Goal: Task Accomplishment & Management: Manage account settings

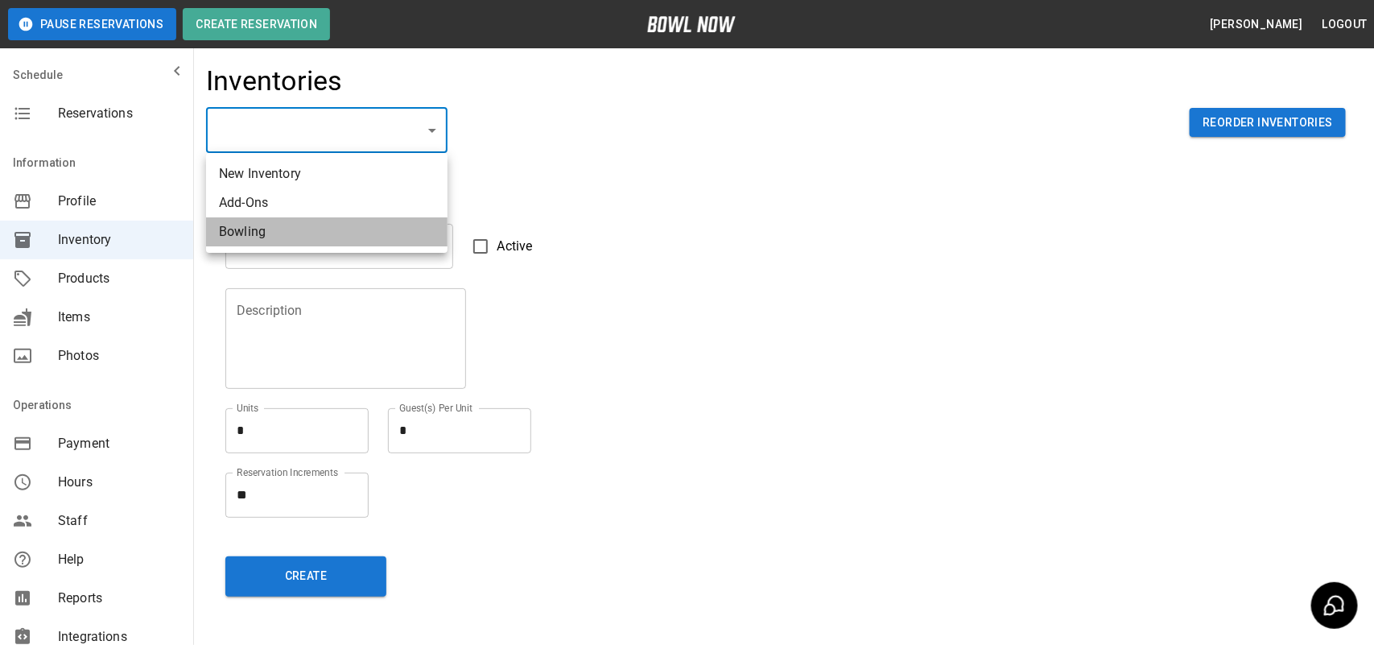
click at [356, 234] on li "Bowling" at bounding box center [327, 231] width 242 height 29
type input "**********"
type input "*******"
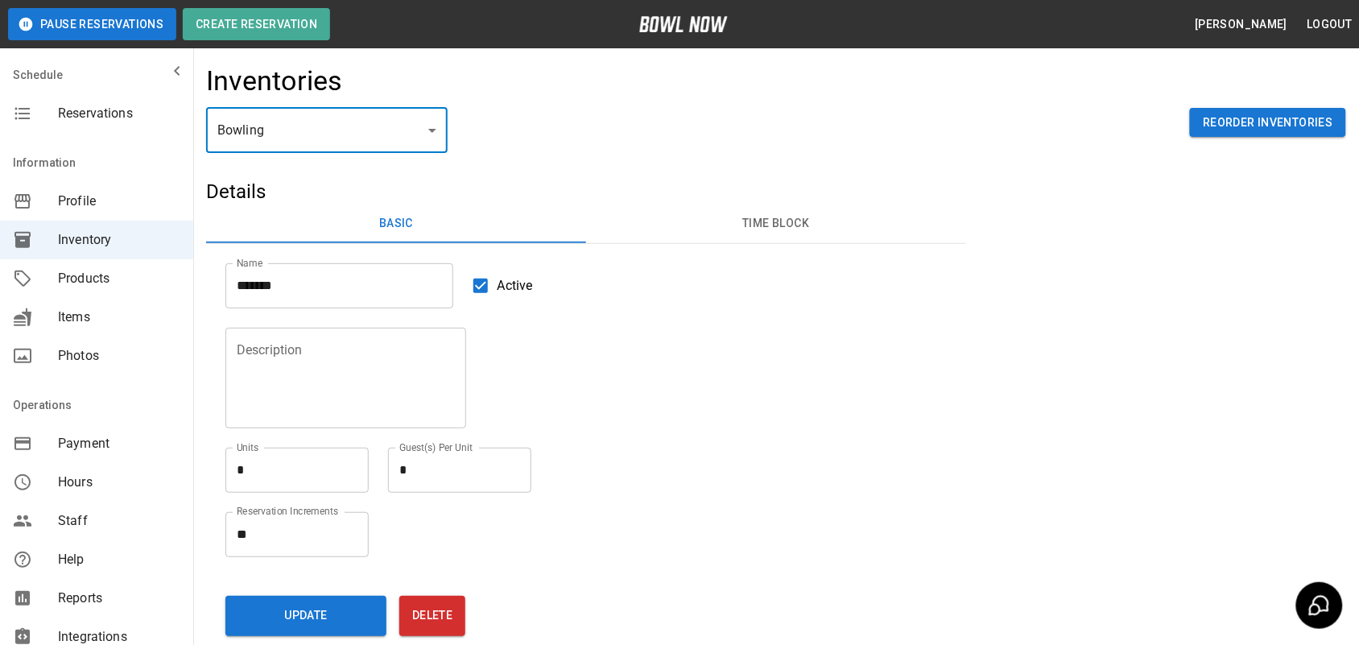
click at [806, 219] on button "Time Block" at bounding box center [776, 223] width 380 height 39
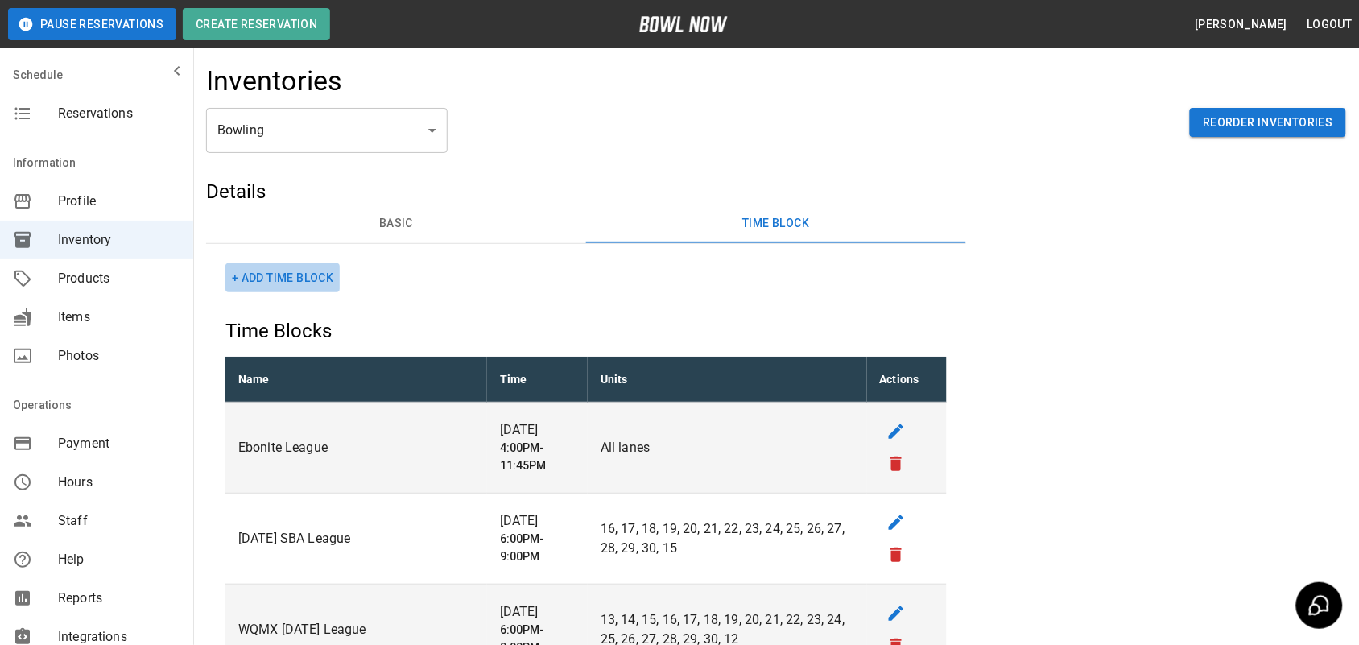
click at [303, 279] on button "+ Add Time Block" at bounding box center [282, 278] width 114 height 30
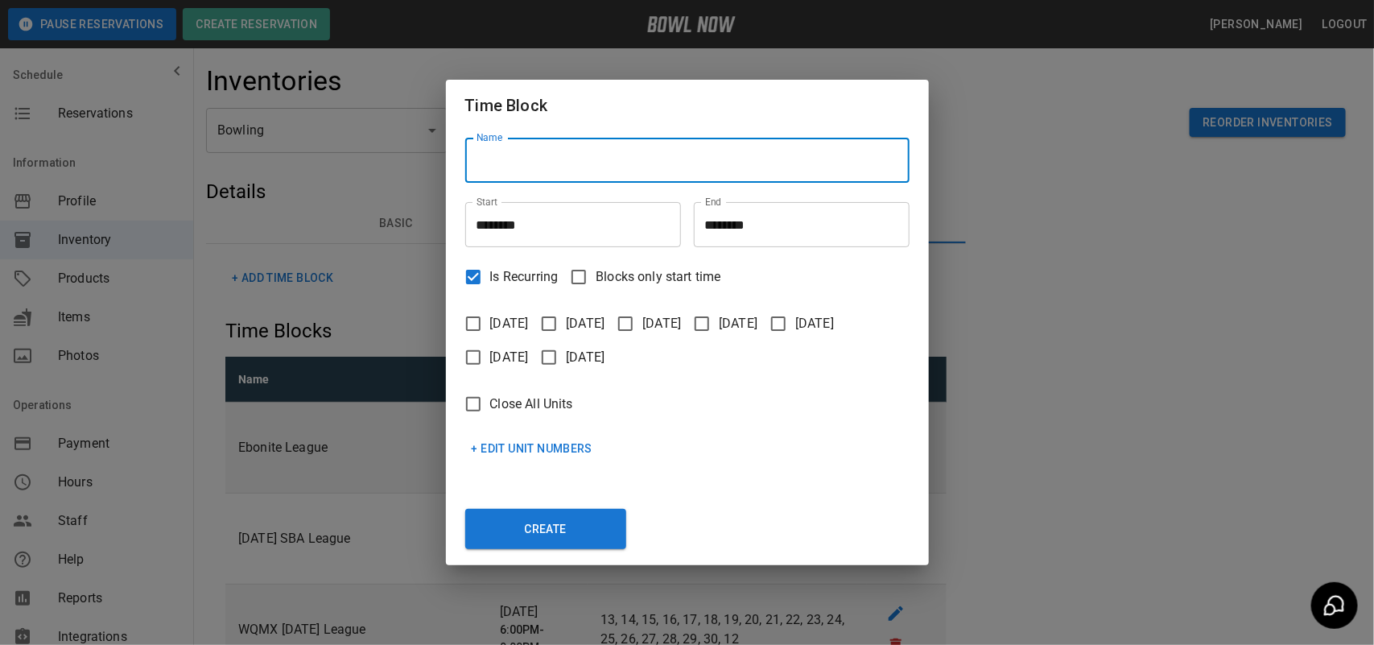
click at [609, 167] on input "Name" at bounding box center [687, 160] width 444 height 45
type input "**********"
click at [508, 214] on input "********" at bounding box center [567, 224] width 204 height 45
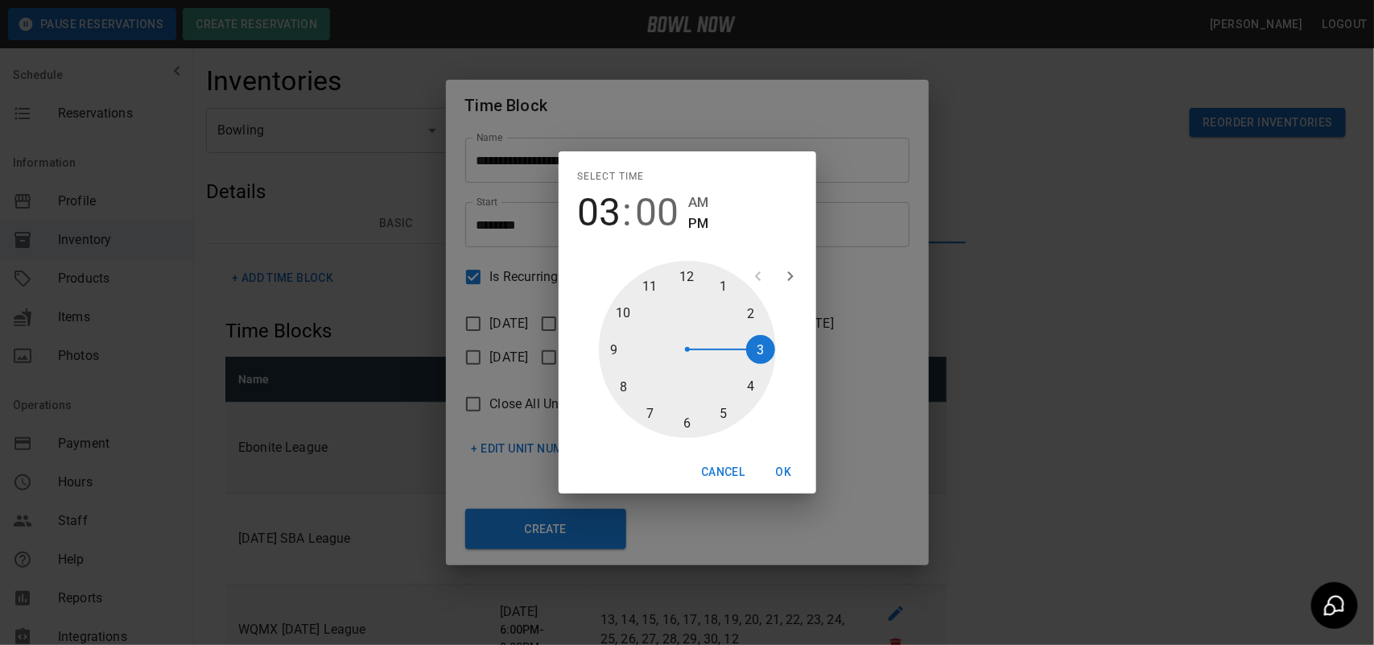
drag, startPoint x: 689, startPoint y: 268, endPoint x: 770, endPoint y: 349, distance: 113.8
click at [770, 349] on div at bounding box center [687, 349] width 177 height 177
type input "********"
drag, startPoint x: 685, startPoint y: 266, endPoint x: 712, endPoint y: 415, distance: 152.2
click at [712, 415] on div at bounding box center [687, 349] width 177 height 177
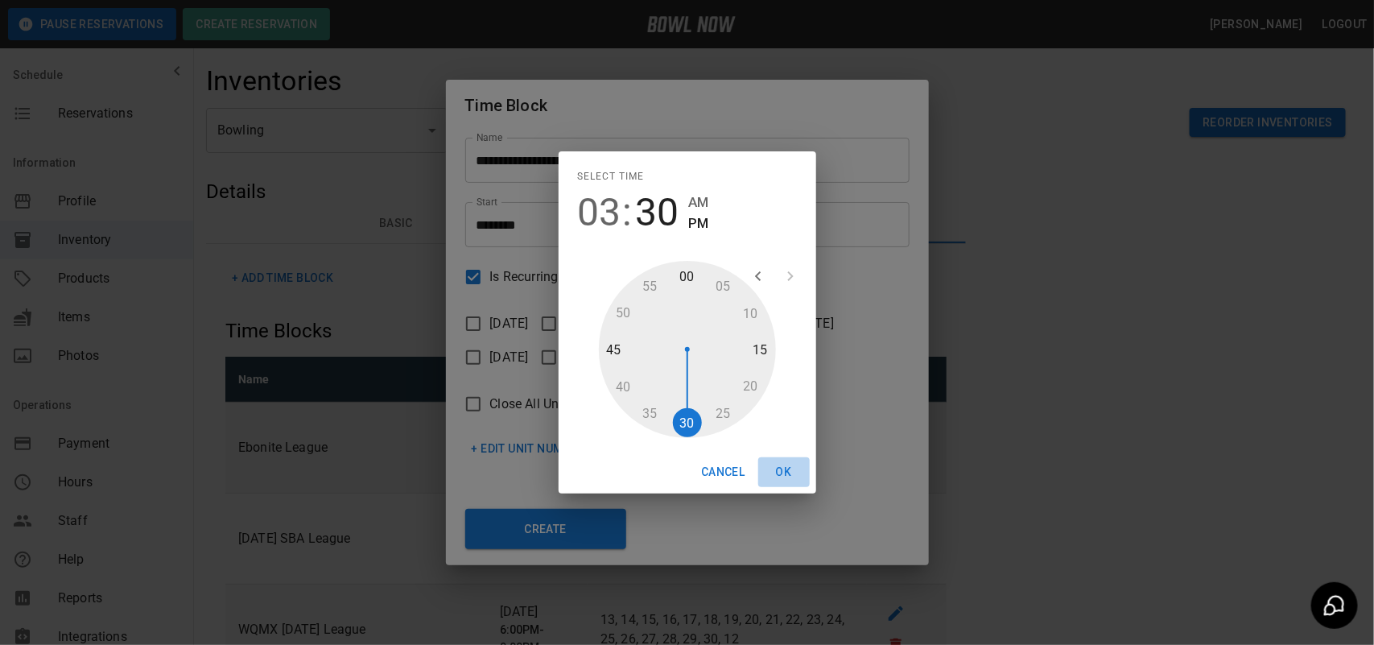
click at [791, 471] on button "OK" at bounding box center [784, 472] width 52 height 30
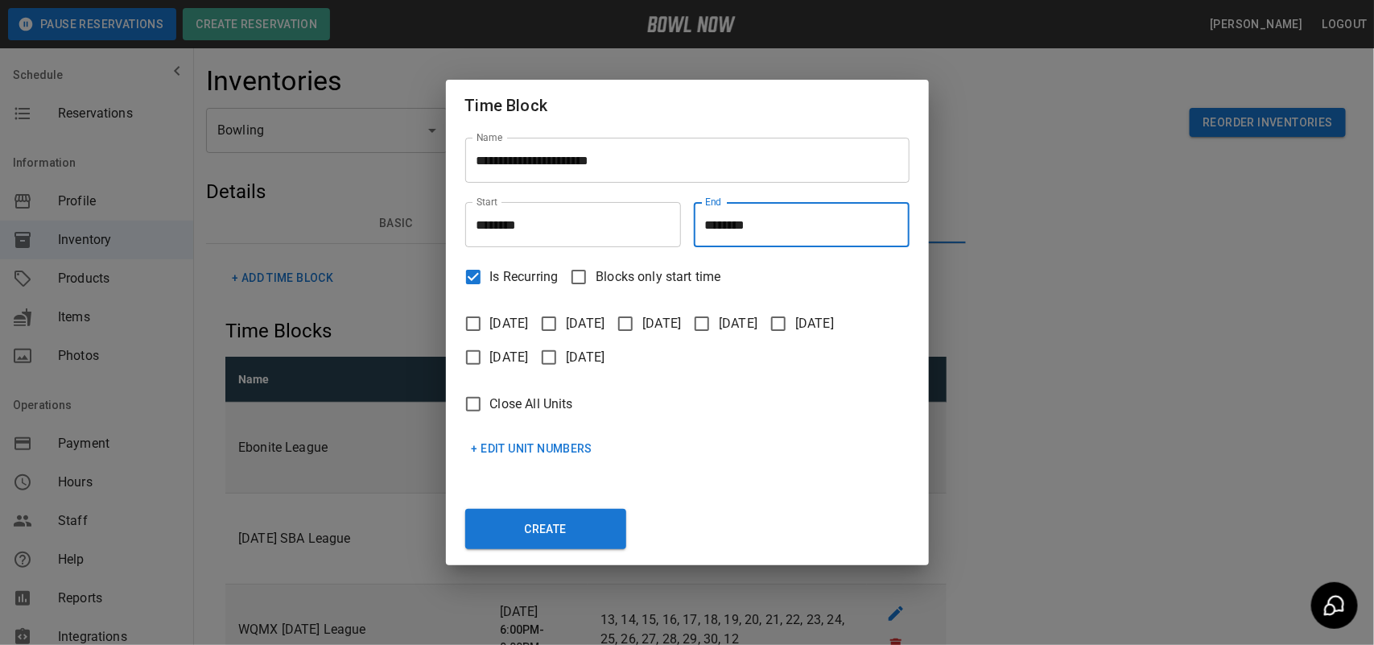
click at [729, 227] on input "********" at bounding box center [796, 224] width 204 height 45
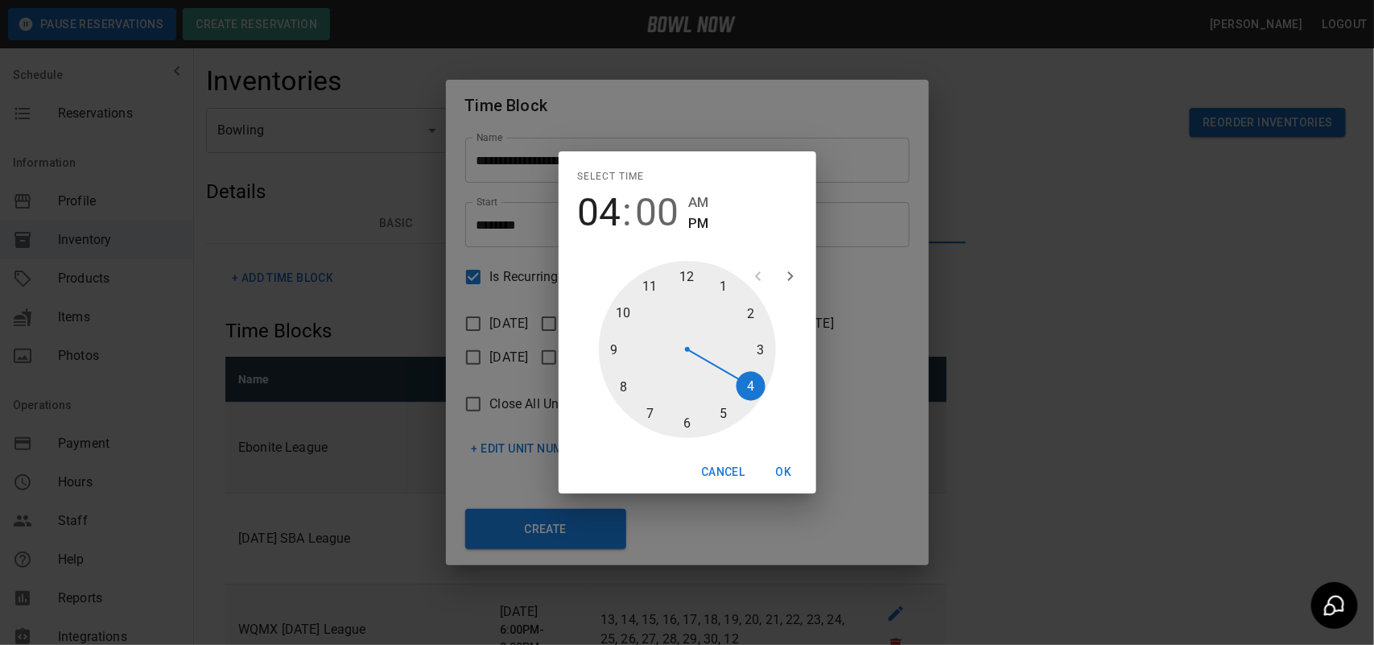
type input "********"
drag, startPoint x: 691, startPoint y: 278, endPoint x: 731, endPoint y: 415, distance: 142.7
click at [731, 415] on div at bounding box center [687, 349] width 177 height 177
click at [783, 463] on button "OK" at bounding box center [784, 472] width 52 height 30
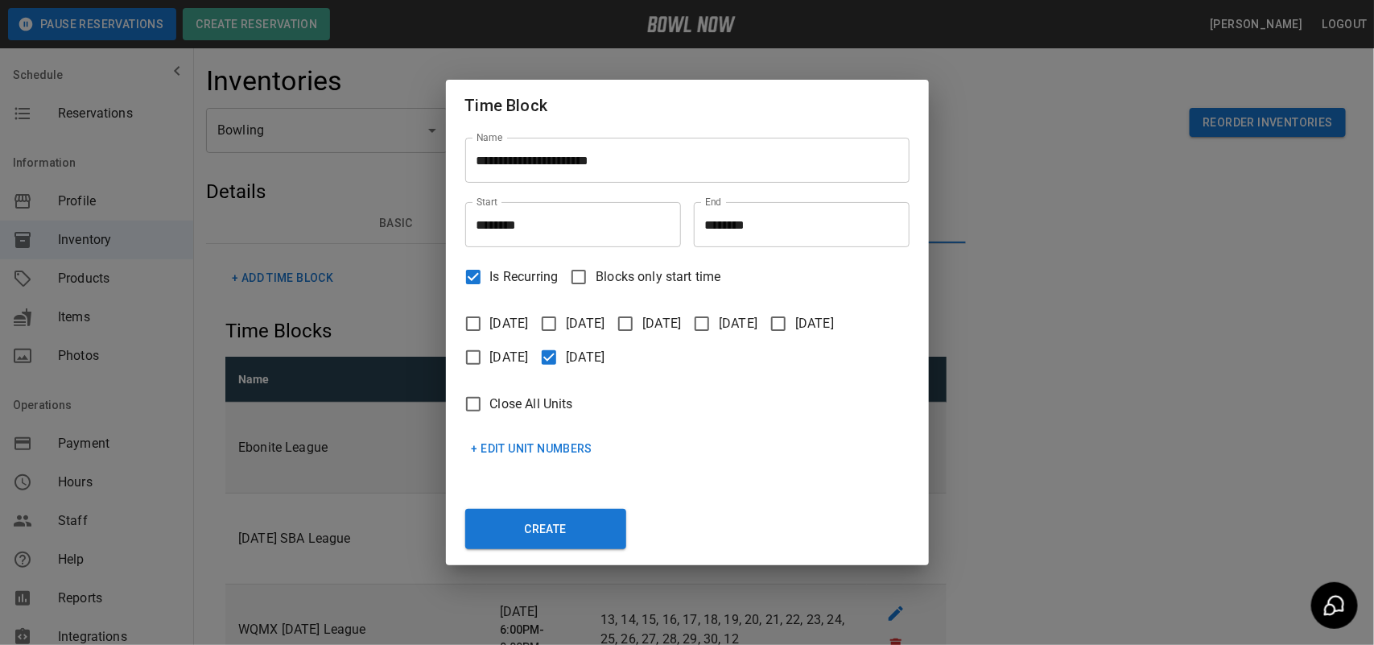
click at [533, 451] on button "+ Edit Unit Numbers" at bounding box center [532, 449] width 134 height 30
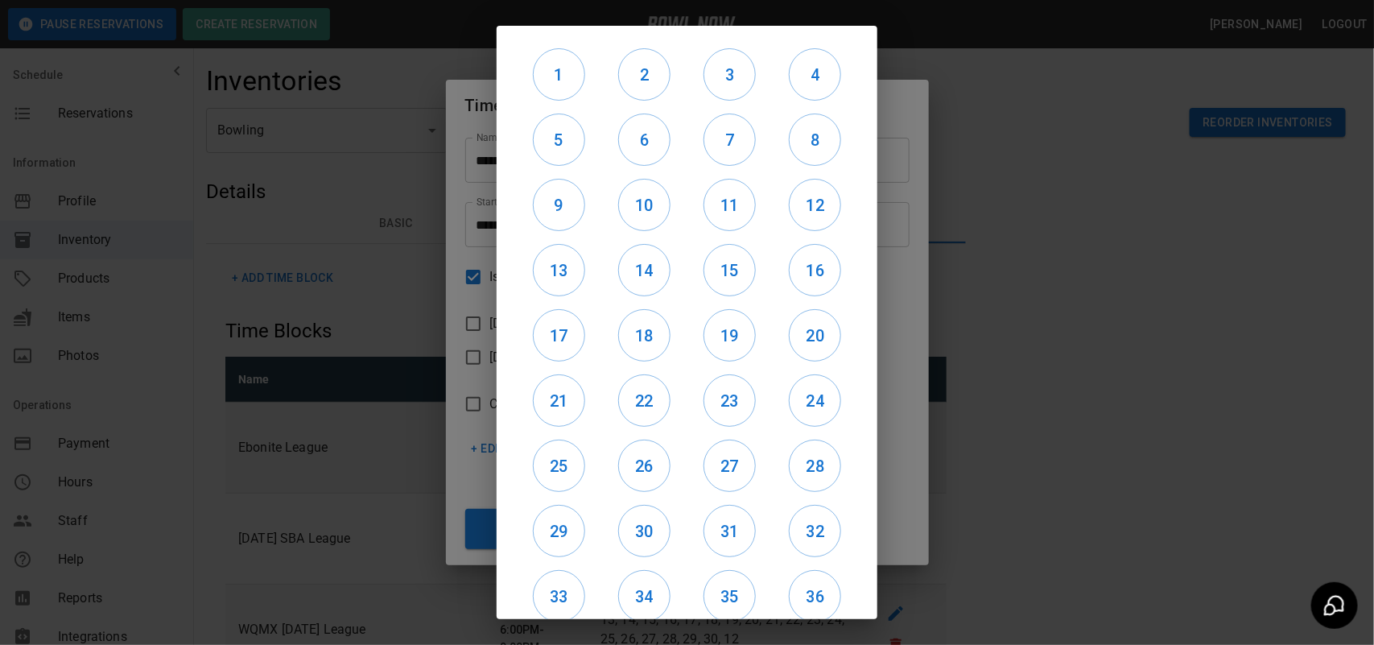
drag, startPoint x: 556, startPoint y: 203, endPoint x: 753, endPoint y: 201, distance: 196.4
click at [753, 201] on div "1 2 3 4 5 6 7 8 9 10 11 12 13 14 15 16 17 18 19 20 21 22 23 24 25 26 27 28 29 3…" at bounding box center [687, 390] width 342 height 697
click at [573, 196] on h6 "9" at bounding box center [559, 205] width 51 height 26
click at [640, 210] on h6 "10" at bounding box center [644, 205] width 51 height 26
click at [711, 194] on h6 "11" at bounding box center [729, 205] width 51 height 26
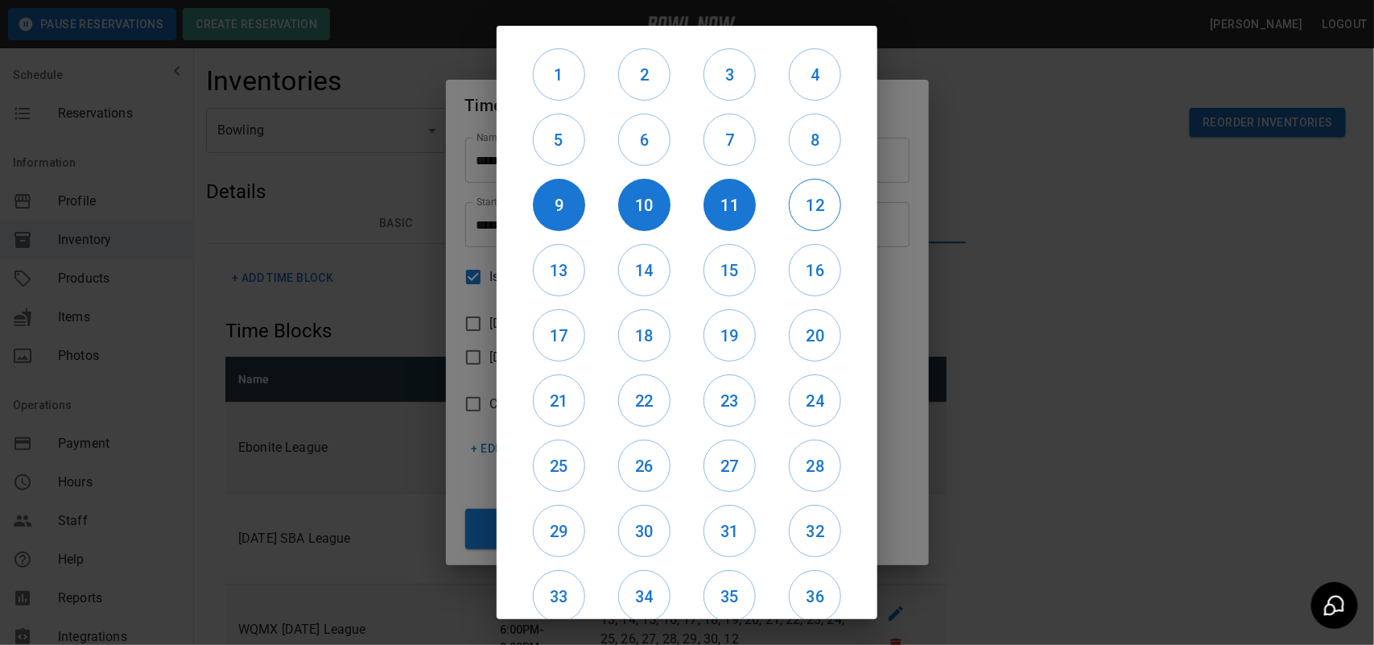
click at [793, 212] on h6 "12" at bounding box center [815, 205] width 51 height 26
click at [803, 209] on h6 "12" at bounding box center [815, 205] width 52 height 26
click at [704, 207] on h6 "11" at bounding box center [730, 205] width 52 height 26
drag, startPoint x: 649, startPoint y: 199, endPoint x: 606, endPoint y: 212, distance: 44.6
click at [646, 199] on h6 "10" at bounding box center [644, 205] width 52 height 26
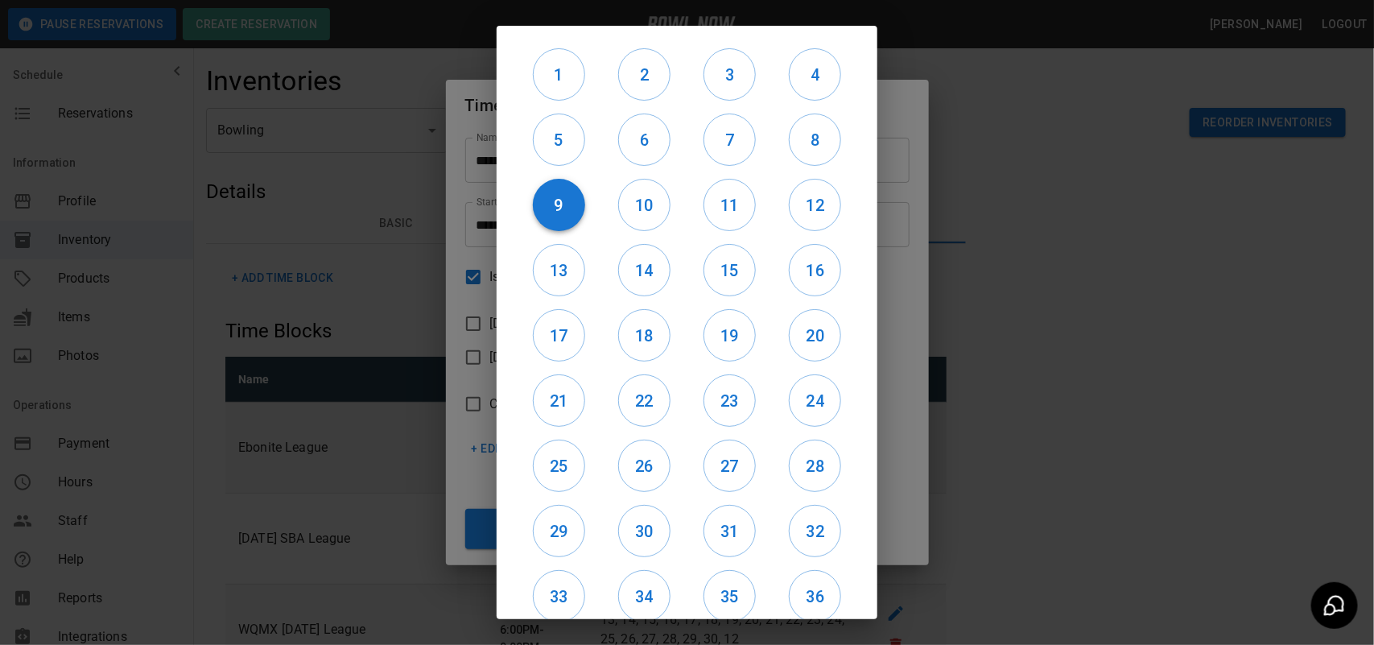
click at [573, 204] on h6 "9" at bounding box center [559, 205] width 52 height 26
click at [555, 531] on h6 "29" at bounding box center [559, 531] width 51 height 26
drag, startPoint x: 632, startPoint y: 530, endPoint x: 691, endPoint y: 536, distance: 59.1
click at [638, 530] on h6 "30" at bounding box center [644, 531] width 51 height 26
click at [729, 524] on h6 "31" at bounding box center [729, 531] width 51 height 26
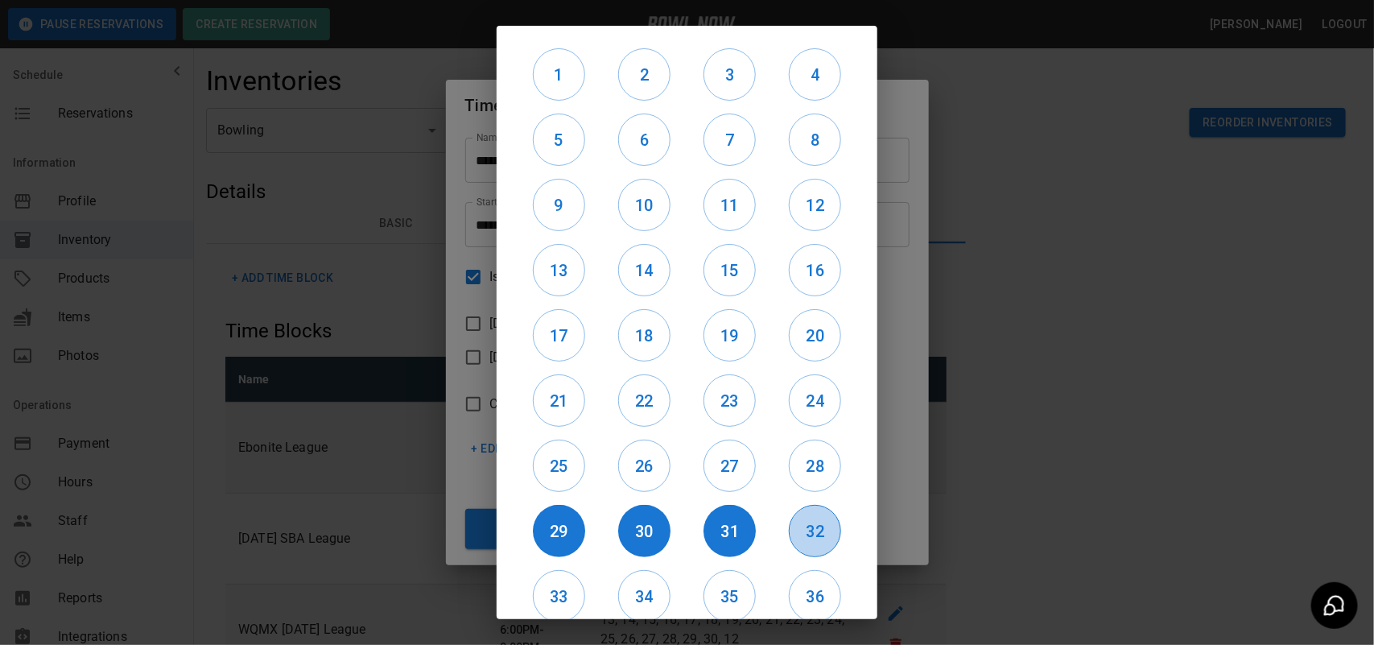
click at [790, 527] on h6 "32" at bounding box center [815, 531] width 51 height 26
click at [899, 480] on div "1 2 3 4 5 6 7 8 9 10 11 12 13 14 15 16 17 18 19 20 21 22 23 24 25 26 27 28 29 3…" at bounding box center [687, 322] width 432 height 645
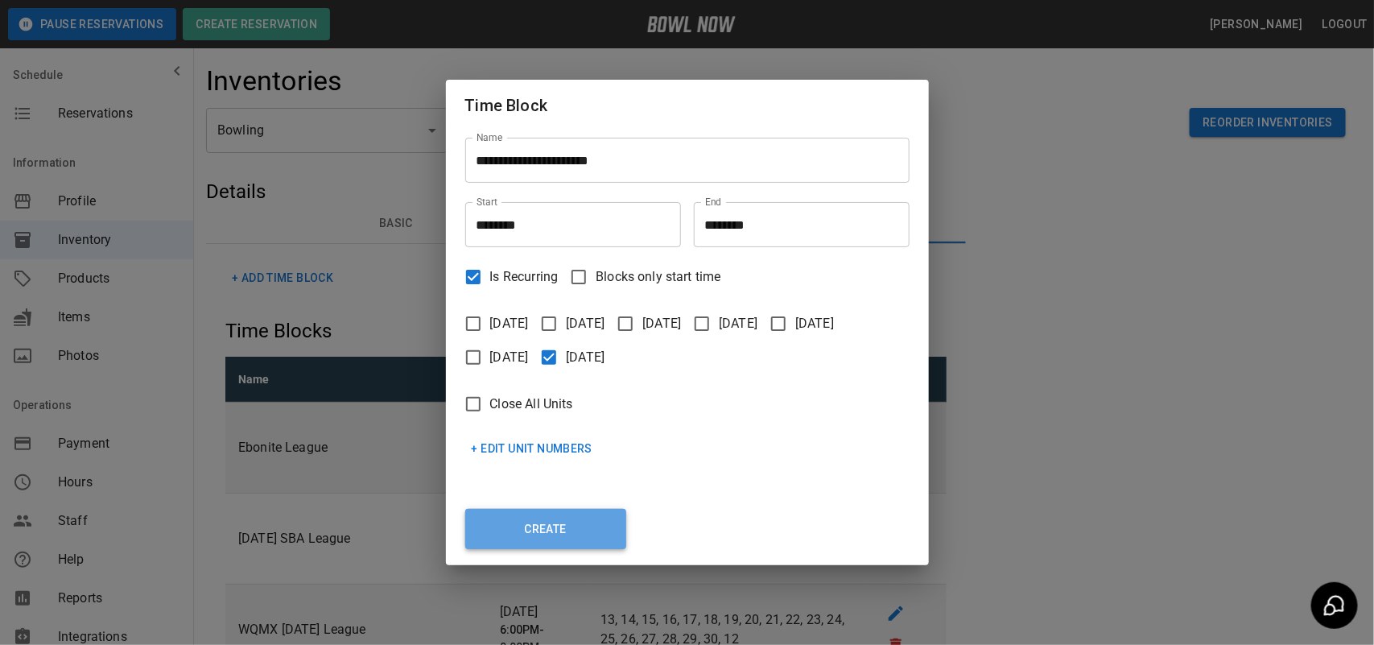
click at [576, 521] on button "Create" at bounding box center [545, 529] width 161 height 40
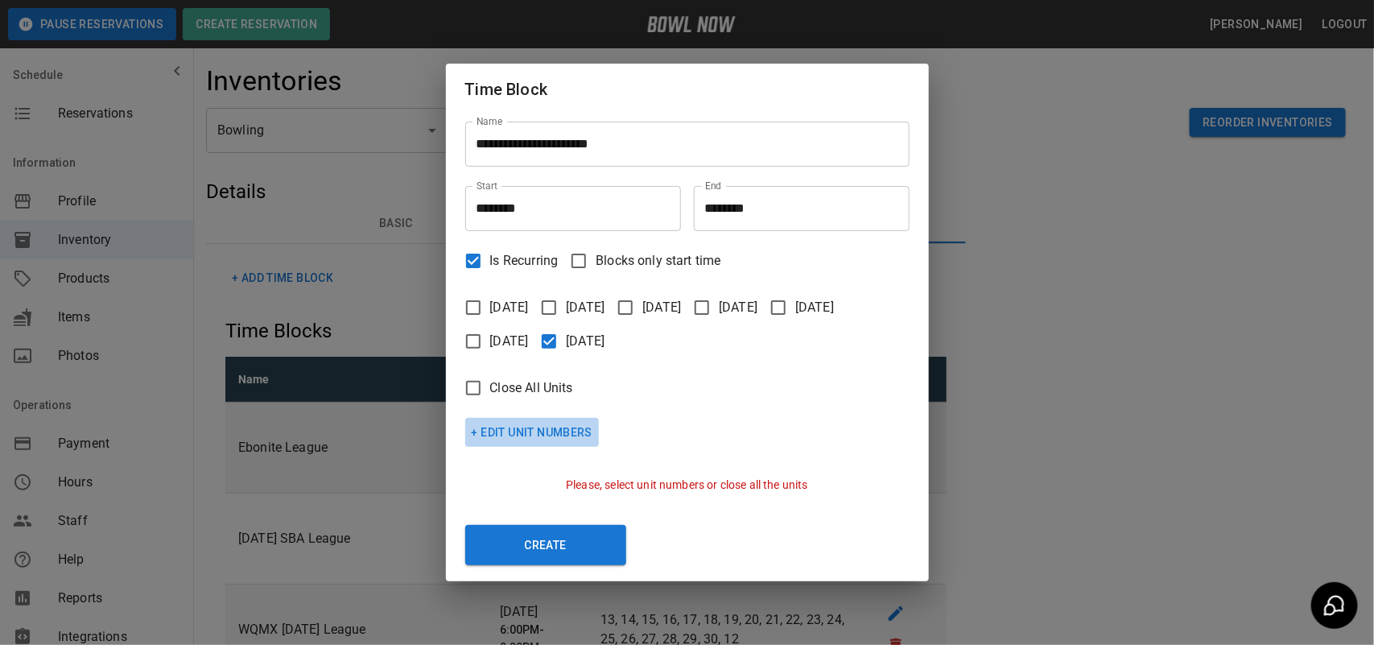
click at [564, 432] on button "+ Edit Unit Numbers" at bounding box center [532, 433] width 134 height 30
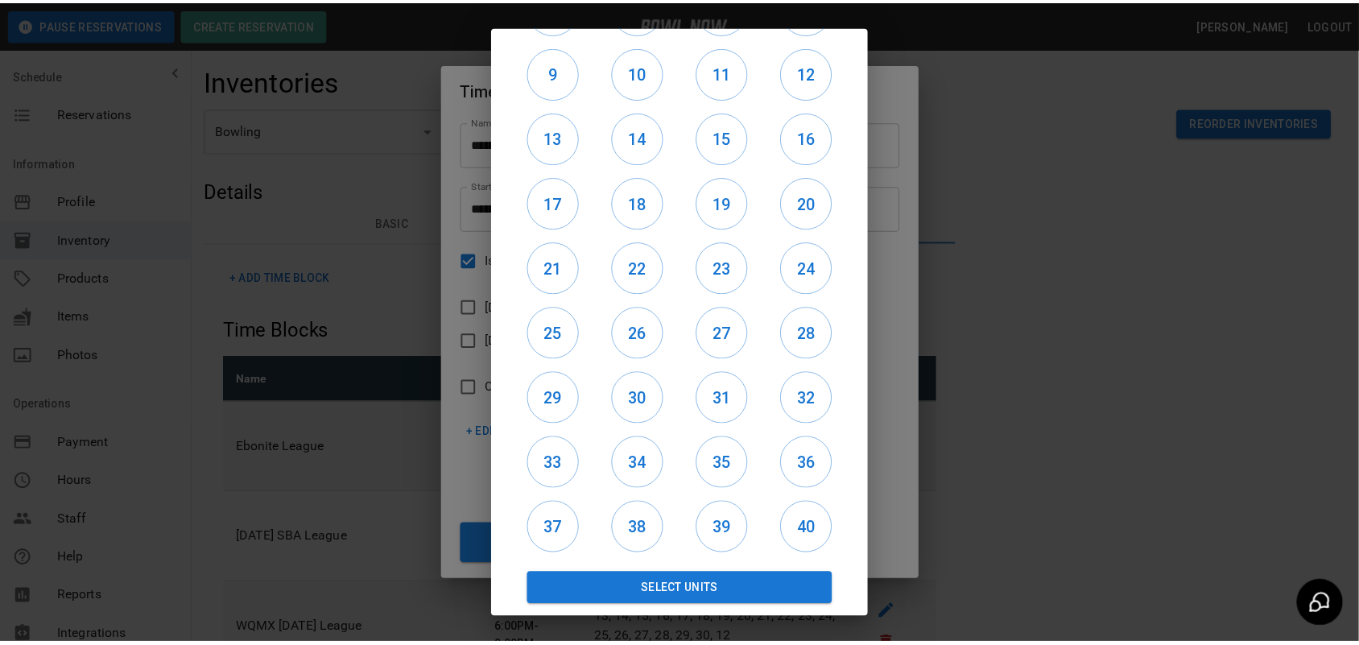
scroll to position [135, 0]
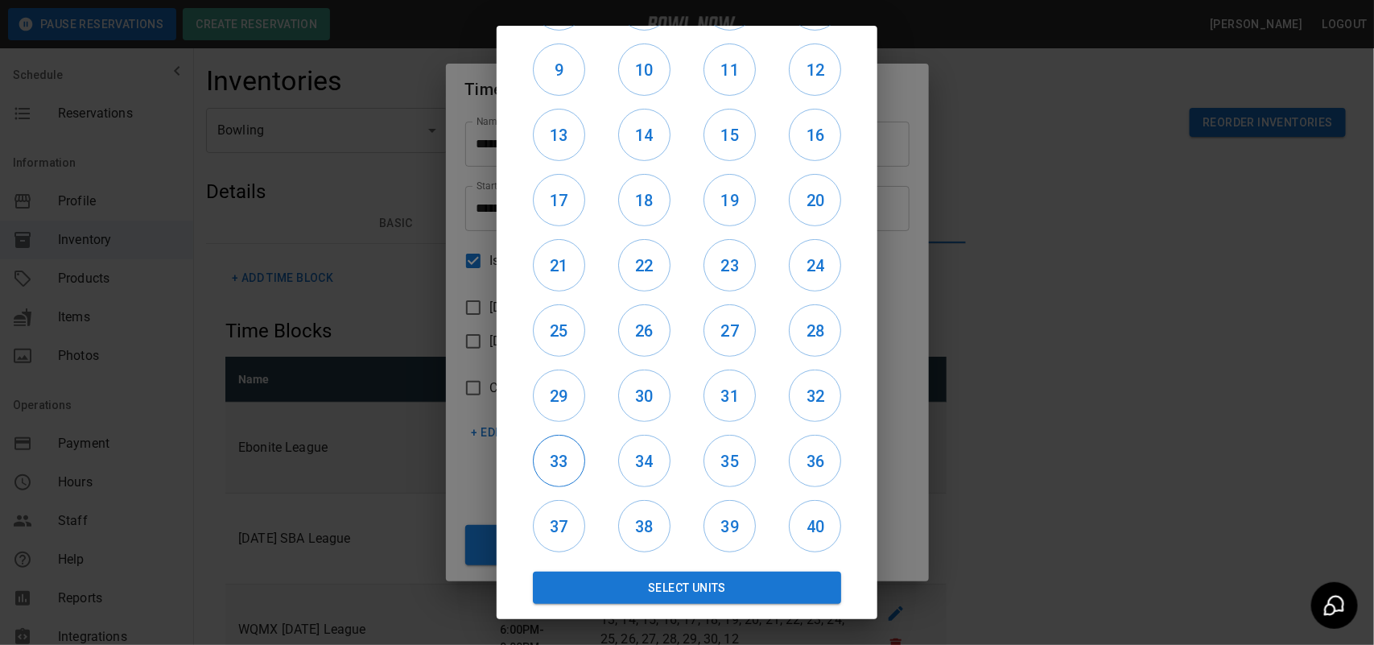
drag, startPoint x: 550, startPoint y: 451, endPoint x: 559, endPoint y: 452, distance: 9.8
click at [551, 451] on h6 "33" at bounding box center [559, 461] width 51 height 26
click at [633, 456] on h6 "34" at bounding box center [644, 461] width 51 height 26
click at [729, 460] on h6 "35" at bounding box center [729, 461] width 51 height 26
click at [798, 456] on h6 "36" at bounding box center [815, 461] width 51 height 26
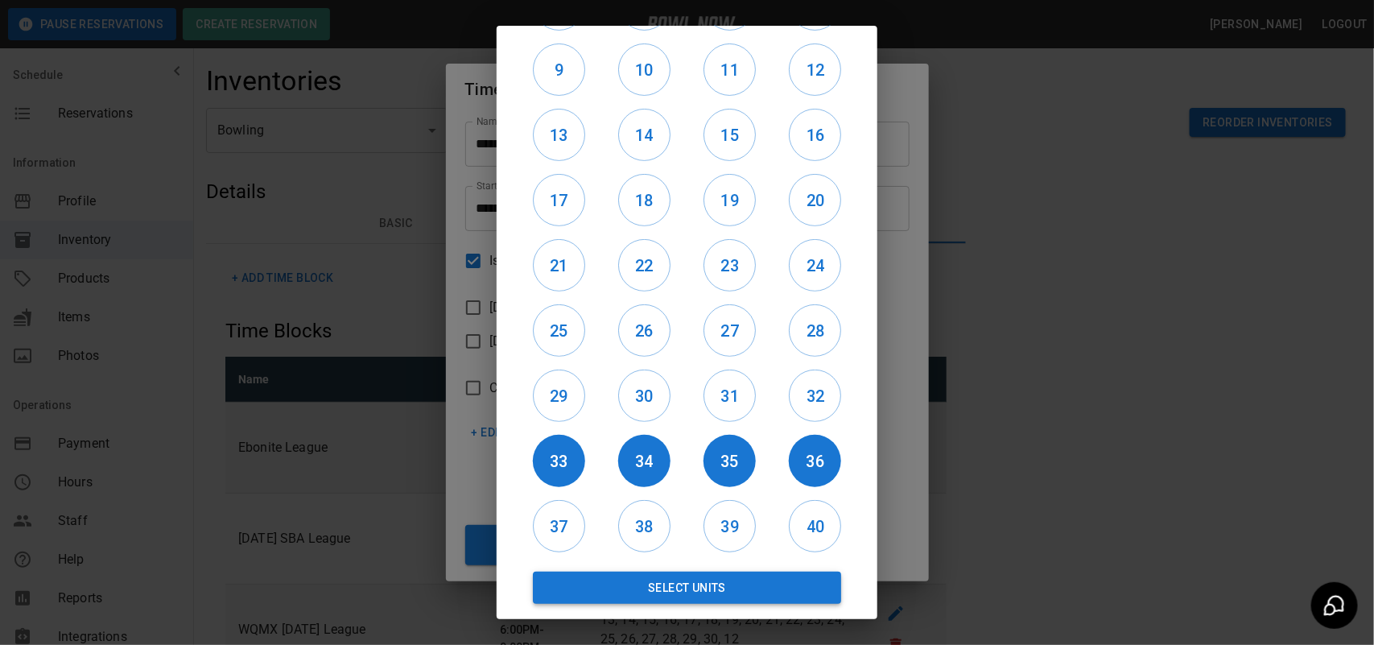
click at [730, 581] on button "Select Units" at bounding box center [687, 588] width 308 height 32
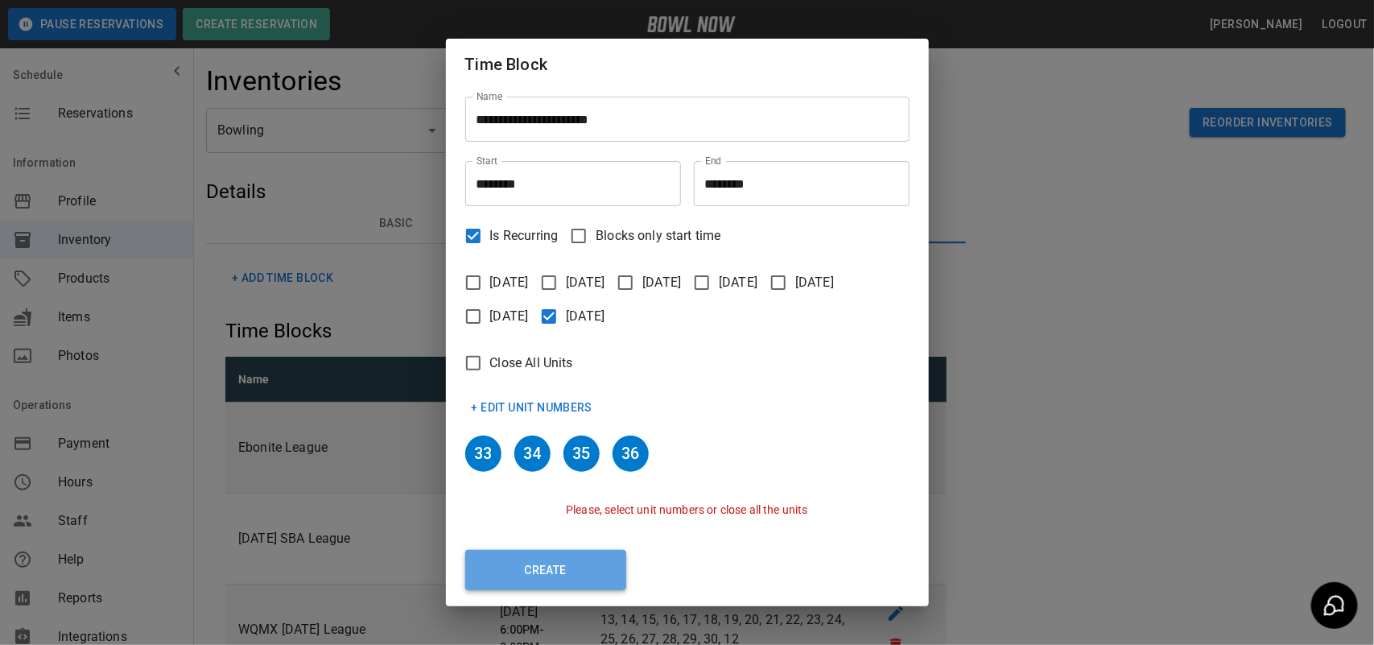
click at [576, 570] on button "Create" at bounding box center [545, 570] width 161 height 40
type input "********"
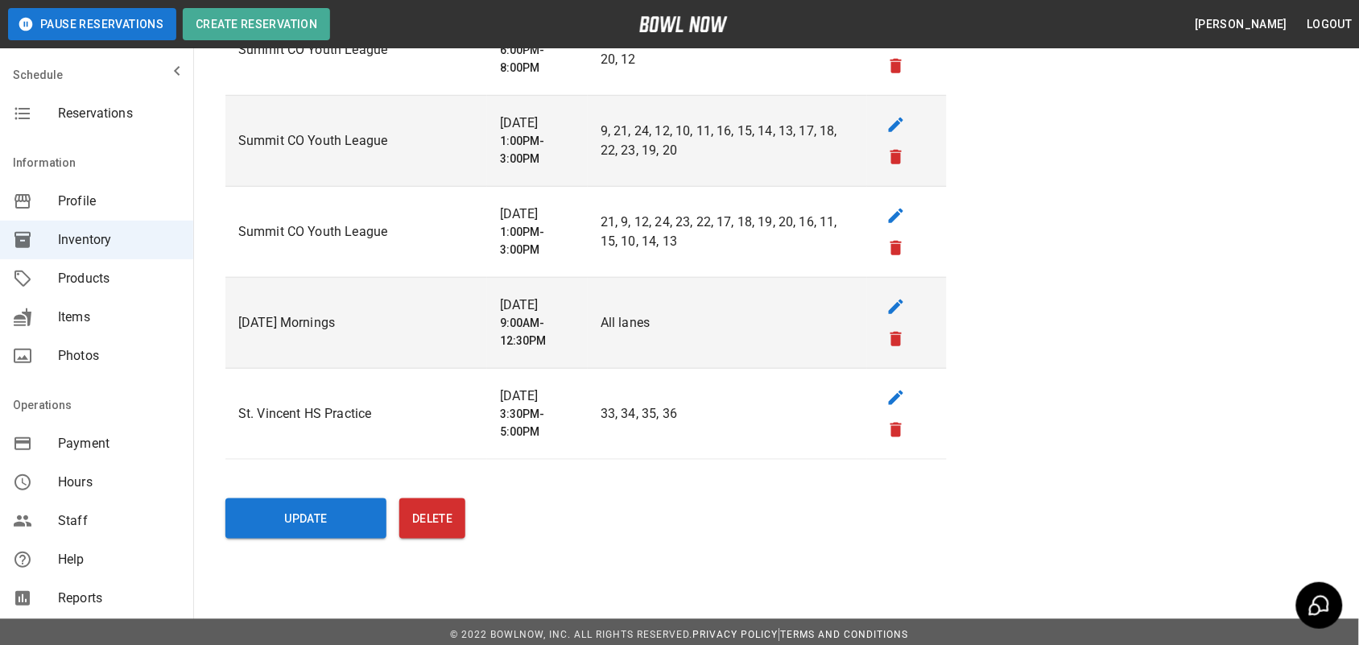
scroll to position [2136, 0]
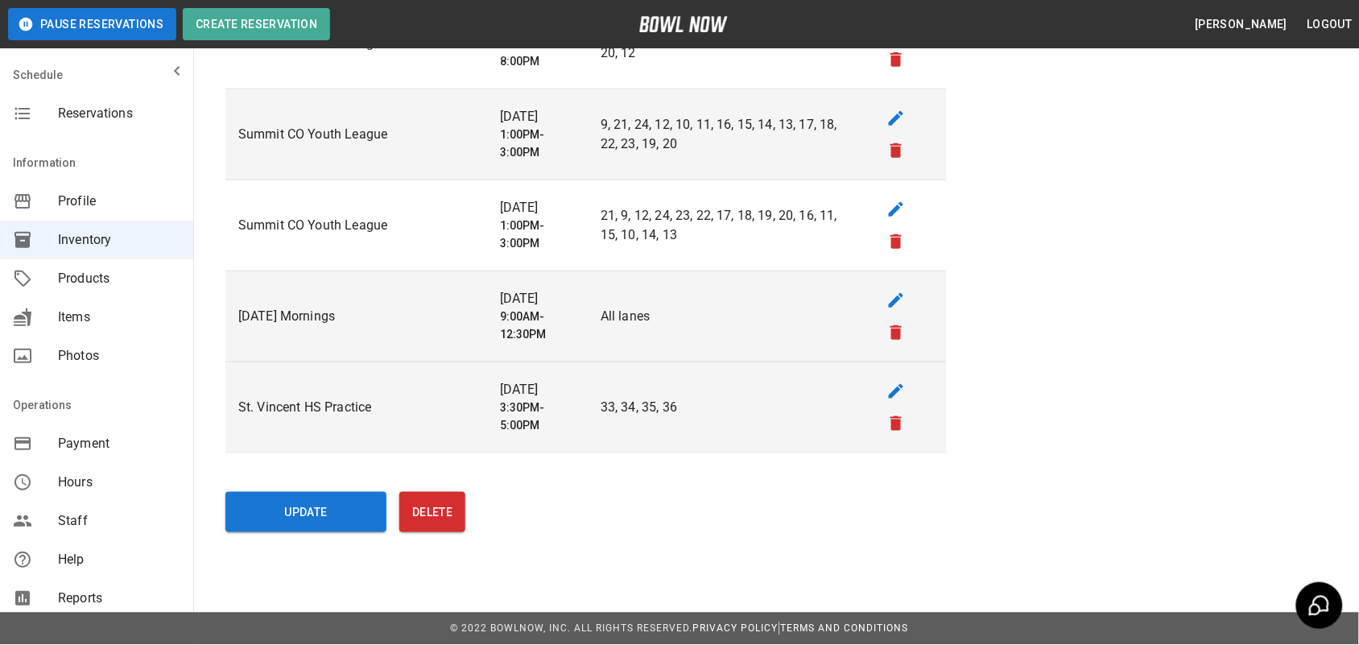
click at [338, 407] on p "St. Vincent HS Practice" at bounding box center [356, 407] width 236 height 19
click at [886, 392] on icon "edit" at bounding box center [895, 391] width 19 height 19
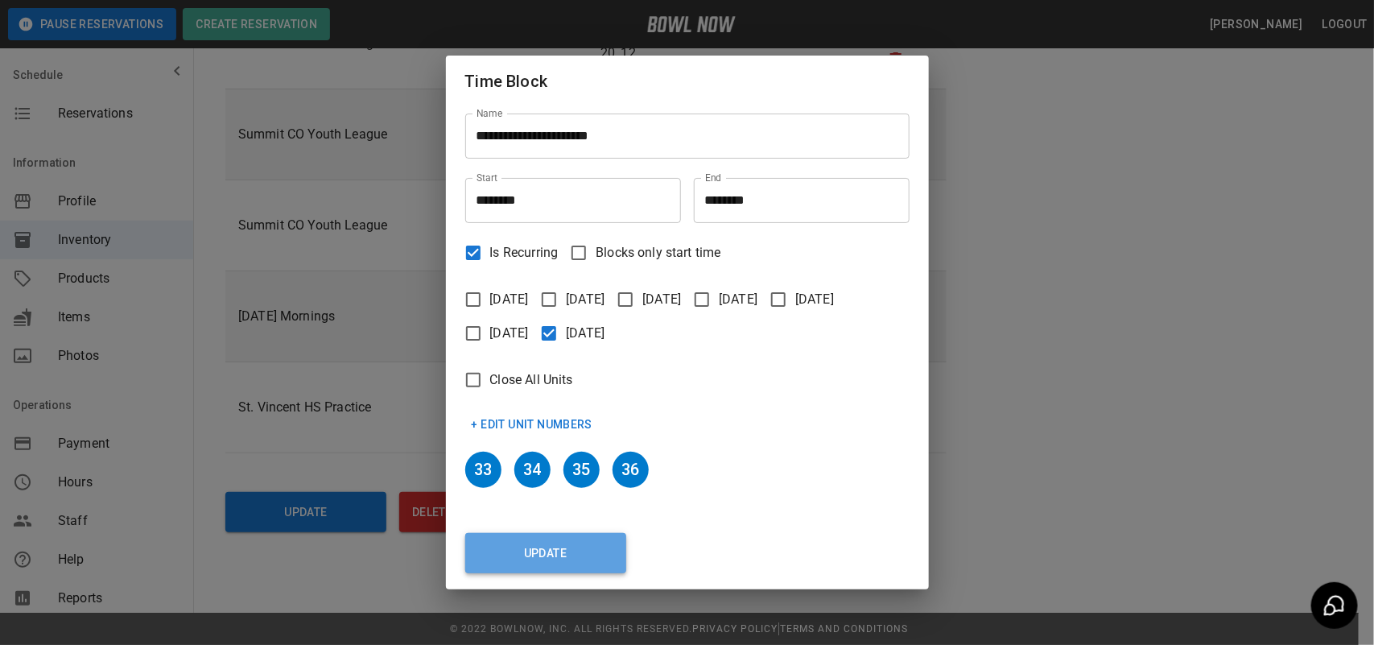
click at [530, 564] on button "Update" at bounding box center [545, 553] width 161 height 40
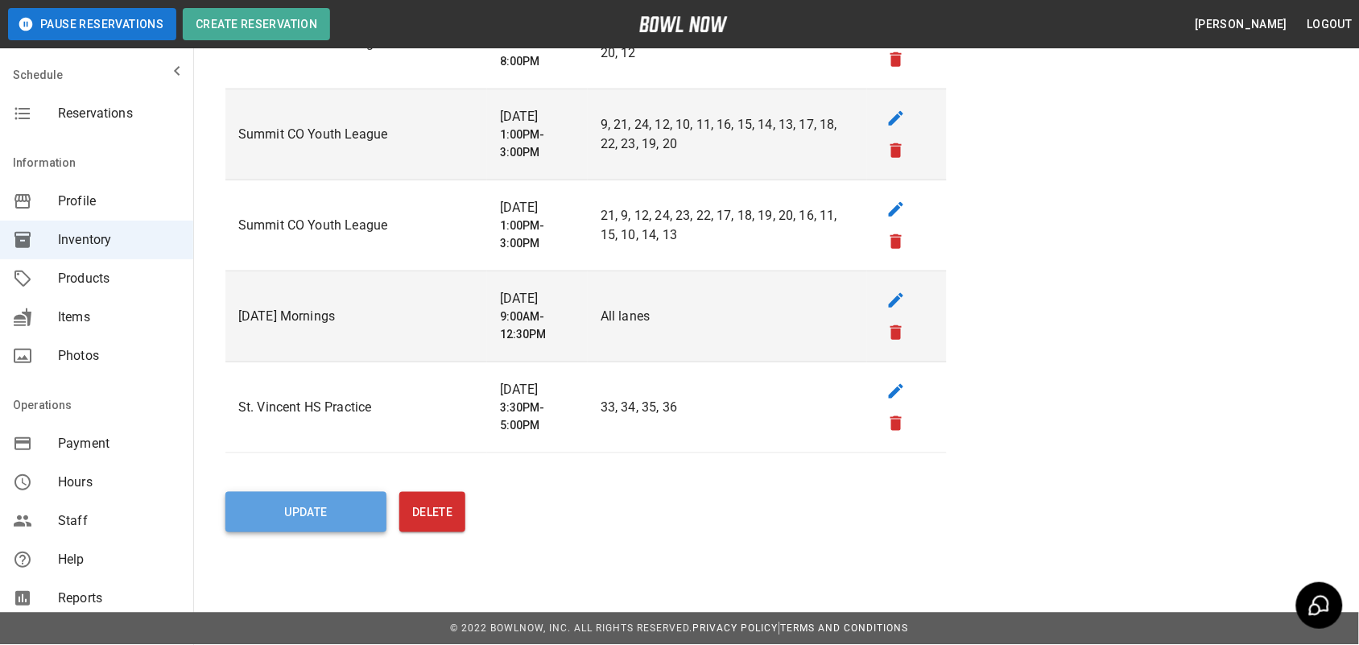
click at [262, 517] on button "Update" at bounding box center [305, 512] width 161 height 40
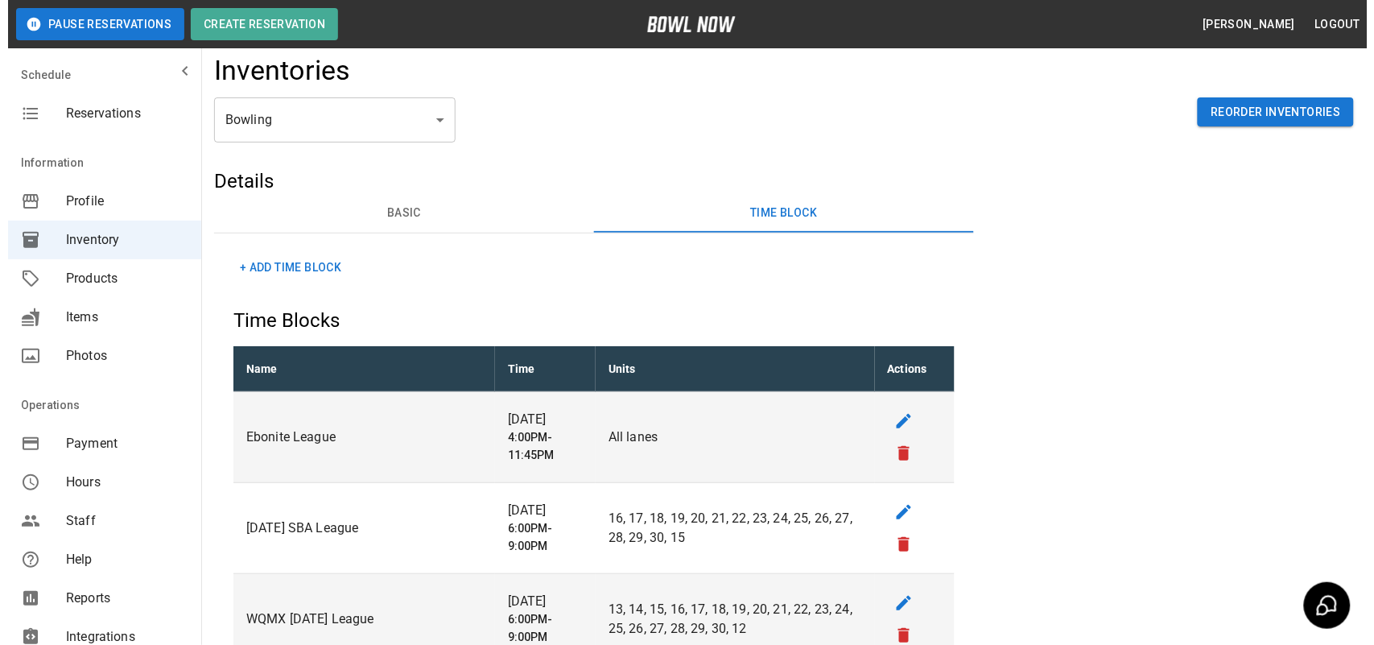
scroll to position [0, 0]
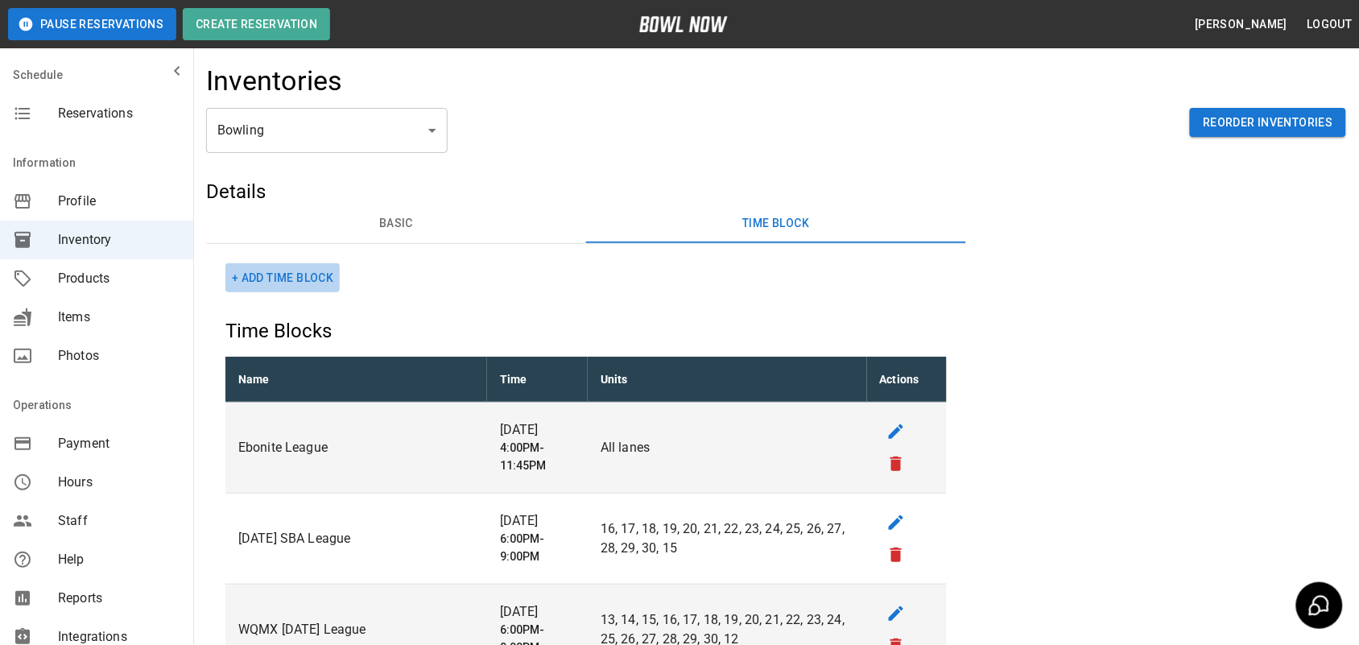
click at [308, 283] on button "+ Add Time Block" at bounding box center [282, 278] width 114 height 30
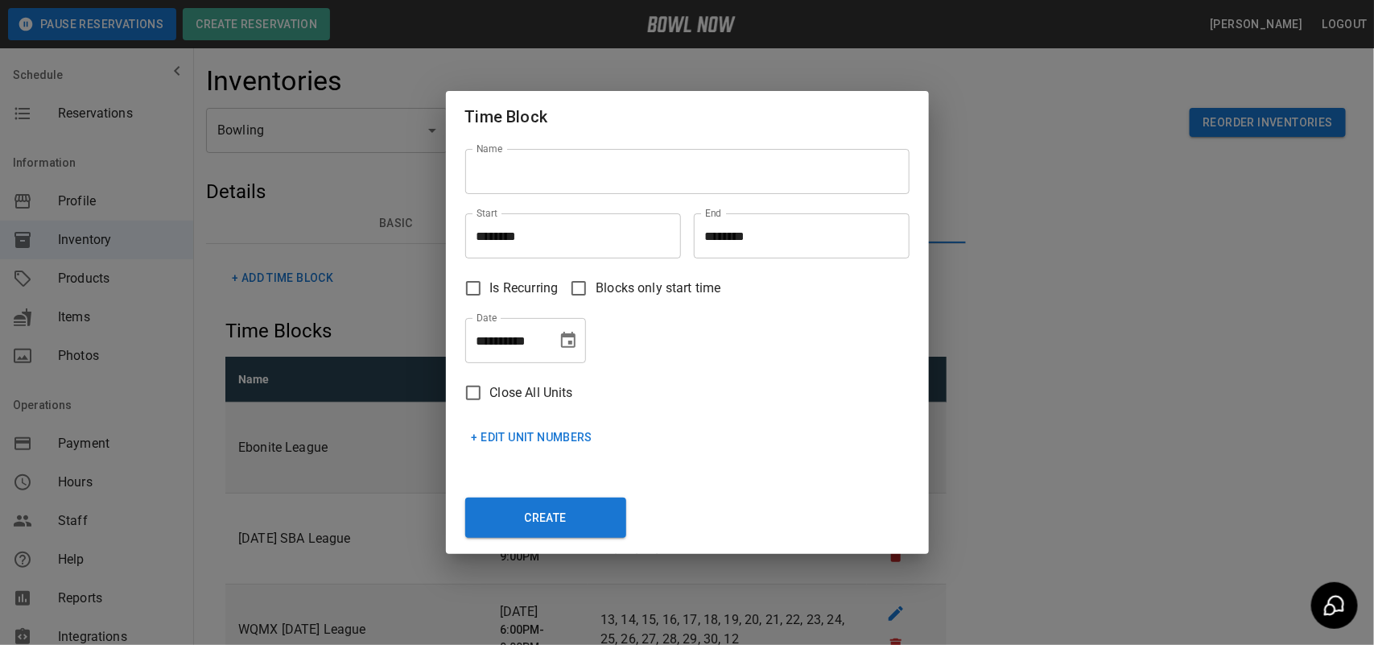
click at [537, 177] on input "Name" at bounding box center [687, 171] width 444 height 45
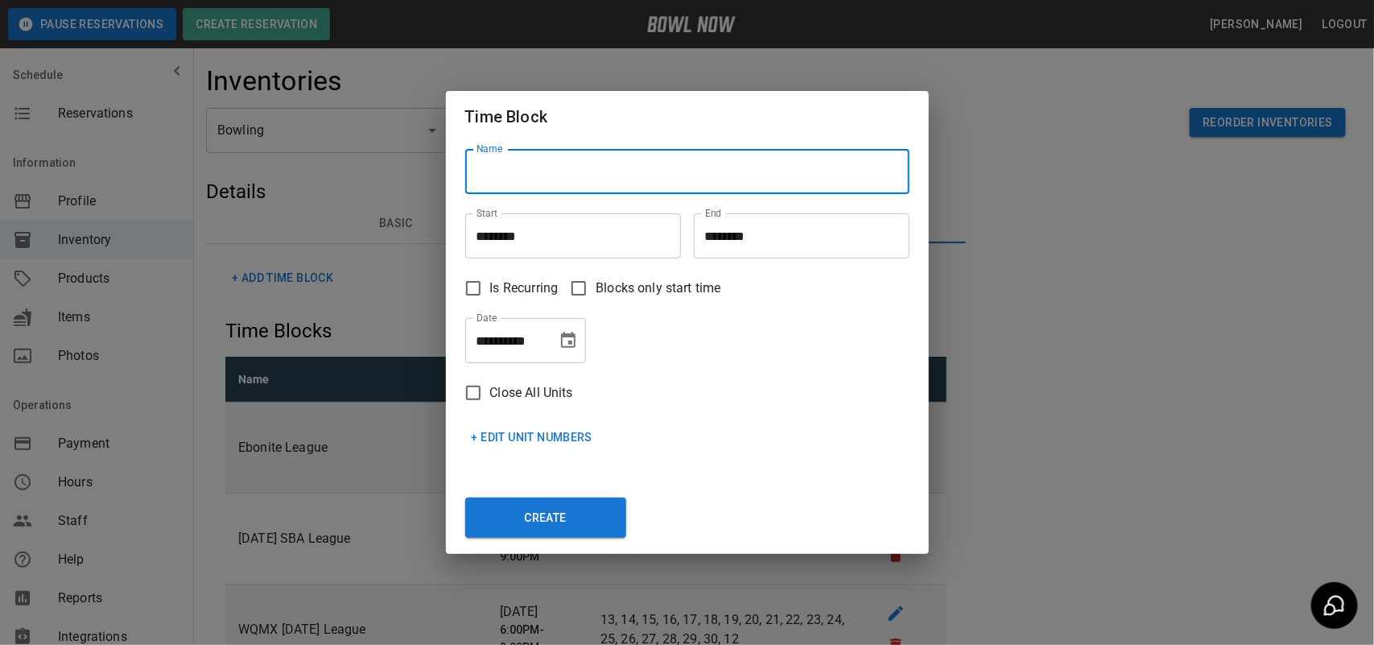
click at [636, 185] on input "Name" at bounding box center [687, 171] width 444 height 45
type input "*"
type input "**********"
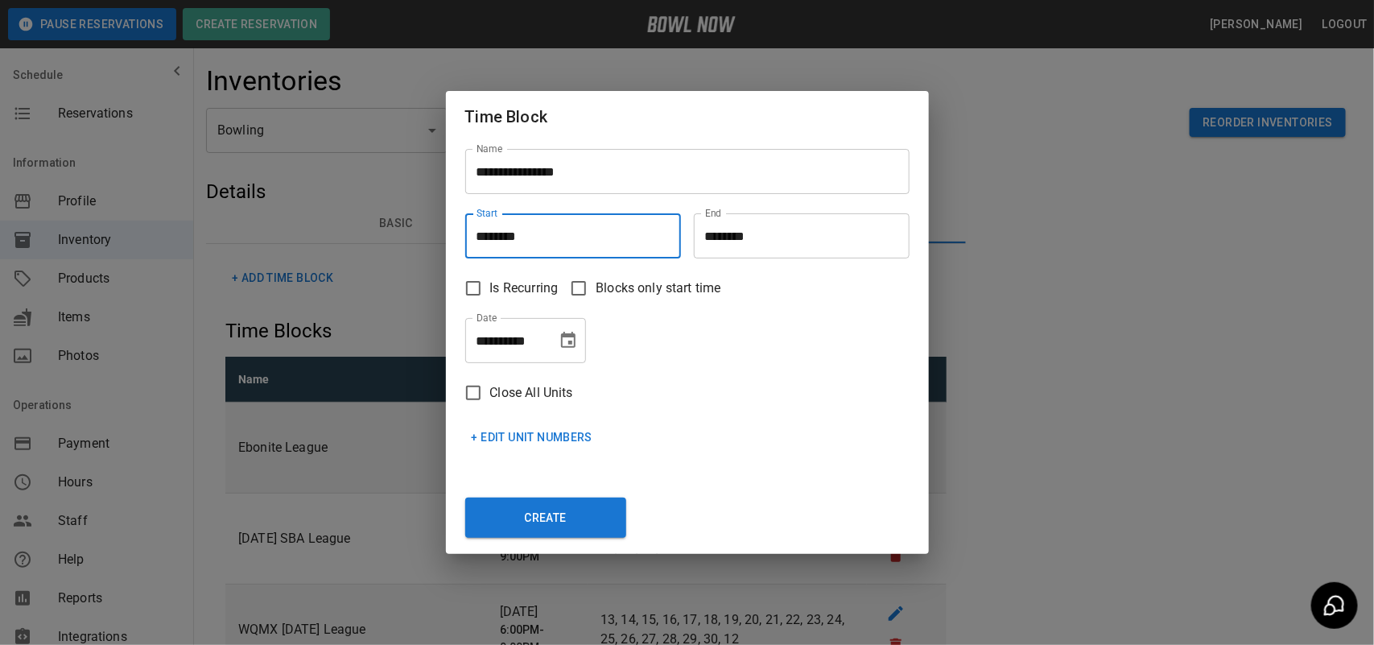
click at [488, 238] on input "********" at bounding box center [567, 235] width 204 height 45
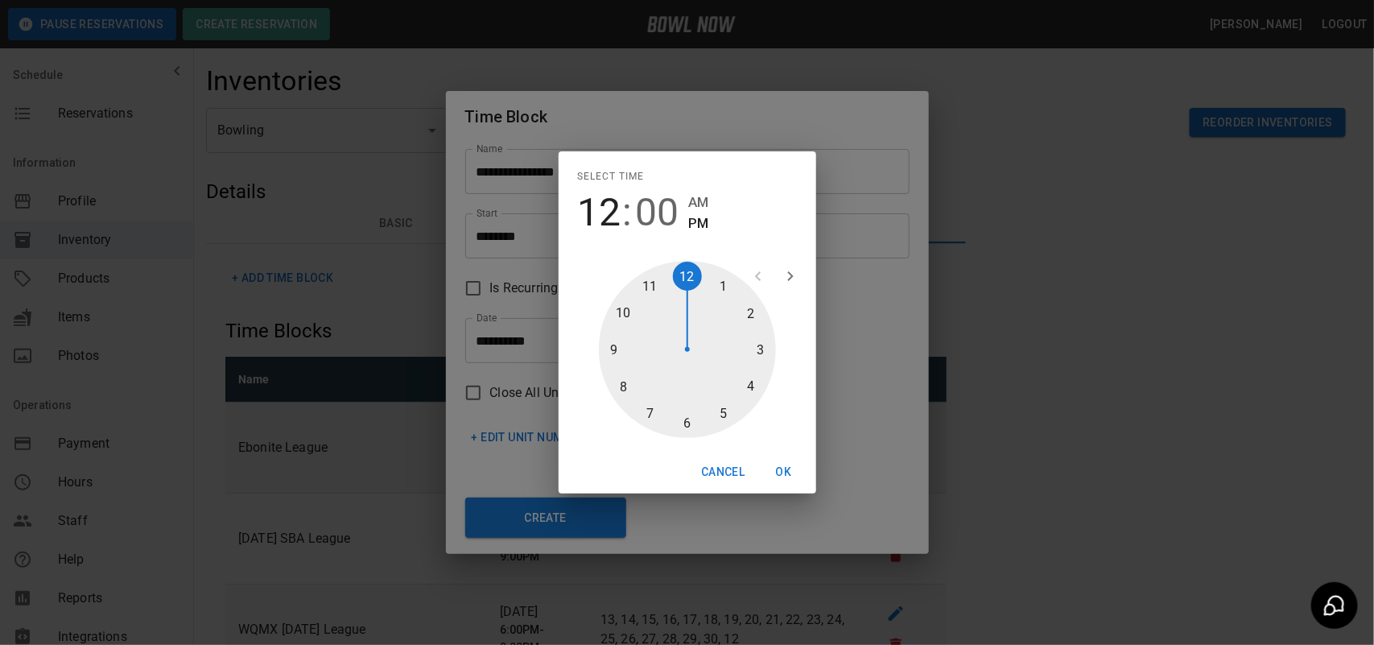
type input "********"
drag, startPoint x: 691, startPoint y: 275, endPoint x: 721, endPoint y: 286, distance: 32.3
click at [721, 286] on div at bounding box center [687, 349] width 177 height 177
click at [782, 476] on button "OK" at bounding box center [784, 472] width 52 height 30
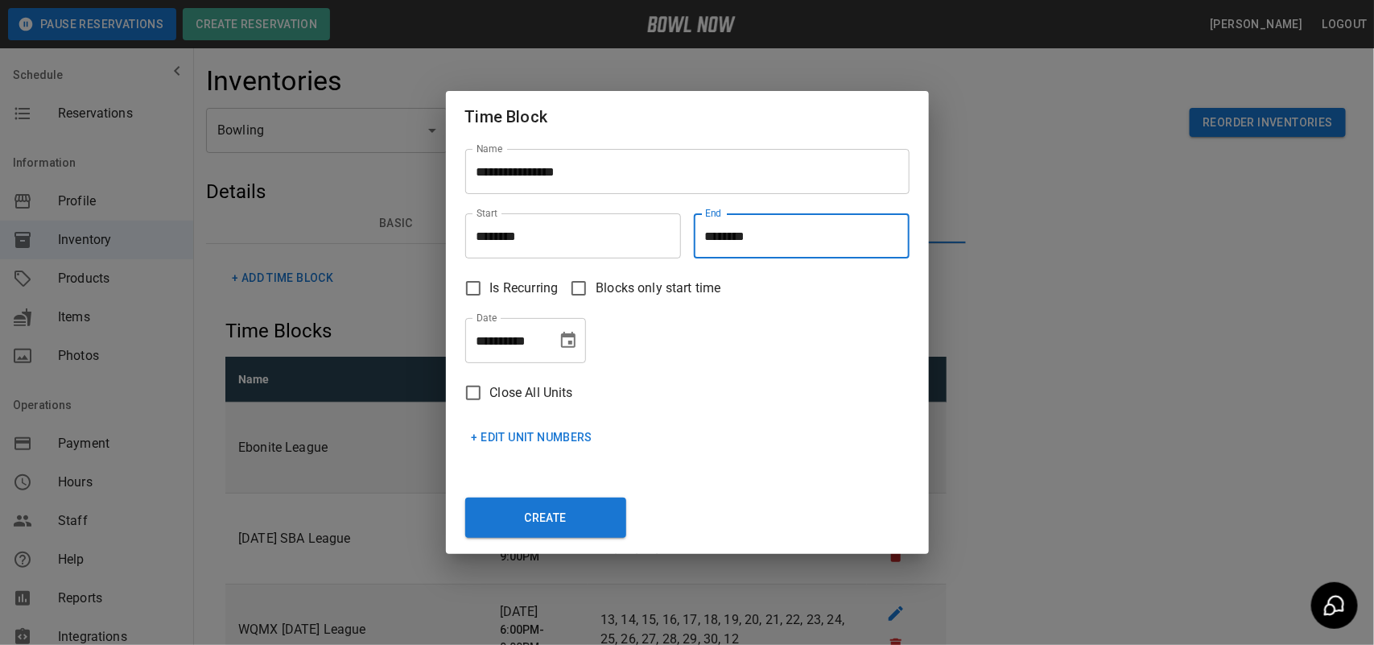
click at [774, 235] on input "********" at bounding box center [796, 235] width 204 height 45
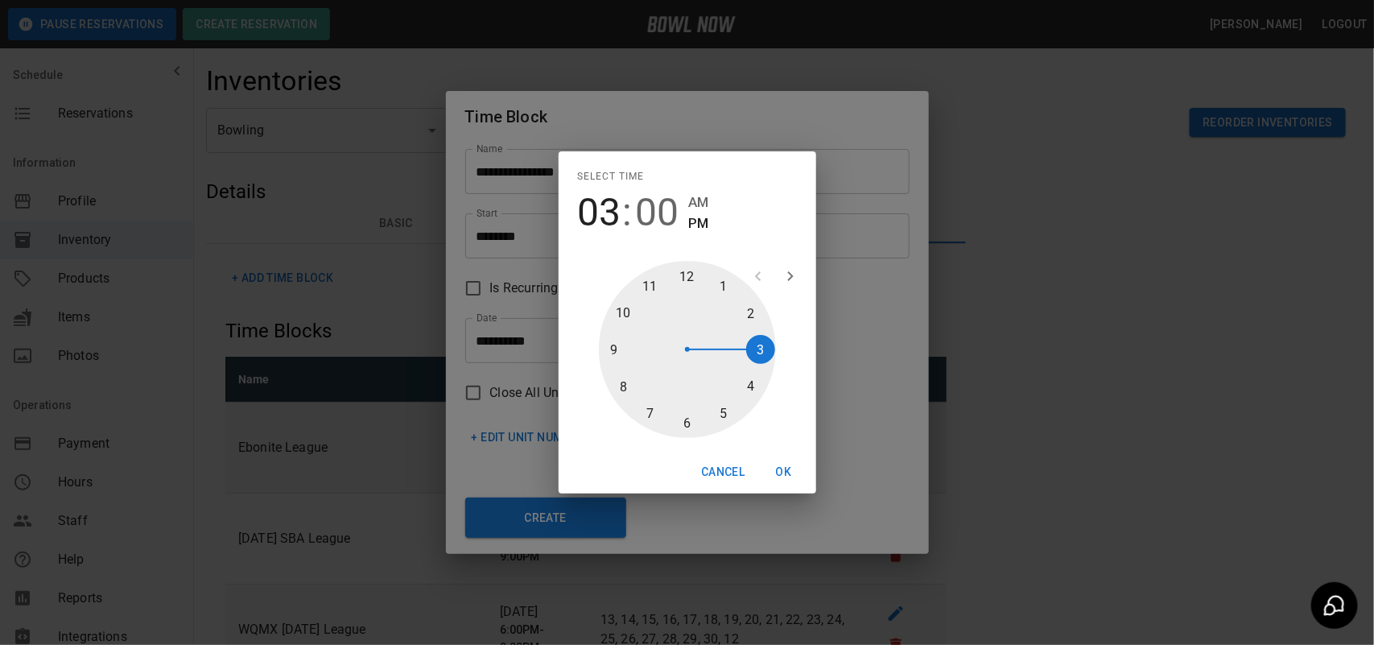
type input "********"
drag, startPoint x: 694, startPoint y: 259, endPoint x: 763, endPoint y: 362, distance: 124.1
click at [763, 362] on div "1 2 3 4 5 6 7 8 9 10 11 12" at bounding box center [688, 349] width 258 height 203
click at [785, 469] on button "OK" at bounding box center [784, 472] width 52 height 30
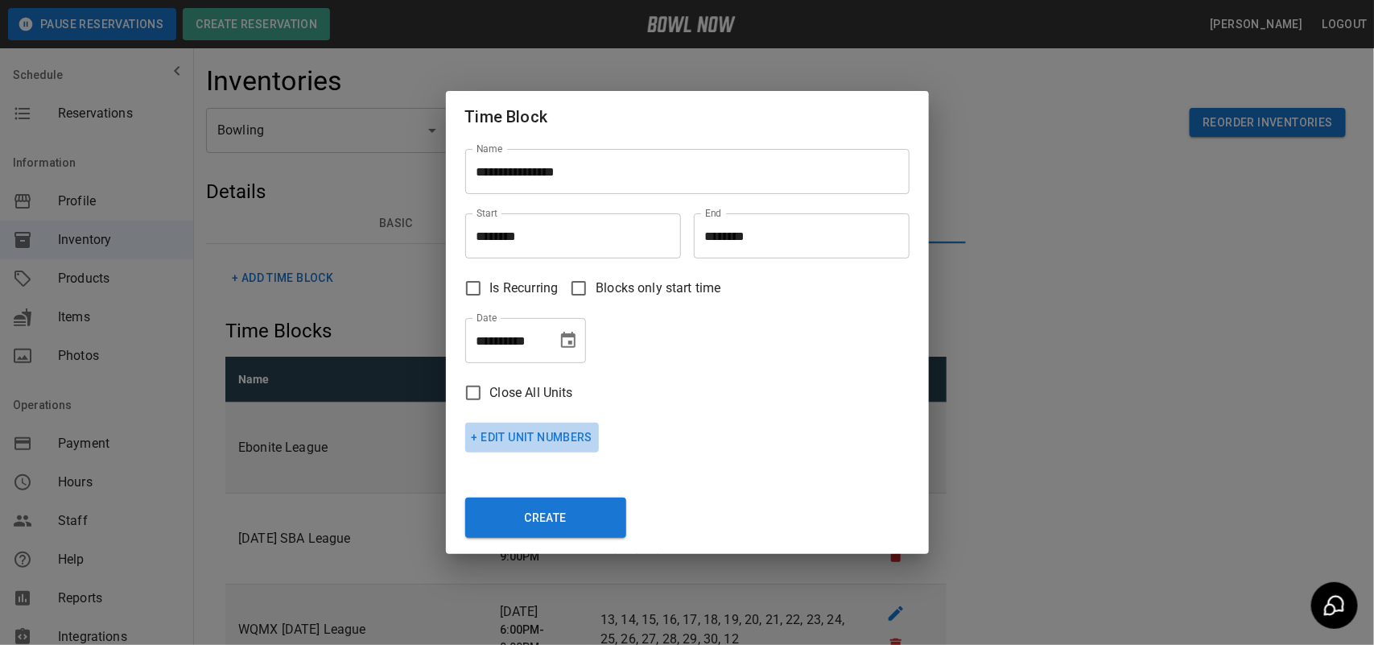
click at [495, 435] on button "+ Edit Unit Numbers" at bounding box center [532, 438] width 134 height 30
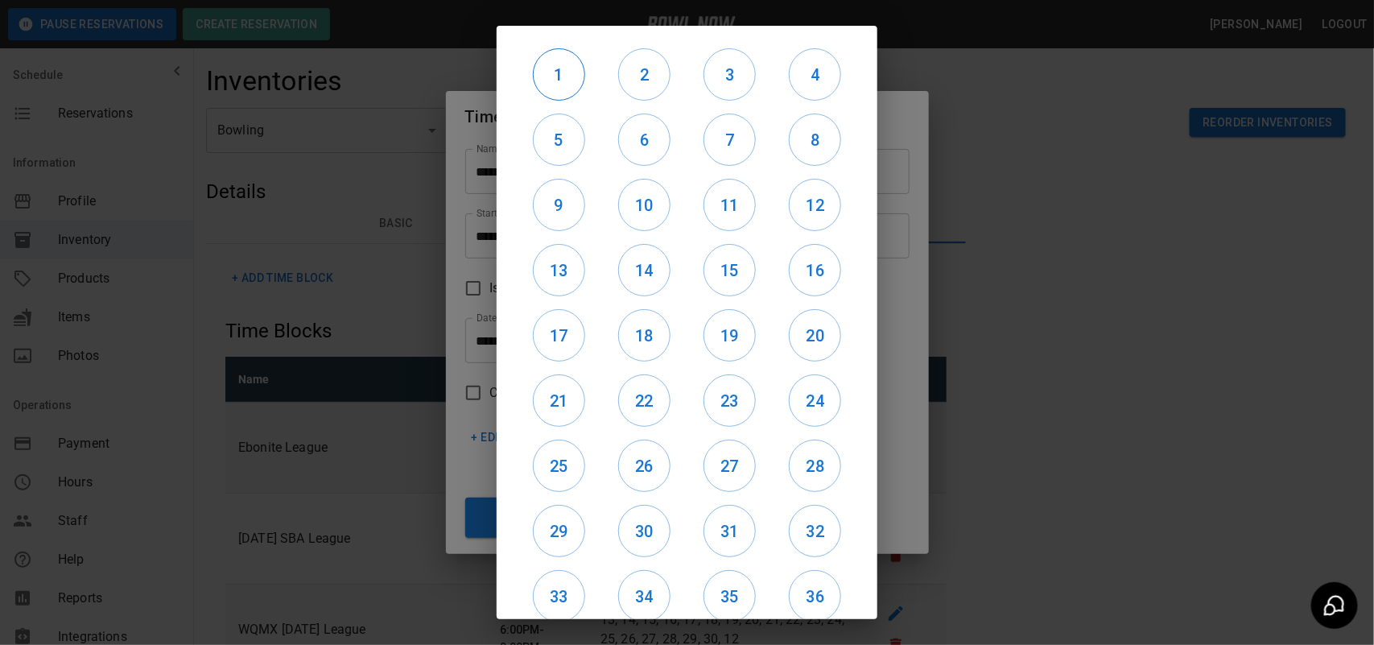
click at [552, 89] on button "1" at bounding box center [559, 74] width 52 height 52
click at [630, 101] on div "2" at bounding box center [643, 74] width 85 height 65
click at [645, 87] on button "2" at bounding box center [644, 74] width 52 height 52
drag, startPoint x: 717, startPoint y: 93, endPoint x: 766, endPoint y: 89, distance: 49.2
click at [716, 93] on button "3" at bounding box center [730, 74] width 52 height 52
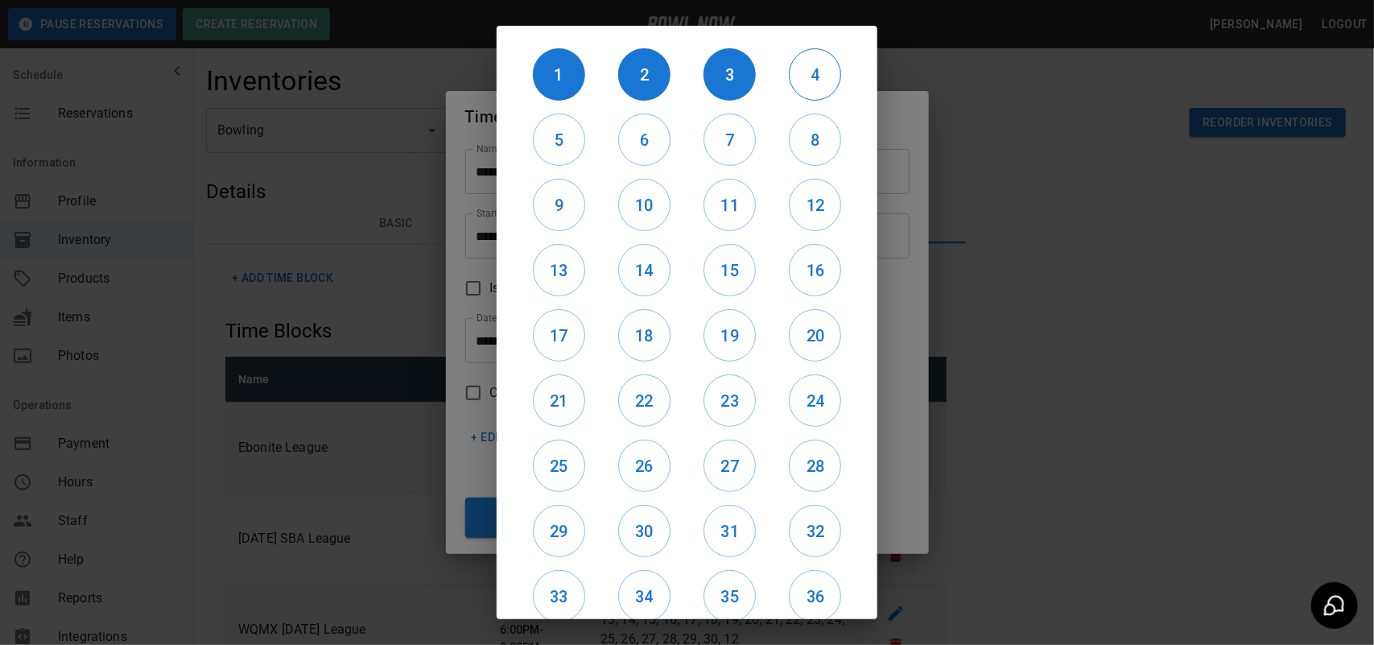
click at [798, 86] on h6 "4" at bounding box center [815, 75] width 51 height 26
drag, startPoint x: 576, startPoint y: 142, endPoint x: 656, endPoint y: 146, distance: 80.6
click at [584, 142] on div "5" at bounding box center [558, 139] width 85 height 65
click at [658, 146] on h6 "6" at bounding box center [644, 140] width 51 height 26
drag, startPoint x: 708, startPoint y: 146, endPoint x: 717, endPoint y: 145, distance: 8.9
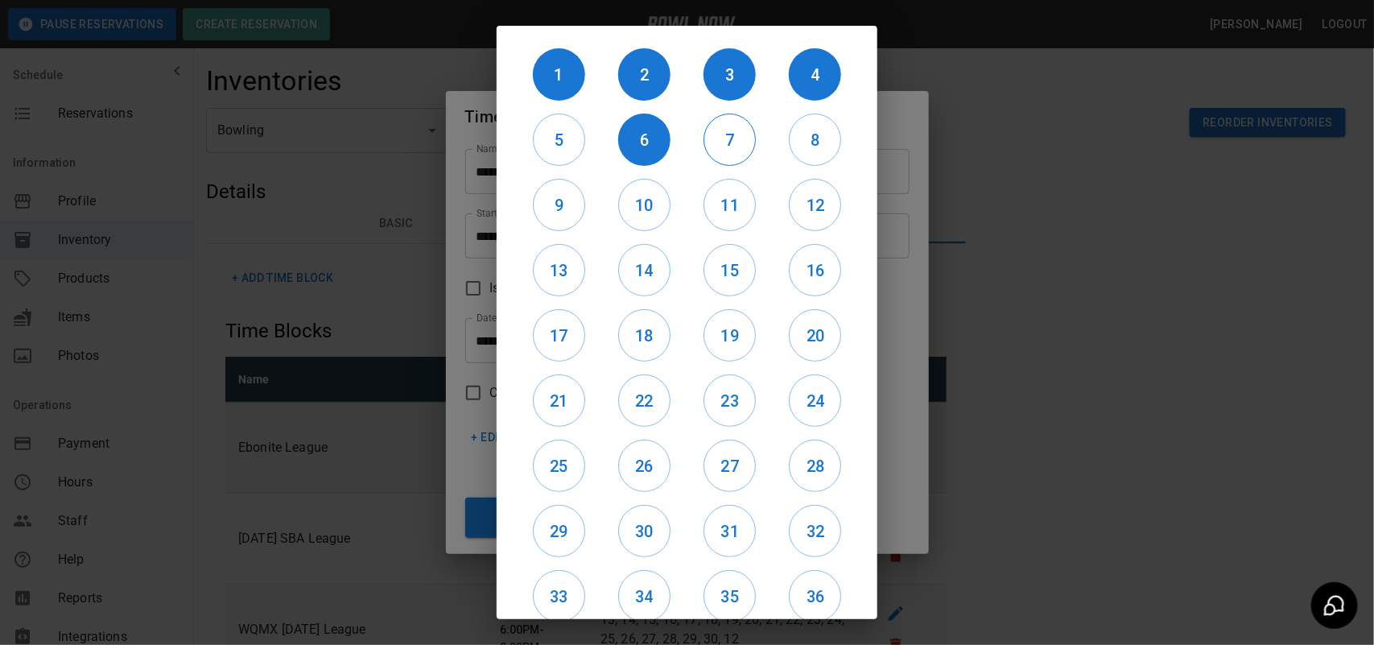
click at [708, 145] on h6 "7" at bounding box center [729, 140] width 51 height 26
click at [793, 147] on h6 "8" at bounding box center [815, 140] width 51 height 26
click at [588, 155] on div "5" at bounding box center [558, 139] width 85 height 65
drag, startPoint x: 557, startPoint y: 149, endPoint x: 581, endPoint y: 155, distance: 25.0
click at [562, 151] on h6 "5" at bounding box center [559, 140] width 51 height 26
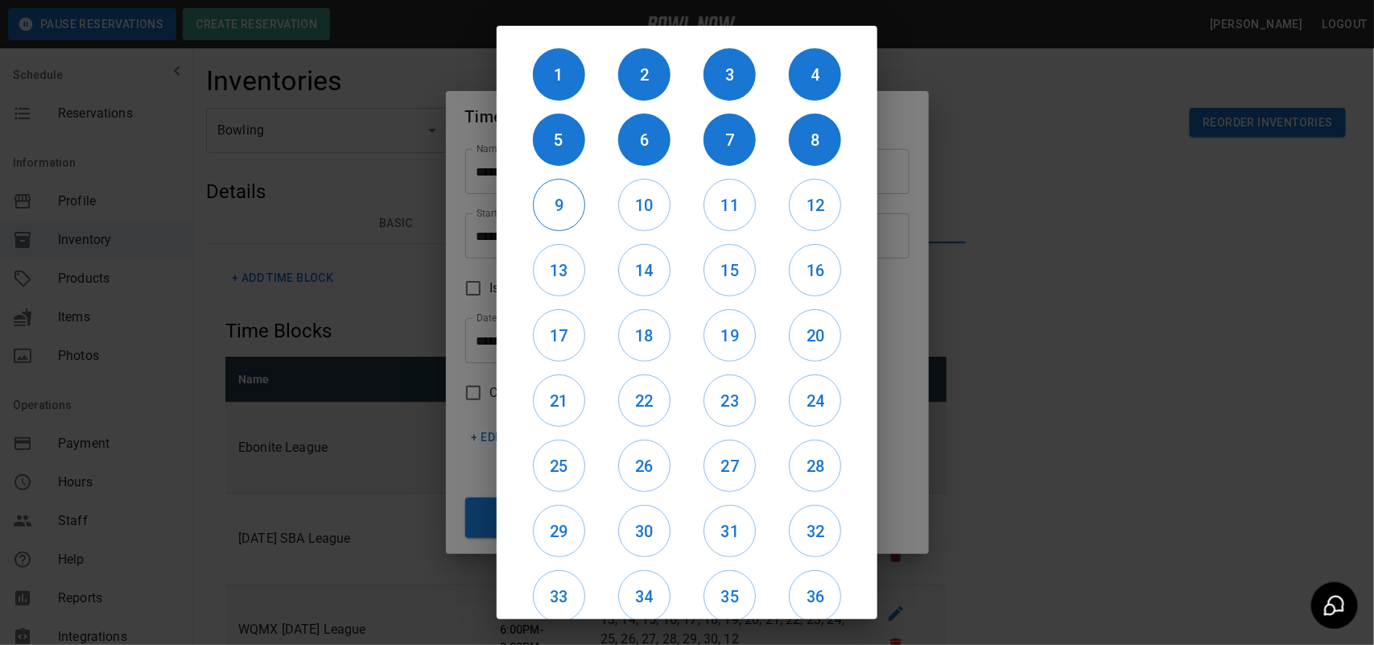
click at [580, 211] on h6 "9" at bounding box center [559, 205] width 51 height 26
click at [629, 212] on h6 "10" at bounding box center [644, 205] width 51 height 26
drag, startPoint x: 712, startPoint y: 204, endPoint x: 782, endPoint y: 204, distance: 69.2
click at [716, 204] on h6 "11" at bounding box center [729, 205] width 51 height 26
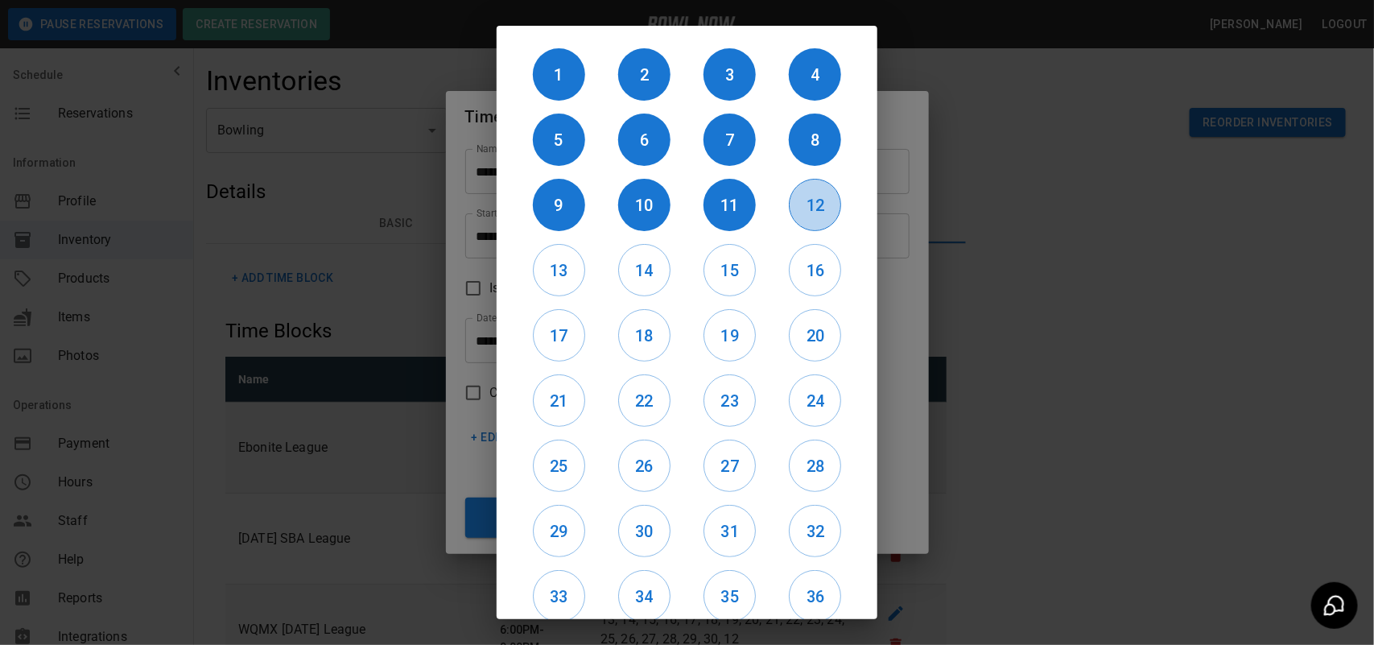
click at [790, 204] on h6 "12" at bounding box center [815, 205] width 51 height 26
click at [604, 266] on div "14" at bounding box center [643, 269] width 85 height 65
drag, startPoint x: 552, startPoint y: 274, endPoint x: 614, endPoint y: 270, distance: 62.1
click at [561, 272] on h6 "13" at bounding box center [559, 271] width 51 height 26
click at [638, 268] on h6 "14" at bounding box center [644, 271] width 51 height 26
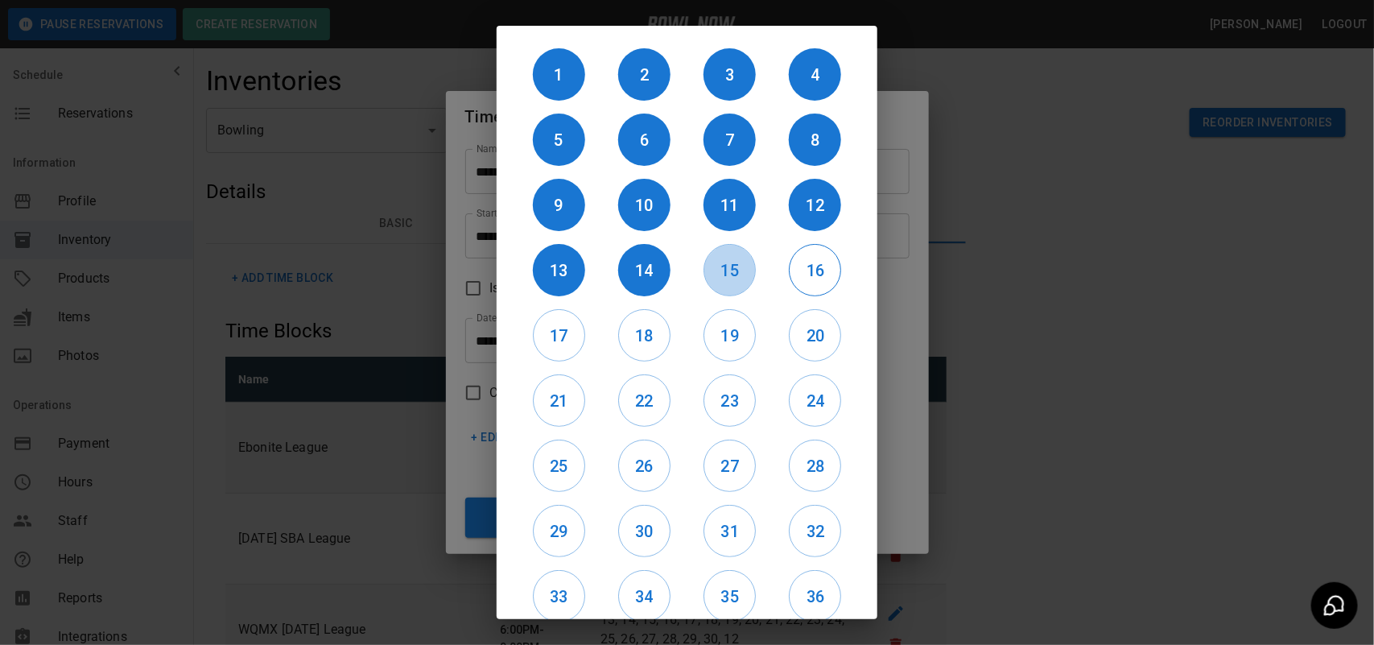
drag, startPoint x: 717, startPoint y: 268, endPoint x: 787, endPoint y: 268, distance: 70.0
click at [720, 268] on h6 "15" at bounding box center [729, 271] width 51 height 26
click at [795, 267] on h6 "16" at bounding box center [815, 271] width 51 height 26
drag, startPoint x: 561, startPoint y: 326, endPoint x: 677, endPoint y: 332, distance: 116.1
click at [561, 327] on h6 "17" at bounding box center [559, 336] width 51 height 26
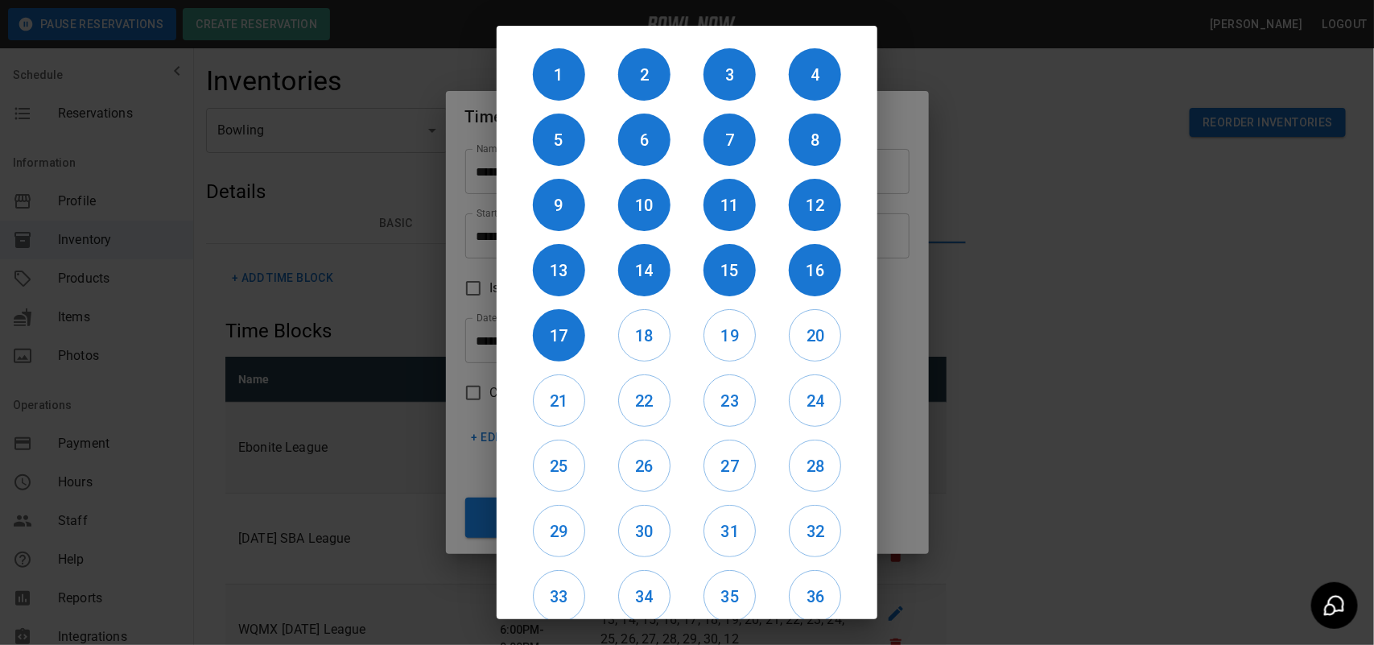
click at [678, 332] on div "18" at bounding box center [643, 335] width 85 height 65
drag, startPoint x: 660, startPoint y: 337, endPoint x: 745, endPoint y: 332, distance: 85.4
click at [662, 337] on h6 "18" at bounding box center [644, 336] width 51 height 26
drag, startPoint x: 745, startPoint y: 332, endPoint x: 778, endPoint y: 332, distance: 32.2
click at [745, 332] on h6 "19" at bounding box center [729, 336] width 51 height 26
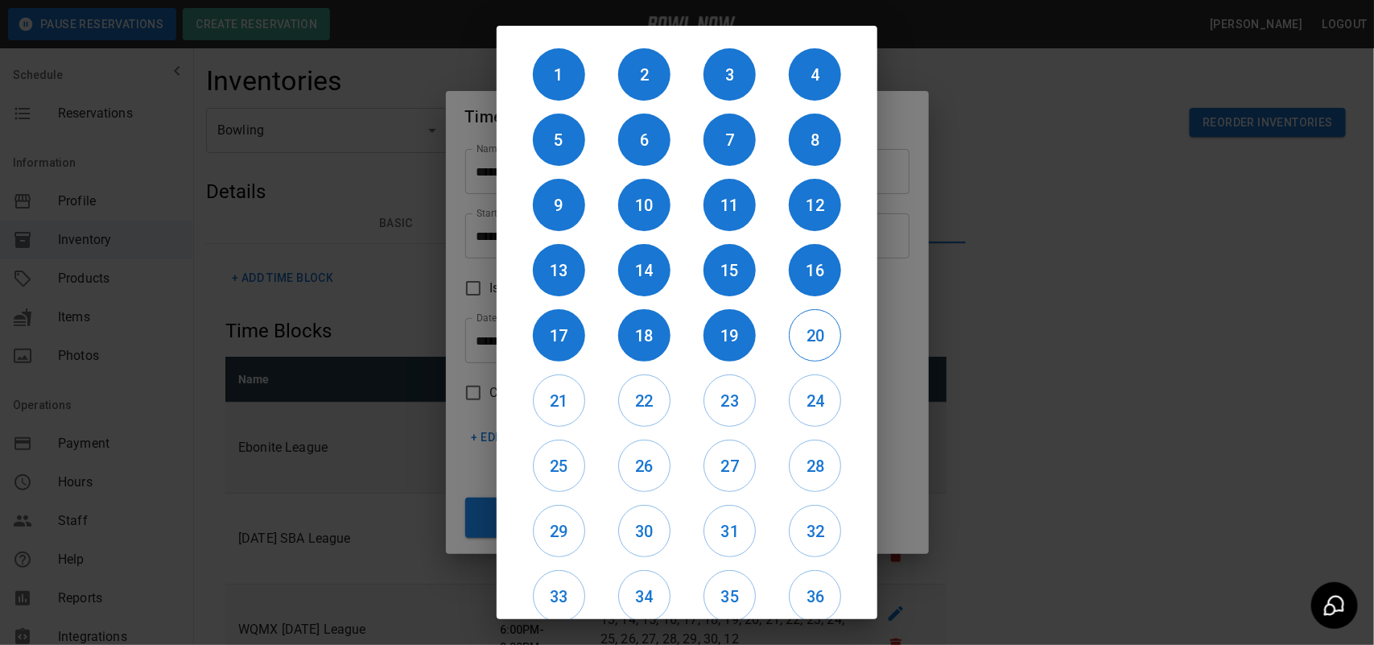
click at [797, 332] on h6 "20" at bounding box center [815, 336] width 51 height 26
click at [908, 469] on div at bounding box center [687, 322] width 1374 height 645
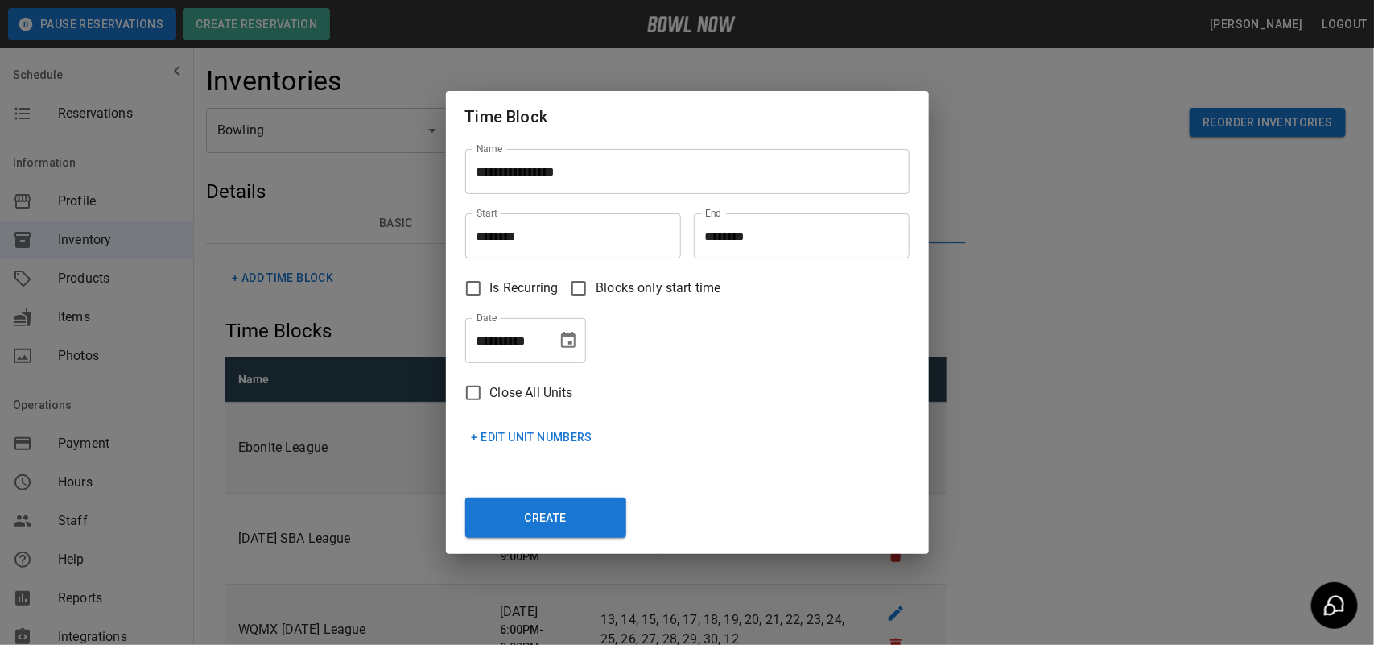
click at [574, 429] on button "+ Edit Unit Numbers" at bounding box center [532, 438] width 134 height 30
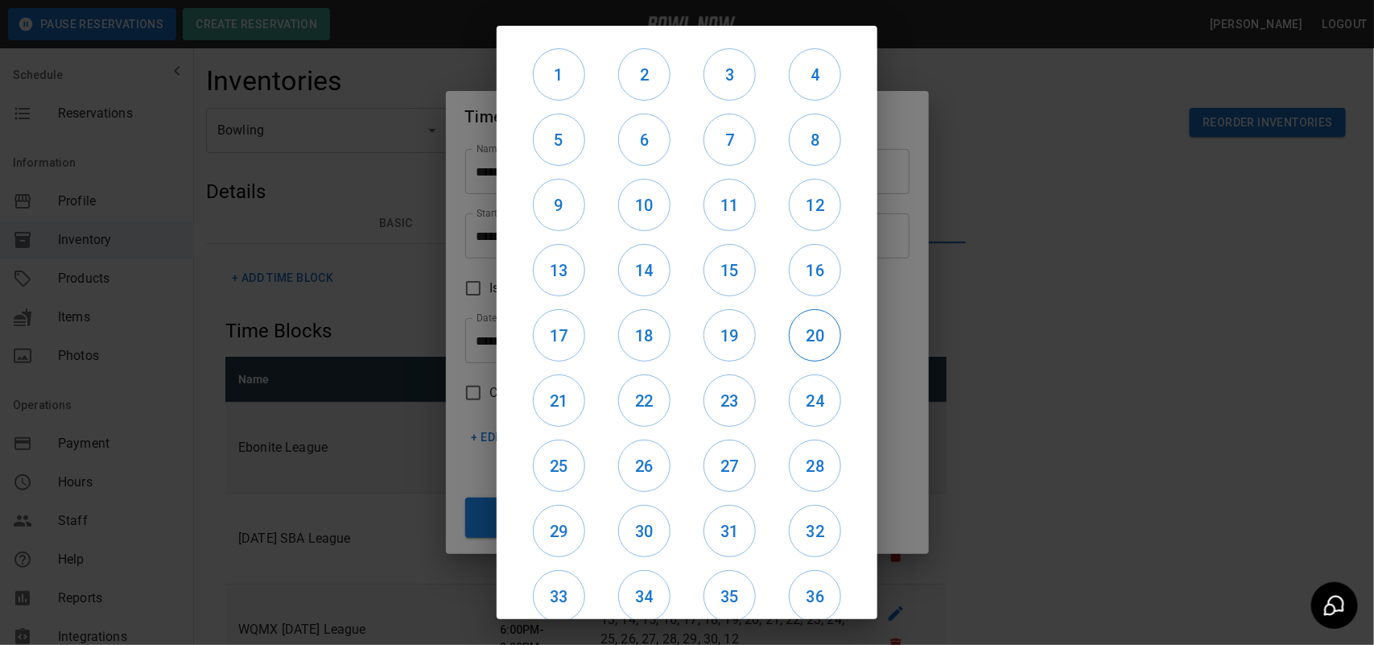
click at [810, 342] on h6 "20" at bounding box center [815, 336] width 51 height 26
click at [721, 343] on h6 "19" at bounding box center [729, 336] width 51 height 26
click at [641, 347] on h6 "18" at bounding box center [644, 336] width 51 height 26
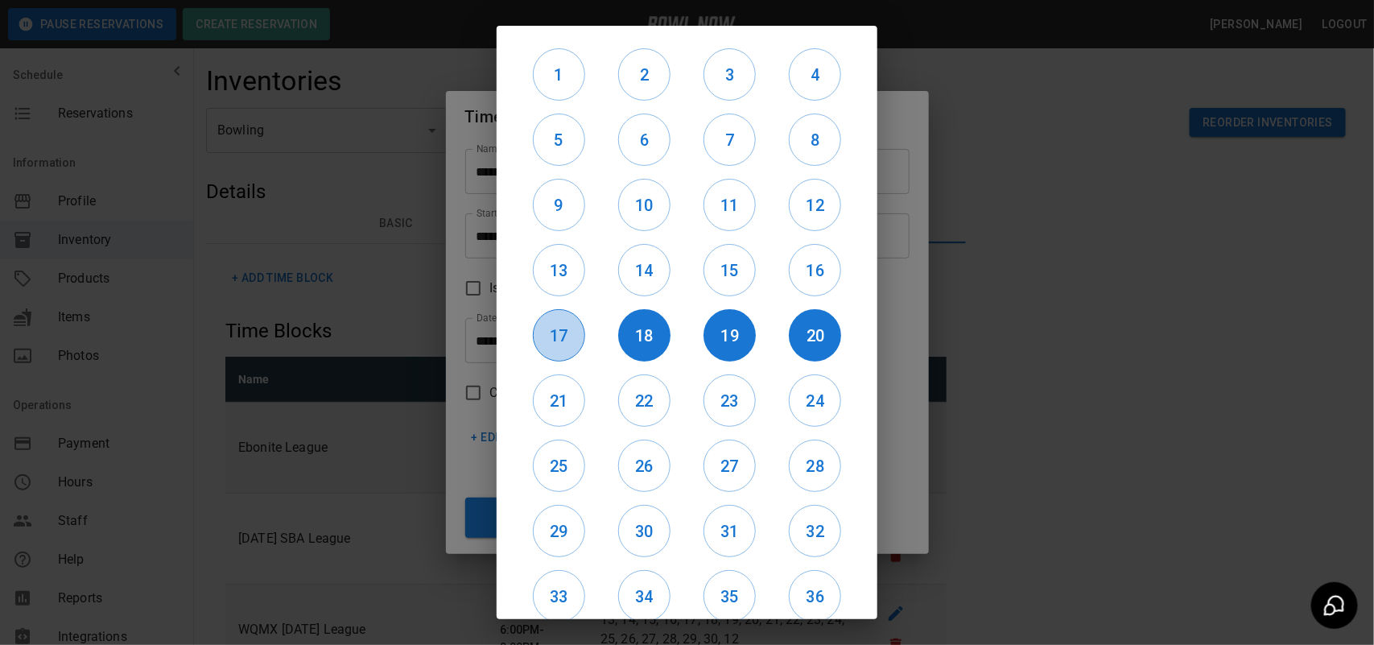
click at [576, 349] on button "17" at bounding box center [559, 335] width 52 height 52
click at [569, 288] on button "13" at bounding box center [559, 270] width 52 height 52
click at [649, 282] on h6 "14" at bounding box center [644, 271] width 51 height 26
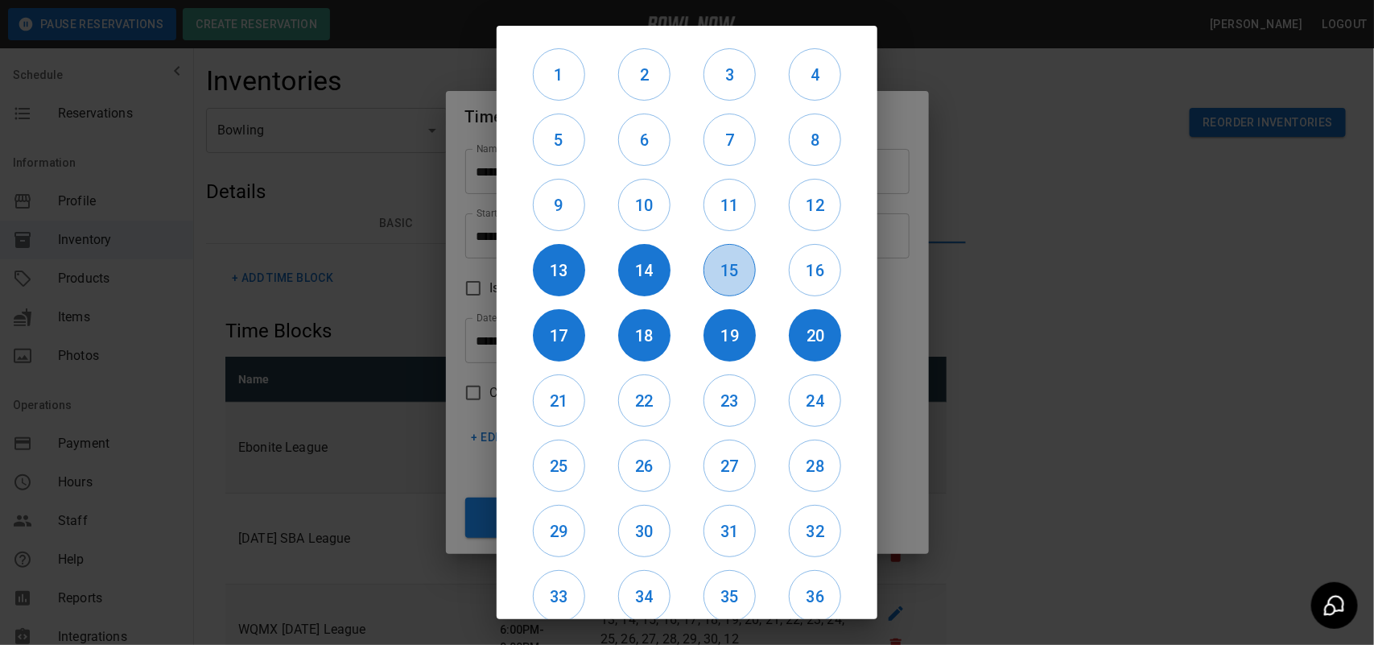
click at [722, 279] on h6 "15" at bounding box center [729, 271] width 51 height 26
click at [790, 266] on h6 "16" at bounding box center [815, 271] width 51 height 26
click at [791, 235] on div "12" at bounding box center [815, 204] width 85 height 65
drag, startPoint x: 802, startPoint y: 212, endPoint x: 754, endPoint y: 213, distance: 47.5
click at [797, 213] on h6 "12" at bounding box center [815, 205] width 51 height 26
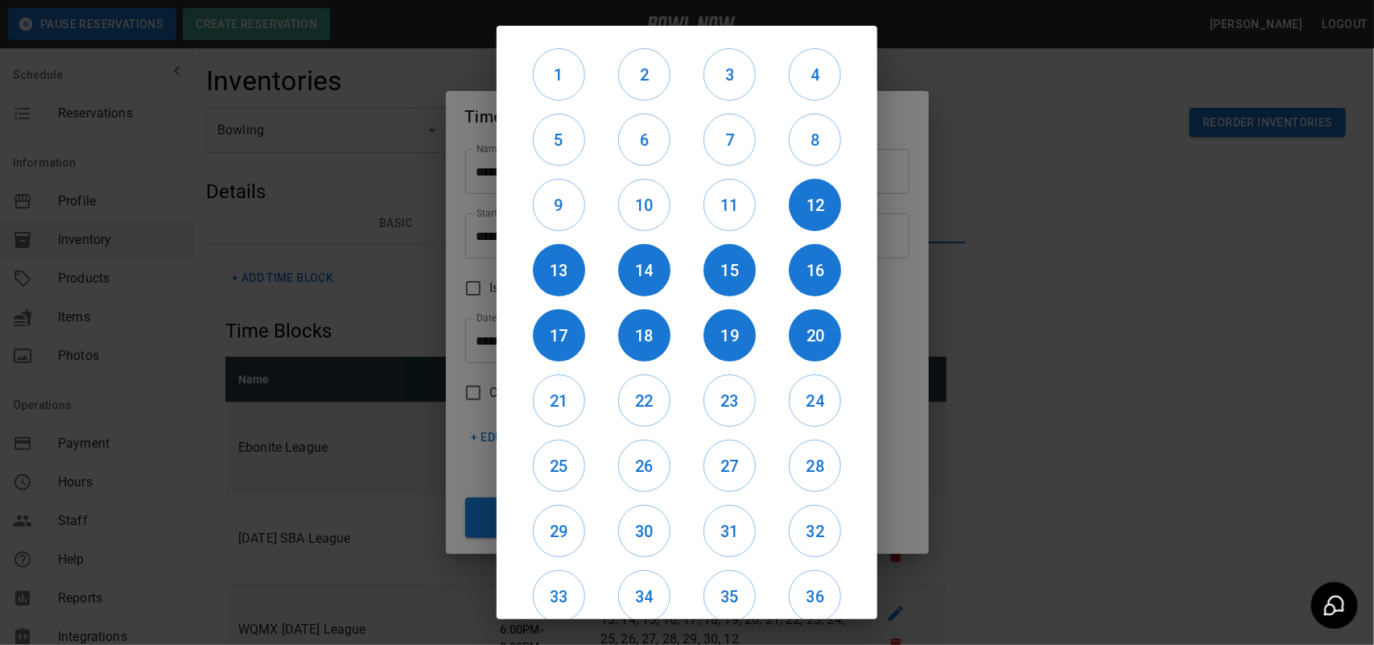
drag, startPoint x: 726, startPoint y: 213, endPoint x: 691, endPoint y: 216, distance: 35.5
click at [718, 215] on h6 "11" at bounding box center [729, 205] width 51 height 26
drag, startPoint x: 645, startPoint y: 214, endPoint x: 613, endPoint y: 214, distance: 32.2
click at [619, 214] on h6 "10" at bounding box center [644, 205] width 51 height 26
drag, startPoint x: 589, startPoint y: 213, endPoint x: 528, endPoint y: 213, distance: 61.2
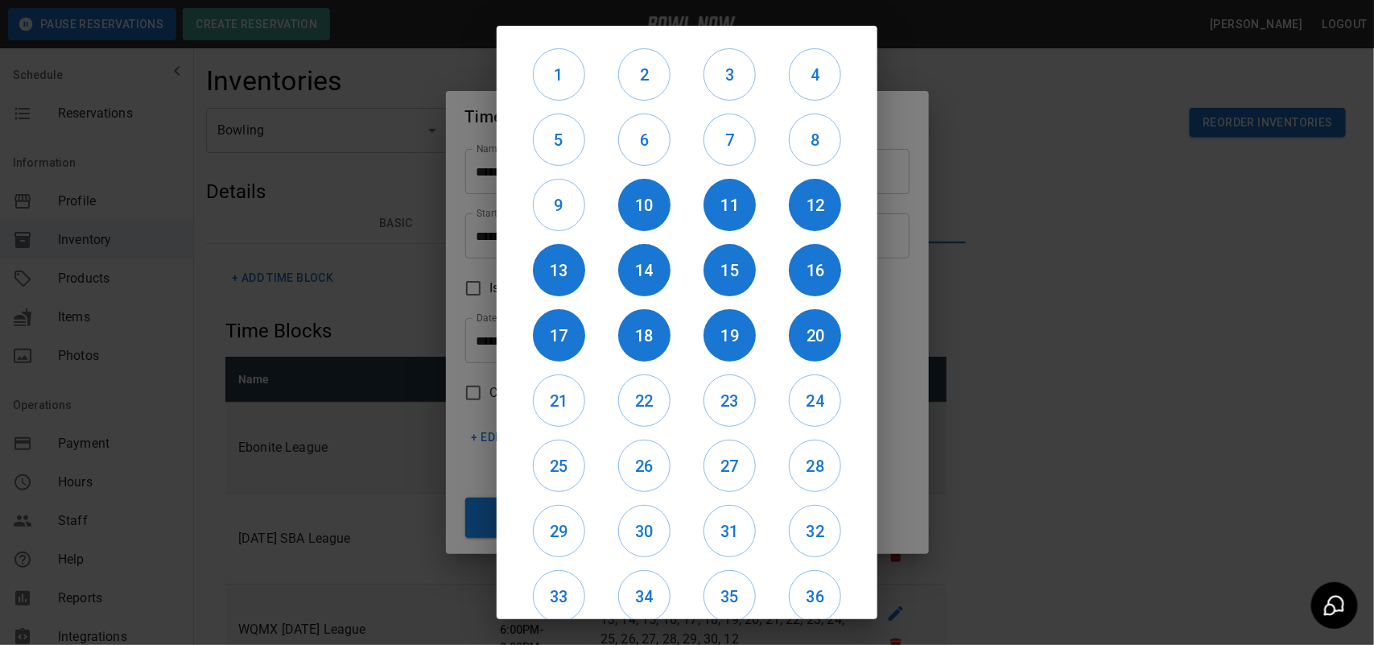
click at [586, 213] on div "9" at bounding box center [558, 204] width 85 height 65
click at [528, 213] on div "9" at bounding box center [558, 204] width 85 height 65
click at [543, 213] on h6 "9" at bounding box center [559, 205] width 51 height 26
click at [550, 153] on button "5" at bounding box center [559, 140] width 52 height 52
drag, startPoint x: 645, startPoint y: 133, endPoint x: 708, endPoint y: 135, distance: 63.6
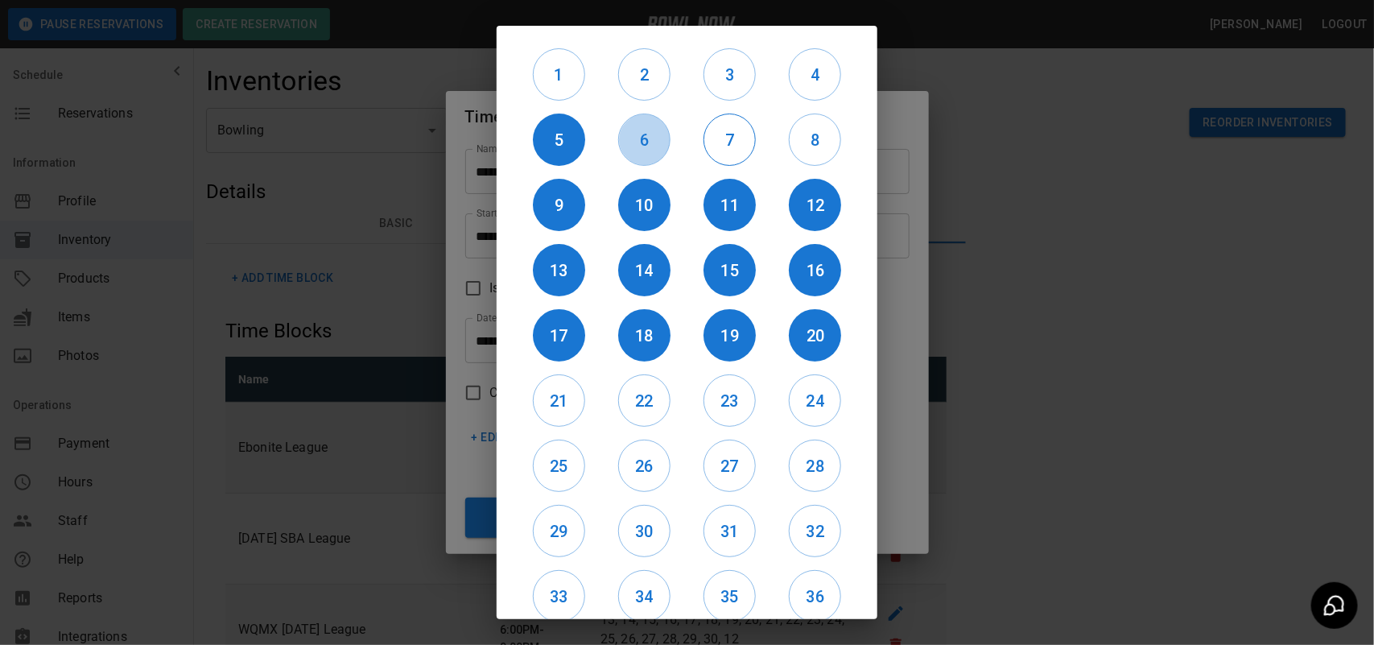
click at [648, 134] on h6 "6" at bounding box center [644, 140] width 51 height 26
click at [708, 137] on h6 "7" at bounding box center [729, 140] width 51 height 26
click at [802, 138] on h6 "8" at bounding box center [815, 140] width 51 height 26
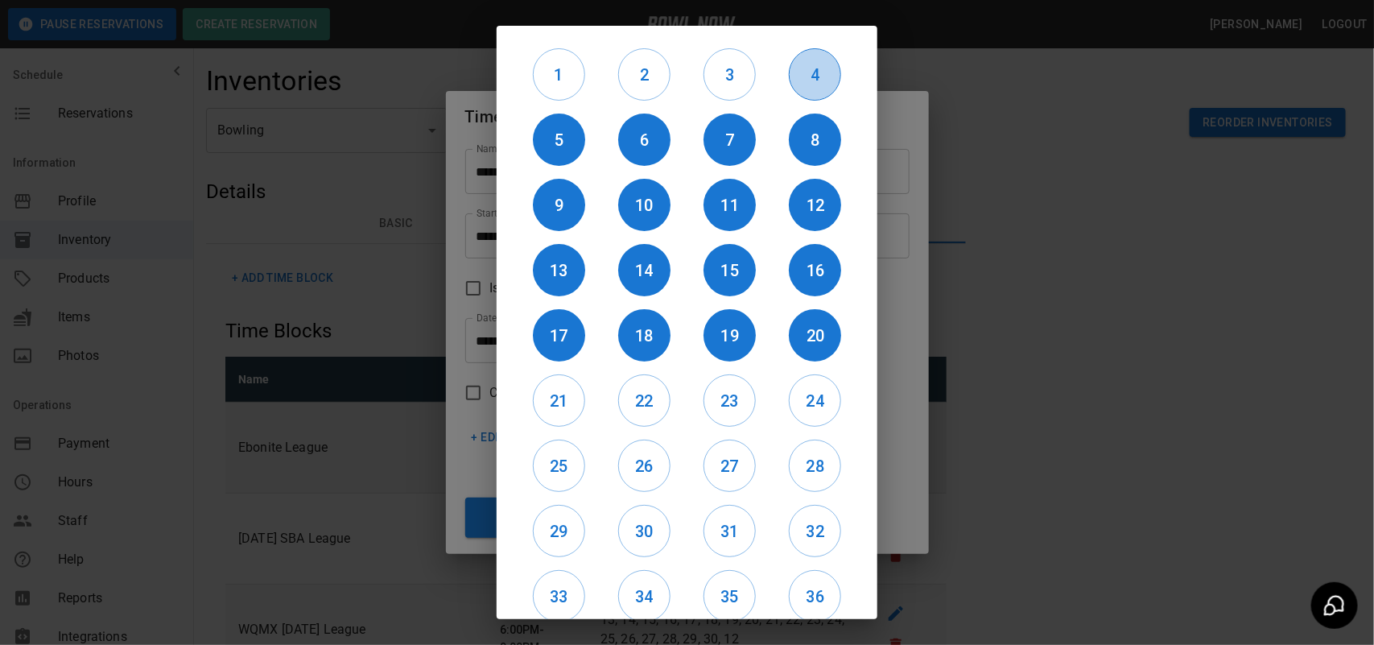
click at [802, 77] on h6 "4" at bounding box center [815, 75] width 51 height 26
drag, startPoint x: 723, startPoint y: 79, endPoint x: 664, endPoint y: 83, distance: 58.9
click at [722, 79] on h6 "3" at bounding box center [729, 75] width 51 height 26
click at [649, 81] on h6 "2" at bounding box center [644, 75] width 51 height 26
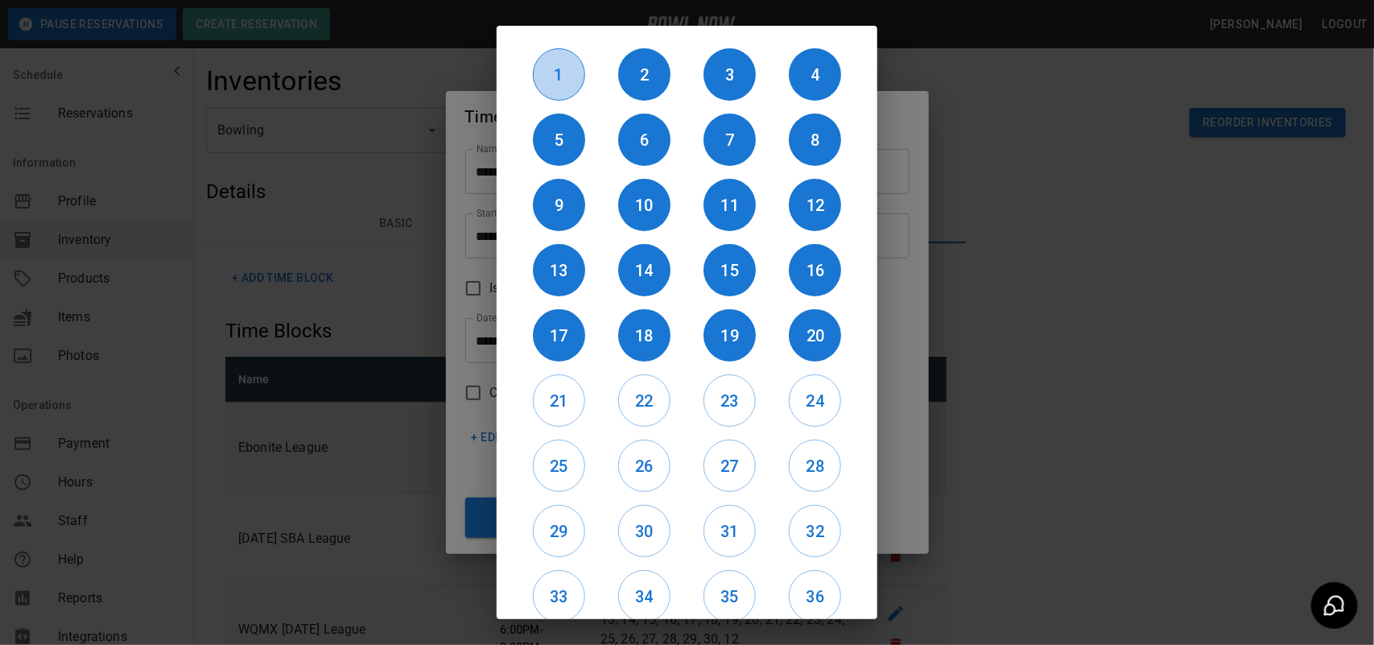
click at [557, 86] on h6 "1" at bounding box center [559, 75] width 51 height 26
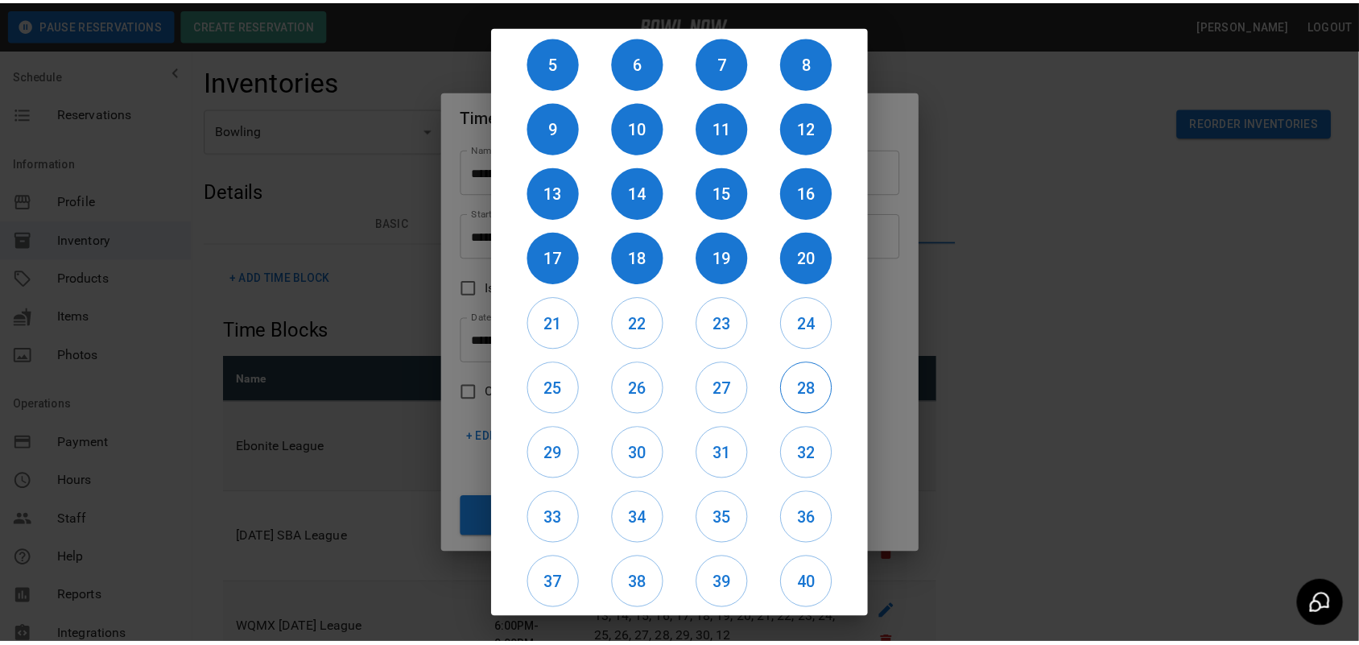
scroll to position [135, 0]
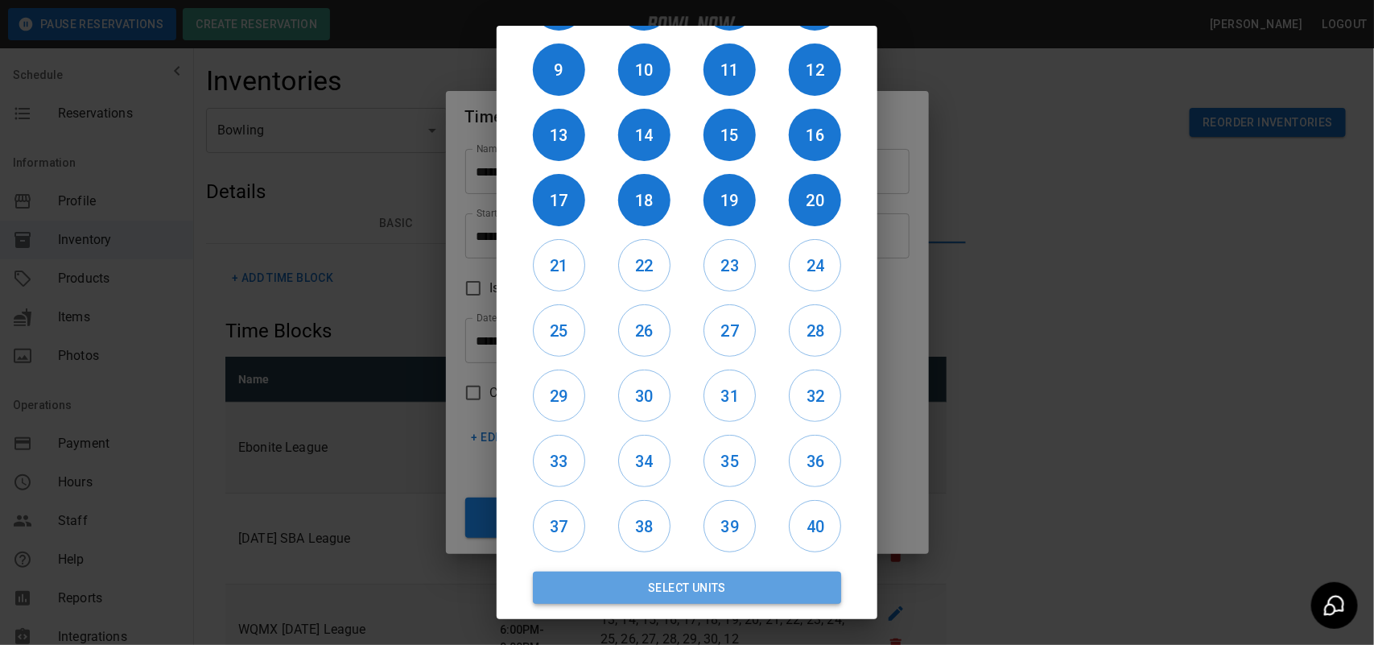
click at [733, 596] on button "Select Units" at bounding box center [687, 588] width 308 height 32
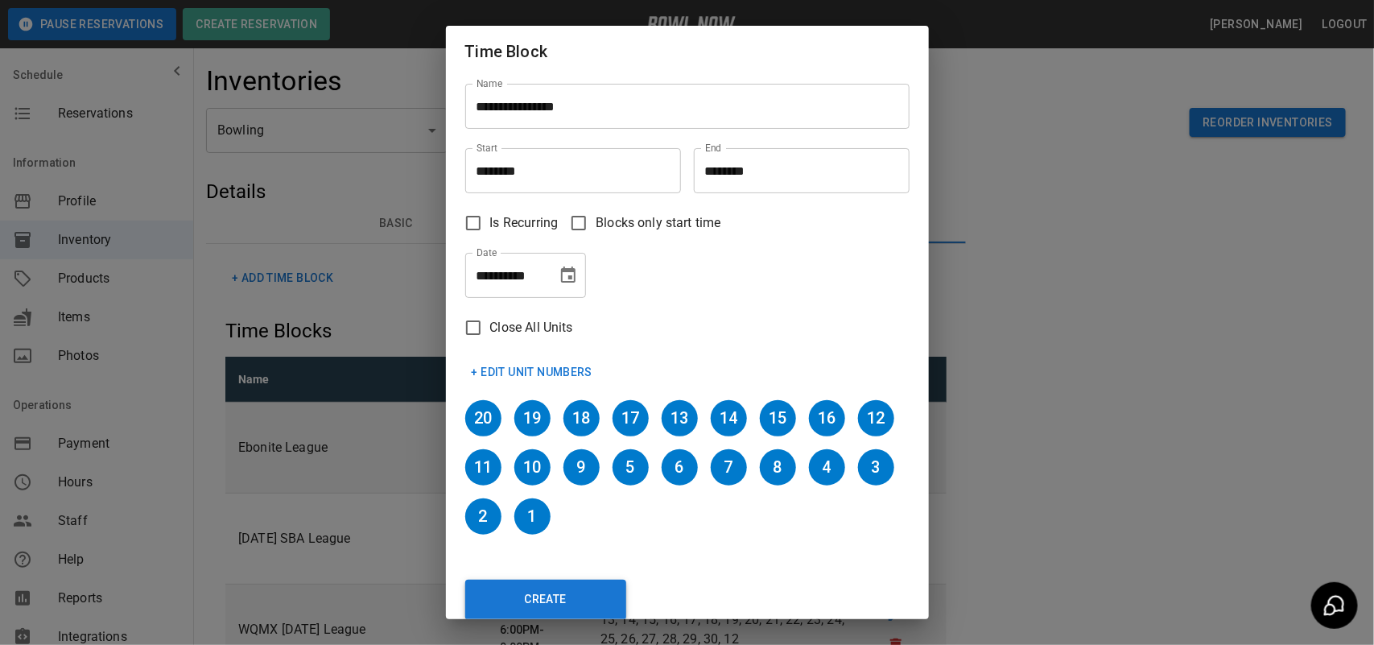
click at [560, 588] on button "Create" at bounding box center [545, 600] width 161 height 40
type input "********"
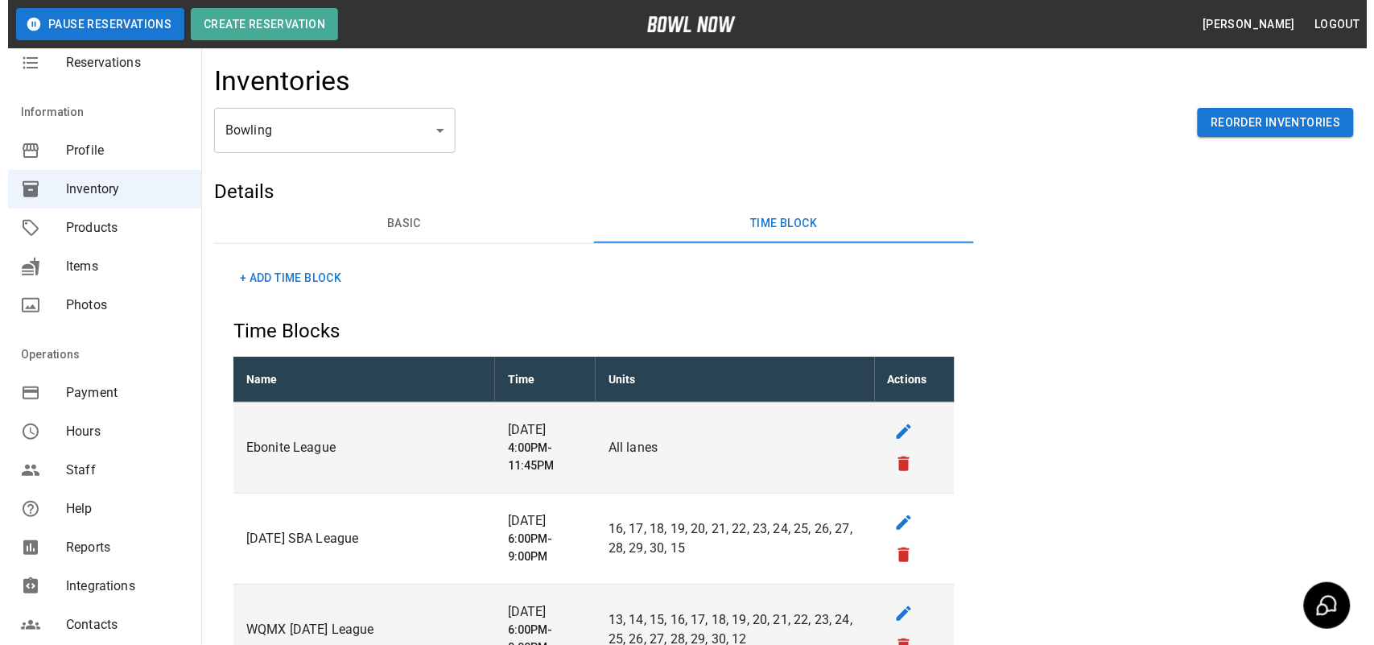
scroll to position [101, 0]
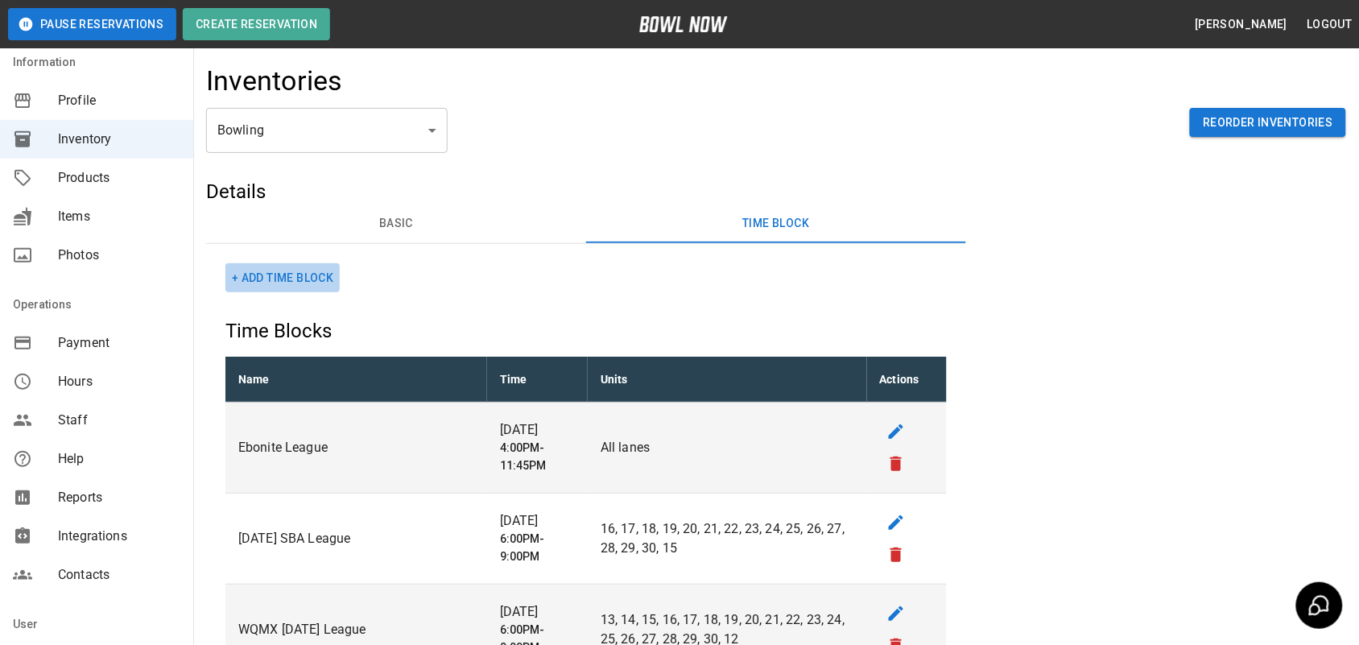
click at [311, 272] on button "+ Add Time Block" at bounding box center [282, 278] width 114 height 30
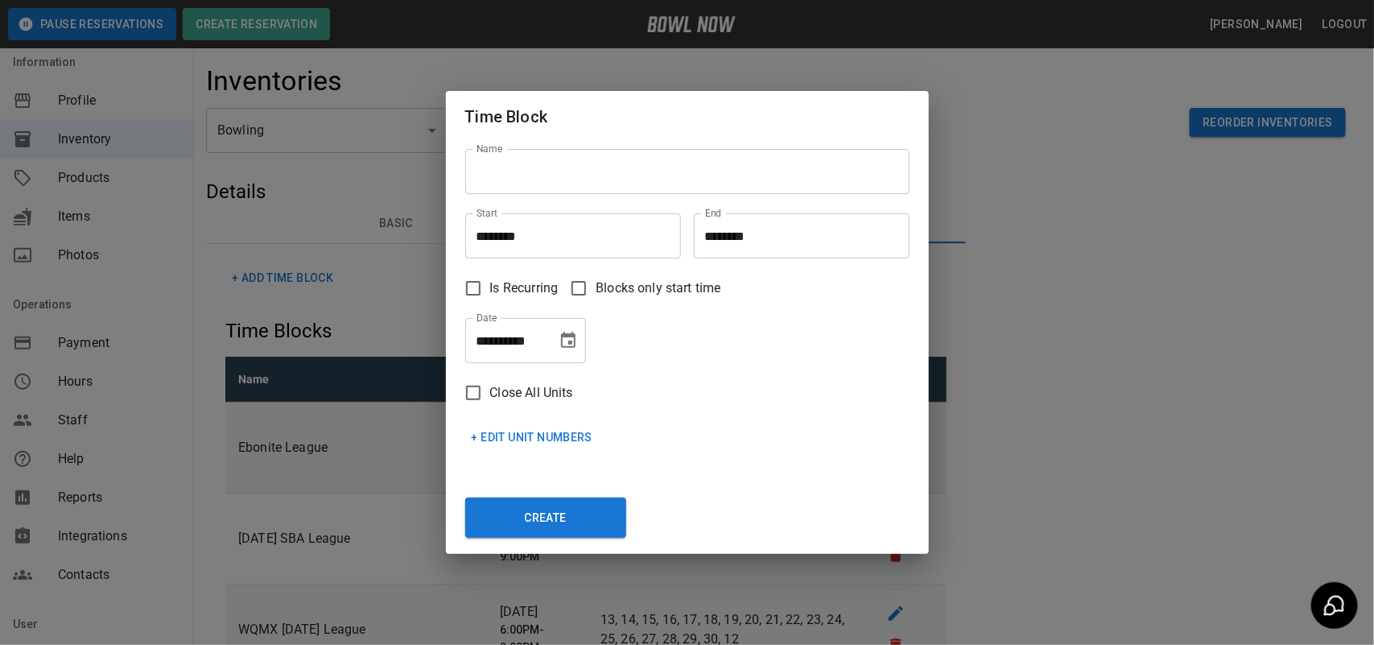
click at [1146, 376] on div "**********" at bounding box center [687, 322] width 1374 height 645
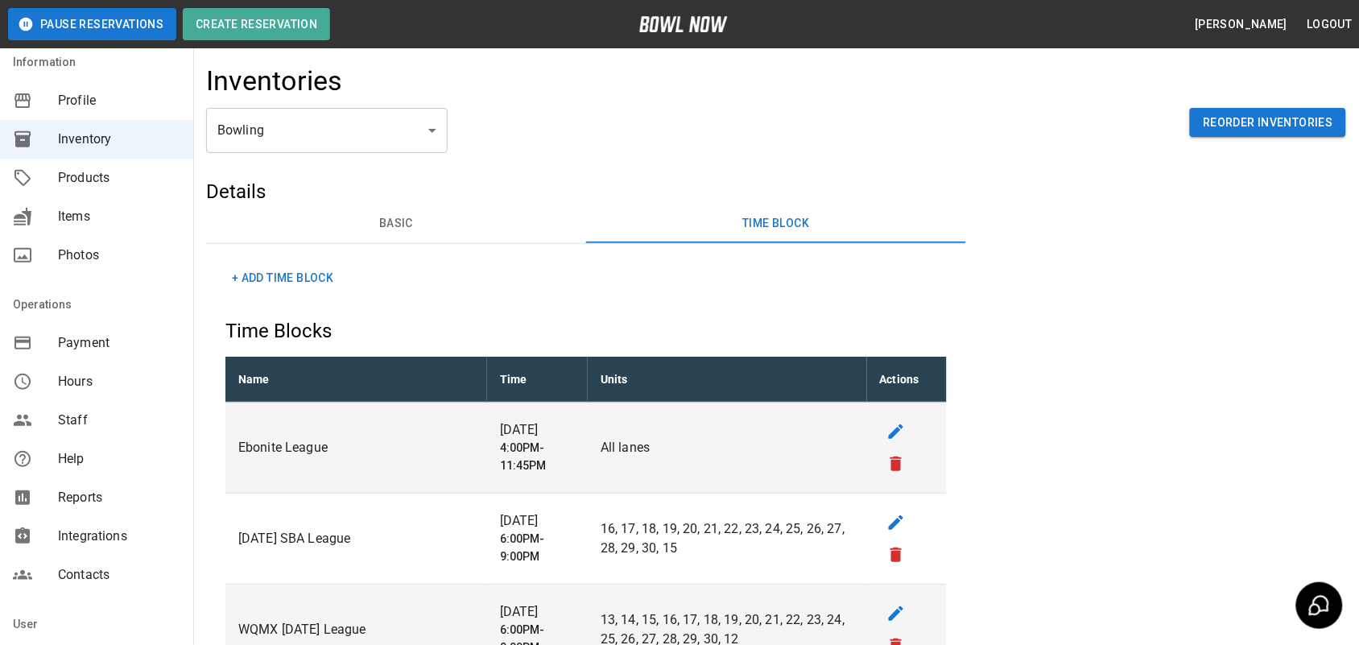
click at [318, 266] on button "+ Add Time Block" at bounding box center [282, 278] width 114 height 30
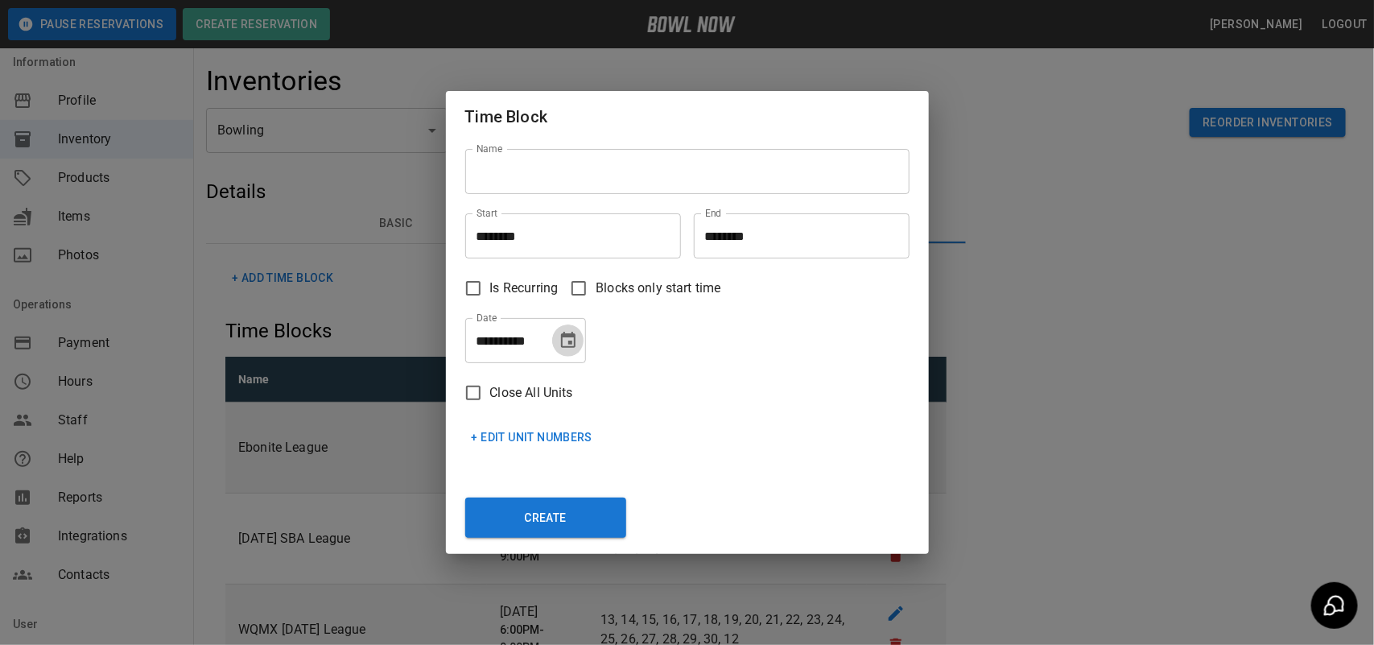
click at [553, 344] on button "Choose date, selected date is Oct 7, 2025" at bounding box center [568, 340] width 32 height 32
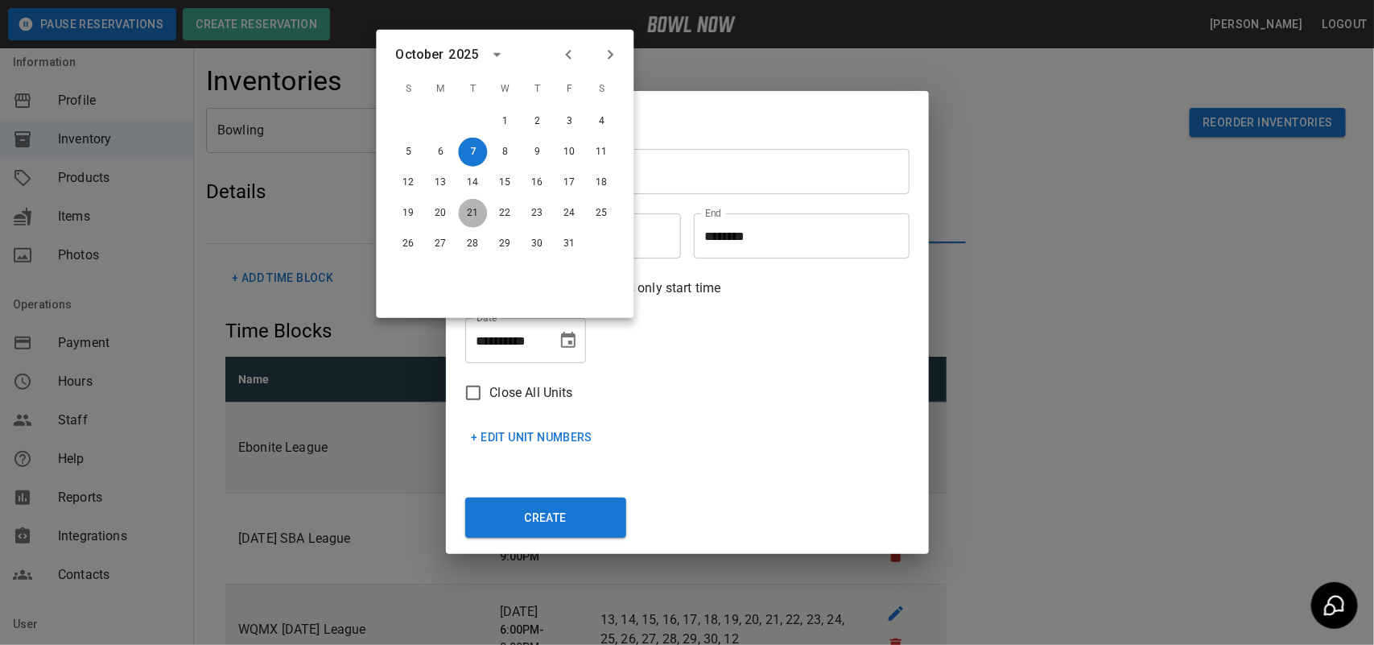
click at [467, 211] on button "21" at bounding box center [473, 213] width 29 height 29
type input "**********"
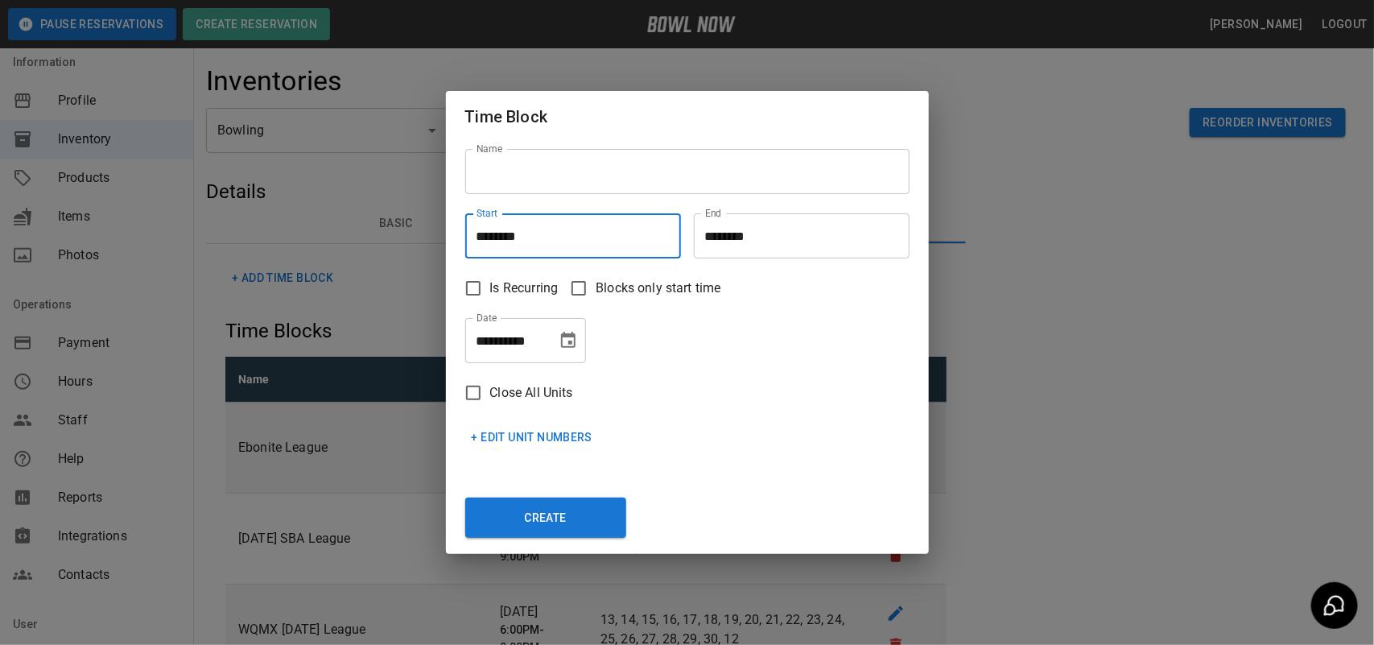
click at [502, 243] on input "********" at bounding box center [567, 235] width 204 height 45
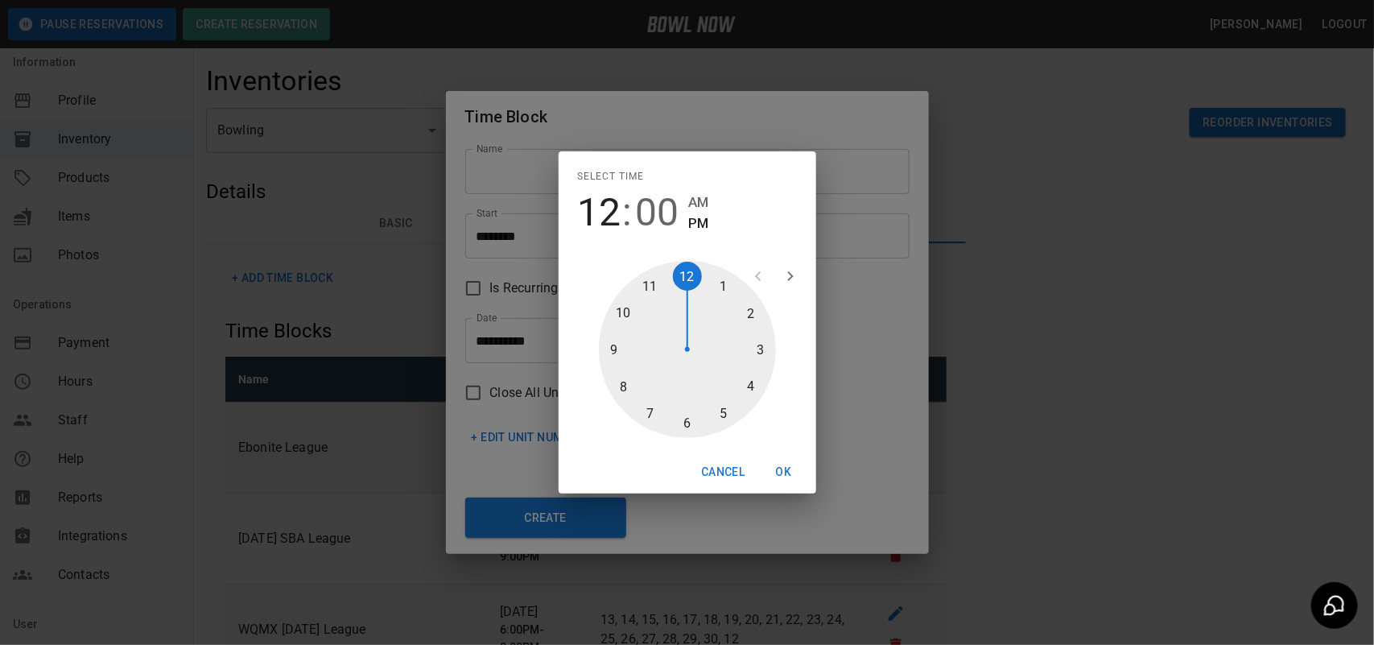
click at [683, 415] on div at bounding box center [687, 349] width 177 height 177
type input "********"
drag, startPoint x: 782, startPoint y: 469, endPoint x: 757, endPoint y: 412, distance: 62.4
click at [779, 468] on button "OK" at bounding box center [784, 472] width 52 height 30
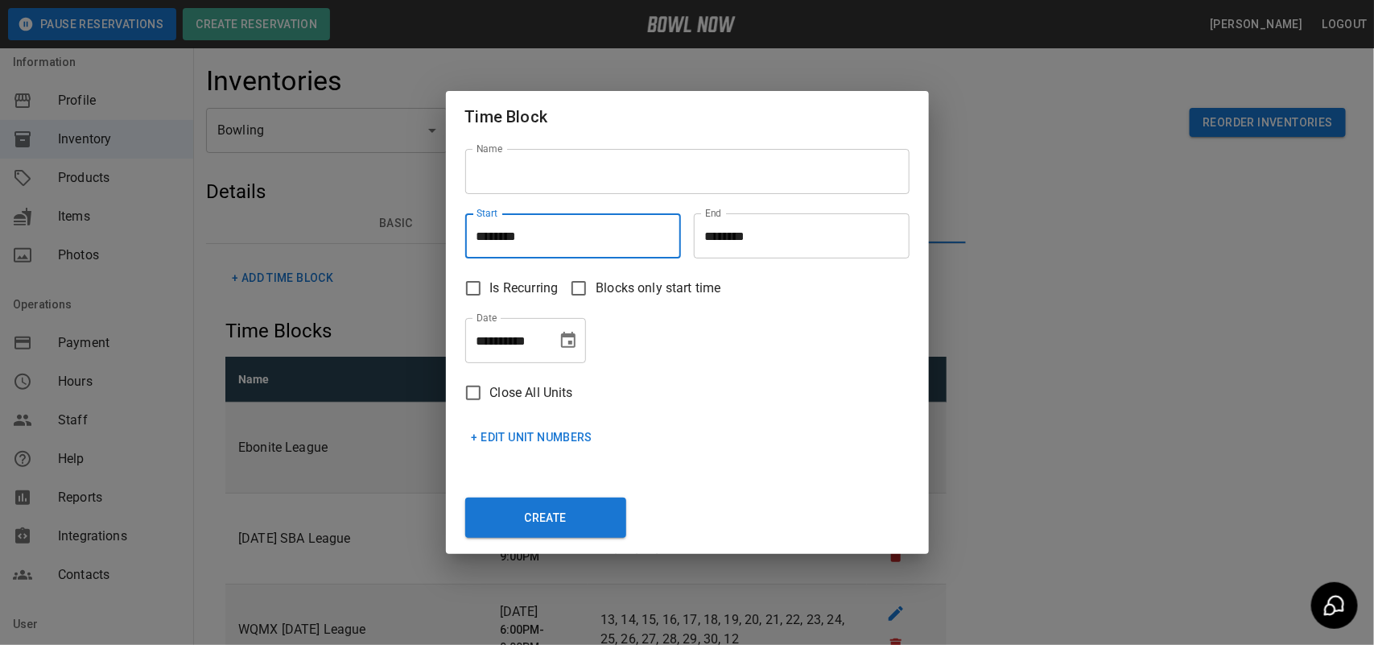
click at [762, 242] on input "********" at bounding box center [796, 235] width 204 height 45
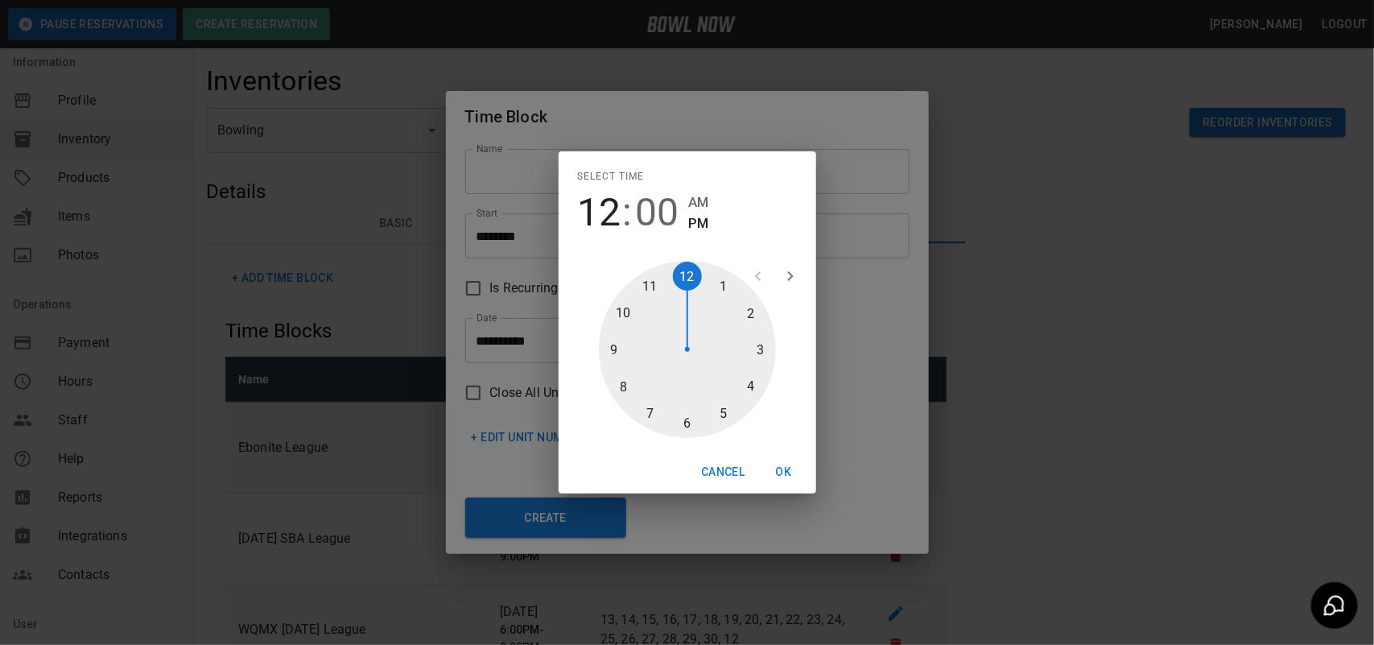
click at [614, 345] on div at bounding box center [687, 349] width 177 height 177
type input "********"
click at [781, 473] on button "OK" at bounding box center [784, 472] width 52 height 30
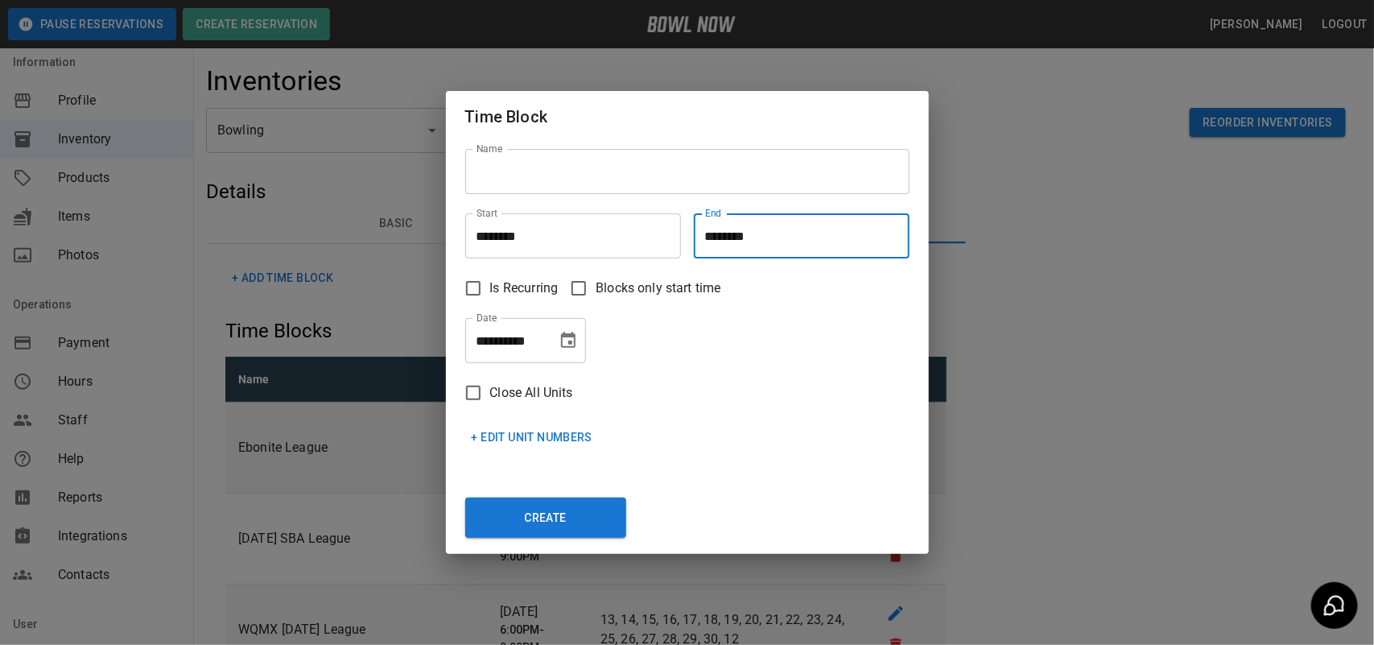
click at [511, 443] on button "+ Edit Unit Numbers" at bounding box center [532, 438] width 134 height 30
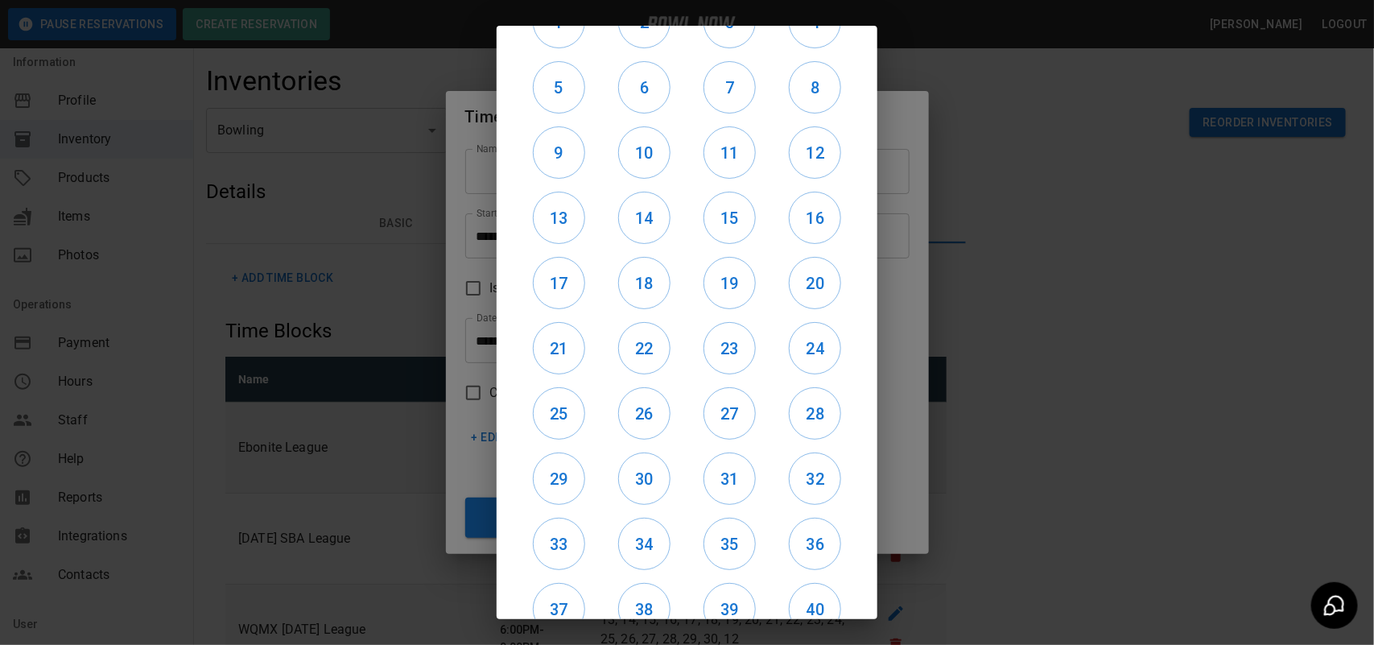
scroll to position [135, 0]
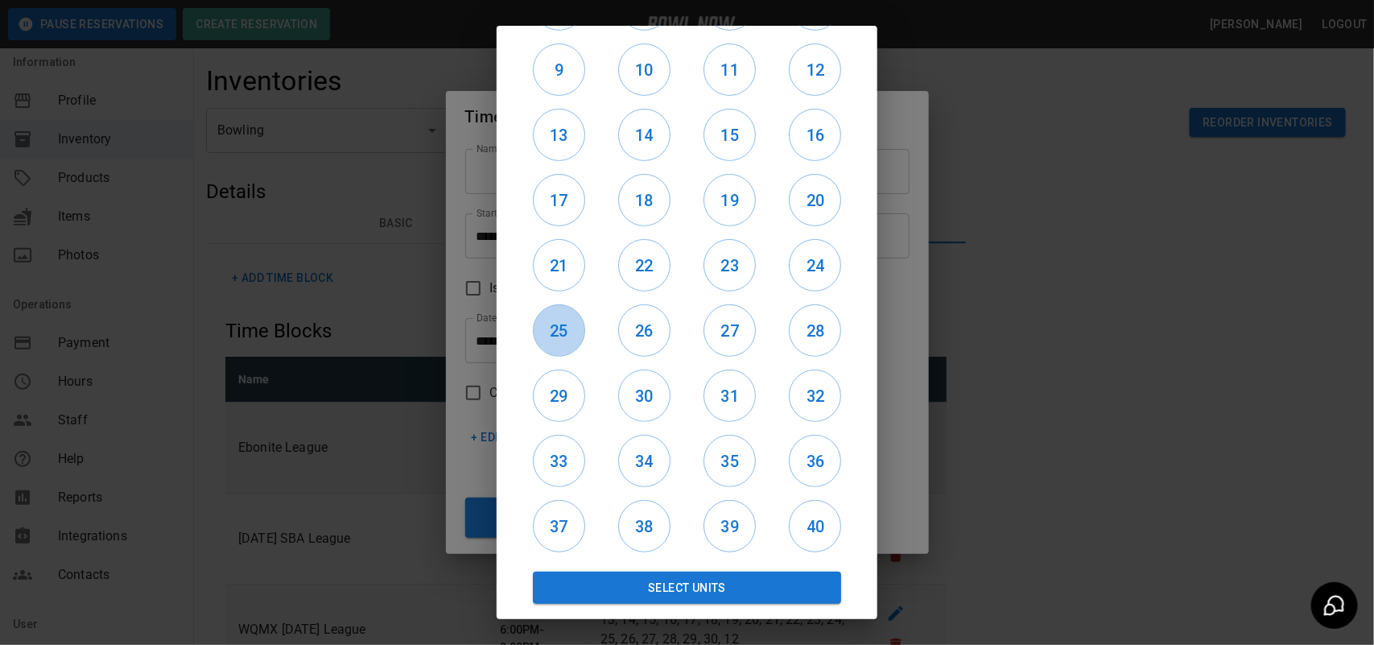
drag, startPoint x: 549, startPoint y: 331, endPoint x: 688, endPoint y: 330, distance: 139.3
click at [553, 331] on h6 "25" at bounding box center [559, 331] width 51 height 26
click at [656, 331] on h6 "26" at bounding box center [644, 331] width 51 height 26
drag, startPoint x: 720, startPoint y: 332, endPoint x: 802, endPoint y: 327, distance: 81.5
click at [729, 332] on h6 "27" at bounding box center [729, 331] width 51 height 26
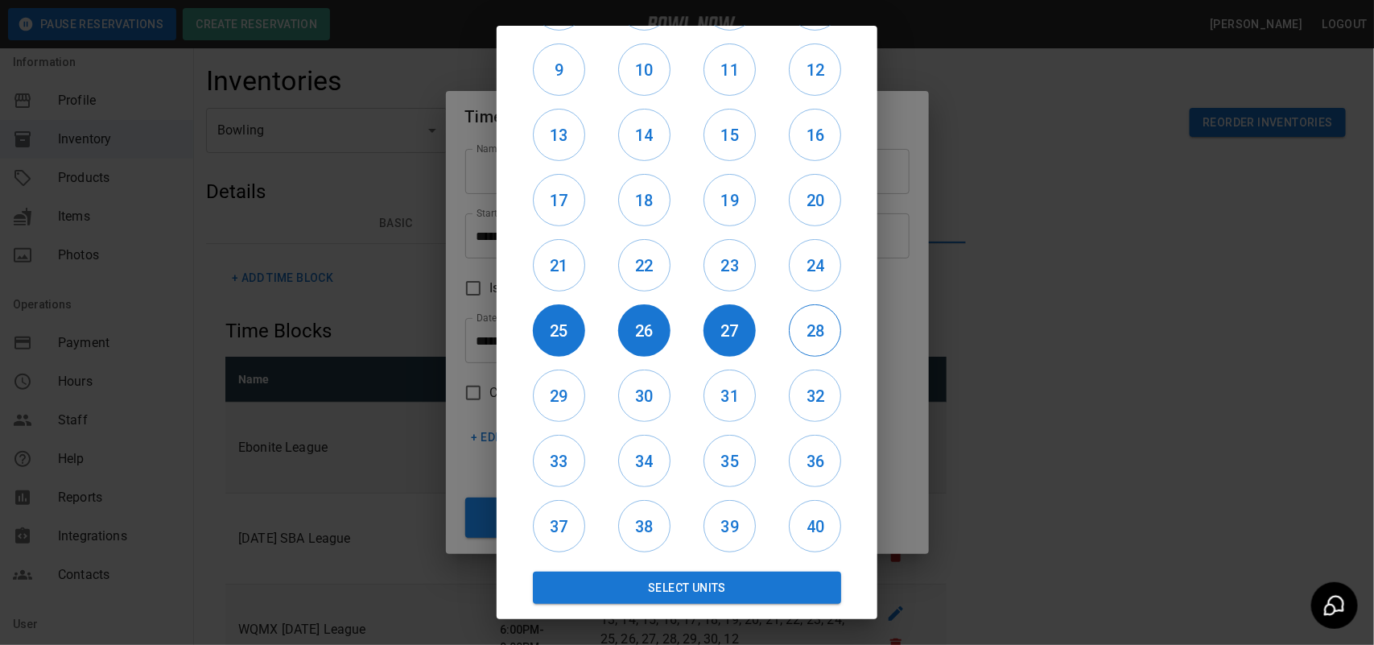
click at [803, 327] on h6 "28" at bounding box center [815, 331] width 51 height 26
drag, startPoint x: 806, startPoint y: 267, endPoint x: 717, endPoint y: 270, distance: 88.6
click at [799, 267] on h6 "24" at bounding box center [815, 266] width 51 height 26
click at [717, 270] on h6 "23" at bounding box center [729, 266] width 51 height 26
click at [628, 270] on h6 "22" at bounding box center [644, 266] width 51 height 26
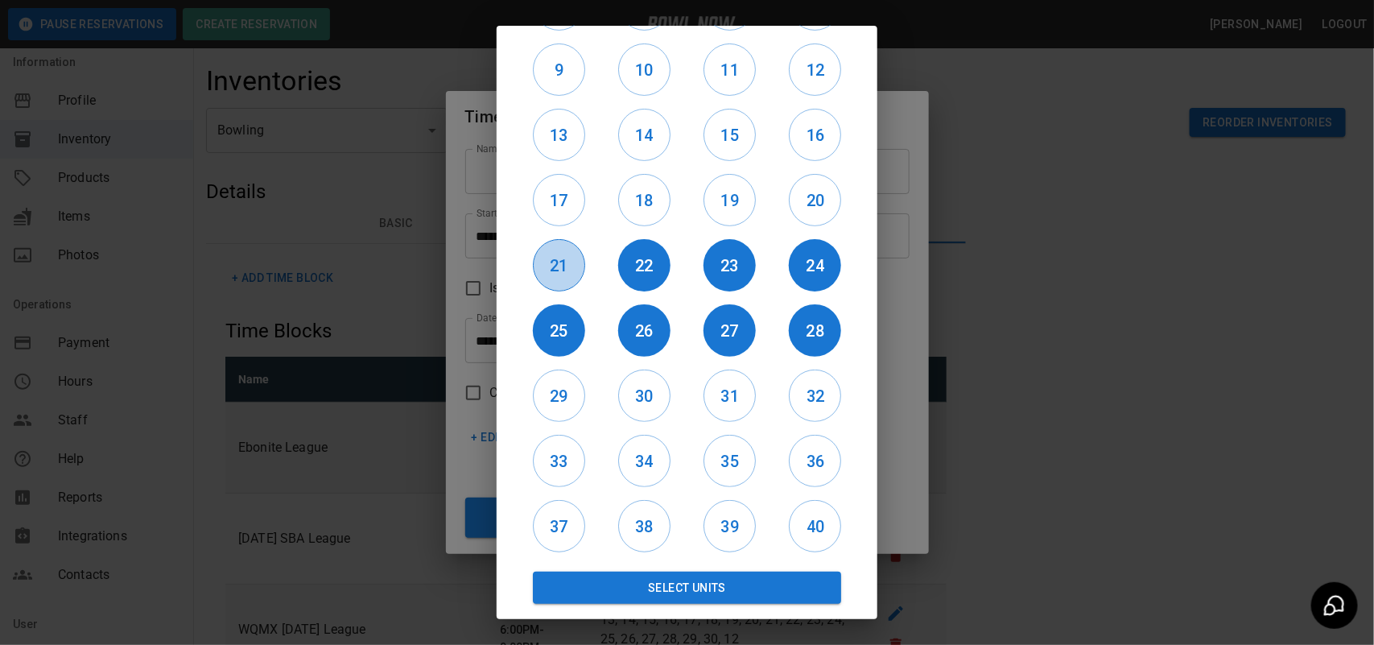
click at [580, 270] on h6 "21" at bounding box center [559, 266] width 51 height 26
click at [568, 405] on h6 "29" at bounding box center [559, 396] width 51 height 26
click at [641, 400] on h6 "30" at bounding box center [644, 396] width 51 height 26
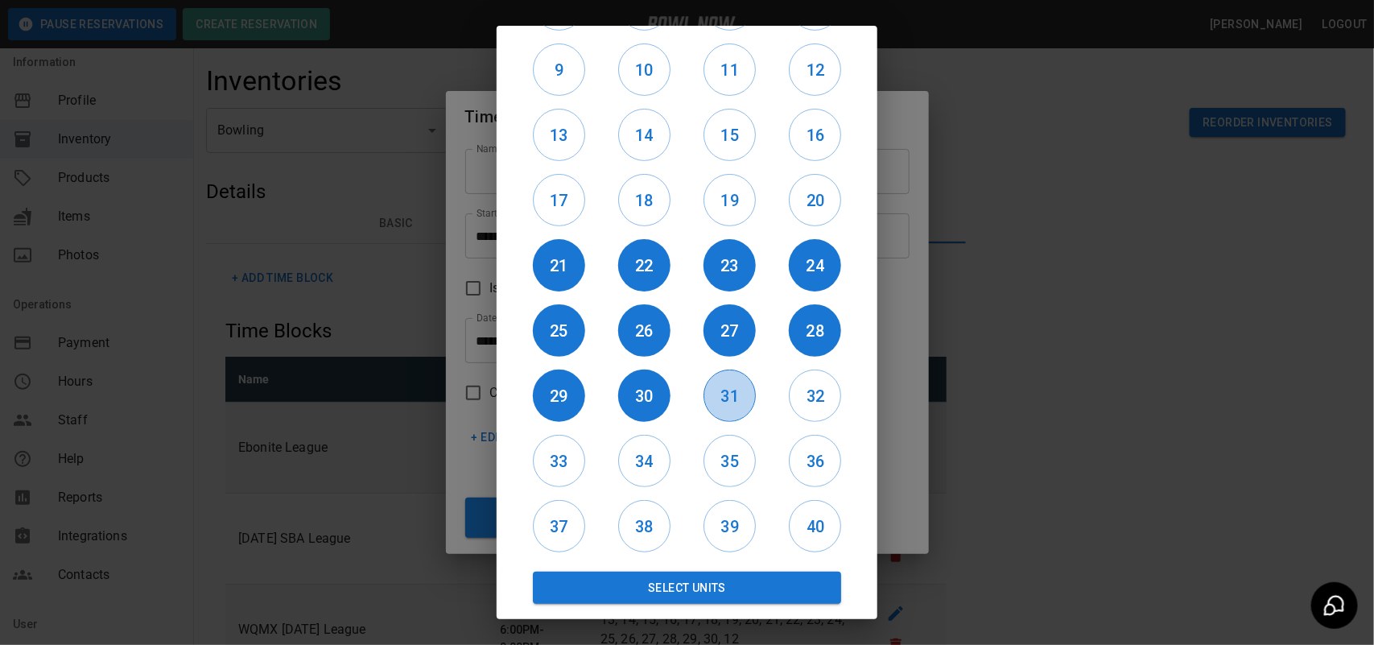
click at [737, 387] on h6 "31" at bounding box center [729, 396] width 51 height 26
drag, startPoint x: 842, startPoint y: 387, endPoint x: 827, endPoint y: 388, distance: 15.3
click at [840, 387] on div "32" at bounding box center [815, 395] width 85 height 65
click at [817, 389] on h6 "32" at bounding box center [815, 396] width 51 height 26
click at [801, 448] on h6 "36" at bounding box center [815, 461] width 51 height 26
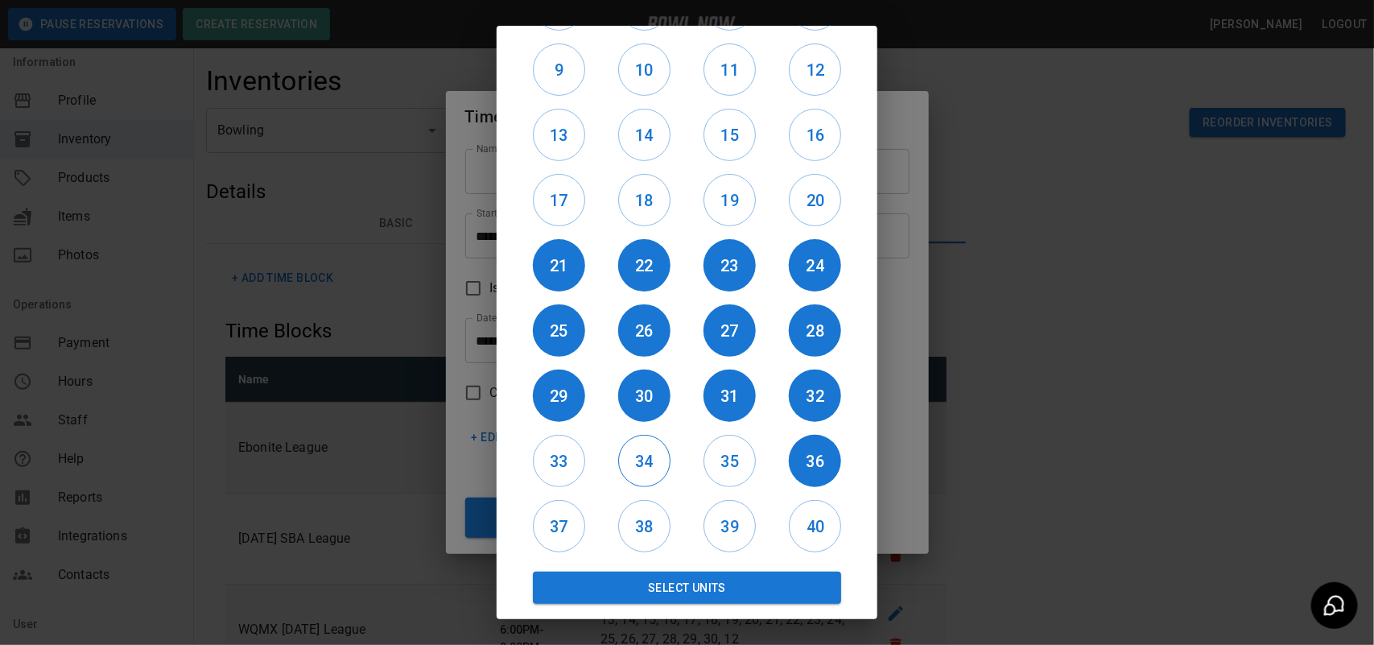
drag, startPoint x: 730, startPoint y: 448, endPoint x: 646, endPoint y: 452, distance: 83.9
click at [729, 448] on h6 "35" at bounding box center [729, 461] width 51 height 26
click at [646, 452] on h6 "34" at bounding box center [644, 461] width 51 height 26
click at [526, 456] on div "33" at bounding box center [558, 460] width 85 height 65
click at [539, 463] on h6 "33" at bounding box center [559, 461] width 51 height 26
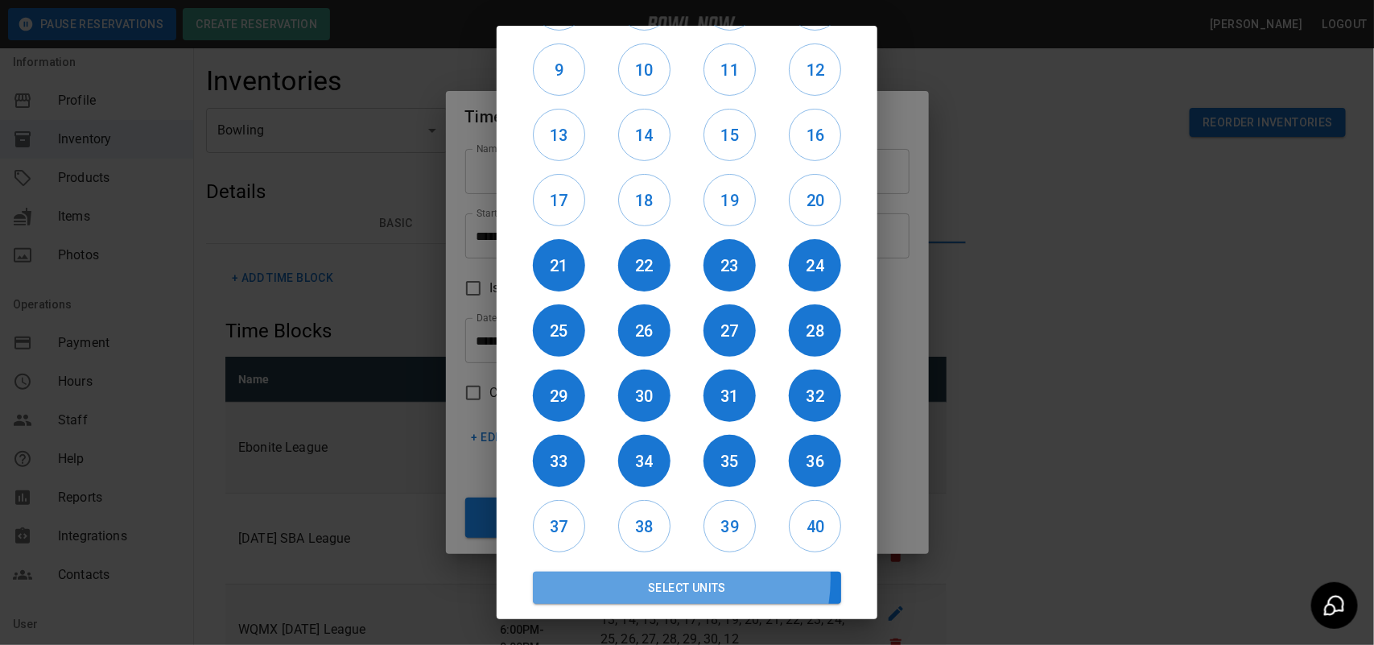
drag, startPoint x: 665, startPoint y: 577, endPoint x: 713, endPoint y: 586, distance: 49.1
click at [668, 577] on button "Select Units" at bounding box center [687, 588] width 308 height 32
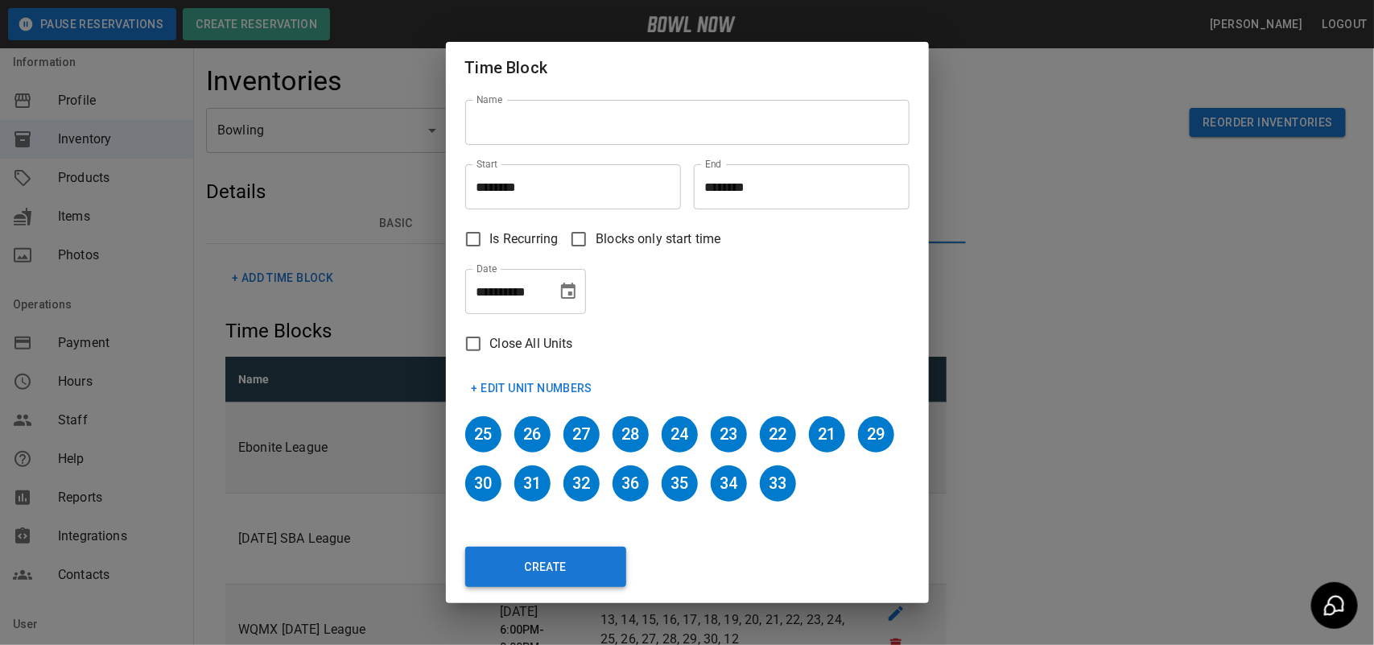
click at [572, 566] on button "Create" at bounding box center [545, 567] width 161 height 40
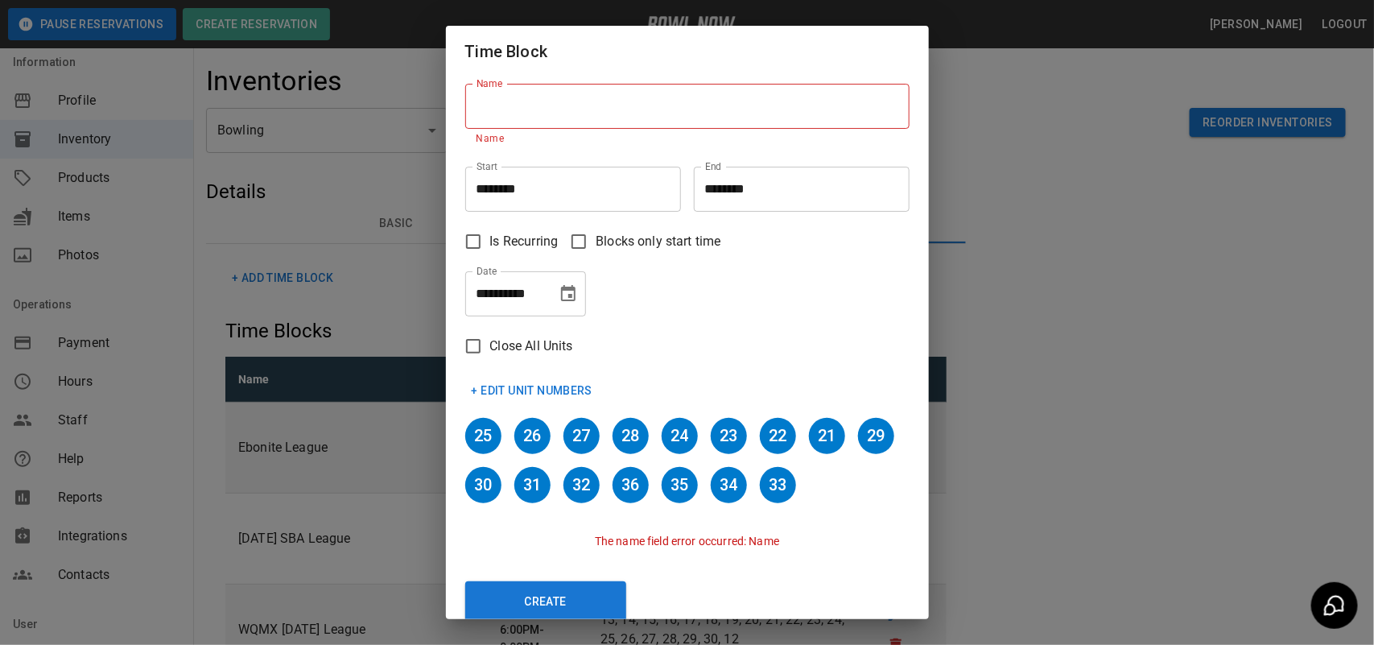
click at [600, 111] on input "Name" at bounding box center [687, 106] width 444 height 45
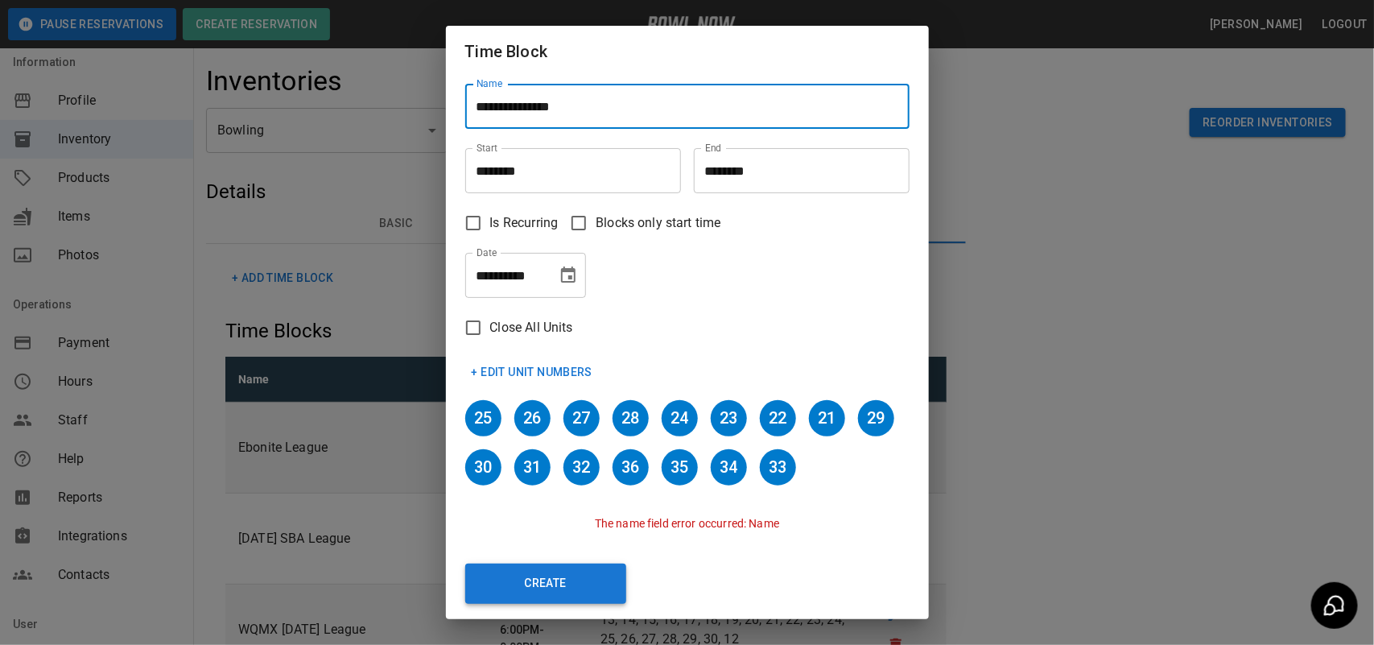
type input "**********"
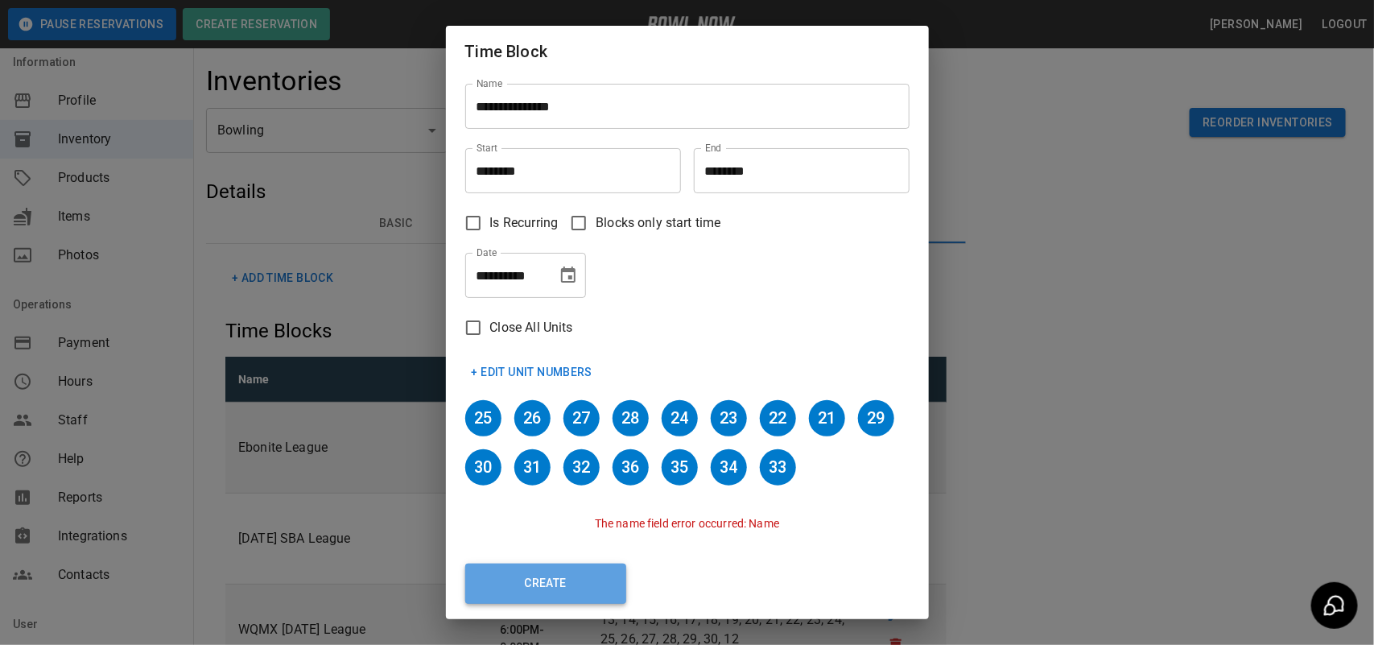
click at [606, 586] on button "Create" at bounding box center [545, 584] width 161 height 40
type input "********"
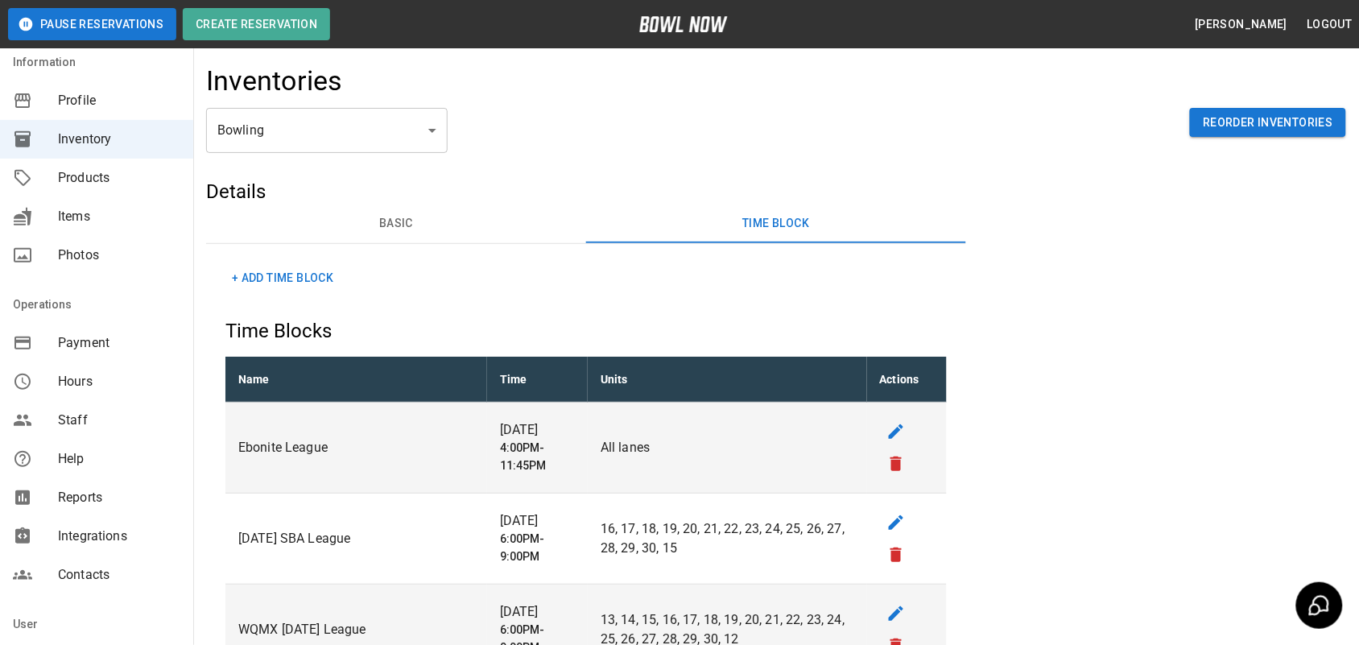
click at [299, 271] on button "+ Add Time Block" at bounding box center [282, 278] width 114 height 30
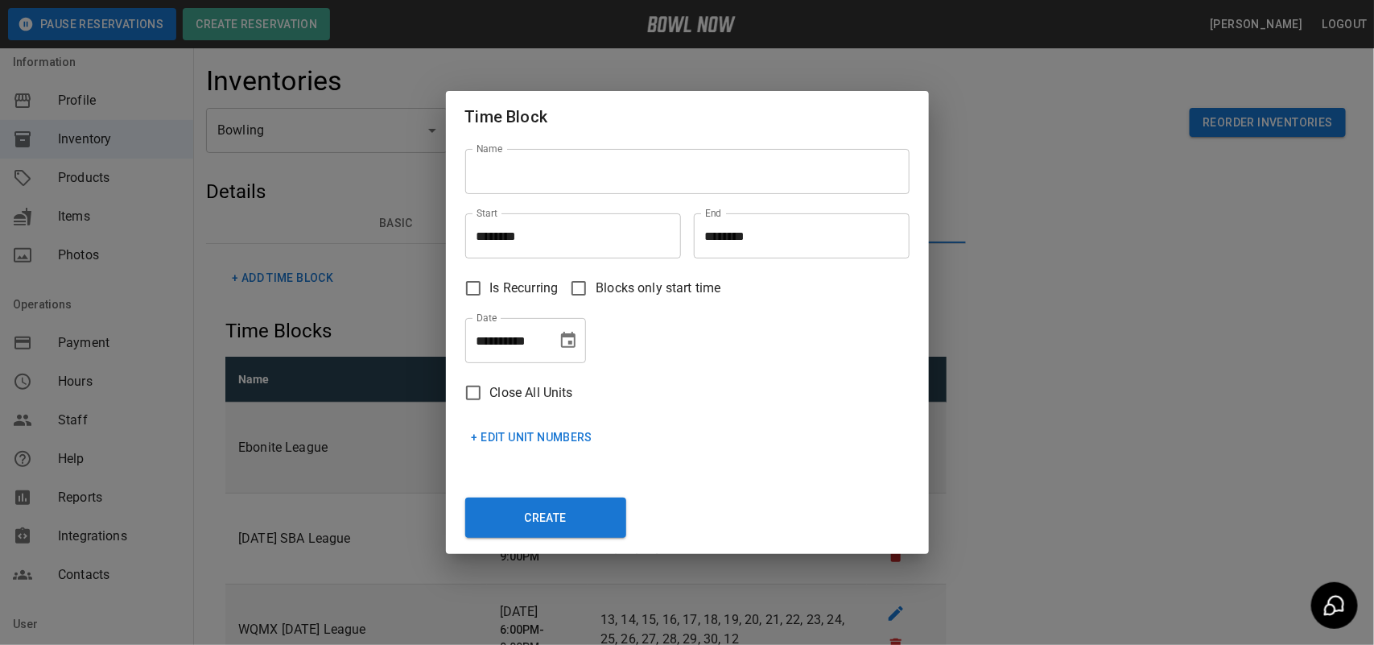
click at [543, 171] on input "Name" at bounding box center [687, 171] width 444 height 45
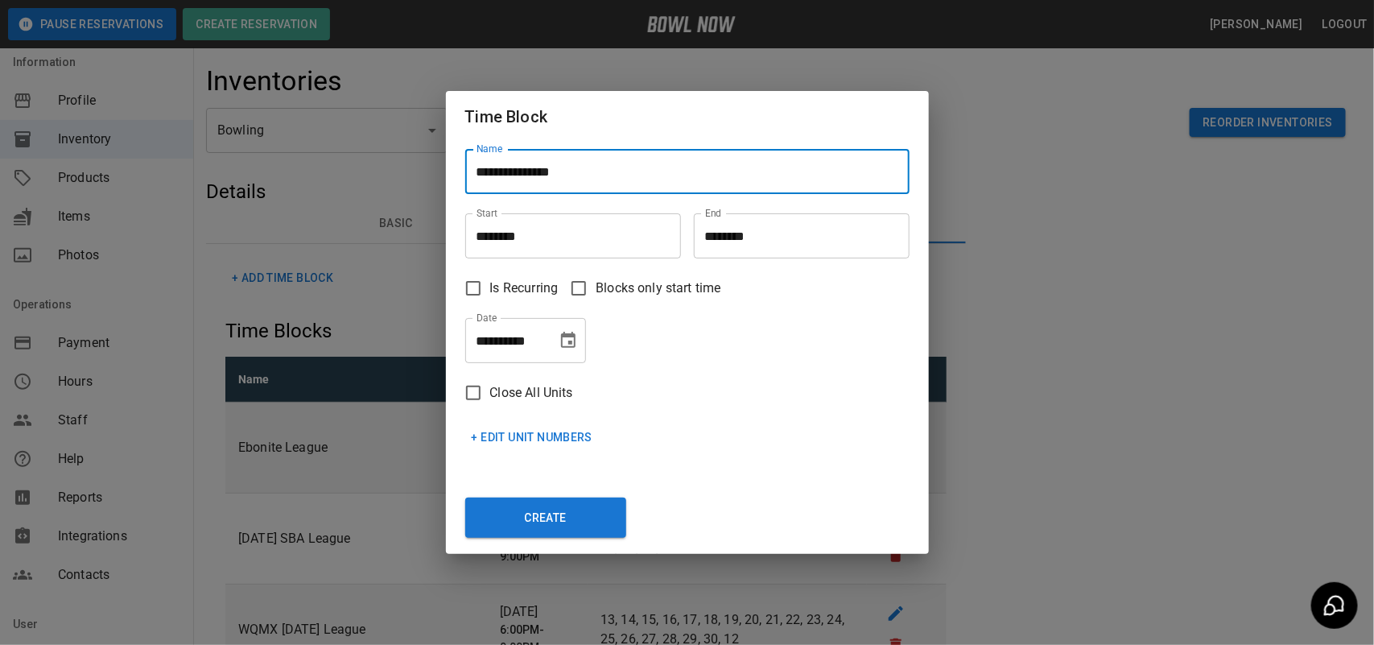
type input "**********"
click at [534, 252] on input "********" at bounding box center [567, 235] width 204 height 45
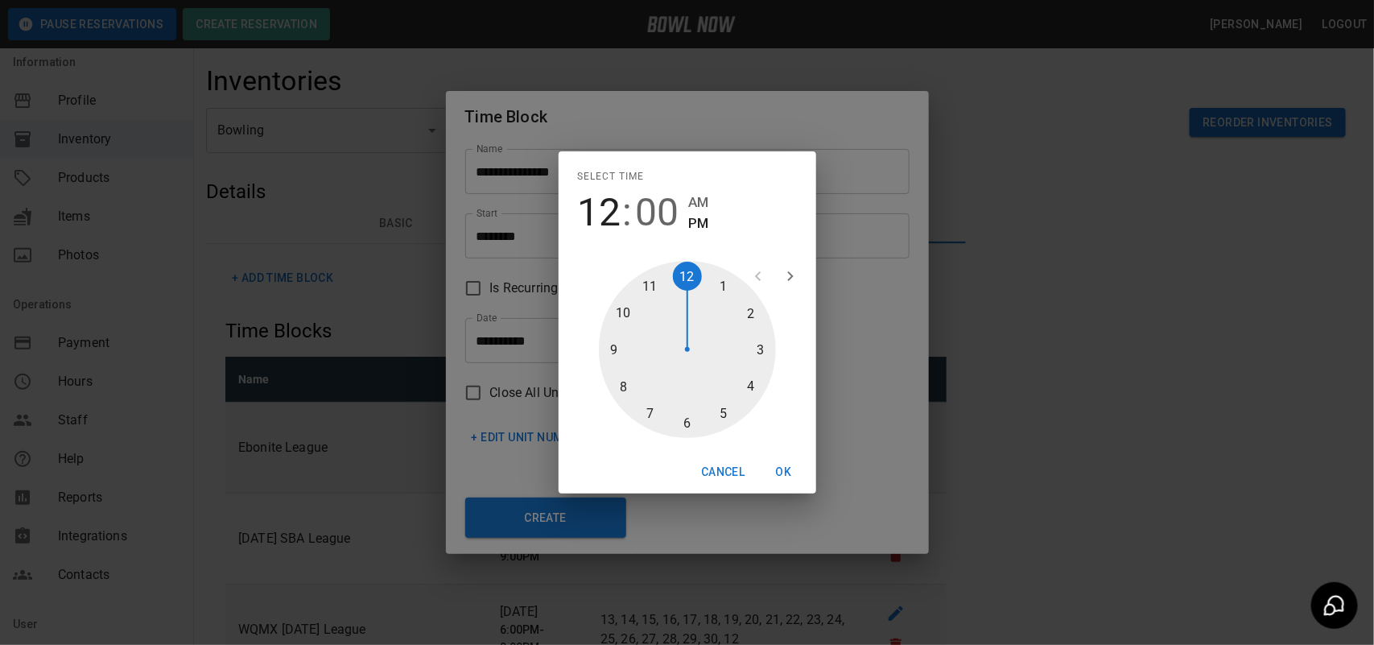
click at [729, 287] on div at bounding box center [687, 349] width 177 height 177
type input "********"
click at [793, 467] on button "OK" at bounding box center [784, 472] width 52 height 30
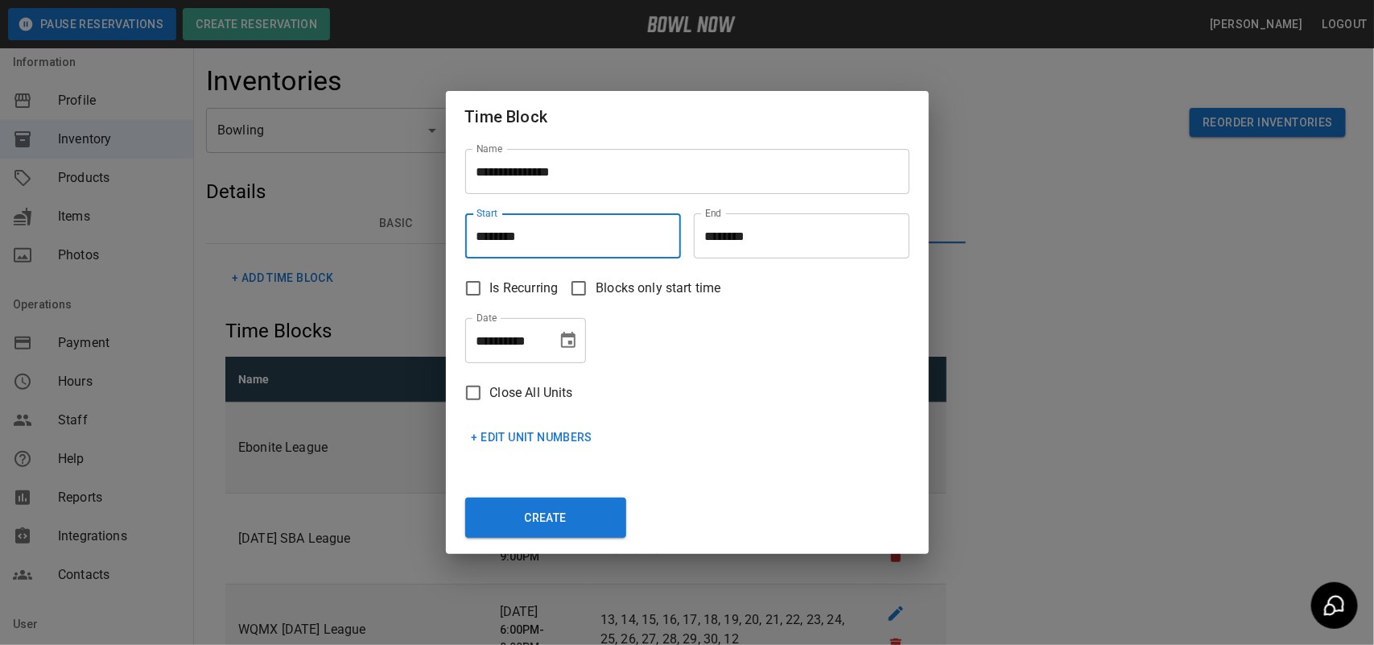
click at [737, 242] on input "********" at bounding box center [796, 235] width 204 height 45
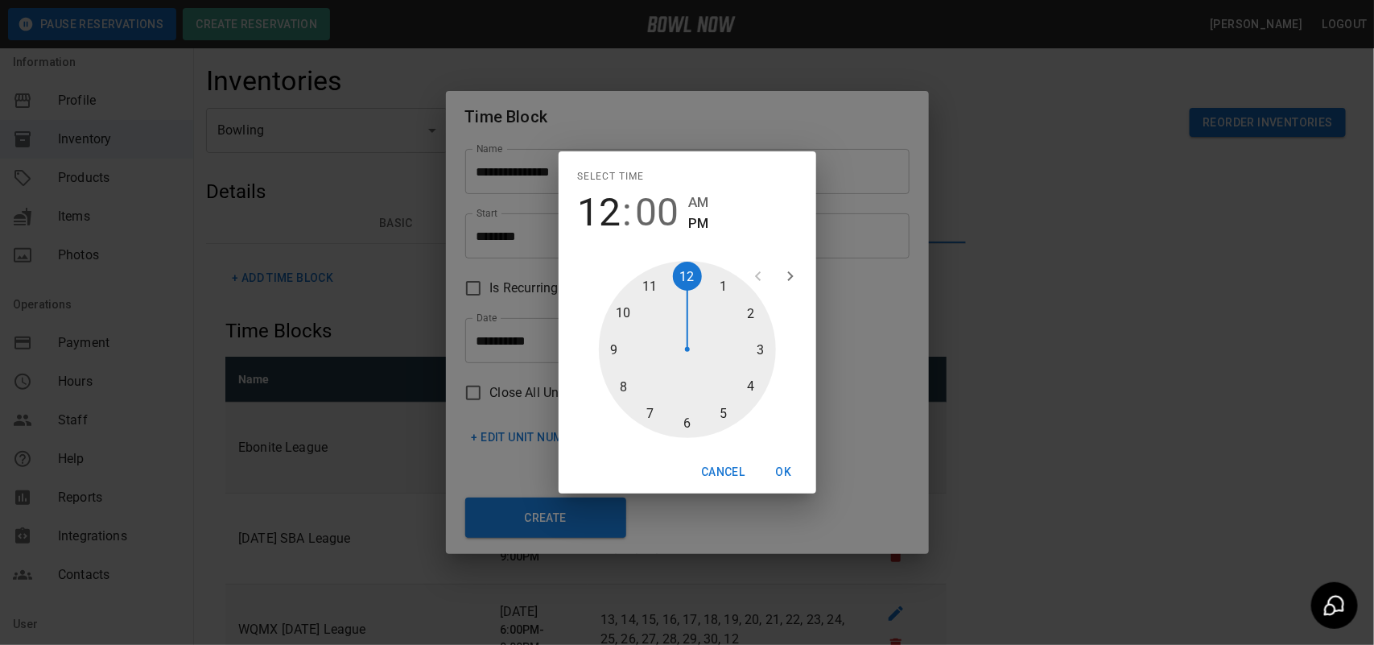
click at [761, 346] on div at bounding box center [687, 349] width 177 height 177
type input "********"
click at [785, 473] on button "OK" at bounding box center [784, 472] width 52 height 30
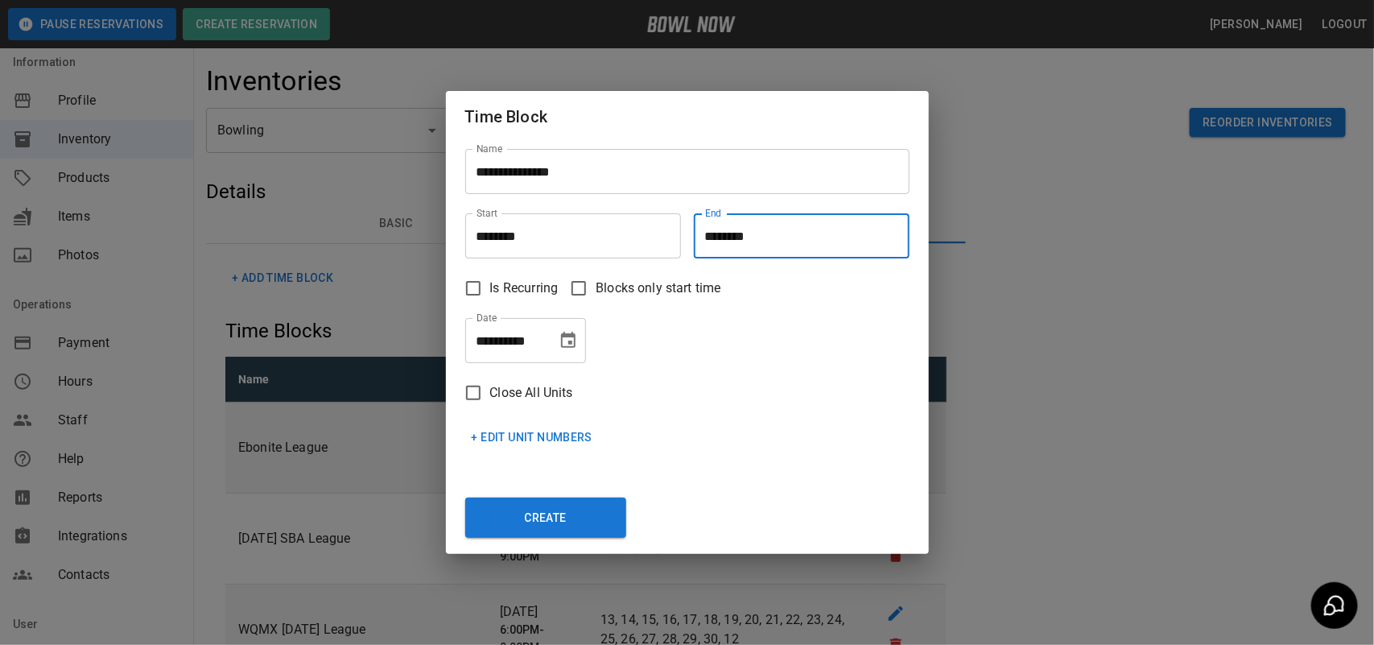
drag, startPoint x: 503, startPoint y: 344, endPoint x: 569, endPoint y: 346, distance: 66.1
click at [505, 344] on input "**********" at bounding box center [505, 340] width 81 height 45
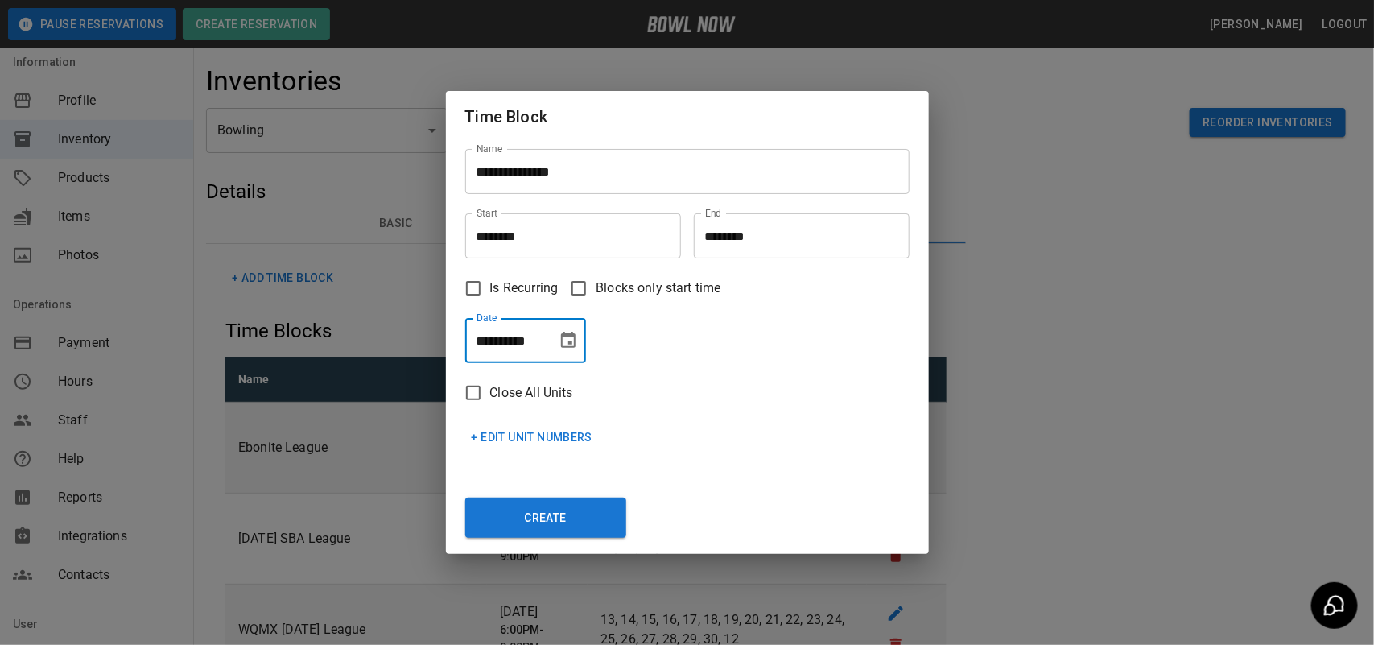
click at [572, 341] on icon "Choose date, selected date is Oct 7, 2025" at bounding box center [568, 340] width 19 height 19
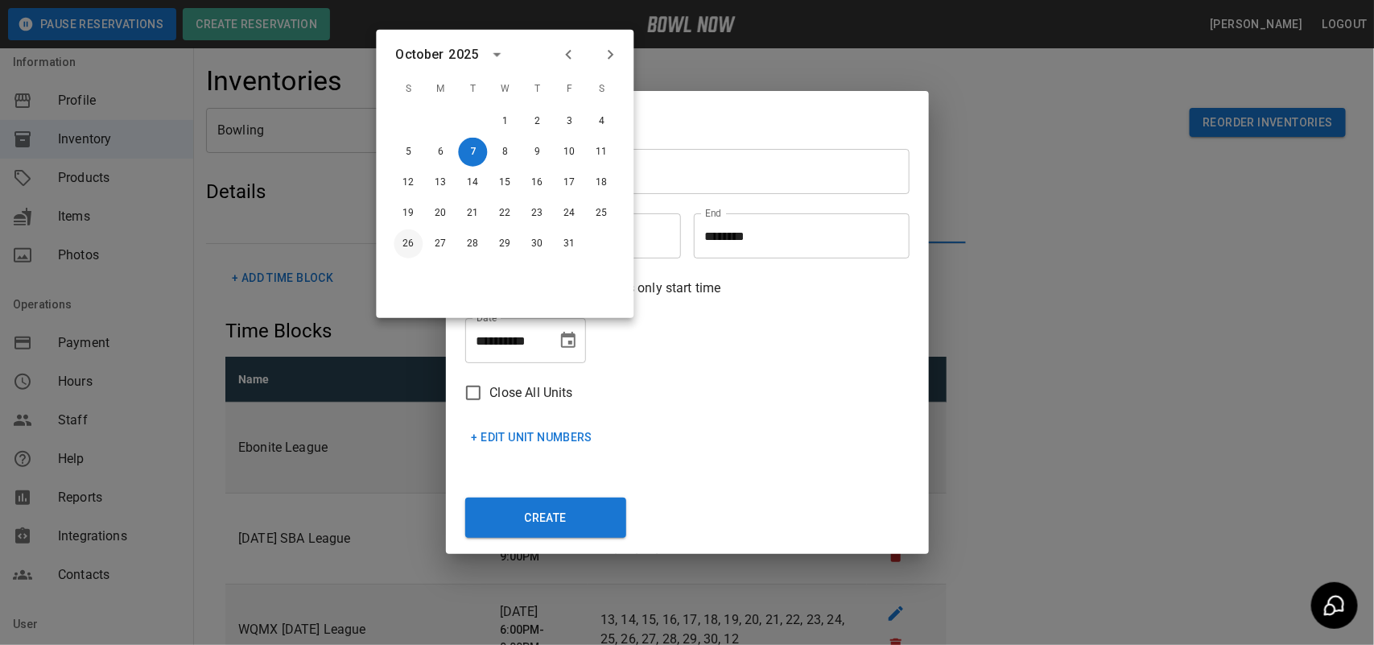
click at [411, 251] on button "26" at bounding box center [408, 243] width 29 height 29
type input "**********"
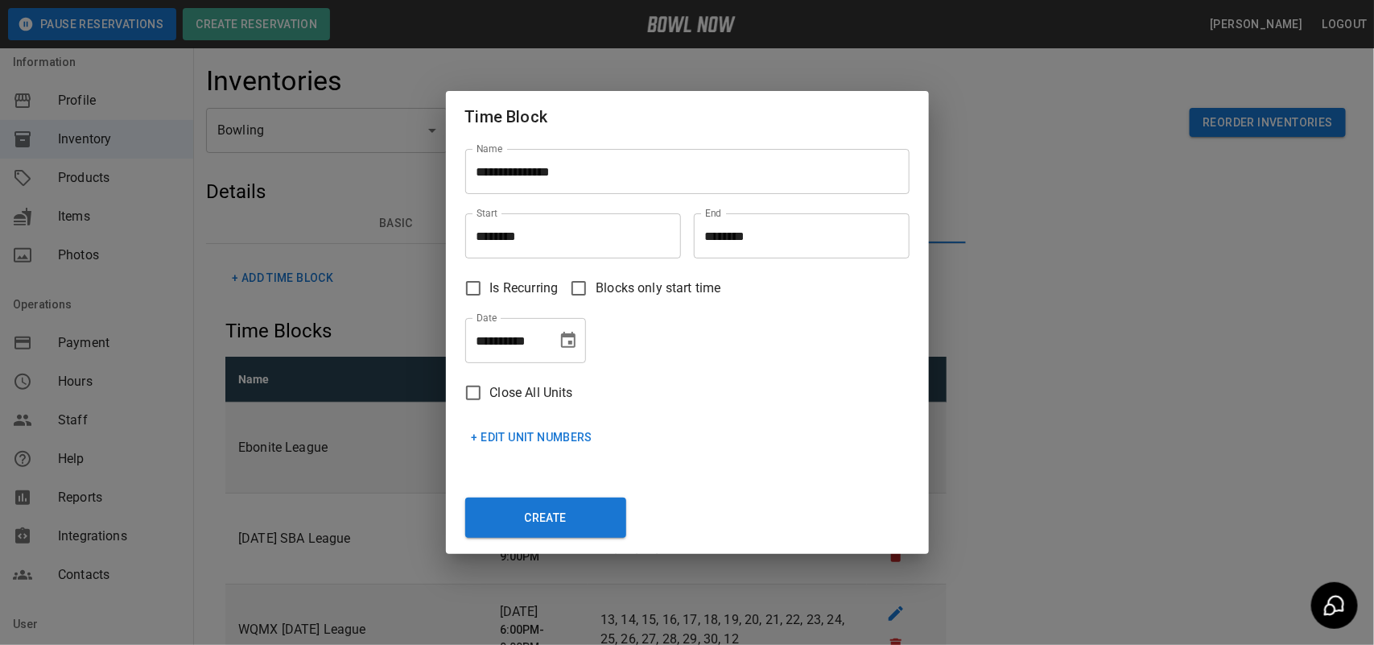
click at [778, 246] on input "********" at bounding box center [796, 235] width 204 height 45
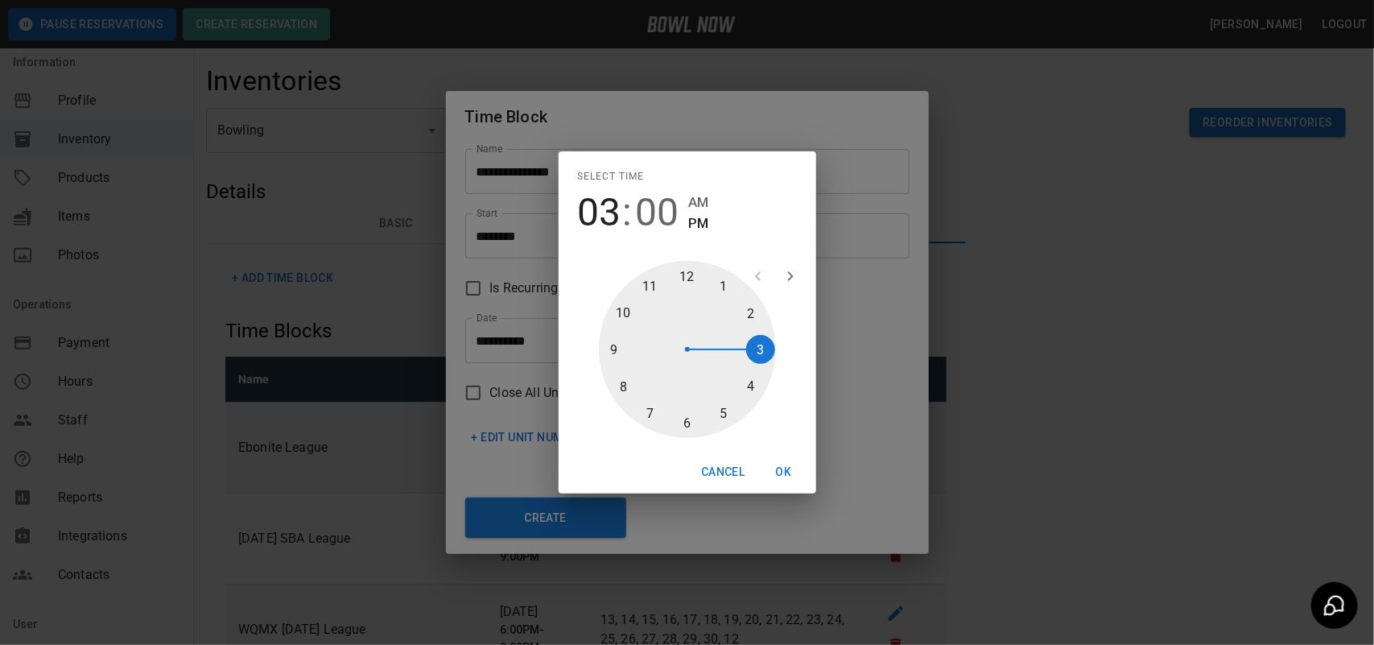
click at [762, 350] on div at bounding box center [687, 349] width 177 height 177
click at [882, 246] on div "Select time 03 : 00 AM PM 05 10 15 20 25 30 35 40 45 50 55 00 Cancel OK" at bounding box center [687, 322] width 1374 height 645
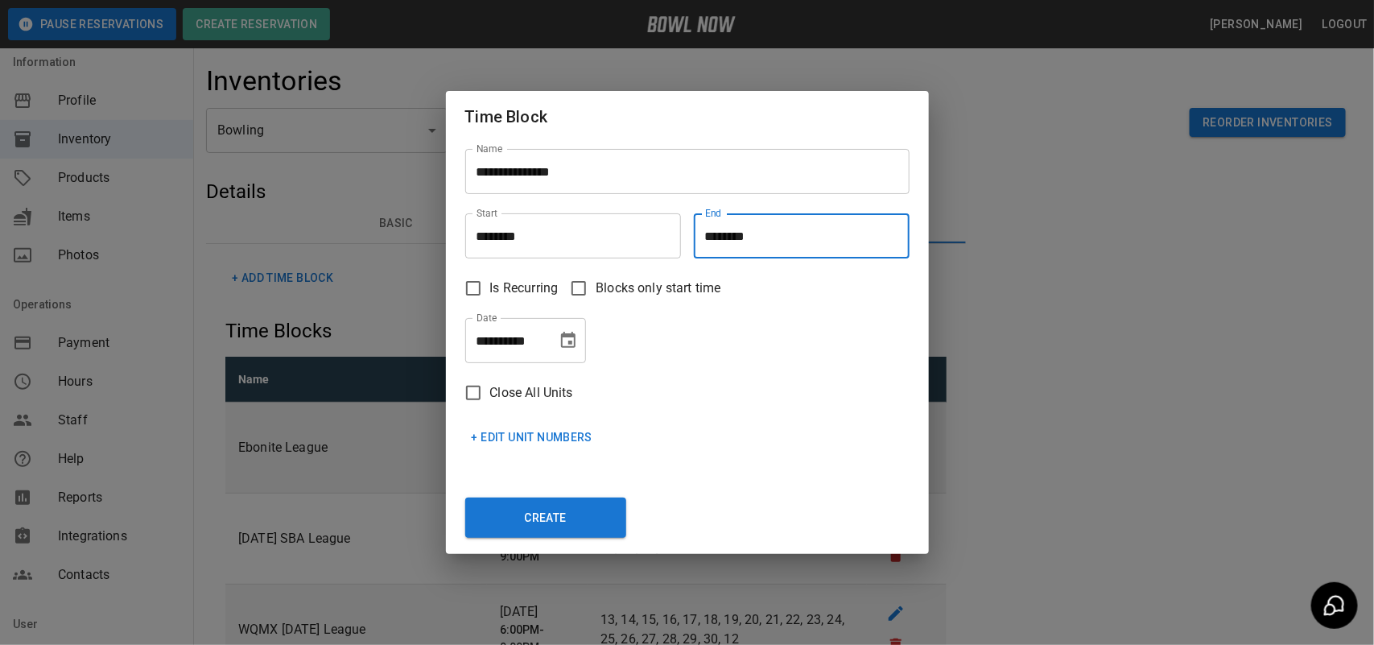
click at [835, 243] on input "********" at bounding box center [796, 235] width 204 height 45
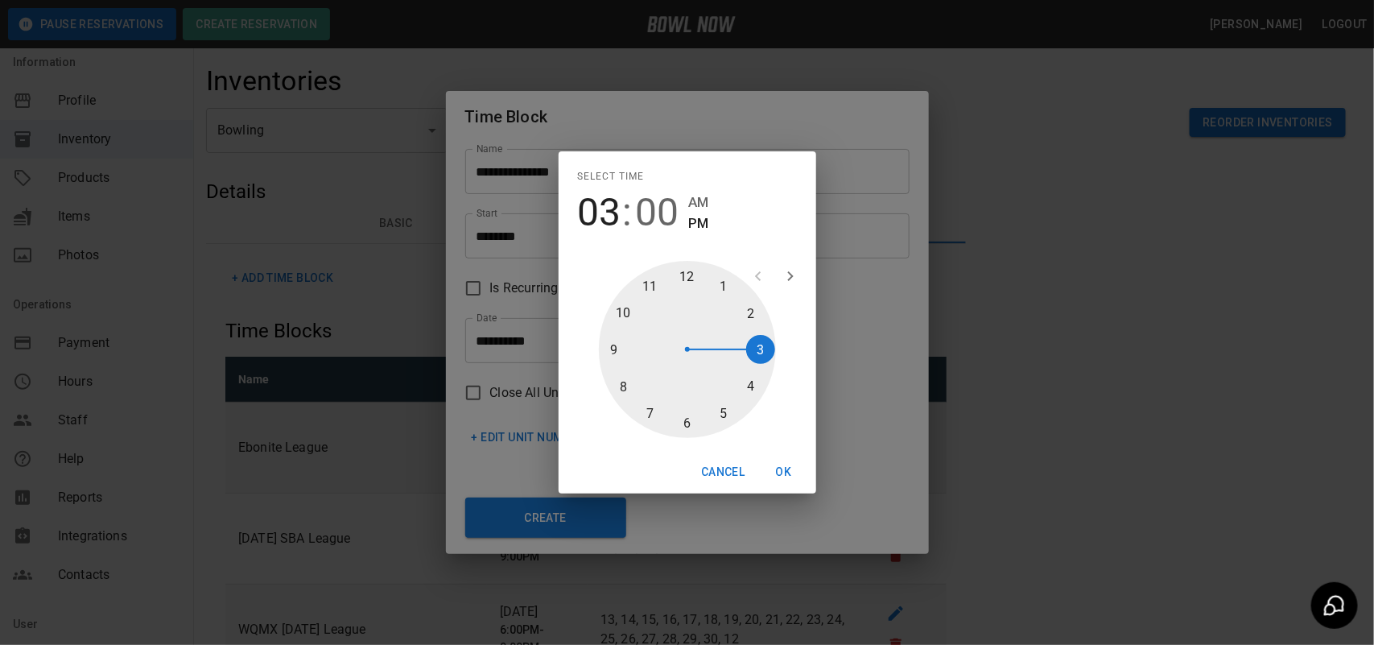
click at [762, 350] on div at bounding box center [687, 349] width 177 height 177
click at [682, 416] on div at bounding box center [687, 349] width 177 height 177
type input "********"
click at [786, 463] on button "OK" at bounding box center [784, 472] width 52 height 30
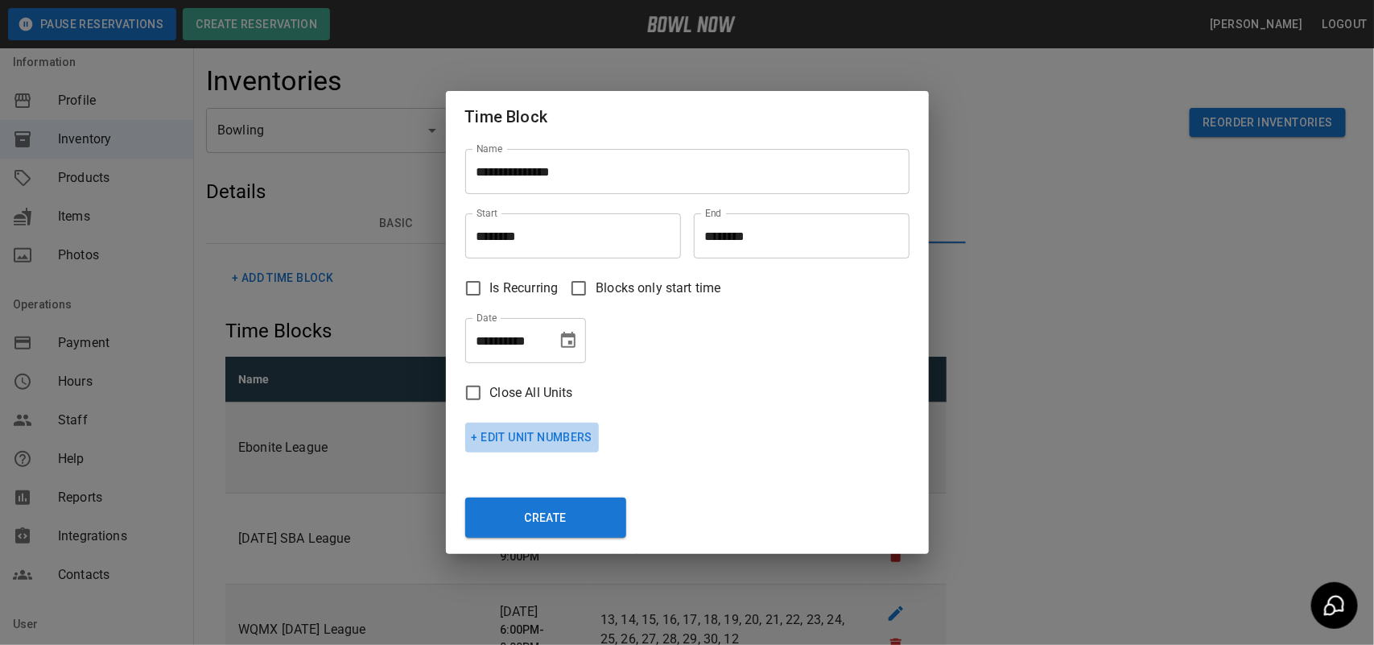
click at [565, 436] on button "+ Edit Unit Numbers" at bounding box center [532, 438] width 134 height 30
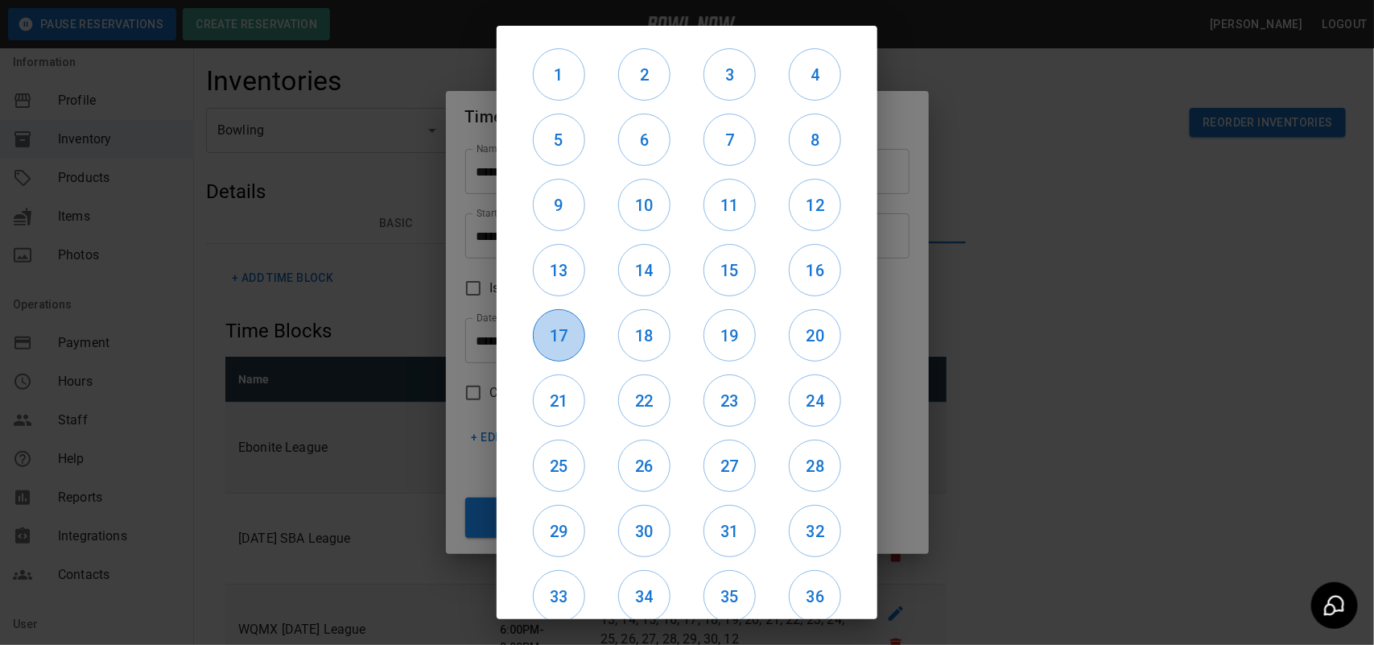
click at [560, 332] on h6 "17" at bounding box center [559, 336] width 51 height 26
drag, startPoint x: 628, startPoint y: 340, endPoint x: 713, endPoint y: 341, distance: 85.3
click at [630, 341] on h6 "18" at bounding box center [644, 336] width 51 height 26
click at [733, 346] on h6 "19" at bounding box center [729, 336] width 51 height 26
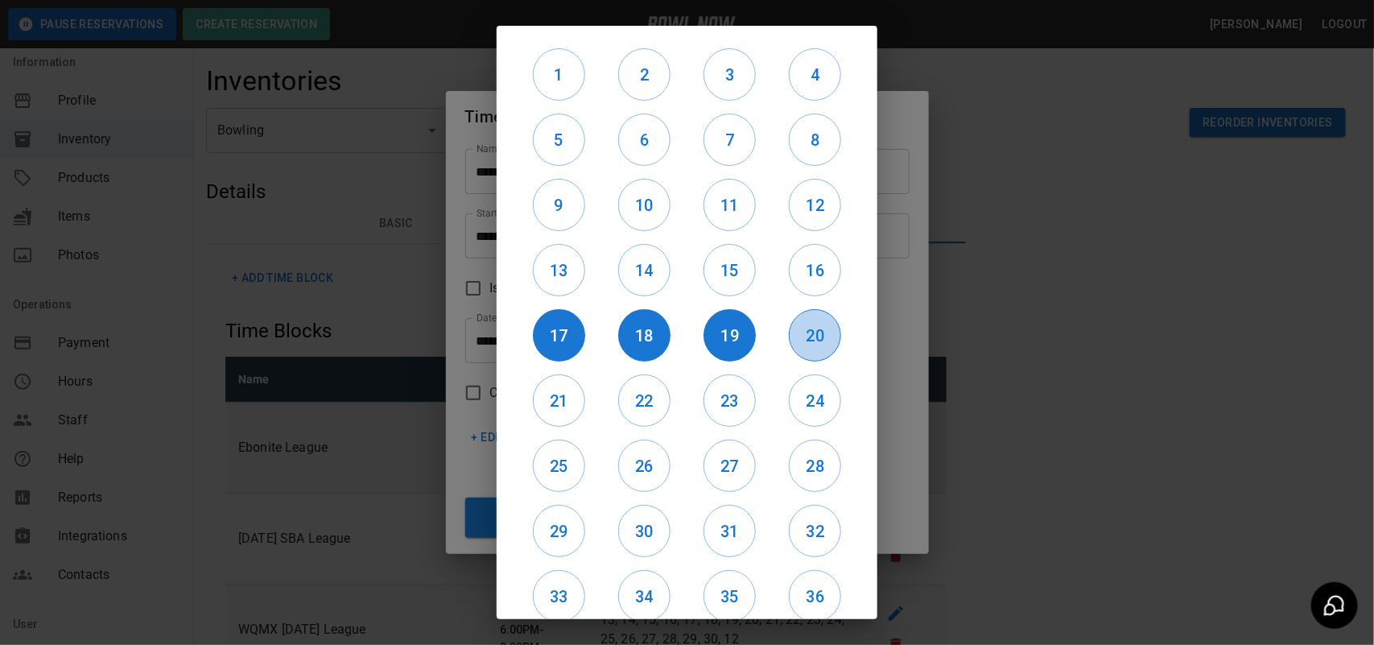
click at [807, 348] on button "20" at bounding box center [815, 335] width 52 height 52
click at [546, 403] on h6 "21" at bounding box center [559, 401] width 51 height 26
click at [642, 407] on h6 "22" at bounding box center [644, 401] width 51 height 26
click at [699, 407] on div "23" at bounding box center [729, 400] width 85 height 65
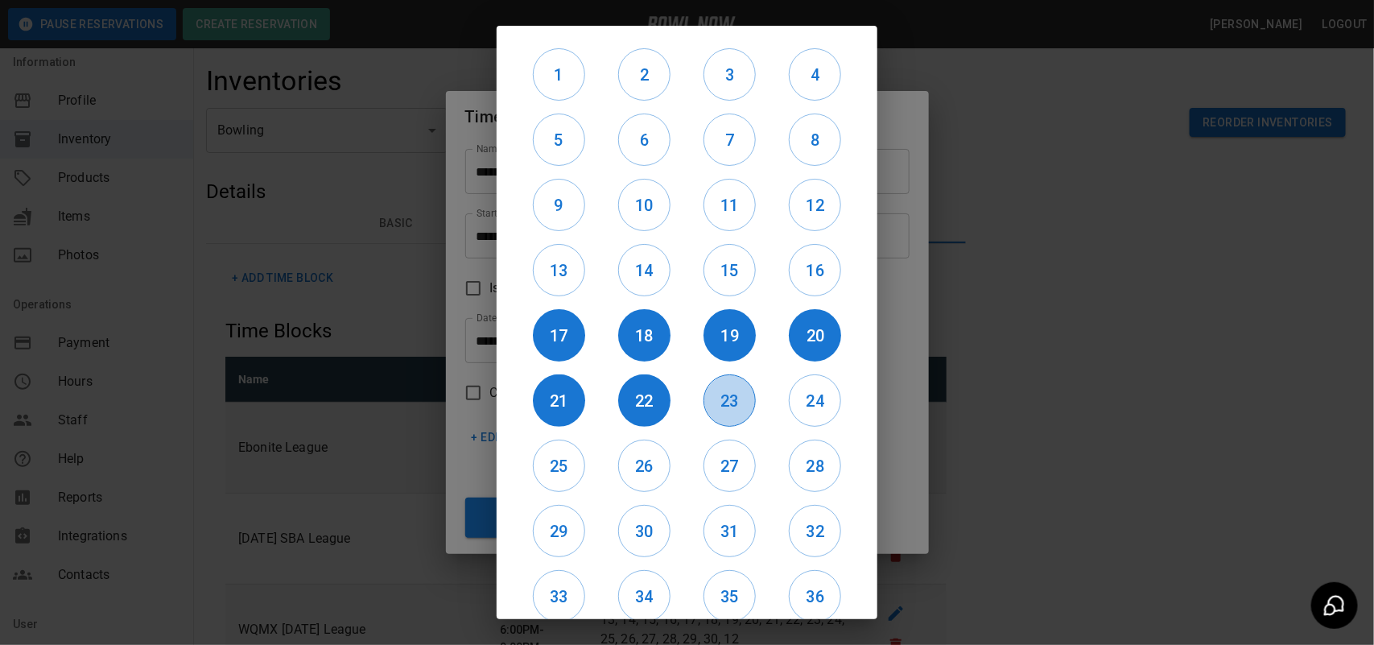
click at [733, 405] on h6 "23" at bounding box center [729, 401] width 51 height 26
click at [794, 404] on h6 "24" at bounding box center [815, 401] width 51 height 26
click at [811, 469] on h6 "28" at bounding box center [815, 466] width 51 height 26
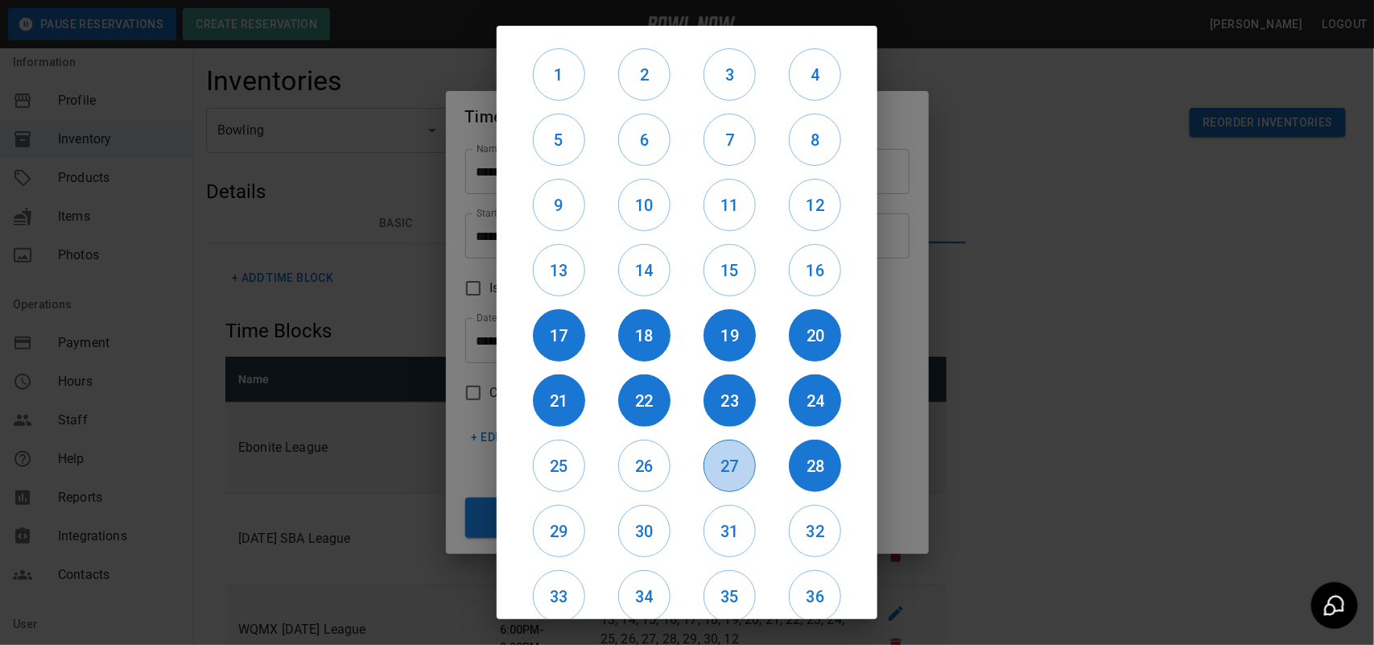
click at [714, 473] on h6 "27" at bounding box center [729, 466] width 51 height 26
click at [644, 472] on h6 "26" at bounding box center [644, 466] width 51 height 26
drag, startPoint x: 562, startPoint y: 464, endPoint x: 552, endPoint y: 497, distance: 34.4
click at [565, 468] on h6 "25" at bounding box center [559, 466] width 51 height 26
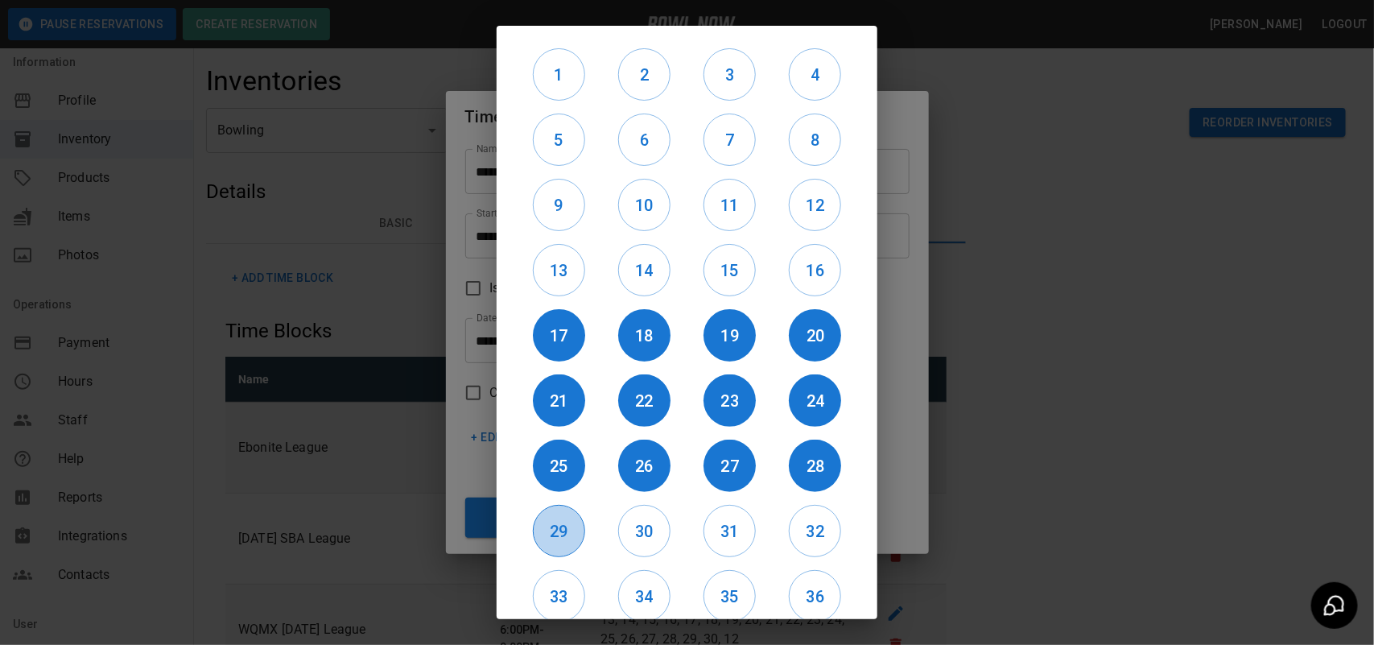
click at [551, 522] on h6 "29" at bounding box center [559, 531] width 51 height 26
click at [630, 529] on h6 "30" at bounding box center [644, 531] width 51 height 26
drag, startPoint x: 716, startPoint y: 520, endPoint x: 725, endPoint y: 519, distance: 8.1
click at [717, 519] on h6 "31" at bounding box center [729, 531] width 51 height 26
click at [805, 527] on h6 "32" at bounding box center [815, 531] width 51 height 26
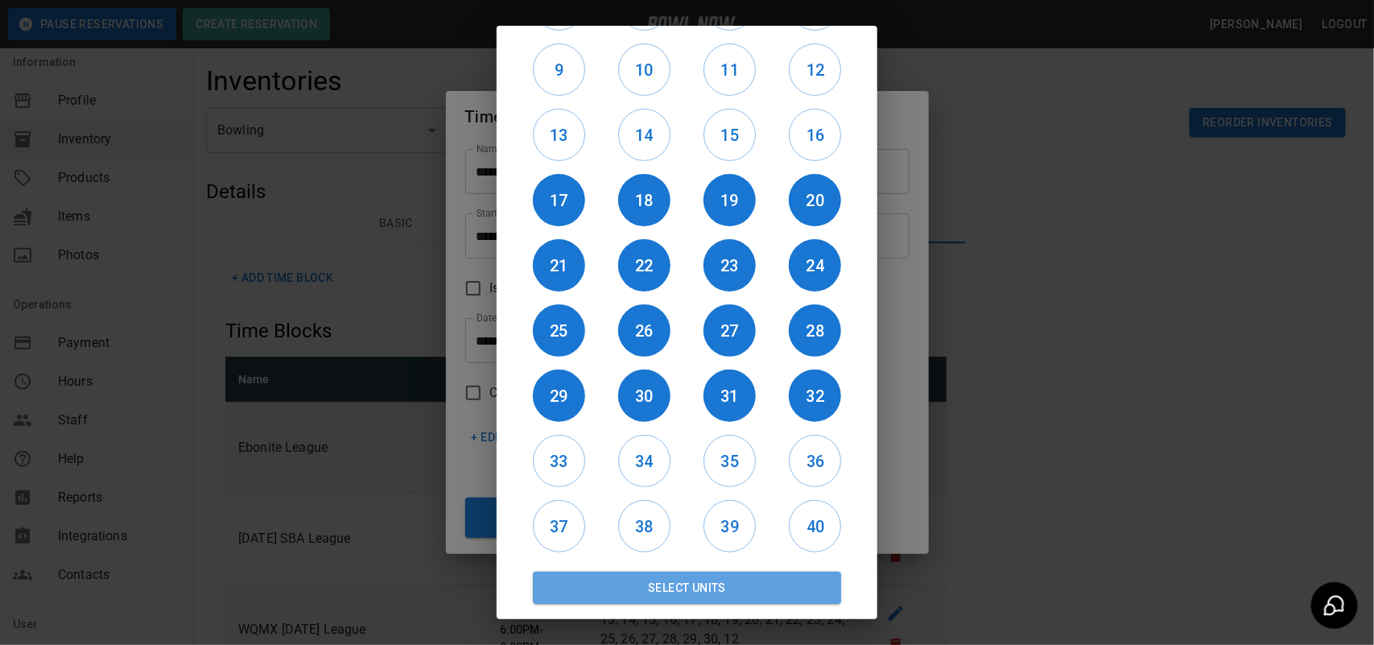
click at [749, 582] on button "Select Units" at bounding box center [687, 588] width 308 height 32
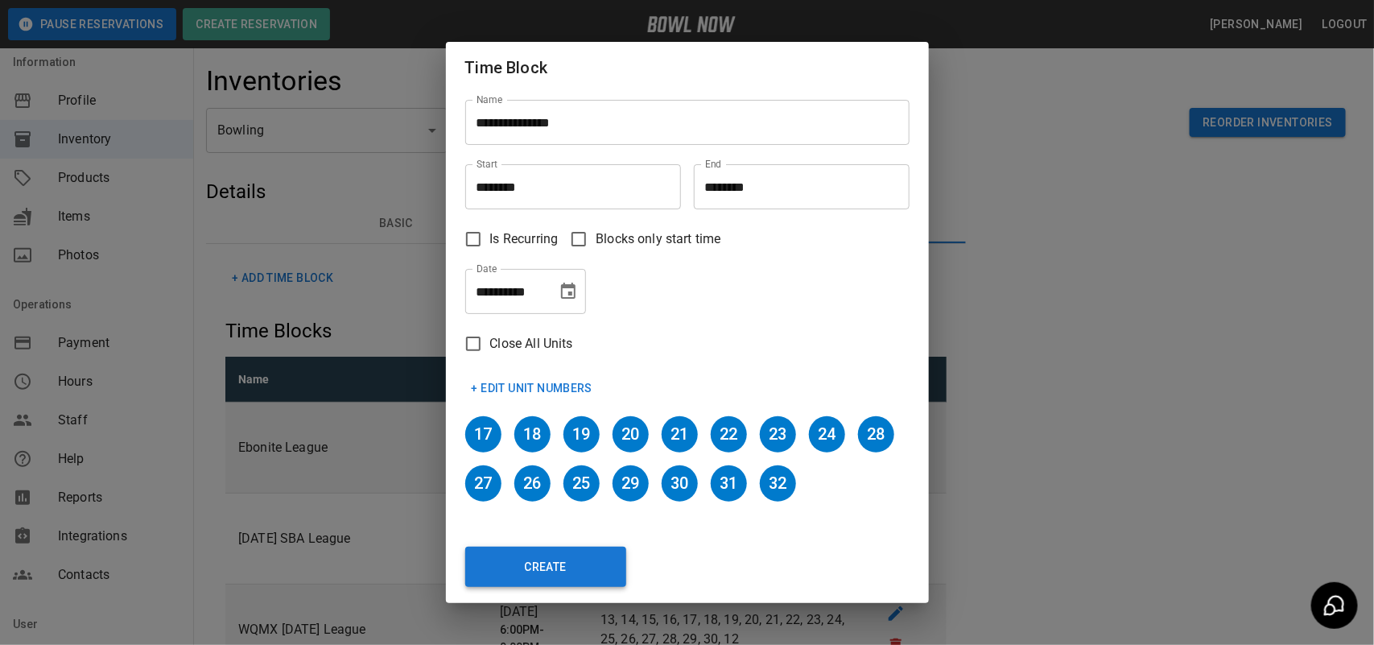
click at [573, 562] on button "Create" at bounding box center [545, 567] width 161 height 40
type input "********"
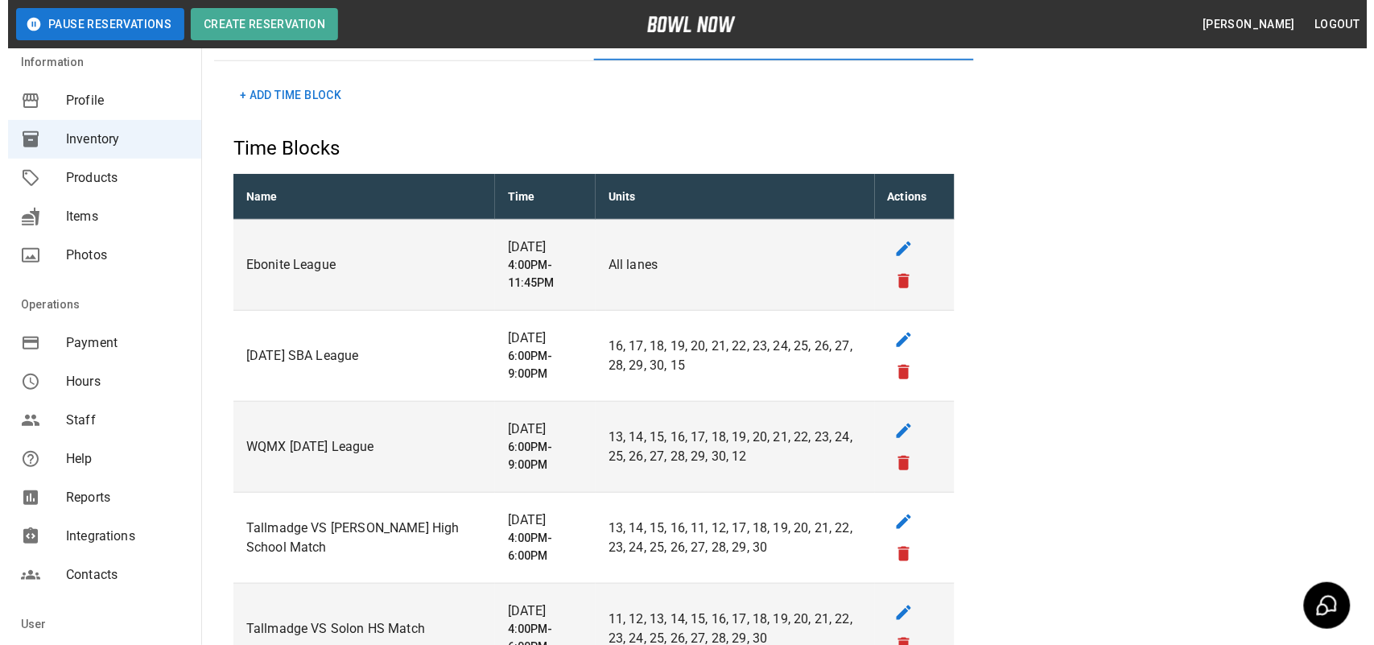
scroll to position [0, 0]
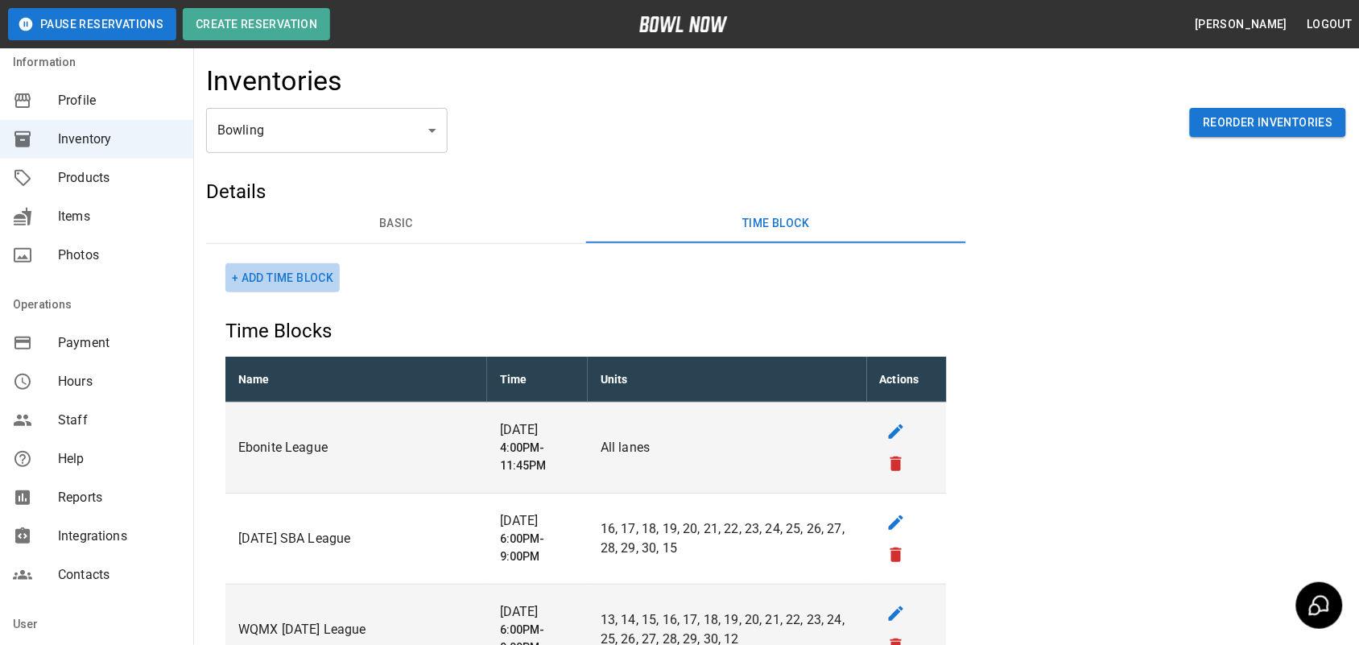
click at [300, 267] on button "+ Add Time Block" at bounding box center [282, 278] width 114 height 30
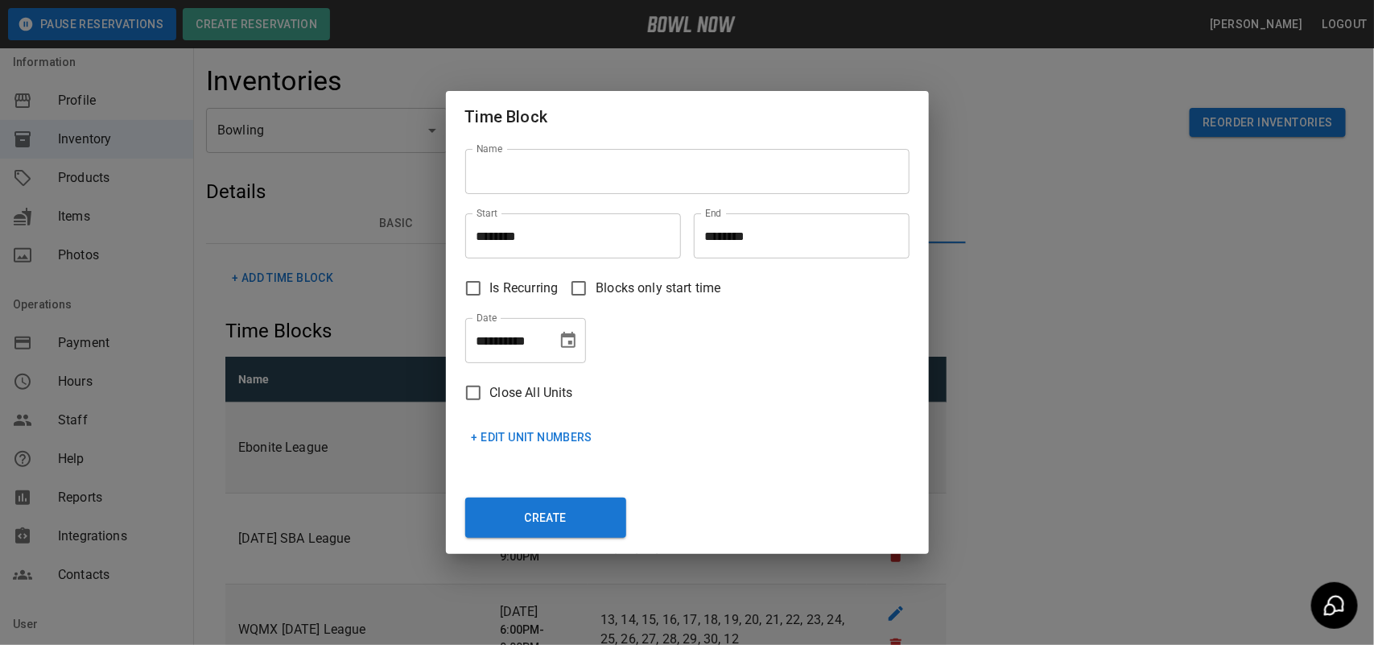
click at [568, 178] on input "Name" at bounding box center [687, 171] width 444 height 45
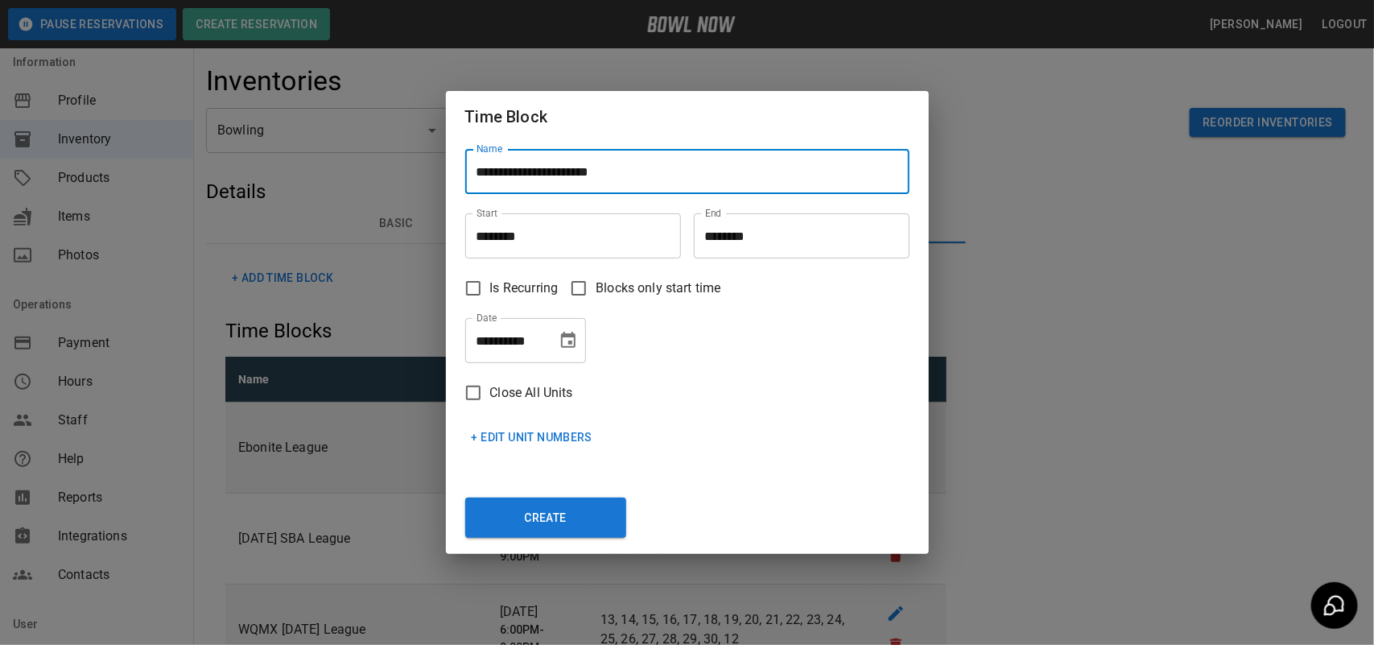
type input "**********"
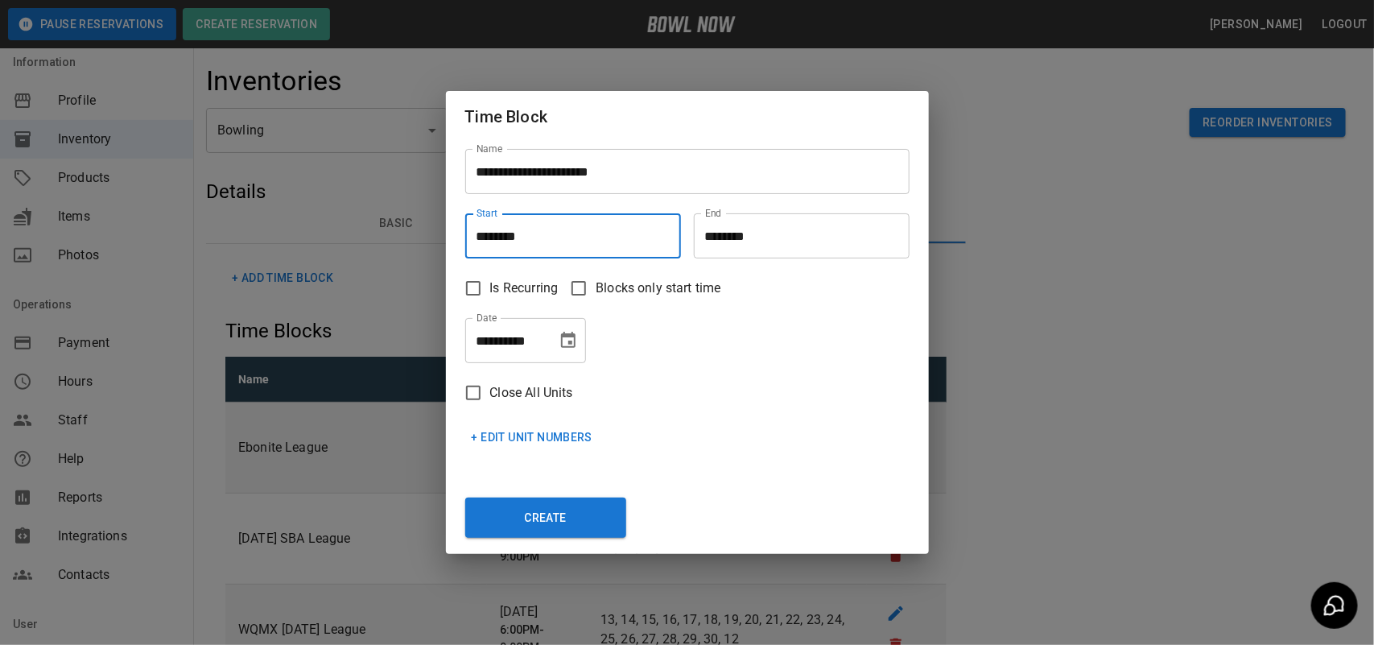
click at [555, 246] on input "********" at bounding box center [567, 235] width 204 height 45
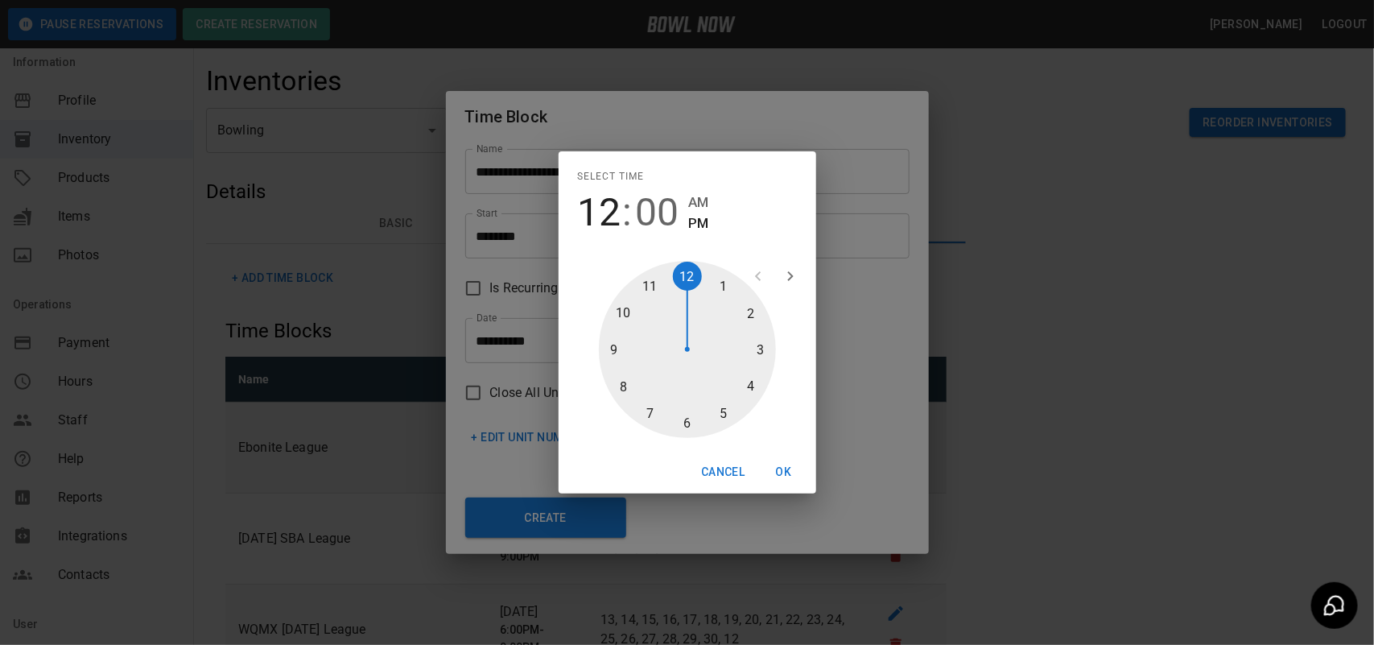
click at [742, 319] on div at bounding box center [687, 349] width 177 height 177
type input "********"
drag, startPoint x: 779, startPoint y: 463, endPoint x: 759, endPoint y: 330, distance: 134.3
click at [778, 461] on button "OK" at bounding box center [784, 472] width 52 height 30
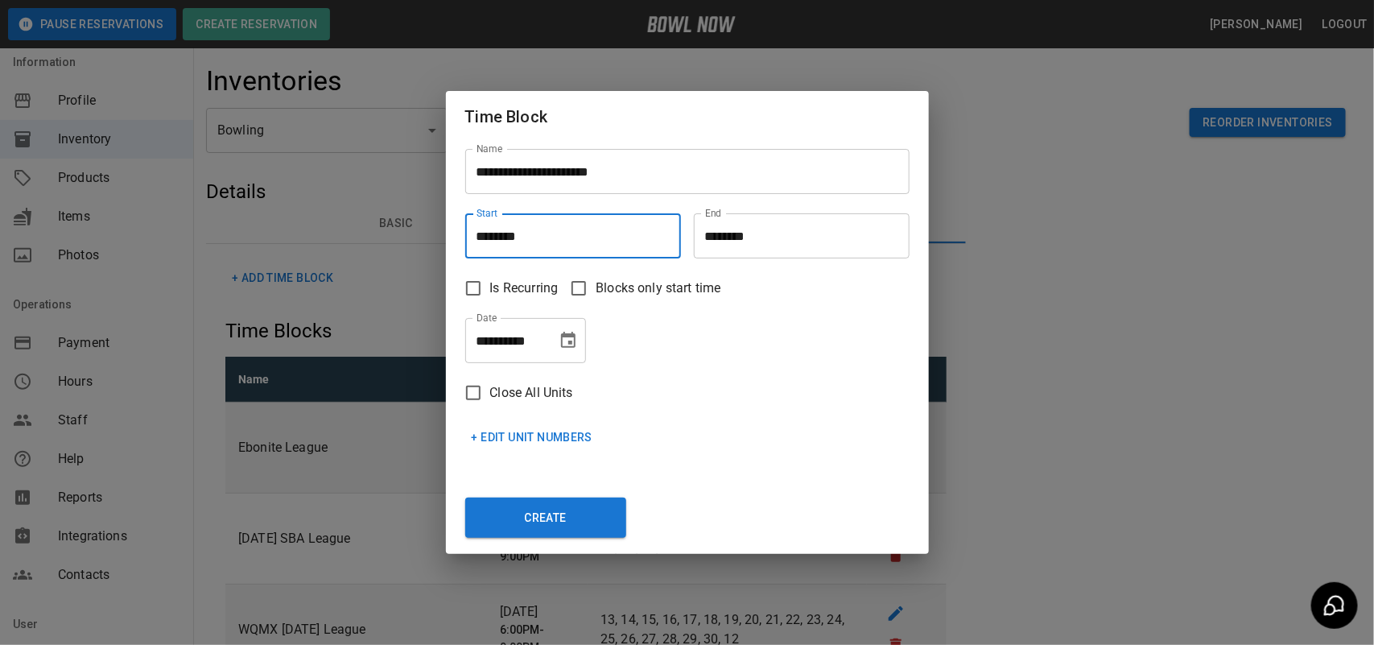
click at [720, 238] on input "********" at bounding box center [796, 235] width 204 height 45
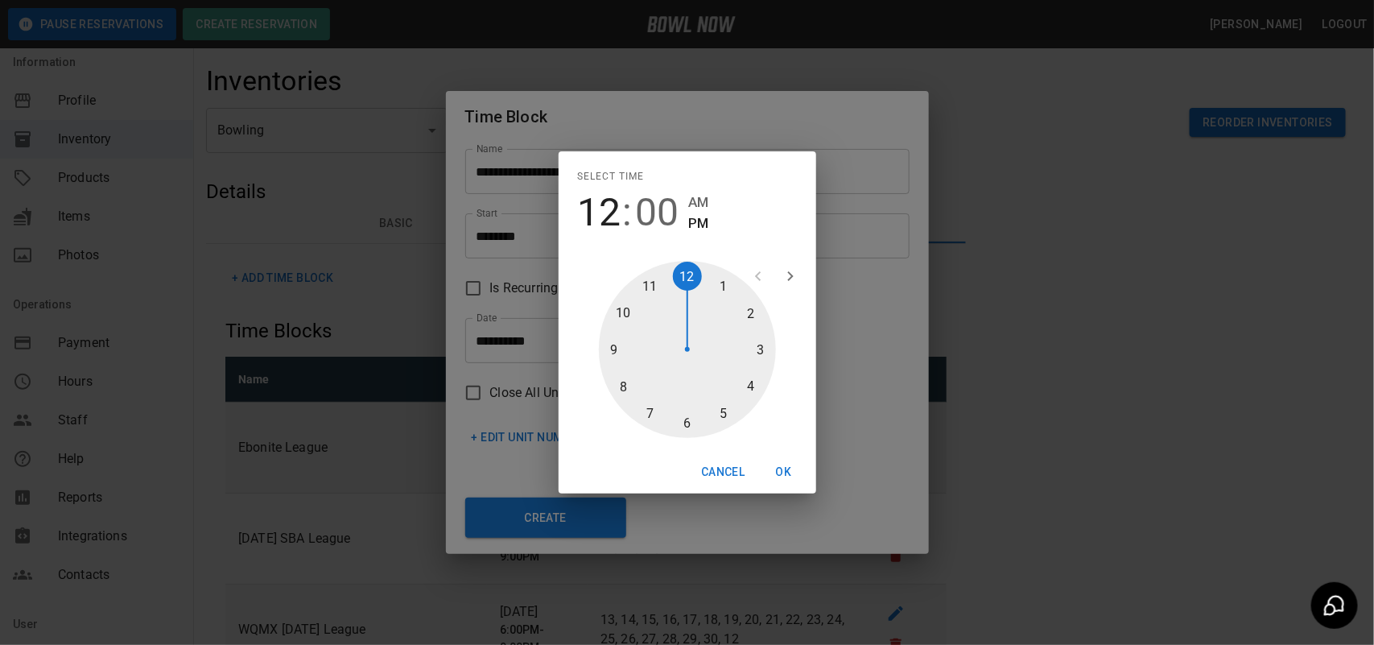
click at [750, 378] on div at bounding box center [687, 349] width 177 height 177
type input "********"
click at [781, 467] on button "OK" at bounding box center [784, 472] width 52 height 30
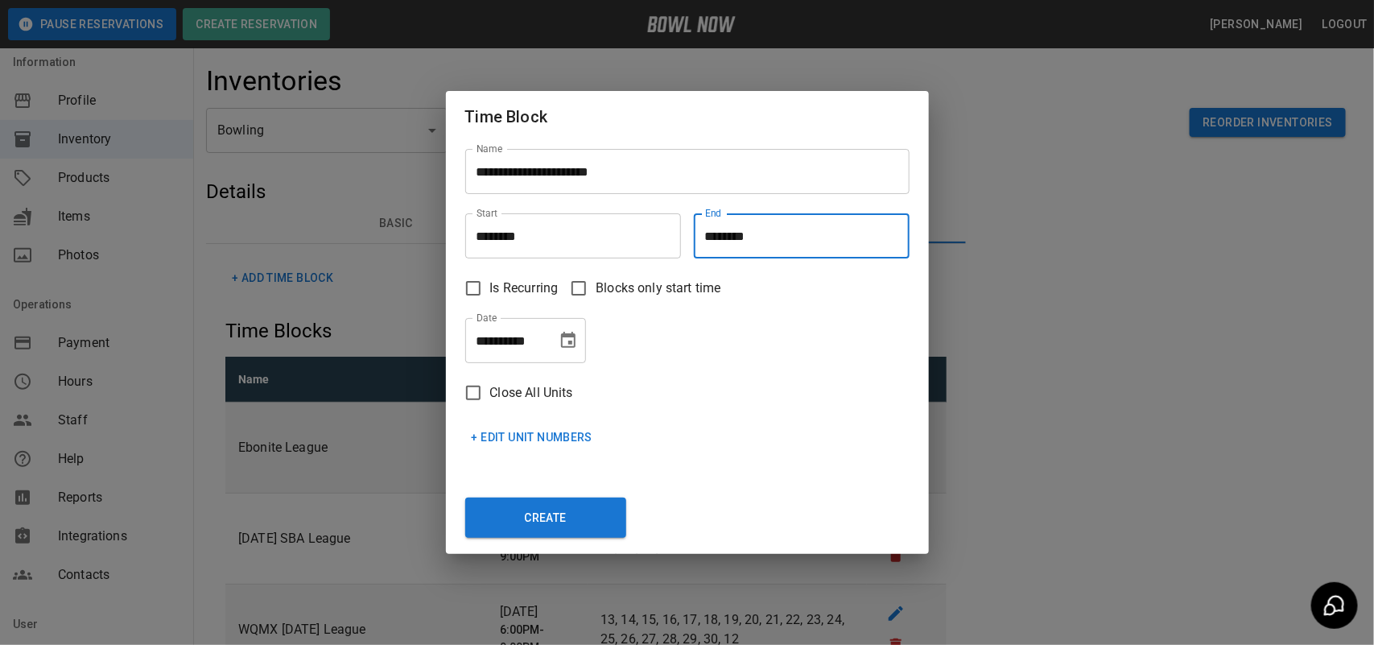
click at [577, 336] on icon "Choose date, selected date is Oct 7, 2025" at bounding box center [568, 340] width 19 height 19
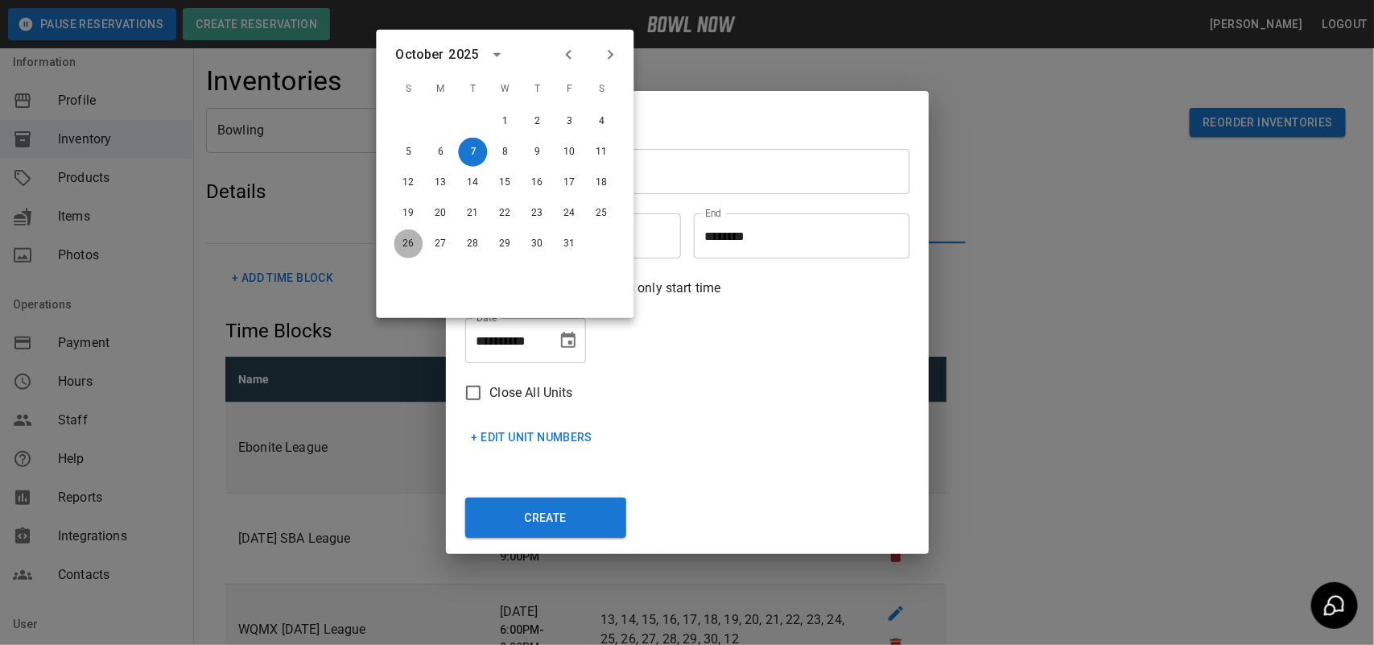
drag, startPoint x: 395, startPoint y: 246, endPoint x: 404, endPoint y: 252, distance: 10.9
click at [399, 250] on button "26" at bounding box center [408, 243] width 29 height 29
type input "**********"
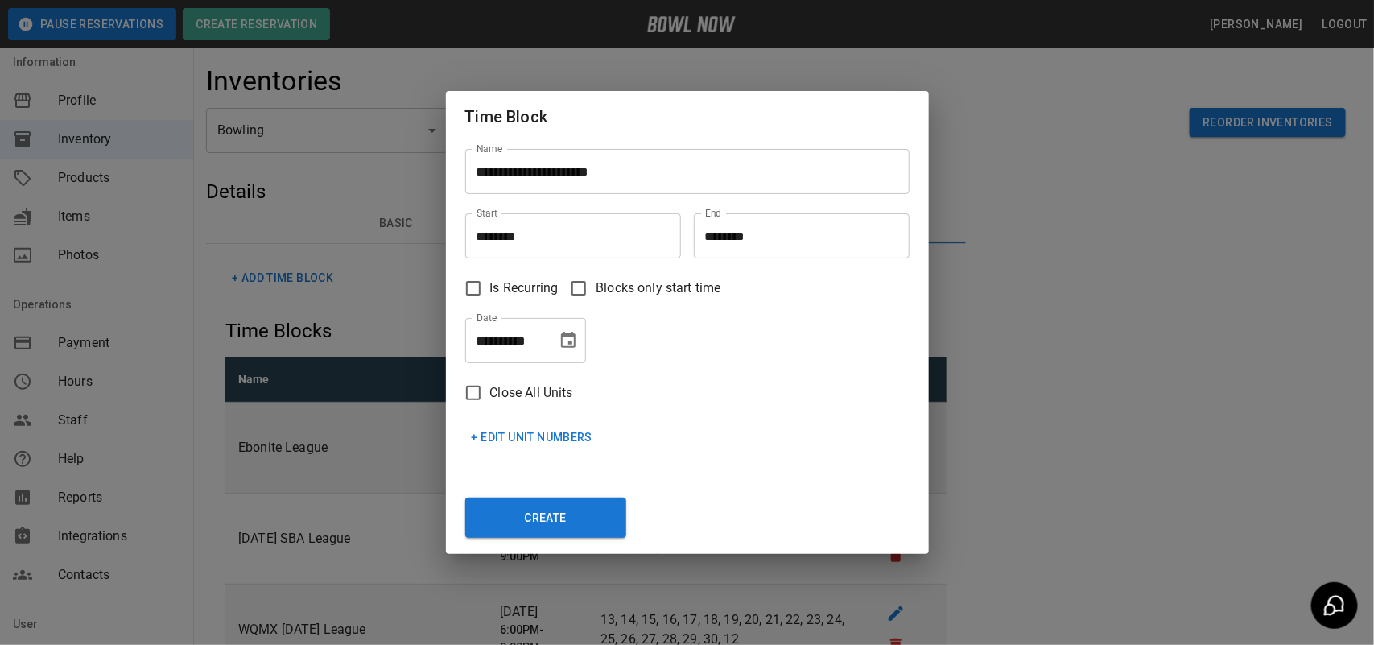
click at [576, 432] on button "+ Edit Unit Numbers" at bounding box center [532, 438] width 134 height 30
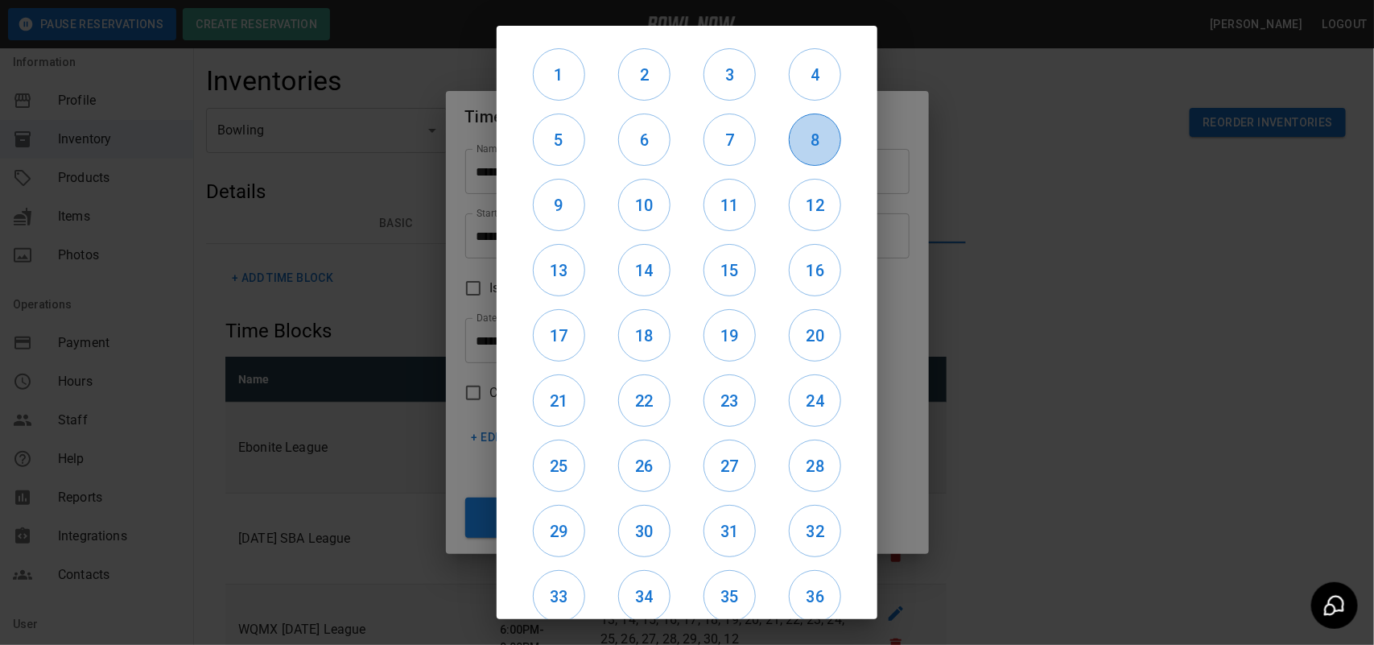
click at [810, 155] on button "8" at bounding box center [815, 140] width 52 height 52
drag, startPoint x: 809, startPoint y: 201, endPoint x: 753, endPoint y: 159, distance: 70.2
click at [805, 200] on h6 "12" at bounding box center [815, 205] width 51 height 26
click at [729, 145] on h6 "7" at bounding box center [729, 140] width 51 height 26
click at [733, 193] on h6 "11" at bounding box center [729, 205] width 51 height 26
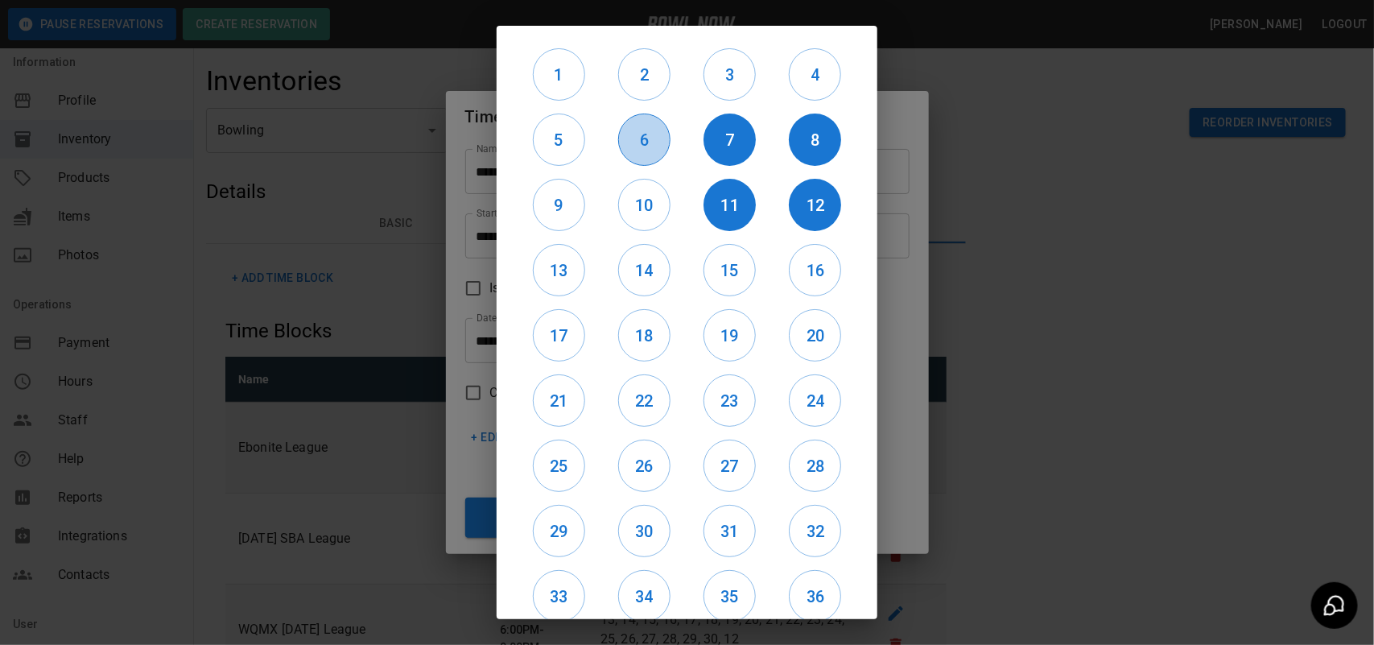
click at [664, 138] on button "6" at bounding box center [644, 140] width 52 height 52
drag, startPoint x: 650, startPoint y: 195, endPoint x: 602, endPoint y: 159, distance: 59.9
click at [646, 194] on h6 "10" at bounding box center [644, 205] width 51 height 26
click at [570, 142] on h6 "5" at bounding box center [559, 140] width 51 height 26
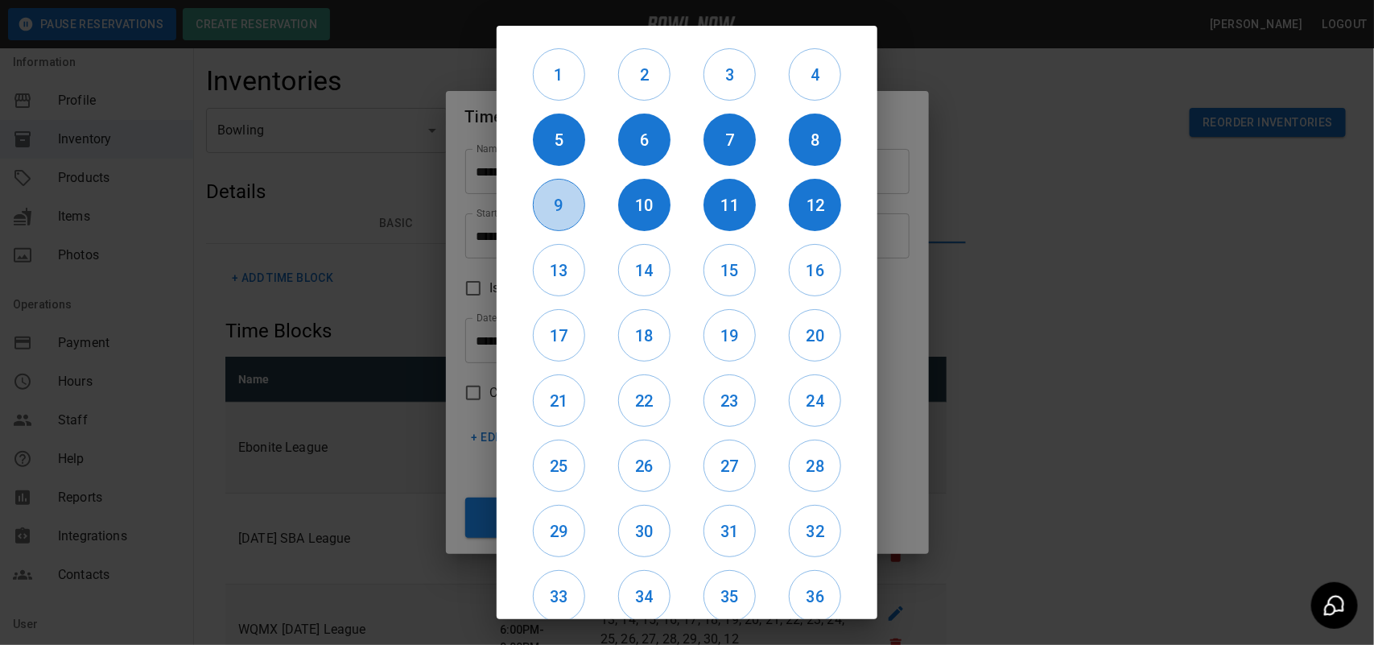
click at [558, 183] on button "9" at bounding box center [559, 205] width 52 height 52
click at [556, 254] on button "13" at bounding box center [559, 270] width 52 height 52
click at [551, 324] on h6 "17" at bounding box center [559, 336] width 51 height 26
click at [621, 340] on h6 "18" at bounding box center [644, 336] width 51 height 26
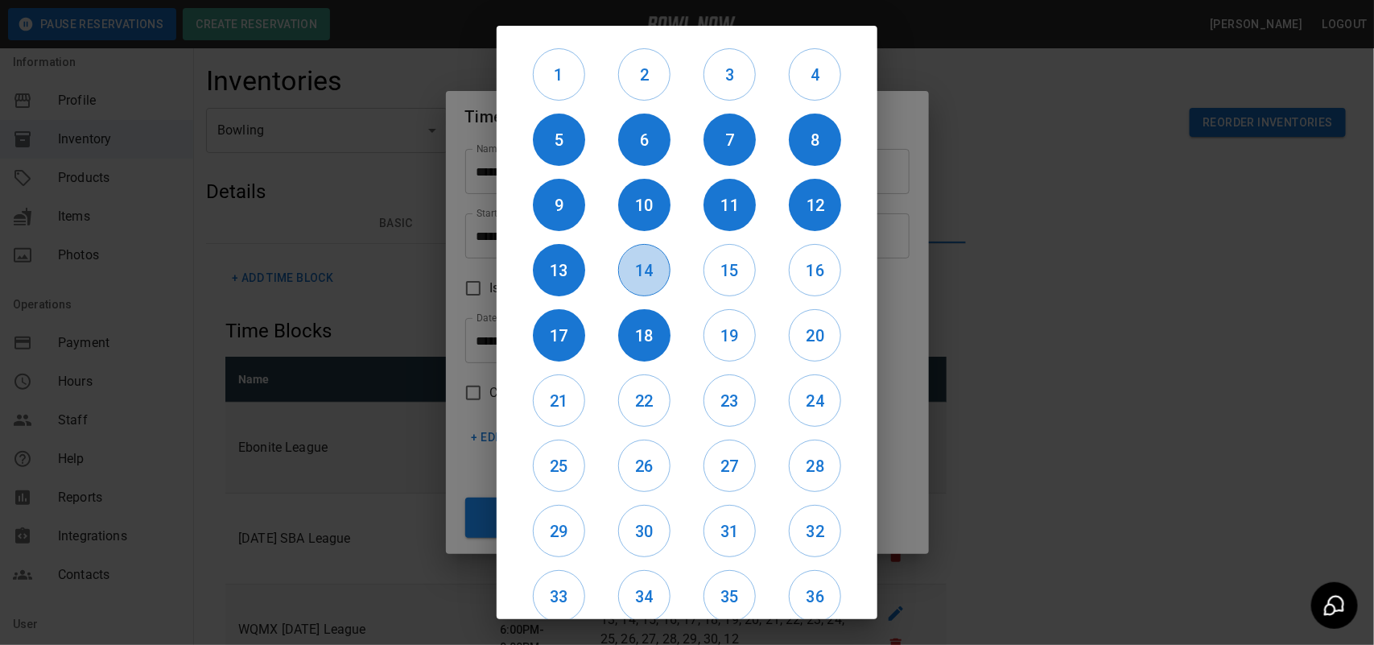
click at [624, 268] on h6 "14" at bounding box center [644, 271] width 51 height 26
drag, startPoint x: 695, startPoint y: 266, endPoint x: 719, endPoint y: 275, distance: 26.0
click at [706, 270] on h6 "15" at bounding box center [729, 271] width 51 height 26
click at [717, 319] on button "19" at bounding box center [730, 335] width 52 height 52
drag, startPoint x: 778, startPoint y: 283, endPoint x: 799, endPoint y: 299, distance: 26.4
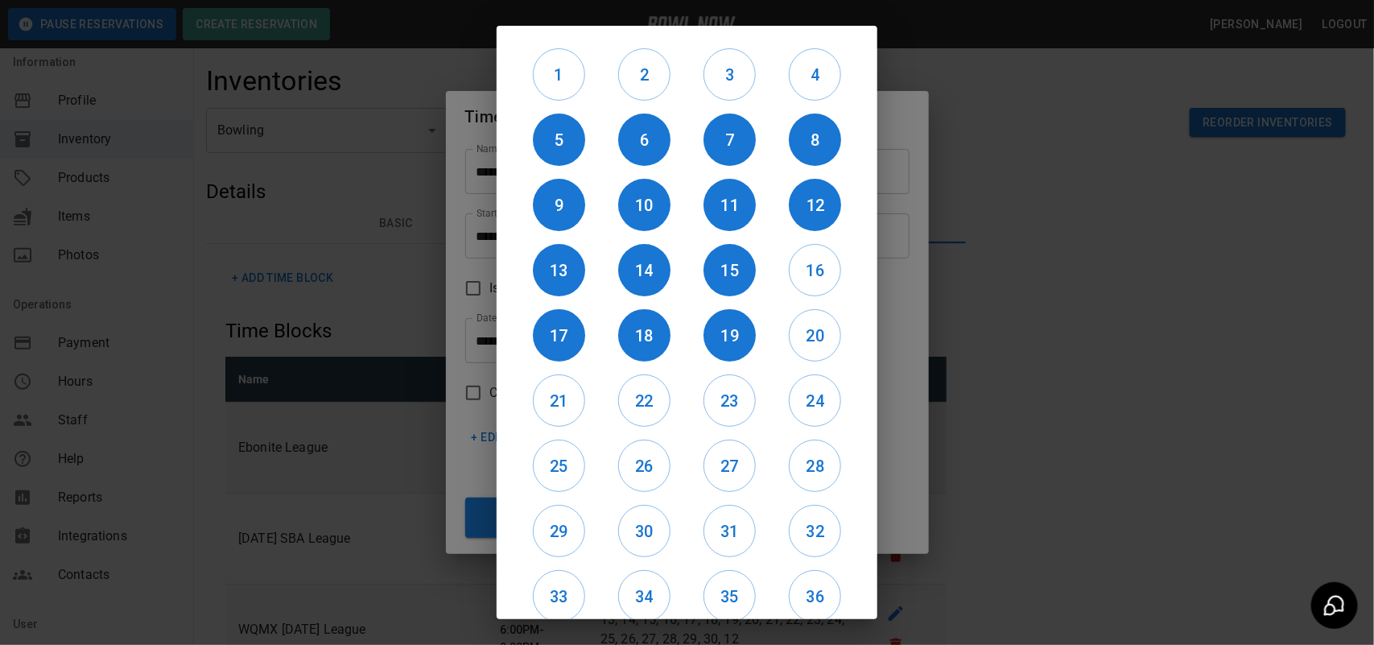
click at [782, 283] on div "16" at bounding box center [815, 269] width 85 height 65
click at [795, 279] on h6 "16" at bounding box center [815, 271] width 51 height 26
click at [810, 316] on button "20" at bounding box center [815, 335] width 52 height 52
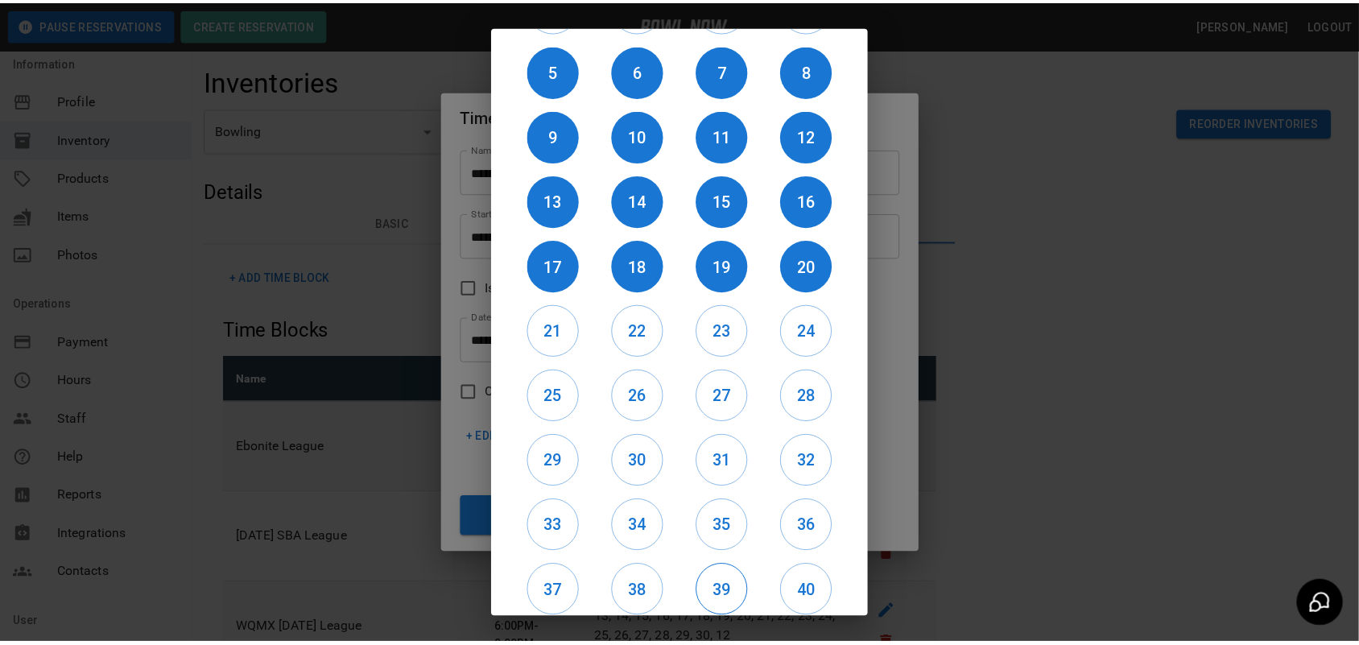
scroll to position [135, 0]
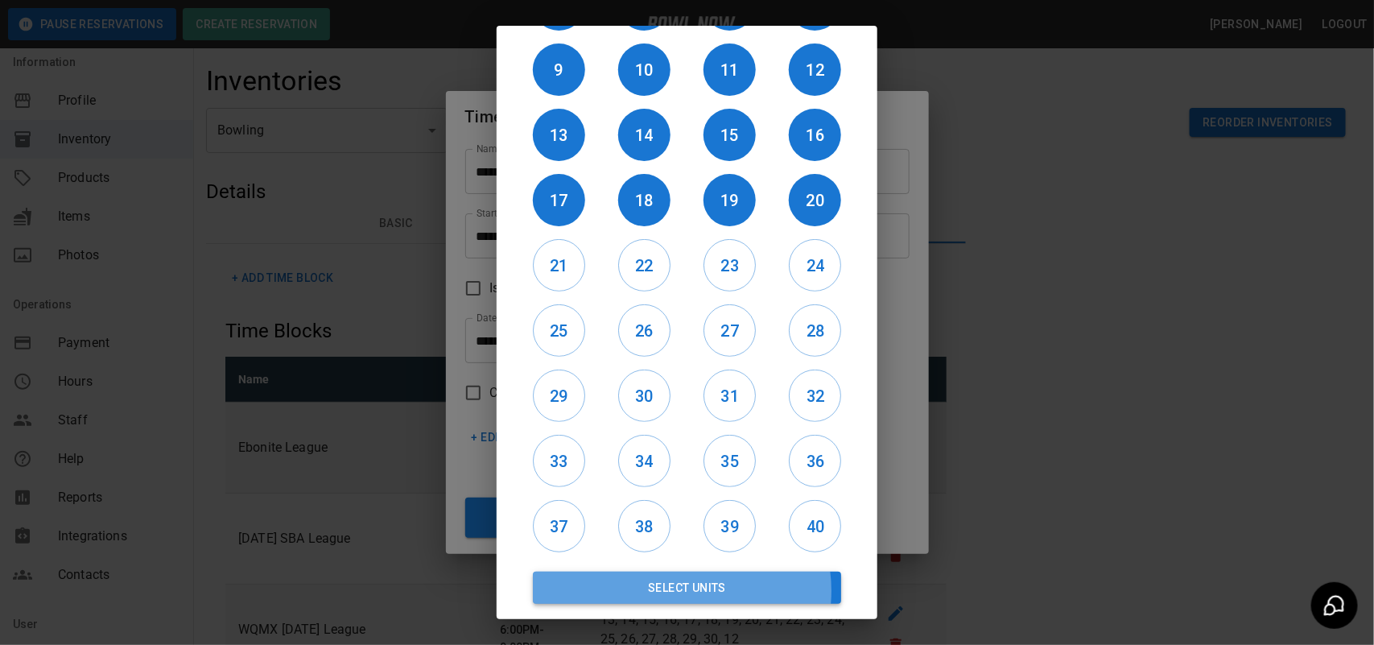
click at [681, 590] on button "Select Units" at bounding box center [687, 588] width 308 height 32
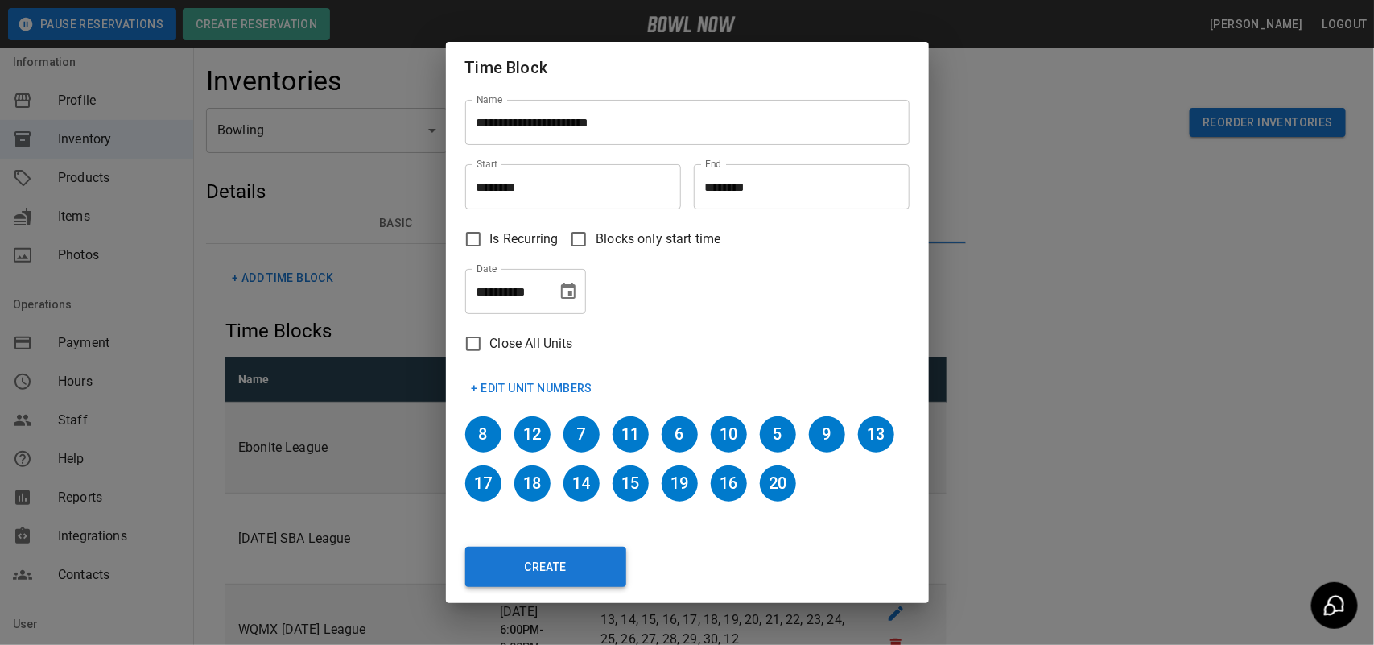
click at [568, 573] on button "Create" at bounding box center [545, 567] width 161 height 40
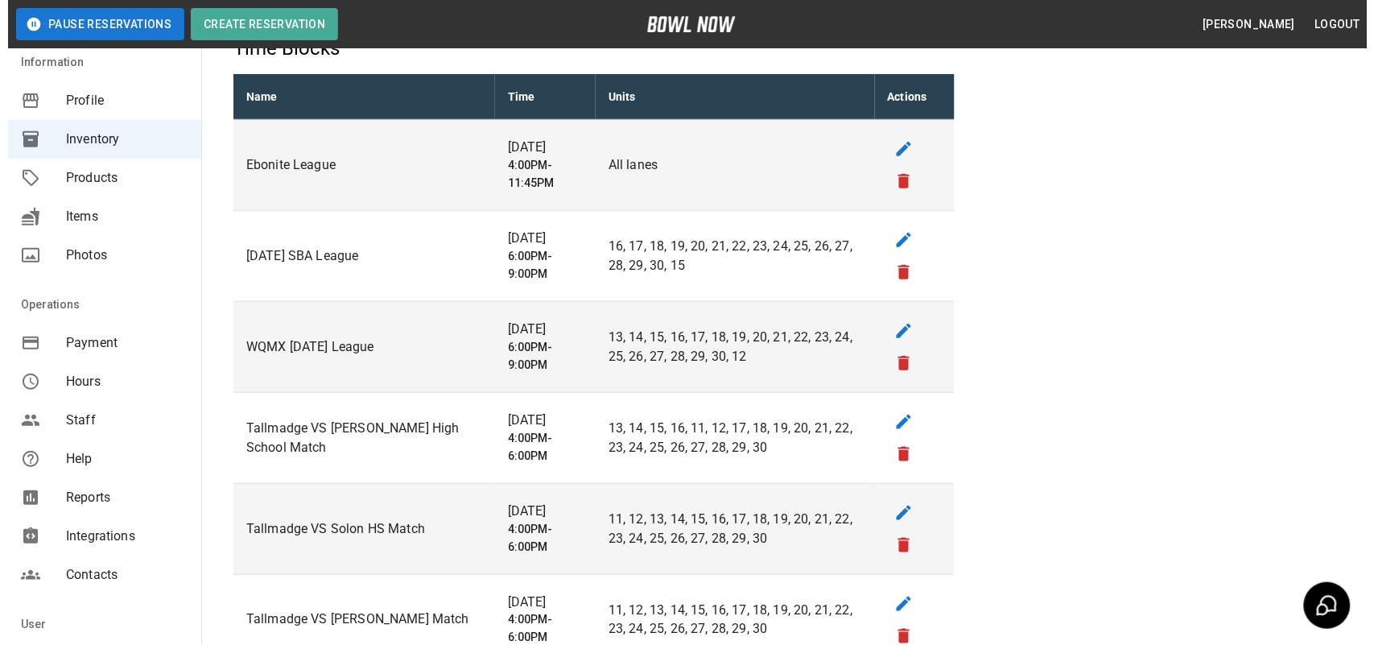
scroll to position [0, 0]
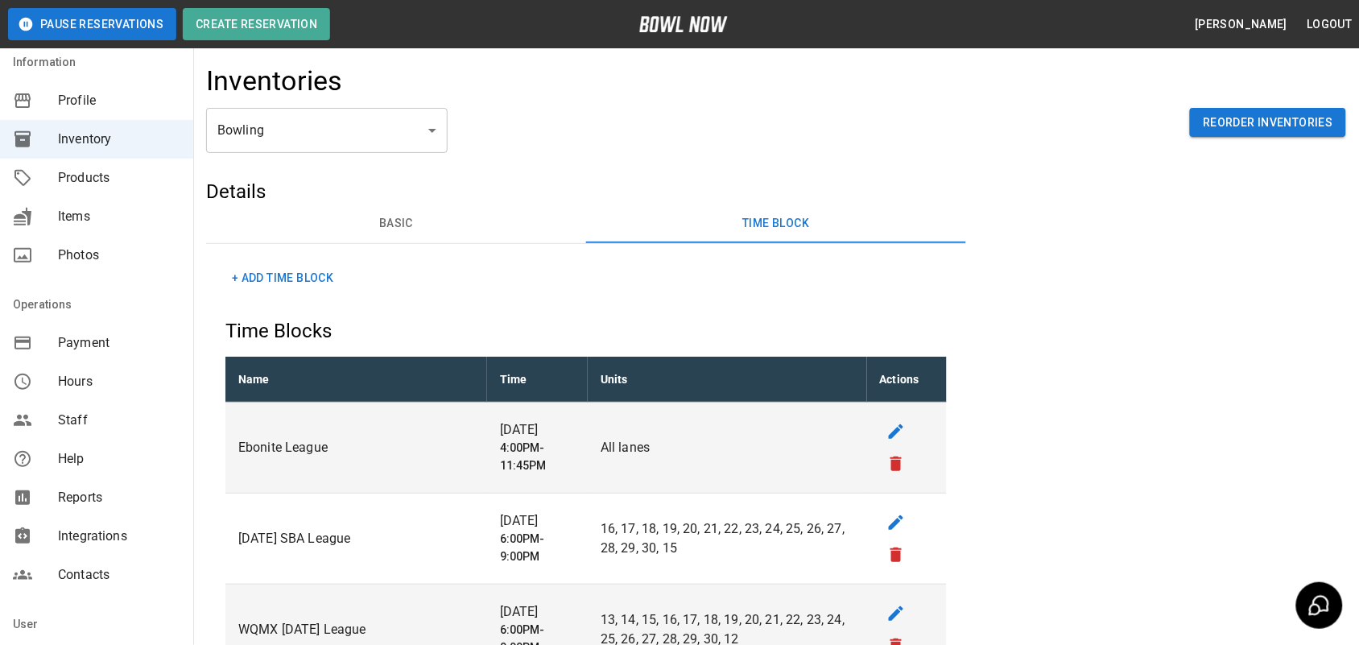
click at [303, 267] on button "+ Add Time Block" at bounding box center [282, 278] width 114 height 30
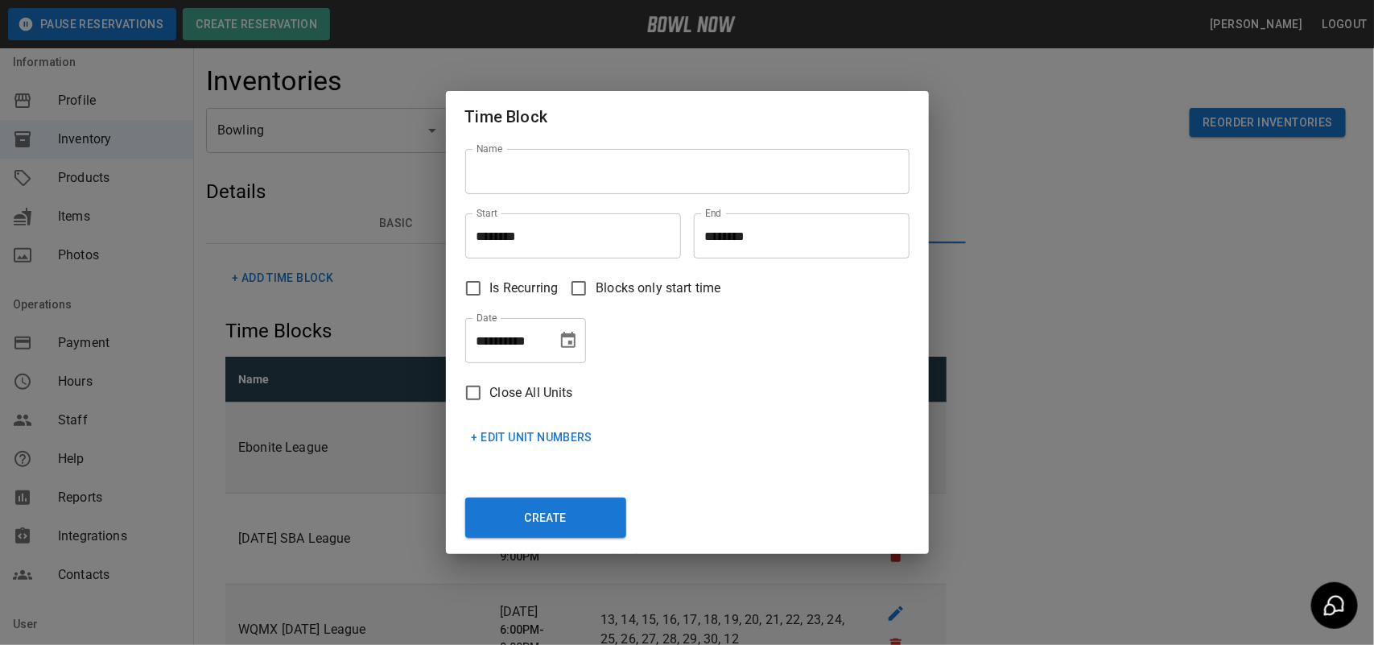
click at [508, 242] on input "********" at bounding box center [567, 235] width 204 height 45
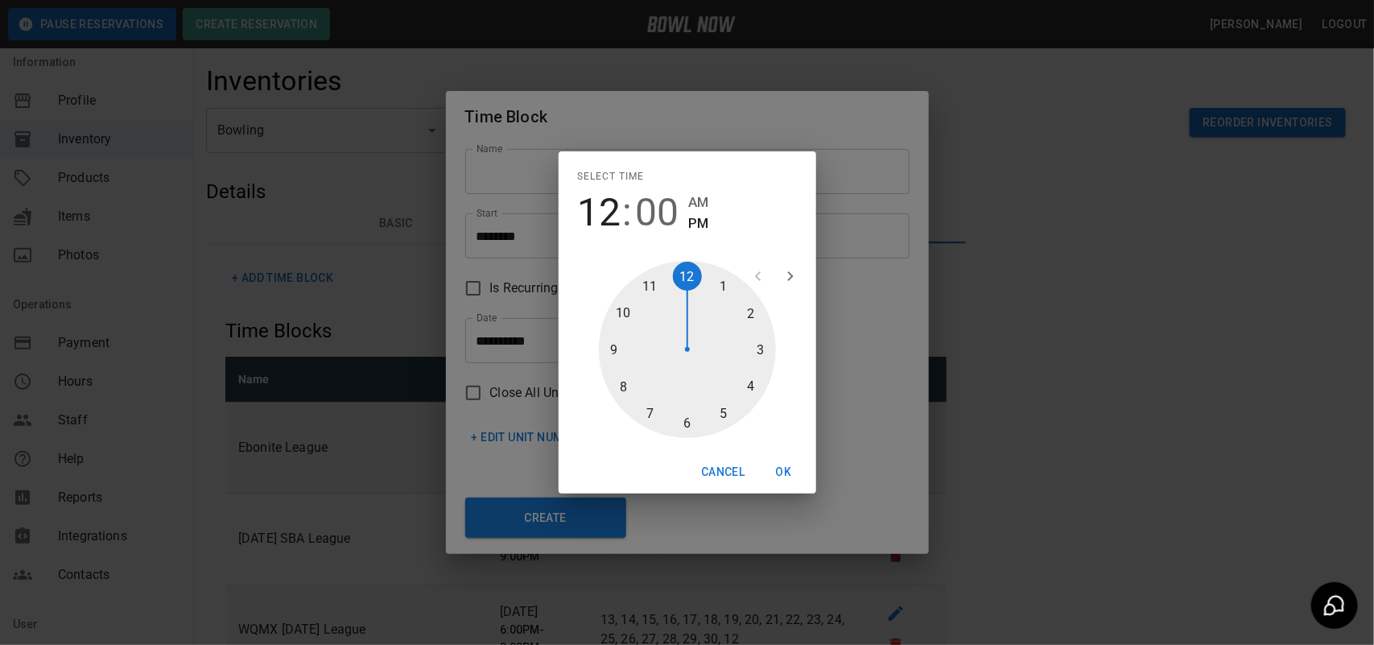
click at [679, 419] on div at bounding box center [687, 349] width 177 height 177
click at [687, 420] on div at bounding box center [687, 349] width 177 height 177
click at [757, 348] on div at bounding box center [687, 349] width 177 height 177
type input "********"
click at [774, 460] on button "OK" at bounding box center [784, 472] width 52 height 30
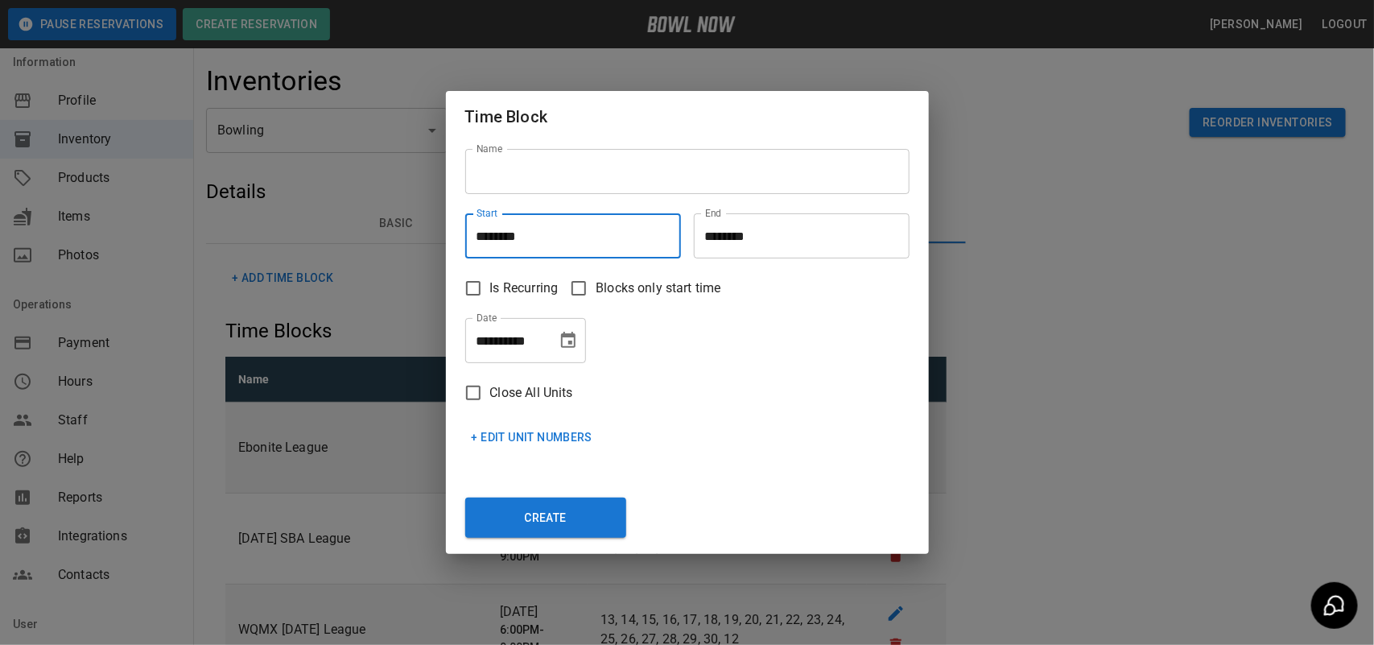
click at [767, 244] on input "********" at bounding box center [796, 235] width 204 height 45
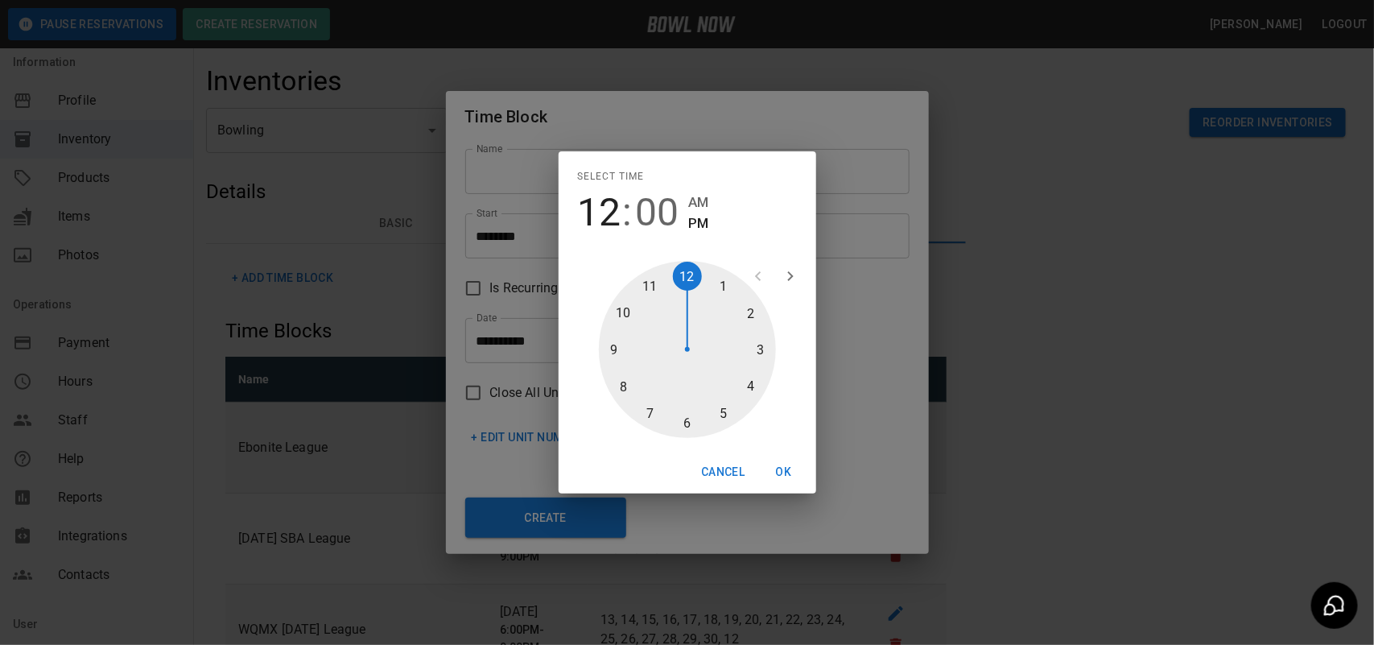
click at [612, 346] on div at bounding box center [687, 349] width 177 height 177
type input "********"
click at [786, 473] on button "OK" at bounding box center [784, 472] width 52 height 30
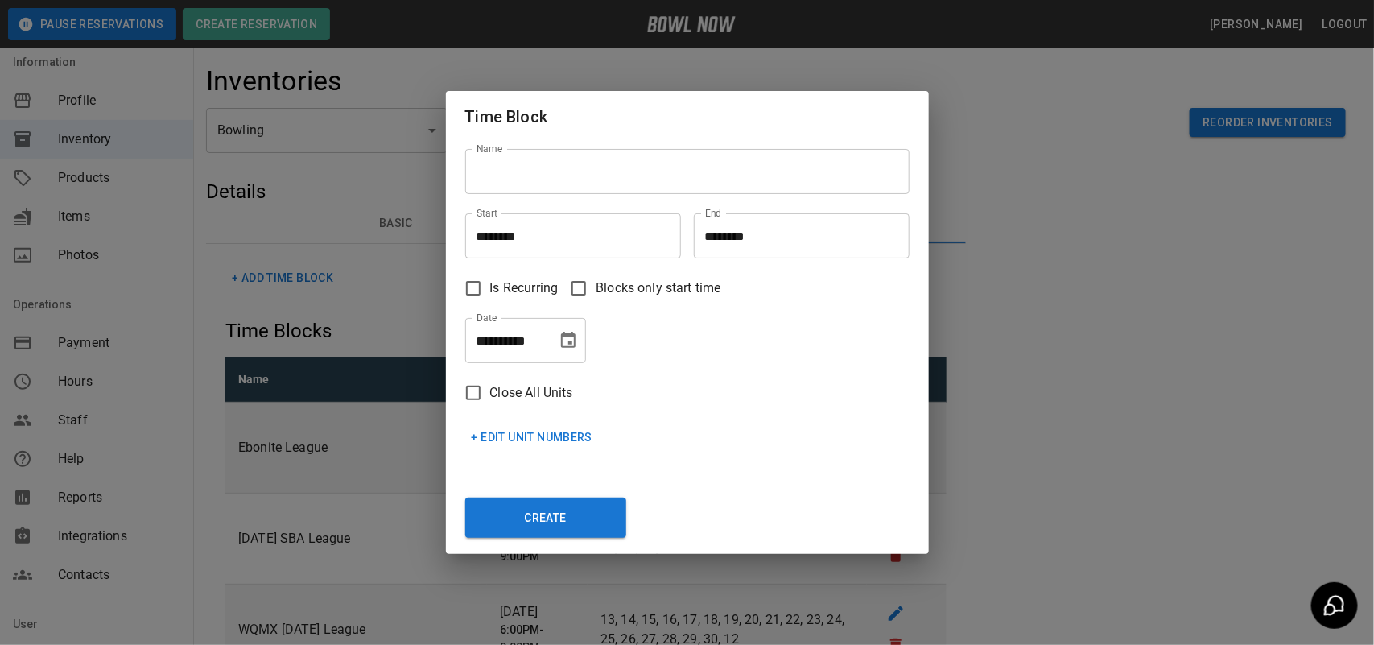
click at [569, 336] on icon "Choose date, selected date is Oct 7, 2025" at bounding box center [568, 340] width 14 height 16
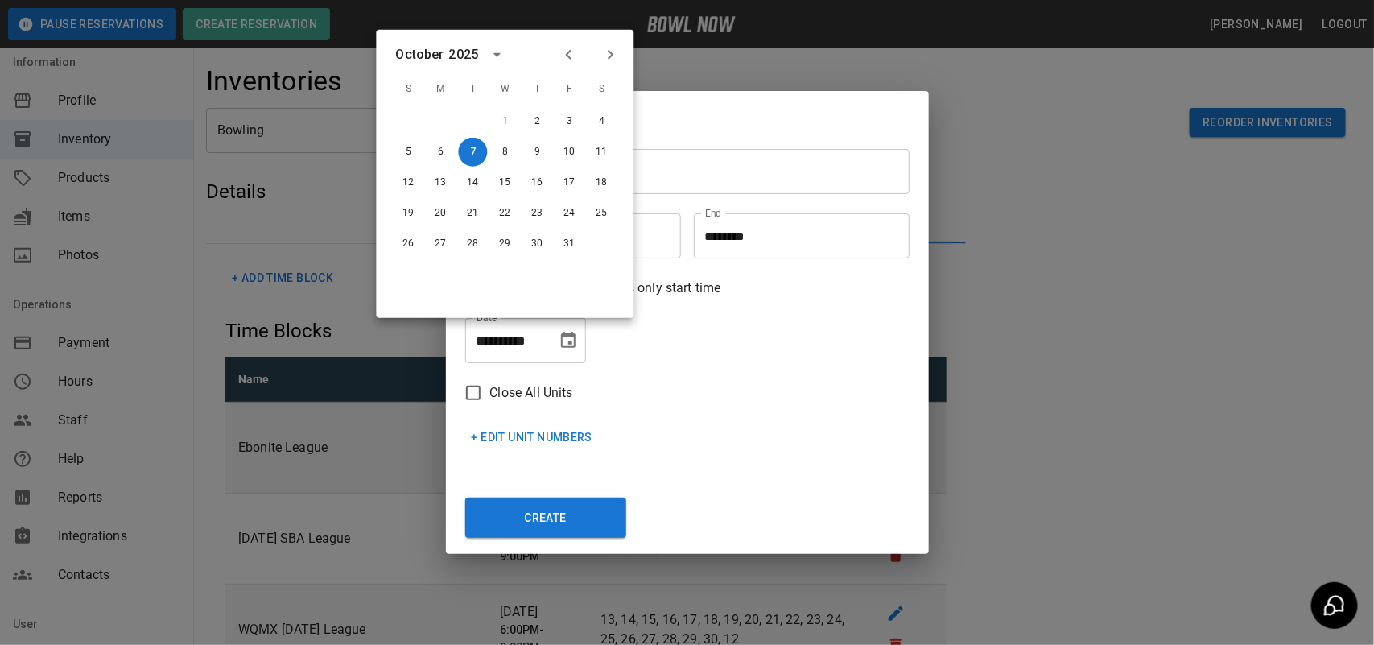
click at [610, 64] on icon "Next month" at bounding box center [610, 54] width 19 height 19
click at [498, 155] on button "5" at bounding box center [505, 152] width 29 height 29
type input "**********"
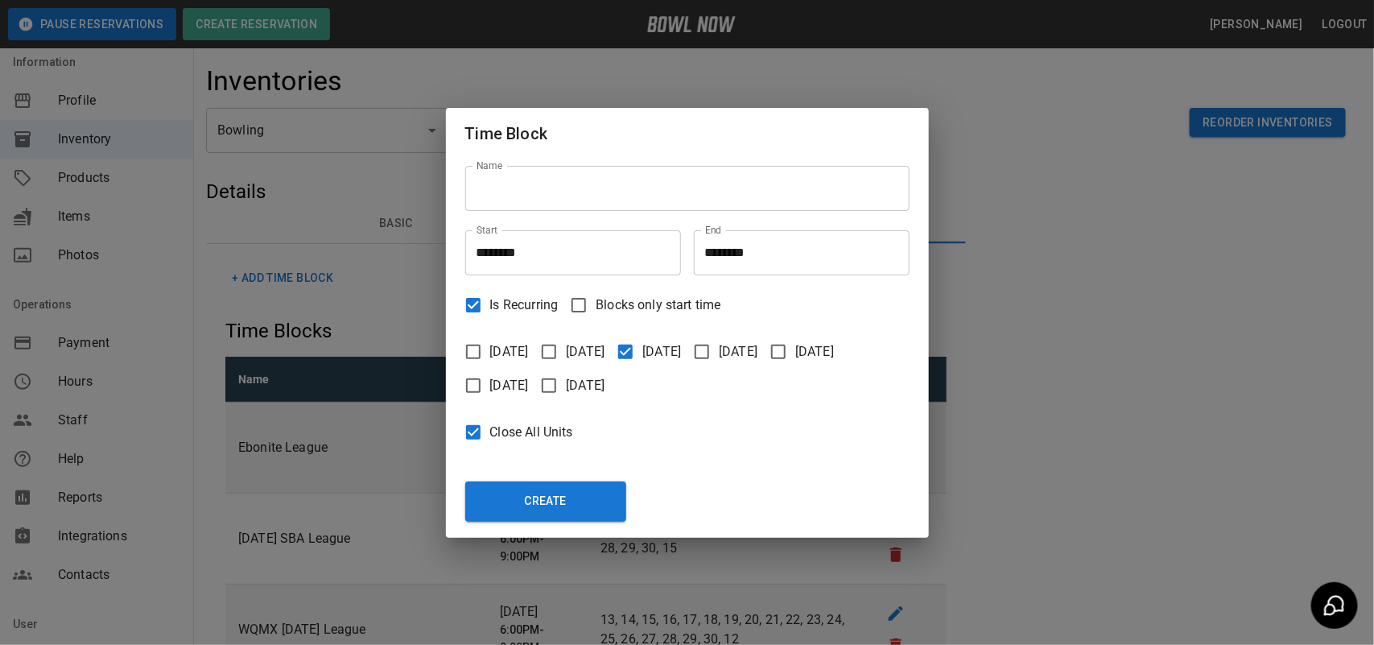
click at [555, 498] on button "Create" at bounding box center [545, 501] width 161 height 40
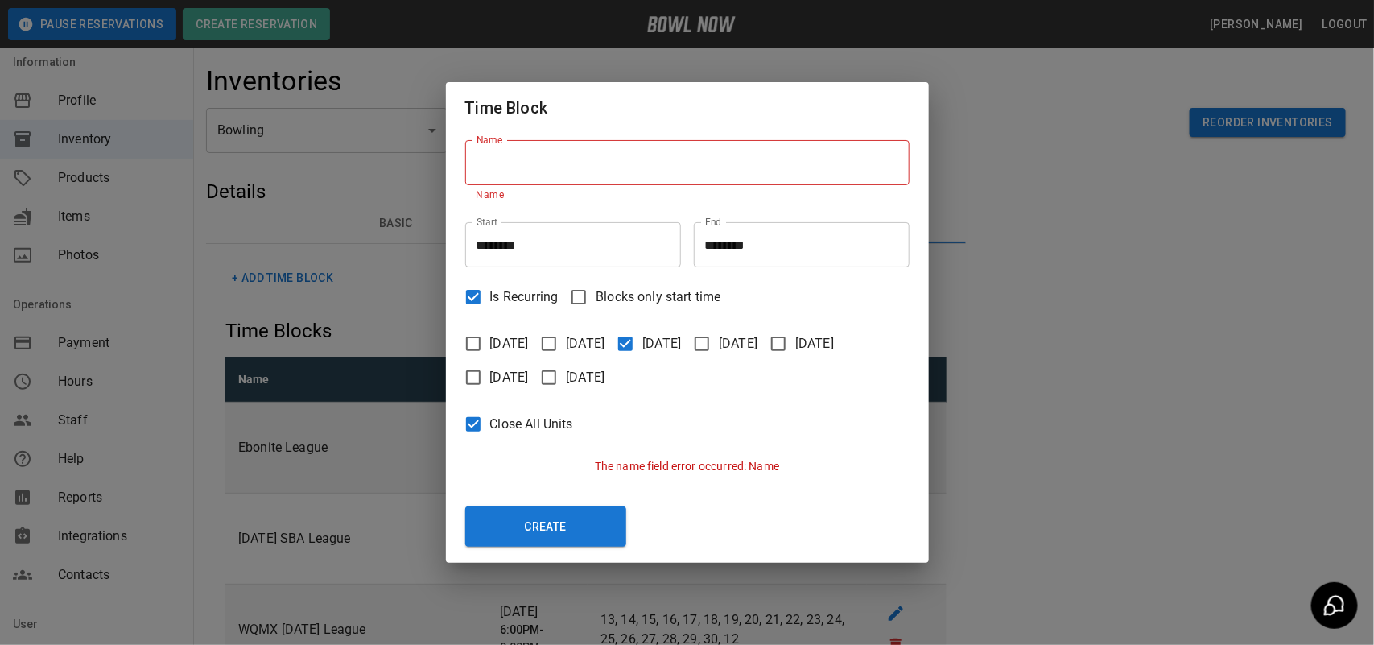
click at [554, 162] on input "Name" at bounding box center [687, 162] width 444 height 45
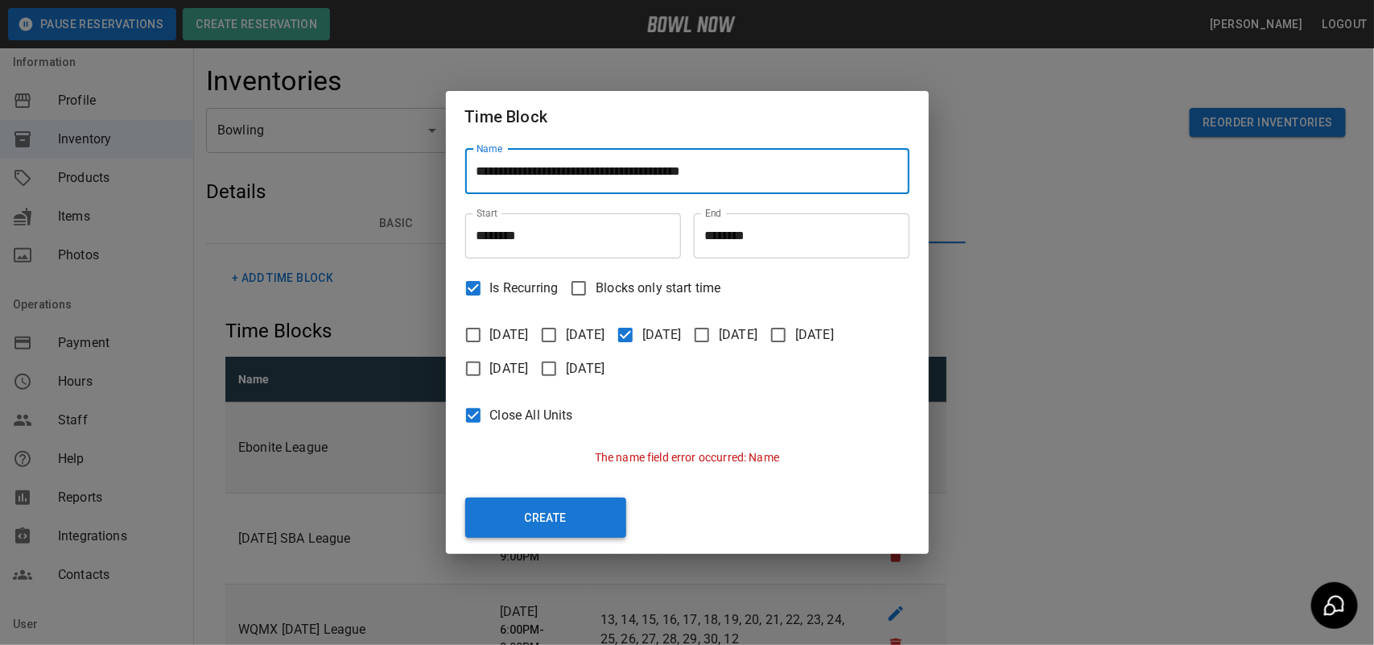
type input "**********"
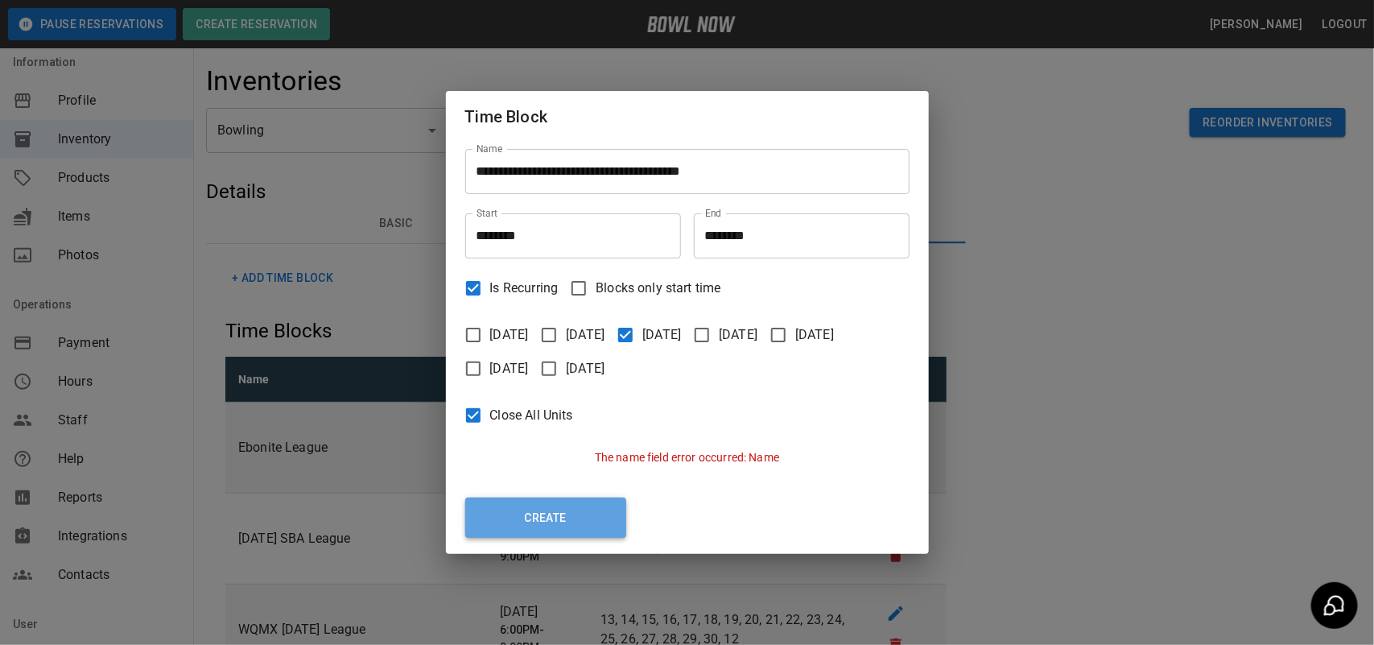
click at [590, 523] on button "Create" at bounding box center [545, 518] width 161 height 40
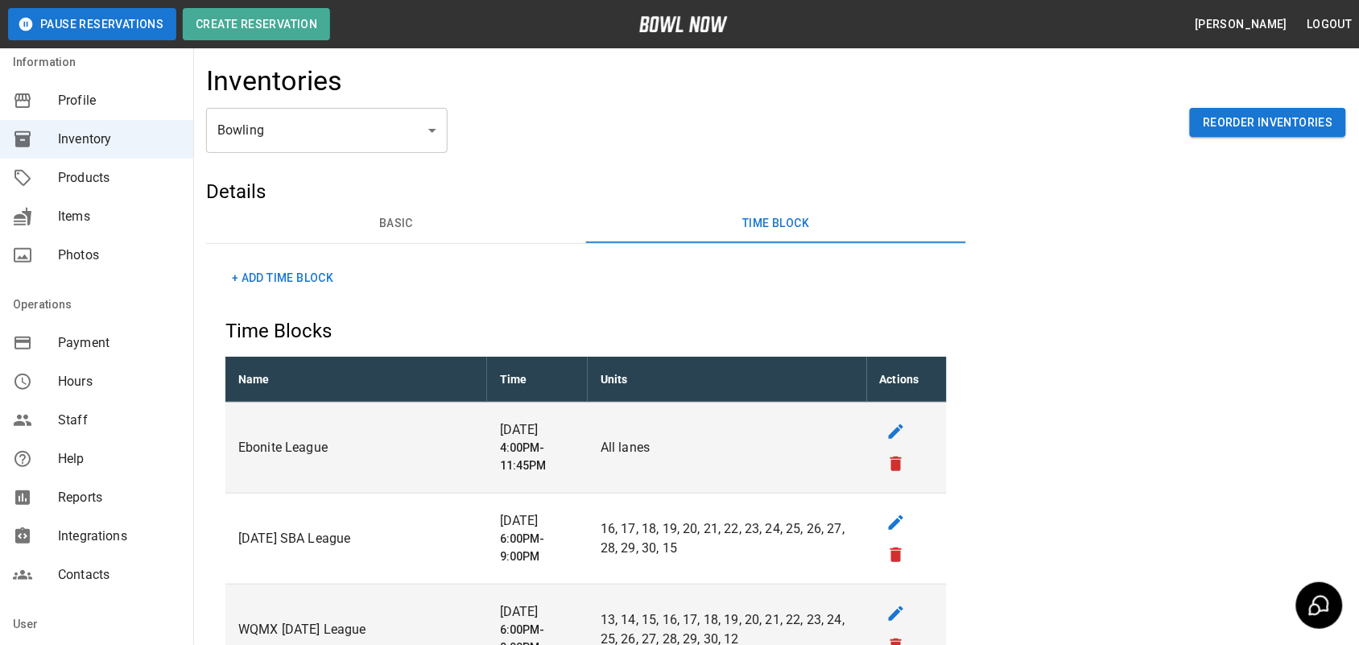
click at [316, 266] on button "+ Add Time Block" at bounding box center [282, 278] width 114 height 30
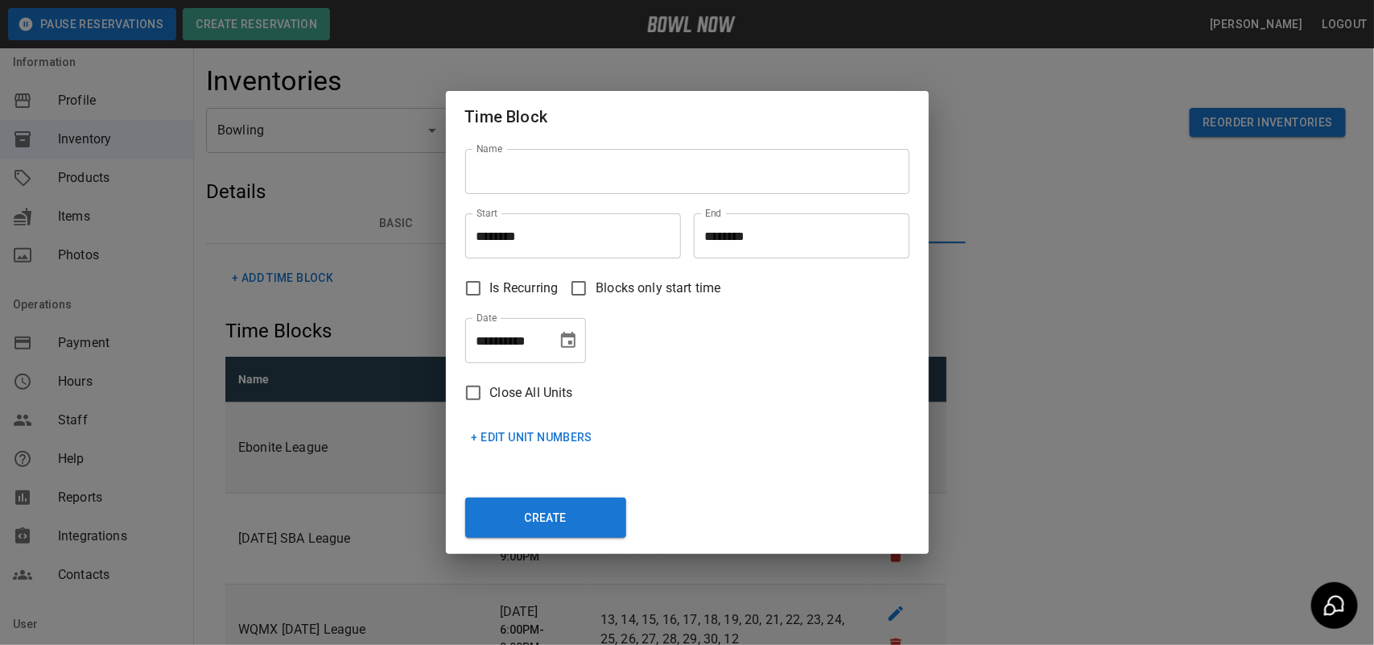
click at [512, 244] on input "********" at bounding box center [567, 235] width 204 height 45
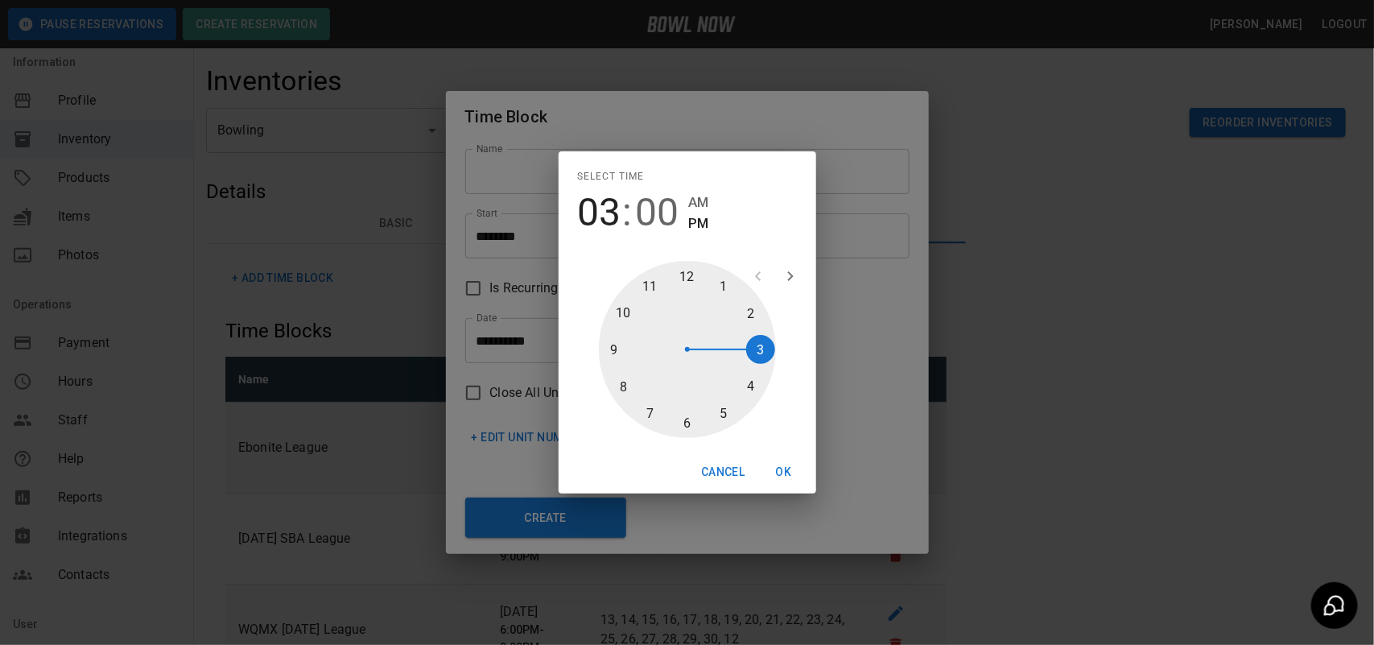
drag, startPoint x: 690, startPoint y: 275, endPoint x: 766, endPoint y: 346, distance: 104.8
click at [766, 346] on div at bounding box center [687, 349] width 177 height 177
click at [686, 429] on div at bounding box center [687, 349] width 177 height 177
type input "********"
click at [777, 469] on button "OK" at bounding box center [784, 472] width 52 height 30
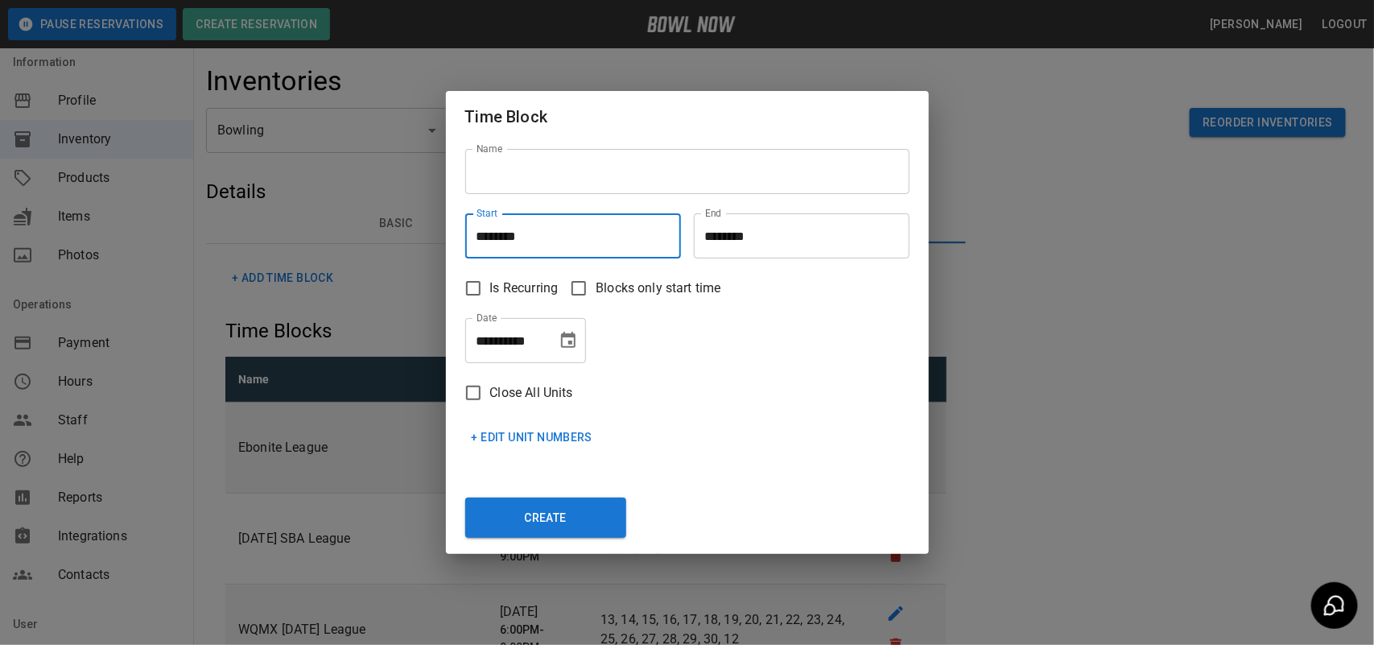
click at [737, 242] on input "********" at bounding box center [796, 235] width 204 height 45
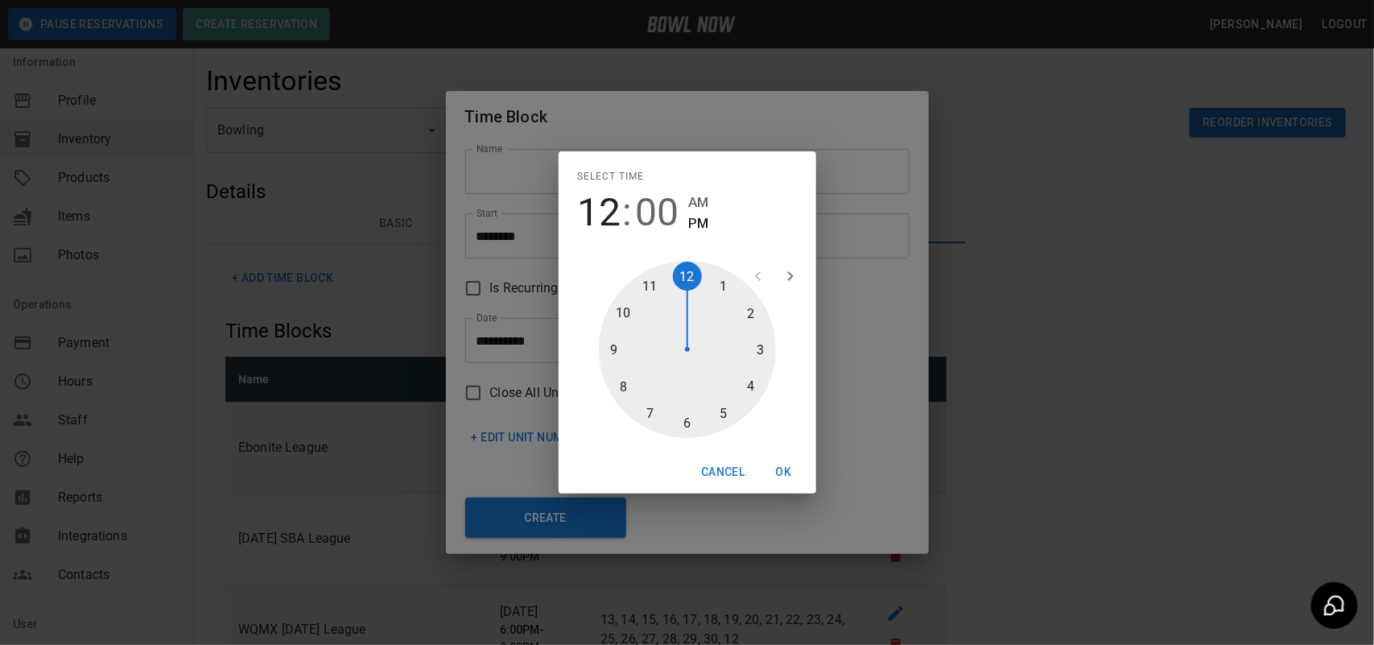
drag, startPoint x: 715, startPoint y: 412, endPoint x: 722, endPoint y: 403, distance: 11.4
click at [716, 412] on div at bounding box center [687, 349] width 177 height 177
click at [759, 351] on div at bounding box center [687, 349] width 177 height 177
type input "********"
click at [790, 475] on button "OK" at bounding box center [784, 472] width 52 height 30
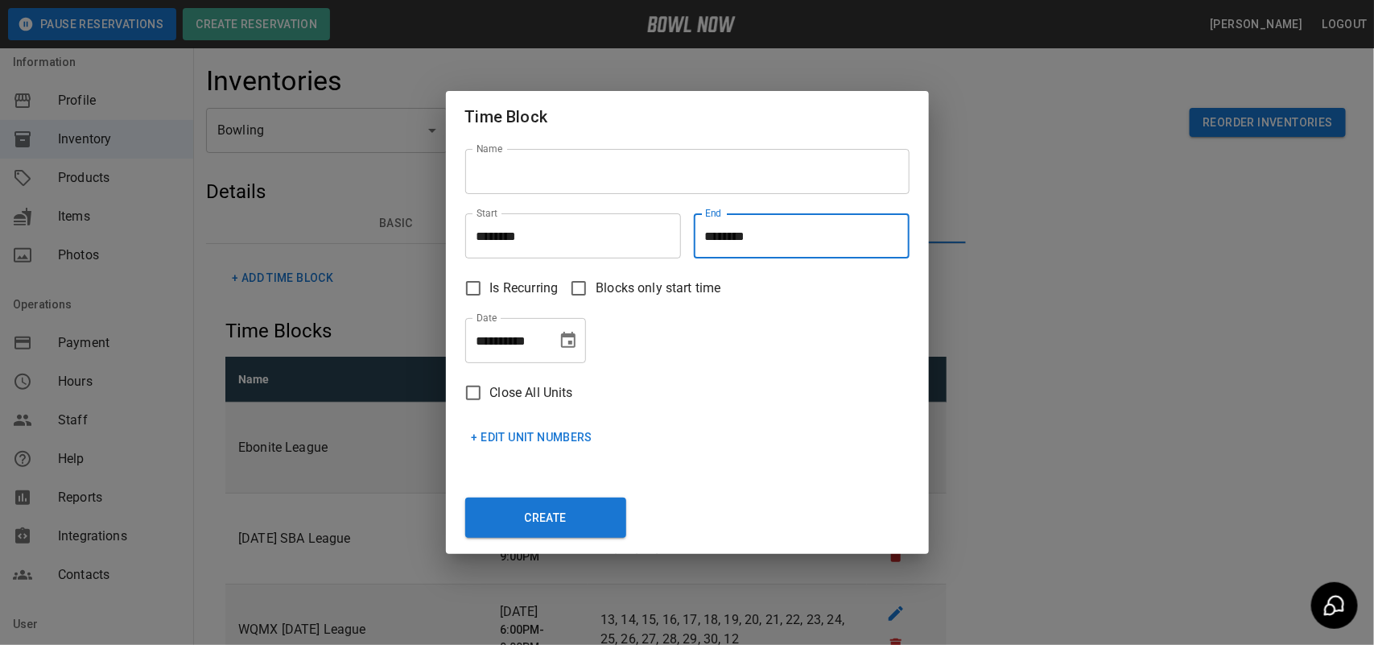
click at [568, 337] on icon "Choose date, selected date is Oct 7, 2025" at bounding box center [568, 340] width 14 height 16
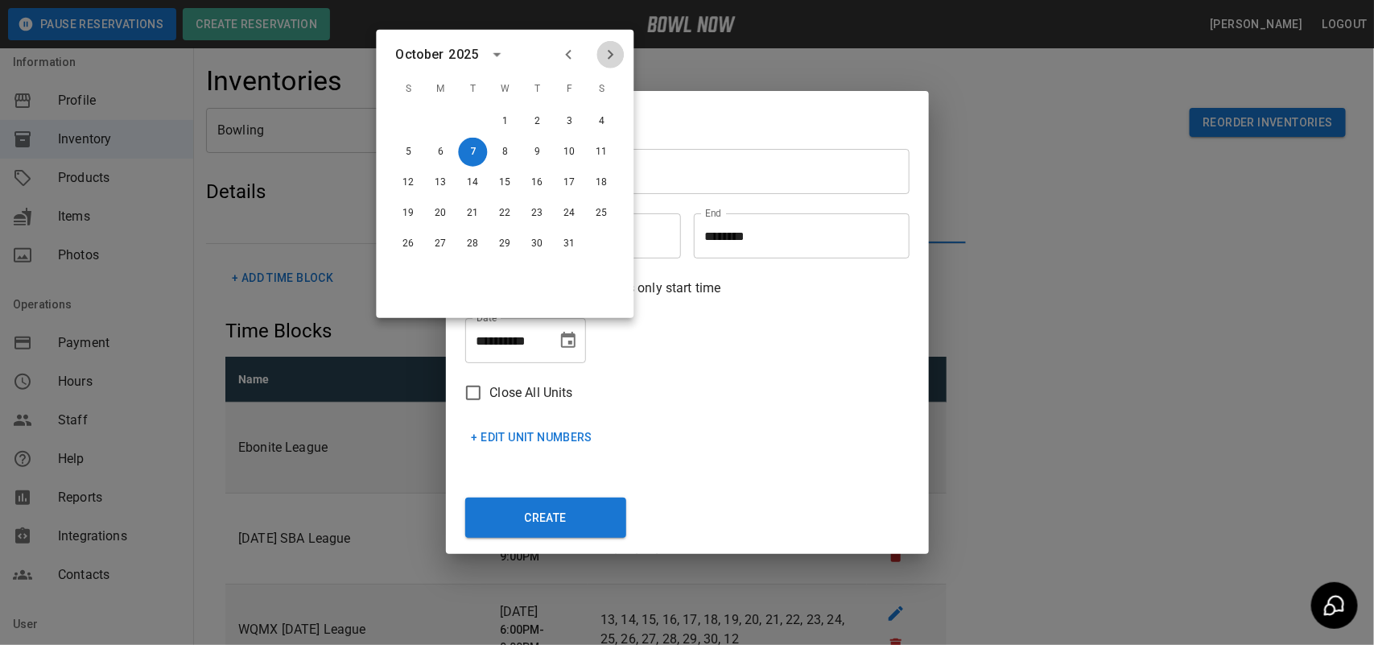
click at [616, 60] on icon "Next month" at bounding box center [610, 54] width 19 height 19
click at [614, 56] on icon "Next month" at bounding box center [610, 54] width 19 height 19
click at [473, 118] on button "2" at bounding box center [473, 121] width 29 height 29
type input "**********"
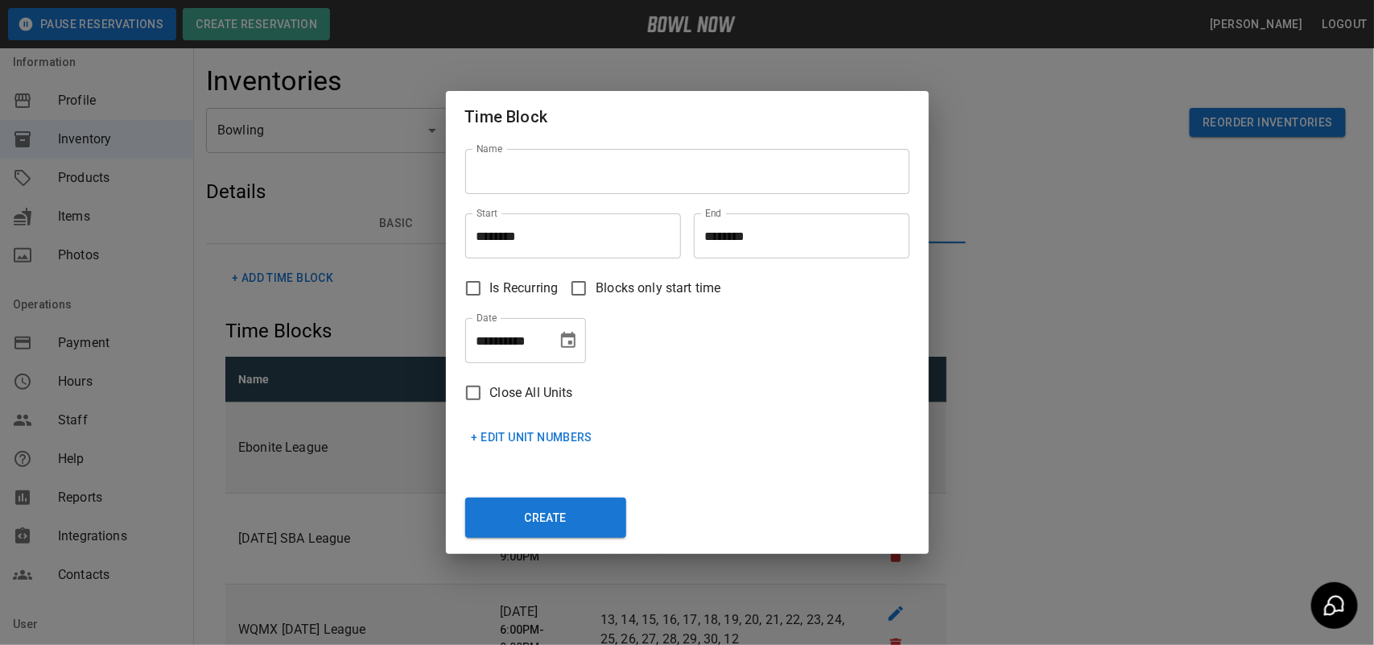
click at [532, 171] on input "Name" at bounding box center [687, 171] width 444 height 45
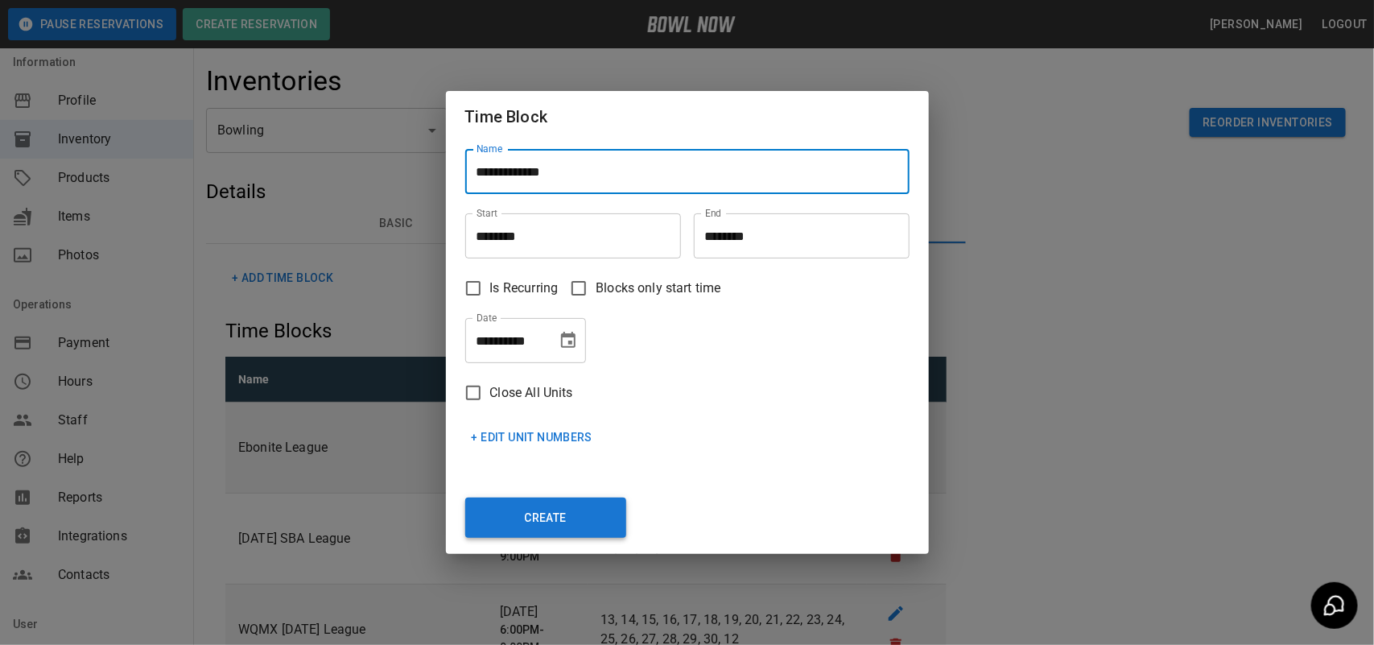
type input "**********"
click at [543, 528] on button "Create" at bounding box center [545, 518] width 161 height 40
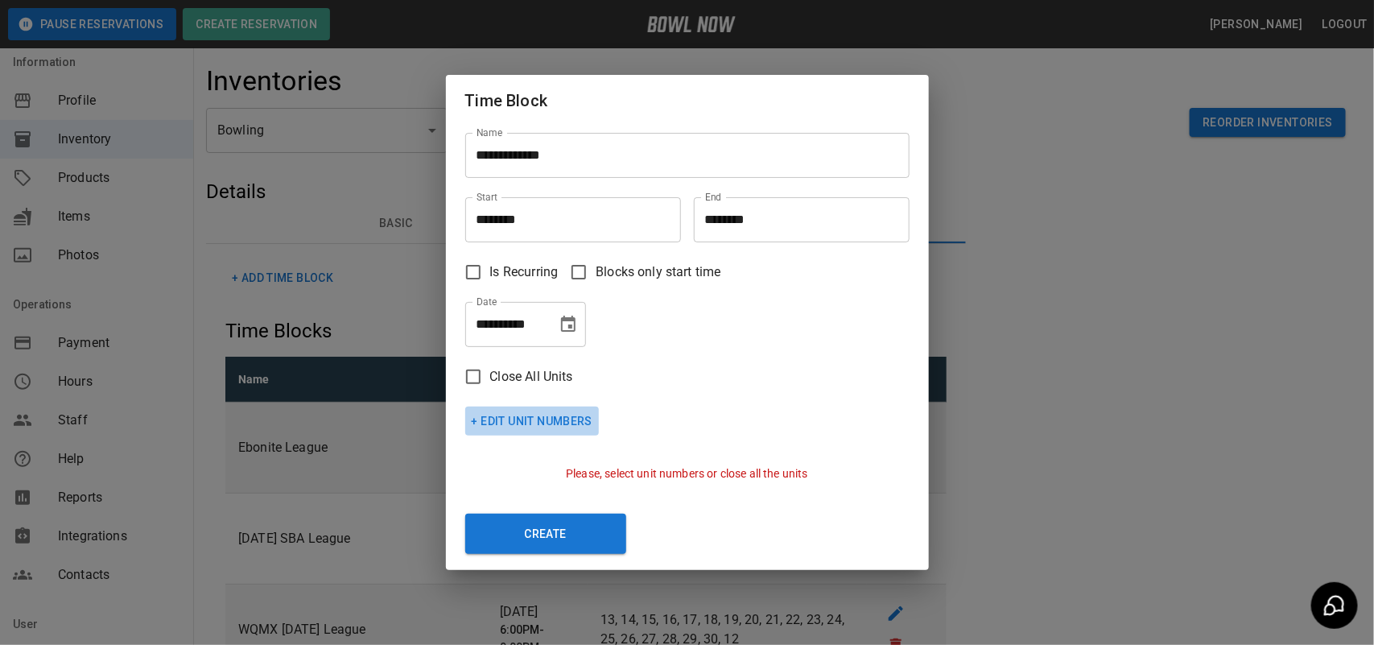
click at [553, 415] on button "+ Edit Unit Numbers" at bounding box center [532, 422] width 134 height 30
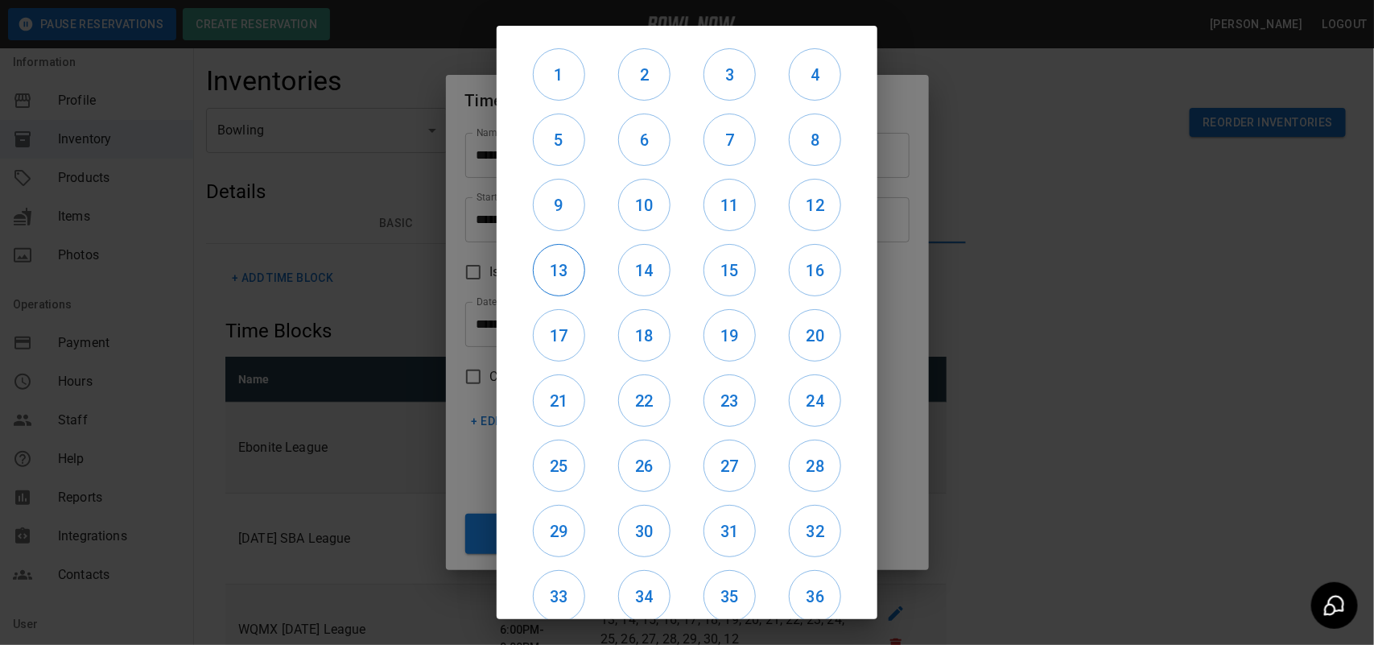
click at [556, 276] on h6 "13" at bounding box center [559, 271] width 51 height 26
click at [646, 274] on h6 "14" at bounding box center [644, 271] width 51 height 26
click at [705, 271] on h6 "15" at bounding box center [729, 271] width 51 height 26
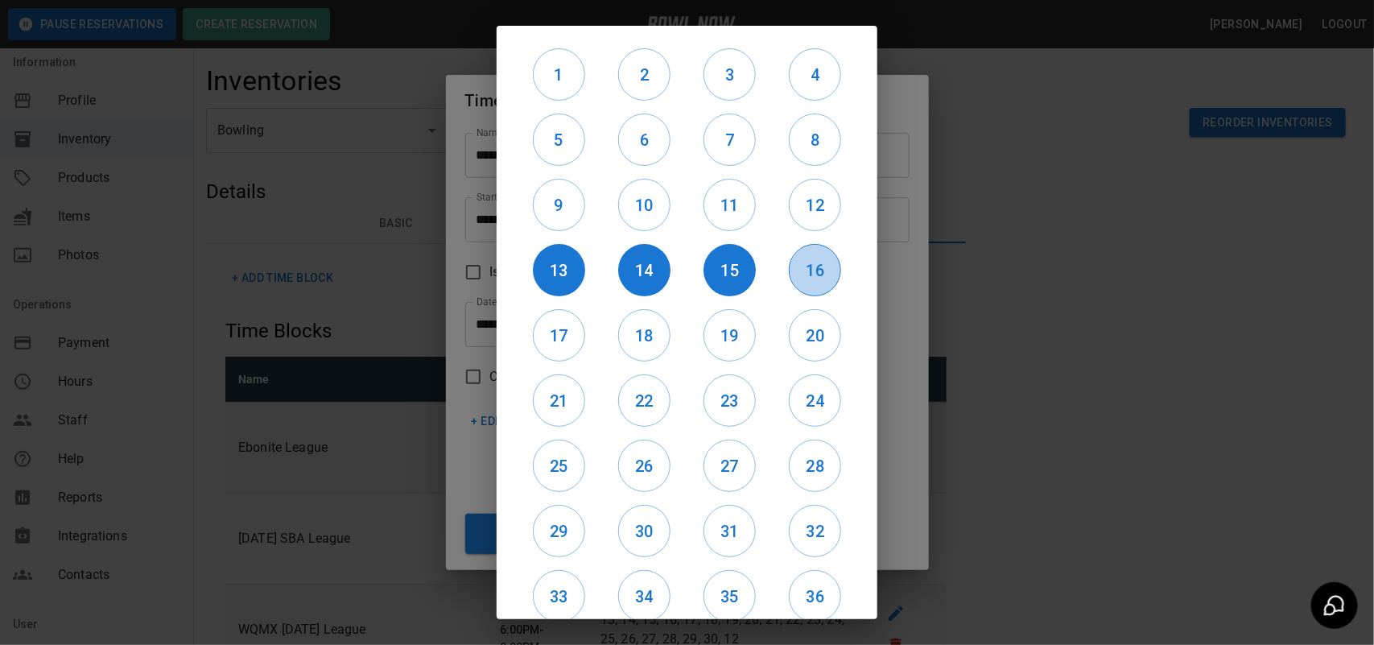
click at [815, 274] on h6 "16" at bounding box center [815, 271] width 51 height 26
drag, startPoint x: 803, startPoint y: 312, endPoint x: 769, endPoint y: 338, distance: 43.6
click at [803, 312] on button "20" at bounding box center [815, 335] width 52 height 52
drag, startPoint x: 718, startPoint y: 324, endPoint x: 684, endPoint y: 332, distance: 34.6
click at [713, 324] on h6 "19" at bounding box center [729, 336] width 51 height 26
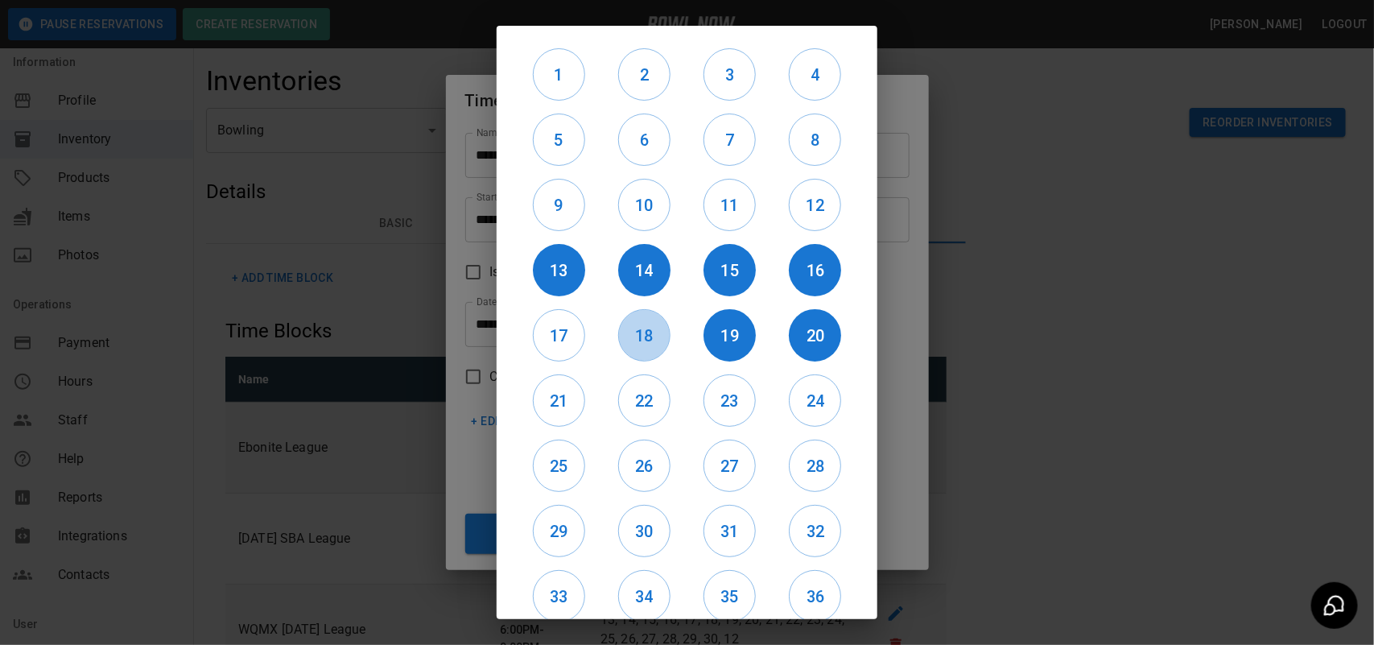
drag, startPoint x: 654, startPoint y: 332, endPoint x: 600, endPoint y: 331, distance: 54.0
click at [649, 332] on h6 "18" at bounding box center [644, 336] width 51 height 26
click at [542, 332] on h6 "17" at bounding box center [559, 336] width 51 height 26
click at [551, 409] on h6 "21" at bounding box center [559, 401] width 51 height 26
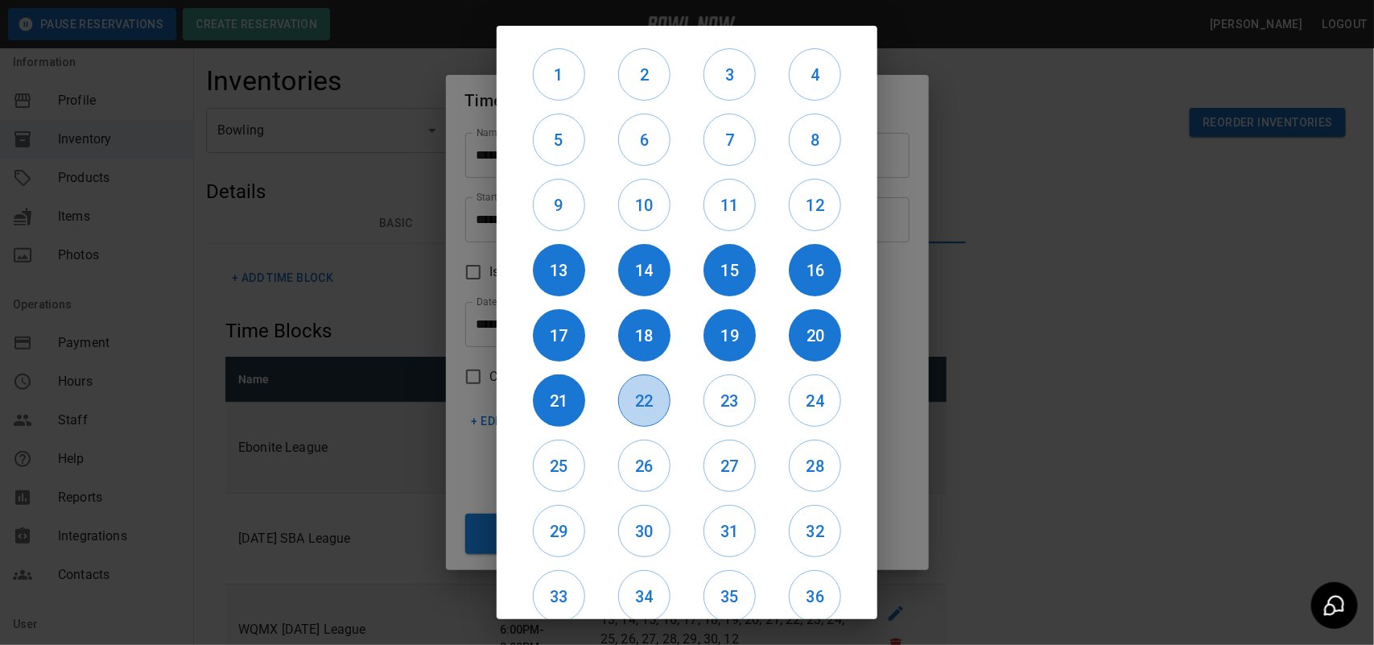
click at [649, 403] on h6 "22" at bounding box center [644, 401] width 51 height 26
click at [705, 393] on h6 "23" at bounding box center [729, 401] width 51 height 26
click at [806, 397] on h6 "24" at bounding box center [815, 401] width 51 height 26
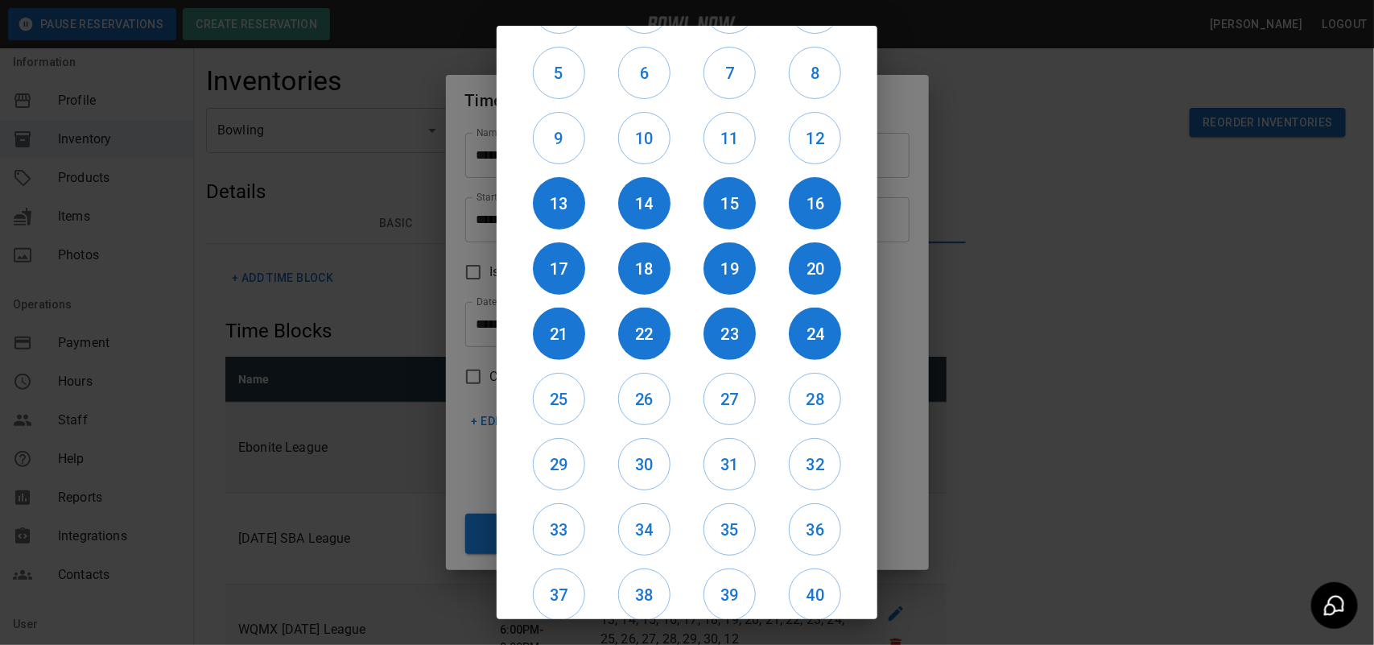
scroll to position [135, 0]
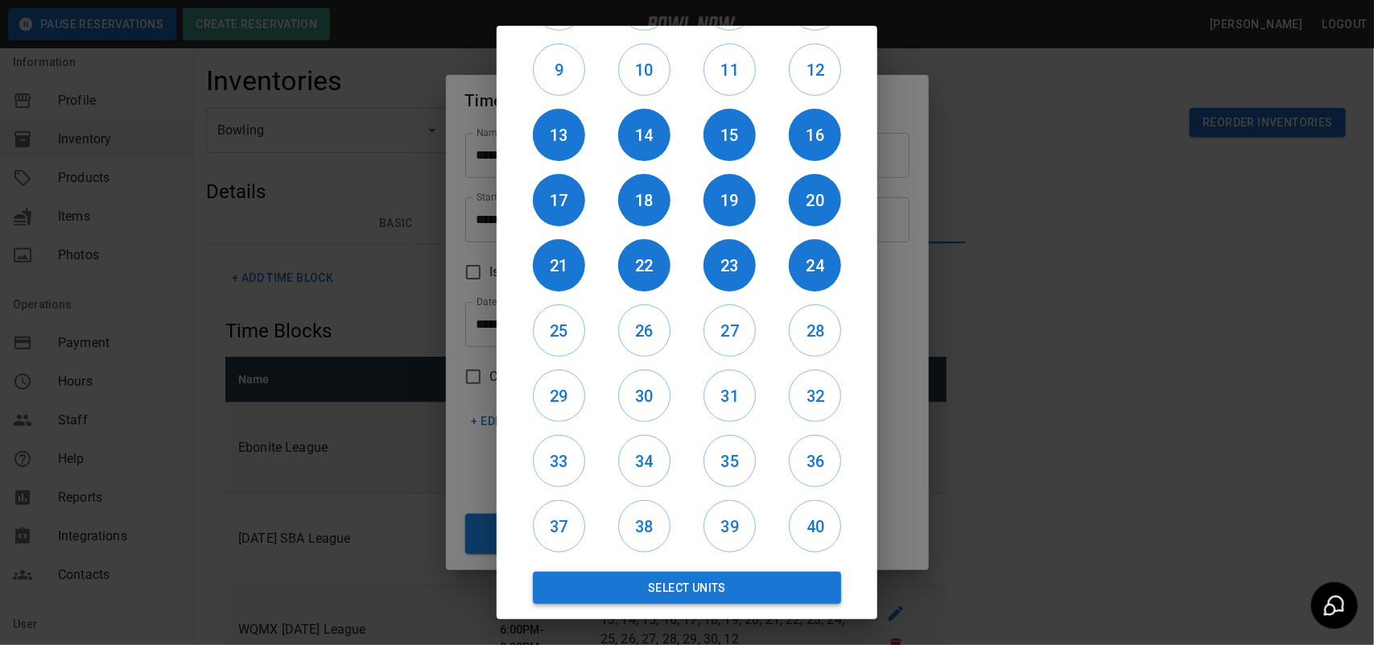
click at [715, 578] on button "Select Units" at bounding box center [687, 588] width 308 height 32
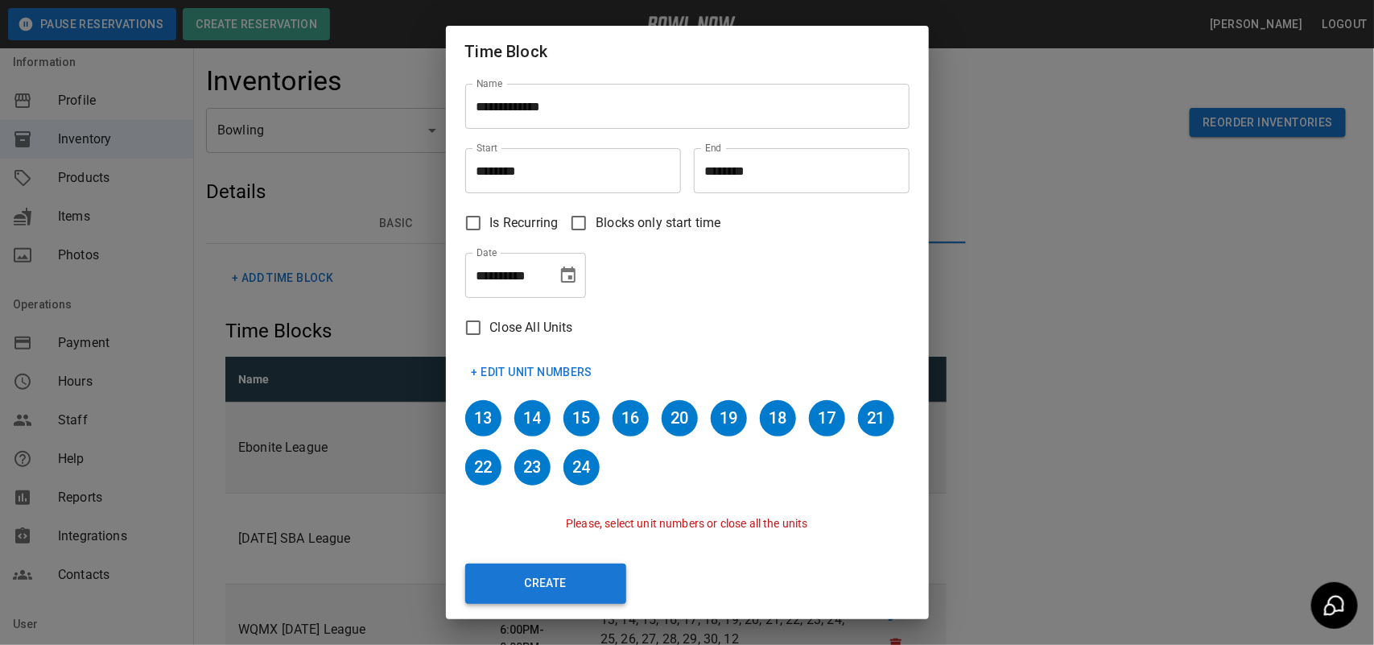
click at [564, 573] on button "Create" at bounding box center [545, 584] width 161 height 40
type input "********"
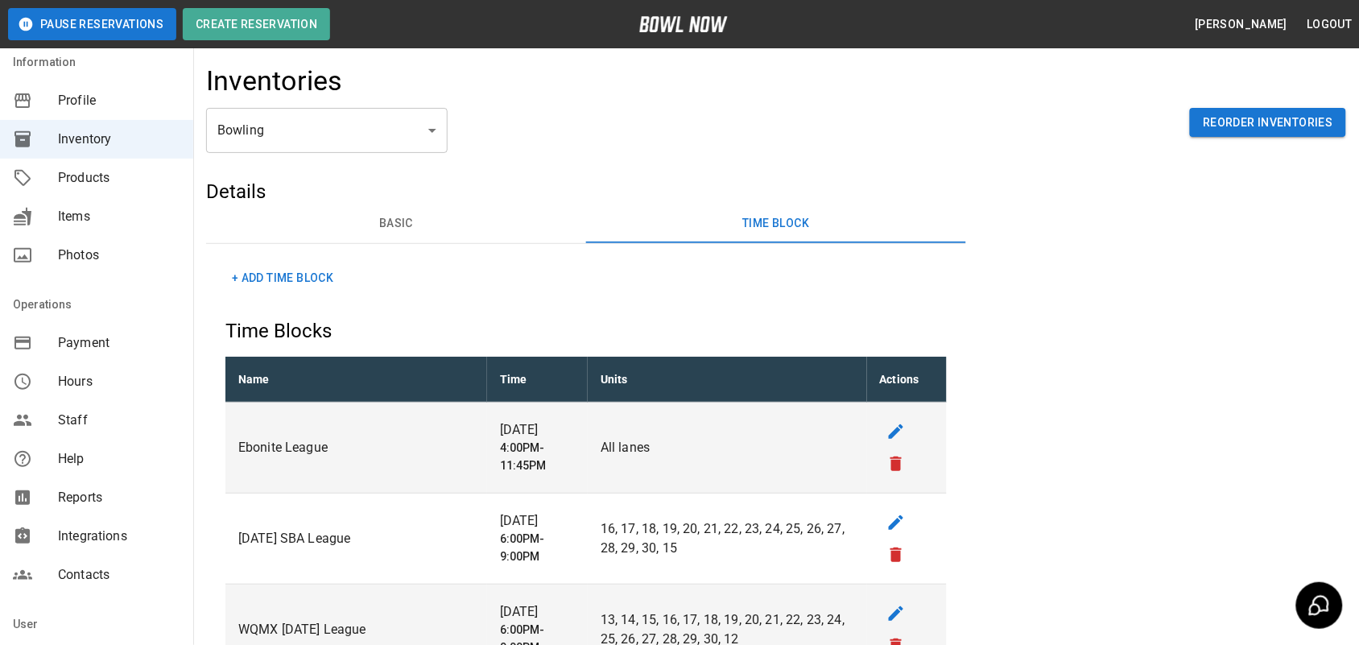
click at [264, 282] on button "+ Add Time Block" at bounding box center [282, 278] width 114 height 30
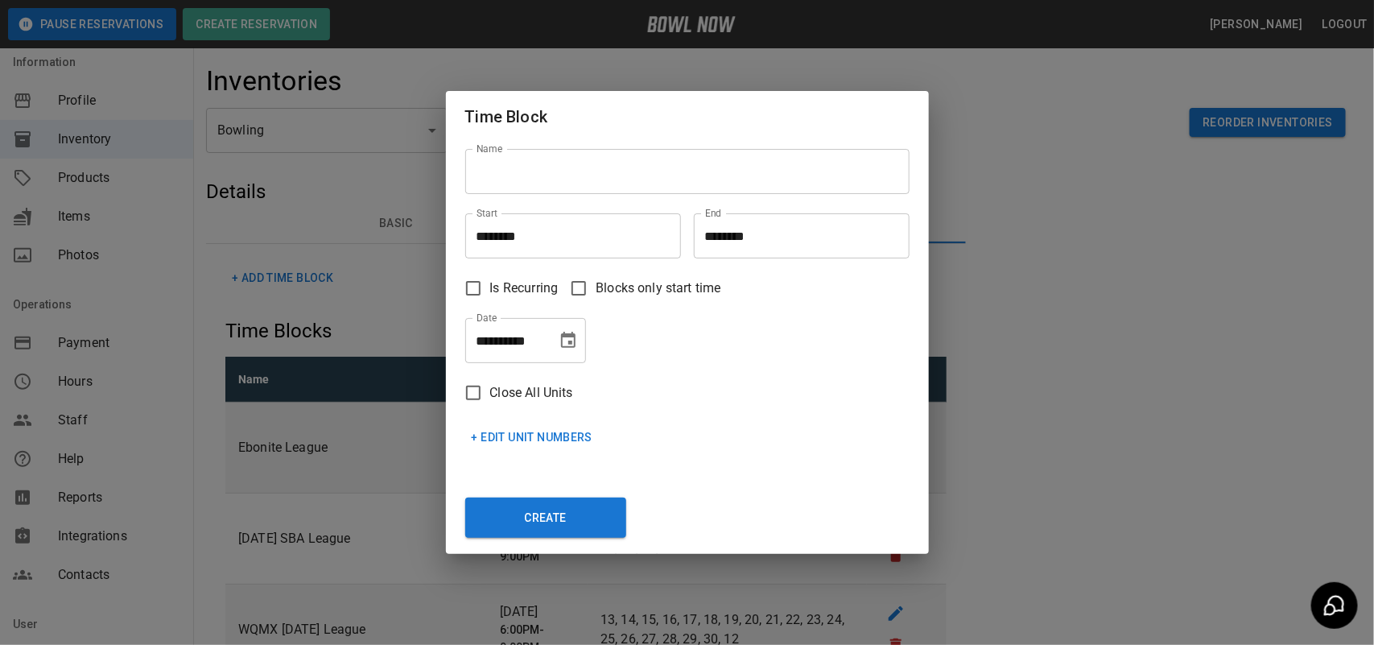
click at [551, 155] on input "Name" at bounding box center [687, 171] width 444 height 45
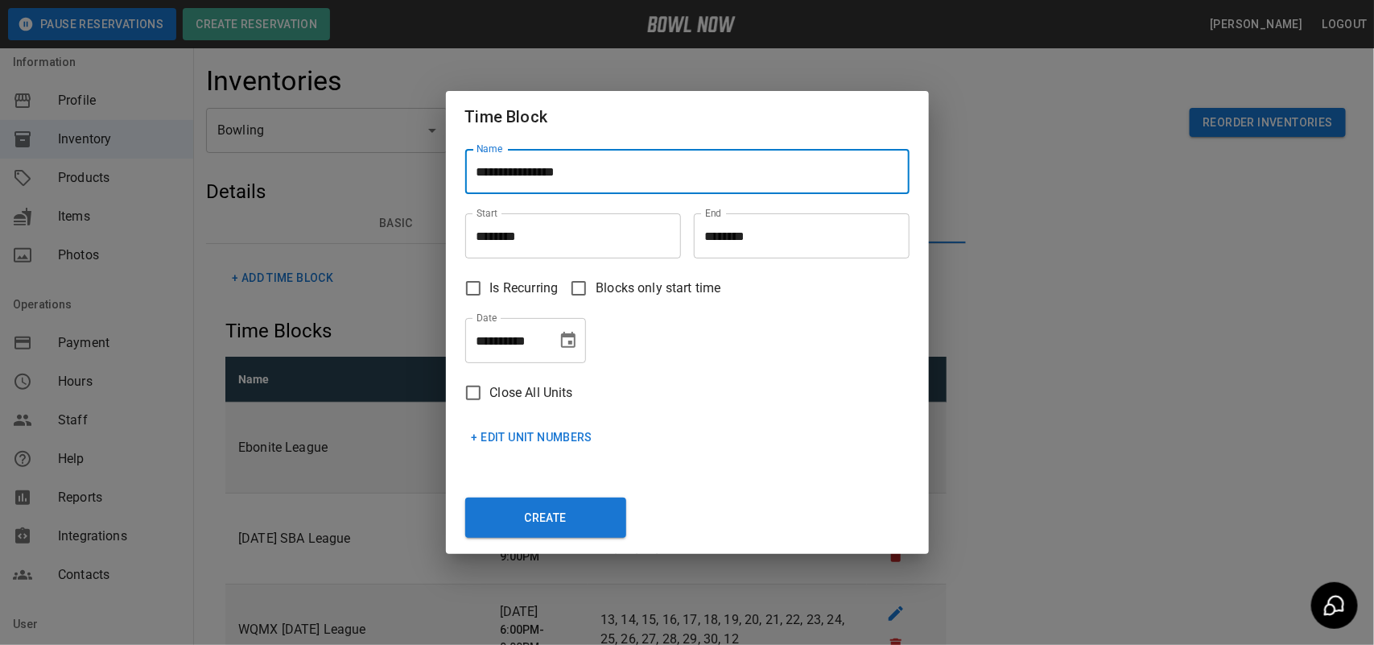
type input "**********"
click at [618, 243] on input "********" at bounding box center [567, 235] width 204 height 45
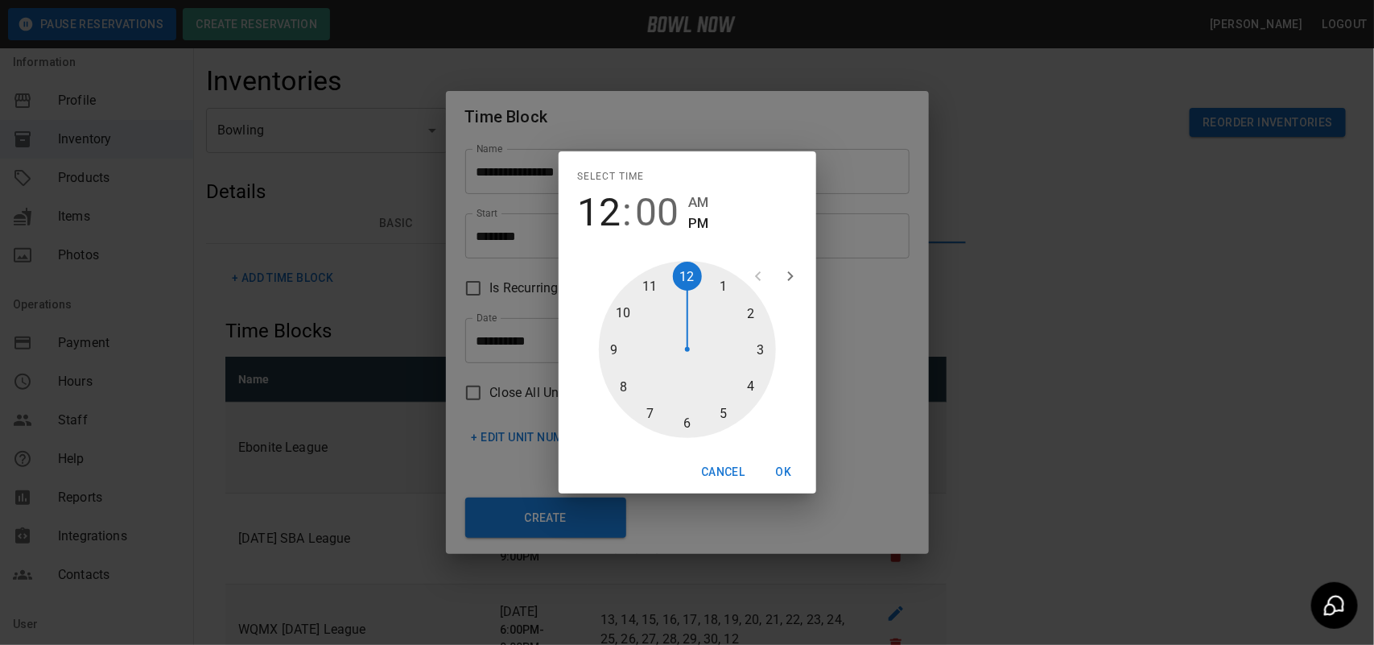
click at [763, 343] on div at bounding box center [687, 349] width 177 height 177
click at [690, 416] on div at bounding box center [687, 349] width 177 height 177
type input "********"
click at [785, 469] on button "OK" at bounding box center [784, 472] width 52 height 30
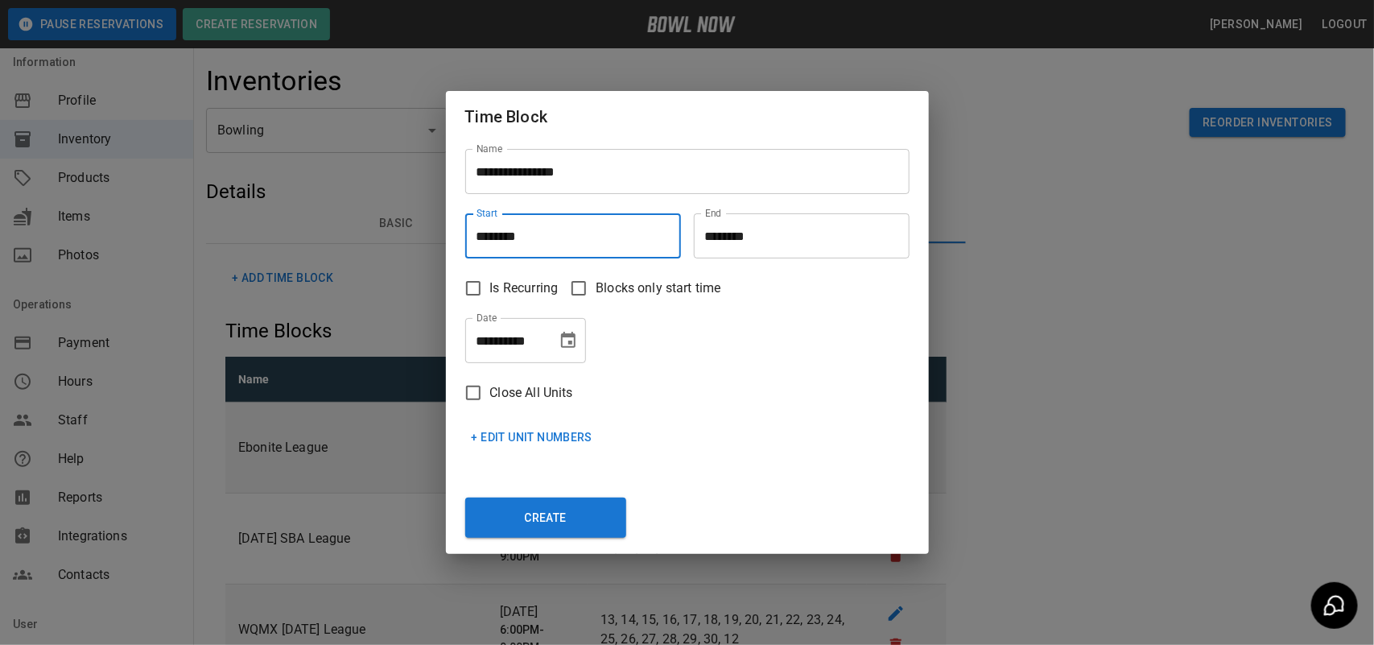
click at [774, 239] on input "********" at bounding box center [796, 235] width 204 height 45
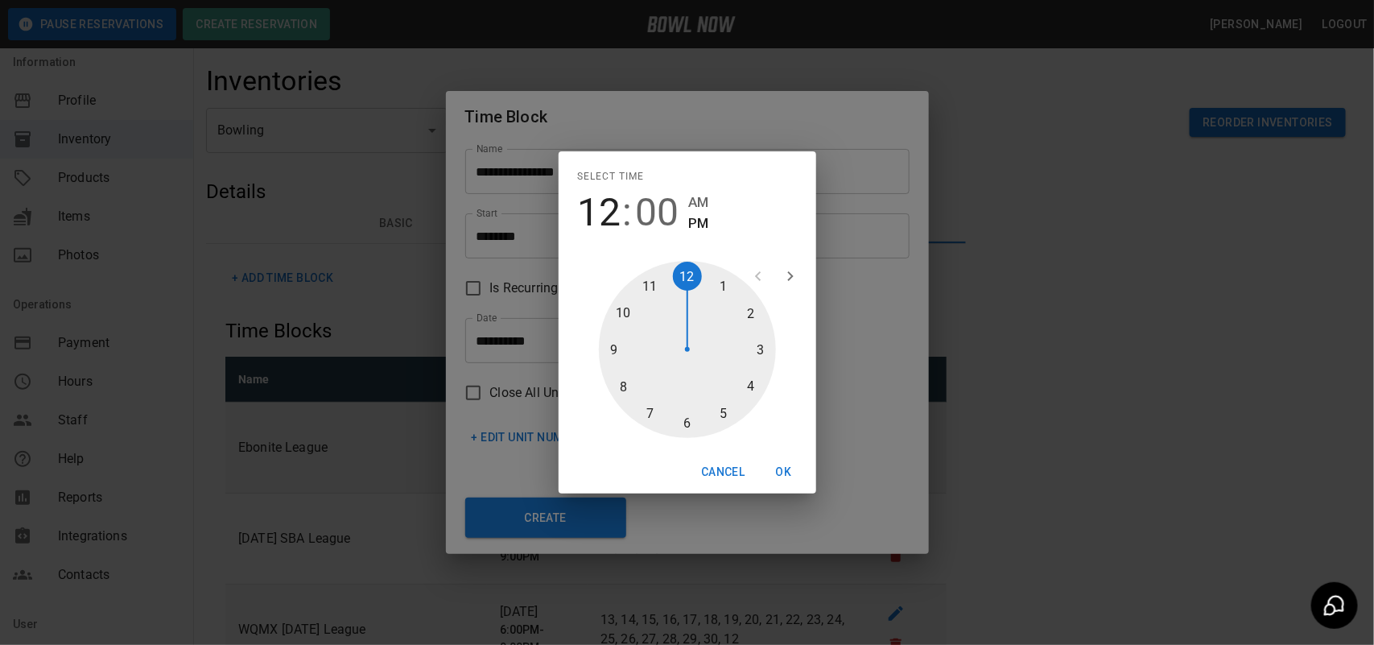
click at [720, 407] on div at bounding box center [687, 349] width 177 height 177
click at [758, 346] on div at bounding box center [687, 349] width 177 height 177
type input "********"
click at [789, 477] on button "OK" at bounding box center [784, 472] width 52 height 30
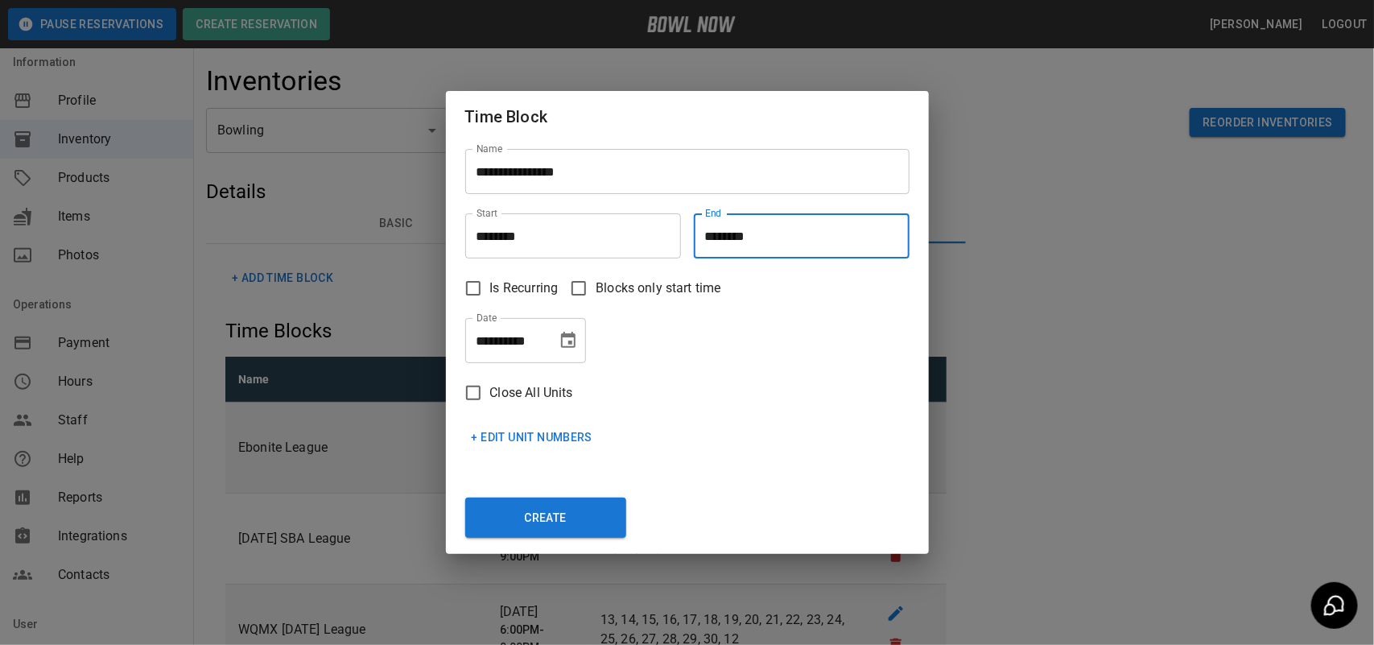
click at [577, 338] on icon "Choose date, selected date is Oct 7, 2025" at bounding box center [568, 340] width 19 height 19
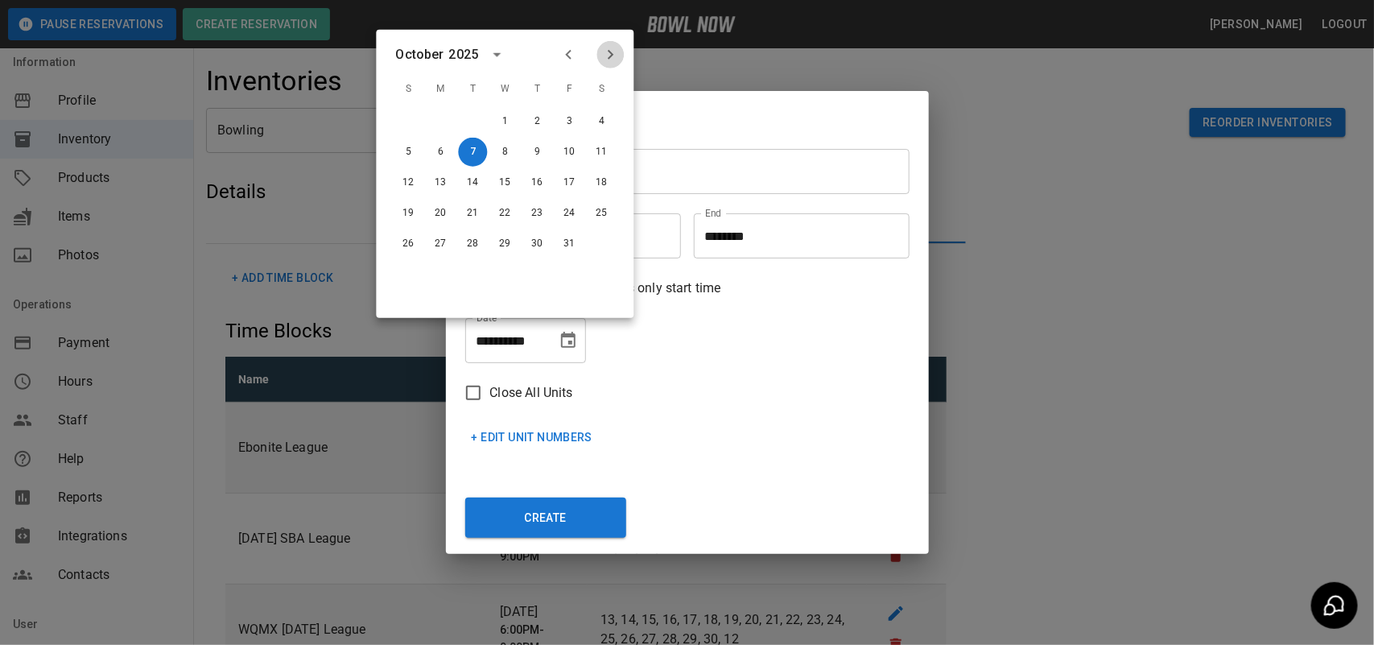
click at [608, 56] on icon "Next month" at bounding box center [610, 54] width 19 height 19
click at [477, 123] on button "2" at bounding box center [473, 121] width 29 height 29
type input "**********"
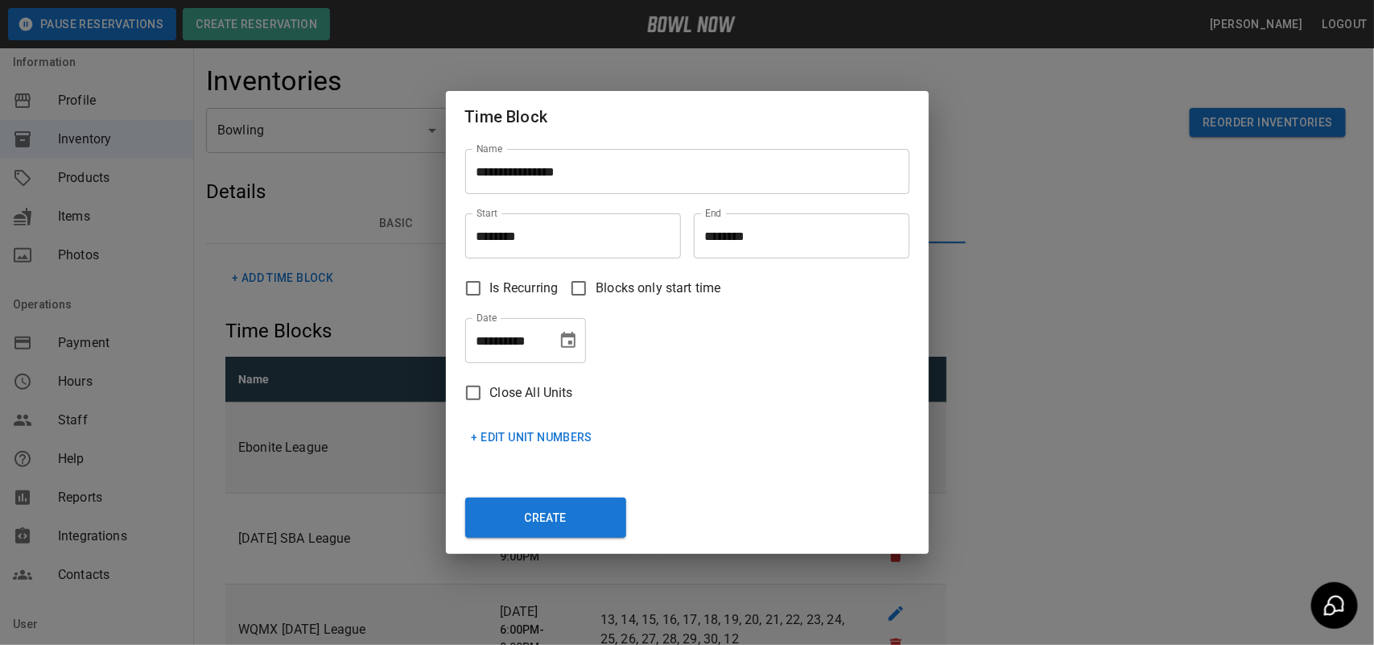
click at [535, 427] on button "+ Edit Unit Numbers" at bounding box center [532, 438] width 134 height 30
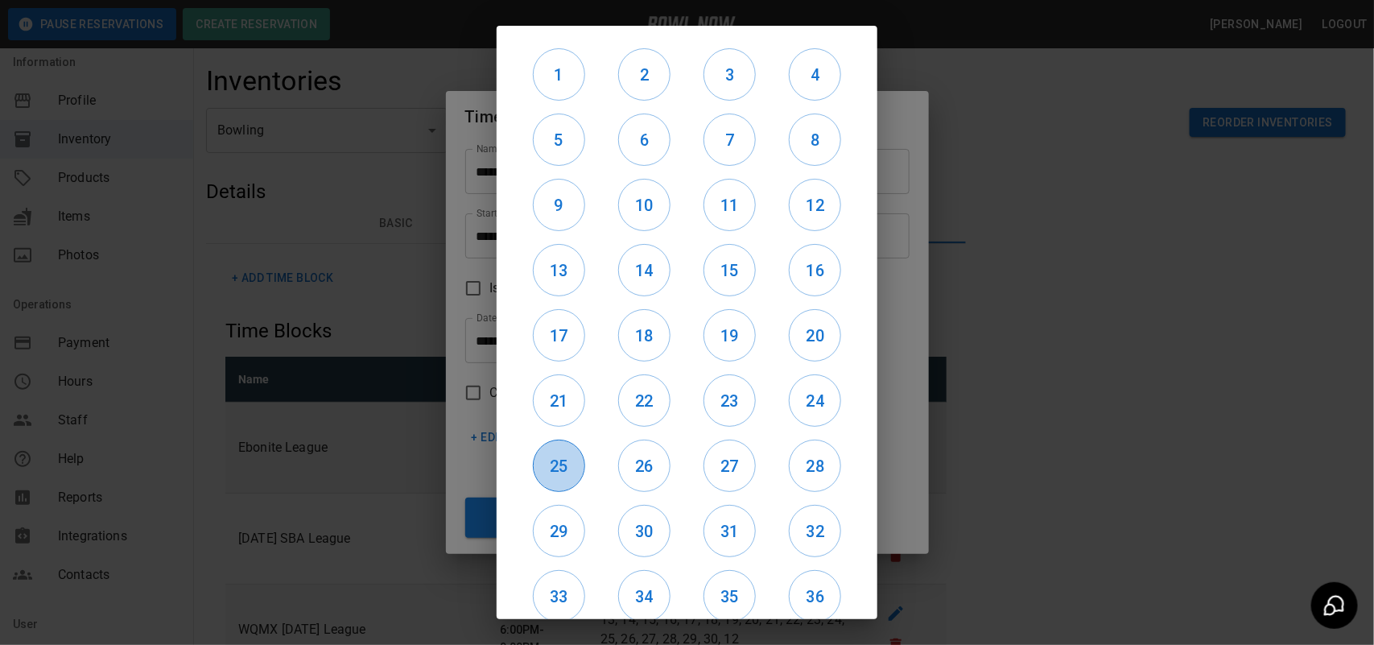
click at [554, 463] on h6 "25" at bounding box center [559, 466] width 51 height 26
click at [628, 471] on h6 "26" at bounding box center [644, 466] width 51 height 26
click at [723, 453] on h6 "27" at bounding box center [729, 466] width 51 height 26
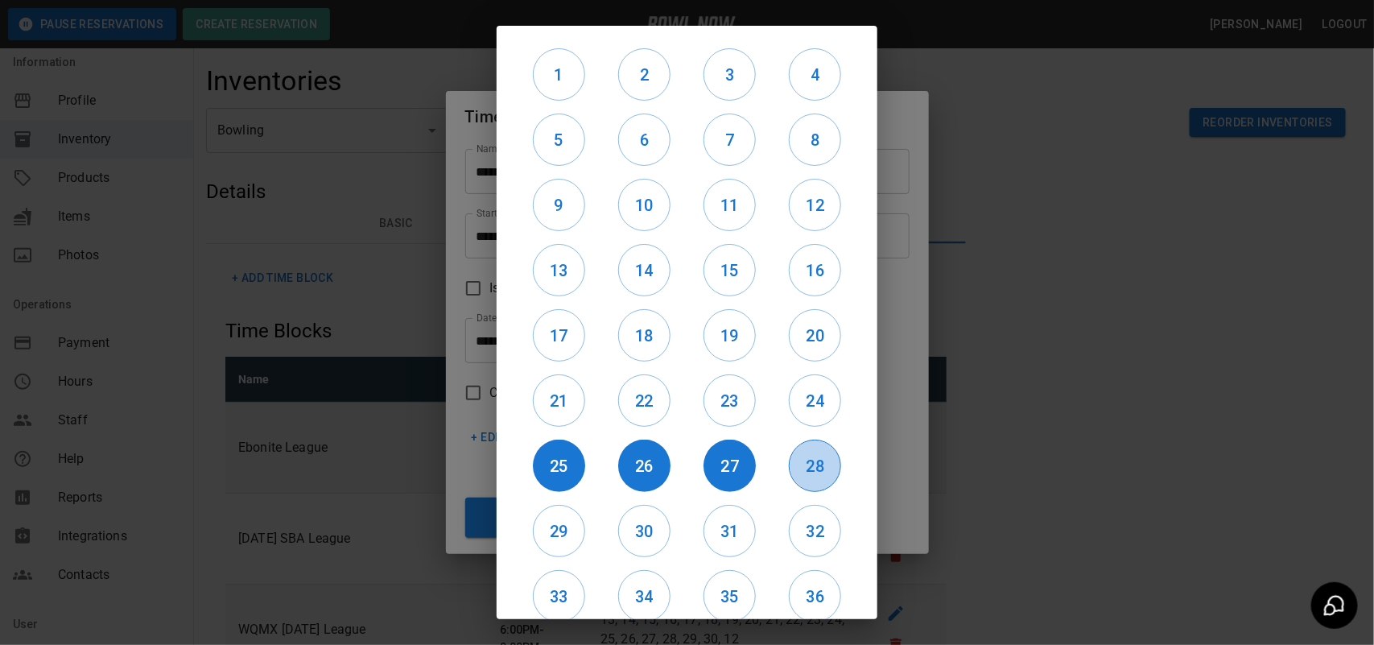
click at [790, 467] on h6 "28" at bounding box center [815, 466] width 51 height 26
click at [809, 536] on h6 "32" at bounding box center [815, 531] width 51 height 26
drag, startPoint x: 731, startPoint y: 537, endPoint x: 656, endPoint y: 552, distance: 76.4
click at [729, 537] on h6 "31" at bounding box center [729, 531] width 51 height 26
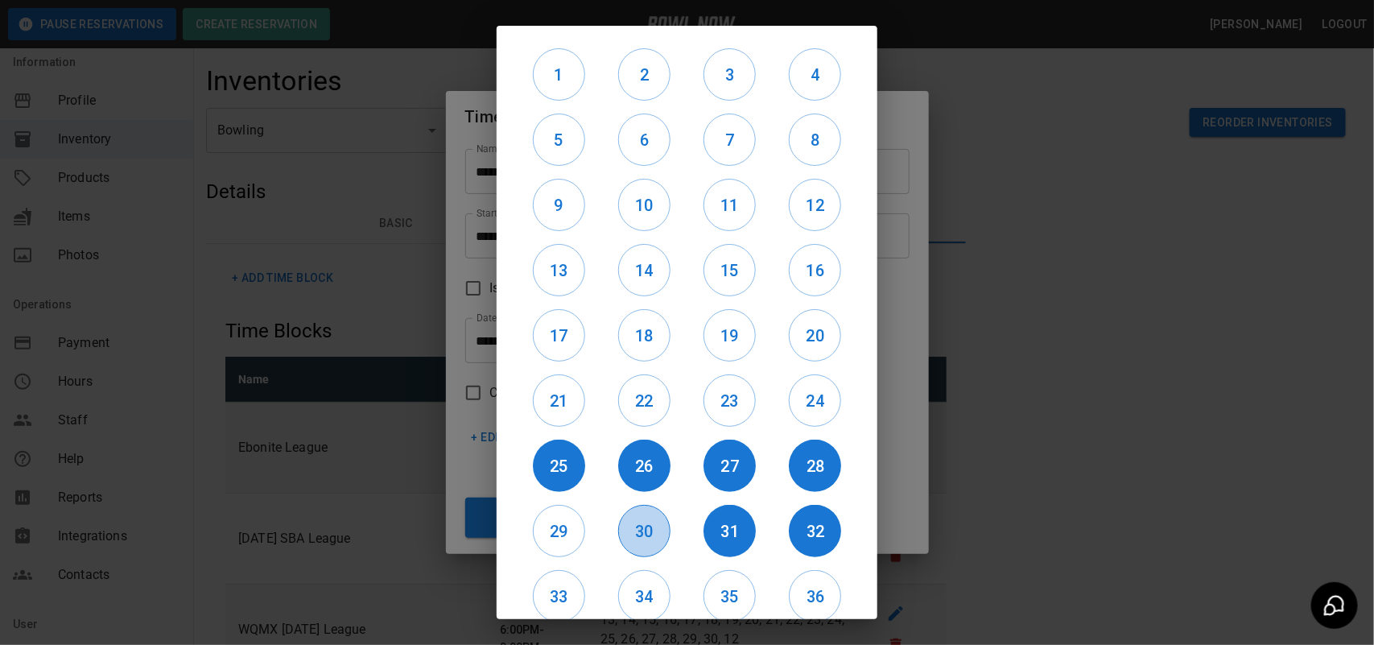
click at [632, 539] on h6 "30" at bounding box center [644, 531] width 51 height 26
click at [550, 544] on button "29" at bounding box center [559, 531] width 52 height 52
drag, startPoint x: 562, startPoint y: 601, endPoint x: 715, endPoint y: 600, distance: 153.0
click at [568, 601] on h6 "33" at bounding box center [559, 597] width 51 height 26
click at [656, 580] on button "34" at bounding box center [644, 596] width 52 height 52
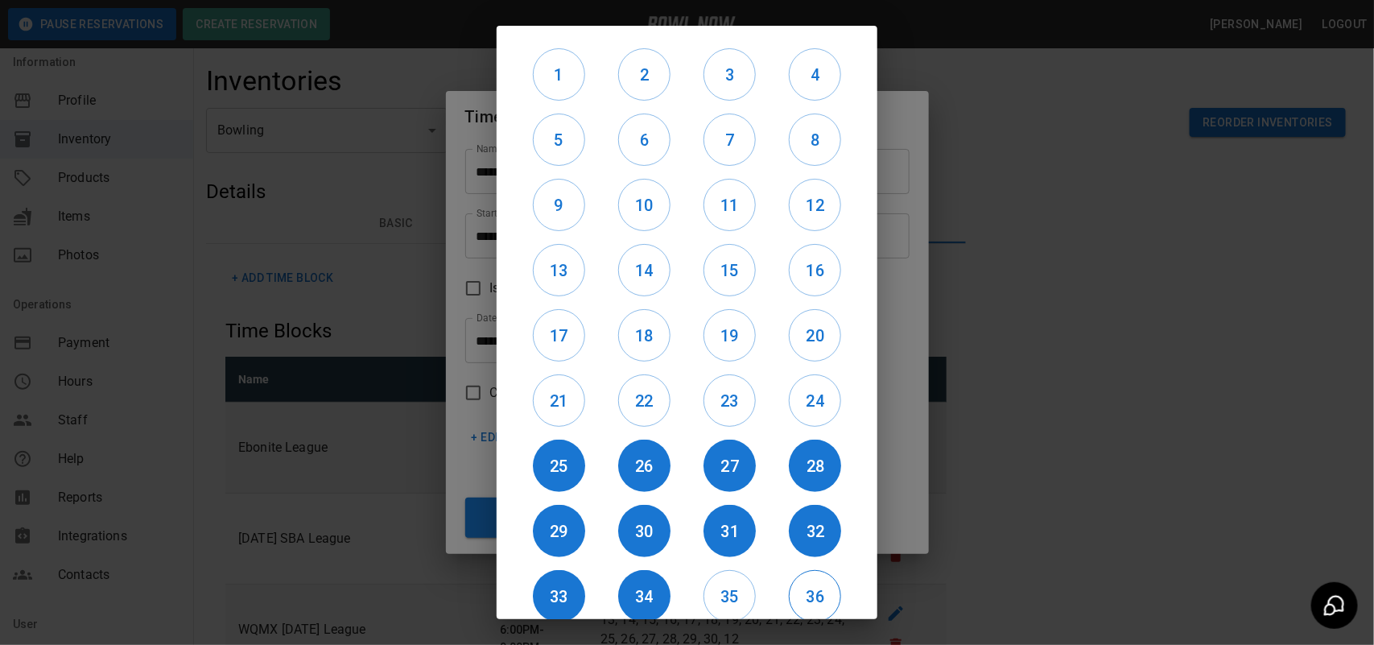
drag, startPoint x: 742, startPoint y: 588, endPoint x: 798, endPoint y: 572, distance: 57.8
click at [746, 584] on div "35" at bounding box center [729, 596] width 85 height 65
click at [802, 593] on h6 "36" at bounding box center [815, 597] width 51 height 26
click at [707, 601] on h6 "35" at bounding box center [729, 597] width 51 height 26
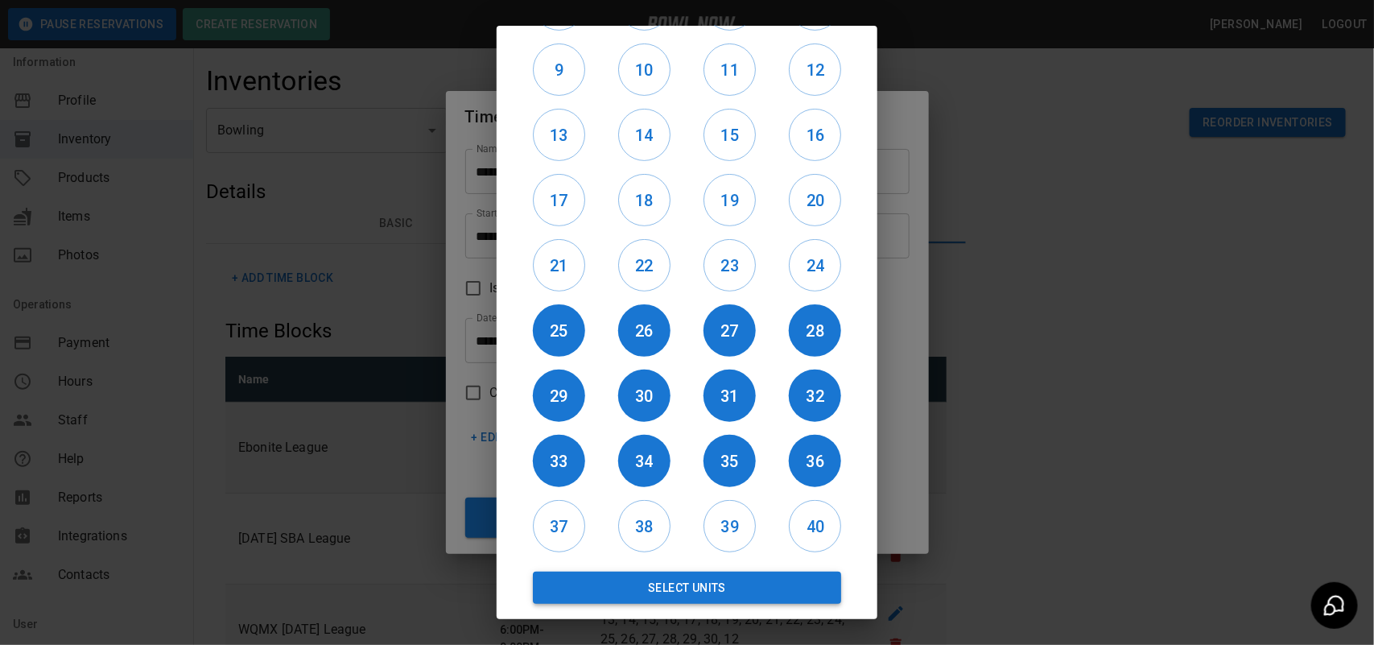
click at [626, 580] on button "Select Units" at bounding box center [687, 588] width 308 height 32
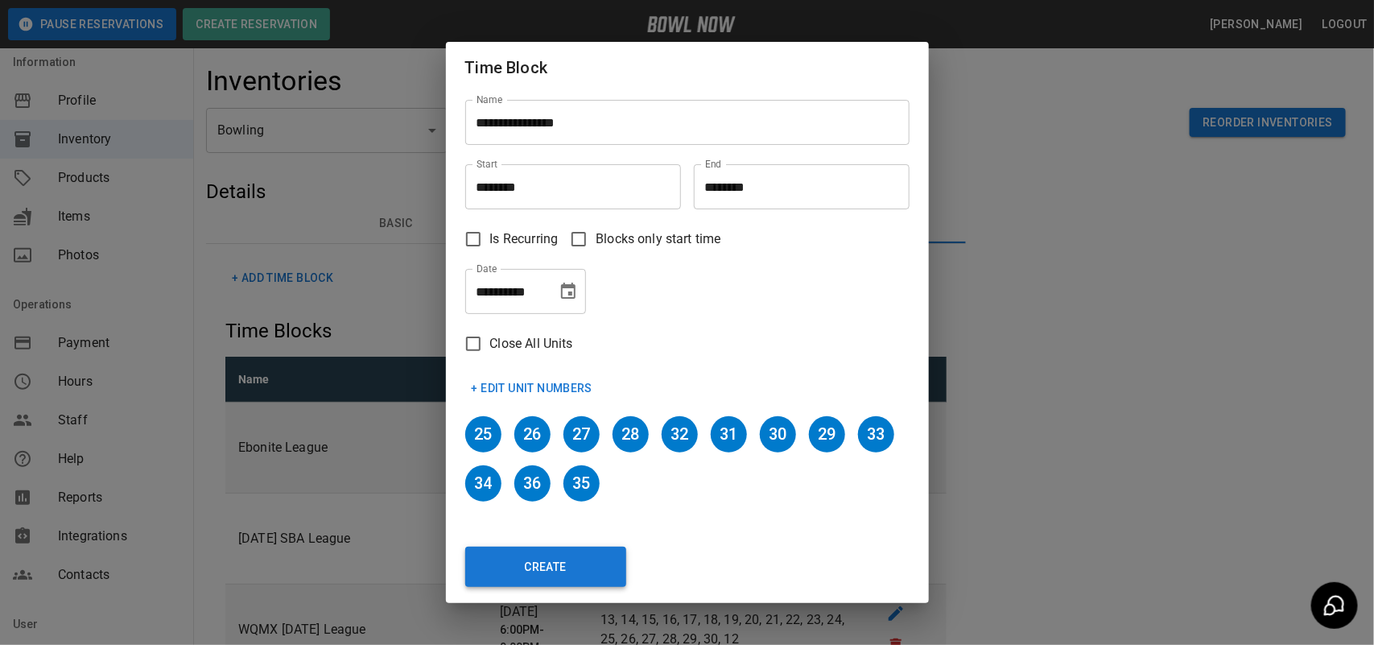
click at [555, 566] on button "Create" at bounding box center [545, 567] width 161 height 40
type input "********"
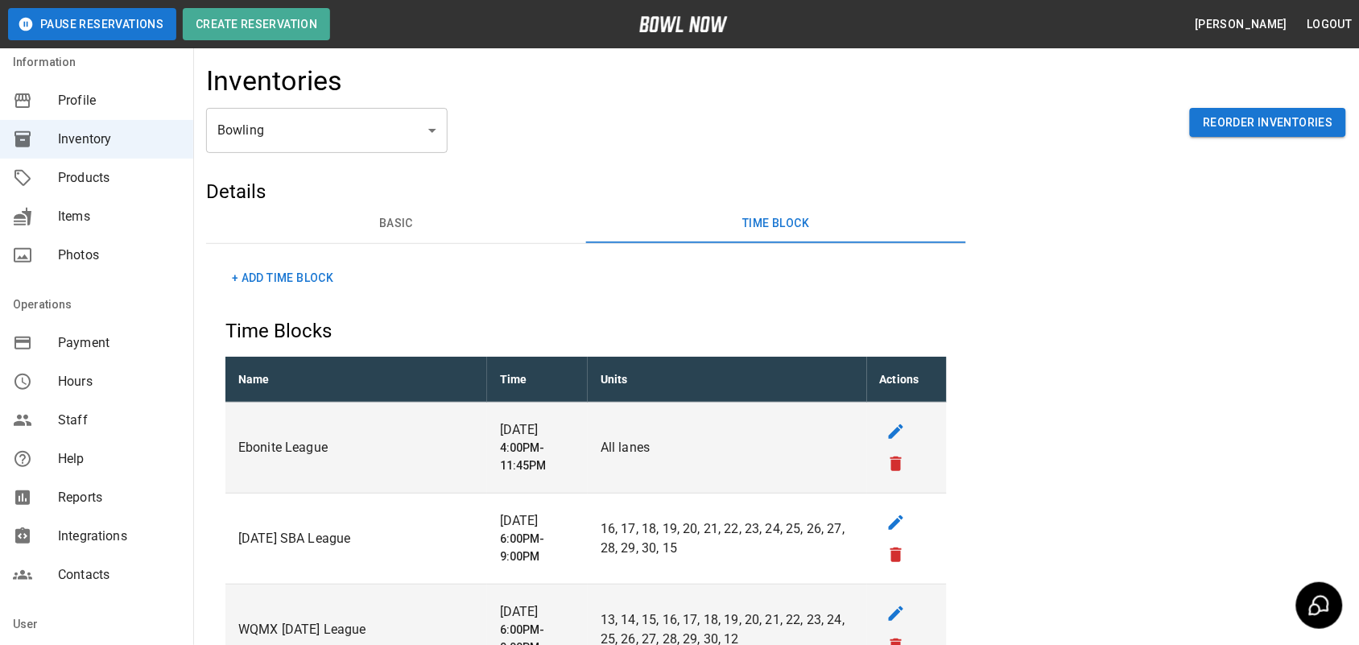
click at [263, 283] on button "+ Add Time Block" at bounding box center [282, 278] width 114 height 30
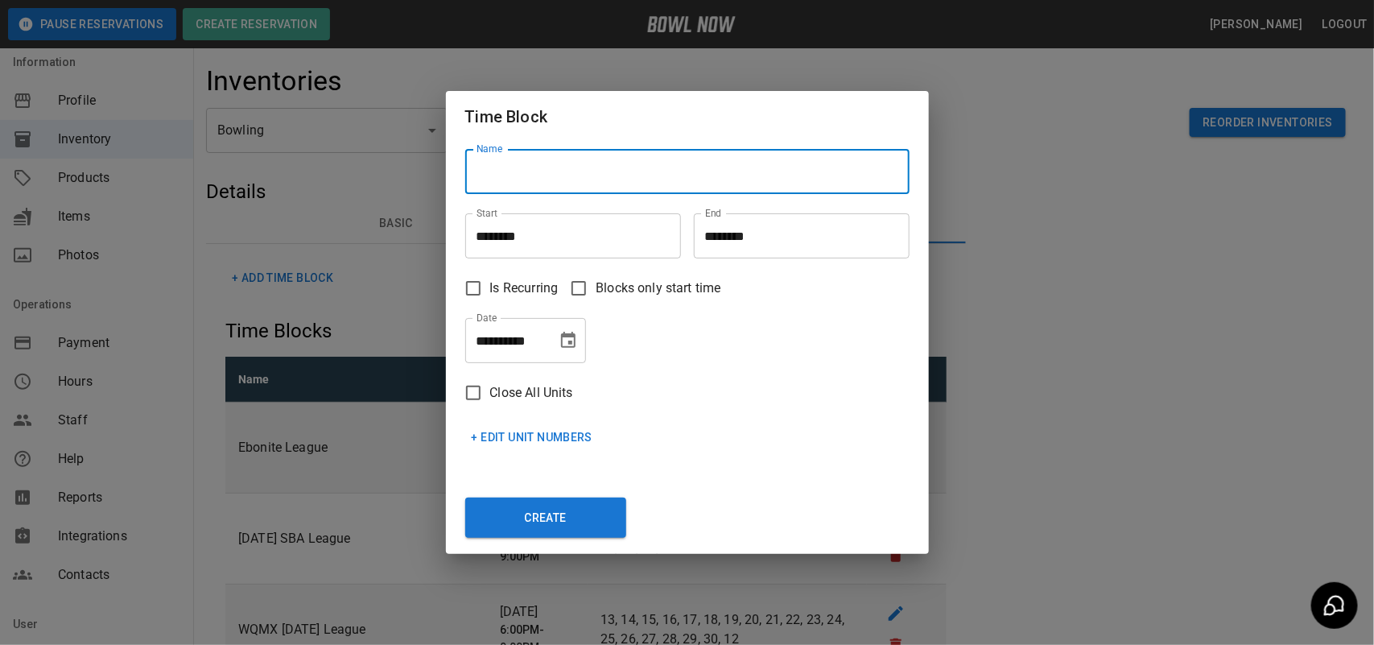
click at [503, 171] on input "Name" at bounding box center [687, 171] width 444 height 45
type input "**********"
click at [479, 238] on input "********" at bounding box center [567, 235] width 204 height 45
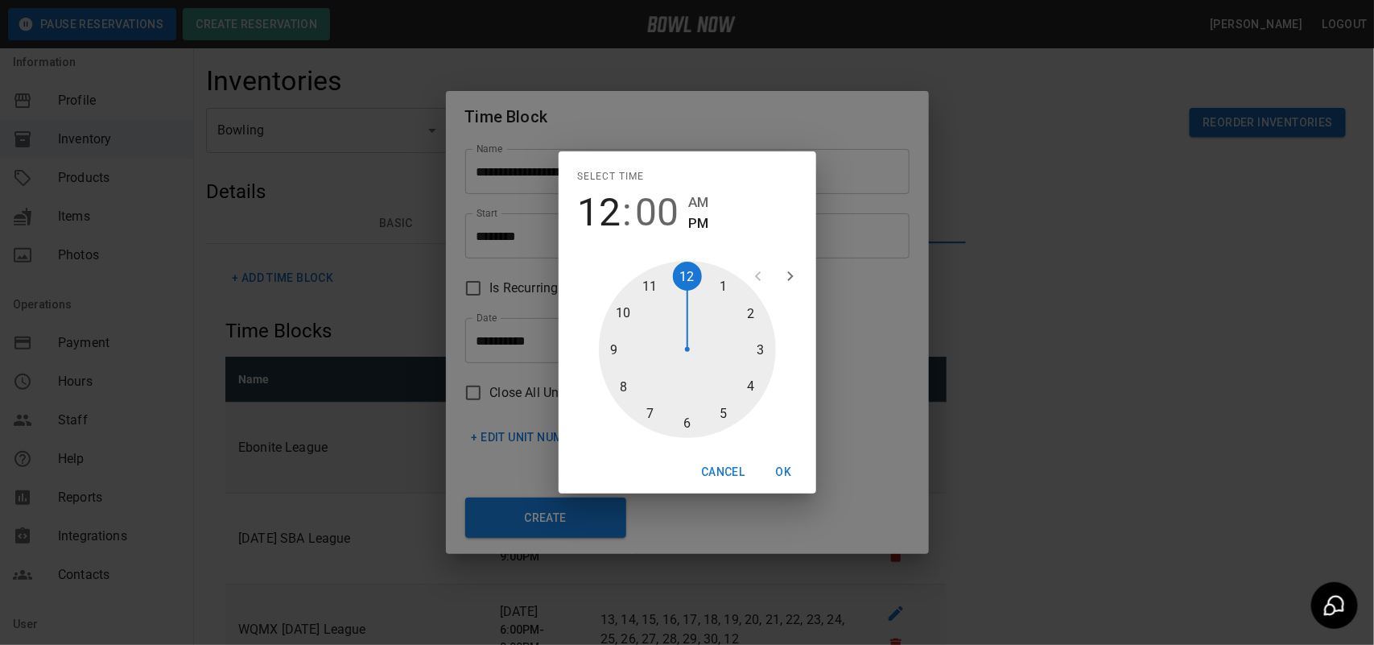
click at [757, 355] on div at bounding box center [687, 349] width 177 height 177
type input "********"
drag, startPoint x: 681, startPoint y: 415, endPoint x: 701, endPoint y: 407, distance: 21.4
click at [682, 415] on div at bounding box center [687, 349] width 177 height 177
click at [786, 467] on button "OK" at bounding box center [784, 472] width 52 height 30
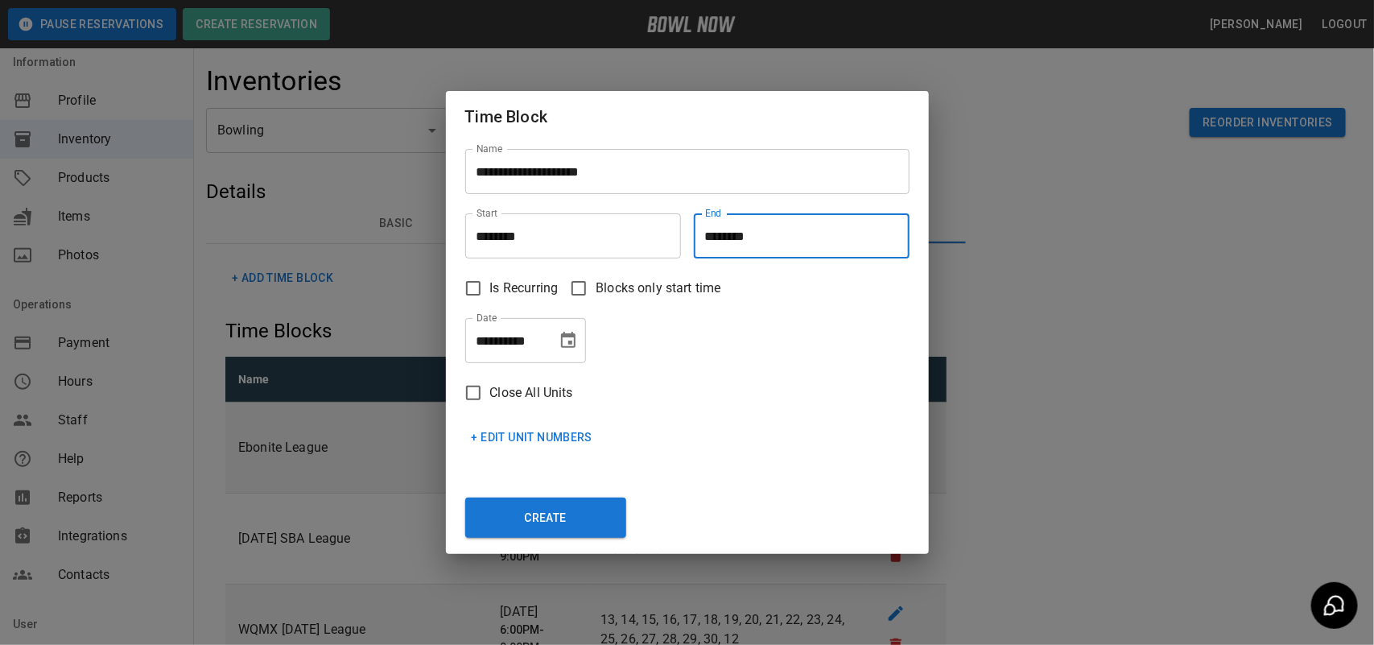
click at [749, 224] on input "********" at bounding box center [796, 235] width 204 height 45
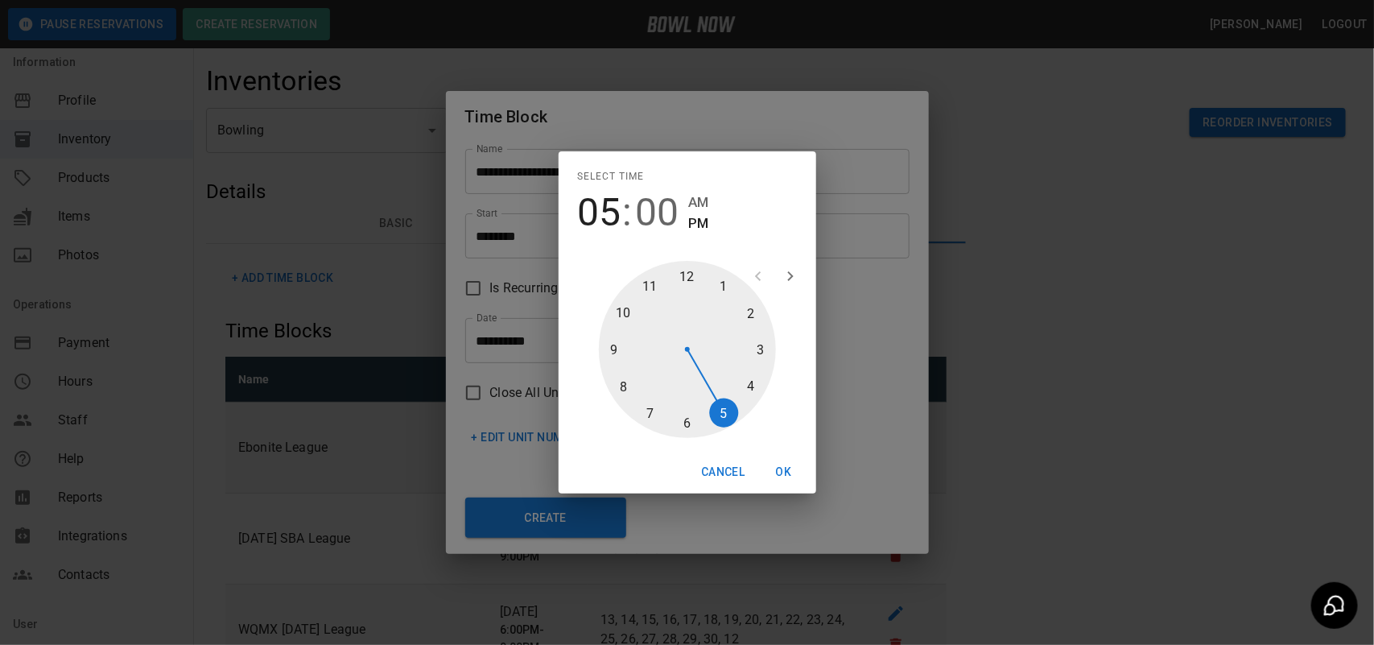
click at [723, 403] on div at bounding box center [687, 349] width 177 height 177
drag, startPoint x: 762, startPoint y: 348, endPoint x: 794, endPoint y: 425, distance: 83.7
click at [762, 348] on div at bounding box center [687, 349] width 177 height 177
type input "********"
click at [790, 471] on button "OK" at bounding box center [784, 472] width 52 height 30
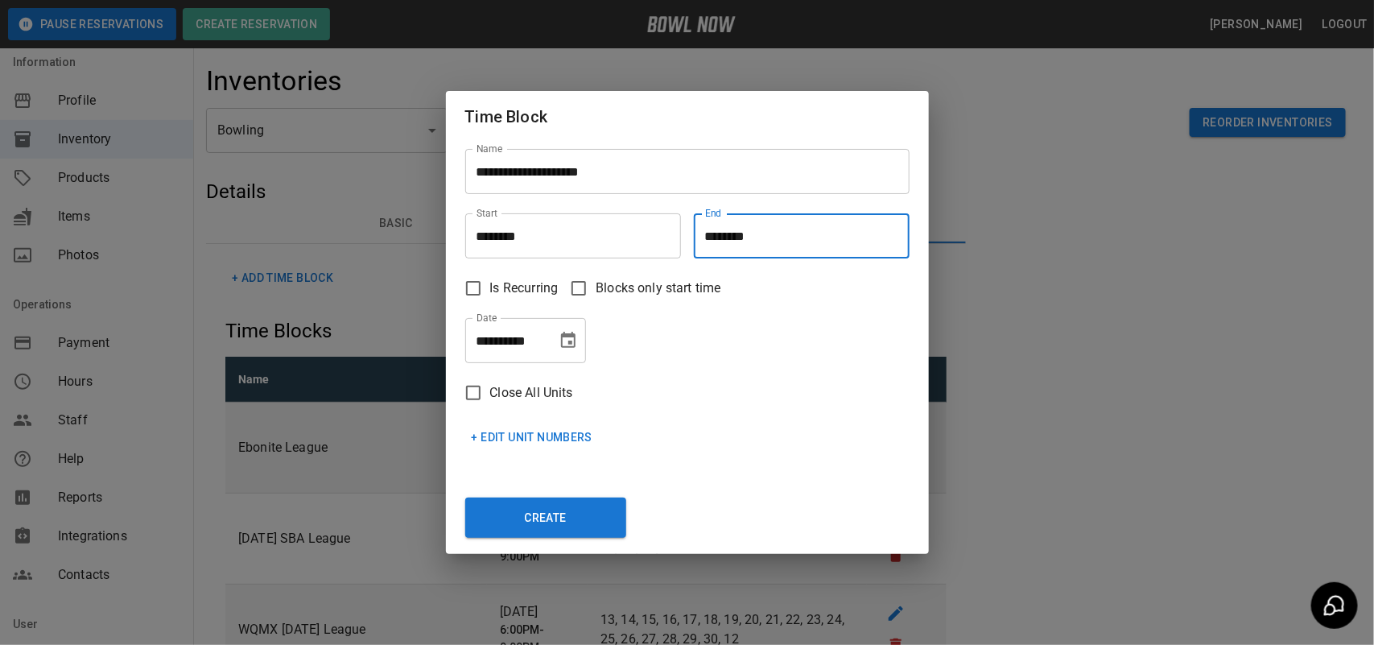
click at [549, 431] on button "+ Edit Unit Numbers" at bounding box center [532, 438] width 134 height 30
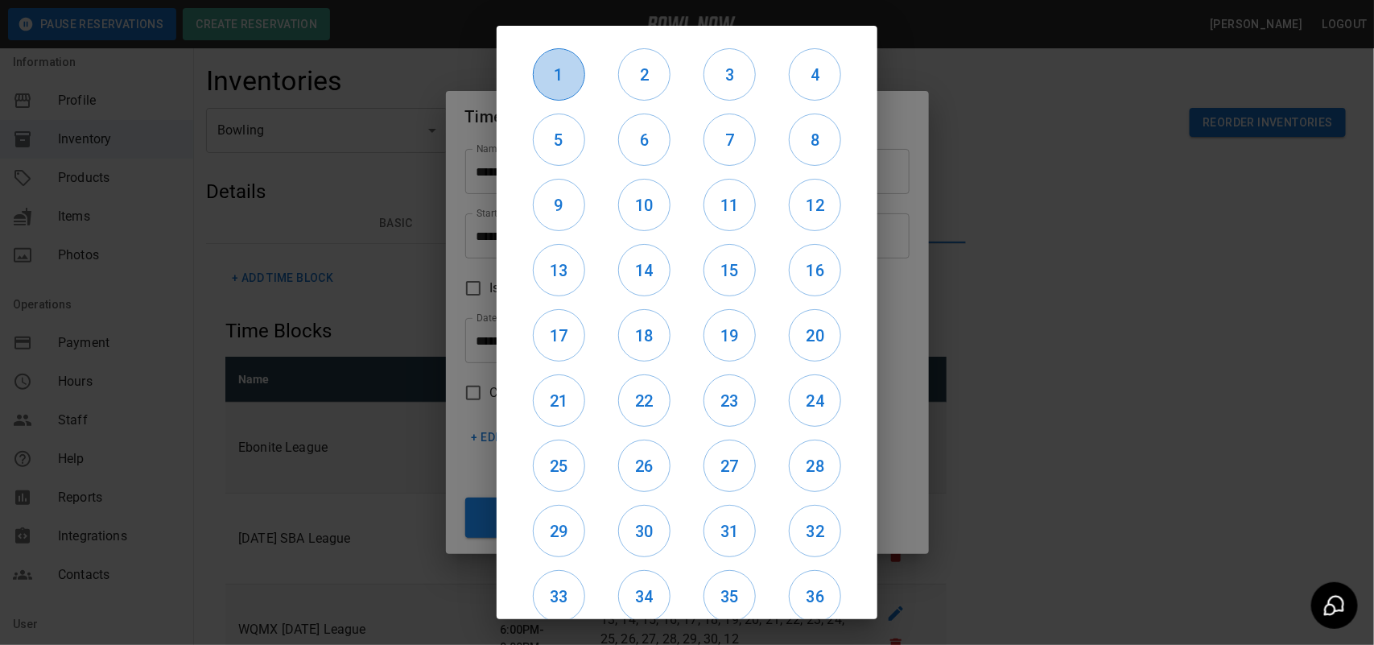
click at [549, 87] on button "1" at bounding box center [559, 74] width 52 height 52
click at [636, 98] on button "2" at bounding box center [644, 74] width 52 height 52
click at [701, 82] on div "3" at bounding box center [729, 74] width 85 height 65
click at [719, 85] on h6 "3" at bounding box center [729, 75] width 51 height 26
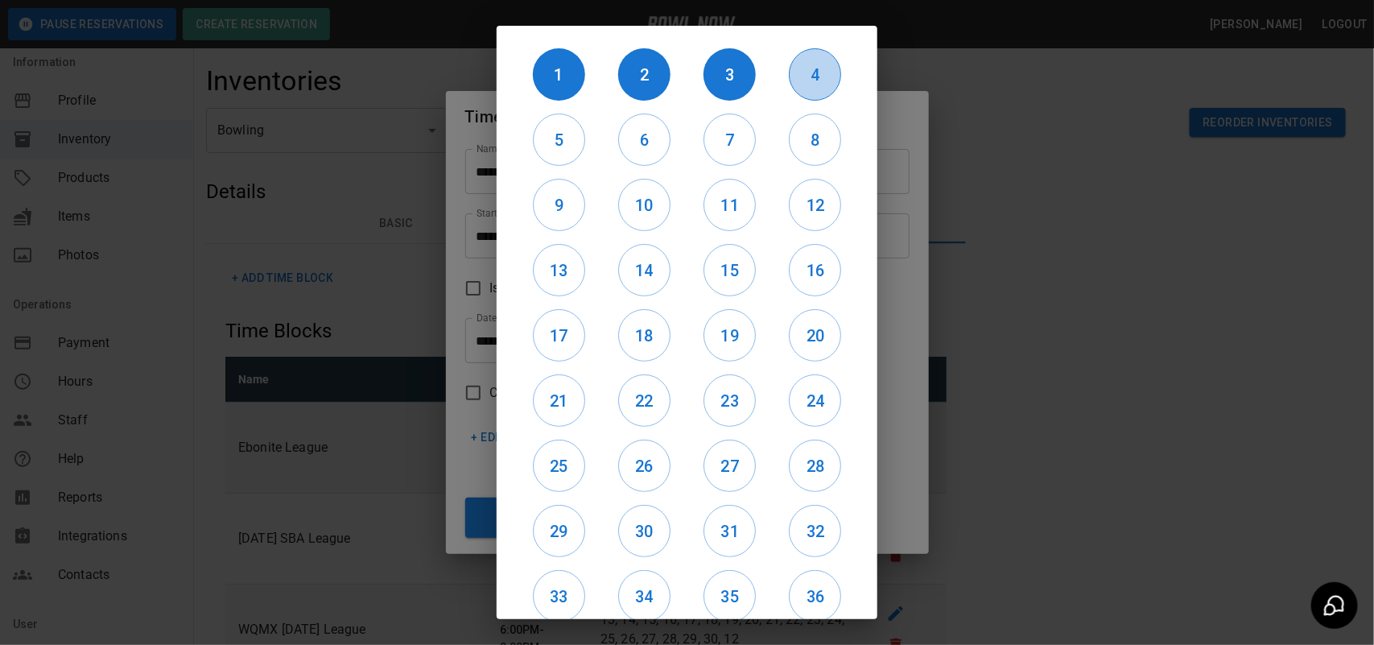
click at [811, 82] on h6 "4" at bounding box center [815, 75] width 51 height 26
click at [817, 214] on h6 "12" at bounding box center [815, 205] width 51 height 26
click at [722, 208] on h6 "11" at bounding box center [729, 205] width 51 height 26
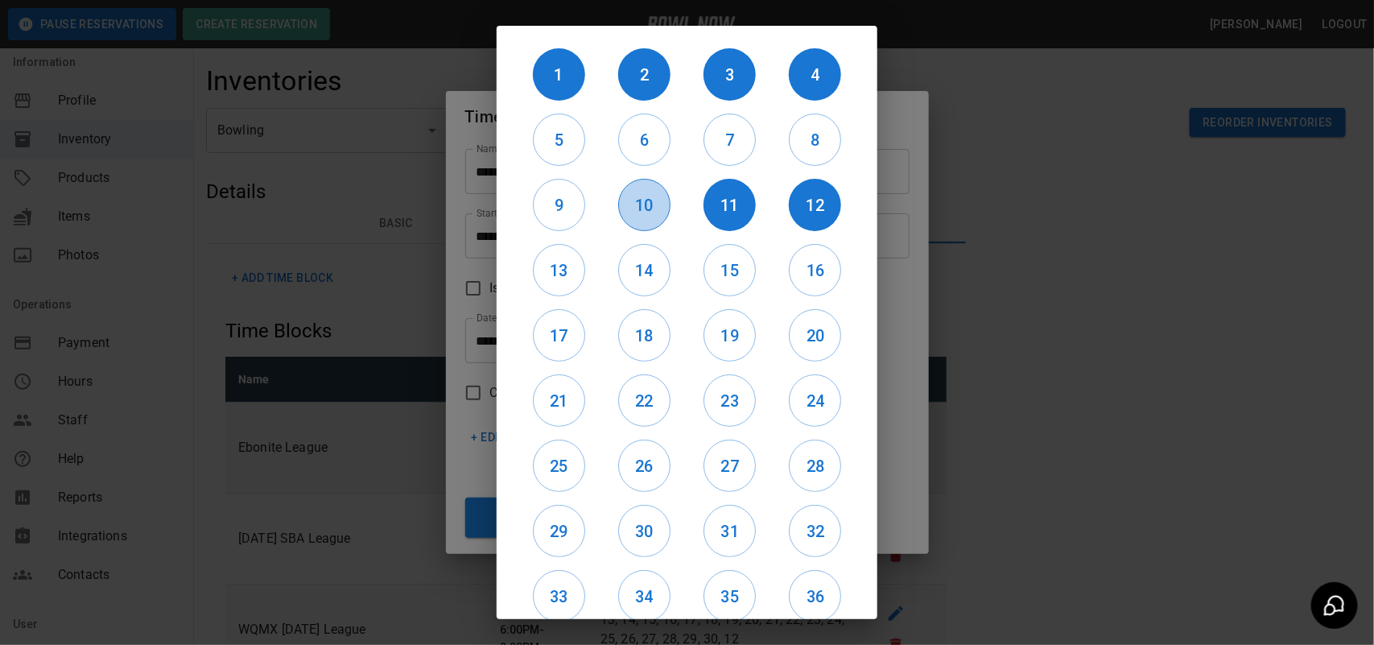
drag, startPoint x: 642, startPoint y: 208, endPoint x: 526, endPoint y: 212, distance: 116.8
click at [638, 208] on h6 "10" at bounding box center [644, 205] width 51 height 26
drag, startPoint x: 526, startPoint y: 212, endPoint x: 578, endPoint y: 205, distance: 52.7
click at [527, 212] on div "9" at bounding box center [558, 204] width 85 height 65
click at [578, 205] on h6 "9" at bounding box center [559, 205] width 51 height 26
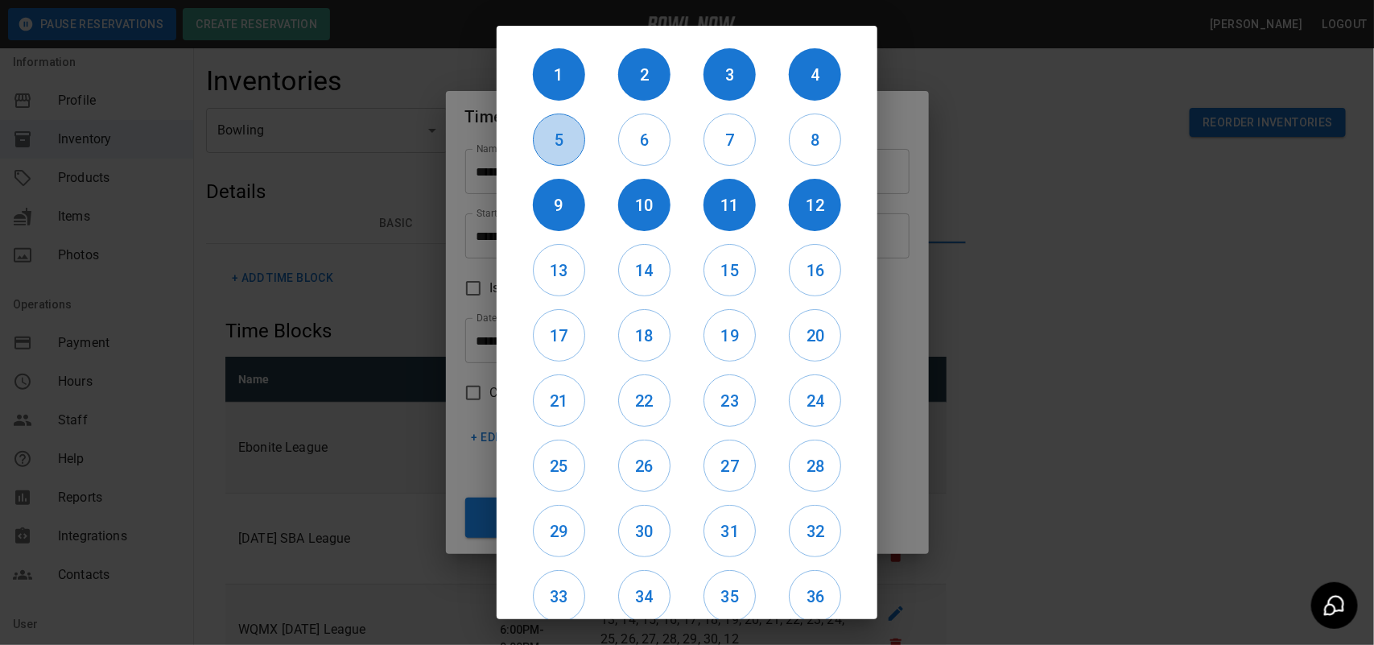
click at [562, 151] on h6 "5" at bounding box center [559, 140] width 51 height 26
drag, startPoint x: 644, startPoint y: 141, endPoint x: 733, endPoint y: 143, distance: 88.6
click at [646, 141] on h6 "6" at bounding box center [644, 140] width 51 height 26
click at [737, 143] on h6 "7" at bounding box center [729, 140] width 51 height 26
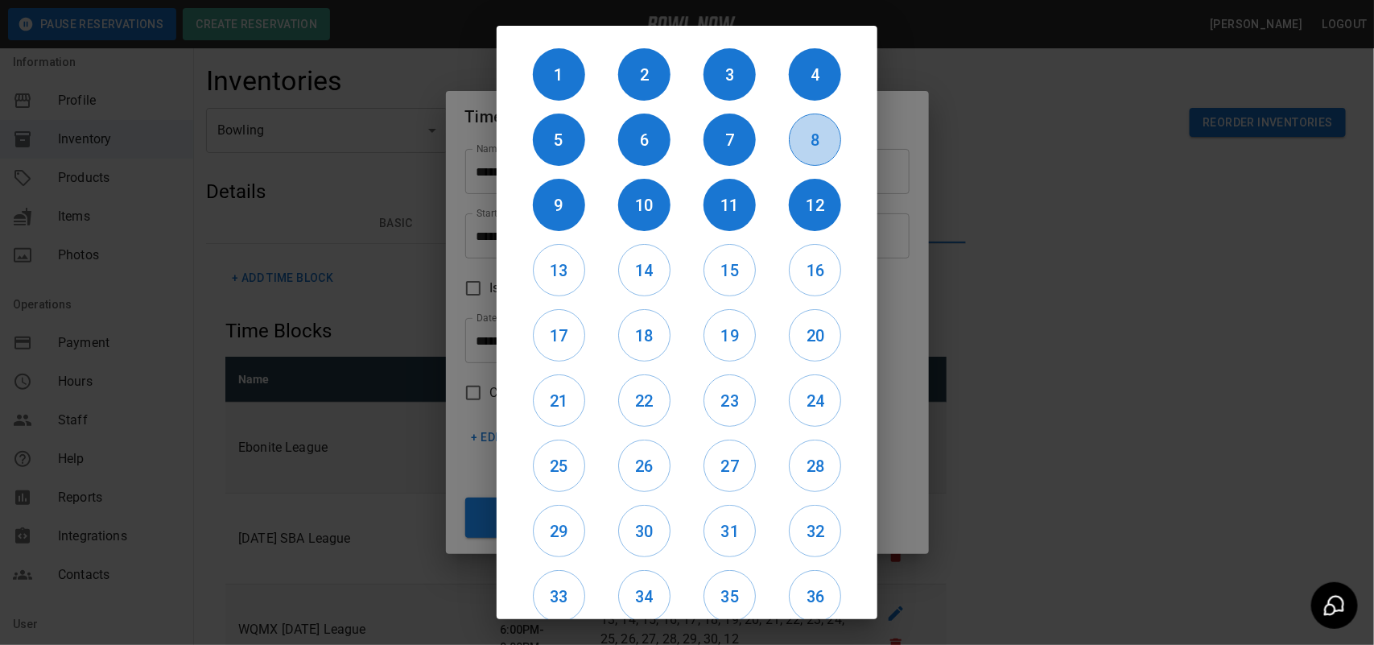
click at [795, 145] on h6 "8" at bounding box center [815, 140] width 51 height 26
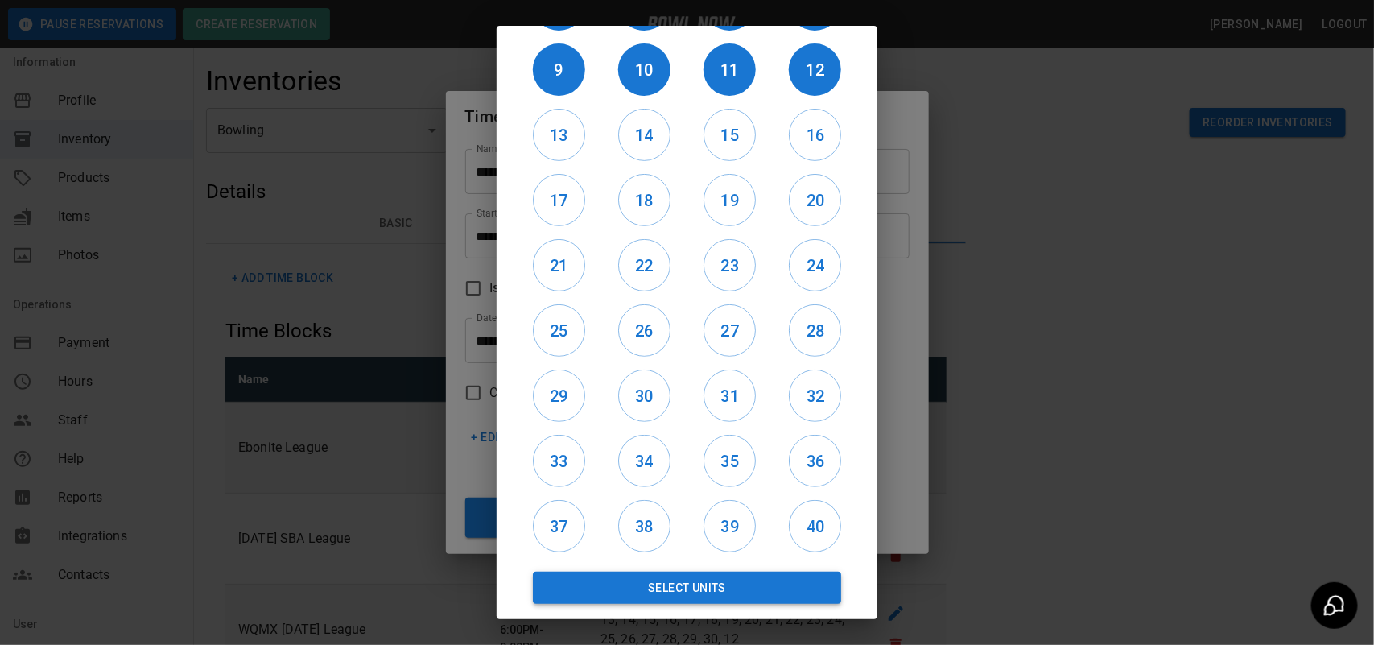
click at [723, 584] on button "Select Units" at bounding box center [687, 588] width 308 height 32
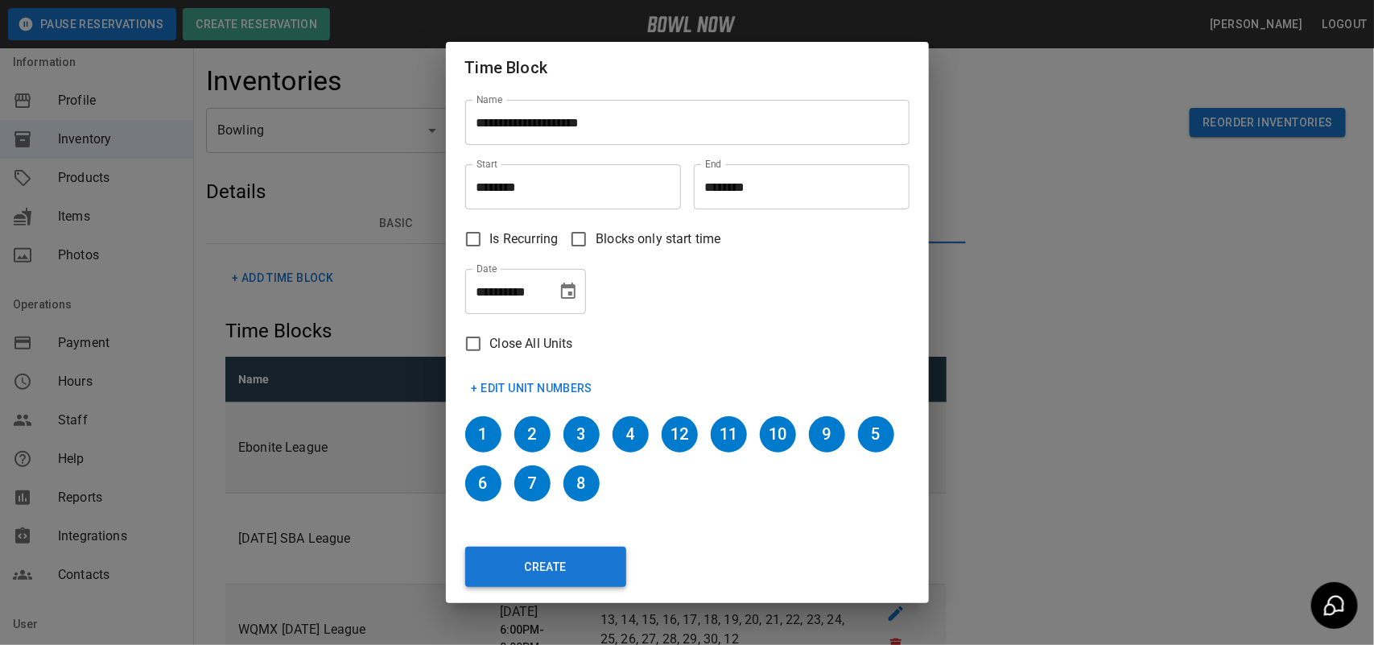
click at [590, 562] on button "Create" at bounding box center [545, 567] width 161 height 40
type input "********"
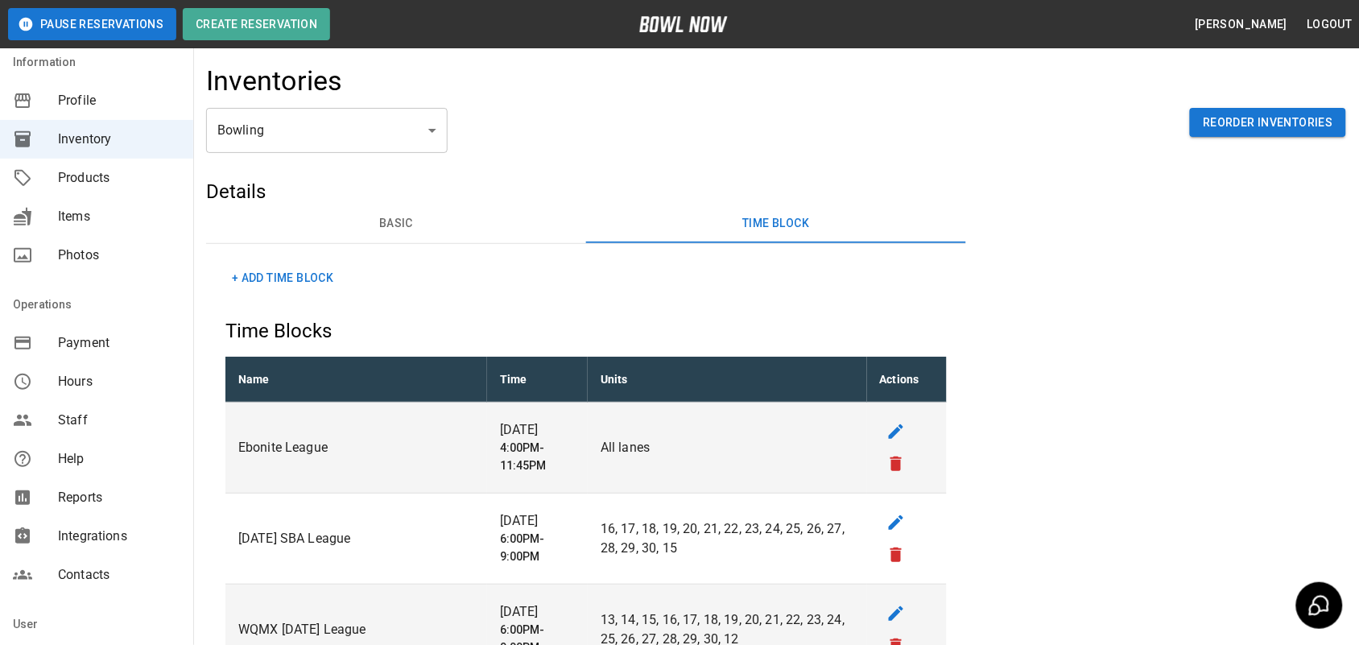
click at [287, 268] on button "+ Add Time Block" at bounding box center [282, 278] width 114 height 30
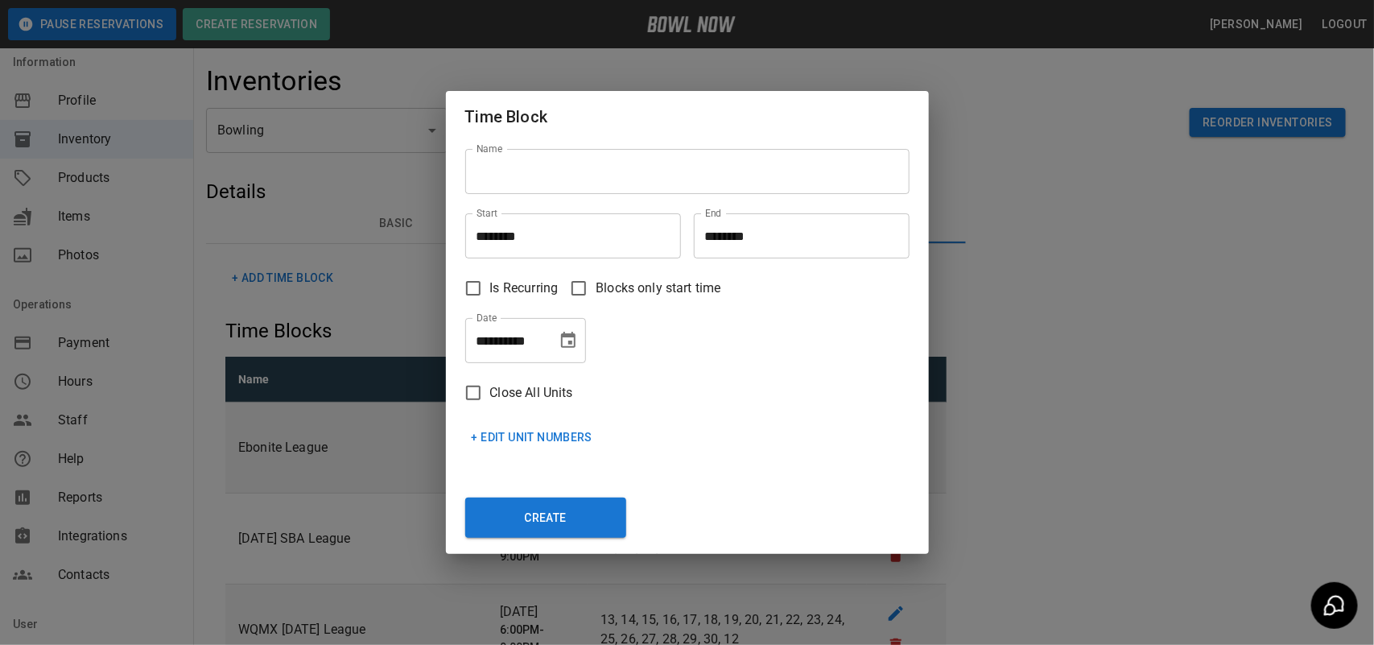
click at [590, 166] on input "Name" at bounding box center [687, 171] width 444 height 45
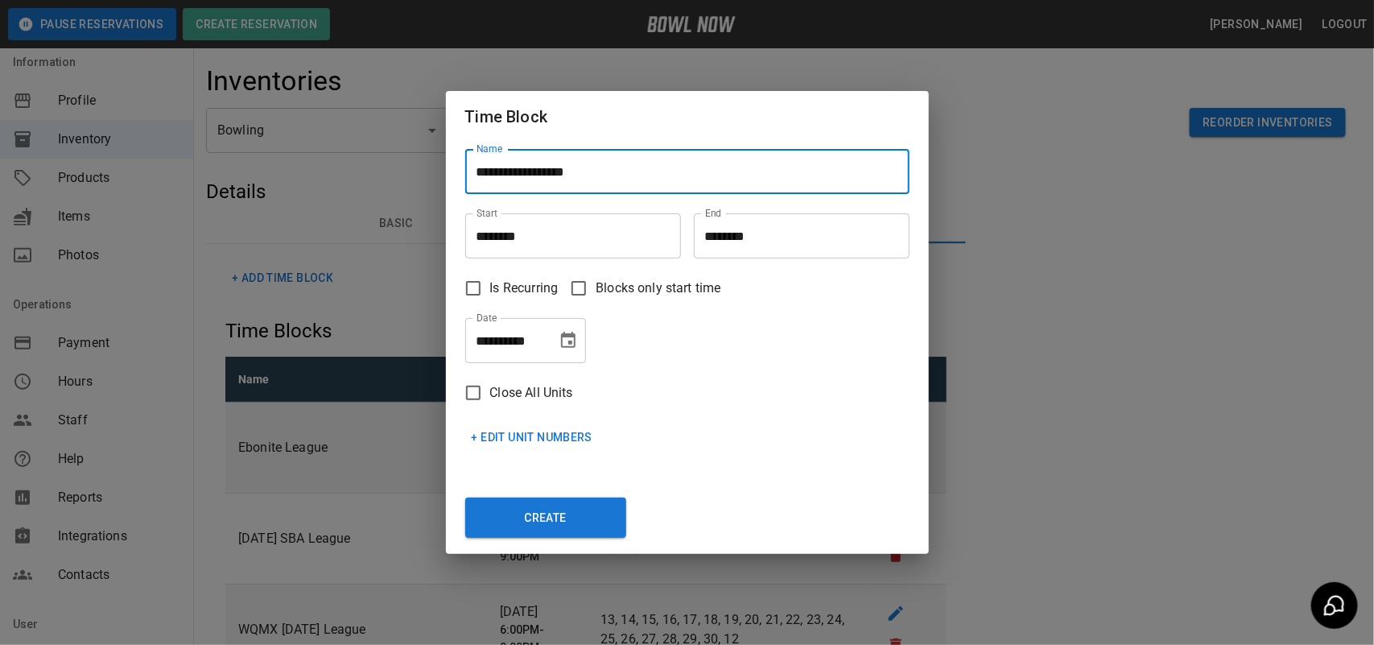
type input "**********"
click at [504, 223] on input "********" at bounding box center [567, 235] width 204 height 45
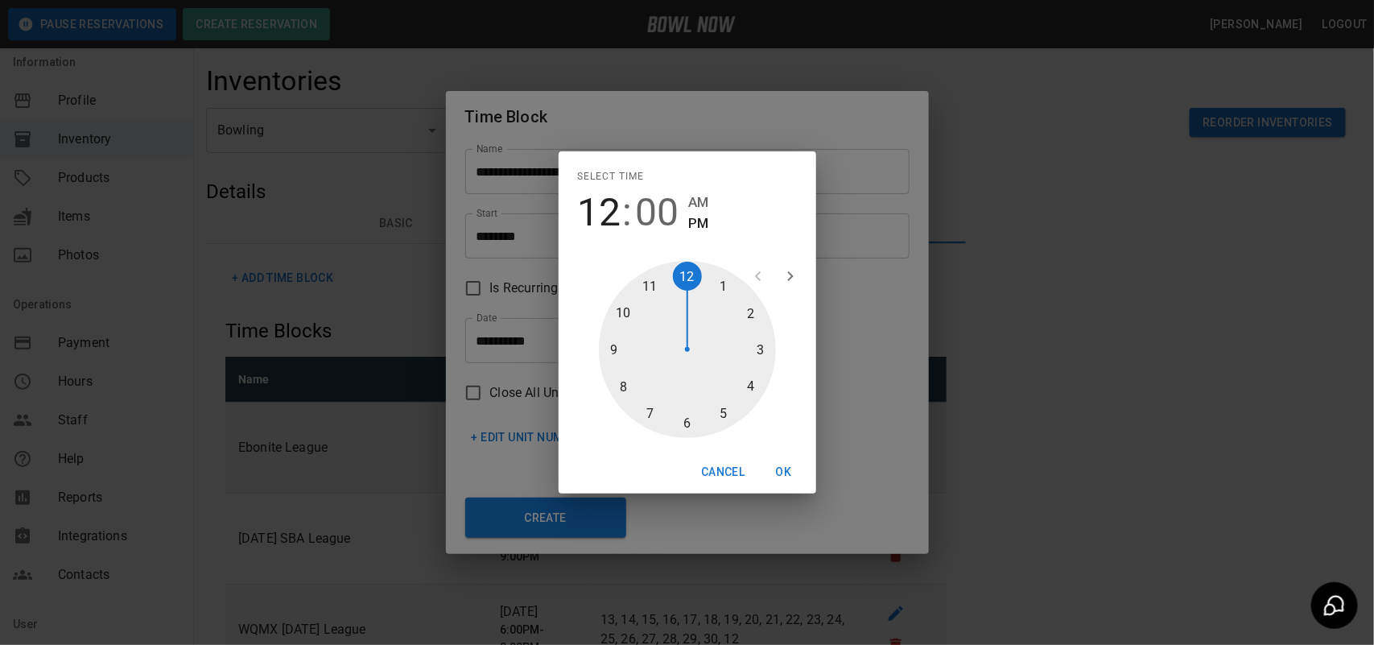
click at [762, 355] on div at bounding box center [687, 349] width 177 height 177
click at [676, 419] on div at bounding box center [687, 349] width 177 height 177
type input "********"
click at [770, 476] on button "OK" at bounding box center [784, 472] width 52 height 30
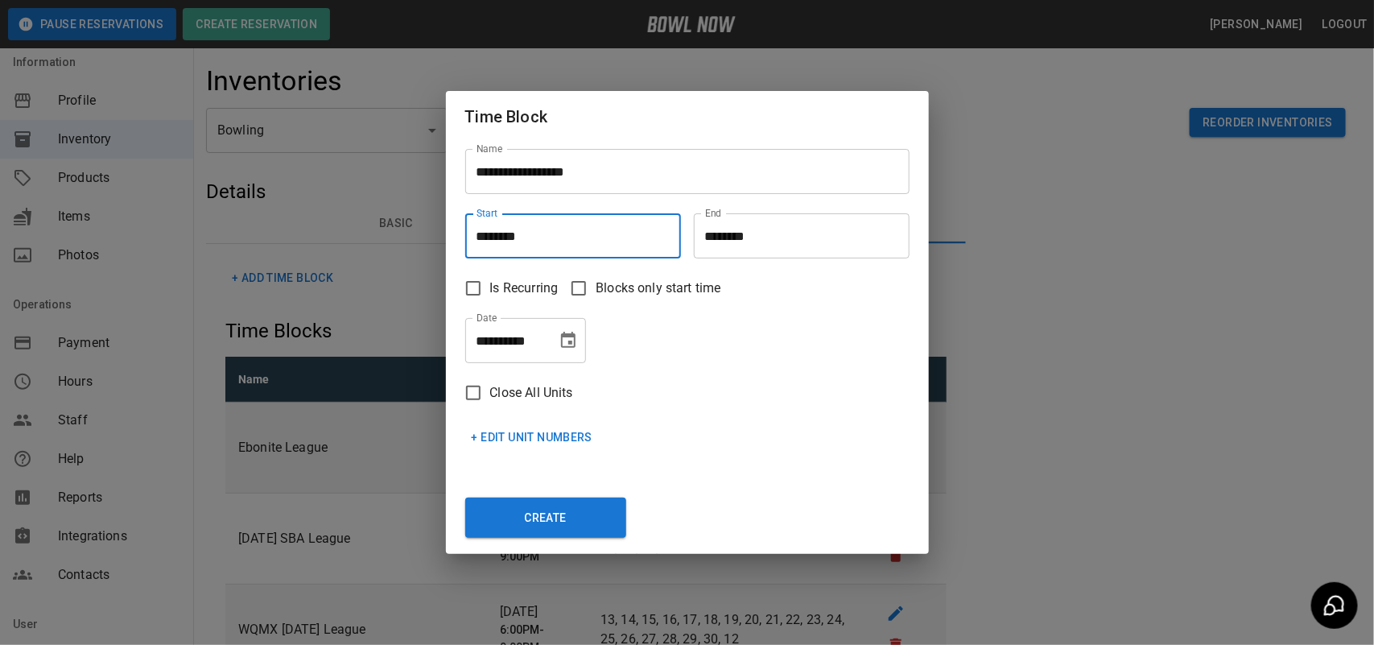
click at [774, 469] on div "Create" at bounding box center [680, 501] width 457 height 72
click at [767, 209] on div "End ******** End" at bounding box center [795, 229] width 229 height 58
click at [778, 239] on input "********" at bounding box center [796, 235] width 204 height 45
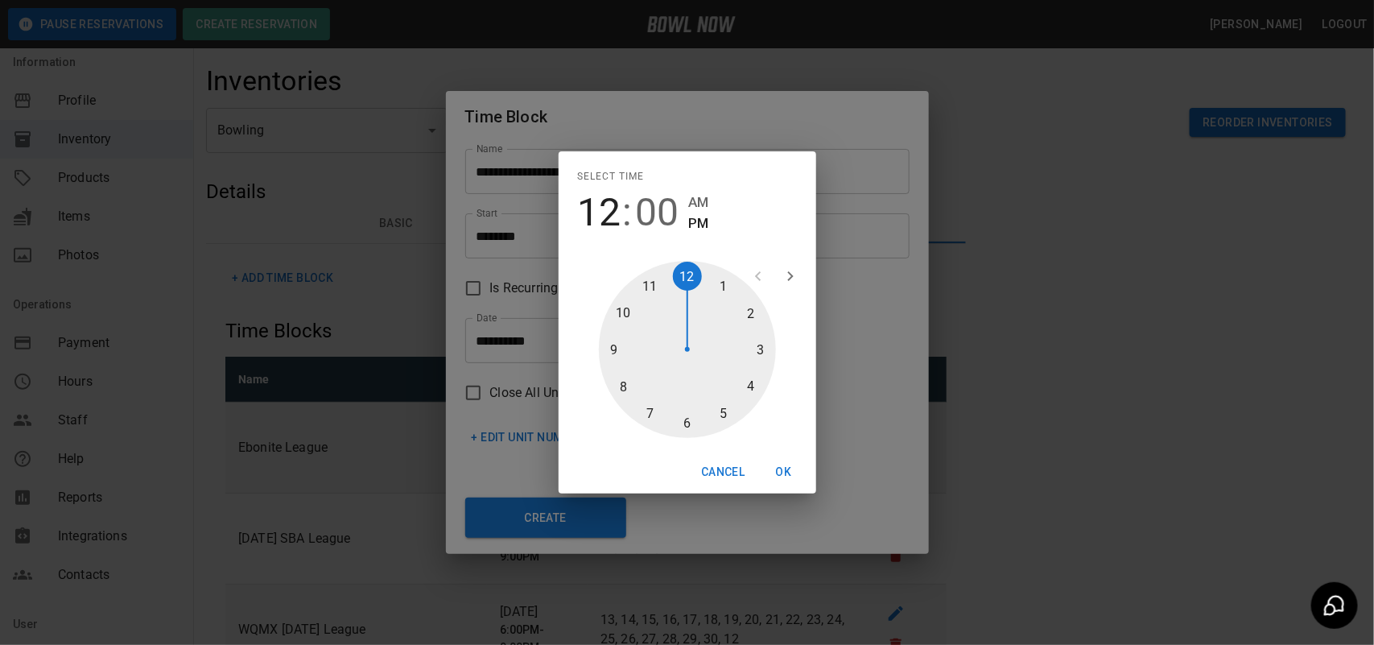
click at [725, 407] on div at bounding box center [687, 349] width 177 height 177
drag, startPoint x: 693, startPoint y: 419, endPoint x: 774, endPoint y: 449, distance: 86.6
click at [693, 421] on div at bounding box center [687, 349] width 177 height 177
type input "********"
click at [779, 461] on button "OK" at bounding box center [784, 472] width 52 height 30
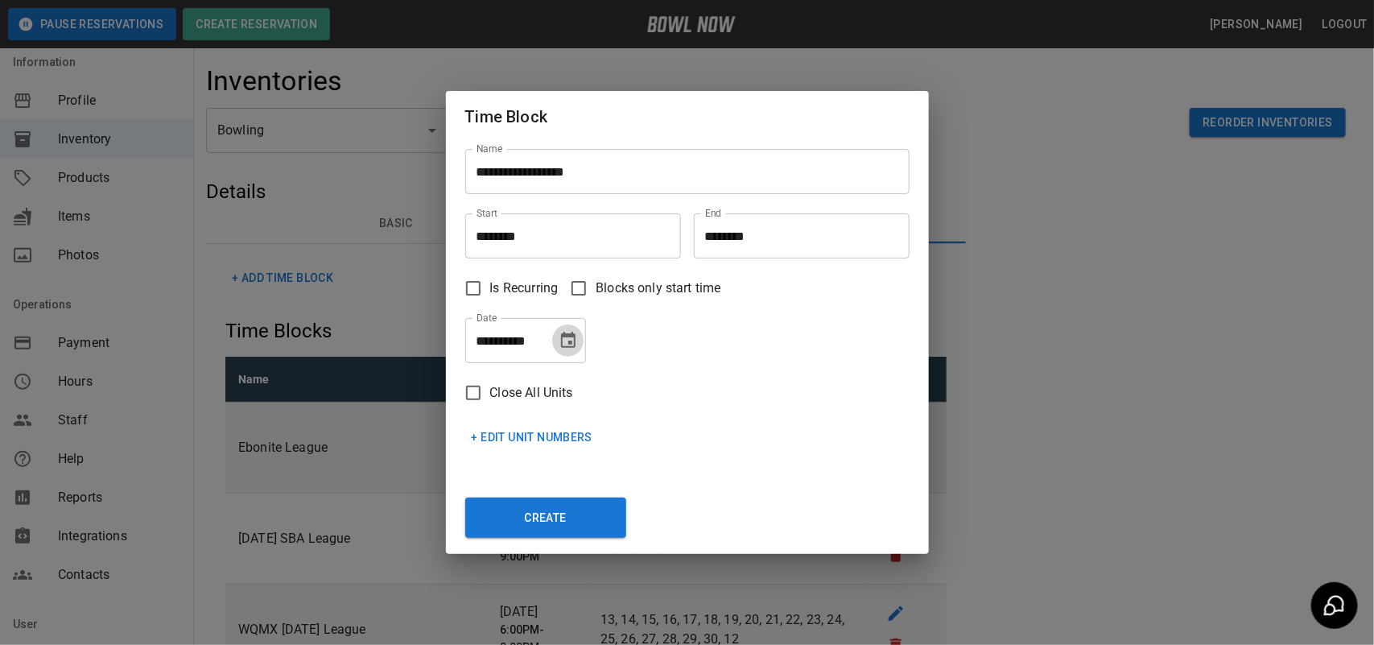
click at [566, 339] on icon "Choose date, selected date is Oct 7, 2025" at bounding box center [568, 340] width 19 height 19
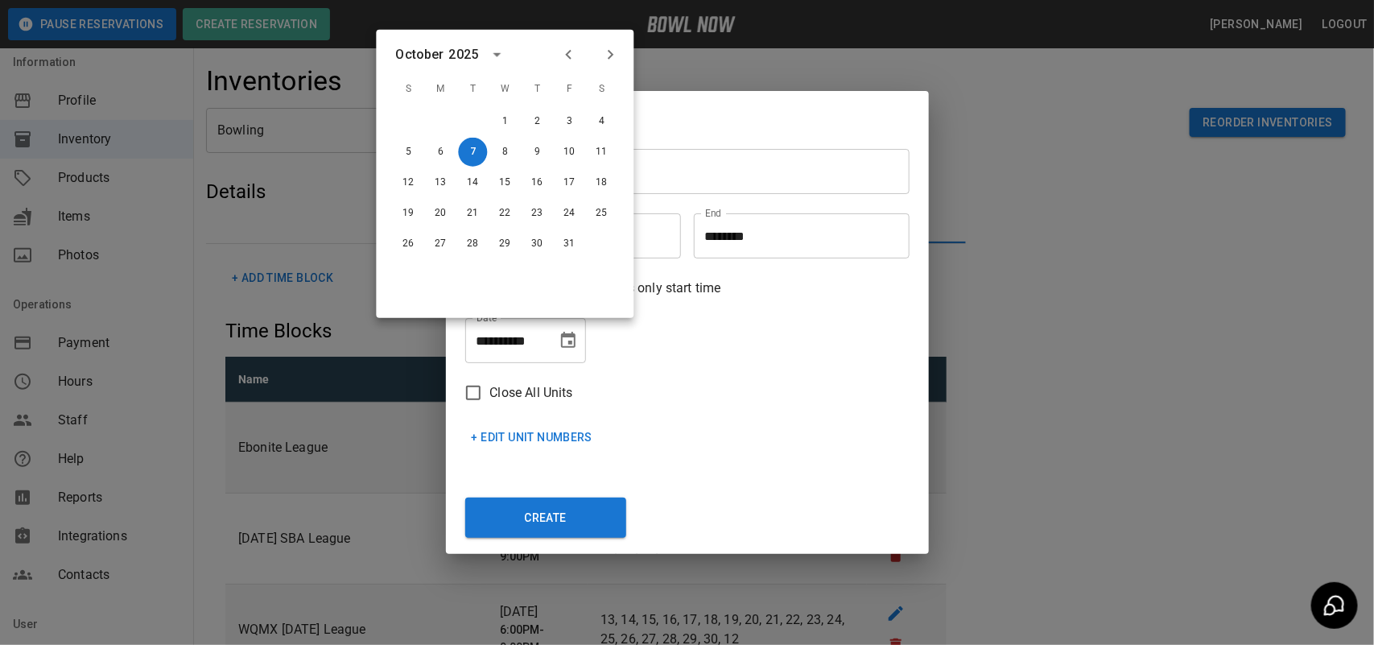
click at [606, 57] on icon "Next month" at bounding box center [610, 54] width 19 height 19
click at [534, 125] on button "4" at bounding box center [537, 121] width 29 height 29
type input "**********"
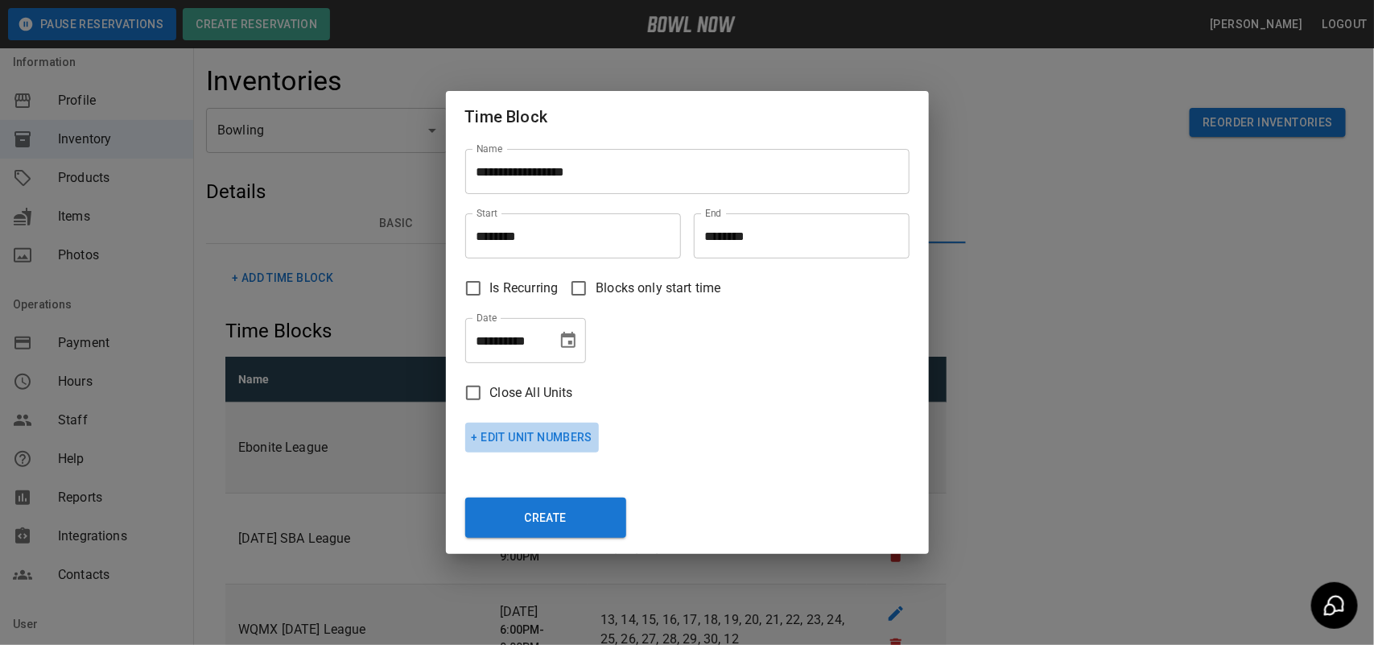
click at [512, 436] on button "+ Edit Unit Numbers" at bounding box center [532, 438] width 134 height 30
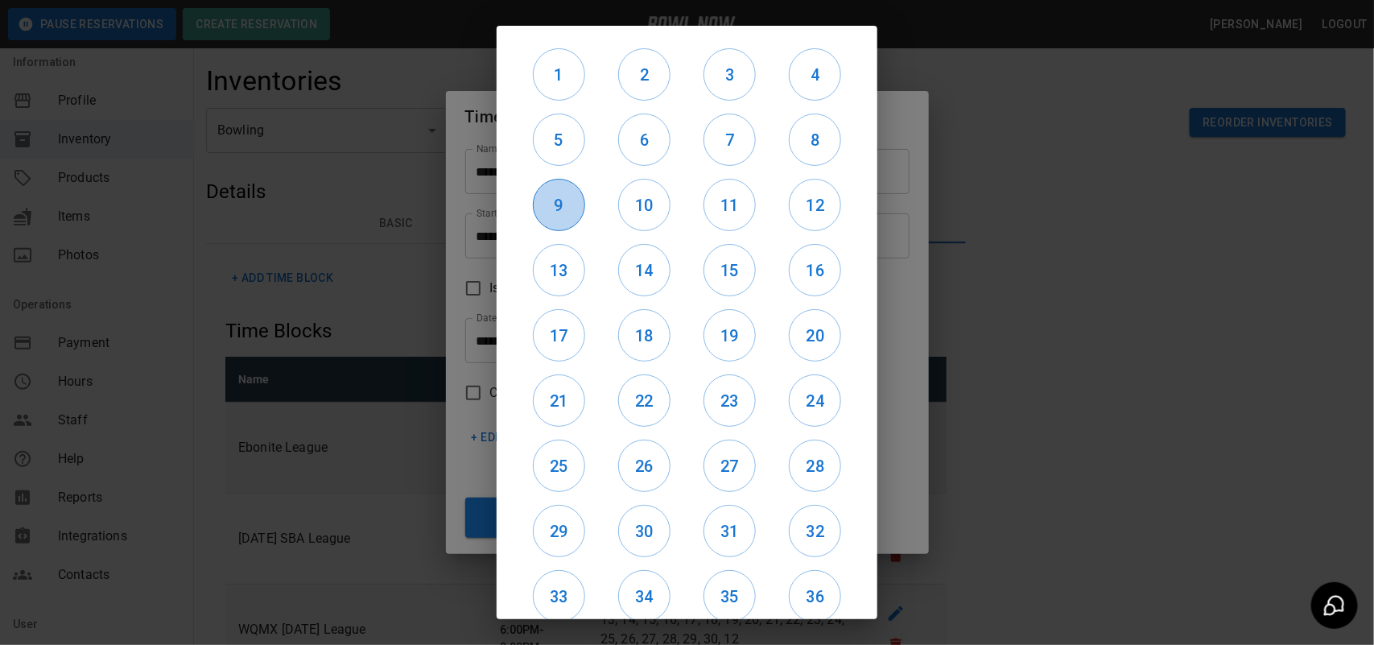
click at [555, 215] on h6 "9" at bounding box center [559, 205] width 51 height 26
drag, startPoint x: 614, startPoint y: 219, endPoint x: 640, endPoint y: 217, distance: 25.8
click at [634, 217] on div "10" at bounding box center [643, 204] width 85 height 65
drag, startPoint x: 640, startPoint y: 217, endPoint x: 739, endPoint y: 208, distance: 99.5
click at [641, 217] on h6 "10" at bounding box center [644, 205] width 51 height 26
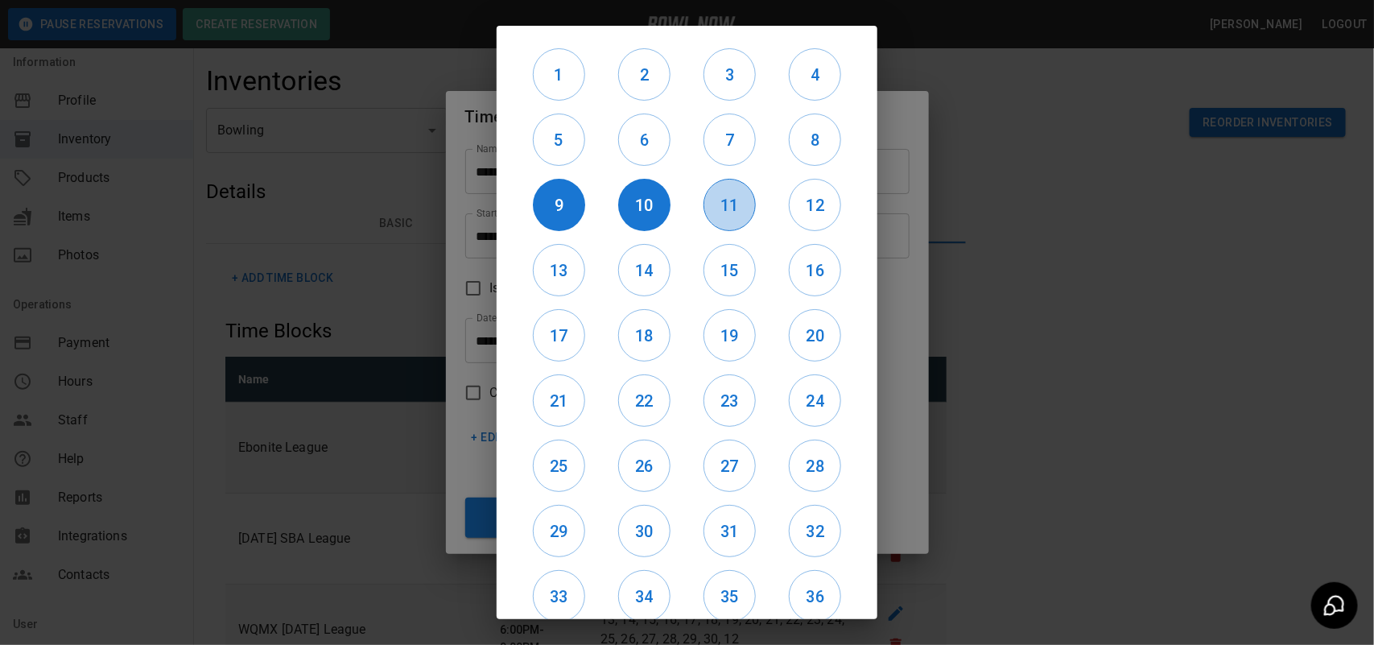
click at [741, 206] on h6 "11" at bounding box center [729, 205] width 51 height 26
drag, startPoint x: 778, startPoint y: 203, endPoint x: 824, endPoint y: 251, distance: 66.6
click at [790, 205] on h6 "12" at bounding box center [815, 205] width 51 height 26
drag, startPoint x: 824, startPoint y: 254, endPoint x: 822, endPoint y: 263, distance: 9.8
click at [823, 254] on div "16" at bounding box center [815, 269] width 85 height 65
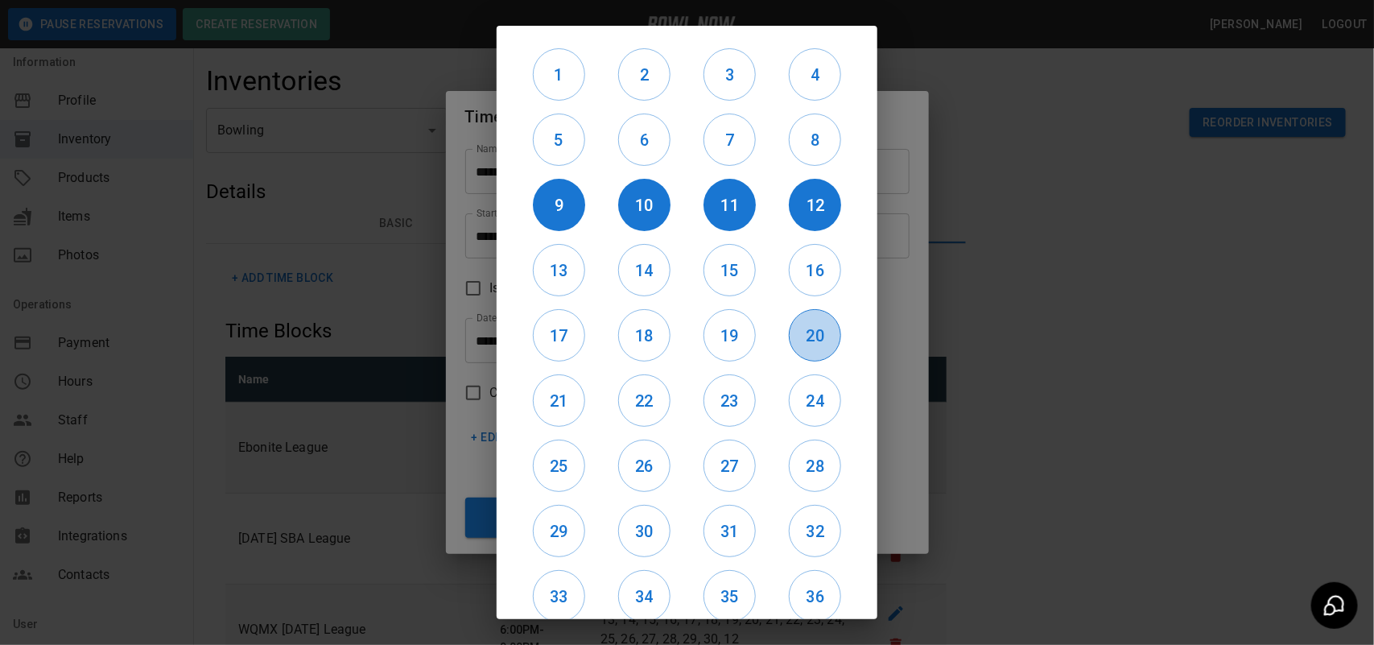
click at [815, 334] on h6 "20" at bounding box center [815, 336] width 51 height 26
click at [725, 331] on h6 "19" at bounding box center [729, 336] width 51 height 26
click at [644, 342] on h6 "18" at bounding box center [644, 336] width 51 height 26
click at [557, 346] on h6 "17" at bounding box center [559, 336] width 51 height 26
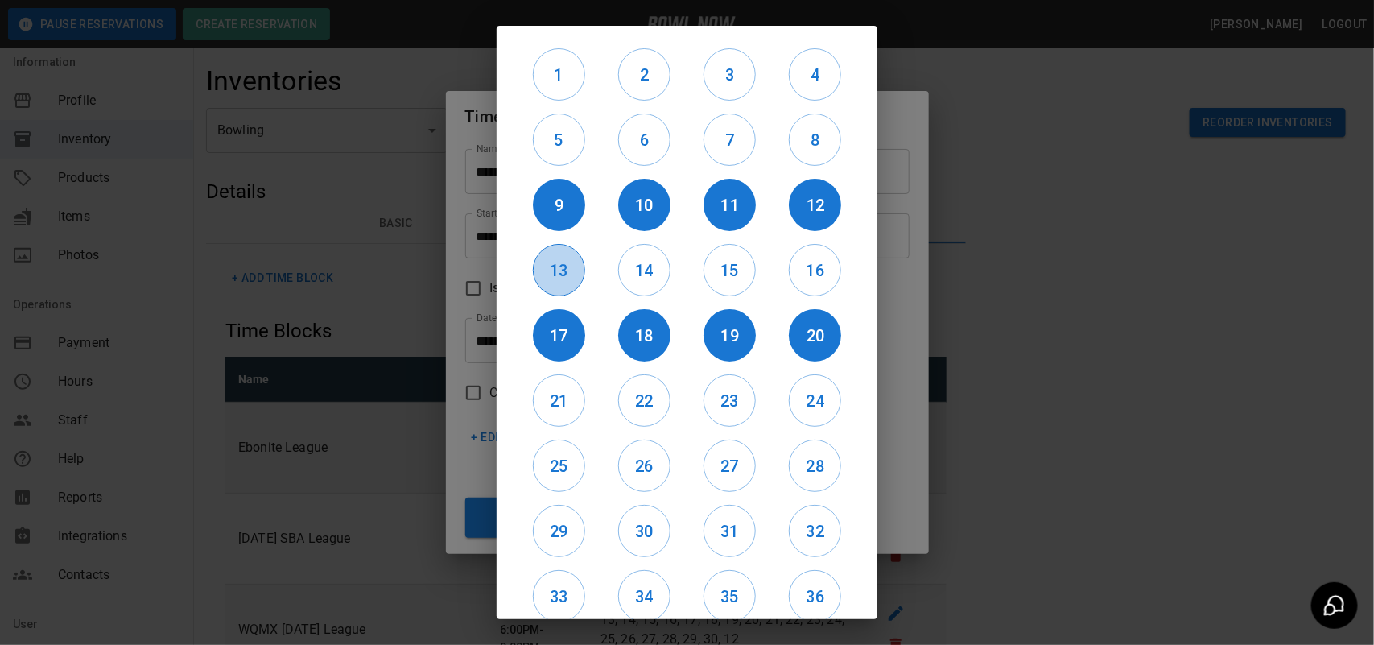
click at [558, 267] on h6 "13" at bounding box center [559, 271] width 51 height 26
click at [633, 264] on h6 "14" at bounding box center [644, 271] width 51 height 26
click at [733, 262] on h6 "15" at bounding box center [729, 271] width 51 height 26
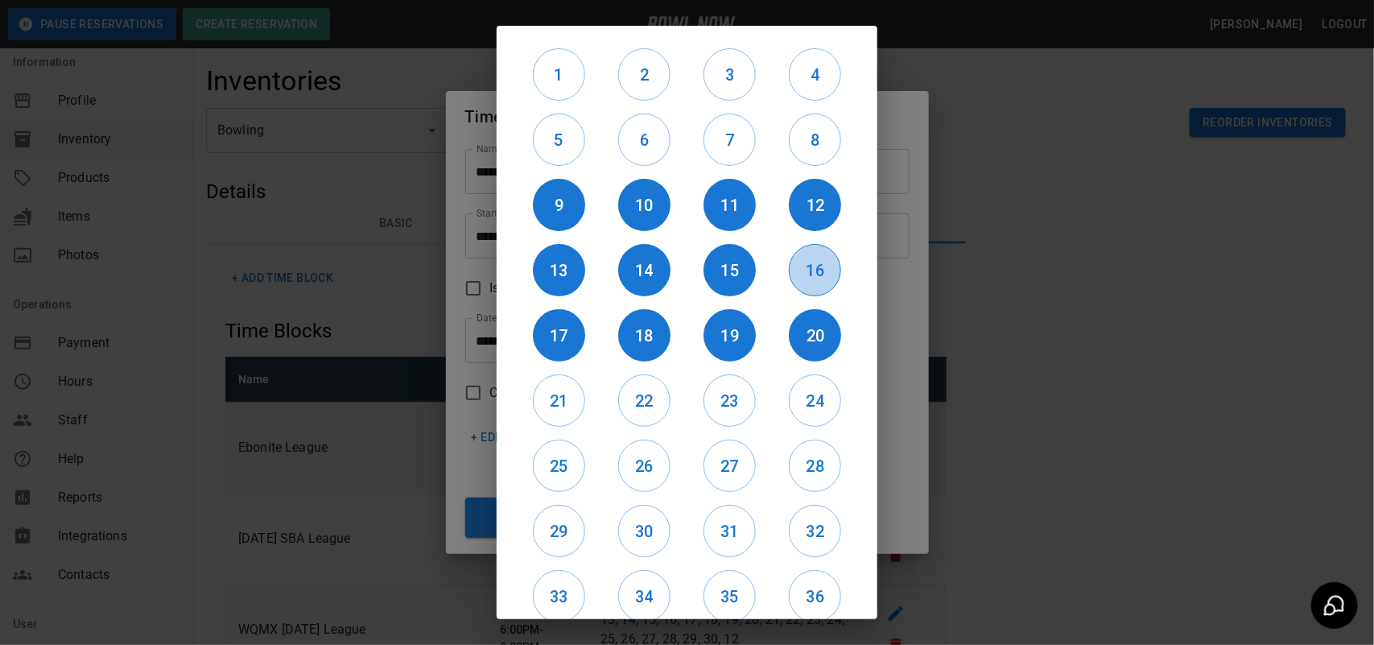
drag, startPoint x: 790, startPoint y: 260, endPoint x: 815, endPoint y: 345, distance: 88.4
click at [790, 266] on h6 "16" at bounding box center [815, 271] width 51 height 26
drag, startPoint x: 803, startPoint y: 388, endPoint x: 745, endPoint y: 401, distance: 60.2
click at [803, 392] on h6 "24" at bounding box center [815, 401] width 51 height 26
click at [716, 397] on h6 "23" at bounding box center [729, 401] width 51 height 26
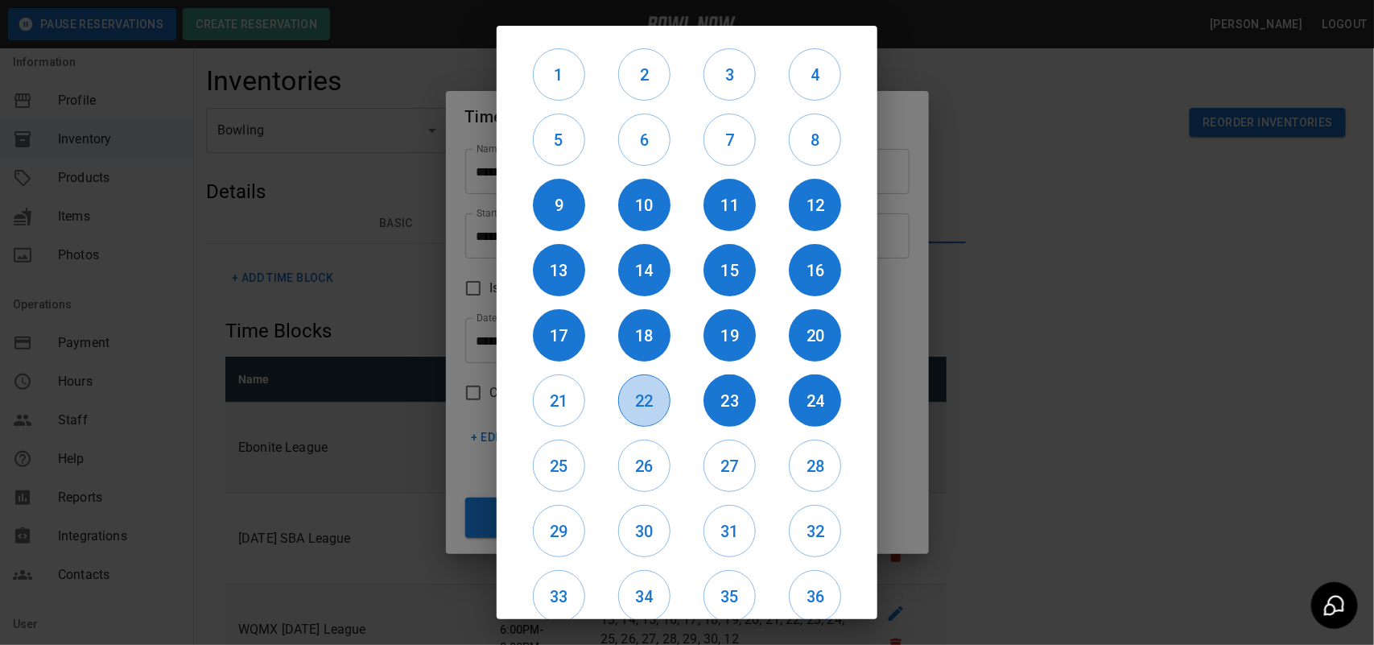
click at [637, 409] on h6 "22" at bounding box center [644, 401] width 51 height 26
click at [544, 415] on button "21" at bounding box center [559, 400] width 52 height 52
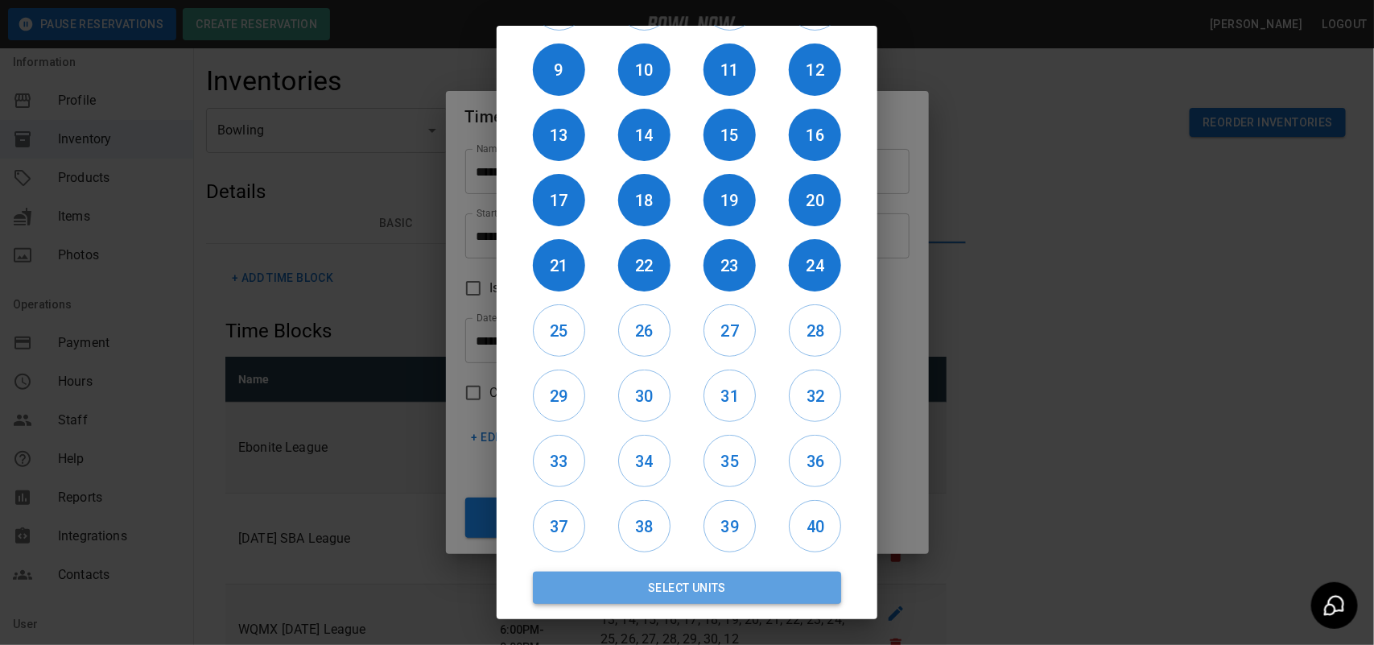
click at [739, 588] on button "Select Units" at bounding box center [687, 588] width 308 height 32
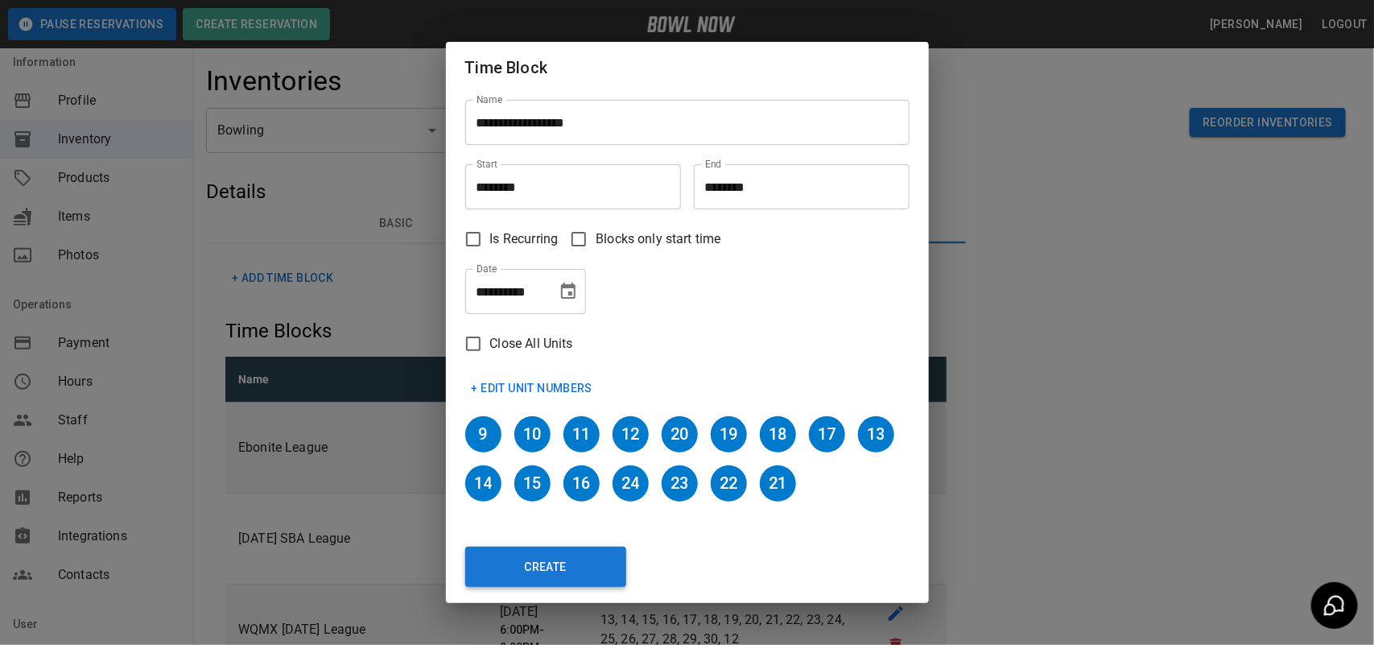
click at [568, 568] on button "Create" at bounding box center [545, 567] width 161 height 40
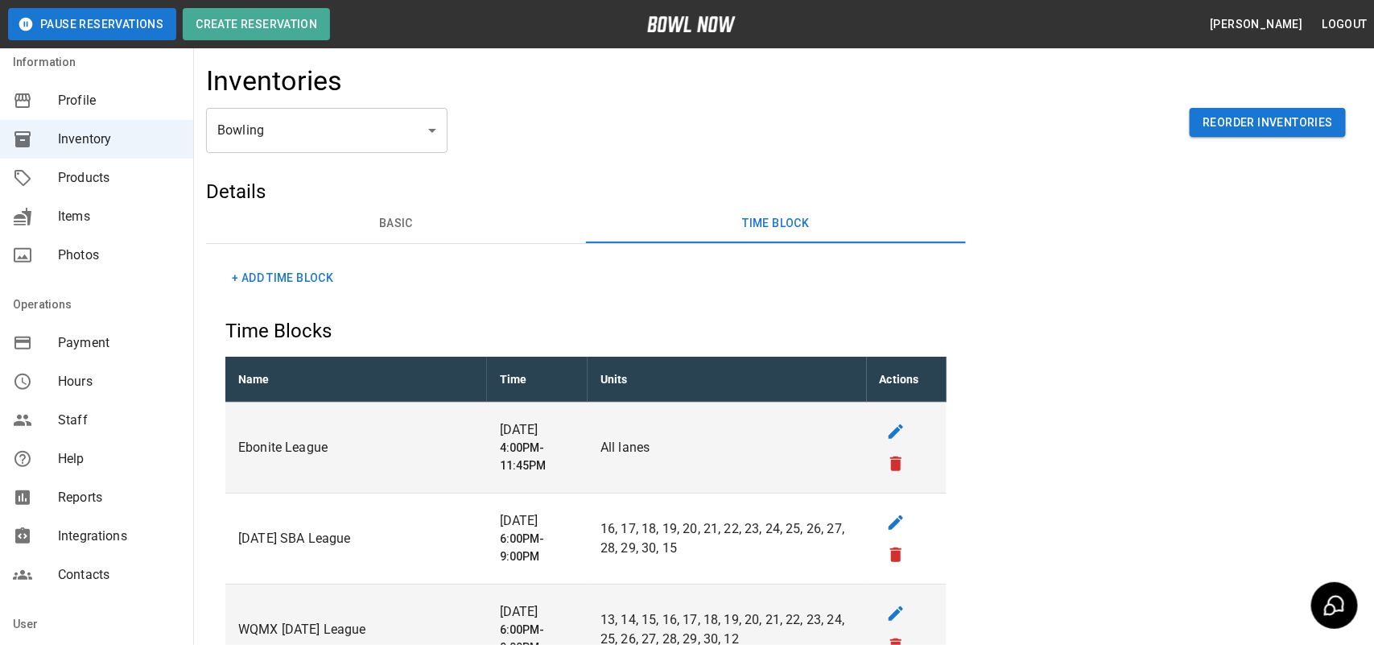
type input "********"
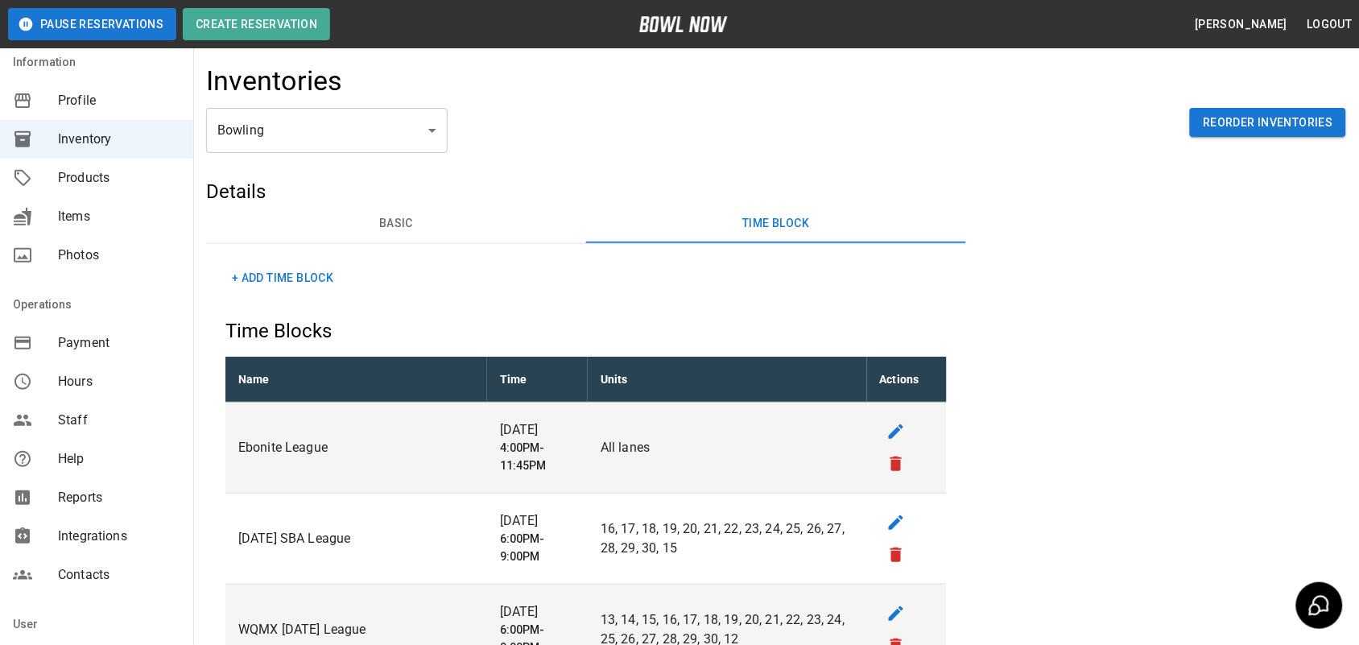
click at [298, 272] on button "+ Add Time Block" at bounding box center [282, 278] width 114 height 30
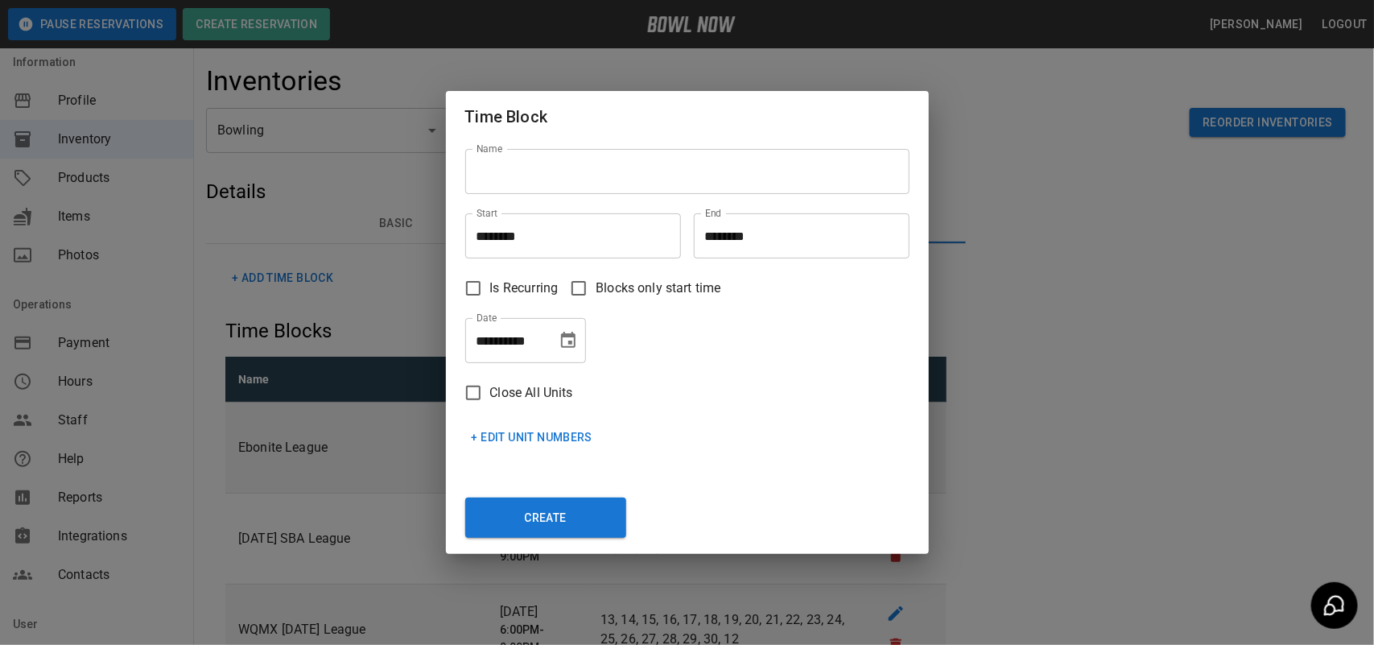
click at [617, 179] on input "Name" at bounding box center [687, 171] width 444 height 45
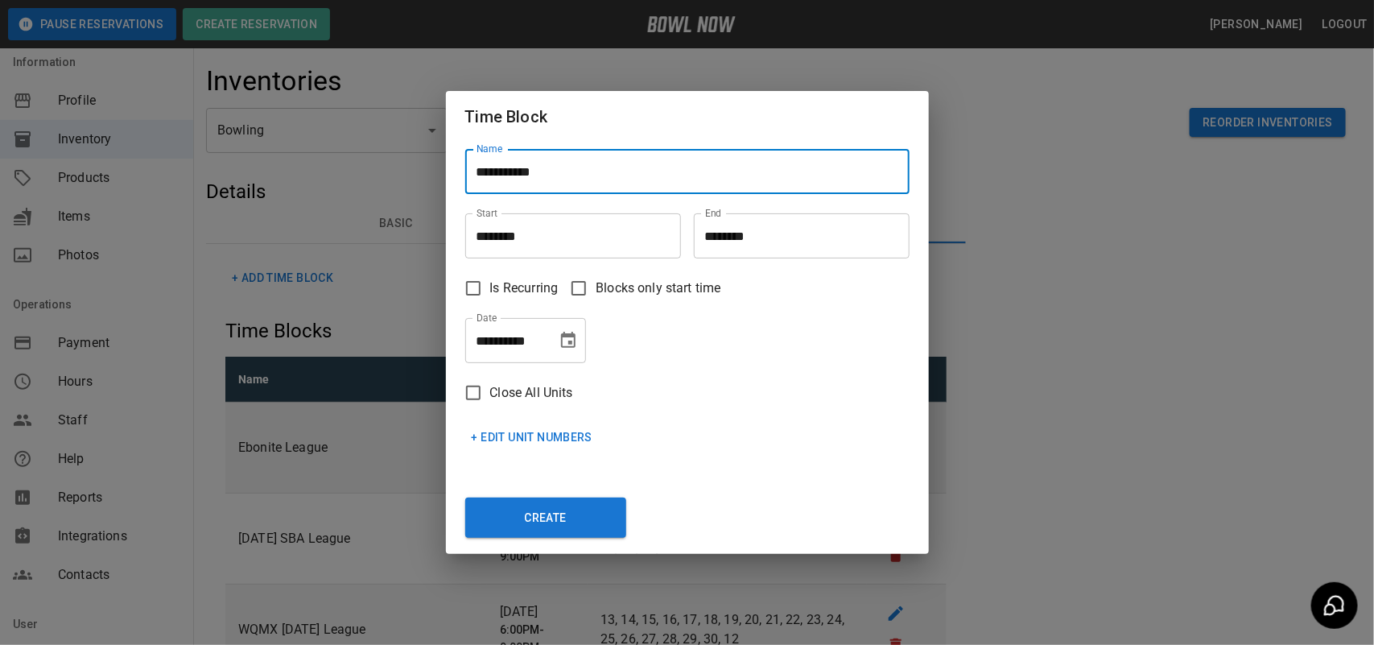
type input "**********"
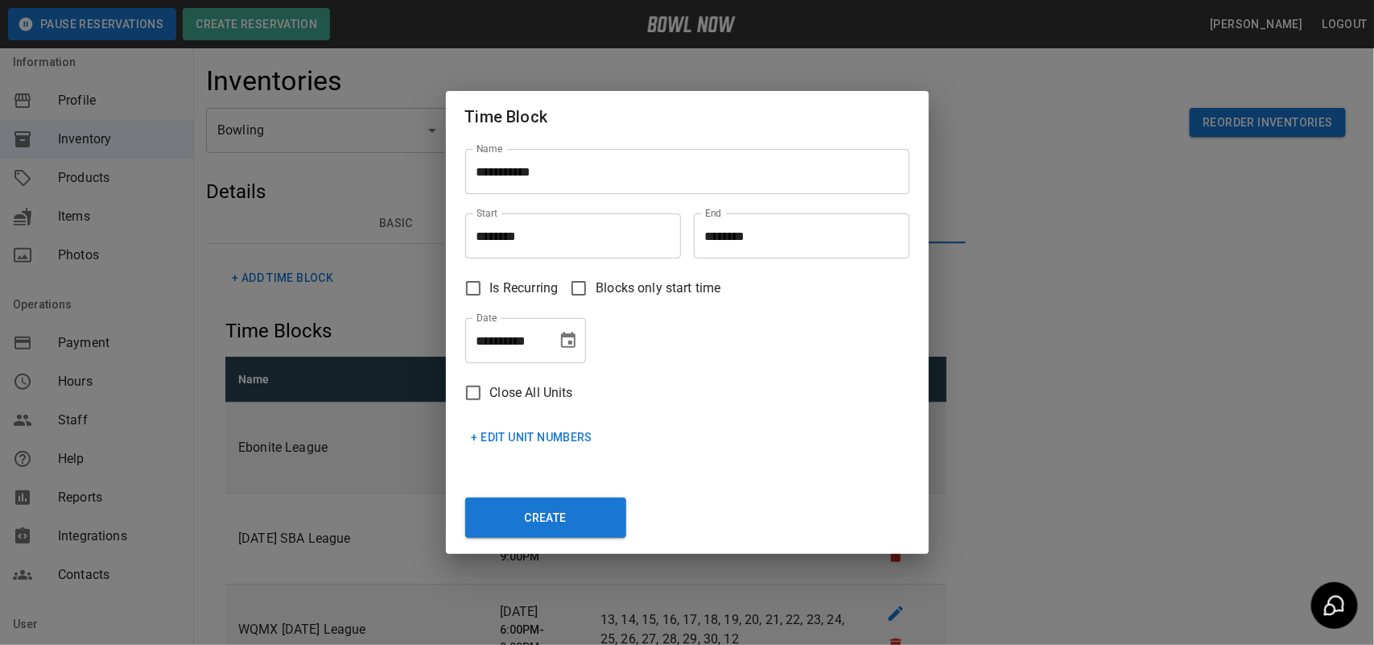
click at [947, 303] on div "**********" at bounding box center [687, 322] width 1374 height 645
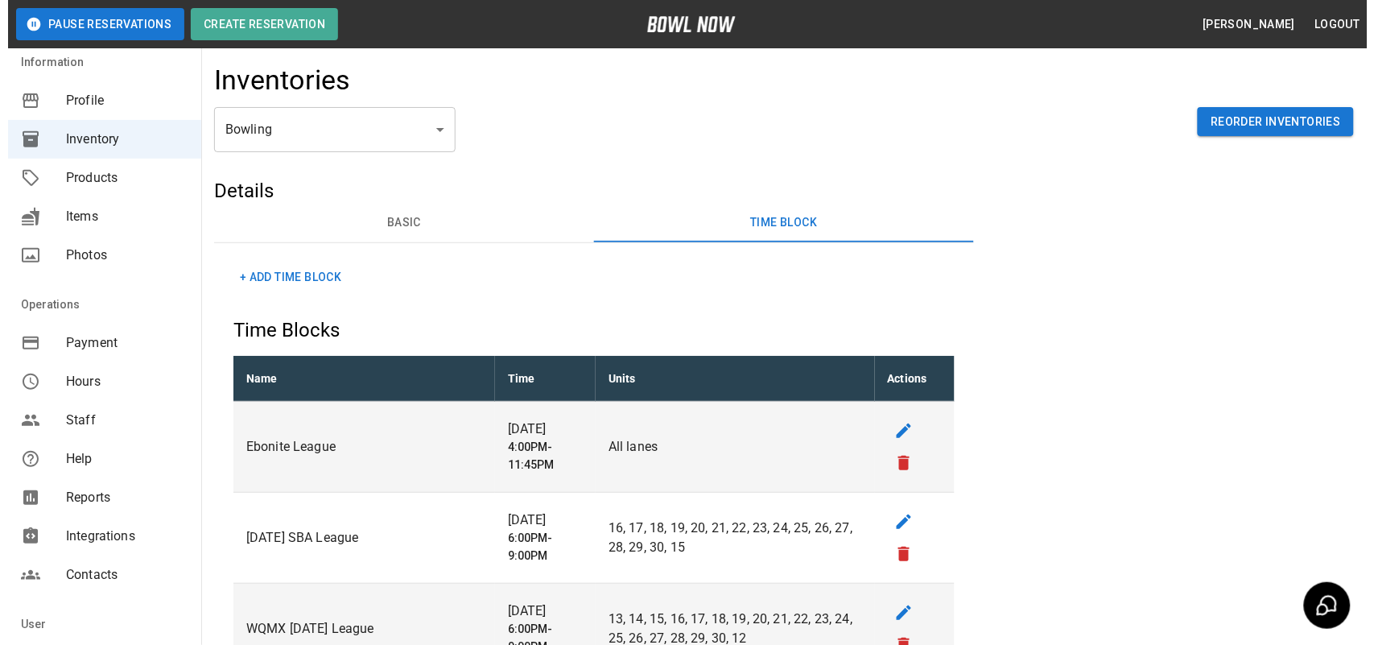
scroll to position [0, 0]
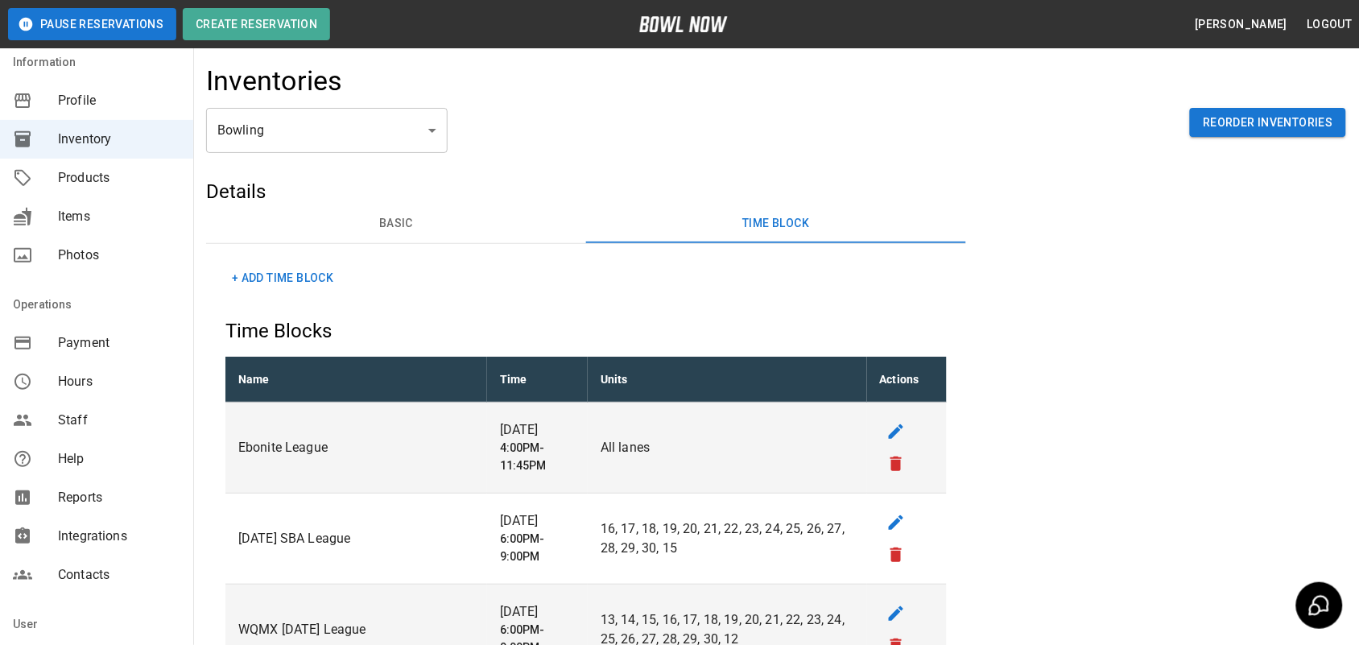
click at [312, 283] on button "+ Add Time Block" at bounding box center [282, 278] width 114 height 30
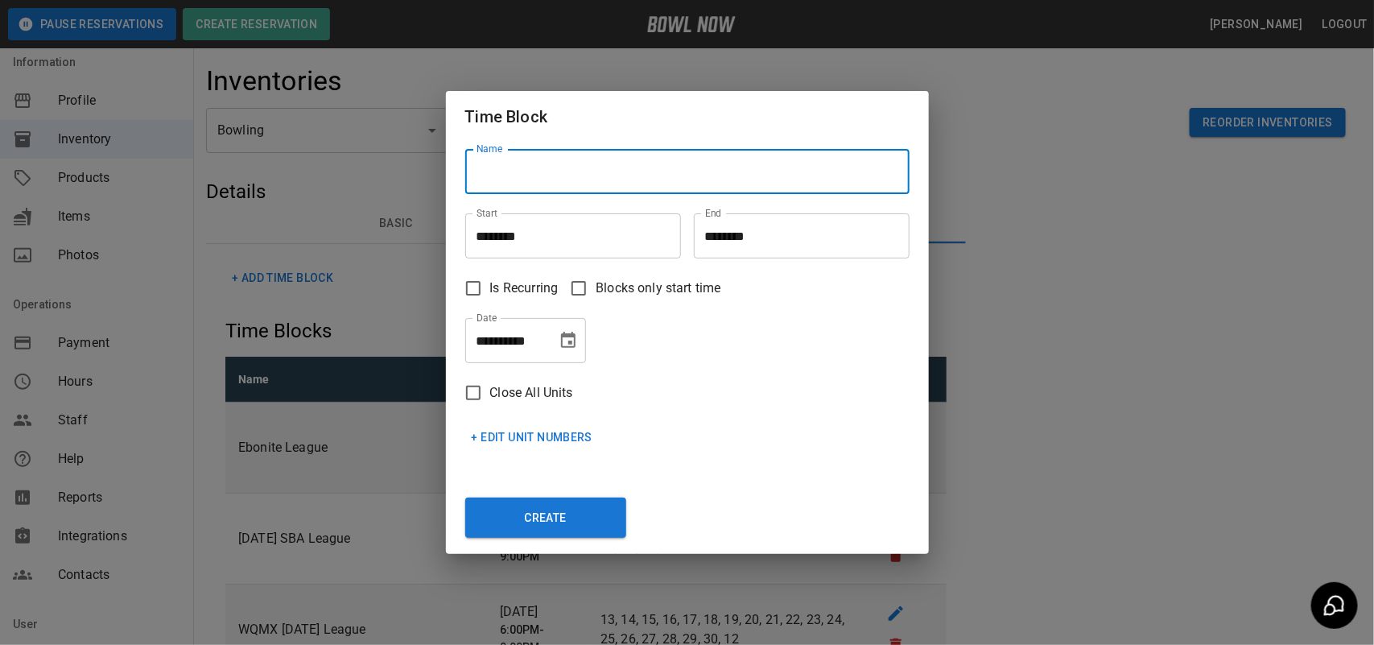
click at [534, 179] on input "Name" at bounding box center [687, 171] width 444 height 45
type input "**********"
click at [501, 237] on input "********" at bounding box center [567, 235] width 204 height 45
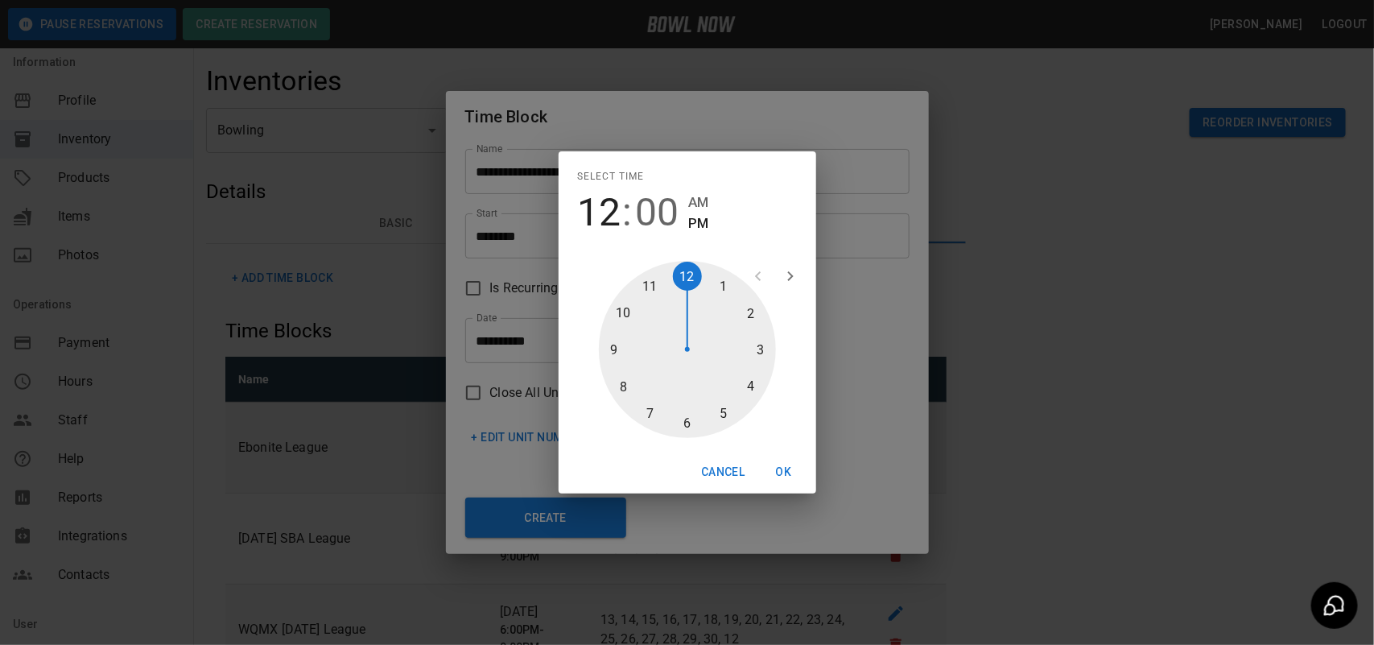
click at [616, 319] on div at bounding box center [687, 349] width 177 height 177
type input "********"
click at [786, 469] on button "OK" at bounding box center [784, 472] width 52 height 30
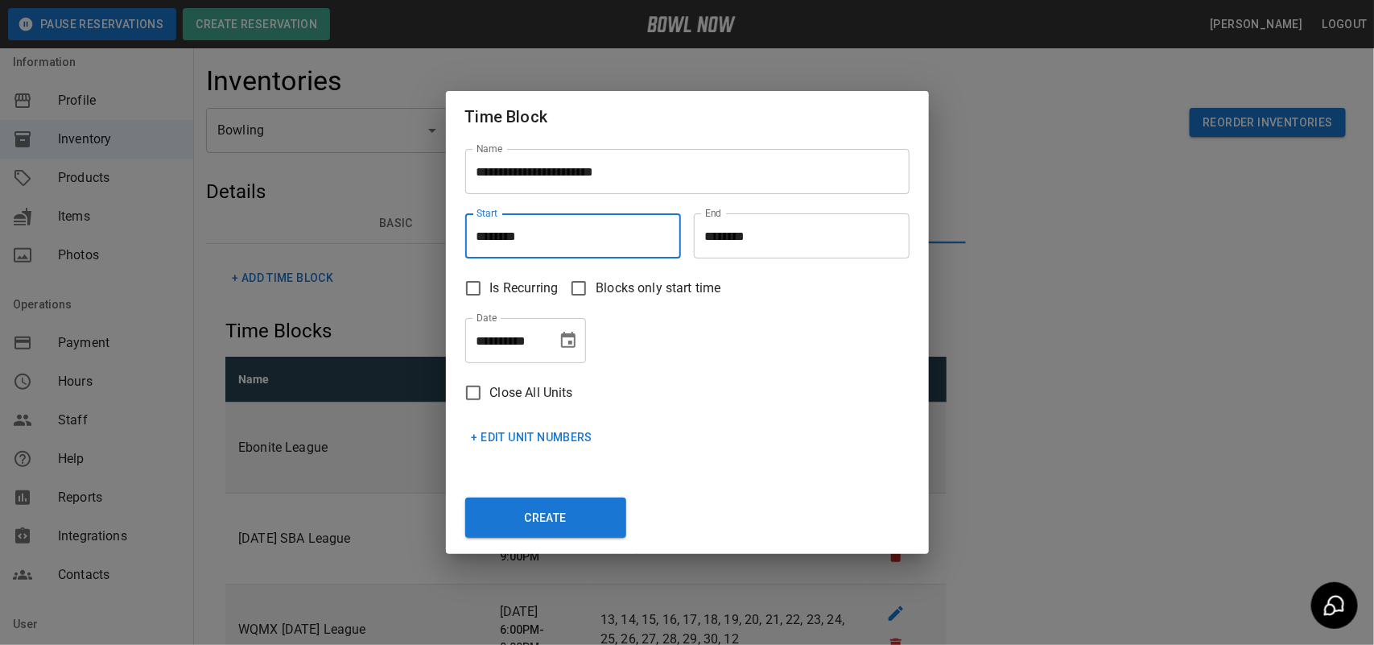
click at [731, 236] on input "********" at bounding box center [796, 235] width 204 height 45
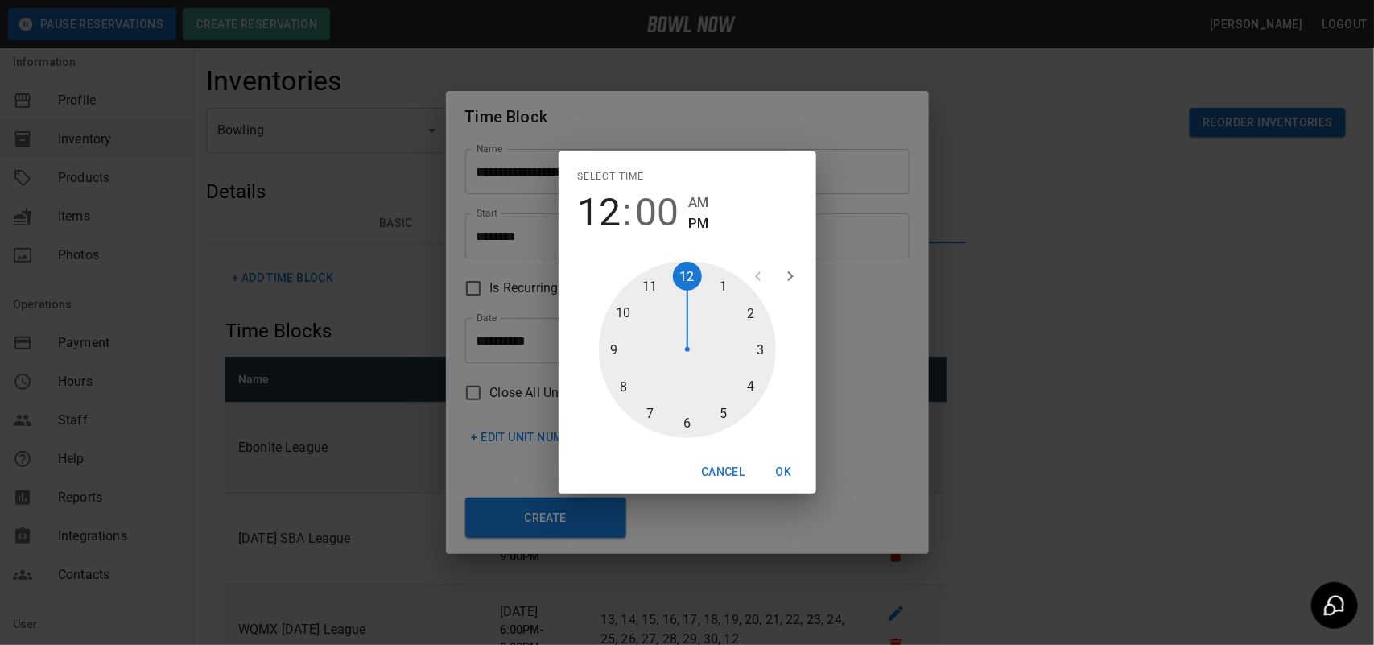
click at [654, 287] on div at bounding box center [687, 349] width 177 height 177
click at [753, 347] on div at bounding box center [687, 349] width 177 height 177
type input "********"
click at [778, 451] on div "05 10 15 20 25 30 35 40 45 50 55 00" at bounding box center [688, 349] width 258 height 203
click at [785, 467] on button "OK" at bounding box center [784, 472] width 52 height 30
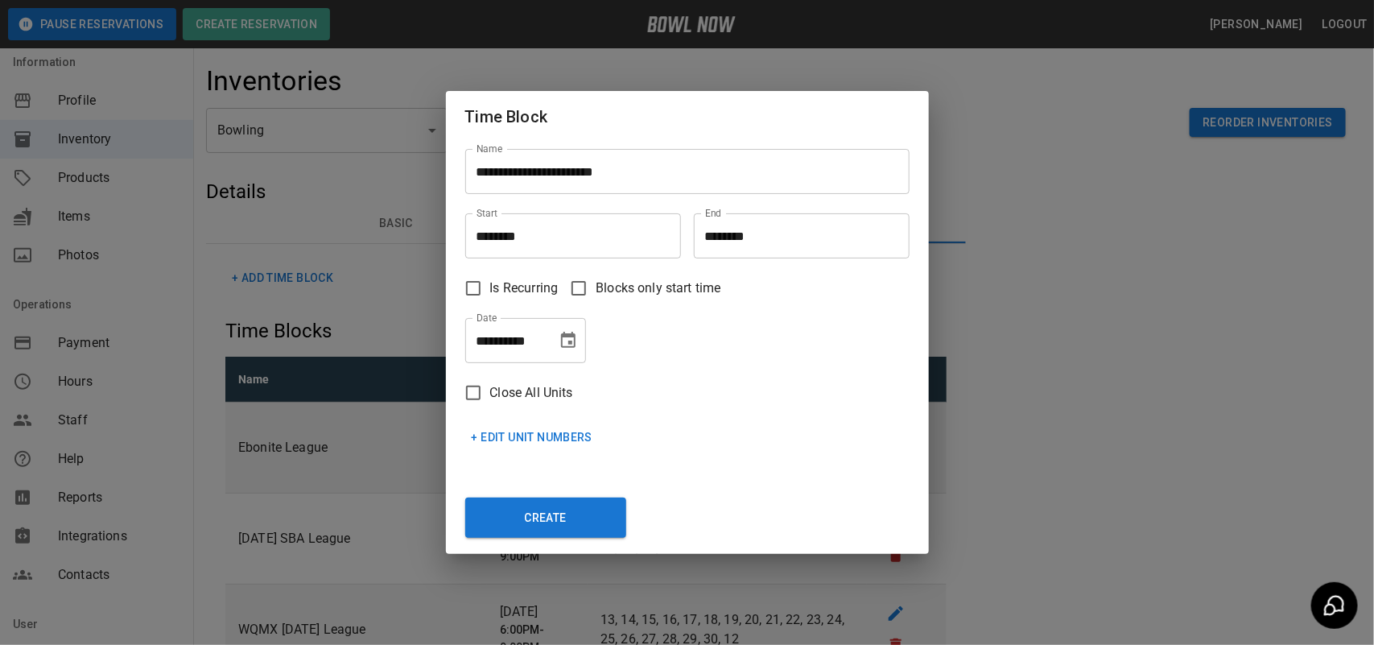
click at [508, 439] on button "+ Edit Unit Numbers" at bounding box center [532, 438] width 134 height 30
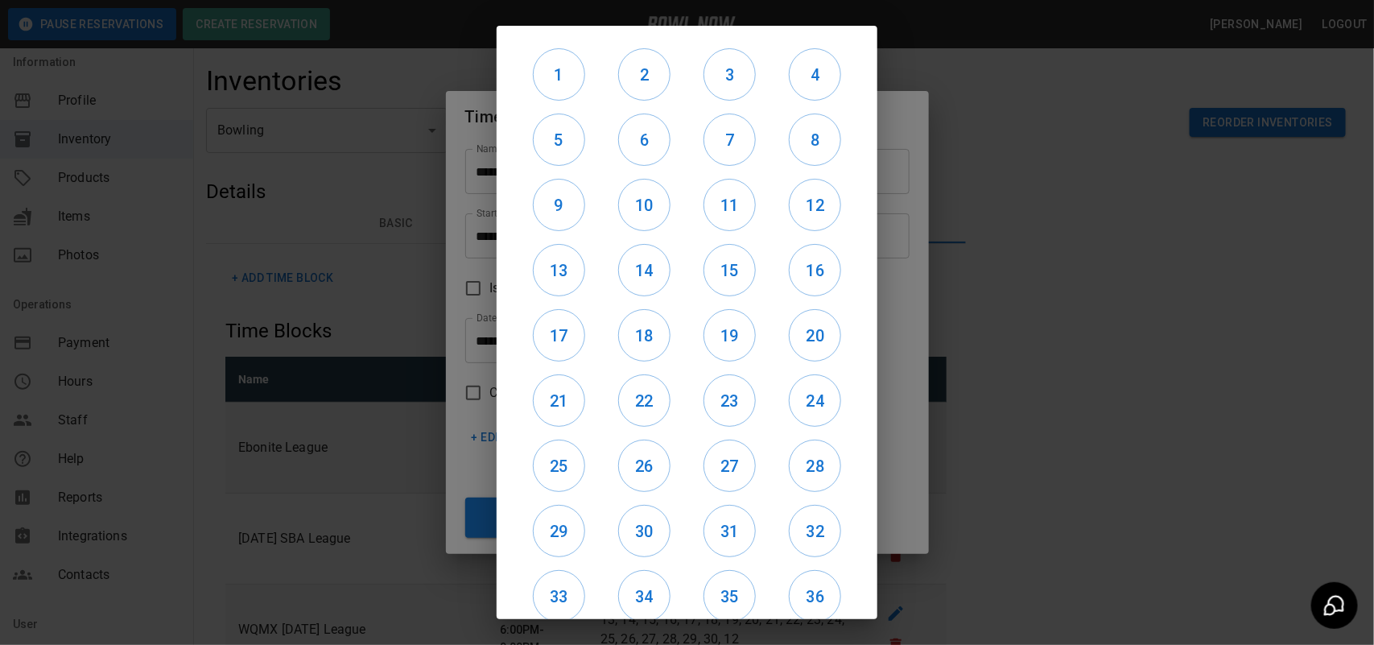
click at [553, 103] on div "1" at bounding box center [558, 74] width 85 height 65
click at [561, 83] on h6 "1" at bounding box center [559, 75] width 51 height 26
click at [805, 350] on button "20" at bounding box center [815, 335] width 52 height 52
click at [717, 339] on h6 "19" at bounding box center [729, 336] width 51 height 26
click at [630, 350] on button "18" at bounding box center [644, 335] width 52 height 52
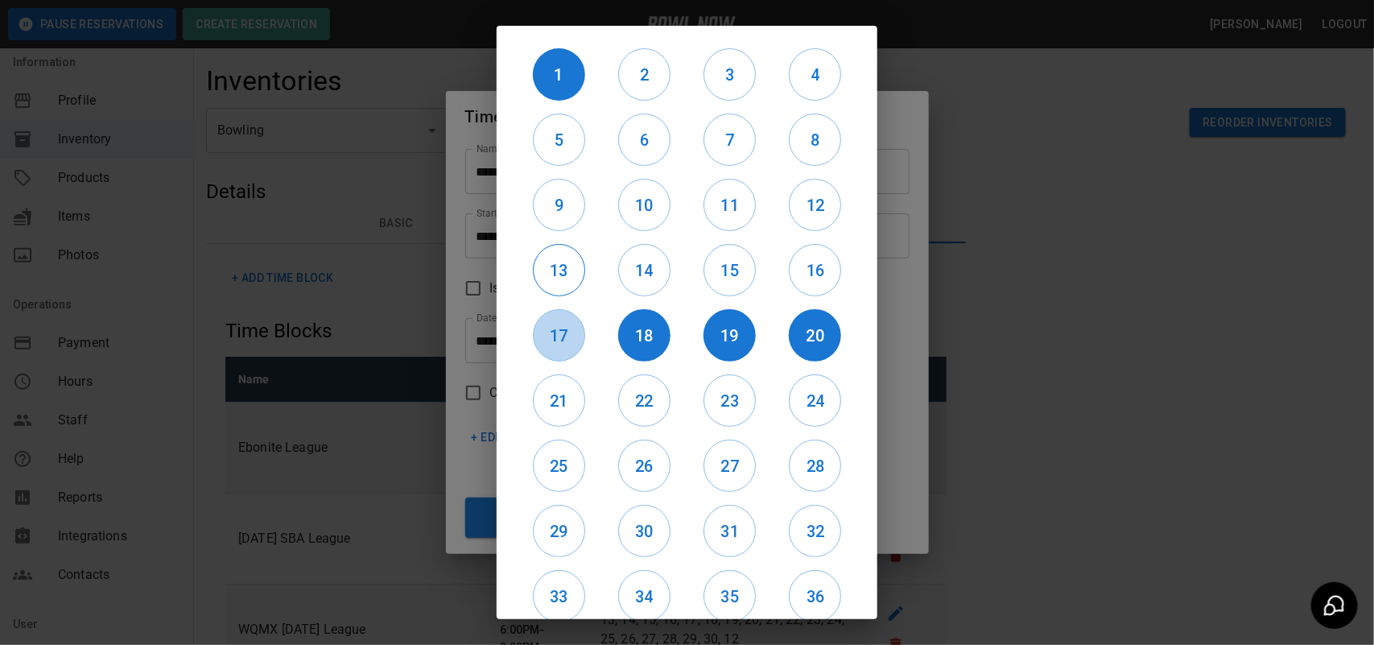
drag, startPoint x: 564, startPoint y: 339, endPoint x: 580, endPoint y: 282, distance: 59.4
click at [564, 339] on h6 "17" at bounding box center [559, 336] width 51 height 26
click at [564, 254] on button "13" at bounding box center [559, 270] width 52 height 52
drag, startPoint x: 613, startPoint y: 262, endPoint x: 699, endPoint y: 263, distance: 86.2
click at [617, 263] on div "14" at bounding box center [643, 269] width 85 height 65
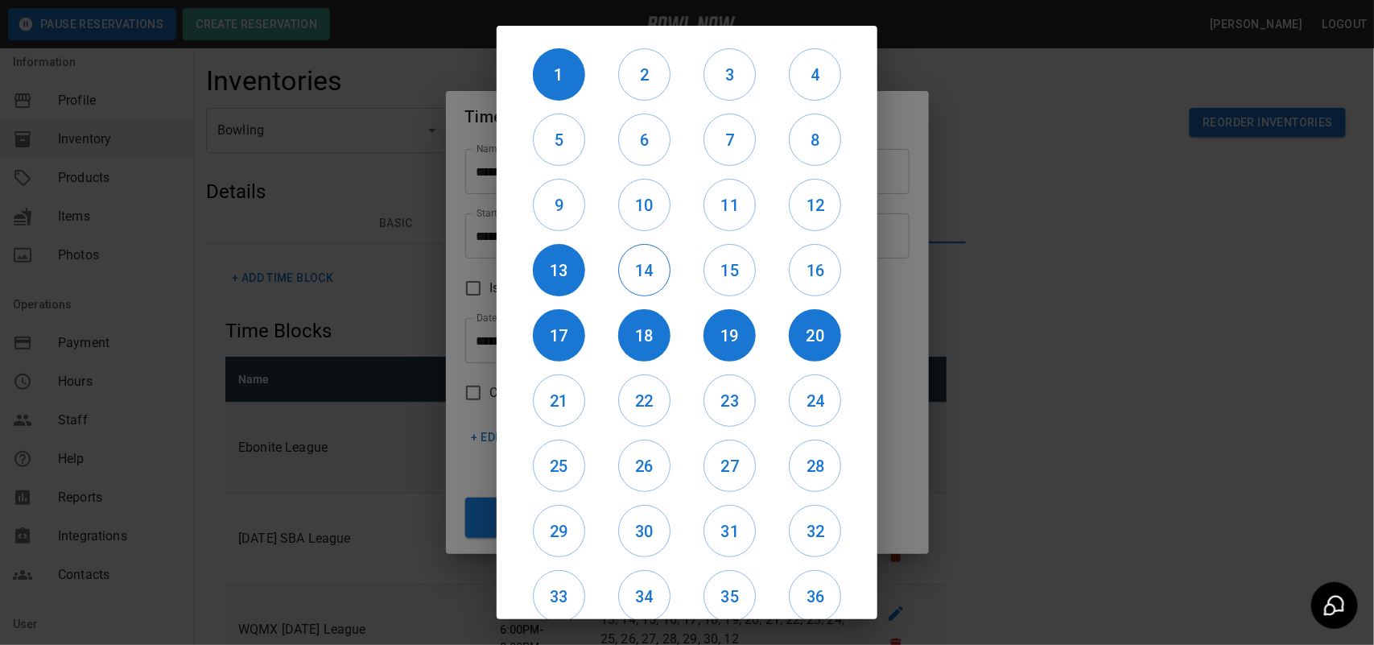
click at [641, 271] on h6 "14" at bounding box center [644, 271] width 51 height 26
drag, startPoint x: 727, startPoint y: 267, endPoint x: 782, endPoint y: 272, distance: 55.8
click at [733, 271] on h6 "15" at bounding box center [729, 271] width 51 height 26
click at [790, 272] on h6 "16" at bounding box center [815, 271] width 51 height 26
click at [814, 209] on h6 "12" at bounding box center [815, 205] width 51 height 26
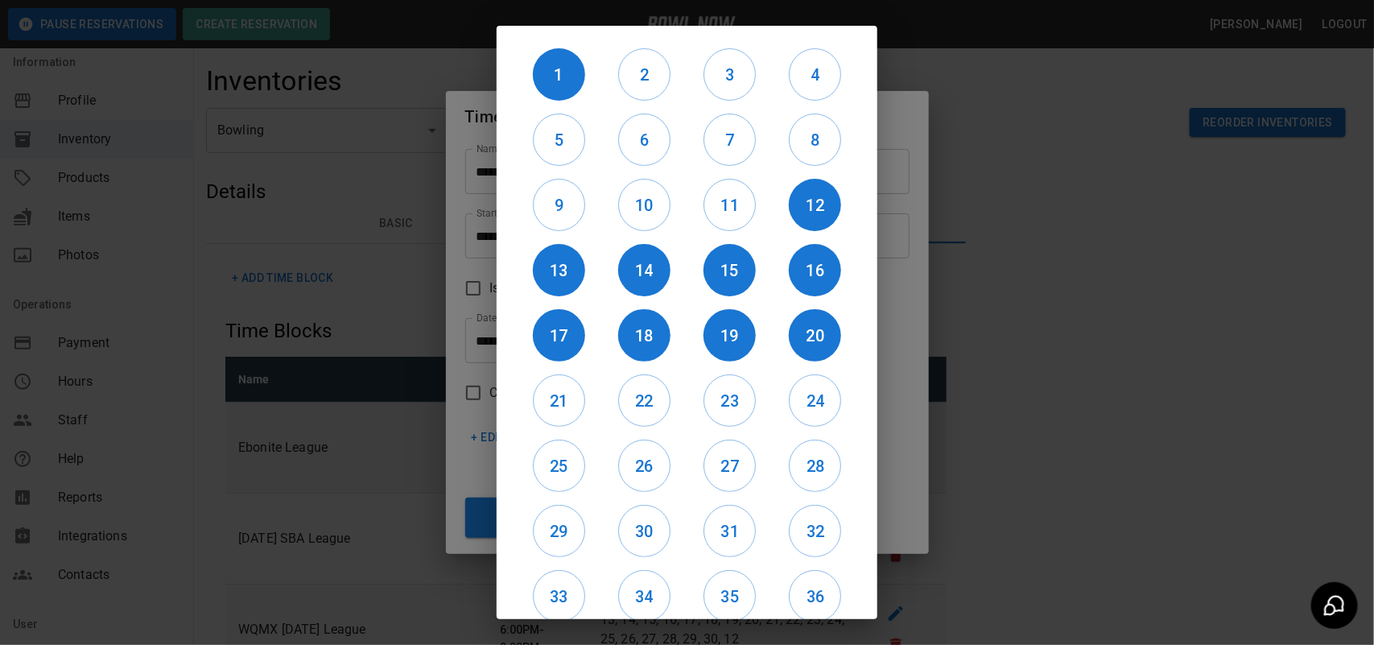
drag, startPoint x: 753, startPoint y: 213, endPoint x: 677, endPoint y: 235, distance: 78.7
click at [741, 216] on div "11" at bounding box center [729, 204] width 85 height 65
click at [711, 220] on button "11" at bounding box center [730, 205] width 52 height 52
drag, startPoint x: 665, startPoint y: 225, endPoint x: 636, endPoint y: 223, distance: 29.1
click at [640, 223] on div "10" at bounding box center [643, 204] width 85 height 65
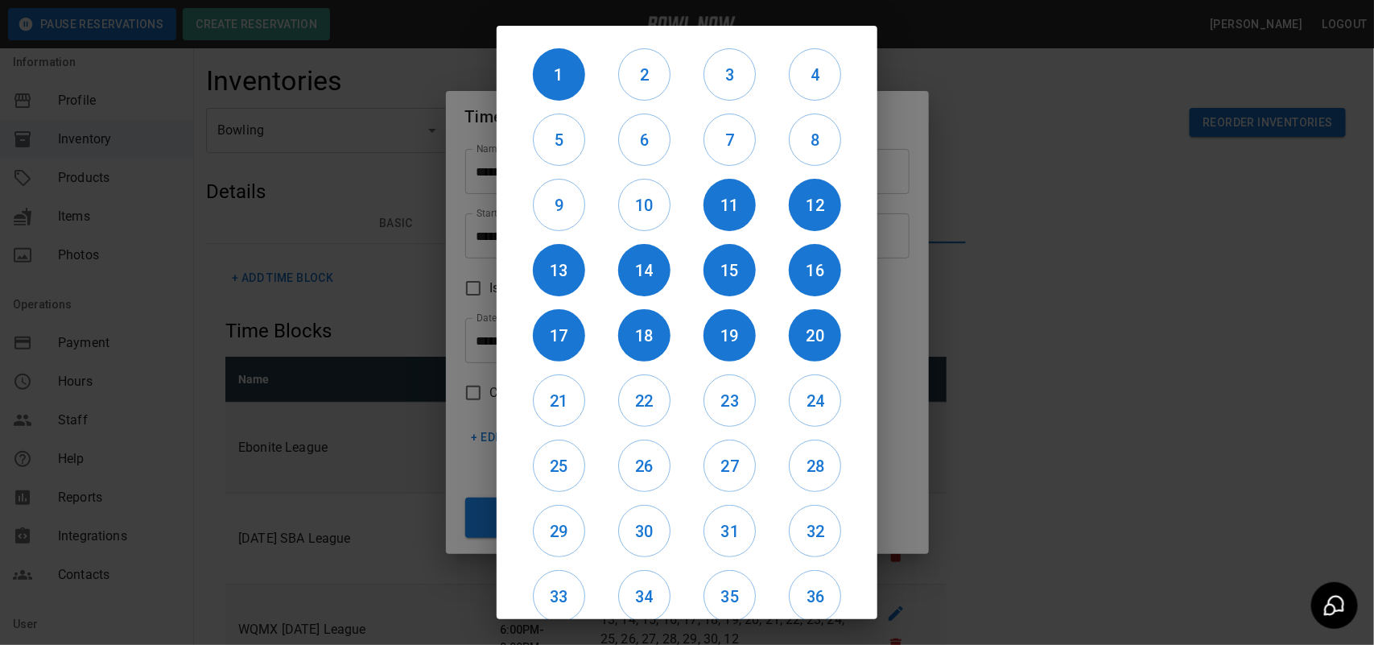
drag, startPoint x: 634, startPoint y: 219, endPoint x: 610, endPoint y: 234, distance: 28.6
click at [636, 219] on button "10" at bounding box center [644, 205] width 52 height 52
click at [538, 225] on div "9" at bounding box center [558, 204] width 85 height 65
click at [554, 216] on h6 "9" at bounding box center [559, 205] width 51 height 26
click at [577, 170] on div "5" at bounding box center [558, 139] width 85 height 65
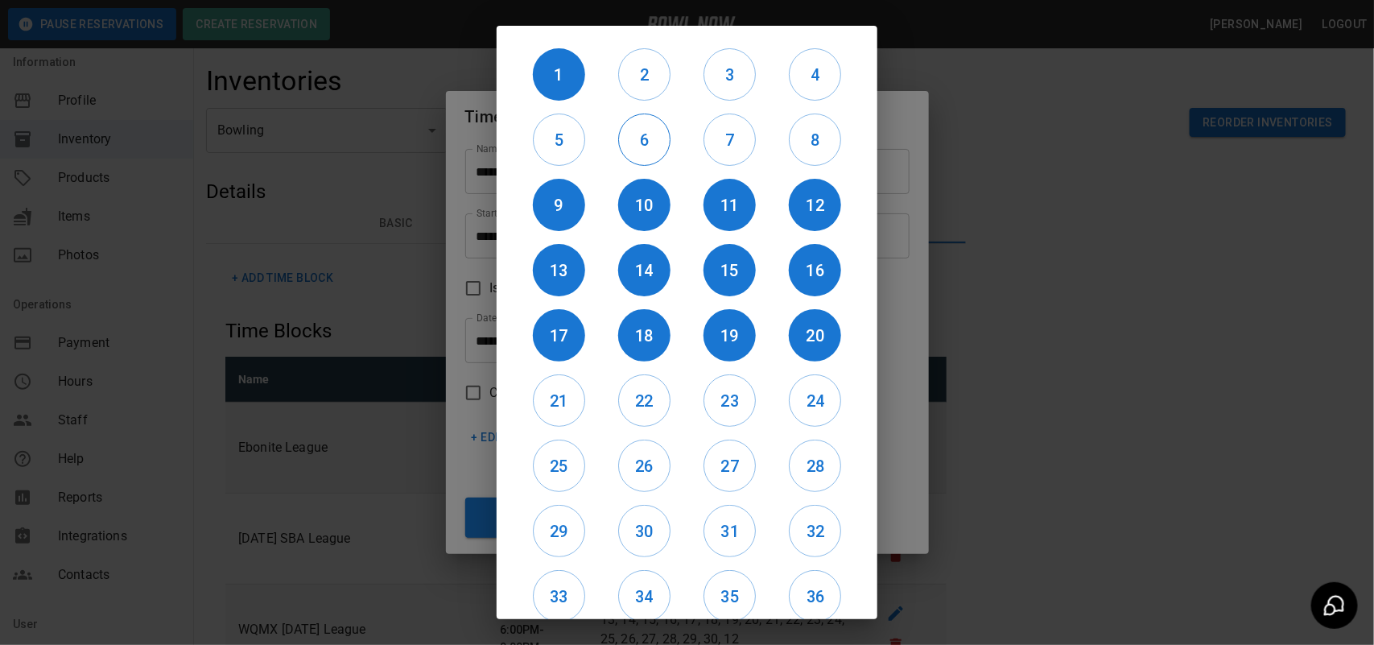
click at [653, 141] on h6 "6" at bounding box center [644, 140] width 51 height 26
drag, startPoint x: 568, startPoint y: 158, endPoint x: 559, endPoint y: 157, distance: 8.9
click at [559, 157] on button "5" at bounding box center [559, 140] width 52 height 52
click at [745, 149] on div "7" at bounding box center [729, 139] width 85 height 65
drag, startPoint x: 733, startPoint y: 139, endPoint x: 746, endPoint y: 141, distance: 13.8
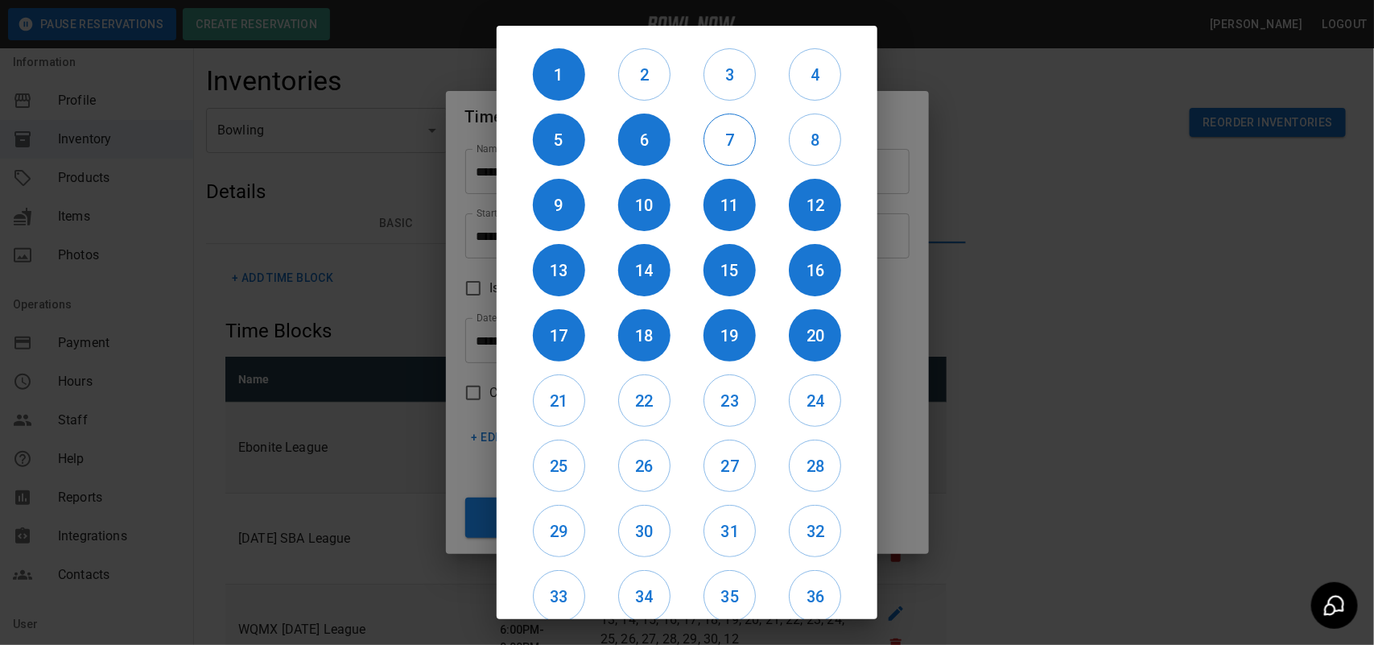
click at [737, 141] on h6 "7" at bounding box center [729, 140] width 51 height 26
click at [854, 142] on div "1 2 3 4 5 6 7 8 9 10 11 12 13 14 15 16 17 18 19 20 21 22 23 24 25 26 27 28 29 3…" at bounding box center [687, 322] width 381 height 593
click at [803, 139] on h6 "8" at bounding box center [815, 140] width 51 height 26
click at [815, 52] on button "4" at bounding box center [815, 74] width 52 height 52
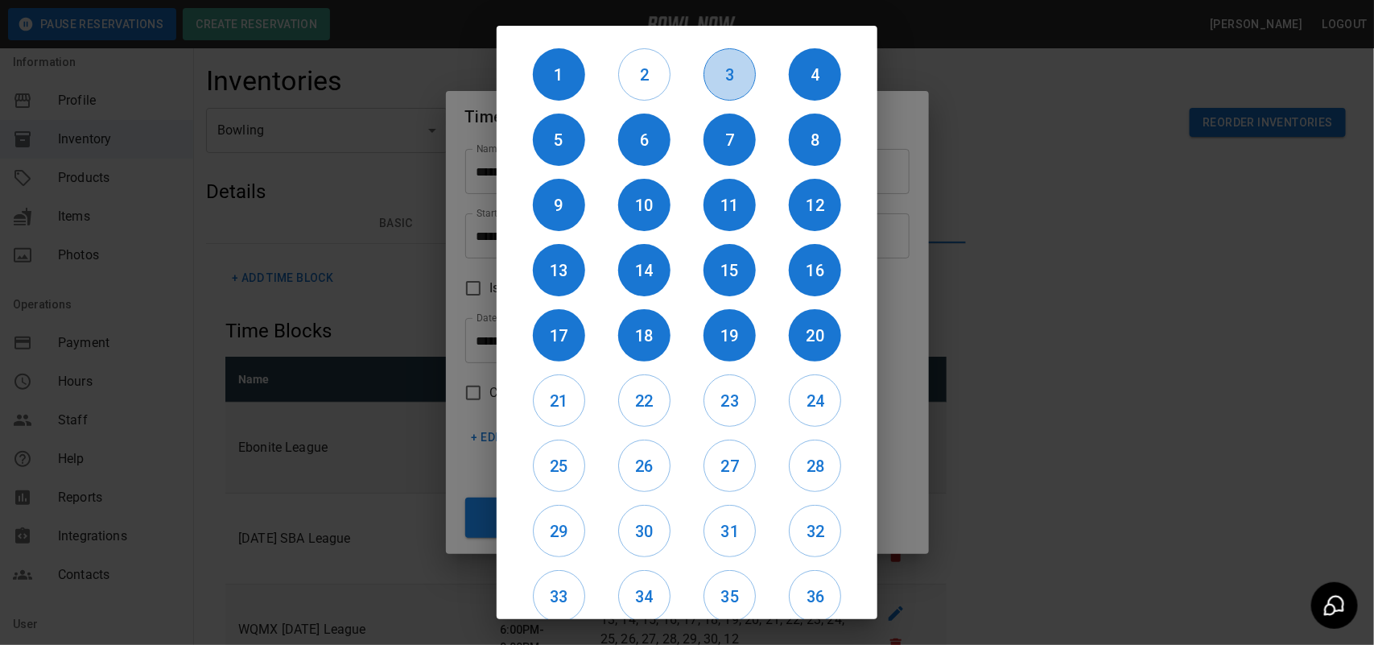
click at [727, 87] on button "3" at bounding box center [730, 74] width 52 height 52
click at [654, 75] on h6 "2" at bounding box center [644, 75] width 51 height 26
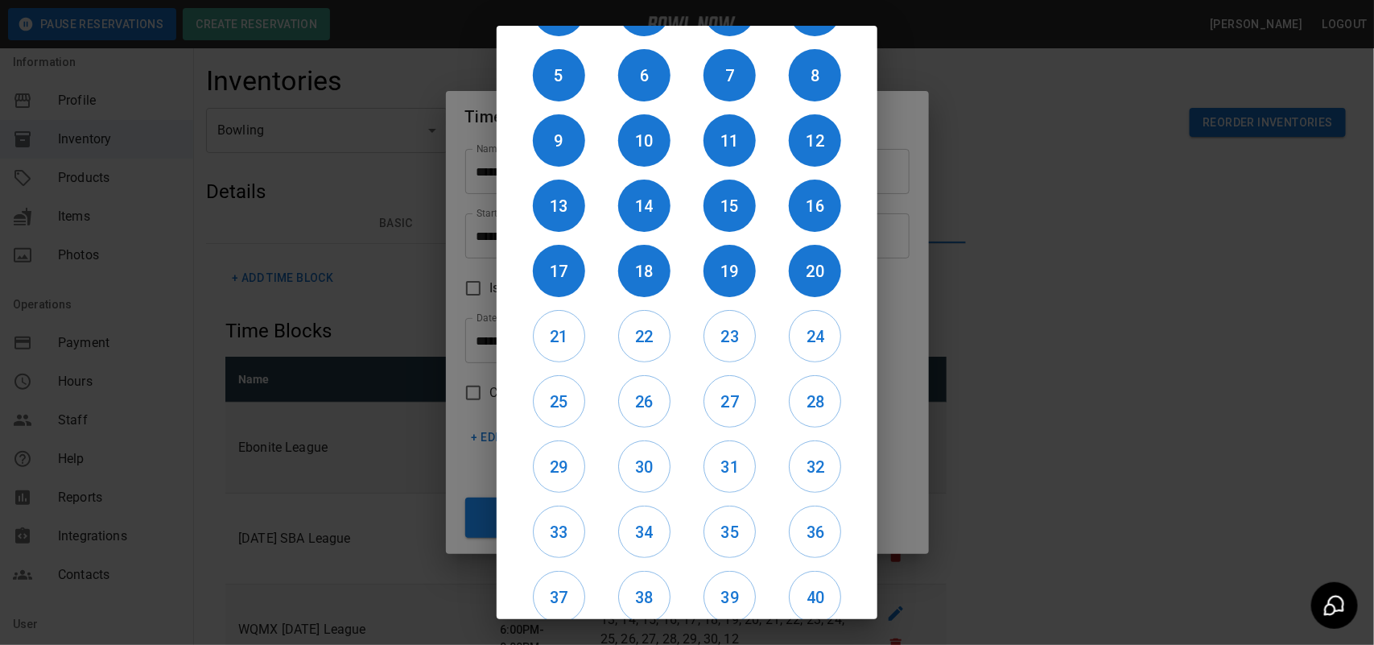
scroll to position [135, 0]
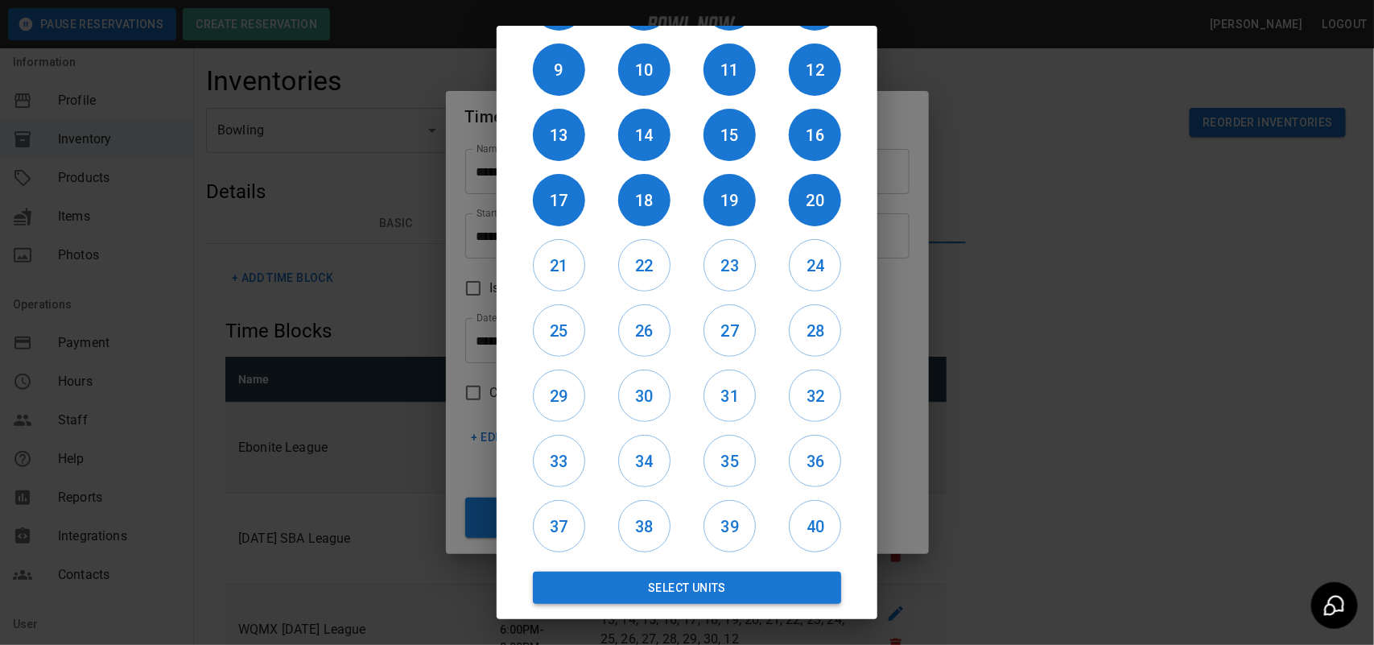
click at [747, 601] on button "Select Units" at bounding box center [687, 588] width 308 height 32
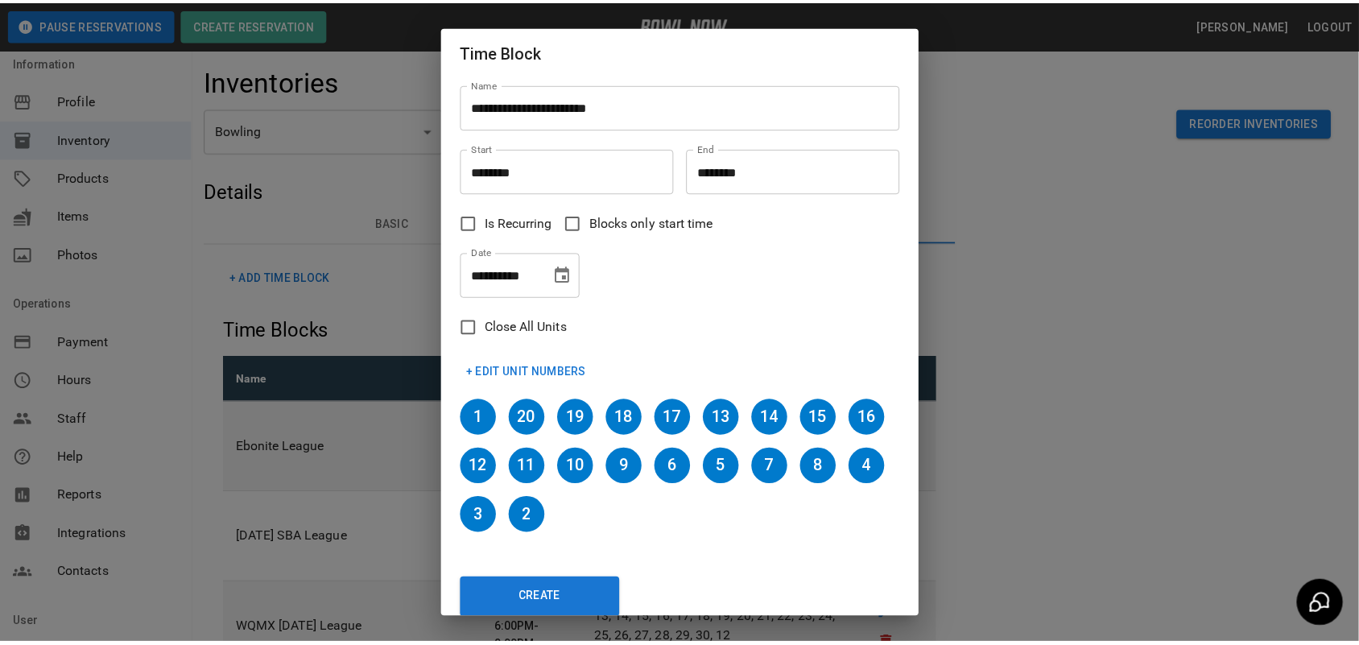
scroll to position [16, 0]
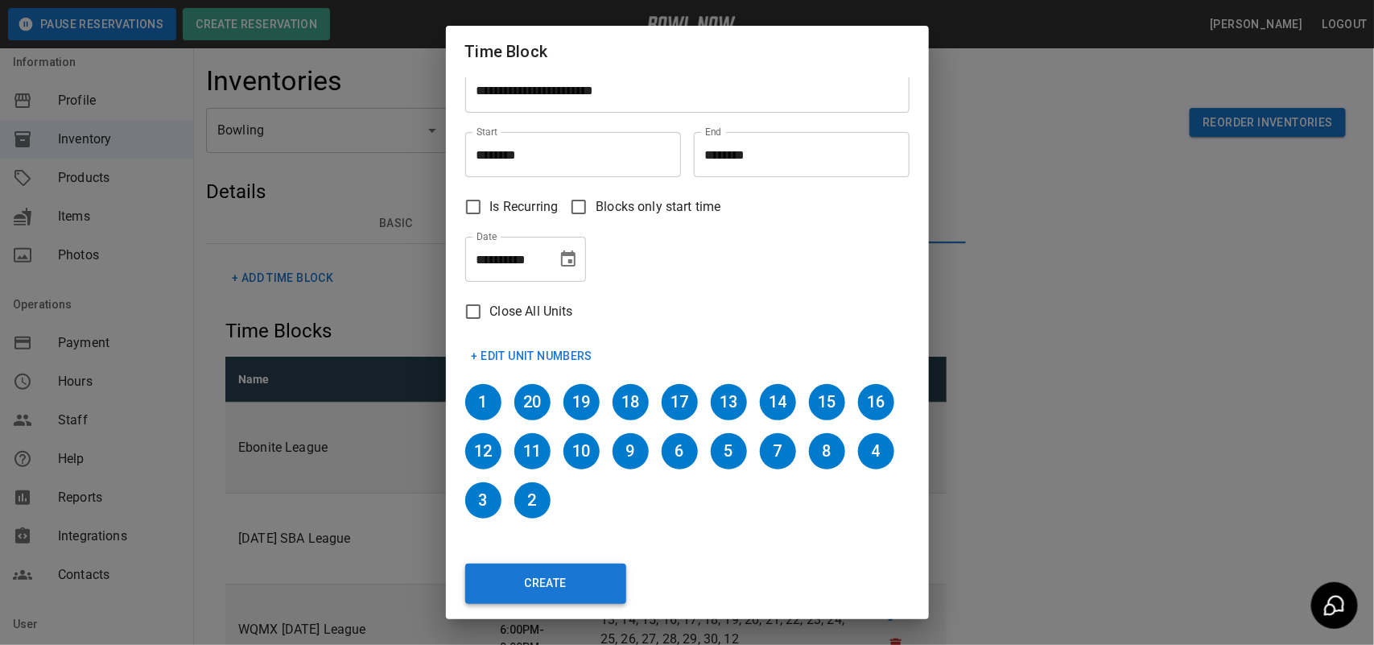
click at [544, 592] on button "Create" at bounding box center [545, 584] width 161 height 40
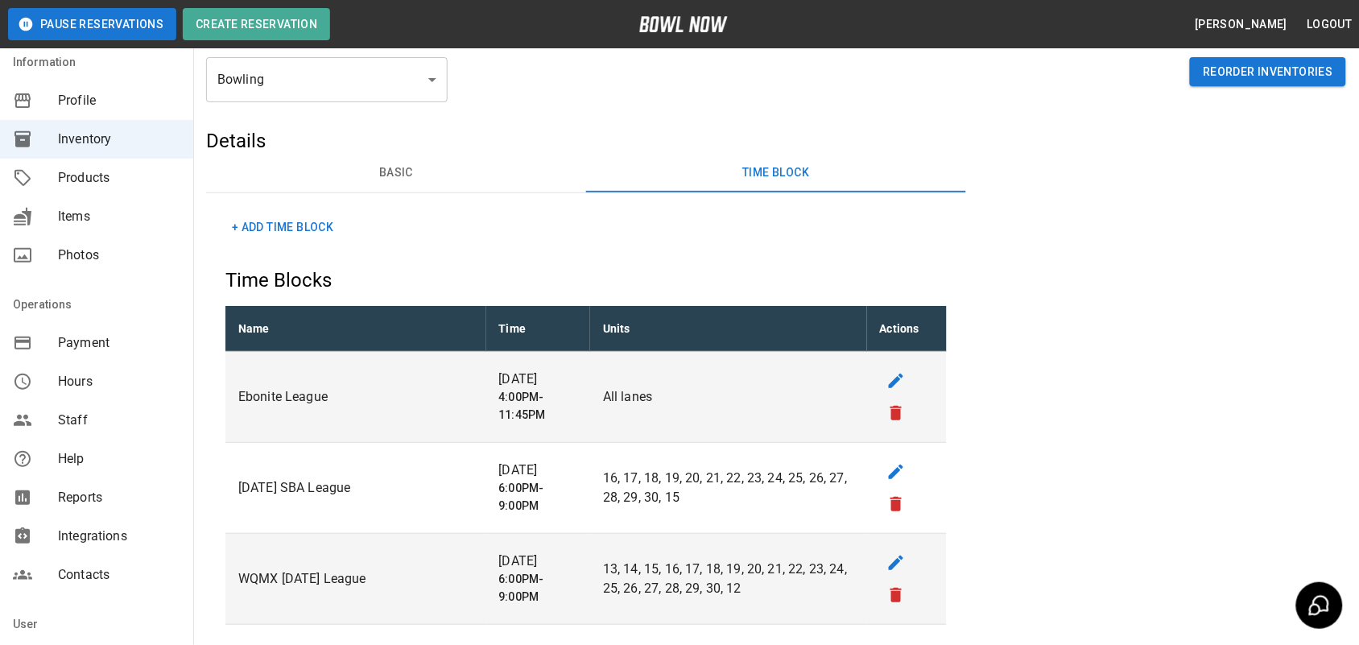
scroll to position [101, 0]
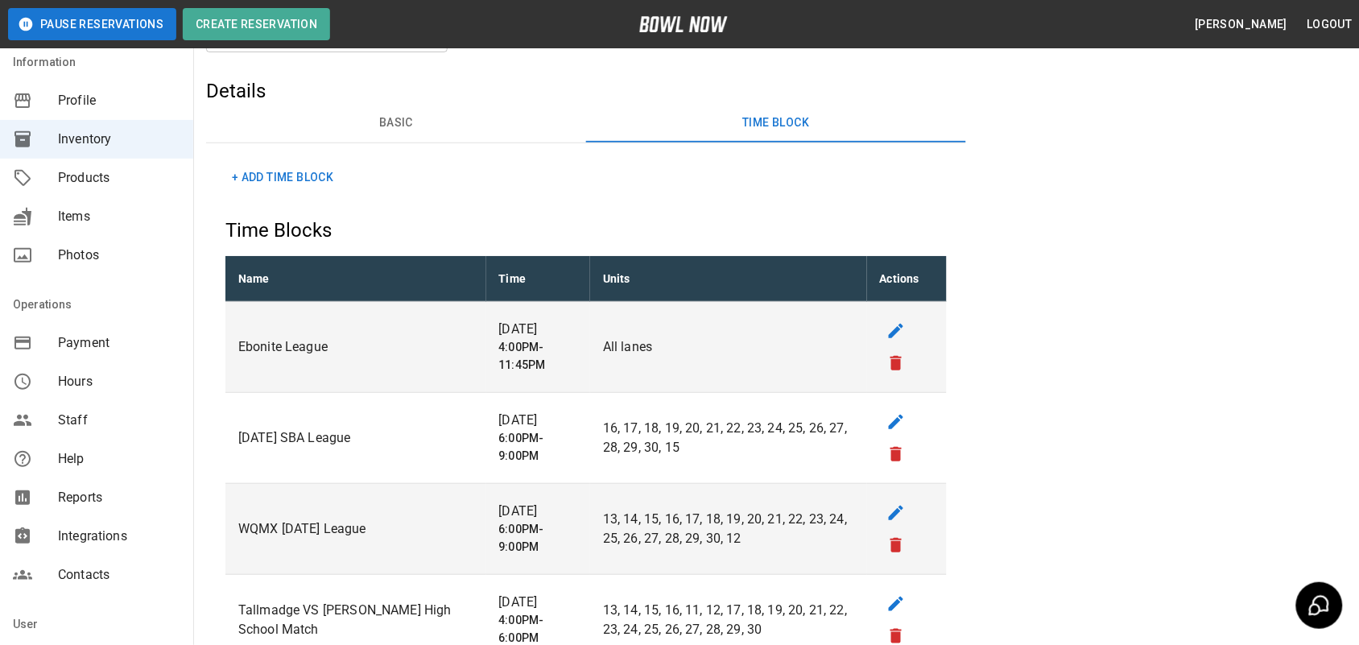
click at [280, 177] on button "+ Add Time Block" at bounding box center [282, 178] width 114 height 30
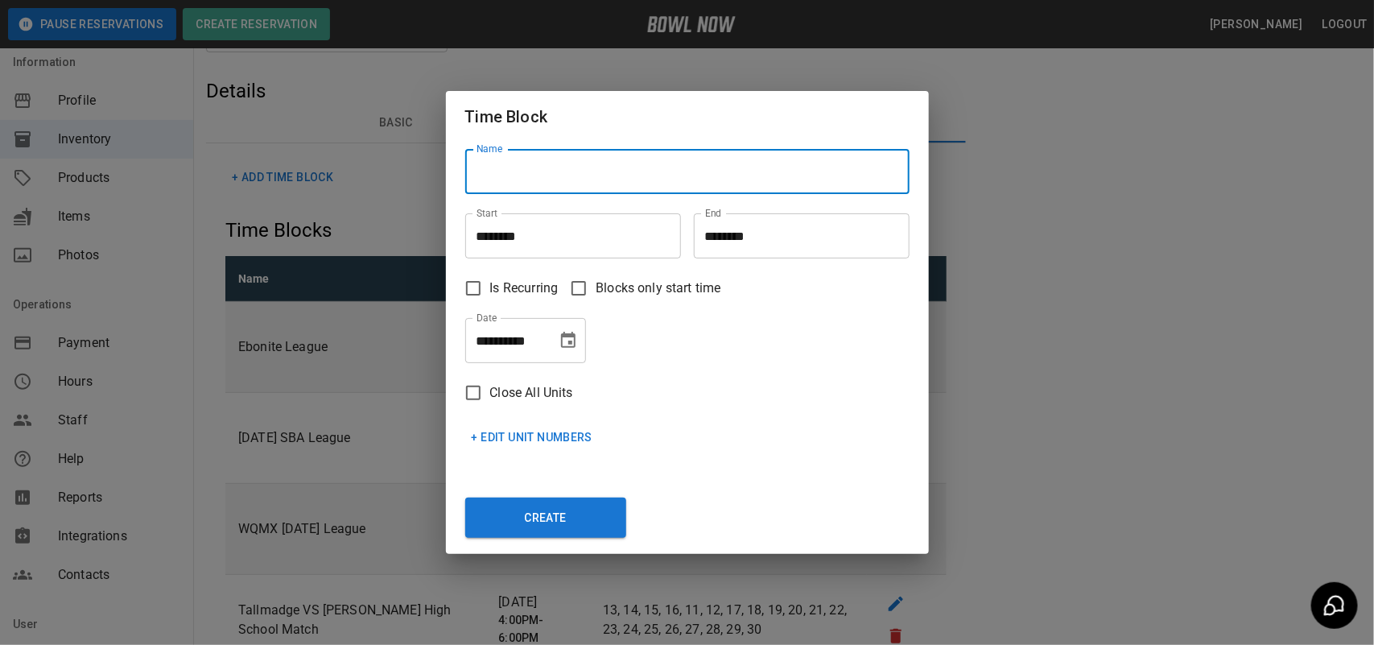
click at [588, 182] on input "Name" at bounding box center [687, 171] width 444 height 45
type input "**********"
click at [539, 240] on input "********" at bounding box center [567, 235] width 204 height 45
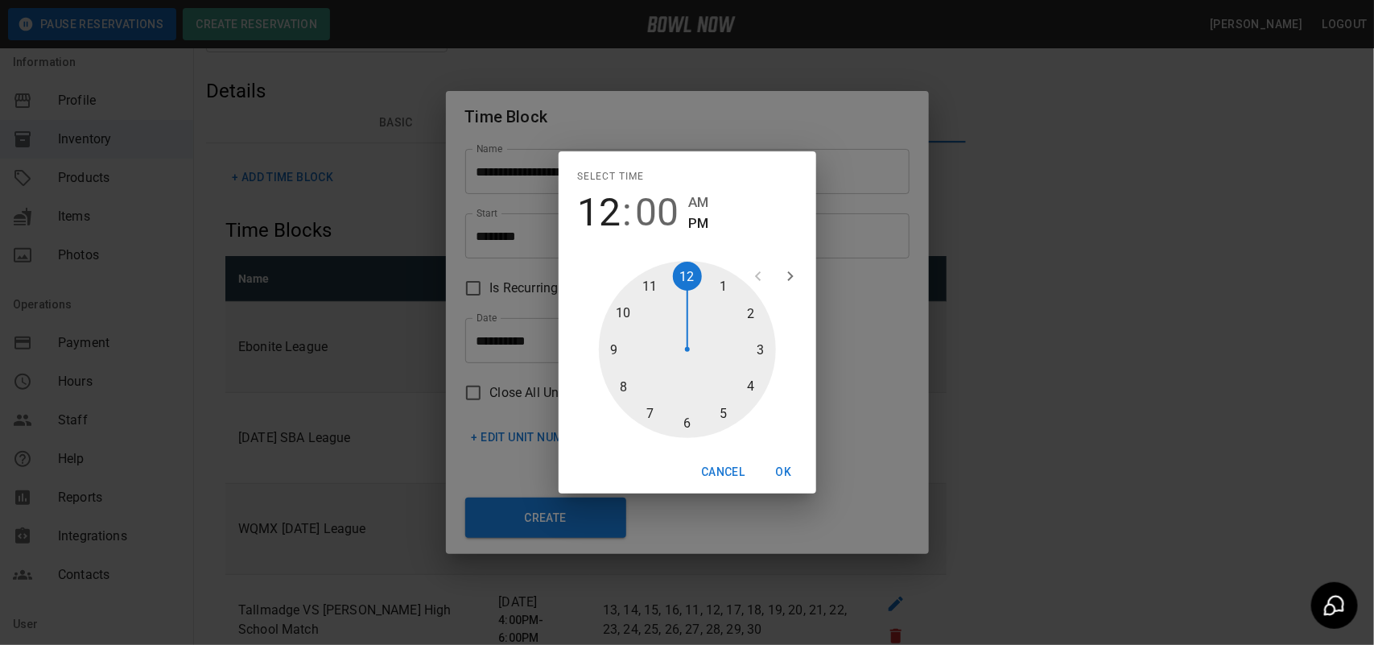
click at [610, 347] on div at bounding box center [687, 349] width 177 height 177
type input "********"
click at [790, 469] on button "OK" at bounding box center [784, 472] width 52 height 30
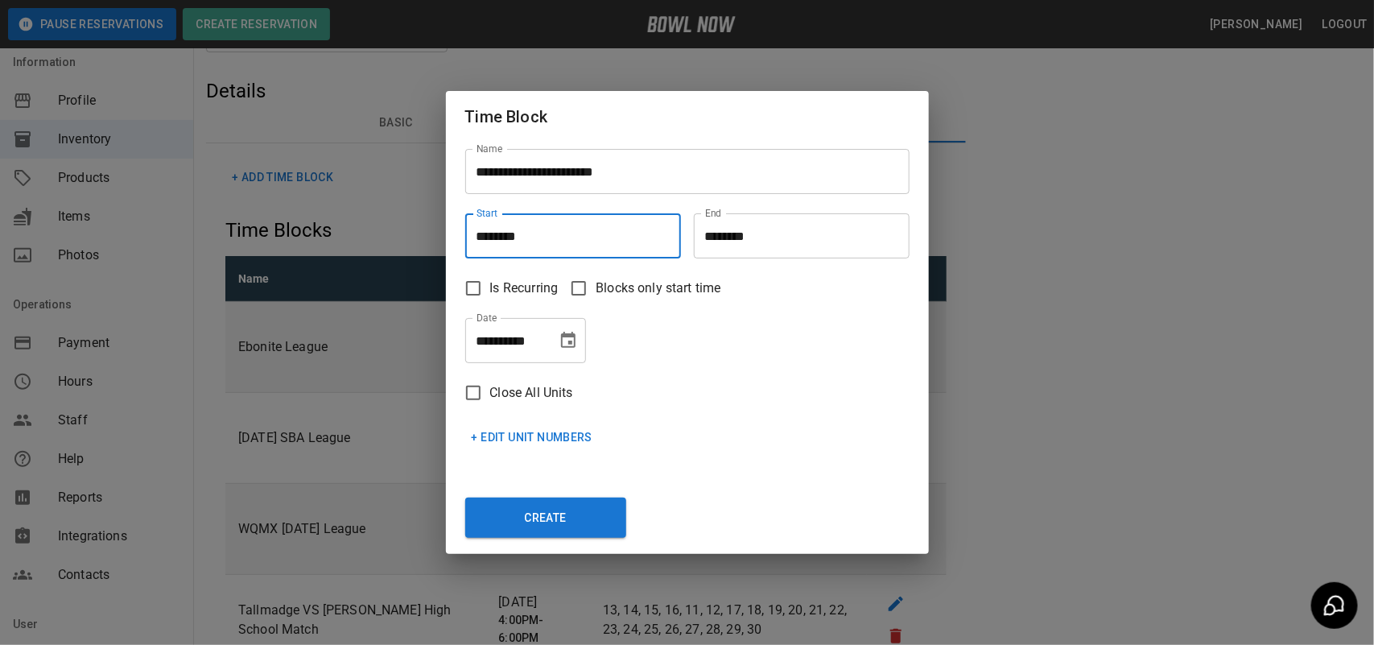
click at [729, 228] on input "********" at bounding box center [796, 235] width 204 height 45
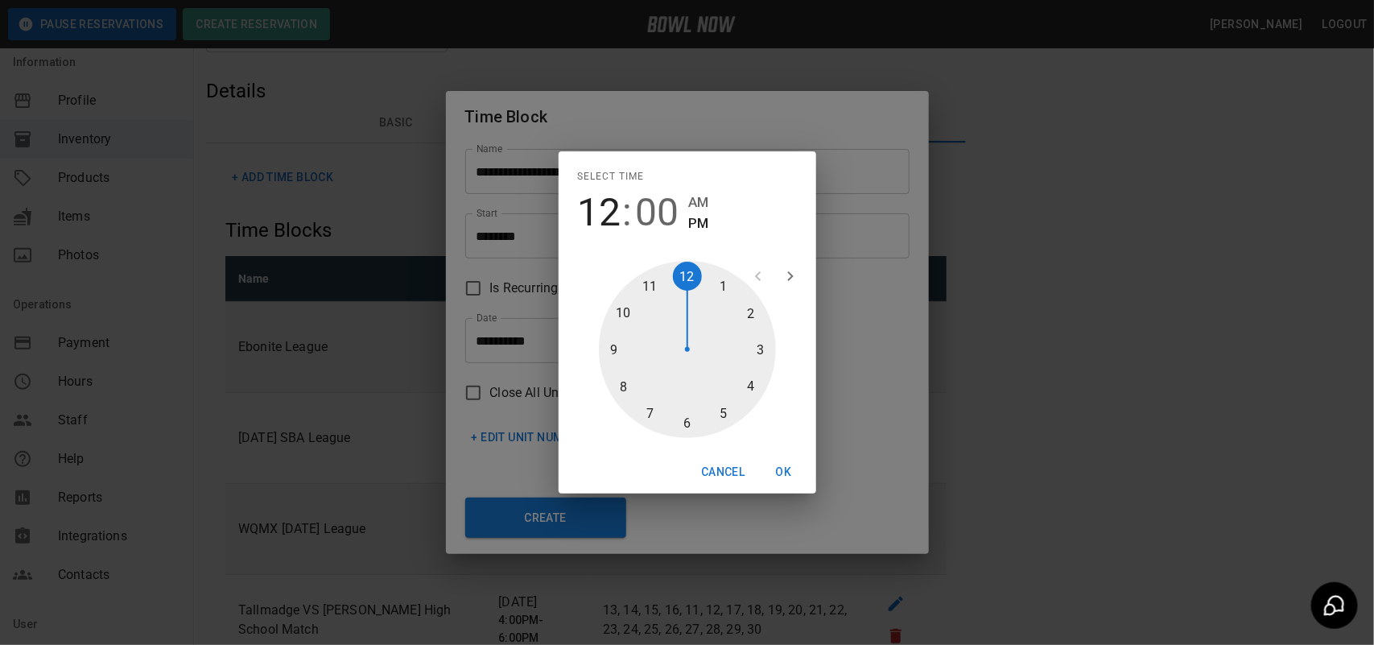
click at [774, 469] on button "OK" at bounding box center [784, 472] width 52 height 30
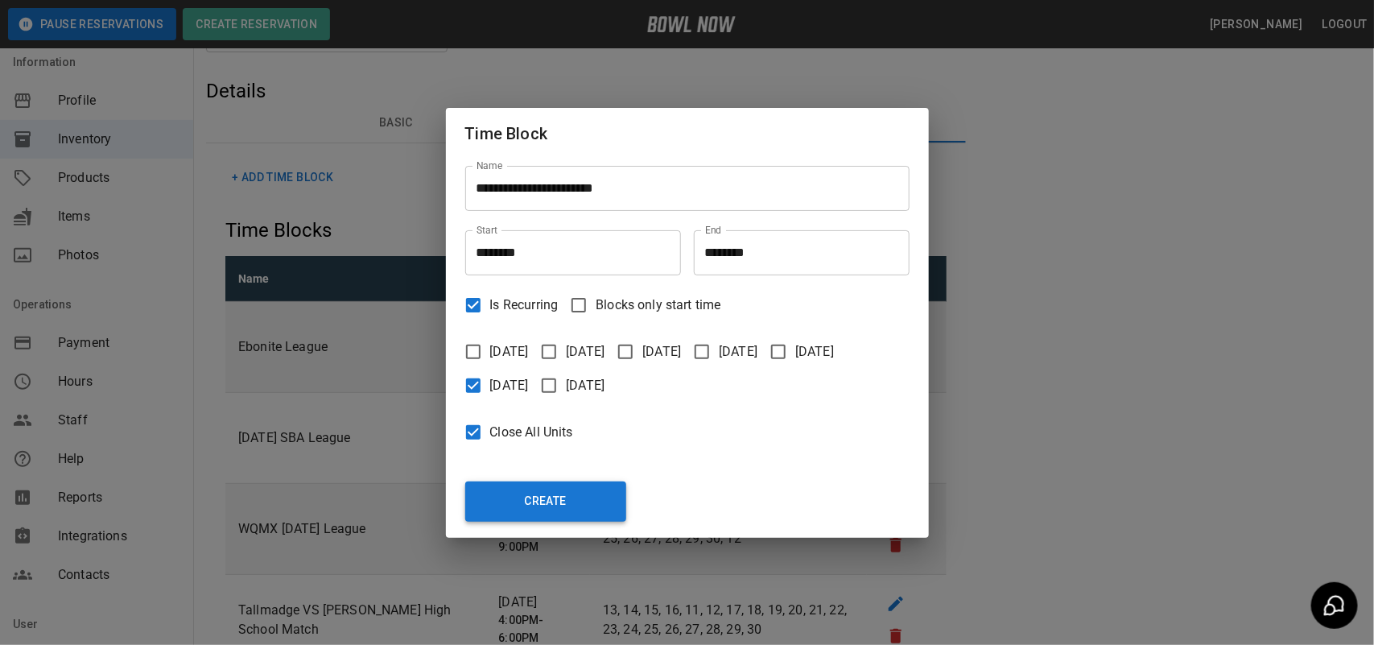
click at [559, 496] on button "Create" at bounding box center [545, 501] width 161 height 40
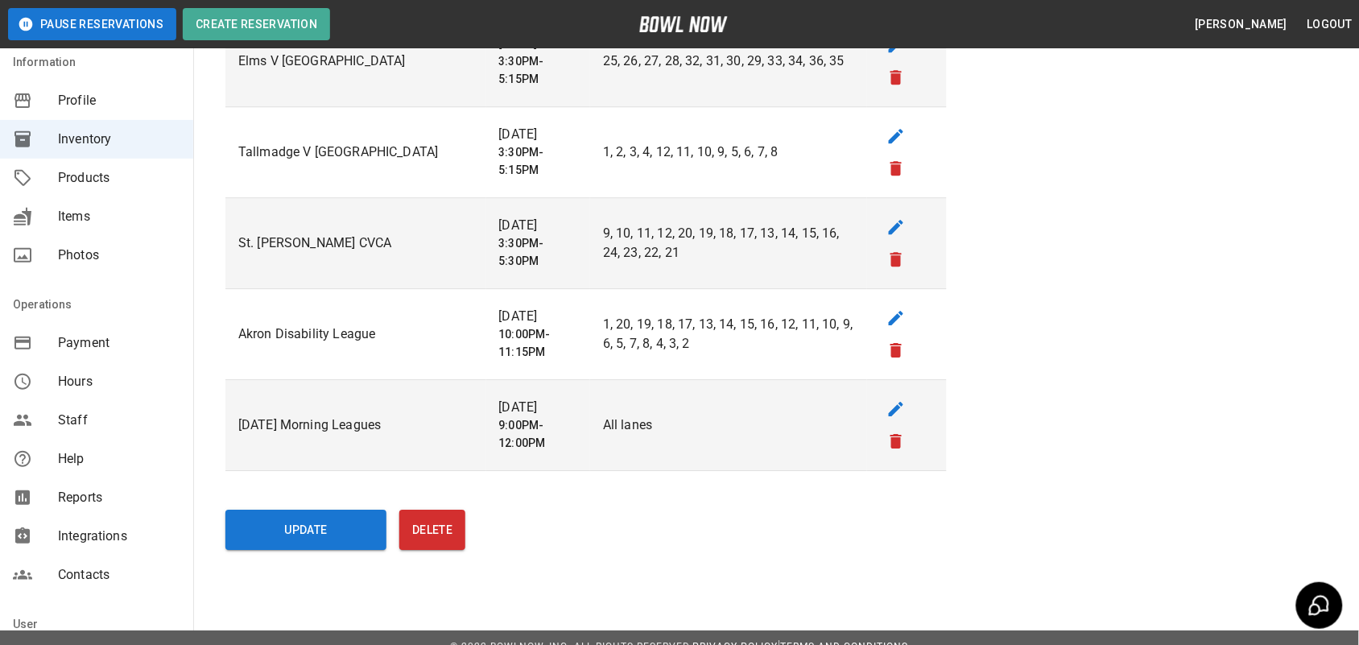
scroll to position [3138, 0]
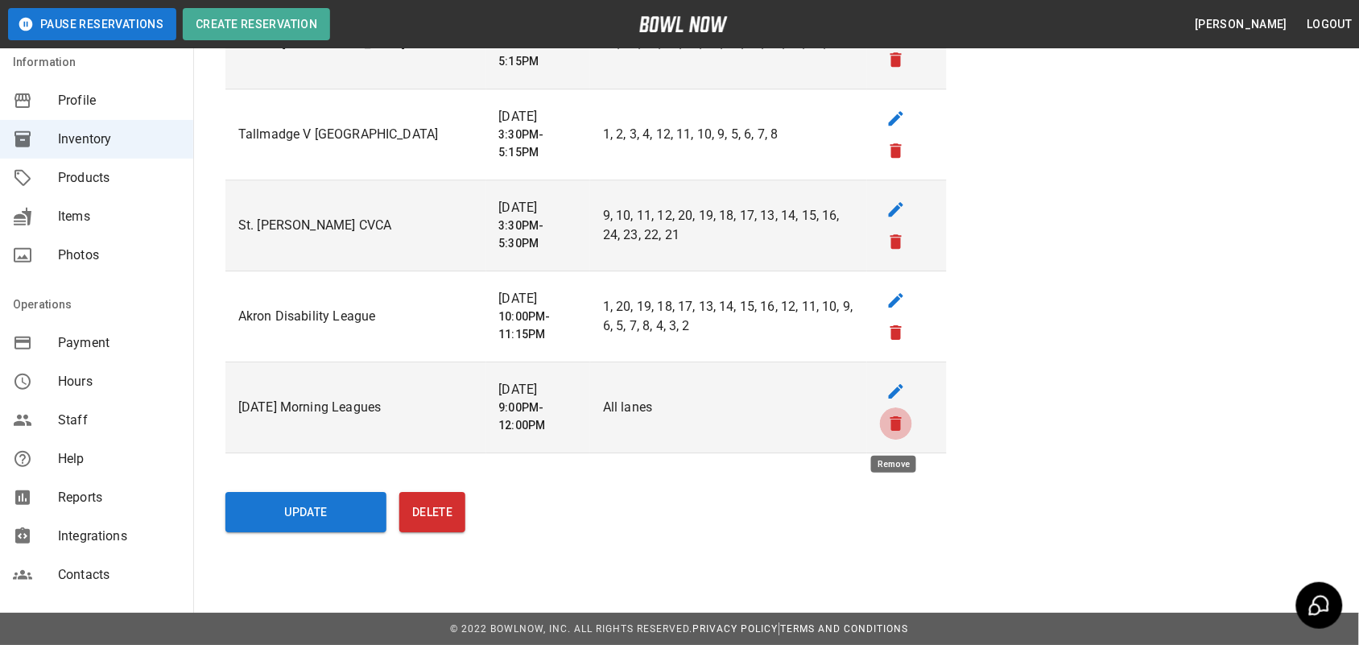
click at [896, 420] on icon "remove" at bounding box center [895, 423] width 11 height 14
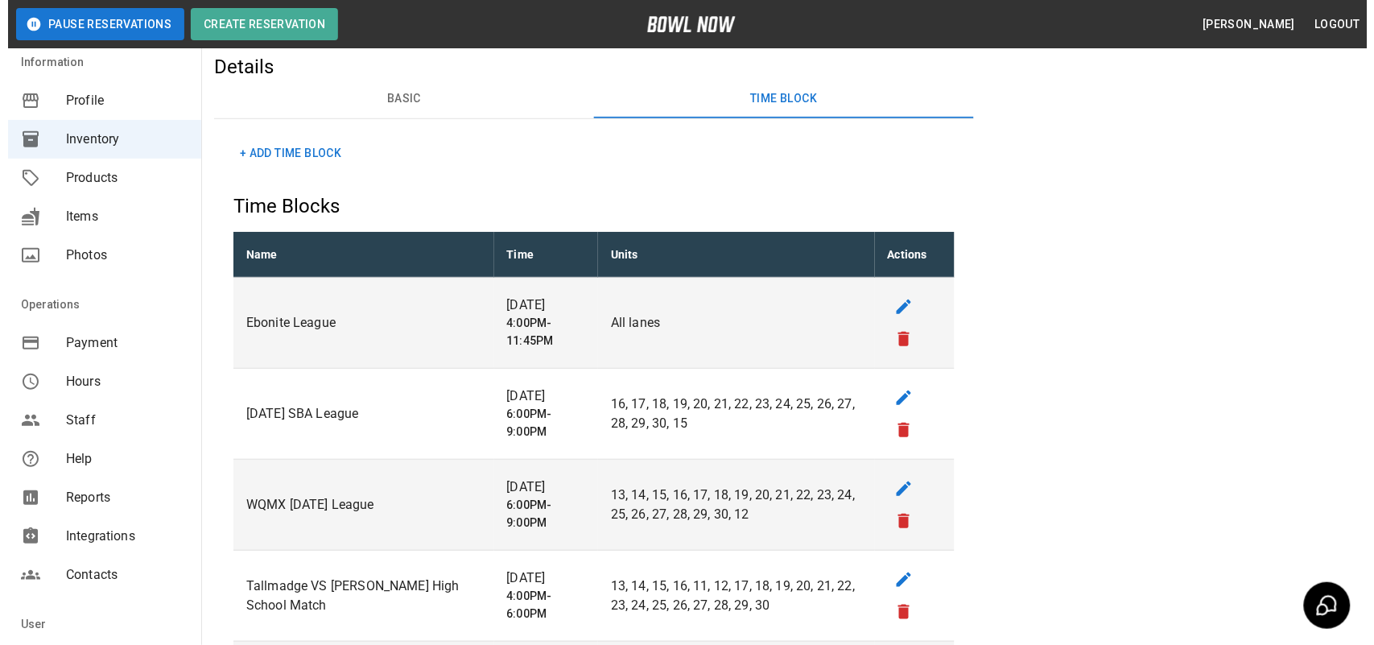
scroll to position [0, 0]
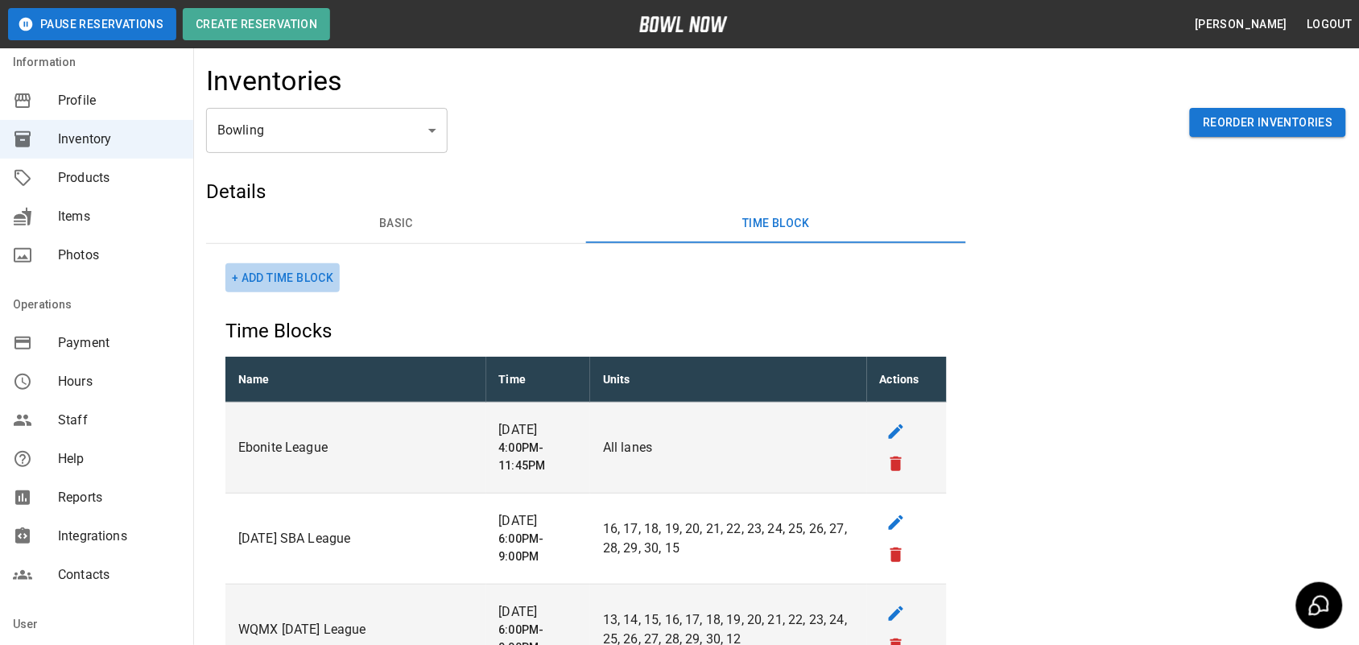
click at [294, 282] on button "+ Add Time Block" at bounding box center [282, 278] width 114 height 30
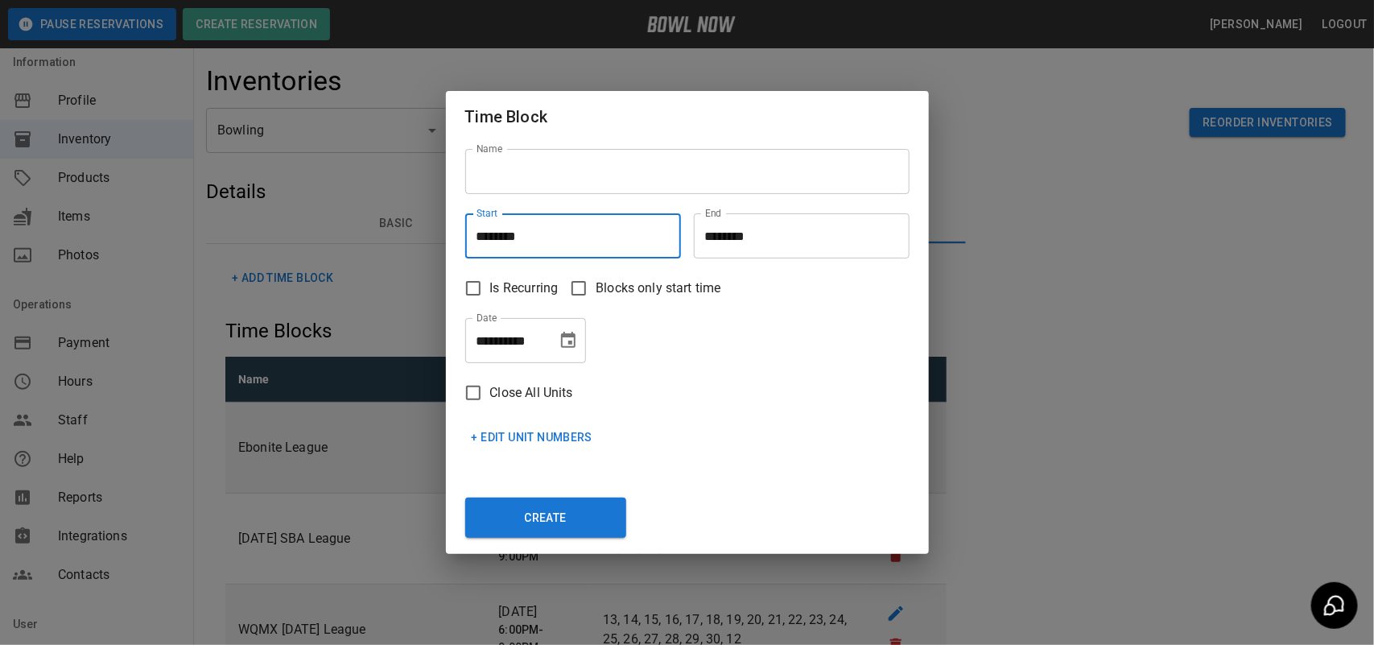
click at [558, 232] on input "********" at bounding box center [567, 235] width 204 height 45
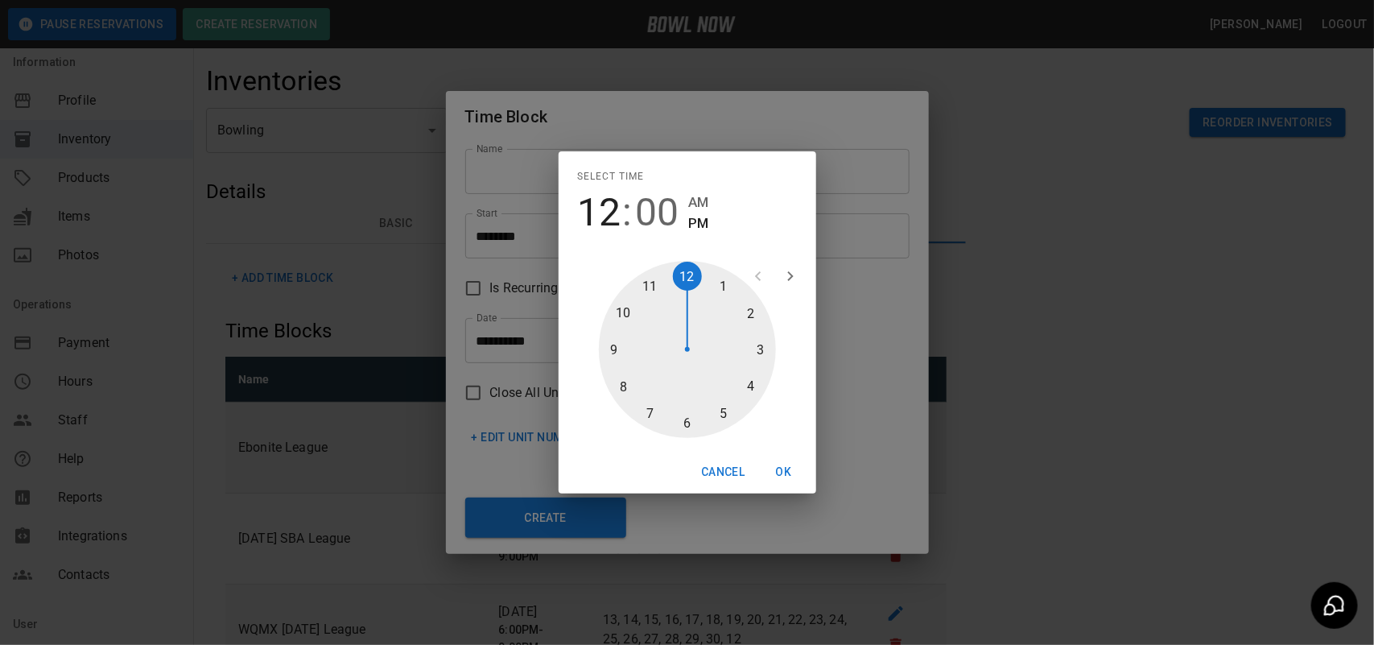
click at [770, 347] on div at bounding box center [687, 349] width 177 height 177
click at [676, 417] on div at bounding box center [687, 349] width 177 height 177
type input "********"
click at [779, 467] on button "OK" at bounding box center [784, 472] width 52 height 30
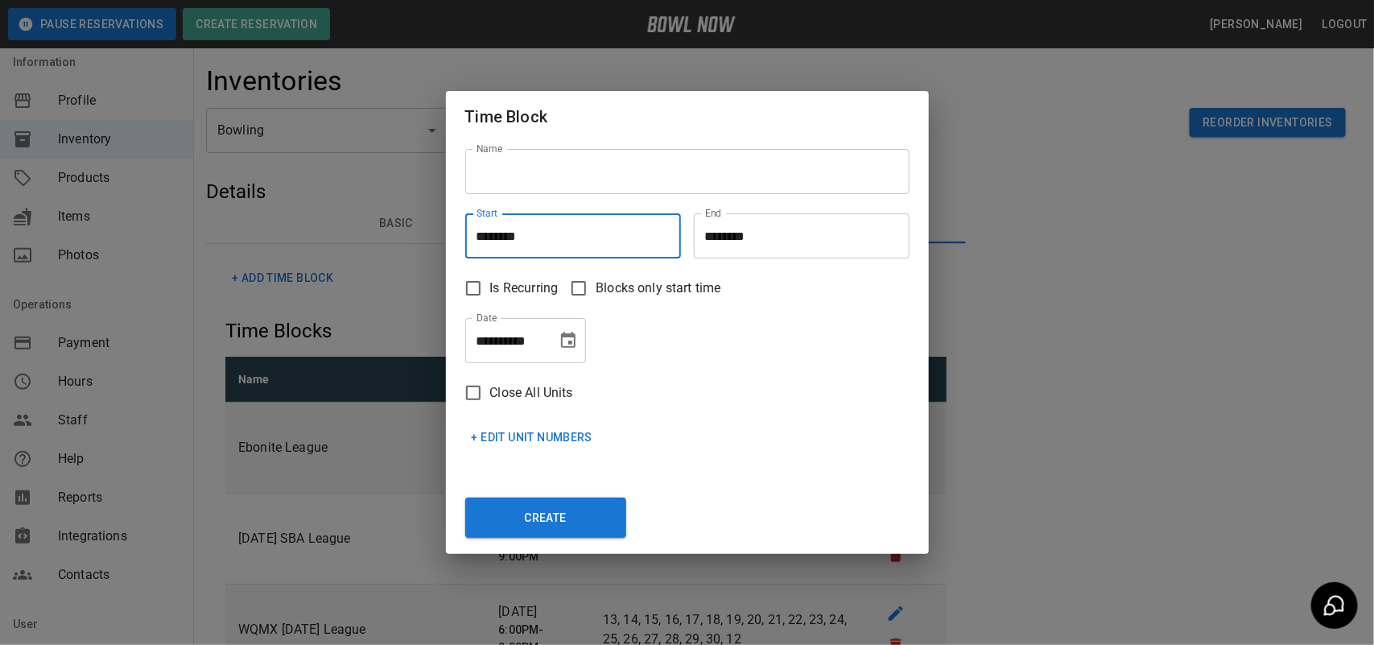
click at [755, 237] on input "********" at bounding box center [796, 235] width 204 height 45
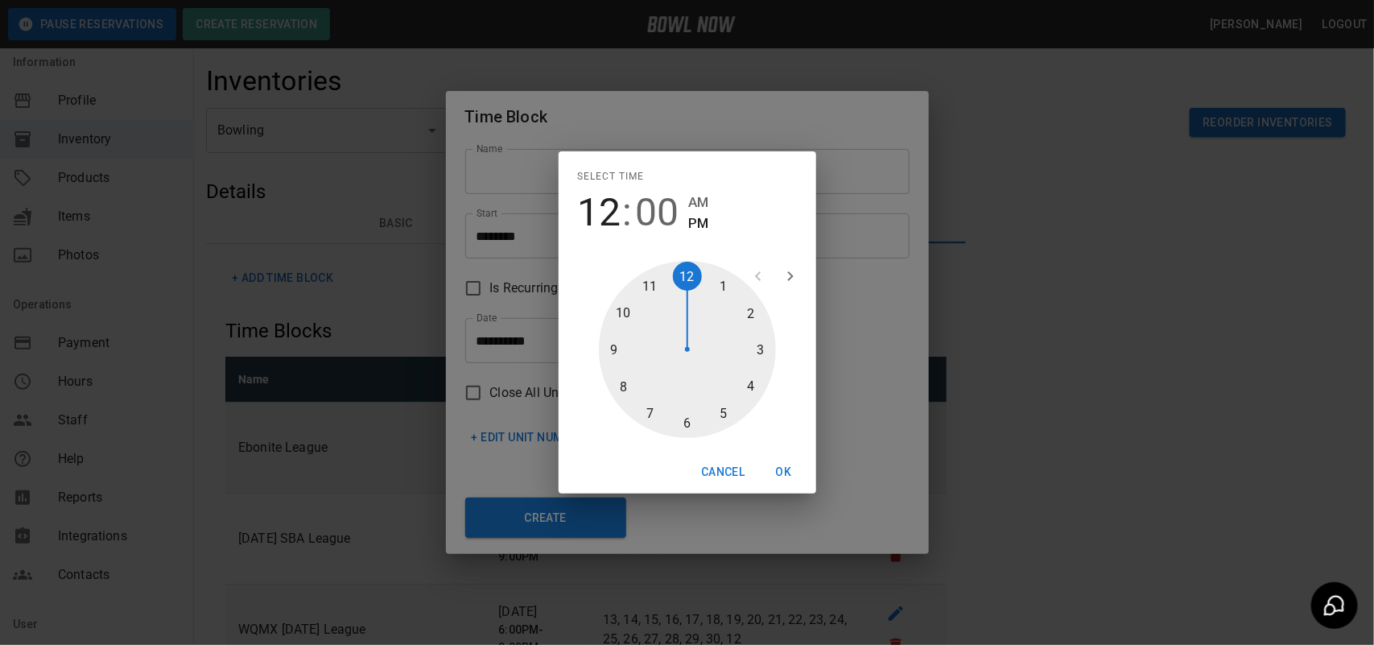
drag, startPoint x: 720, startPoint y: 411, endPoint x: 726, endPoint y: 387, distance: 24.8
click at [720, 411] on div at bounding box center [687, 349] width 177 height 177
click at [753, 343] on div at bounding box center [687, 349] width 177 height 177
click at [787, 467] on button "OK" at bounding box center [784, 472] width 52 height 30
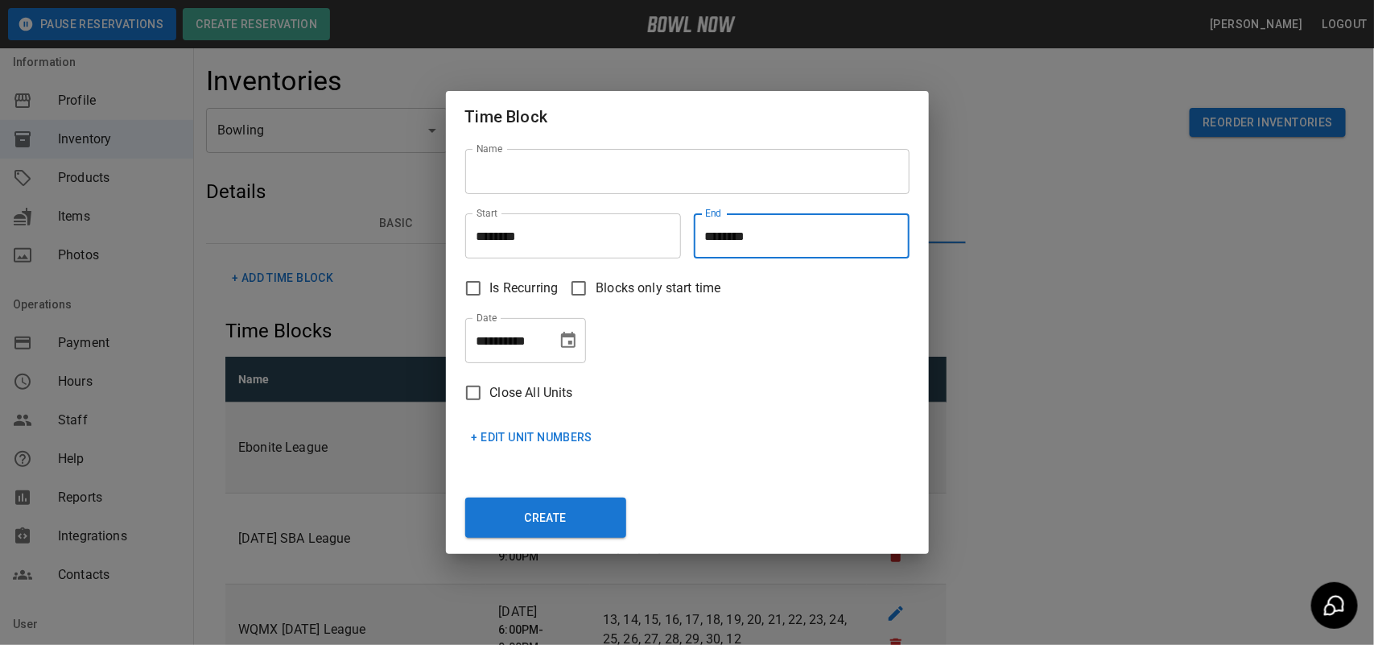
click at [742, 237] on input "********" at bounding box center [796, 235] width 204 height 45
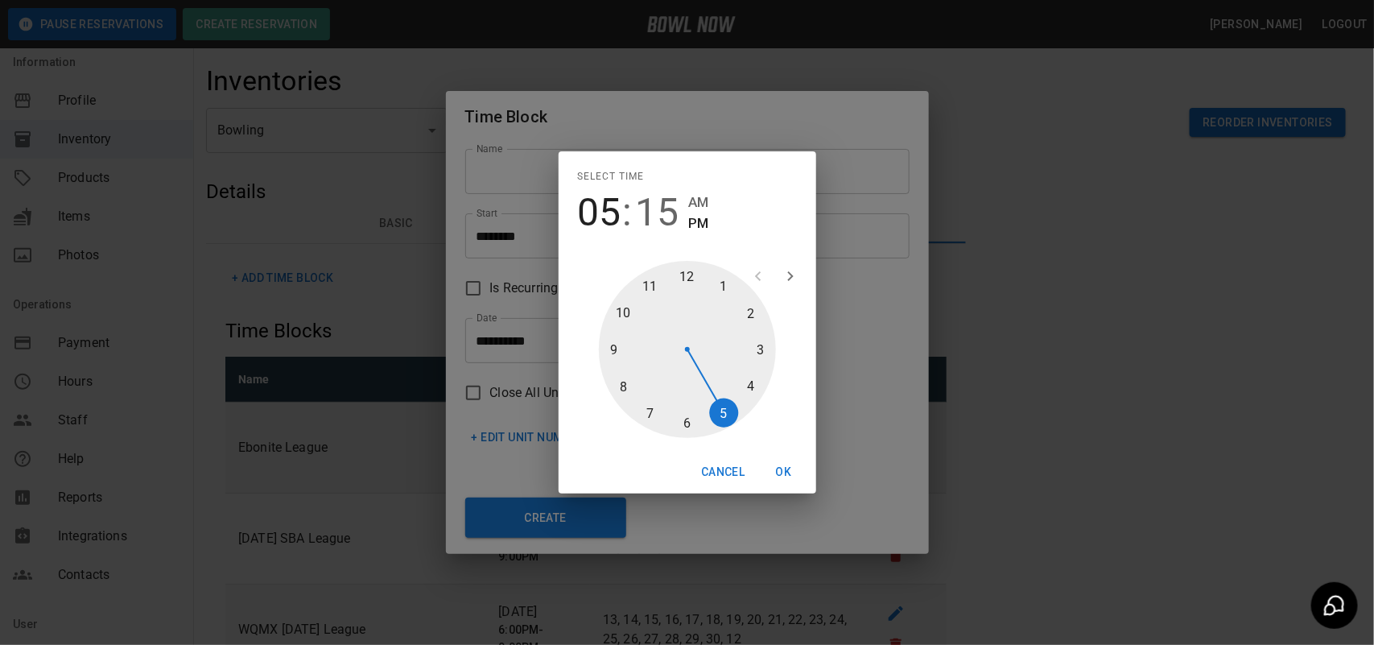
drag, startPoint x: 717, startPoint y: 403, endPoint x: 739, endPoint y: 412, distance: 23.5
click at [739, 412] on div at bounding box center [687, 349] width 177 height 177
type input "********"
drag, startPoint x: 758, startPoint y: 340, endPoint x: 725, endPoint y: 419, distance: 86.3
click at [706, 407] on div at bounding box center [687, 349] width 177 height 177
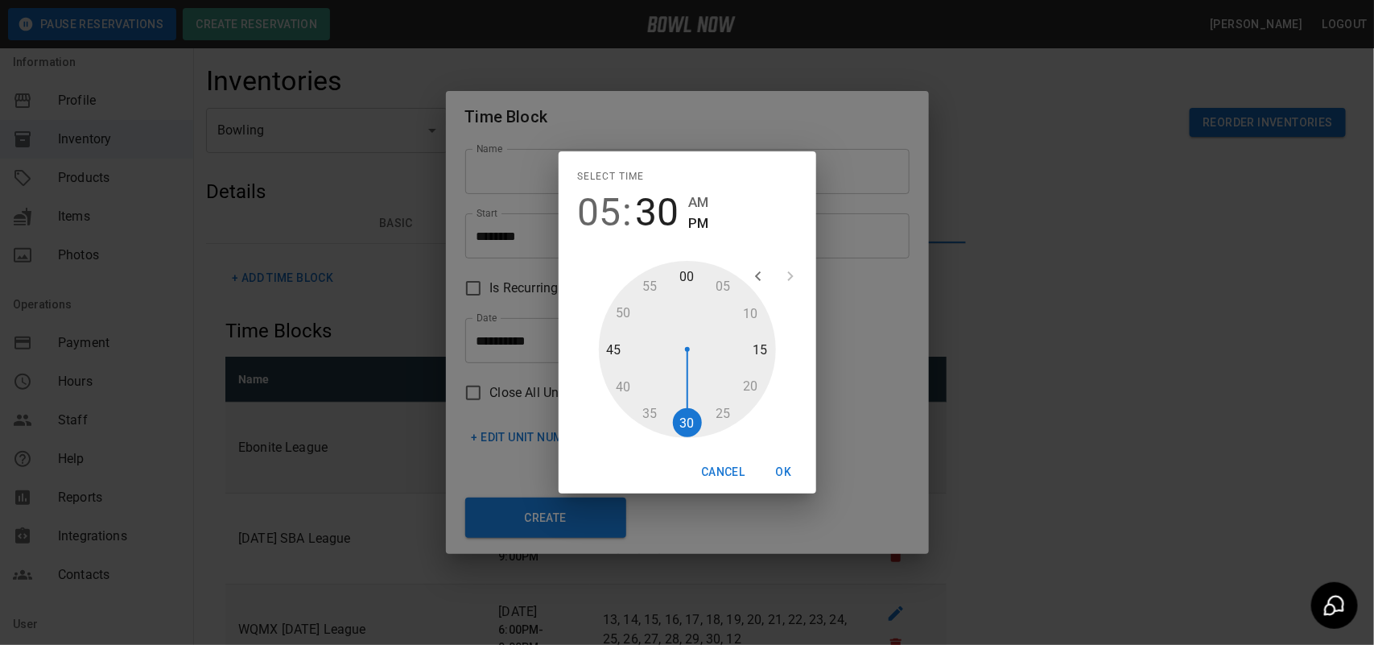
click at [770, 473] on button "OK" at bounding box center [784, 472] width 52 height 30
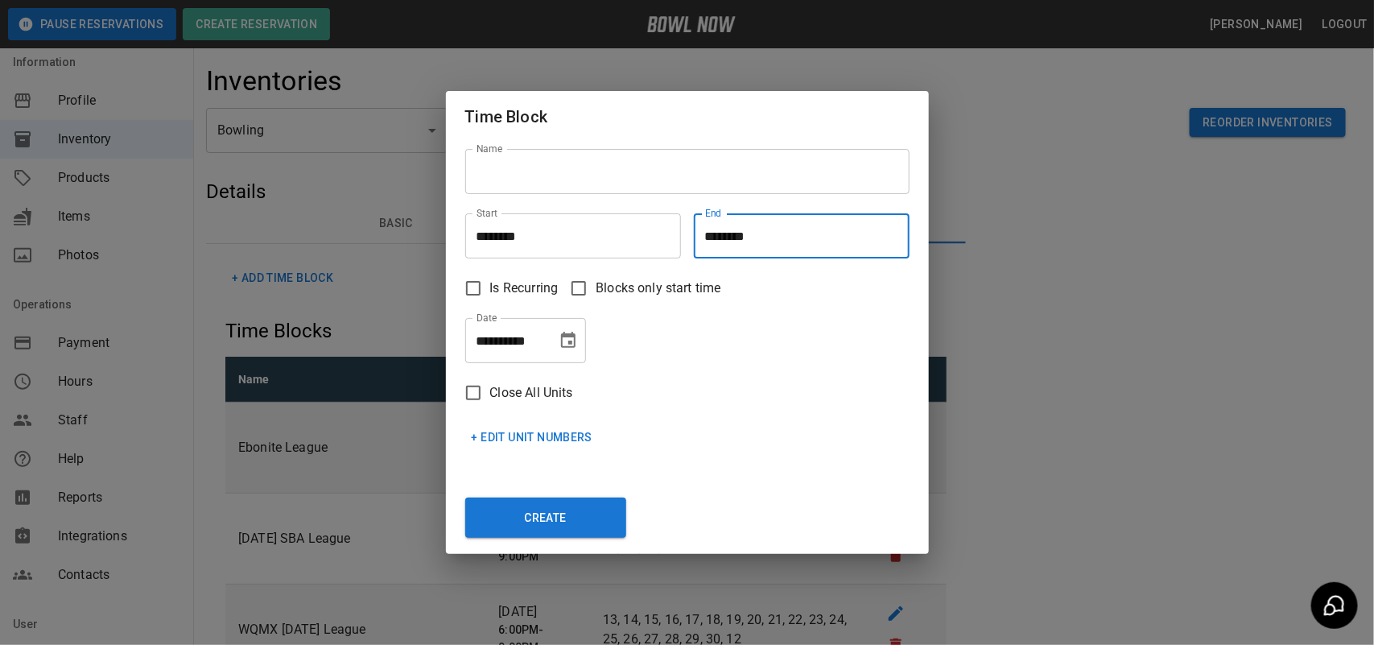
click at [564, 328] on button "Choose date, selected date is Oct 7, 2025" at bounding box center [568, 340] width 32 height 32
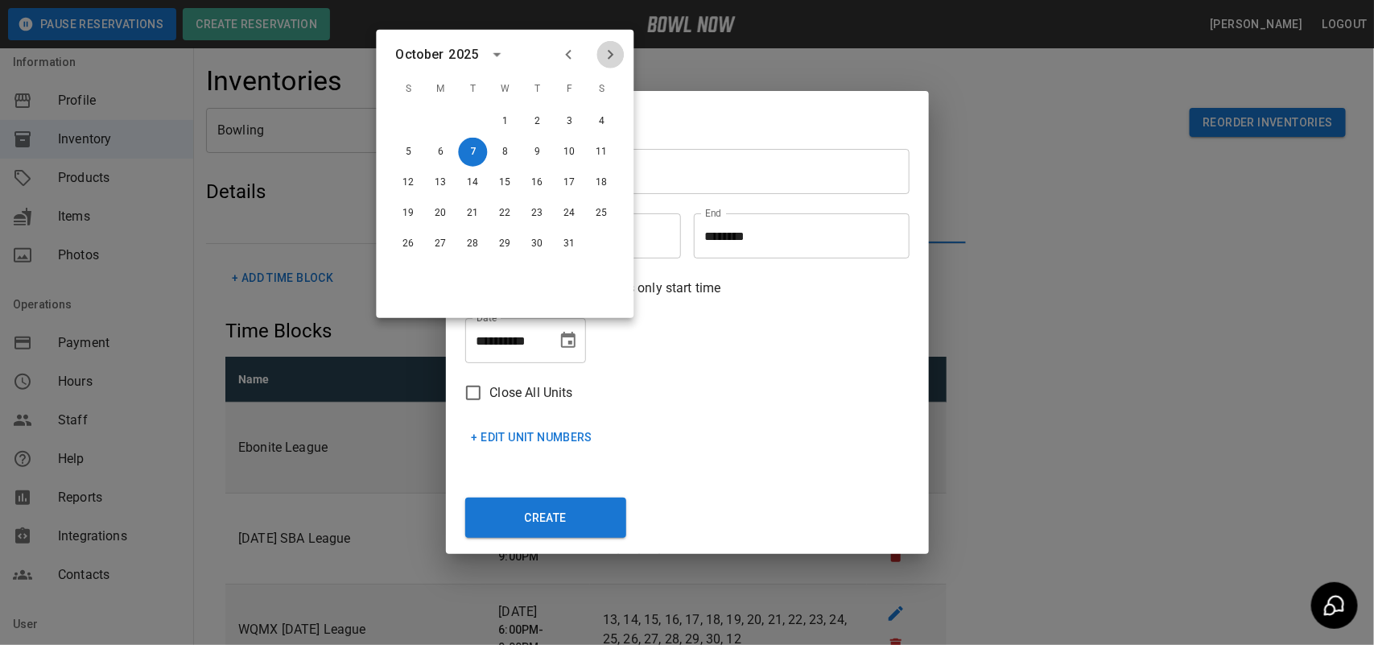
click at [613, 53] on icon "Next month" at bounding box center [610, 54] width 19 height 19
click at [572, 115] on button "5" at bounding box center [569, 121] width 29 height 29
type input "**********"
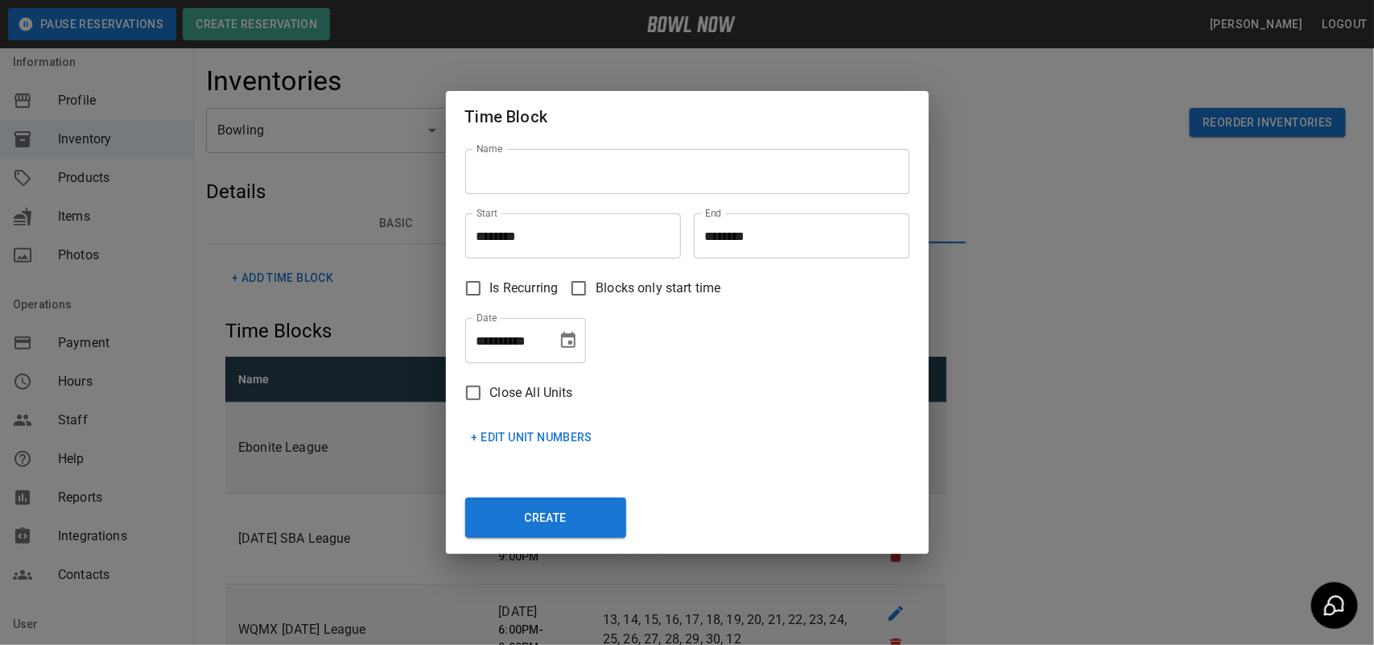
click at [554, 180] on input "Name" at bounding box center [687, 171] width 444 height 45
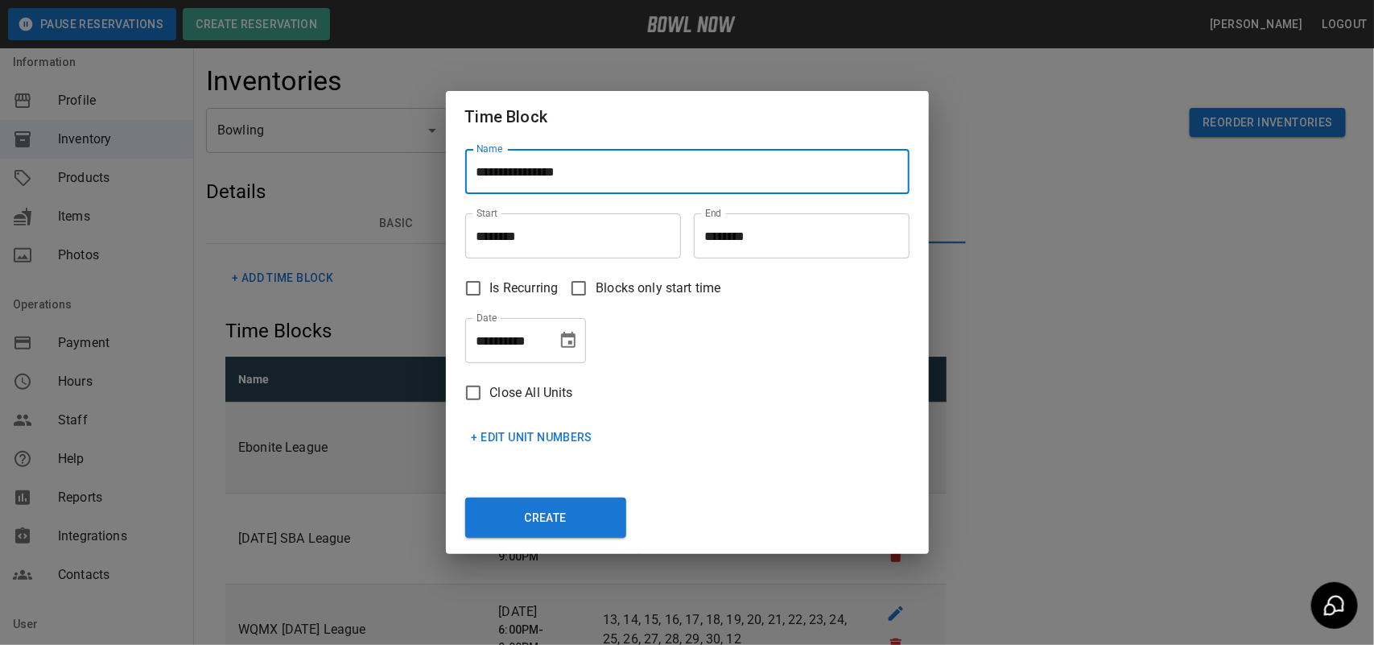
type input "**********"
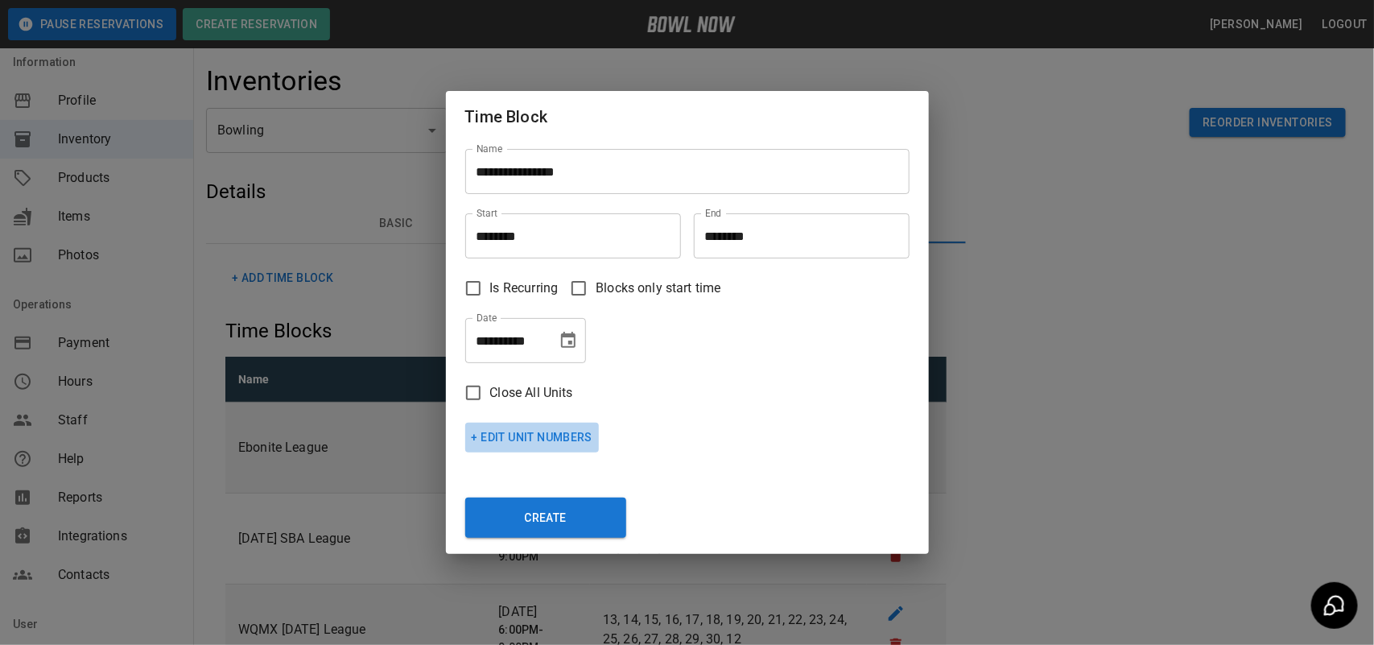
click at [542, 432] on button "+ Edit Unit Numbers" at bounding box center [532, 438] width 134 height 30
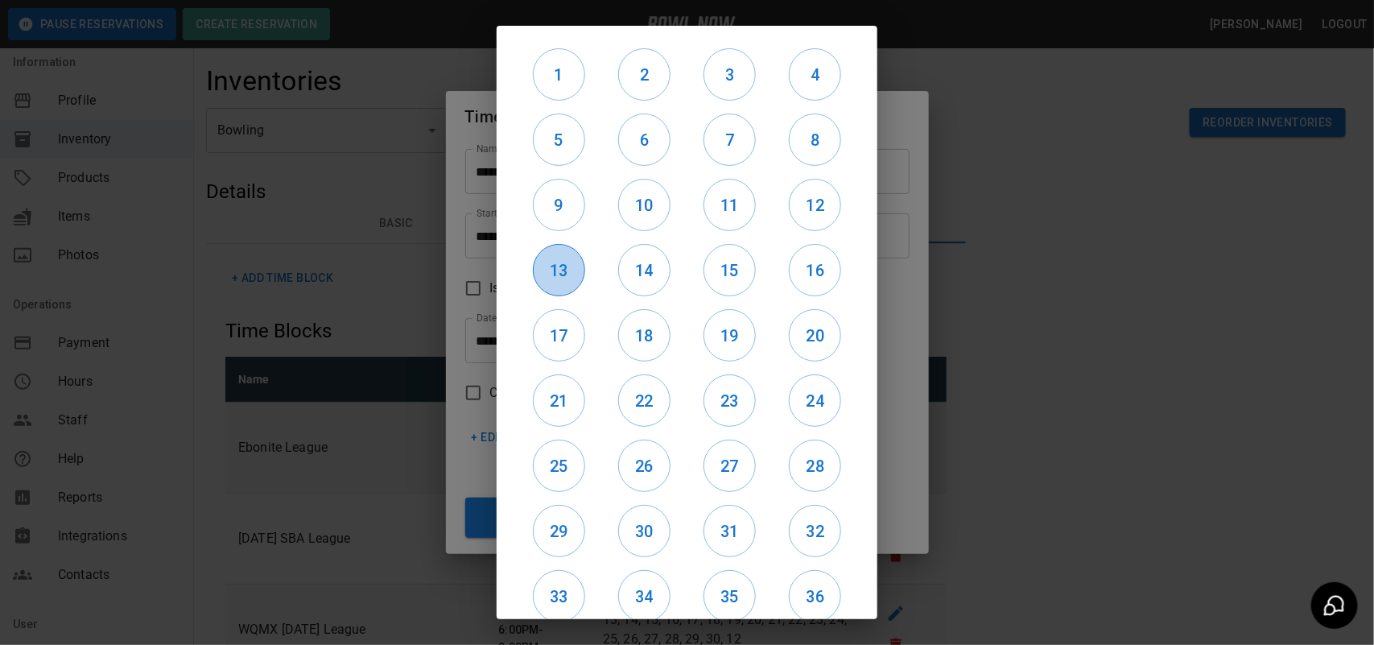
click at [545, 275] on h6 "13" at bounding box center [559, 271] width 51 height 26
click at [626, 272] on h6 "14" at bounding box center [644, 271] width 51 height 26
drag, startPoint x: 704, startPoint y: 268, endPoint x: 825, endPoint y: 272, distance: 120.8
click at [725, 271] on h6 "15" at bounding box center [729, 271] width 51 height 26
click at [811, 272] on h6 "16" at bounding box center [815, 271] width 51 height 26
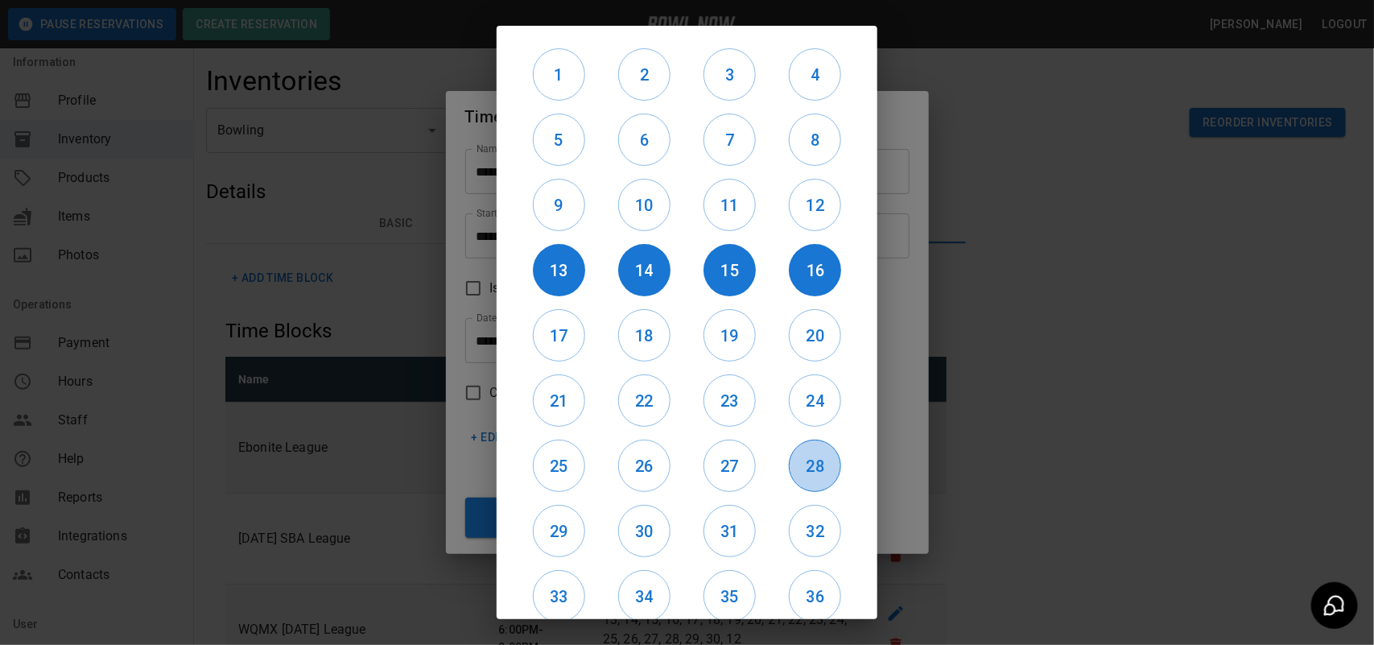
click at [815, 444] on button "28" at bounding box center [815, 466] width 52 height 52
click at [733, 464] on h6 "27" at bounding box center [729, 466] width 51 height 26
click at [646, 477] on button "26" at bounding box center [644, 466] width 52 height 52
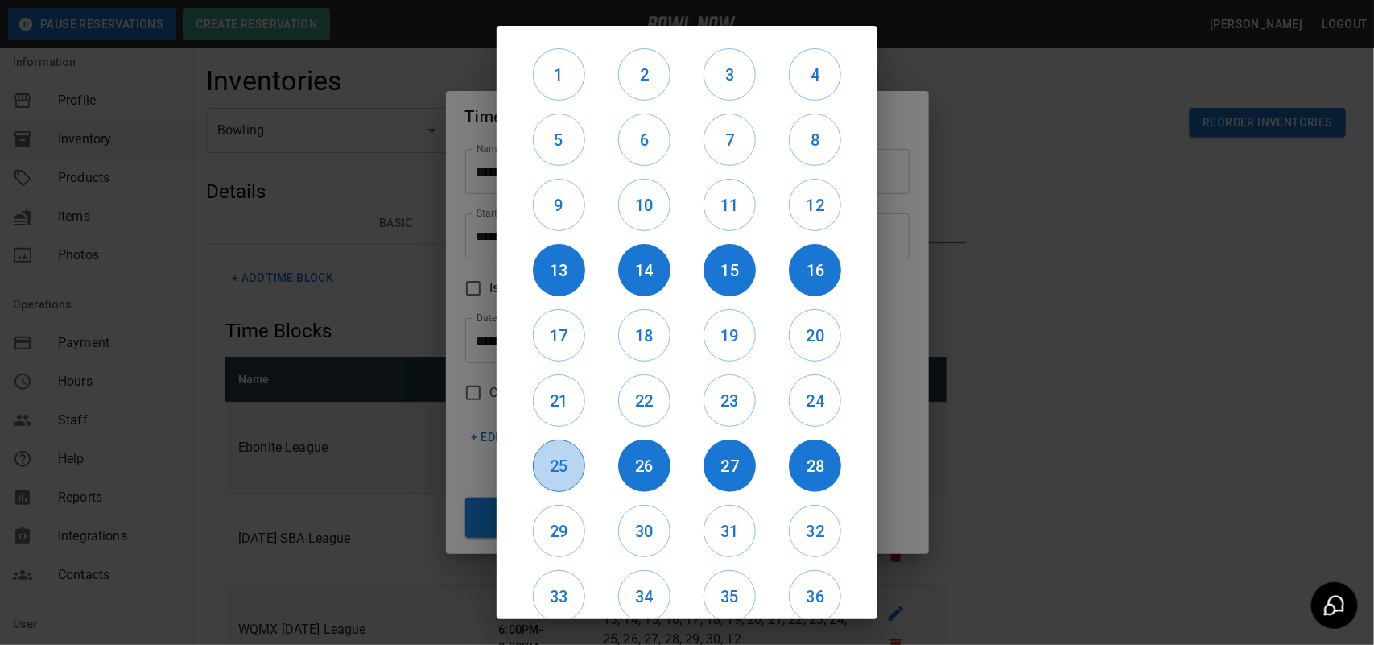
click at [543, 473] on h6 "25" at bounding box center [559, 466] width 51 height 26
drag, startPoint x: 545, startPoint y: 400, endPoint x: 572, endPoint y: 400, distance: 27.4
click at [548, 400] on h6 "21" at bounding box center [559, 401] width 51 height 26
drag, startPoint x: 617, startPoint y: 398, endPoint x: 668, endPoint y: 399, distance: 50.7
click at [624, 399] on h6 "22" at bounding box center [644, 401] width 51 height 26
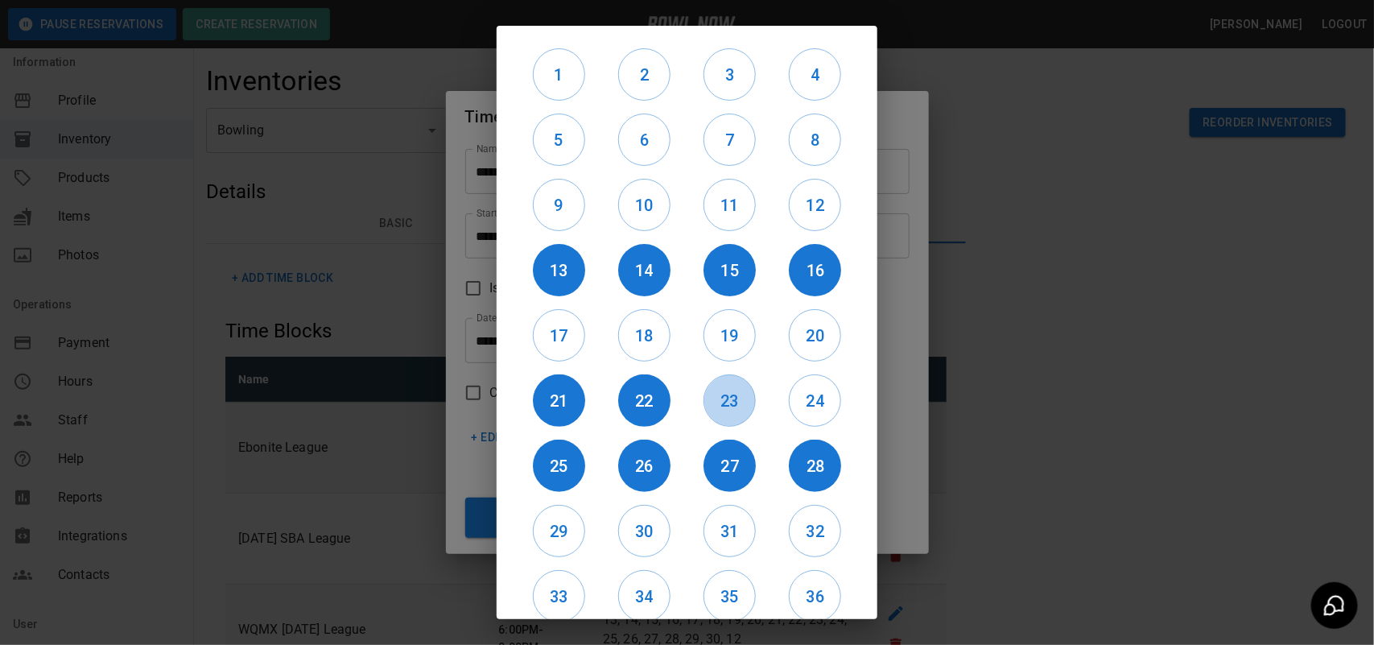
drag, startPoint x: 709, startPoint y: 393, endPoint x: 758, endPoint y: 396, distance: 49.2
click at [730, 395] on h6 "23" at bounding box center [729, 401] width 51 height 26
click at [794, 396] on h6 "24" at bounding box center [815, 401] width 51 height 26
click at [799, 334] on h6 "20" at bounding box center [815, 336] width 51 height 26
drag, startPoint x: 725, startPoint y: 343, endPoint x: 667, endPoint y: 353, distance: 59.6
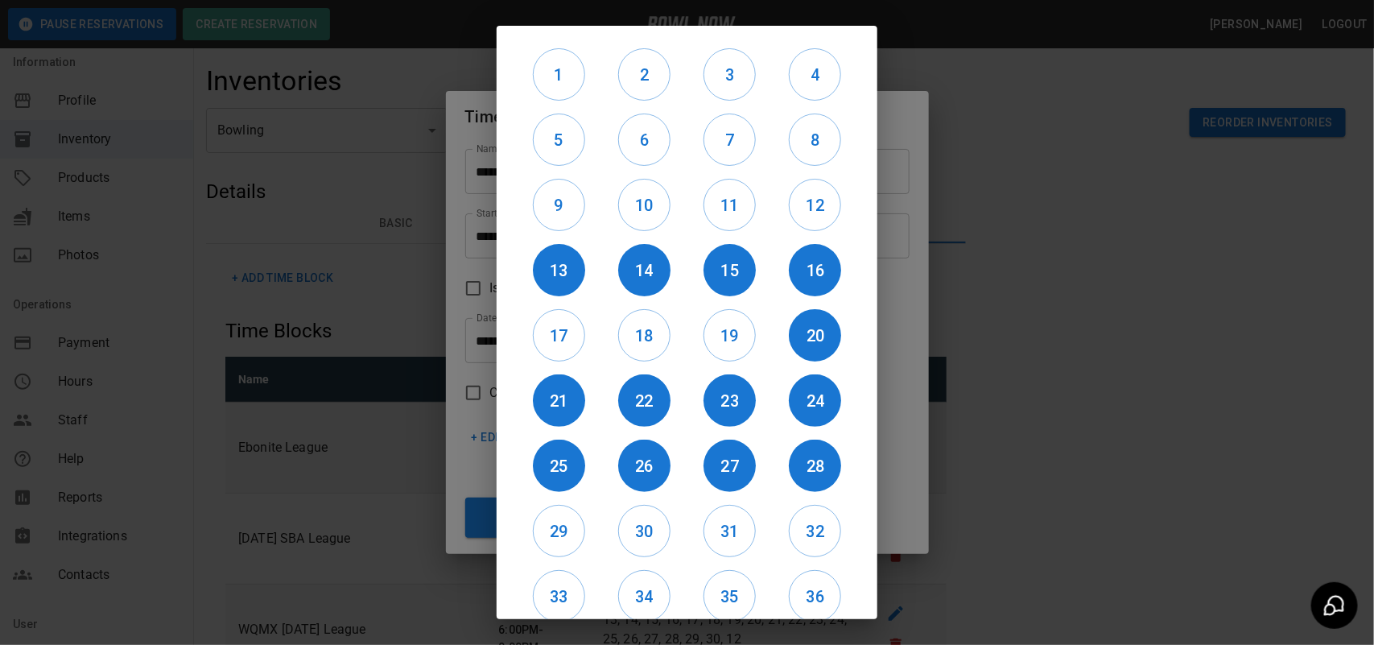
click at [721, 343] on h6 "19" at bounding box center [729, 336] width 51 height 26
drag, startPoint x: 662, startPoint y: 341, endPoint x: 640, endPoint y: 348, distance: 22.9
click at [646, 344] on h6 "18" at bounding box center [644, 336] width 51 height 26
click at [566, 331] on h6 "17" at bounding box center [559, 336] width 51 height 26
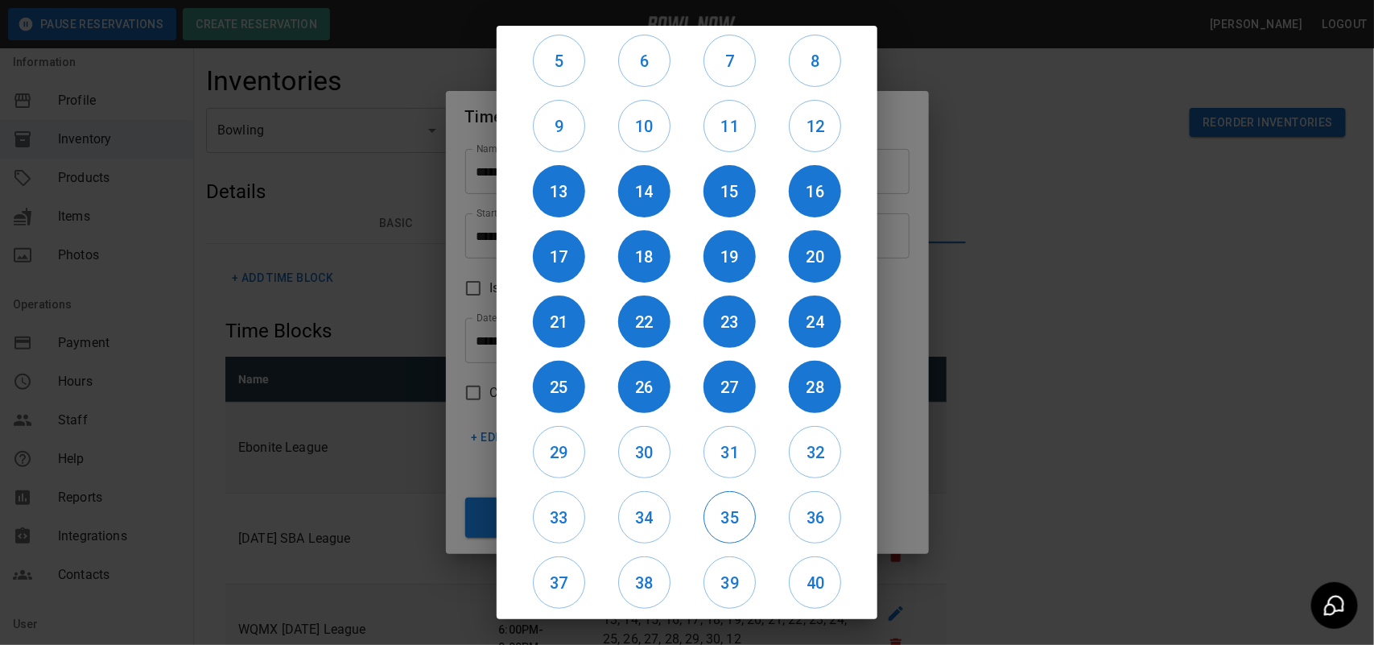
scroll to position [135, 0]
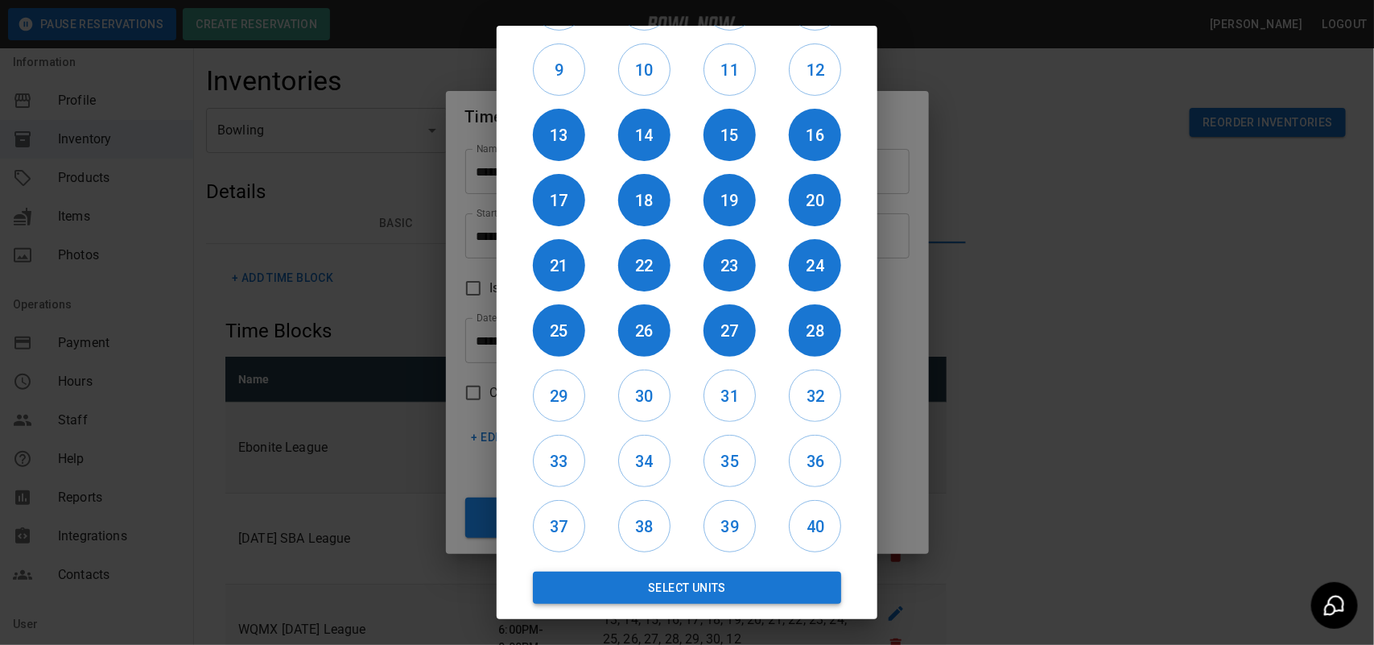
click at [707, 582] on button "Select Units" at bounding box center [687, 588] width 308 height 32
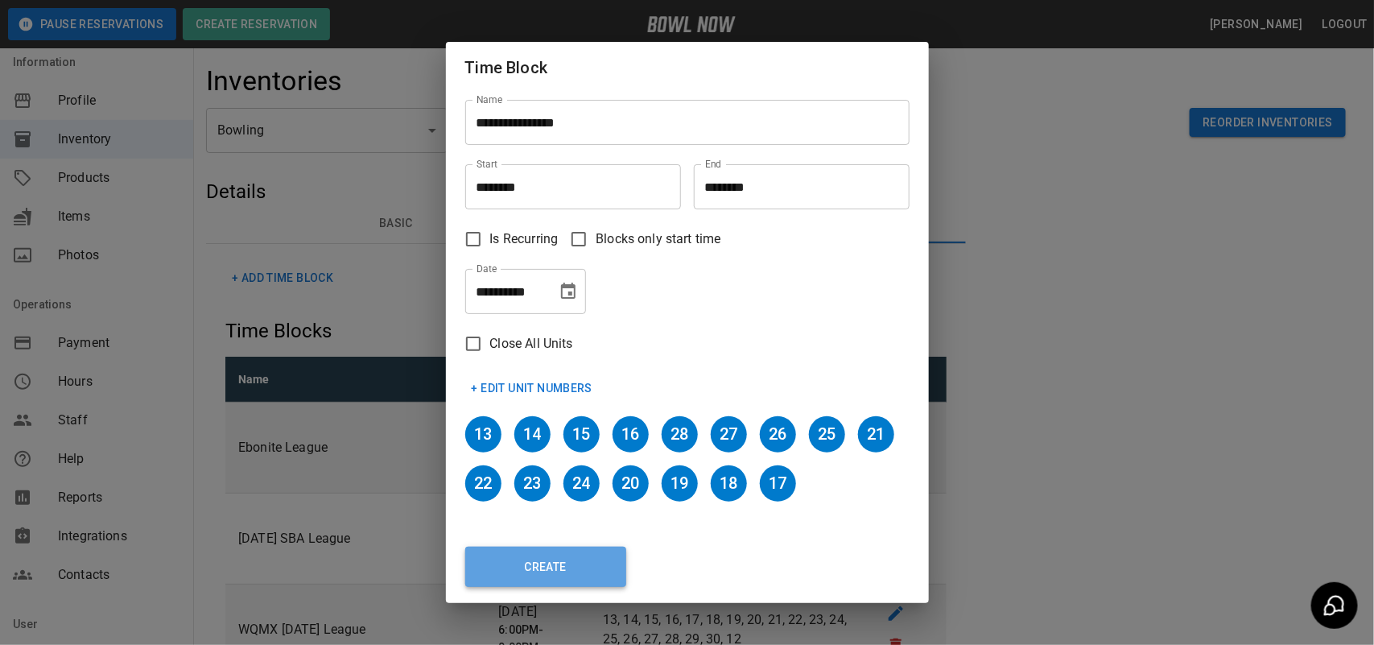
click at [586, 564] on button "Create" at bounding box center [545, 567] width 161 height 40
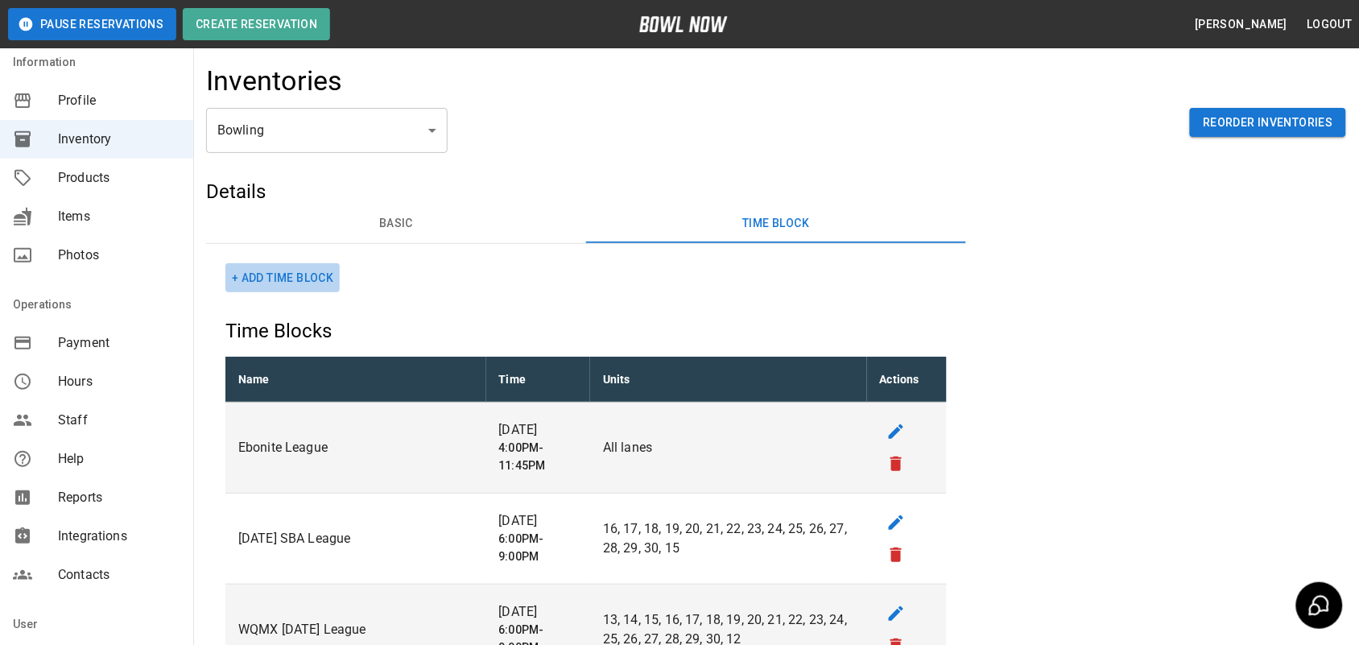
click at [306, 270] on button "+ Add Time Block" at bounding box center [282, 278] width 114 height 30
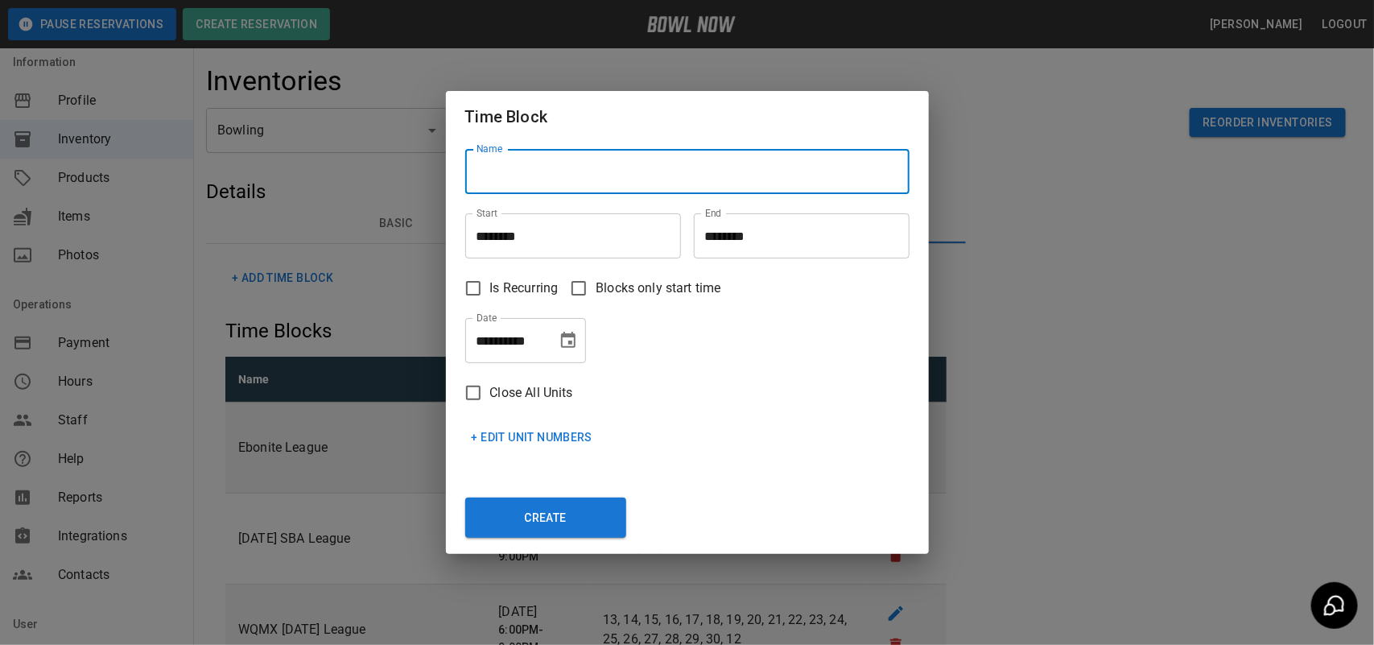
click at [605, 178] on input "Name" at bounding box center [687, 171] width 444 height 45
type input "**********"
drag, startPoint x: 561, startPoint y: 163, endPoint x: 520, endPoint y: 246, distance: 93.2
click at [520, 246] on input "********" at bounding box center [567, 235] width 204 height 45
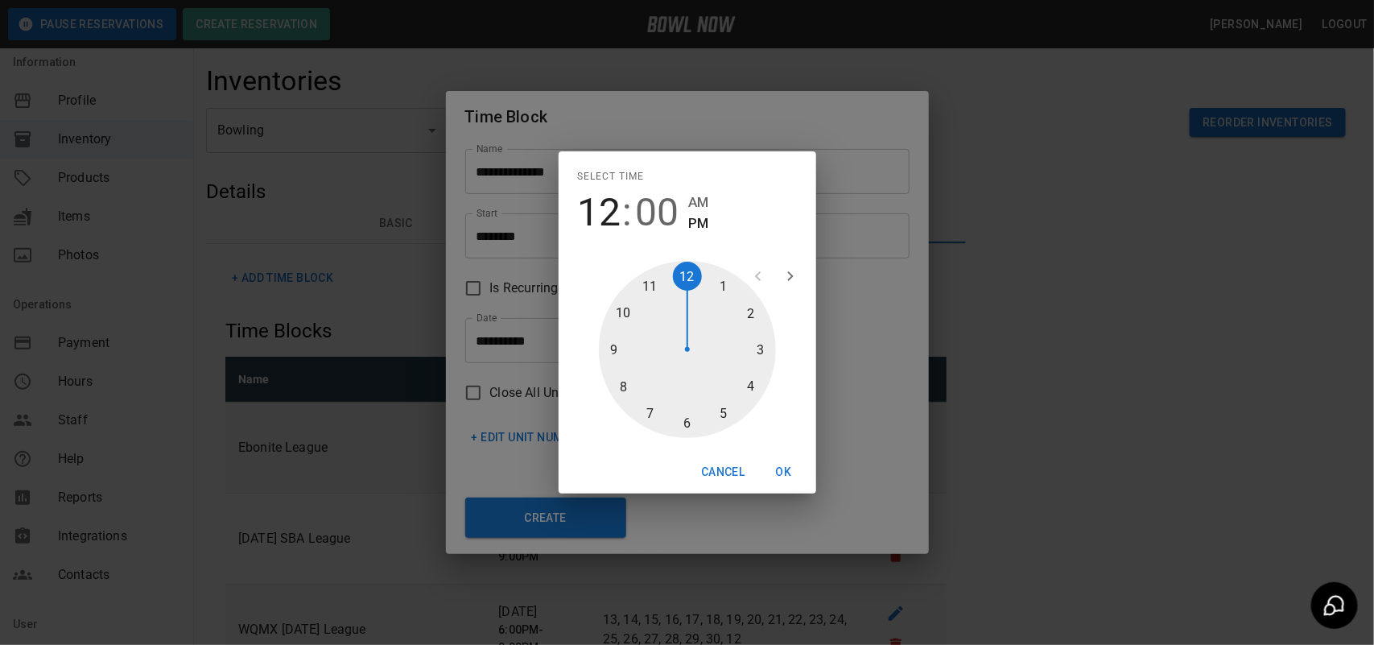
click at [761, 344] on div at bounding box center [687, 349] width 177 height 177
click at [693, 417] on div at bounding box center [687, 349] width 177 height 177
type input "********"
click at [783, 461] on button "OK" at bounding box center [784, 472] width 52 height 30
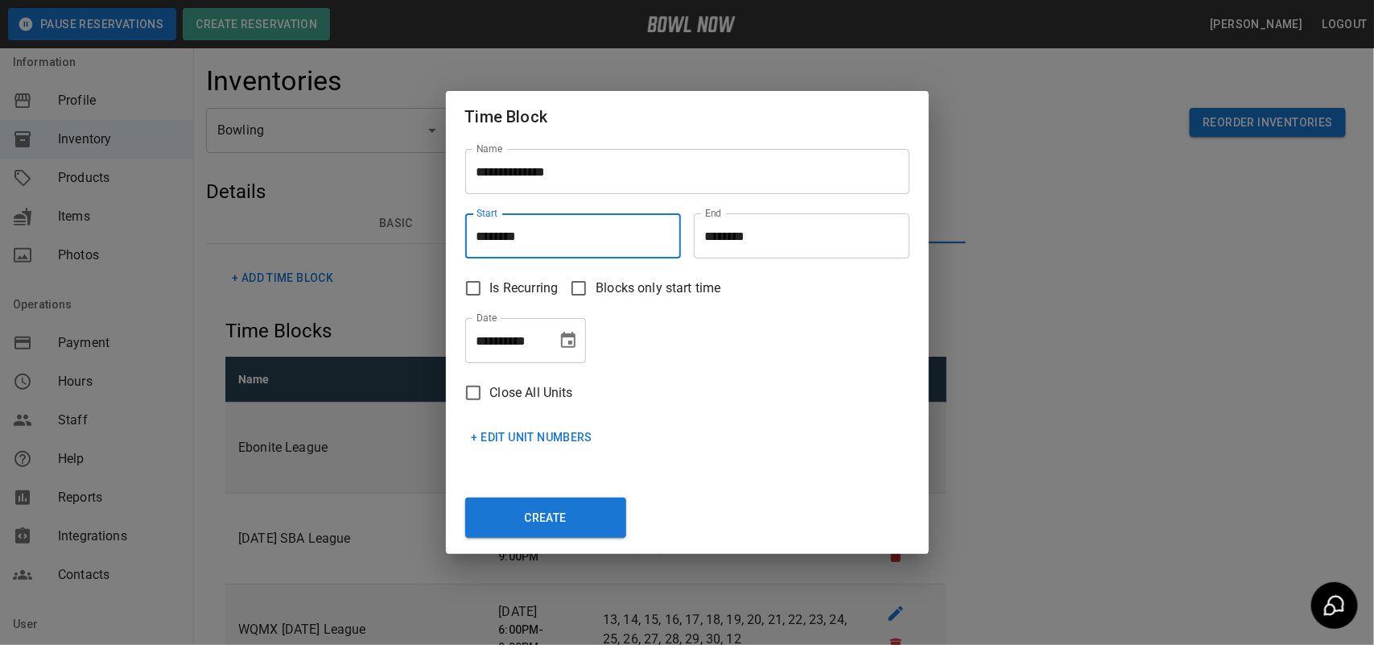
click at [799, 240] on input "********" at bounding box center [796, 235] width 204 height 45
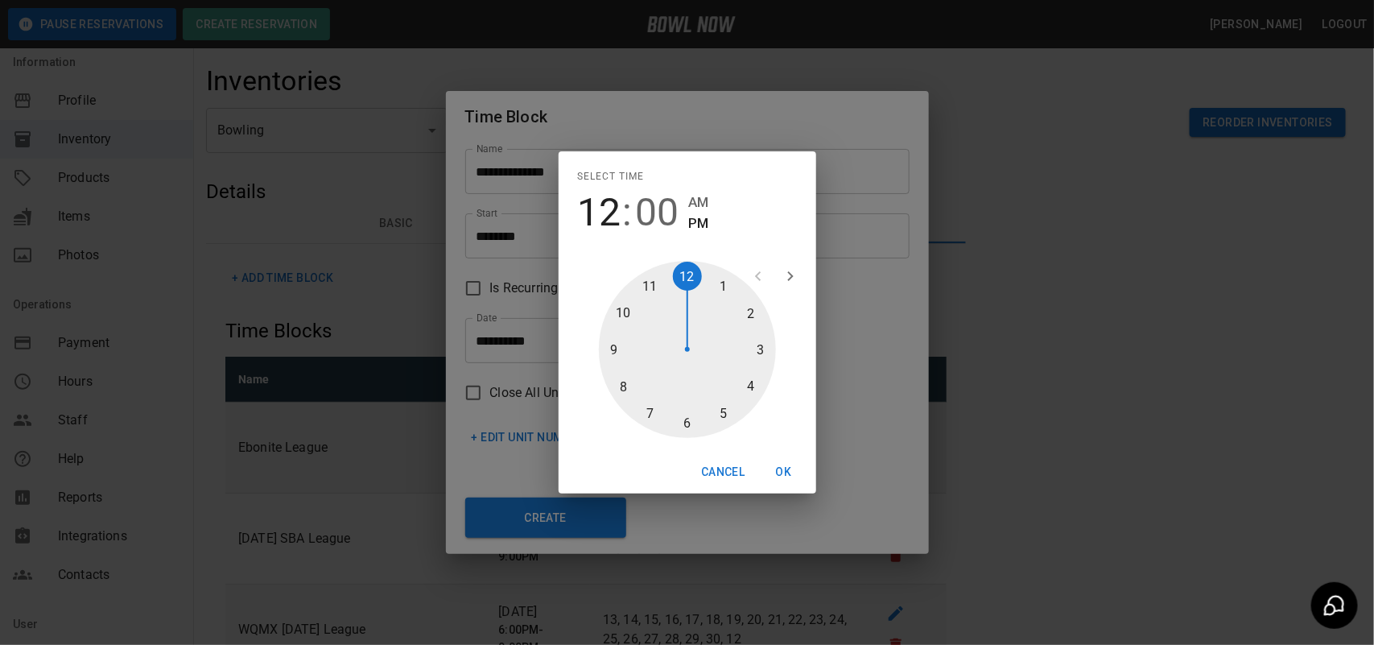
click at [718, 408] on div at bounding box center [687, 349] width 177 height 177
click at [762, 348] on div at bounding box center [687, 349] width 177 height 177
type input "********"
click at [785, 467] on button "OK" at bounding box center [784, 472] width 52 height 30
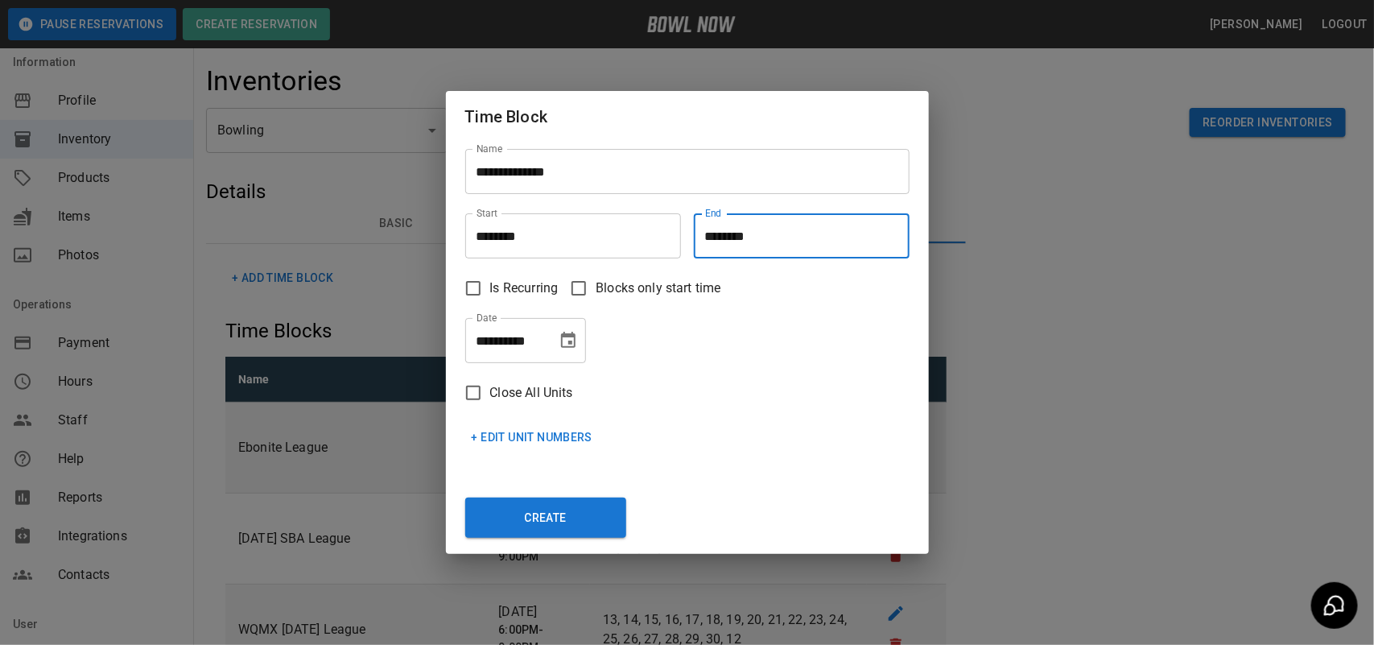
click at [572, 344] on icon "Choose date, selected date is Oct 7, 2025" at bounding box center [568, 340] width 19 height 19
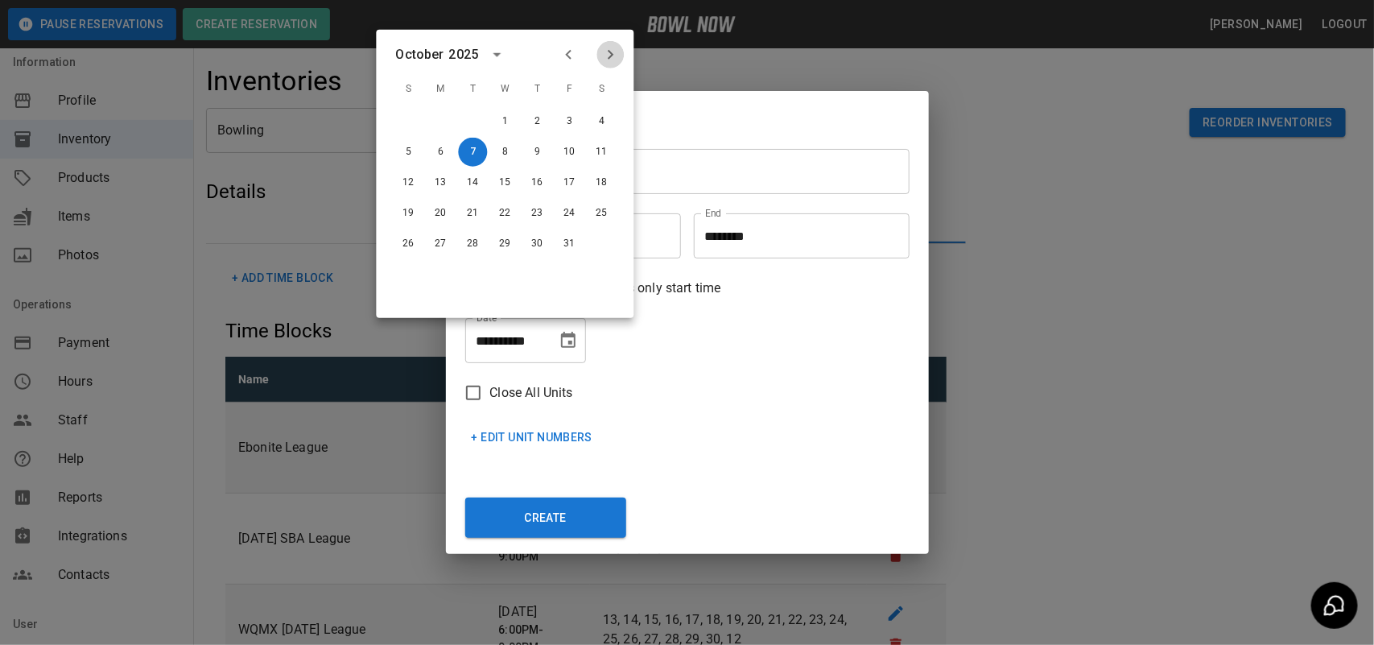
click at [617, 54] on icon "Next month" at bounding box center [610, 54] width 19 height 19
click at [471, 161] on button "9" at bounding box center [473, 152] width 29 height 29
type input "**********"
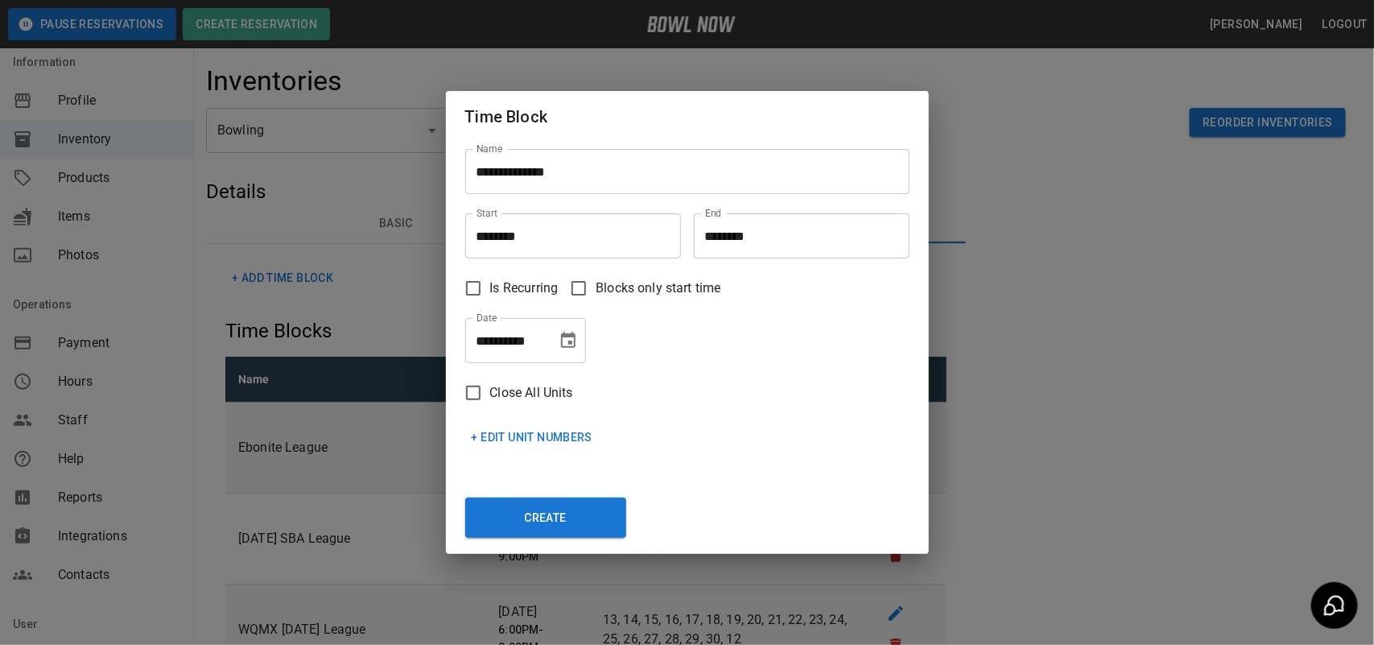
click at [528, 436] on button "+ Edit Unit Numbers" at bounding box center [532, 438] width 134 height 30
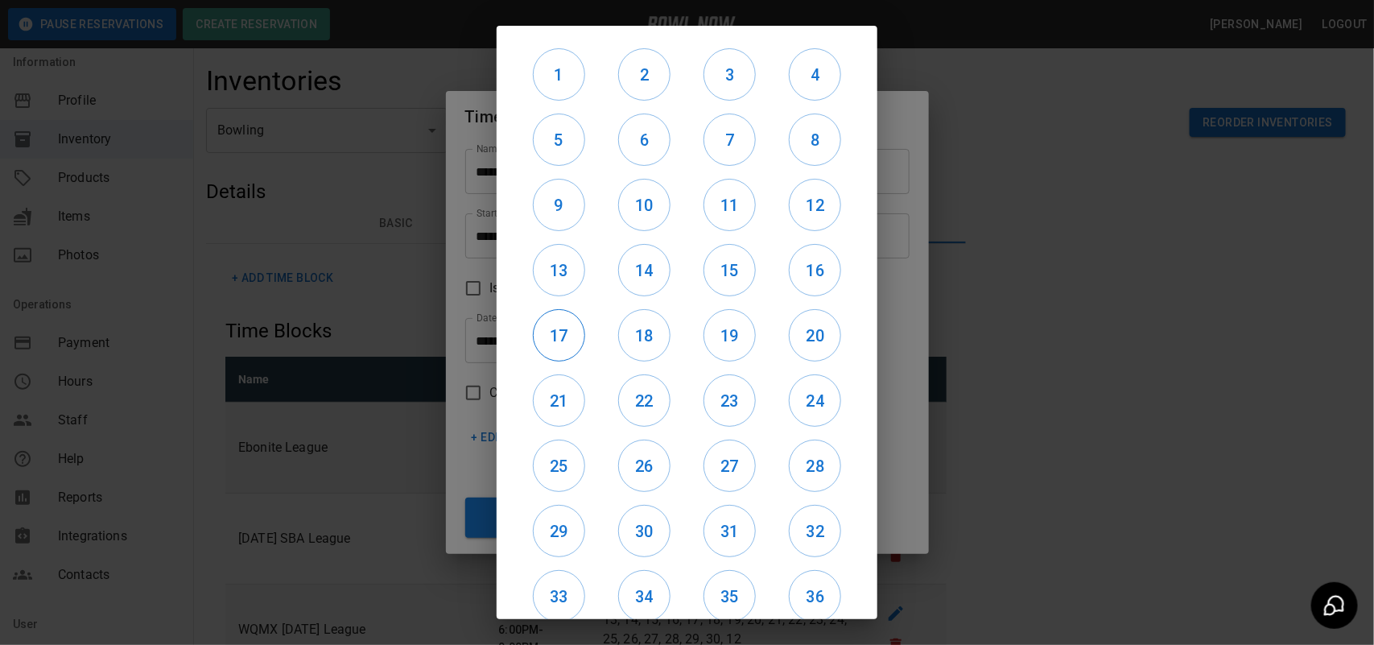
click at [557, 315] on button "17" at bounding box center [559, 335] width 52 height 52
click at [634, 332] on h6 "18" at bounding box center [644, 336] width 51 height 26
click at [723, 328] on h6 "19" at bounding box center [729, 336] width 51 height 26
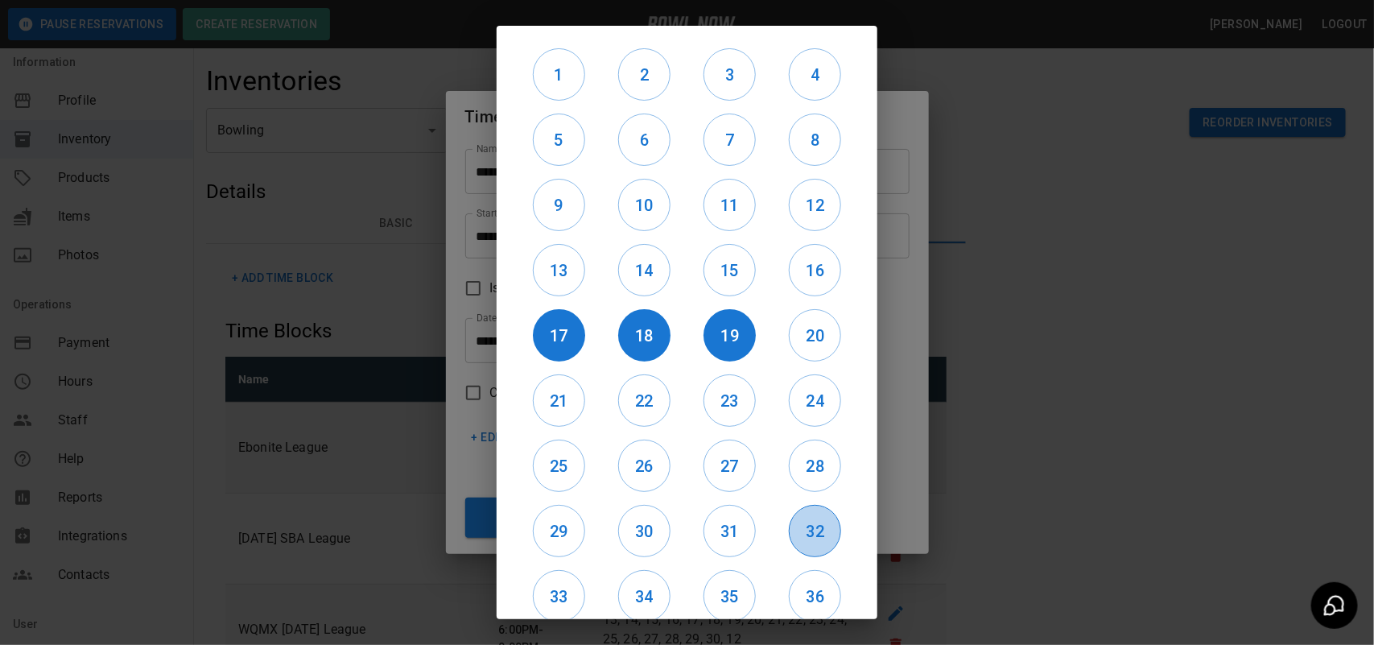
click at [811, 509] on button "32" at bounding box center [815, 531] width 52 height 52
drag, startPoint x: 798, startPoint y: 443, endPoint x: 799, endPoint y: 398, distance: 44.3
click at [798, 441] on button "28" at bounding box center [815, 466] width 52 height 52
click at [799, 390] on h6 "24" at bounding box center [815, 401] width 51 height 26
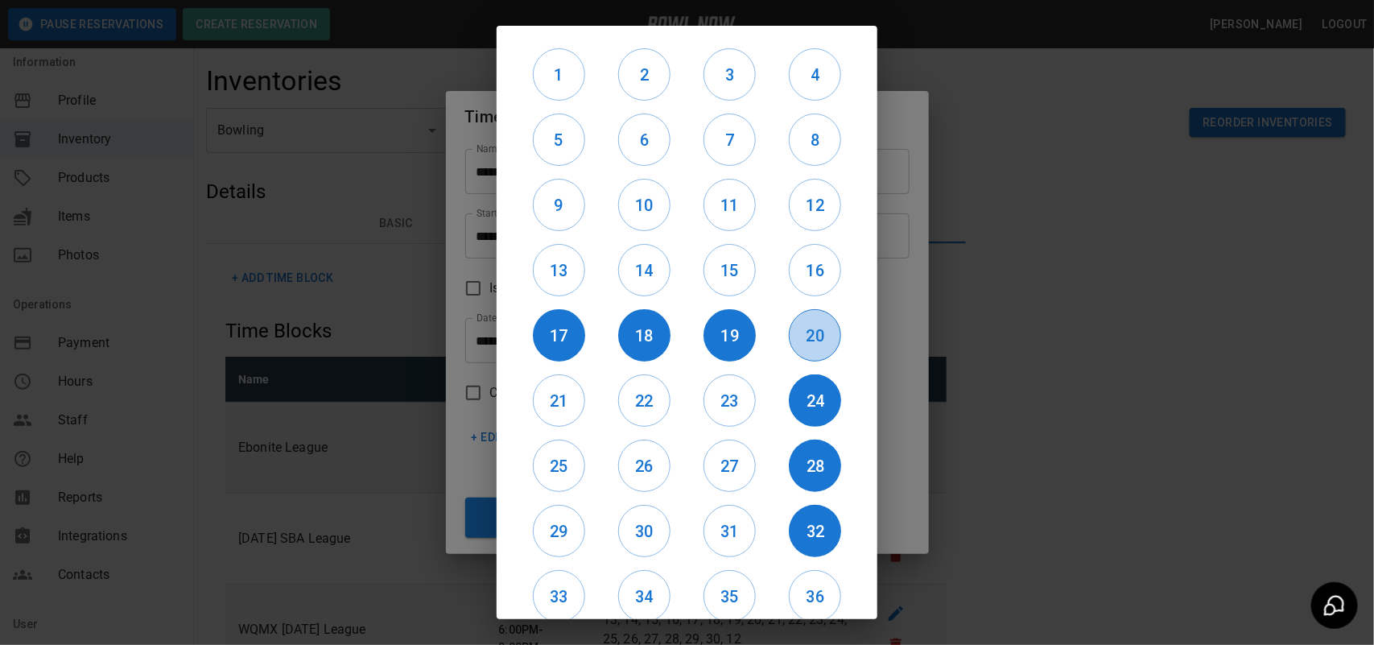
click at [794, 328] on h6 "20" at bounding box center [815, 336] width 51 height 26
drag, startPoint x: 729, startPoint y: 374, endPoint x: 729, endPoint y: 396, distance: 21.7
click at [727, 383] on div "23" at bounding box center [729, 400] width 85 height 65
drag, startPoint x: 729, startPoint y: 396, endPoint x: 733, endPoint y: 467, distance: 71.0
click at [729, 398] on h6 "23" at bounding box center [729, 401] width 51 height 26
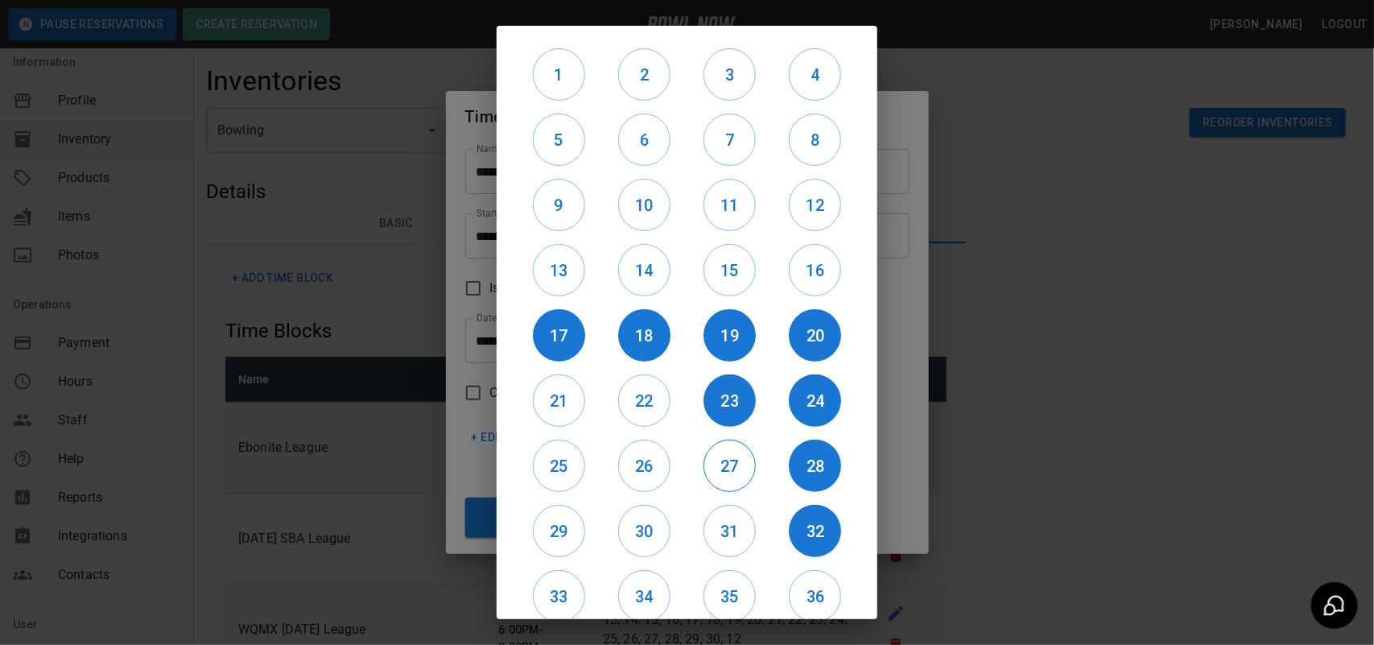
drag, startPoint x: 733, startPoint y: 467, endPoint x: 733, endPoint y: 476, distance: 8.9
click at [733, 473] on h6 "27" at bounding box center [729, 466] width 51 height 26
drag, startPoint x: 729, startPoint y: 505, endPoint x: 725, endPoint y: 515, distance: 11.5
click at [725, 515] on button "31" at bounding box center [730, 531] width 52 height 52
drag, startPoint x: 646, startPoint y: 534, endPoint x: 637, endPoint y: 480, distance: 54.8
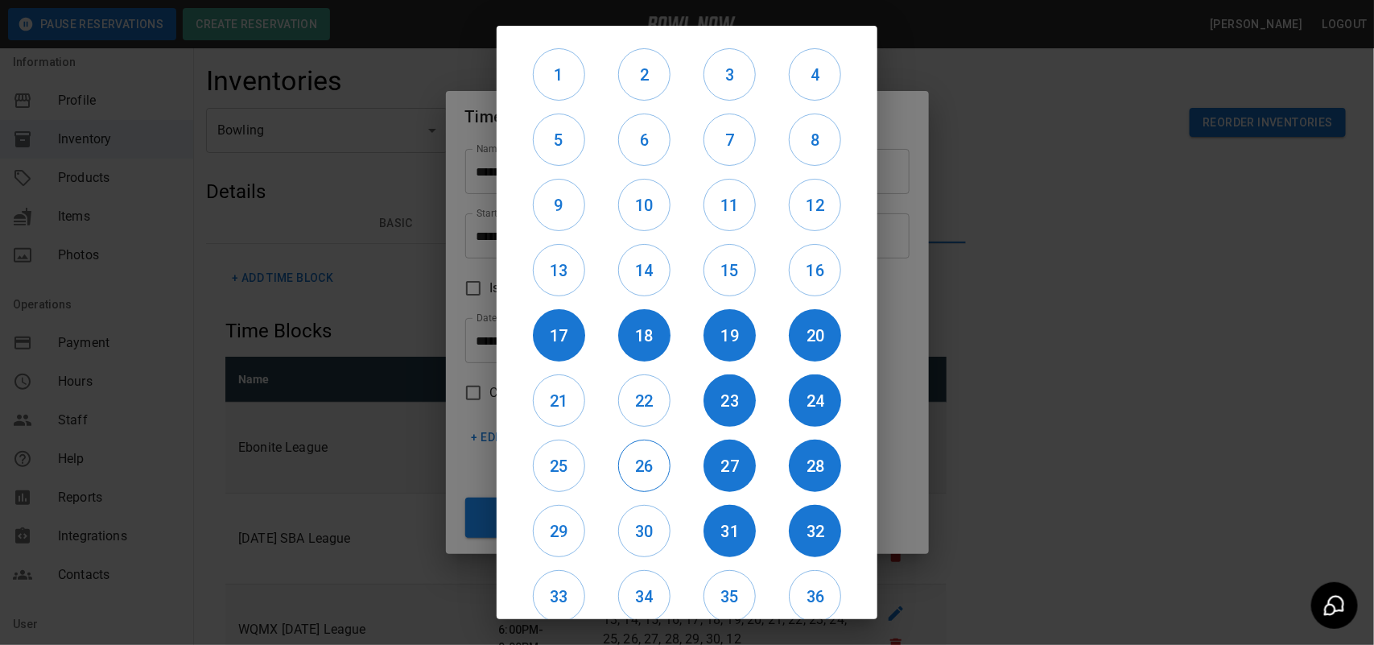
click at [644, 523] on h6 "30" at bounding box center [644, 531] width 51 height 26
drag, startPoint x: 634, startPoint y: 476, endPoint x: 642, endPoint y: 427, distance: 49.0
click at [634, 471] on h6 "26" at bounding box center [644, 466] width 51 height 26
click at [644, 400] on h6 "22" at bounding box center [644, 401] width 51 height 26
drag, startPoint x: 572, startPoint y: 396, endPoint x: 556, endPoint y: 444, distance: 50.7
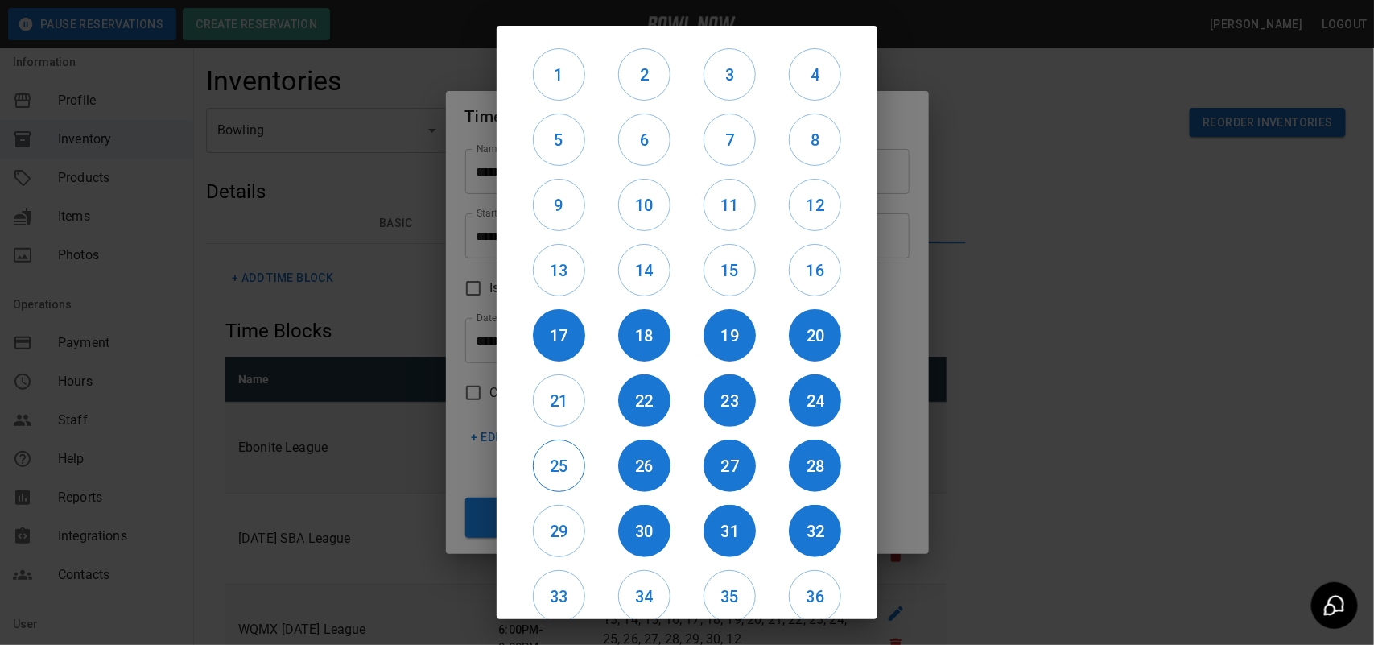
click at [569, 400] on h6 "21" at bounding box center [559, 401] width 51 height 26
drag, startPoint x: 556, startPoint y: 444, endPoint x: 558, endPoint y: 473, distance: 28.2
click at [557, 444] on button "25" at bounding box center [559, 466] width 52 height 52
click at [560, 483] on button "25" at bounding box center [559, 466] width 52 height 52
click at [561, 528] on h6 "29" at bounding box center [559, 531] width 51 height 26
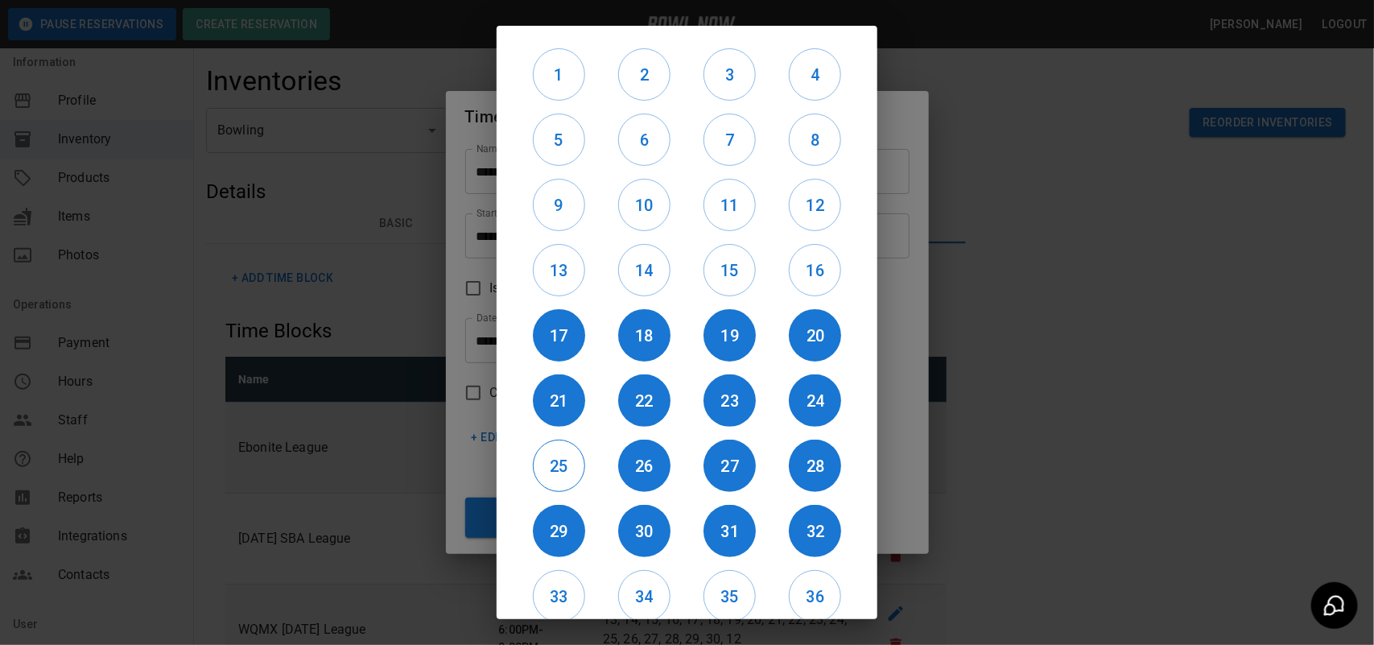
click at [565, 460] on h6 "25" at bounding box center [559, 466] width 51 height 26
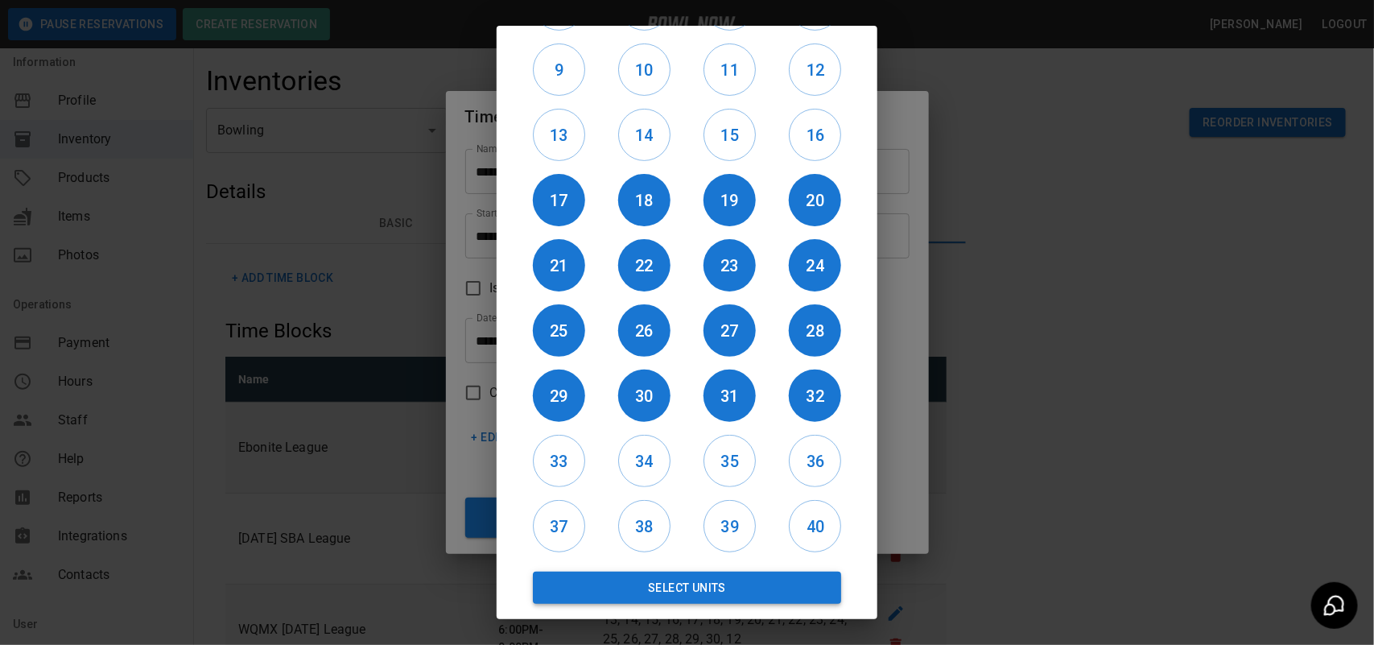
click at [739, 582] on button "Select Units" at bounding box center [687, 588] width 308 height 32
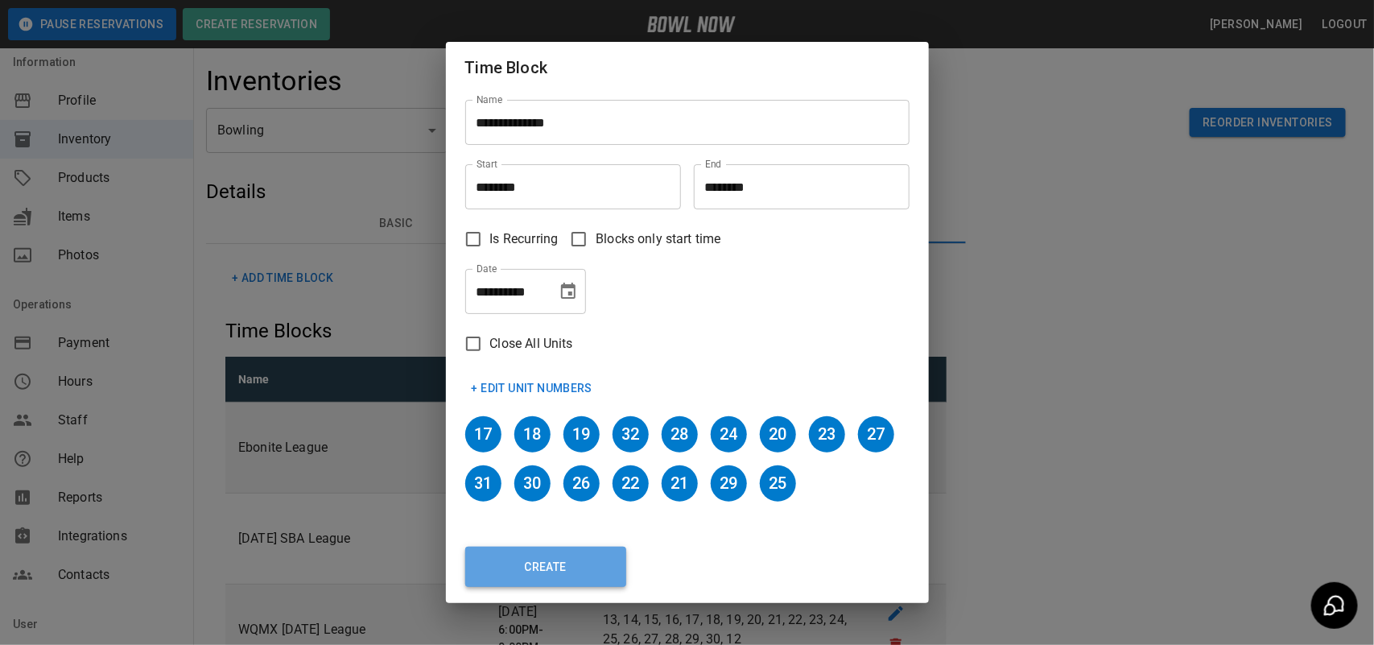
click at [576, 551] on button "Create" at bounding box center [545, 567] width 161 height 40
type input "********"
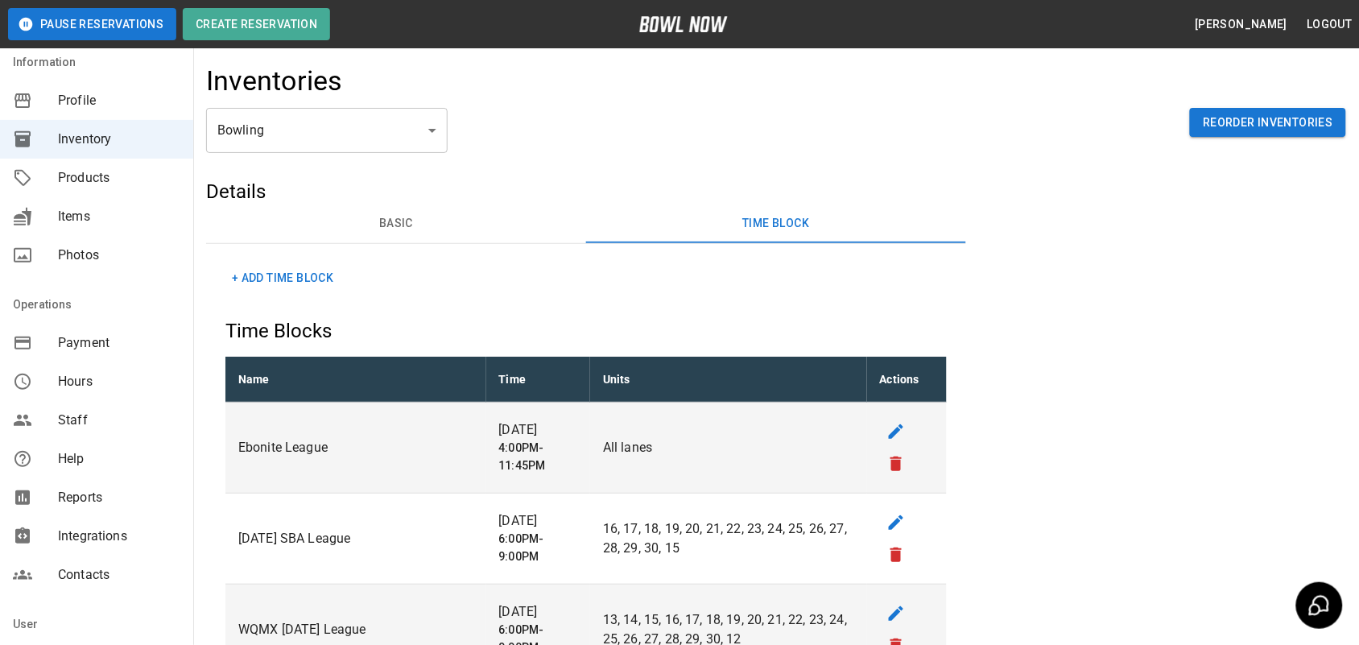
click at [299, 282] on button "+ Add Time Block" at bounding box center [282, 278] width 114 height 30
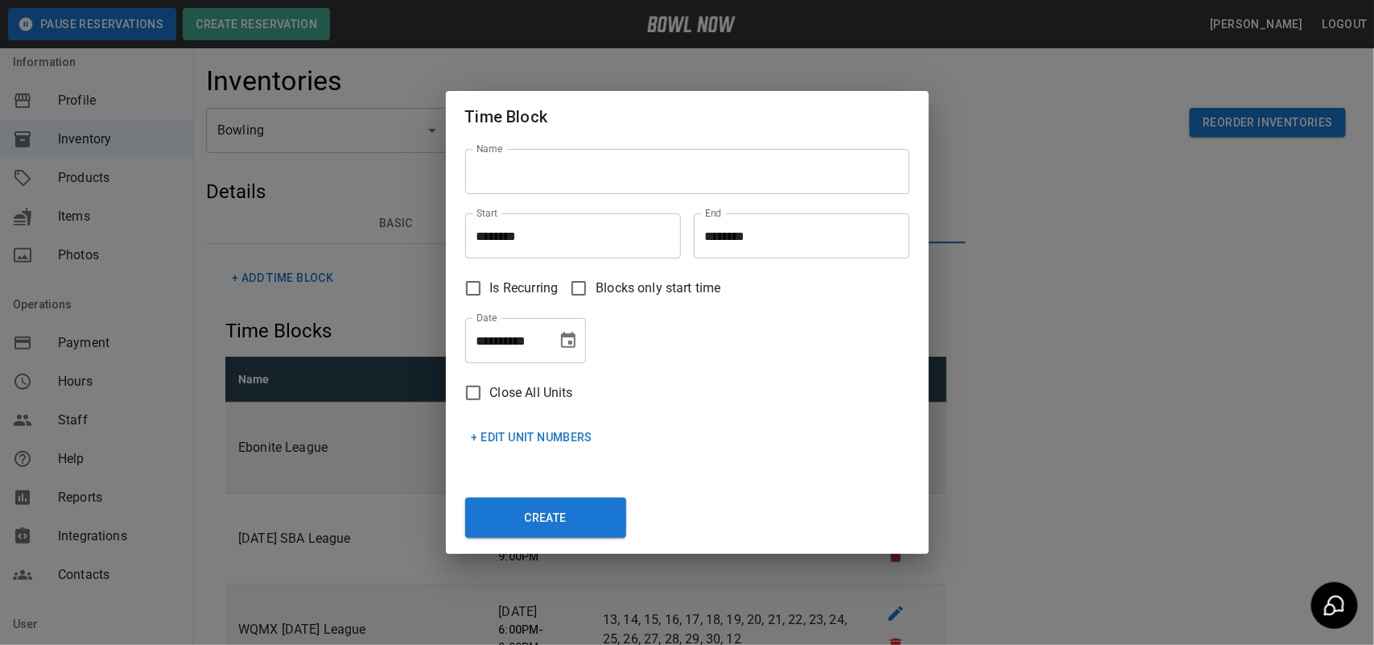
click at [522, 171] on input "Name" at bounding box center [687, 171] width 444 height 45
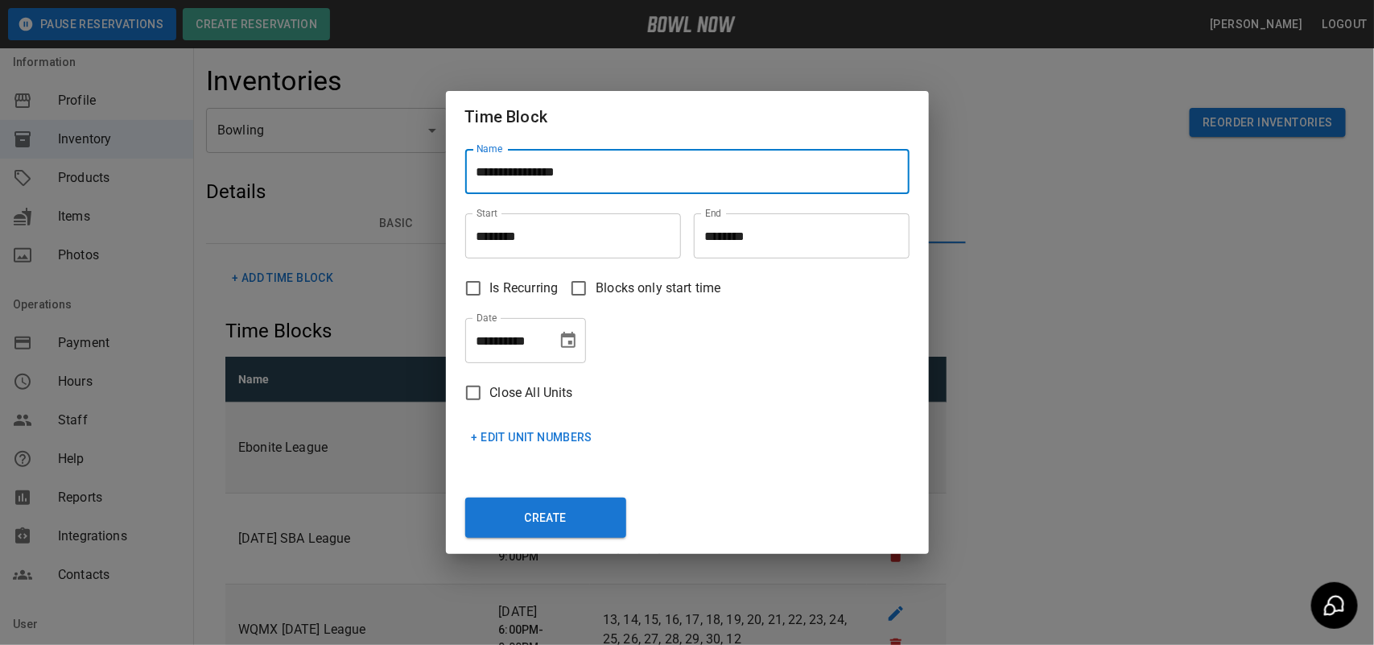
type input "**********"
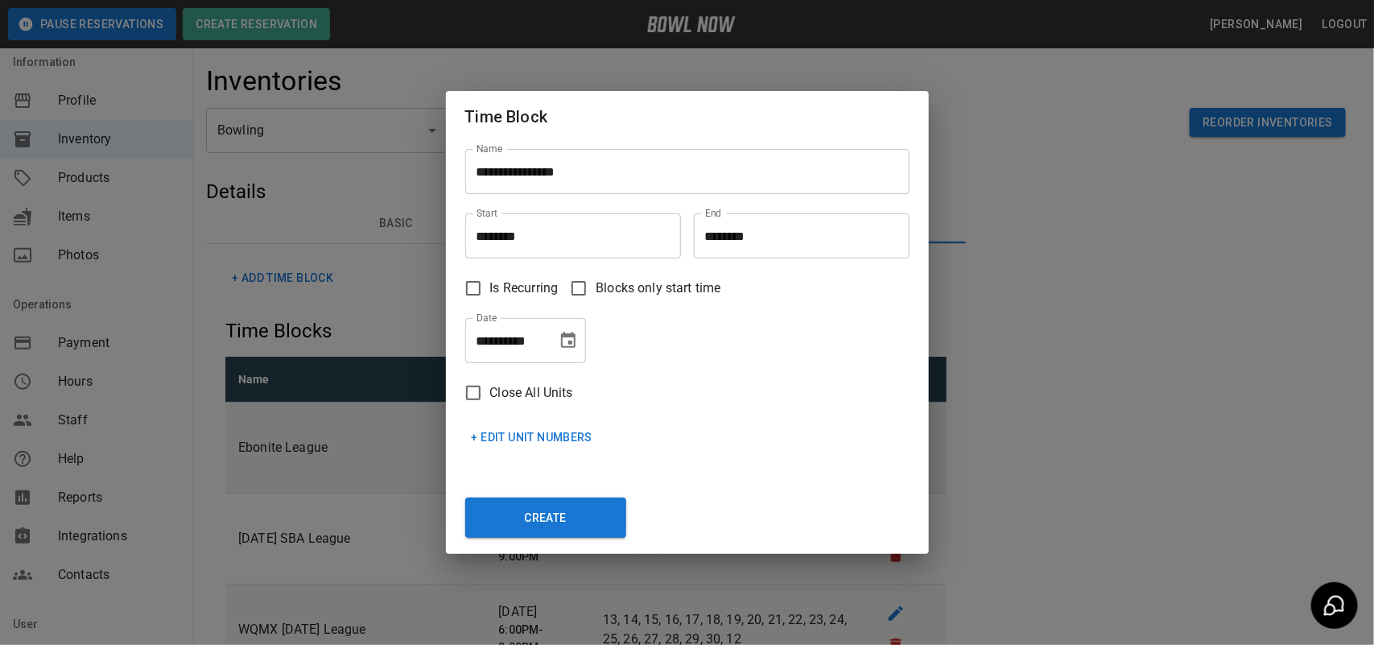
click at [1137, 250] on div "**********" at bounding box center [687, 322] width 1374 height 645
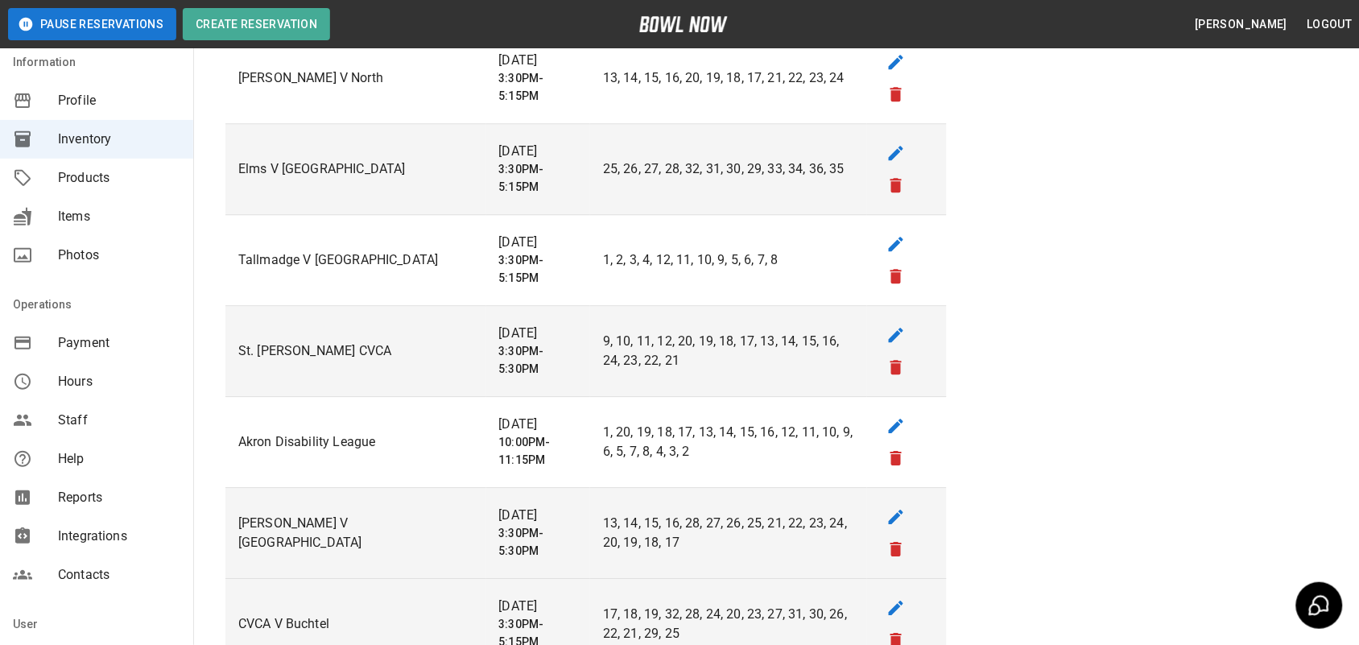
scroll to position [2918, 0]
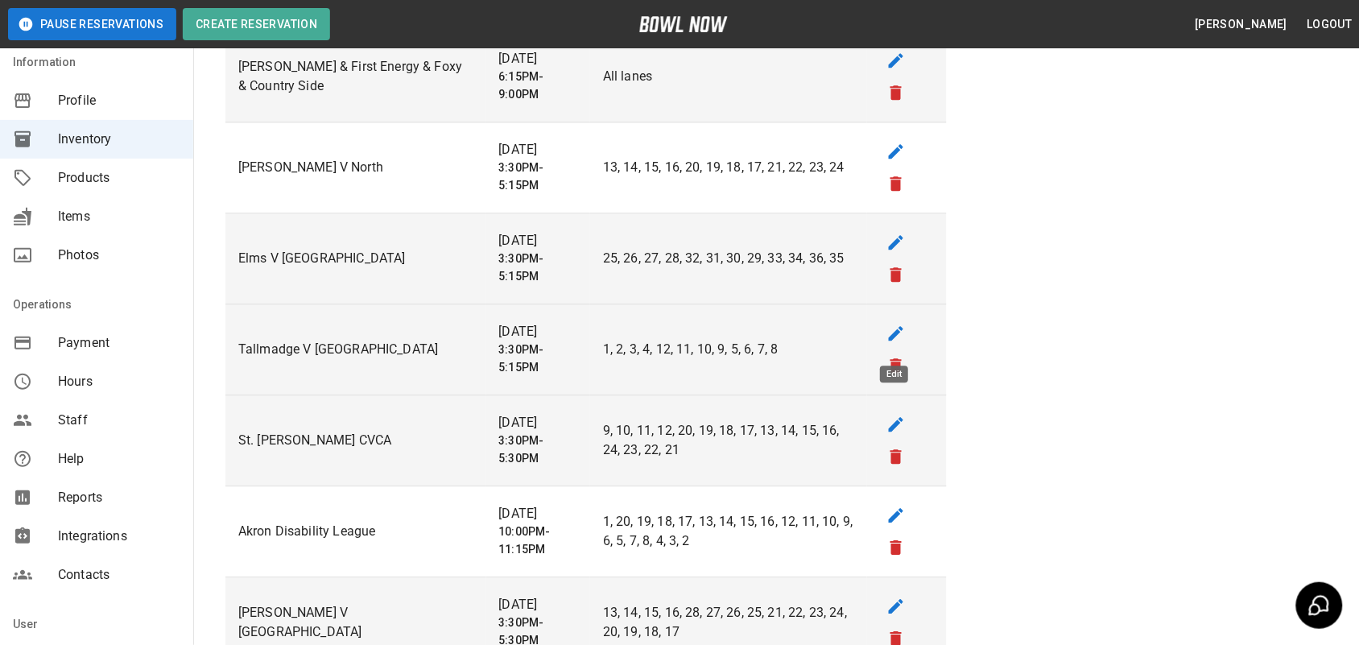
click at [896, 337] on icon "edit" at bounding box center [896, 333] width 14 height 14
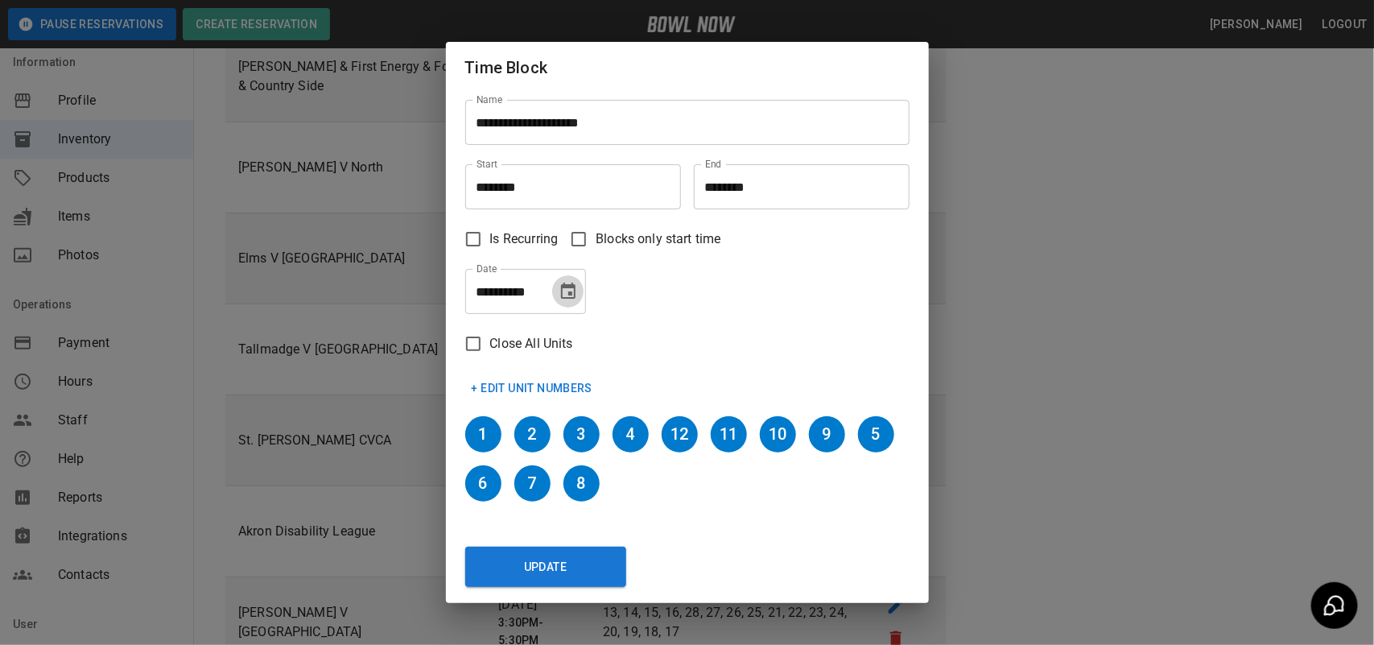
click at [565, 286] on icon "Choose date, selected date is Oct 7, 2025" at bounding box center [568, 291] width 14 height 16
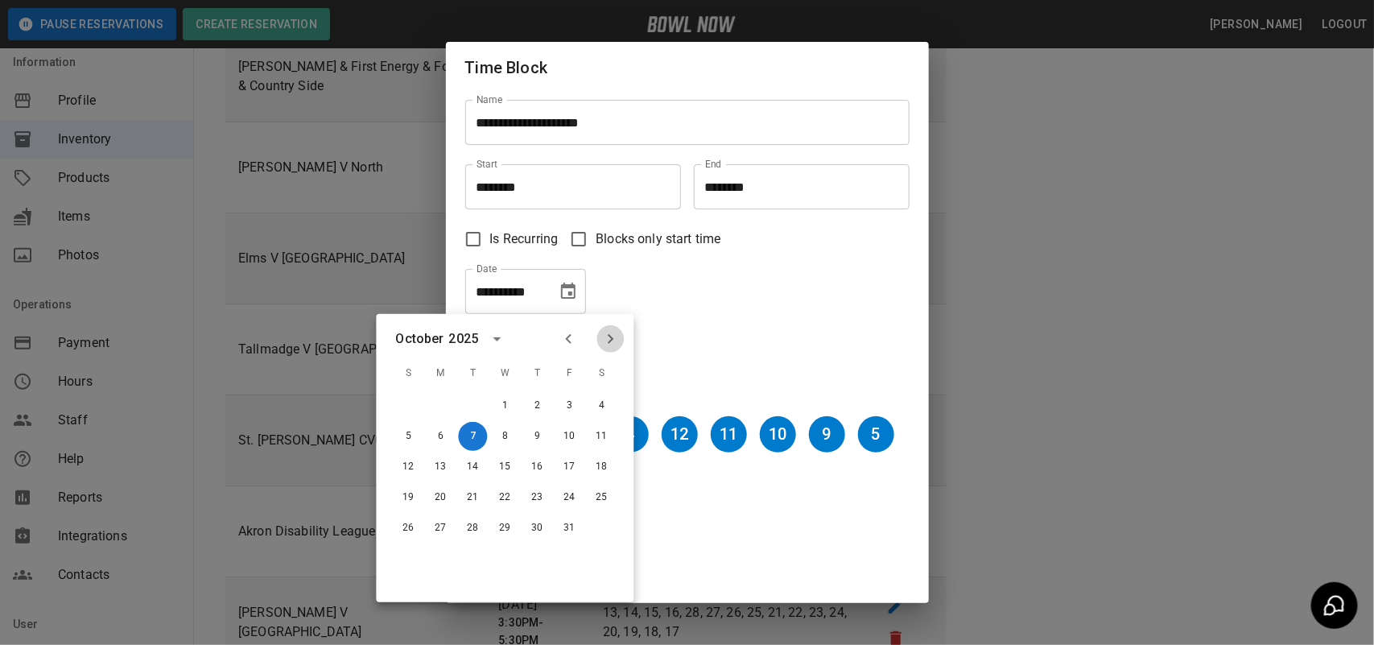
click at [606, 330] on icon "Next month" at bounding box center [610, 338] width 19 height 19
click at [479, 433] on button "9" at bounding box center [473, 436] width 29 height 29
type input "**********"
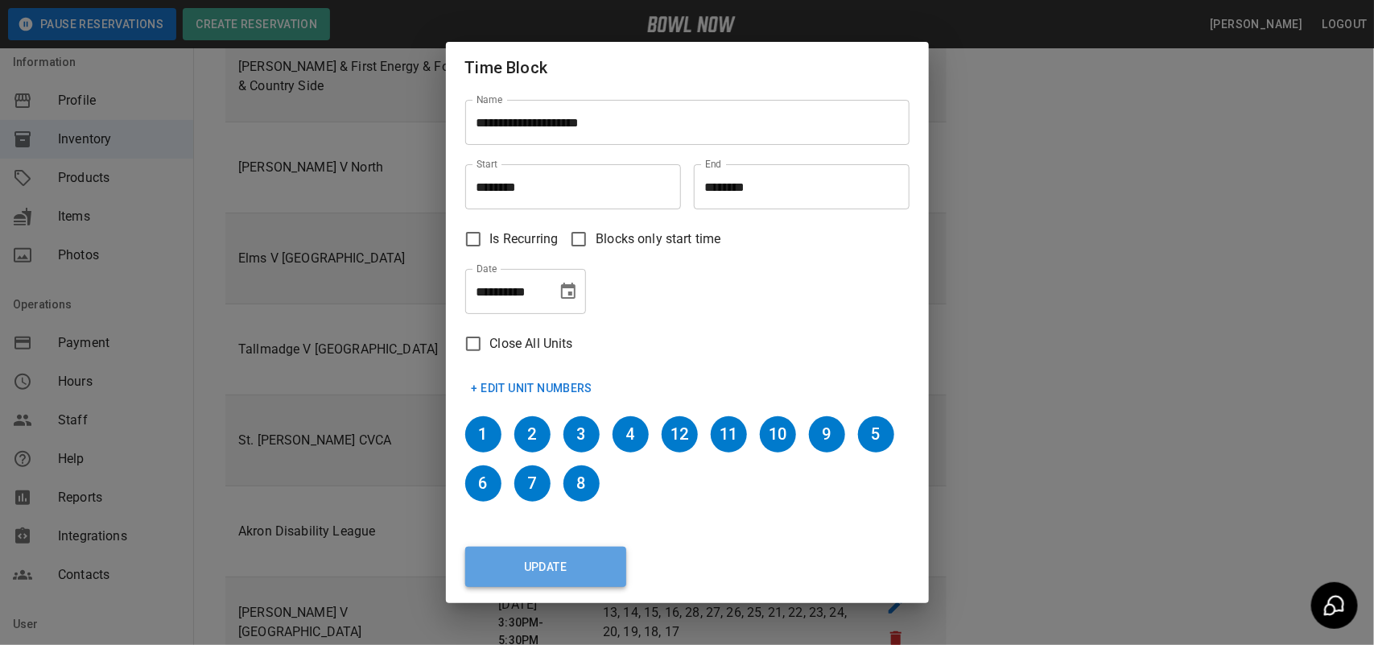
click at [605, 572] on button "Update" at bounding box center [545, 567] width 161 height 40
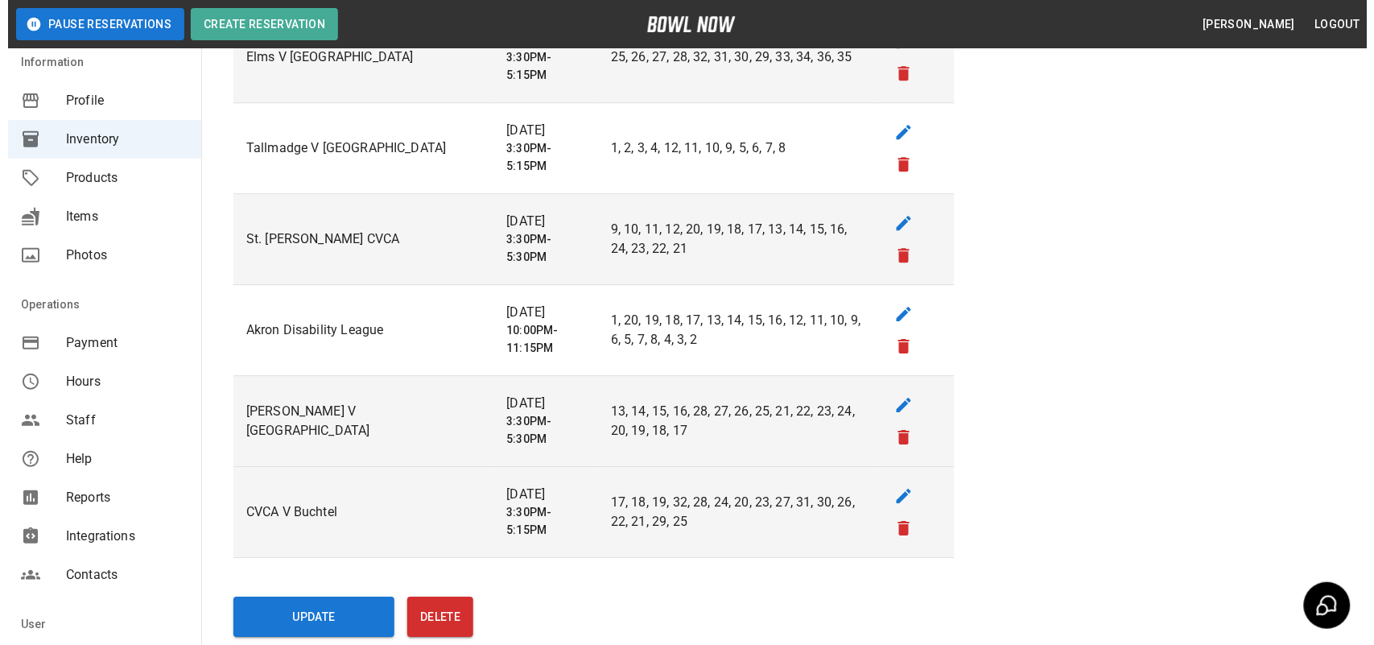
scroll to position [3019, 0]
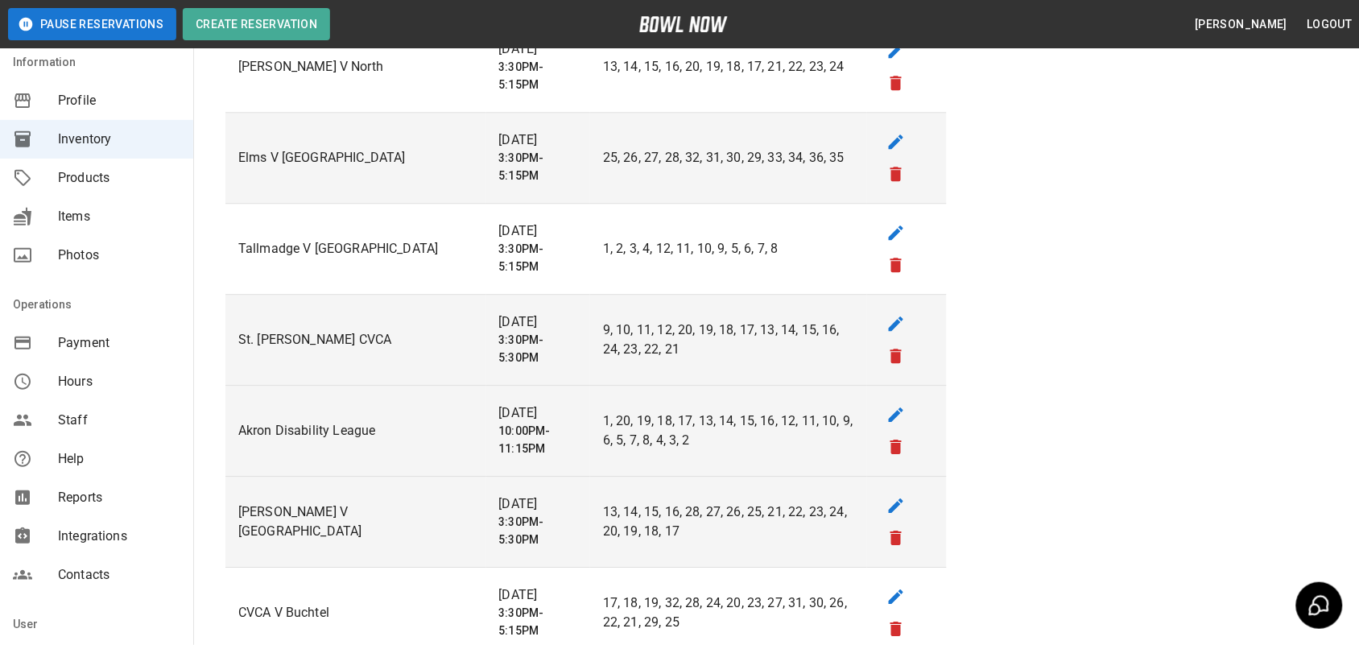
click at [387, 436] on p "Akron Disability League" at bounding box center [355, 430] width 235 height 19
click at [899, 419] on icon "edit" at bounding box center [895, 414] width 19 height 19
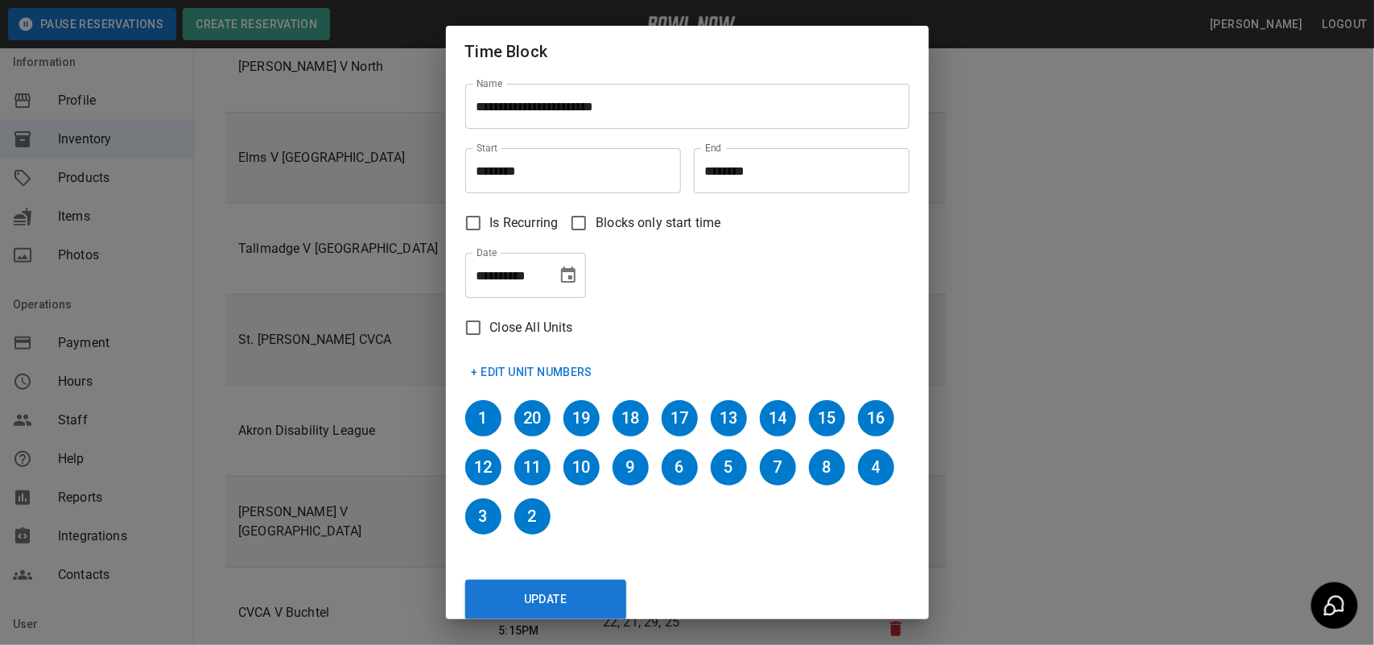
click at [572, 270] on icon "Choose date, selected date is Oct 7, 2025" at bounding box center [568, 274] width 14 height 16
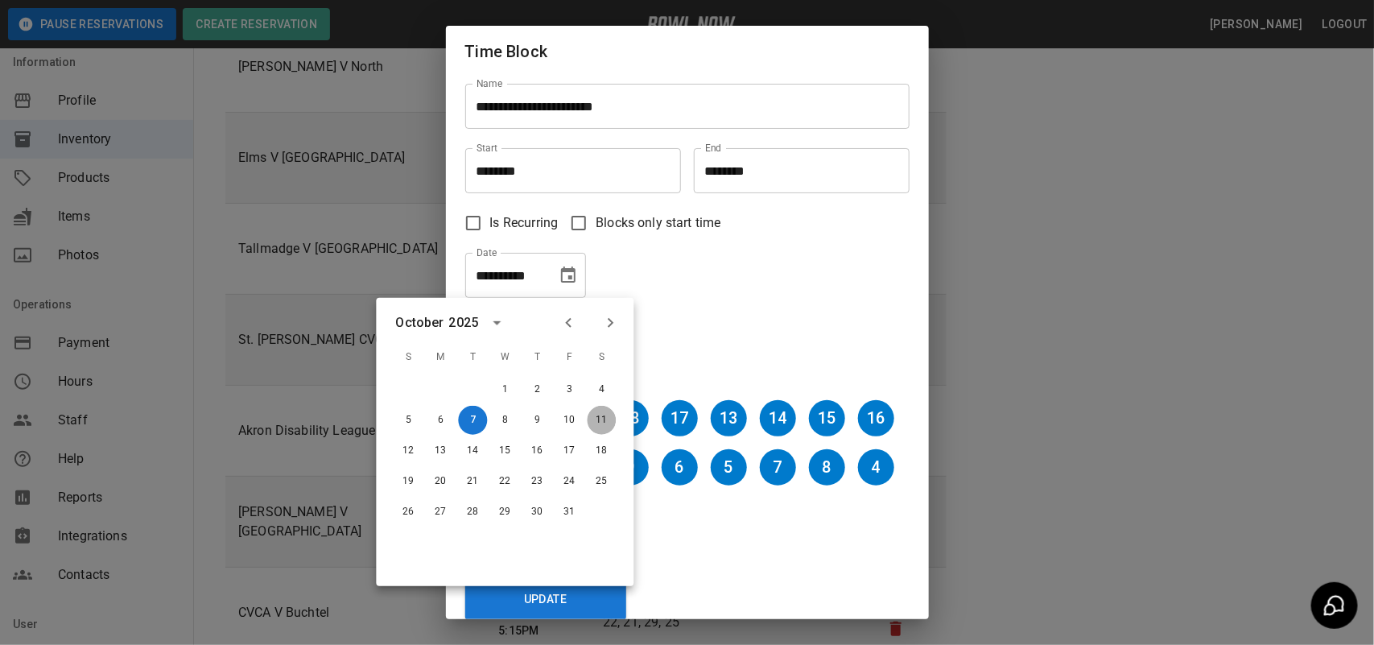
click at [601, 417] on button "11" at bounding box center [602, 420] width 29 height 29
type input "**********"
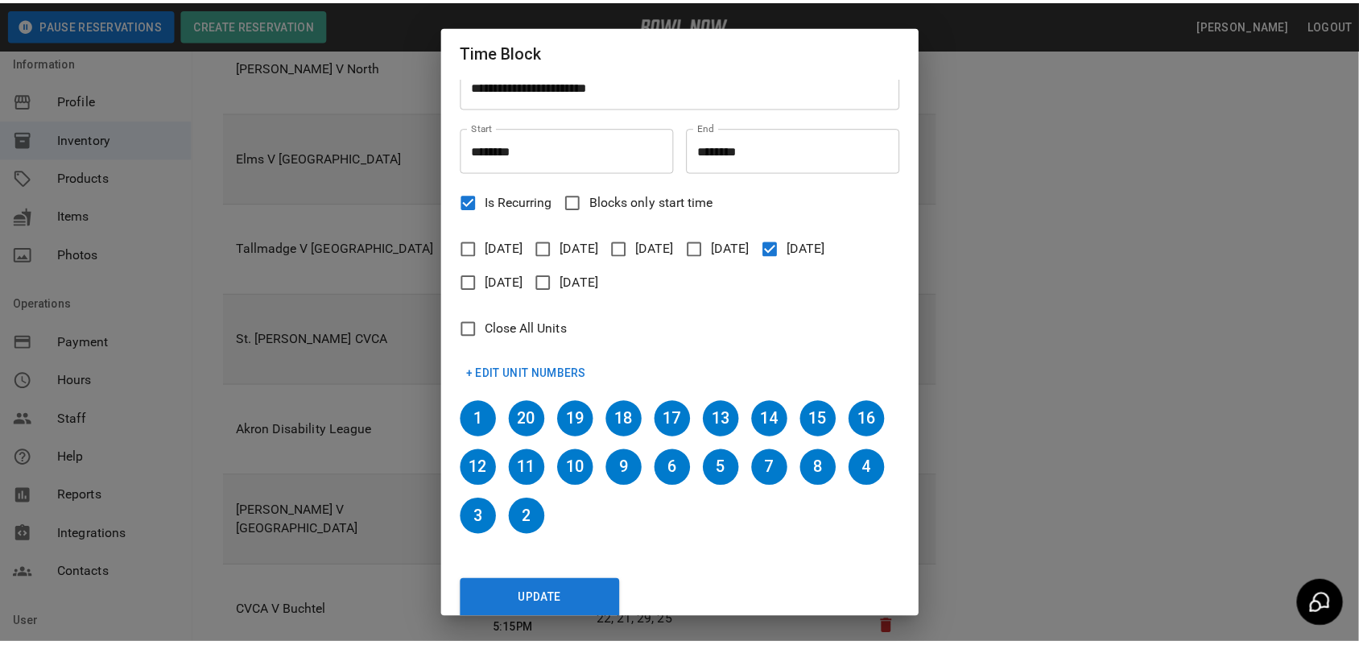
scroll to position [38, 0]
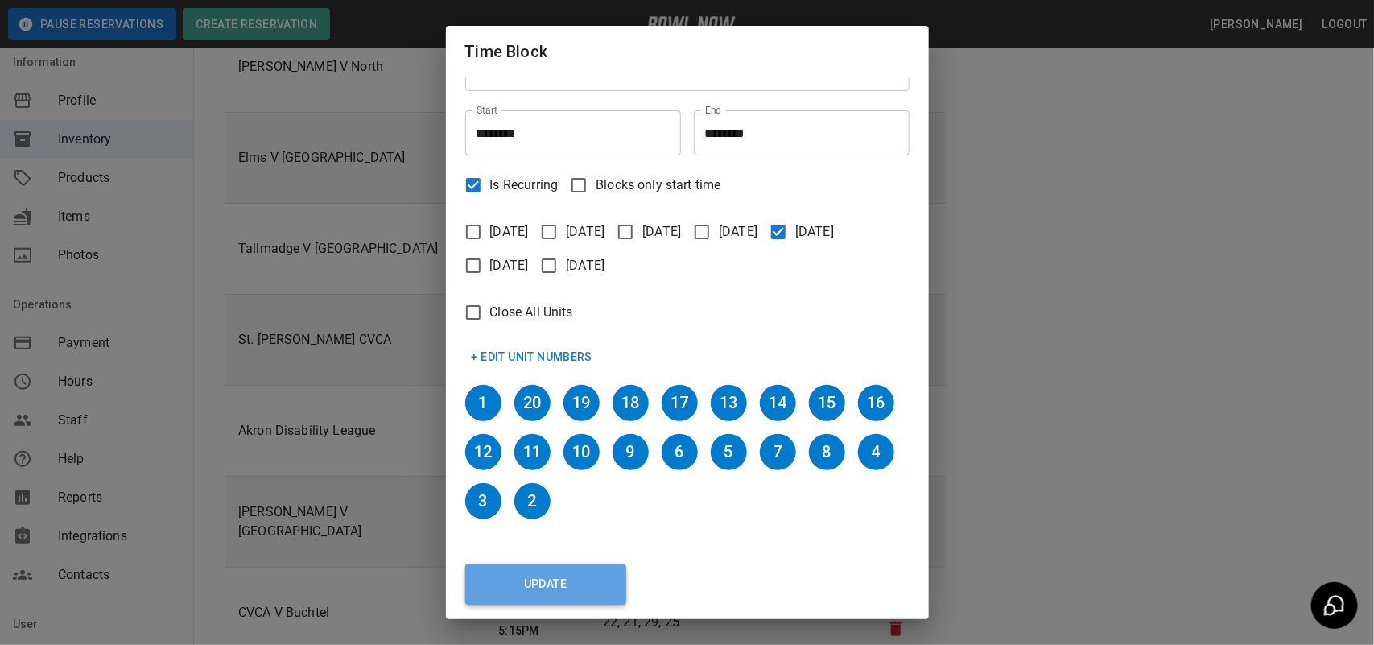
click at [548, 577] on button "Update" at bounding box center [545, 584] width 161 height 40
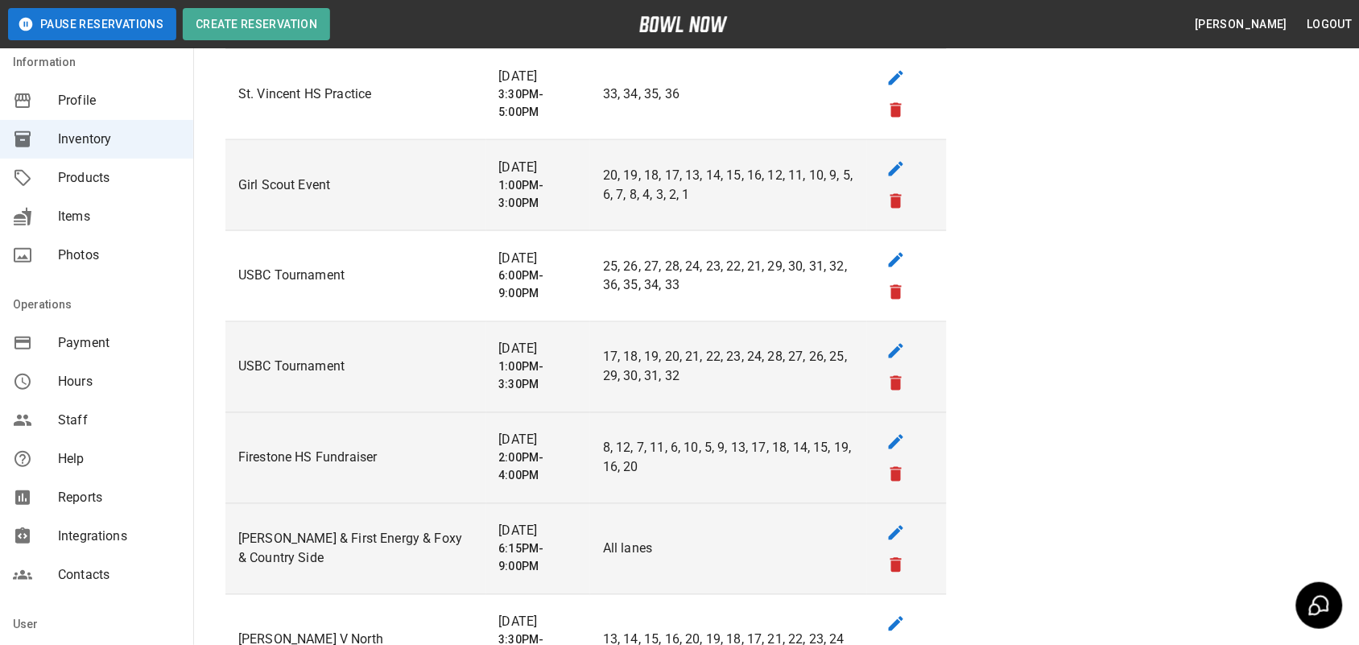
scroll to position [2415, 0]
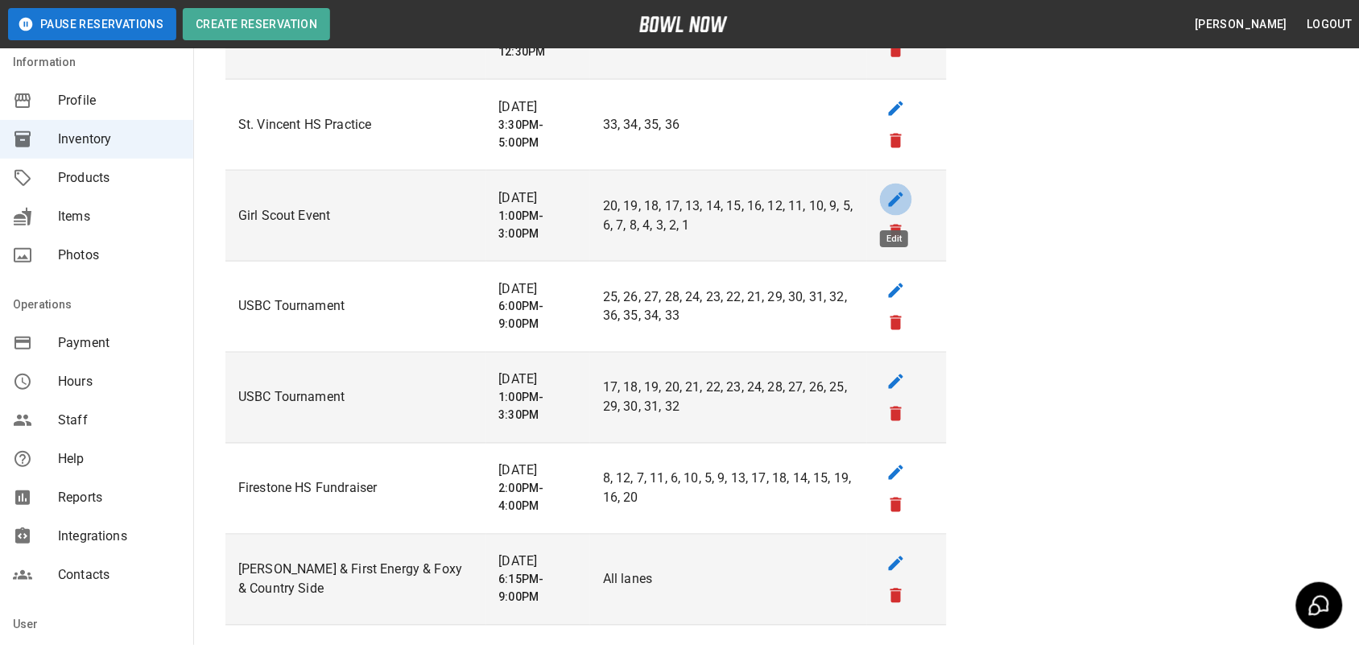
click at [890, 203] on icon "edit" at bounding box center [895, 199] width 19 height 19
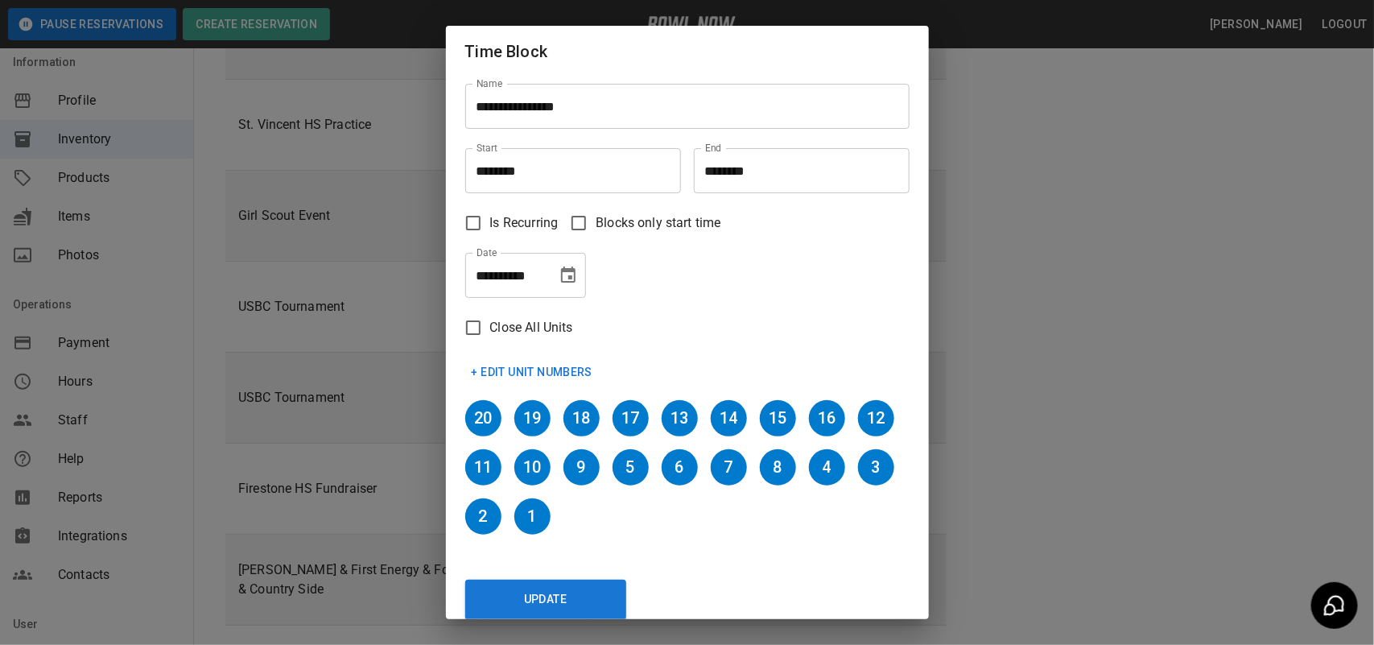
click at [564, 276] on icon "Choose date, selected date is Oct 7, 2025" at bounding box center [568, 275] width 19 height 19
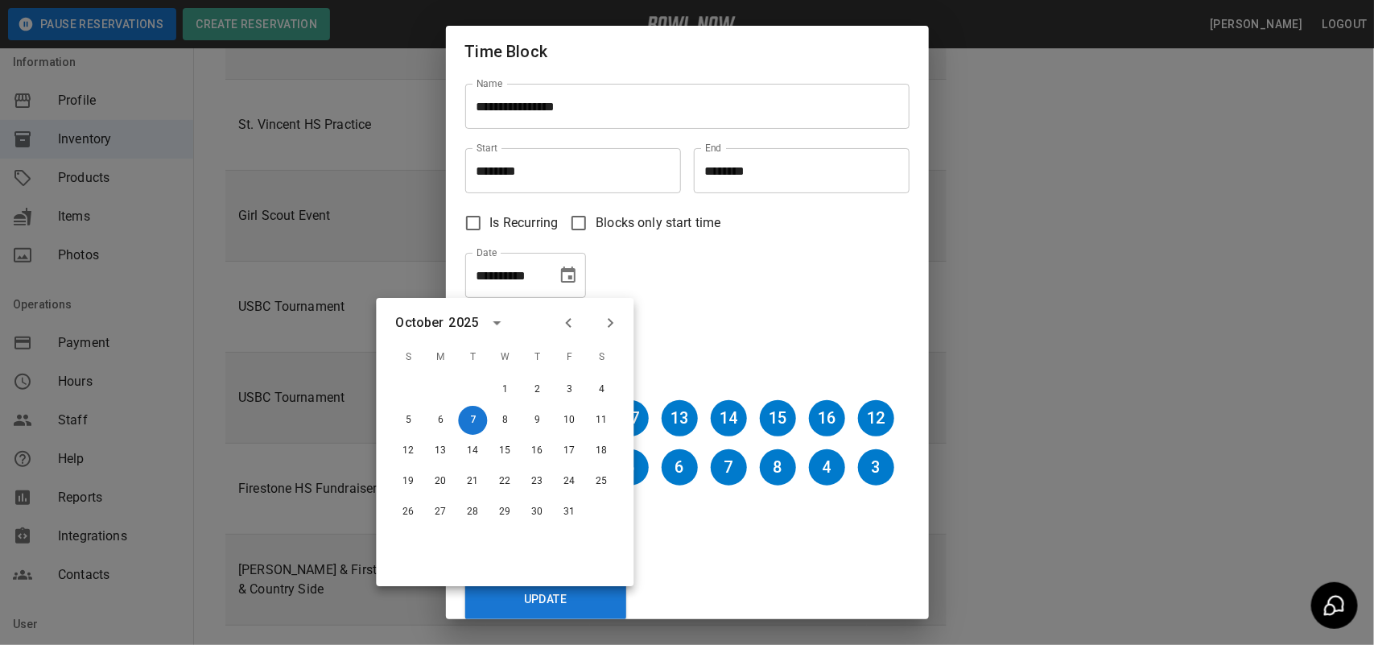
click at [608, 322] on icon "Next month" at bounding box center [610, 322] width 19 height 19
click at [411, 419] on button "7" at bounding box center [408, 420] width 29 height 29
type input "**********"
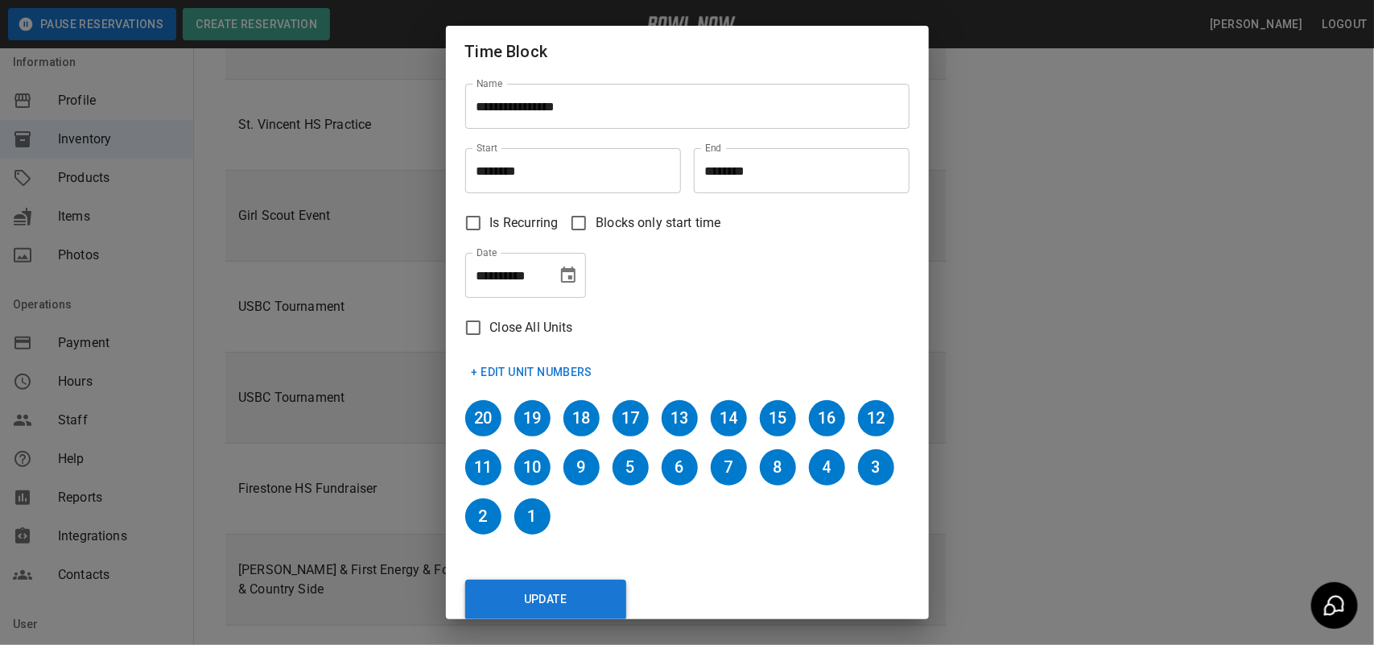
click at [550, 604] on button "Update" at bounding box center [545, 600] width 161 height 40
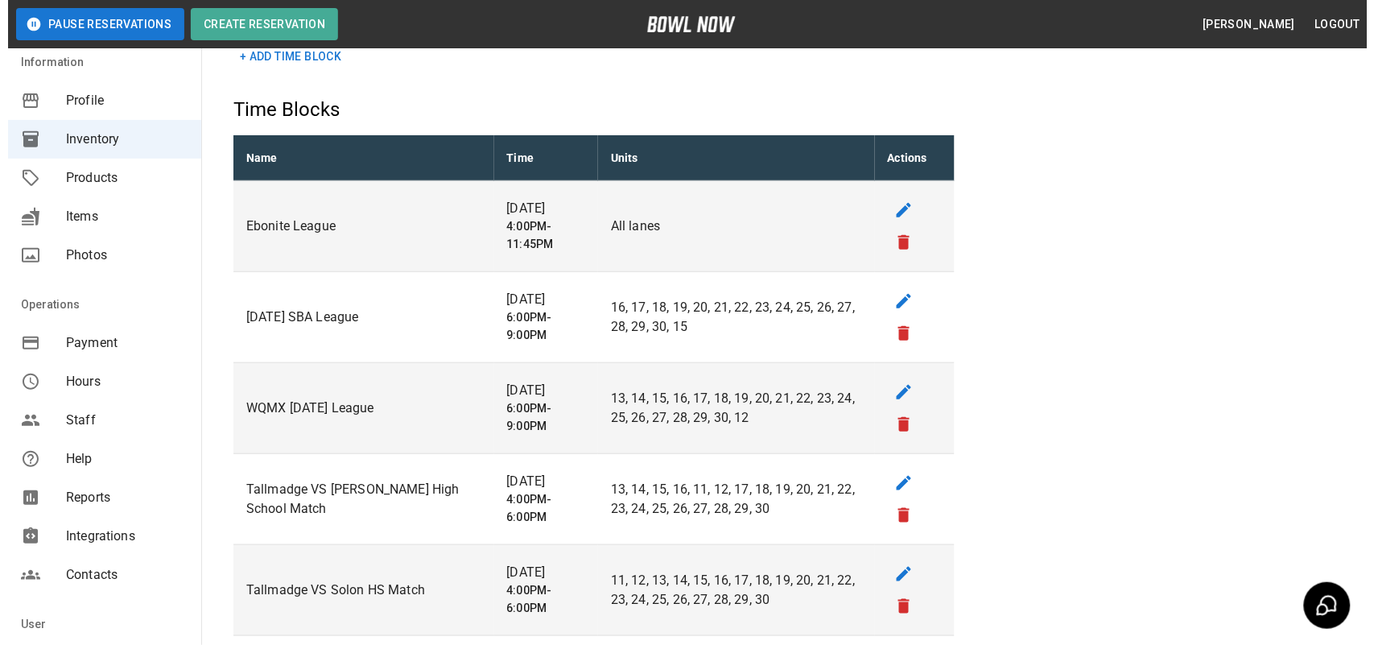
scroll to position [0, 0]
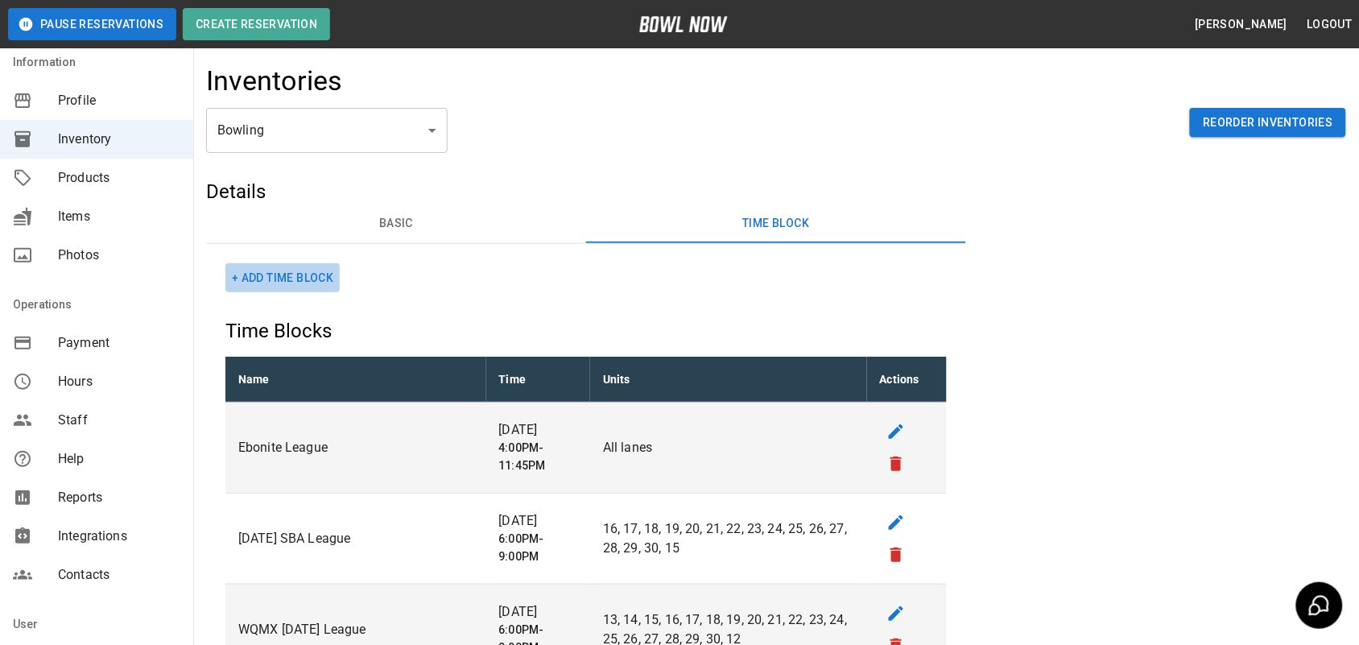
click at [316, 267] on button "+ Add Time Block" at bounding box center [282, 278] width 114 height 30
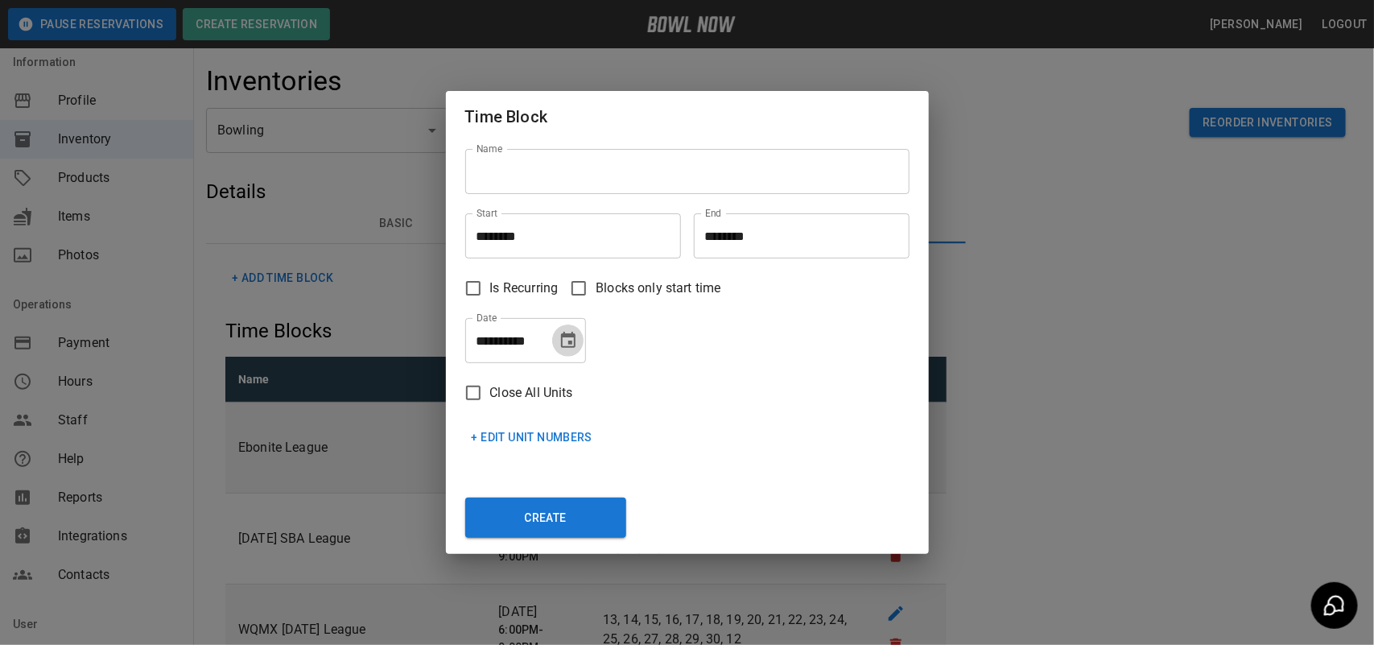
click at [561, 346] on icon "Choose date, selected date is Oct 7, 2025" at bounding box center [568, 340] width 14 height 16
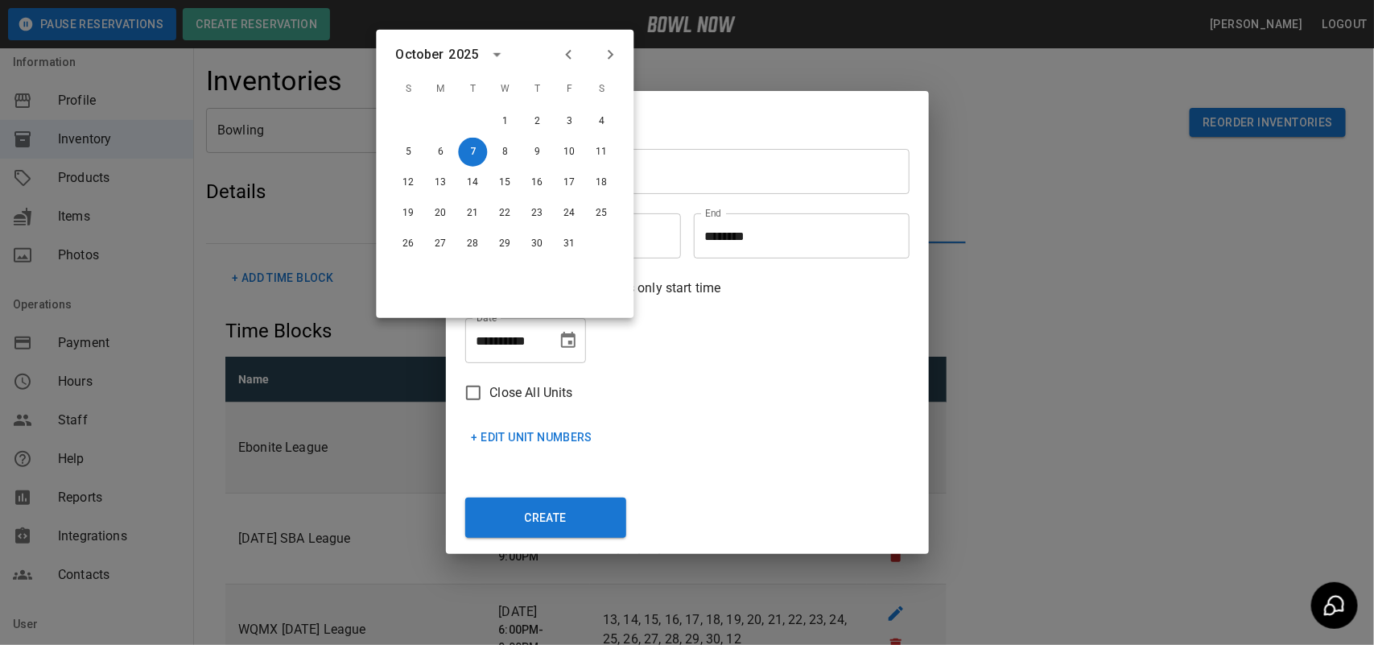
click at [613, 59] on icon "Next month" at bounding box center [610, 54] width 19 height 19
click at [547, 150] on button "11" at bounding box center [537, 152] width 29 height 29
type input "**********"
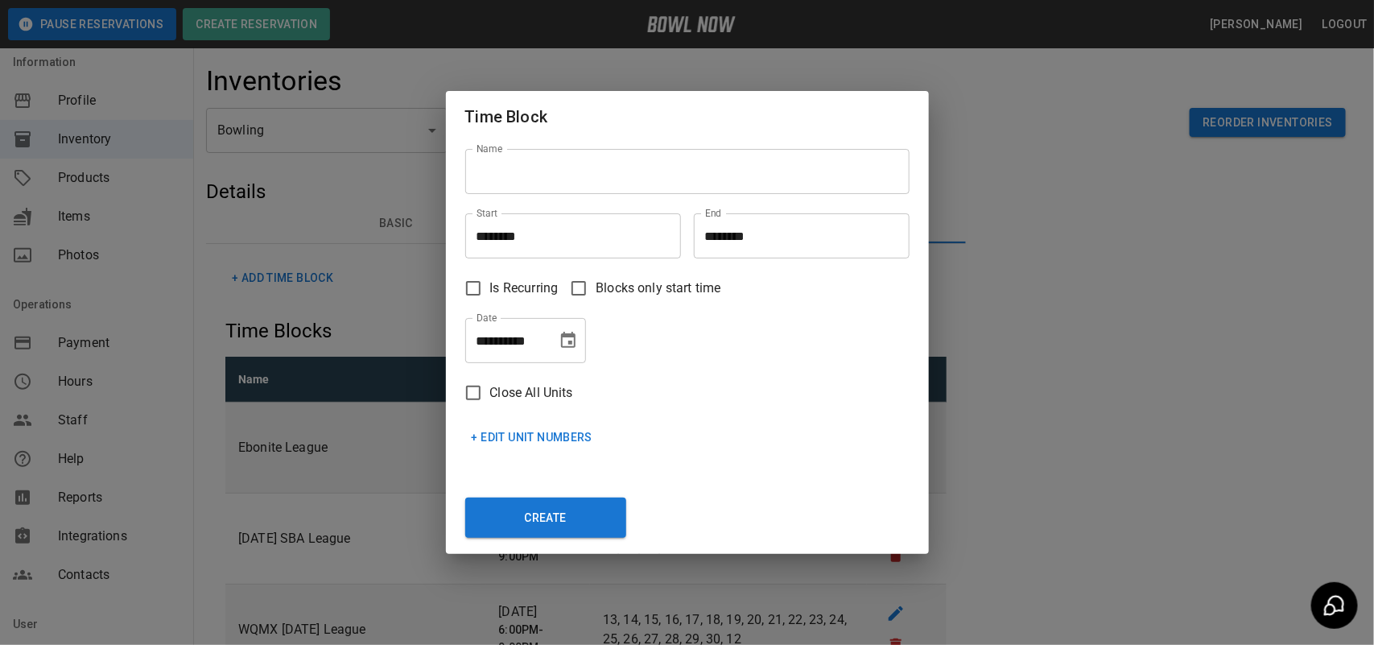
click at [545, 183] on input "Name" at bounding box center [687, 171] width 444 height 45
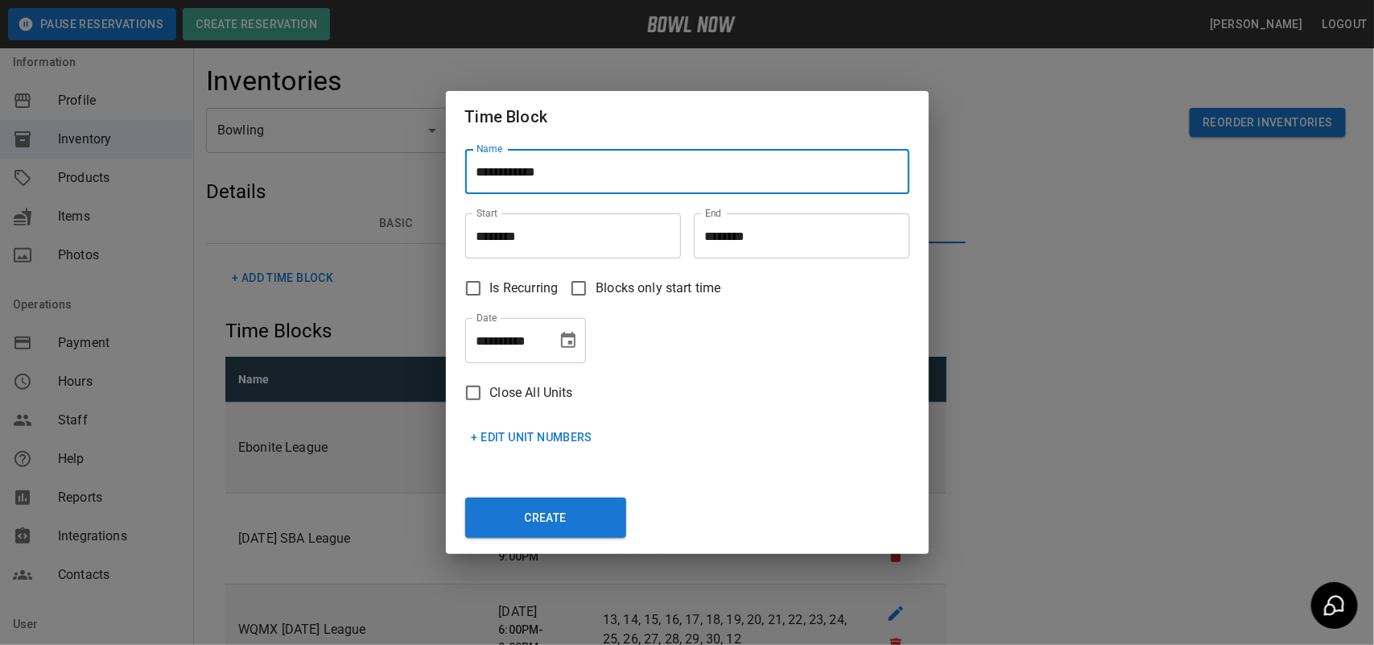
type input "**********"
click at [522, 225] on div "Start ******** Start" at bounding box center [566, 229] width 229 height 58
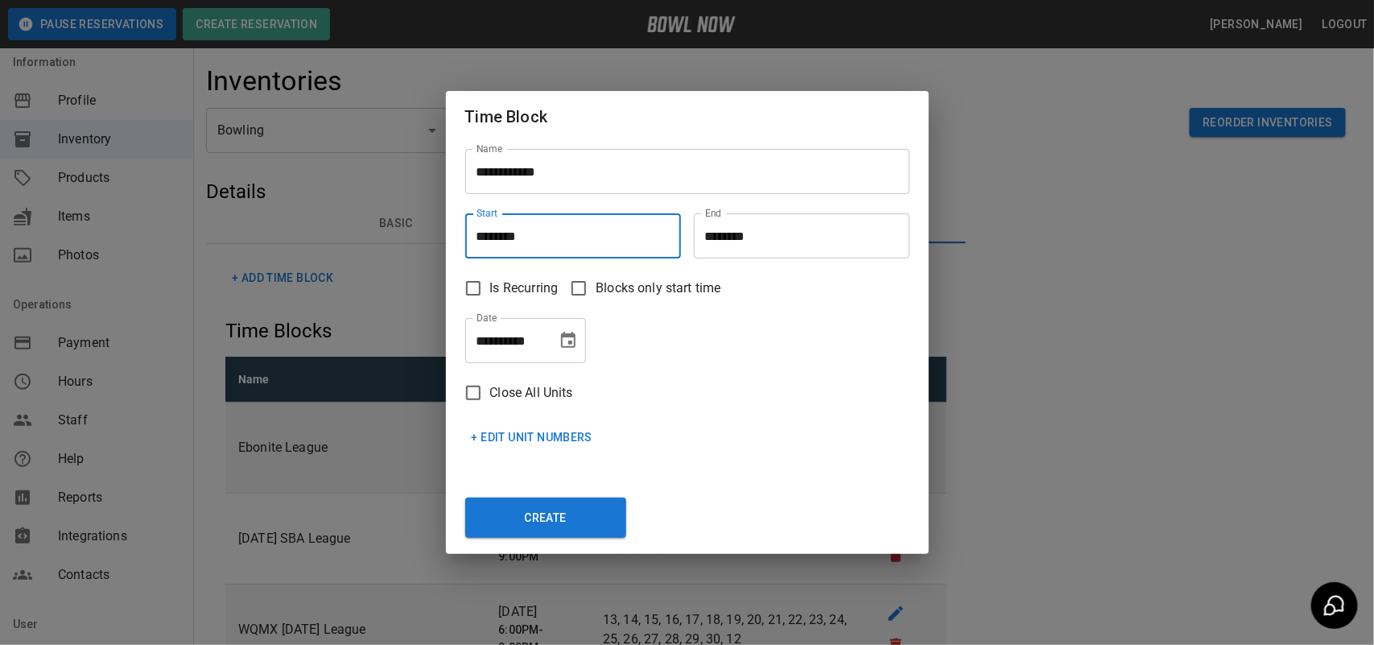
click at [522, 225] on input "********" at bounding box center [567, 235] width 204 height 45
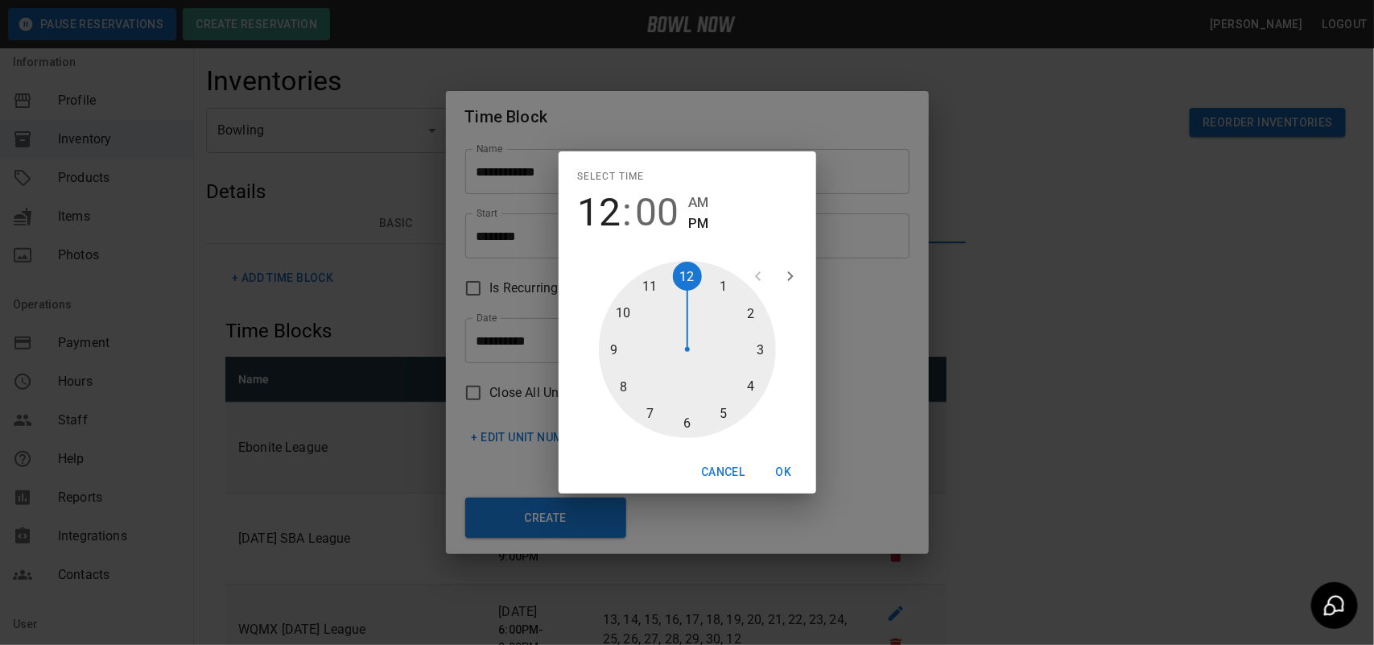
click at [762, 352] on div at bounding box center [687, 349] width 177 height 177
type input "********"
click at [689, 424] on div at bounding box center [687, 349] width 177 height 177
click at [781, 457] on button "OK" at bounding box center [784, 472] width 52 height 30
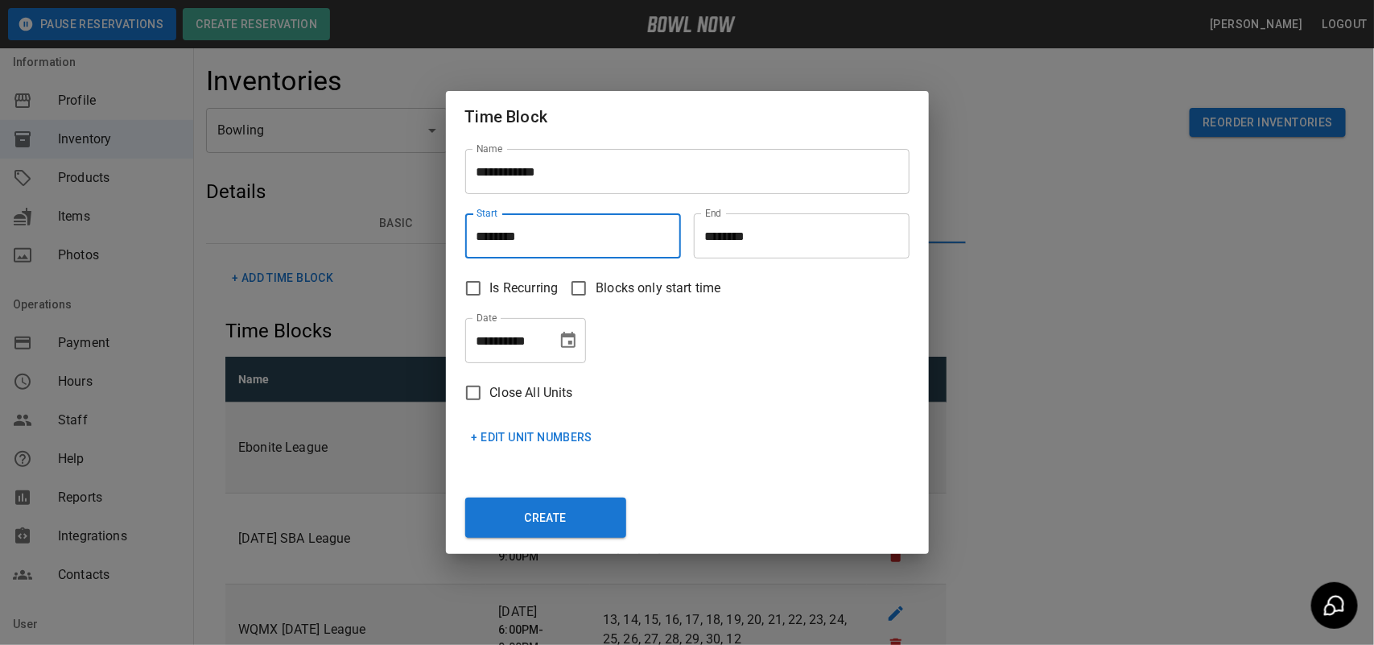
click at [777, 227] on input "********" at bounding box center [796, 235] width 204 height 45
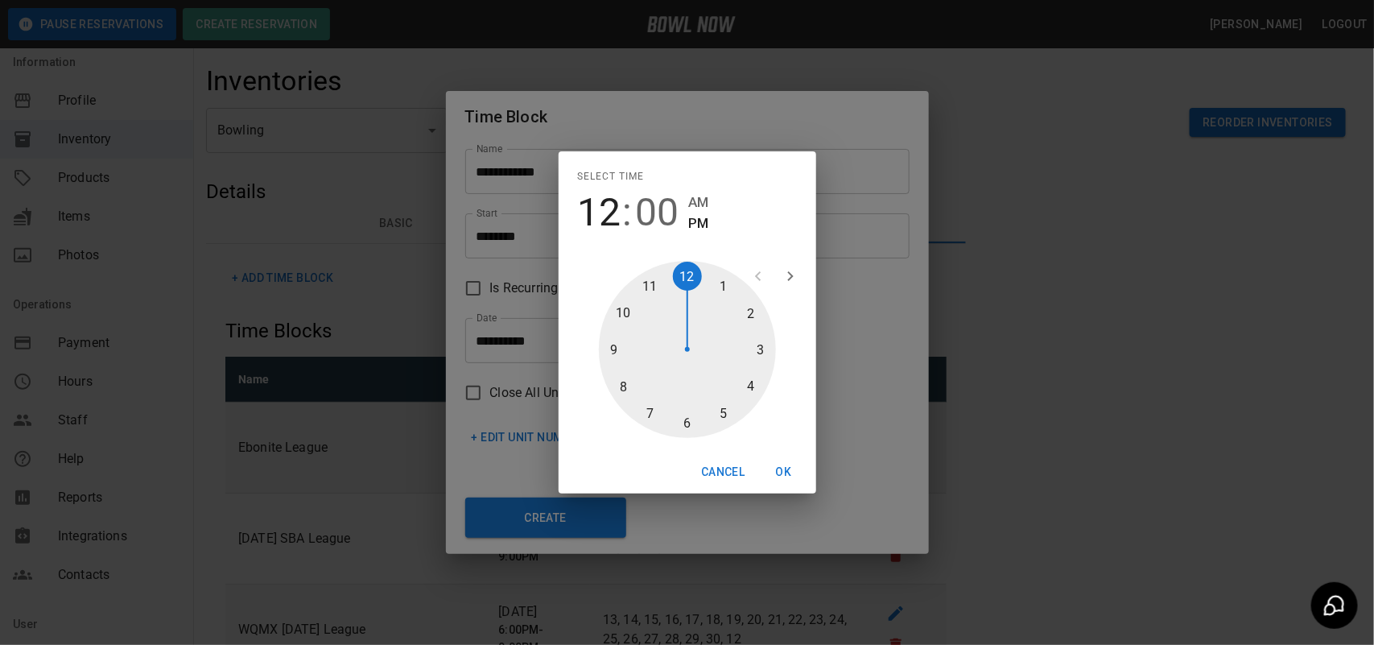
click at [715, 412] on div at bounding box center [687, 349] width 177 height 177
click at [688, 423] on div at bounding box center [687, 349] width 177 height 177
type input "********"
click at [777, 468] on button "OK" at bounding box center [784, 472] width 52 height 30
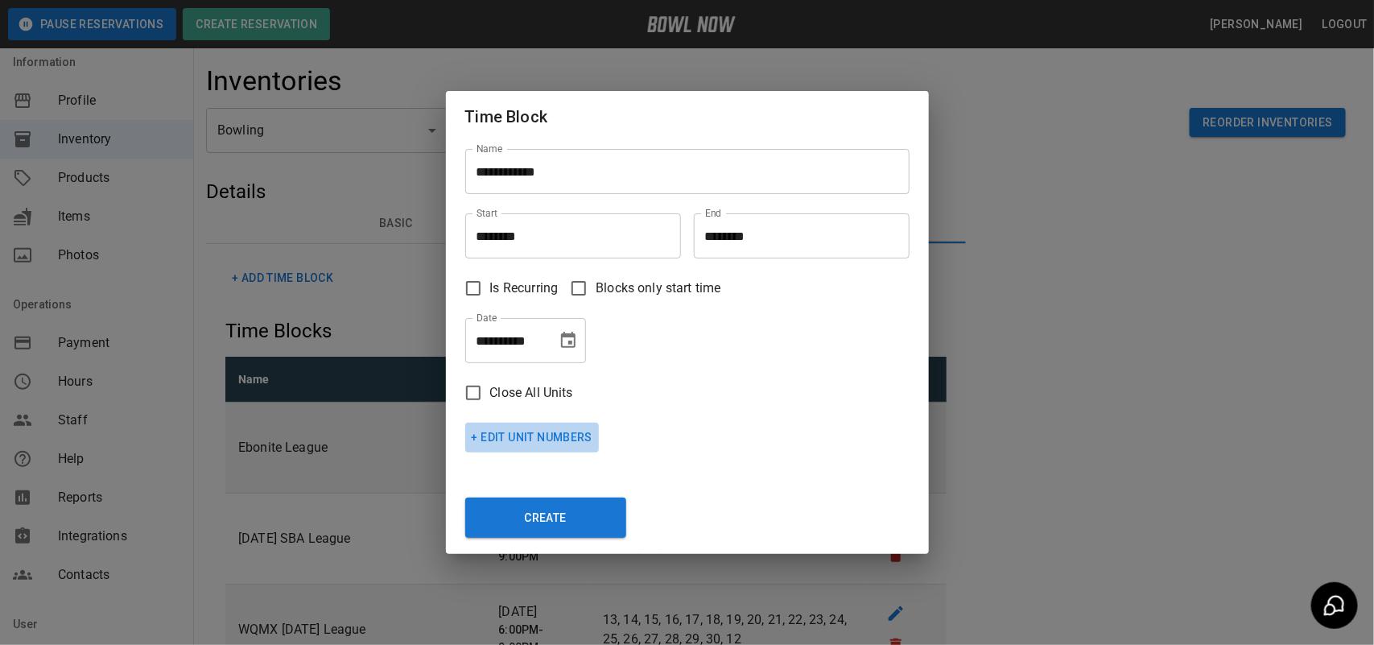
click at [522, 441] on button "+ Edit Unit Numbers" at bounding box center [532, 438] width 134 height 30
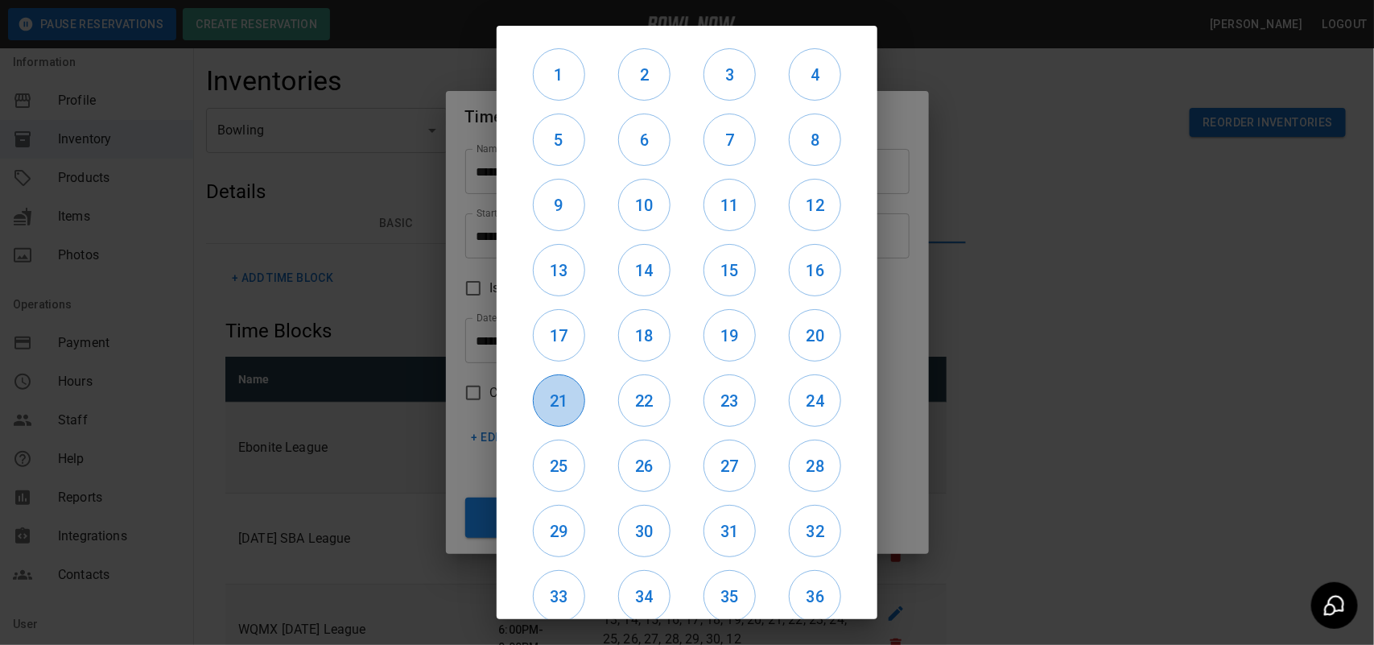
click at [580, 400] on h6 "21" at bounding box center [559, 401] width 51 height 26
click at [671, 403] on div "22" at bounding box center [643, 400] width 85 height 65
click at [646, 403] on h6 "22" at bounding box center [644, 401] width 51 height 26
drag, startPoint x: 730, startPoint y: 407, endPoint x: 782, endPoint y: 403, distance: 51.7
click at [731, 407] on h6 "23" at bounding box center [729, 401] width 51 height 26
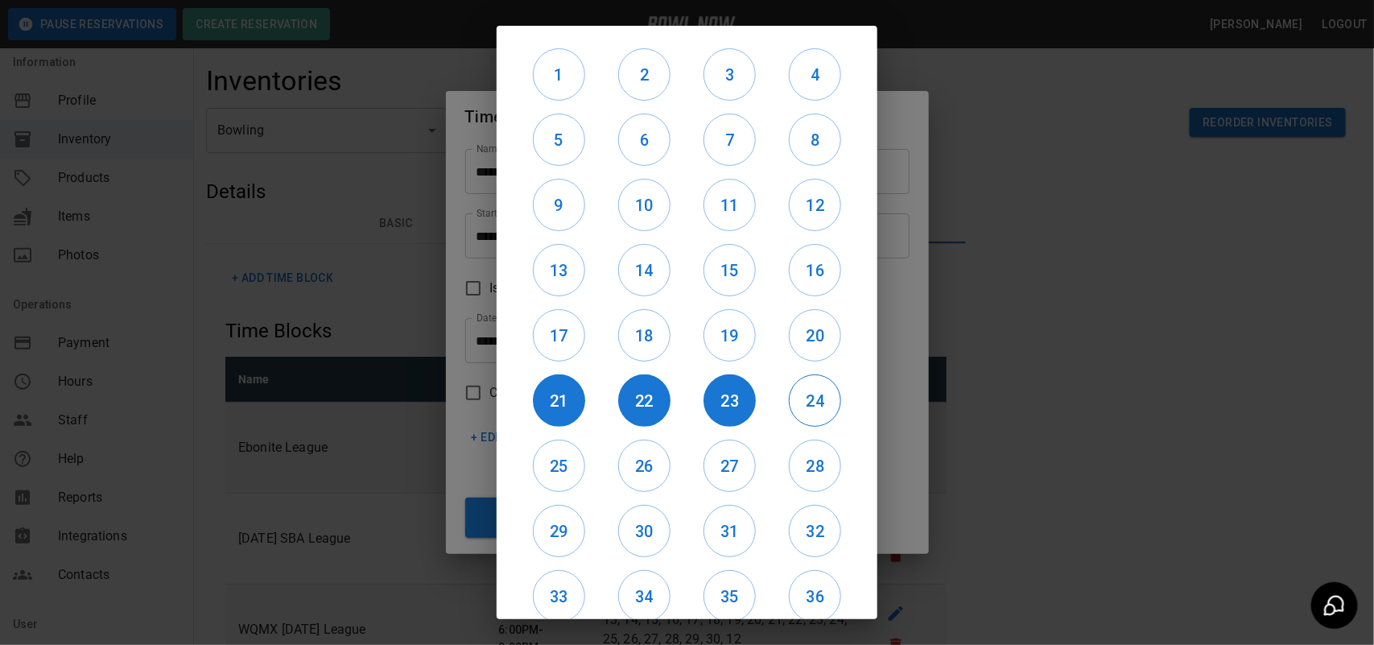
drag, startPoint x: 786, startPoint y: 403, endPoint x: 802, endPoint y: 375, distance: 32.5
click at [790, 403] on h6 "24" at bounding box center [815, 401] width 51 height 26
click at [801, 320] on button "20" at bounding box center [815, 335] width 52 height 52
click at [810, 247] on button "16" at bounding box center [815, 270] width 52 height 52
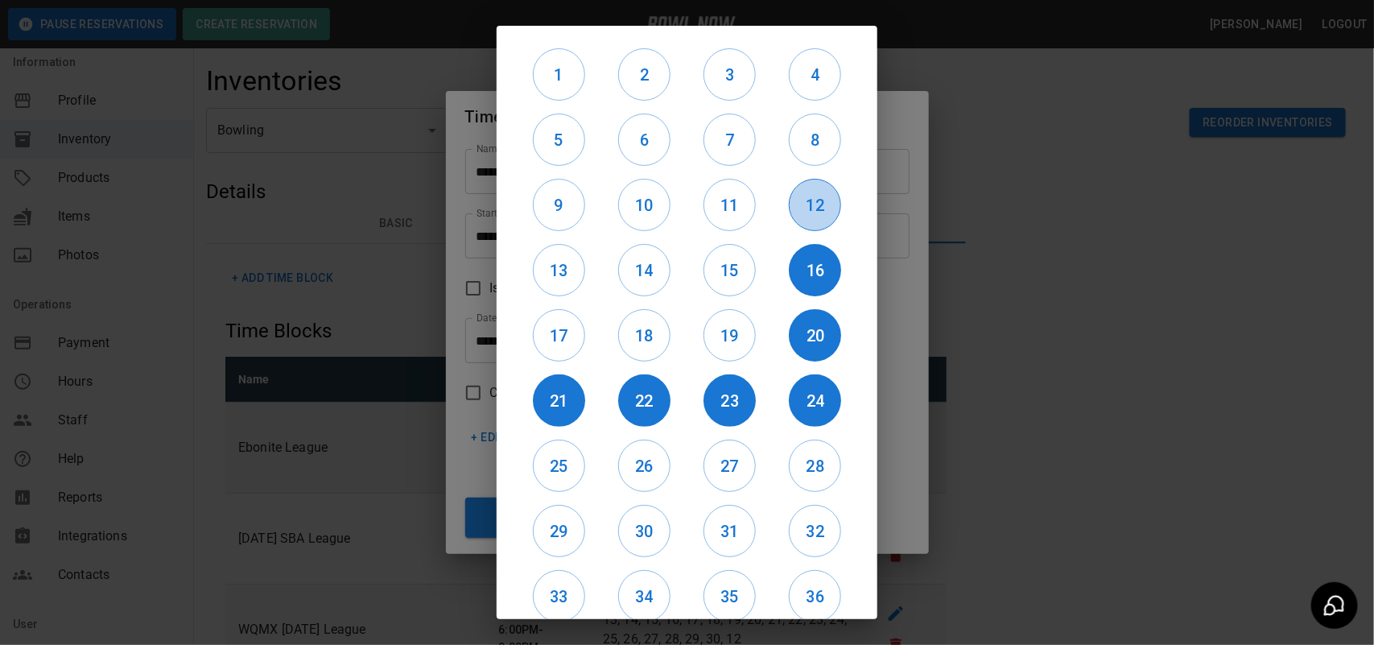
click at [803, 204] on h6 "12" at bounding box center [815, 205] width 51 height 26
drag, startPoint x: 725, startPoint y: 213, endPoint x: 723, endPoint y: 282, distance: 68.4
click at [725, 217] on h6 "11" at bounding box center [729, 205] width 51 height 26
click at [723, 283] on button "15" at bounding box center [730, 270] width 52 height 52
click at [720, 326] on button "19" at bounding box center [730, 335] width 52 height 52
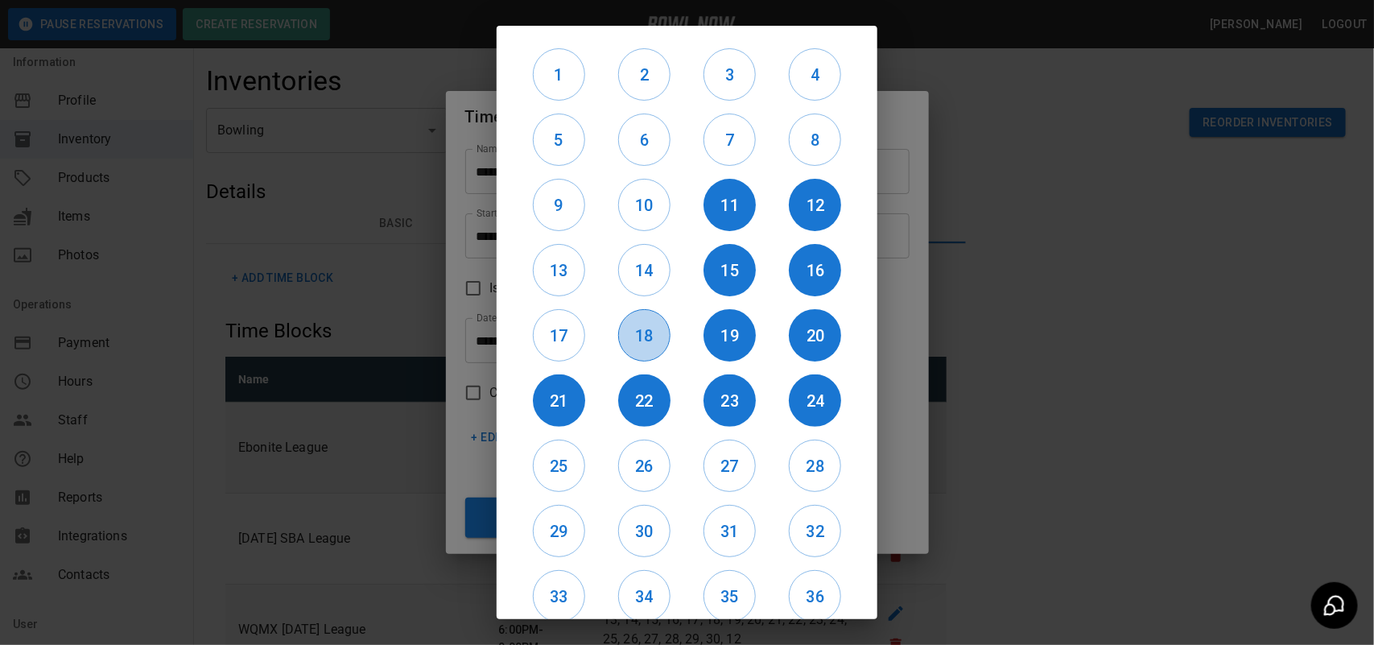
click at [621, 332] on h6 "18" at bounding box center [644, 336] width 51 height 26
click at [634, 270] on h6 "14" at bounding box center [644, 271] width 51 height 26
click at [641, 205] on h6 "10" at bounding box center [644, 205] width 51 height 26
click at [568, 204] on h6 "9" at bounding box center [559, 205] width 51 height 26
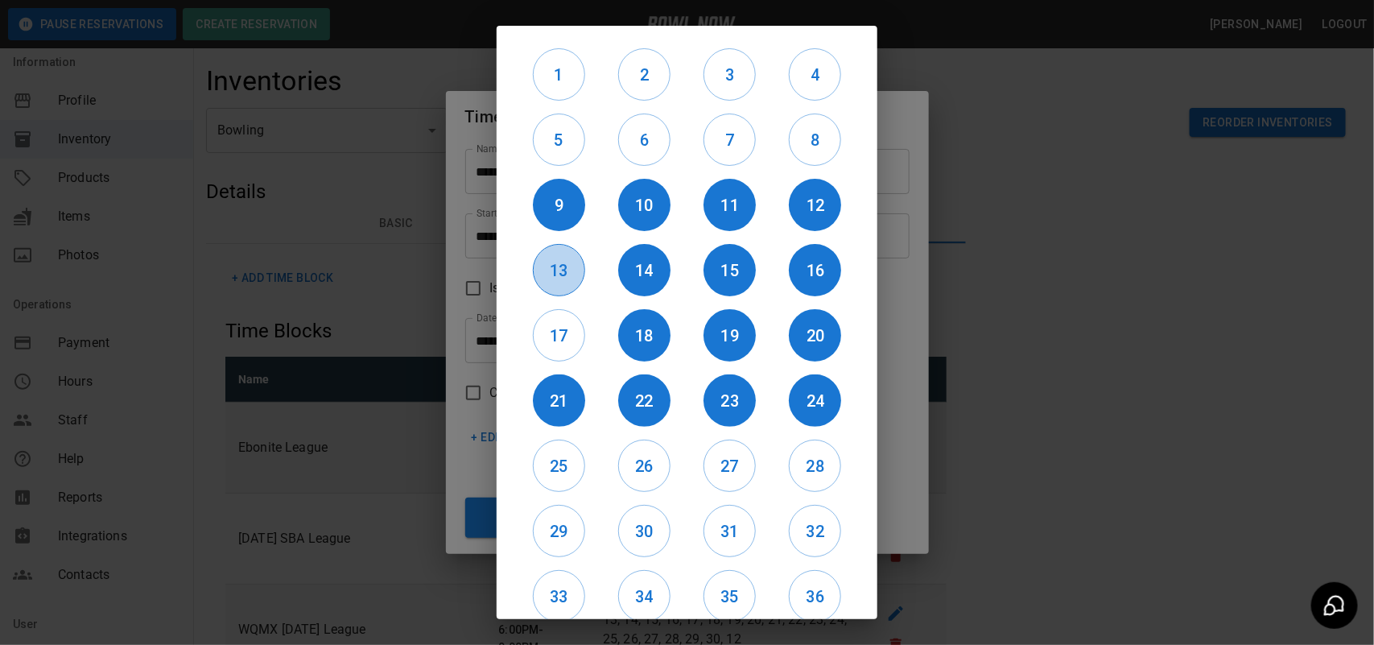
click at [562, 270] on h6 "13" at bounding box center [559, 271] width 51 height 26
click at [560, 322] on button "17" at bounding box center [559, 335] width 52 height 52
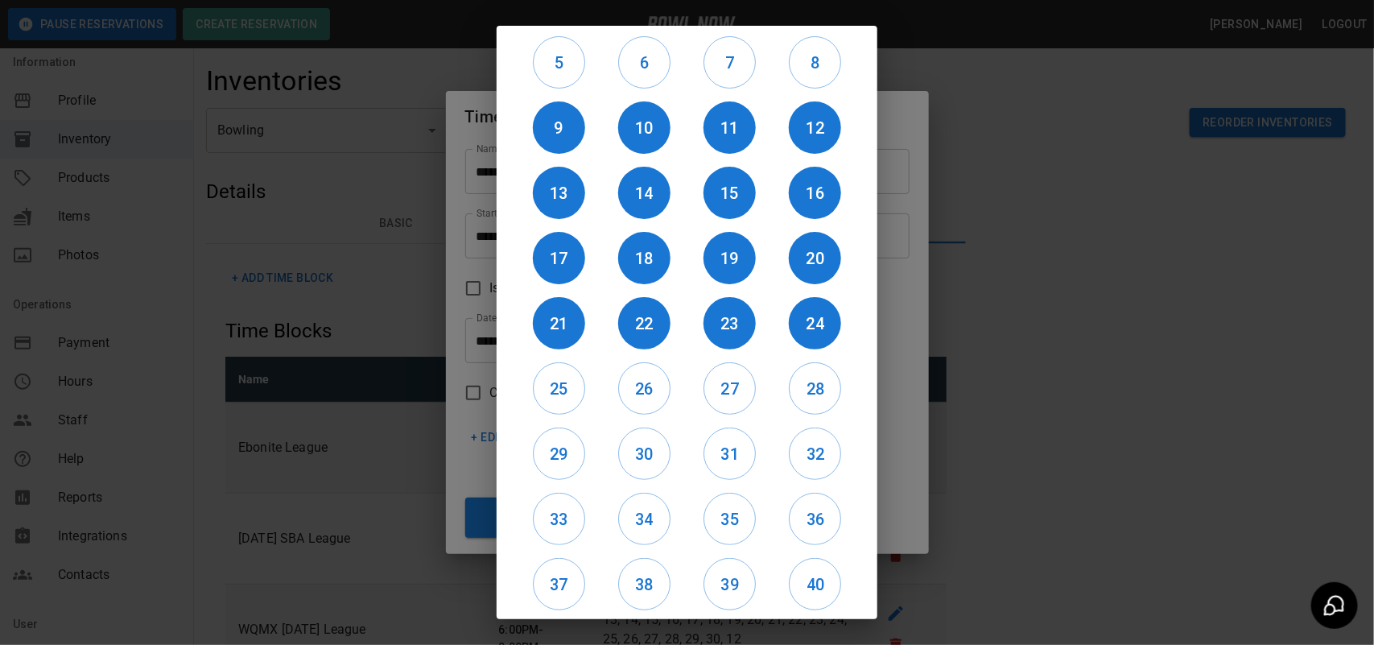
scroll to position [135, 0]
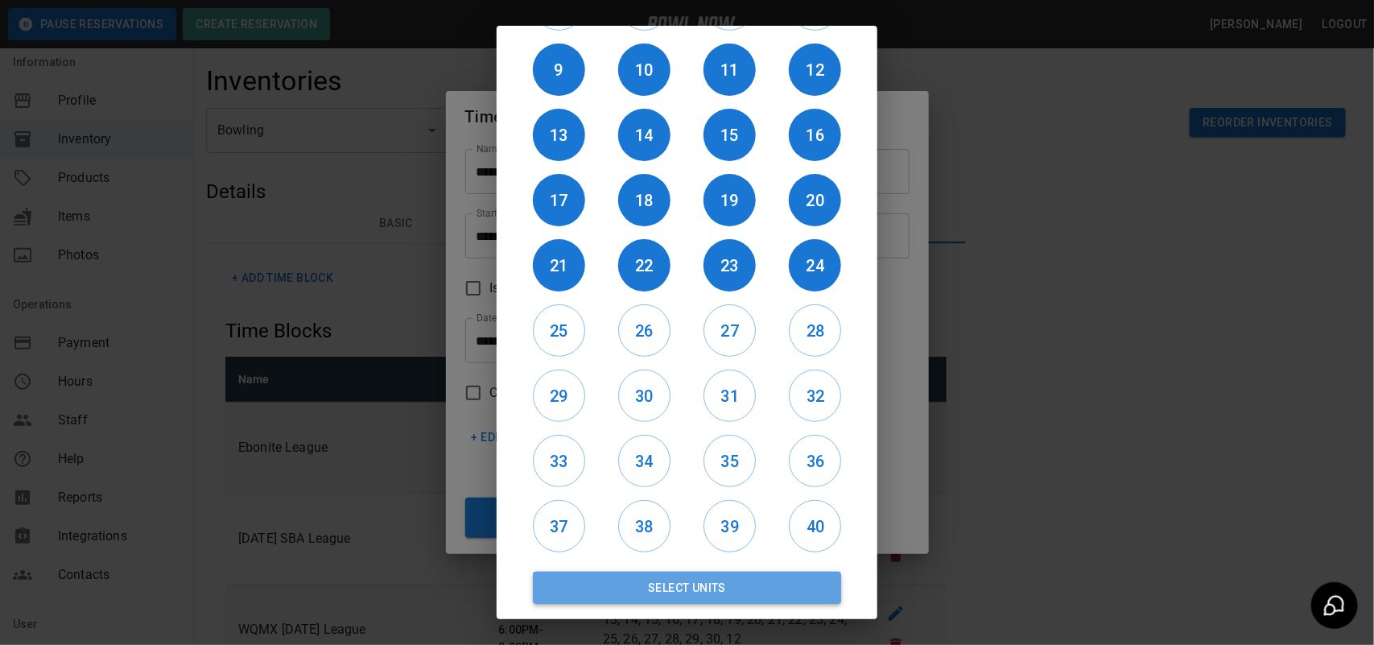
click at [698, 584] on button "Select Units" at bounding box center [687, 588] width 308 height 32
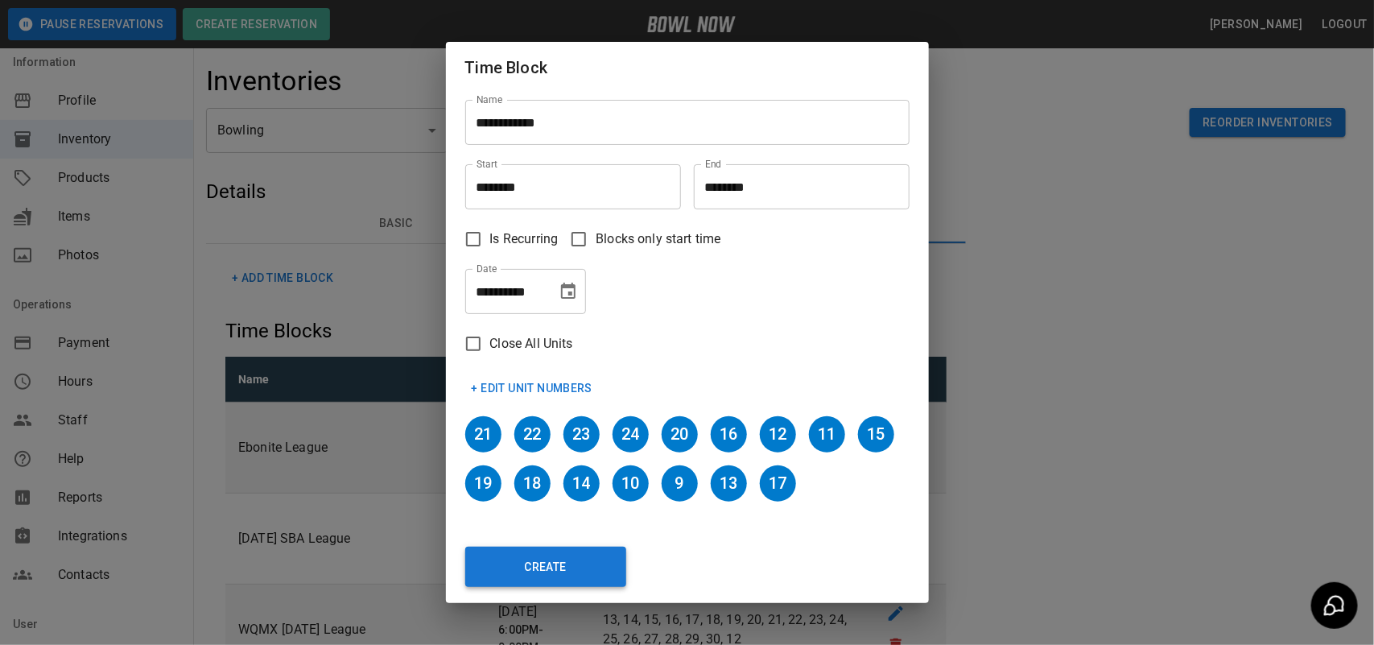
click at [556, 568] on button "Create" at bounding box center [545, 567] width 161 height 40
type input "********"
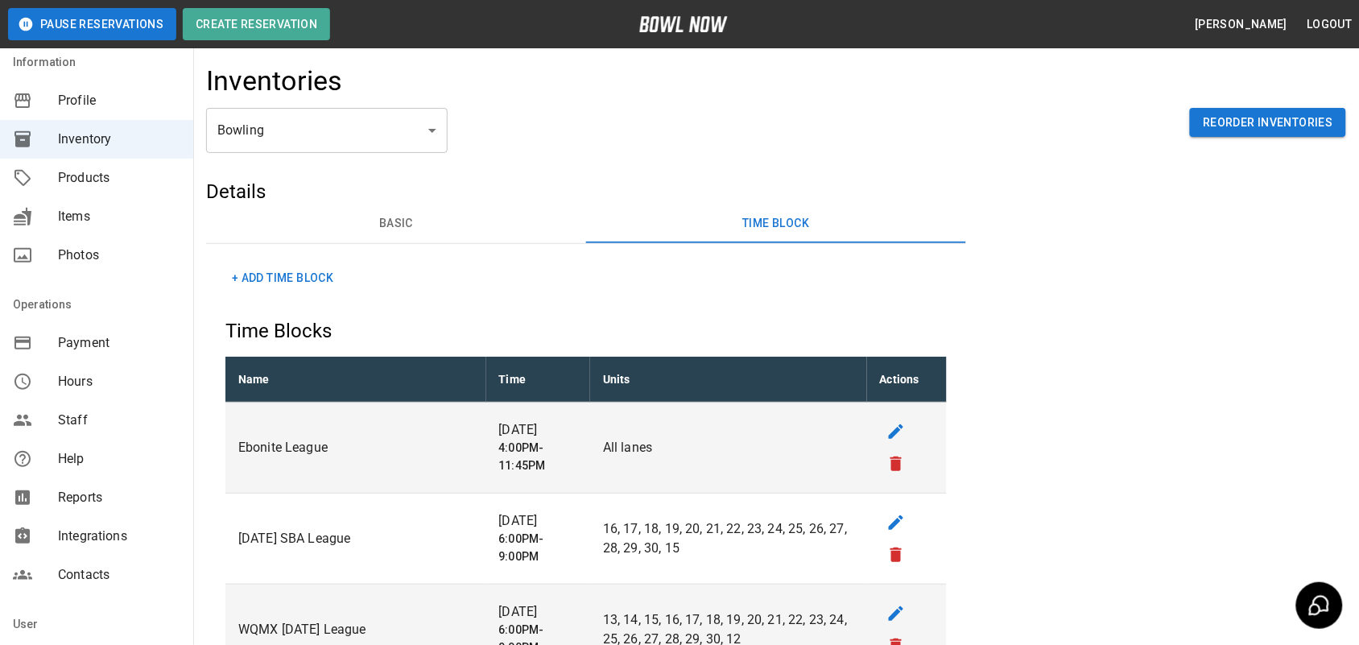
click at [295, 275] on button "+ Add Time Block" at bounding box center [282, 278] width 114 height 30
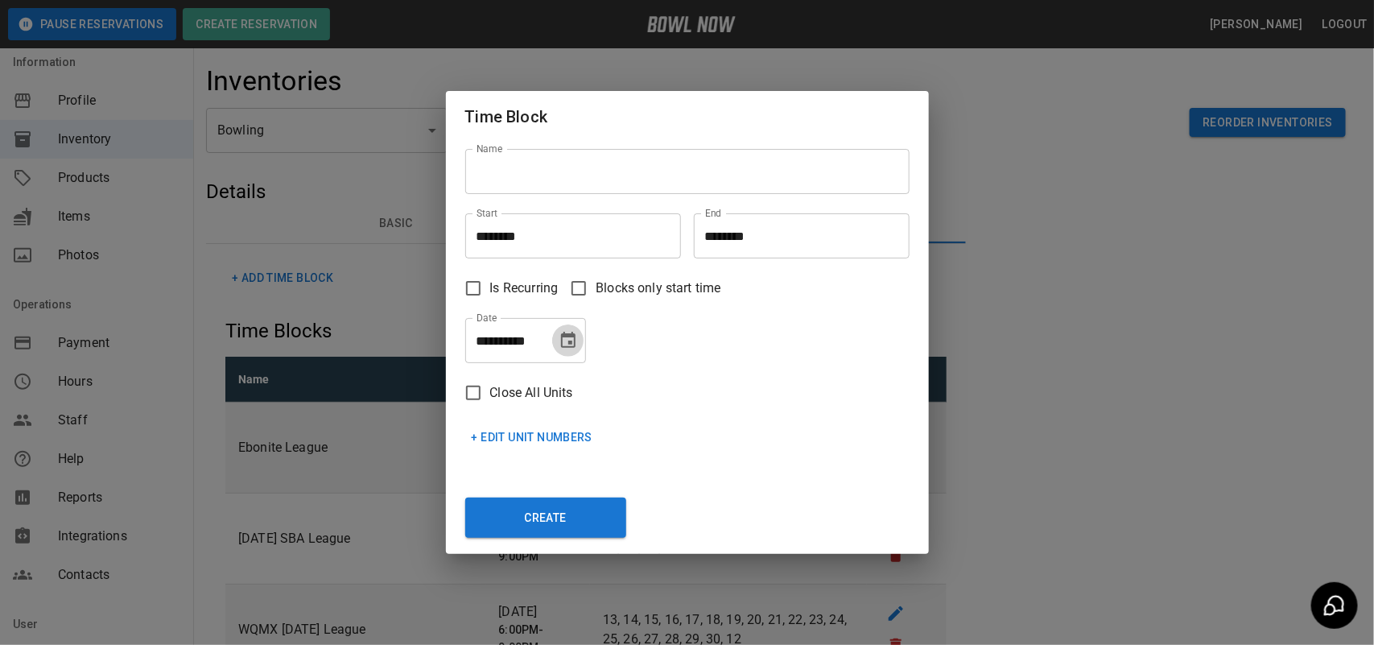
click at [564, 346] on icon "Choose date, selected date is Oct 7, 2025" at bounding box center [568, 340] width 19 height 19
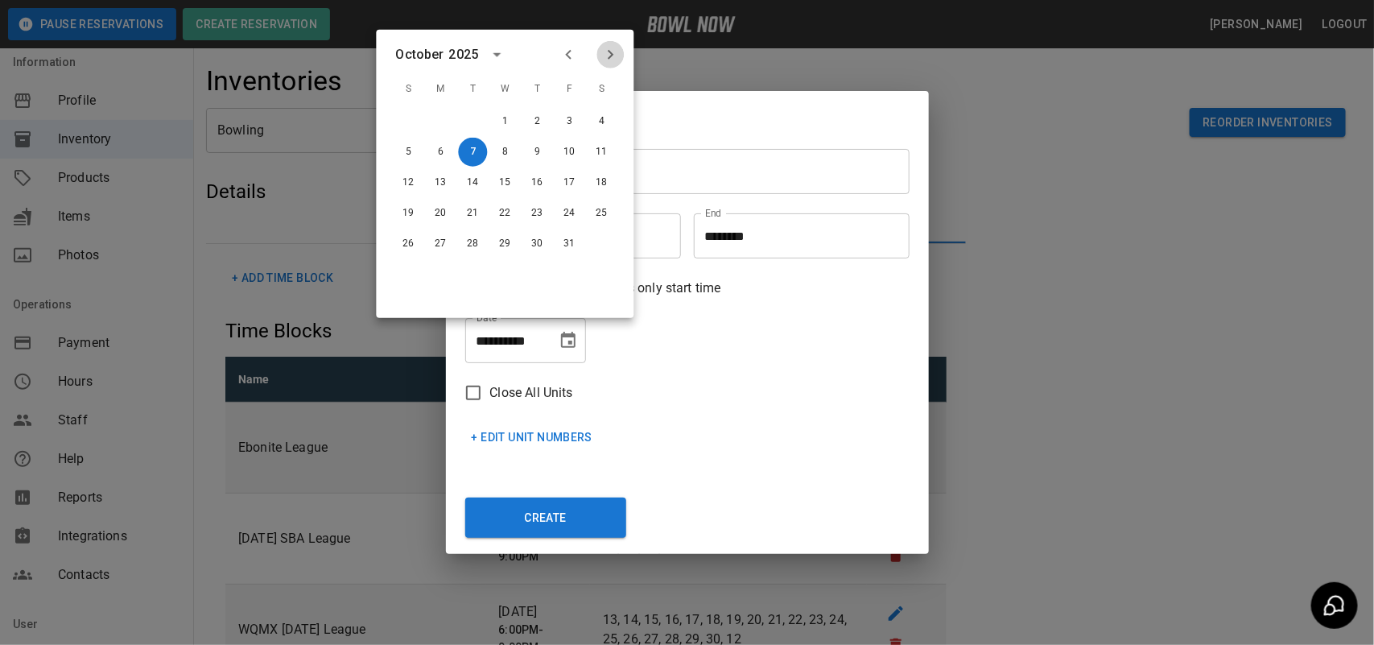
click at [614, 58] on icon "Next month" at bounding box center [610, 54] width 19 height 19
click at [614, 57] on icon "Next month" at bounding box center [610, 54] width 19 height 19
click at [535, 147] on button "11" at bounding box center [537, 152] width 29 height 29
type input "**********"
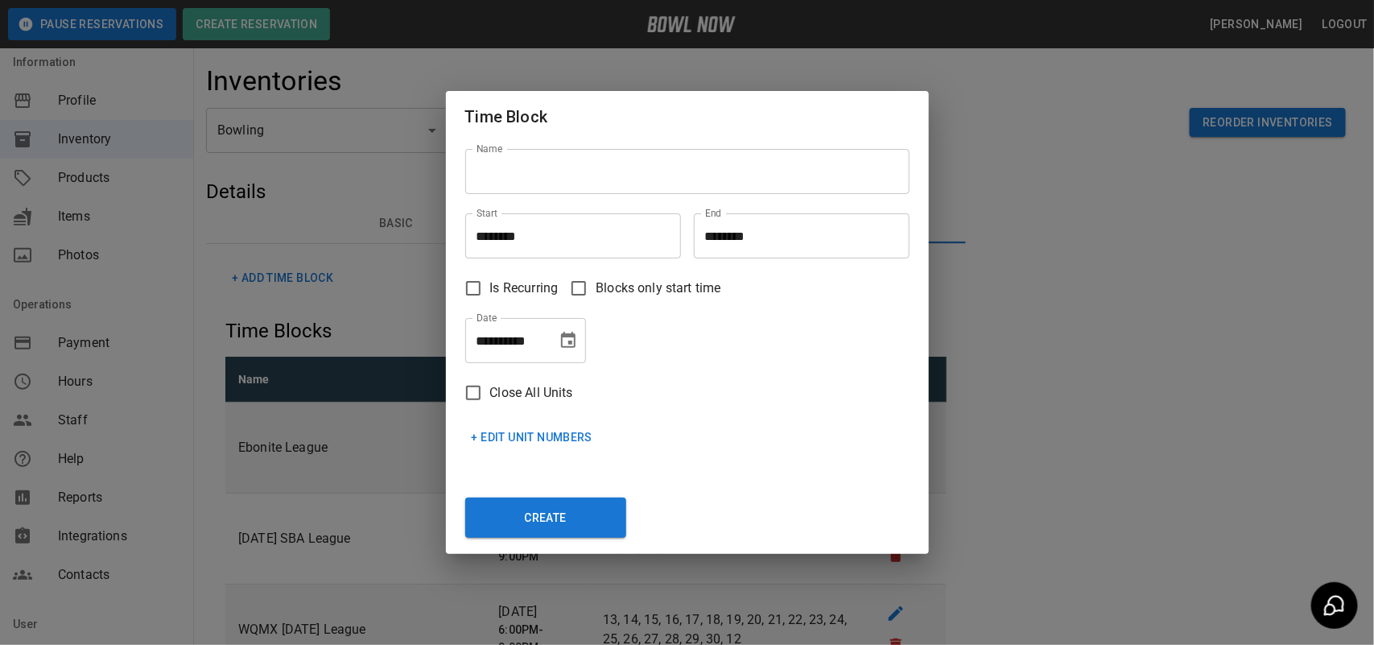
click at [536, 242] on input "********" at bounding box center [567, 235] width 204 height 45
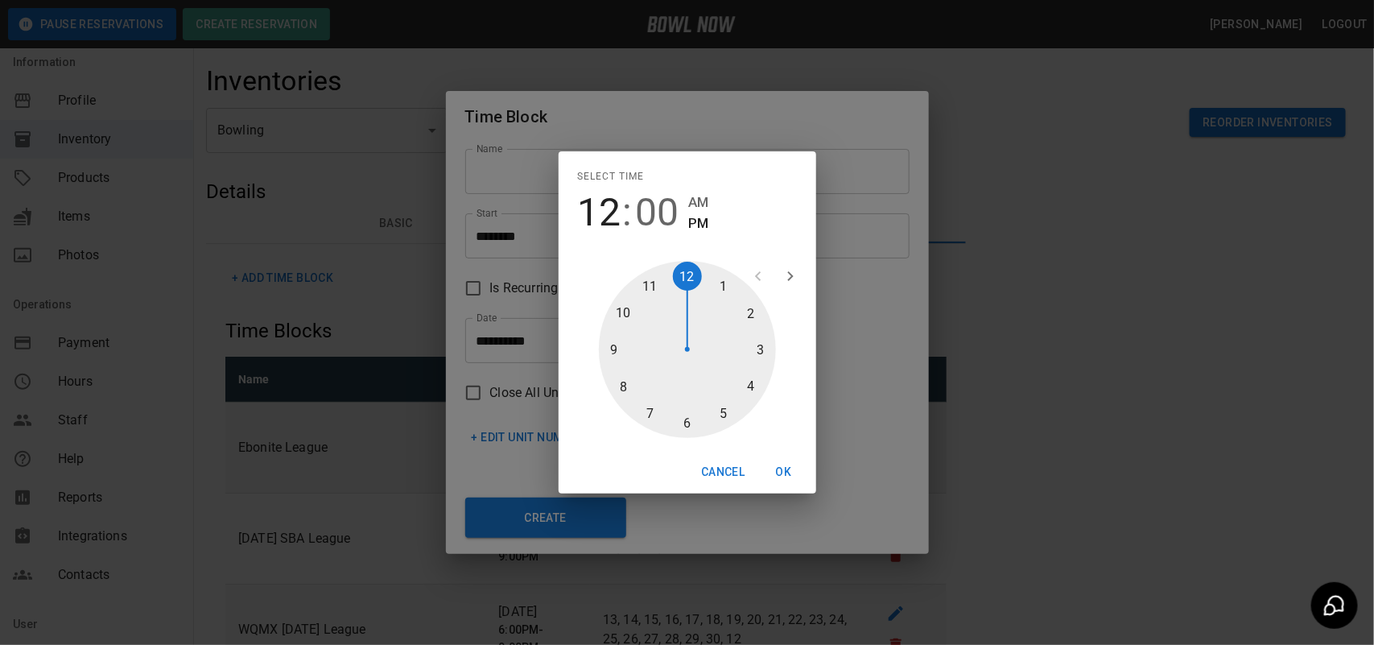
click at [759, 339] on div at bounding box center [687, 349] width 177 height 177
click at [689, 415] on div at bounding box center [687, 349] width 177 height 177
type input "********"
click at [785, 457] on button "OK" at bounding box center [784, 472] width 52 height 30
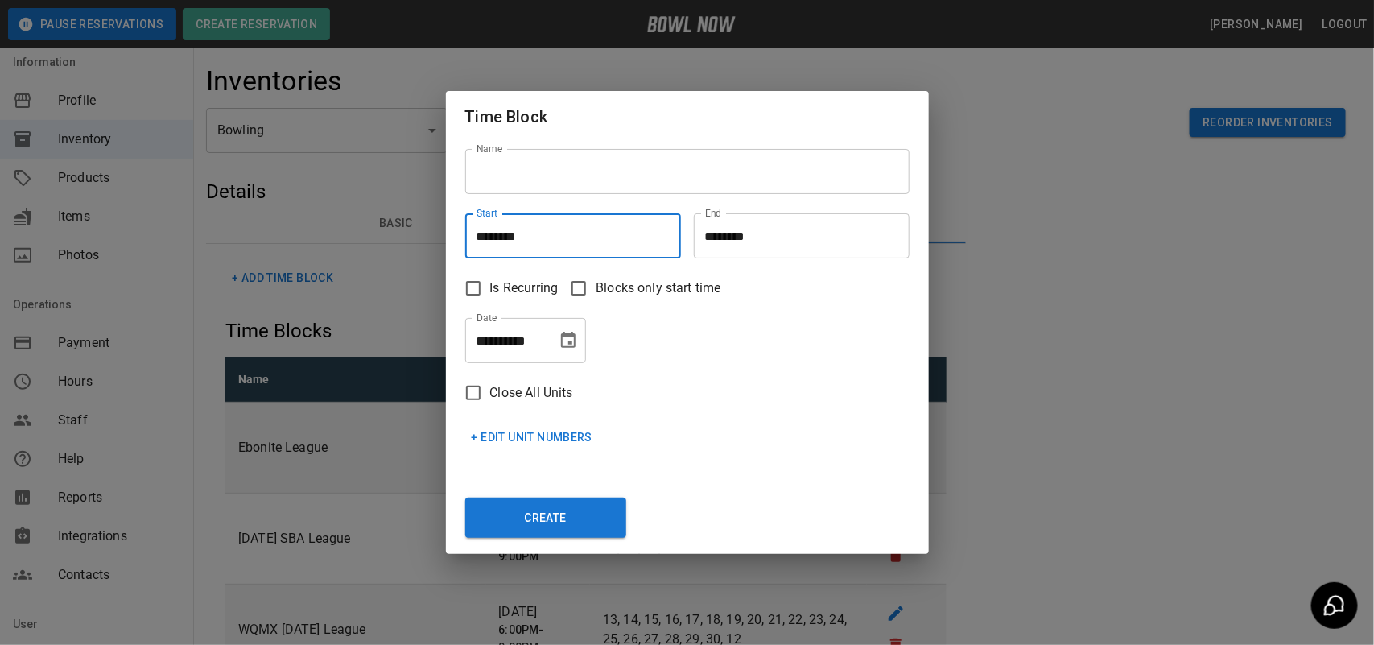
click at [778, 233] on input "********" at bounding box center [796, 235] width 204 height 45
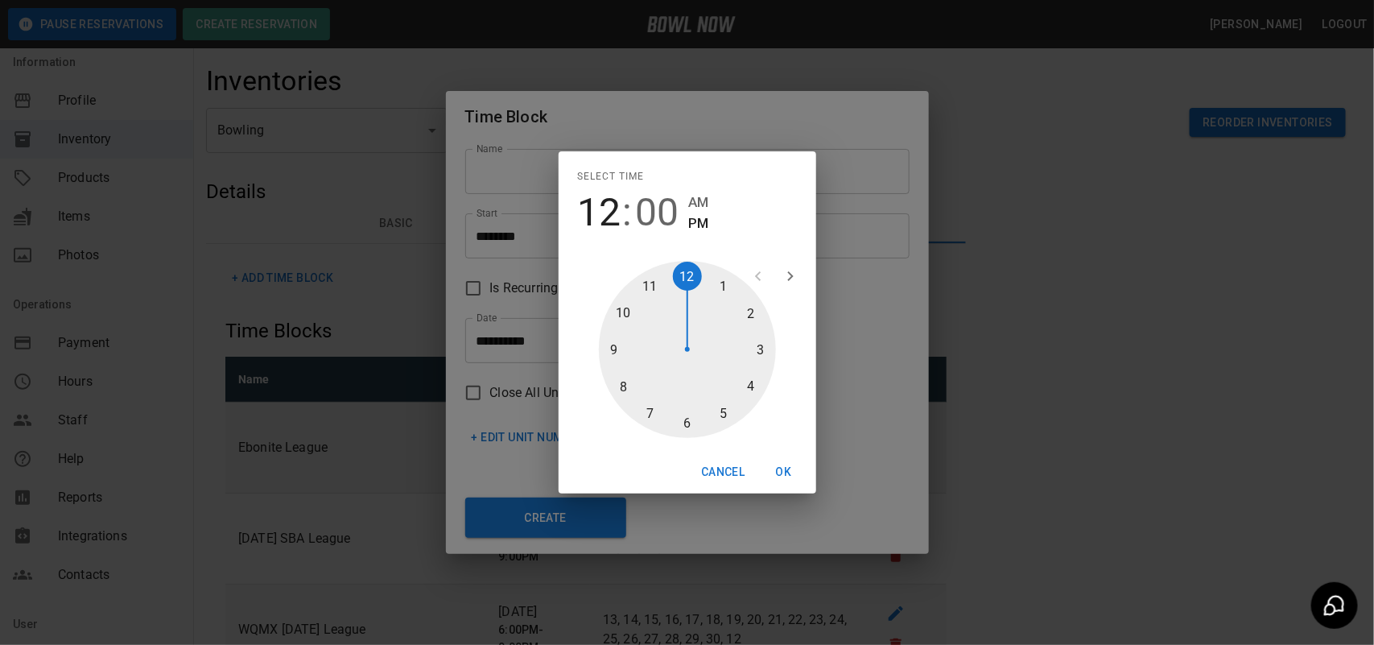
click at [722, 405] on div at bounding box center [687, 349] width 177 height 177
type input "********"
click at [697, 423] on div at bounding box center [687, 349] width 177 height 177
click at [789, 465] on button "OK" at bounding box center [784, 472] width 52 height 30
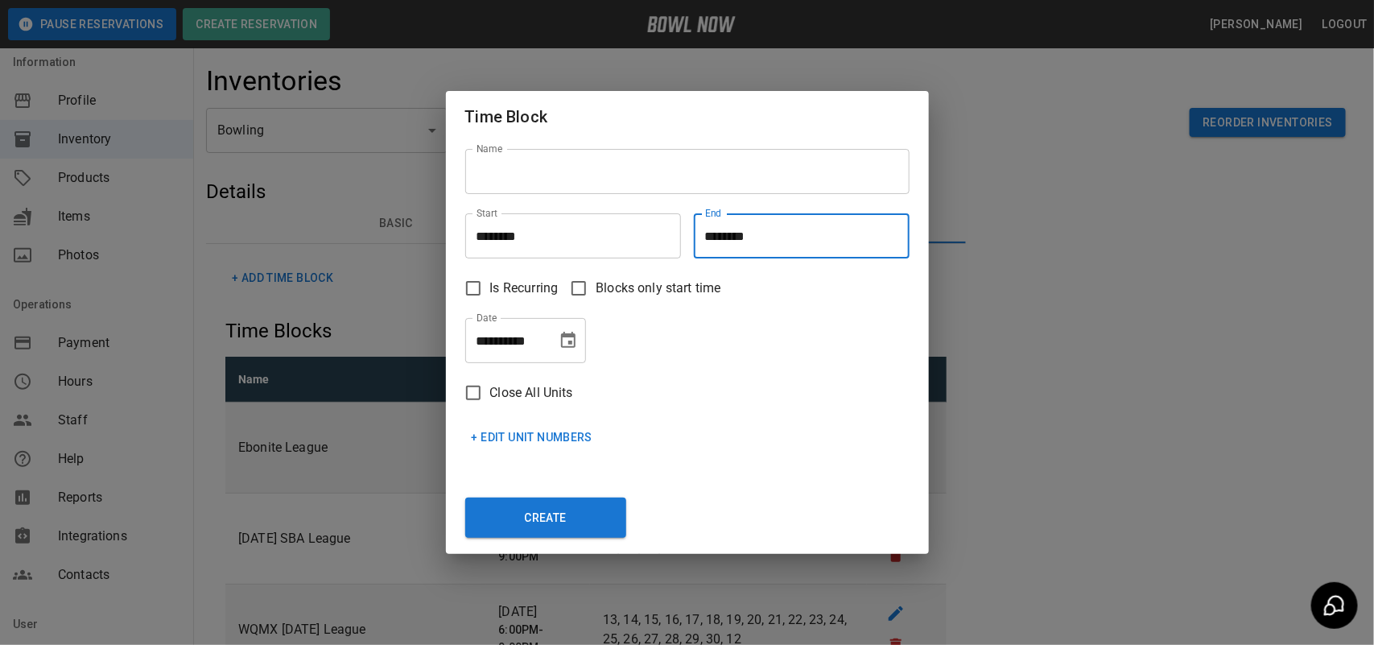
click at [580, 183] on input "Name" at bounding box center [687, 171] width 444 height 45
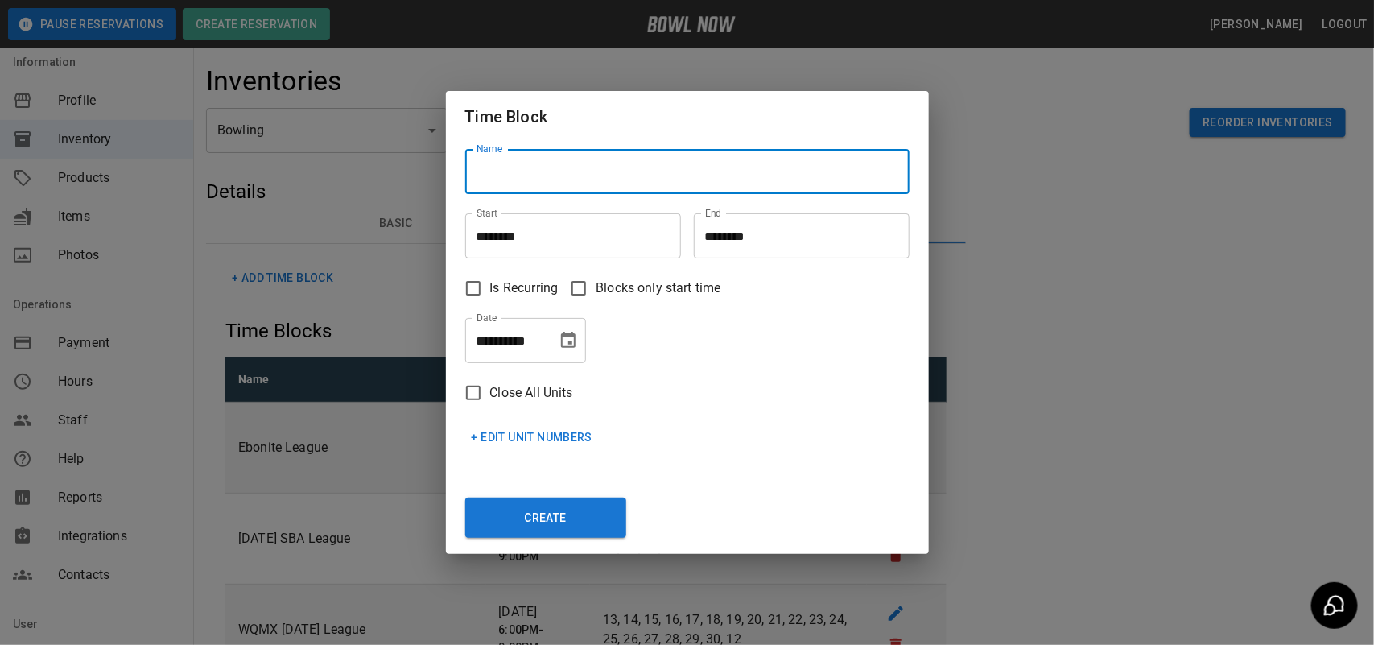
click at [630, 174] on input "Name" at bounding box center [687, 171] width 444 height 45
type input "**********"
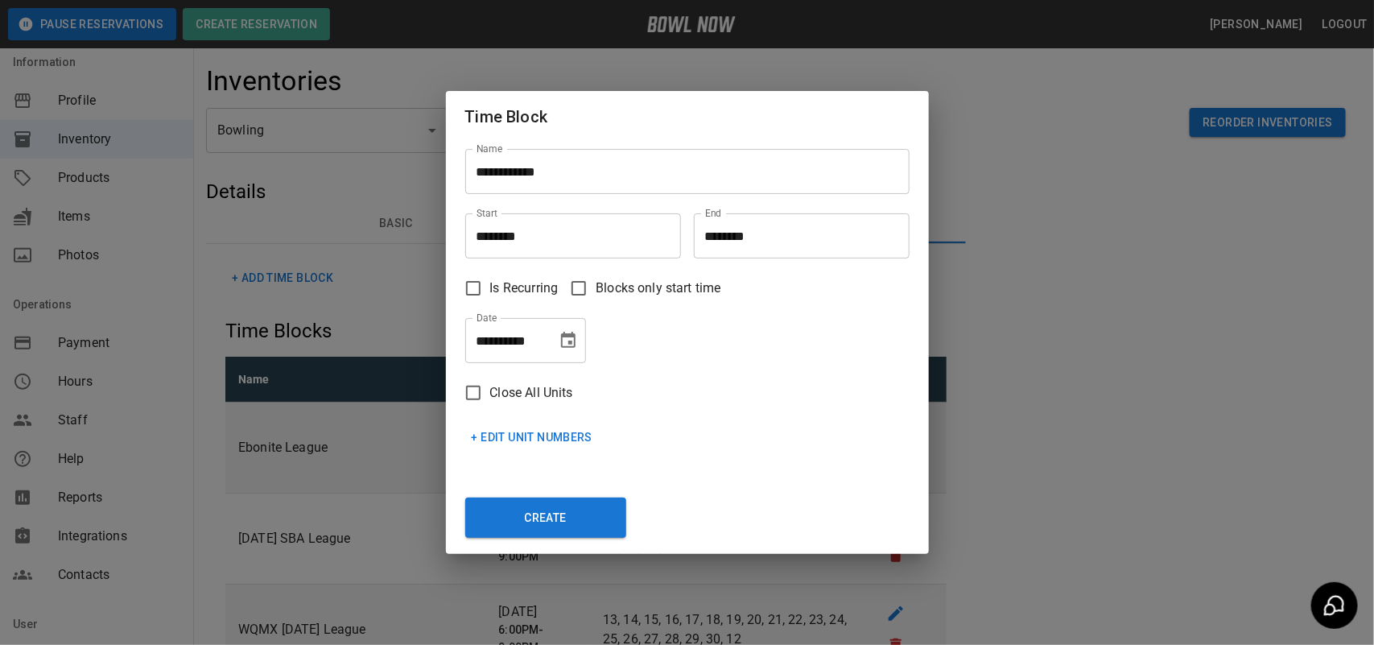
click at [656, 328] on div "**********" at bounding box center [680, 334] width 457 height 58
click at [528, 441] on button "+ Edit Unit Numbers" at bounding box center [532, 438] width 134 height 30
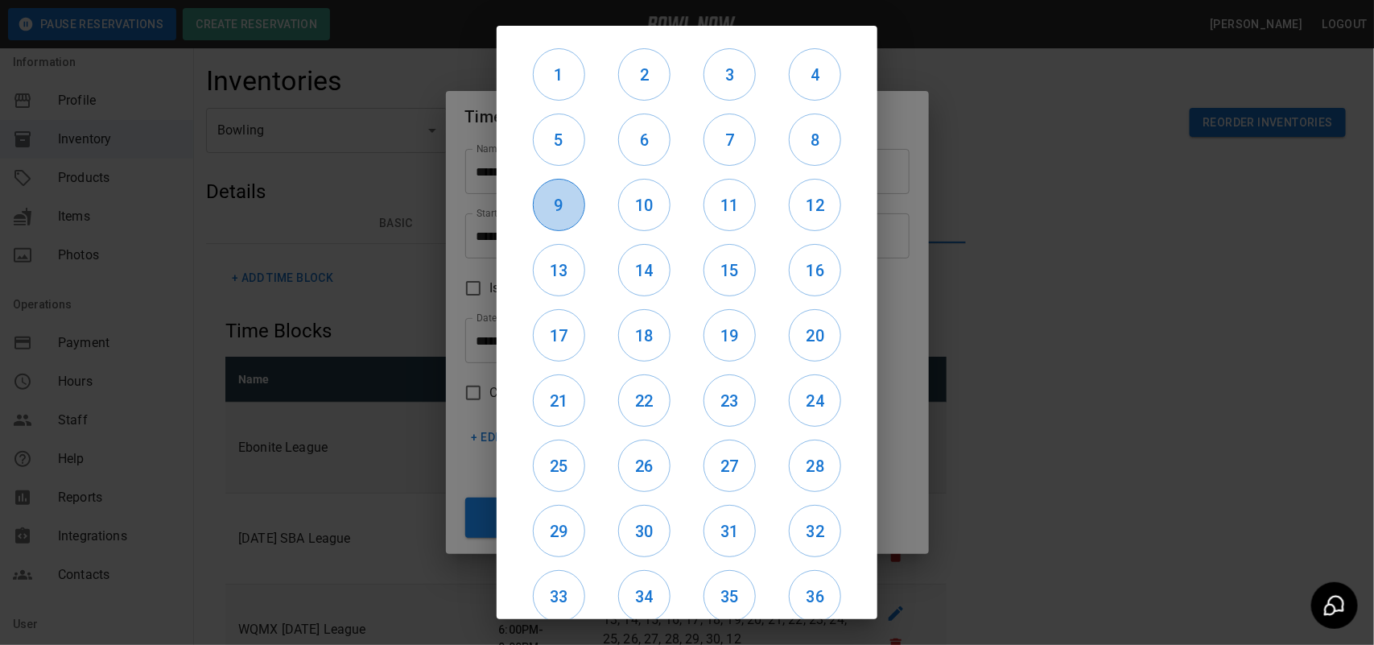
click at [559, 215] on h6 "9" at bounding box center [559, 205] width 51 height 26
click at [654, 226] on div "10" at bounding box center [643, 204] width 85 height 65
click at [717, 209] on h6 "11" at bounding box center [729, 205] width 51 height 26
click at [646, 210] on h6 "10" at bounding box center [644, 205] width 51 height 26
click at [807, 212] on h6 "12" at bounding box center [815, 205] width 51 height 26
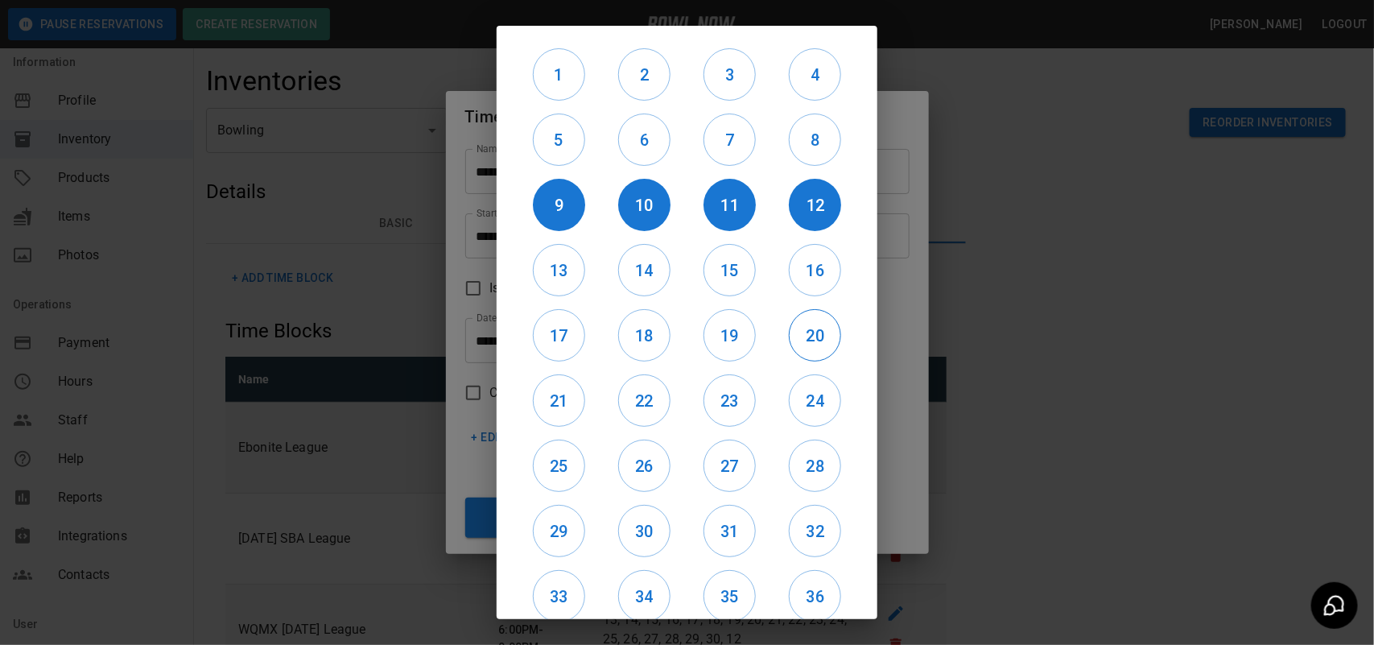
click at [810, 348] on button "20" at bounding box center [815, 335] width 52 height 52
click at [719, 344] on h6 "19" at bounding box center [729, 336] width 51 height 26
click at [597, 397] on div "21" at bounding box center [558, 400] width 85 height 65
drag, startPoint x: 554, startPoint y: 403, endPoint x: 605, endPoint y: 403, distance: 51.5
click at [559, 403] on h6 "21" at bounding box center [559, 401] width 51 height 26
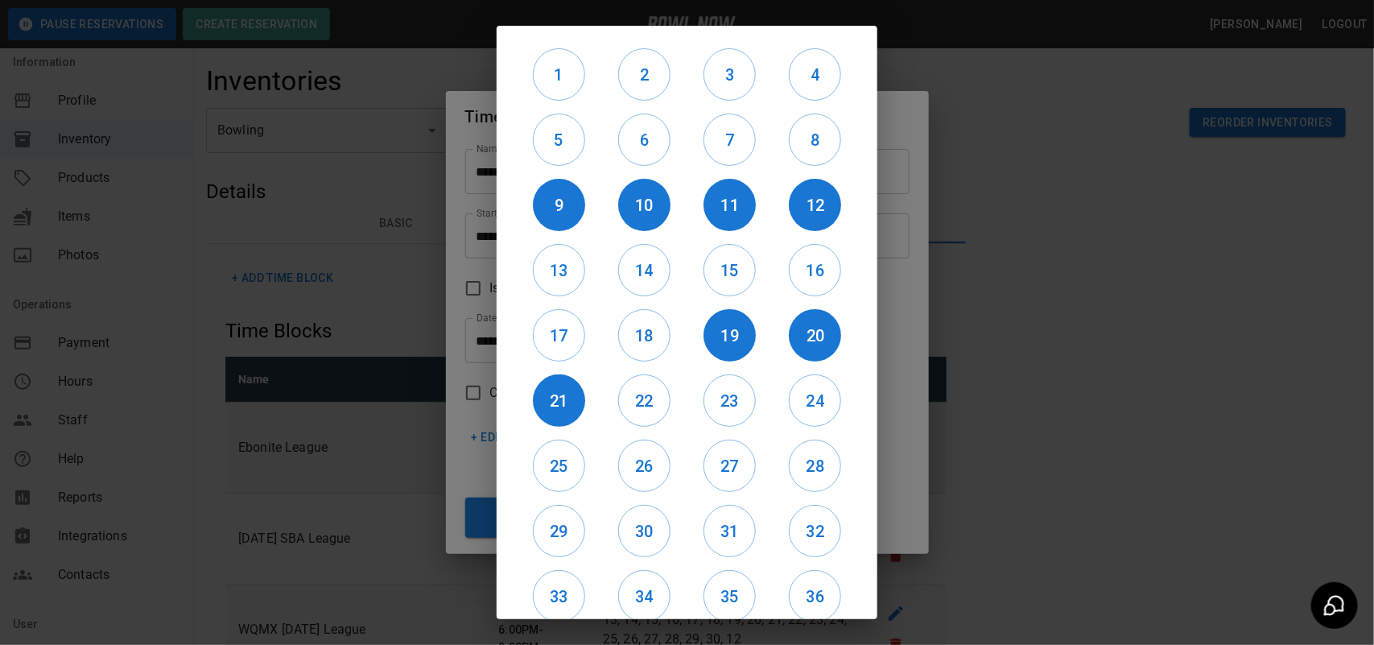
drag, startPoint x: 609, startPoint y: 403, endPoint x: 678, endPoint y: 397, distance: 68.7
click at [622, 403] on div "22" at bounding box center [643, 400] width 85 height 65
drag, startPoint x: 653, startPoint y: 401, endPoint x: 685, endPoint y: 399, distance: 32.2
click at [654, 403] on h6 "22" at bounding box center [644, 401] width 51 height 26
drag, startPoint x: 685, startPoint y: 399, endPoint x: 807, endPoint y: 401, distance: 122.4
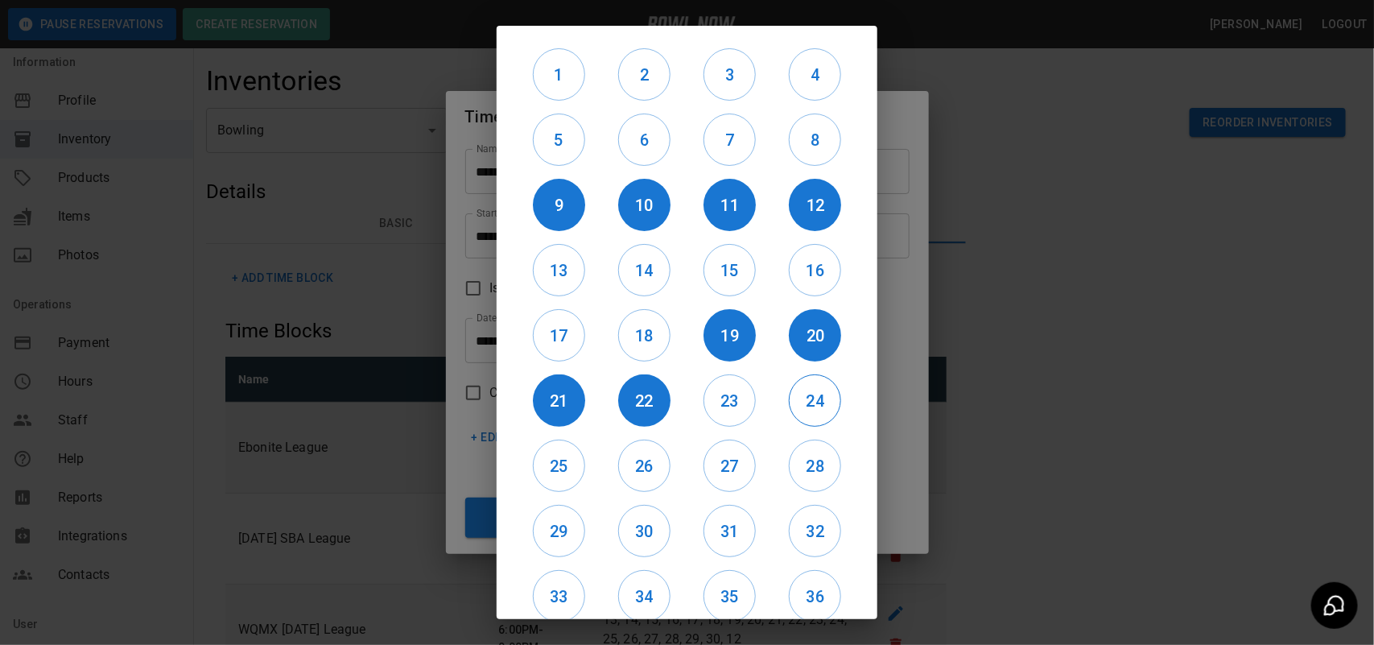
click at [696, 399] on div "23" at bounding box center [729, 400] width 85 height 65
click at [738, 397] on h6 "23" at bounding box center [729, 401] width 51 height 26
drag, startPoint x: 731, startPoint y: 397, endPoint x: 778, endPoint y: 398, distance: 46.7
click at [774, 398] on div "1 2 3 4 5 6 7 8 9 10 11 12 13 14 15 16 17 18 19 20 21 22 23 24 25 26 27 28 29 3…" at bounding box center [687, 390] width 342 height 697
click at [809, 397] on h6 "24" at bounding box center [815, 401] width 51 height 26
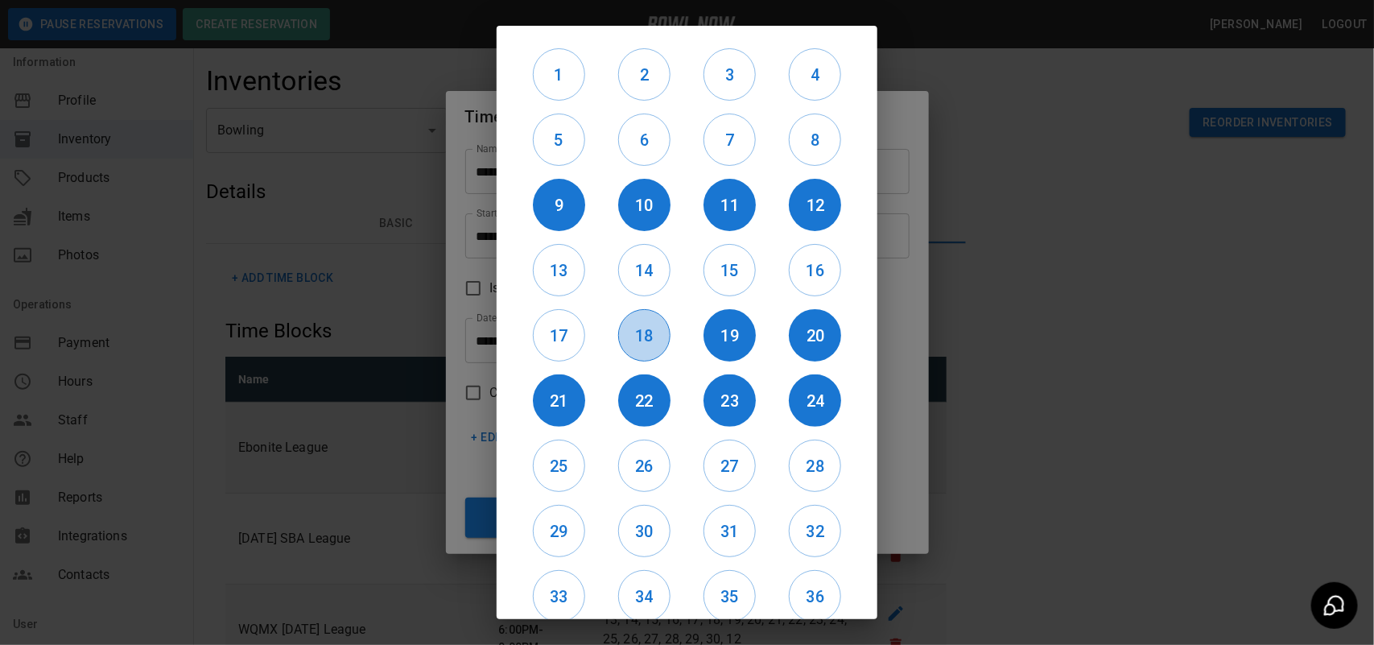
click at [636, 344] on h6 "18" at bounding box center [644, 336] width 51 height 26
click at [560, 342] on h6 "17" at bounding box center [559, 336] width 51 height 26
click at [557, 287] on button "13" at bounding box center [559, 270] width 52 height 52
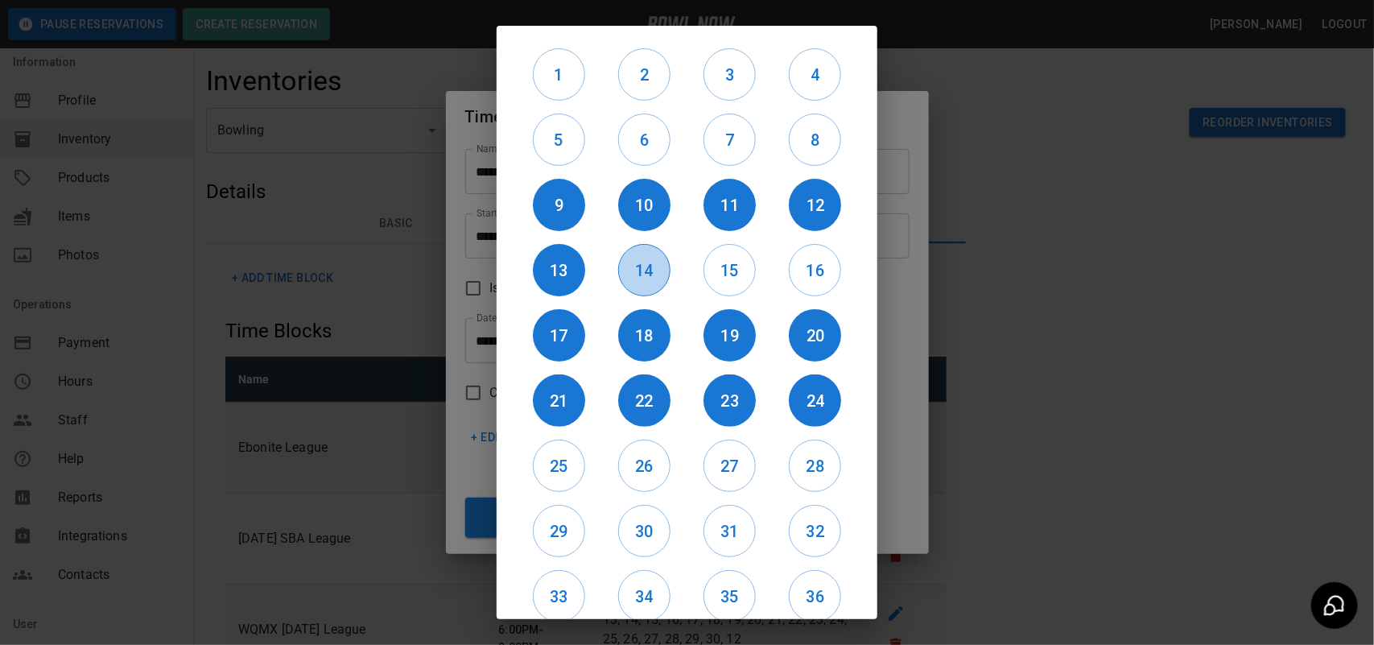
click at [652, 279] on h6 "14" at bounding box center [644, 271] width 51 height 26
drag, startPoint x: 739, startPoint y: 270, endPoint x: 725, endPoint y: 270, distance: 13.7
click at [731, 270] on h6 "15" at bounding box center [729, 271] width 51 height 26
drag, startPoint x: 819, startPoint y: 272, endPoint x: 811, endPoint y: 279, distance: 10.2
click at [817, 272] on h6 "16" at bounding box center [815, 271] width 51 height 26
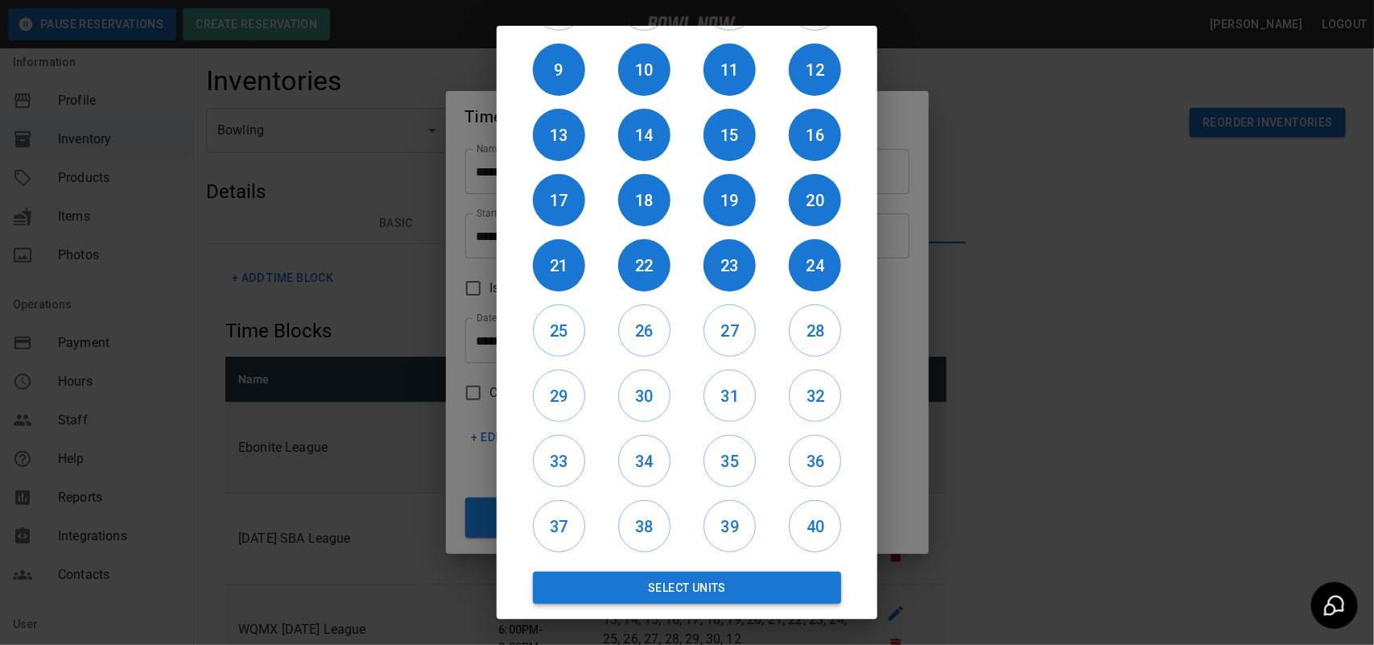
click at [745, 584] on button "Select Units" at bounding box center [687, 588] width 308 height 32
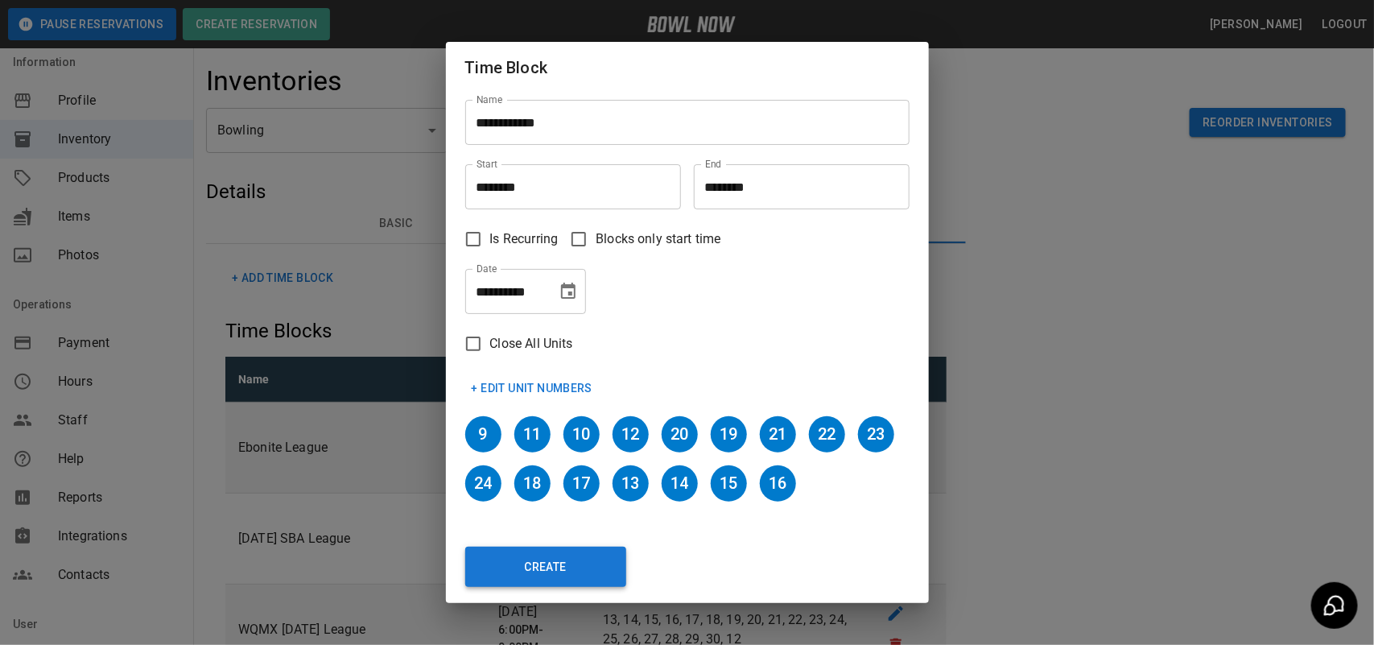
click at [573, 559] on button "Create" at bounding box center [545, 567] width 161 height 40
type input "********"
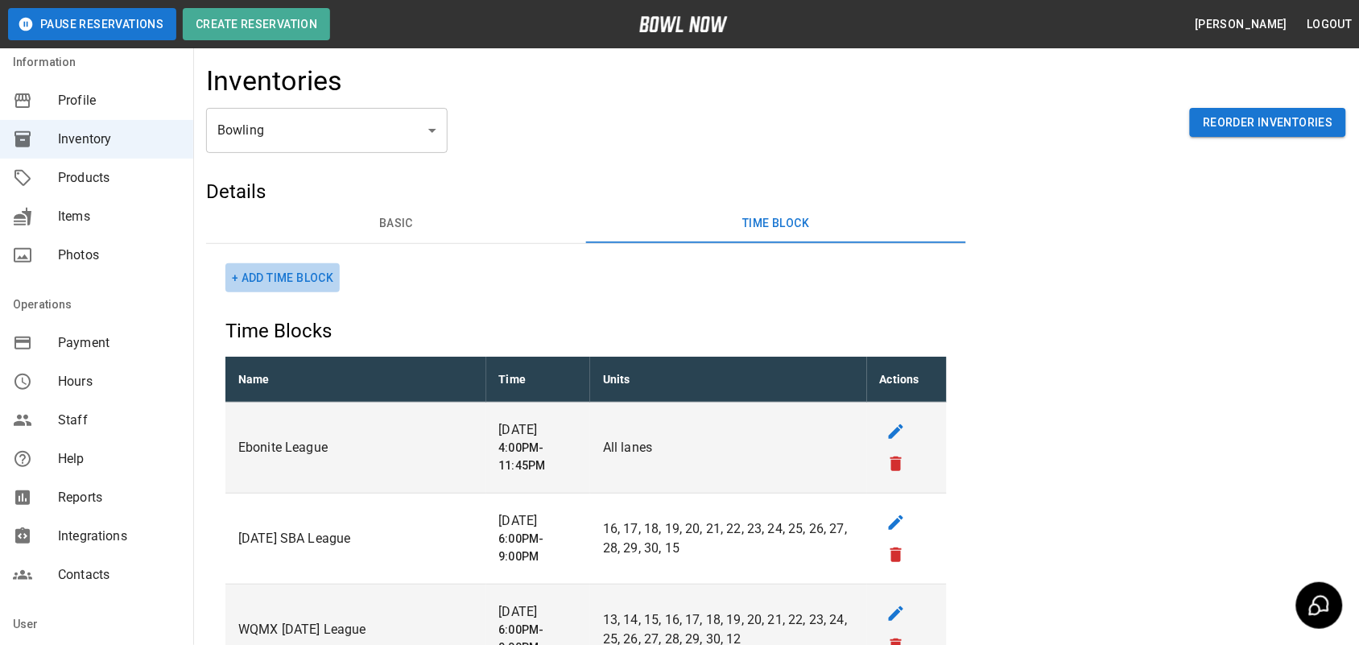
click at [278, 280] on button "+ Add Time Block" at bounding box center [282, 278] width 114 height 30
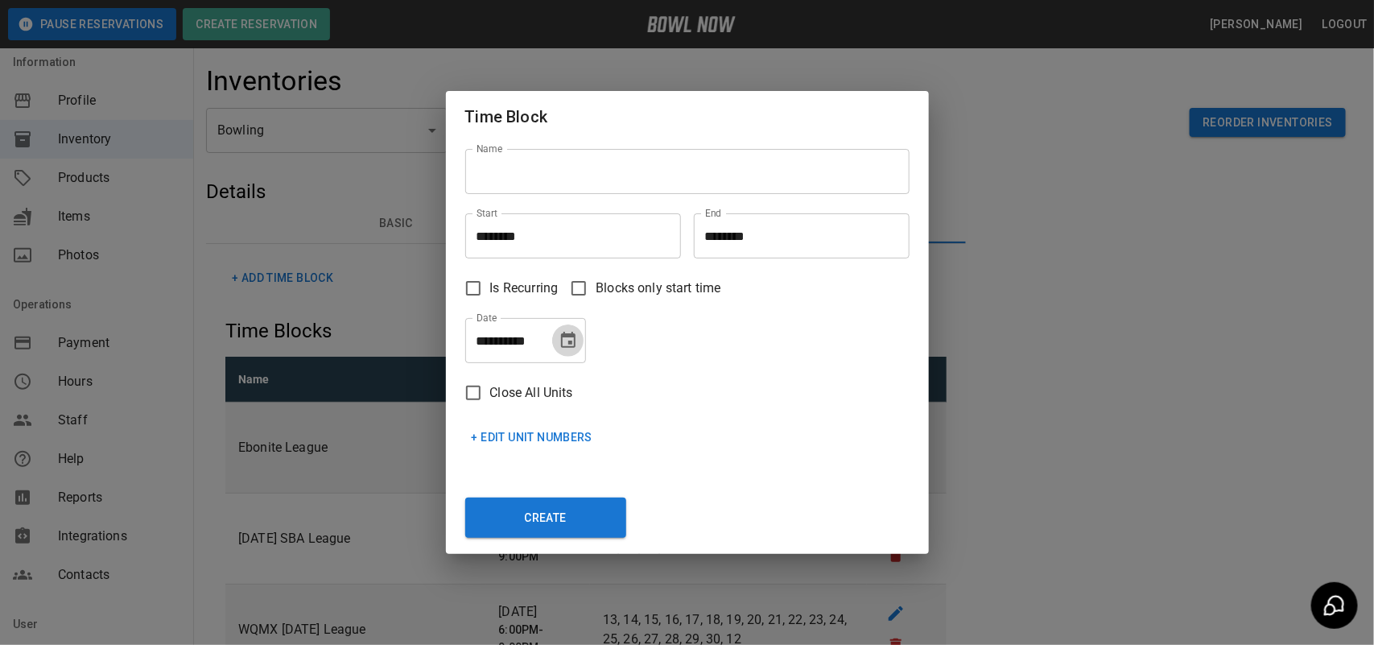
click at [572, 345] on icon "Choose date, selected date is Oct 7, 2025" at bounding box center [568, 340] width 19 height 19
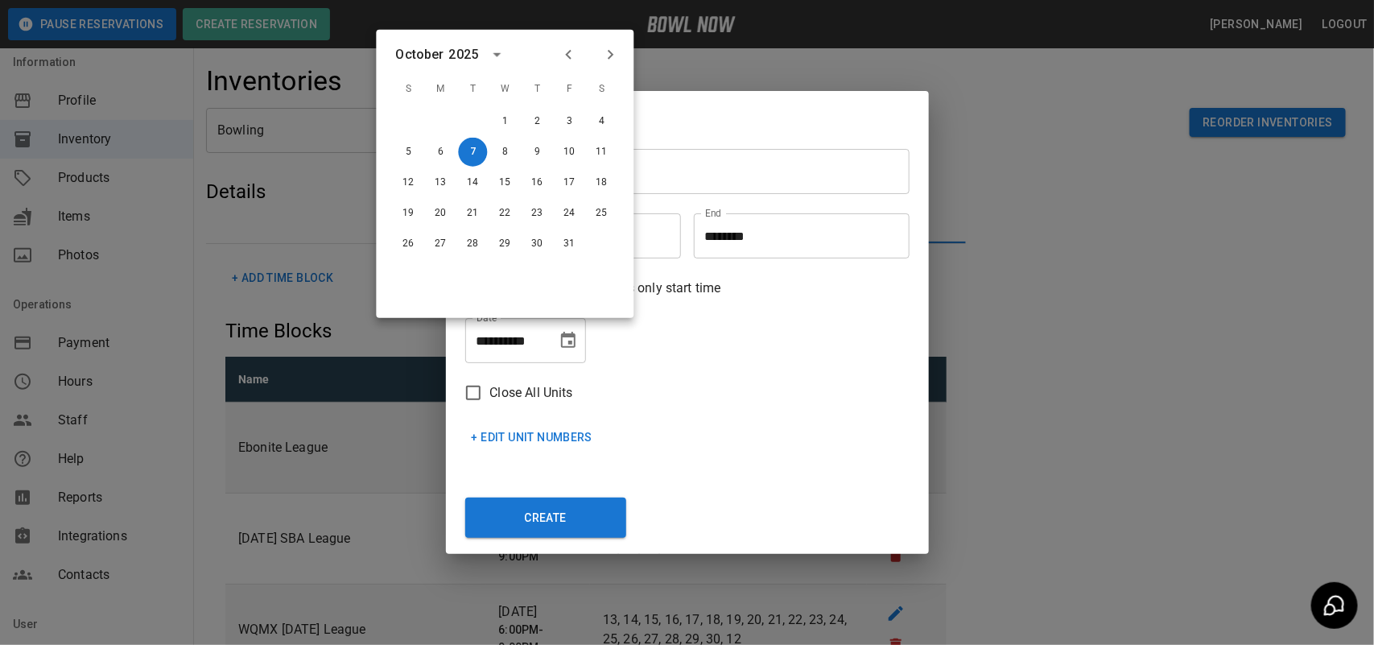
click at [614, 65] on button "Next month" at bounding box center [610, 54] width 27 height 27
click at [614, 64] on icon "Next month" at bounding box center [610, 54] width 19 height 19
click at [823, 327] on div "**********" at bounding box center [680, 334] width 457 height 58
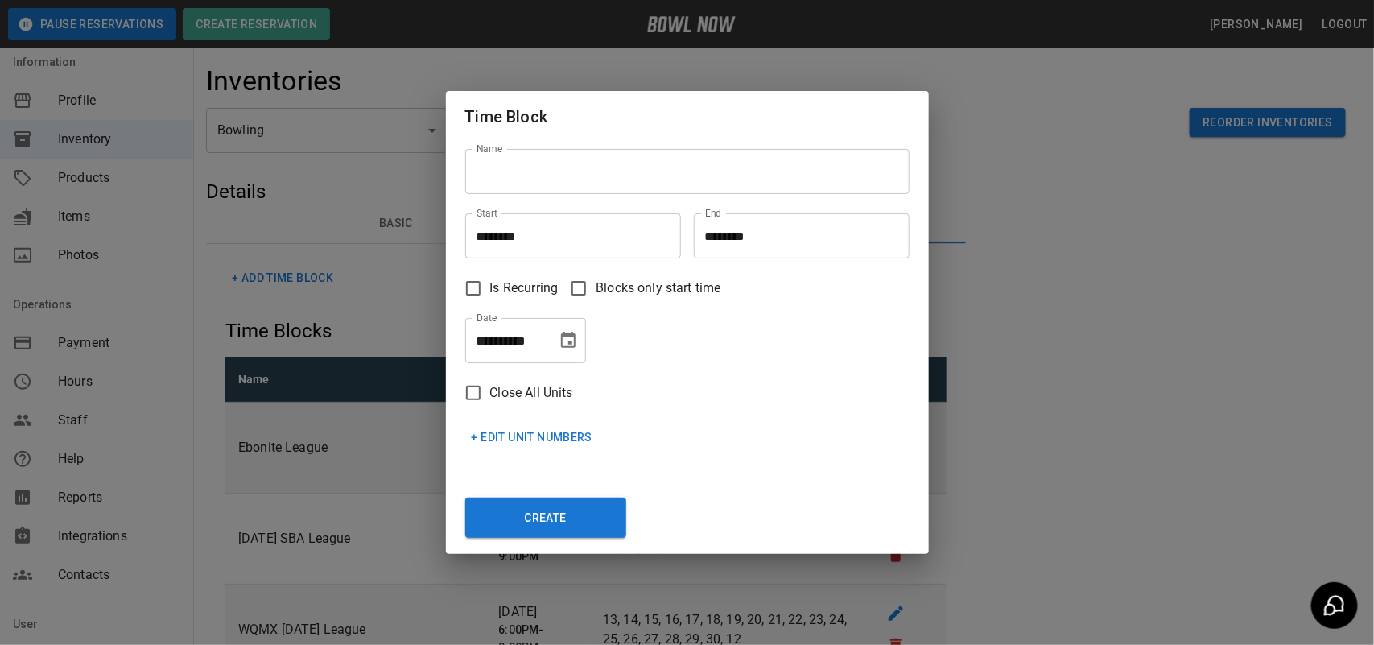
click at [1037, 361] on div "**********" at bounding box center [687, 322] width 1374 height 645
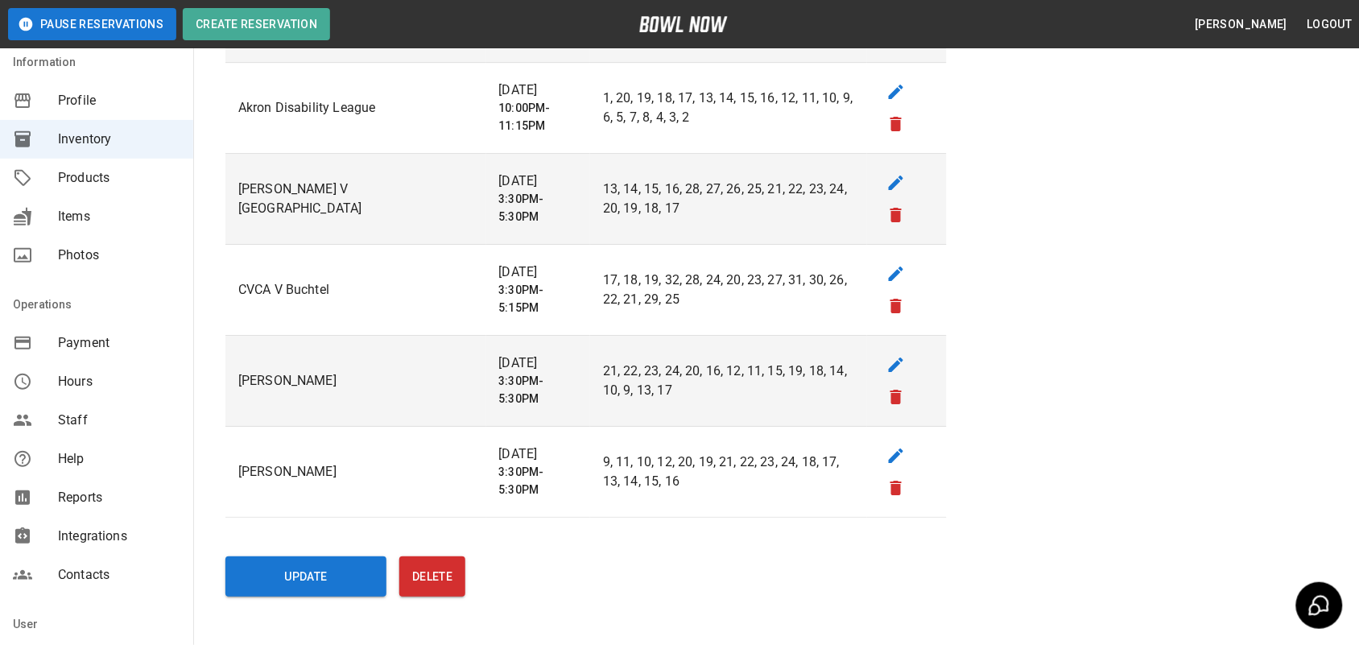
scroll to position [3411, 0]
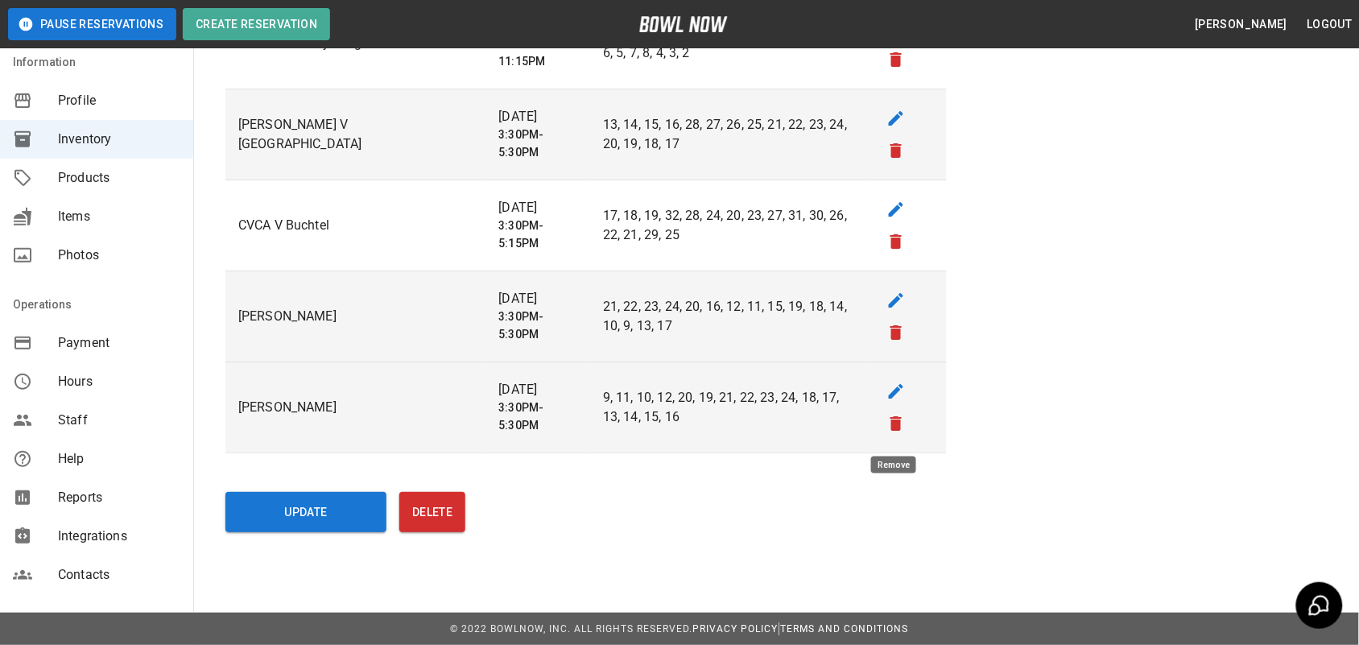
click at [898, 415] on icon "remove" at bounding box center [895, 423] width 19 height 19
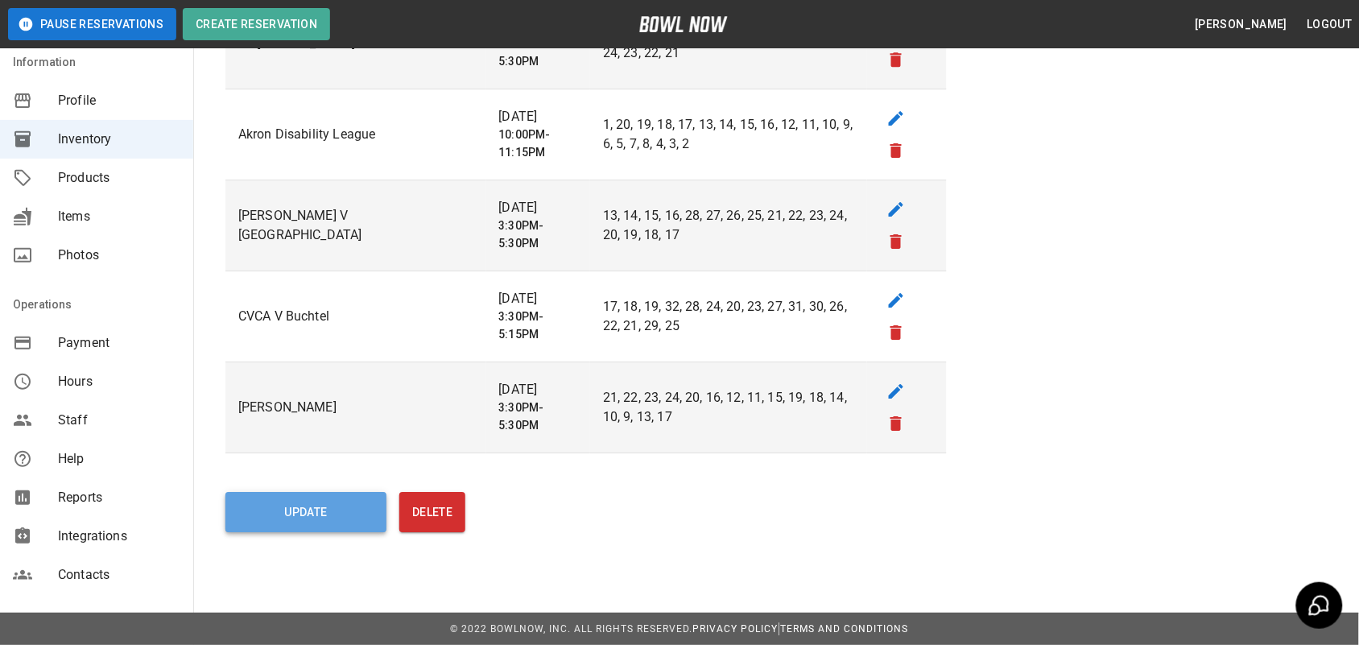
click at [300, 519] on button "Update" at bounding box center [305, 512] width 161 height 40
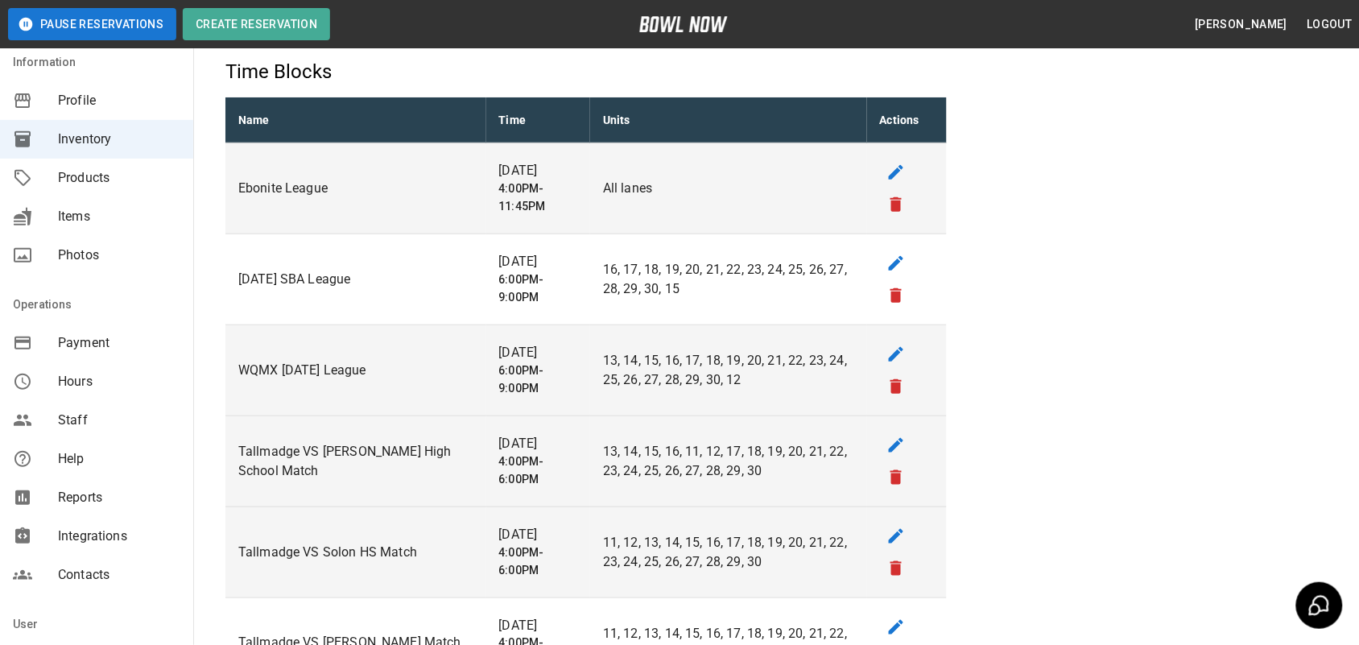
scroll to position [403, 0]
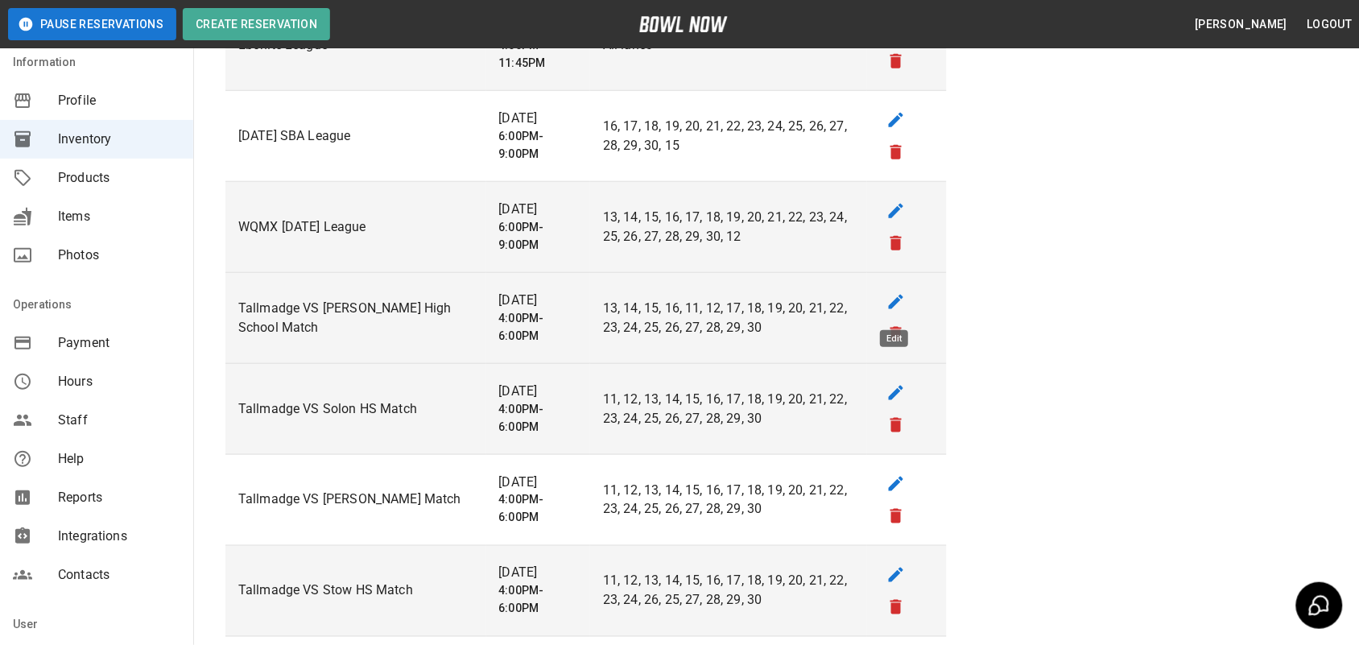
click at [891, 303] on icon "edit" at bounding box center [896, 302] width 14 height 14
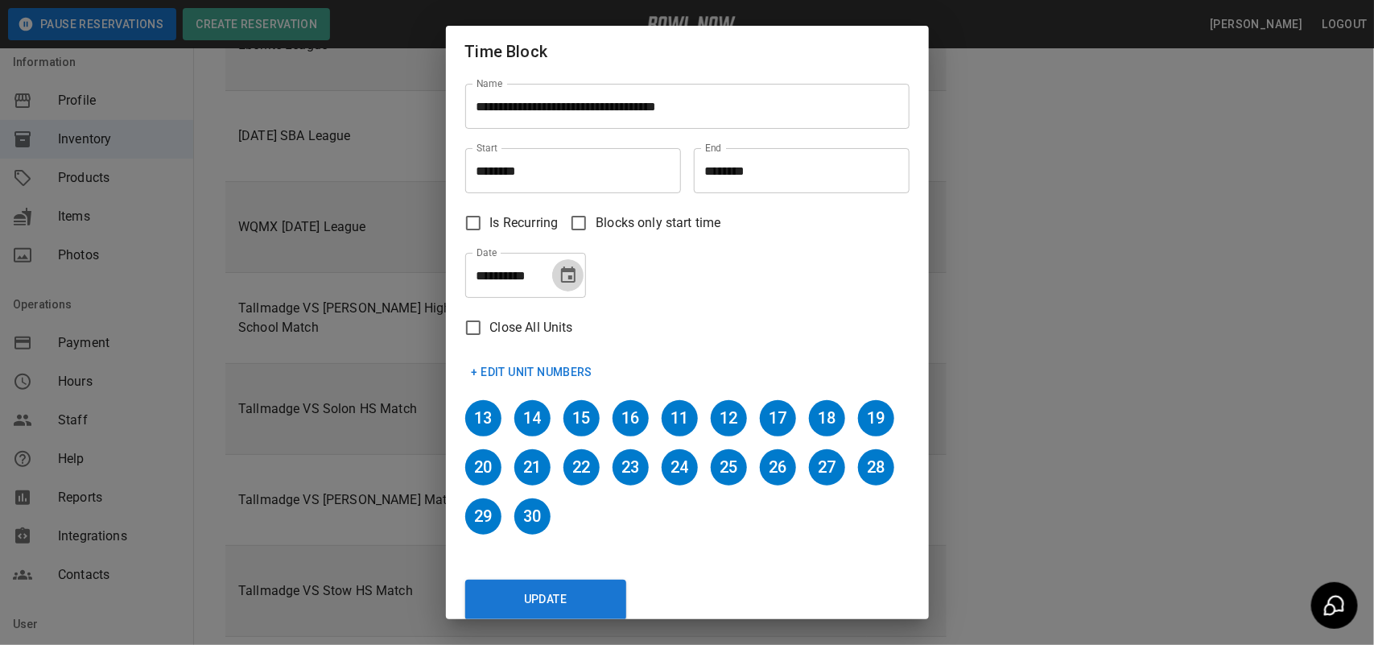
click at [570, 272] on icon "Choose date, selected date is Nov 18, 2025" at bounding box center [568, 275] width 19 height 19
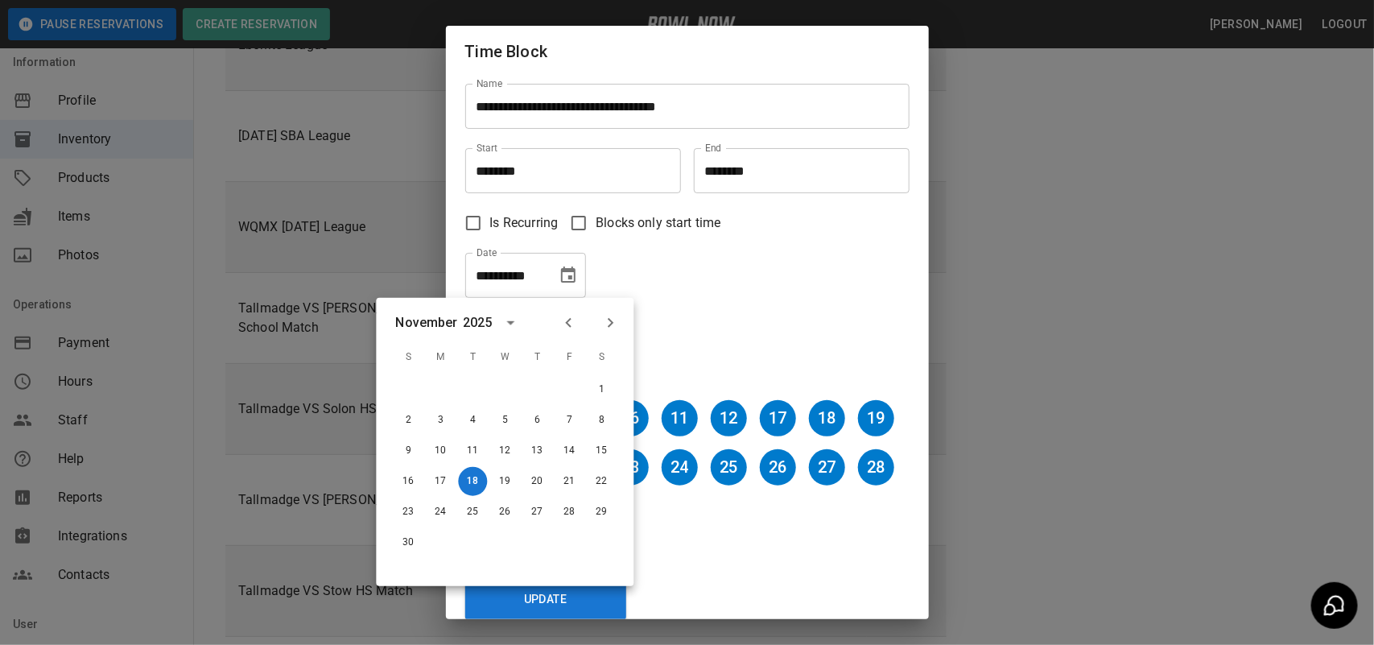
click at [613, 313] on icon "Next month" at bounding box center [610, 322] width 19 height 19
click at [536, 419] on button "11" at bounding box center [537, 420] width 29 height 29
type input "**********"
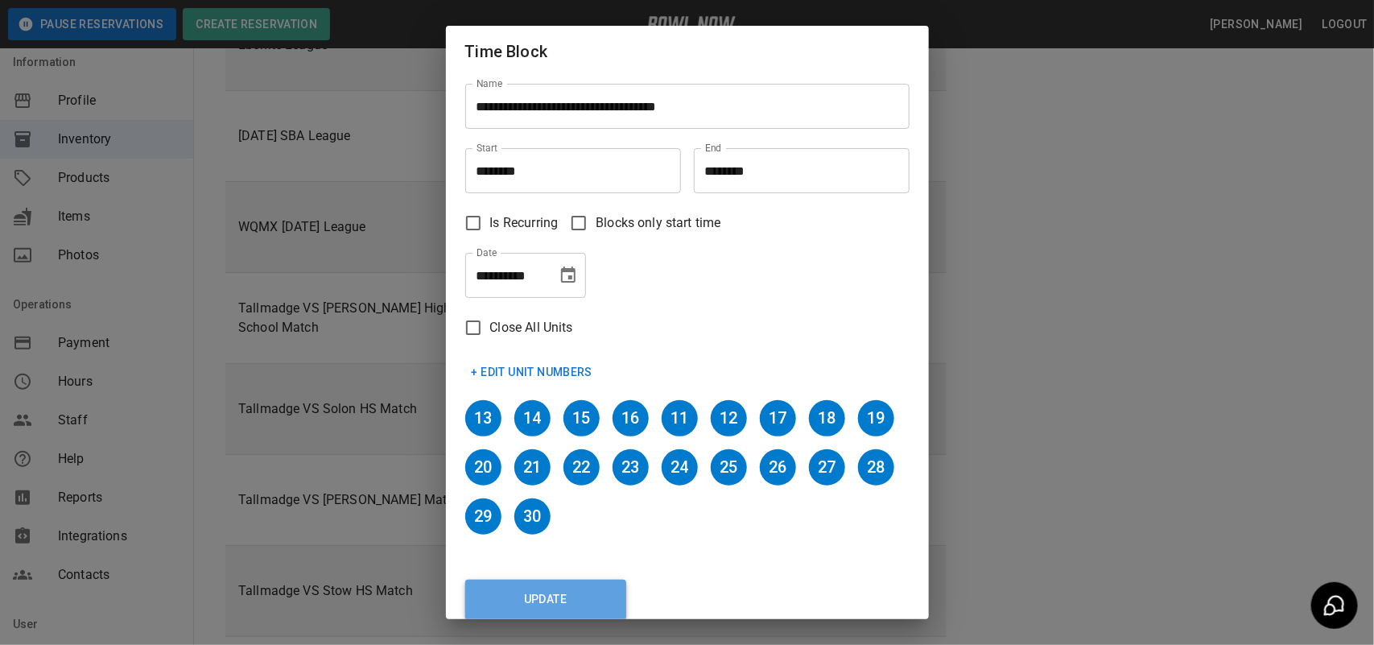
click at [581, 598] on button "Update" at bounding box center [545, 600] width 161 height 40
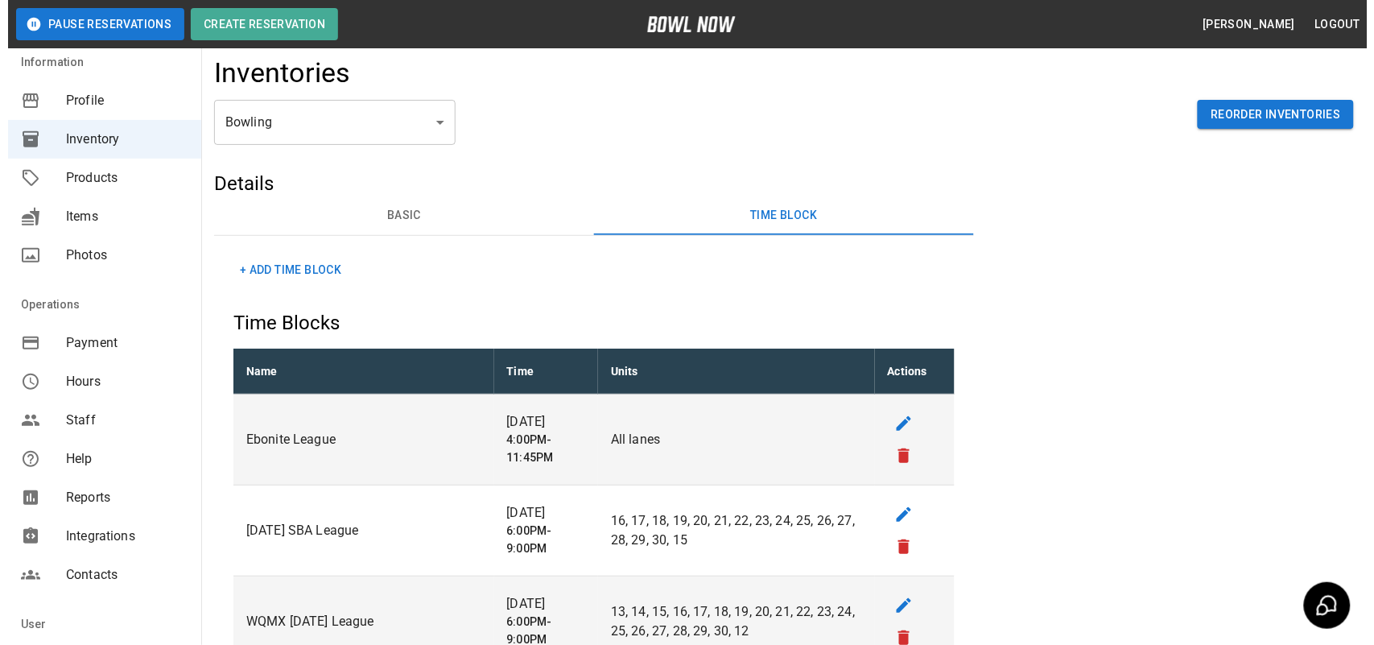
scroll to position [0, 0]
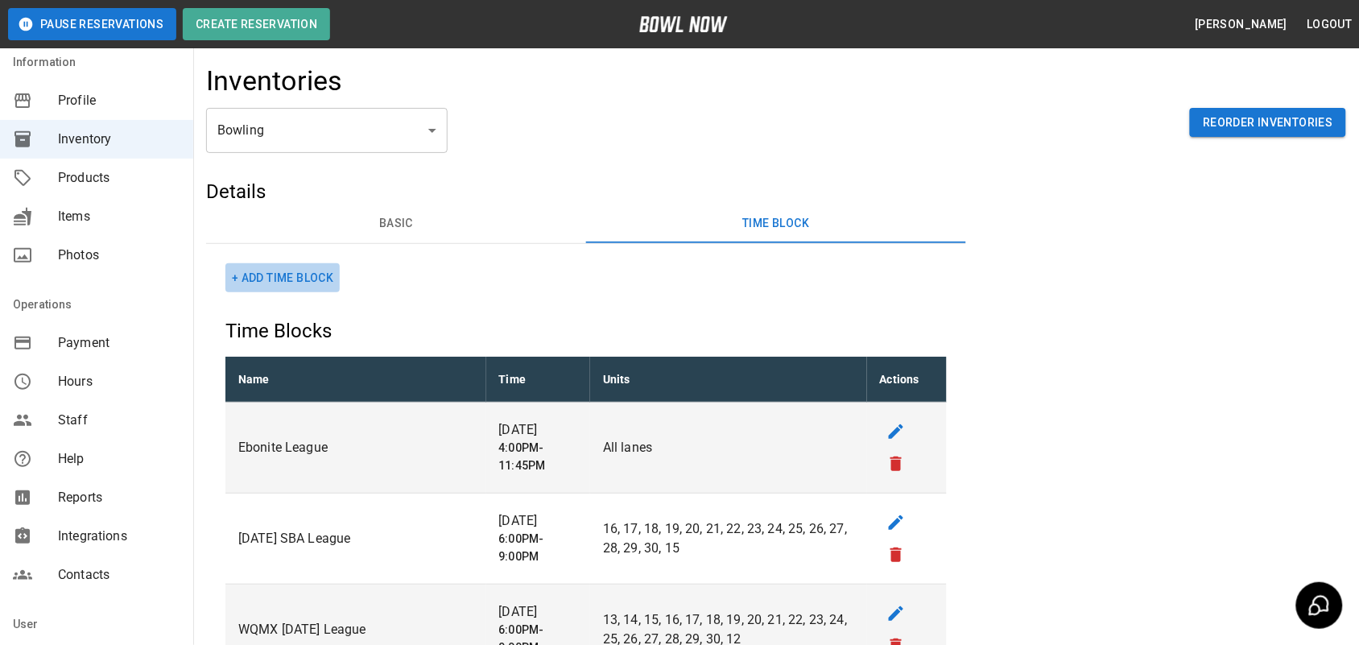
click at [306, 270] on button "+ Add Time Block" at bounding box center [282, 278] width 114 height 30
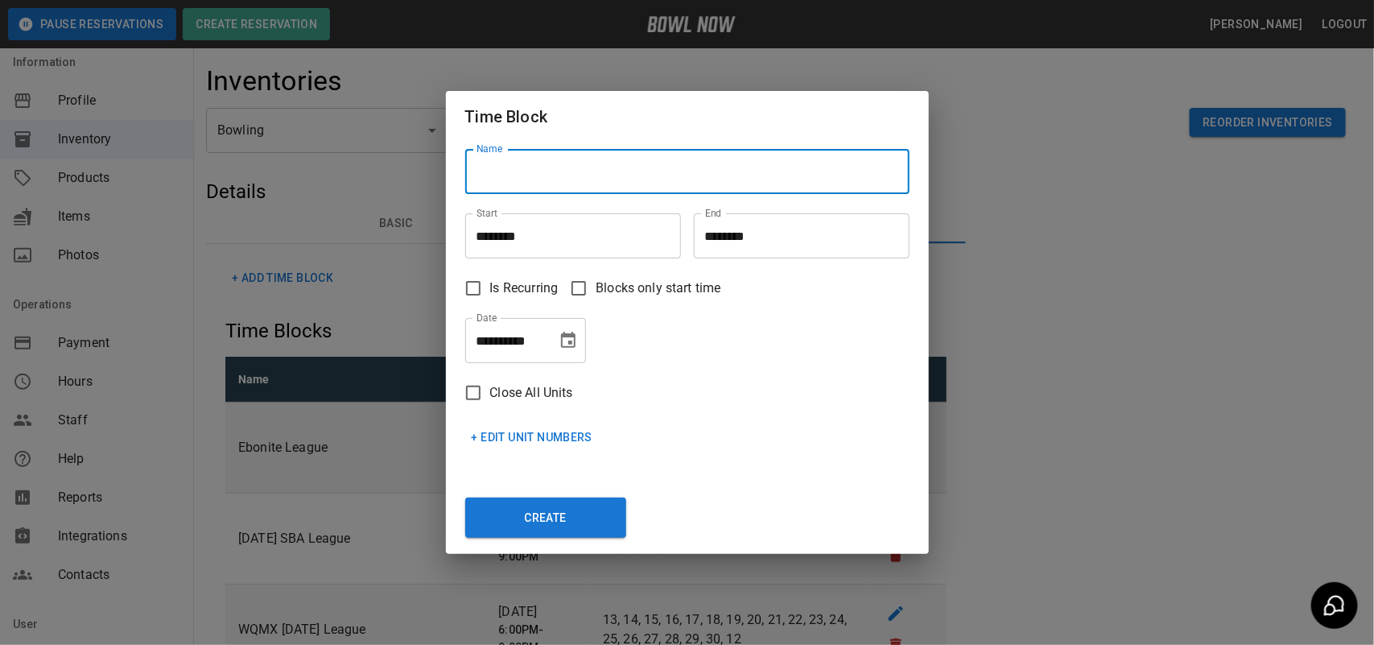
click at [543, 180] on input "Name" at bounding box center [687, 171] width 444 height 45
type input "**********"
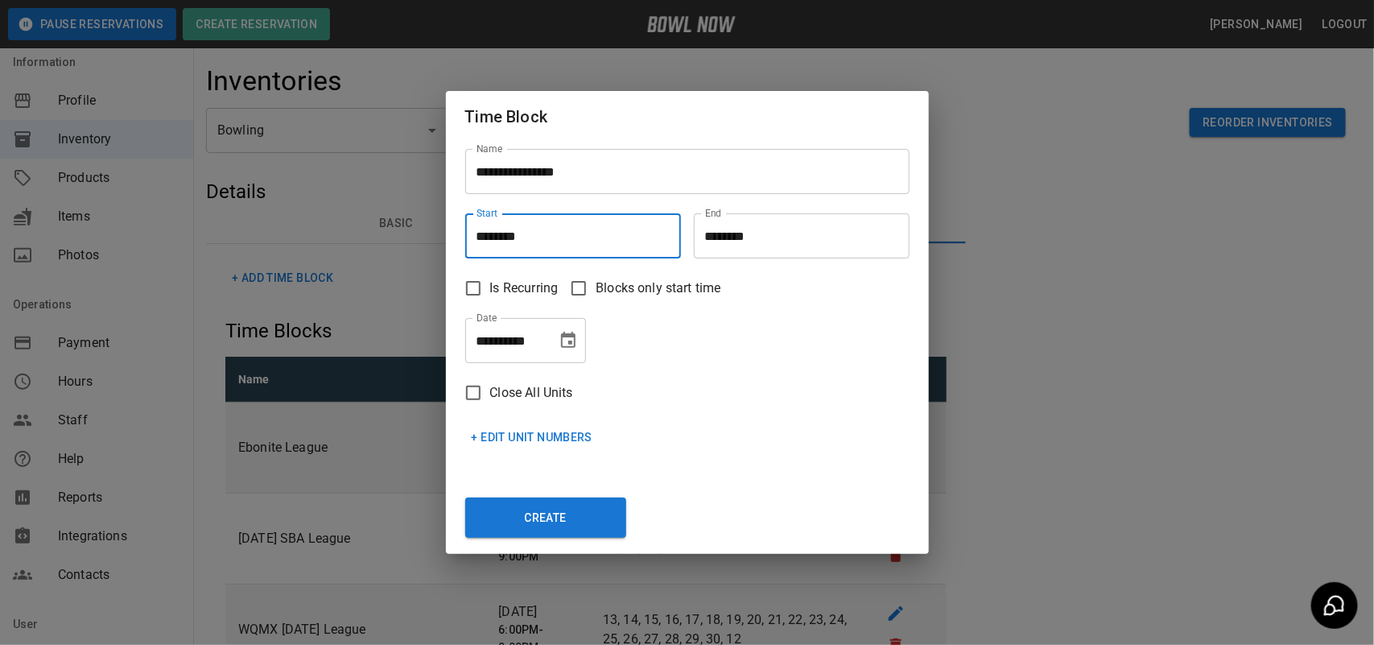
click at [497, 222] on input "********" at bounding box center [567, 235] width 204 height 45
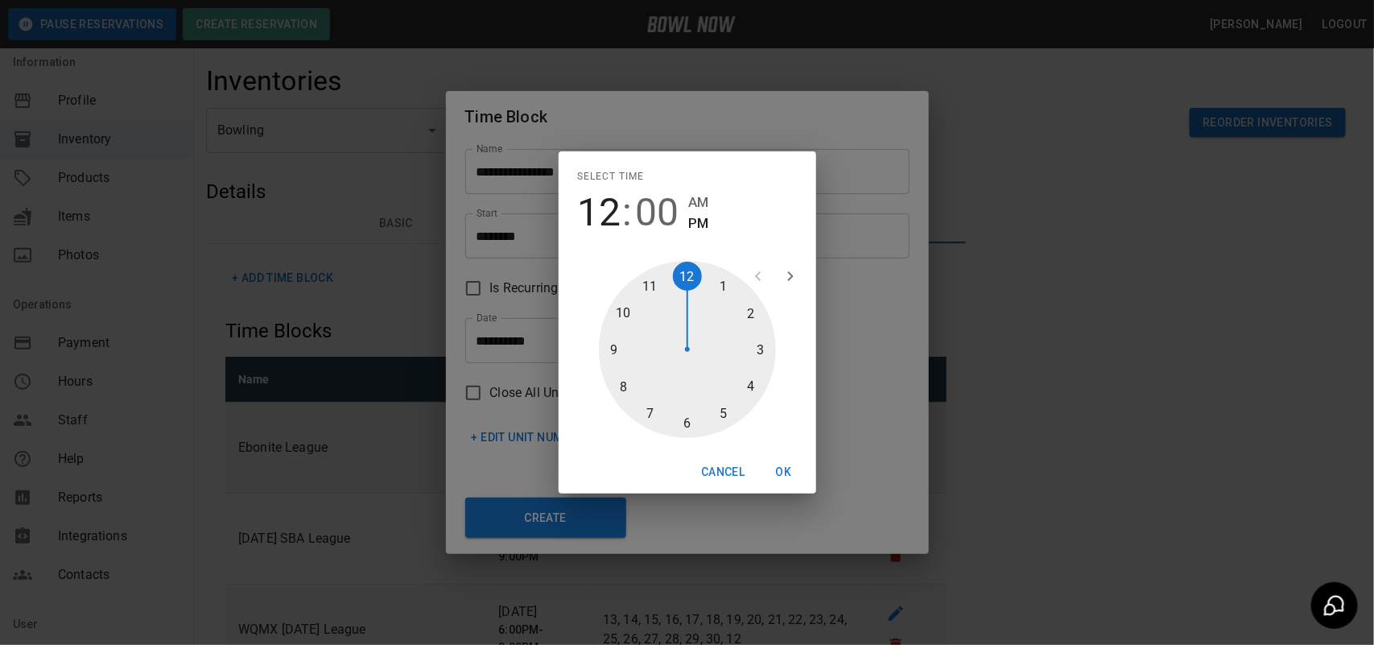
click at [758, 357] on div at bounding box center [687, 349] width 177 height 177
click at [685, 420] on div at bounding box center [687, 349] width 177 height 177
type input "********"
click at [774, 475] on button "OK" at bounding box center [784, 472] width 52 height 30
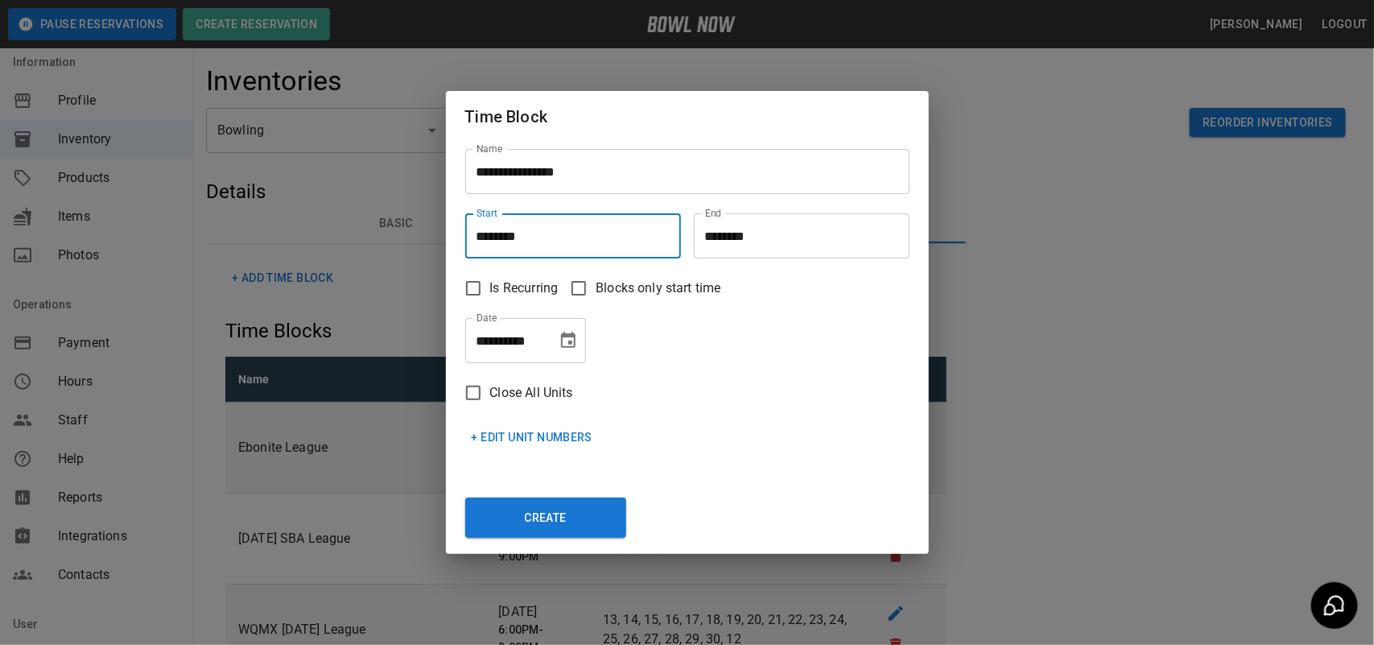
click at [758, 229] on input "********" at bounding box center [796, 235] width 204 height 45
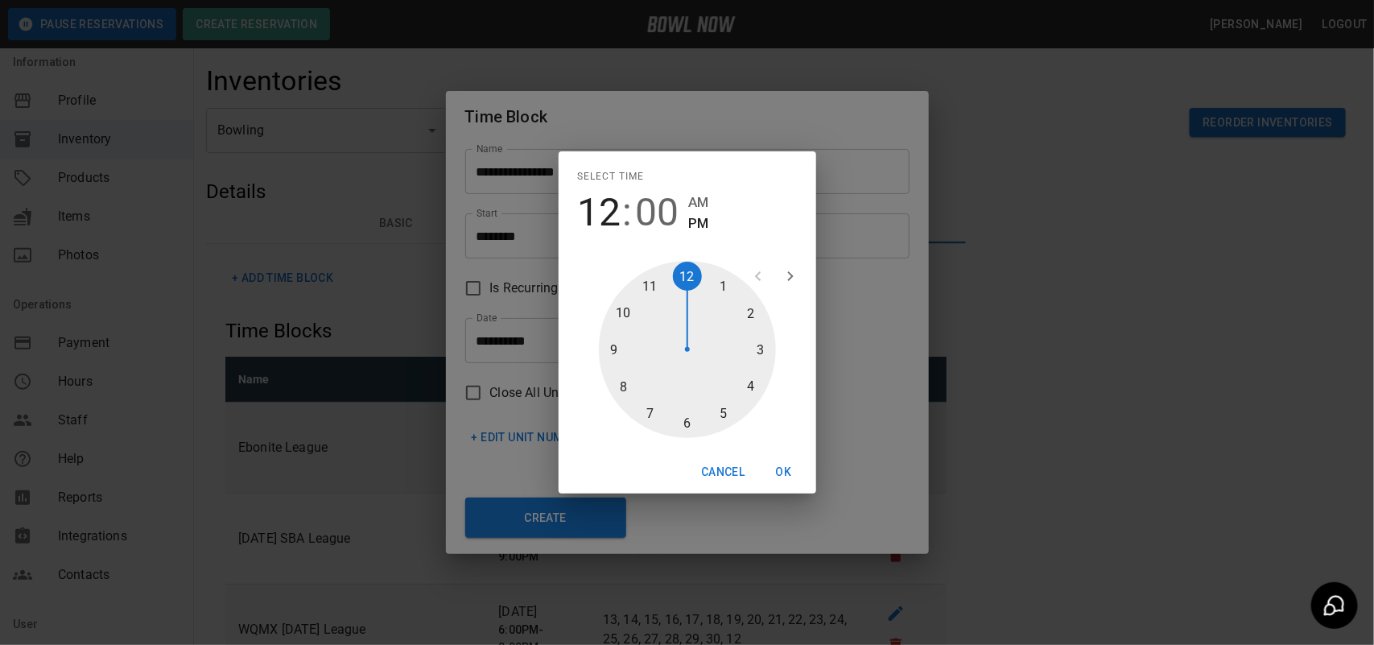
click at [725, 411] on div at bounding box center [687, 349] width 177 height 177
click at [694, 417] on div at bounding box center [687, 349] width 177 height 177
type input "********"
click at [798, 472] on button "OK" at bounding box center [784, 472] width 52 height 30
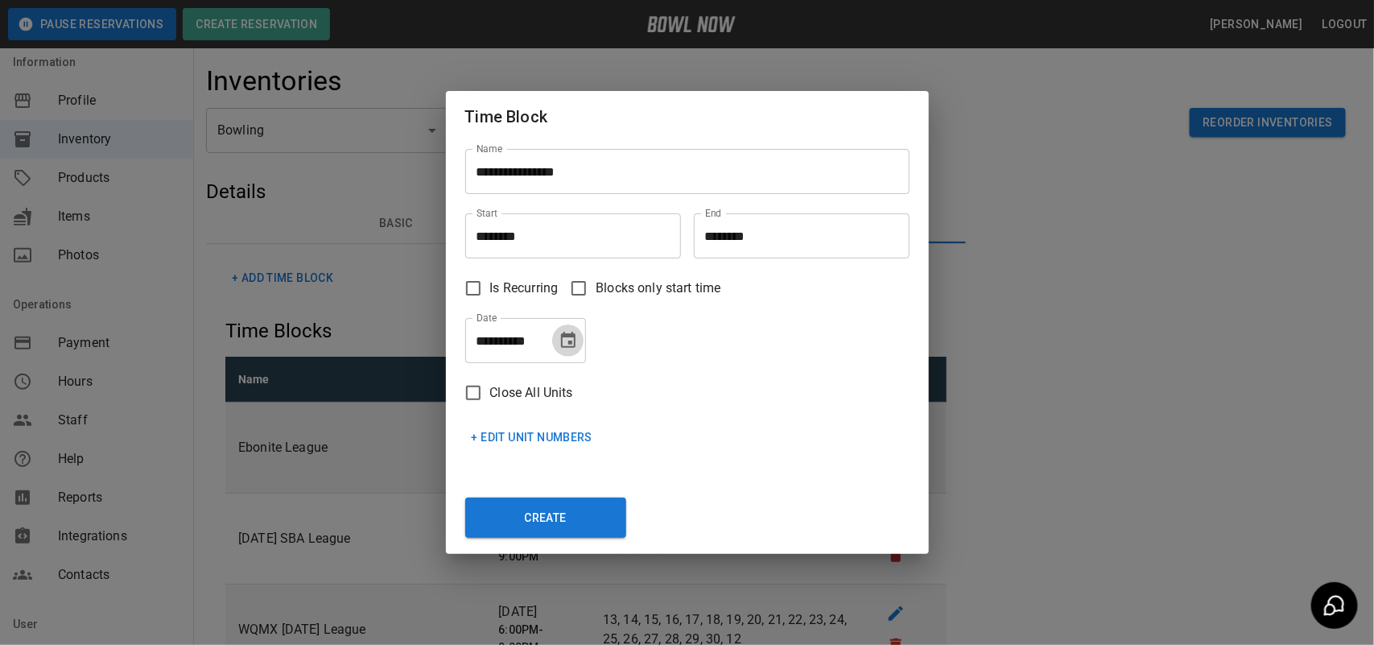
click at [565, 337] on icon "Choose date, selected date is Oct 7, 2025" at bounding box center [568, 340] width 14 height 16
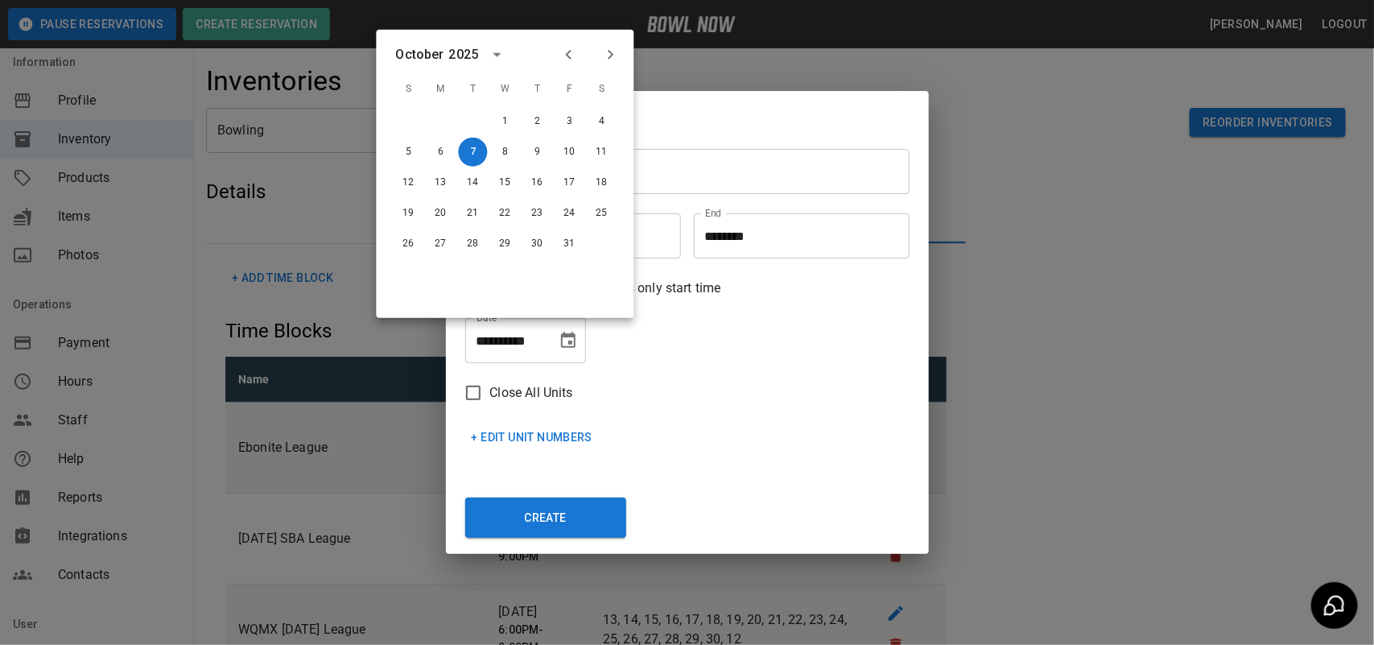
click at [613, 58] on icon "Next month" at bounding box center [610, 54] width 19 height 19
click at [569, 159] on button "12" at bounding box center [569, 152] width 29 height 29
type input "**********"
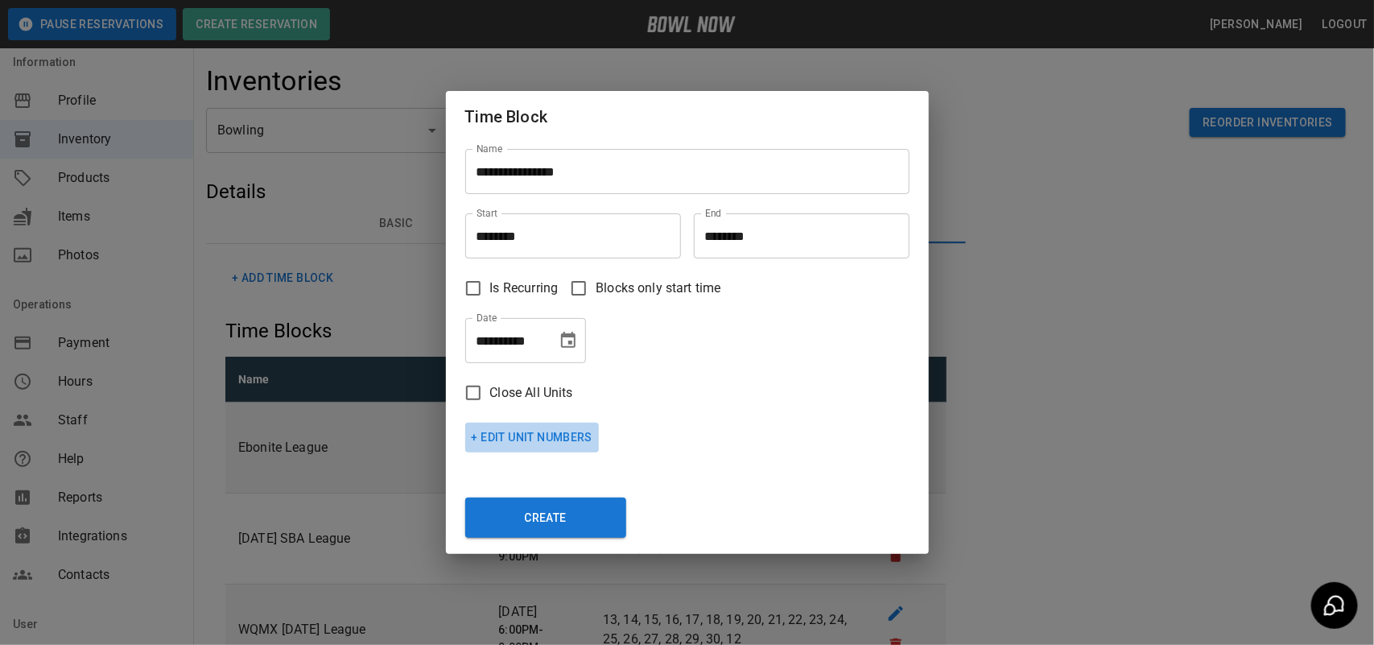
click at [509, 432] on button "+ Edit Unit Numbers" at bounding box center [532, 438] width 134 height 30
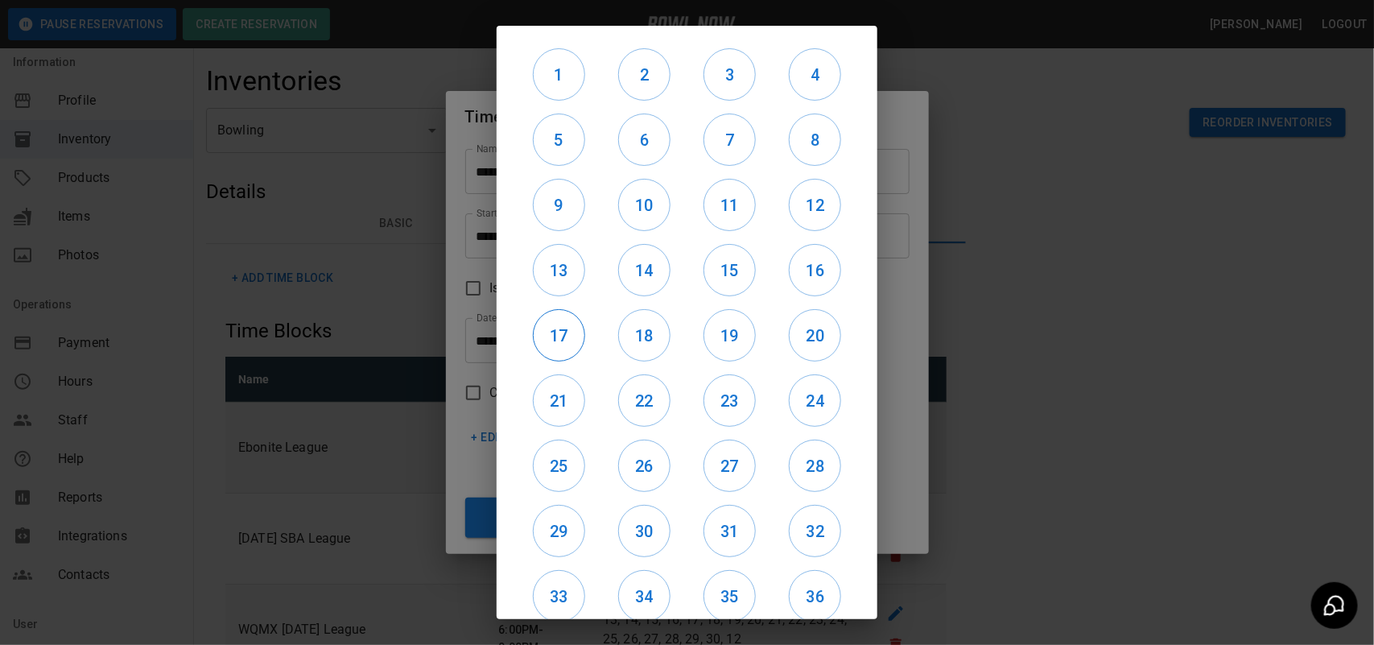
click at [552, 318] on button "17" at bounding box center [559, 335] width 52 height 52
click at [625, 327] on h6 "18" at bounding box center [644, 336] width 51 height 26
drag, startPoint x: 684, startPoint y: 332, endPoint x: 710, endPoint y: 332, distance: 25.8
click at [690, 332] on div "19" at bounding box center [729, 335] width 85 height 65
click at [719, 332] on h6 "19" at bounding box center [729, 336] width 51 height 26
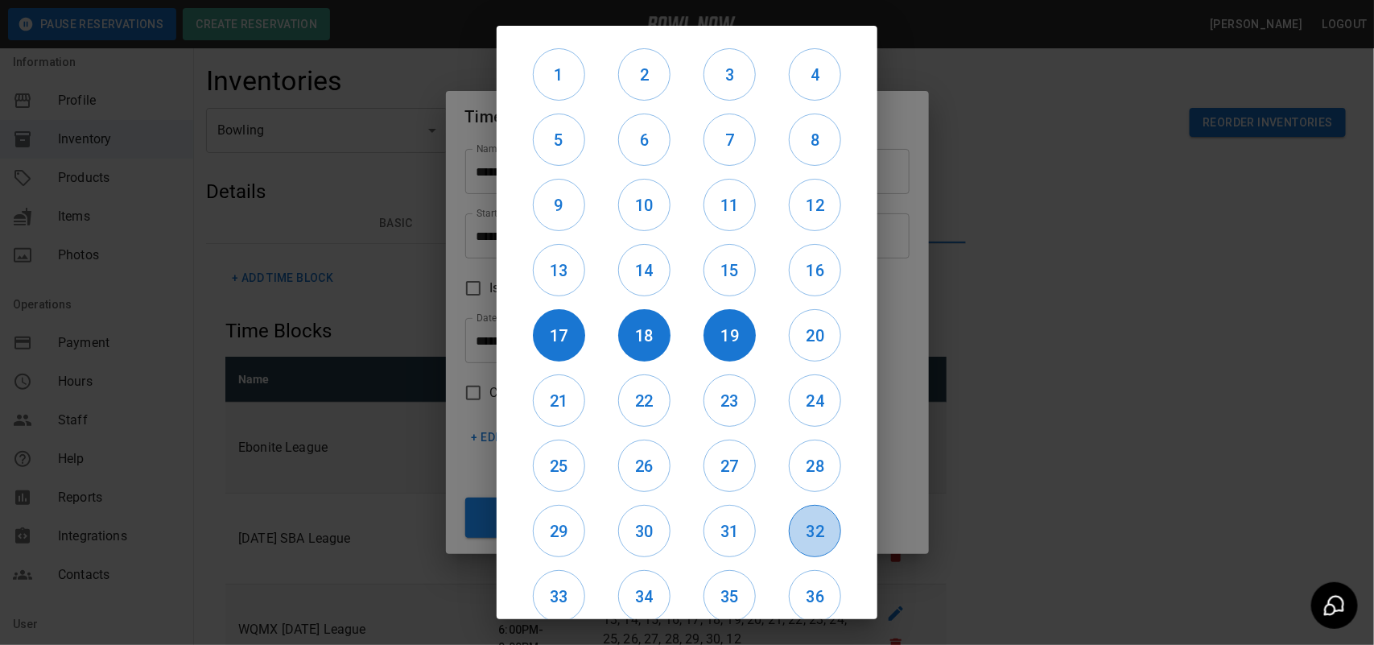
click at [806, 513] on button "32" at bounding box center [815, 531] width 52 height 52
click at [807, 456] on h6 "28" at bounding box center [815, 466] width 51 height 26
click at [807, 388] on h6 "24" at bounding box center [815, 401] width 51 height 26
click at [807, 328] on h6 "20" at bounding box center [815, 336] width 51 height 26
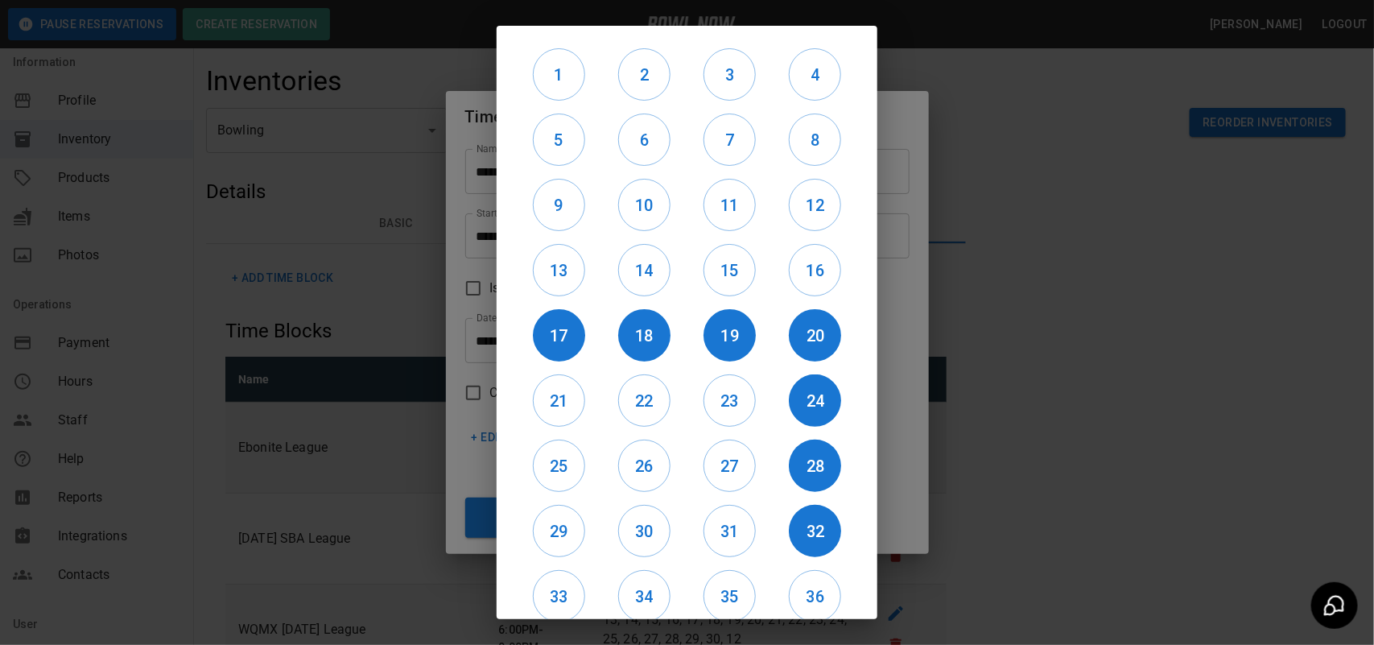
click at [568, 508] on button "29" at bounding box center [559, 531] width 52 height 52
click at [665, 520] on div "30" at bounding box center [643, 530] width 85 height 65
drag, startPoint x: 662, startPoint y: 520, endPoint x: 712, endPoint y: 519, distance: 50.7
click at [662, 519] on h6 "30" at bounding box center [644, 531] width 51 height 26
click at [714, 519] on h6 "31" at bounding box center [729, 531] width 51 height 26
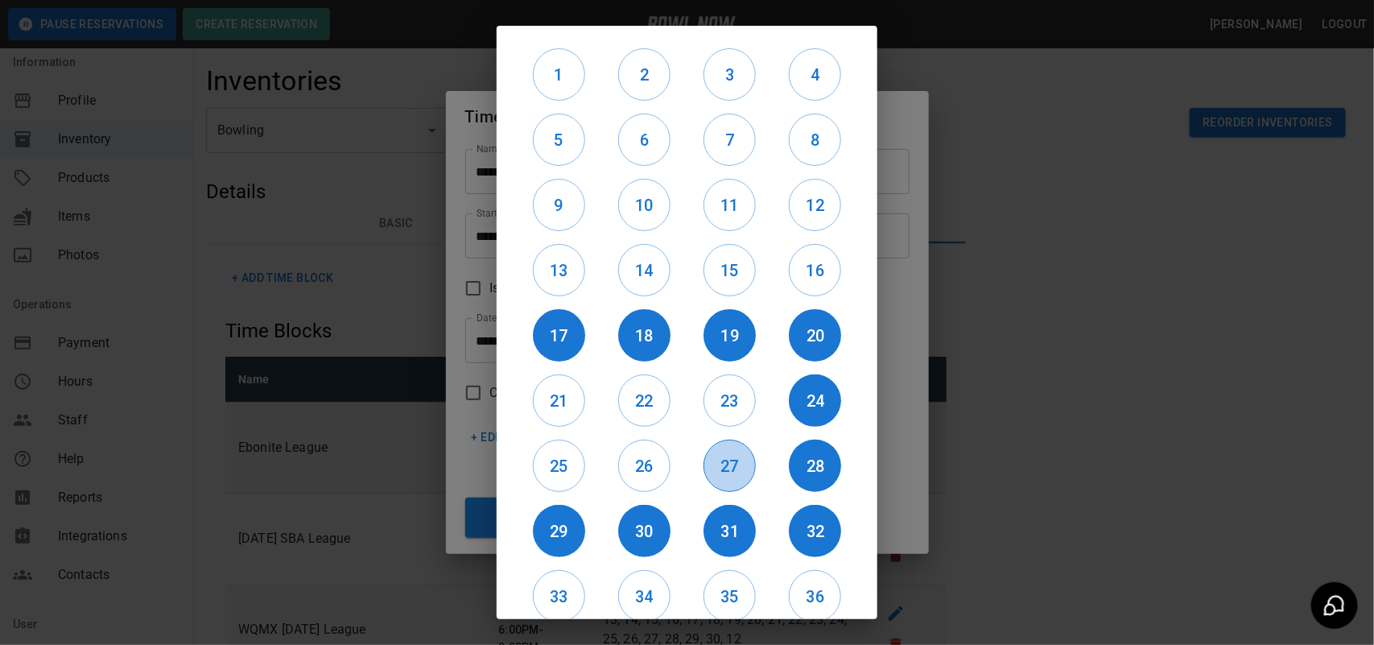
click at [722, 469] on h6 "27" at bounding box center [729, 466] width 51 height 26
click at [646, 467] on h6 "26" at bounding box center [644, 466] width 51 height 26
click at [551, 469] on h6 "25" at bounding box center [559, 466] width 51 height 26
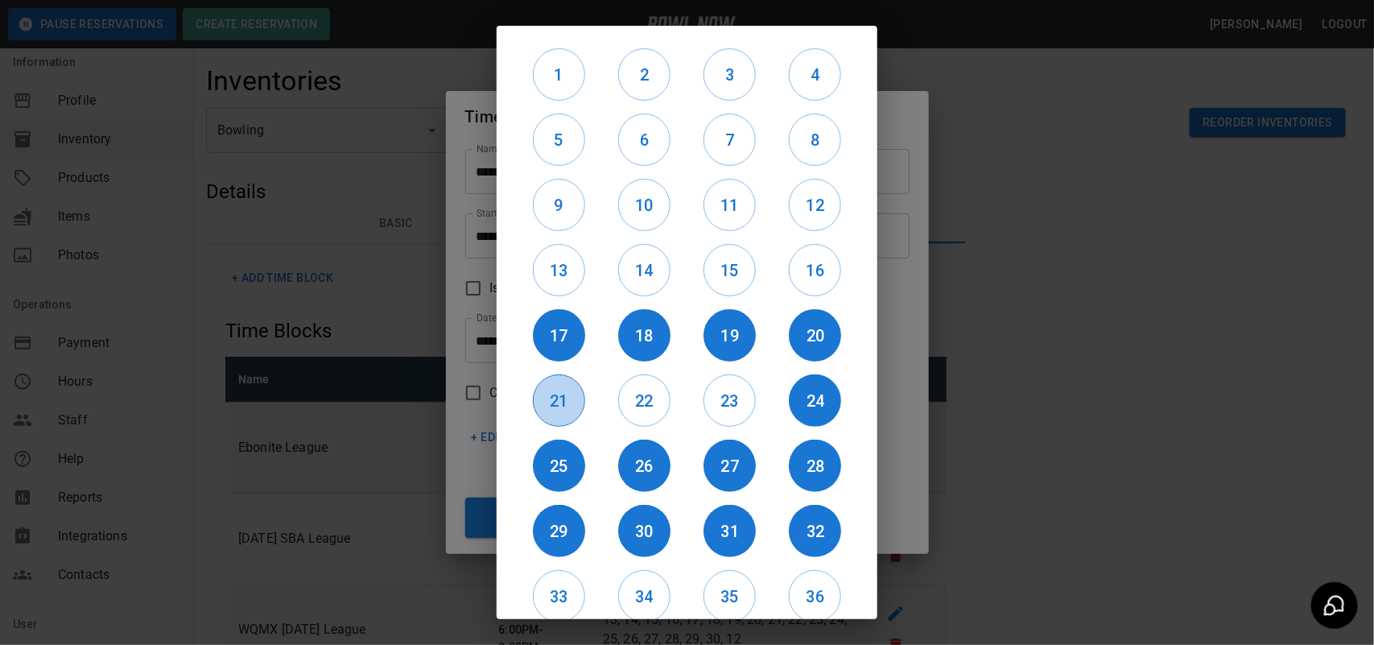
click at [551, 423] on button "21" at bounding box center [559, 400] width 52 height 52
click at [638, 407] on h6 "22" at bounding box center [644, 401] width 51 height 26
click at [743, 399] on h6 "23" at bounding box center [729, 401] width 51 height 26
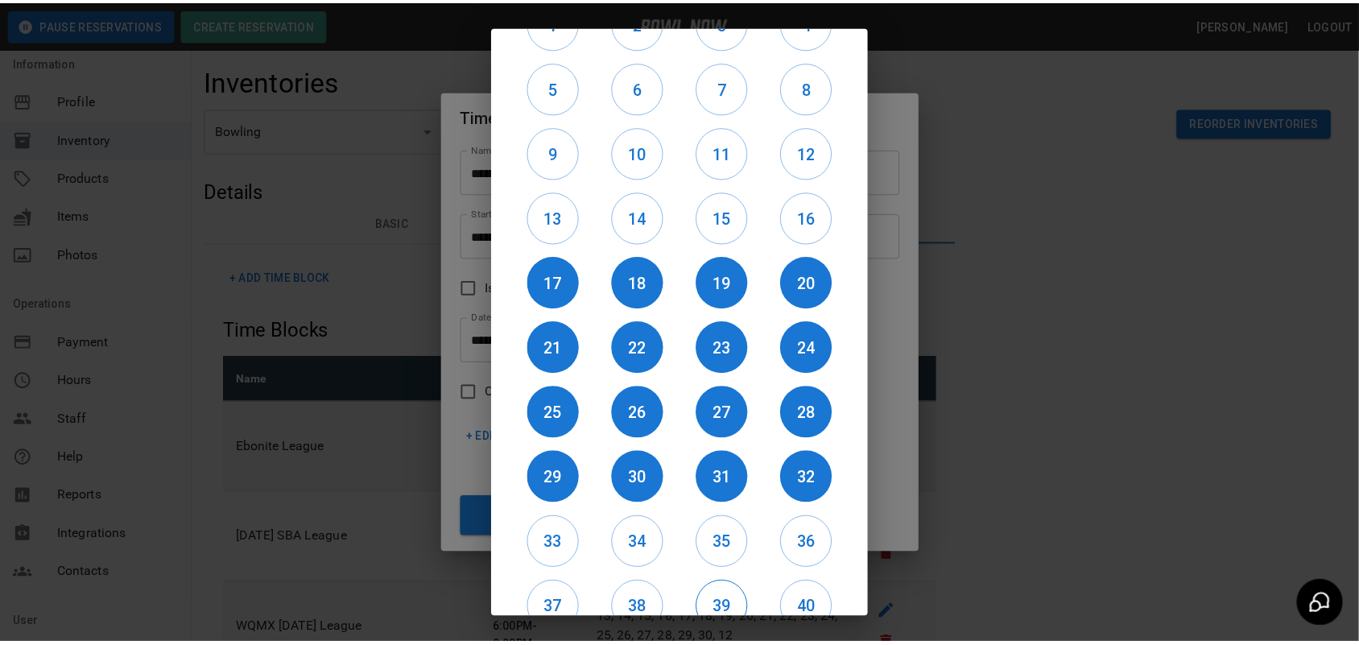
scroll to position [135, 0]
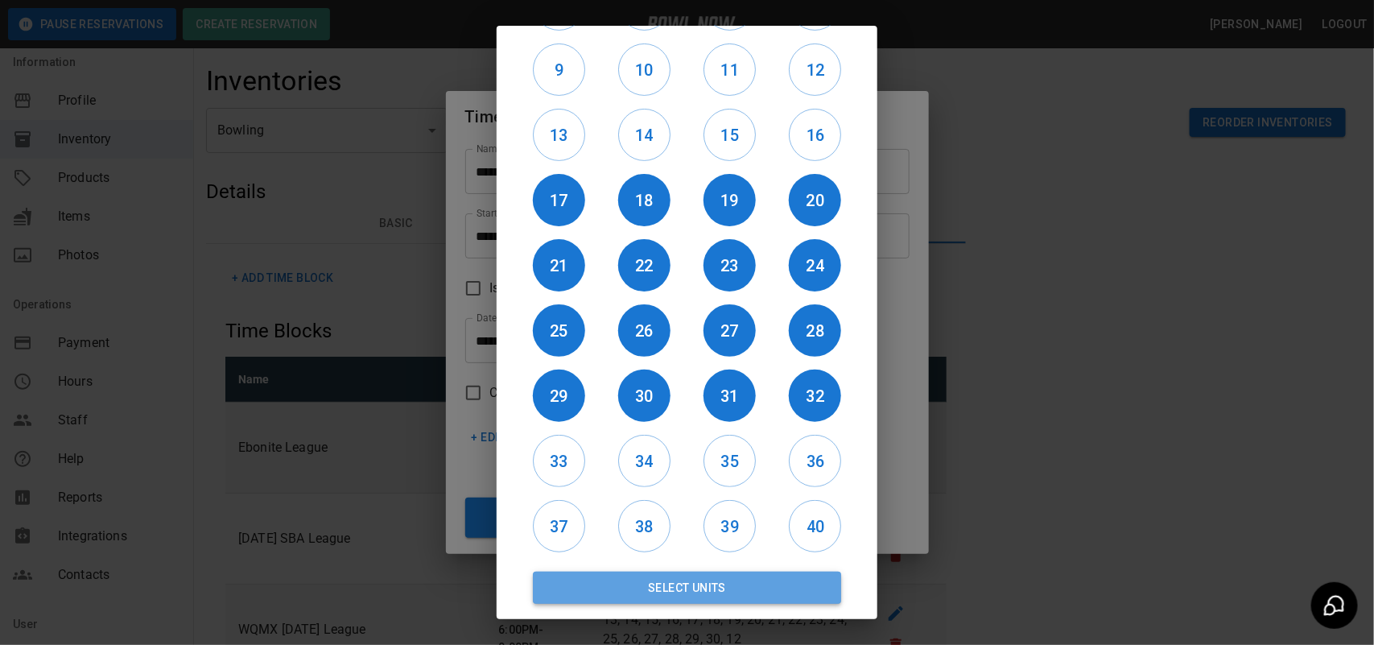
click at [712, 598] on button "Select Units" at bounding box center [687, 588] width 308 height 32
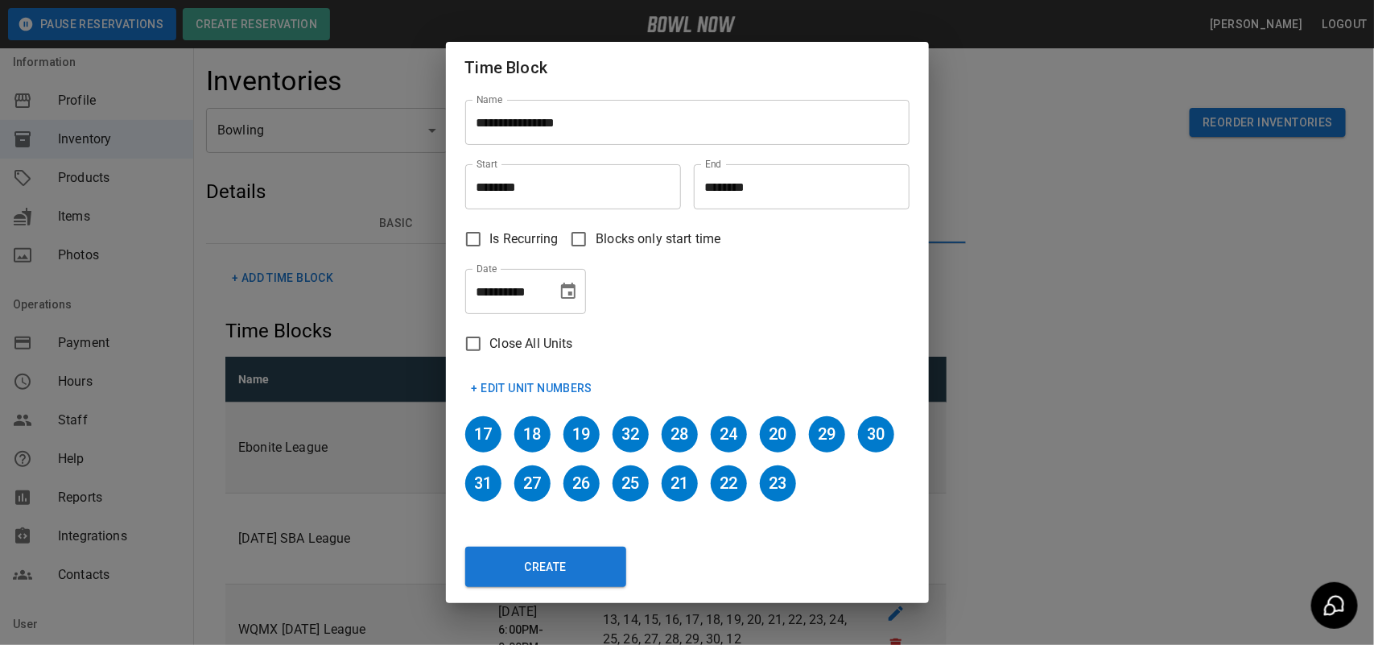
click at [614, 564] on button "Create" at bounding box center [545, 567] width 161 height 40
type input "********"
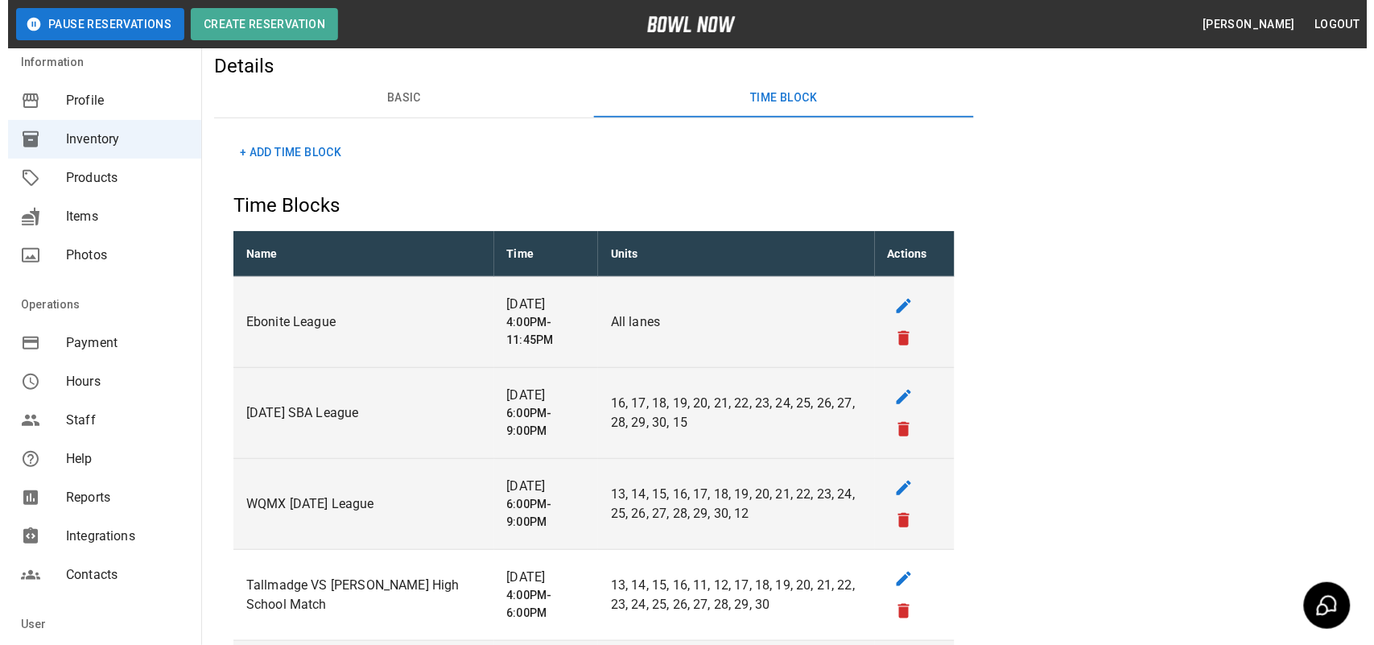
scroll to position [0, 0]
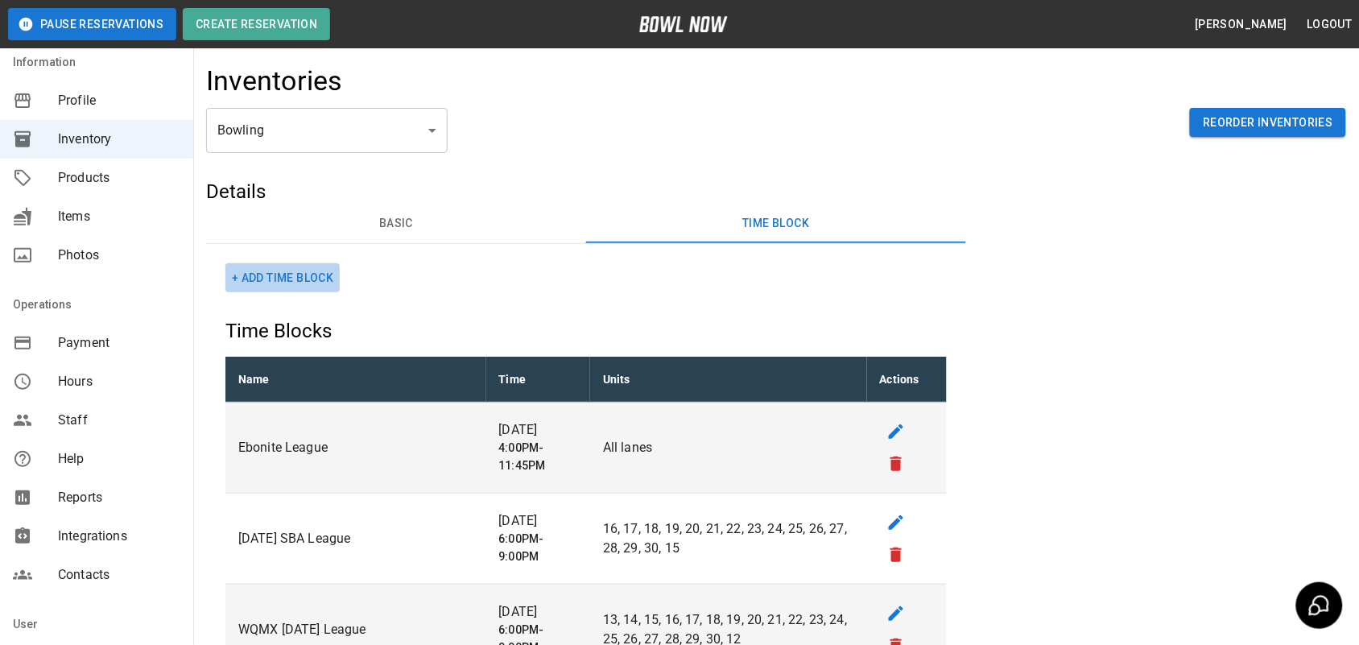
click at [311, 275] on button "+ Add Time Block" at bounding box center [282, 278] width 114 height 30
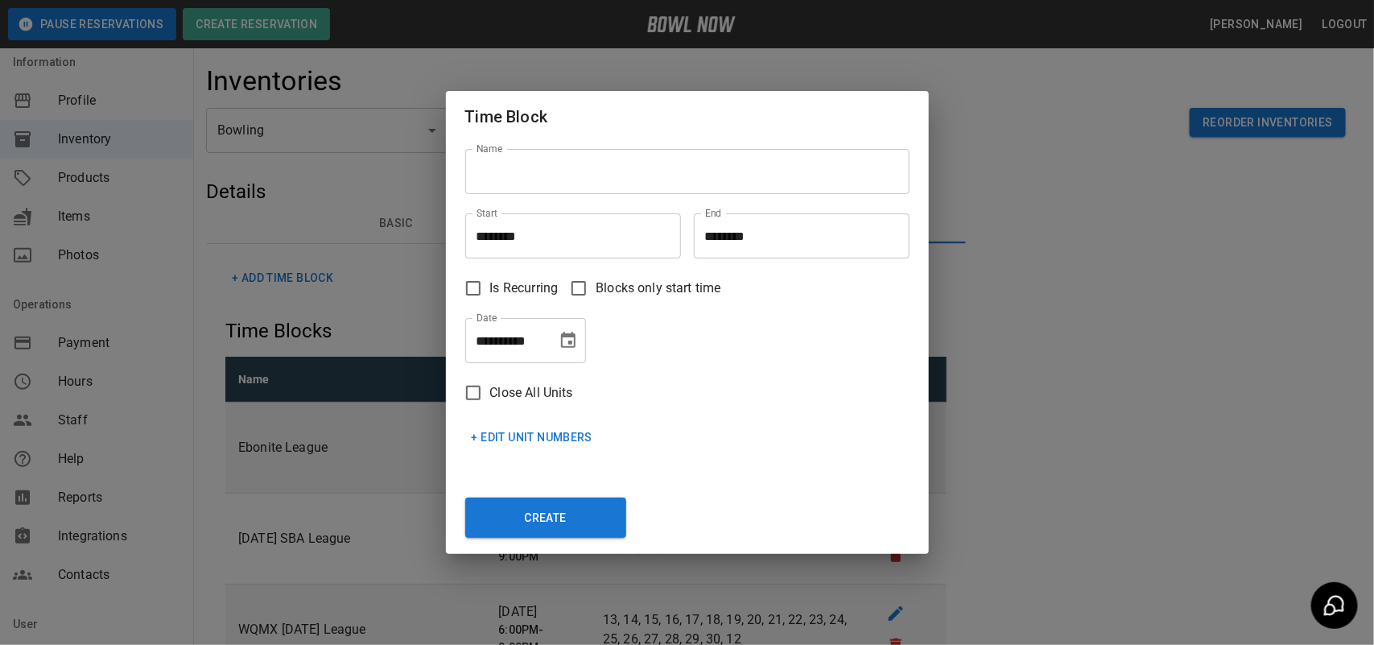
click at [522, 182] on input "Name" at bounding box center [687, 171] width 444 height 45
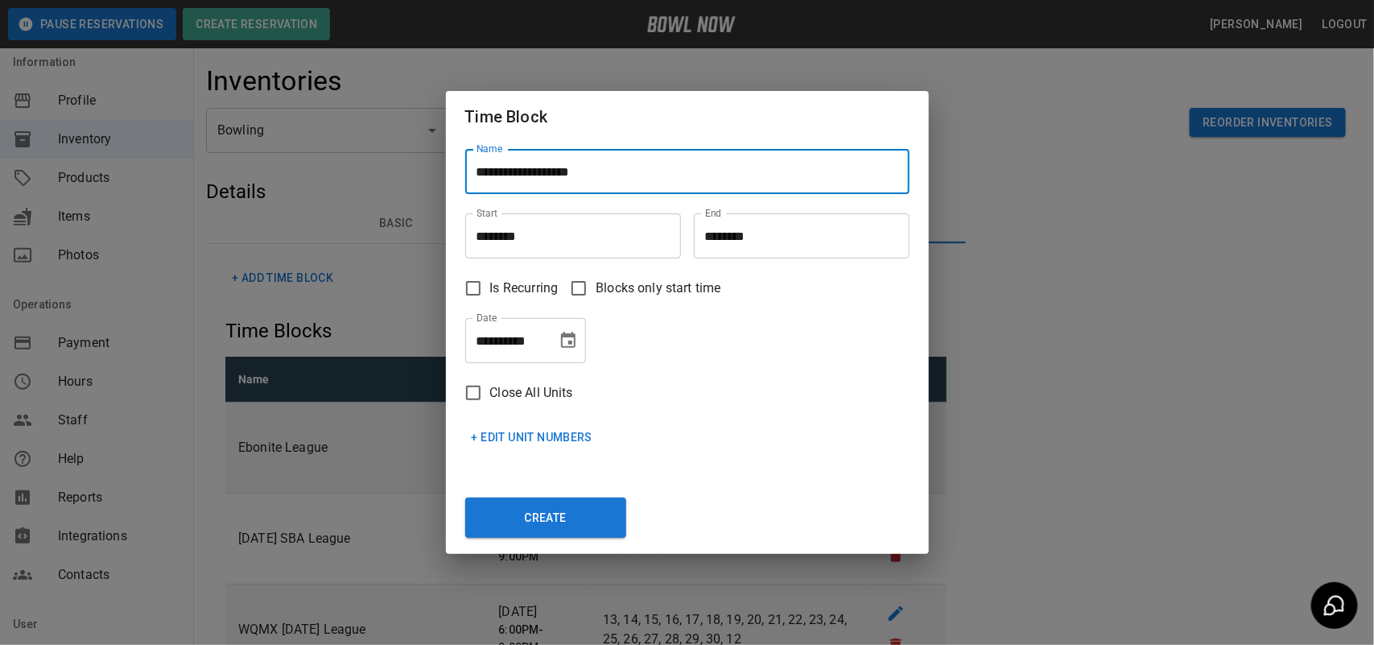
type input "**********"
click at [519, 235] on input "********" at bounding box center [567, 235] width 204 height 45
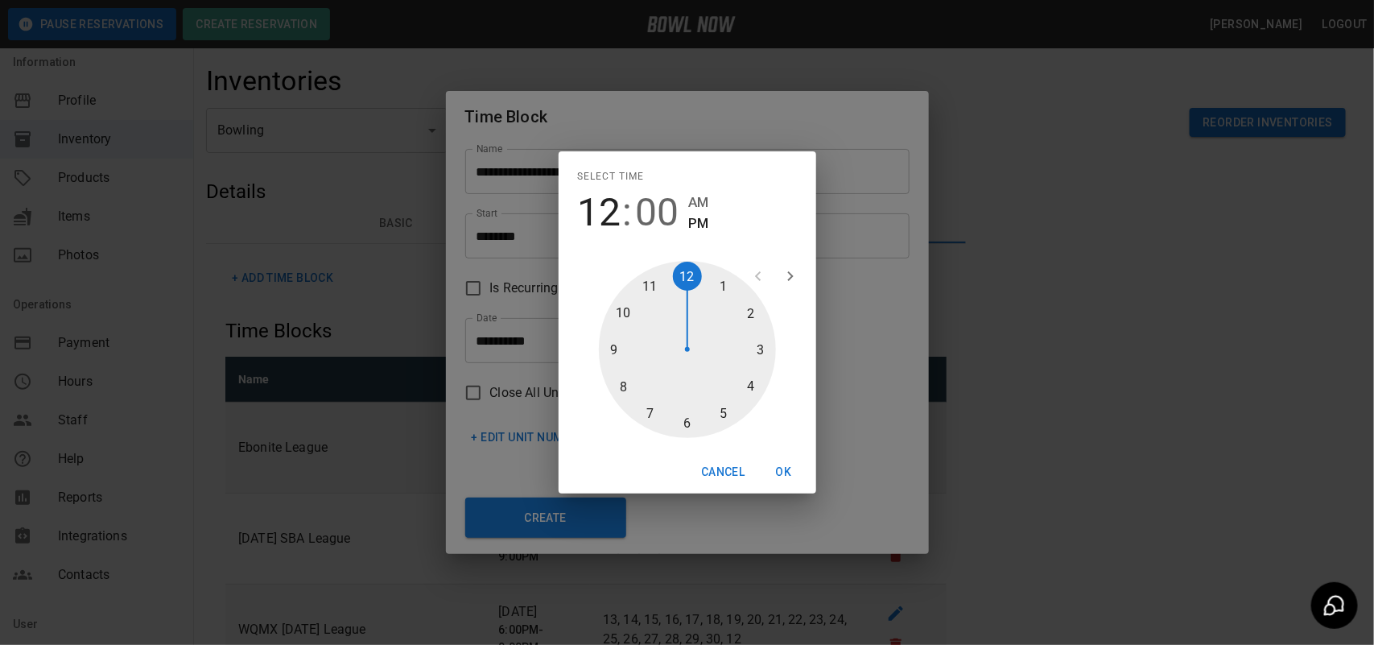
click at [766, 357] on div at bounding box center [687, 349] width 177 height 177
type input "********"
click at [688, 412] on div at bounding box center [687, 349] width 177 height 177
click at [786, 468] on button "OK" at bounding box center [784, 472] width 52 height 30
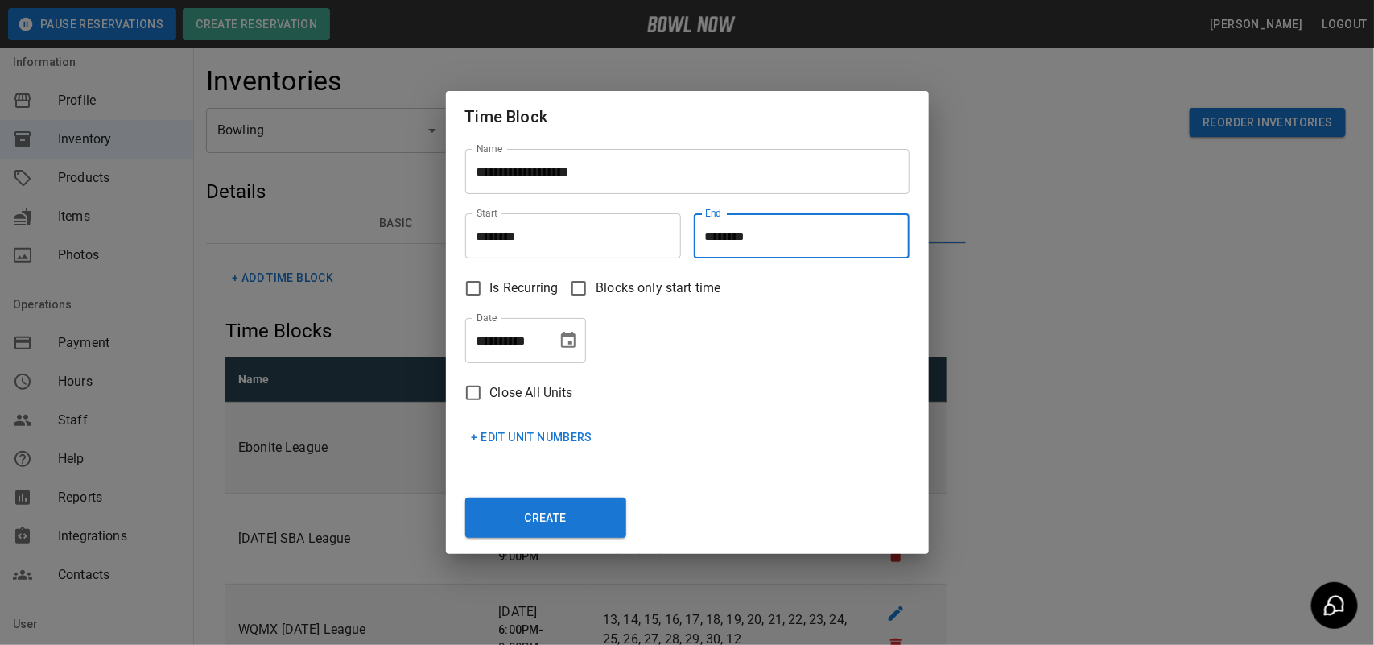
click at [743, 246] on input "********" at bounding box center [796, 235] width 204 height 45
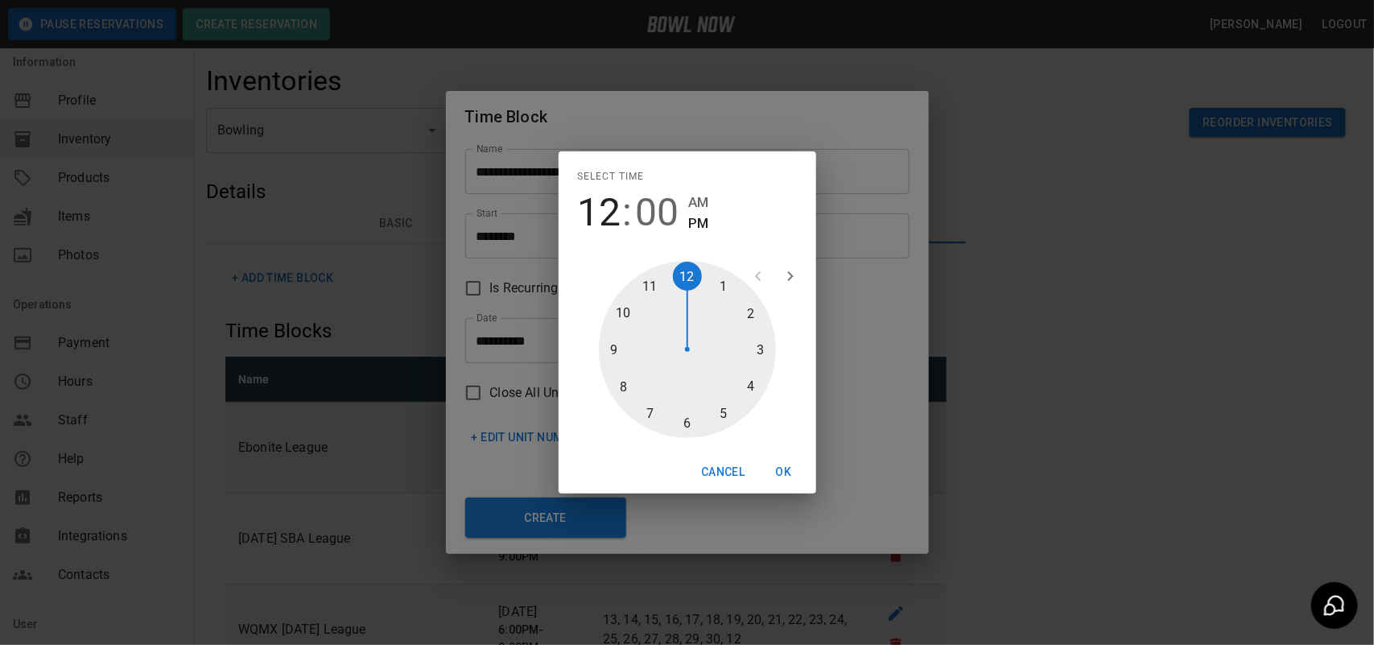
click at [722, 404] on div at bounding box center [687, 349] width 177 height 177
click at [685, 419] on div at bounding box center [687, 349] width 177 height 177
type input "********"
click at [782, 465] on button "OK" at bounding box center [784, 472] width 52 height 30
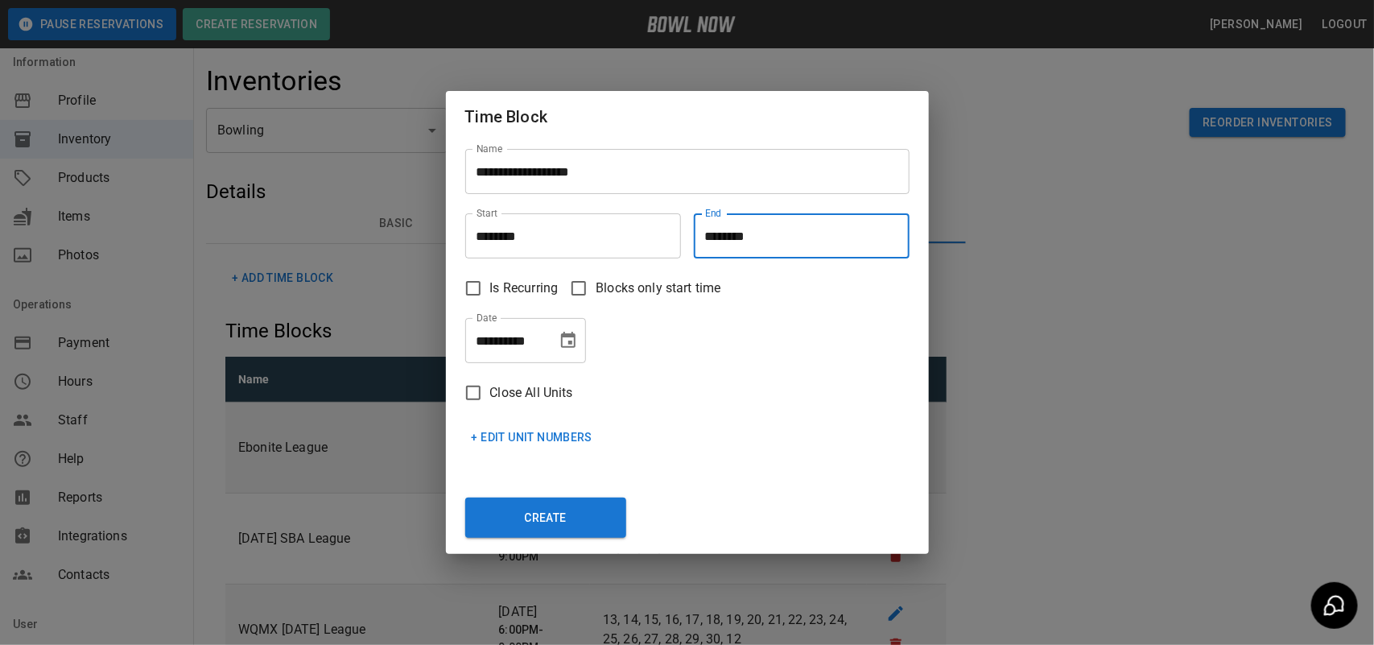
click at [572, 347] on icon "Choose date, selected date is Oct 7, 2025" at bounding box center [568, 340] width 14 height 16
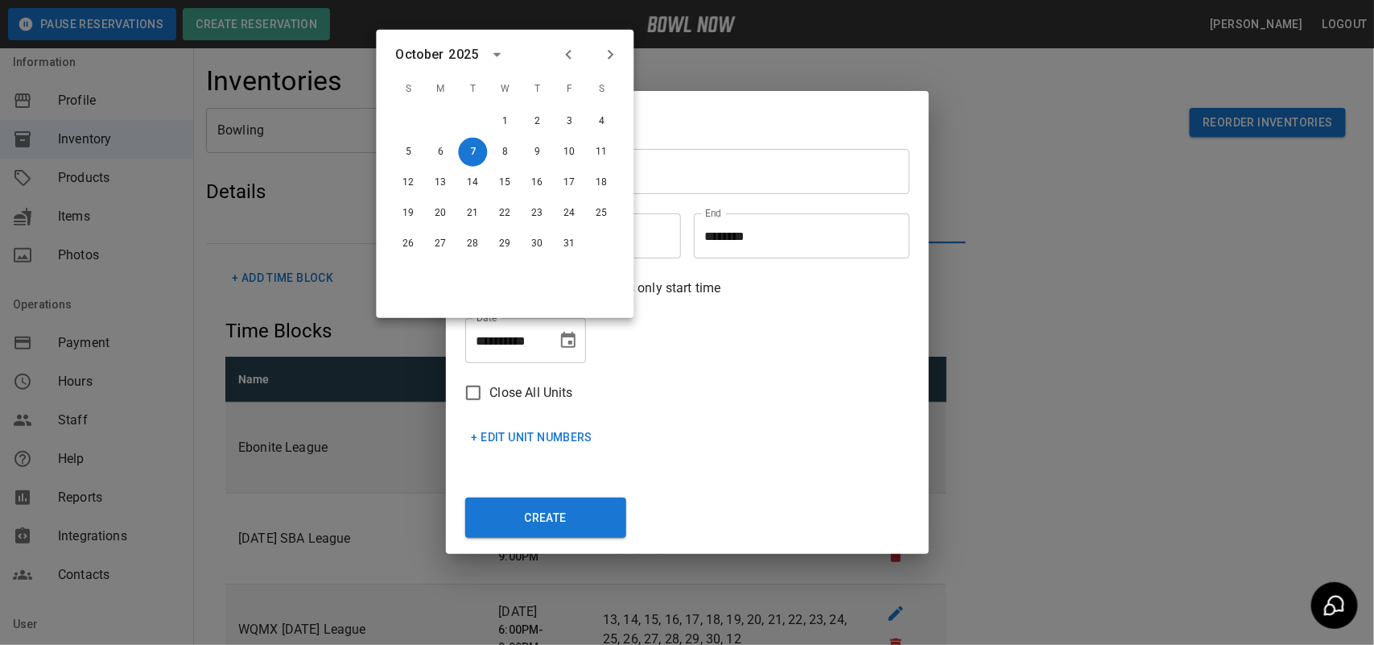
click at [606, 61] on icon "Next month" at bounding box center [610, 54] width 19 height 19
click at [475, 155] on button "6" at bounding box center [473, 152] width 29 height 29
type input "**********"
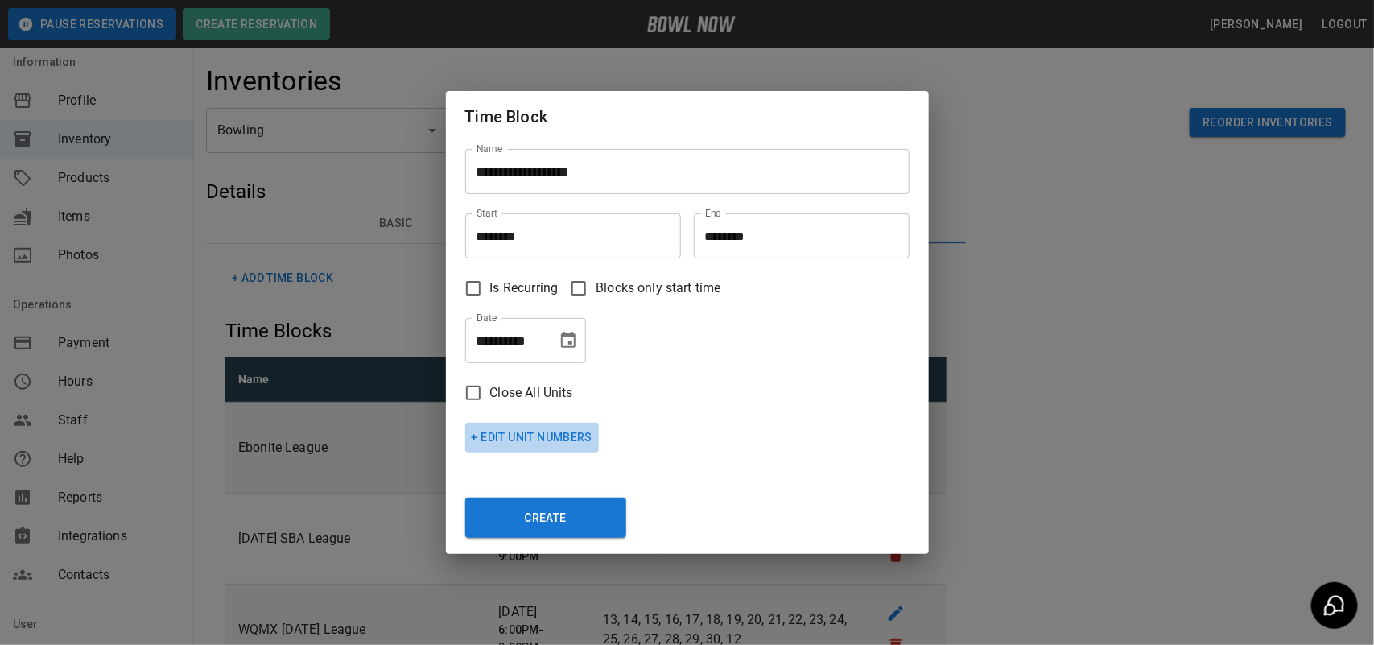
click at [543, 440] on button "+ Edit Unit Numbers" at bounding box center [532, 438] width 134 height 30
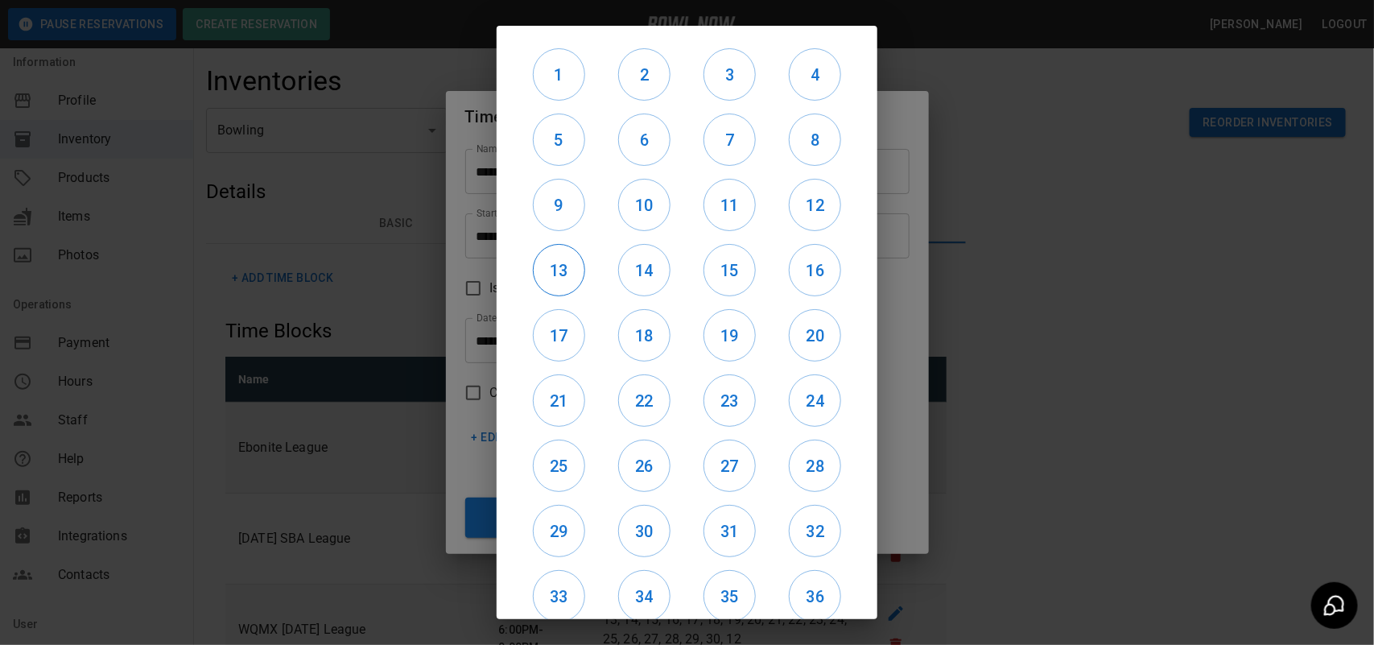
click at [538, 258] on h6 "13" at bounding box center [559, 271] width 51 height 26
click at [562, 335] on h6 "17" at bounding box center [559, 336] width 51 height 26
click at [565, 399] on h6 "21" at bounding box center [559, 401] width 51 height 26
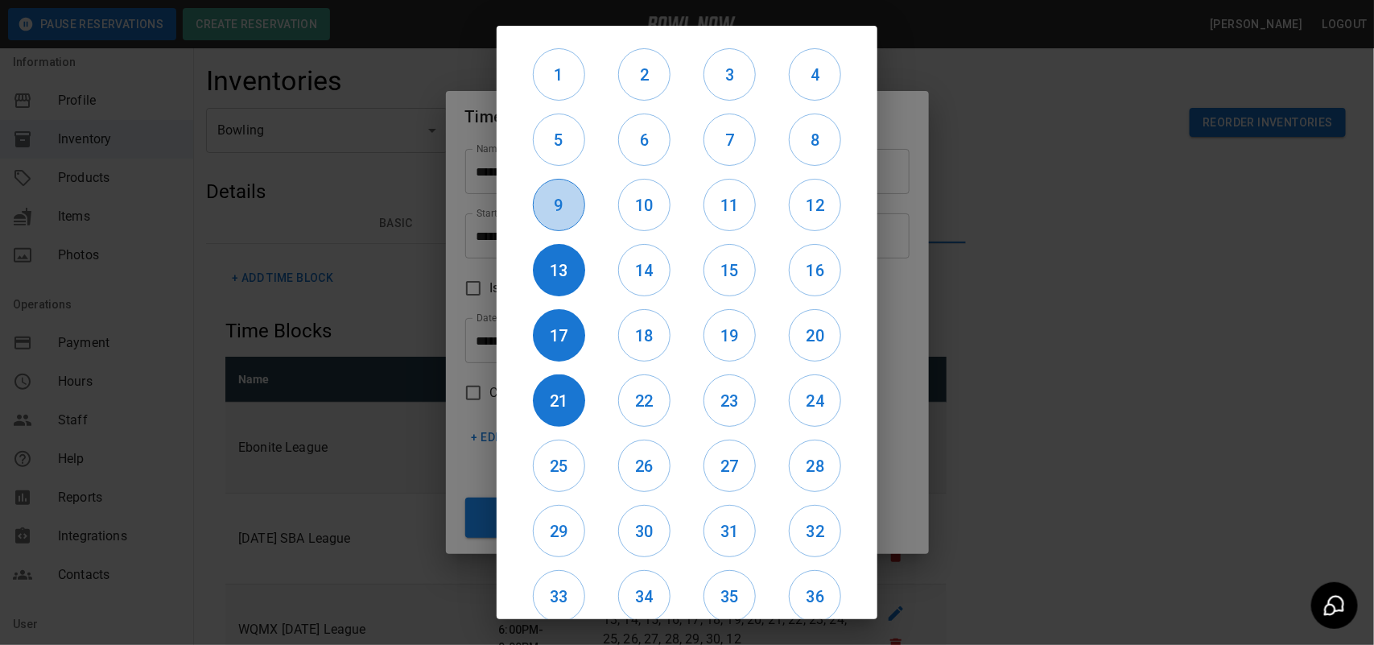
click at [543, 209] on h6 "9" at bounding box center [559, 205] width 51 height 26
click at [641, 393] on h6 "22" at bounding box center [644, 401] width 51 height 26
drag, startPoint x: 719, startPoint y: 400, endPoint x: 770, endPoint y: 399, distance: 50.7
click at [725, 400] on h6 "23" at bounding box center [729, 401] width 51 height 26
drag, startPoint x: 774, startPoint y: 398, endPoint x: 799, endPoint y: 397, distance: 25.0
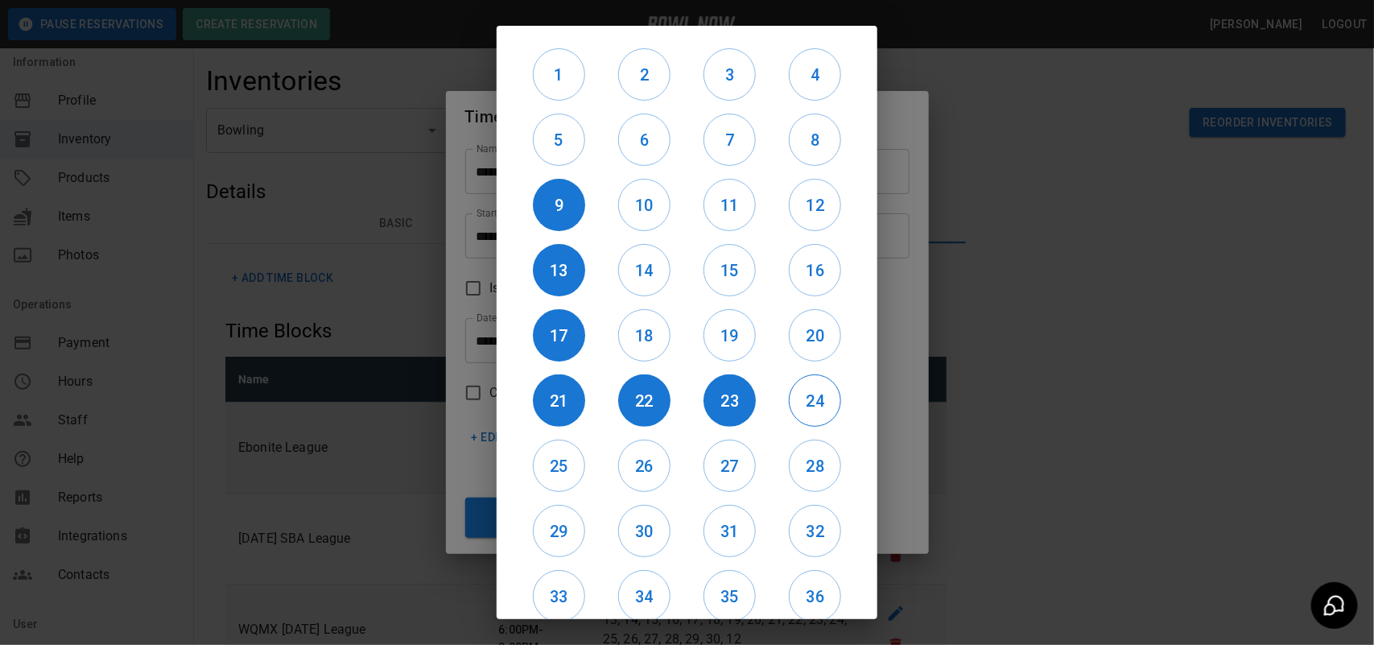
click at [797, 397] on div "24" at bounding box center [815, 400] width 85 height 65
click at [799, 397] on h6 "24" at bounding box center [815, 401] width 51 height 26
click at [793, 337] on h6 "20" at bounding box center [815, 336] width 51 height 26
click at [818, 263] on h6 "16" at bounding box center [815, 271] width 51 height 26
click at [799, 189] on button "12" at bounding box center [815, 205] width 52 height 52
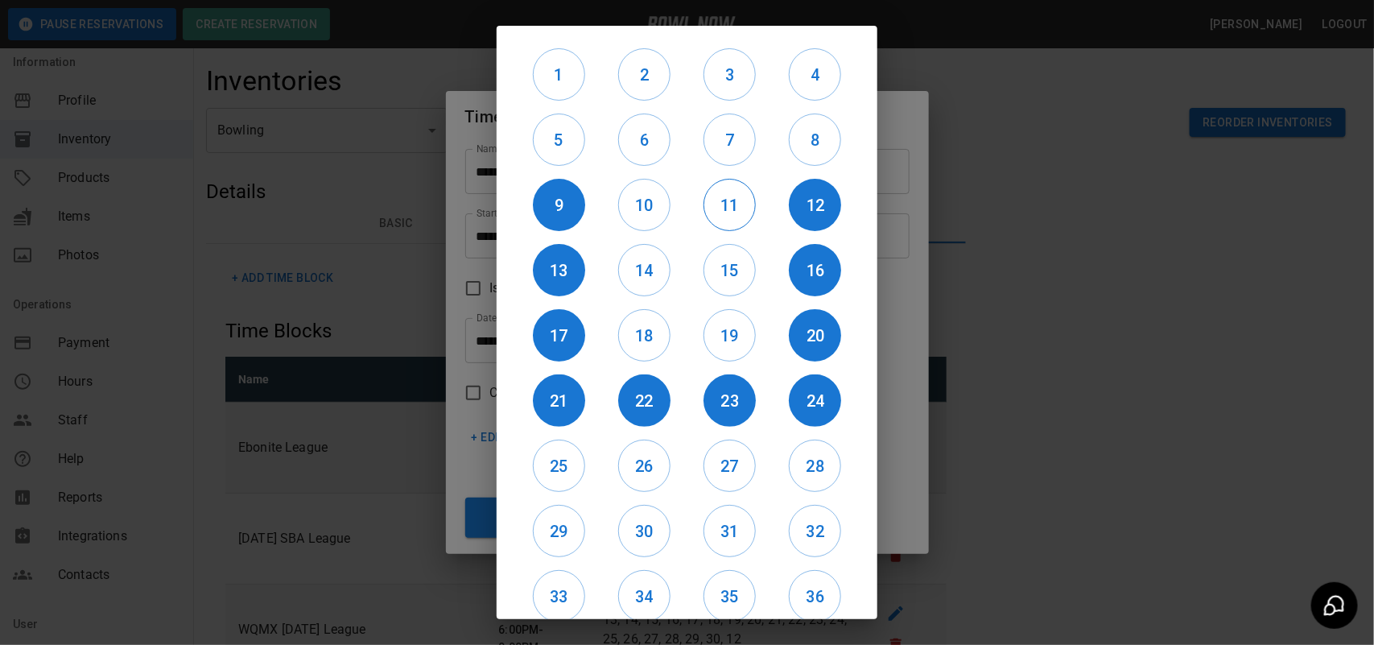
click at [730, 203] on h6 "11" at bounding box center [729, 205] width 51 height 26
drag, startPoint x: 733, startPoint y: 271, endPoint x: 719, endPoint y: 354, distance: 84.2
click at [731, 278] on h6 "15" at bounding box center [729, 271] width 51 height 26
click at [719, 340] on h6 "19" at bounding box center [729, 336] width 51 height 26
click at [661, 338] on h6 "18" at bounding box center [644, 336] width 51 height 26
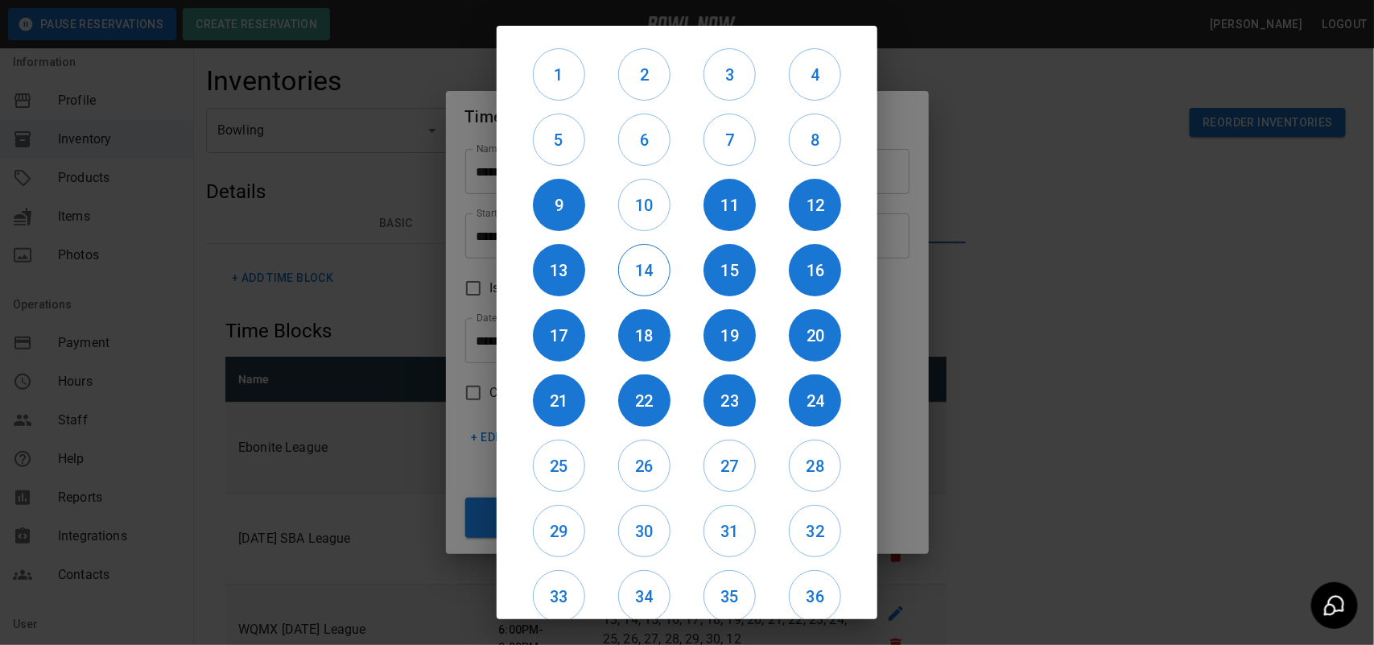
click at [620, 250] on button "14" at bounding box center [644, 270] width 52 height 52
click at [636, 220] on button "10" at bounding box center [644, 205] width 52 height 52
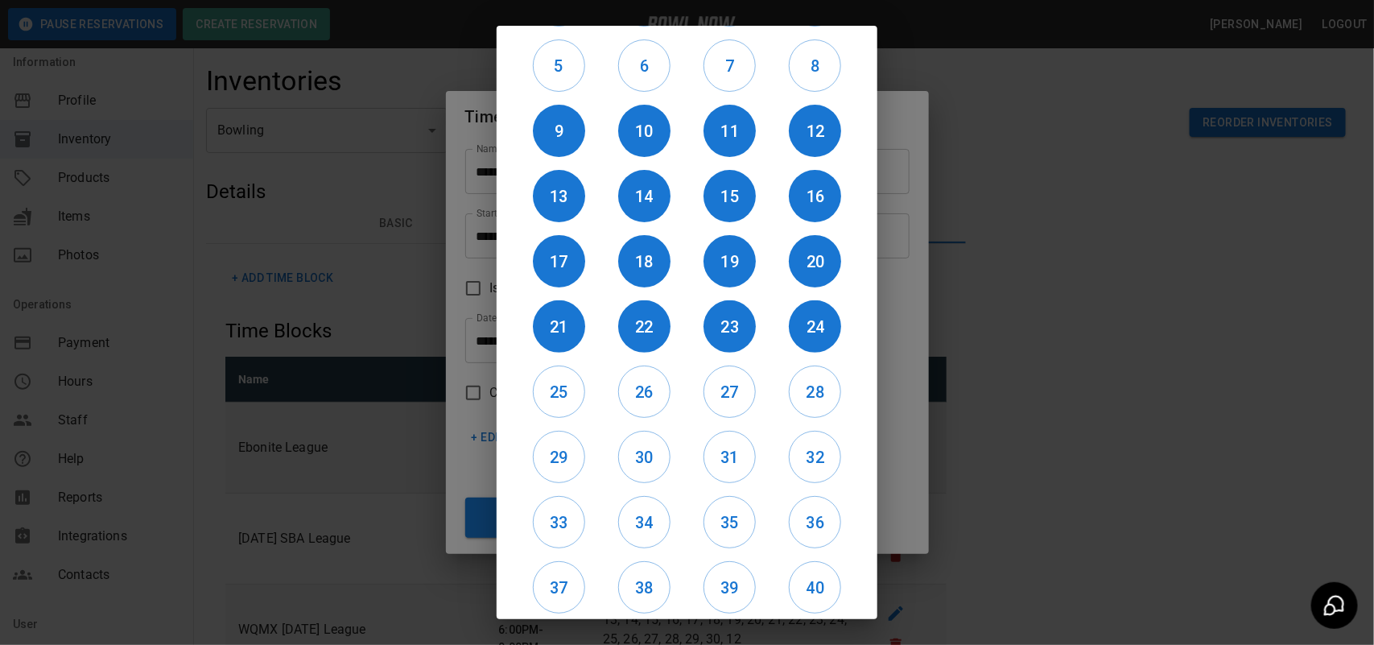
scroll to position [135, 0]
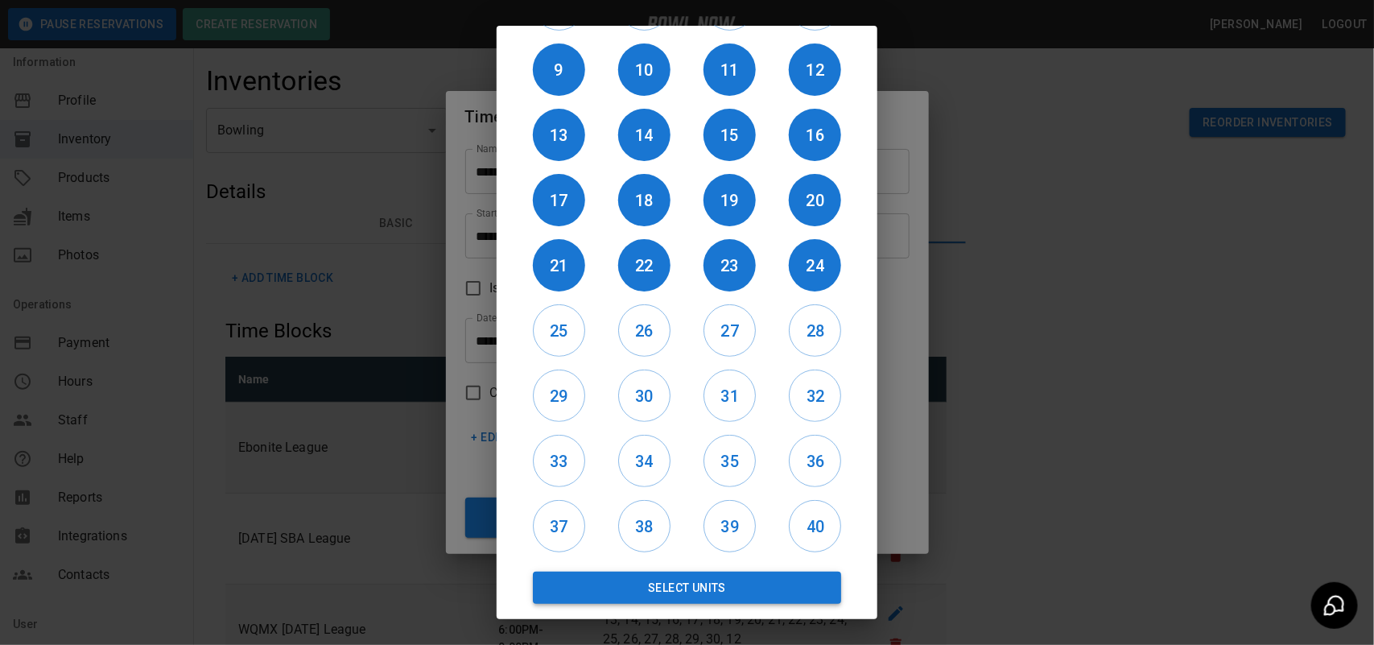
click at [733, 584] on button "Select Units" at bounding box center [687, 588] width 308 height 32
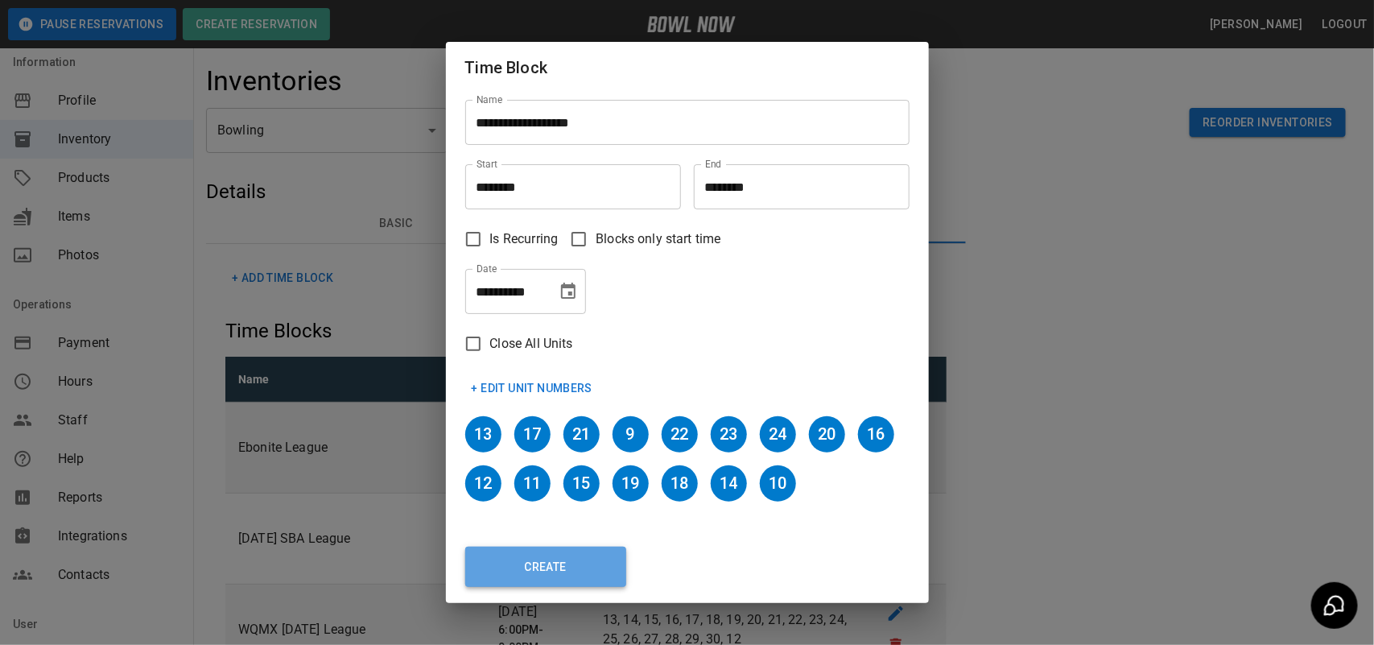
click at [576, 549] on button "Create" at bounding box center [545, 567] width 161 height 40
type input "********"
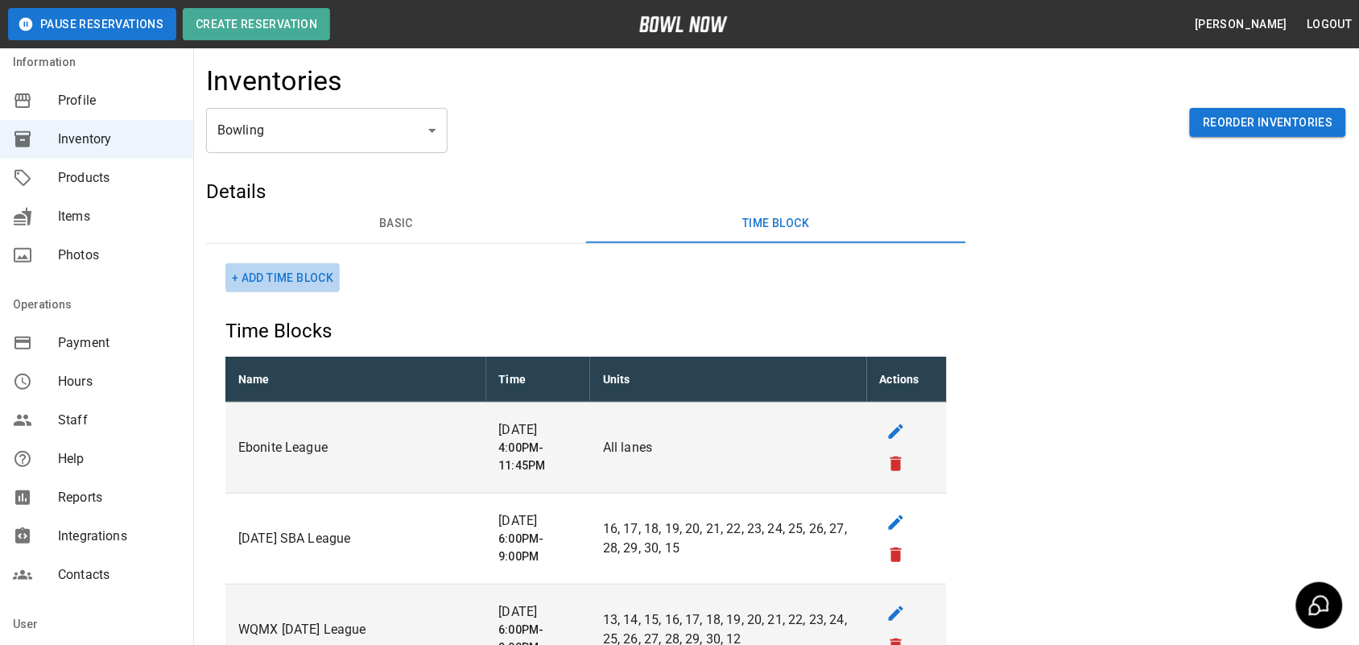
click at [306, 276] on button "+ Add Time Block" at bounding box center [282, 278] width 114 height 30
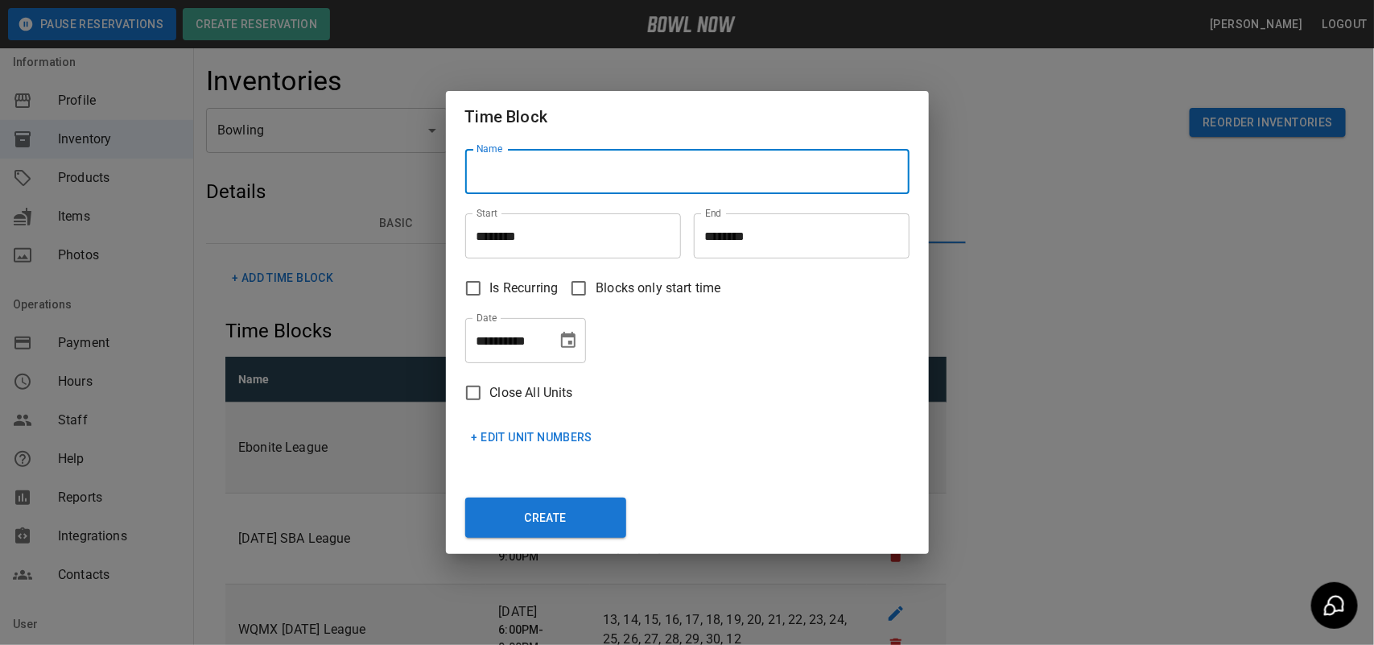
click at [560, 167] on input "Name" at bounding box center [687, 171] width 444 height 45
type input "*"
type input "**********"
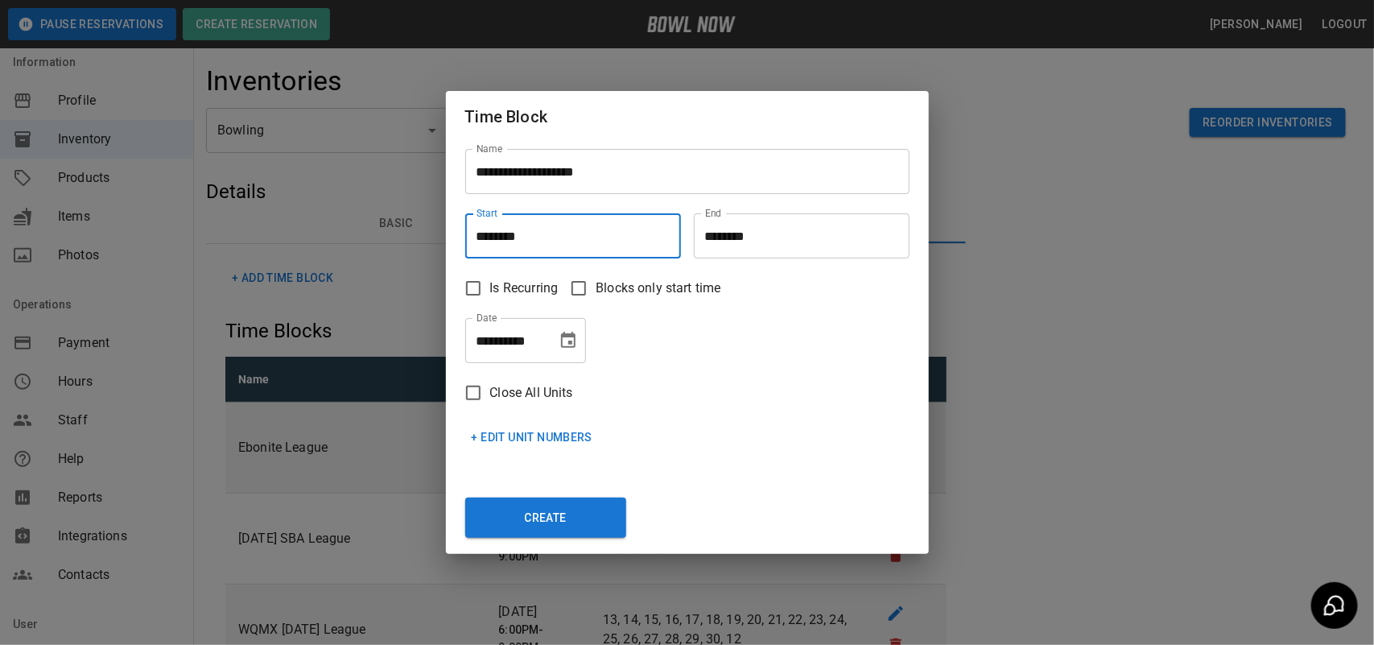
click at [536, 254] on input "********" at bounding box center [567, 235] width 204 height 45
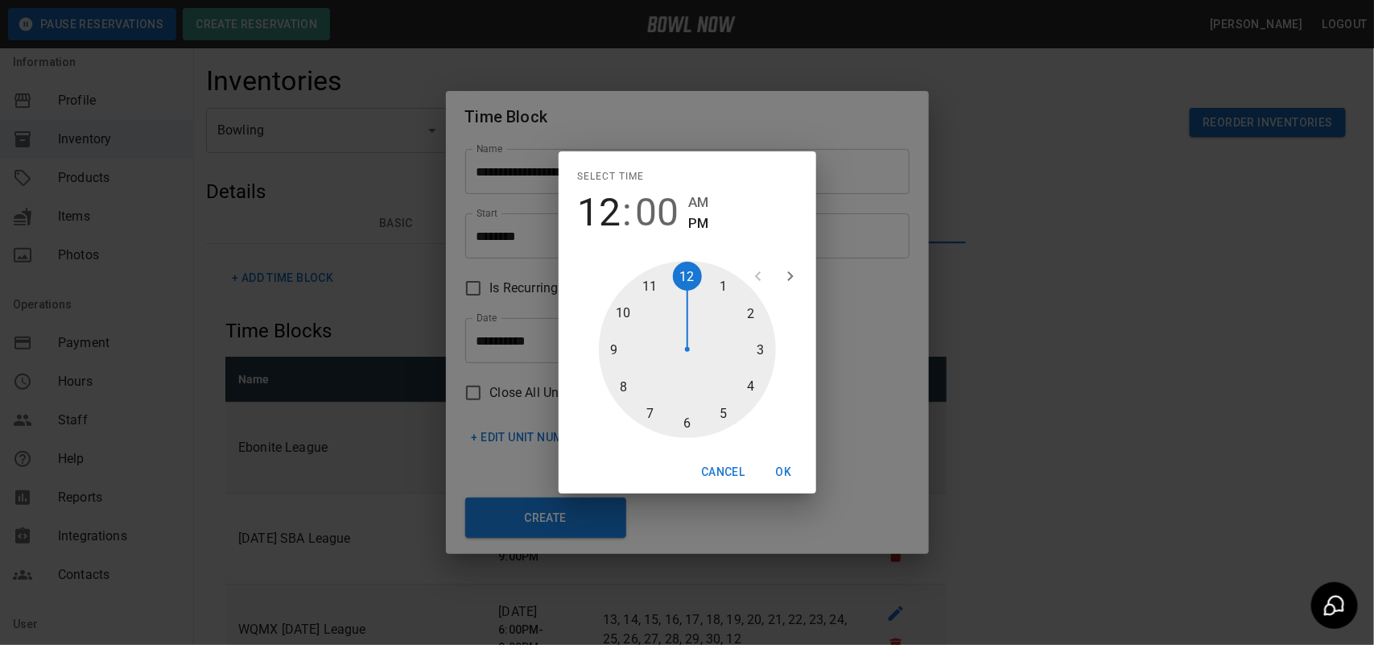
click at [758, 358] on div at bounding box center [687, 349] width 177 height 177
click at [692, 424] on div at bounding box center [687, 349] width 177 height 177
type input "********"
click at [778, 473] on button "OK" at bounding box center [784, 472] width 52 height 30
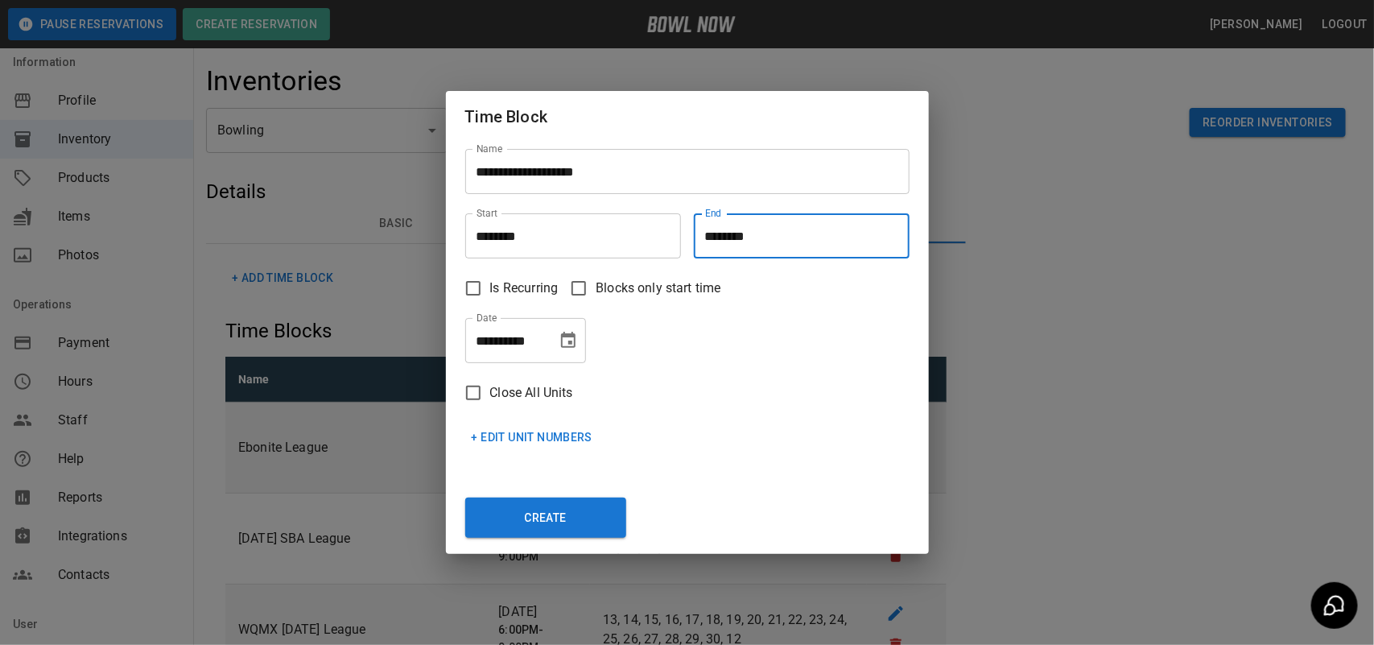
click at [762, 224] on input "********" at bounding box center [796, 235] width 204 height 45
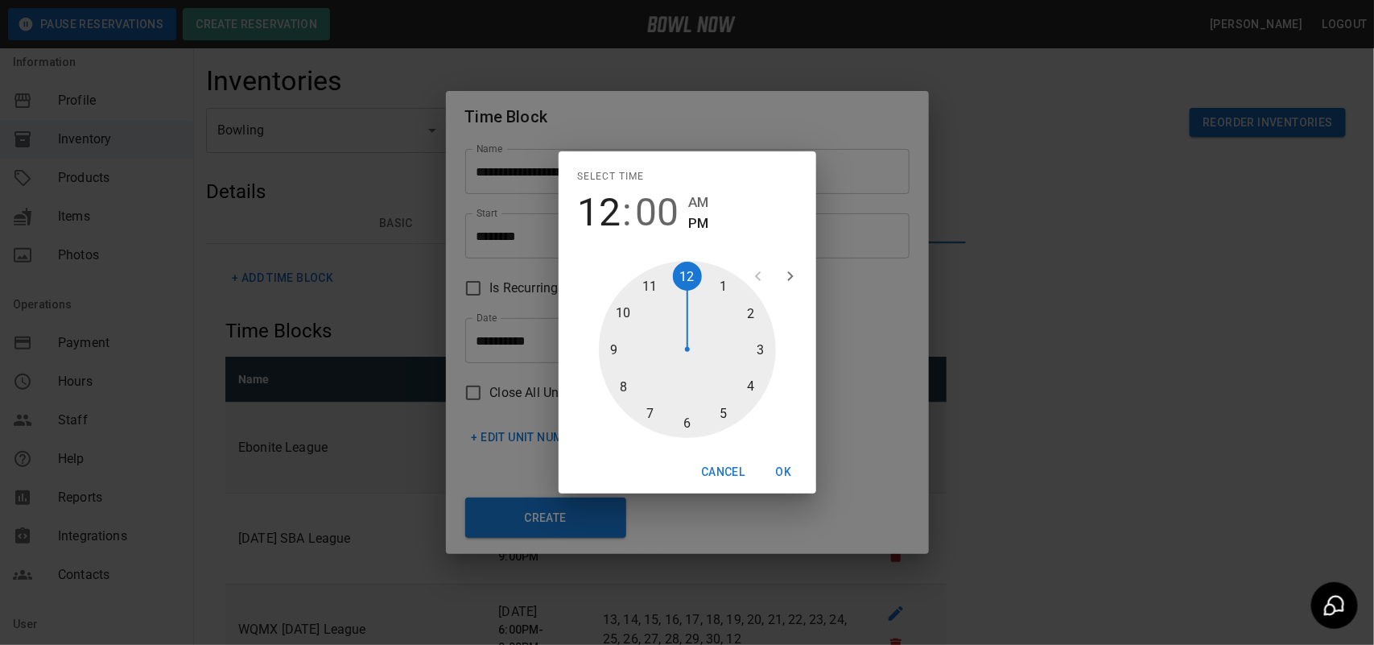
click at [727, 404] on div at bounding box center [687, 349] width 177 height 177
drag, startPoint x: 684, startPoint y: 425, endPoint x: 733, endPoint y: 440, distance: 50.4
click at [685, 427] on div at bounding box center [687, 349] width 177 height 177
type input "********"
click at [778, 472] on button "OK" at bounding box center [784, 472] width 52 height 30
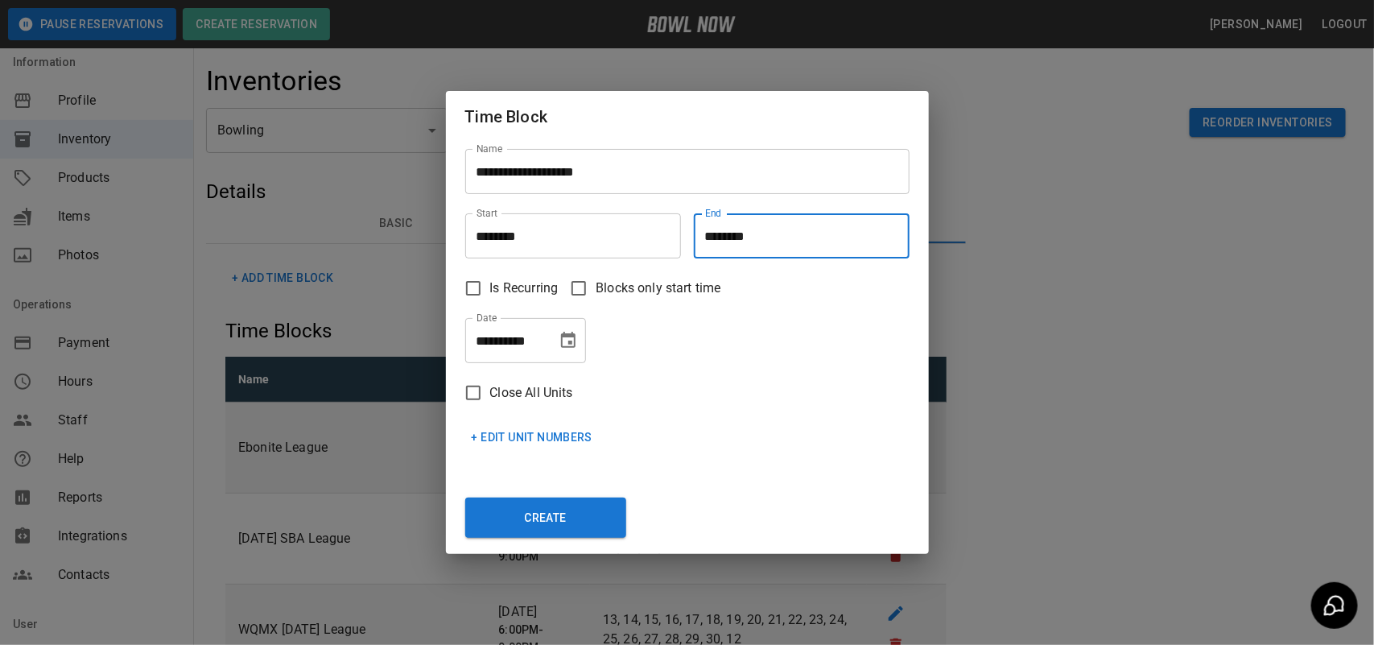
click at [569, 339] on icon "Choose date, selected date is Oct 7, 2025" at bounding box center [568, 340] width 19 height 19
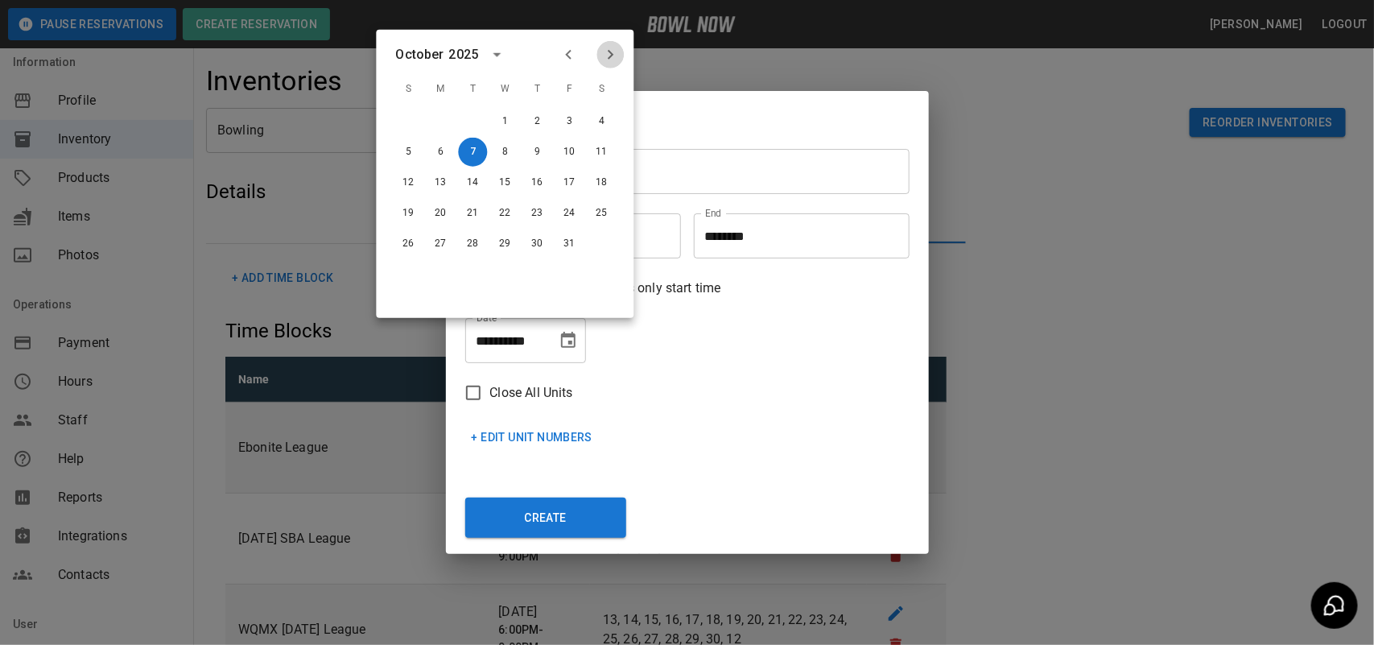
click at [609, 54] on icon "Next month" at bounding box center [610, 54] width 19 height 19
click at [477, 147] on button "6" at bounding box center [473, 152] width 29 height 29
type input "**********"
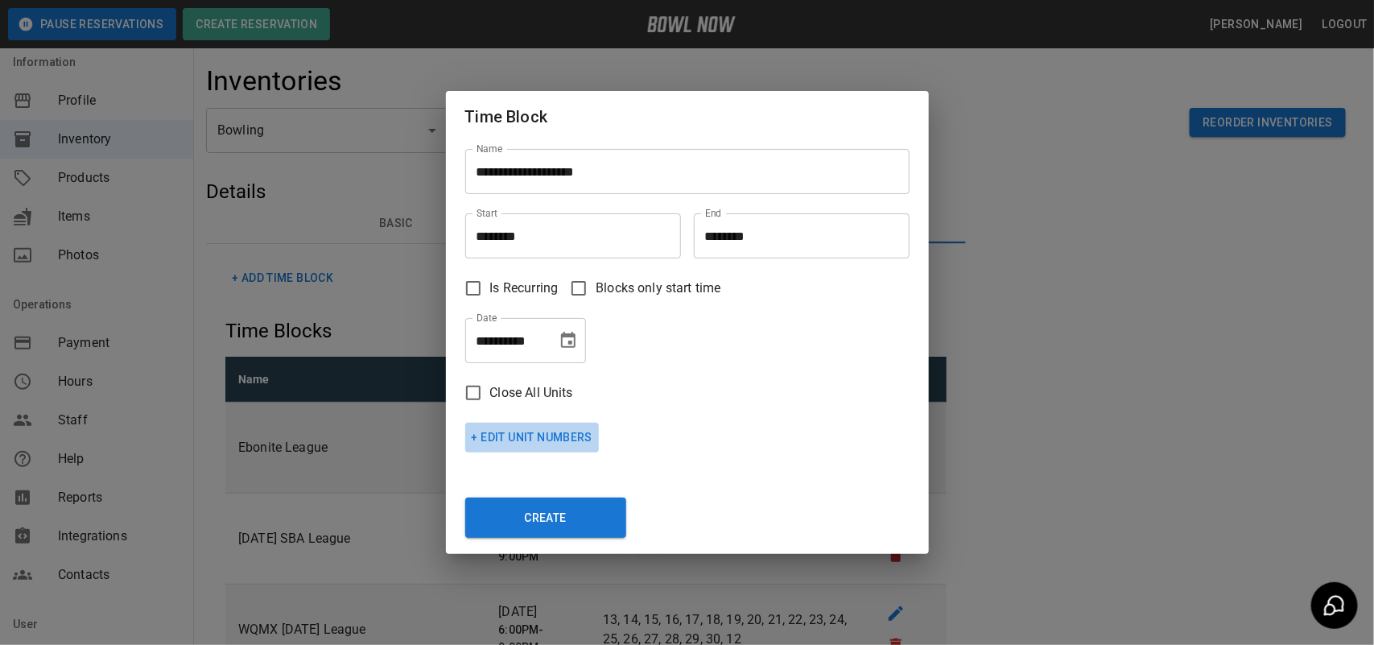
click at [530, 436] on button "+ Edit Unit Numbers" at bounding box center [532, 438] width 134 height 30
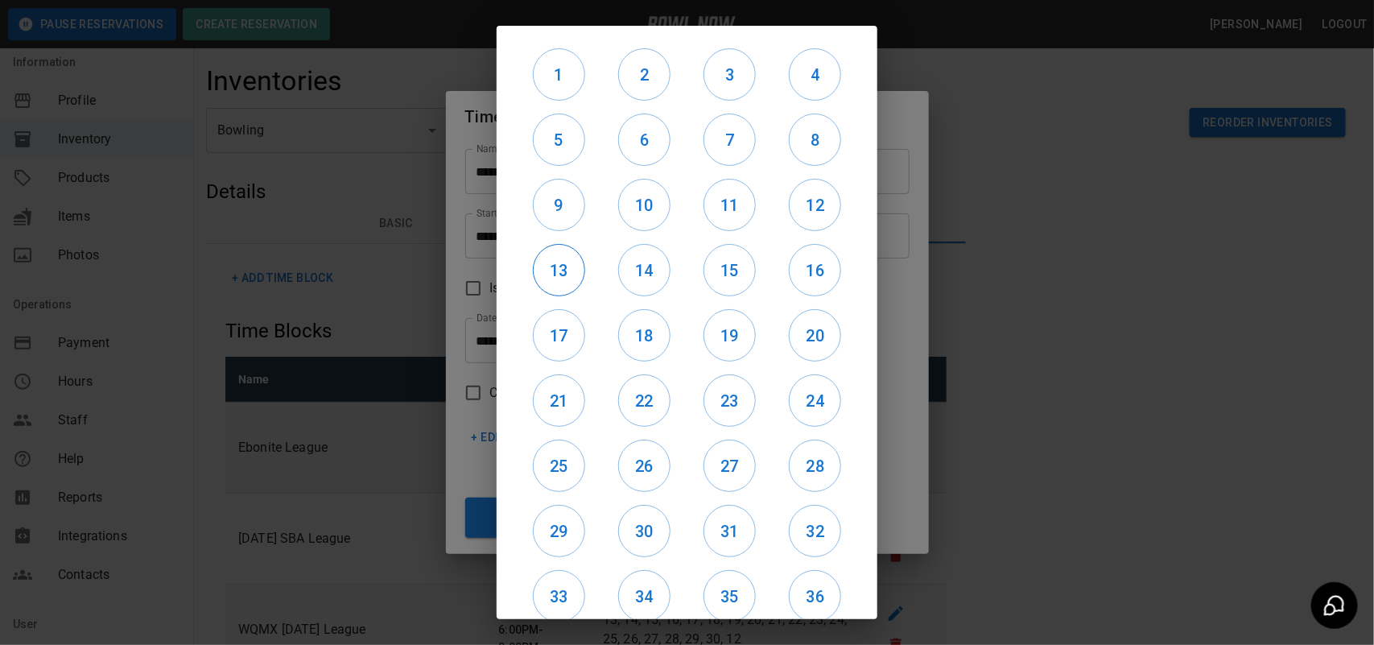
click at [561, 260] on h6 "13" at bounding box center [559, 271] width 51 height 26
click at [564, 211] on h6 "9" at bounding box center [559, 205] width 51 height 26
click at [550, 332] on h6 "17" at bounding box center [559, 336] width 51 height 26
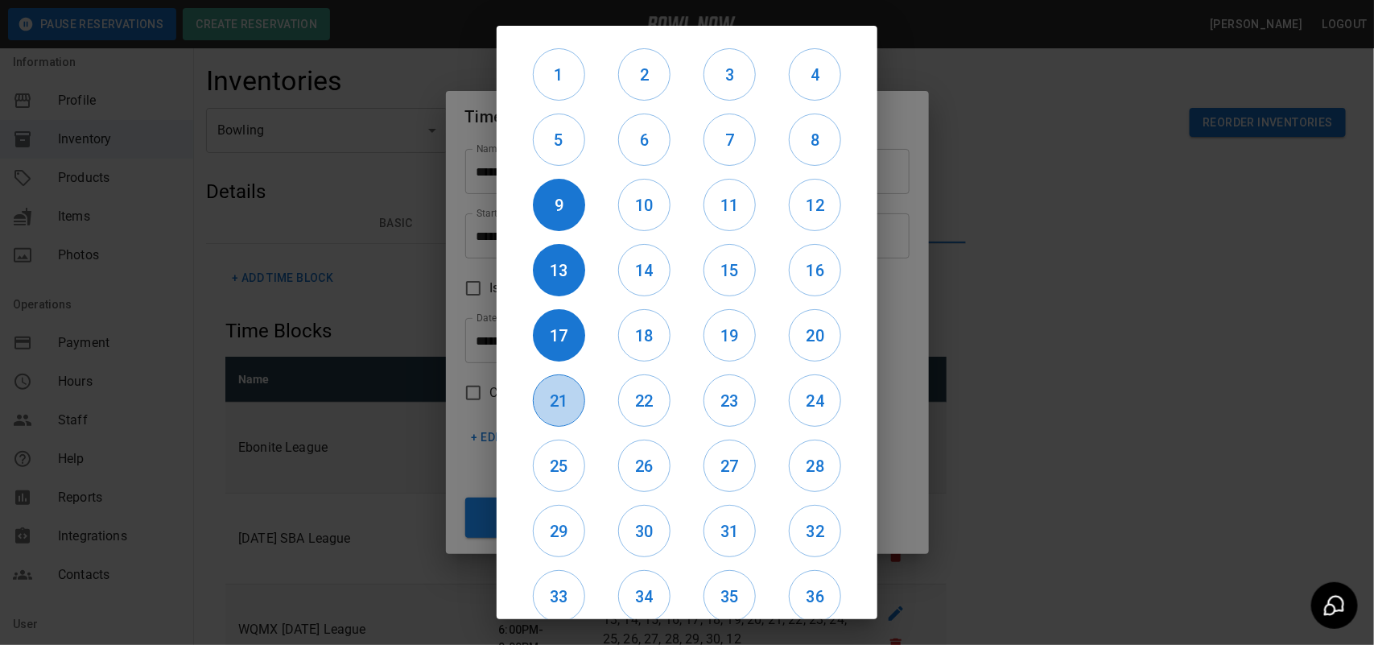
click at [547, 394] on h6 "21" at bounding box center [559, 401] width 51 height 26
click at [650, 391] on h6 "22" at bounding box center [644, 401] width 51 height 26
click at [708, 385] on button "23" at bounding box center [730, 400] width 52 height 52
drag, startPoint x: 789, startPoint y: 378, endPoint x: 811, endPoint y: 322, distance: 60.4
click at [789, 377] on button "24" at bounding box center [815, 400] width 52 height 52
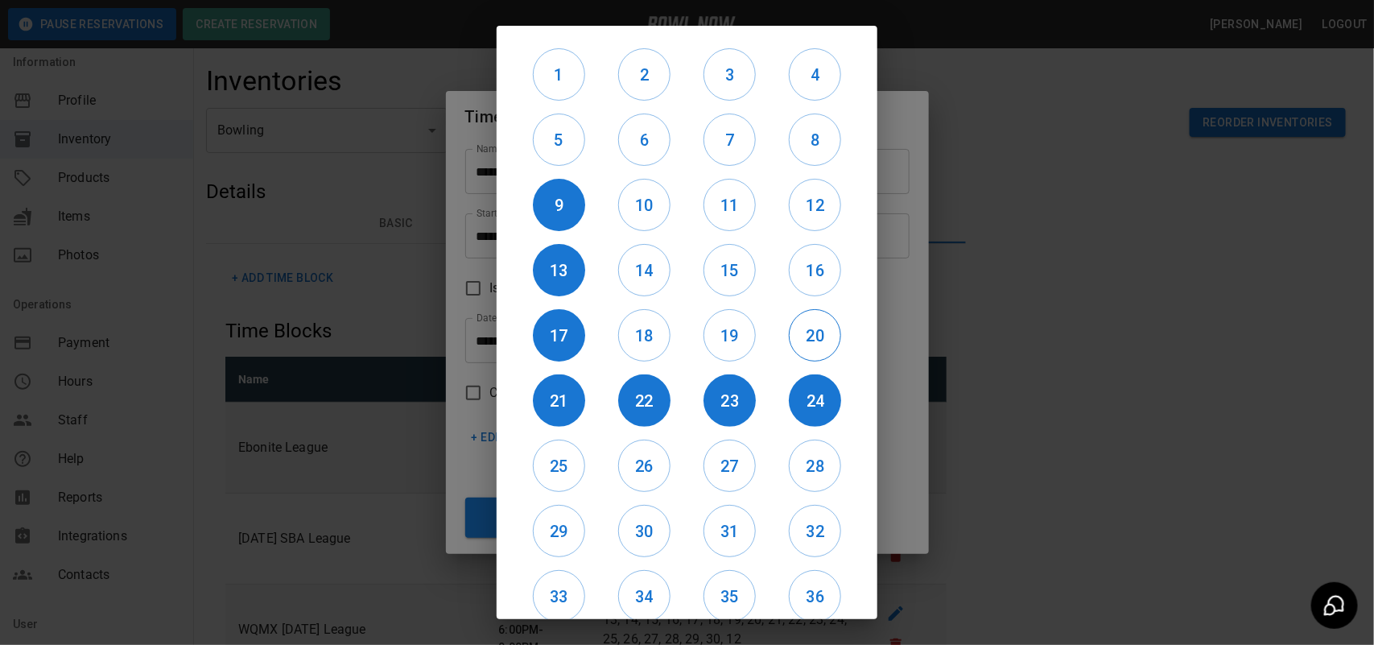
click at [811, 316] on button "20" at bounding box center [815, 335] width 52 height 52
click at [809, 270] on h6 "16" at bounding box center [815, 271] width 51 height 26
click at [806, 210] on h6 "12" at bounding box center [815, 205] width 51 height 26
click at [734, 210] on h6 "11" at bounding box center [729, 205] width 51 height 26
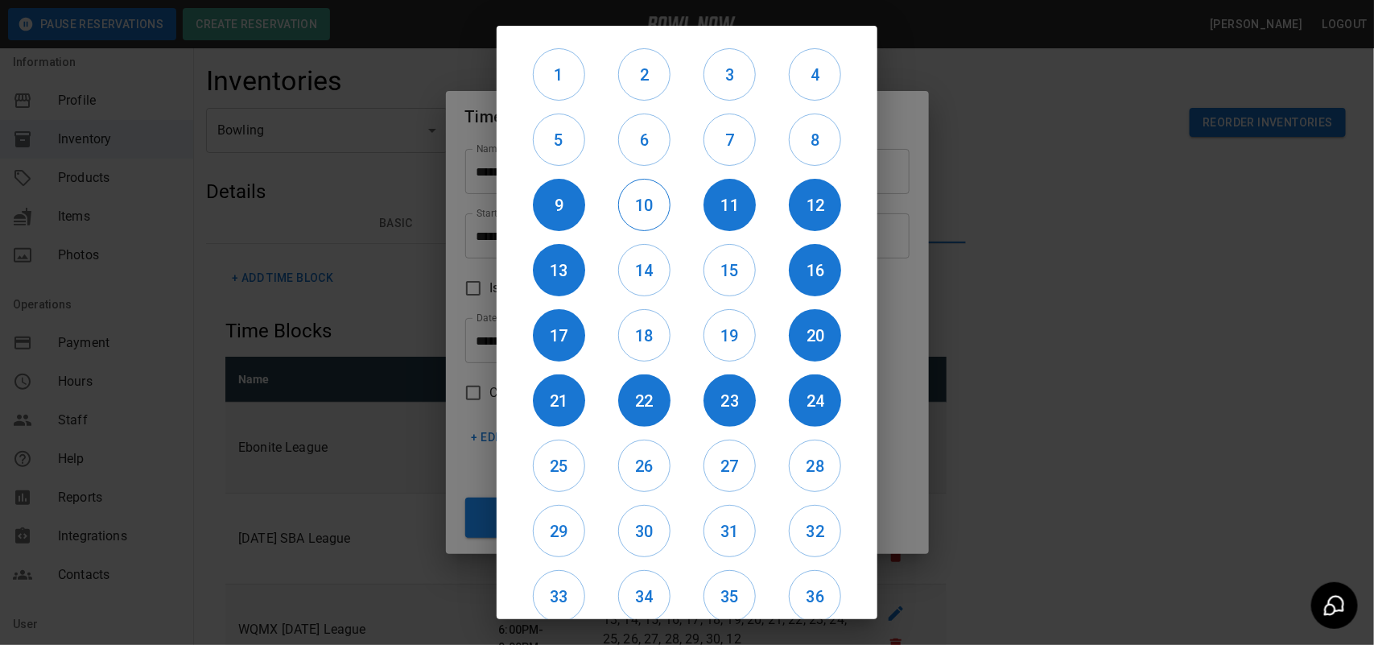
click at [629, 208] on h6 "10" at bounding box center [644, 205] width 51 height 26
click at [650, 271] on h6 "14" at bounding box center [644, 271] width 51 height 26
drag, startPoint x: 640, startPoint y: 320, endPoint x: 650, endPoint y: 310, distance: 14.8
click at [640, 322] on button "18" at bounding box center [644, 335] width 52 height 52
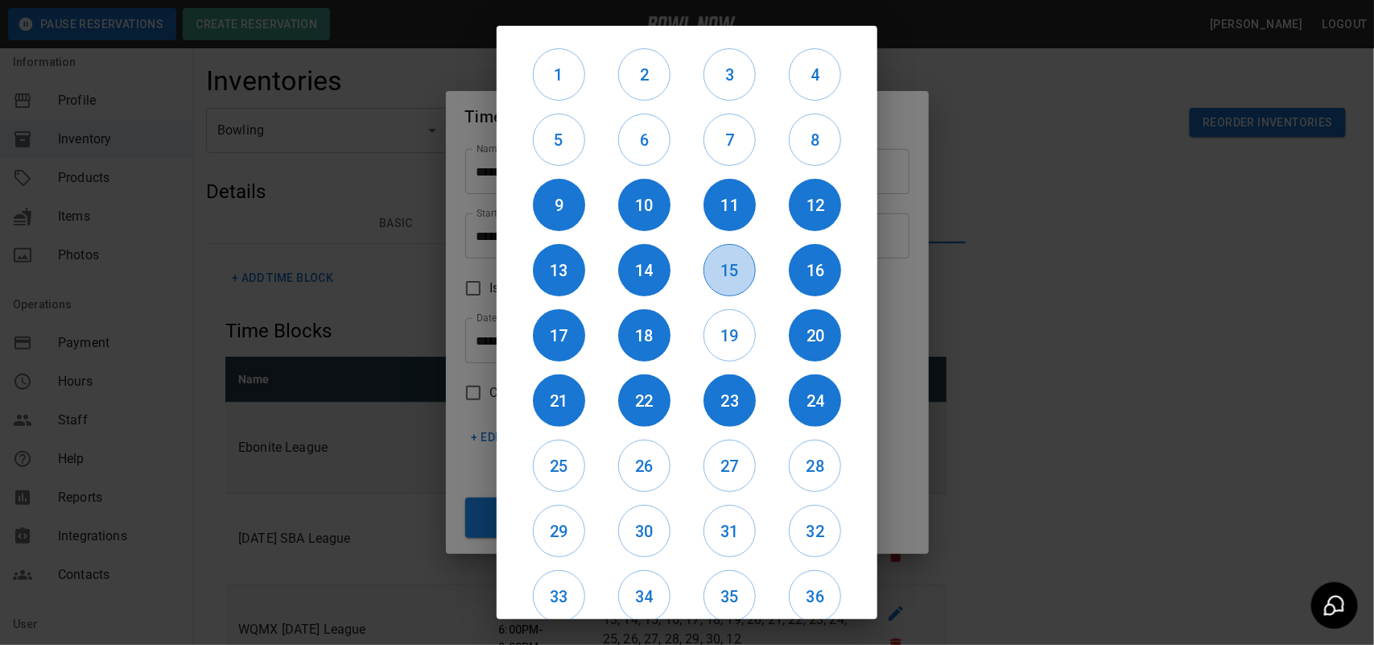
click at [716, 275] on h6 "15" at bounding box center [729, 271] width 51 height 26
click at [715, 332] on h6 "19" at bounding box center [729, 336] width 51 height 26
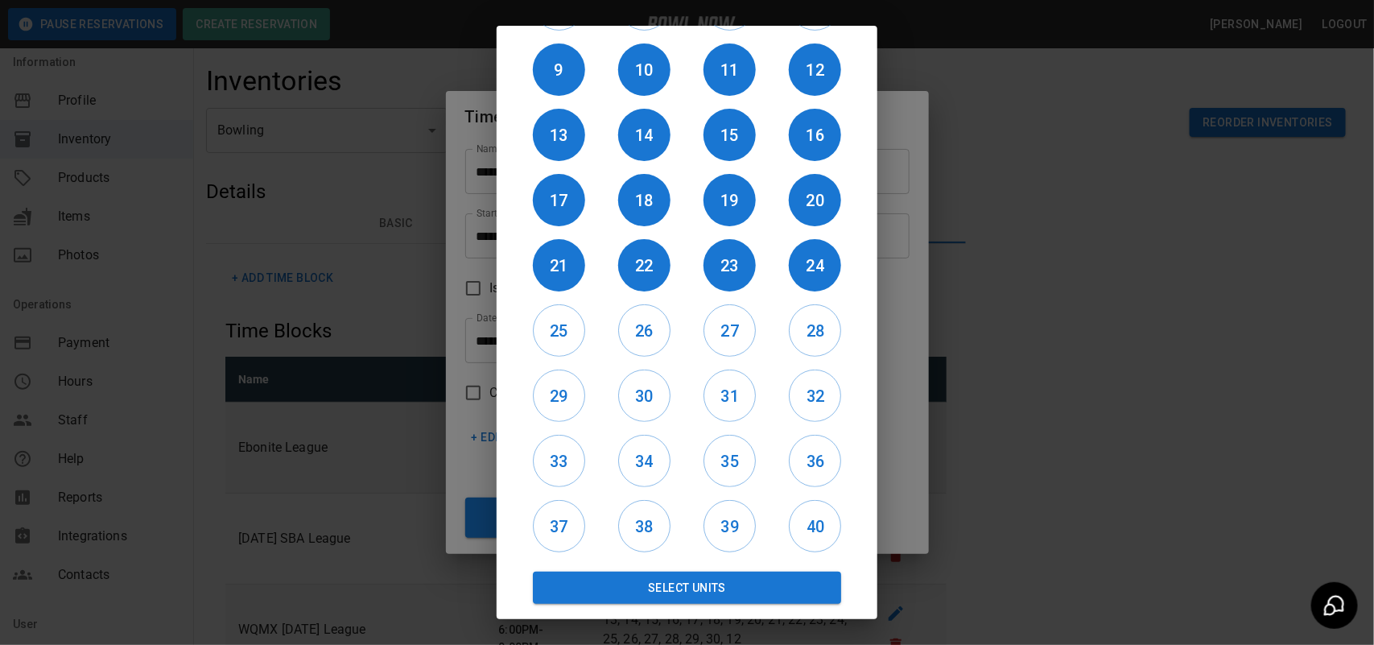
drag, startPoint x: 721, startPoint y: 582, endPoint x: 731, endPoint y: 559, distance: 24.5
click at [722, 582] on button "Select Units" at bounding box center [687, 588] width 308 height 32
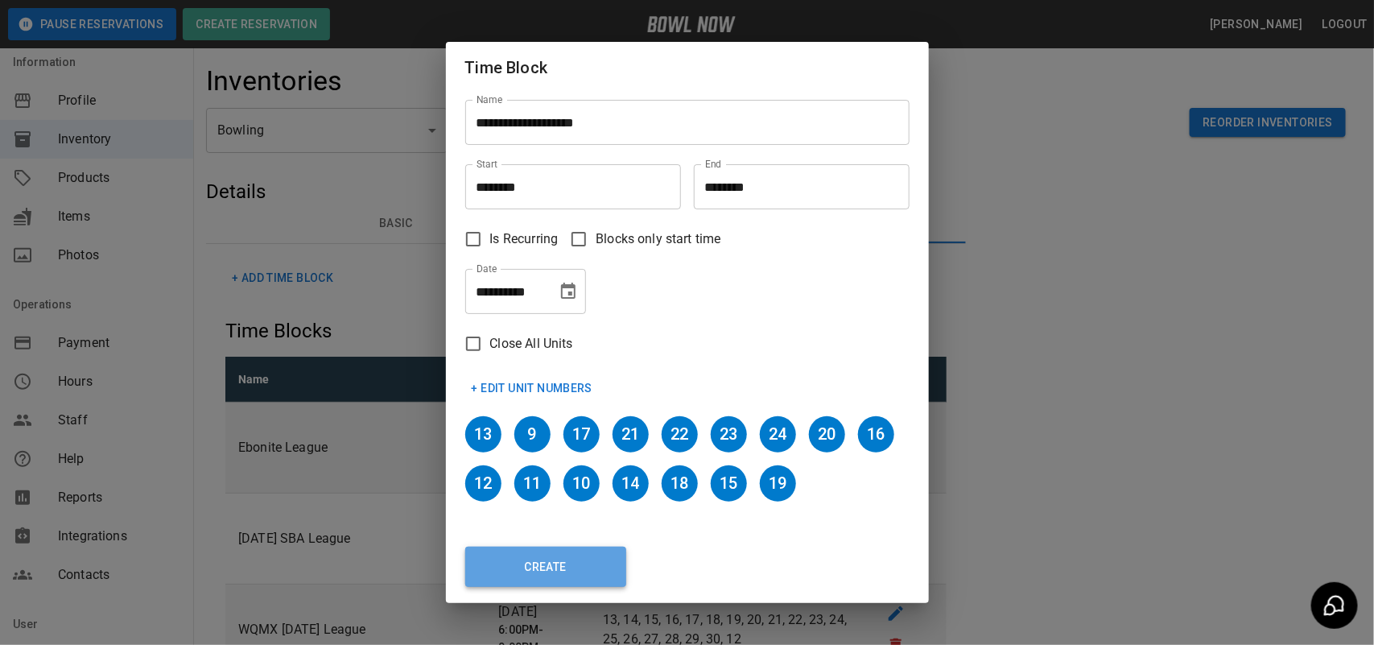
click at [584, 556] on button "Create" at bounding box center [545, 567] width 161 height 40
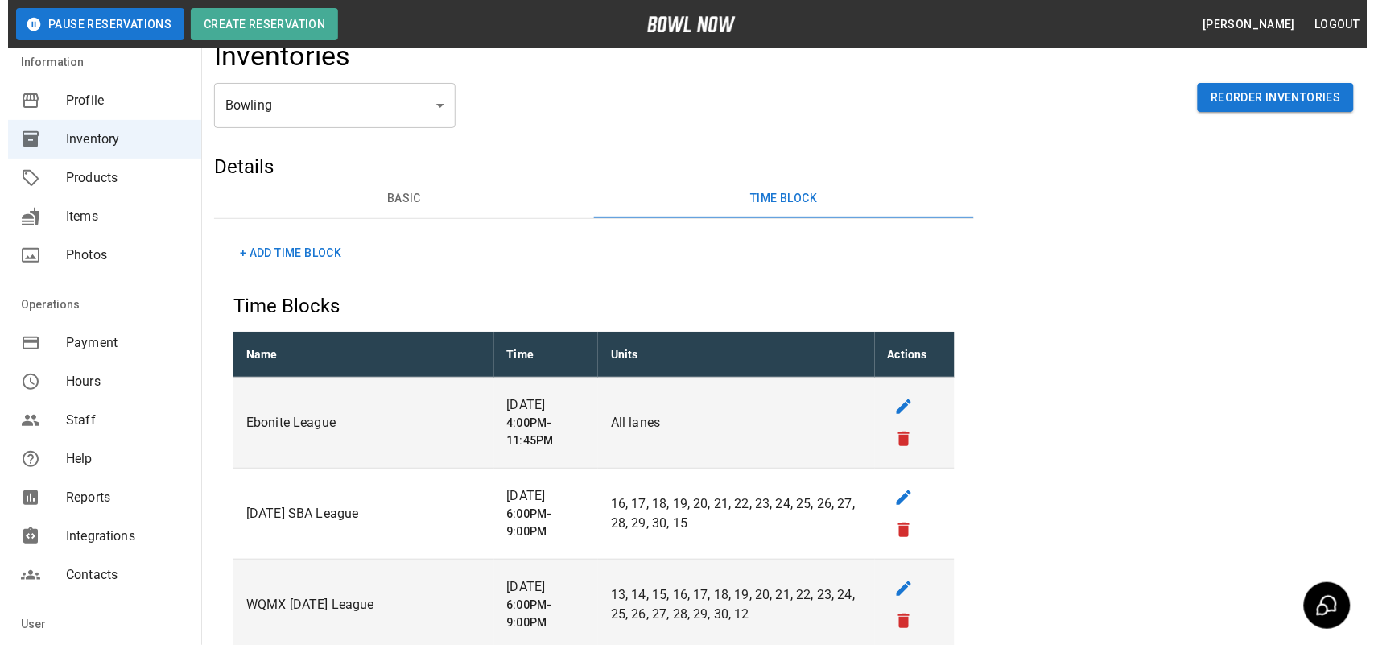
scroll to position [0, 0]
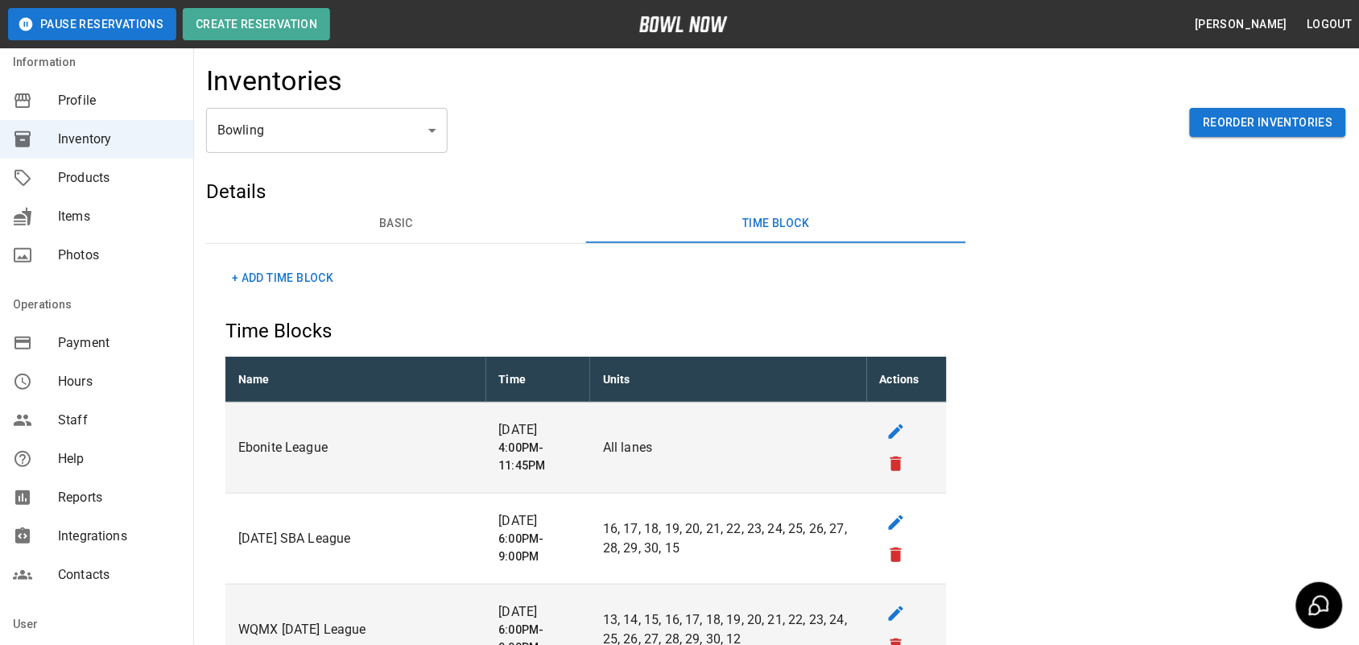
click at [276, 266] on button "+ Add Time Block" at bounding box center [282, 278] width 114 height 30
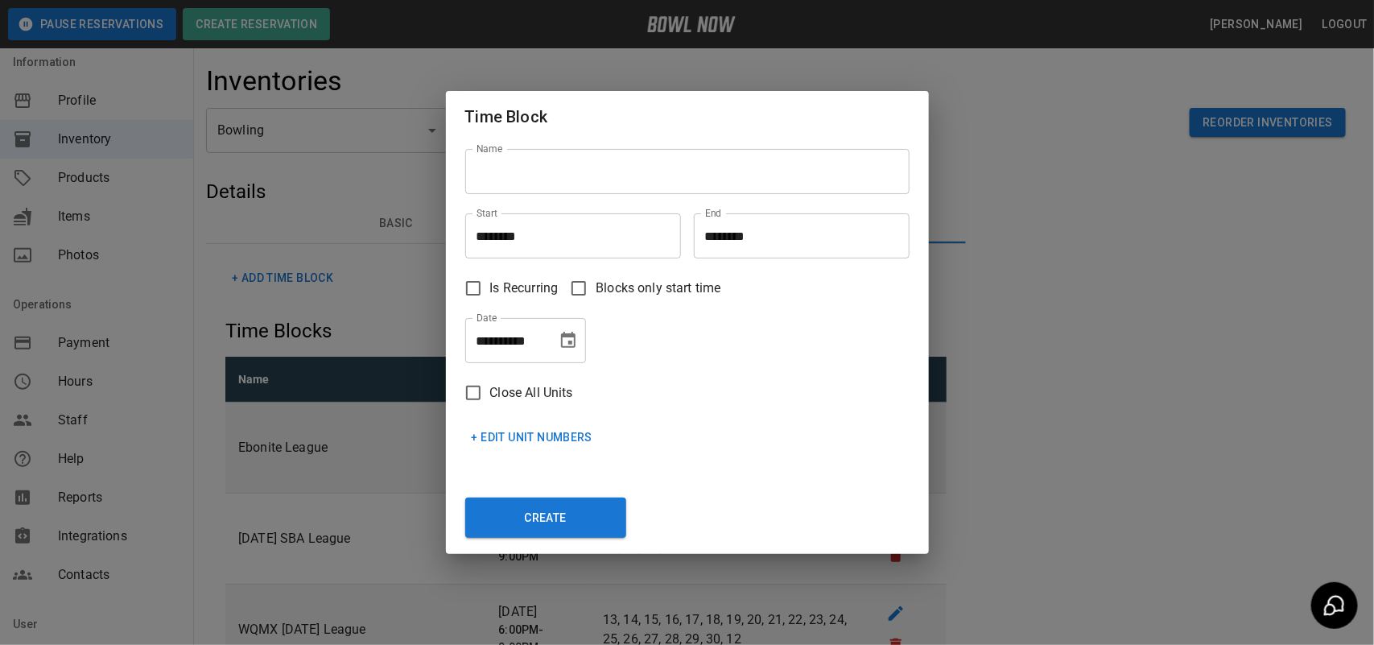
click at [546, 177] on input "Name" at bounding box center [687, 171] width 444 height 45
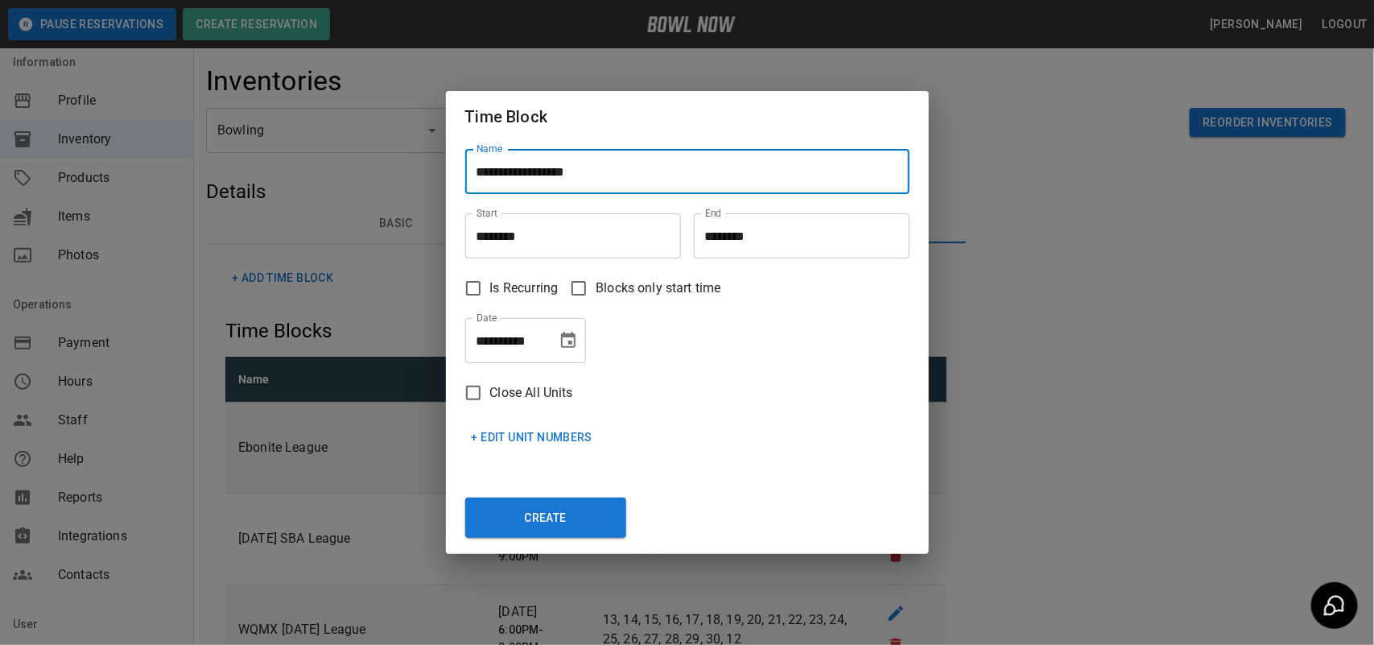
type input "**********"
click at [536, 243] on input "********" at bounding box center [567, 235] width 204 height 45
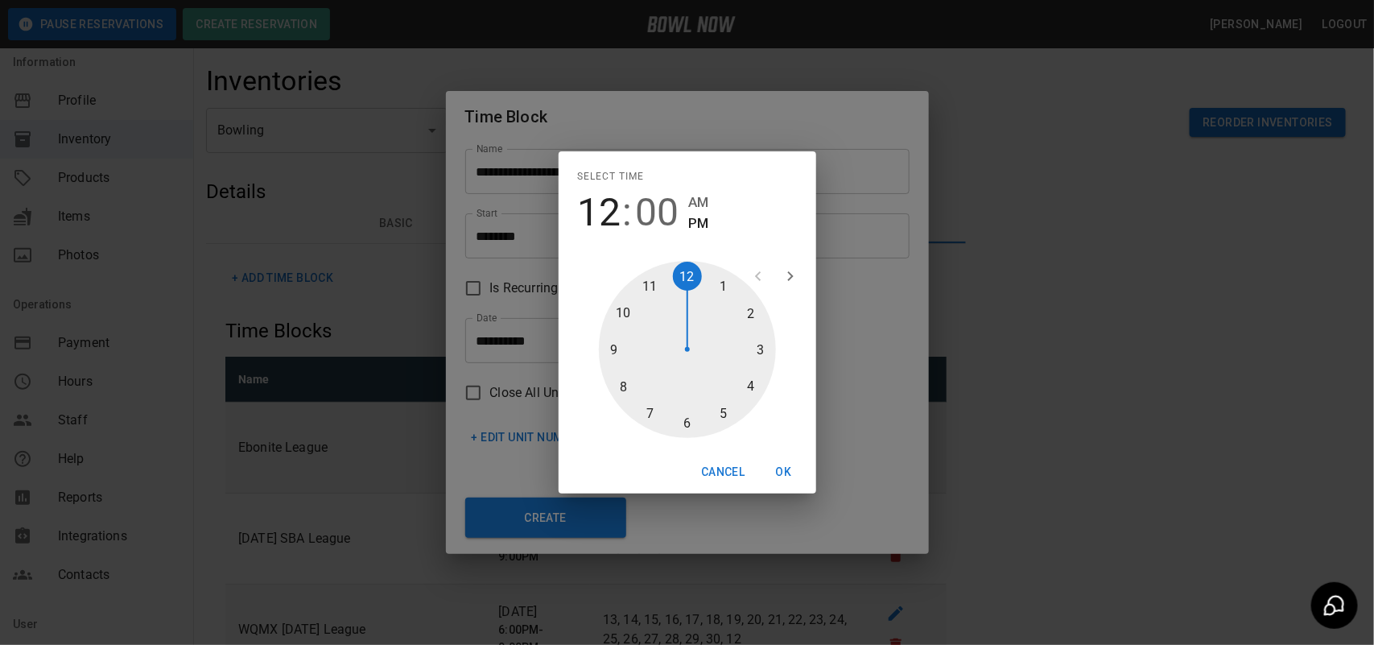
click at [762, 349] on div at bounding box center [687, 349] width 177 height 177
click at [680, 415] on div at bounding box center [687, 349] width 177 height 177
type input "********"
click at [864, 240] on div "Select time 03 : 30 AM PM 05 10 15 20 25 30 35 40 45 50 55 00 Cancel OK" at bounding box center [687, 322] width 1374 height 645
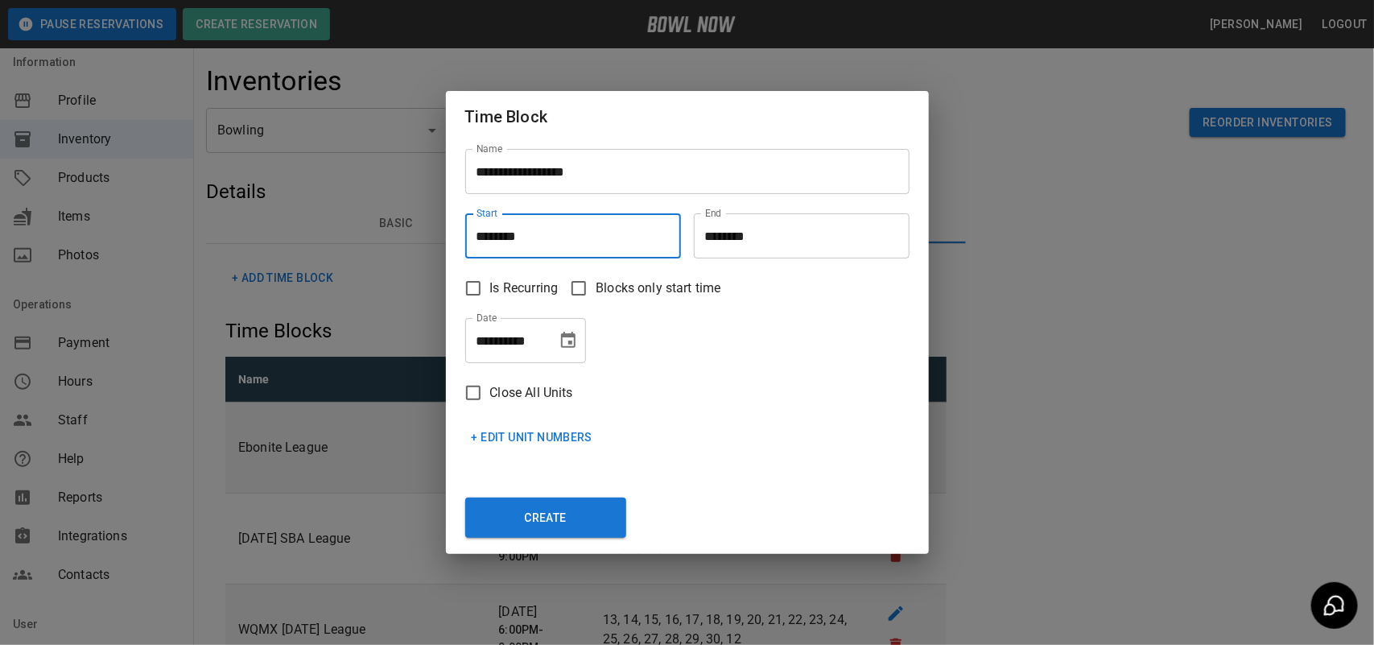
click at [766, 238] on input "********" at bounding box center [796, 235] width 204 height 45
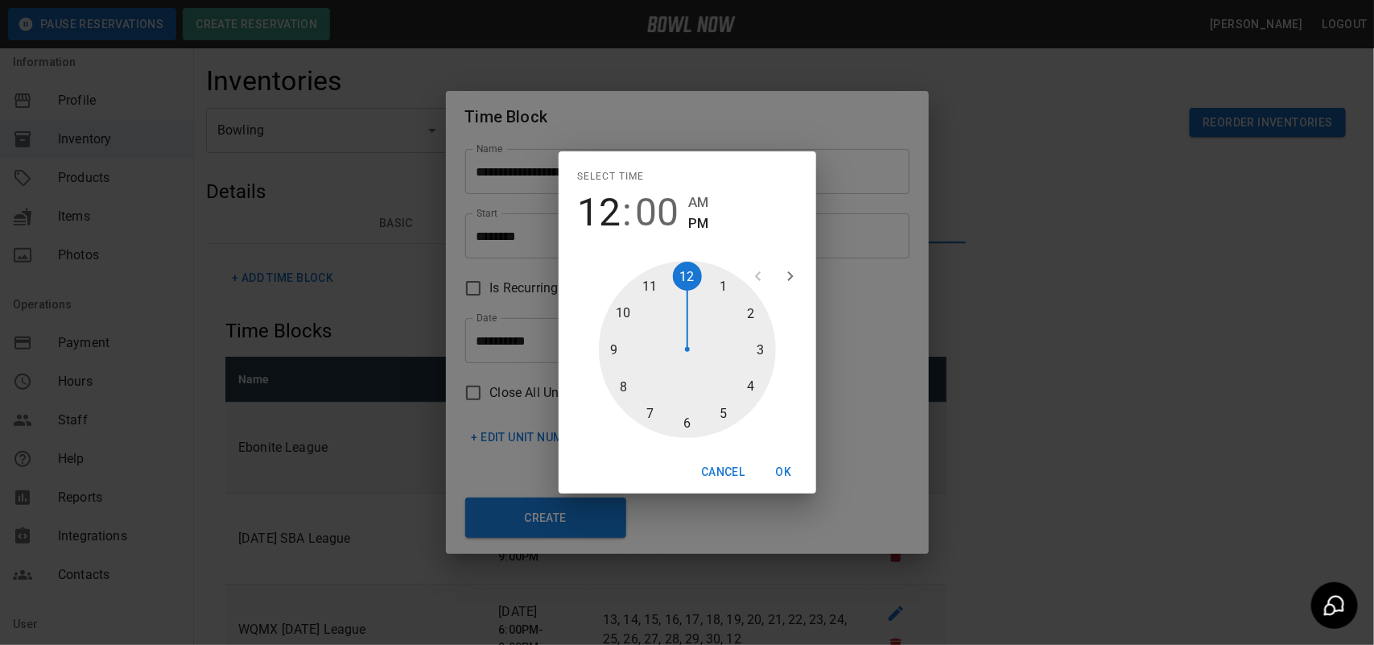
click at [719, 413] on div at bounding box center [687, 349] width 177 height 177
type input "********"
drag, startPoint x: 695, startPoint y: 419, endPoint x: 704, endPoint y: 425, distance: 11.2
click at [694, 419] on div at bounding box center [687, 349] width 177 height 177
click at [790, 479] on button "OK" at bounding box center [784, 472] width 52 height 30
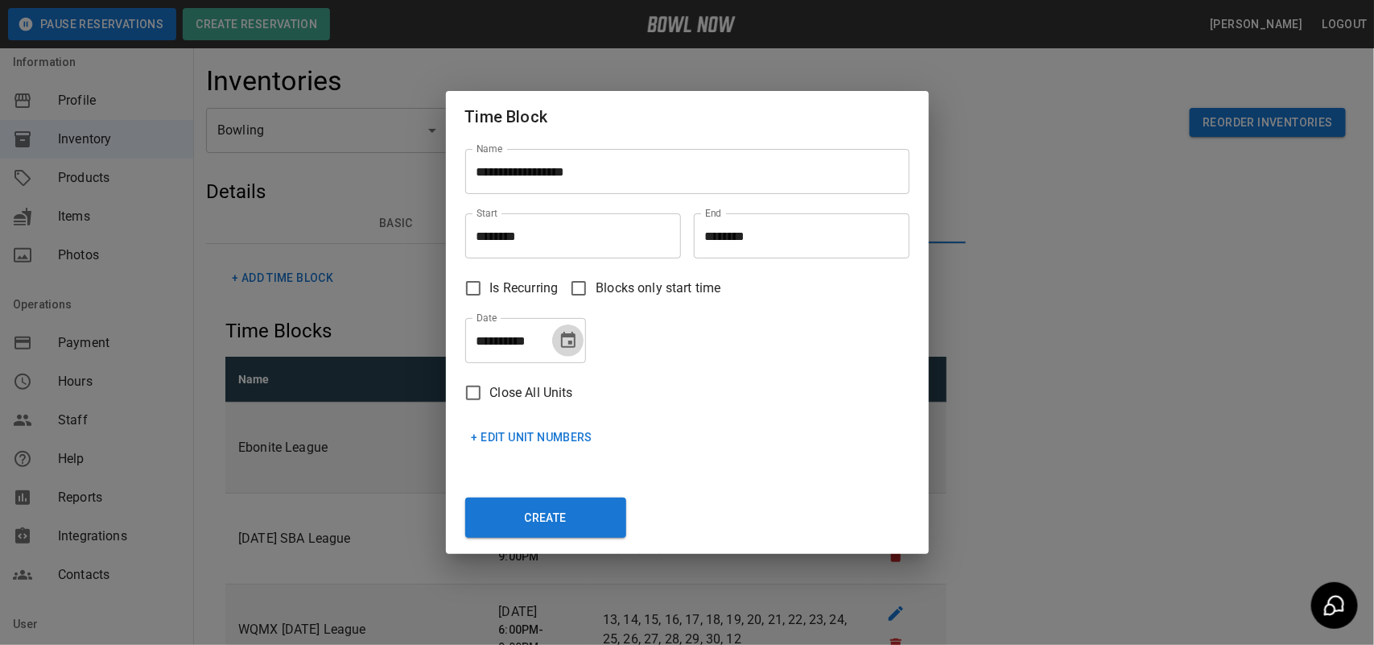
click at [561, 347] on icon "Choose date, selected date is Oct 7, 2025" at bounding box center [568, 340] width 19 height 19
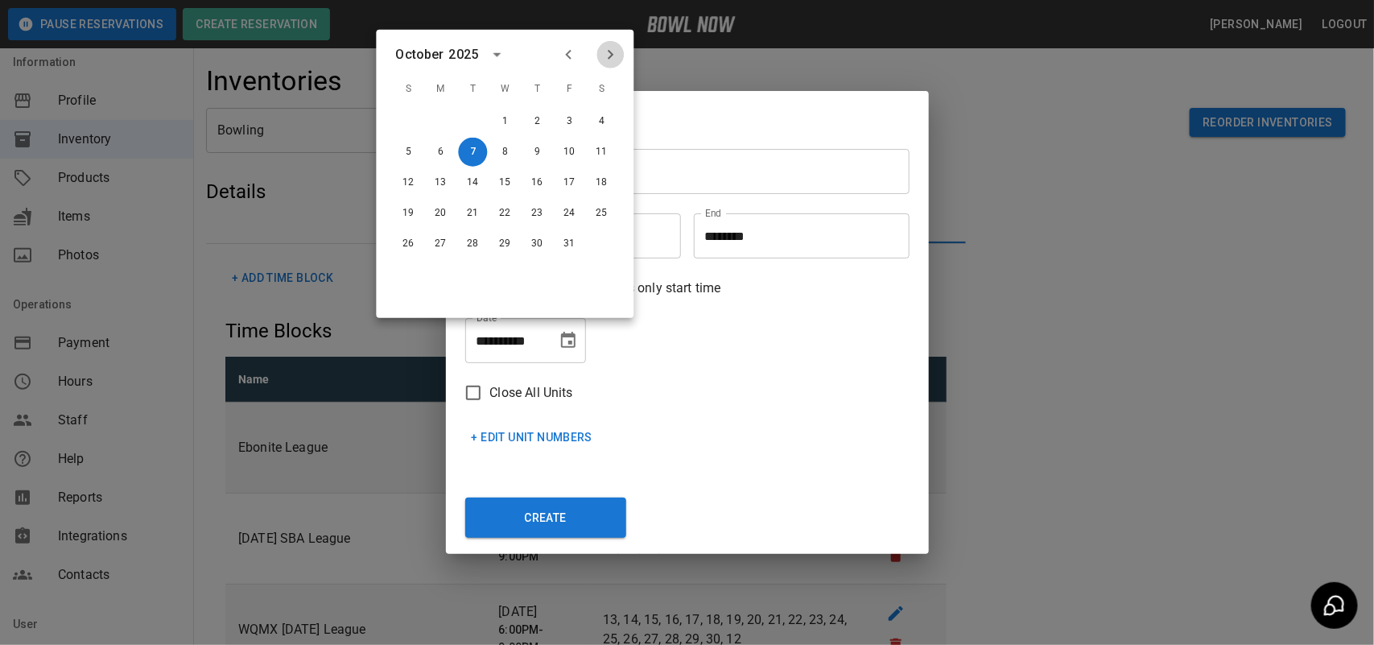
click at [609, 47] on icon "Next month" at bounding box center [610, 54] width 19 height 19
click at [574, 149] on button "9" at bounding box center [569, 152] width 29 height 29
type input "**********"
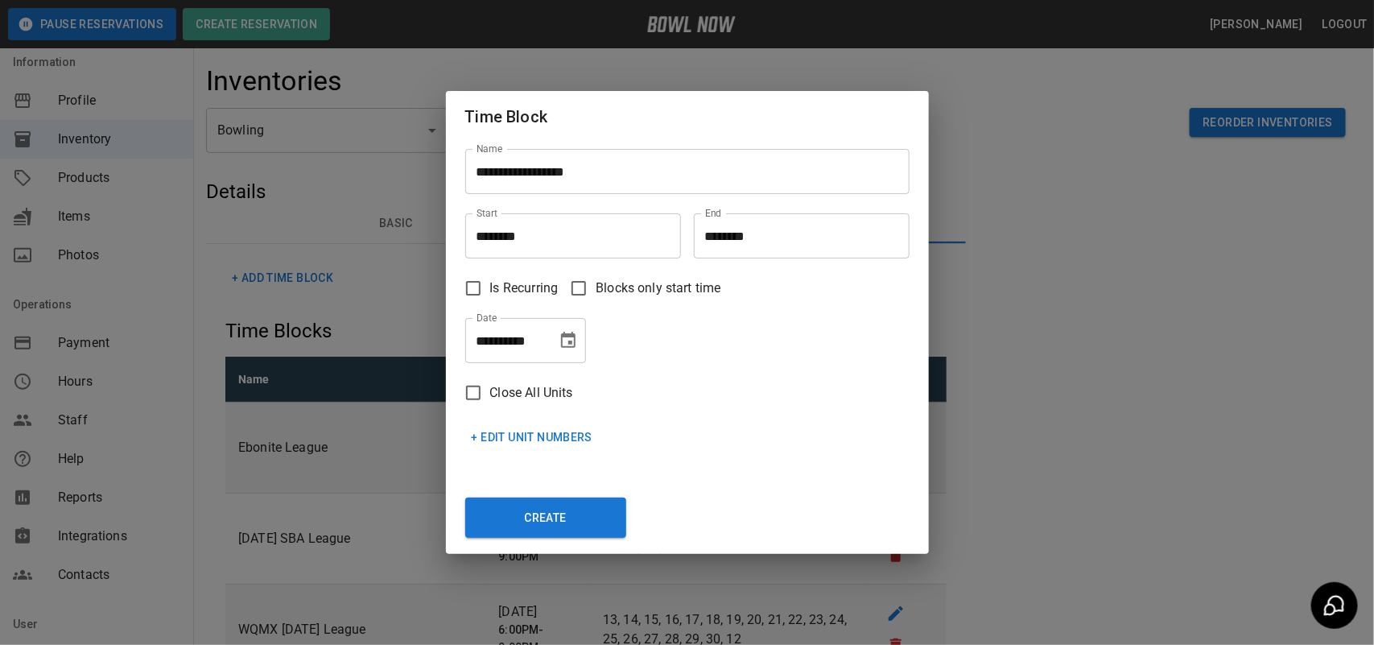
click at [533, 448] on button "+ Edit Unit Numbers" at bounding box center [532, 438] width 134 height 30
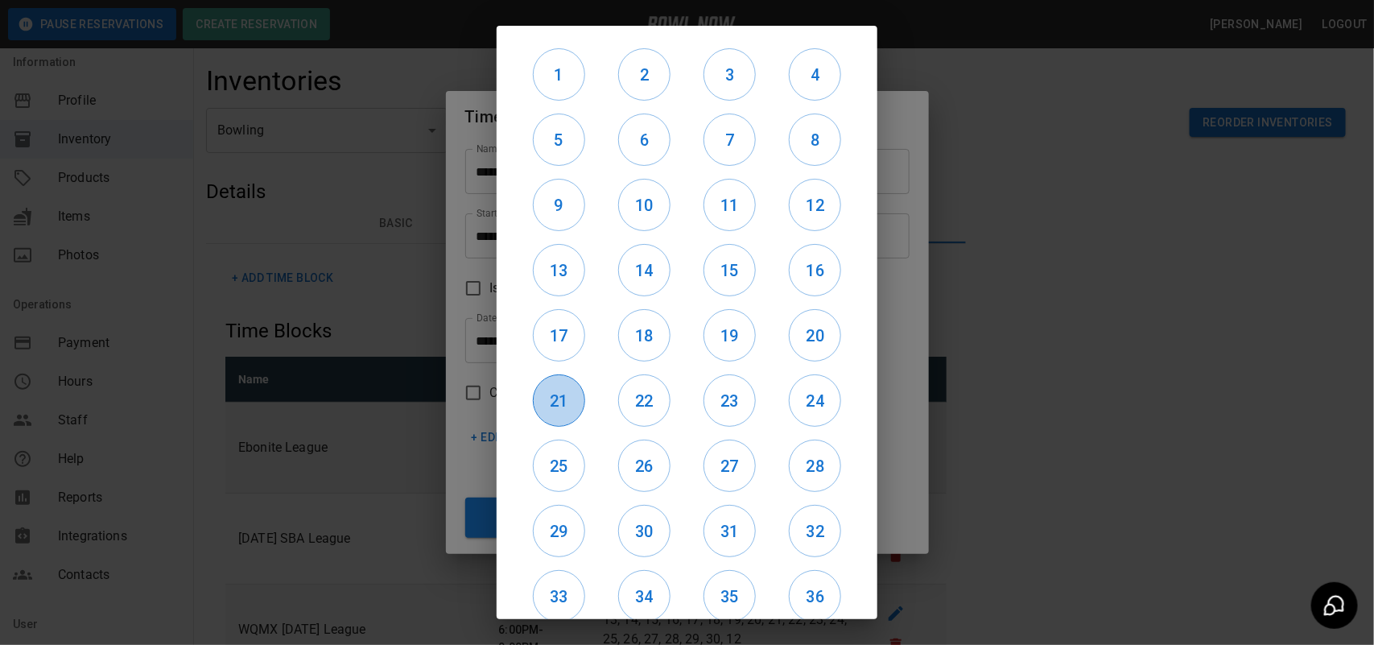
click at [550, 411] on h6 "21" at bounding box center [559, 401] width 51 height 26
click at [552, 328] on h6 "17" at bounding box center [559, 336] width 51 height 26
click at [551, 276] on h6 "13" at bounding box center [559, 271] width 51 height 26
click at [551, 193] on h6 "9" at bounding box center [559, 205] width 51 height 26
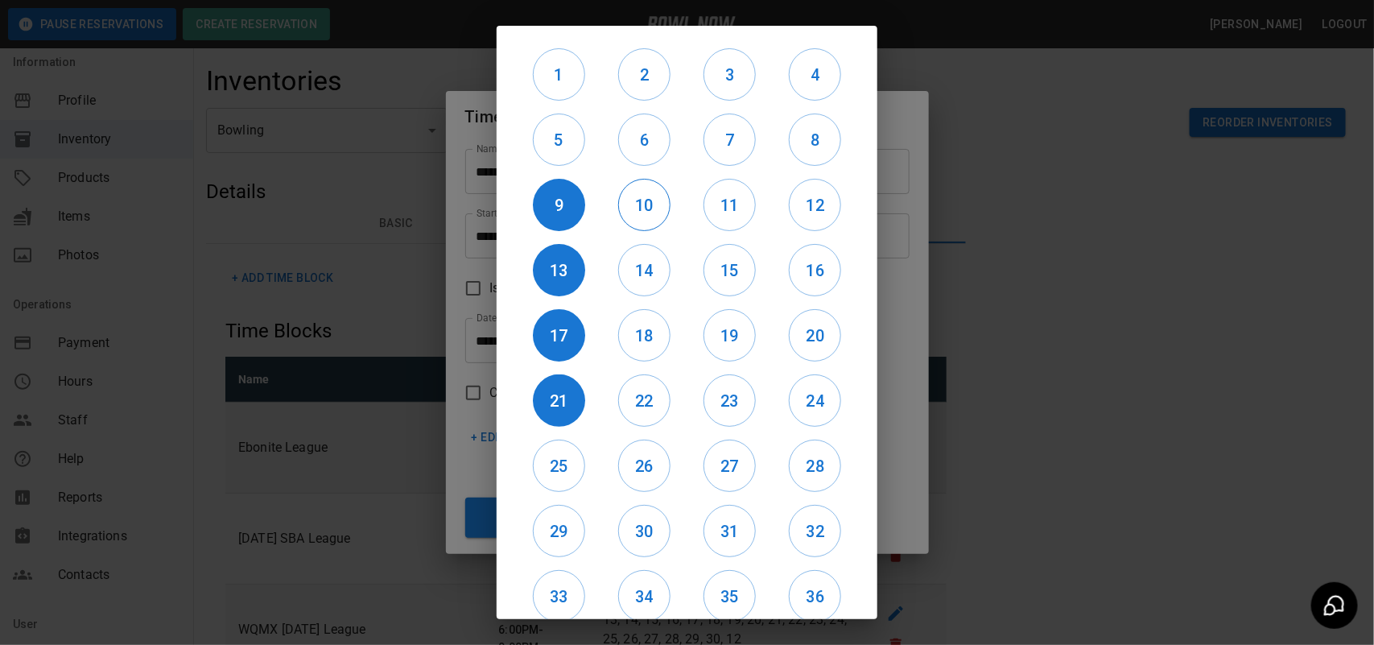
drag, startPoint x: 614, startPoint y: 218, endPoint x: 624, endPoint y: 217, distance: 9.7
click at [624, 217] on div "10" at bounding box center [643, 204] width 85 height 65
click at [799, 201] on h6 "12" at bounding box center [815, 205] width 51 height 26
click at [806, 358] on button "20" at bounding box center [815, 335] width 52 height 52
click at [801, 383] on button "24" at bounding box center [815, 400] width 52 height 52
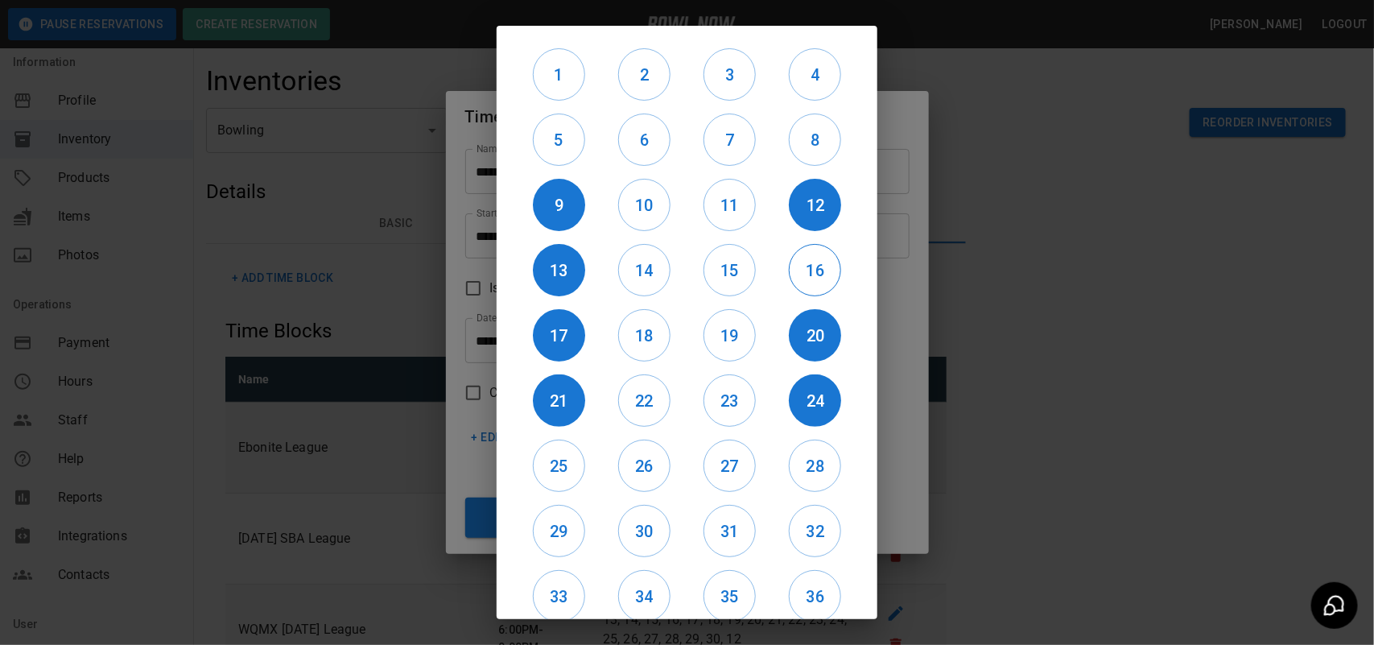
click at [790, 279] on h6 "16" at bounding box center [815, 271] width 51 height 26
click at [729, 388] on h6 "23" at bounding box center [729, 401] width 51 height 26
click at [710, 312] on button "19" at bounding box center [730, 335] width 52 height 52
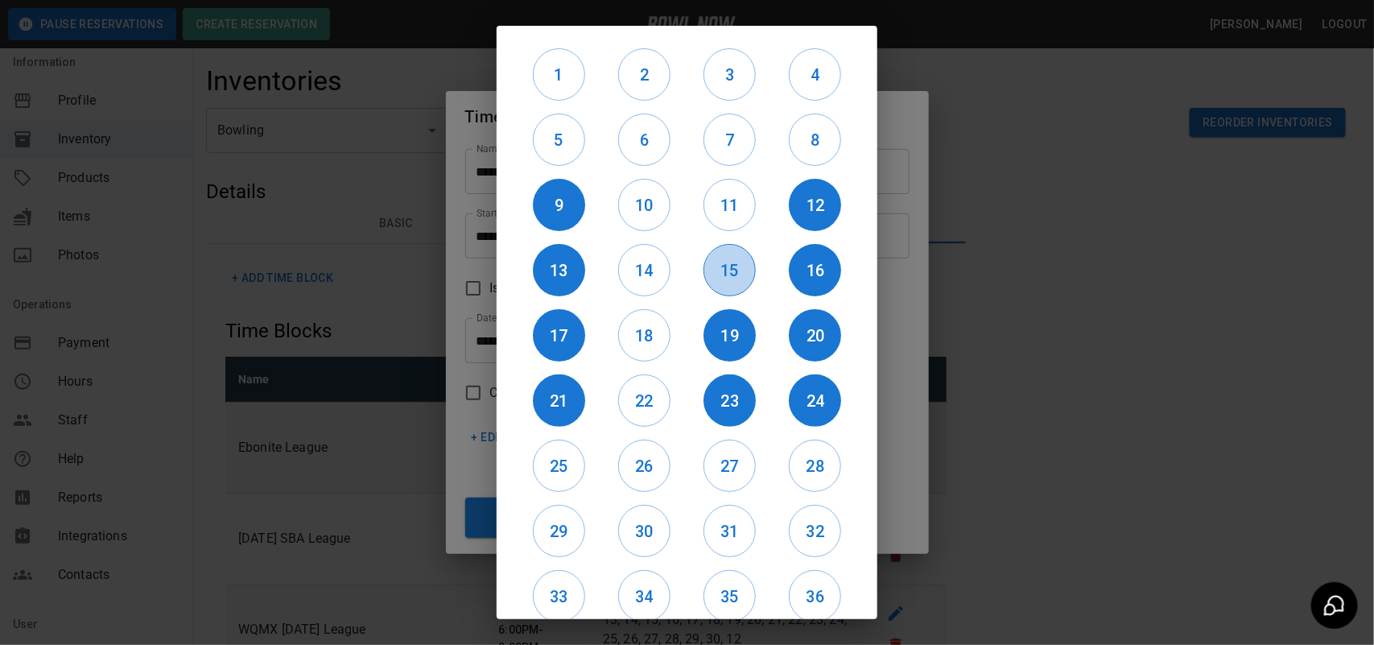
click at [717, 267] on h6 "15" at bounding box center [729, 271] width 51 height 26
click at [717, 192] on h6 "11" at bounding box center [729, 205] width 51 height 26
click at [642, 194] on h6 "10" at bounding box center [644, 205] width 51 height 26
drag, startPoint x: 646, startPoint y: 259, endPoint x: 650, endPoint y: 299, distance: 40.5
click at [646, 262] on h6 "14" at bounding box center [644, 271] width 51 height 26
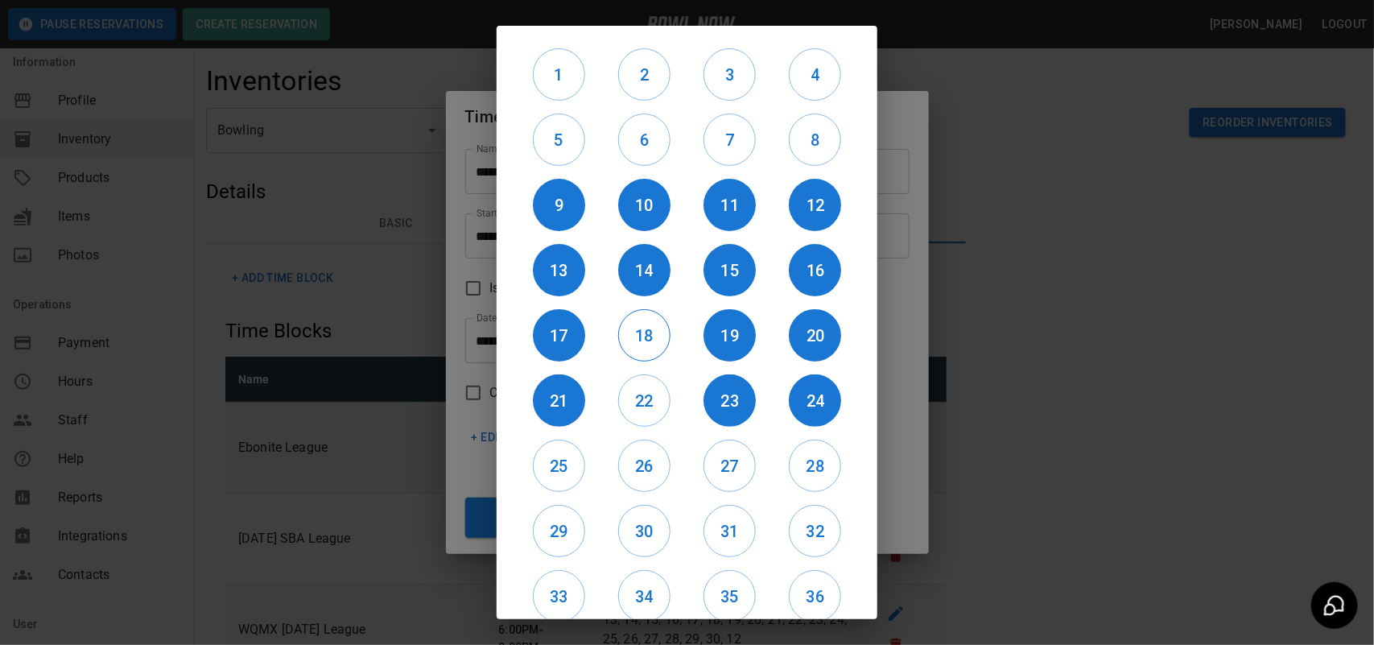
click at [654, 316] on button "18" at bounding box center [644, 335] width 52 height 52
click at [642, 364] on div "18" at bounding box center [643, 335] width 85 height 65
click at [646, 399] on h6 "22" at bounding box center [644, 401] width 51 height 26
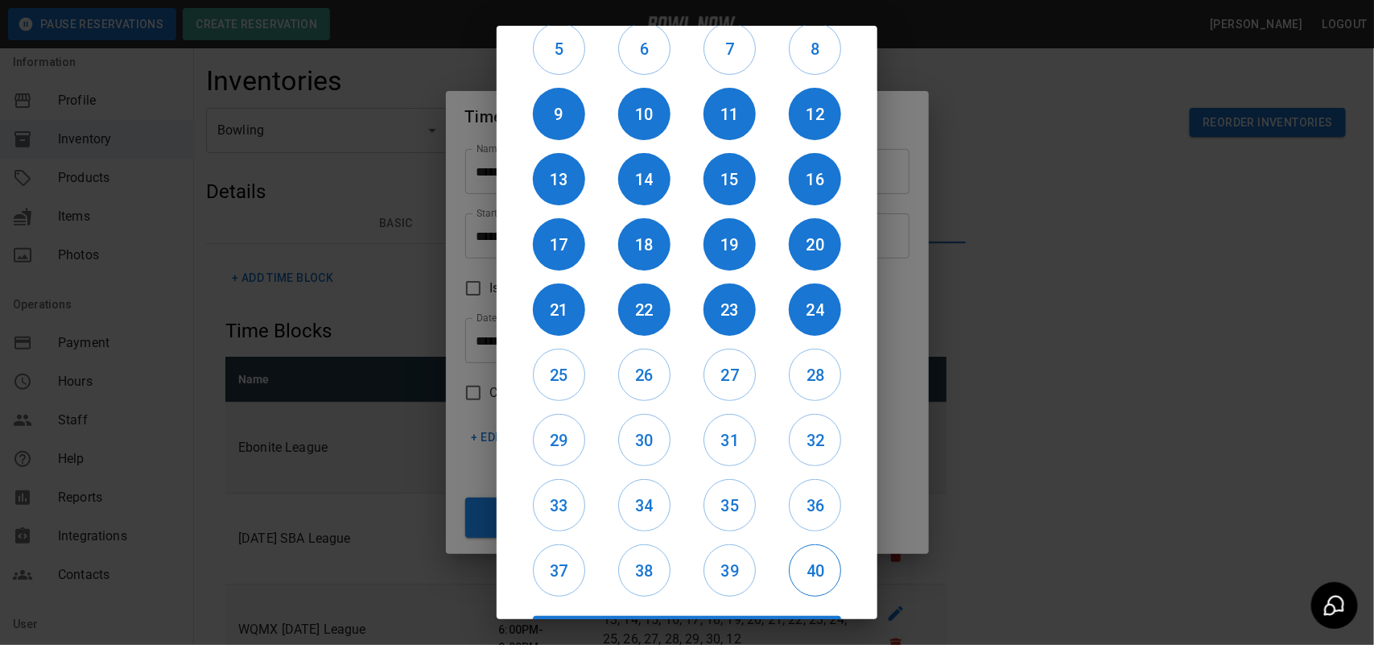
scroll to position [135, 0]
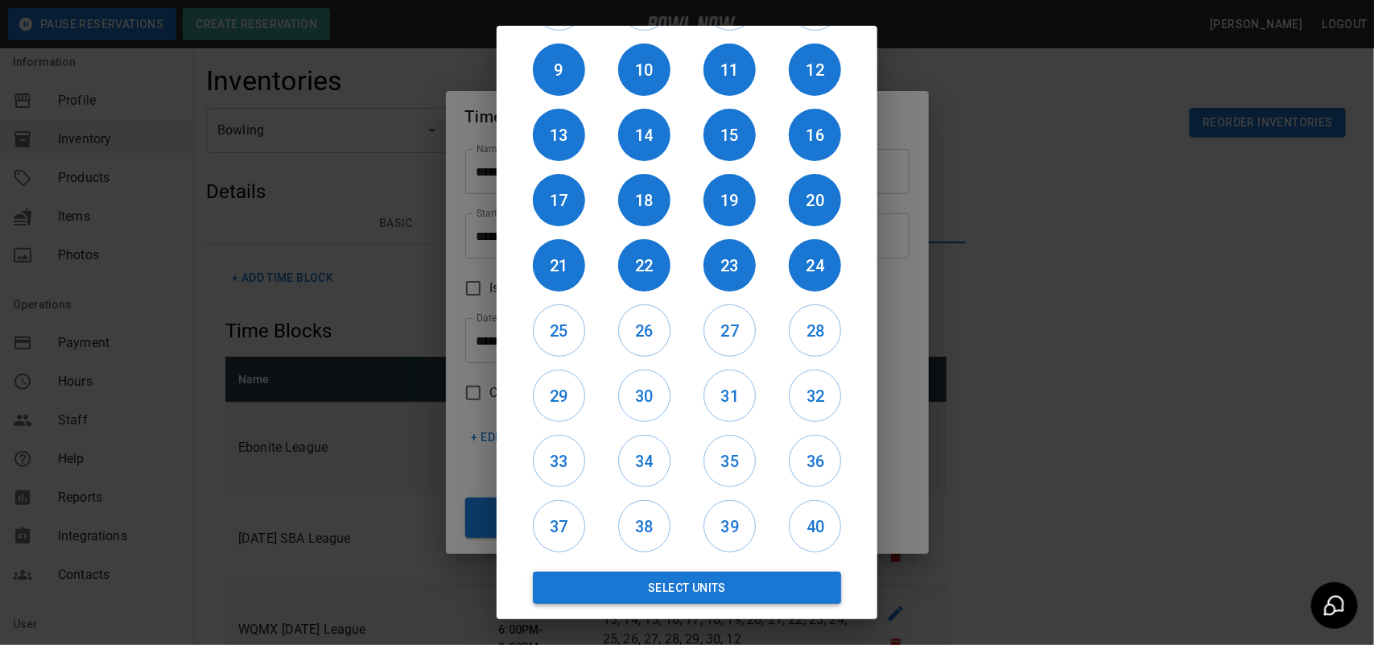
click at [782, 589] on button "Select Units" at bounding box center [687, 588] width 308 height 32
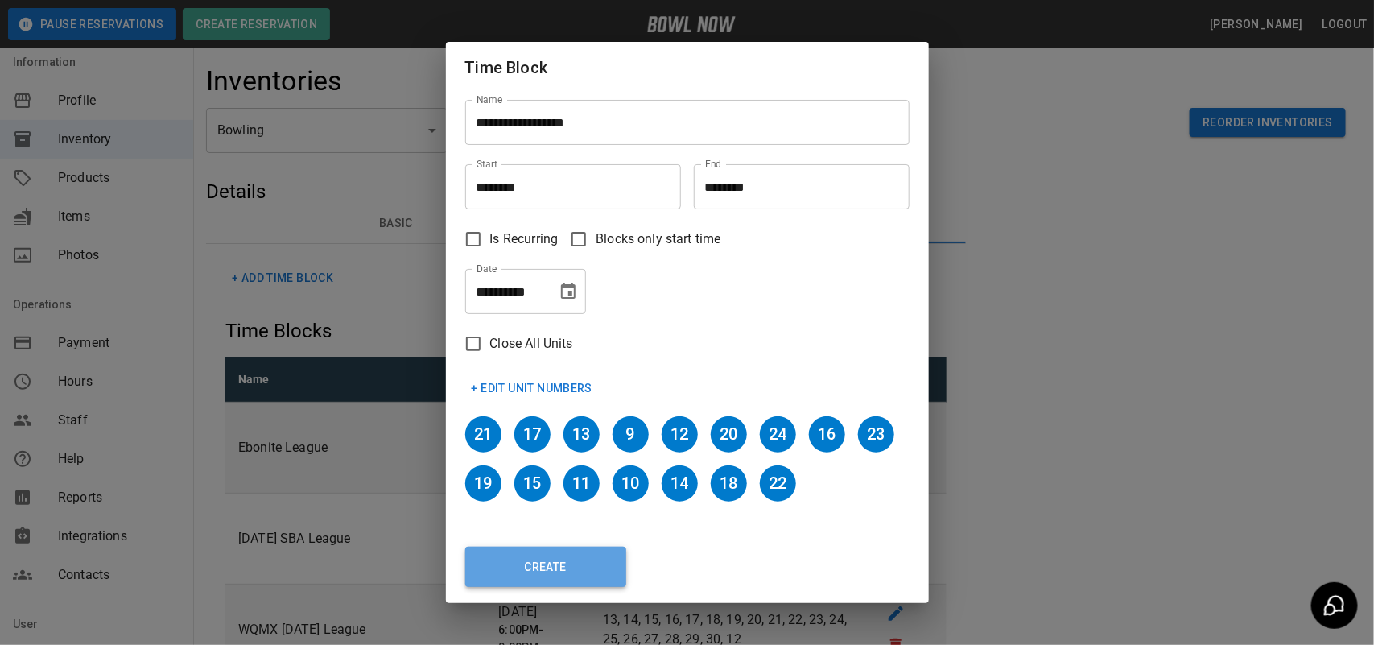
click at [580, 572] on button "Create" at bounding box center [545, 567] width 161 height 40
type input "********"
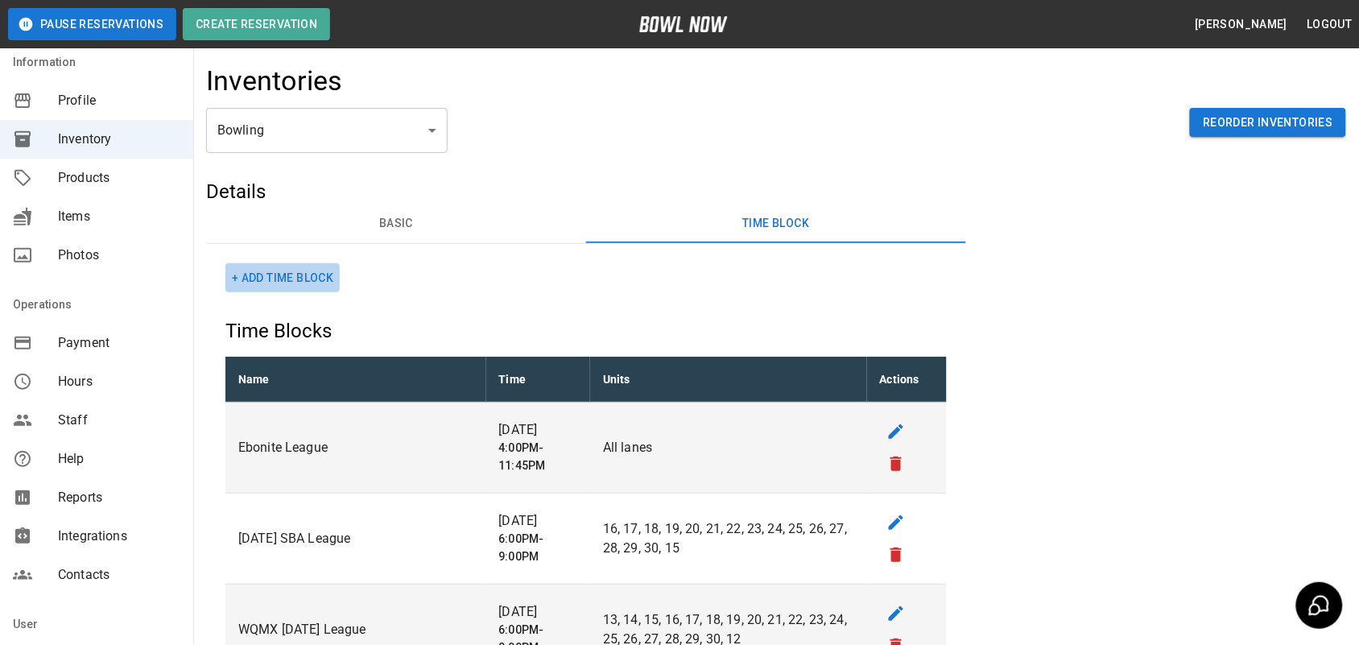
click at [291, 279] on button "+ Add Time Block" at bounding box center [282, 278] width 114 height 30
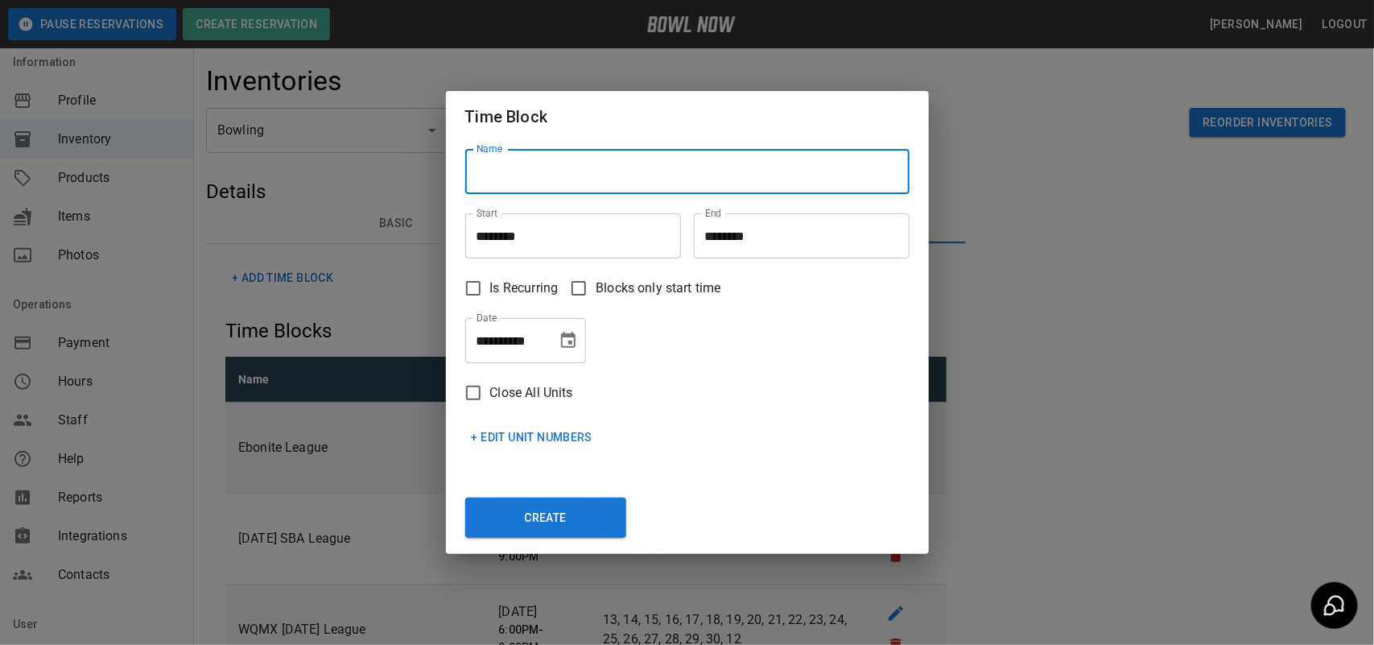
click at [597, 167] on input "Name" at bounding box center [687, 171] width 444 height 45
type input "**********"
click at [629, 227] on input "********" at bounding box center [567, 235] width 204 height 45
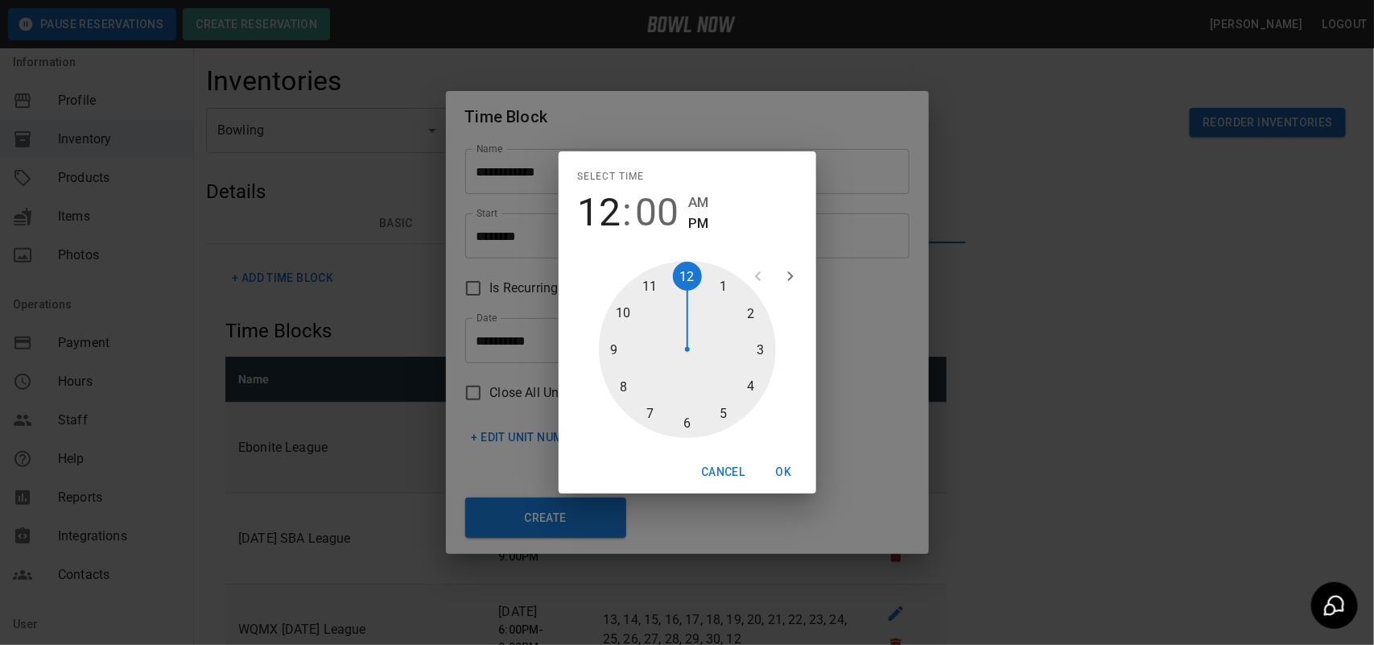
click at [755, 362] on div at bounding box center [687, 349] width 177 height 177
click at [692, 408] on div at bounding box center [687, 349] width 177 height 177
type input "********"
drag, startPoint x: 782, startPoint y: 472, endPoint x: 781, endPoint y: 440, distance: 32.2
click at [781, 469] on button "OK" at bounding box center [784, 472] width 52 height 30
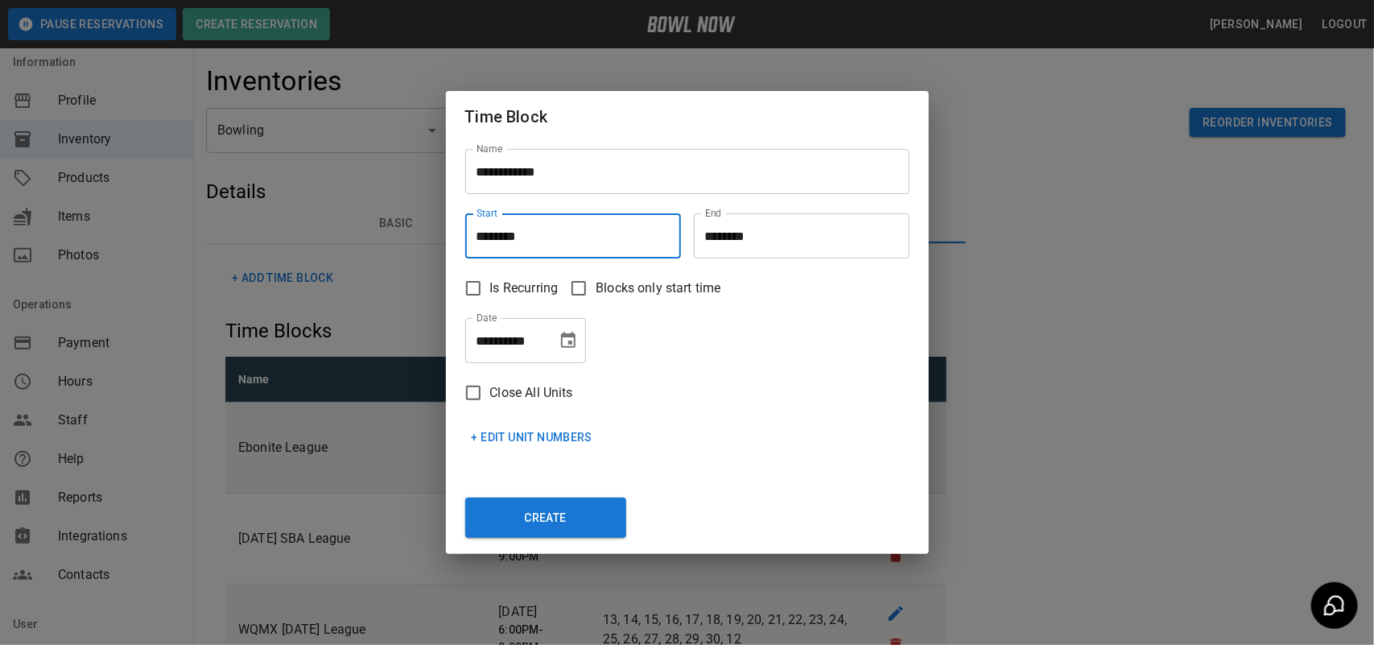
click at [759, 244] on input "********" at bounding box center [796, 235] width 204 height 45
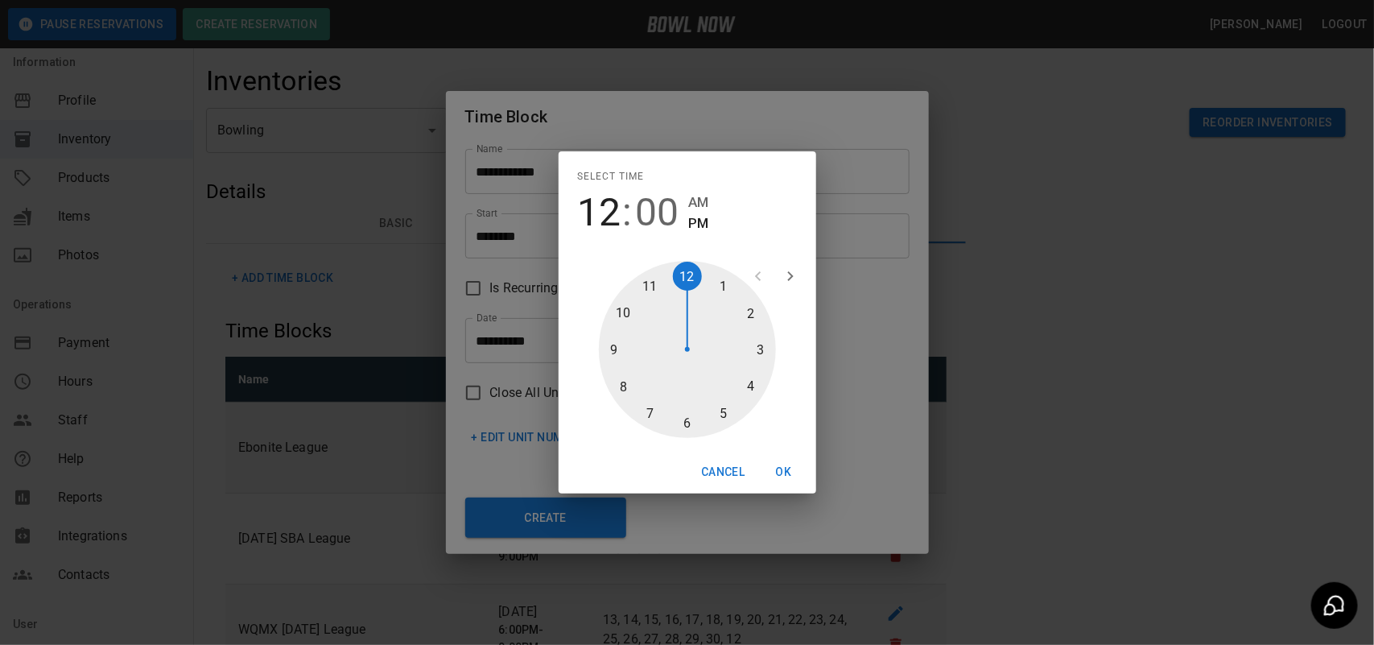
click at [727, 404] on div at bounding box center [687, 349] width 177 height 177
type input "********"
click at [689, 416] on div at bounding box center [687, 349] width 177 height 177
click at [783, 461] on button "OK" at bounding box center [784, 472] width 52 height 30
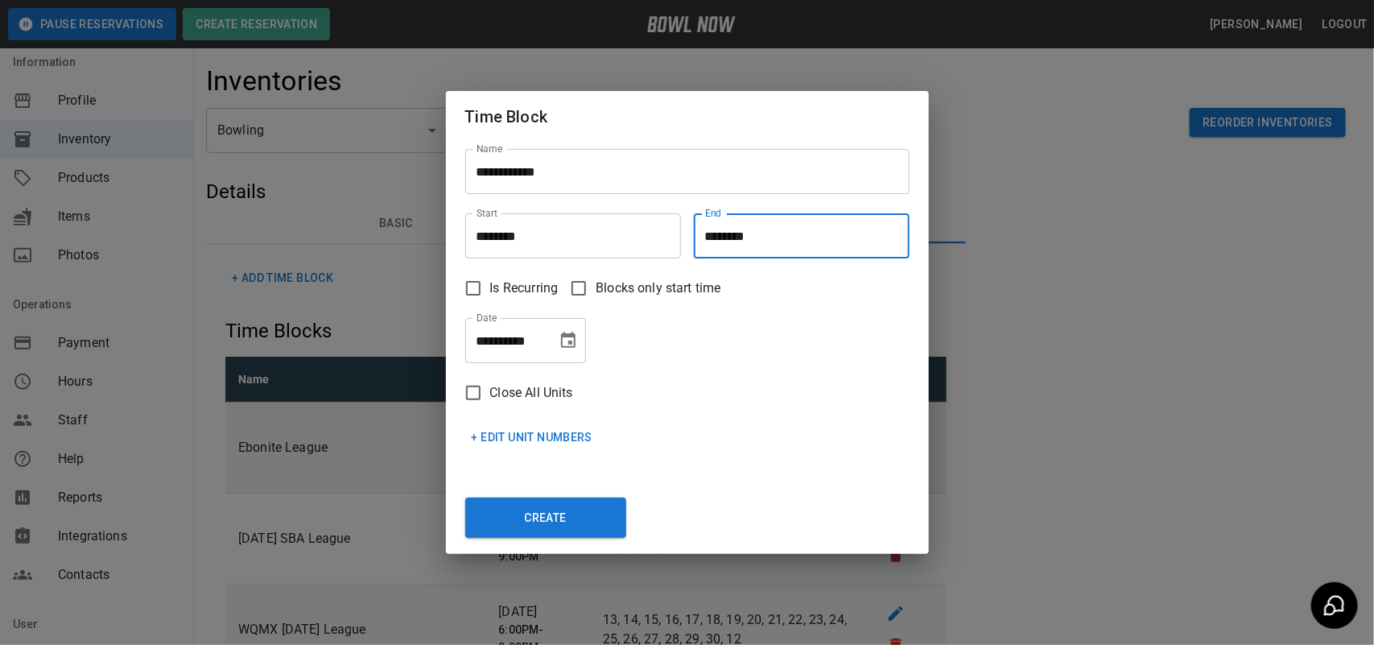
click at [568, 347] on icon "Choose date, selected date is Oct 7, 2025" at bounding box center [568, 340] width 14 height 16
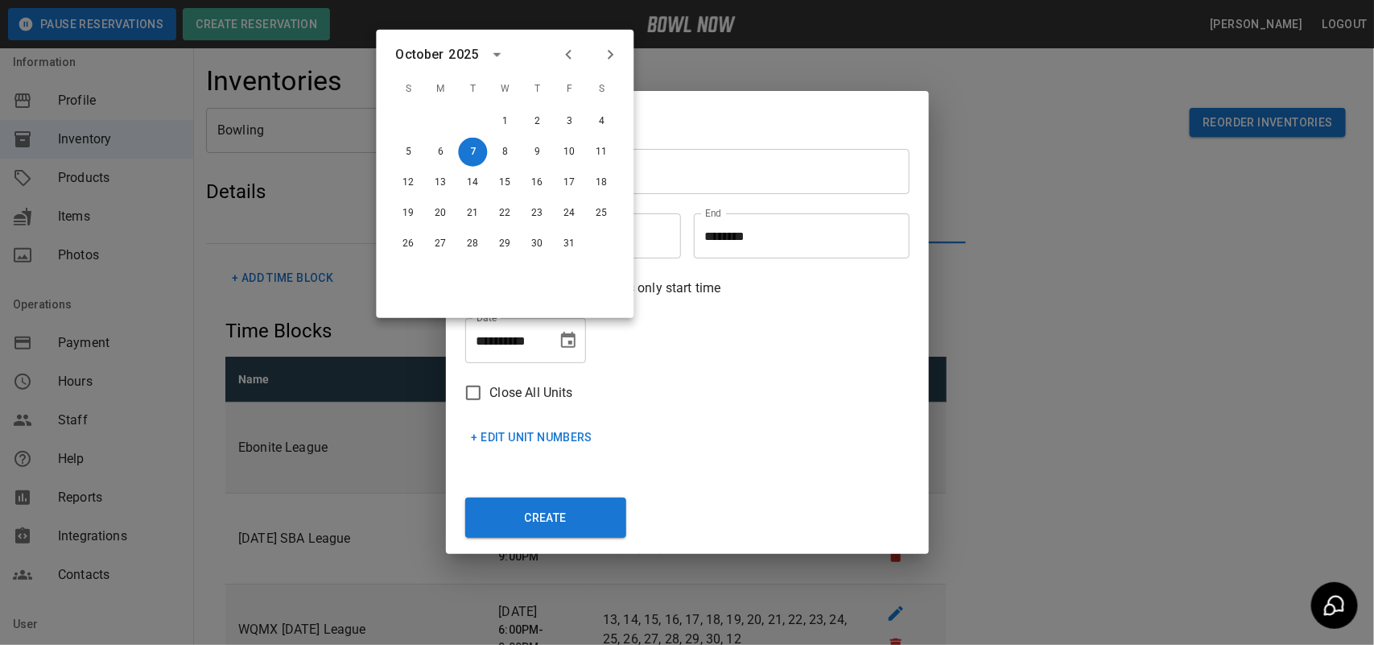
click at [608, 56] on icon "Next month" at bounding box center [610, 54] width 19 height 19
click at [576, 153] on button "9" at bounding box center [569, 152] width 29 height 29
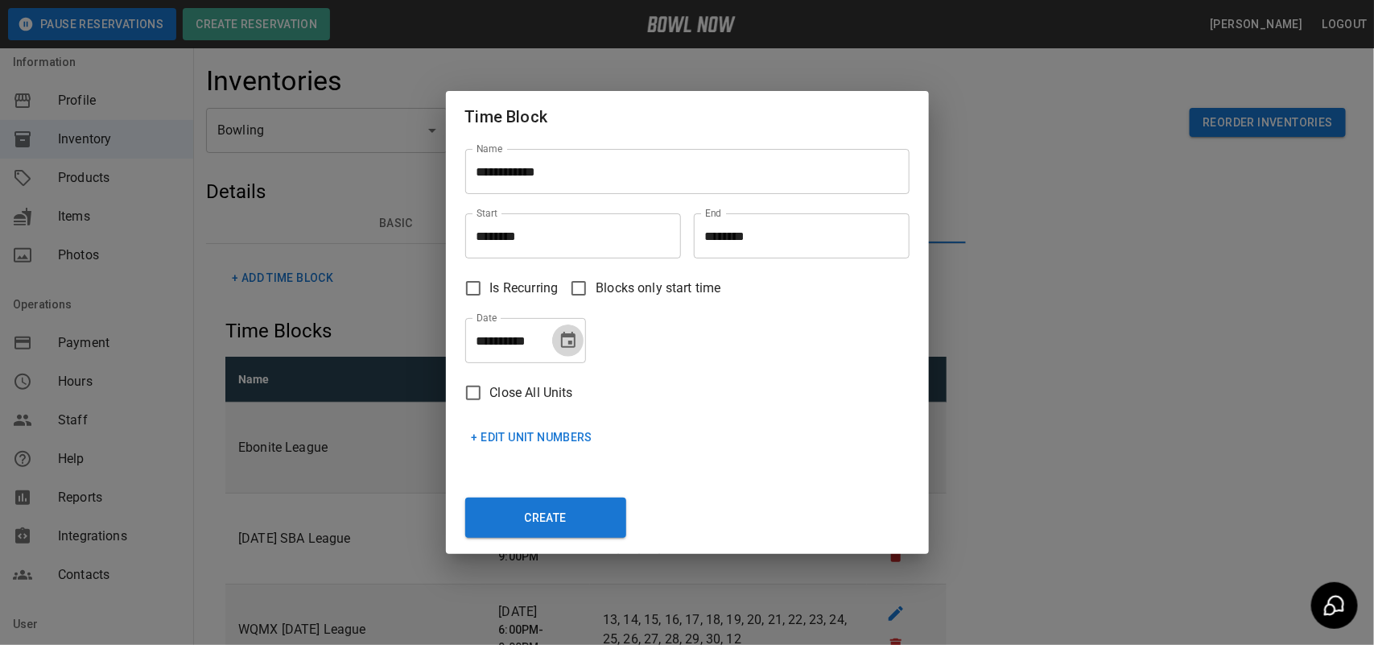
click at [576, 339] on icon "Choose date, selected date is Jan 9, 2026" at bounding box center [568, 340] width 19 height 19
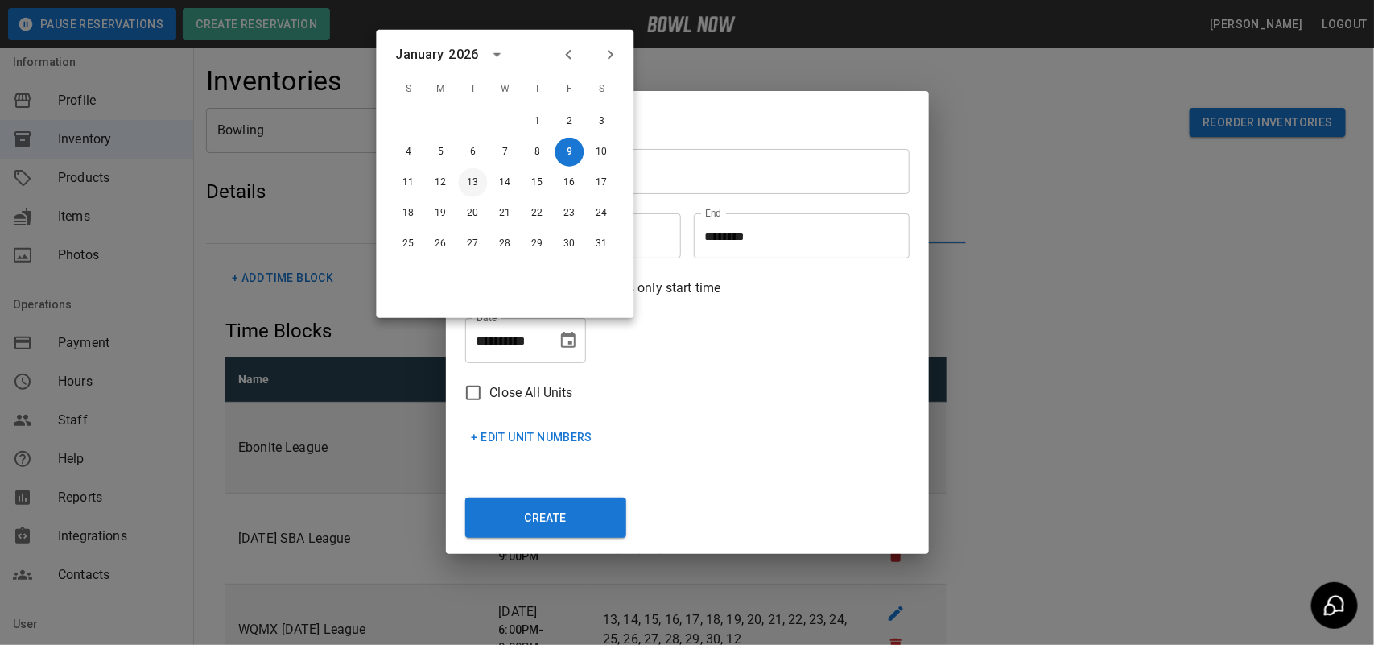
click at [469, 188] on button "13" at bounding box center [473, 182] width 29 height 29
type input "**********"
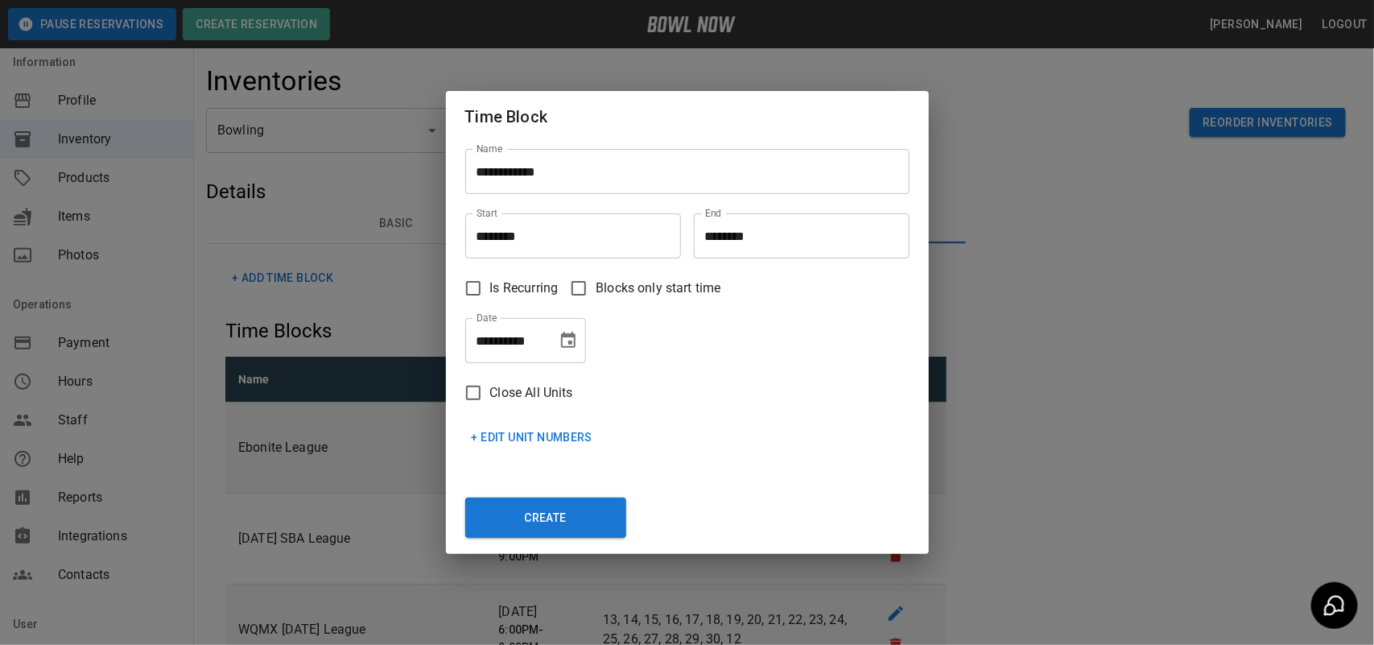
click at [545, 437] on button "+ Edit Unit Numbers" at bounding box center [532, 438] width 134 height 30
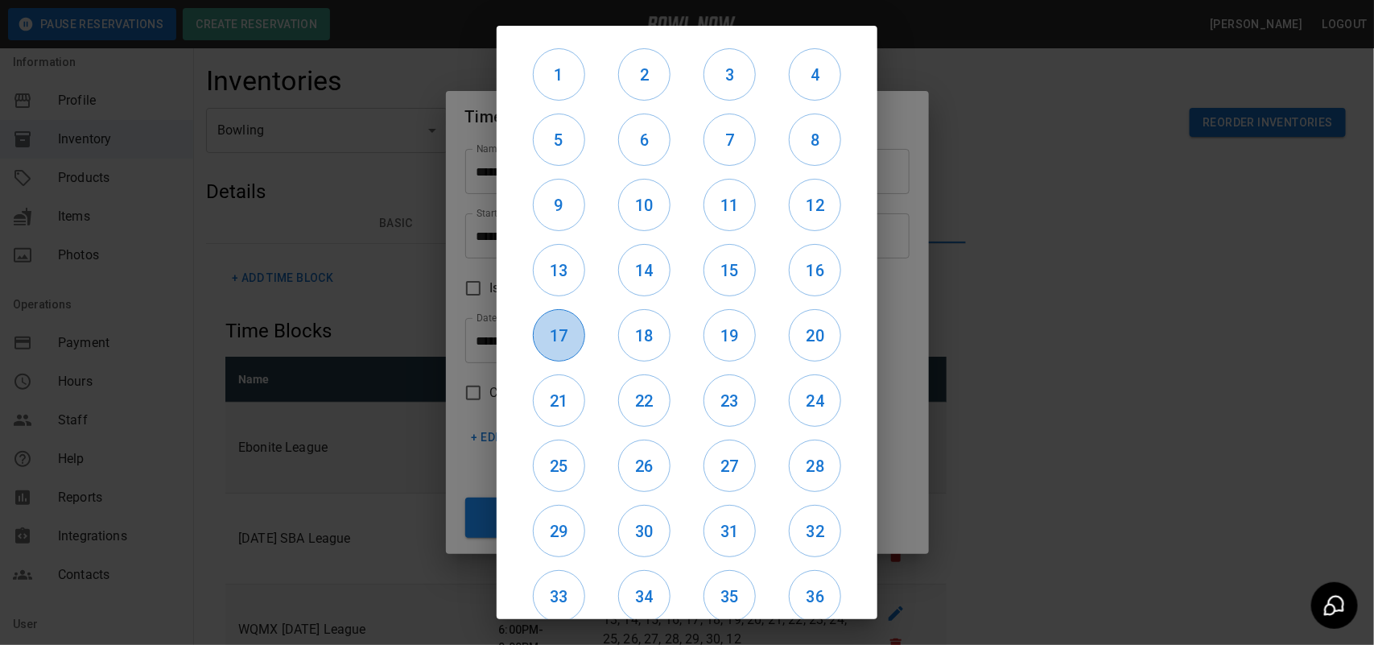
click at [560, 328] on h6 "17" at bounding box center [559, 336] width 51 height 26
click at [564, 282] on h6 "13" at bounding box center [559, 271] width 51 height 26
click at [561, 206] on h6 "9" at bounding box center [559, 205] width 51 height 26
drag, startPoint x: 564, startPoint y: 365, endPoint x: 557, endPoint y: 382, distance: 18.8
click at [557, 382] on div "1 2 3 4 5 6 7 8 9 10 11 12 13 14 15 16 17 18 19 20 21 22 23 24 25 26 27 28 29 3…" at bounding box center [687, 390] width 342 height 697
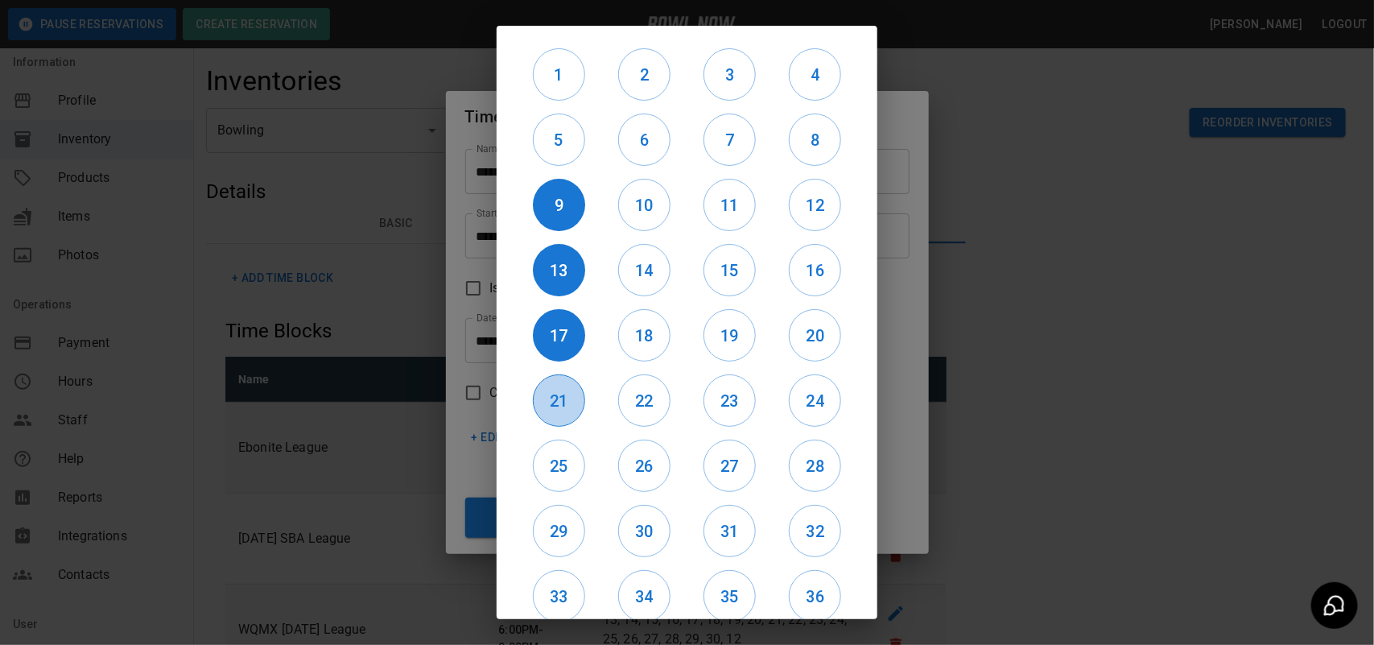
click at [557, 384] on button "21" at bounding box center [559, 400] width 52 height 52
click at [646, 397] on h6 "22" at bounding box center [644, 401] width 51 height 26
click at [725, 395] on h6 "23" at bounding box center [729, 401] width 51 height 26
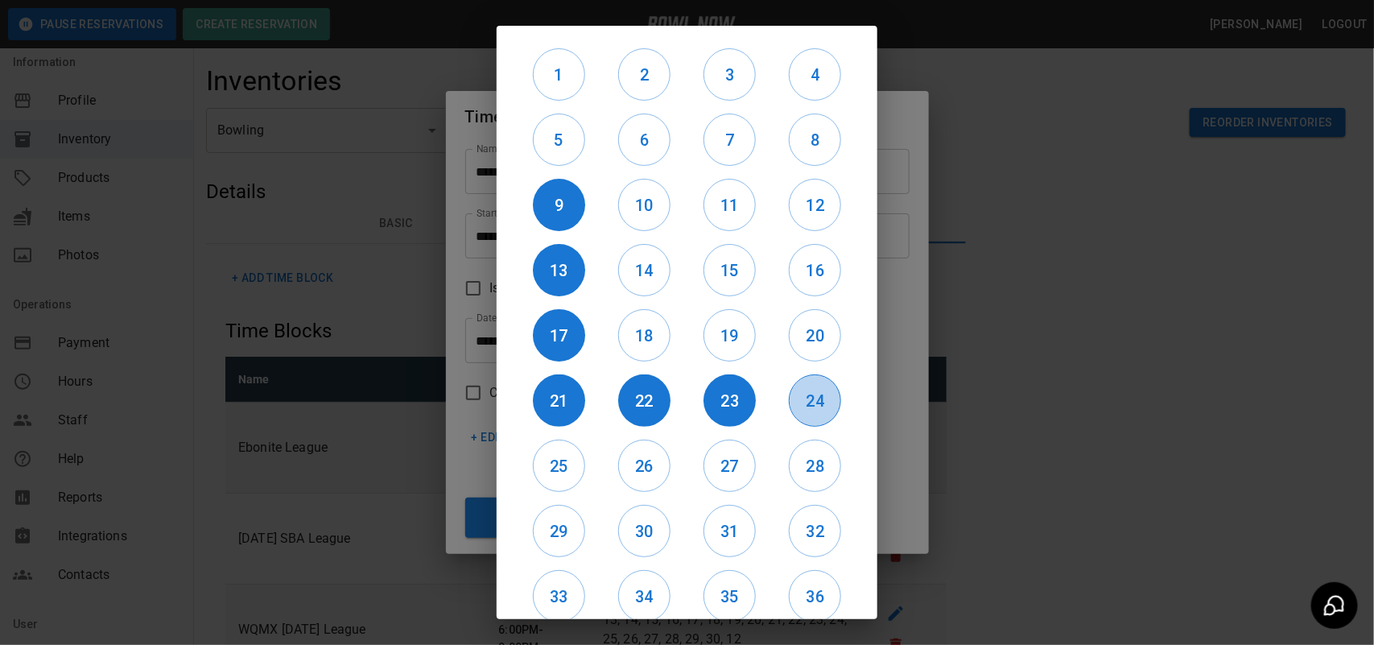
click at [811, 392] on h6 "24" at bounding box center [815, 401] width 51 height 26
click at [807, 346] on h6 "20" at bounding box center [815, 336] width 51 height 26
drag, startPoint x: 735, startPoint y: 344, endPoint x: 653, endPoint y: 342, distance: 82.1
click at [733, 344] on h6 "19" at bounding box center [729, 336] width 51 height 26
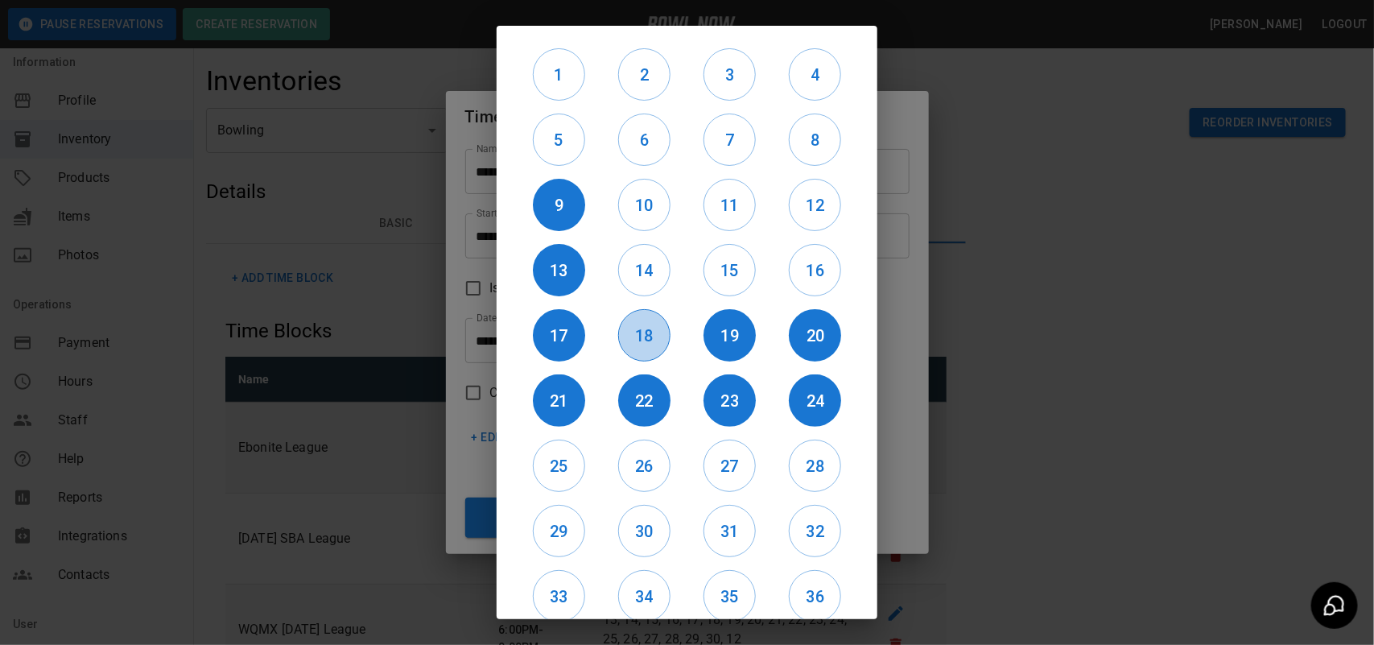
click at [653, 342] on h6 "18" at bounding box center [644, 336] width 51 height 26
click at [638, 292] on button "14" at bounding box center [644, 270] width 52 height 52
drag, startPoint x: 702, startPoint y: 283, endPoint x: 832, endPoint y: 279, distance: 129.7
click at [704, 283] on h6 "15" at bounding box center [729, 271] width 51 height 26
click at [810, 279] on h6 "16" at bounding box center [815, 271] width 51 height 26
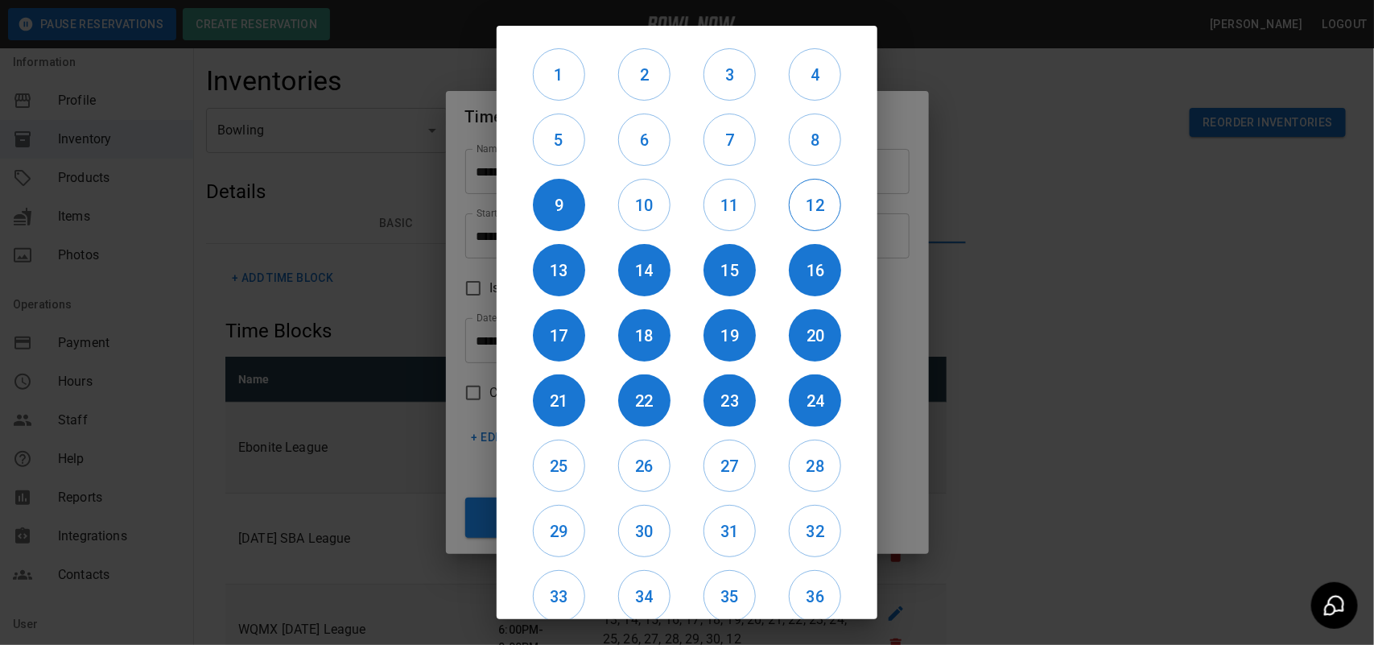
click at [807, 216] on h6 "12" at bounding box center [815, 205] width 51 height 26
click at [717, 219] on button "11" at bounding box center [730, 205] width 52 height 52
click at [652, 221] on button "10" at bounding box center [644, 205] width 52 height 52
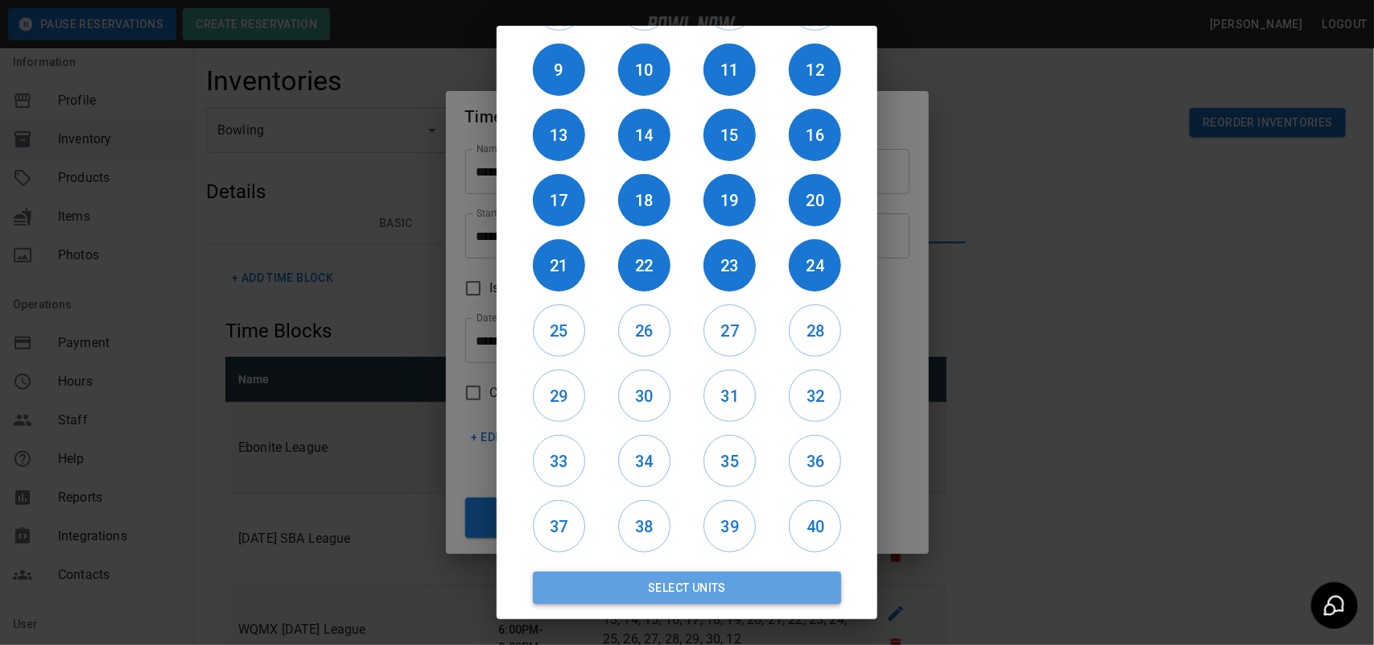
click at [711, 597] on button "Select Units" at bounding box center [687, 588] width 308 height 32
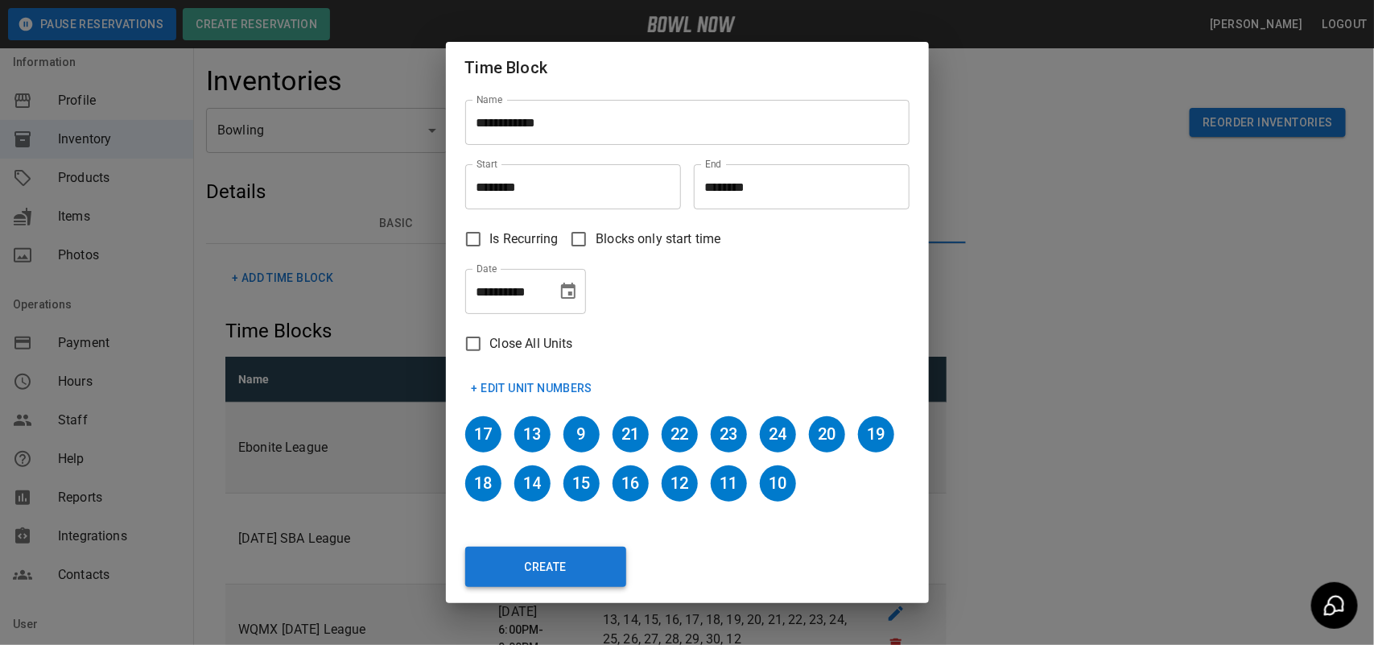
click at [572, 551] on button "Create" at bounding box center [545, 567] width 161 height 40
type input "********"
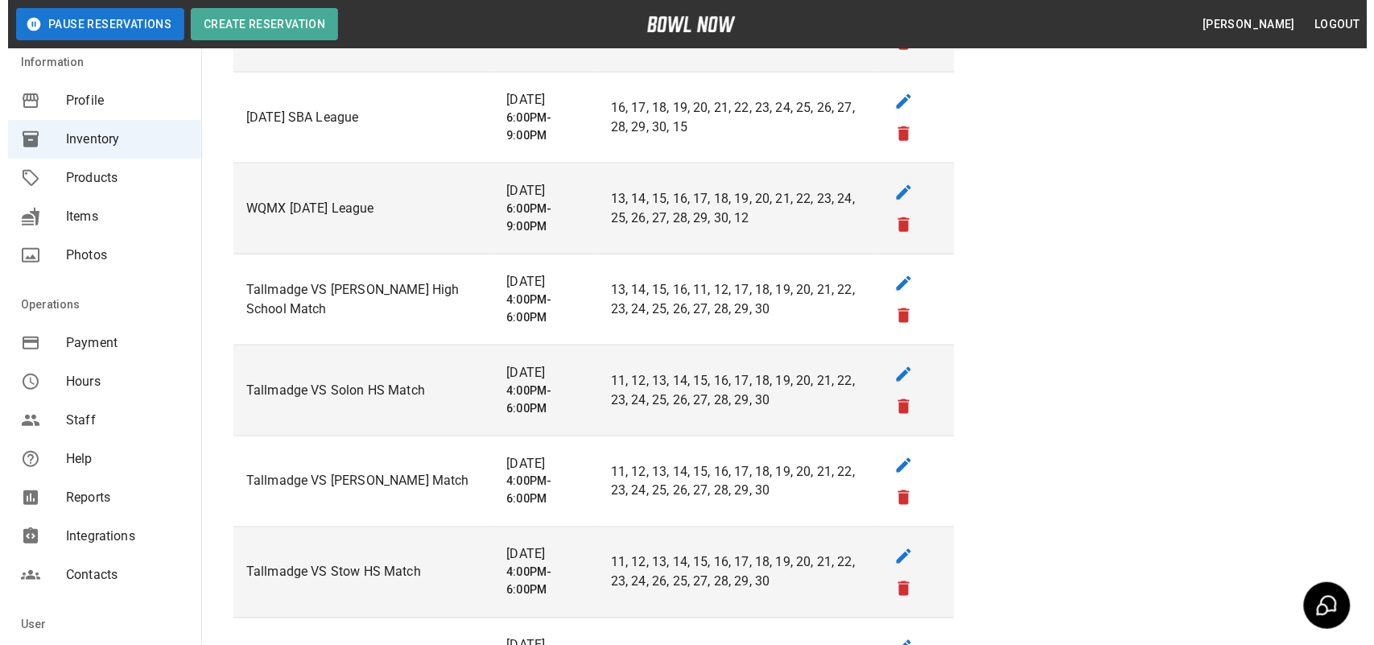
scroll to position [0, 0]
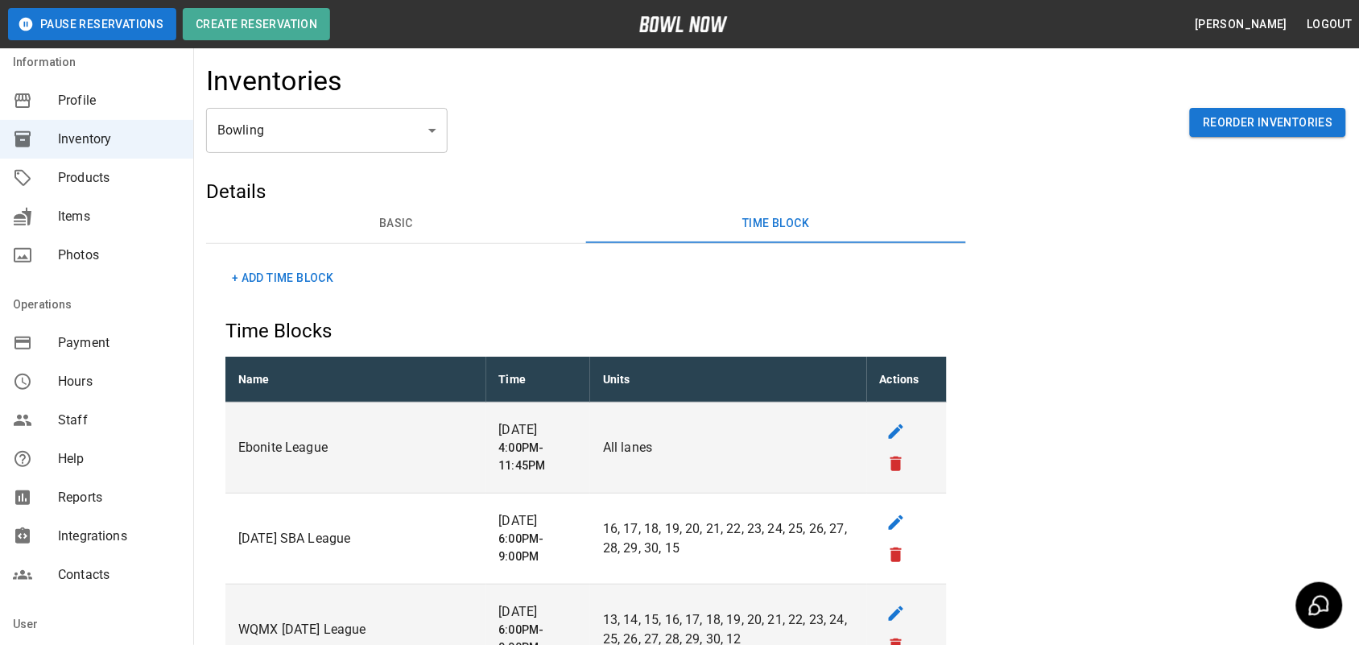
click at [308, 270] on button "+ Add Time Block" at bounding box center [282, 278] width 114 height 30
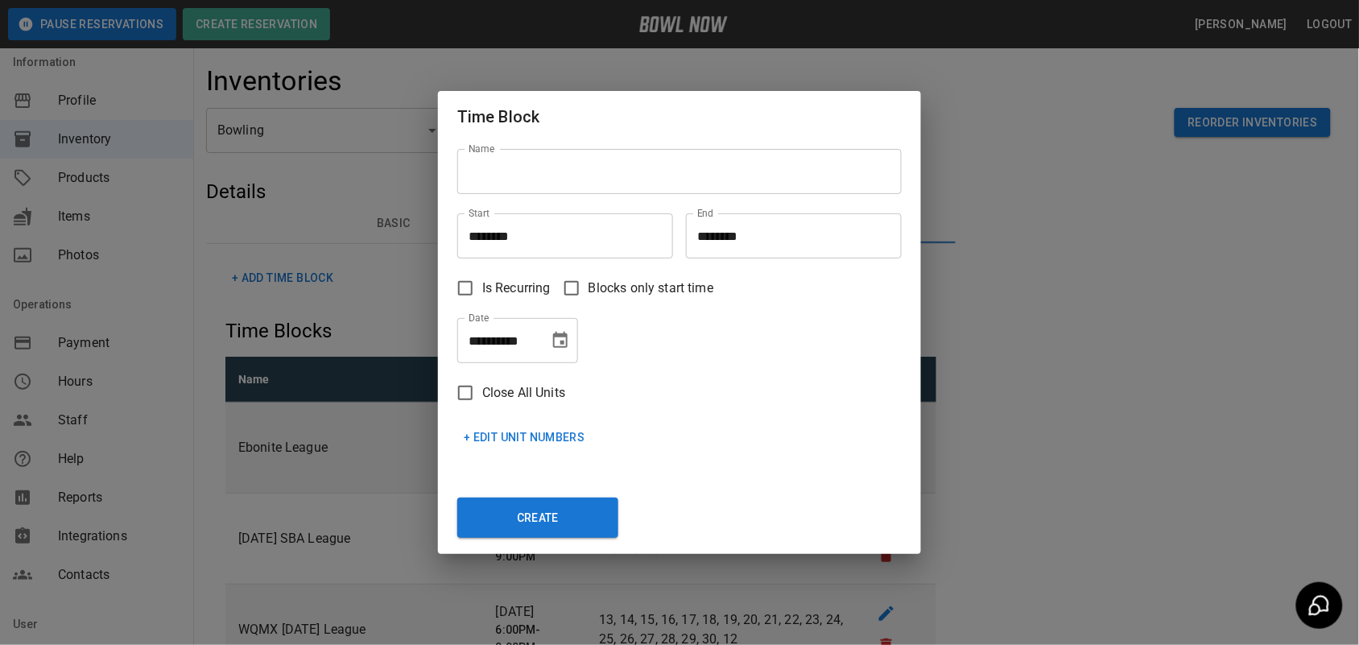
click at [548, 182] on input "Name" at bounding box center [679, 171] width 444 height 45
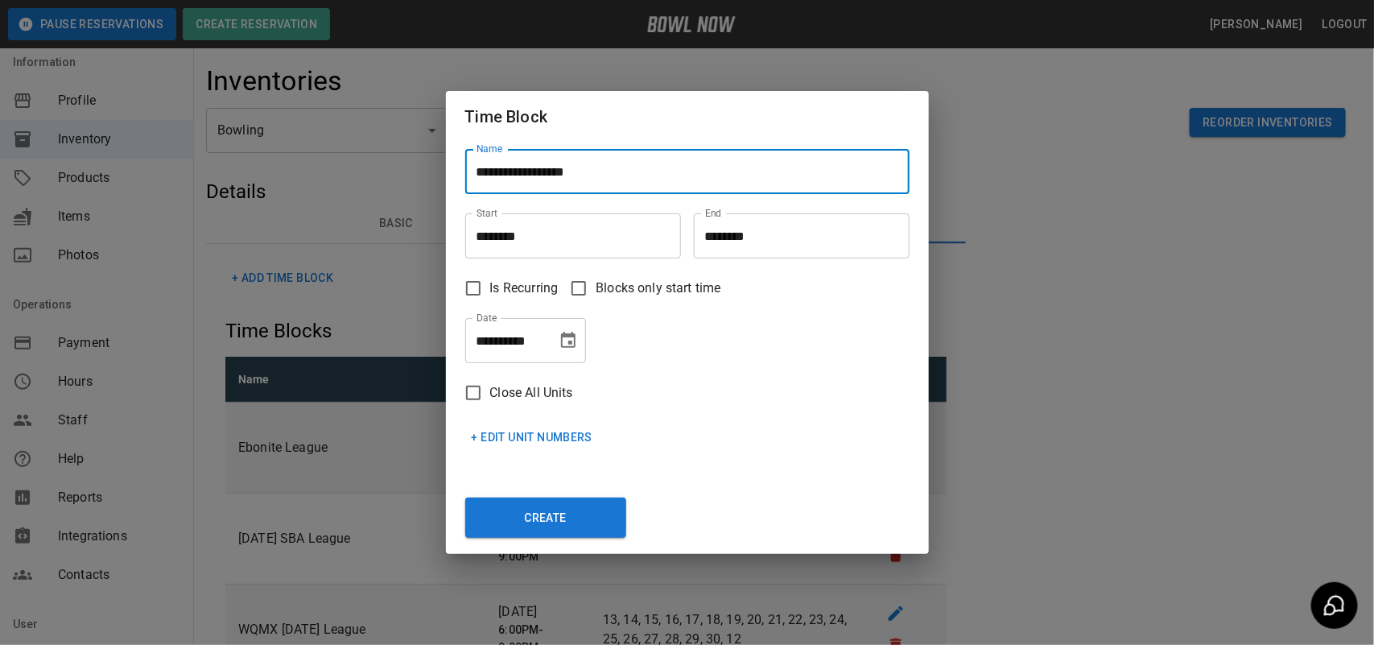
type input "**********"
click at [528, 235] on input "********" at bounding box center [567, 235] width 204 height 45
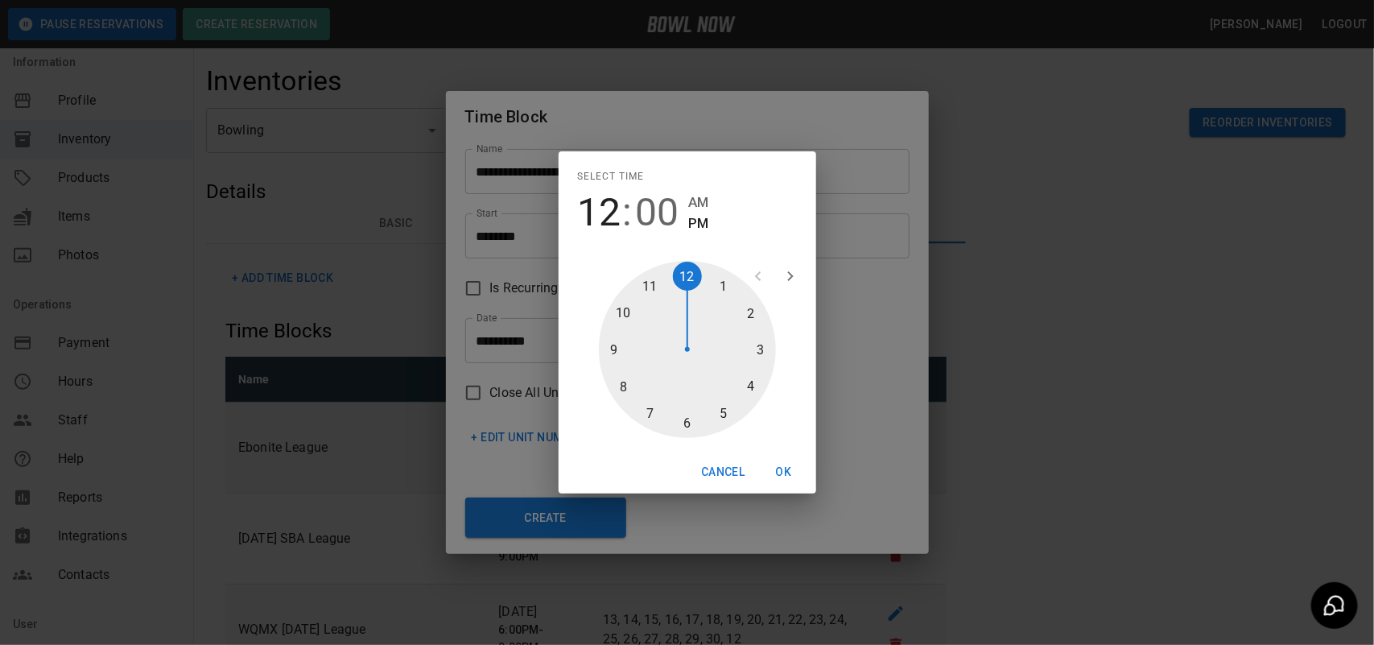
drag, startPoint x: 755, startPoint y: 349, endPoint x: 743, endPoint y: 375, distance: 29.2
click at [755, 350] on div at bounding box center [687, 349] width 177 height 177
click at [687, 428] on div at bounding box center [687, 349] width 177 height 177
type input "********"
click at [783, 469] on button "OK" at bounding box center [784, 472] width 52 height 30
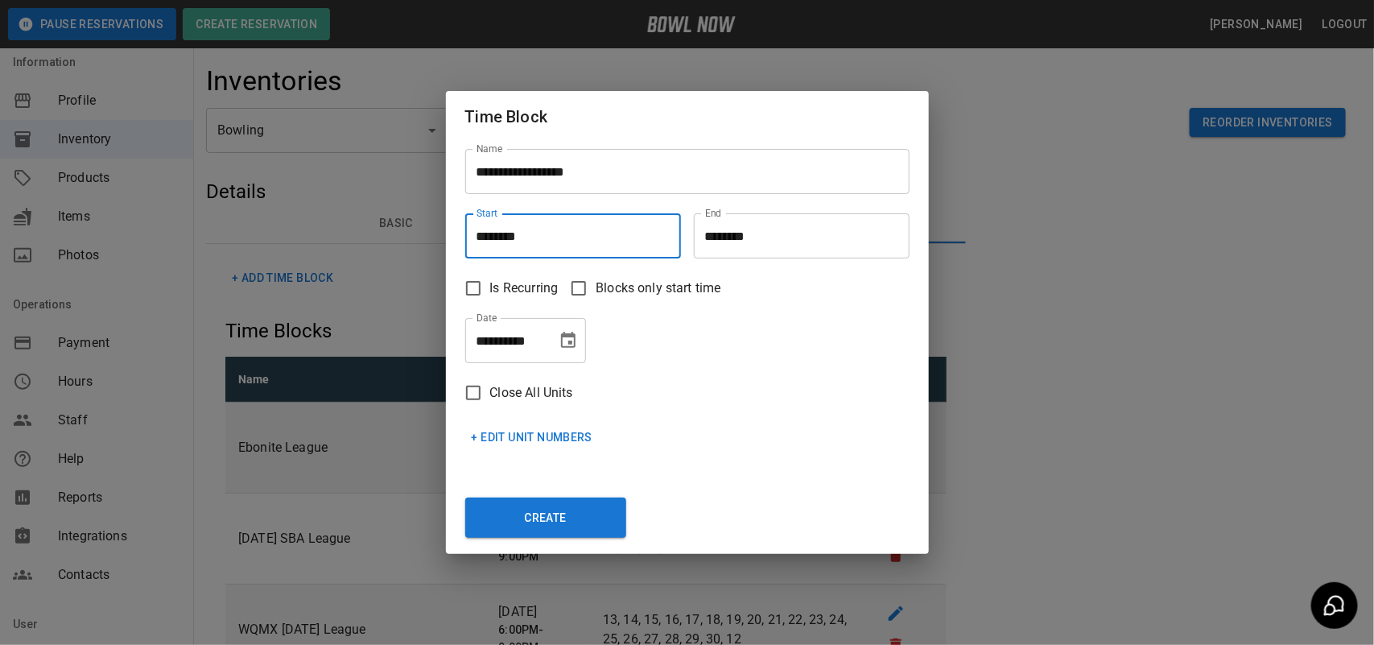
click at [814, 239] on input "********" at bounding box center [796, 235] width 204 height 45
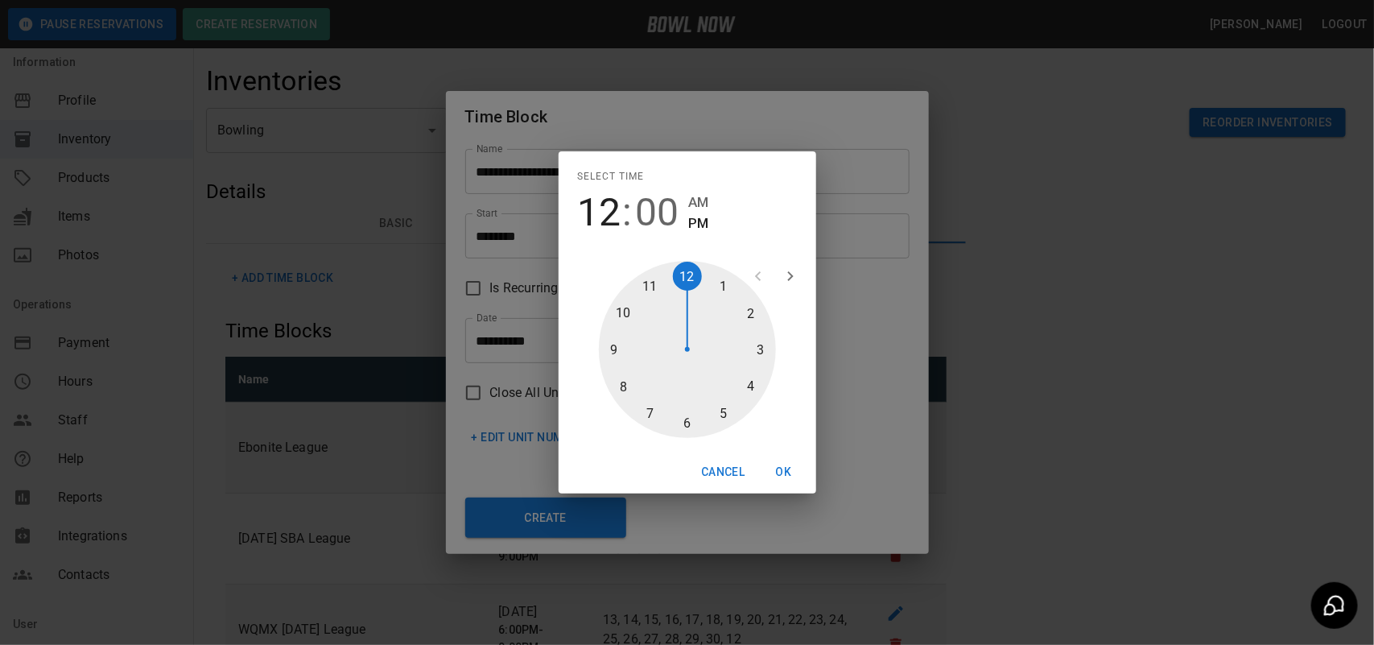
click at [722, 409] on div at bounding box center [687, 349] width 177 height 177
click at [695, 427] on div at bounding box center [687, 349] width 177 height 177
type input "********"
click at [786, 471] on button "OK" at bounding box center [784, 472] width 52 height 30
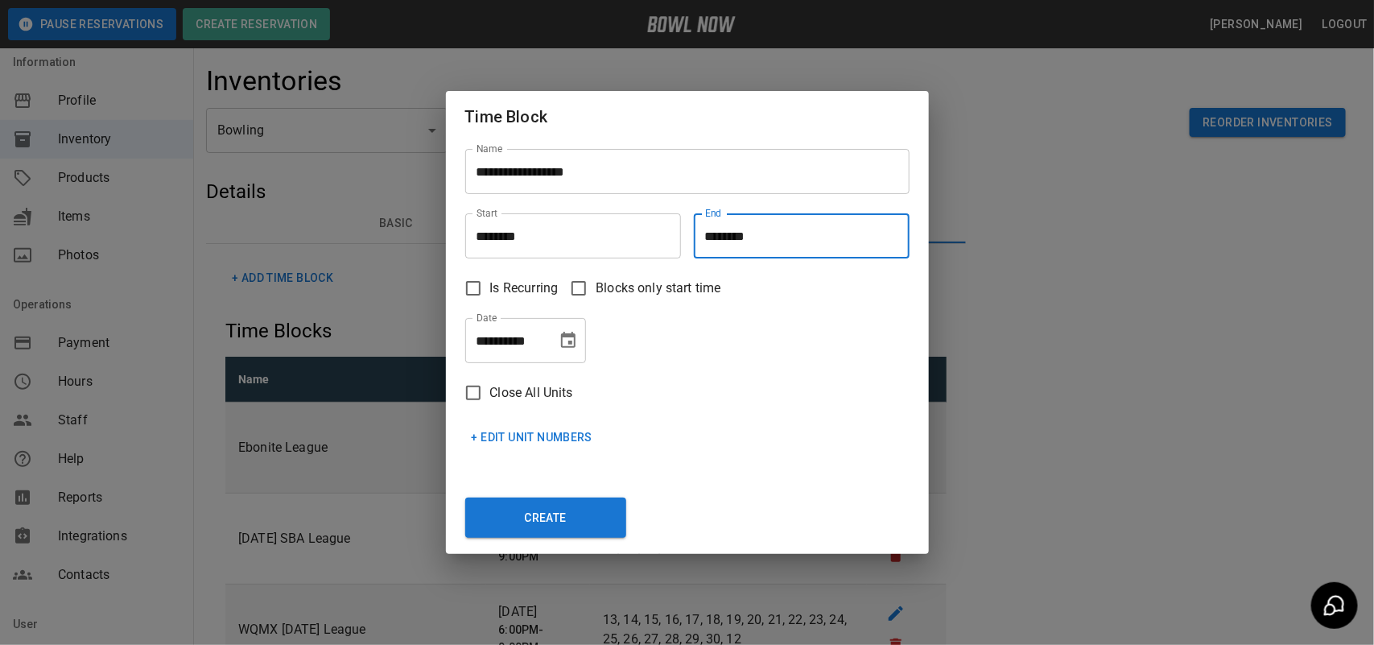
click at [554, 343] on button "Choose date, selected date is Oct 7, 2025" at bounding box center [568, 340] width 32 height 32
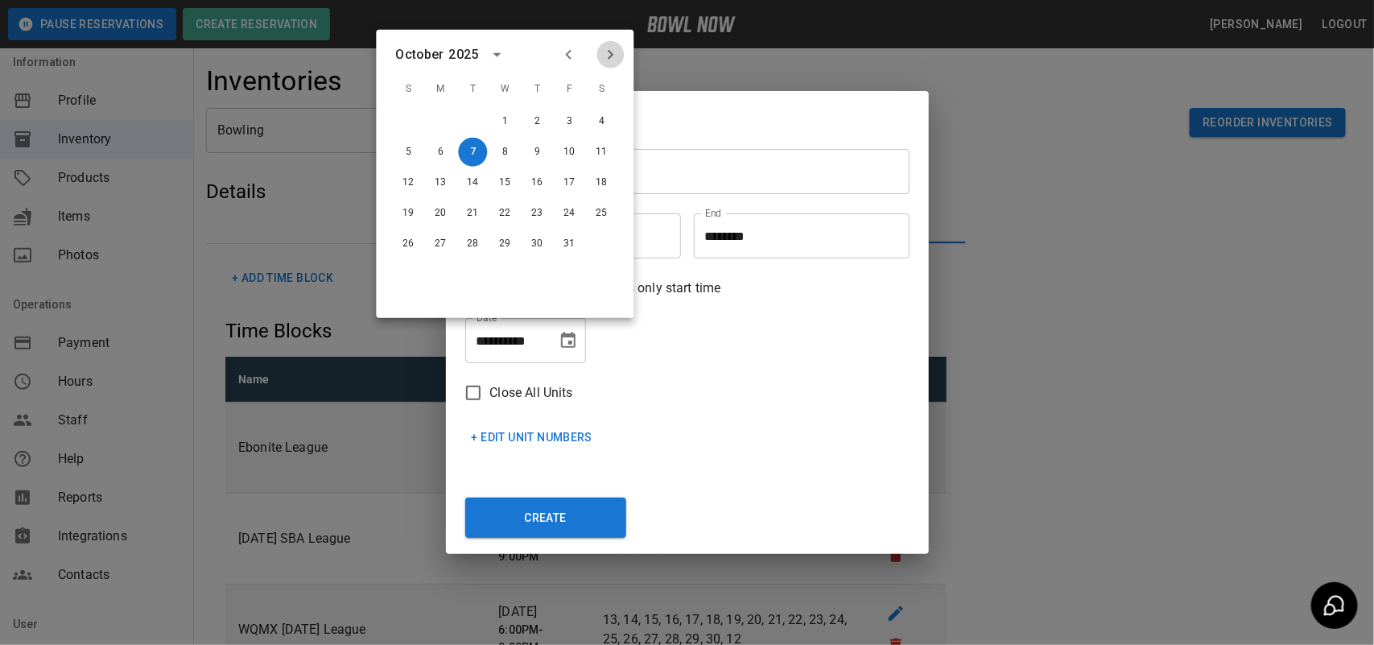
click at [617, 55] on icon "Next month" at bounding box center [610, 54] width 19 height 19
click at [617, 54] on icon "Next month" at bounding box center [610, 54] width 19 height 19
click at [473, 180] on button "13" at bounding box center [473, 182] width 29 height 29
type input "**********"
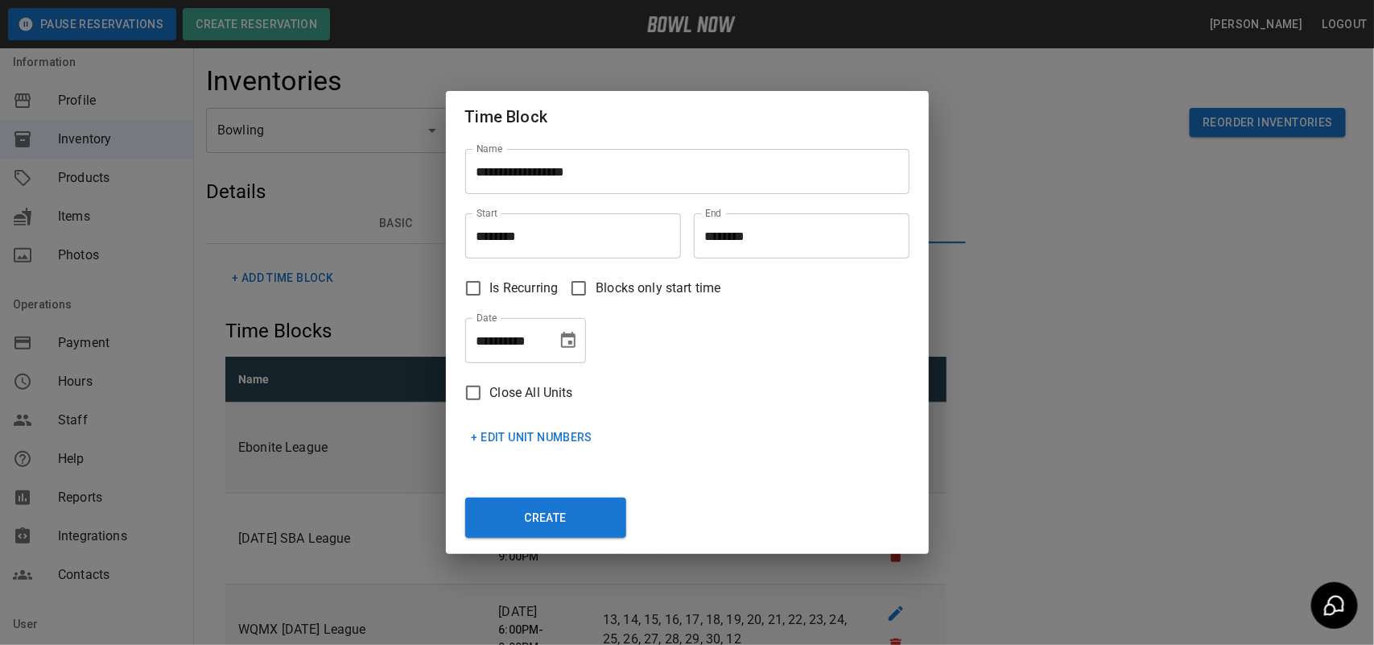
click at [550, 437] on button "+ Edit Unit Numbers" at bounding box center [532, 438] width 134 height 30
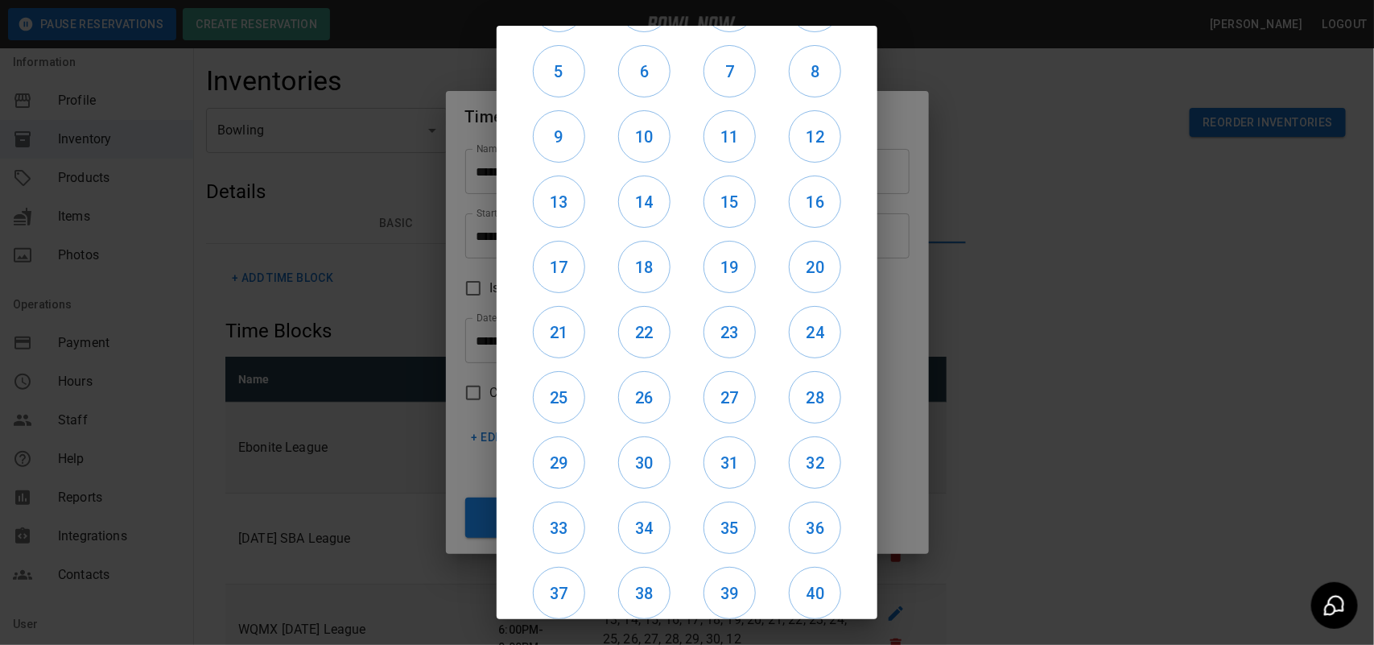
scroll to position [135, 0]
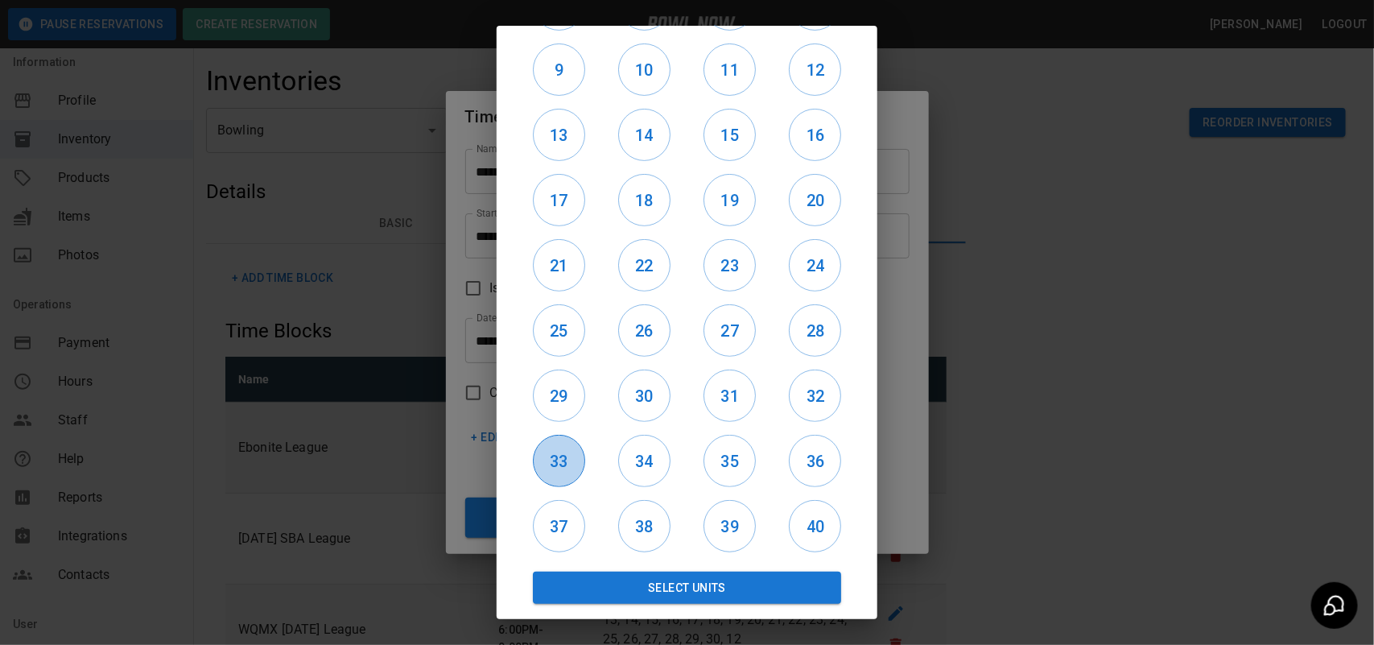
click at [570, 464] on h6 "33" at bounding box center [559, 461] width 51 height 26
click at [576, 396] on h6 "29" at bounding box center [559, 396] width 51 height 26
click at [562, 350] on button "25" at bounding box center [559, 330] width 52 height 52
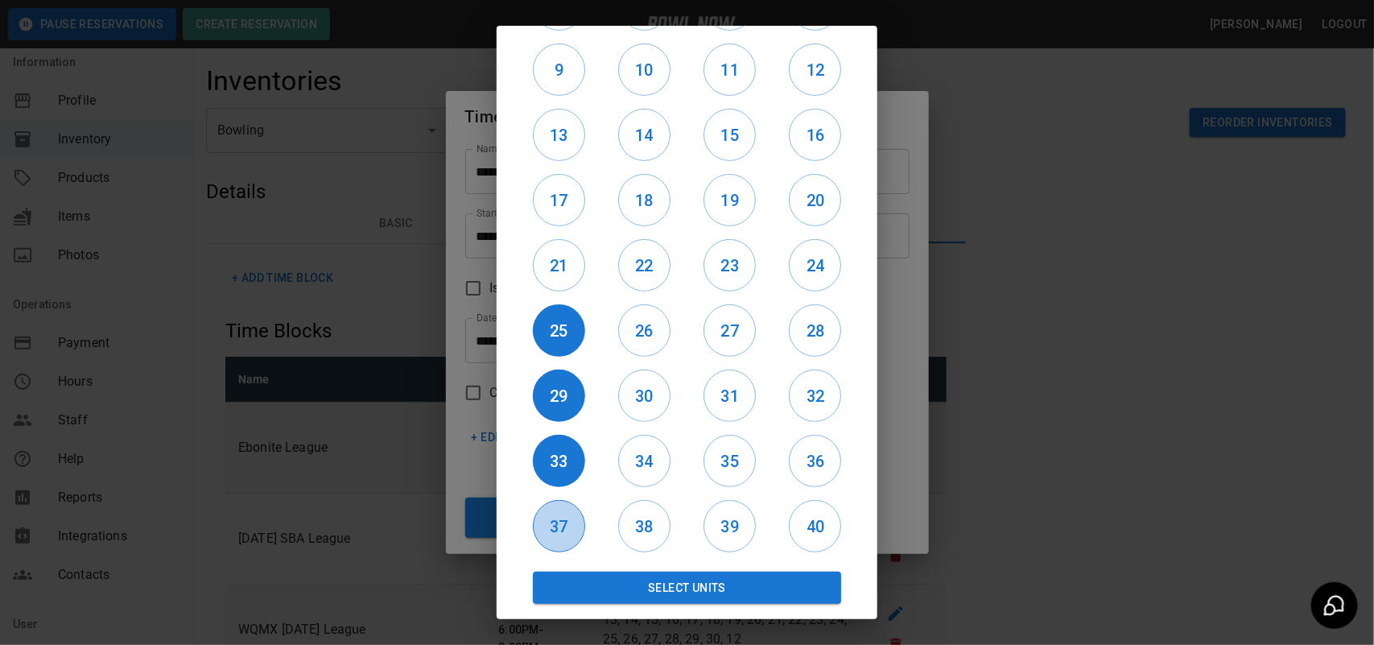
click at [557, 505] on button "37" at bounding box center [559, 526] width 52 height 52
click at [572, 497] on div "37" at bounding box center [558, 525] width 85 height 65
drag, startPoint x: 556, startPoint y: 537, endPoint x: 593, endPoint y: 519, distance: 40.3
click at [559, 535] on h6 "37" at bounding box center [559, 527] width 52 height 26
drag, startPoint x: 624, startPoint y: 465, endPoint x: 734, endPoint y: 453, distance: 110.9
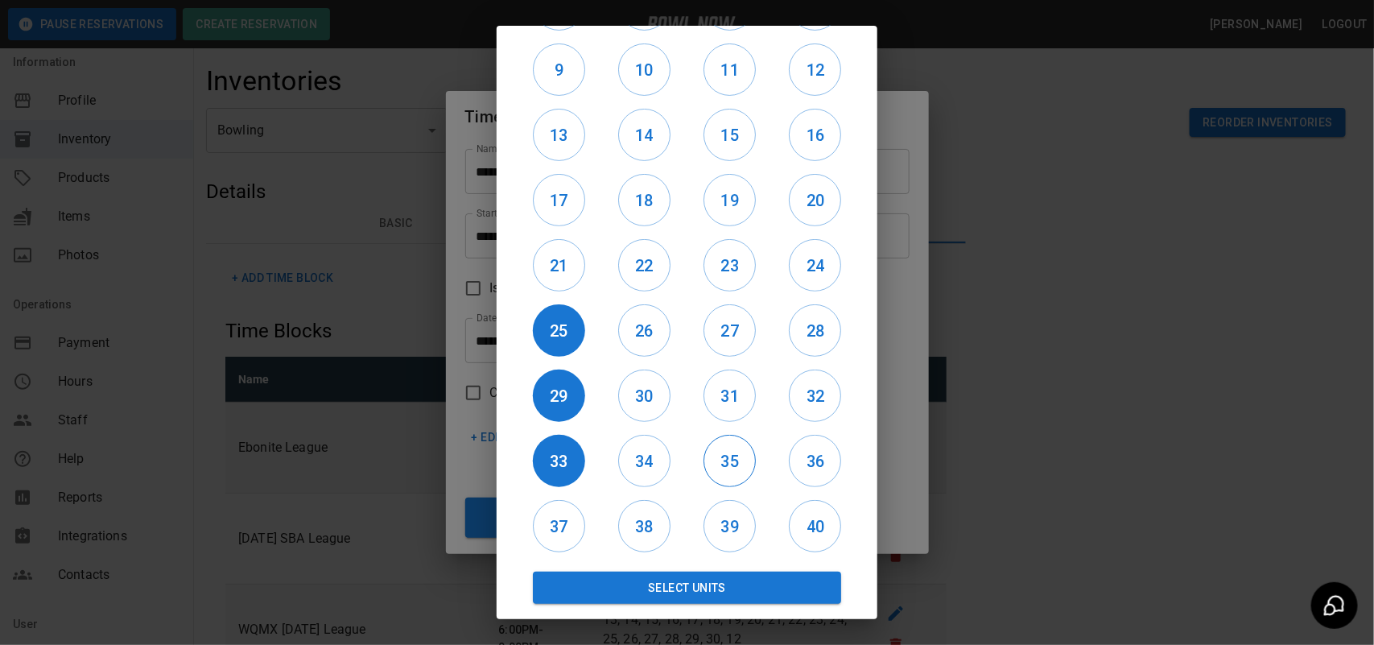
click at [625, 465] on h6 "34" at bounding box center [644, 461] width 51 height 26
drag, startPoint x: 708, startPoint y: 455, endPoint x: 750, endPoint y: 460, distance: 42.1
click at [710, 455] on h6 "35" at bounding box center [729, 461] width 51 height 26
drag, startPoint x: 765, startPoint y: 459, endPoint x: 813, endPoint y: 427, distance: 57.6
click at [773, 455] on div "36" at bounding box center [815, 460] width 85 height 65
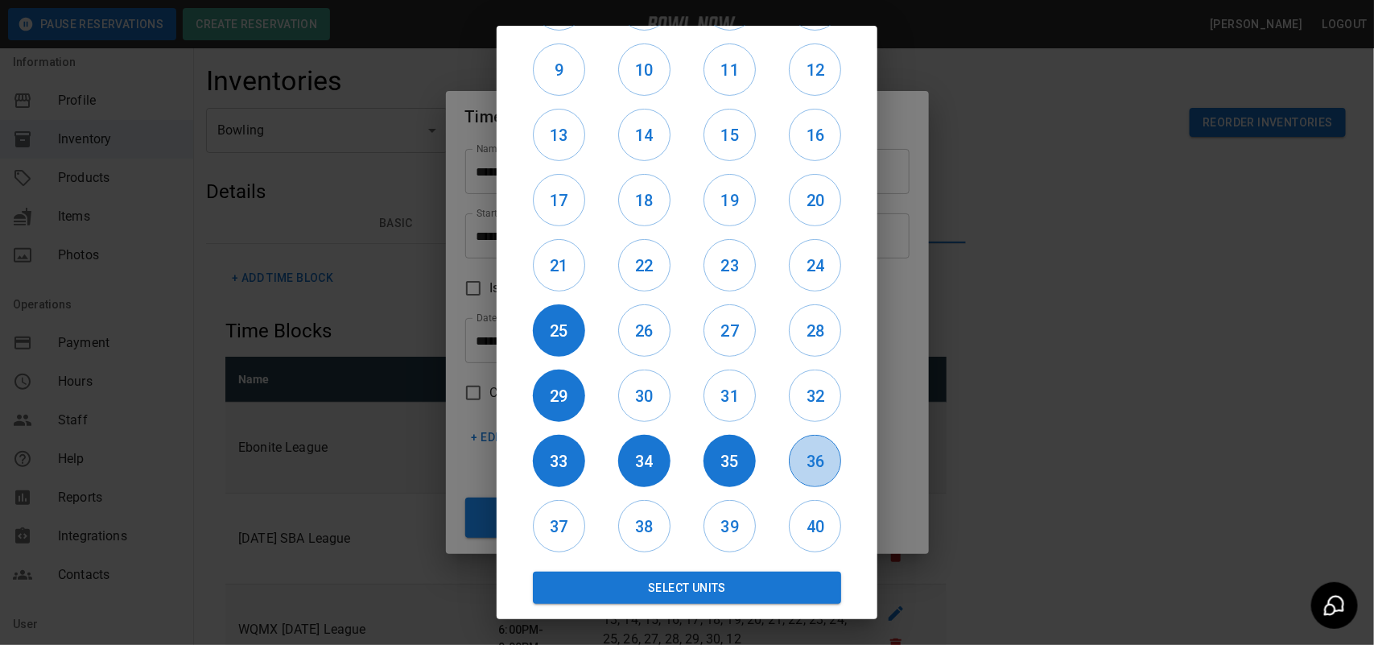
click at [805, 439] on button "36" at bounding box center [815, 461] width 52 height 52
click at [807, 394] on h6 "32" at bounding box center [815, 396] width 51 height 26
click at [726, 397] on h6 "31" at bounding box center [729, 396] width 51 height 26
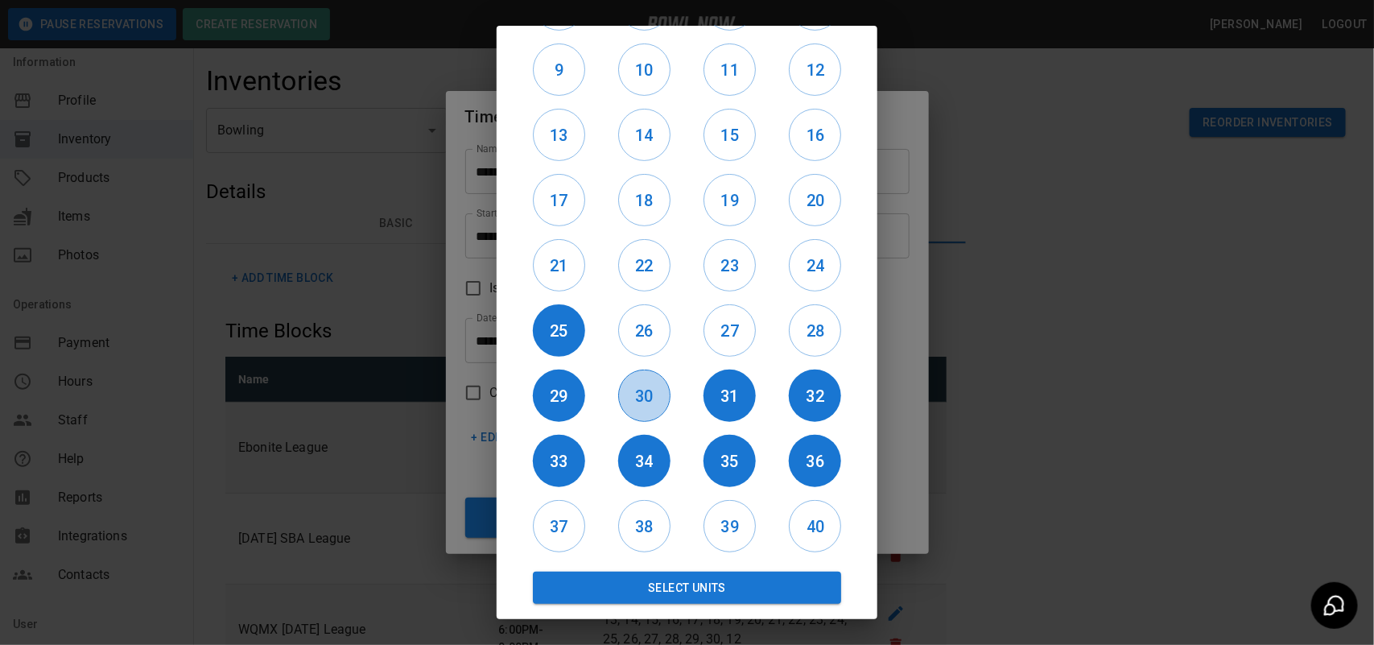
click at [660, 401] on h6 "30" at bounding box center [644, 396] width 51 height 26
click at [645, 351] on button "26" at bounding box center [644, 330] width 52 height 52
drag, startPoint x: 693, startPoint y: 346, endPoint x: 726, endPoint y: 346, distance: 33.0
click at [698, 346] on div "27" at bounding box center [729, 330] width 85 height 65
click at [741, 344] on button "27" at bounding box center [730, 330] width 52 height 52
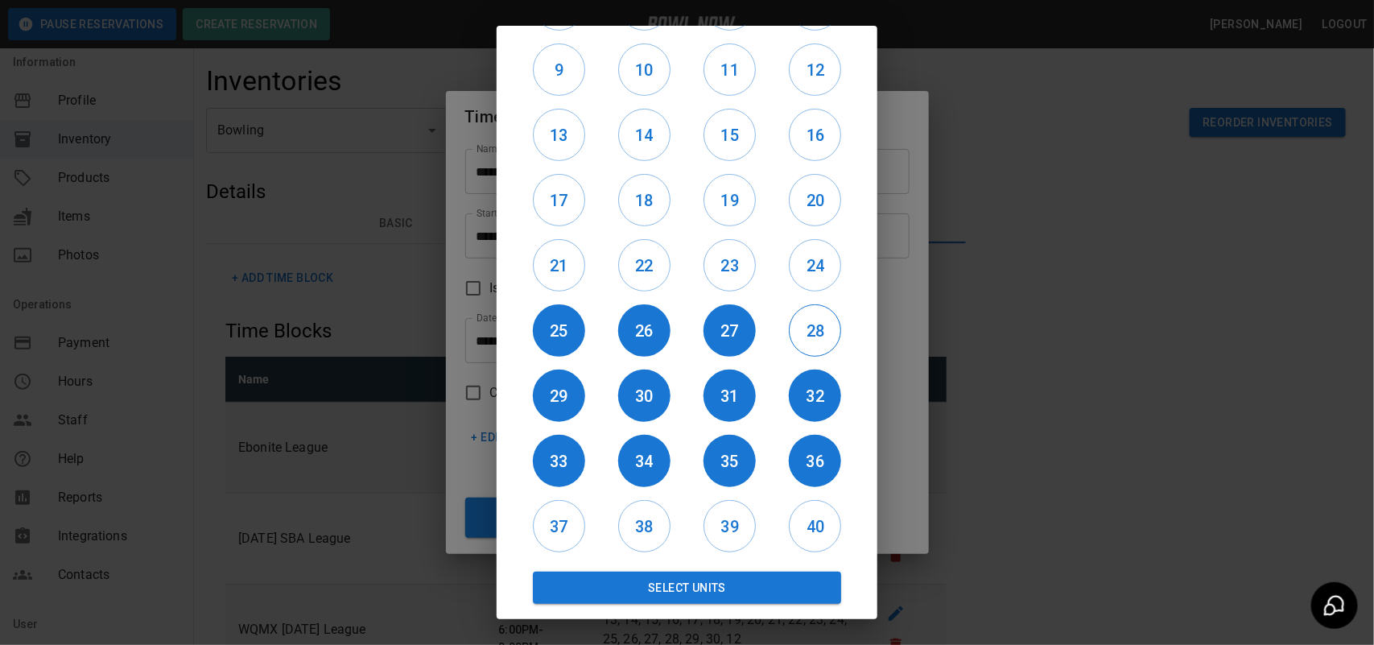
click at [790, 341] on h6 "28" at bounding box center [815, 331] width 51 height 26
click at [733, 593] on button "Select Units" at bounding box center [687, 588] width 308 height 32
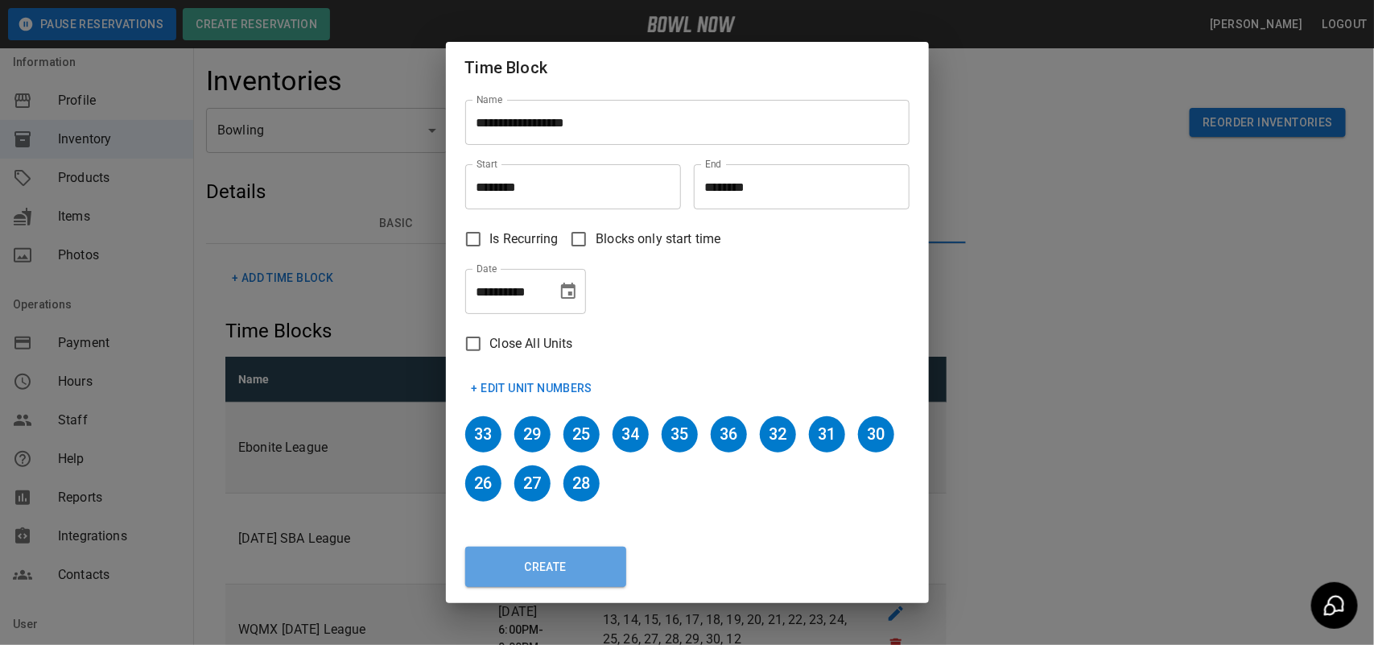
drag, startPoint x: 593, startPoint y: 566, endPoint x: 648, endPoint y: 580, distance: 56.4
click at [594, 566] on button "Create" at bounding box center [545, 567] width 161 height 40
type input "********"
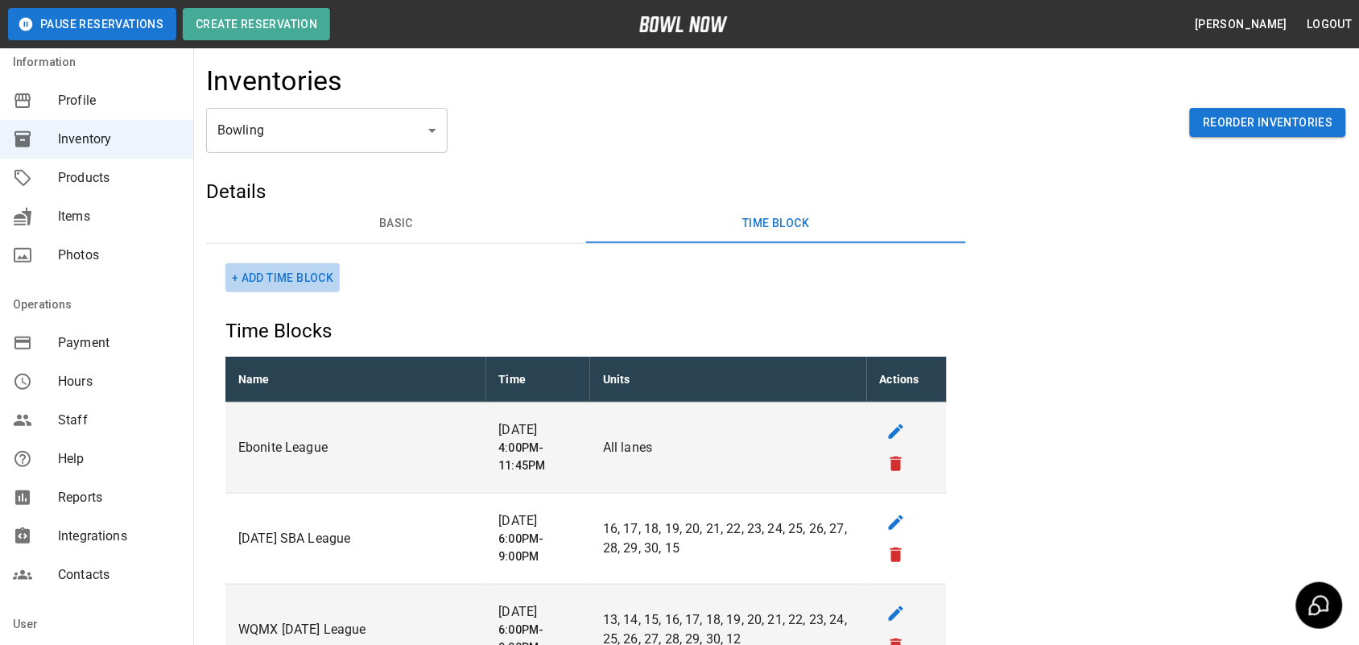
click at [312, 272] on button "+ Add Time Block" at bounding box center [282, 278] width 114 height 30
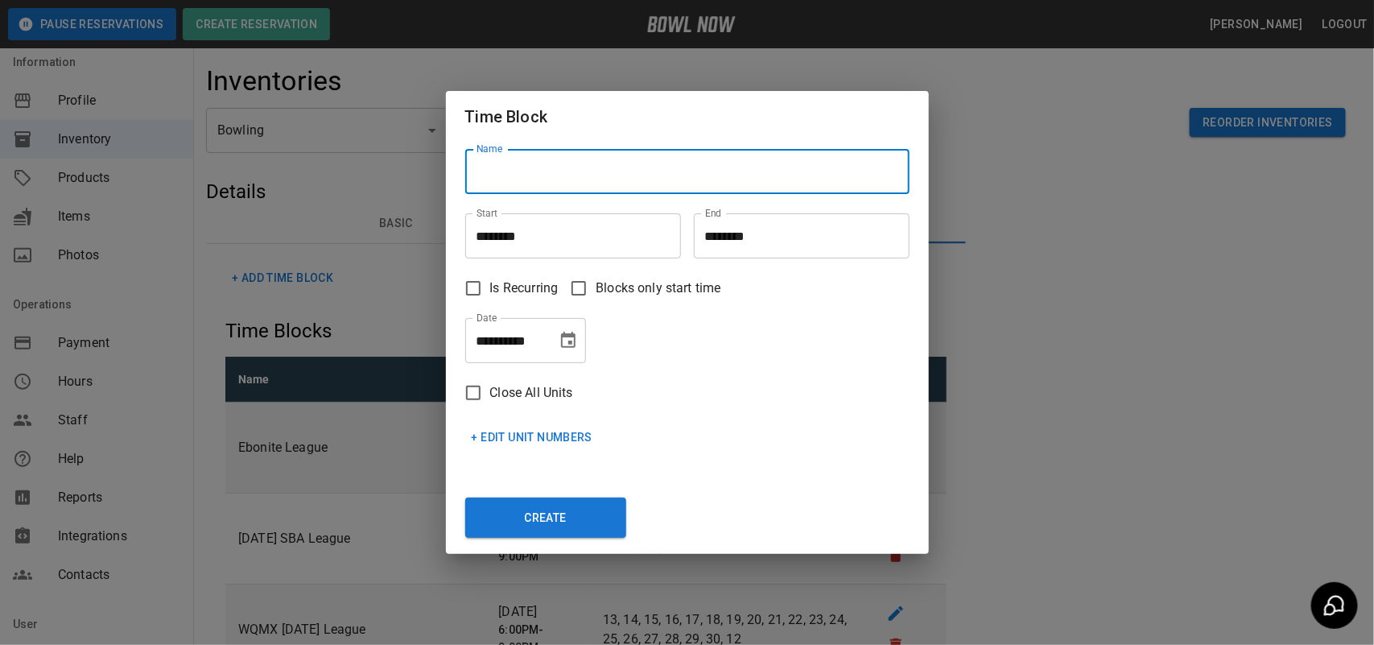
click at [630, 187] on input "Name" at bounding box center [687, 171] width 444 height 45
type input "**********"
click at [601, 244] on input "********" at bounding box center [567, 235] width 204 height 45
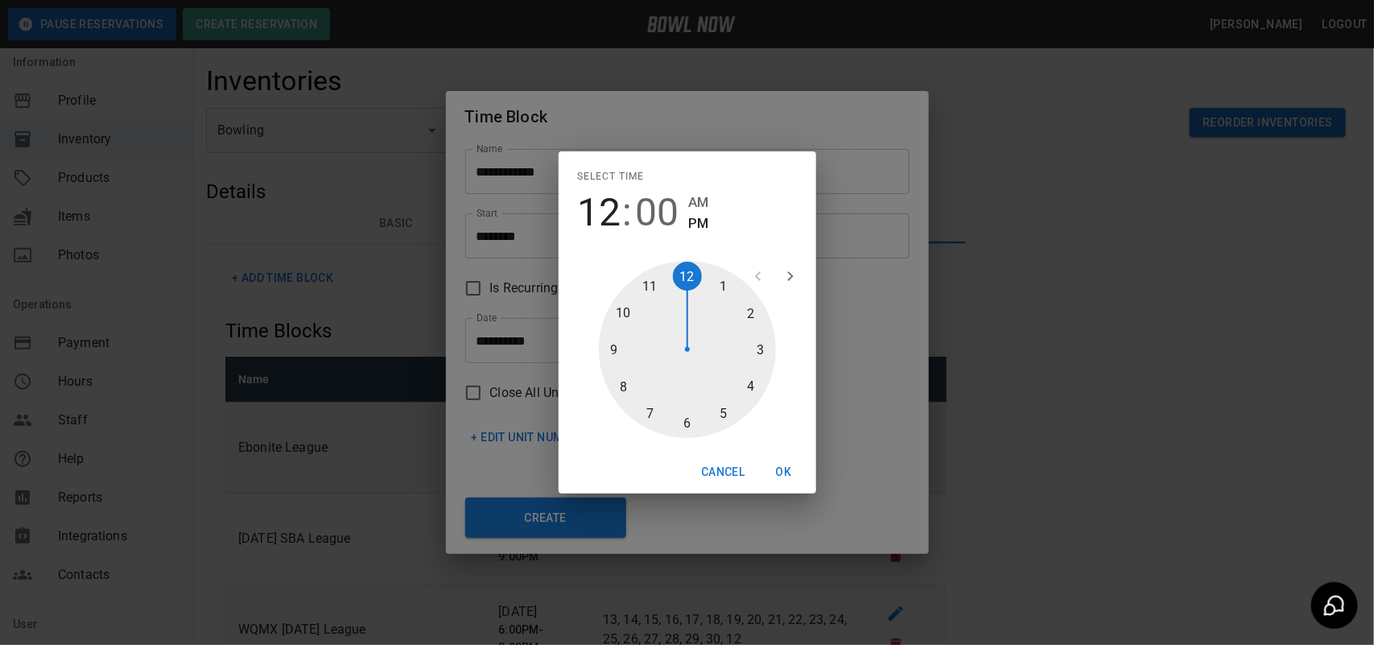
click at [762, 353] on div at bounding box center [687, 349] width 177 height 177
click at [684, 417] on div at bounding box center [687, 349] width 177 height 177
type input "********"
click at [782, 460] on button "OK" at bounding box center [784, 472] width 52 height 30
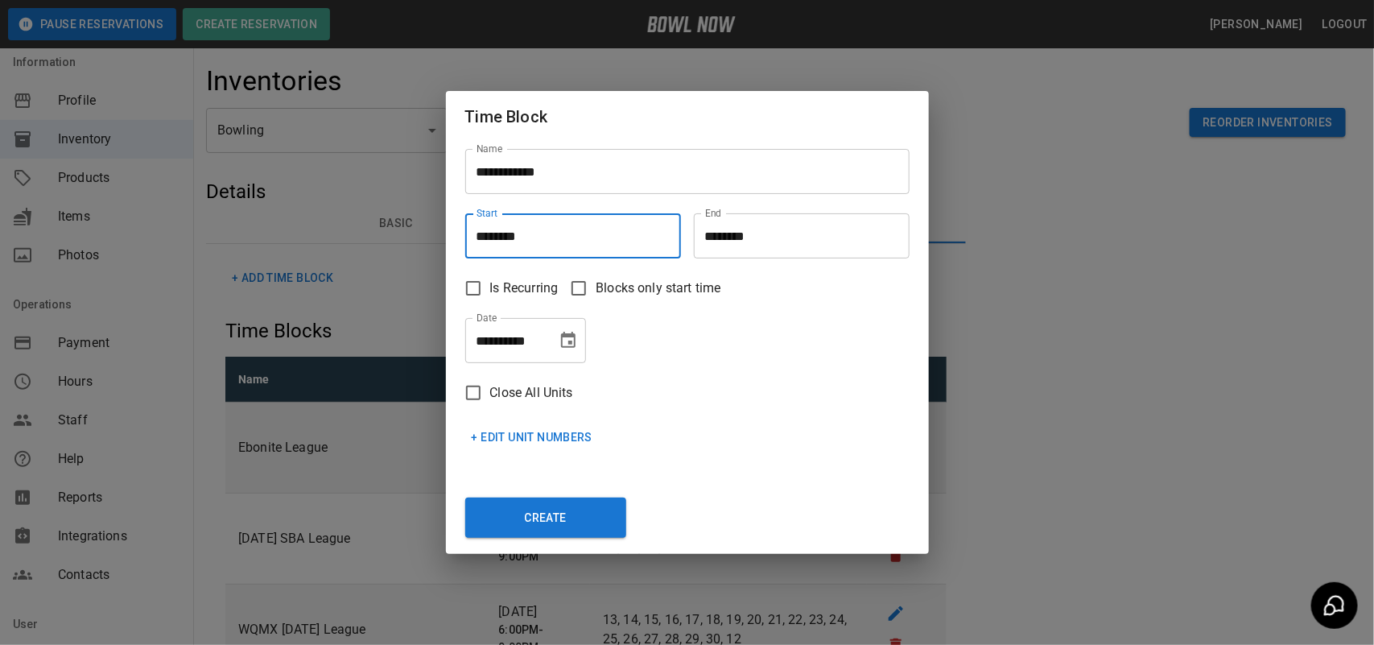
click at [777, 242] on input "********" at bounding box center [796, 235] width 204 height 45
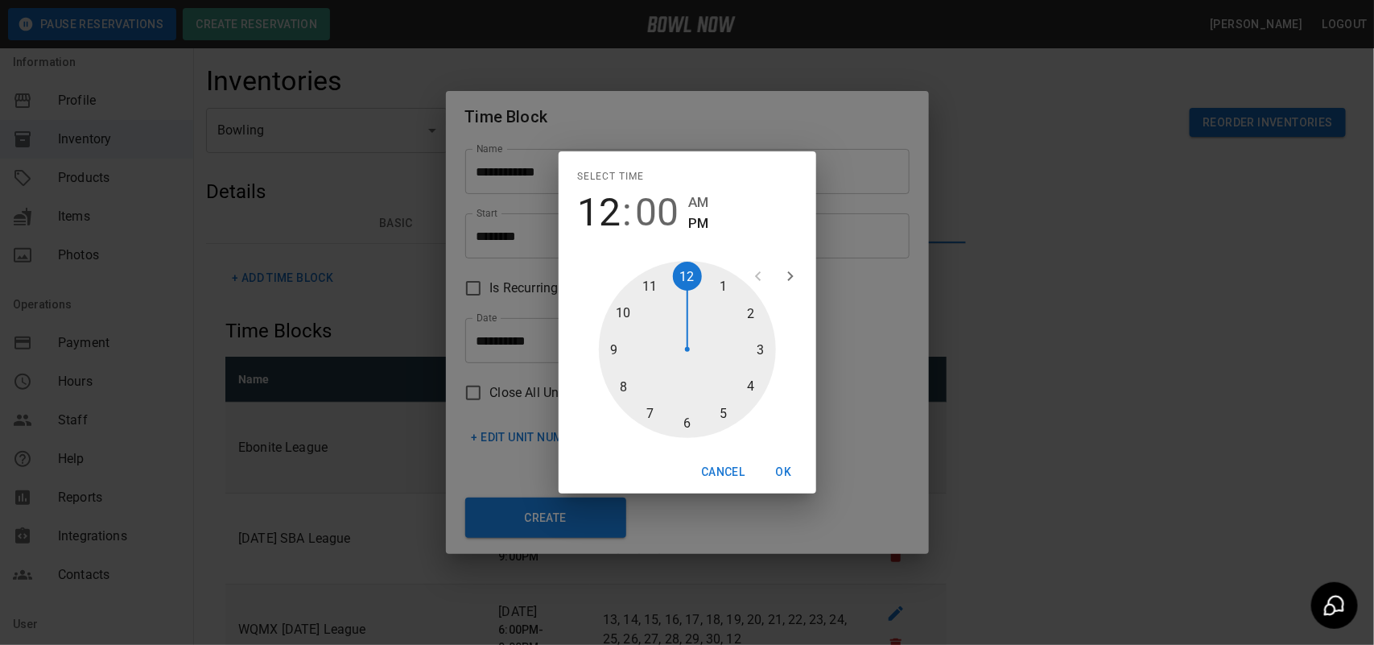
click at [719, 408] on div at bounding box center [687, 349] width 177 height 177
click at [687, 420] on div at bounding box center [687, 349] width 177 height 177
type input "********"
click at [790, 472] on button "OK" at bounding box center [784, 472] width 52 height 30
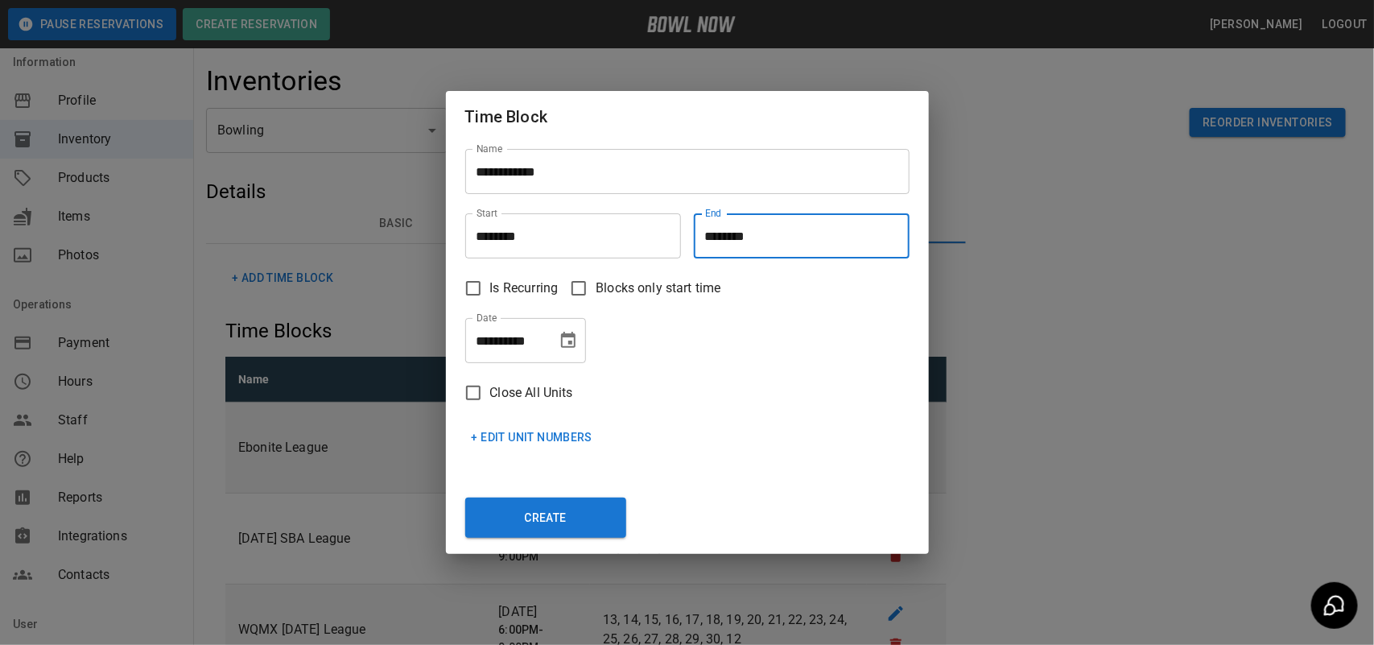
click at [569, 349] on icon "Choose date, selected date is Oct 7, 2025" at bounding box center [568, 340] width 19 height 19
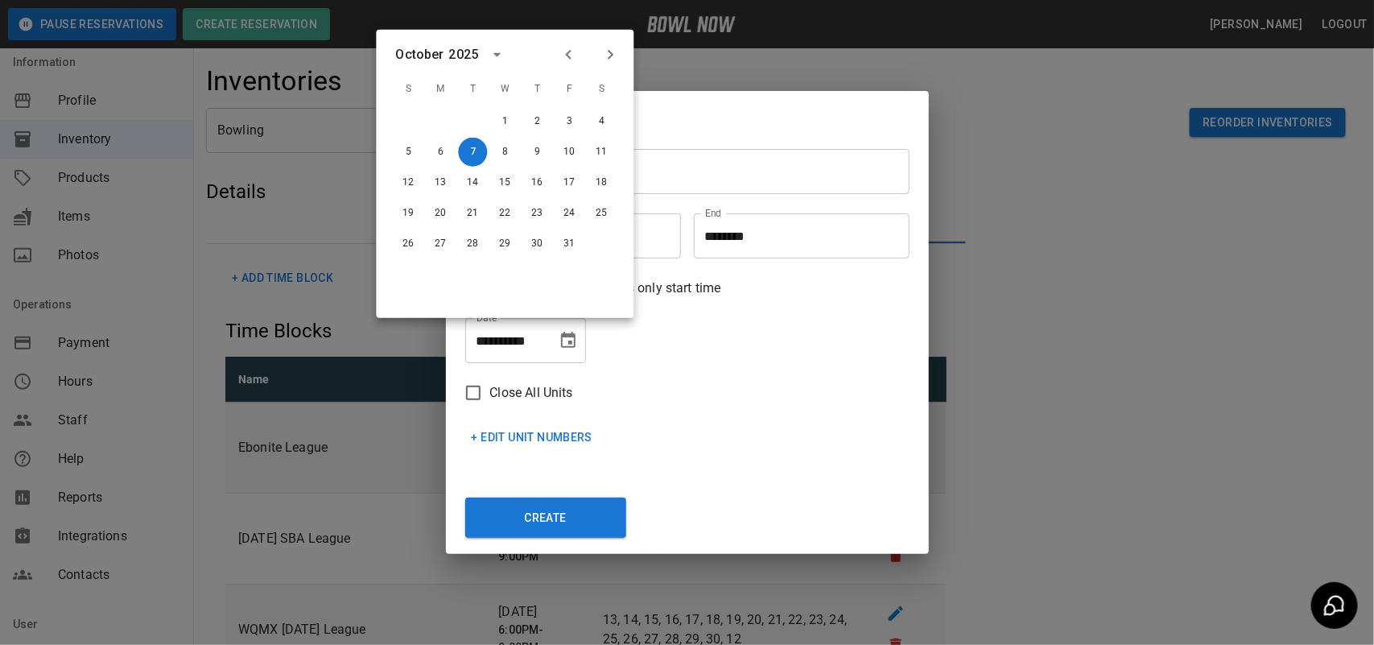
click at [612, 51] on icon "Next month" at bounding box center [610, 54] width 19 height 19
click at [781, 417] on div "+ Edit Unit Numbers" at bounding box center [680, 431] width 457 height 43
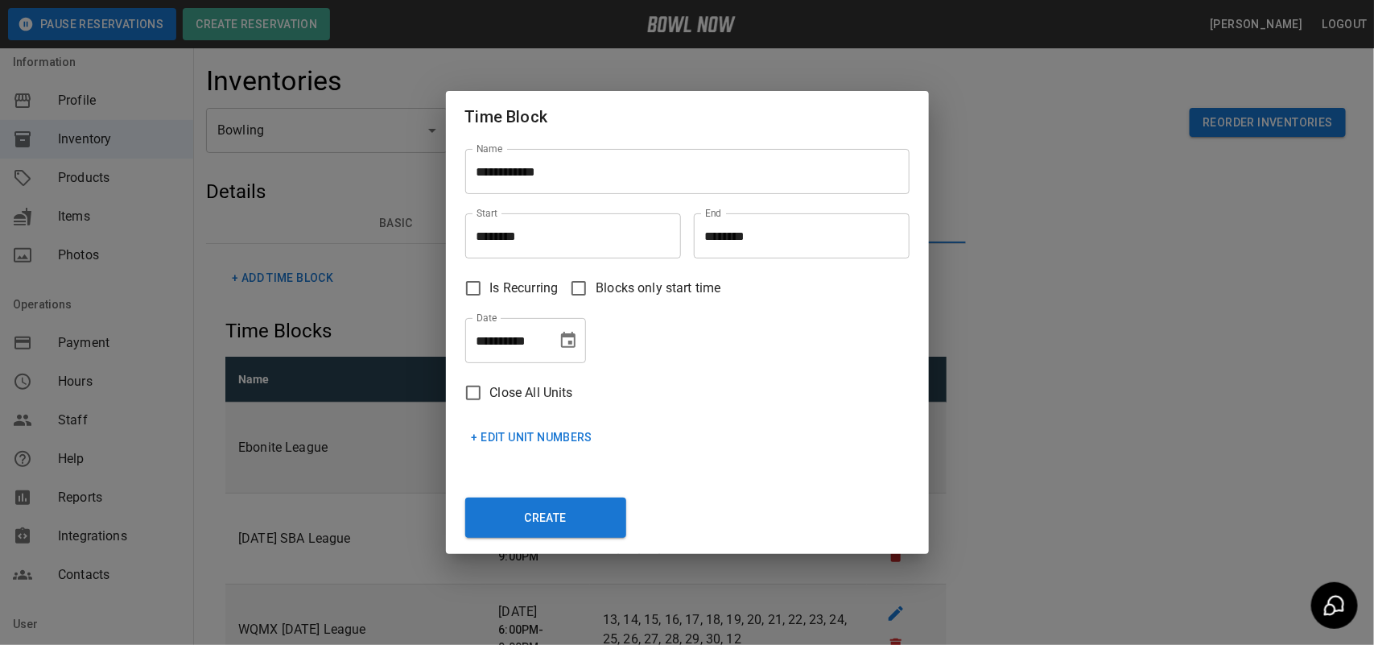
click at [568, 338] on icon "Choose date, selected date is Oct 7, 2025" at bounding box center [568, 340] width 19 height 19
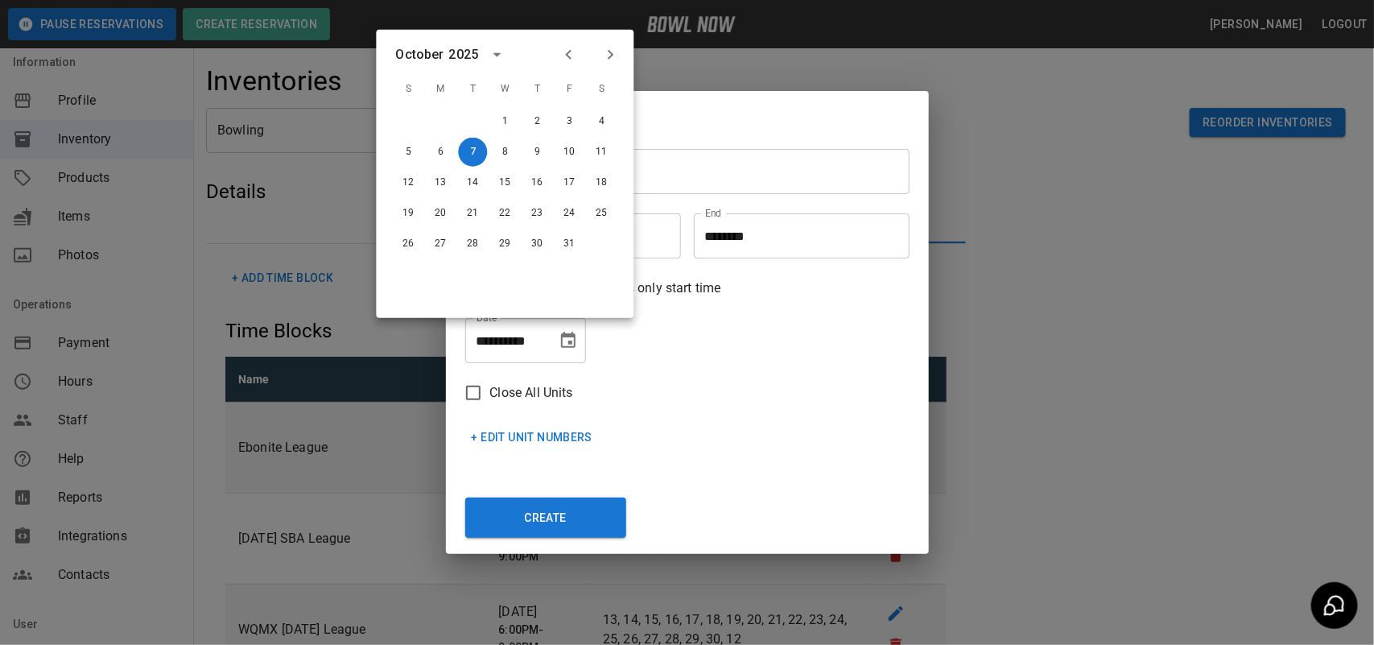
click at [609, 55] on icon "Next month" at bounding box center [610, 54] width 19 height 19
click at [576, 50] on icon "Previous month" at bounding box center [568, 54] width 19 height 19
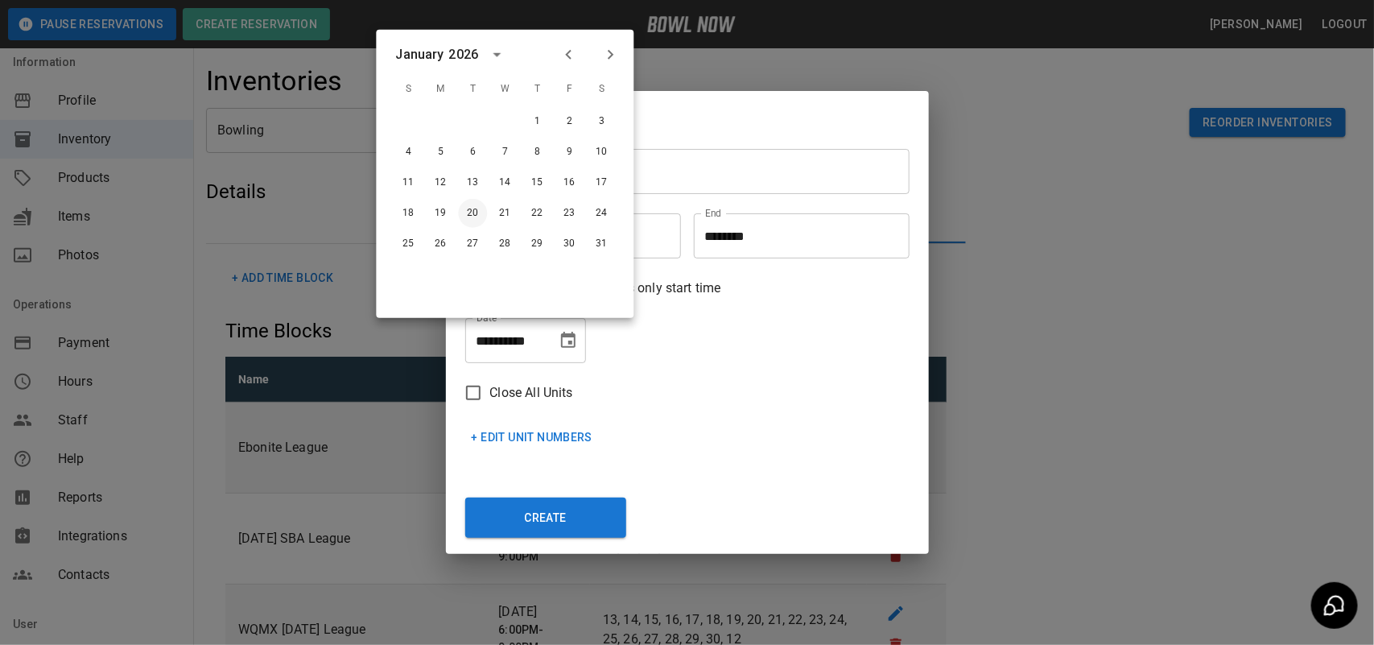
click at [475, 213] on button "20" at bounding box center [473, 213] width 29 height 29
type input "**********"
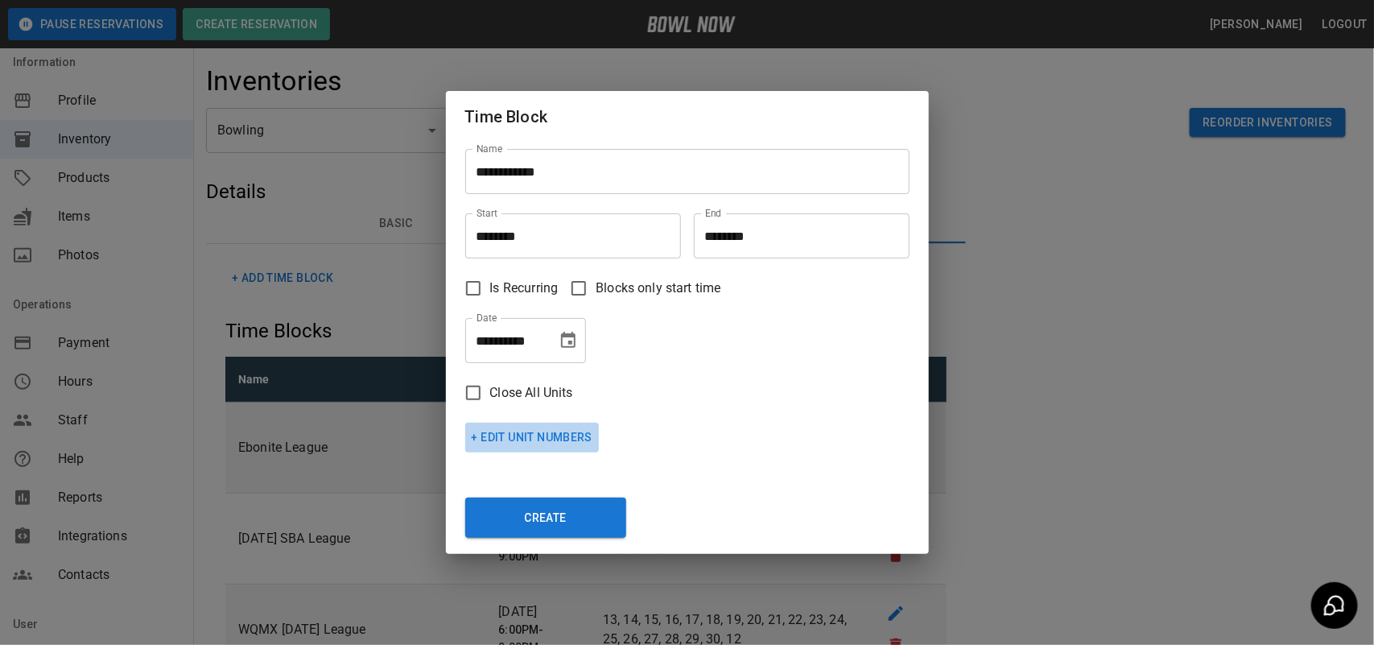
click at [577, 435] on button "+ Edit Unit Numbers" at bounding box center [532, 438] width 134 height 30
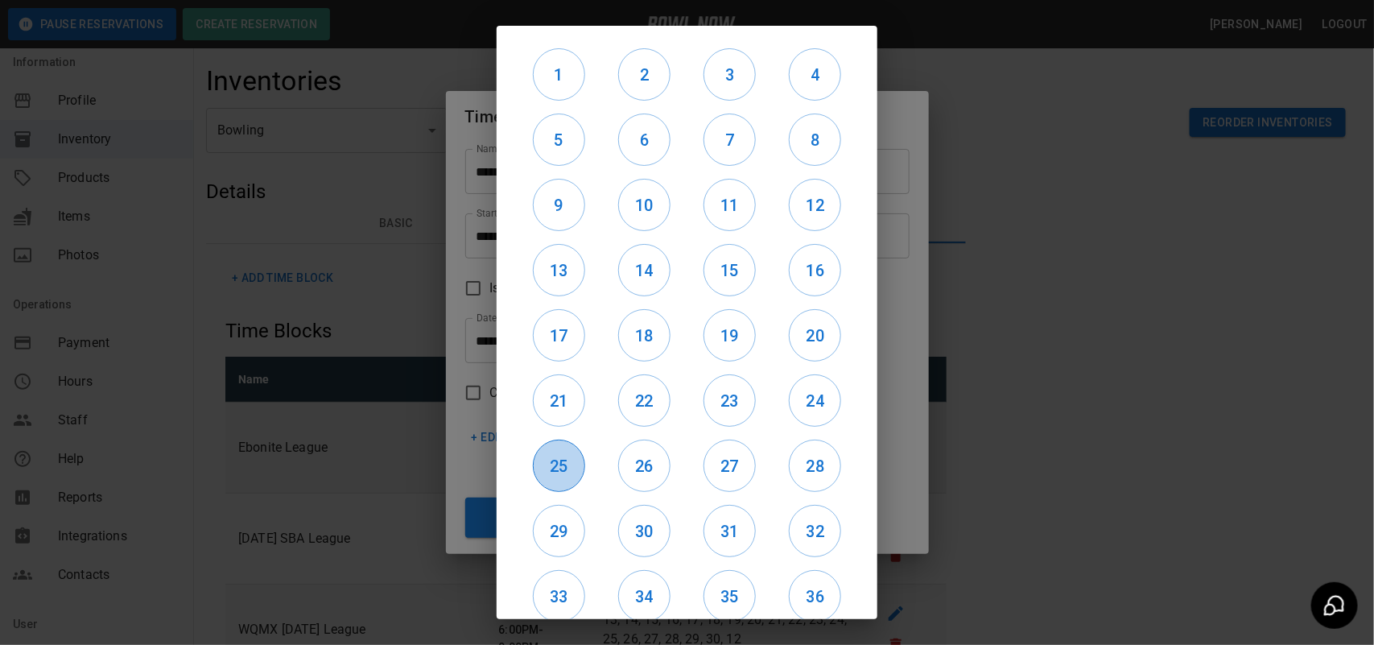
click at [560, 456] on h6 "25" at bounding box center [559, 466] width 51 height 26
click at [564, 401] on h6 "21" at bounding box center [559, 401] width 51 height 26
click at [557, 521] on h6 "29" at bounding box center [559, 531] width 51 height 26
click at [650, 526] on h6 "30" at bounding box center [644, 531] width 51 height 26
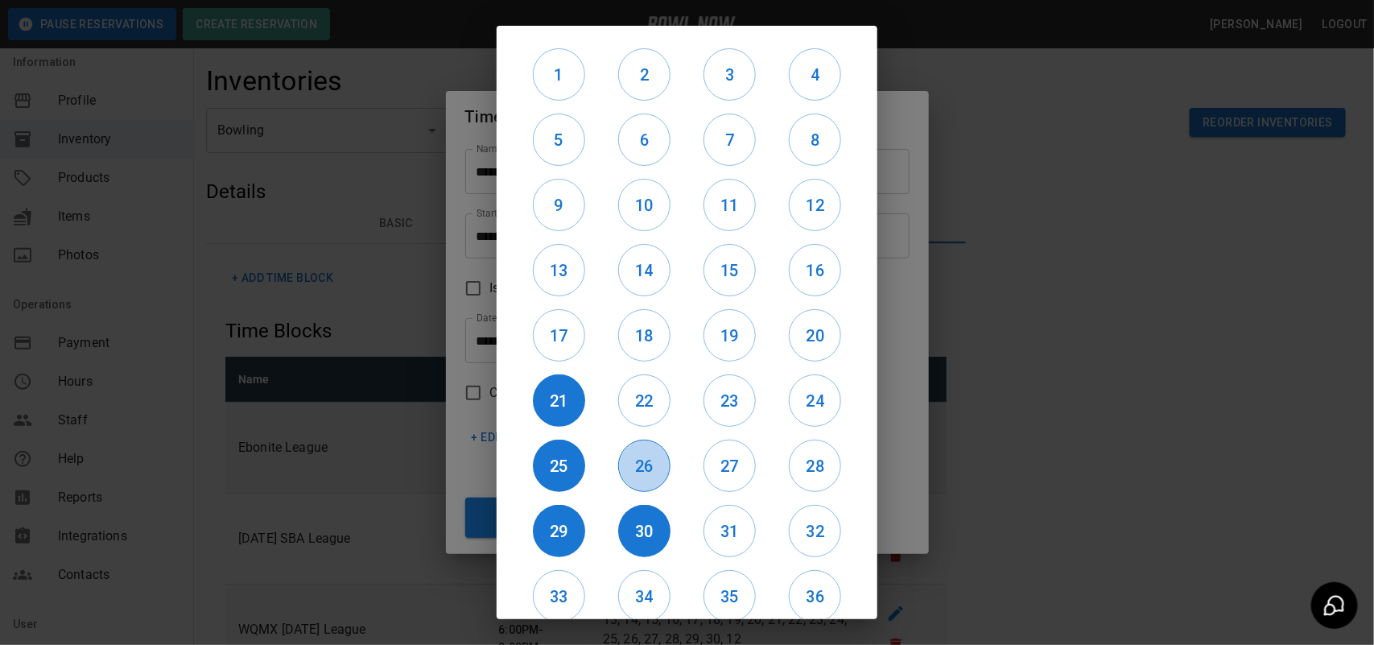
click at [646, 460] on h6 "26" at bounding box center [644, 466] width 51 height 26
click at [664, 392] on button "22" at bounding box center [644, 400] width 52 height 52
click at [716, 399] on h6 "23" at bounding box center [729, 401] width 51 height 26
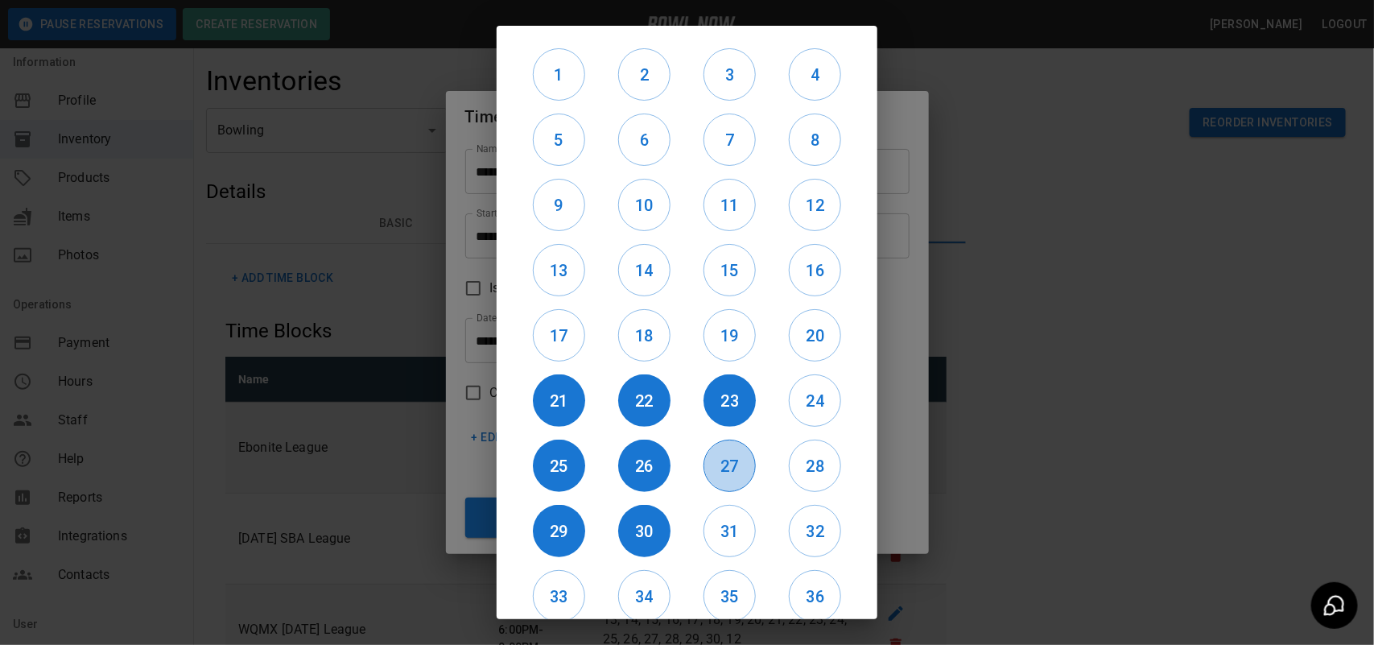
click at [729, 453] on h6 "27" at bounding box center [729, 466] width 51 height 26
click at [725, 520] on h6 "31" at bounding box center [729, 531] width 51 height 26
click at [814, 532] on h6 "32" at bounding box center [815, 531] width 51 height 26
click at [810, 481] on button "28" at bounding box center [815, 466] width 52 height 52
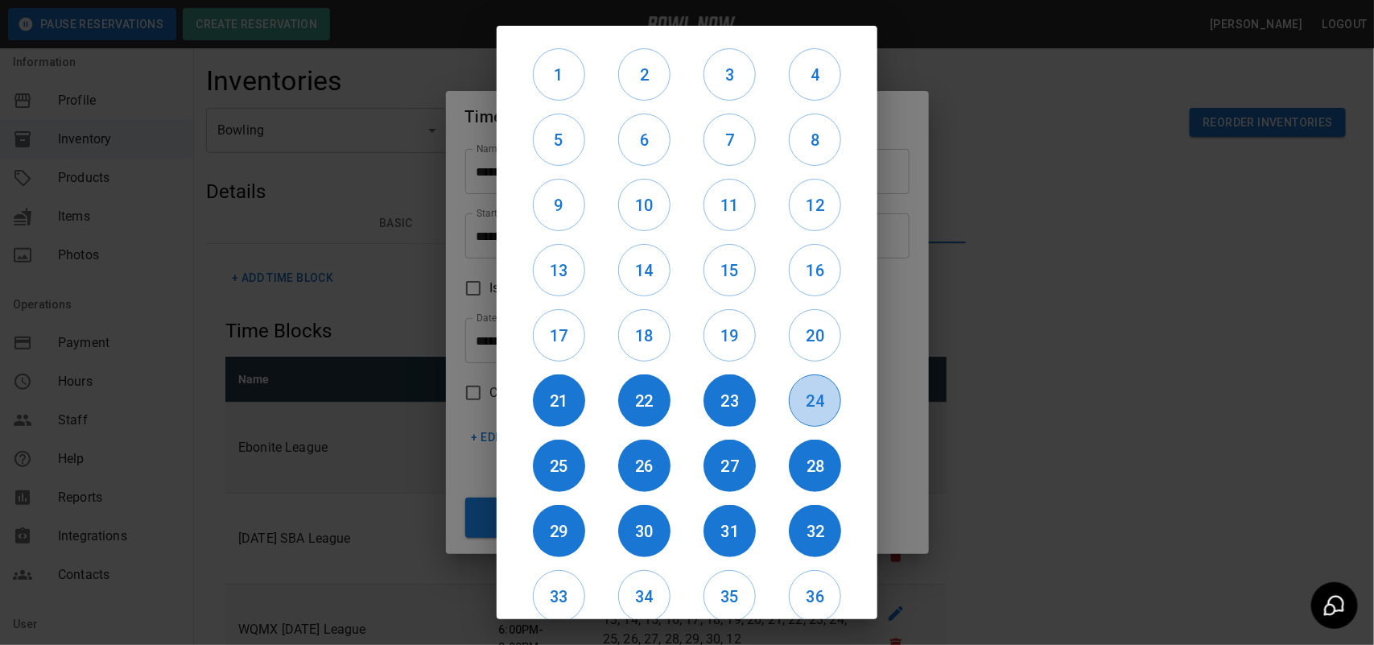
click at [815, 412] on h6 "24" at bounding box center [815, 401] width 51 height 26
drag, startPoint x: 802, startPoint y: 580, endPoint x: 790, endPoint y: 590, distance: 16.0
click at [798, 581] on button "36" at bounding box center [815, 596] width 52 height 52
click at [729, 613] on button "35" at bounding box center [730, 596] width 52 height 52
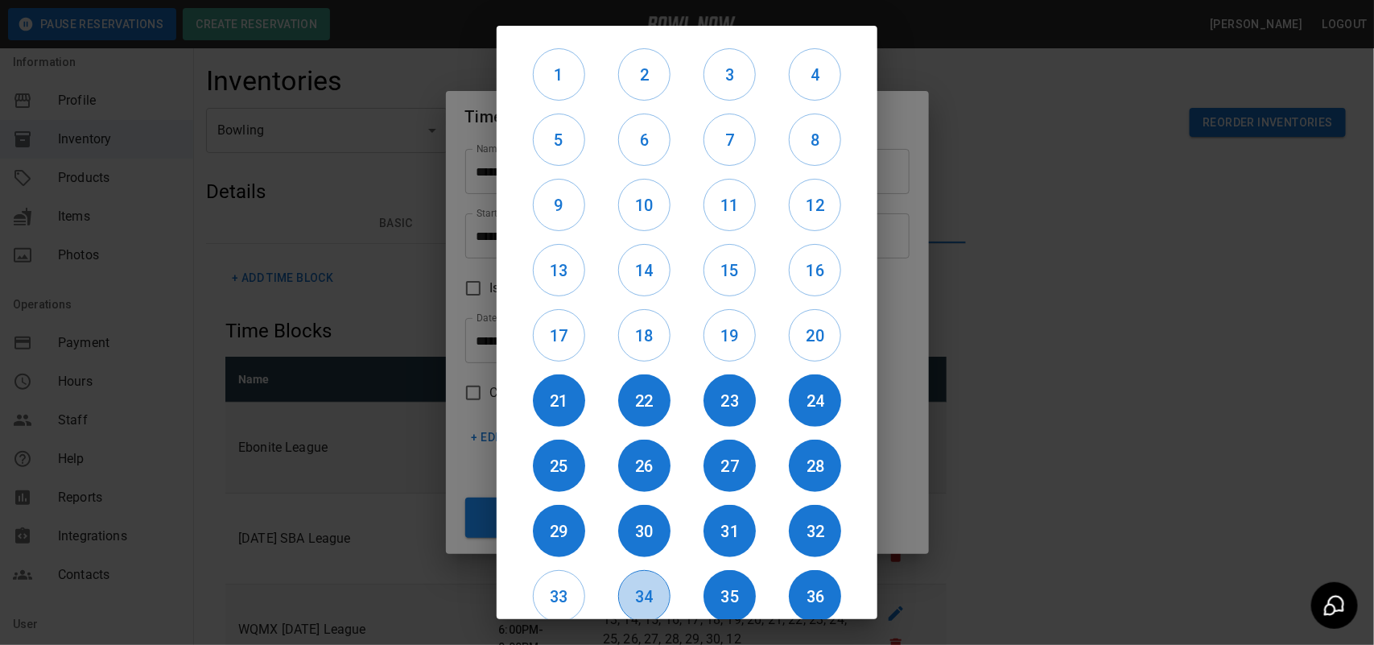
drag, startPoint x: 654, startPoint y: 605, endPoint x: 636, endPoint y: 608, distance: 18.0
click at [650, 605] on h6 "34" at bounding box center [644, 597] width 51 height 26
click at [574, 598] on h6 "33" at bounding box center [559, 597] width 51 height 26
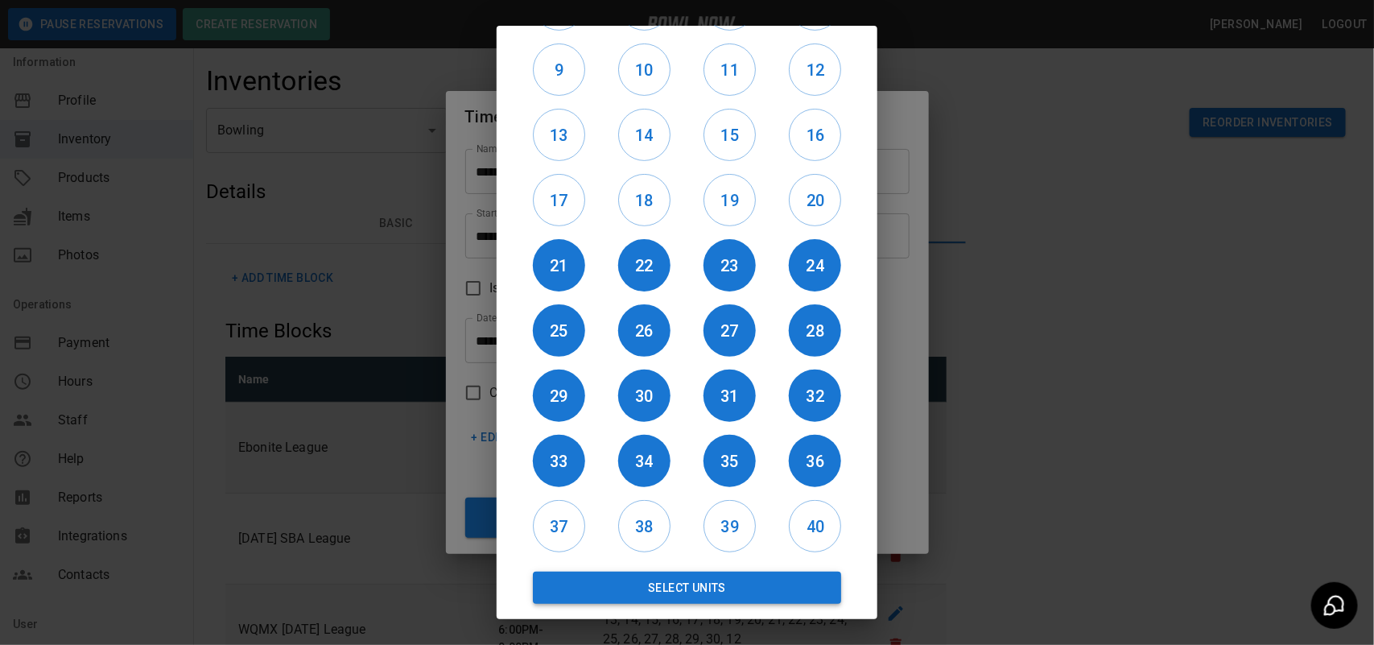
click at [767, 597] on button "Select Units" at bounding box center [687, 588] width 308 height 32
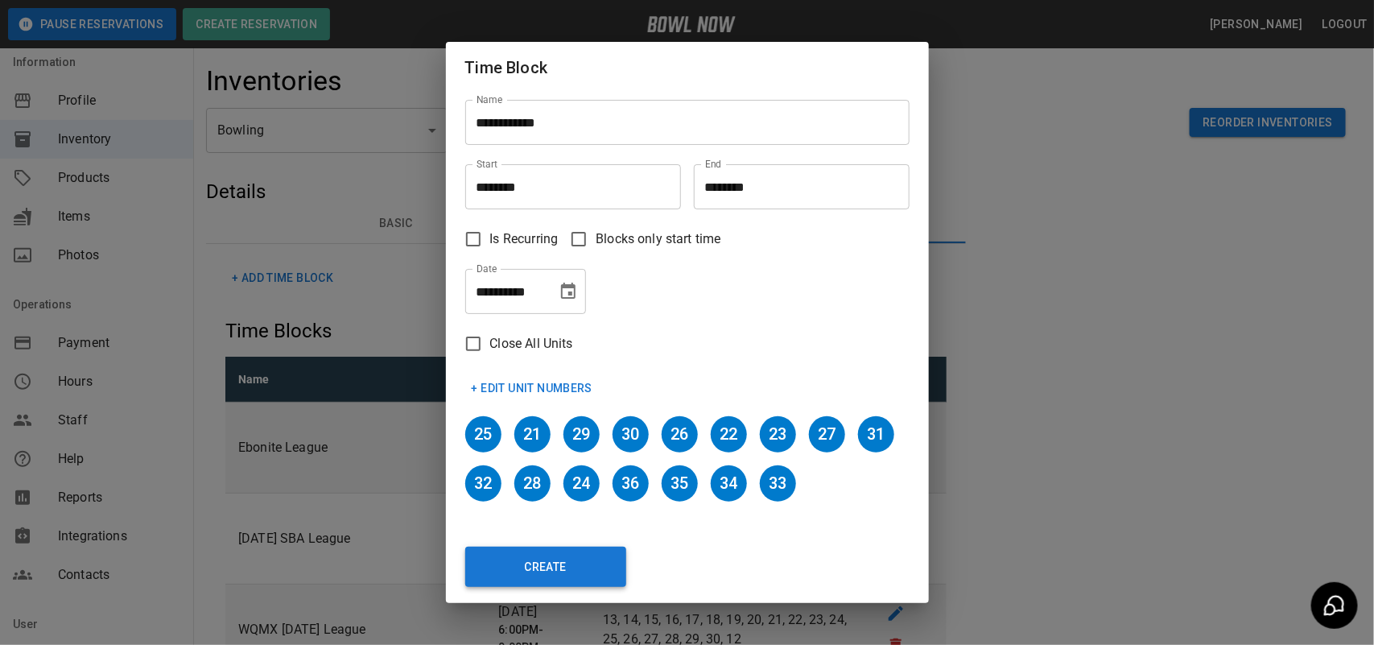
click at [589, 572] on button "Create" at bounding box center [545, 567] width 161 height 40
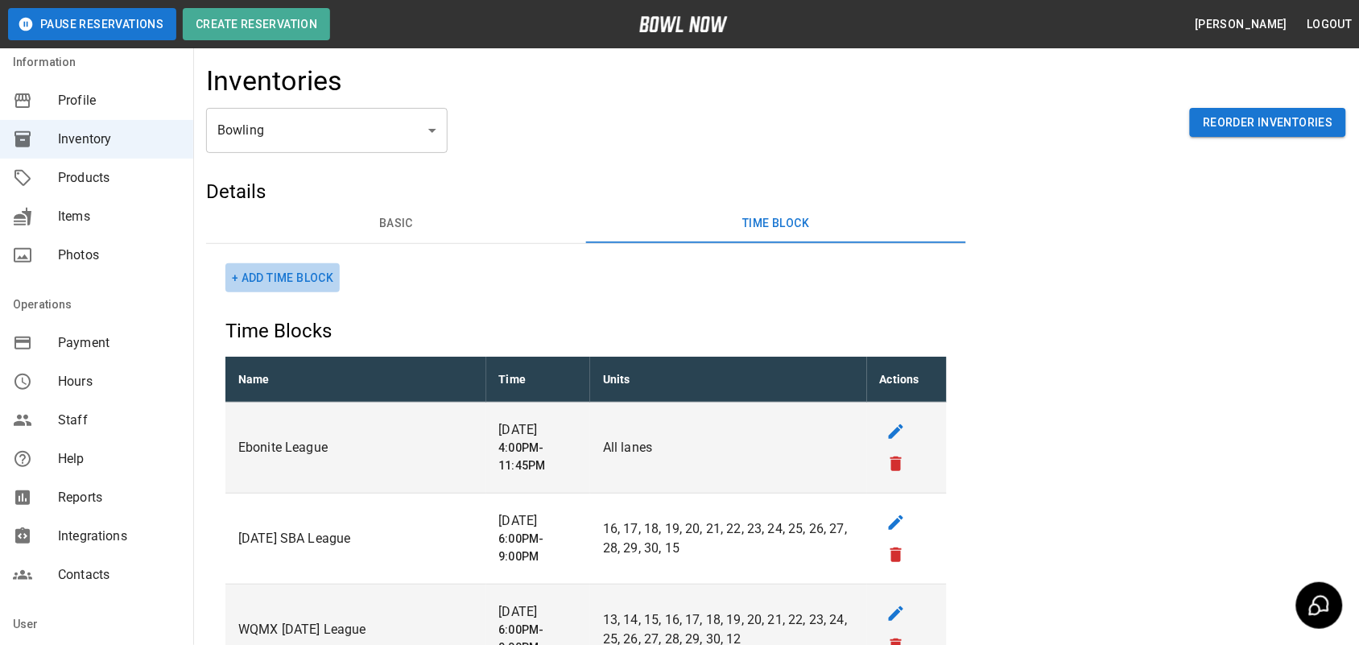
click at [279, 268] on button "+ Add Time Block" at bounding box center [282, 278] width 114 height 30
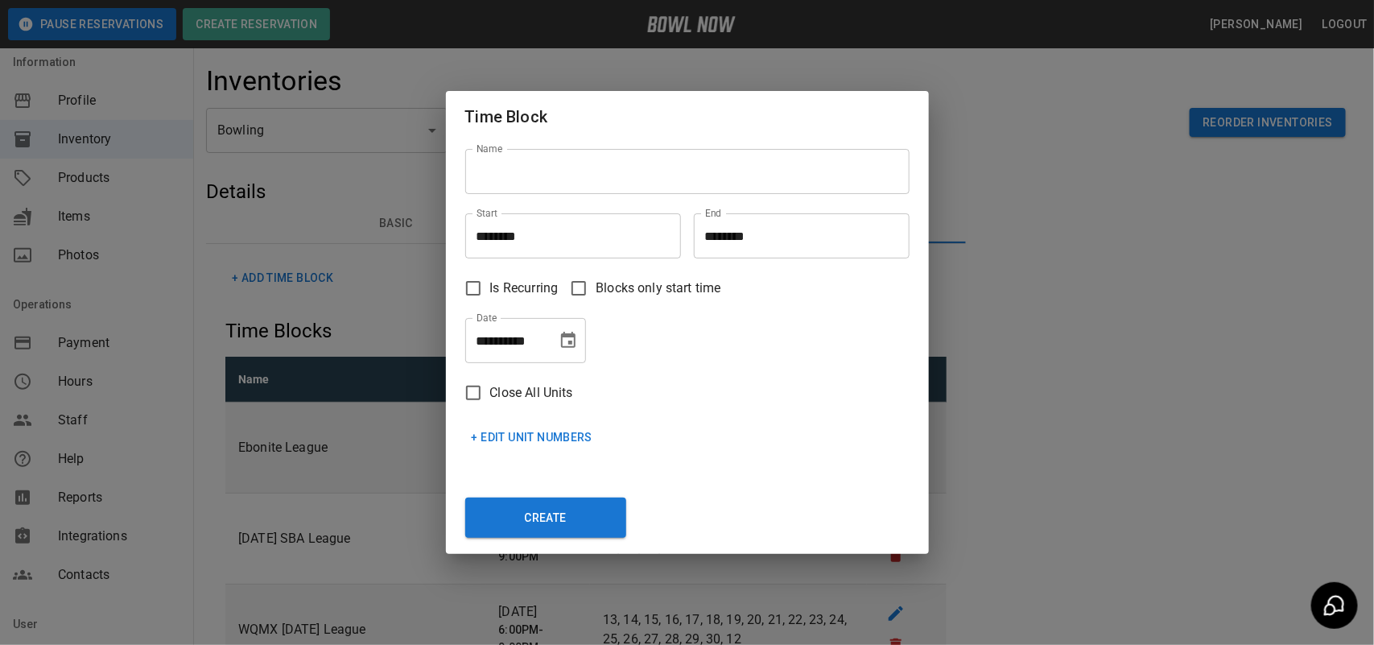
click at [1091, 343] on div "**********" at bounding box center [687, 322] width 1374 height 645
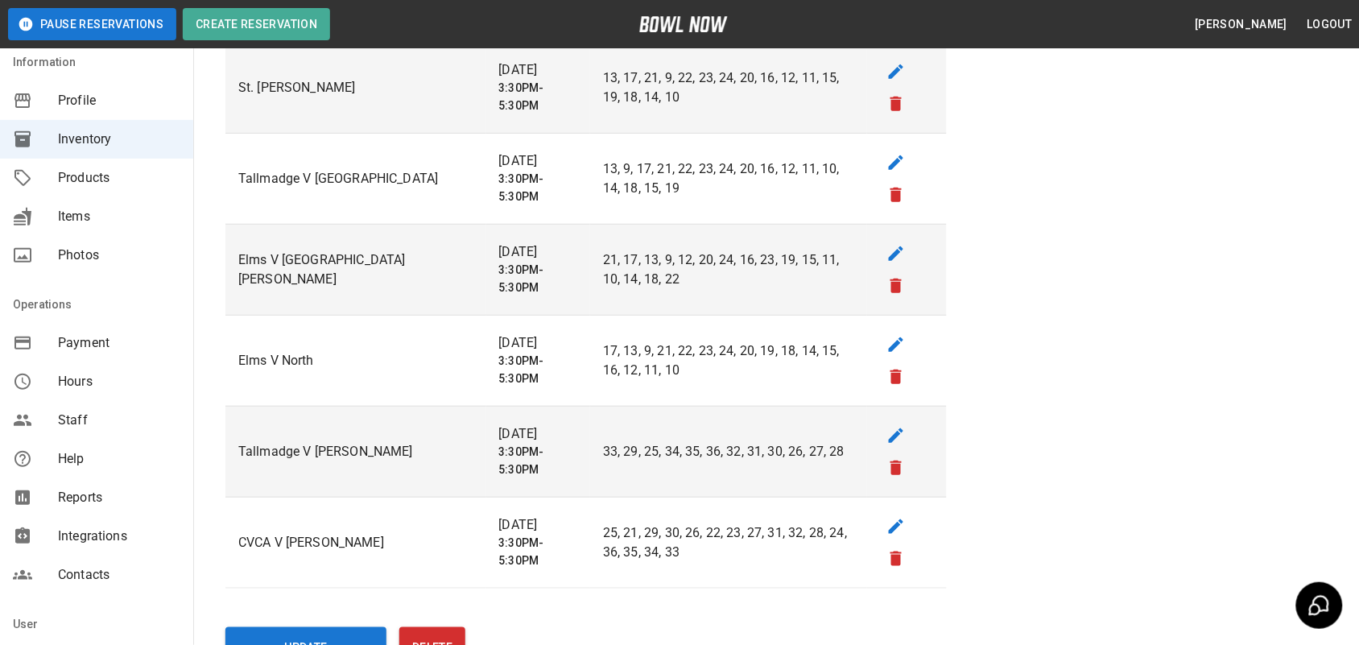
scroll to position [3958, 0]
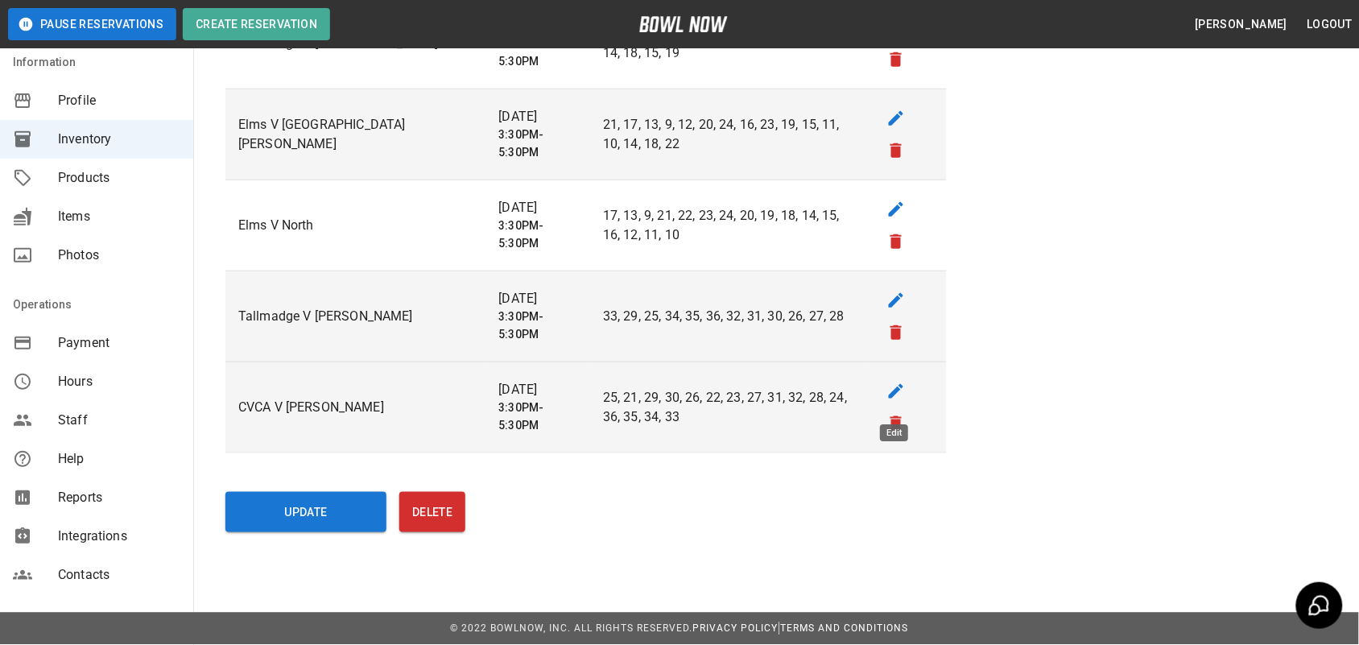
click at [886, 395] on icon "edit" at bounding box center [895, 391] width 19 height 19
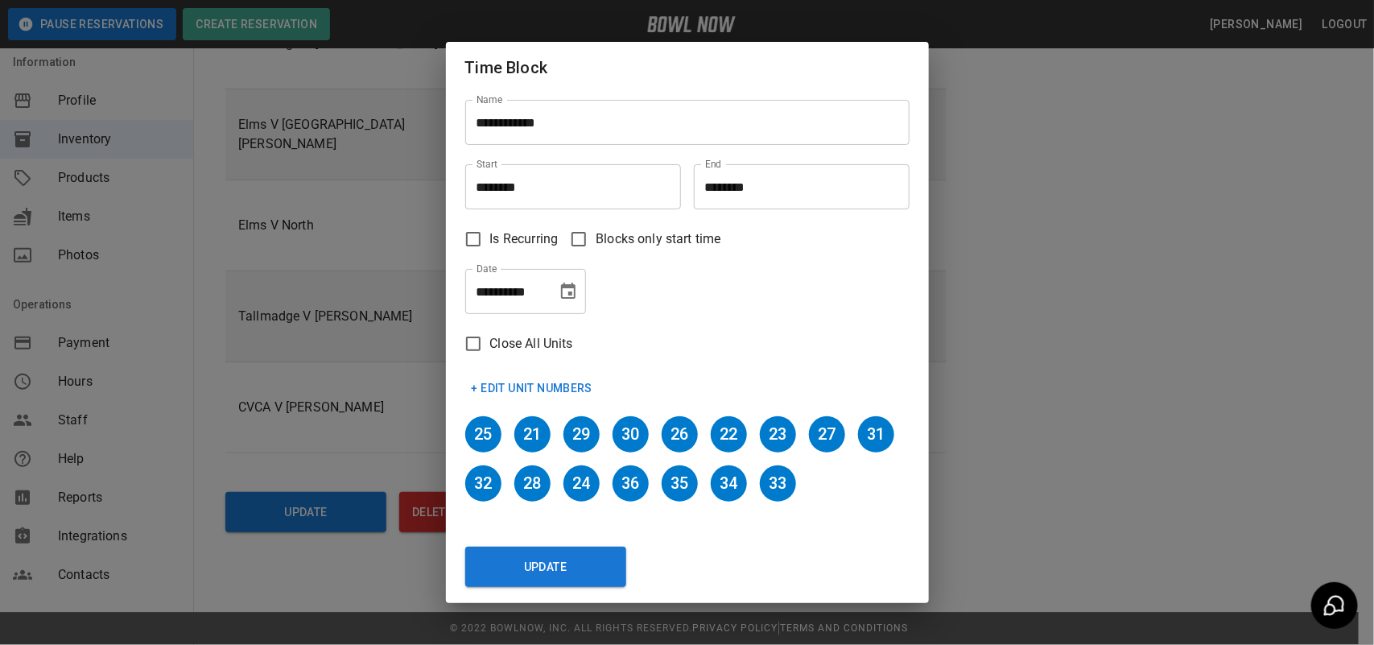
click at [569, 121] on input "**********" at bounding box center [687, 122] width 444 height 45
click at [555, 553] on button "Update" at bounding box center [545, 567] width 161 height 40
type input "**********"
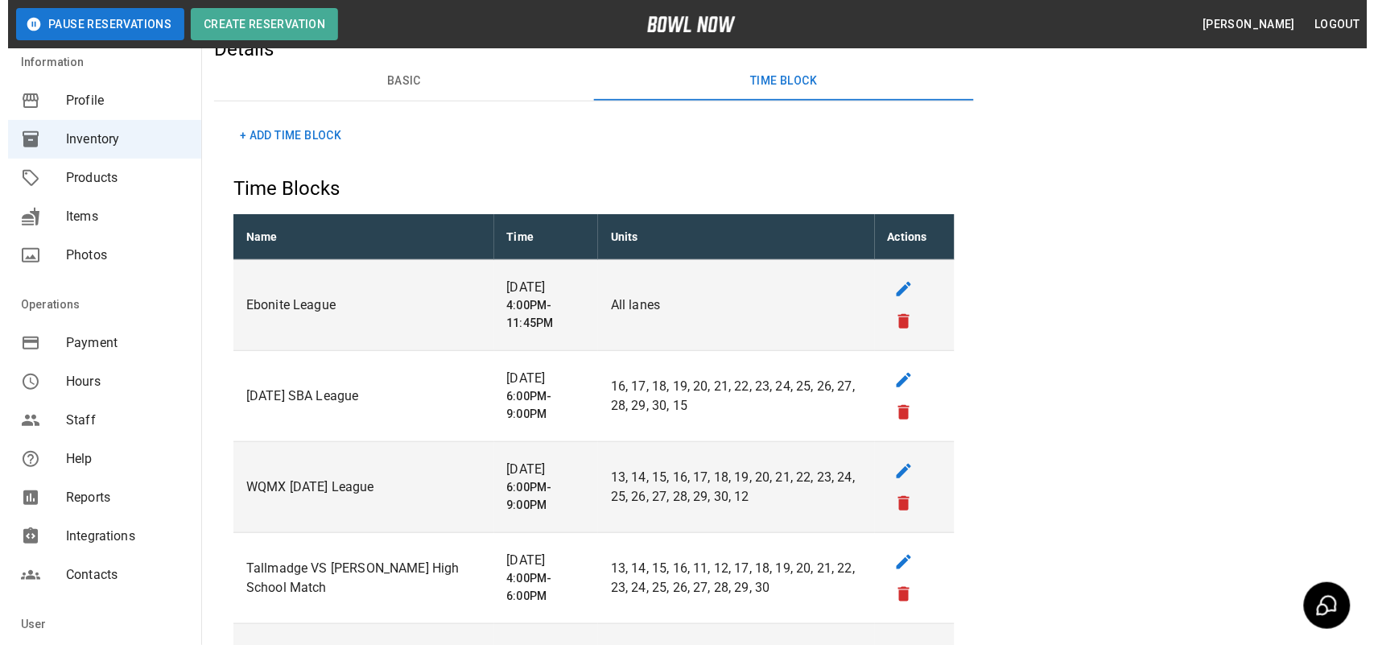
scroll to position [0, 0]
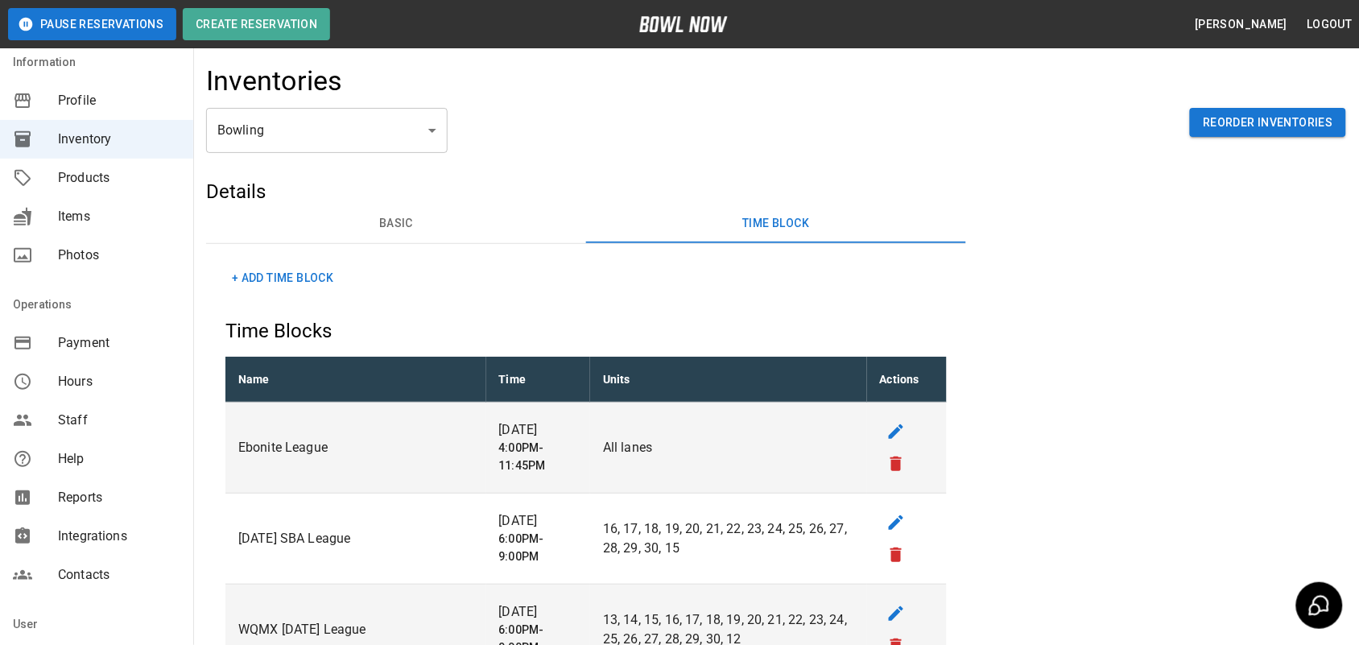
click at [287, 266] on button "+ Add Time Block" at bounding box center [282, 278] width 114 height 30
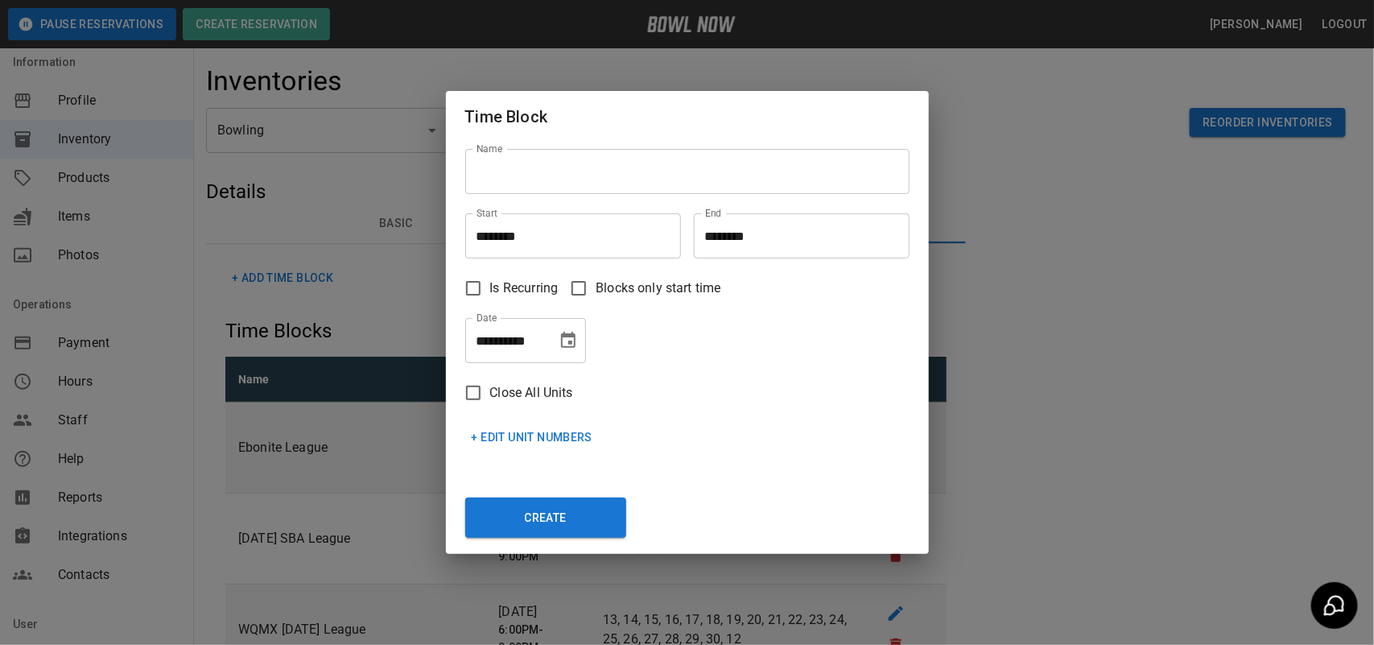
click at [585, 196] on div "Name Name" at bounding box center [680, 165] width 457 height 71
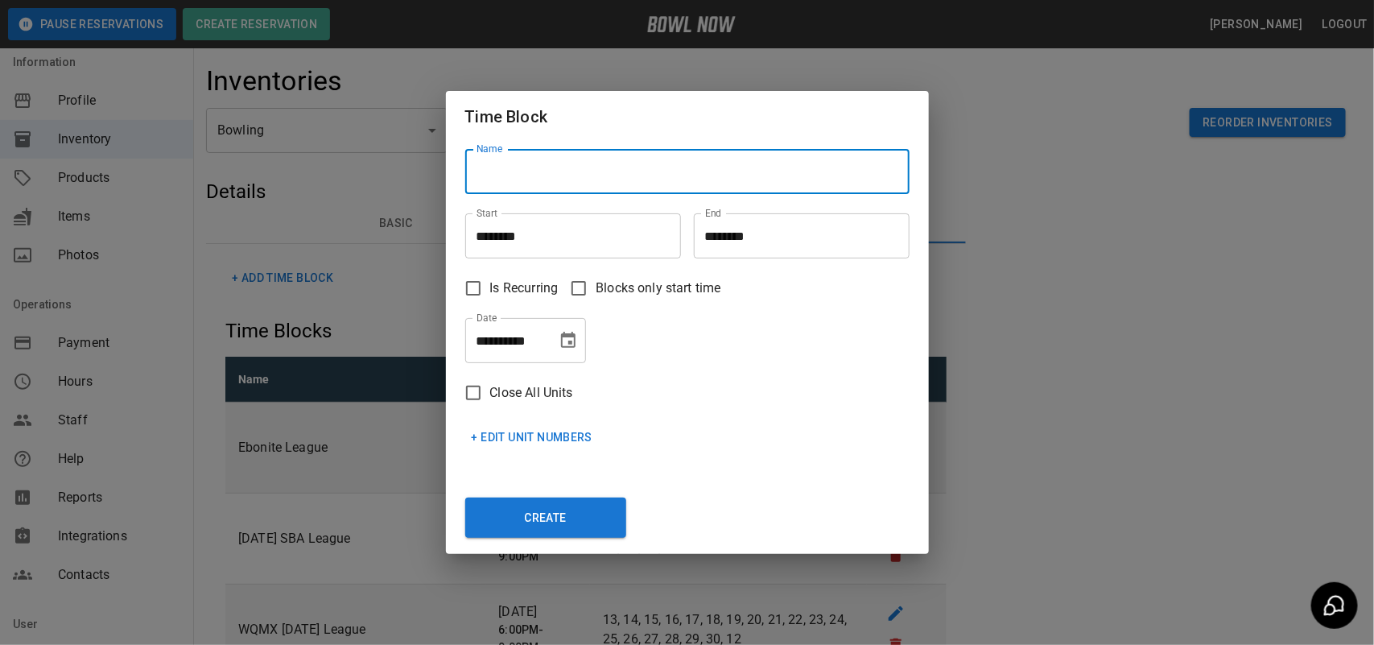
click at [578, 181] on input "Name" at bounding box center [687, 171] width 444 height 45
type input "*"
type input "**********"
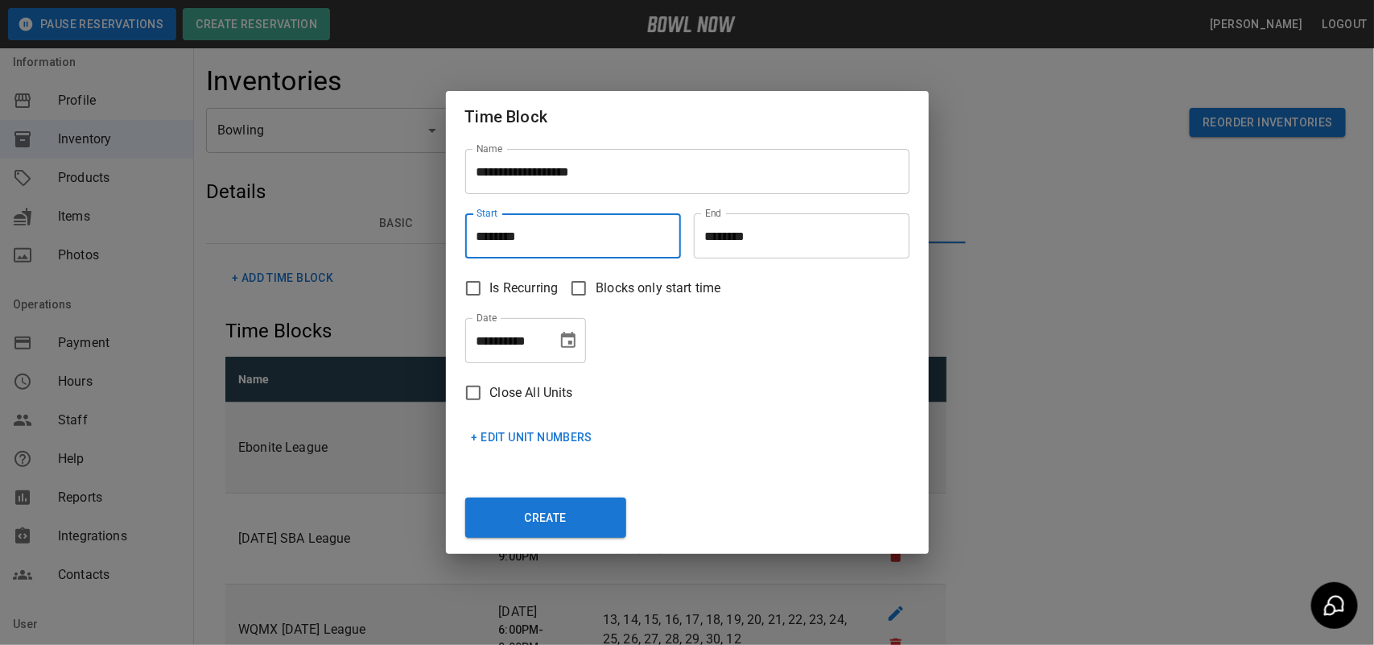
click at [629, 246] on input "********" at bounding box center [567, 235] width 204 height 45
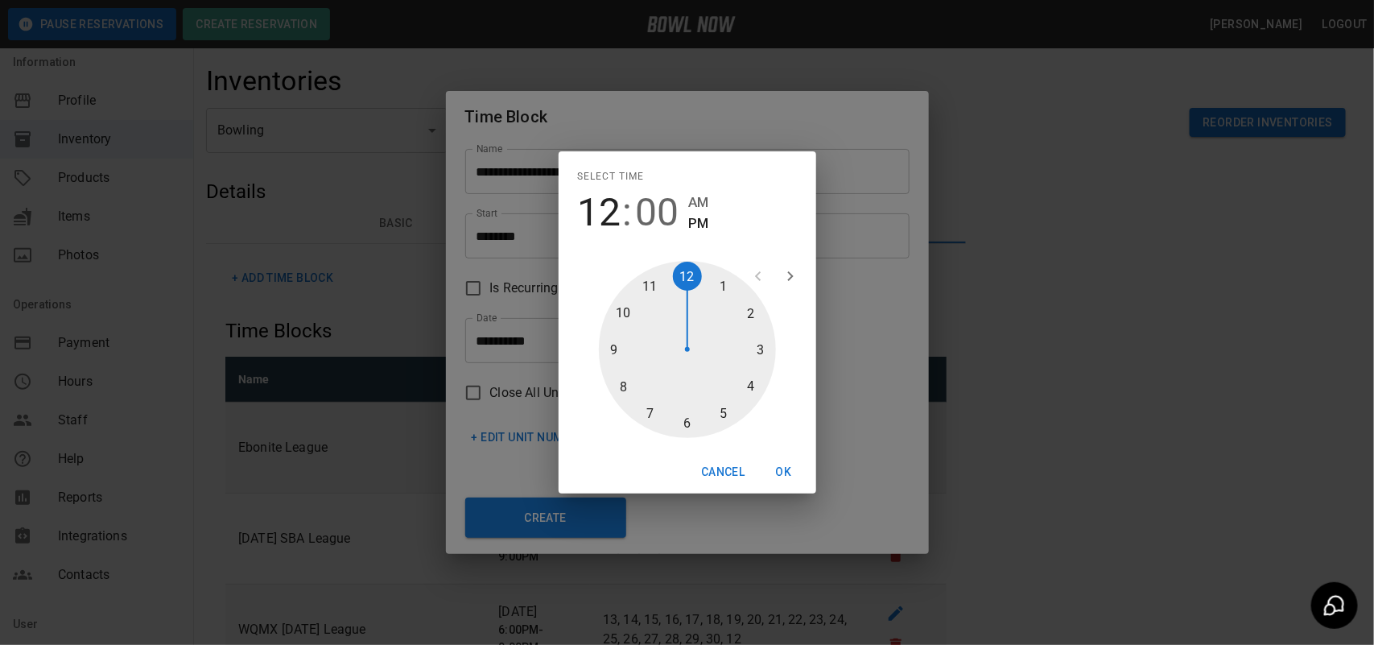
click at [759, 348] on div at bounding box center [687, 349] width 177 height 177
click at [677, 423] on div at bounding box center [687, 349] width 177 height 177
type input "********"
click at [785, 463] on button "OK" at bounding box center [784, 472] width 52 height 30
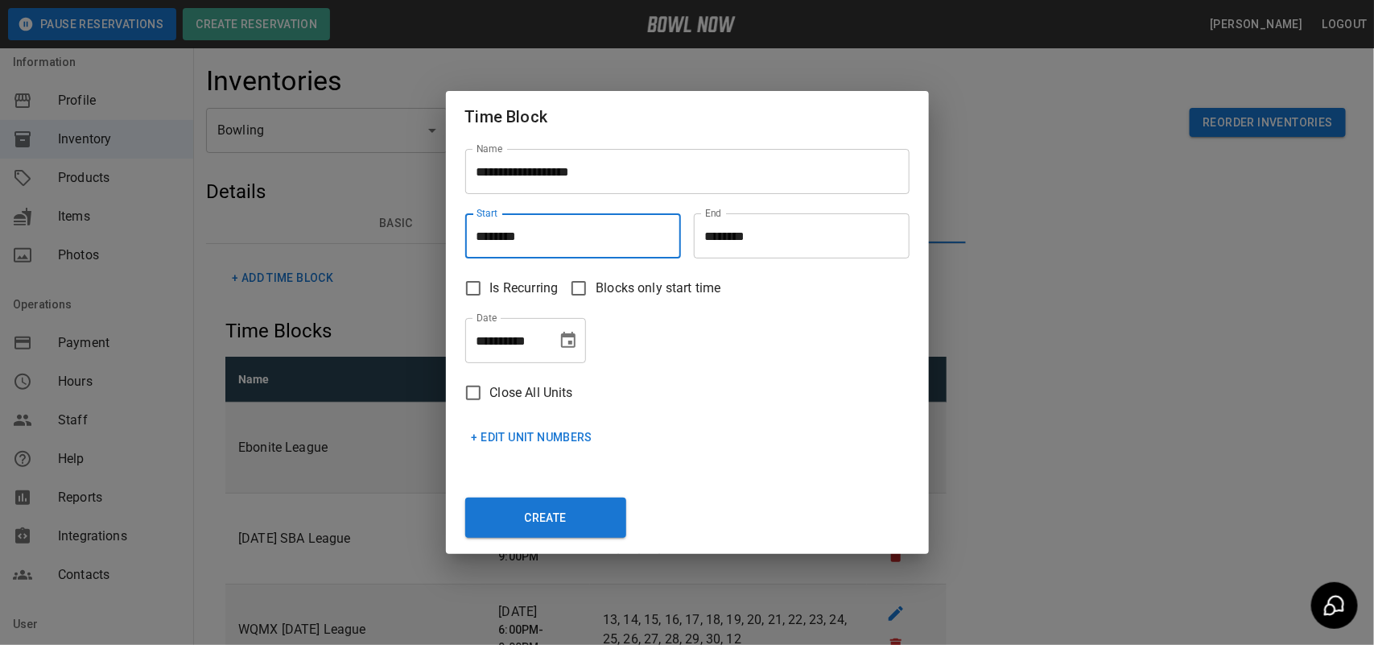
click at [789, 252] on input "********" at bounding box center [796, 235] width 204 height 45
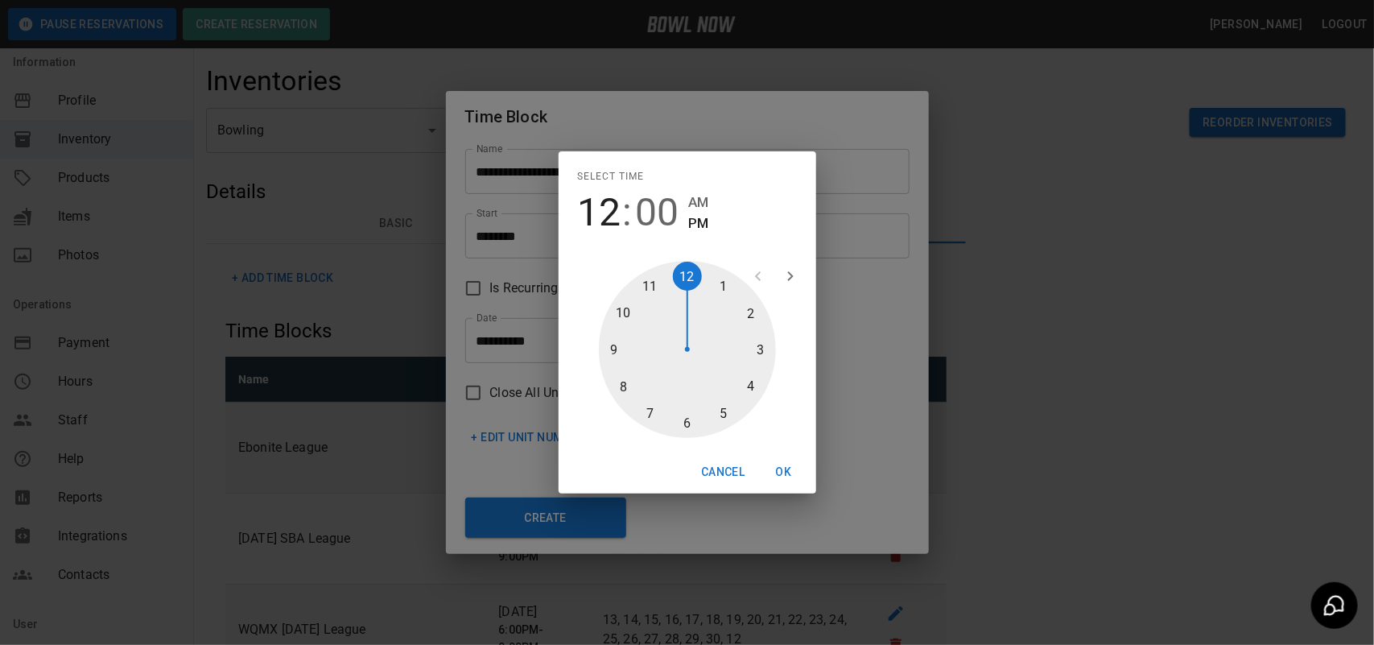
click at [727, 401] on div at bounding box center [687, 349] width 177 height 177
click at [690, 417] on div at bounding box center [687, 349] width 177 height 177
type input "********"
click at [778, 463] on button "OK" at bounding box center [784, 472] width 52 height 30
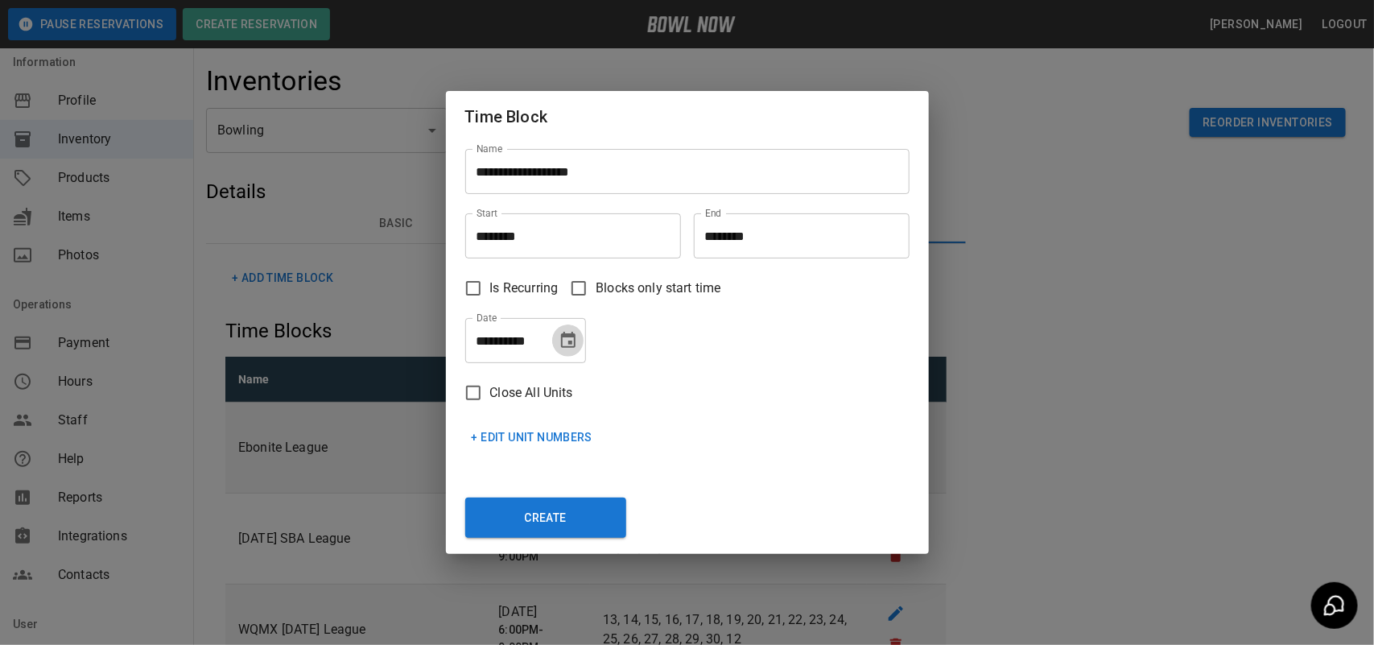
click at [572, 351] on button "Choose date, selected date is Oct 7, 2025" at bounding box center [568, 340] width 32 height 32
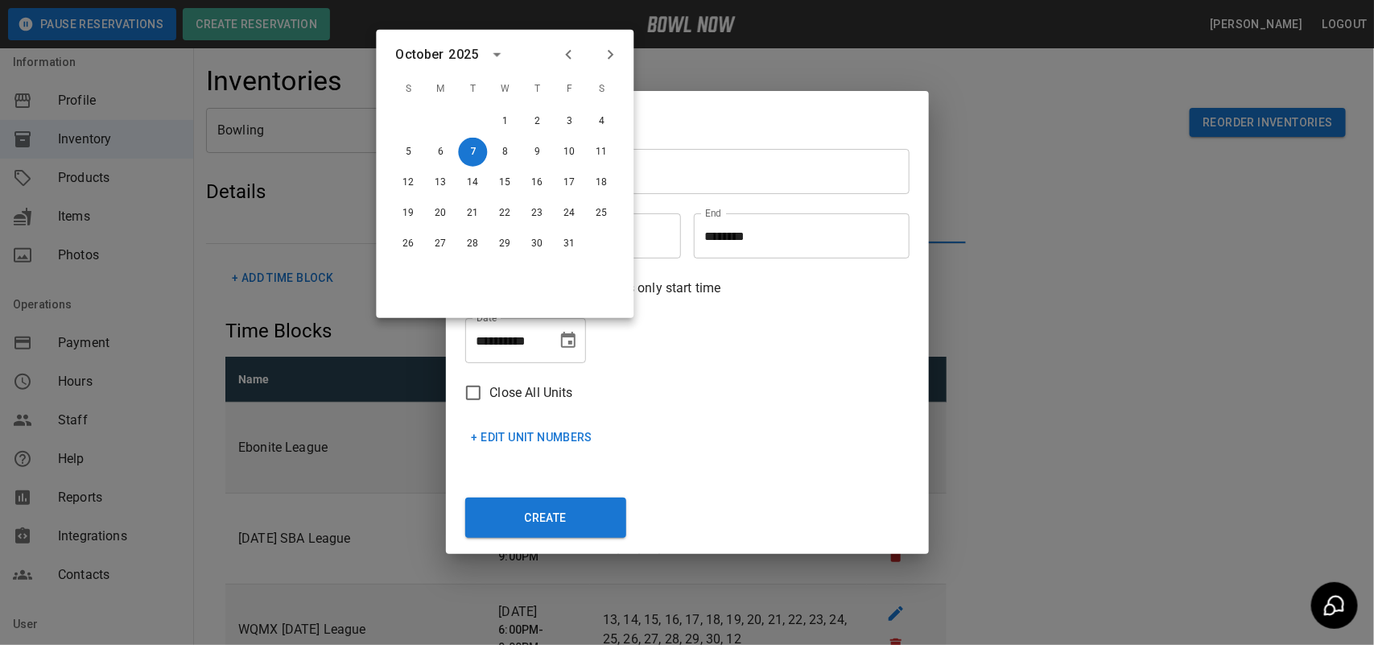
click at [604, 57] on icon "Next month" at bounding box center [610, 54] width 19 height 19
click at [468, 211] on button "20" at bounding box center [473, 213] width 29 height 29
type input "**********"
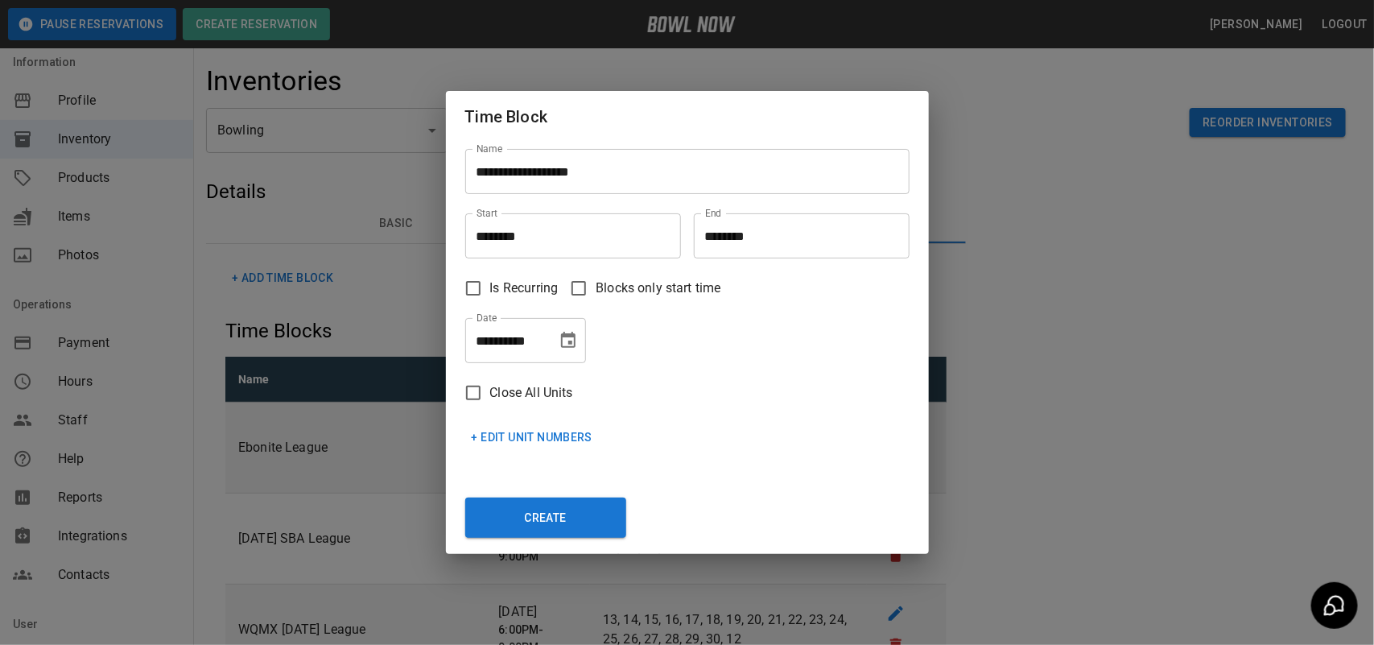
click at [530, 427] on button "+ Edit Unit Numbers" at bounding box center [532, 438] width 134 height 30
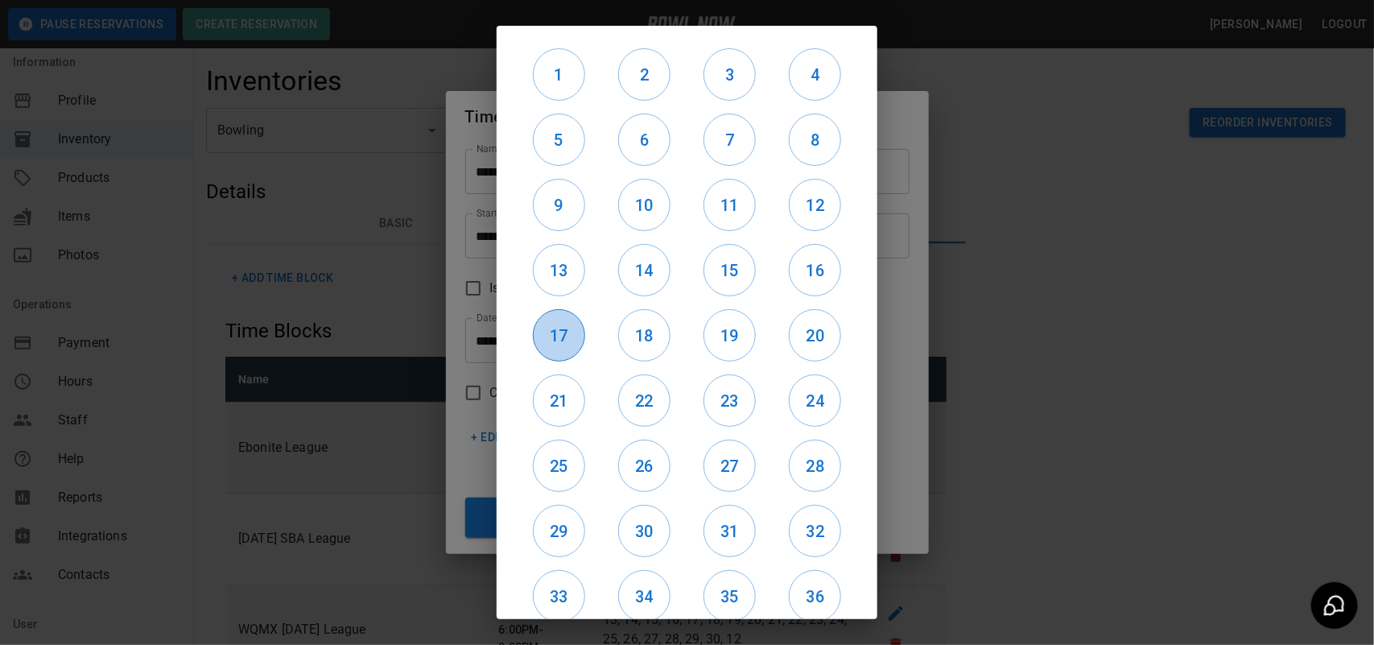
click at [549, 319] on button "17" at bounding box center [559, 335] width 52 height 52
click at [559, 271] on h6 "13" at bounding box center [559, 271] width 51 height 26
click at [548, 190] on button "9" at bounding box center [559, 205] width 52 height 52
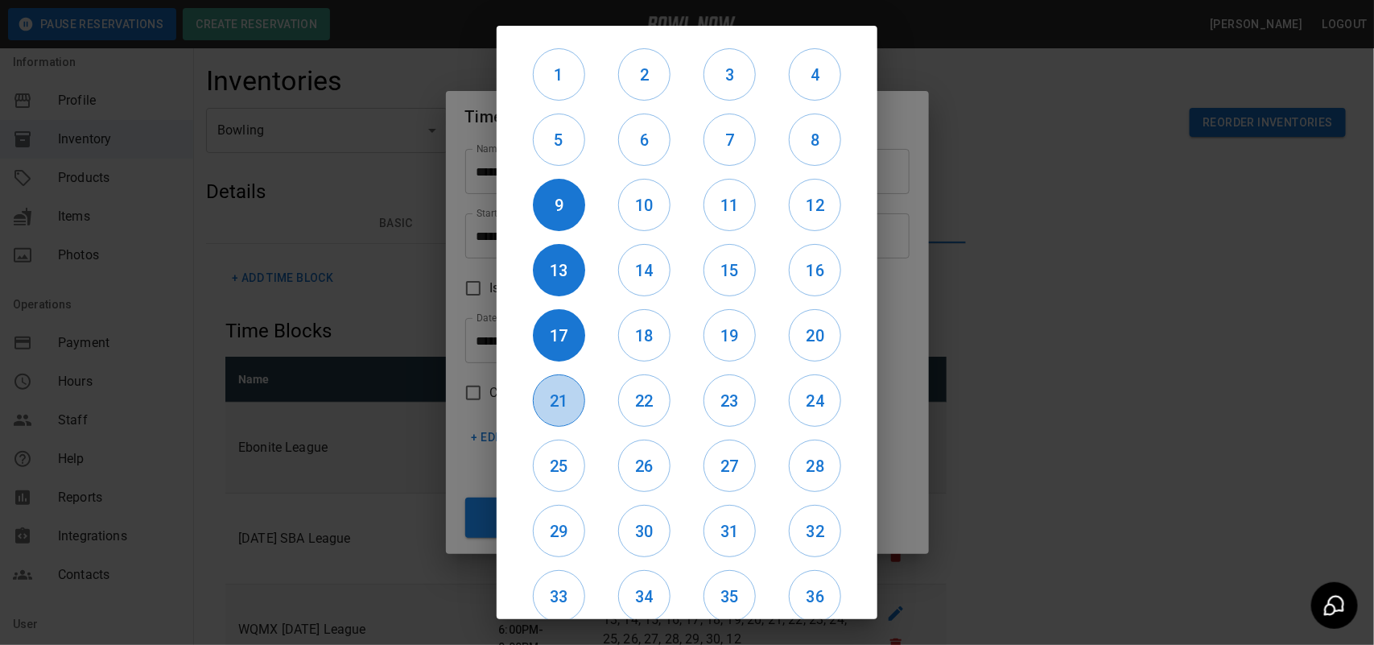
click at [556, 413] on button "21" at bounding box center [559, 400] width 52 height 52
click at [649, 400] on h6 "22" at bounding box center [644, 401] width 51 height 26
click at [714, 401] on h6 "23" at bounding box center [729, 401] width 51 height 26
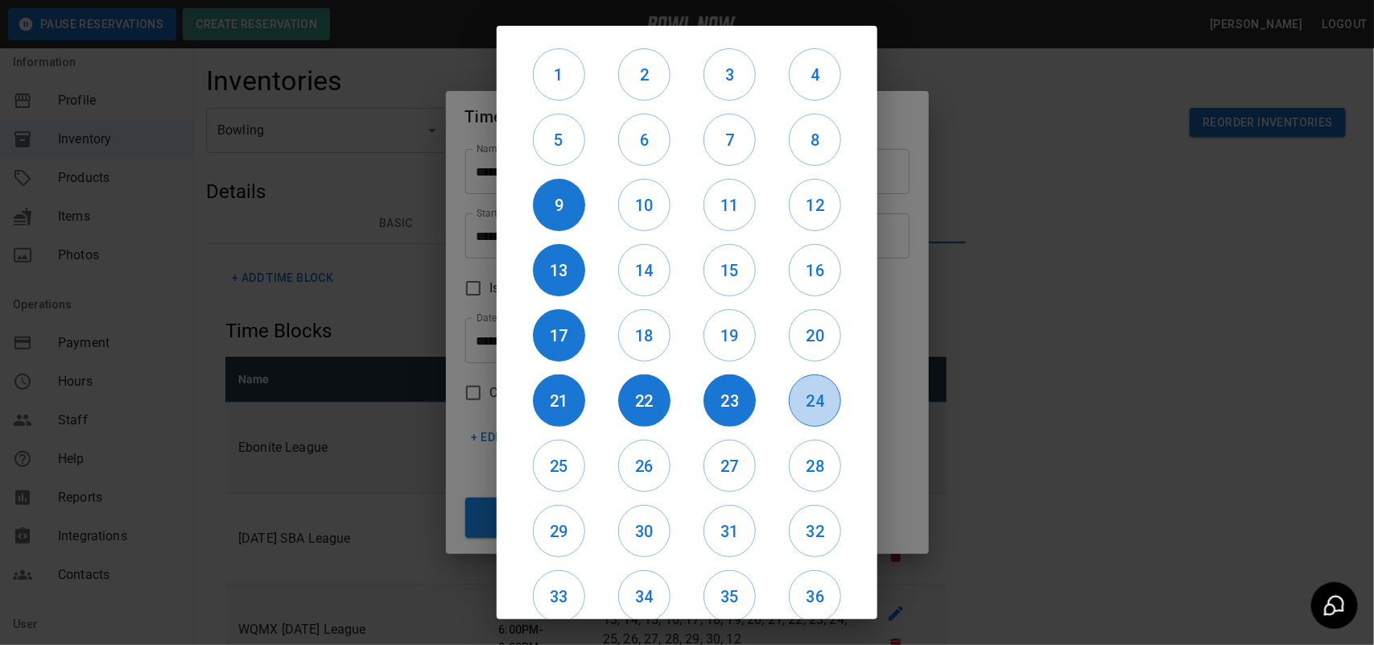
drag, startPoint x: 824, startPoint y: 403, endPoint x: 815, endPoint y: 397, distance: 9.8
click at [820, 399] on h6 "24" at bounding box center [815, 401] width 51 height 26
drag, startPoint x: 811, startPoint y: 328, endPoint x: 789, endPoint y: 334, distance: 23.2
click at [810, 328] on h6 "20" at bounding box center [815, 336] width 51 height 26
drag, startPoint x: 741, startPoint y: 335, endPoint x: 719, endPoint y: 334, distance: 21.8
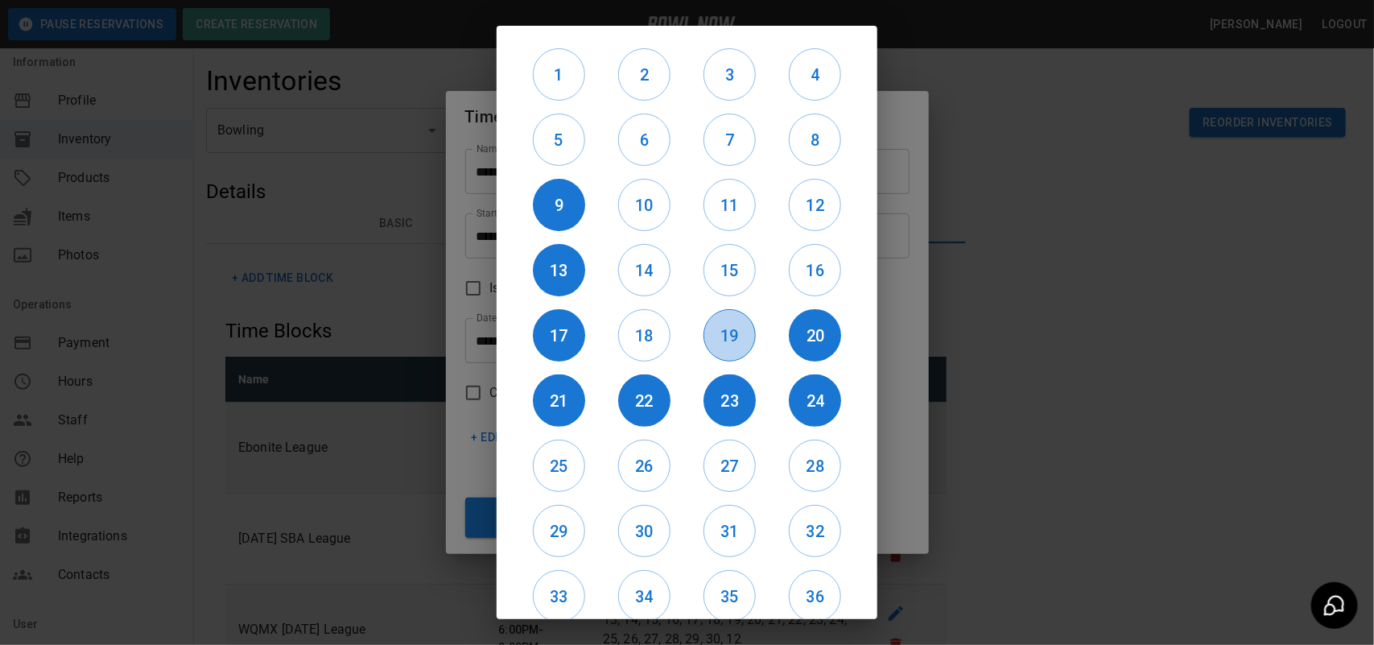
click at [730, 334] on h6 "19" at bounding box center [729, 336] width 51 height 26
click at [658, 334] on h6 "18" at bounding box center [644, 336] width 51 height 26
click at [641, 280] on h6 "14" at bounding box center [644, 271] width 51 height 26
click at [733, 275] on h6 "15" at bounding box center [729, 271] width 51 height 26
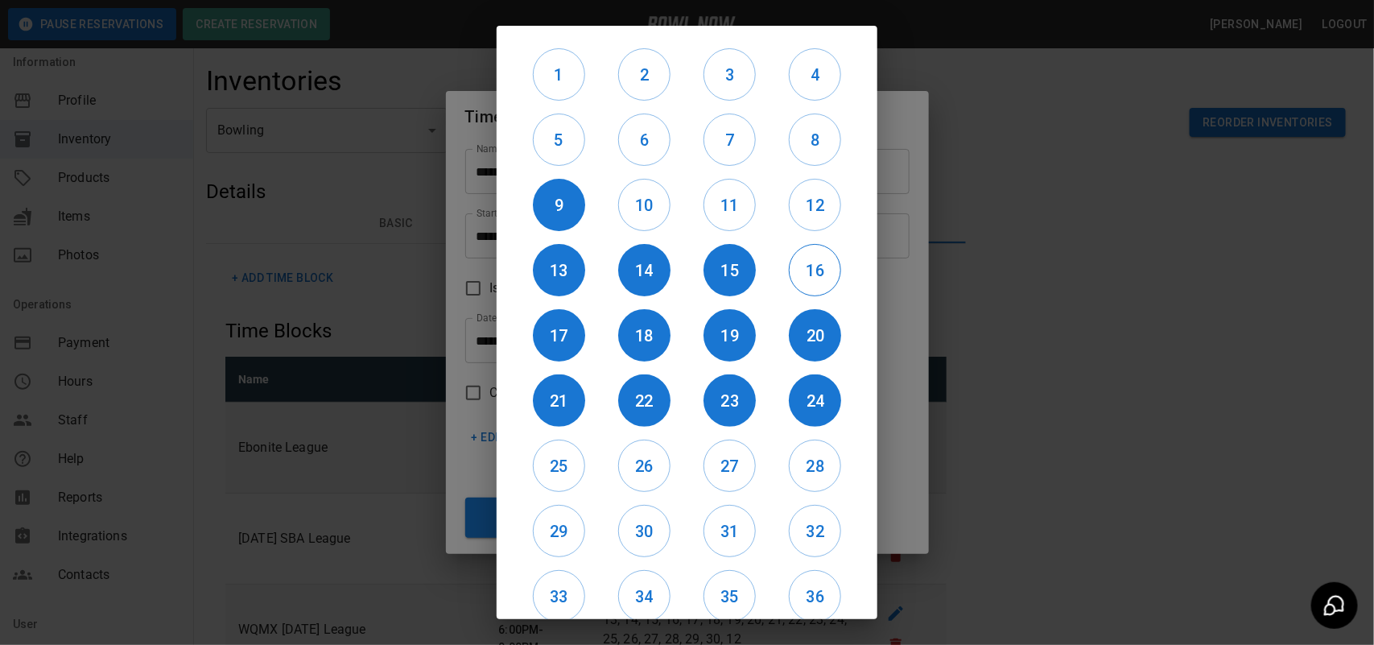
drag, startPoint x: 770, startPoint y: 272, endPoint x: 779, endPoint y: 274, distance: 9.0
click at [779, 274] on div "16" at bounding box center [815, 269] width 85 height 65
click at [795, 275] on h6 "16" at bounding box center [815, 271] width 51 height 26
click at [798, 212] on h6 "12" at bounding box center [815, 205] width 51 height 26
drag, startPoint x: 729, startPoint y: 207, endPoint x: 680, endPoint y: 214, distance: 48.8
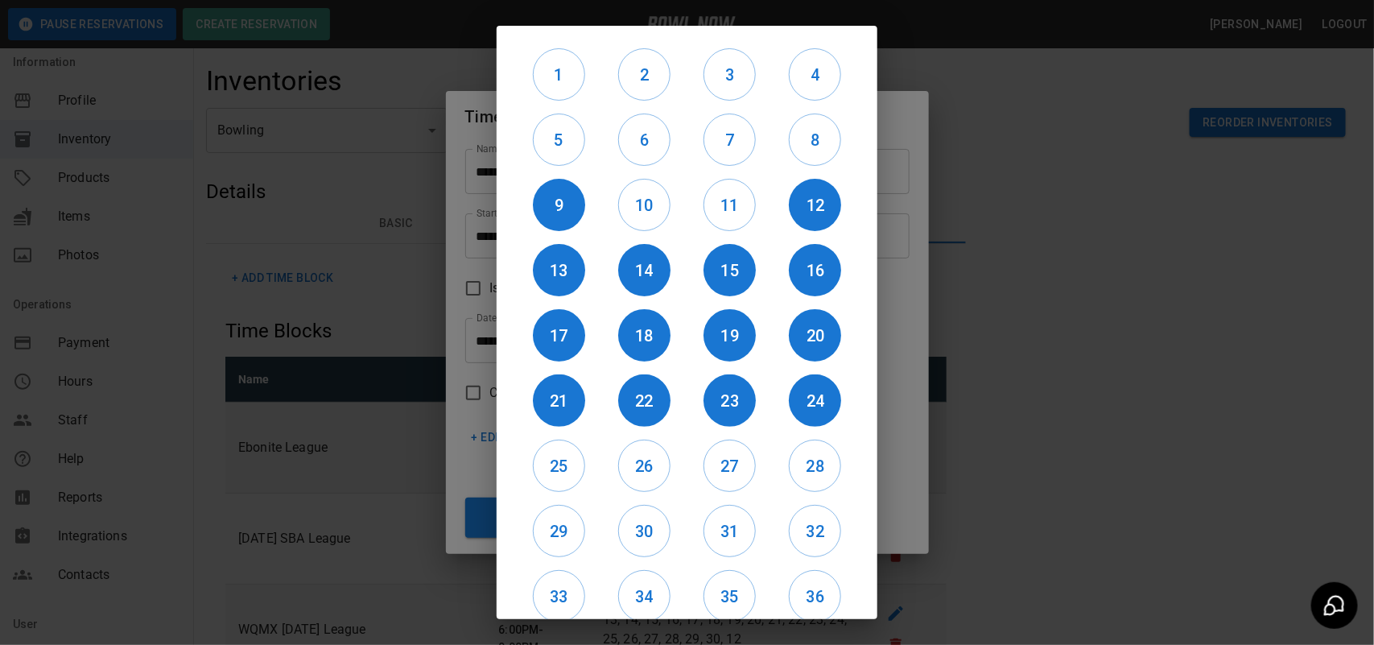
click at [713, 210] on h6 "11" at bounding box center [729, 205] width 51 height 26
click at [654, 215] on h6 "10" at bounding box center [644, 205] width 51 height 26
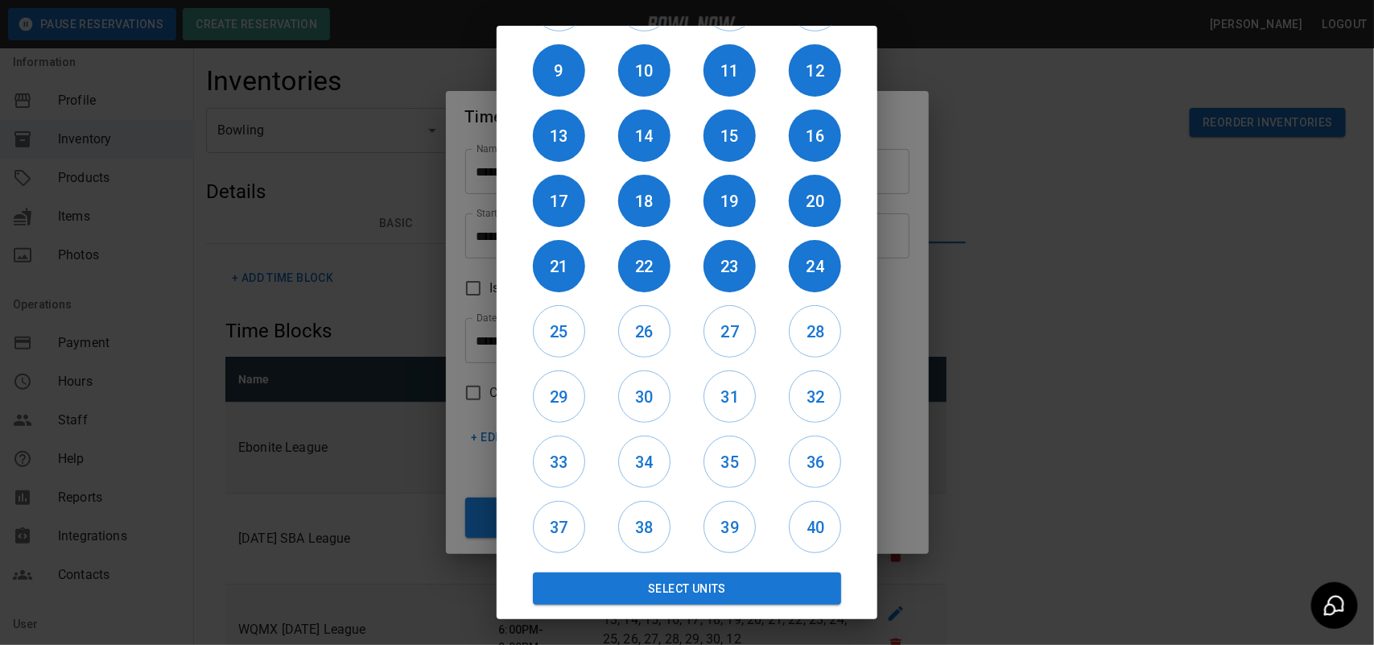
scroll to position [135, 0]
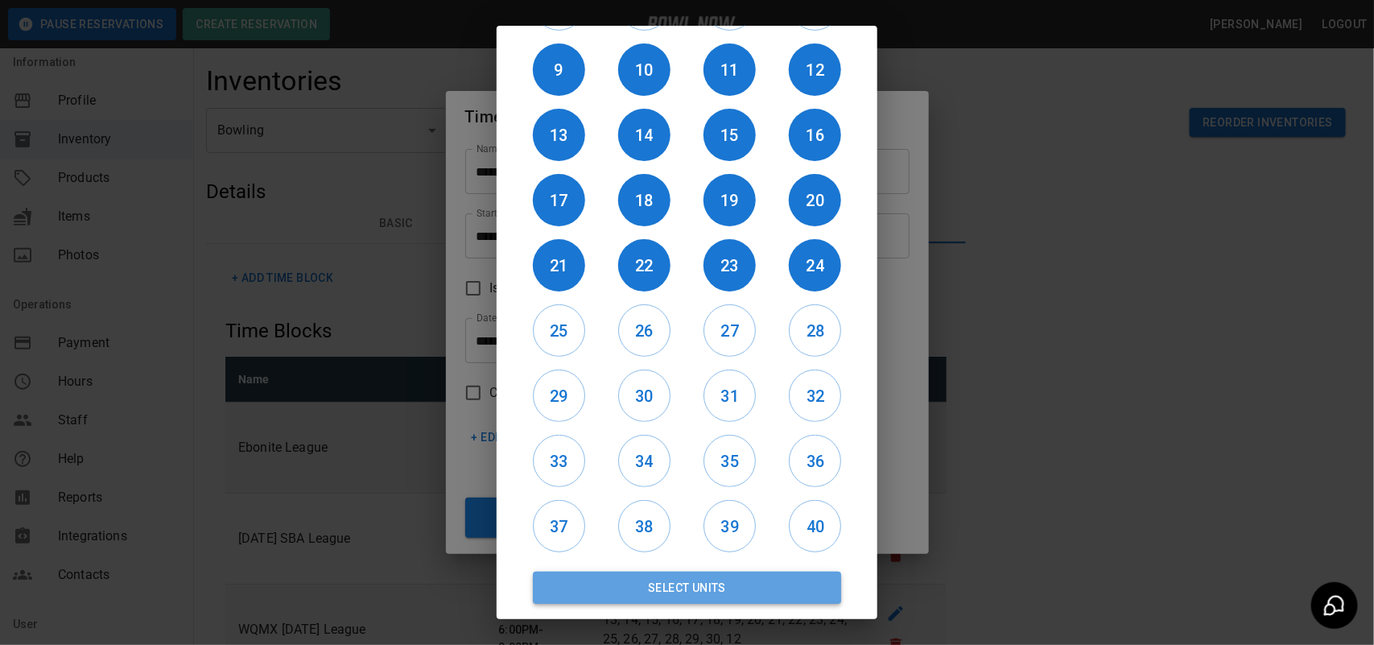
click at [717, 578] on button "Select Units" at bounding box center [687, 588] width 308 height 32
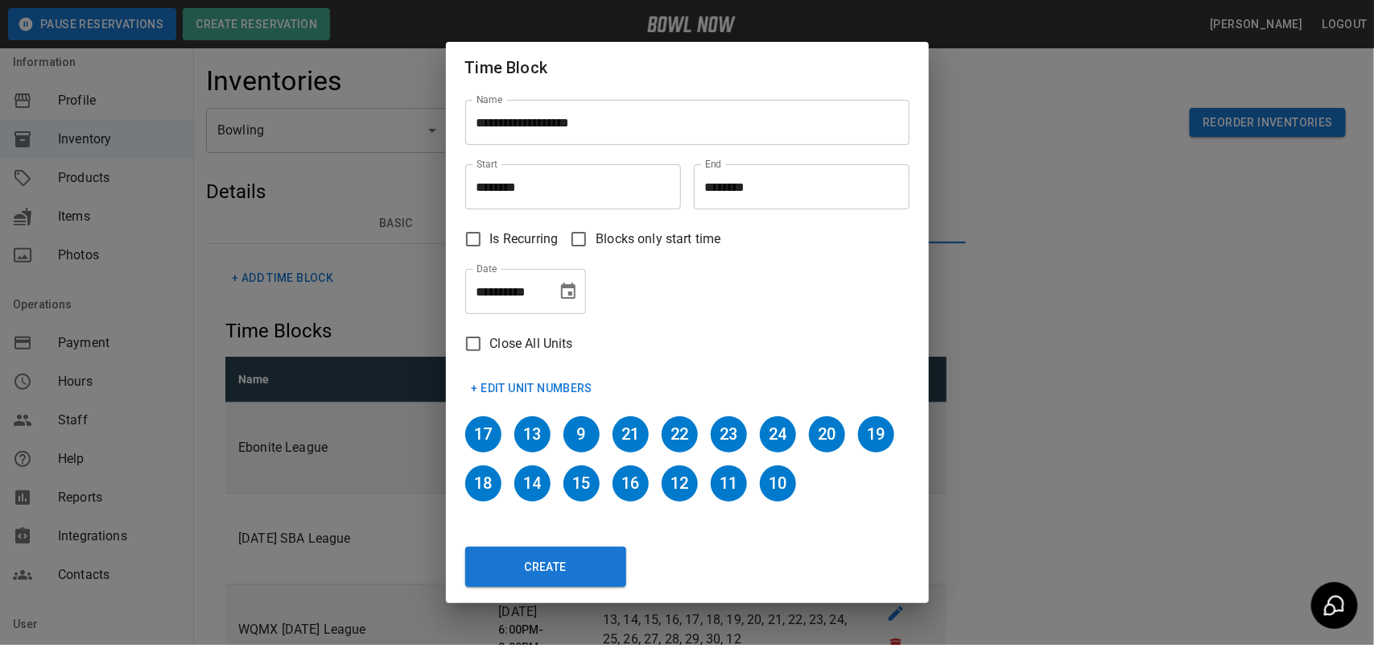
click at [593, 560] on button "Create" at bounding box center [545, 567] width 161 height 40
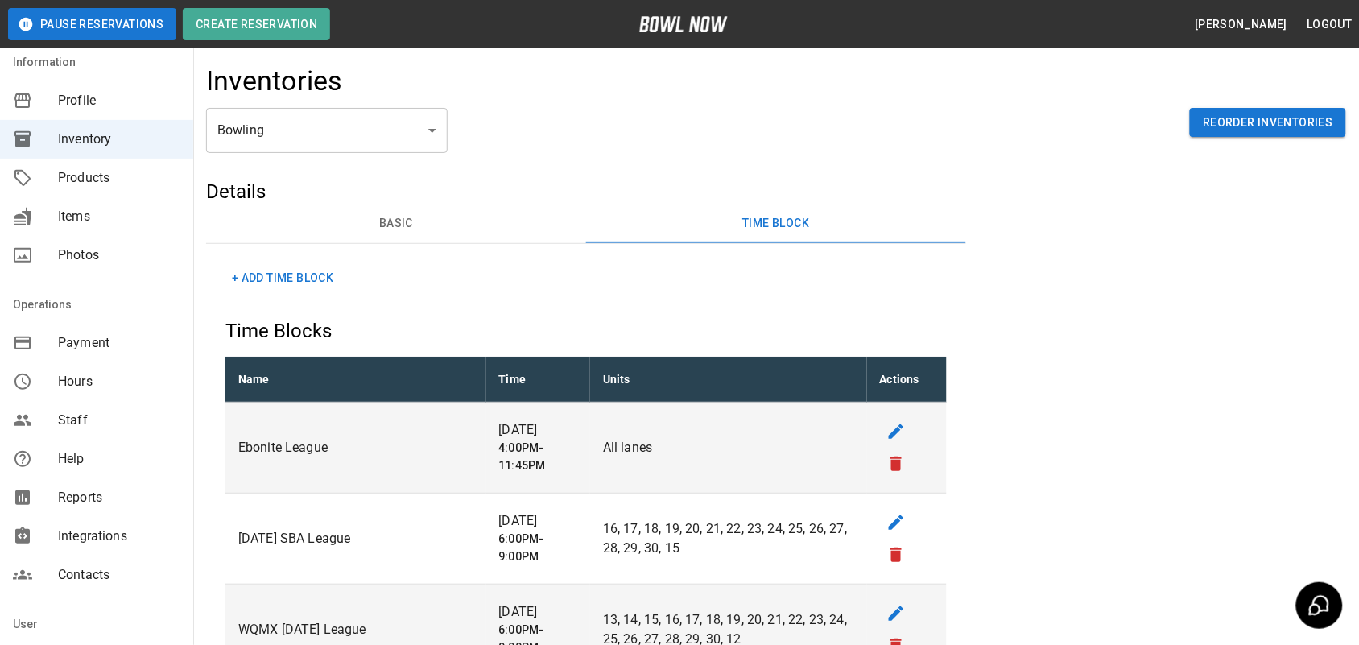
click at [308, 284] on button "+ Add Time Block" at bounding box center [282, 278] width 114 height 30
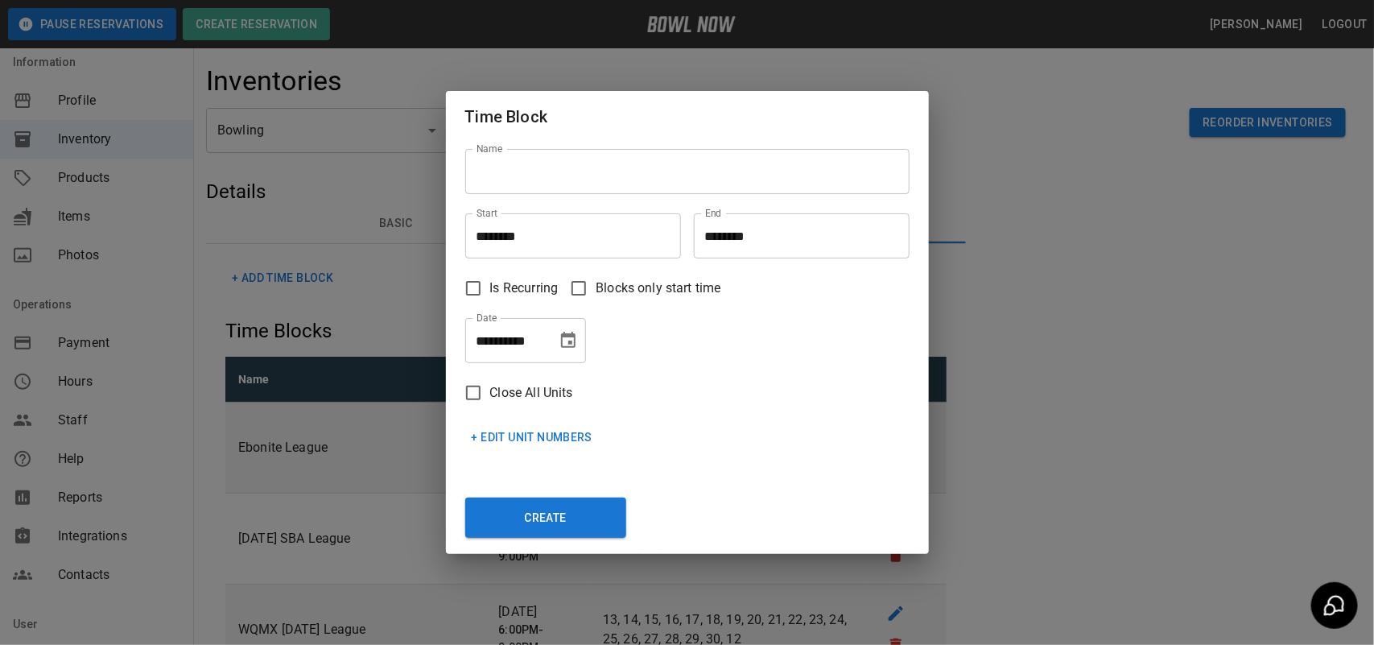
click at [511, 191] on input "Name" at bounding box center [687, 171] width 444 height 45
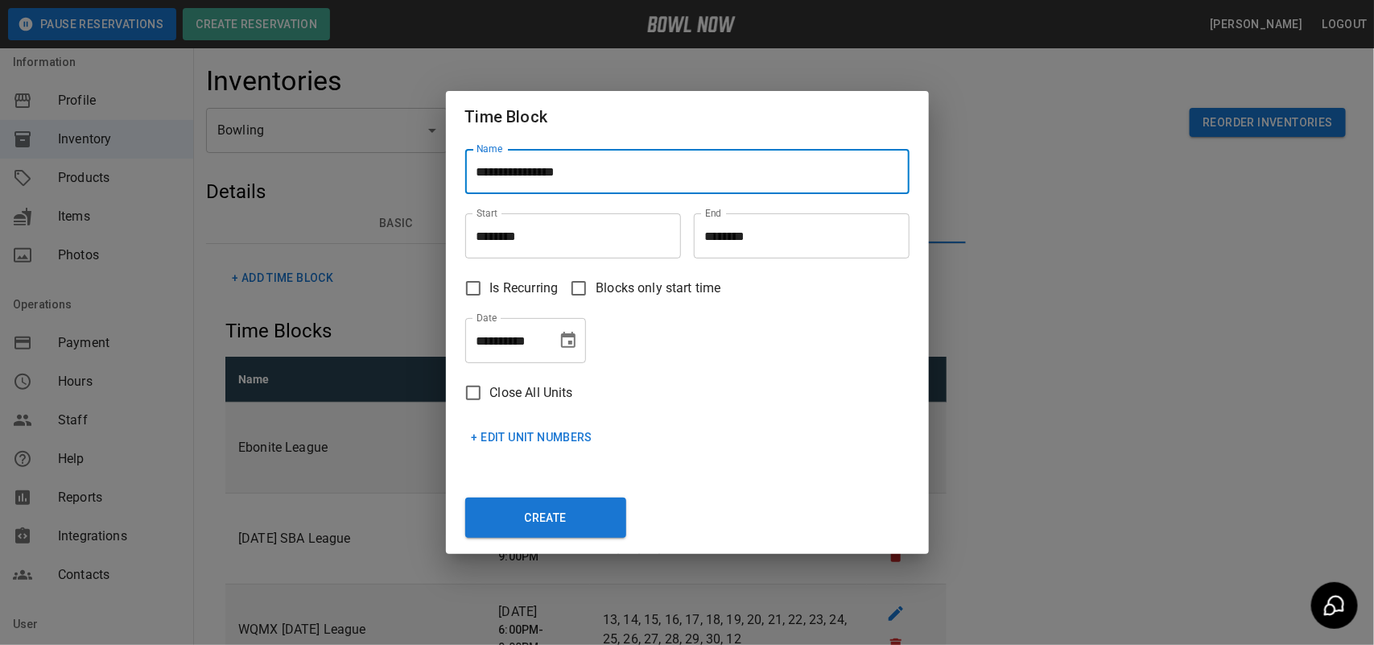
type input "**********"
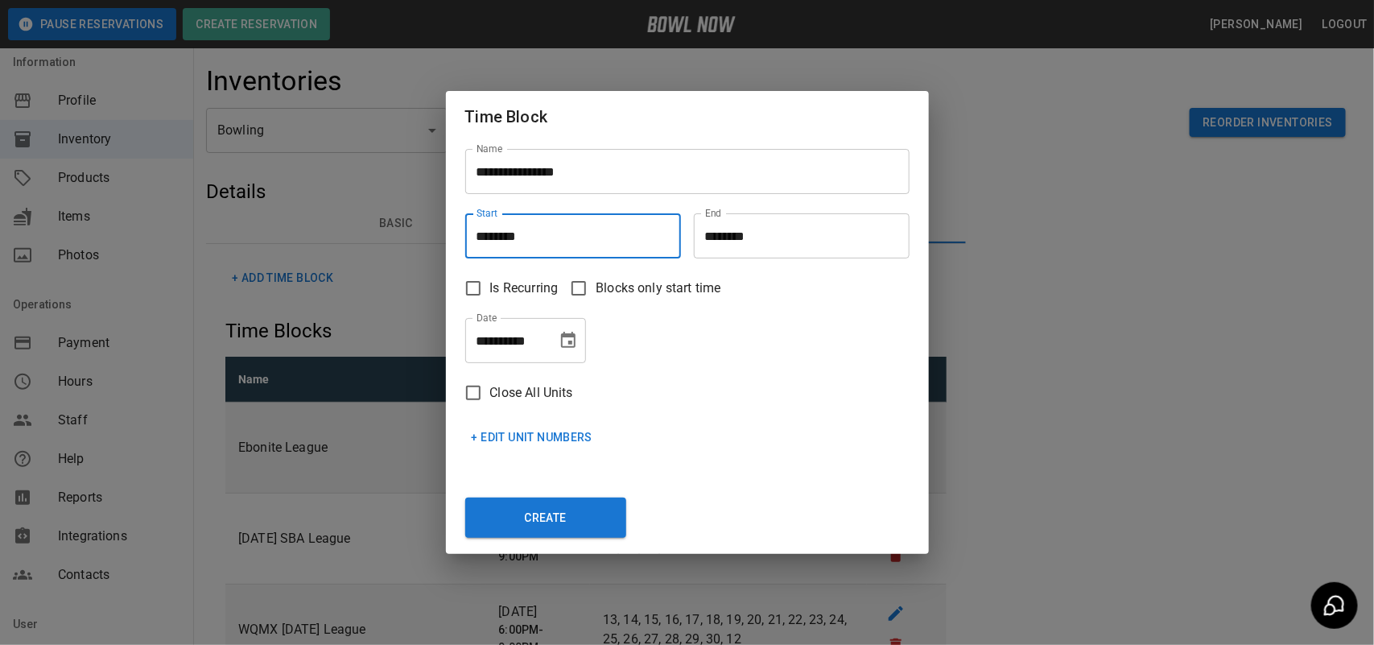
click at [538, 236] on input "********" at bounding box center [567, 235] width 204 height 45
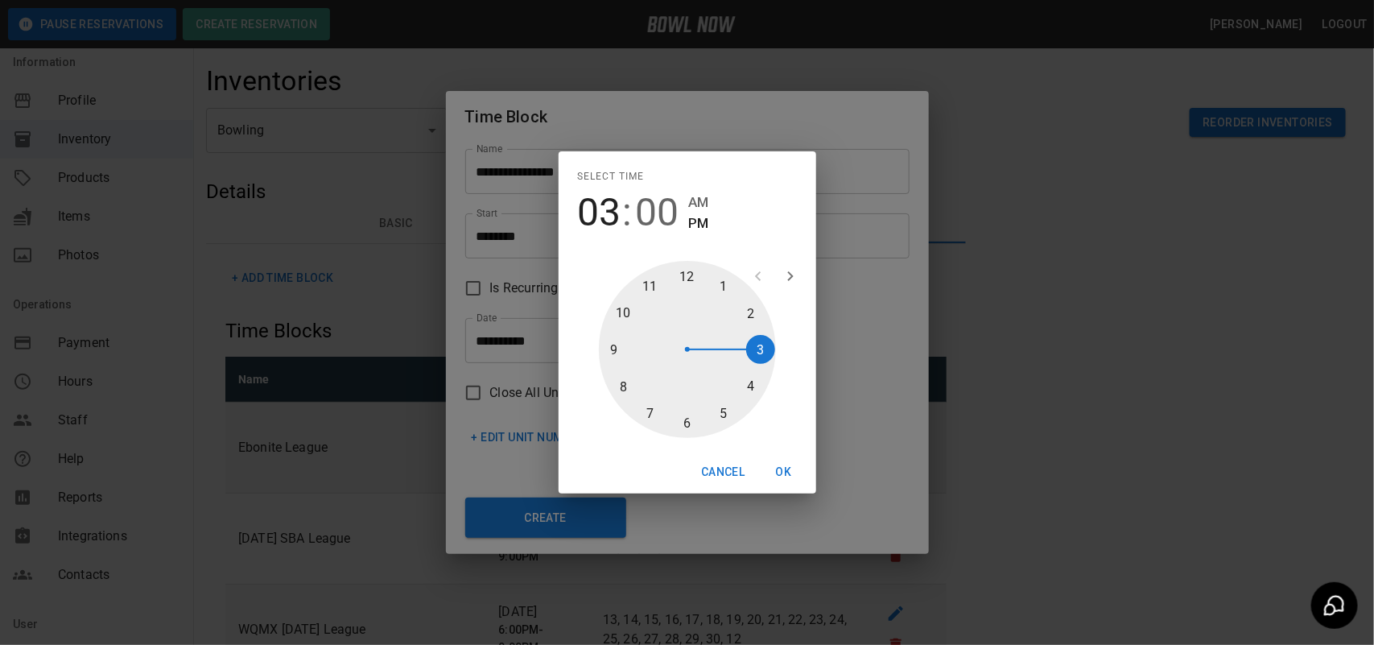
drag, startPoint x: 754, startPoint y: 348, endPoint x: 731, endPoint y: 391, distance: 49.3
click at [757, 348] on div at bounding box center [687, 349] width 177 height 177
click at [690, 420] on div at bounding box center [687, 349] width 177 height 177
type input "********"
click at [786, 464] on button "OK" at bounding box center [784, 472] width 52 height 30
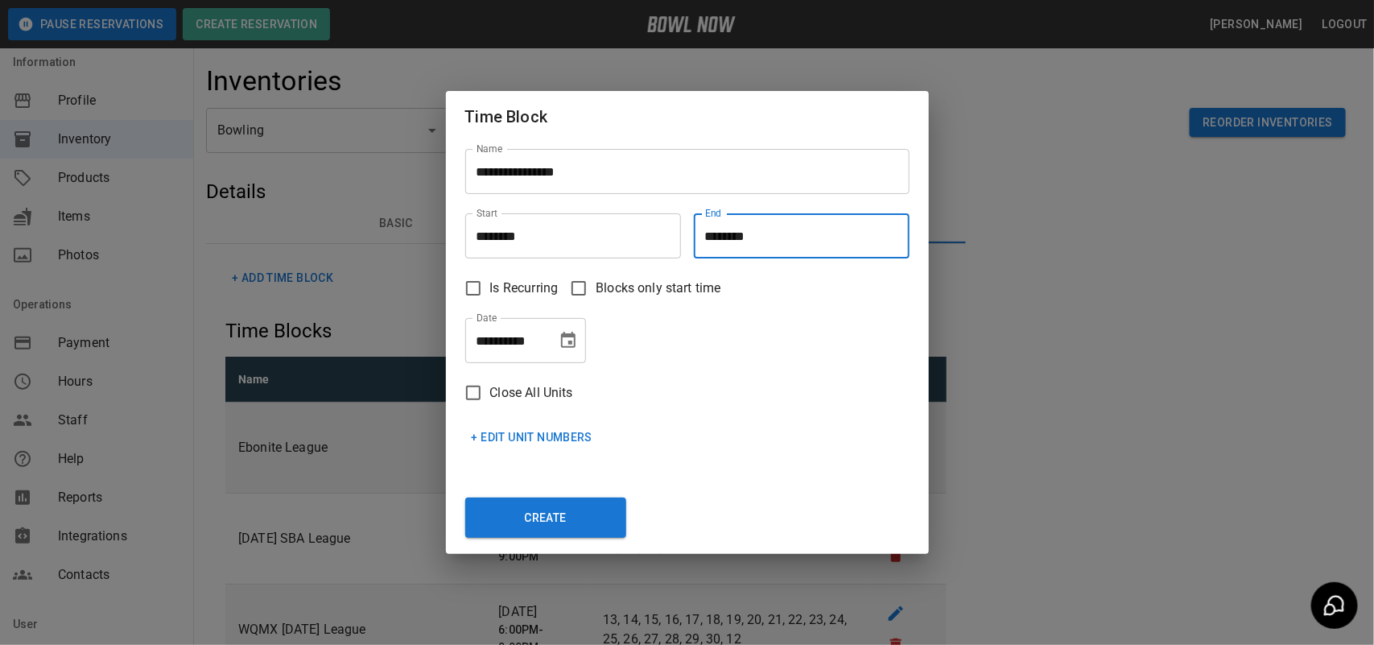
click at [810, 242] on input "********" at bounding box center [796, 235] width 204 height 45
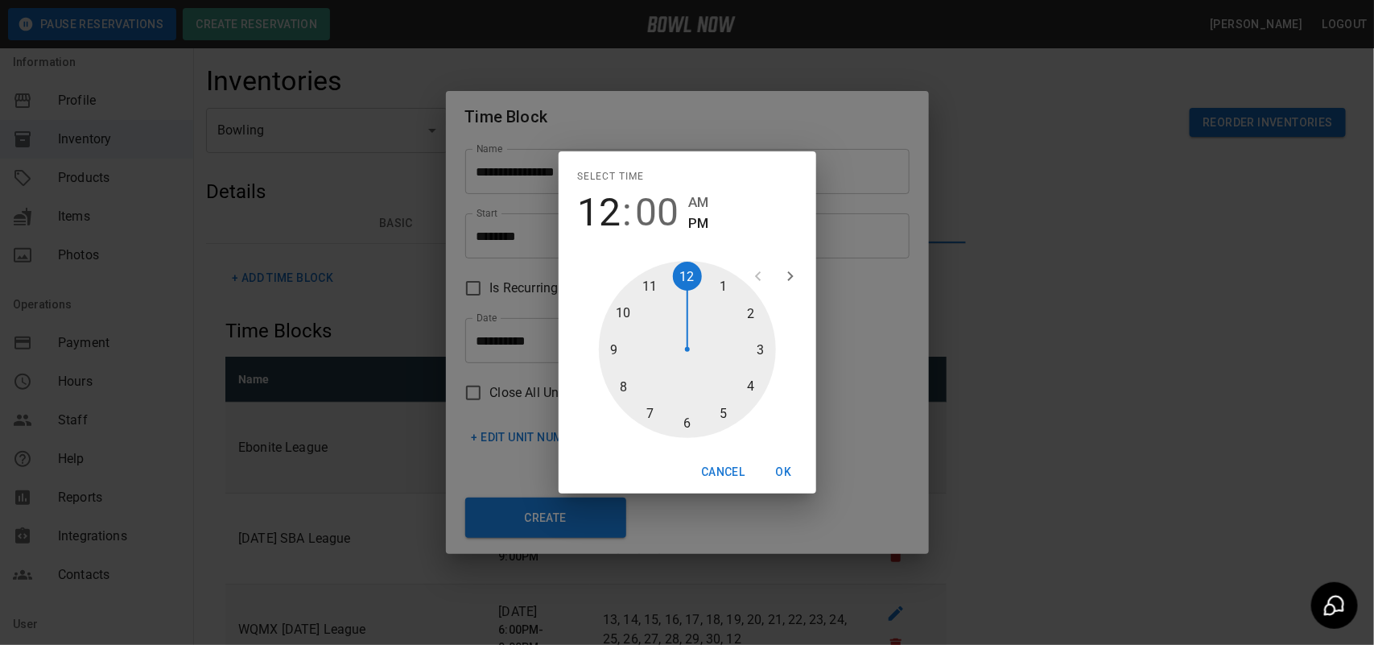
drag, startPoint x: 729, startPoint y: 411, endPoint x: 695, endPoint y: 424, distance: 36.2
click at [727, 411] on div at bounding box center [687, 349] width 177 height 177
click at [692, 424] on div at bounding box center [687, 349] width 177 height 177
type input "********"
click at [794, 467] on button "OK" at bounding box center [784, 472] width 52 height 30
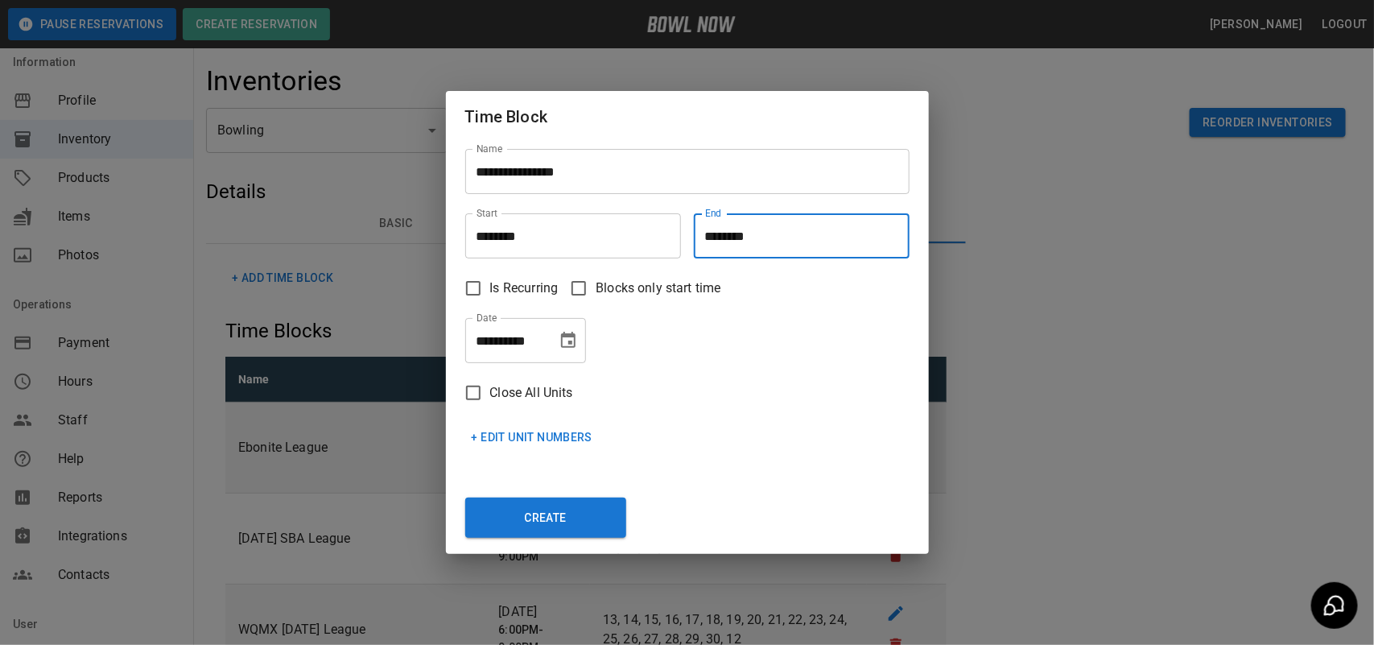
click at [562, 340] on icon "Choose date, selected date is Oct 7, 2025" at bounding box center [568, 340] width 14 height 16
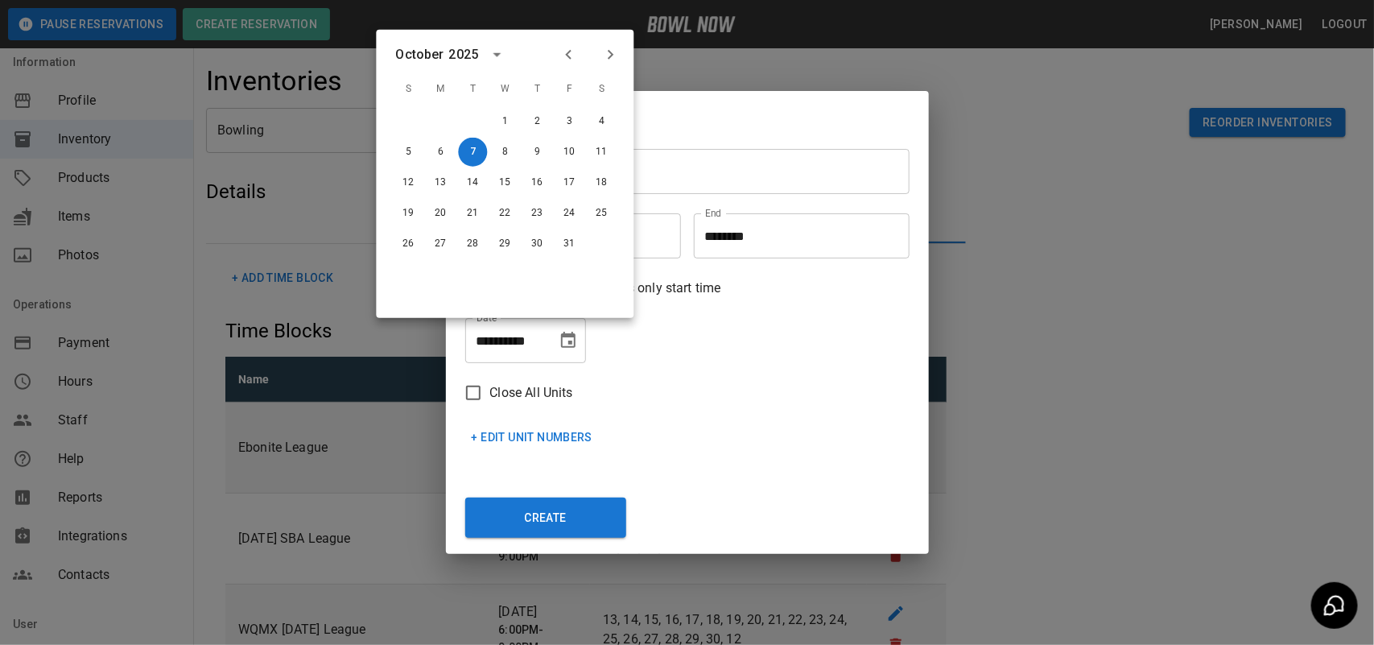
click at [608, 61] on icon "Next month" at bounding box center [610, 54] width 19 height 19
click at [572, 214] on button "23" at bounding box center [569, 213] width 29 height 29
type input "**********"
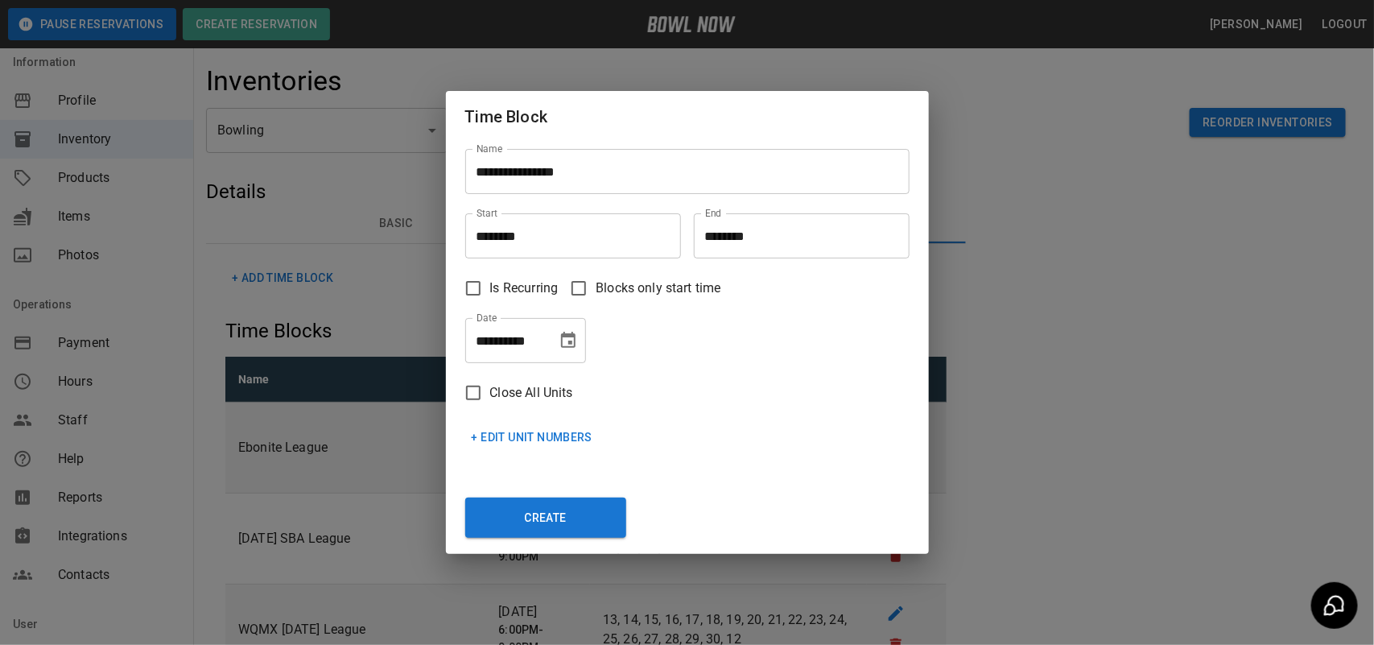
click at [540, 432] on button "+ Edit Unit Numbers" at bounding box center [532, 438] width 134 height 30
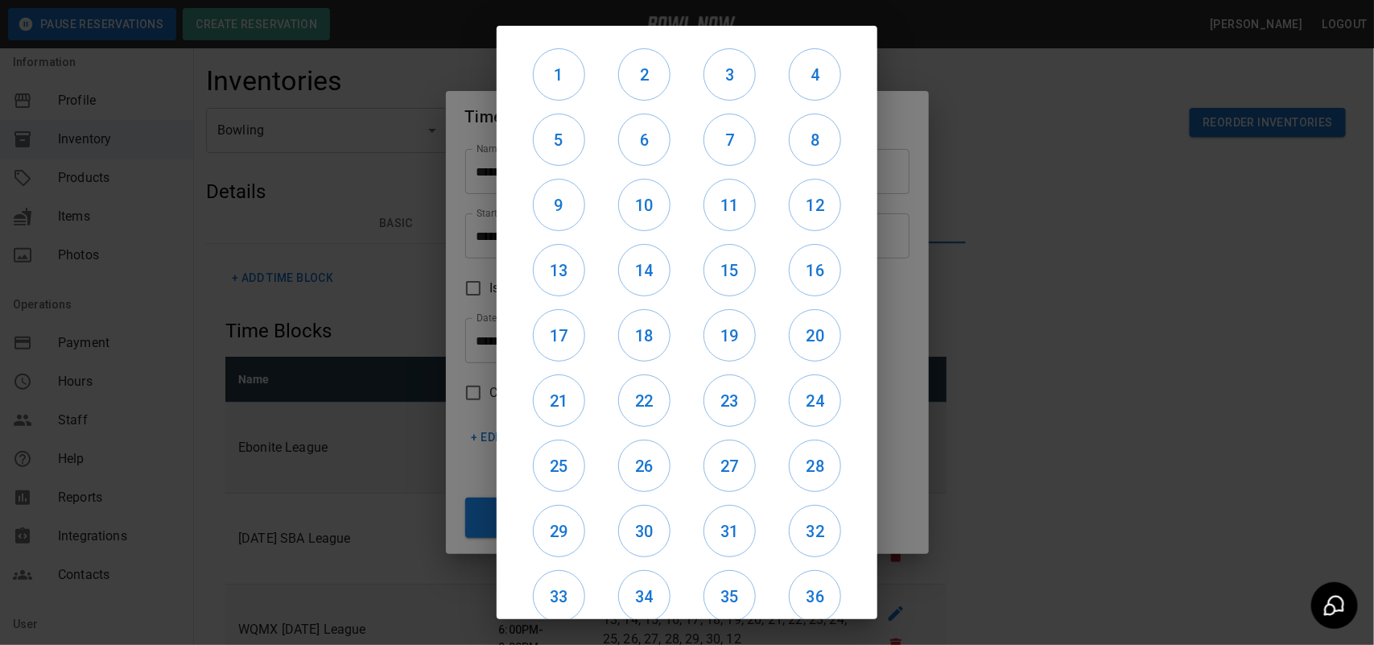
click at [558, 178] on div "9" at bounding box center [558, 204] width 85 height 65
click at [565, 138] on h6 "5" at bounding box center [559, 140] width 51 height 26
click at [564, 217] on h6 "9" at bounding box center [559, 205] width 51 height 26
click at [558, 279] on h6 "13" at bounding box center [559, 271] width 51 height 26
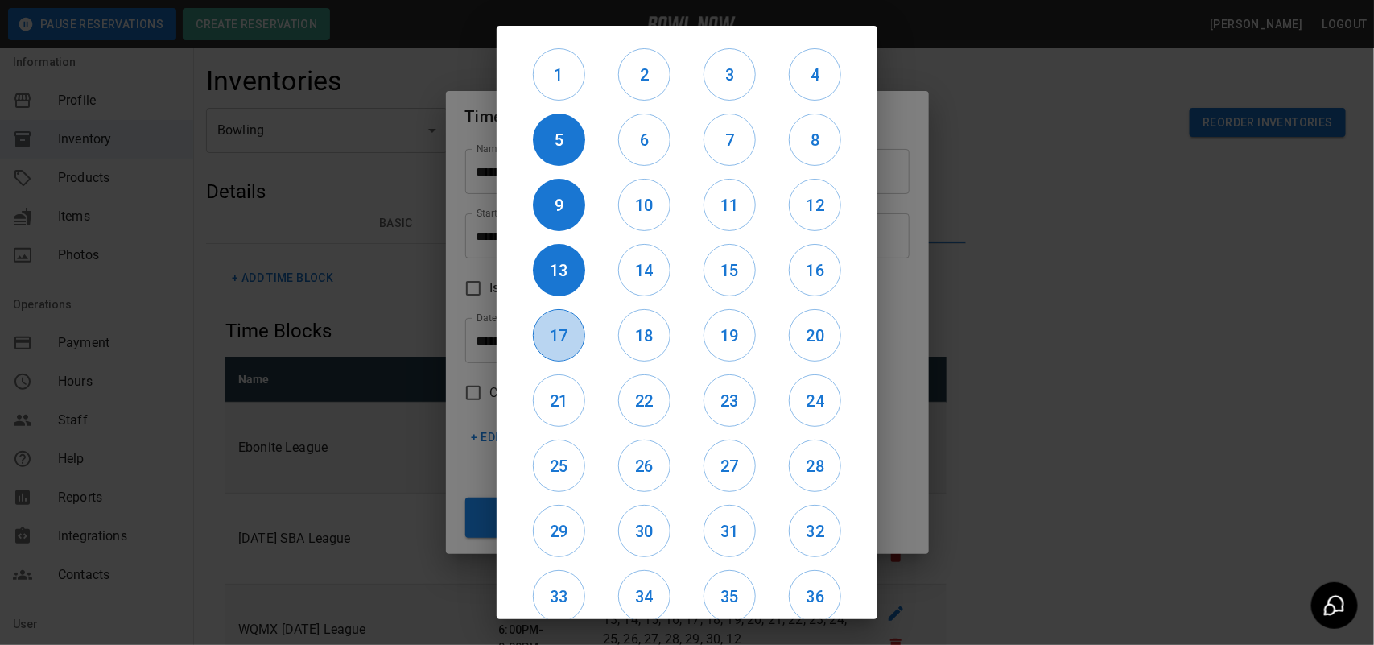
click at [558, 328] on h6 "17" at bounding box center [559, 336] width 51 height 26
drag, startPoint x: 626, startPoint y: 332, endPoint x: 673, endPoint y: 339, distance: 47.3
click at [628, 332] on h6 "18" at bounding box center [644, 336] width 51 height 26
drag, startPoint x: 694, startPoint y: 338, endPoint x: 755, endPoint y: 345, distance: 61.5
click at [711, 342] on div "19" at bounding box center [729, 335] width 85 height 65
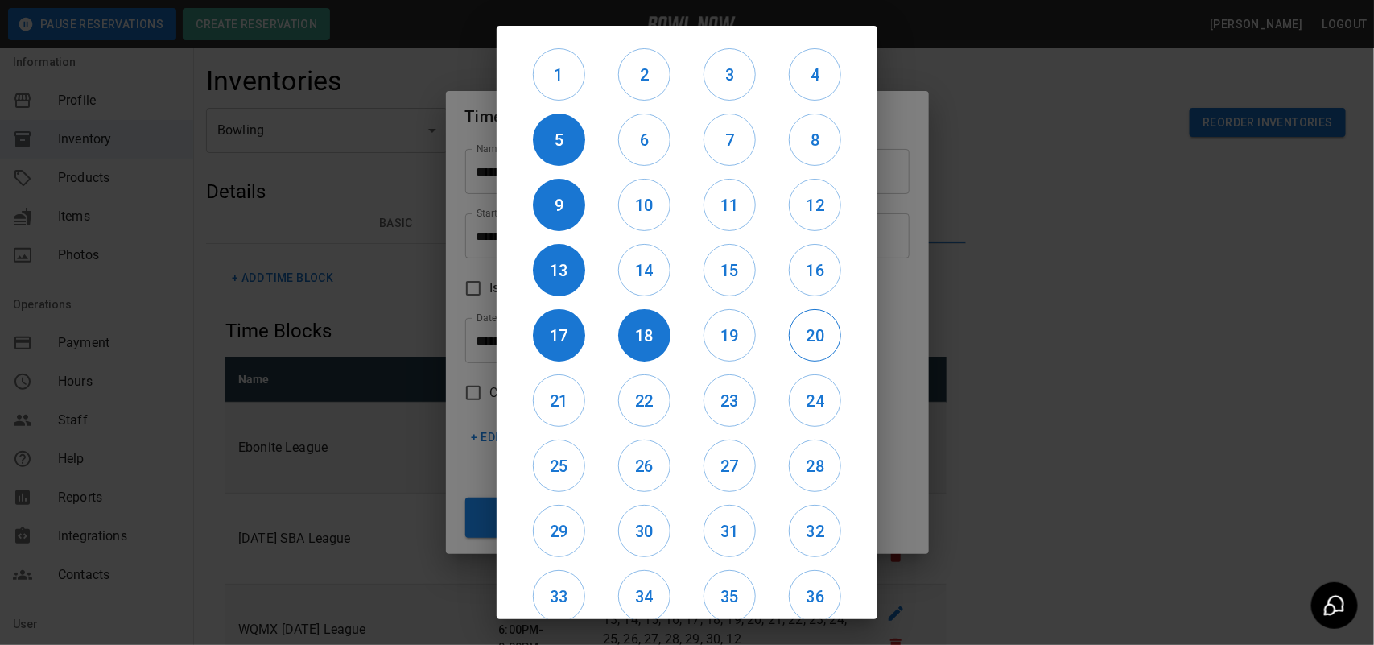
click at [810, 341] on div "20" at bounding box center [815, 335] width 85 height 65
click at [710, 326] on h6 "19" at bounding box center [729, 336] width 51 height 26
click at [811, 336] on h6 "20" at bounding box center [815, 336] width 51 height 26
click at [799, 268] on h6 "16" at bounding box center [815, 271] width 51 height 26
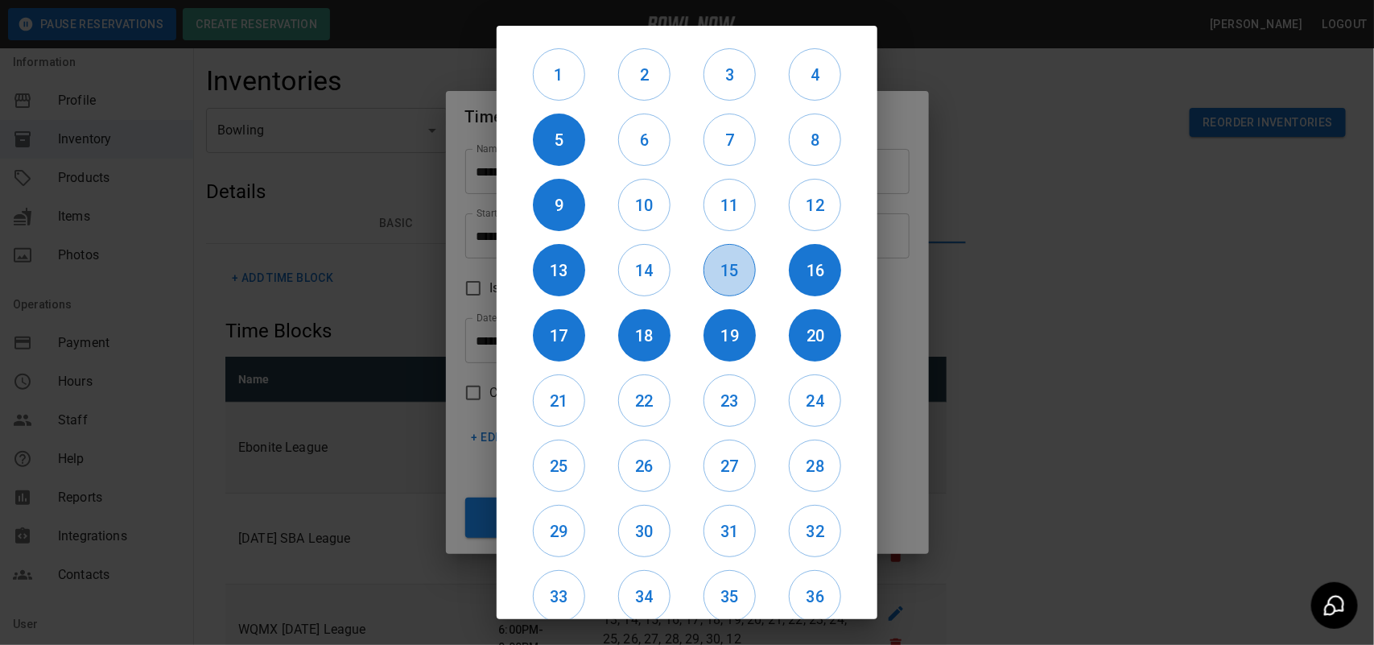
click at [709, 284] on button "15" at bounding box center [730, 270] width 52 height 52
click at [648, 279] on h6 "14" at bounding box center [644, 271] width 51 height 26
click at [650, 222] on button "10" at bounding box center [644, 205] width 52 height 52
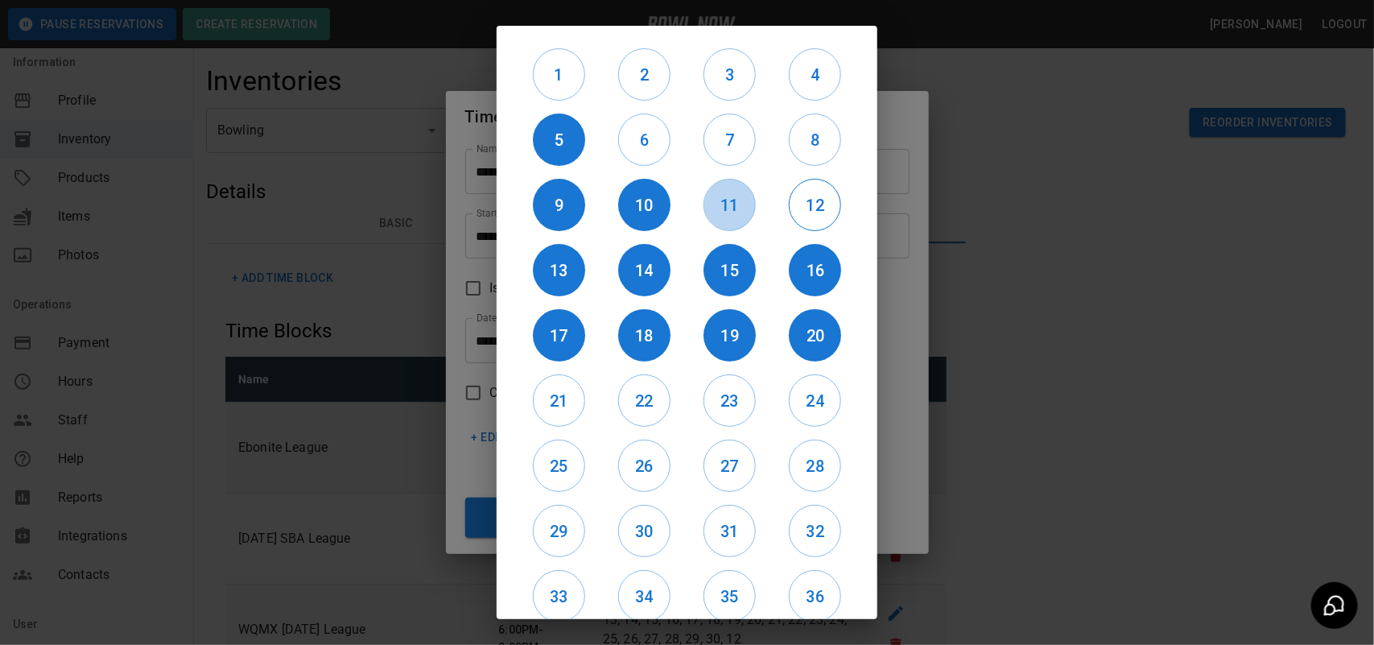
drag, startPoint x: 714, startPoint y: 204, endPoint x: 790, endPoint y: 211, distance: 76.0
click at [716, 205] on h6 "11" at bounding box center [729, 205] width 51 height 26
click at [806, 211] on h6 "12" at bounding box center [815, 205] width 51 height 26
click at [798, 134] on h6 "8" at bounding box center [815, 140] width 51 height 26
click at [704, 147] on h6 "7" at bounding box center [729, 140] width 51 height 26
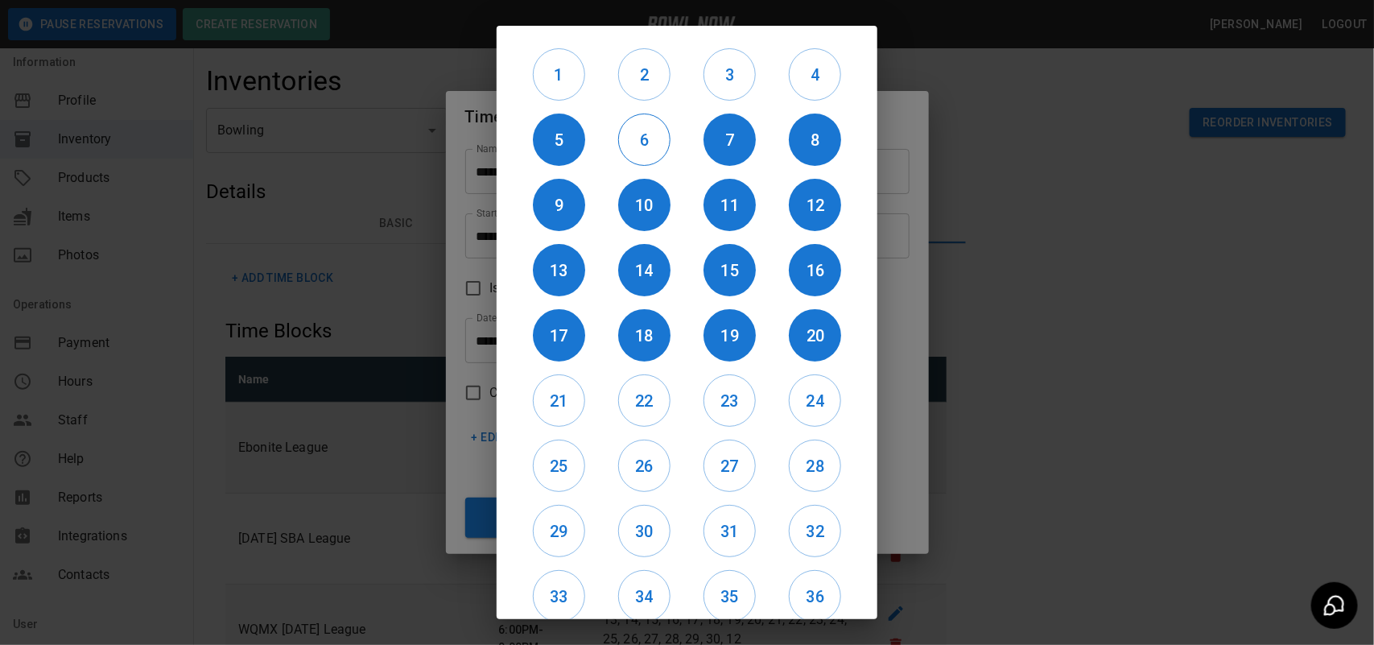
click at [649, 142] on h6 "6" at bounding box center [644, 140] width 51 height 26
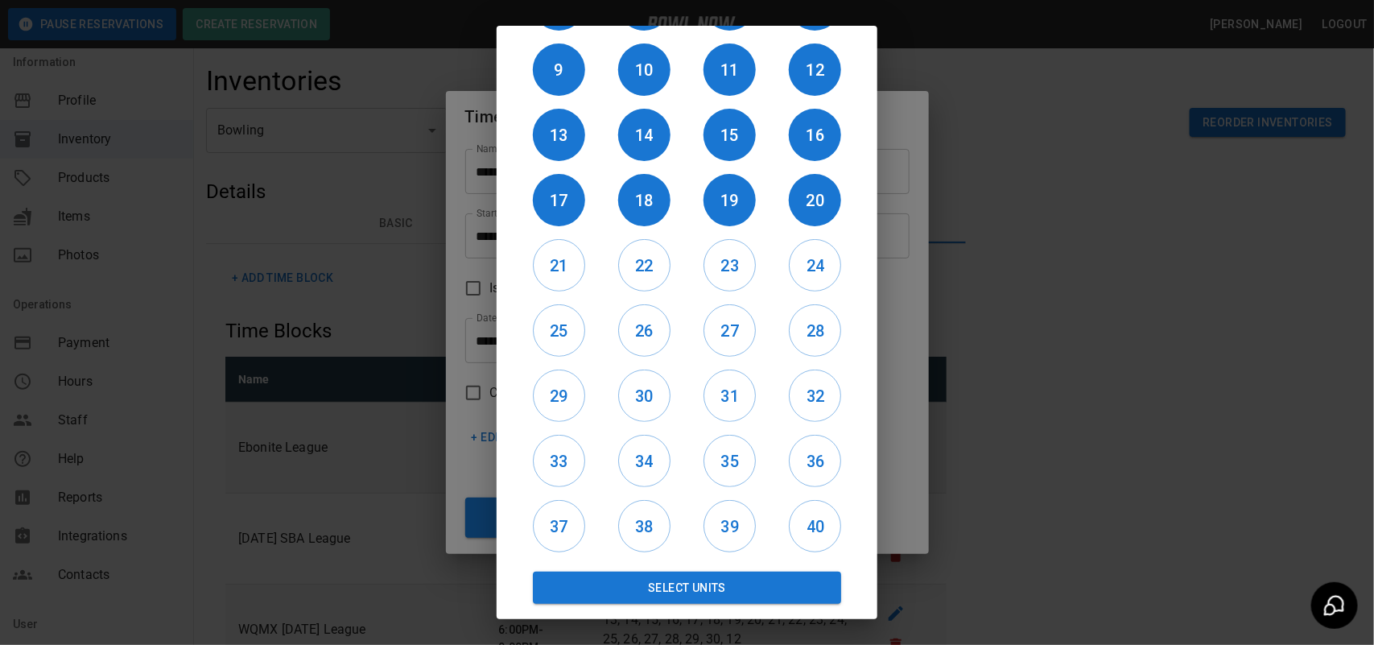
click at [718, 568] on div "Select Units" at bounding box center [687, 581] width 342 height 45
click at [718, 572] on button "Select Units" at bounding box center [687, 588] width 308 height 32
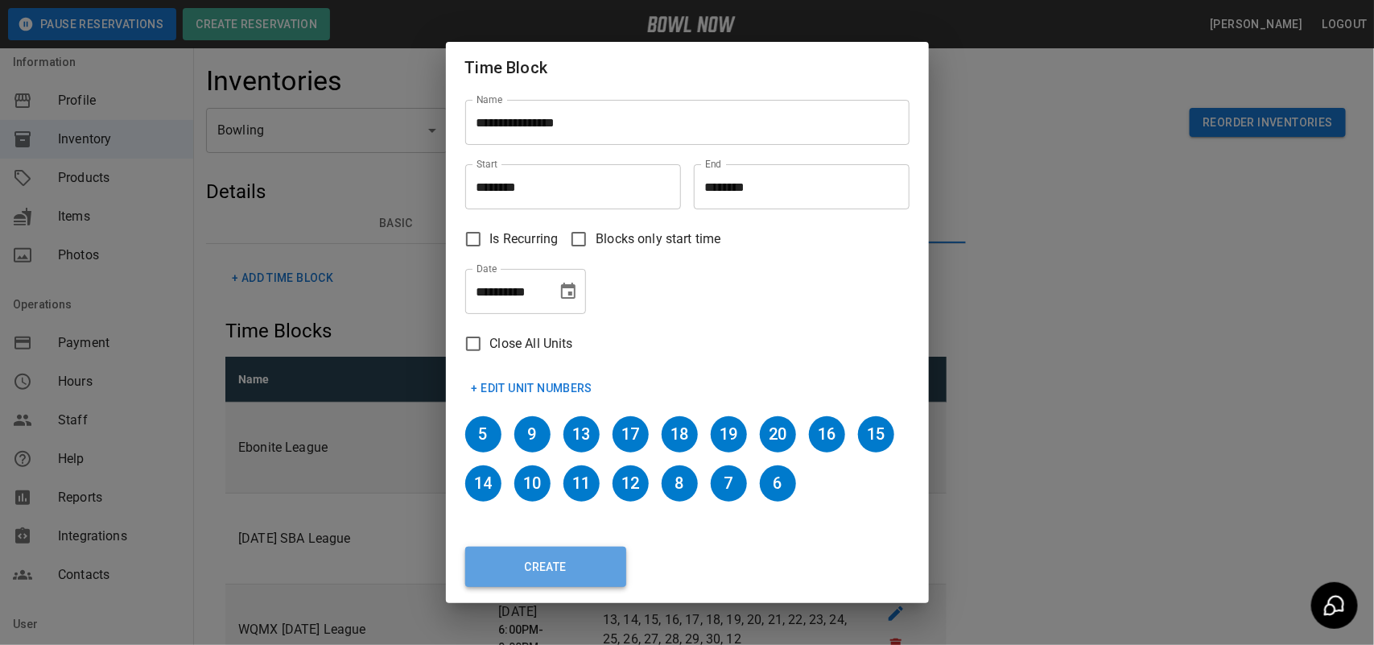
click at [533, 552] on button "Create" at bounding box center [545, 567] width 161 height 40
type input "********"
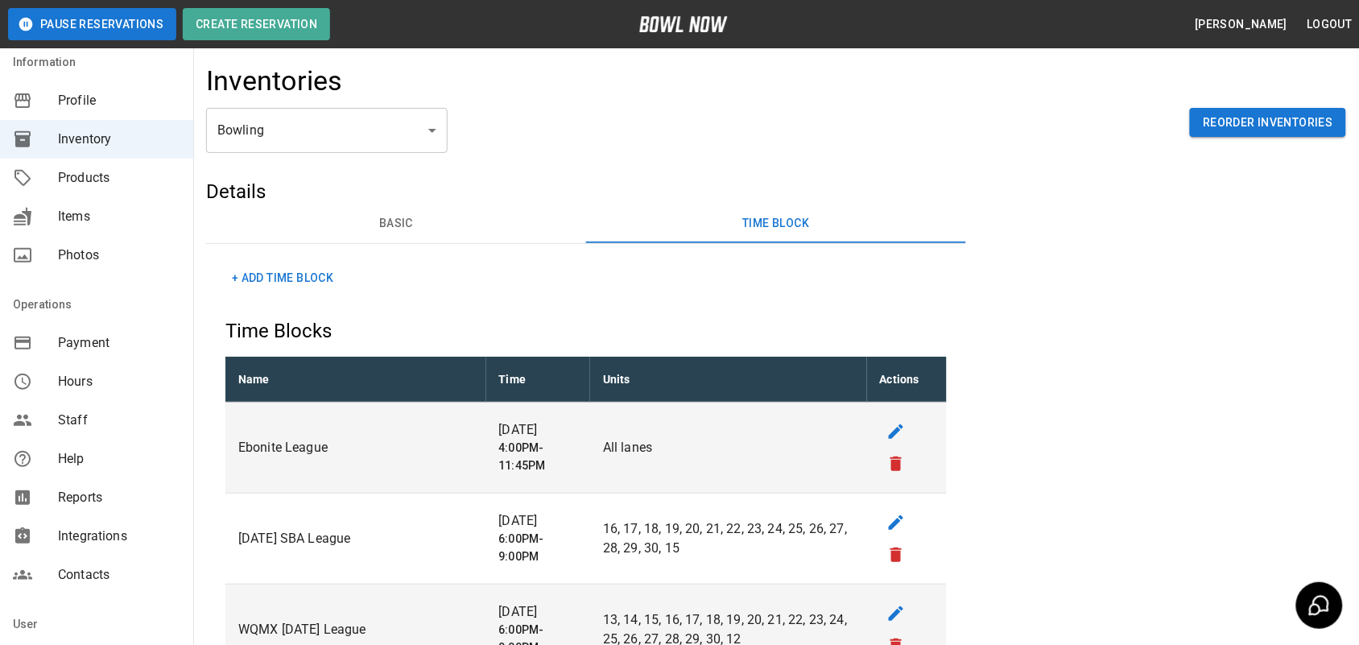
click at [287, 276] on button "+ Add Time Block" at bounding box center [282, 278] width 114 height 30
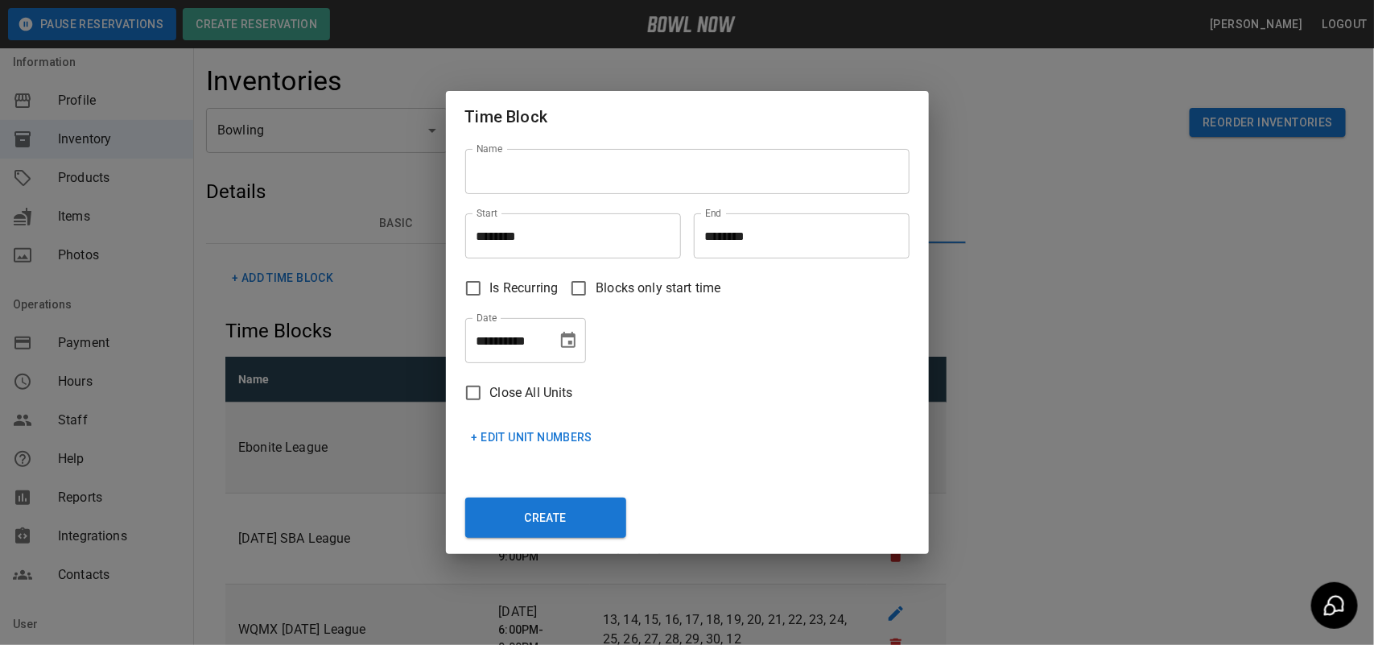
click at [570, 334] on icon "Choose date, selected date is Oct 7, 2025" at bounding box center [568, 340] width 14 height 16
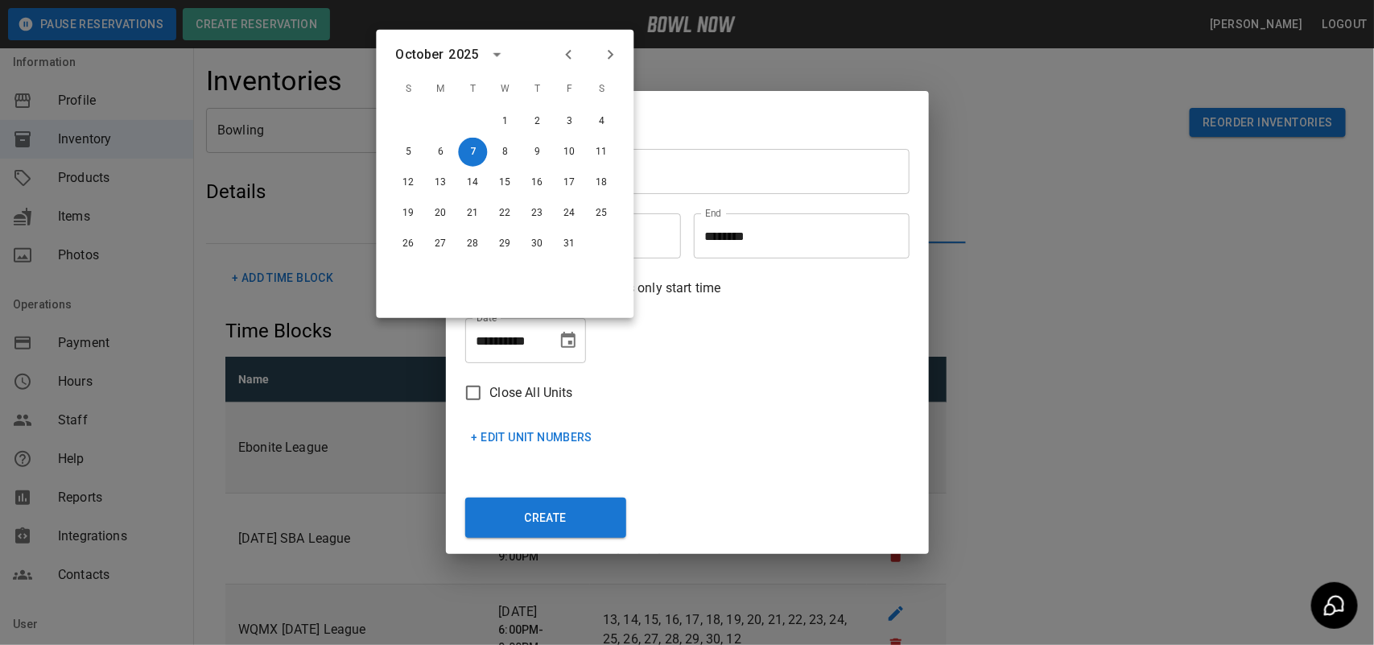
drag, startPoint x: 622, startPoint y: 63, endPoint x: 612, endPoint y: 55, distance: 13.2
click at [617, 59] on div at bounding box center [589, 54] width 69 height 27
click at [612, 55] on icon "Next month" at bounding box center [611, 55] width 6 height 10
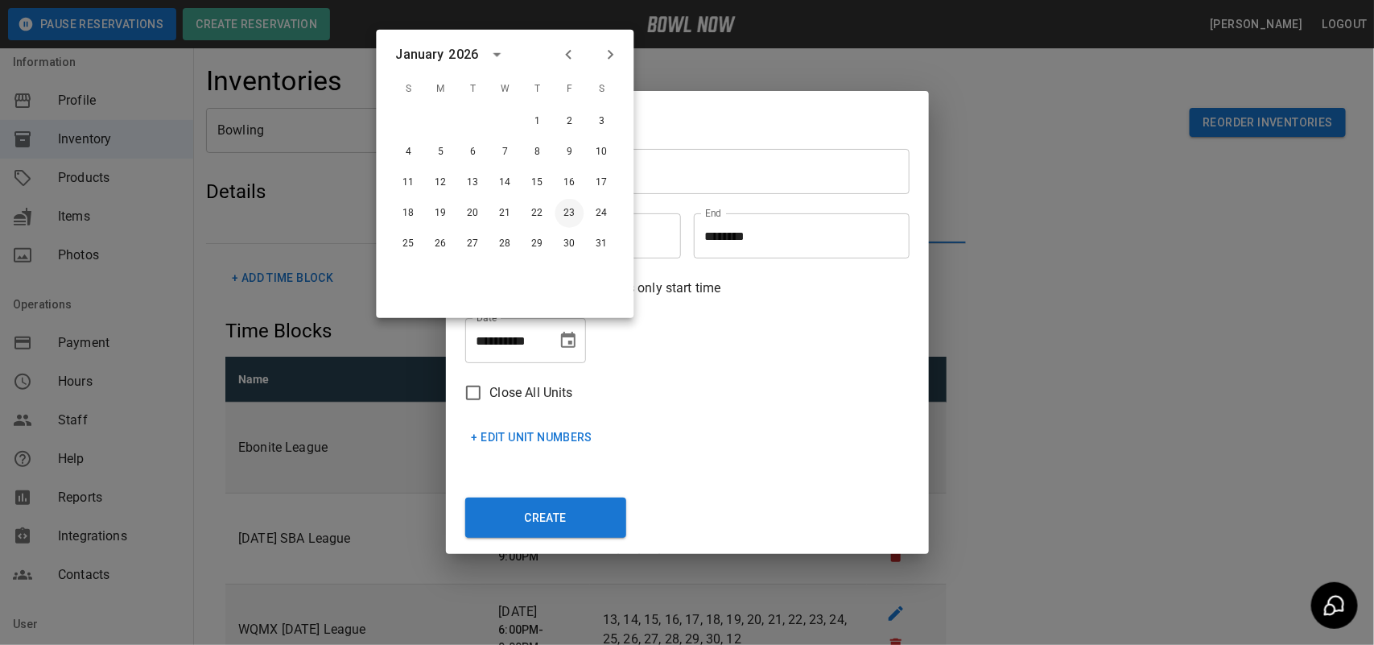
click at [576, 209] on button "23" at bounding box center [569, 213] width 29 height 29
type input "**********"
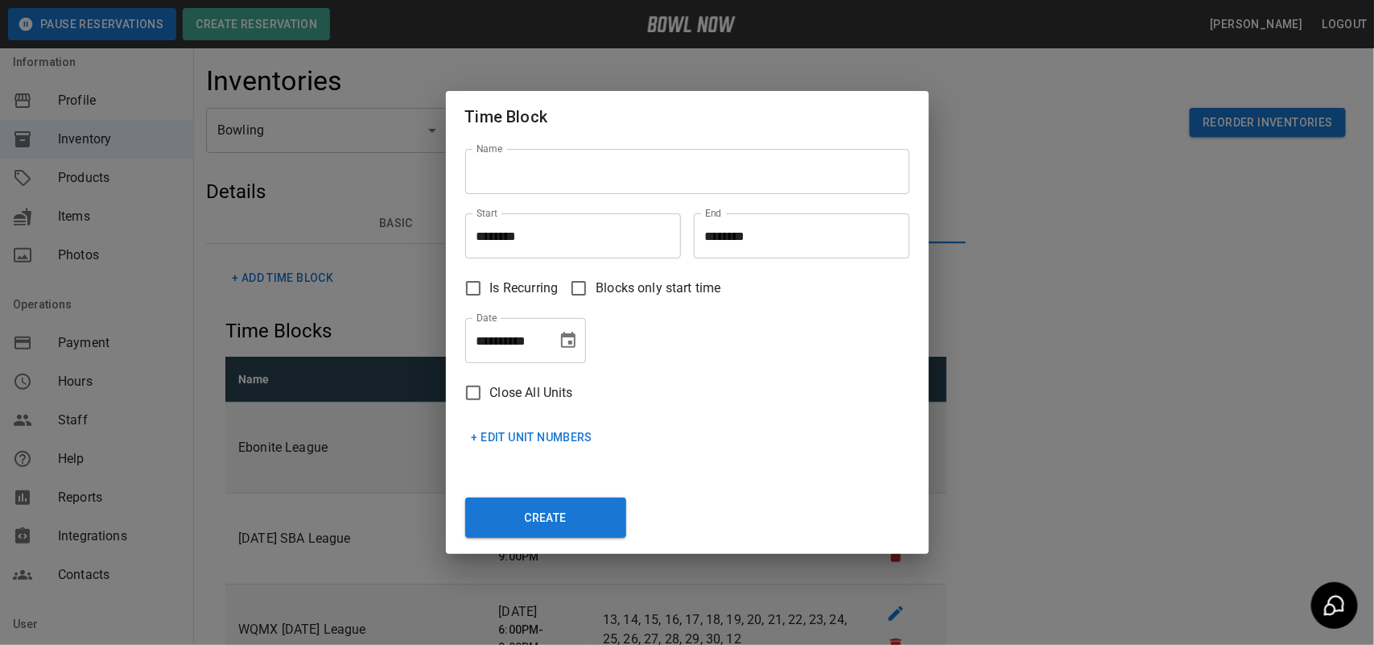
click at [606, 180] on input "Name" at bounding box center [687, 171] width 444 height 45
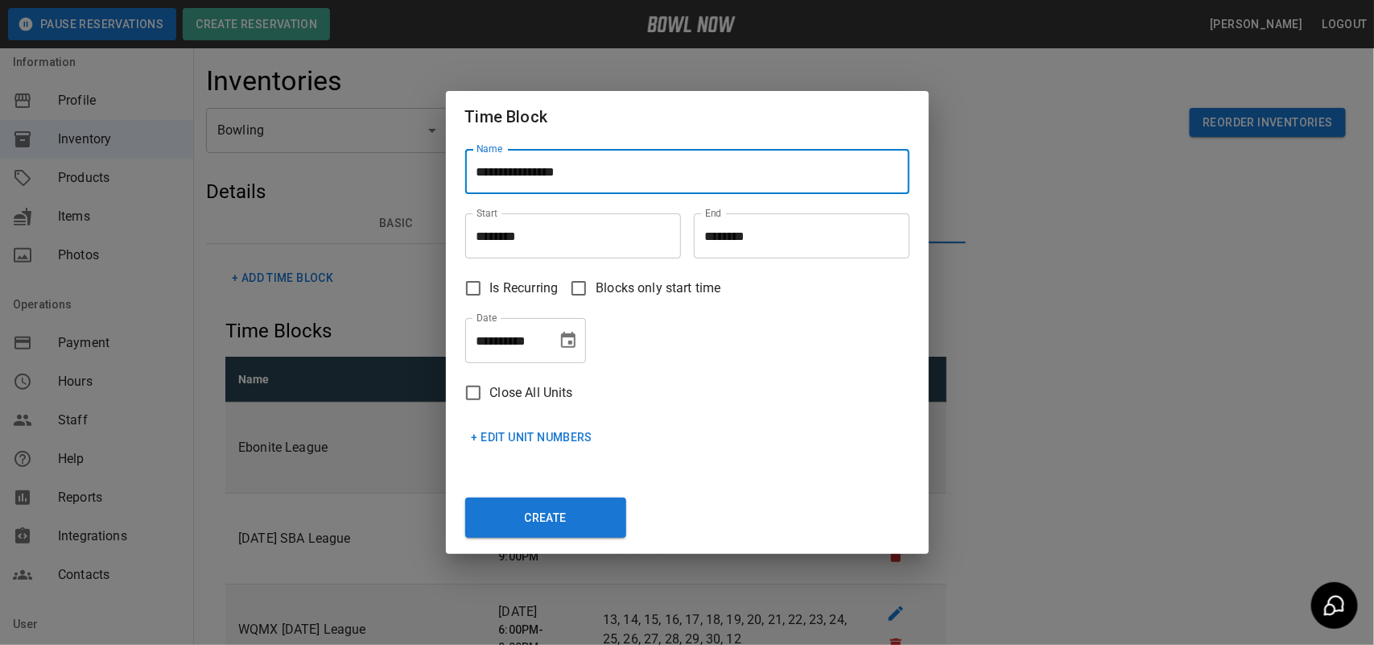
type input "**********"
click at [564, 235] on input "********" at bounding box center [567, 235] width 204 height 45
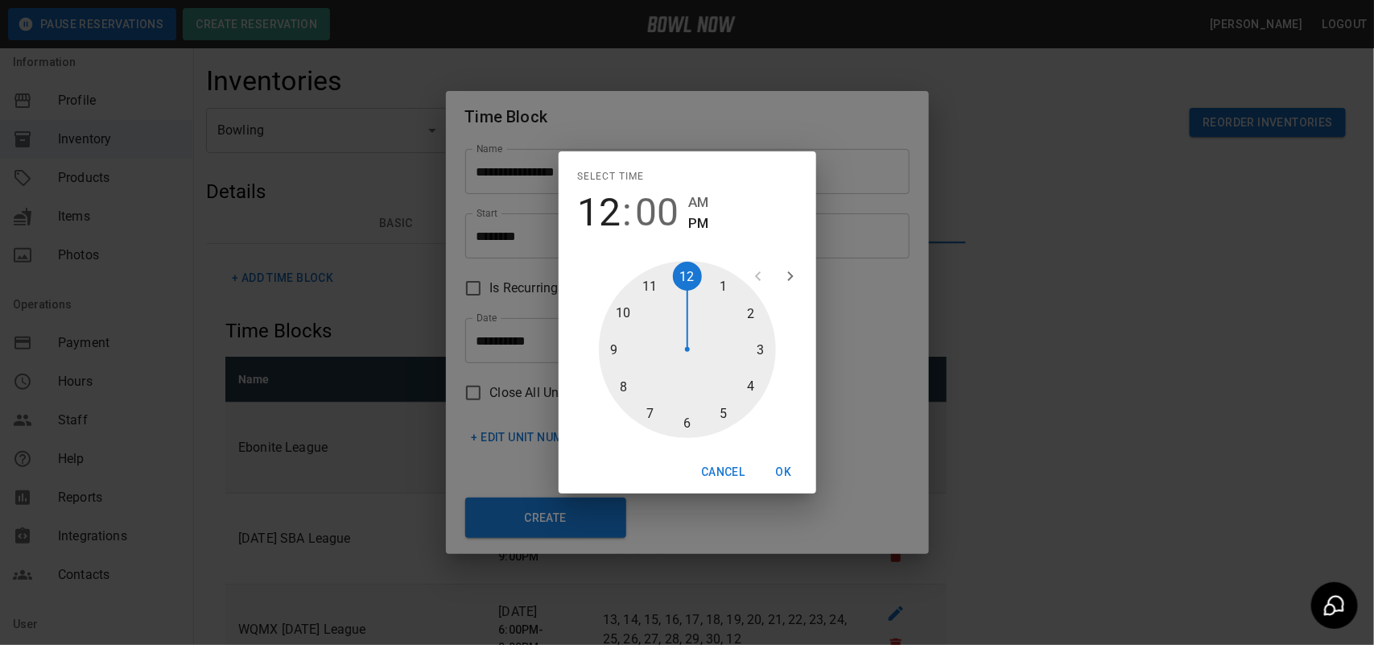
click at [763, 341] on div at bounding box center [687, 349] width 177 height 177
click at [687, 403] on div at bounding box center [687, 349] width 177 height 177
type input "********"
click at [790, 460] on button "OK" at bounding box center [784, 472] width 52 height 30
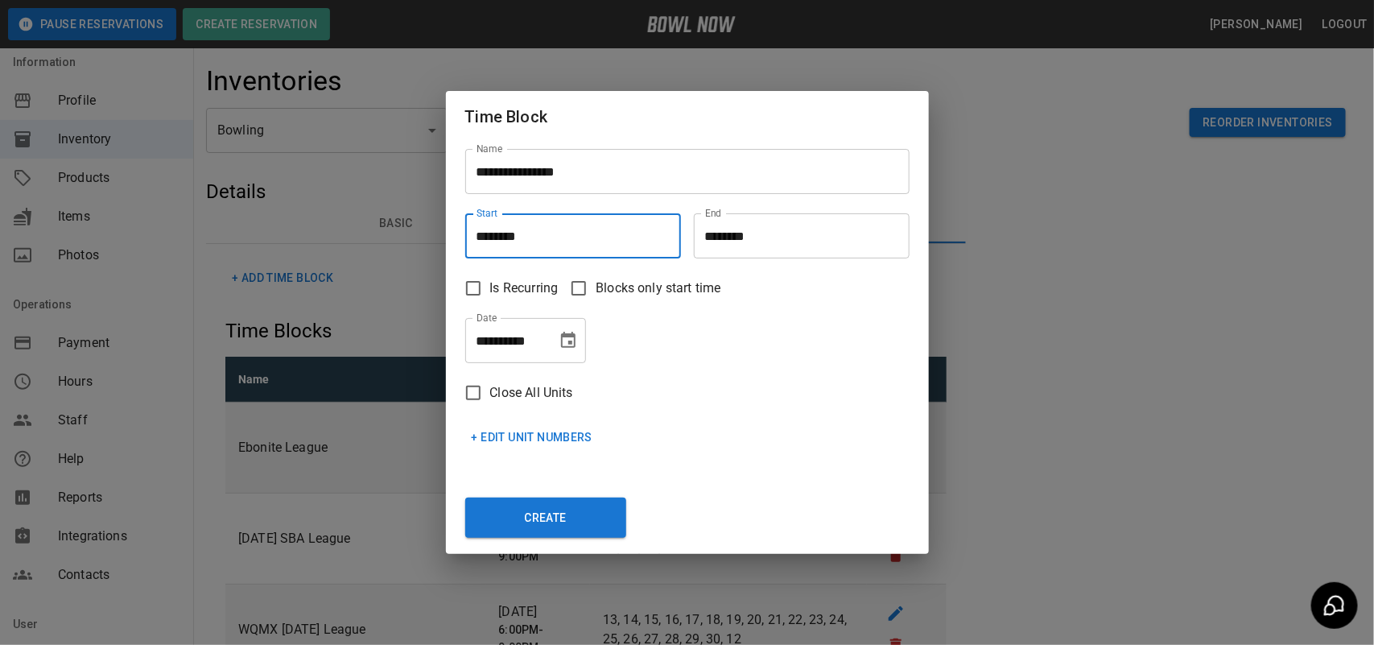
click at [758, 216] on input "********" at bounding box center [796, 235] width 204 height 45
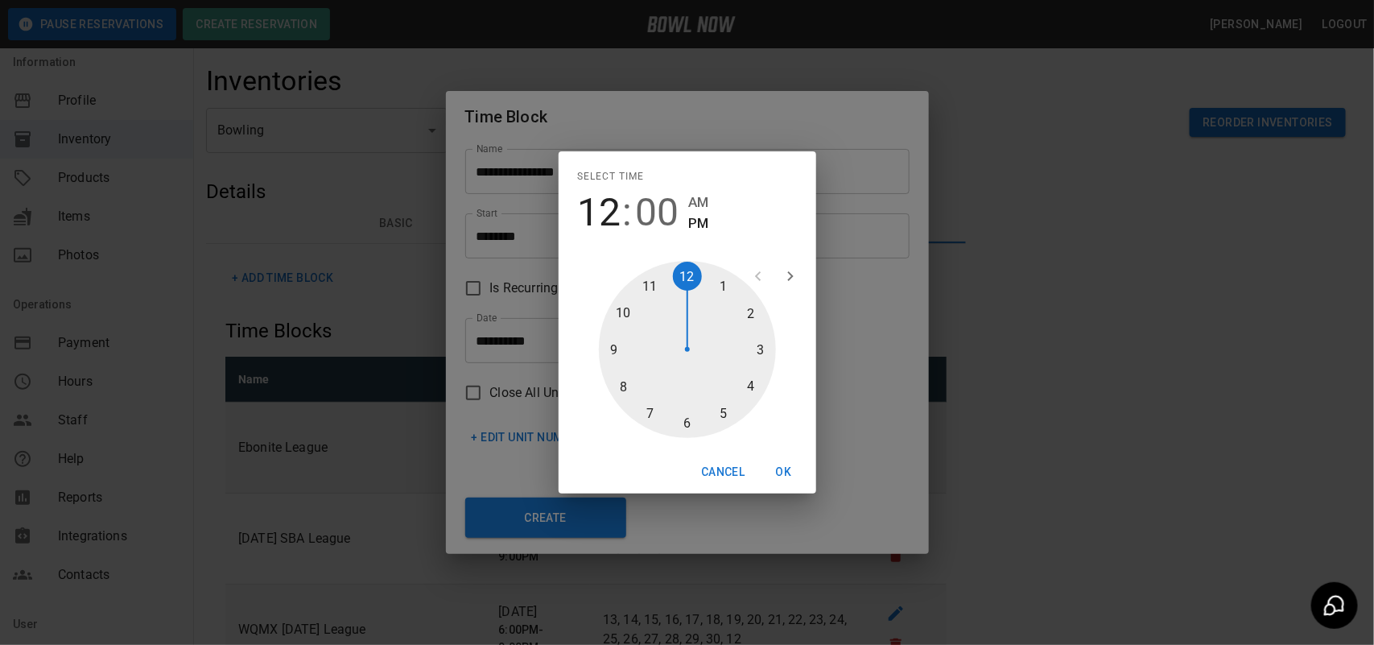
click at [717, 398] on div at bounding box center [687, 349] width 177 height 177
type input "********"
drag, startPoint x: 702, startPoint y: 413, endPoint x: 694, endPoint y: 415, distance: 8.2
click at [694, 415] on div at bounding box center [687, 349] width 177 height 177
click at [802, 485] on button "OK" at bounding box center [784, 472] width 52 height 30
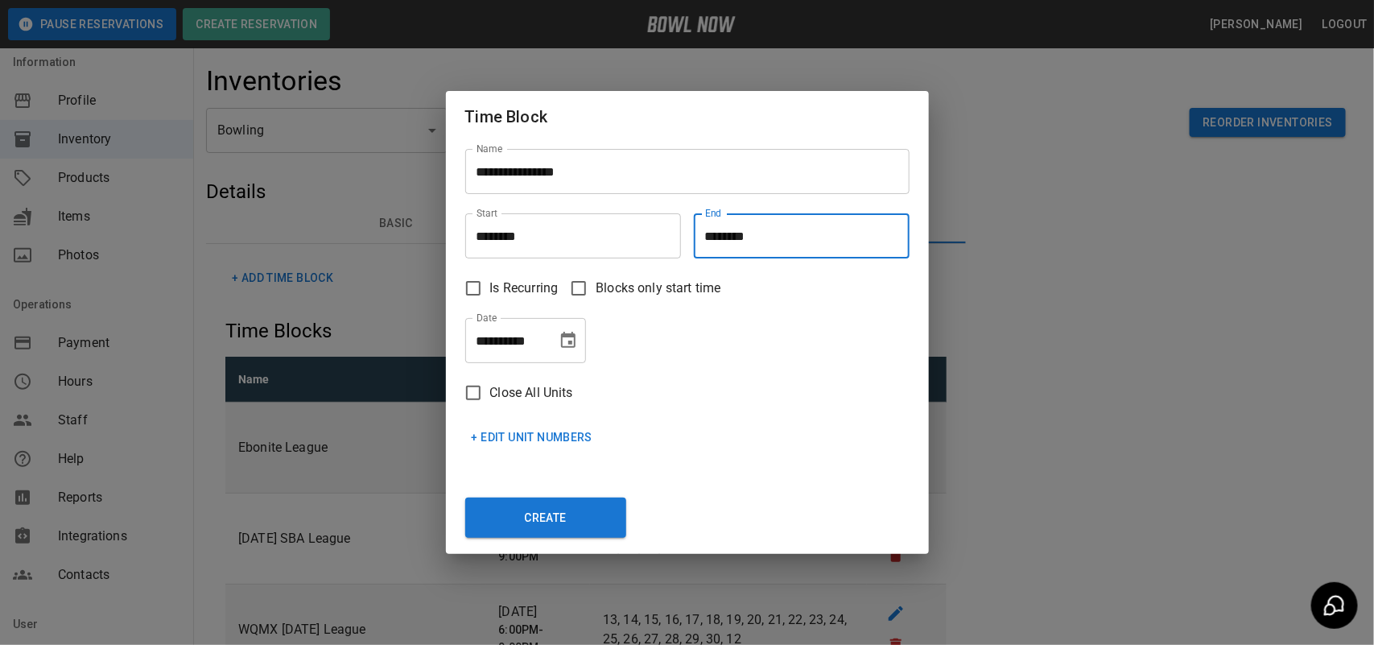
click at [572, 343] on icon "Choose date, selected date is Jan 23, 2026" at bounding box center [568, 340] width 19 height 19
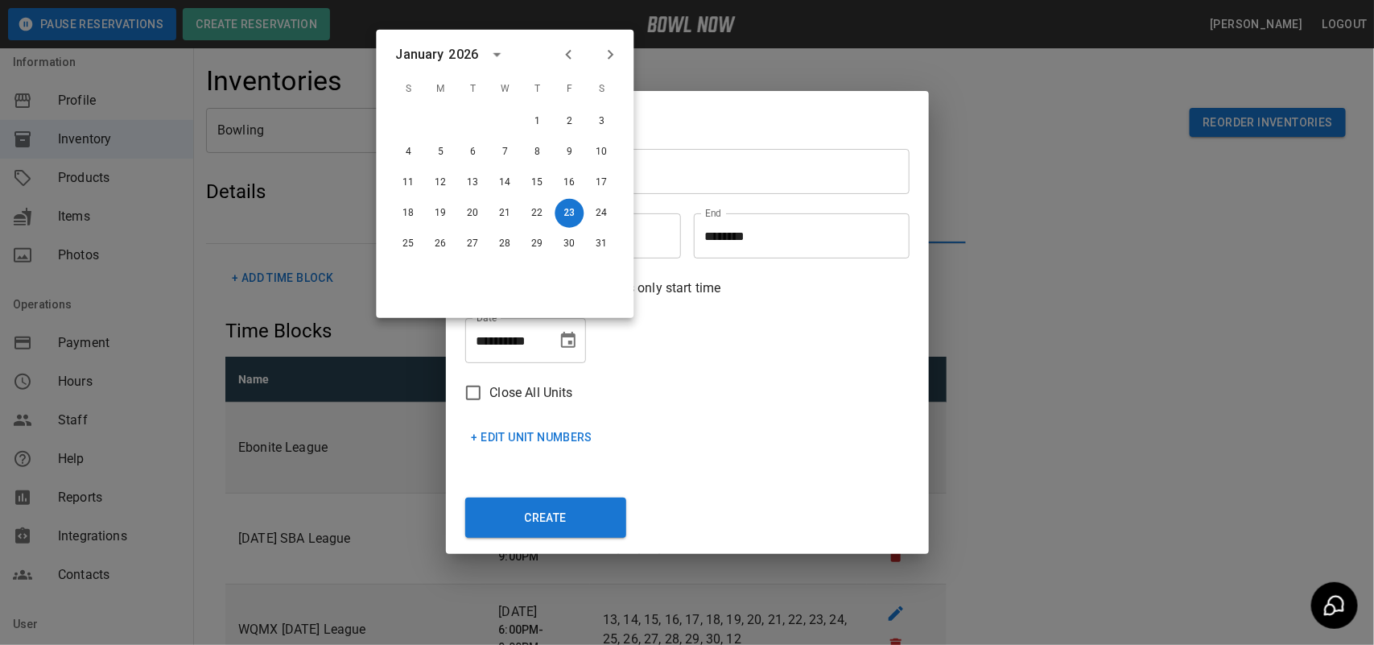
click at [688, 382] on div "Close All Units" at bounding box center [680, 386] width 457 height 47
click at [601, 445] on div "+ Edit Unit Numbers" at bounding box center [680, 431] width 457 height 43
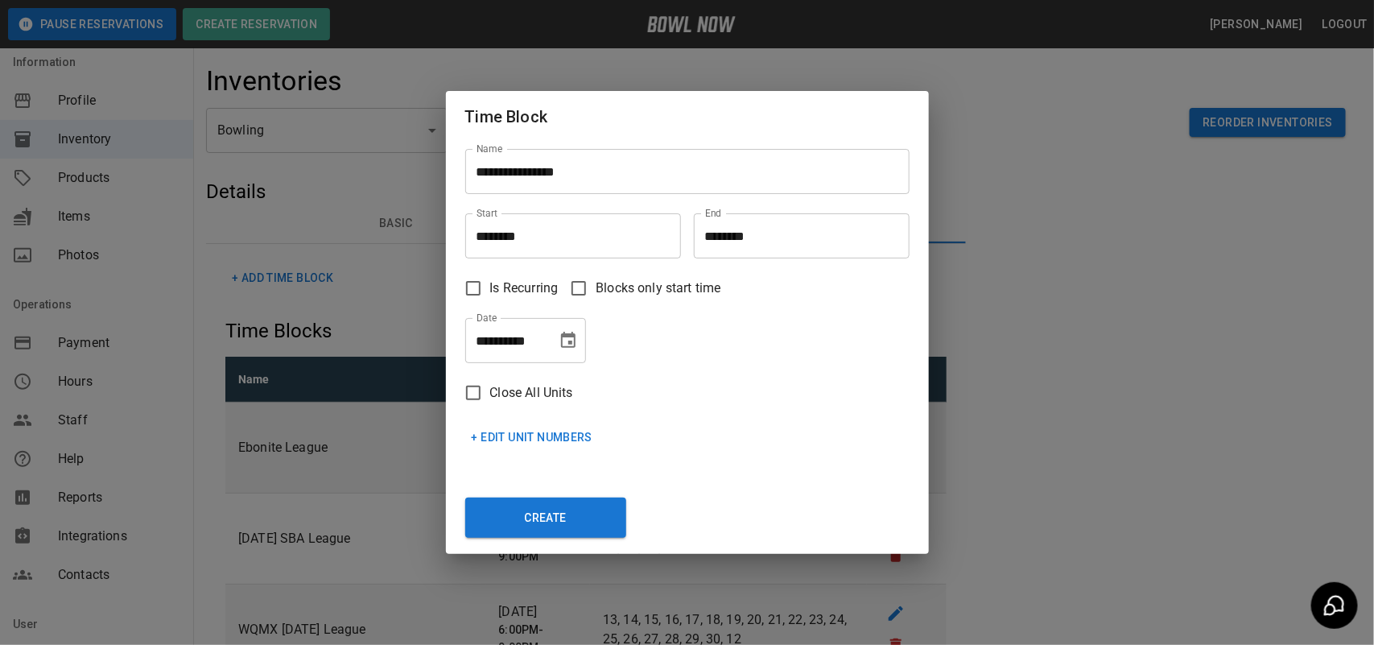
click at [568, 444] on button "+ Edit Unit Numbers" at bounding box center [532, 438] width 134 height 30
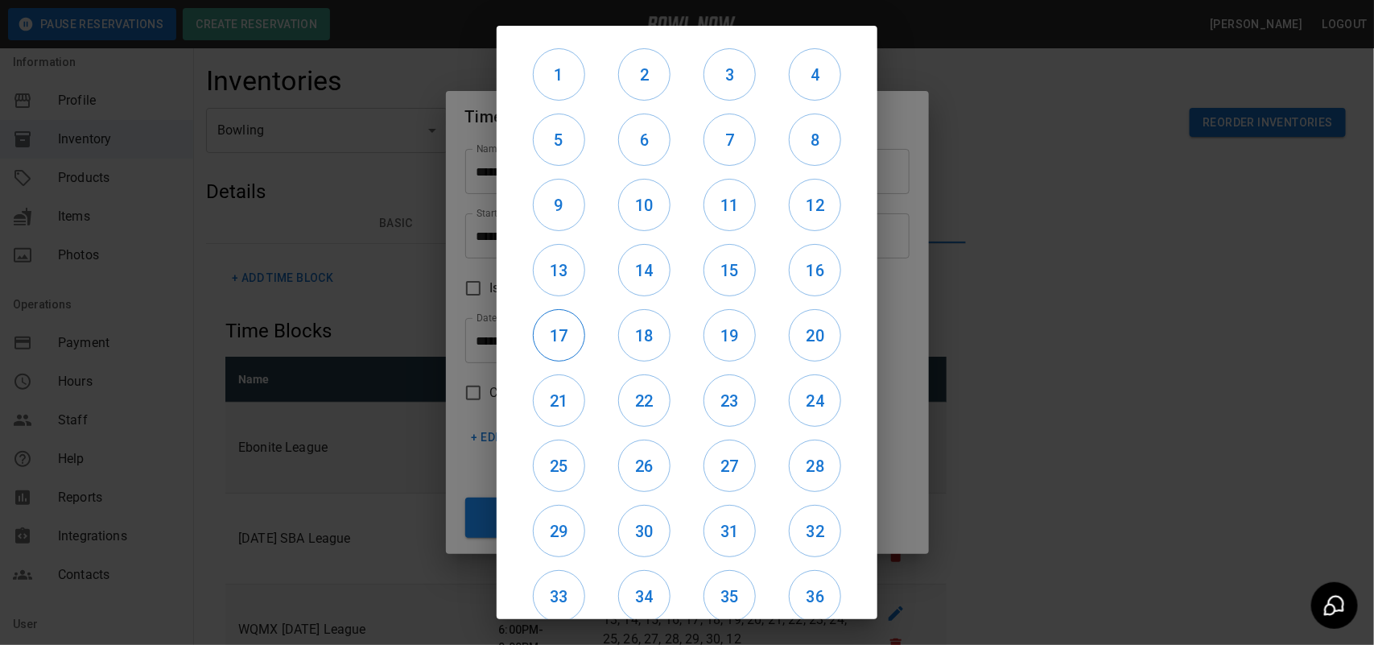
click at [550, 350] on button "17" at bounding box center [559, 335] width 52 height 52
click at [557, 291] on button "13" at bounding box center [559, 270] width 52 height 52
click at [556, 220] on button "9" at bounding box center [559, 205] width 52 height 52
click at [564, 135] on h6 "5" at bounding box center [559, 140] width 51 height 26
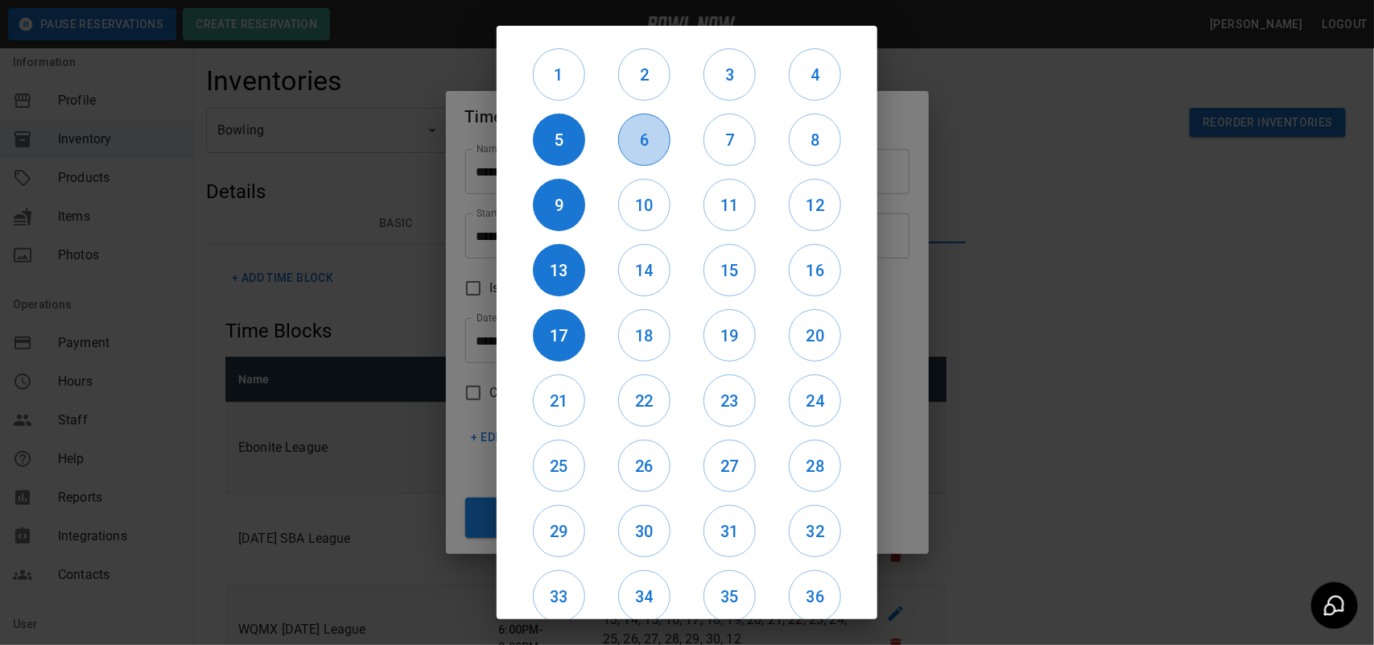
click at [630, 155] on button "6" at bounding box center [644, 140] width 52 height 52
click at [637, 210] on h6 "10" at bounding box center [644, 205] width 51 height 26
click at [649, 286] on button "14" at bounding box center [644, 270] width 52 height 52
click at [638, 331] on h6 "18" at bounding box center [644, 336] width 51 height 26
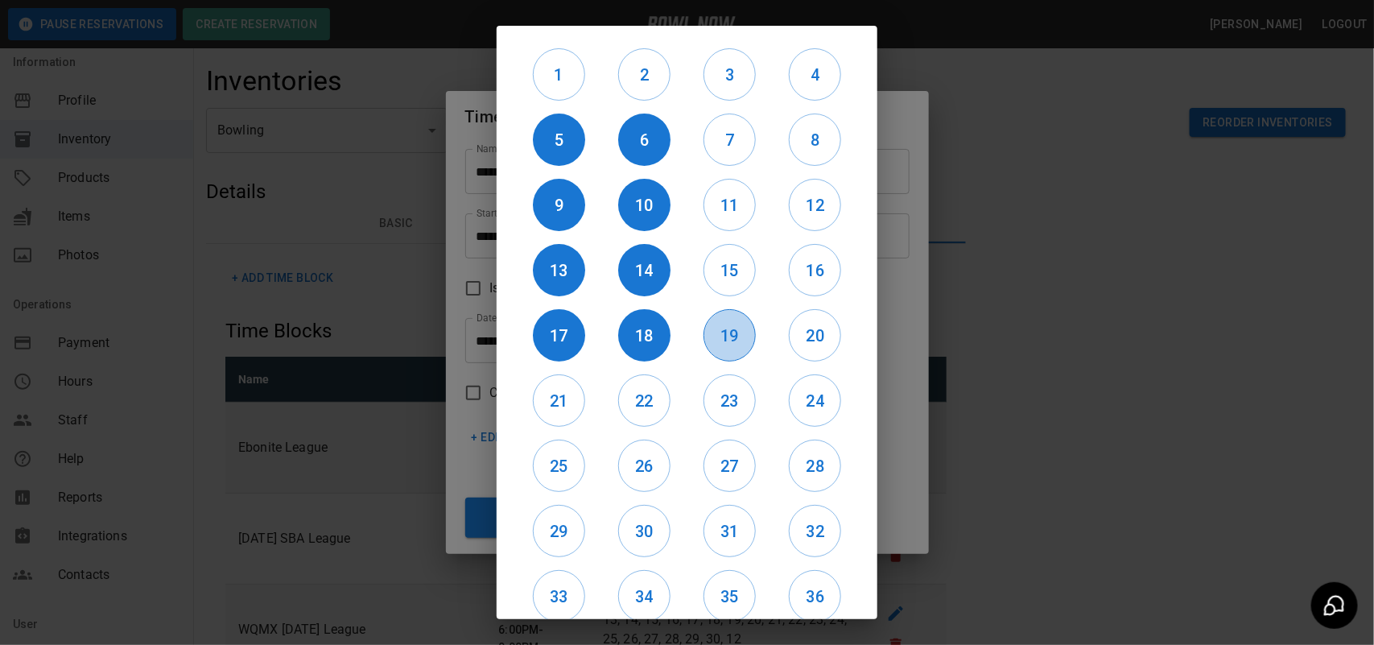
drag, startPoint x: 713, startPoint y: 344, endPoint x: 714, endPoint y: 335, distance: 8.9
click at [713, 342] on h6 "19" at bounding box center [729, 336] width 51 height 26
click at [715, 262] on h6 "15" at bounding box center [729, 271] width 51 height 26
drag, startPoint x: 722, startPoint y: 211, endPoint x: 722, endPoint y: 201, distance: 9.7
click at [722, 210] on h6 "11" at bounding box center [729, 205] width 51 height 26
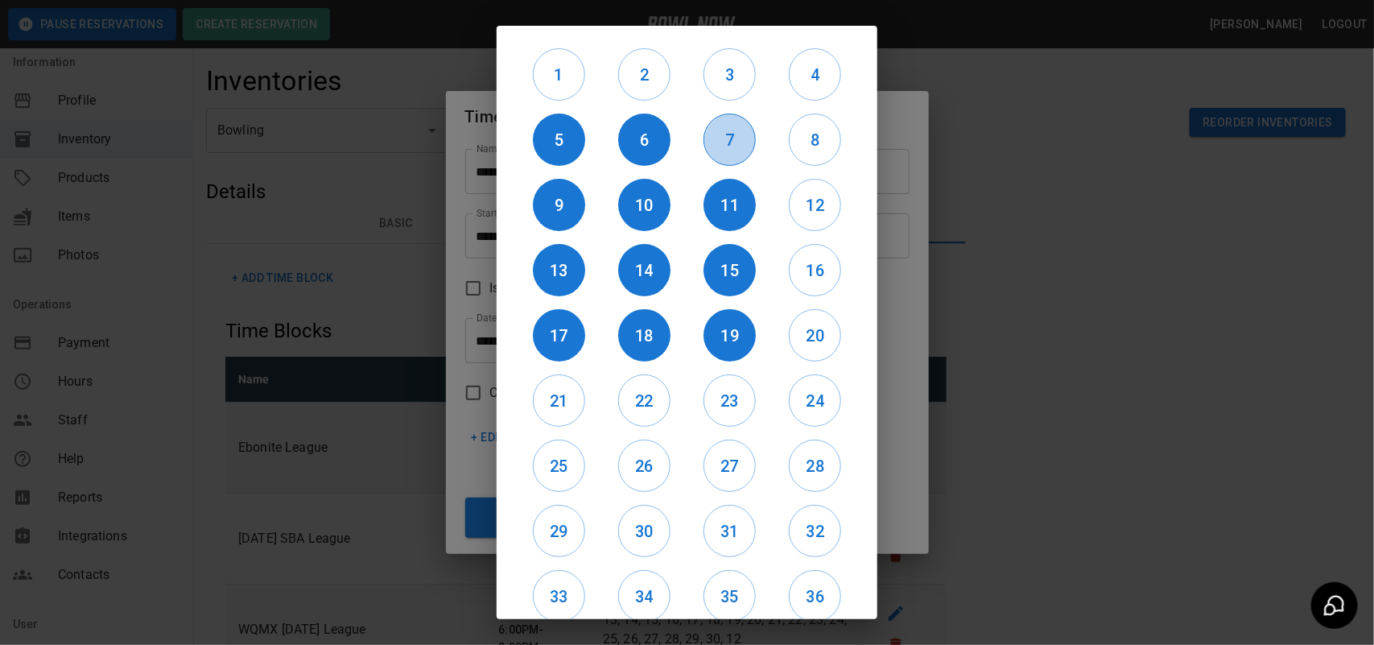
click at [730, 138] on h6 "7" at bounding box center [729, 140] width 51 height 26
click at [797, 142] on h6 "8" at bounding box center [815, 140] width 51 height 26
click at [811, 202] on h6 "12" at bounding box center [815, 205] width 51 height 26
click at [815, 283] on h6 "16" at bounding box center [815, 271] width 51 height 26
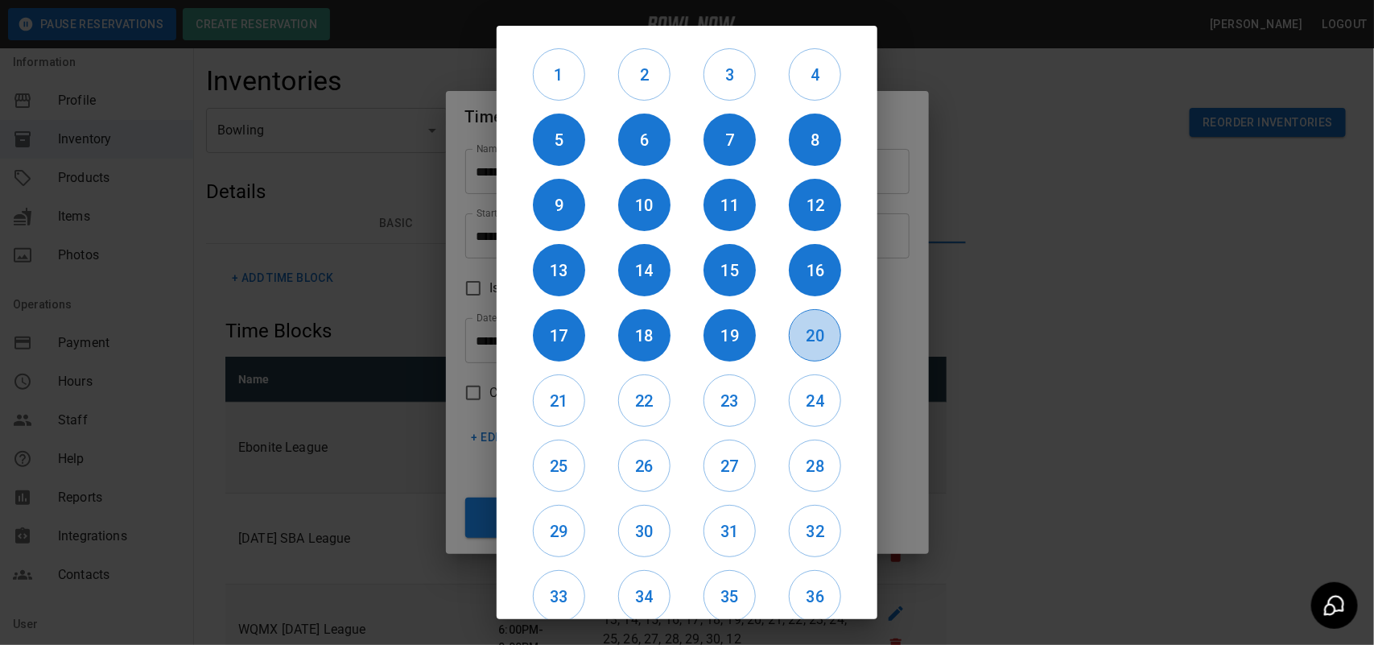
click at [821, 327] on h6 "20" at bounding box center [815, 336] width 51 height 26
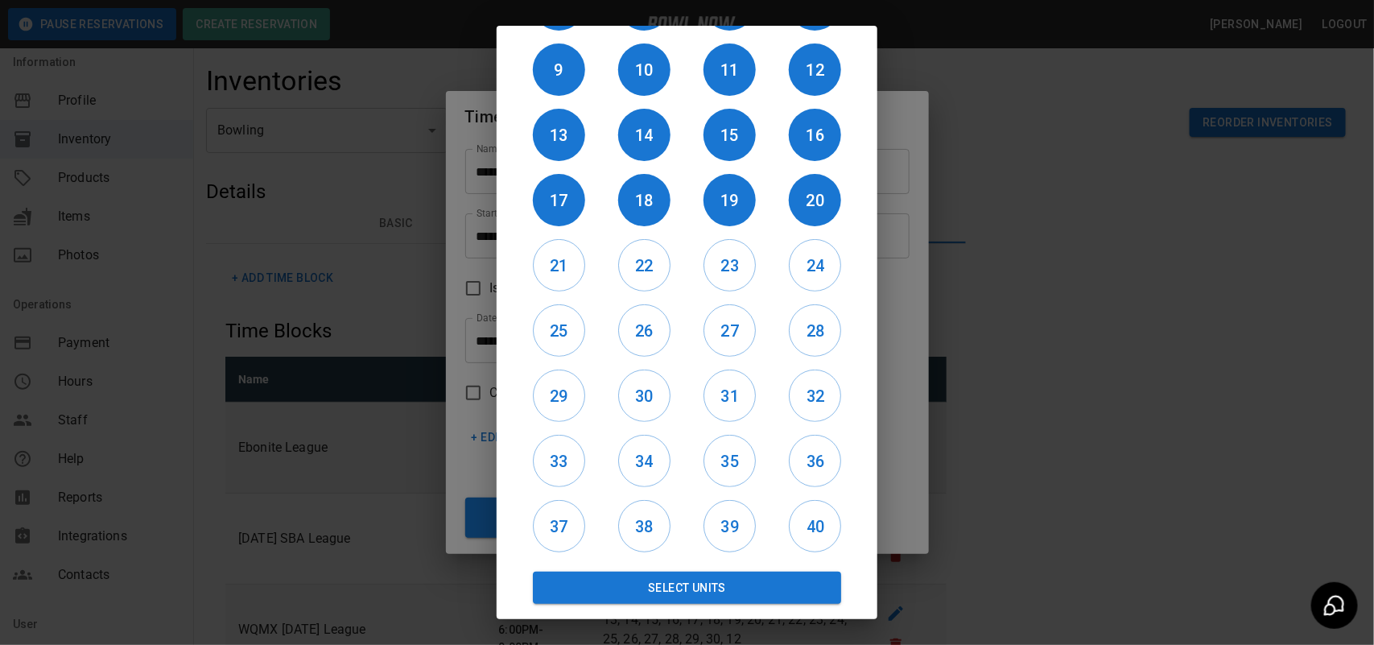
drag, startPoint x: 714, startPoint y: 576, endPoint x: 733, endPoint y: 572, distance: 18.8
click at [720, 576] on button "Select Units" at bounding box center [687, 588] width 308 height 32
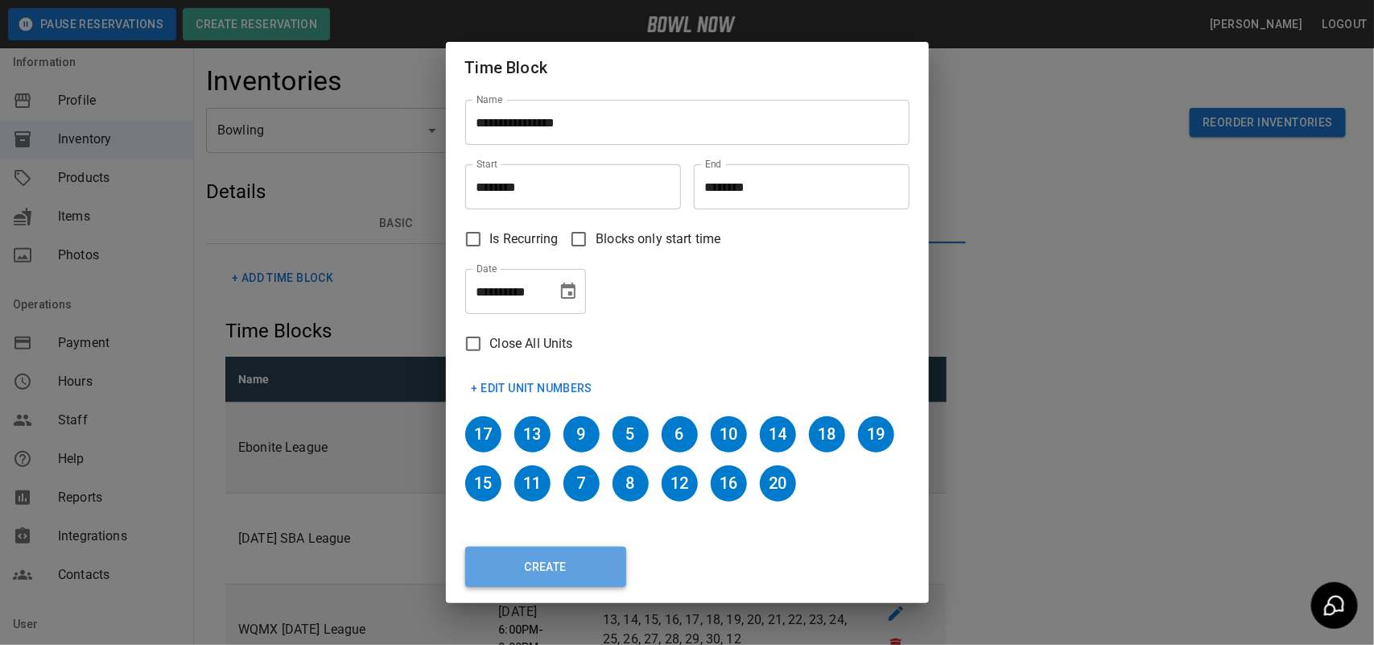
click at [578, 573] on button "Create" at bounding box center [545, 567] width 161 height 40
type input "********"
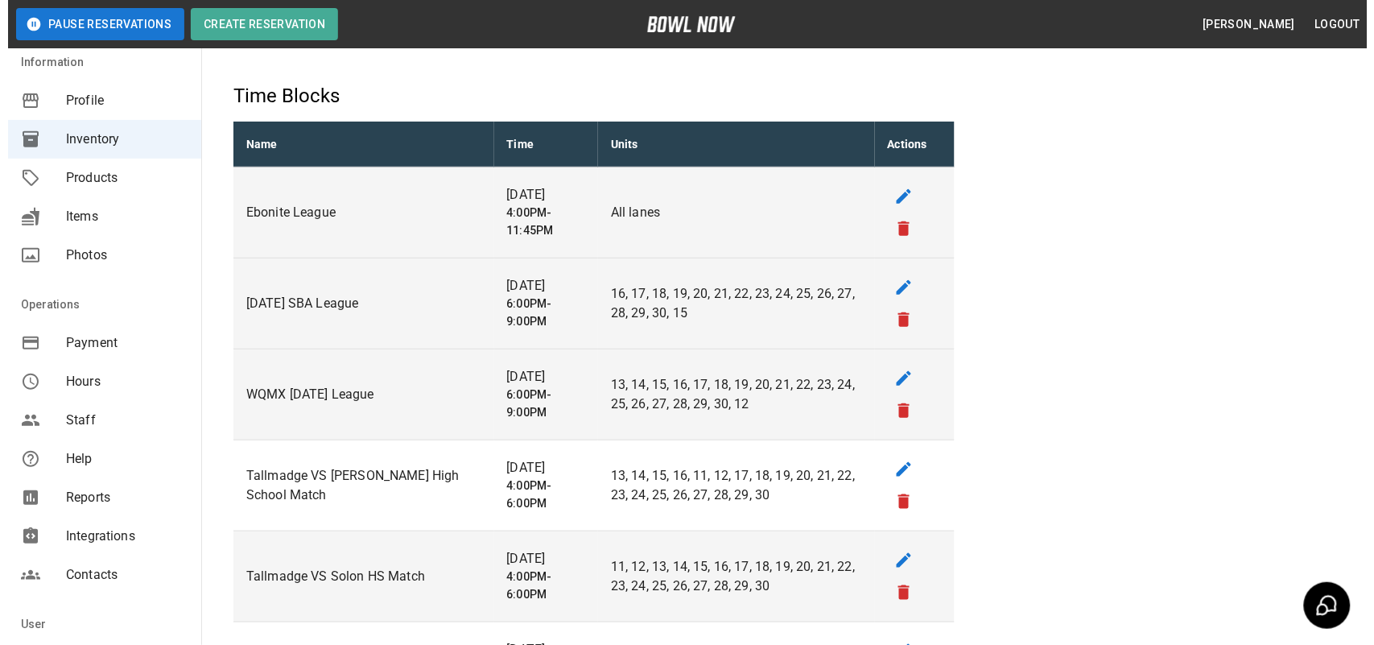
scroll to position [0, 0]
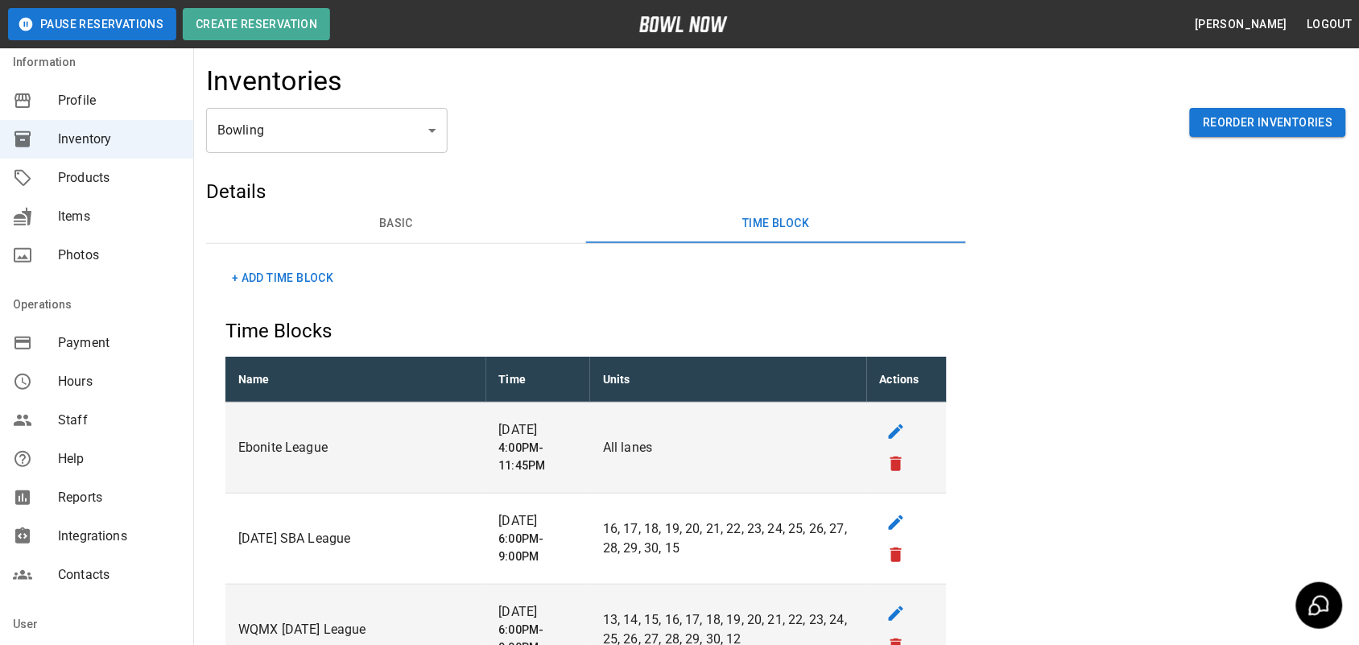
click at [308, 276] on button "+ Add Time Block" at bounding box center [282, 278] width 114 height 30
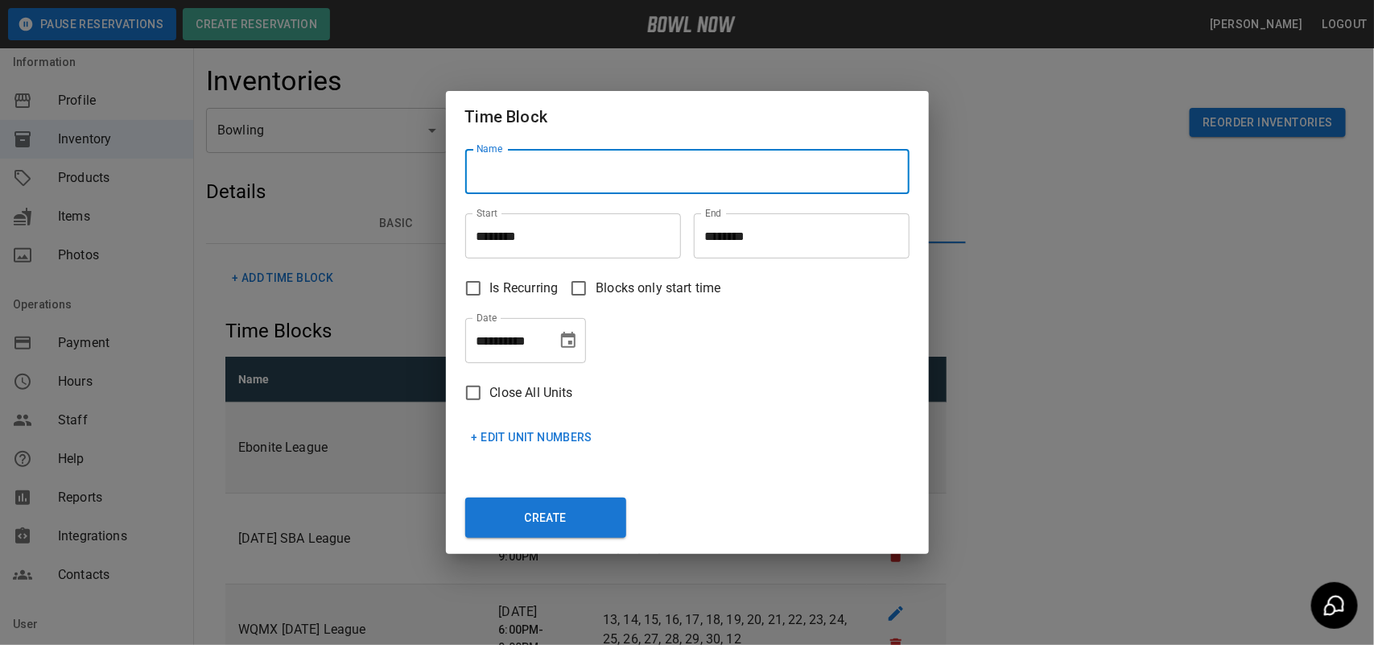
click at [539, 171] on input "Name" at bounding box center [687, 171] width 444 height 45
click at [553, 170] on input "**********" at bounding box center [687, 171] width 444 height 45
type input "**********"
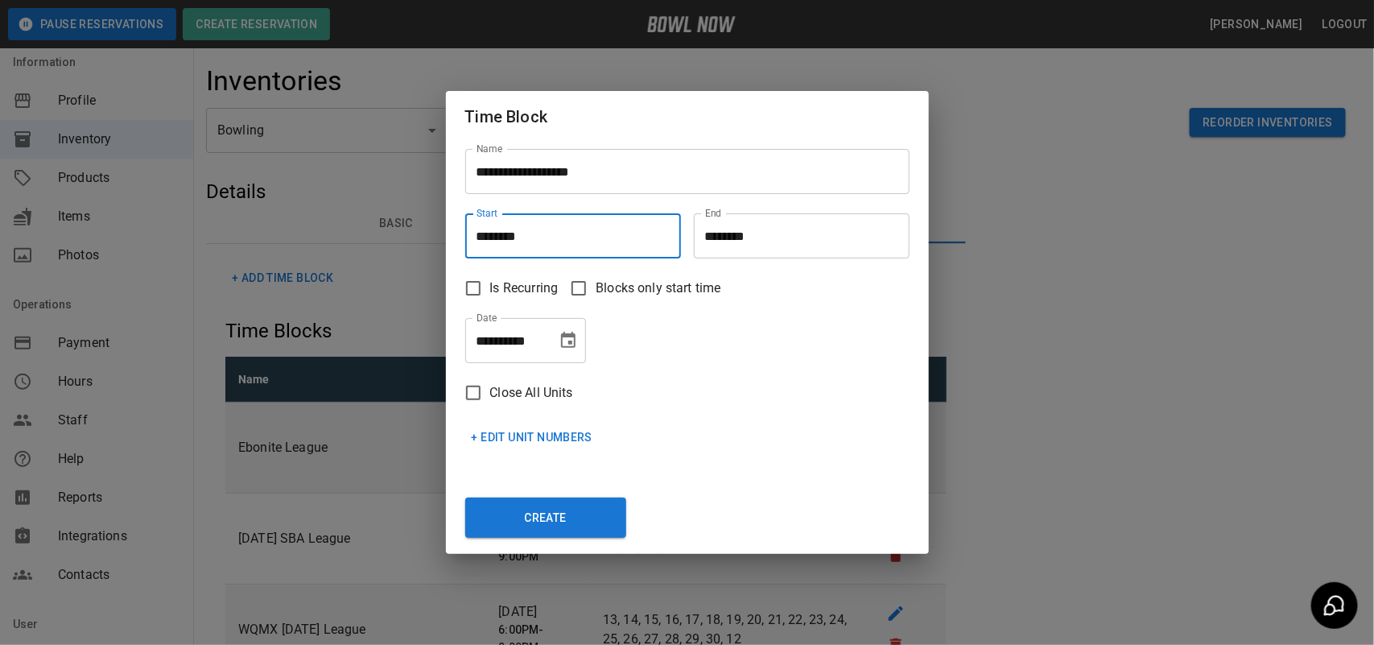
click at [605, 233] on input "********" at bounding box center [567, 235] width 204 height 45
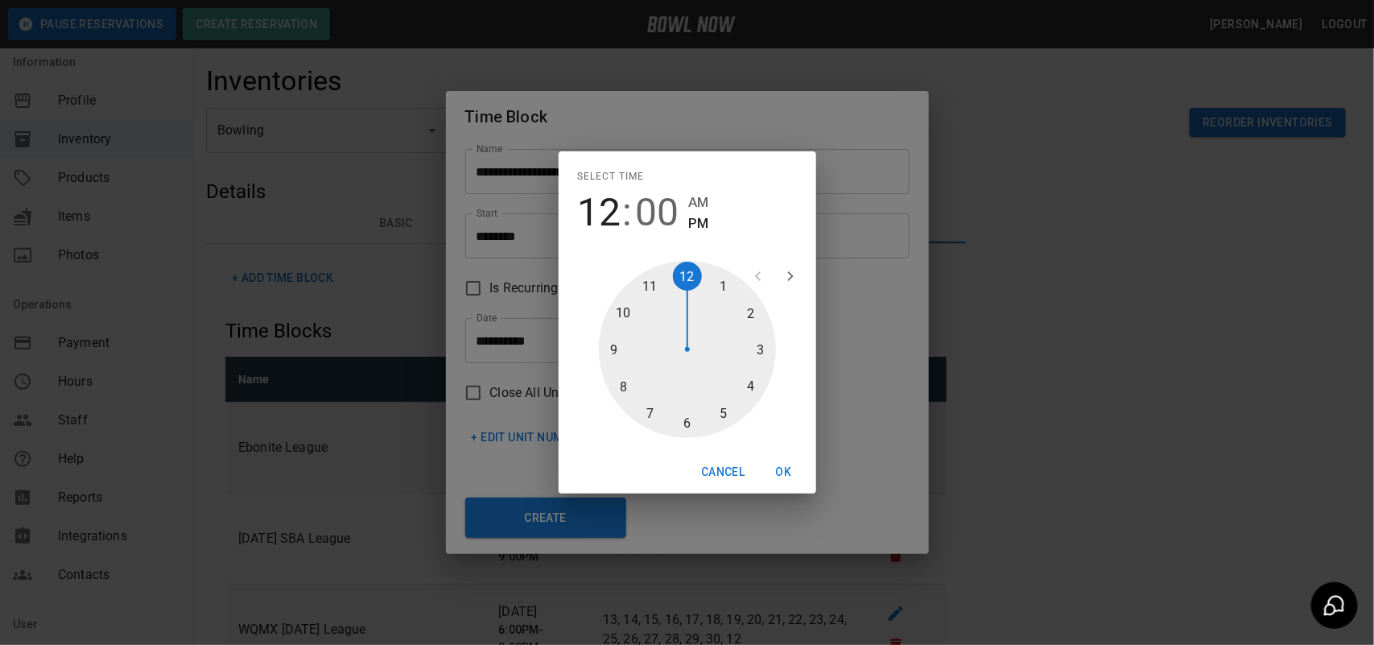
click at [754, 350] on div at bounding box center [687, 349] width 177 height 177
click at [690, 421] on div at bounding box center [687, 349] width 177 height 177
type input "********"
click at [793, 472] on button "OK" at bounding box center [784, 472] width 52 height 30
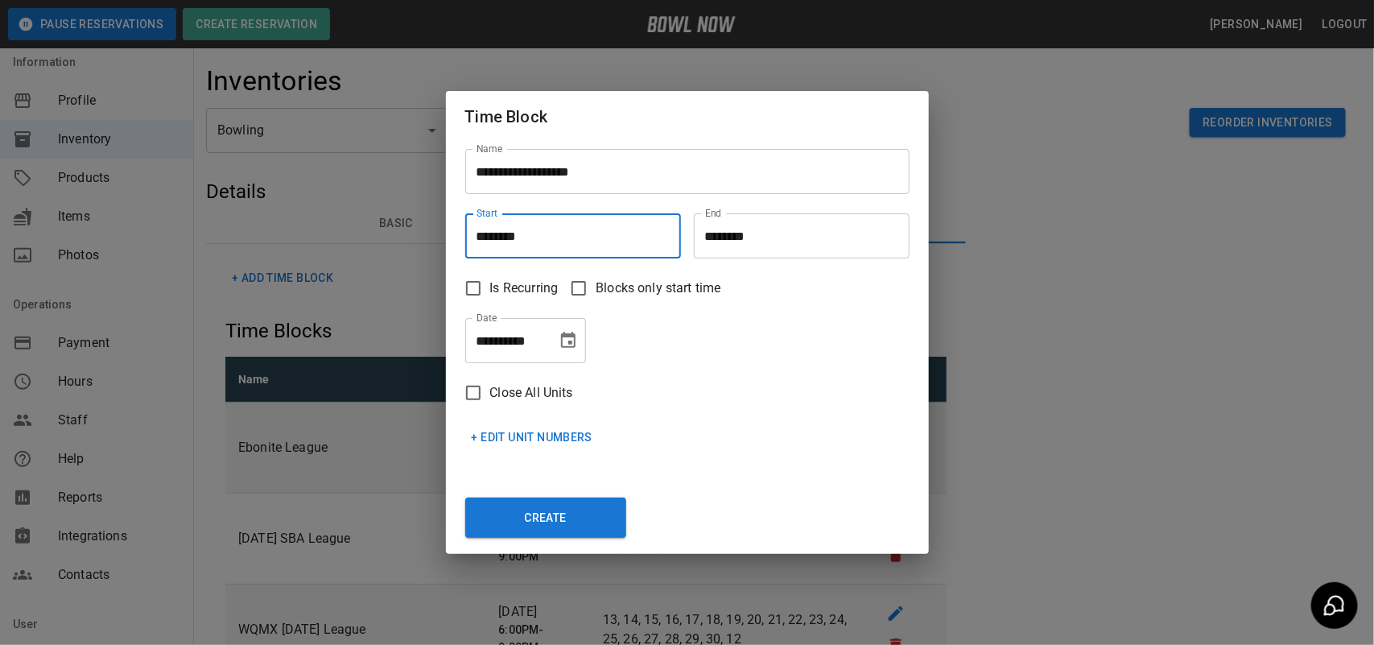
click at [733, 251] on input "********" at bounding box center [796, 235] width 204 height 45
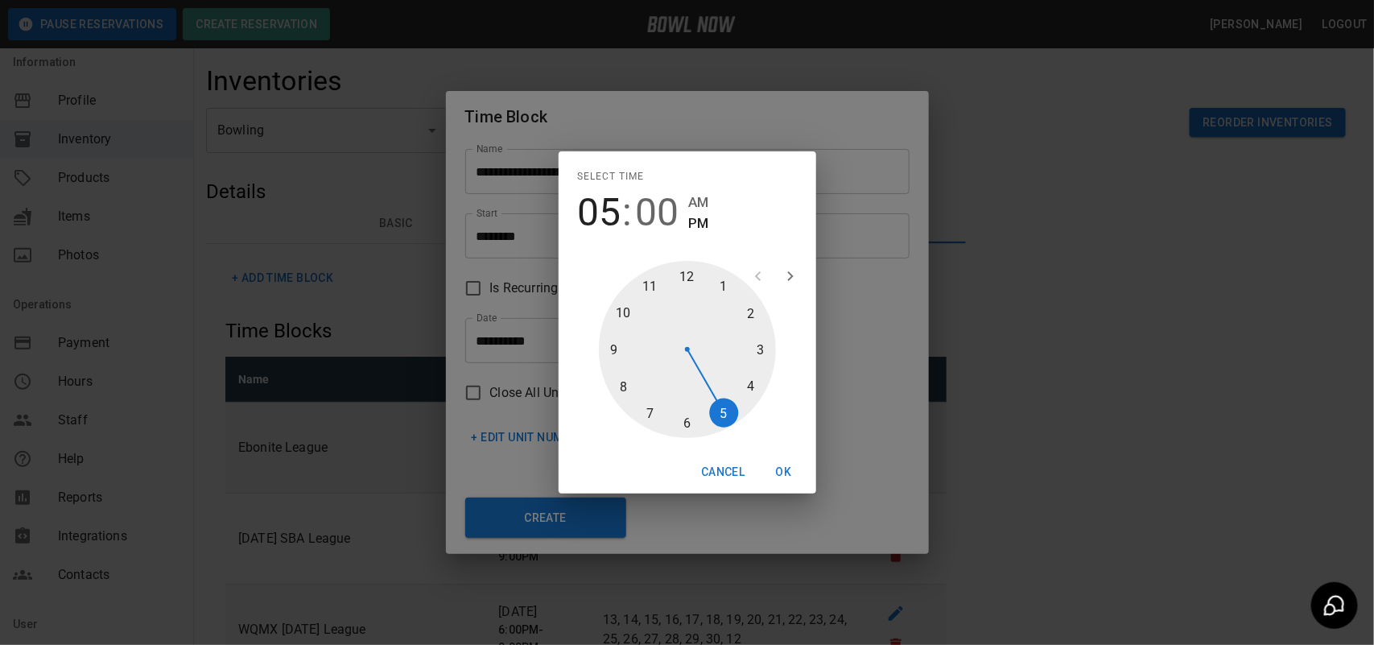
click at [721, 415] on div at bounding box center [687, 349] width 177 height 177
click at [691, 425] on div at bounding box center [687, 349] width 177 height 177
type input "********"
click at [773, 465] on button "OK" at bounding box center [784, 472] width 52 height 30
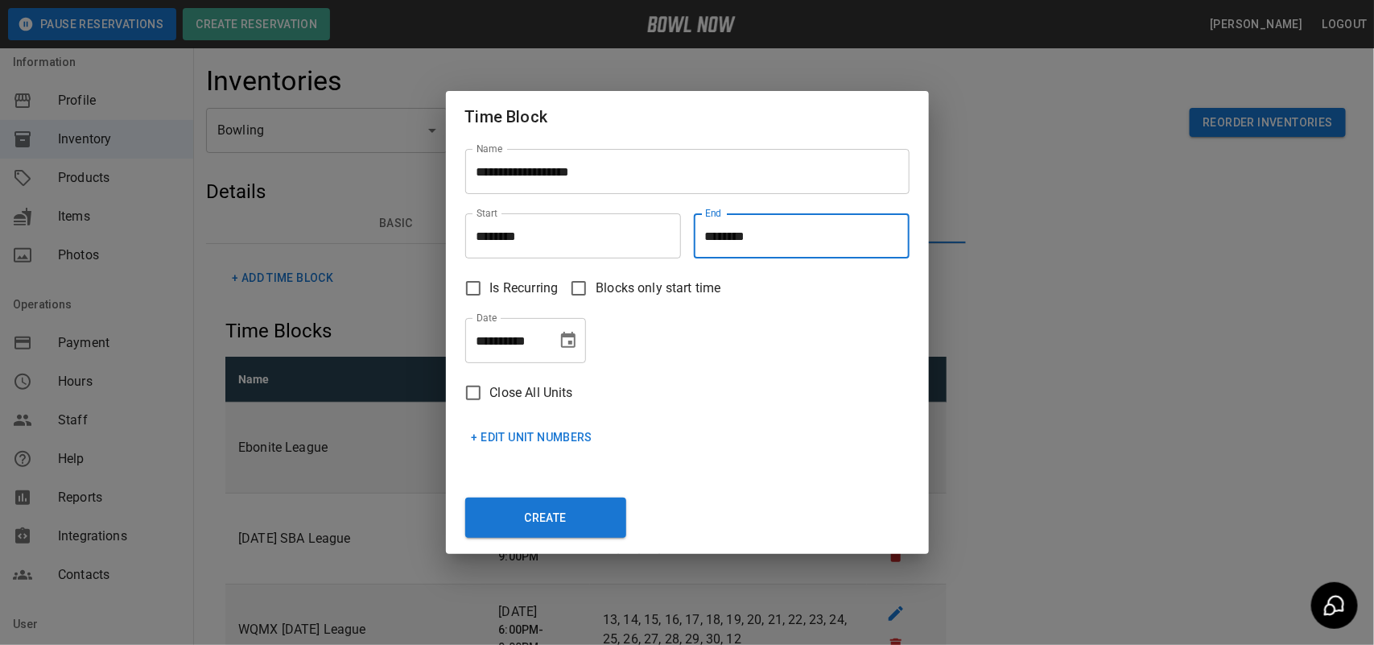
click at [568, 336] on icon "Choose date, selected date is Oct 7, 2025" at bounding box center [568, 340] width 14 height 16
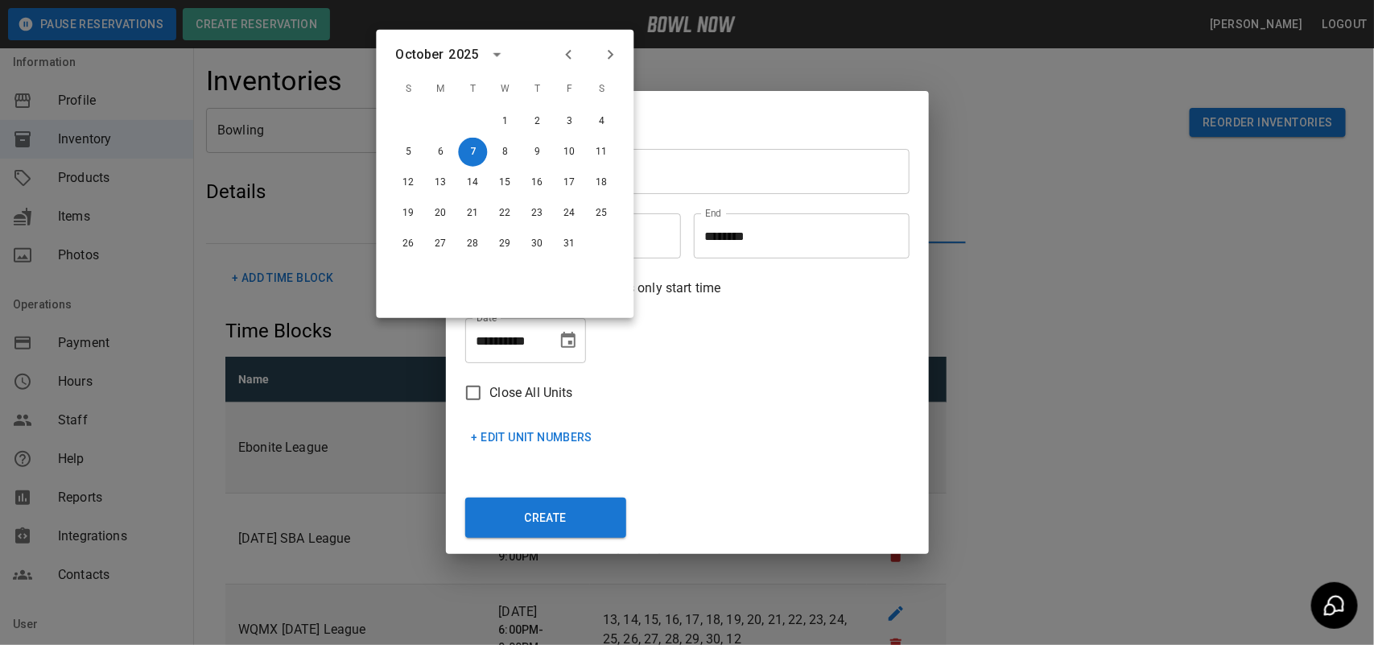
click at [613, 56] on icon "Next month" at bounding box center [610, 54] width 19 height 19
click at [476, 242] on button "27" at bounding box center [473, 243] width 29 height 29
type input "**********"
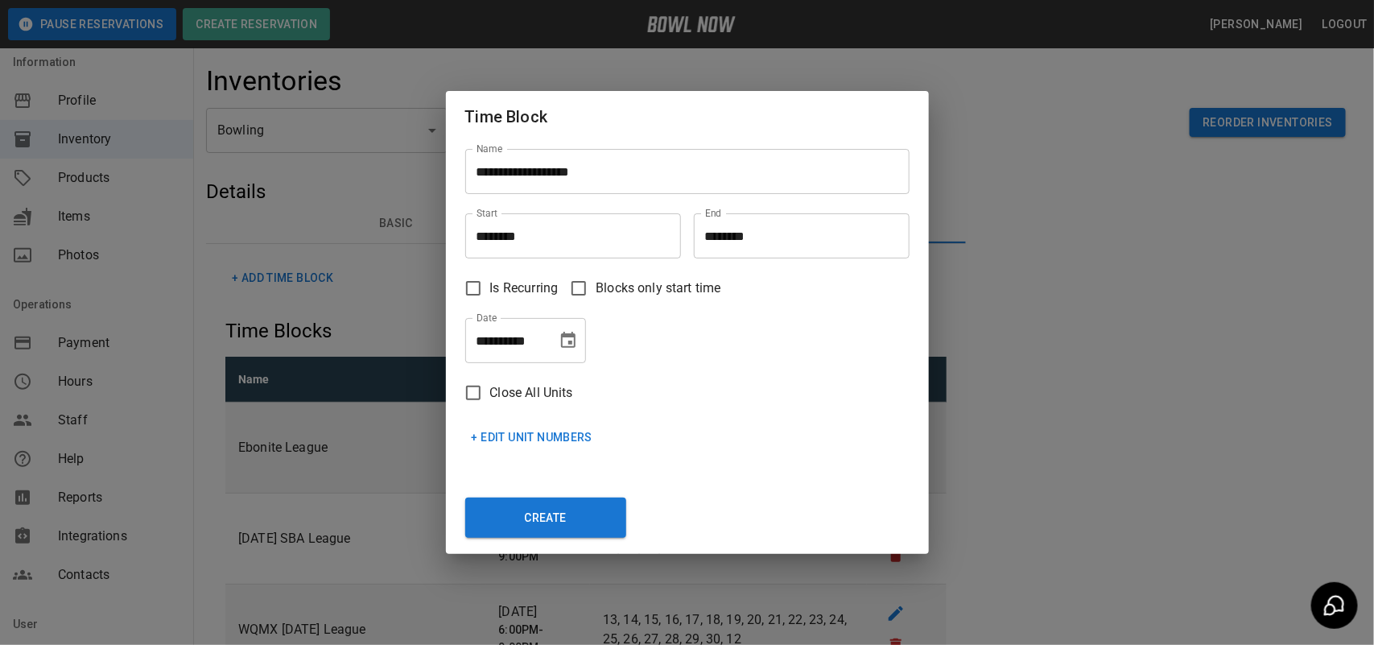
click at [529, 436] on button "+ Edit Unit Numbers" at bounding box center [532, 438] width 134 height 30
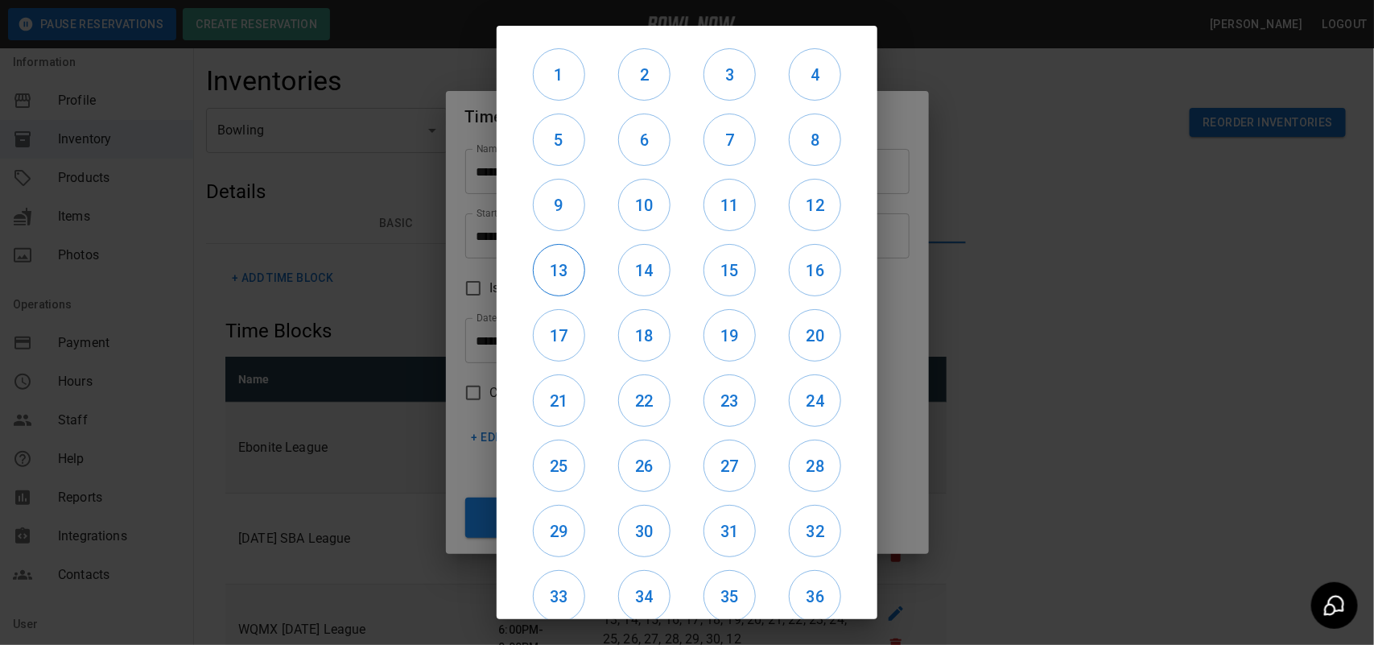
click at [565, 259] on h6 "13" at bounding box center [559, 271] width 51 height 26
click at [570, 212] on h6 "9" at bounding box center [559, 205] width 51 height 26
click at [569, 342] on h6 "17" at bounding box center [559, 336] width 51 height 26
click at [566, 383] on button "21" at bounding box center [559, 400] width 52 height 52
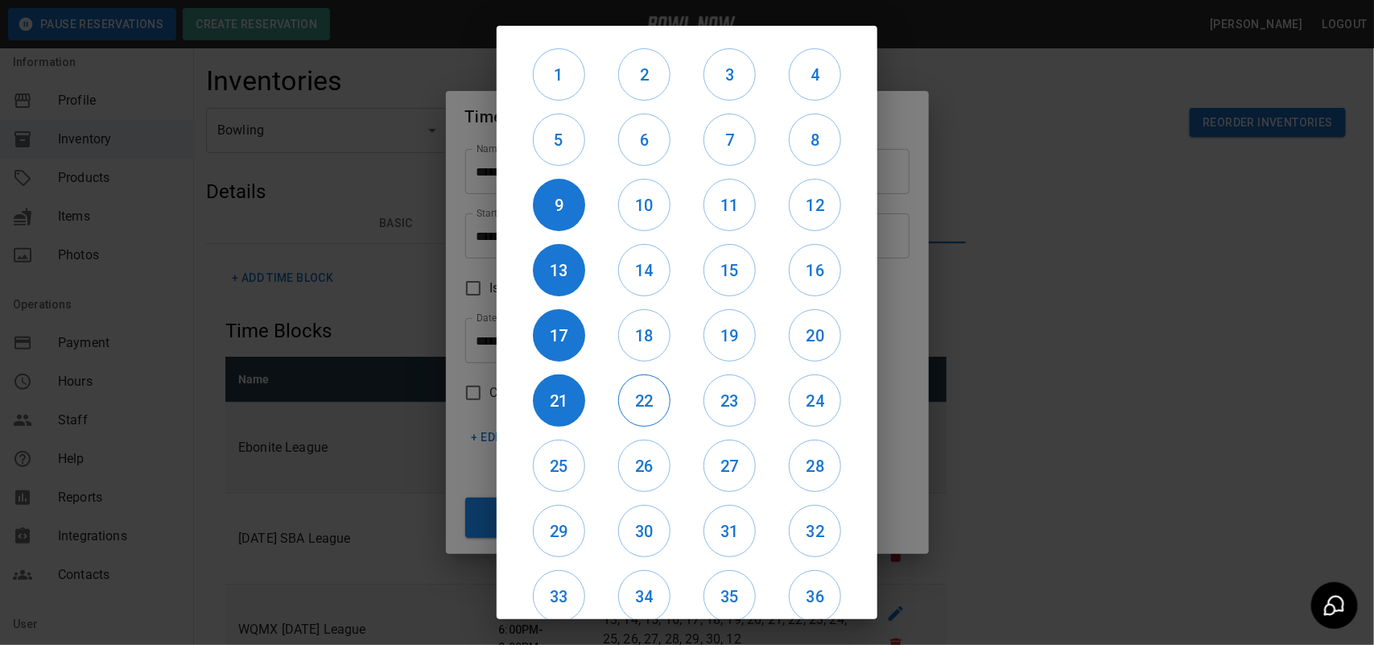
click at [636, 388] on h6 "22" at bounding box center [644, 401] width 51 height 26
click at [704, 403] on h6 "23" at bounding box center [729, 401] width 51 height 26
click at [632, 345] on h6 "18" at bounding box center [644, 336] width 51 height 26
click at [726, 334] on h6 "19" at bounding box center [729, 336] width 51 height 26
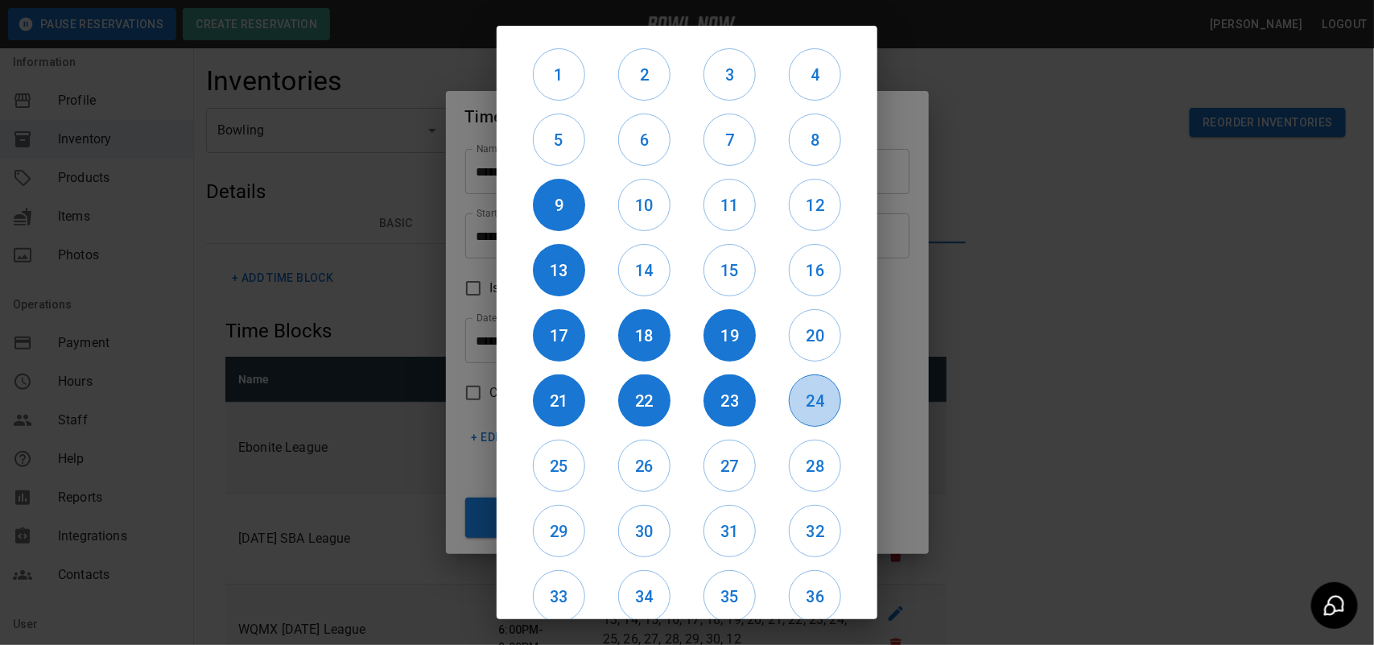
drag, startPoint x: 801, startPoint y: 399, endPoint x: 795, endPoint y: 324, distance: 75.9
click at [801, 393] on h6 "24" at bounding box center [815, 401] width 51 height 26
click at [795, 323] on h6 "20" at bounding box center [815, 336] width 51 height 26
click at [801, 264] on h6 "16" at bounding box center [815, 271] width 51 height 26
click at [704, 262] on h6 "15" at bounding box center [729, 271] width 51 height 26
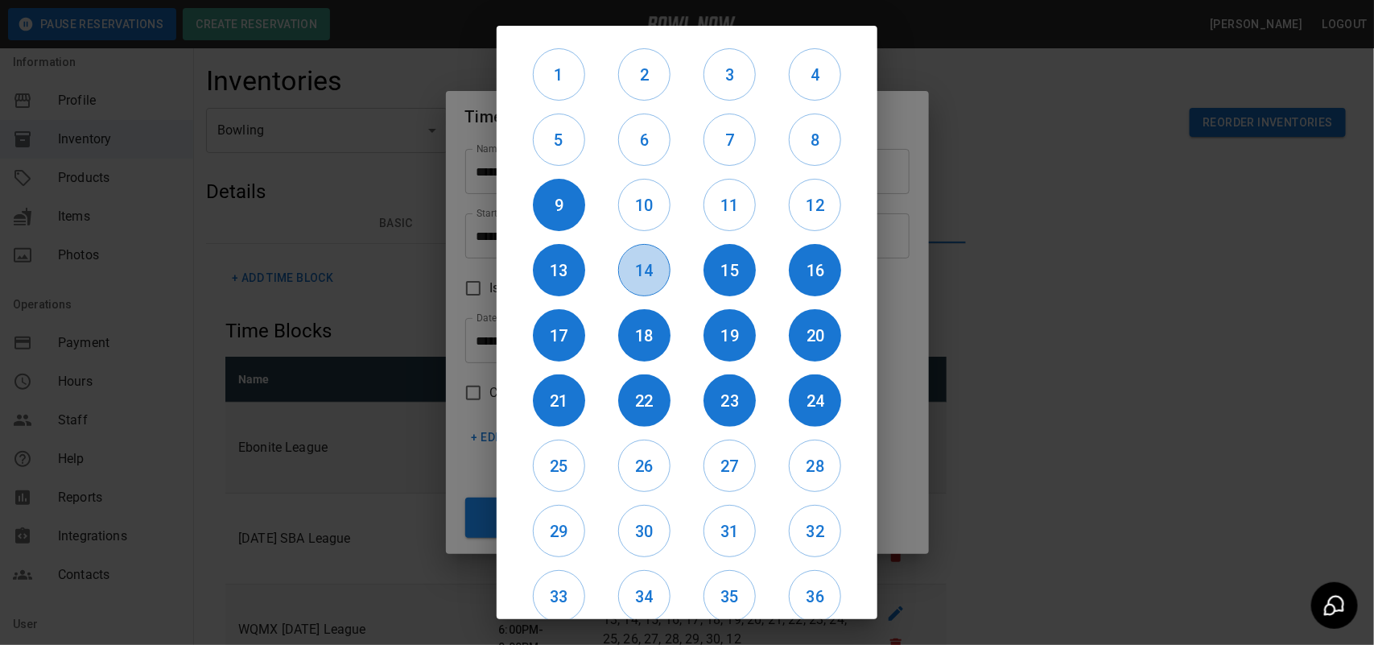
click at [653, 272] on h6 "14" at bounding box center [644, 271] width 51 height 26
drag, startPoint x: 610, startPoint y: 221, endPoint x: 733, endPoint y: 211, distance: 122.8
click at [613, 221] on div "10" at bounding box center [643, 204] width 85 height 65
drag, startPoint x: 622, startPoint y: 224, endPoint x: 685, endPoint y: 221, distance: 62.8
click at [625, 224] on button "10" at bounding box center [644, 205] width 52 height 52
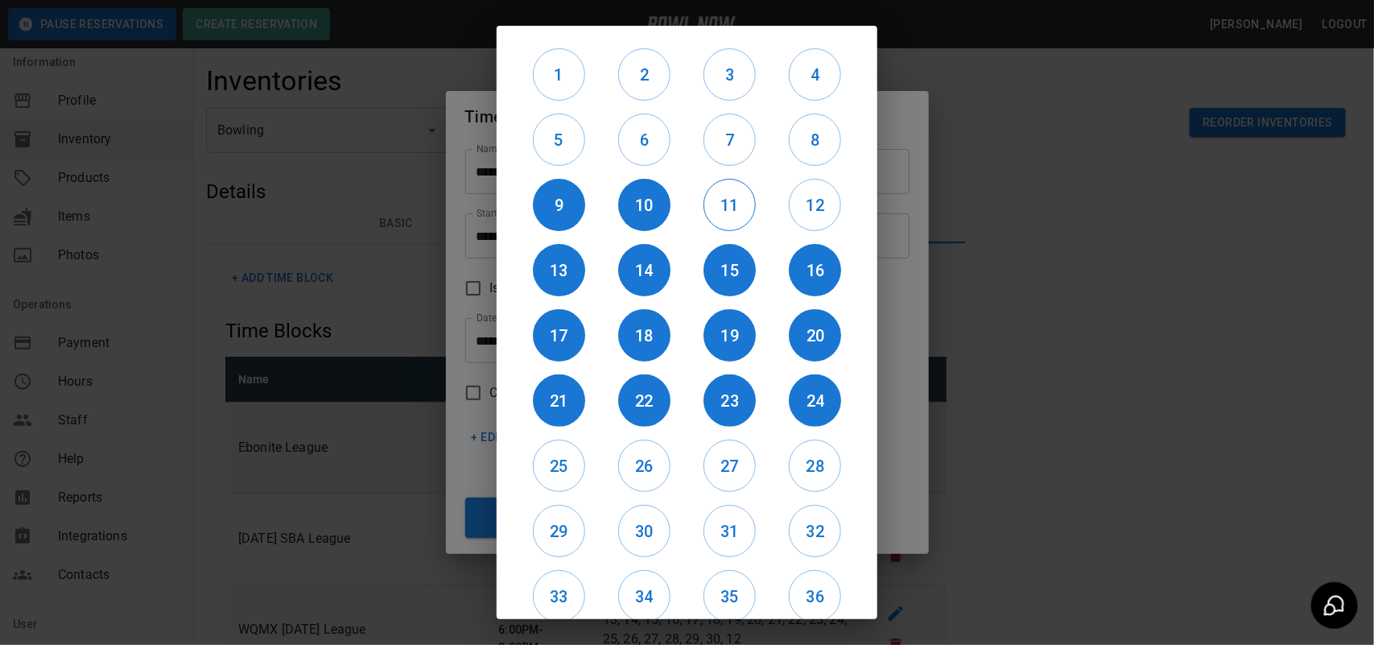
click at [706, 217] on h6 "11" at bounding box center [729, 205] width 51 height 26
click at [791, 216] on h6 "12" at bounding box center [815, 205] width 51 height 26
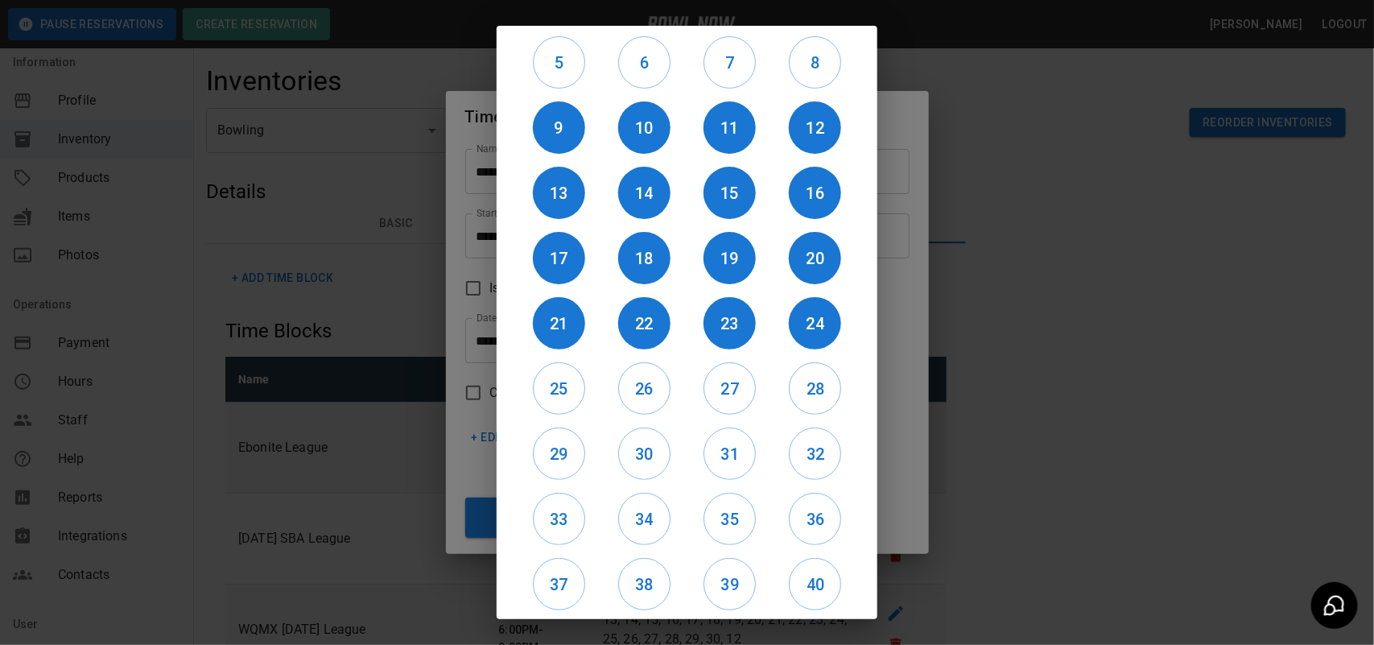
scroll to position [135, 0]
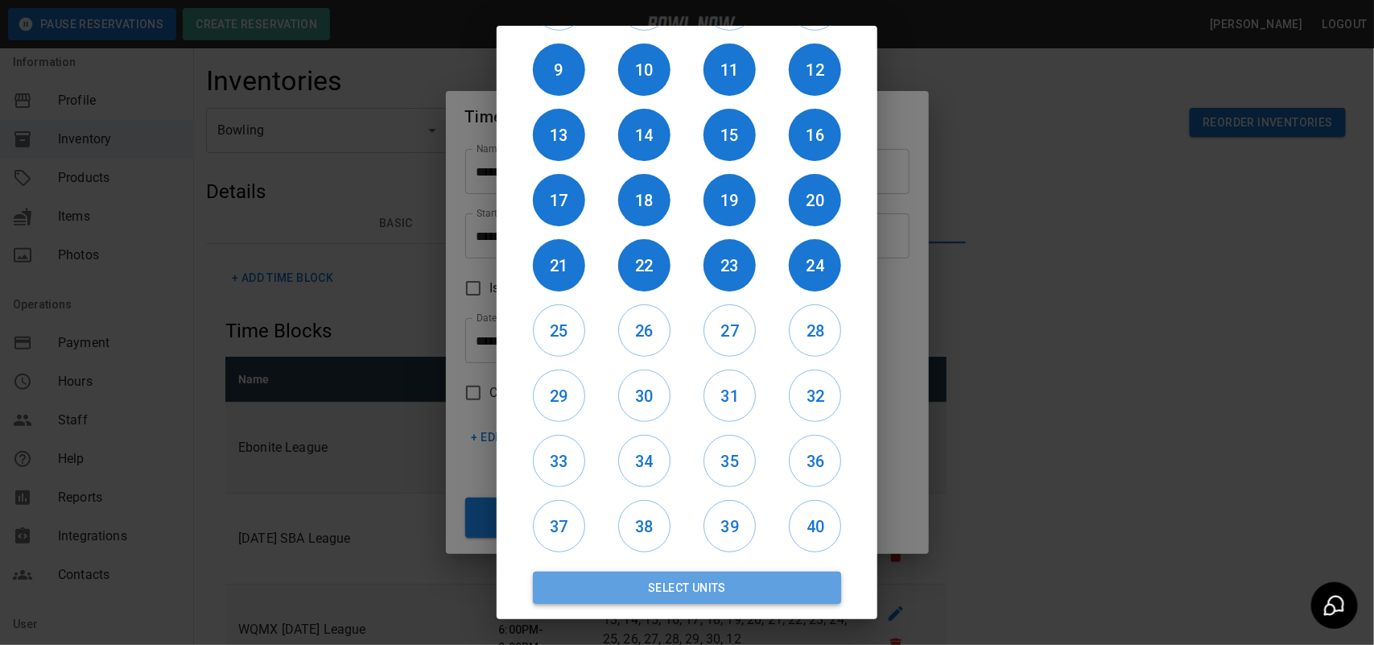
click at [726, 593] on button "Select Units" at bounding box center [687, 588] width 308 height 32
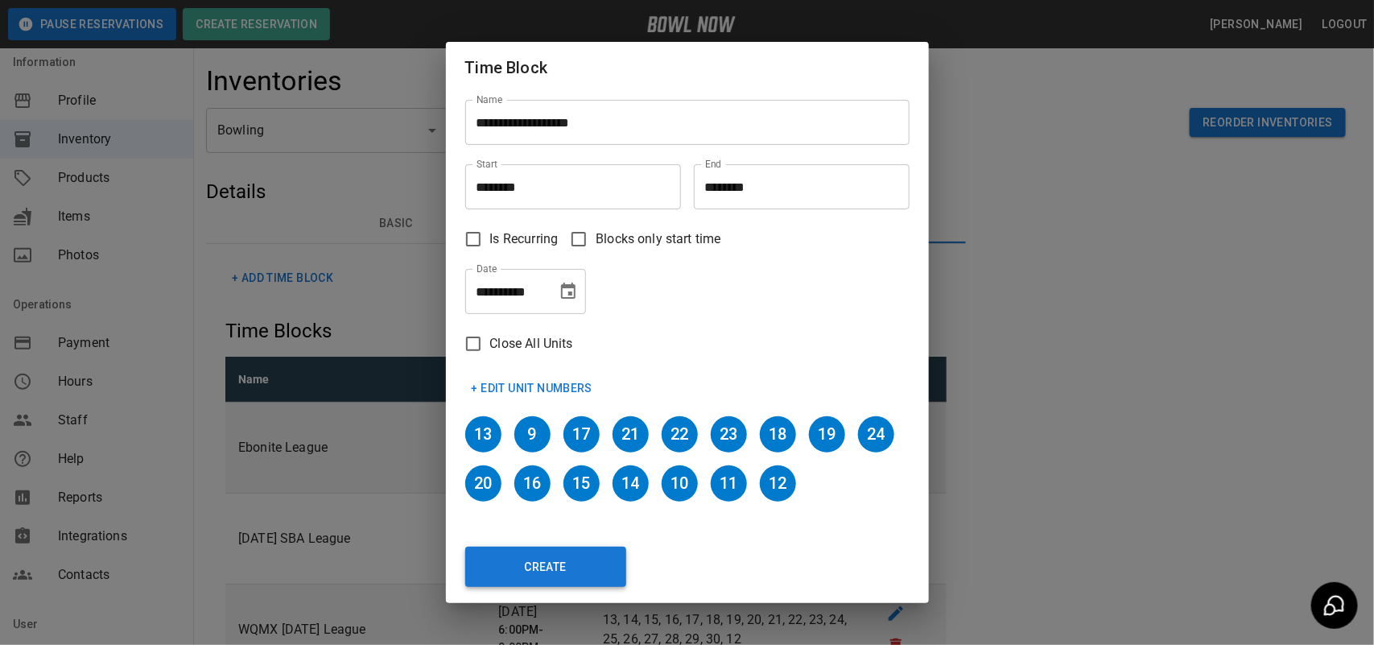
click at [609, 569] on button "Create" at bounding box center [545, 567] width 161 height 40
type input "********"
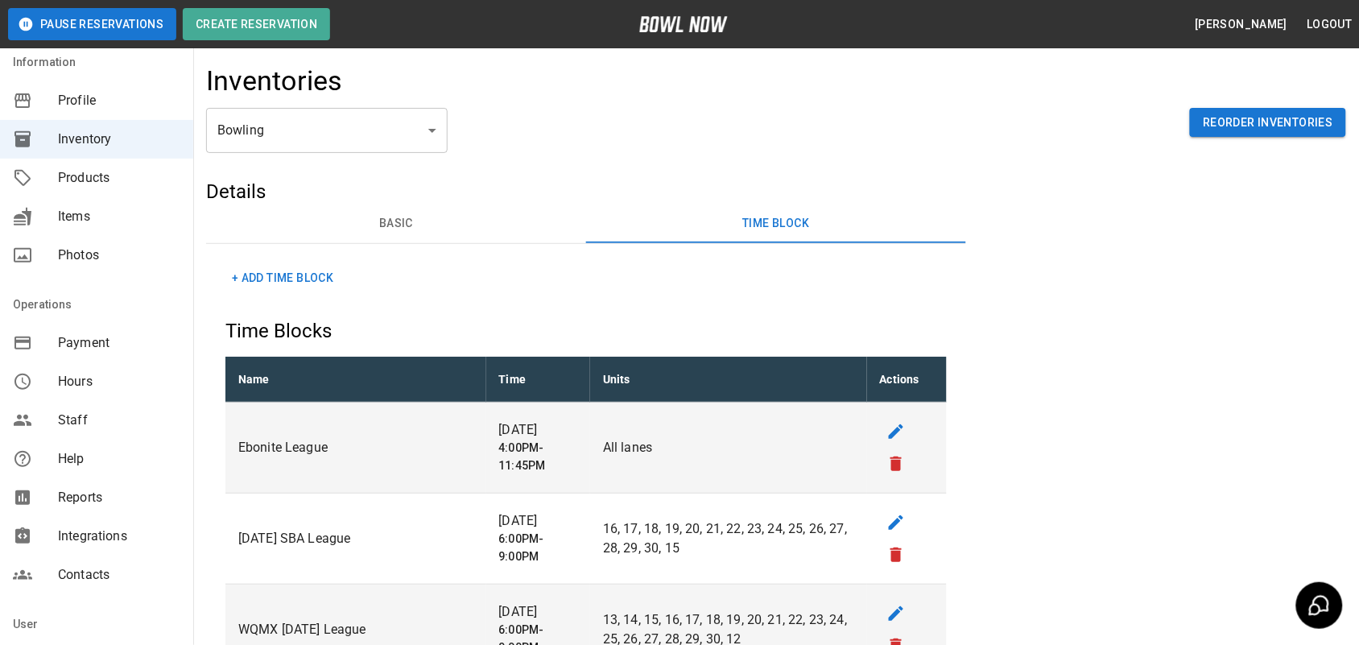
click at [328, 275] on button "+ Add Time Block" at bounding box center [282, 278] width 114 height 30
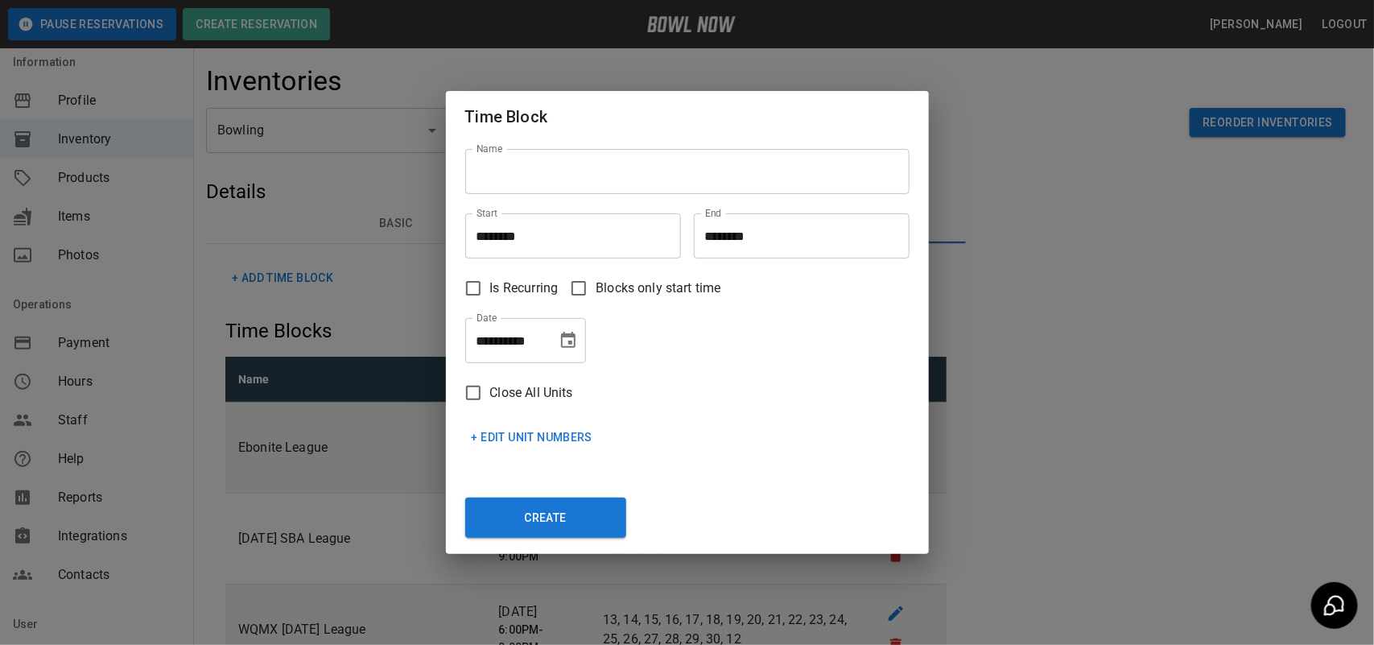
click at [553, 178] on input "Name" at bounding box center [687, 171] width 444 height 45
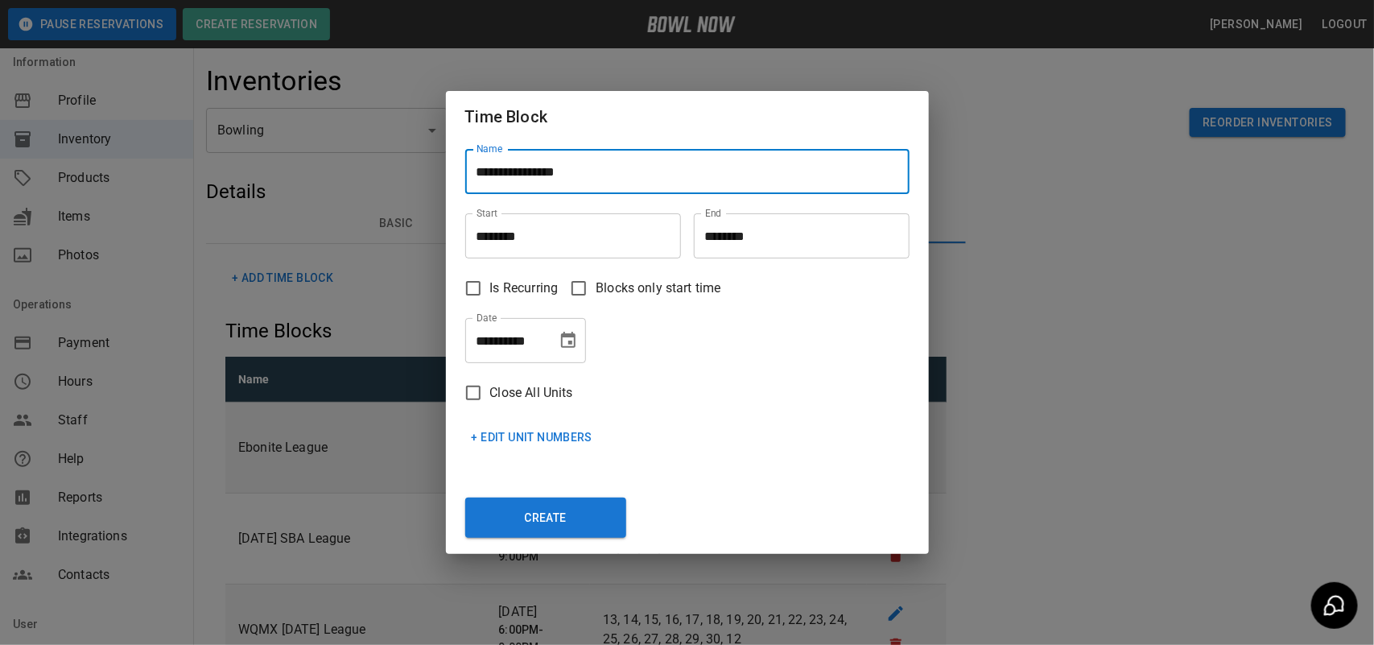
type input "**********"
click at [535, 229] on input "********" at bounding box center [567, 235] width 204 height 45
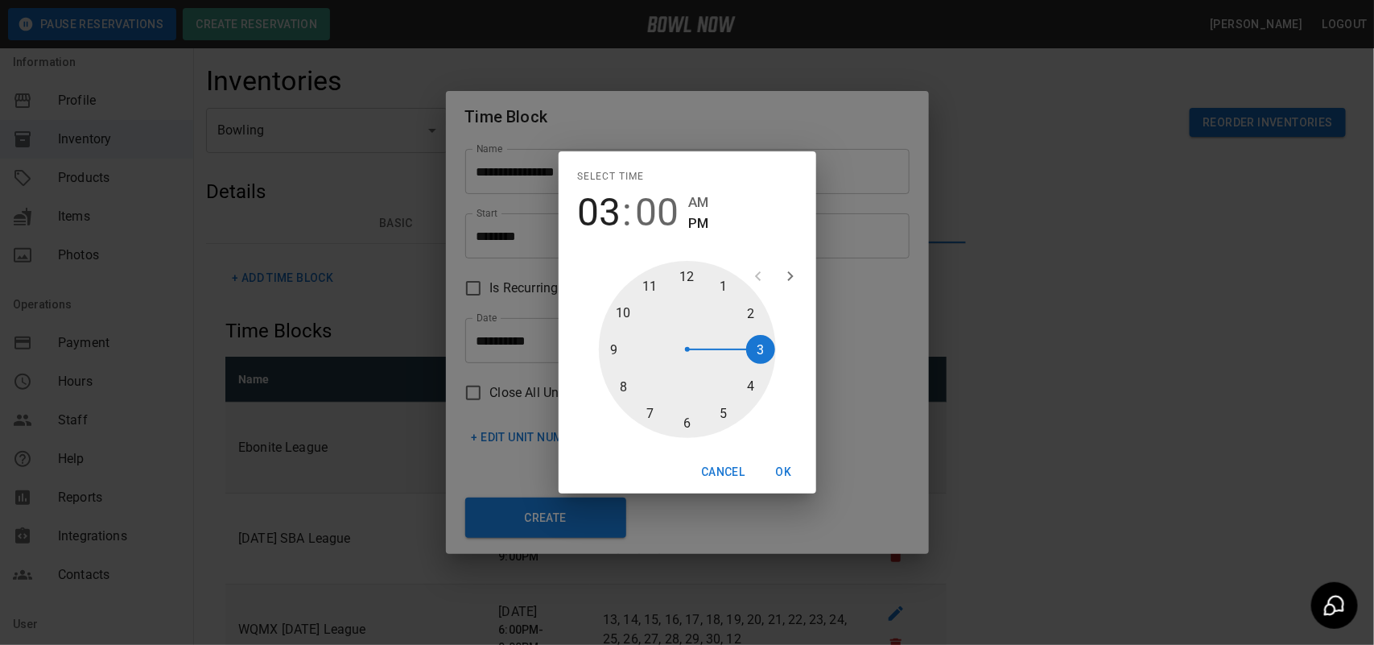
click at [763, 344] on div at bounding box center [687, 349] width 177 height 177
click at [683, 413] on div at bounding box center [687, 349] width 177 height 177
type input "********"
drag, startPoint x: 785, startPoint y: 480, endPoint x: 771, endPoint y: 372, distance: 108.7
click at [785, 473] on button "OK" at bounding box center [784, 472] width 52 height 30
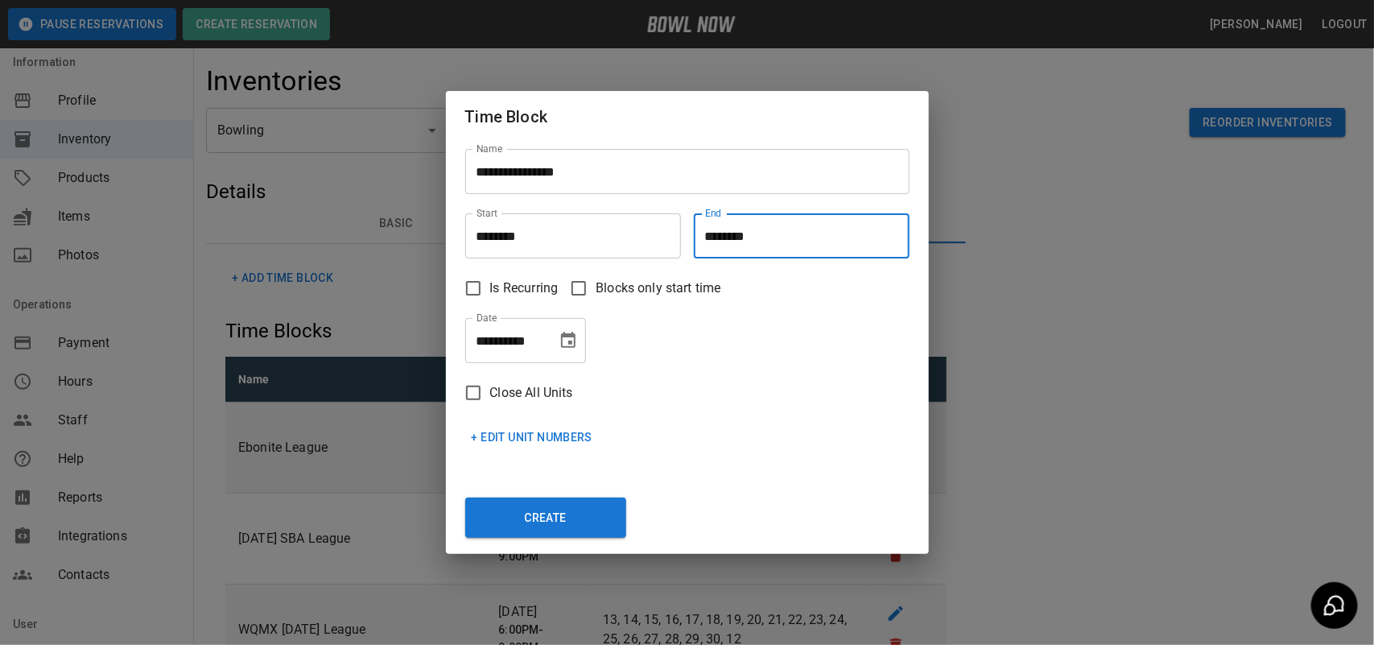
click at [737, 235] on input "********" at bounding box center [796, 235] width 204 height 45
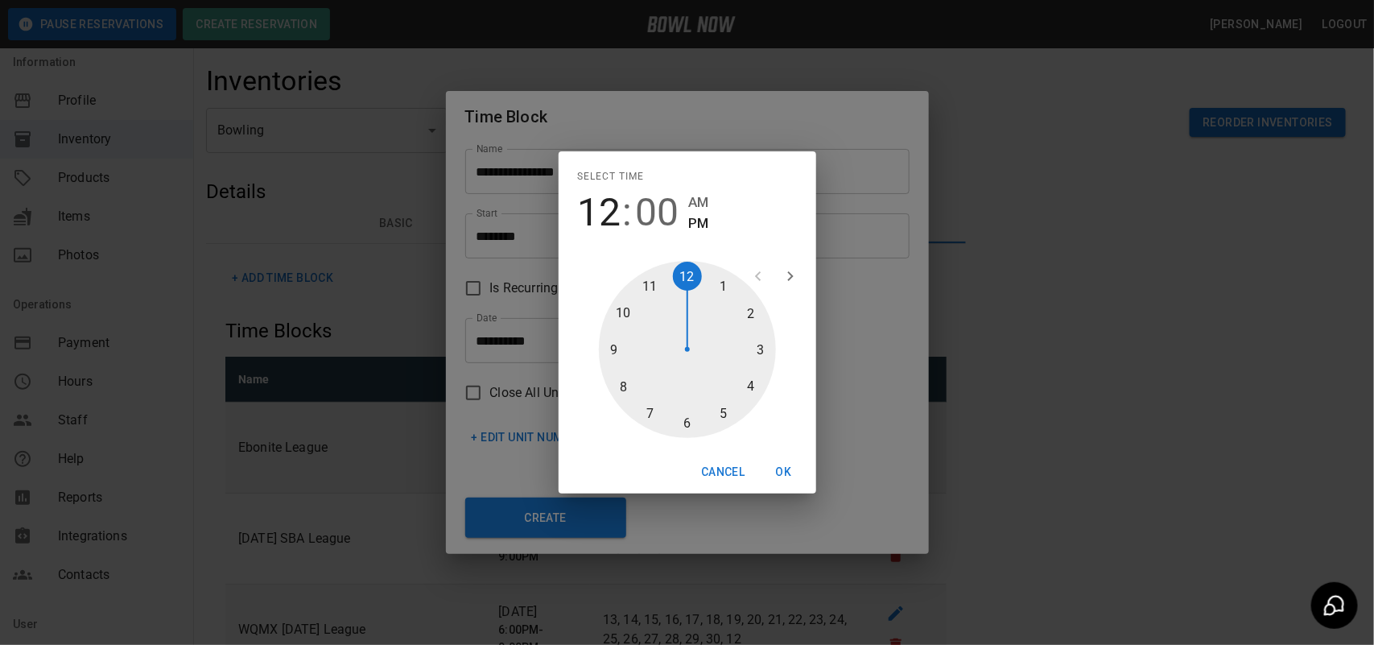
click at [725, 400] on div at bounding box center [687, 349] width 177 height 177
click at [688, 419] on div at bounding box center [687, 349] width 177 height 177
type input "********"
click at [787, 465] on button "OK" at bounding box center [784, 472] width 52 height 30
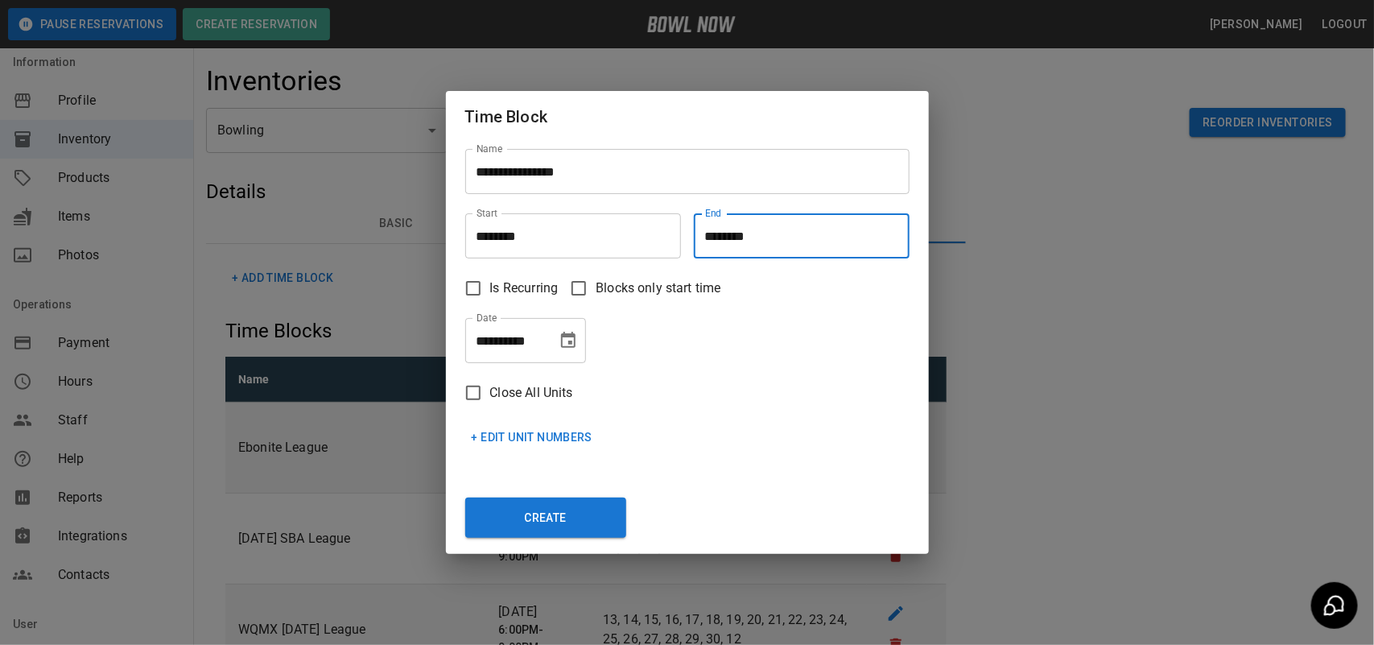
click at [568, 435] on button "+ Edit Unit Numbers" at bounding box center [532, 438] width 134 height 30
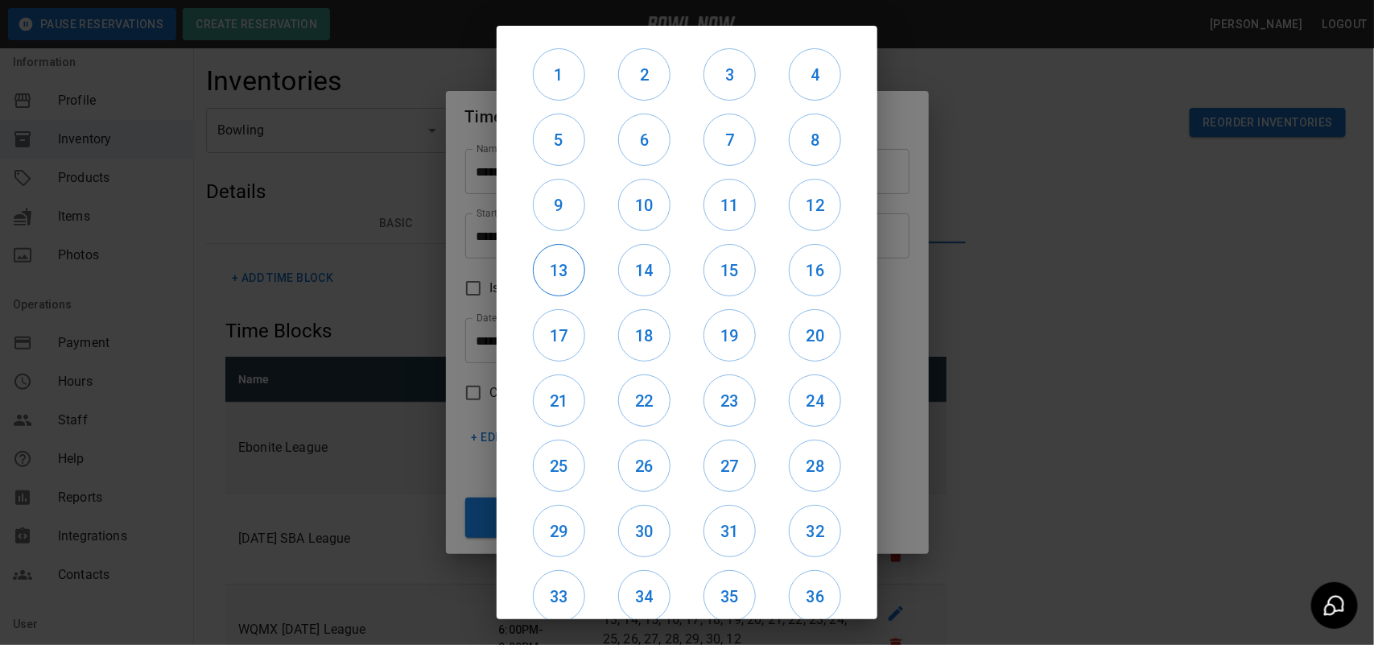
click at [548, 276] on h6 "13" at bounding box center [559, 271] width 51 height 26
click at [568, 342] on h6 "17" at bounding box center [559, 336] width 51 height 26
click at [551, 203] on h6 "9" at bounding box center [559, 205] width 51 height 26
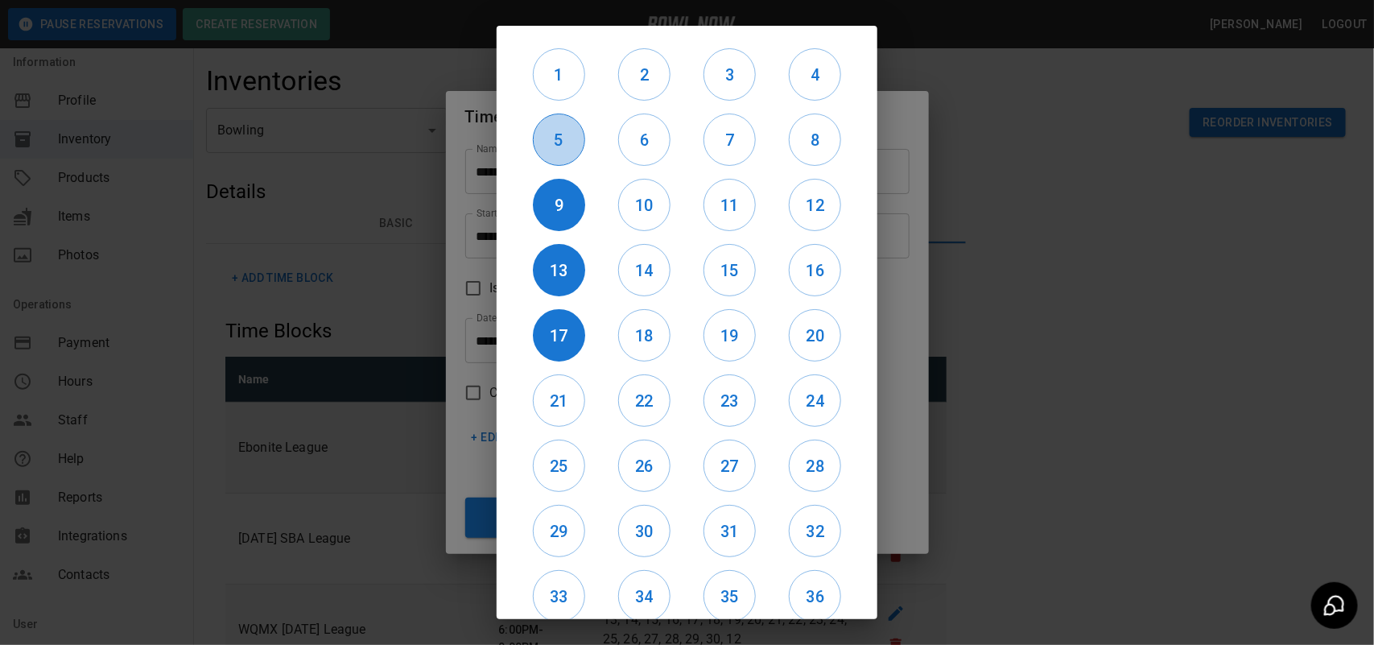
click at [557, 142] on h6 "5" at bounding box center [559, 140] width 51 height 26
drag, startPoint x: 630, startPoint y: 154, endPoint x: 637, endPoint y: 165, distance: 13.0
click at [630, 153] on button "6" at bounding box center [644, 140] width 52 height 52
click at [644, 213] on h6 "10" at bounding box center [644, 205] width 51 height 26
click at [646, 266] on h6 "14" at bounding box center [644, 271] width 51 height 26
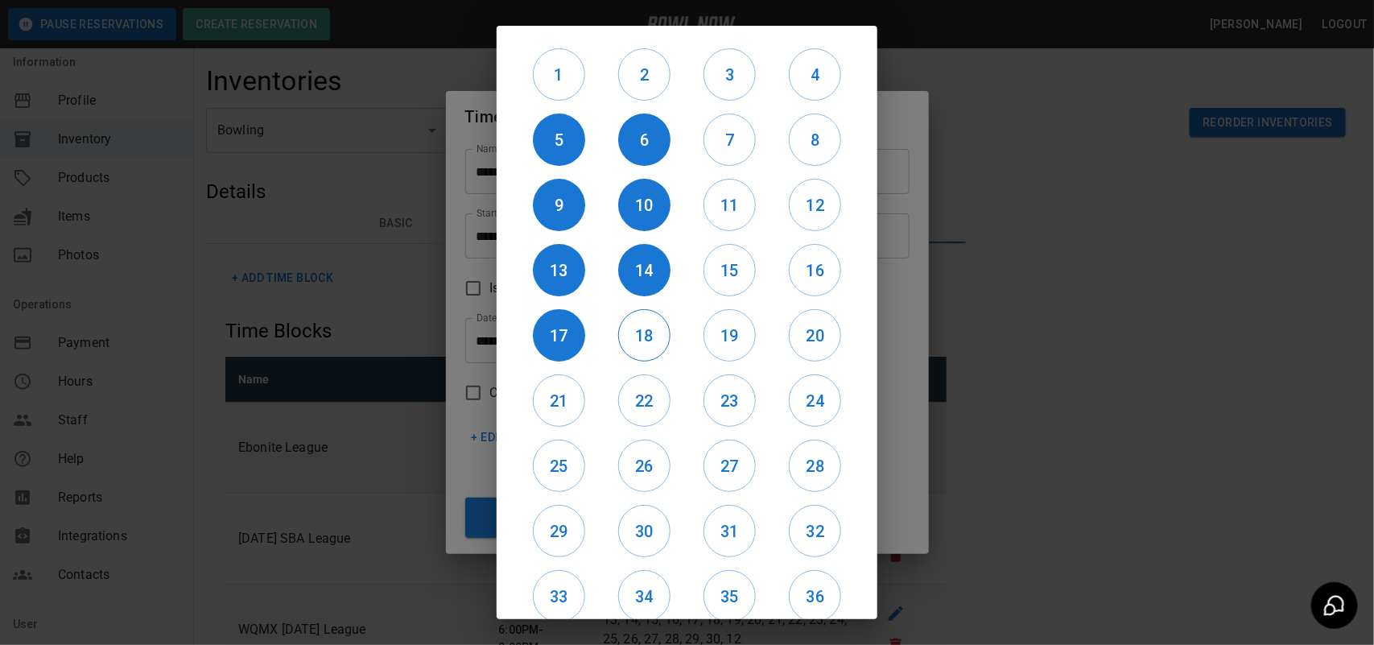
click at [638, 312] on button "18" at bounding box center [644, 335] width 52 height 52
drag, startPoint x: 715, startPoint y: 339, endPoint x: 710, endPoint y: 295, distance: 44.5
click at [713, 337] on h6 "19" at bounding box center [729, 336] width 51 height 26
drag, startPoint x: 710, startPoint y: 286, endPoint x: 729, endPoint y: 189, distance: 98.4
click at [710, 282] on button "15" at bounding box center [730, 270] width 52 height 52
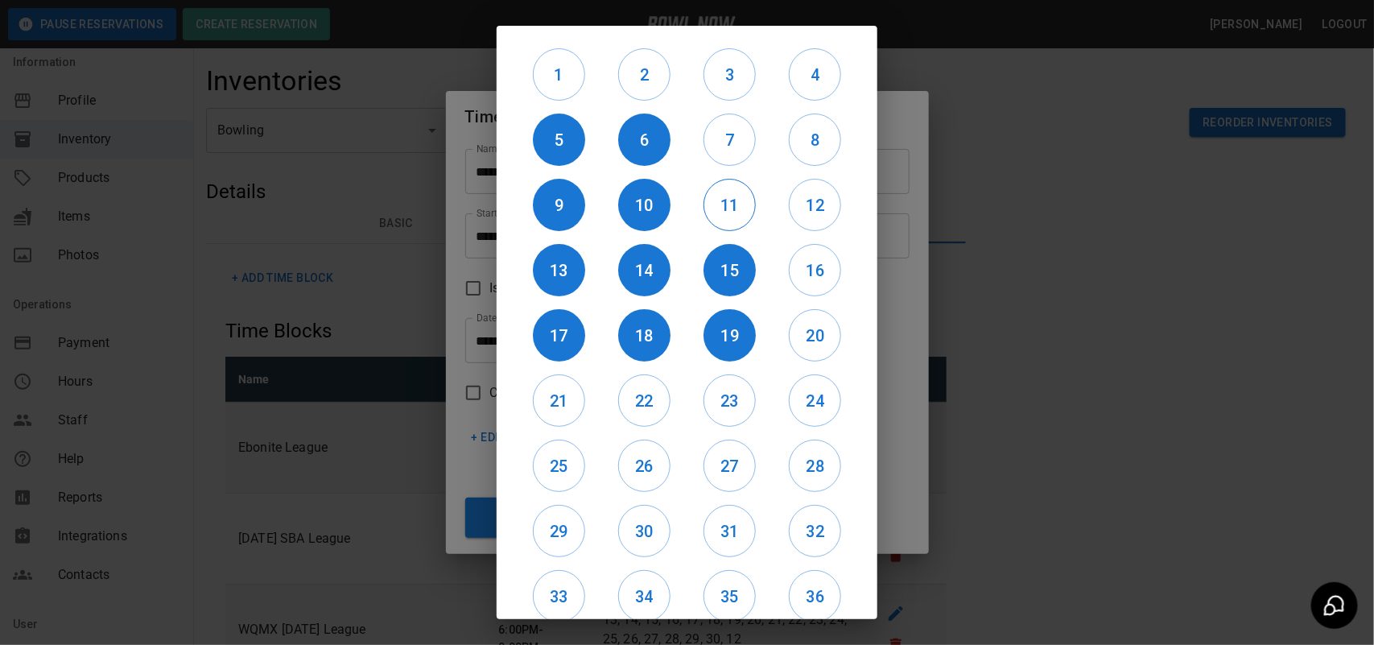
click at [729, 189] on button "11" at bounding box center [730, 205] width 52 height 52
click at [718, 139] on h6 "7" at bounding box center [729, 140] width 51 height 26
click at [806, 142] on h6 "8" at bounding box center [815, 140] width 51 height 26
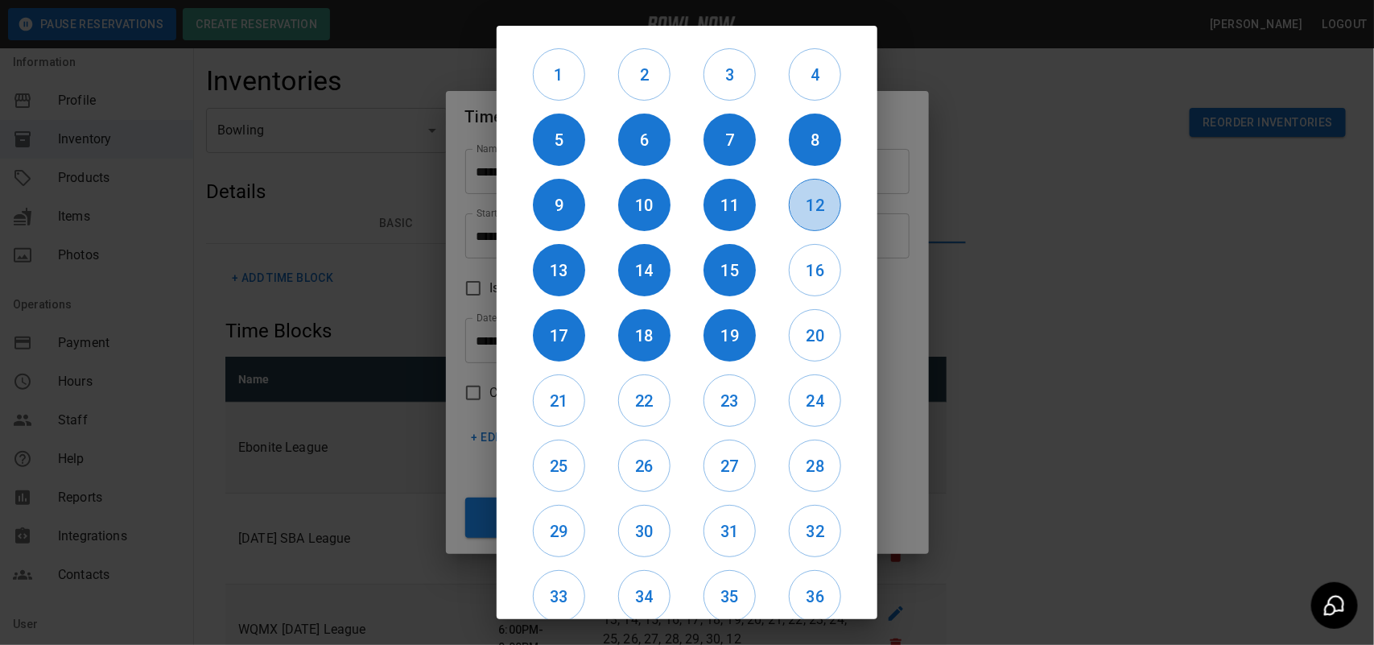
click at [815, 223] on button "12" at bounding box center [815, 205] width 52 height 52
drag, startPoint x: 805, startPoint y: 262, endPoint x: 811, endPoint y: 282, distance: 21.1
click at [805, 262] on h6 "16" at bounding box center [815, 271] width 51 height 26
click at [815, 334] on h6 "20" at bounding box center [815, 336] width 51 height 26
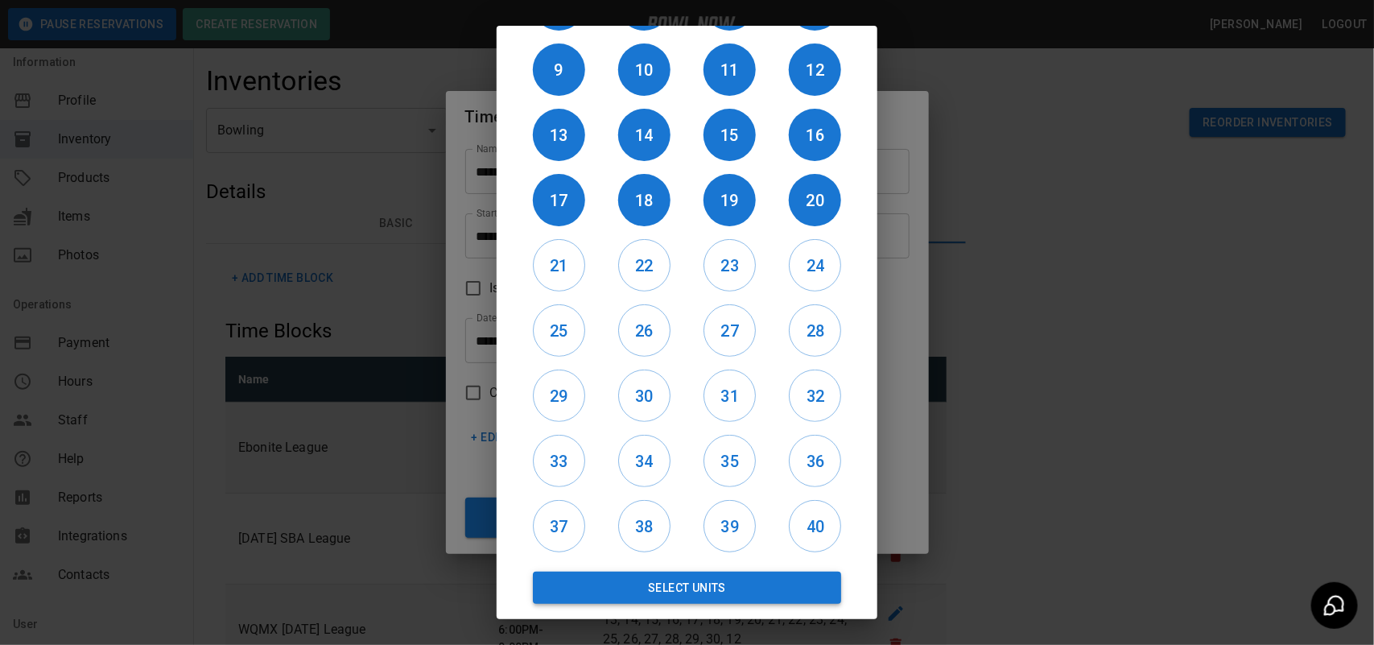
click at [690, 581] on button "Select Units" at bounding box center [687, 588] width 308 height 32
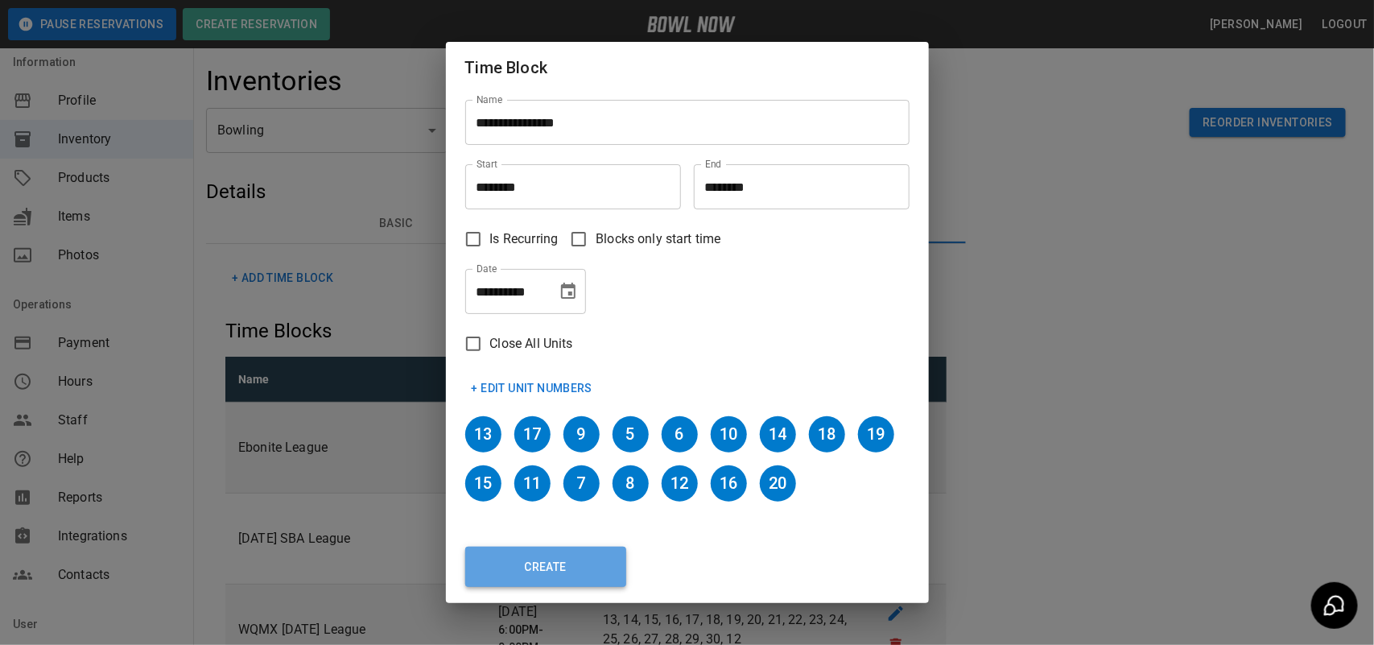
click at [586, 555] on button "Create" at bounding box center [545, 567] width 161 height 40
type input "********"
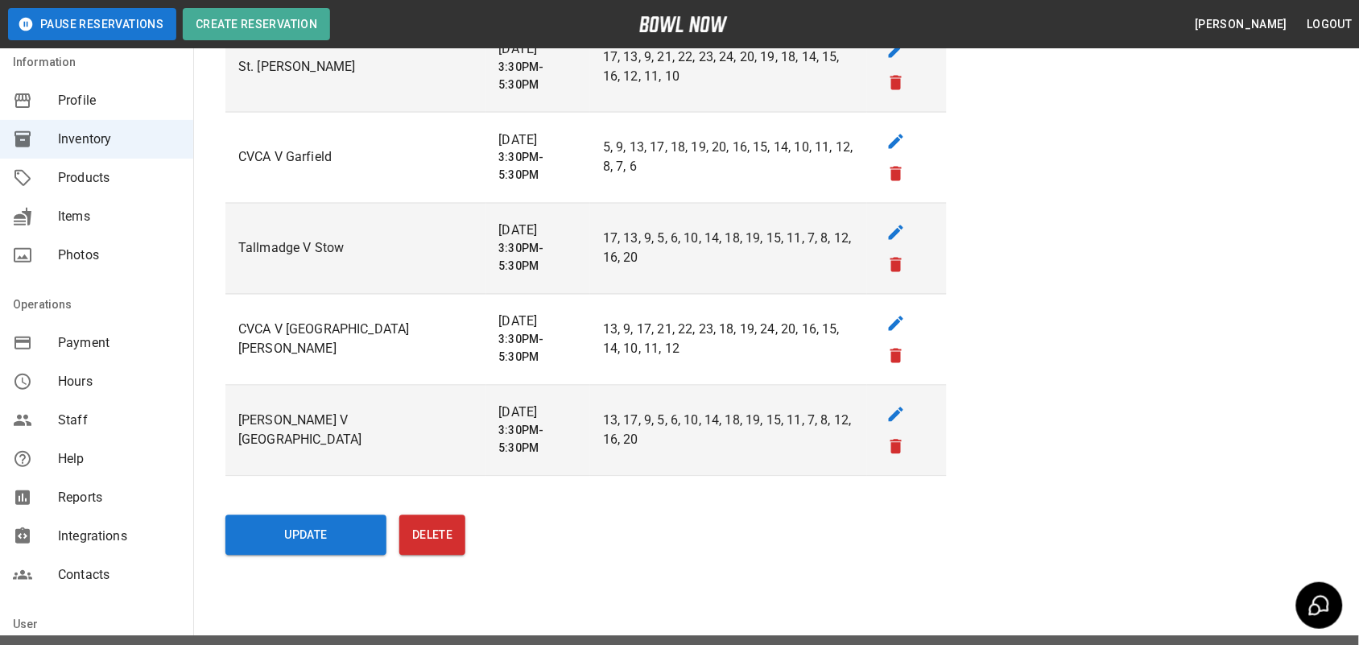
scroll to position [4413, 0]
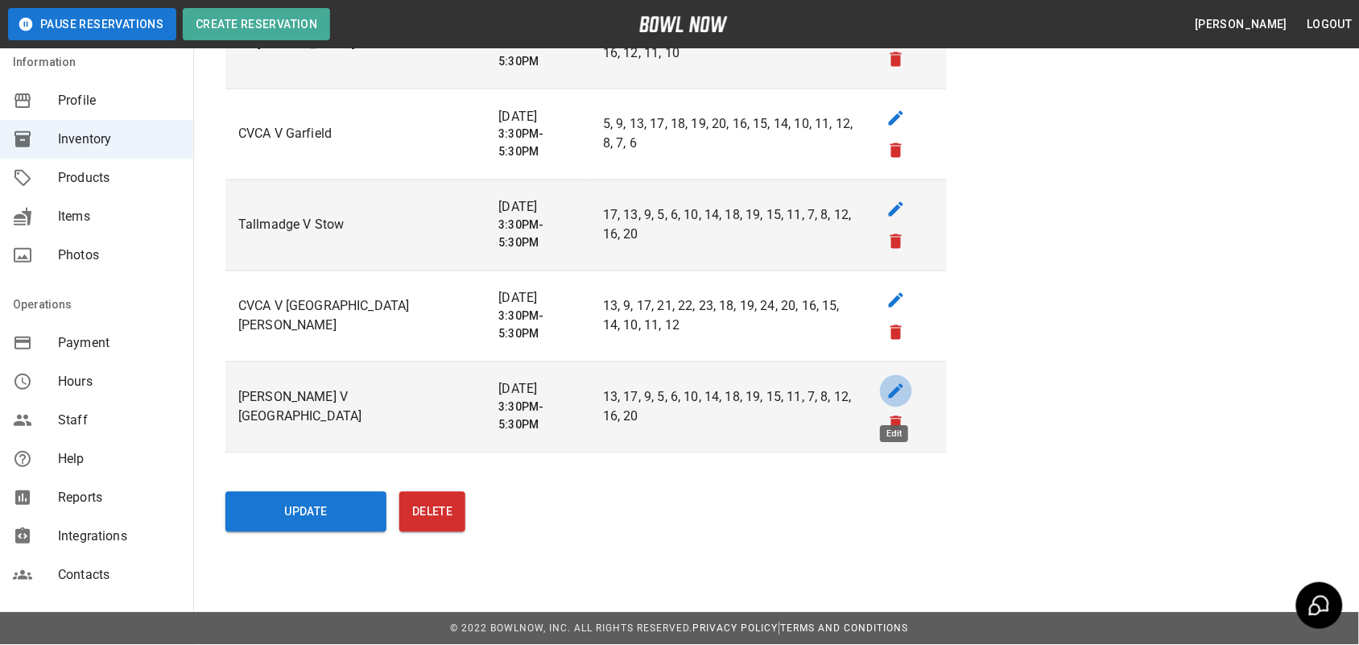
click at [887, 387] on icon "edit" at bounding box center [895, 391] width 19 height 19
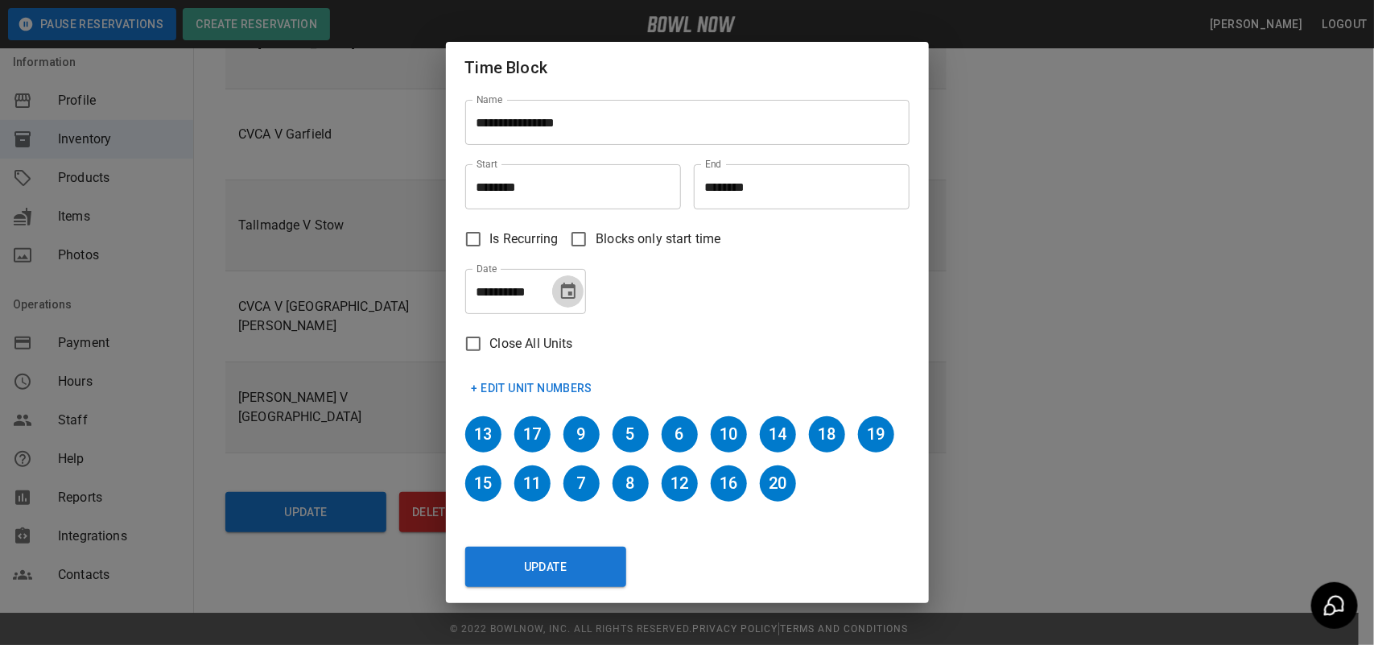
click at [572, 298] on icon "Choose date, selected date is Oct 7, 2025" at bounding box center [568, 291] width 14 height 16
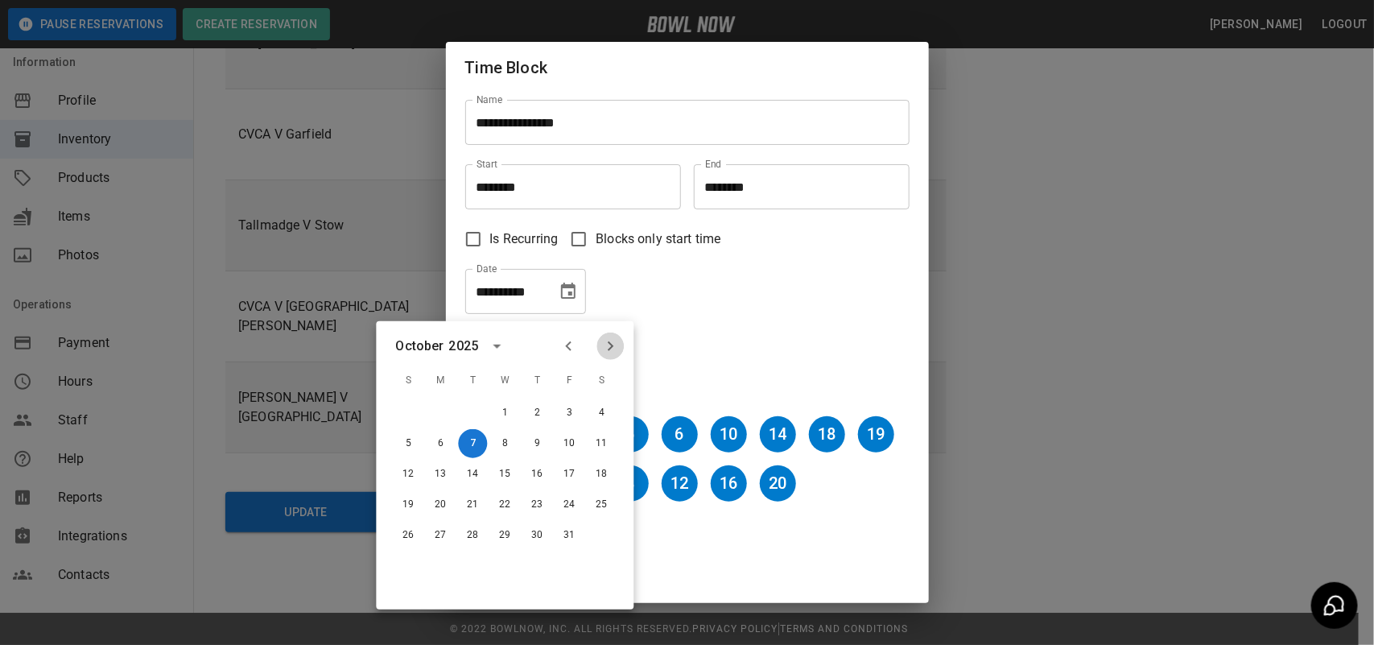
click at [610, 342] on icon "Next month" at bounding box center [610, 346] width 19 height 19
click at [573, 521] on button "30" at bounding box center [569, 535] width 29 height 29
type input "**********"
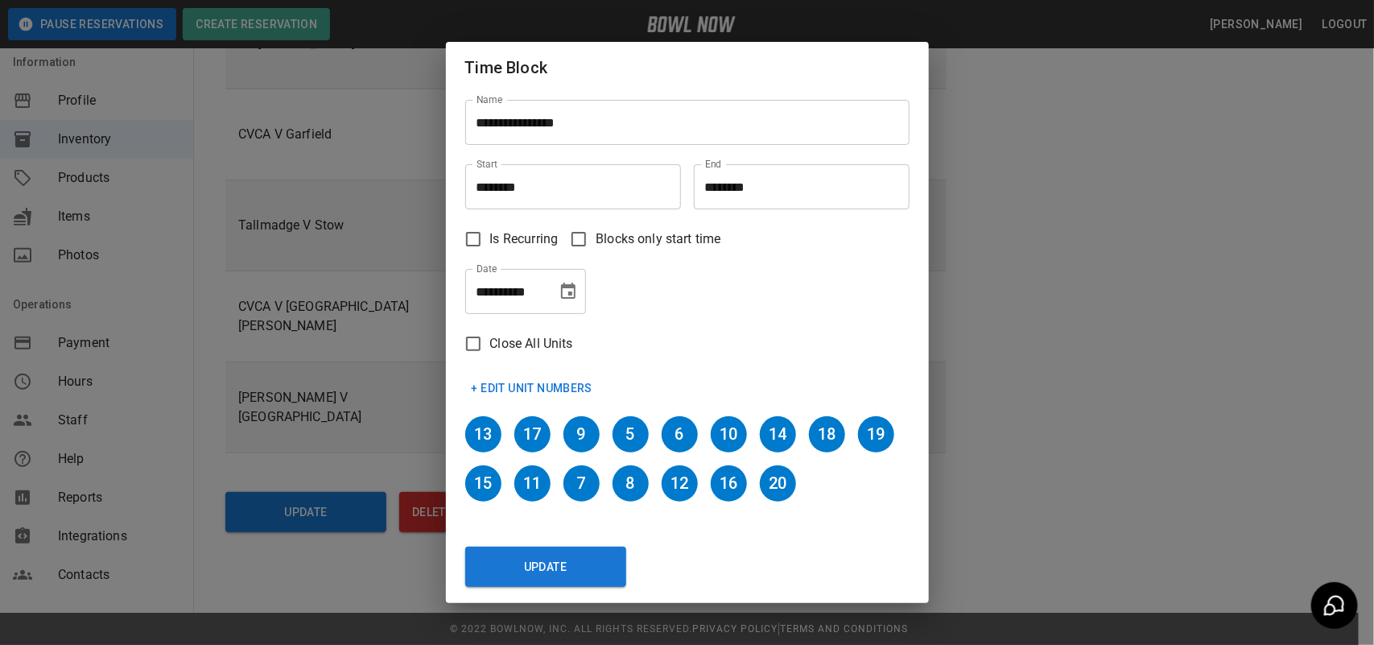
click at [711, 337] on div "Close All Units" at bounding box center [680, 337] width 457 height 47
click at [565, 578] on button "Update" at bounding box center [545, 567] width 161 height 40
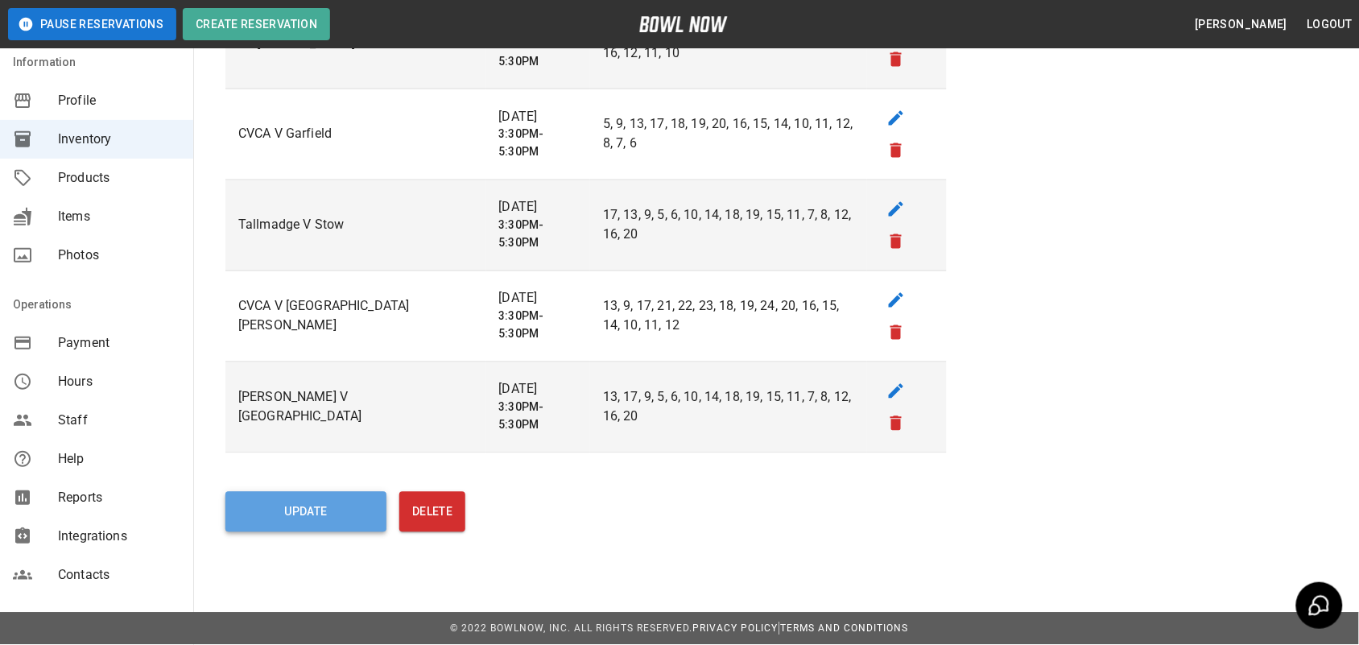
click at [328, 501] on button "Update" at bounding box center [305, 512] width 161 height 40
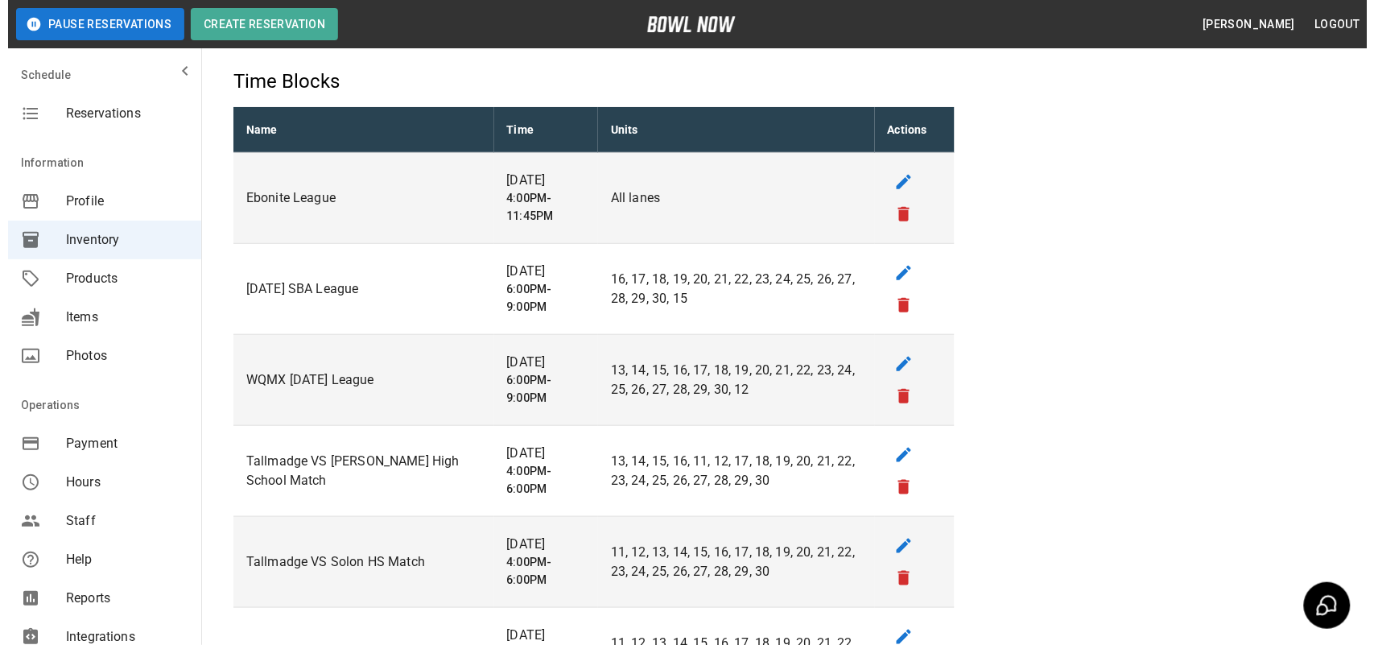
scroll to position [0, 0]
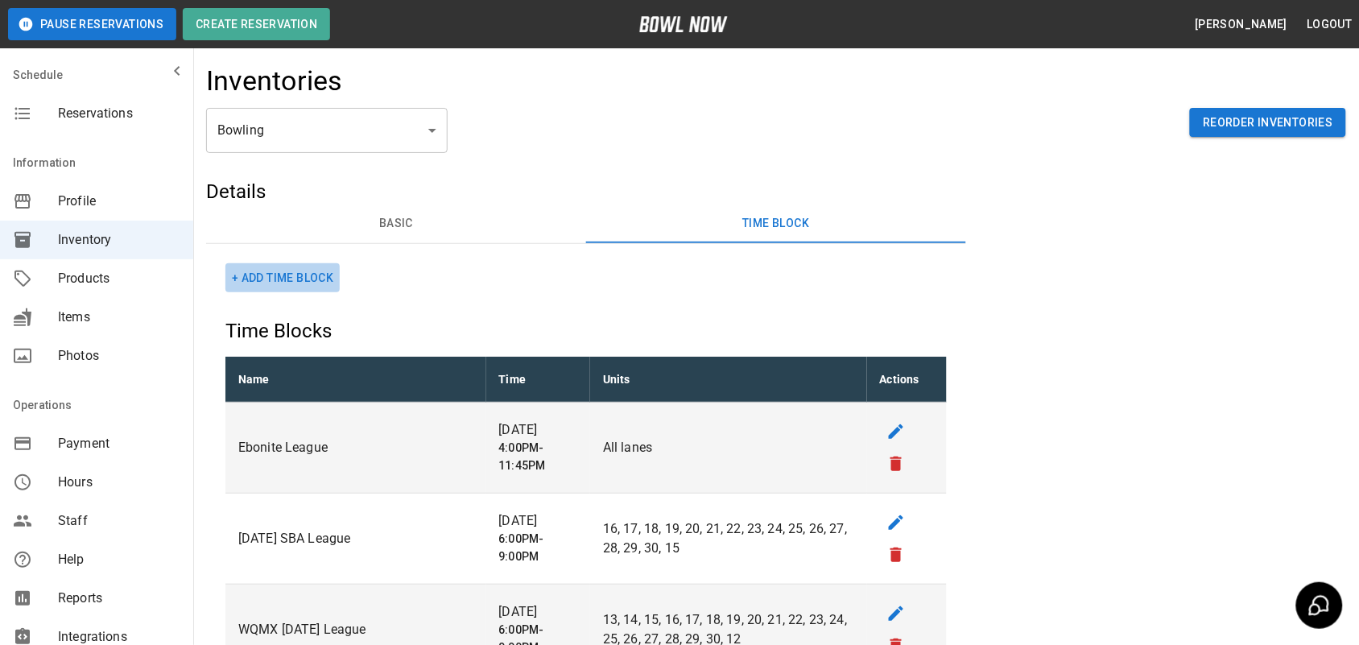
click at [311, 274] on button "+ Add Time Block" at bounding box center [282, 278] width 114 height 30
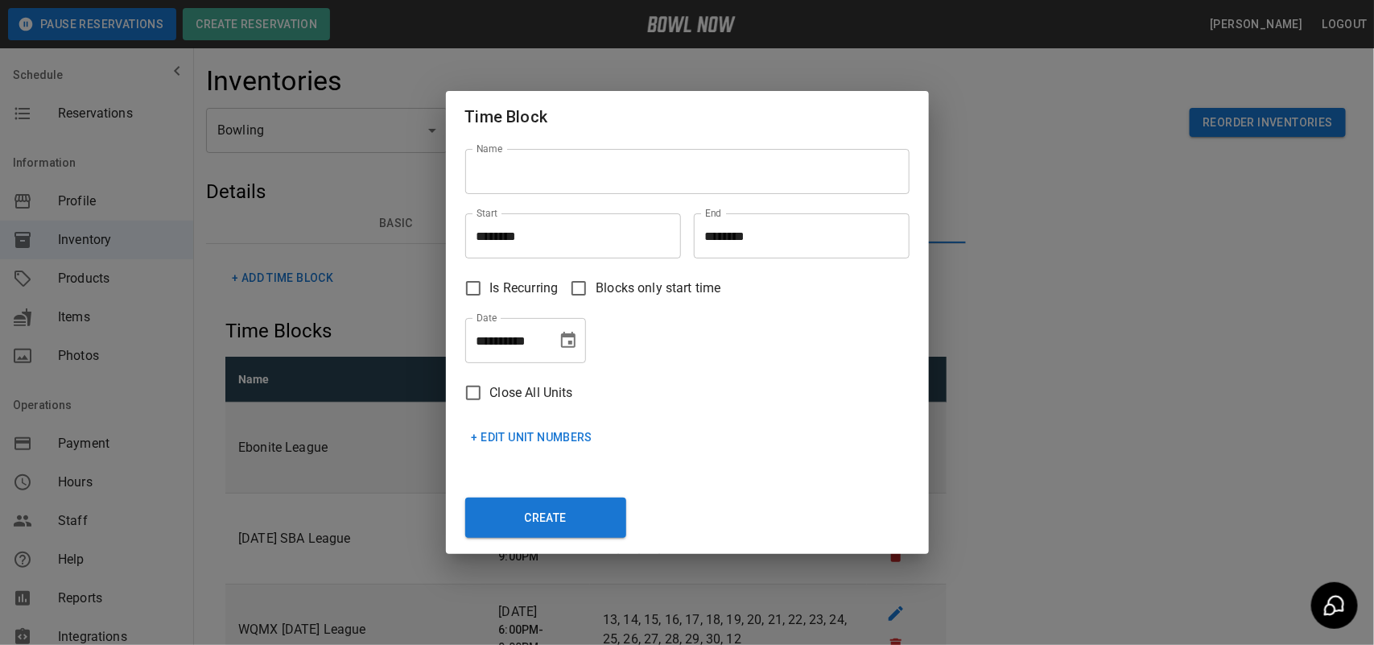
click at [537, 178] on input "Name" at bounding box center [687, 171] width 444 height 45
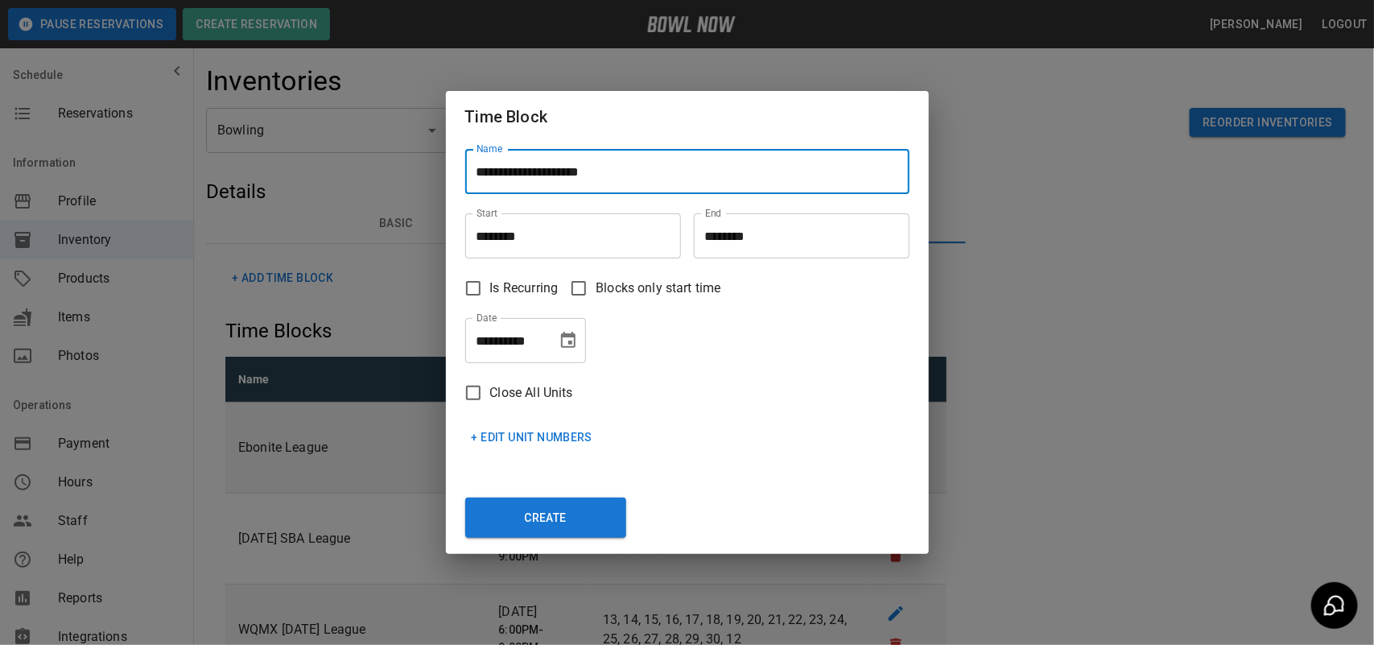
type input "**********"
click at [540, 237] on input "********" at bounding box center [567, 235] width 204 height 45
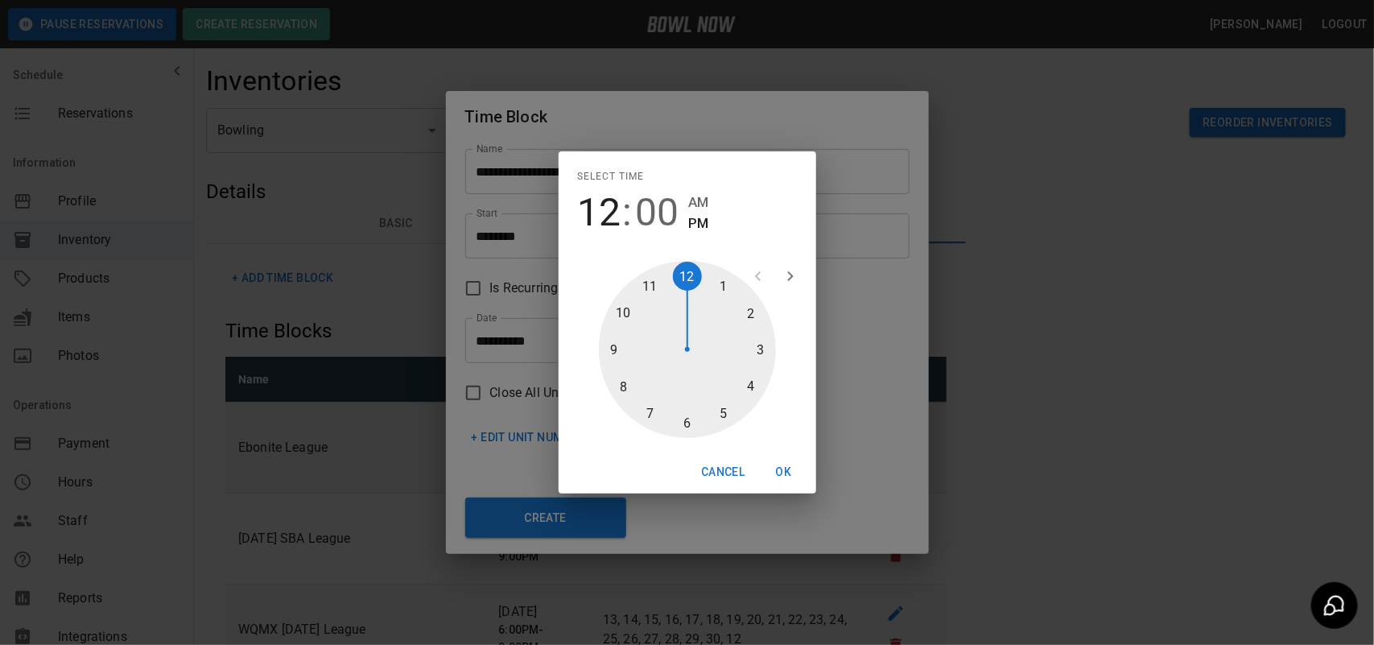
click at [755, 346] on div at bounding box center [687, 349] width 177 height 177
type input "********"
drag, startPoint x: 681, startPoint y: 415, endPoint x: 729, endPoint y: 403, distance: 48.8
click at [682, 415] on div at bounding box center [687, 349] width 177 height 177
click at [785, 471] on button "OK" at bounding box center [784, 472] width 52 height 30
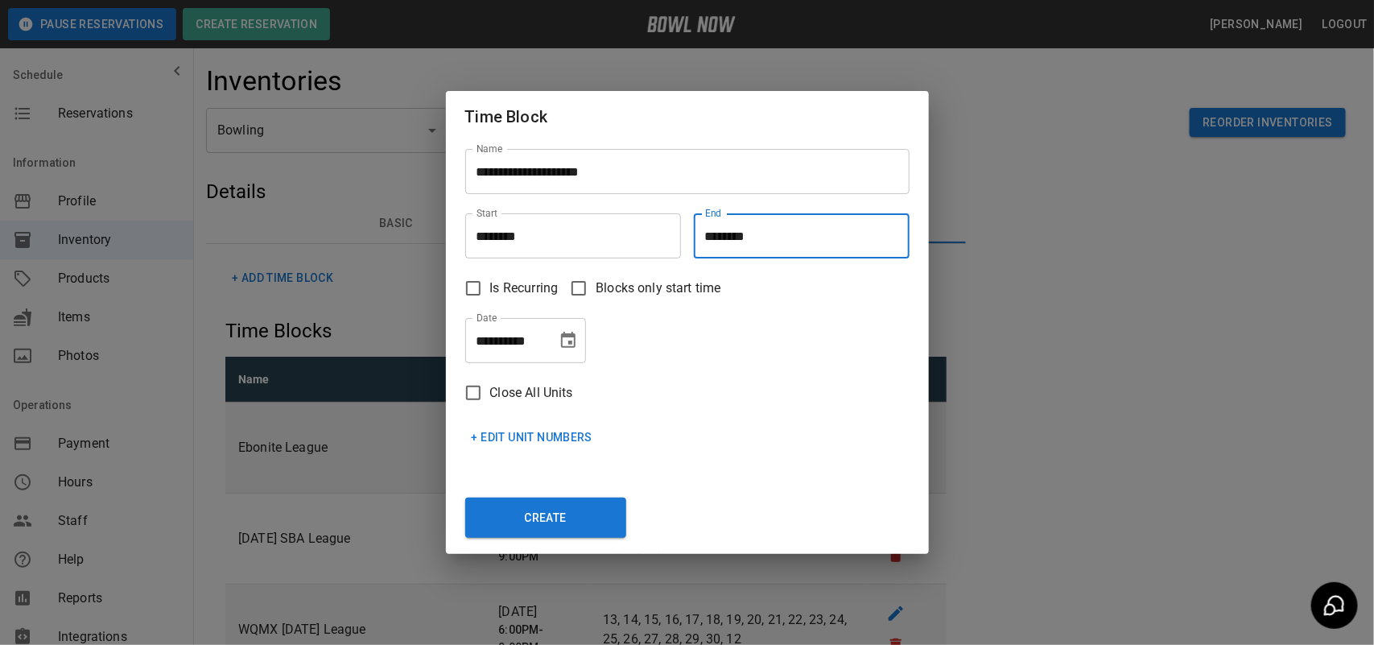
click at [793, 242] on input "********" at bounding box center [796, 235] width 204 height 45
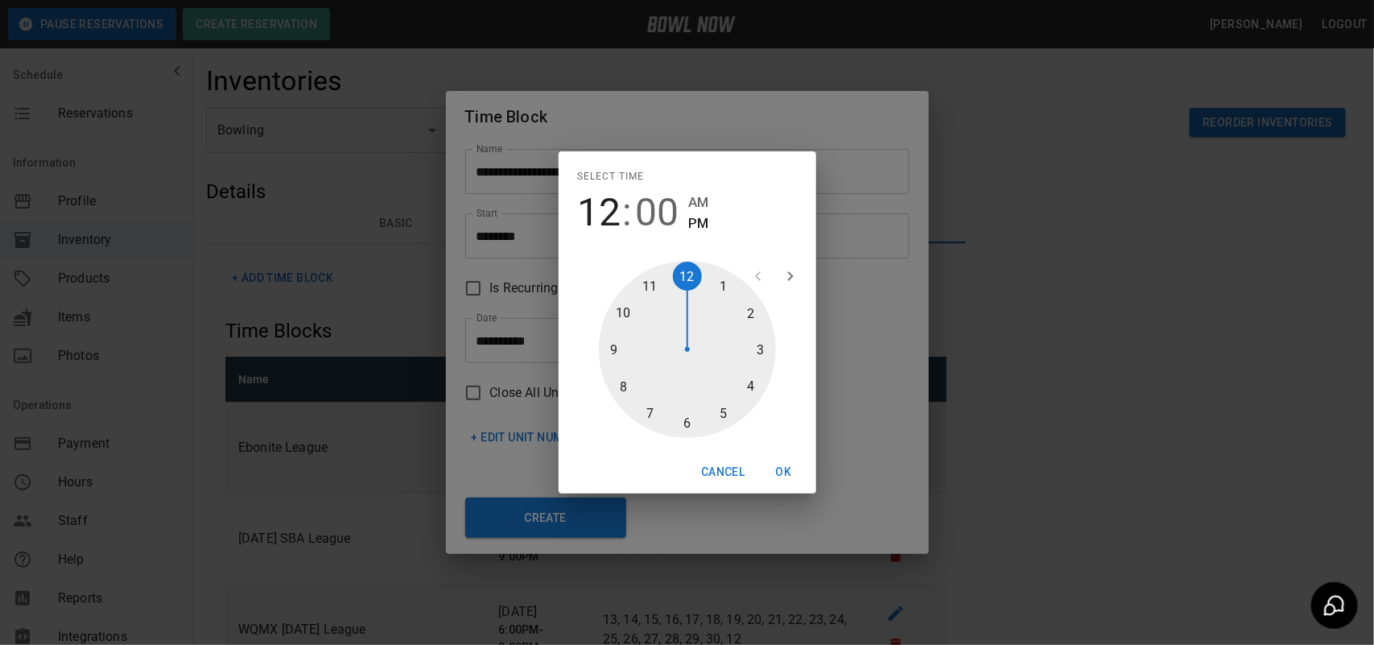
click at [721, 409] on div at bounding box center [687, 349] width 177 height 177
type input "********"
drag, startPoint x: 694, startPoint y: 417, endPoint x: 799, endPoint y: 451, distance: 110.0
click at [693, 417] on div at bounding box center [687, 349] width 177 height 177
click at [799, 463] on button "OK" at bounding box center [784, 472] width 52 height 30
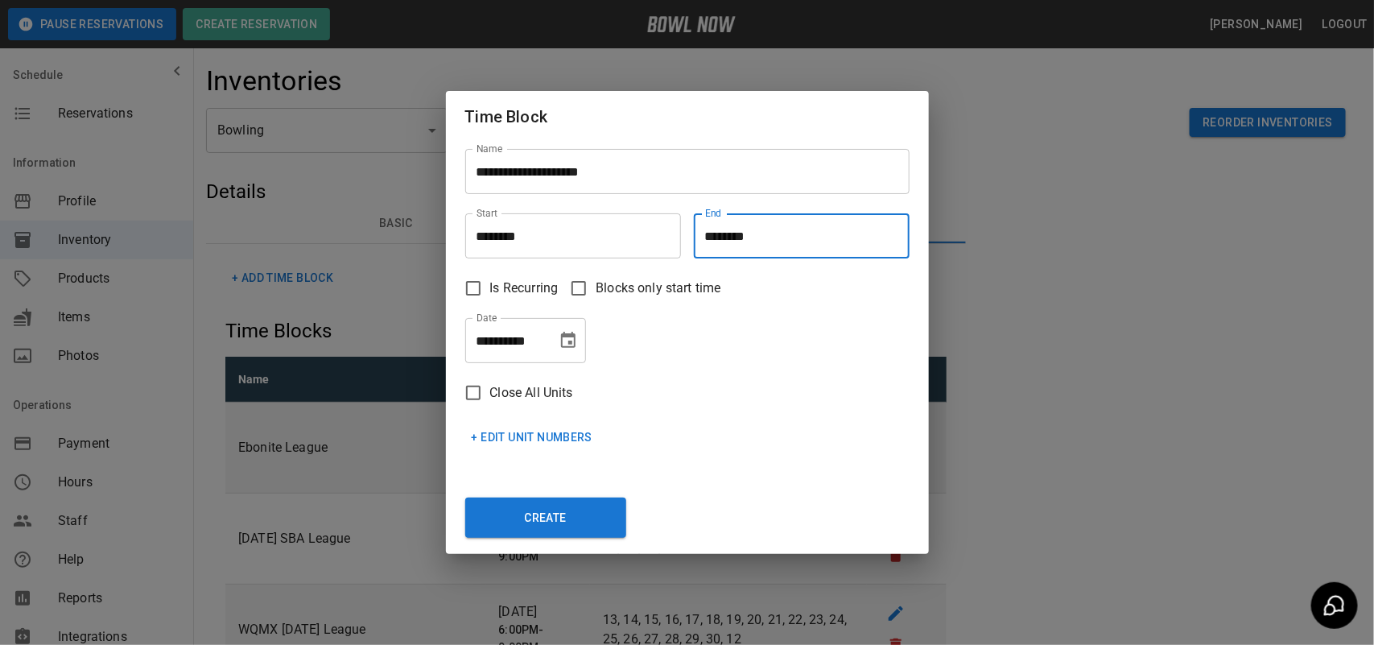
click at [573, 337] on icon "Choose date, selected date is Oct 7, 2025" at bounding box center [568, 340] width 14 height 16
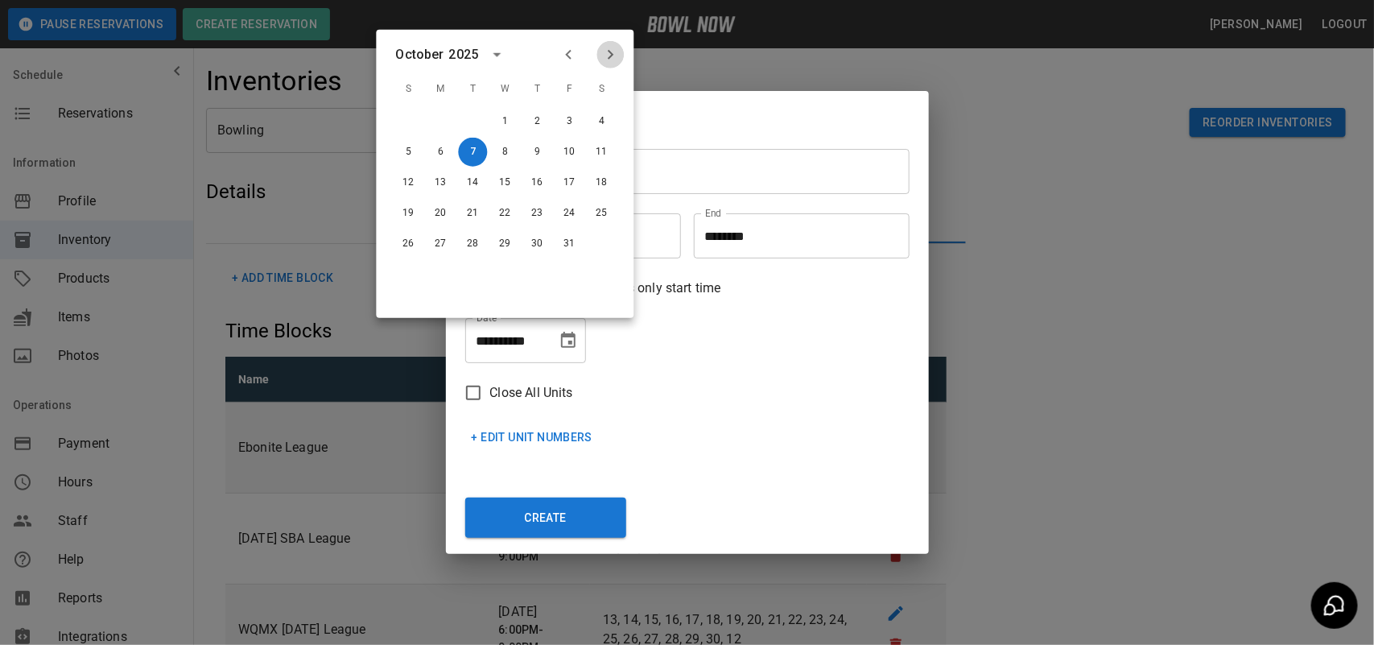
click at [613, 57] on icon "Next month" at bounding box center [610, 54] width 19 height 19
click at [610, 58] on icon "Next month" at bounding box center [610, 54] width 19 height 19
click at [433, 114] on button "2" at bounding box center [441, 121] width 29 height 29
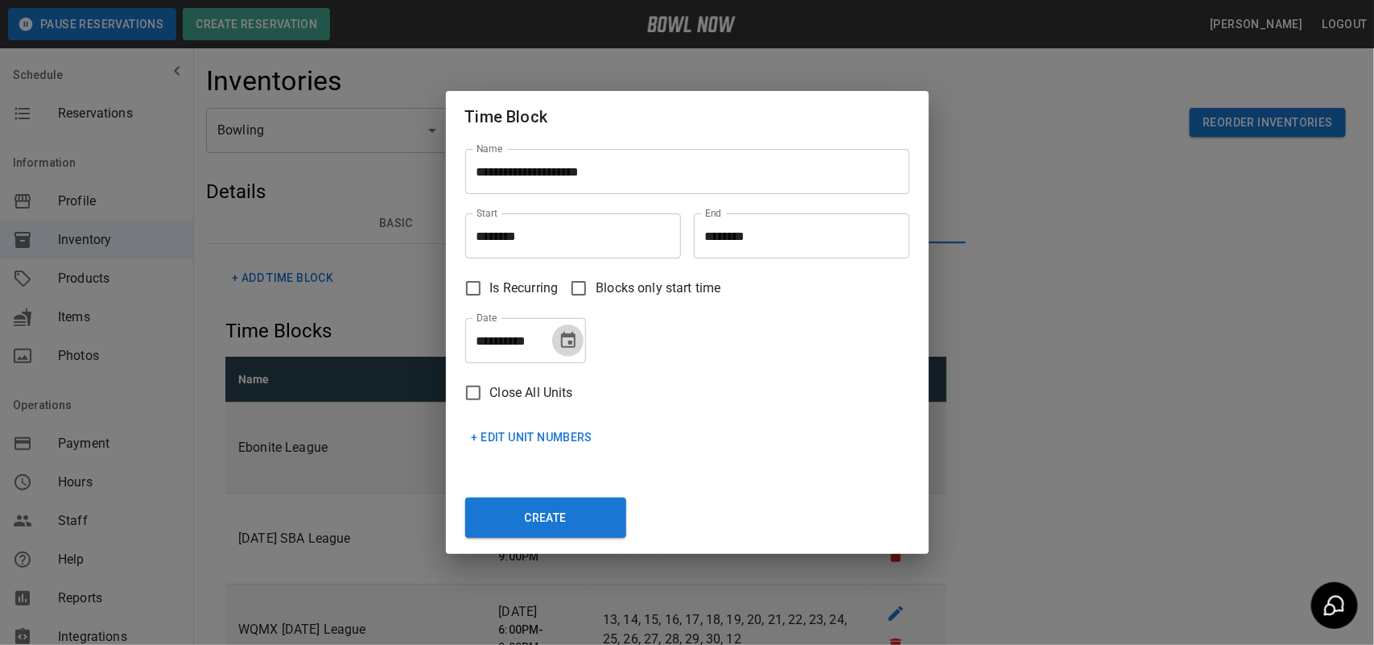
click at [566, 340] on icon "Choose date, selected date is Feb 2, 2026" at bounding box center [568, 340] width 19 height 19
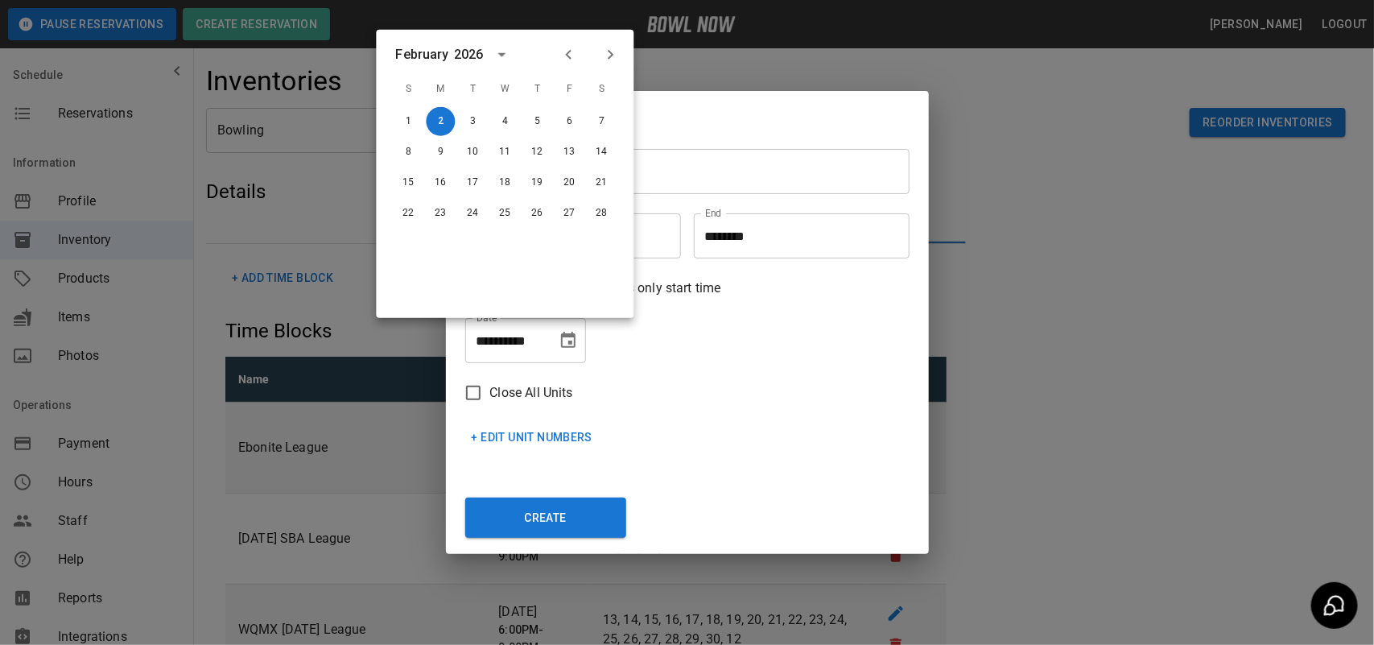
click at [484, 133] on div "3" at bounding box center [473, 121] width 32 height 29
click at [481, 118] on button "3" at bounding box center [473, 121] width 29 height 29
type input "**********"
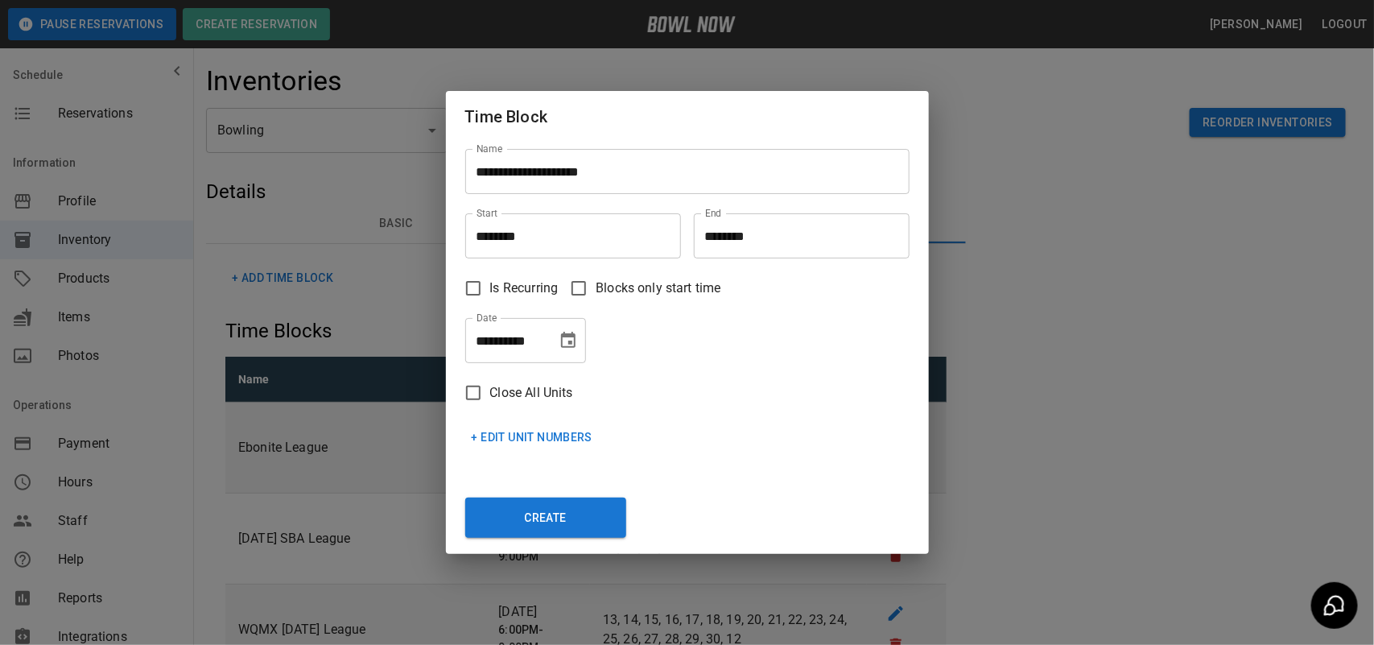
click at [537, 424] on button "+ Edit Unit Numbers" at bounding box center [532, 438] width 134 height 30
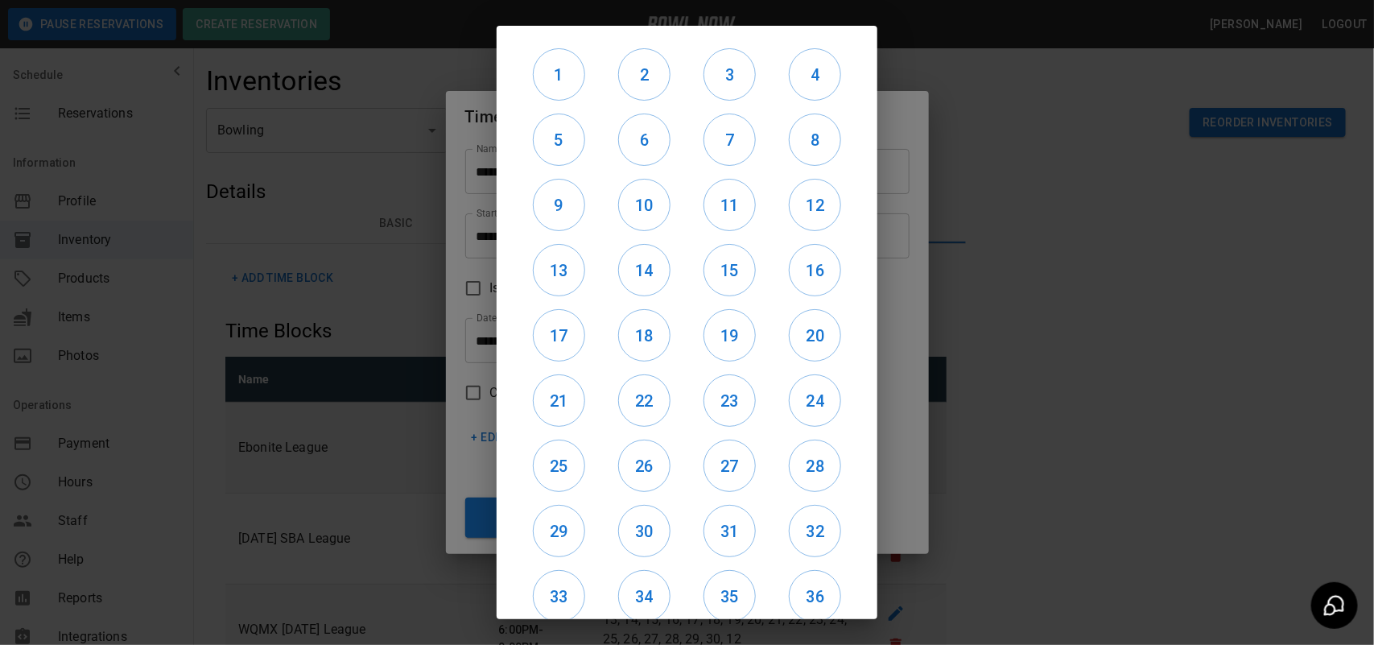
click at [919, 280] on div at bounding box center [687, 322] width 1374 height 645
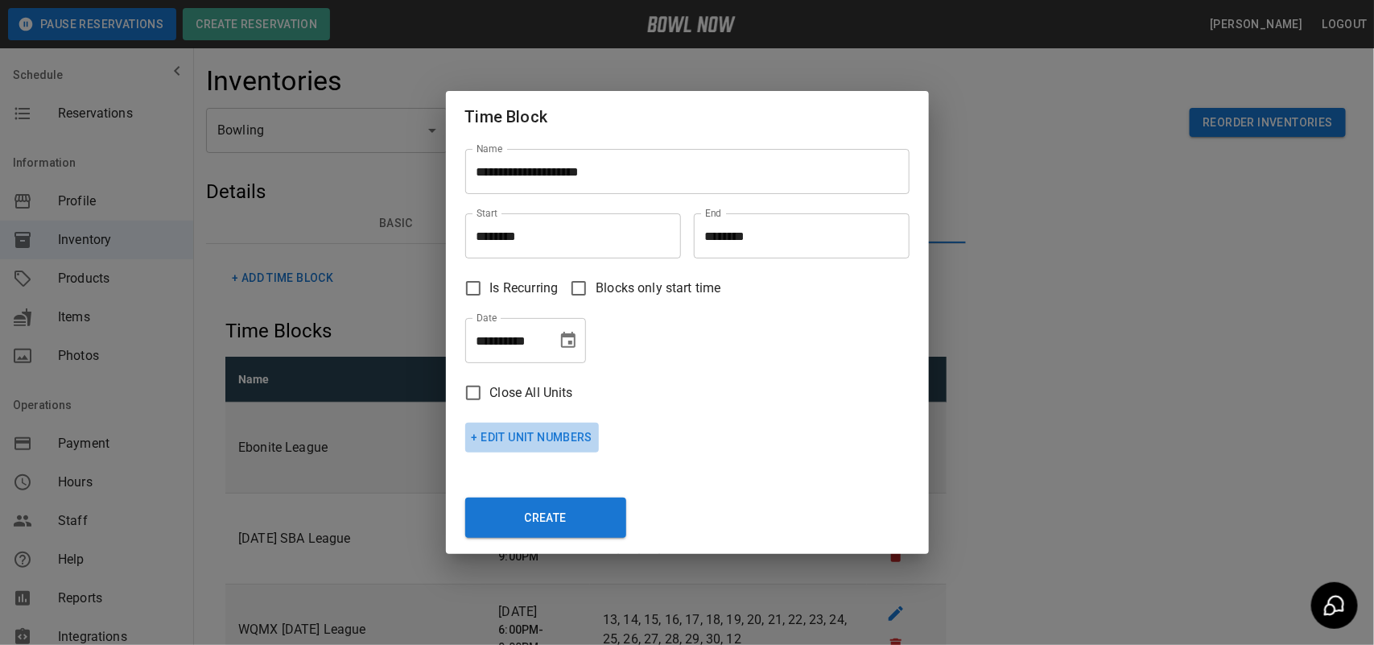
click at [558, 427] on button "+ Edit Unit Numbers" at bounding box center [532, 438] width 134 height 30
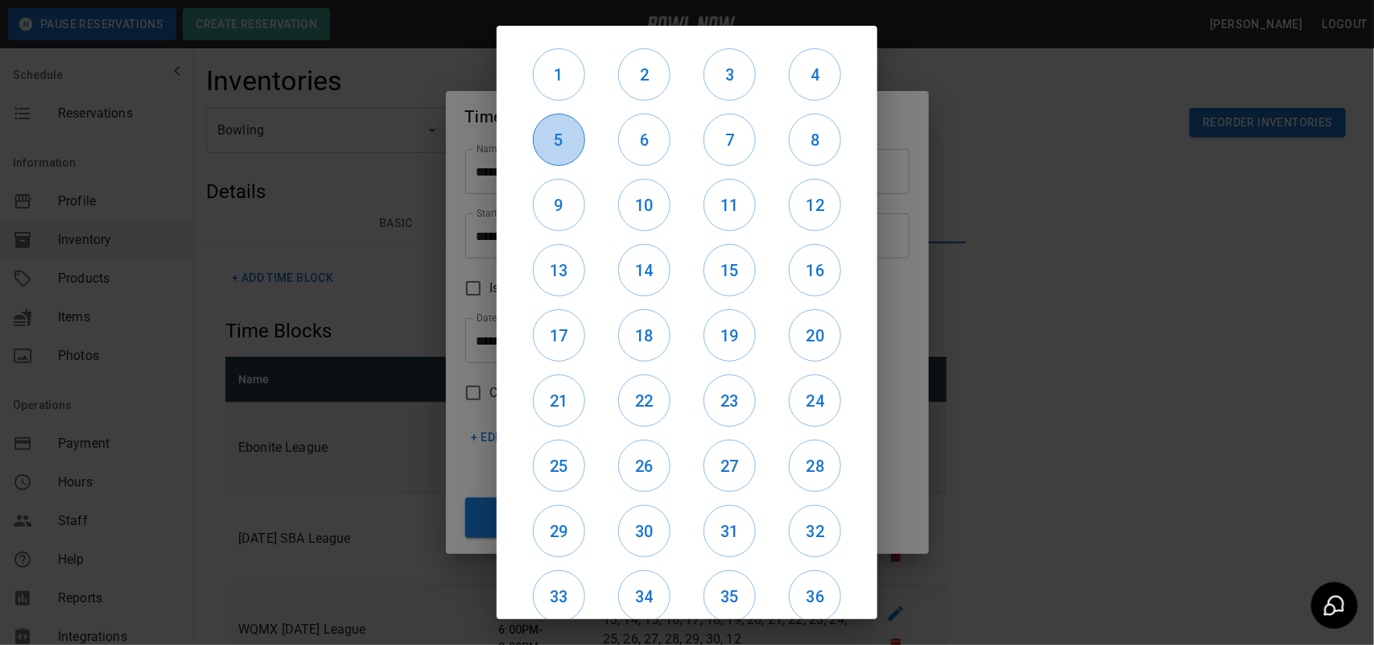
click at [554, 130] on h6 "5" at bounding box center [559, 140] width 51 height 26
drag, startPoint x: 576, startPoint y: 199, endPoint x: 554, endPoint y: 248, distance: 53.7
click at [573, 199] on h6 "9" at bounding box center [559, 205] width 51 height 26
drag, startPoint x: 554, startPoint y: 250, endPoint x: 556, endPoint y: 283, distance: 33.1
click at [556, 266] on button "13" at bounding box center [559, 270] width 52 height 52
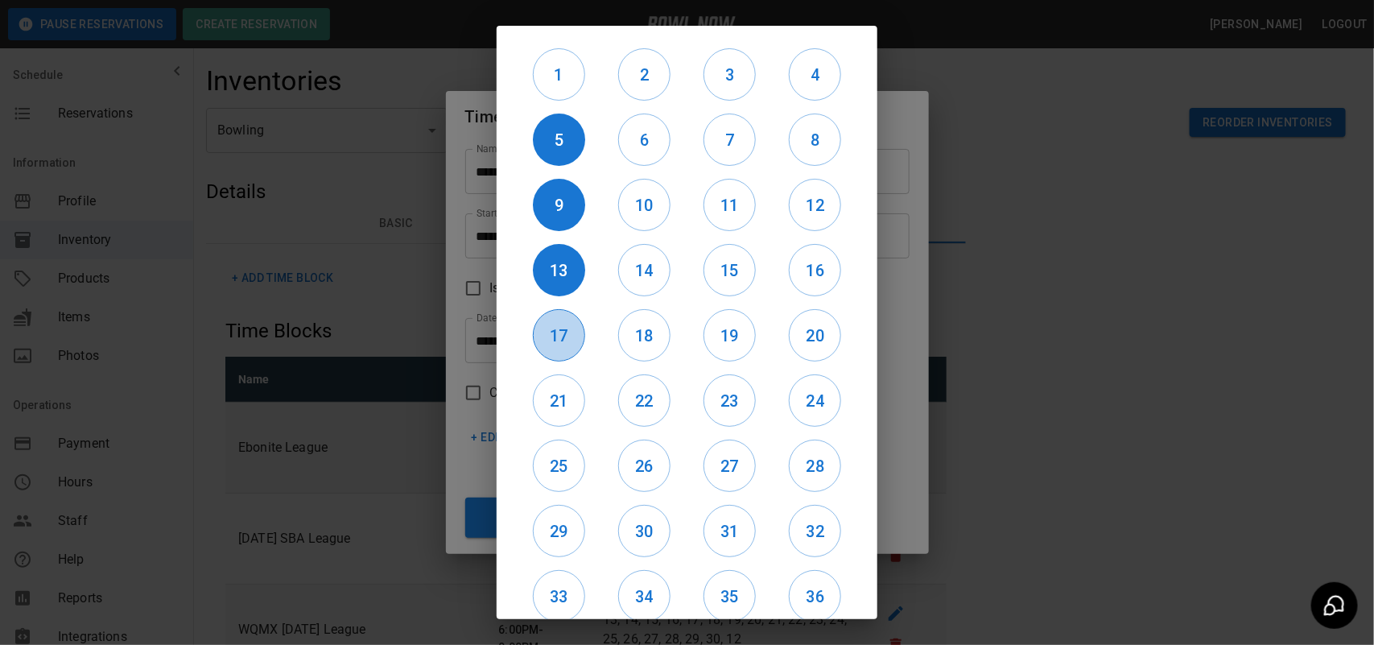
click at [551, 326] on h6 "17" at bounding box center [559, 336] width 51 height 26
click at [653, 337] on h6 "18" at bounding box center [644, 336] width 51 height 26
click at [735, 331] on h6 "19" at bounding box center [729, 336] width 51 height 26
click at [848, 338] on div "1 2 3 4 5 6 7 8 9 10 11 12 13 14 15 16 17 18 19 20 21 22 23 24 25 26 27 28 29 3…" at bounding box center [687, 322] width 381 height 593
drag, startPoint x: 803, startPoint y: 373, endPoint x: 806, endPoint y: 335, distance: 37.9
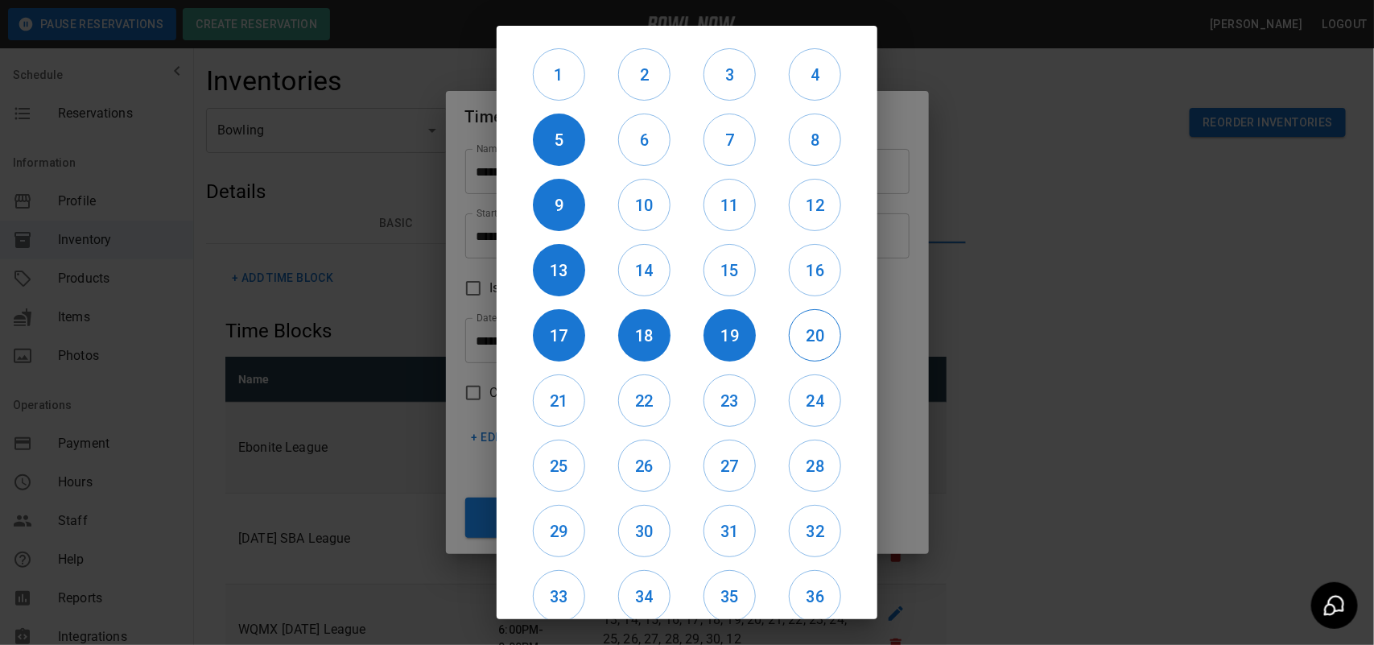
click at [806, 362] on div "1 2 3 4 5 6 7 8 9 10 11 12 13 14 15 16 17 18 19 20 21 22 23 24 25 26 27 28 29 3…" at bounding box center [687, 390] width 342 height 697
click at [806, 334] on h6 "20" at bounding box center [815, 336] width 51 height 26
click at [809, 279] on h6 "16" at bounding box center [815, 271] width 51 height 26
drag, startPoint x: 713, startPoint y: 274, endPoint x: 698, endPoint y: 275, distance: 15.3
click at [704, 274] on h6 "15" at bounding box center [729, 271] width 51 height 26
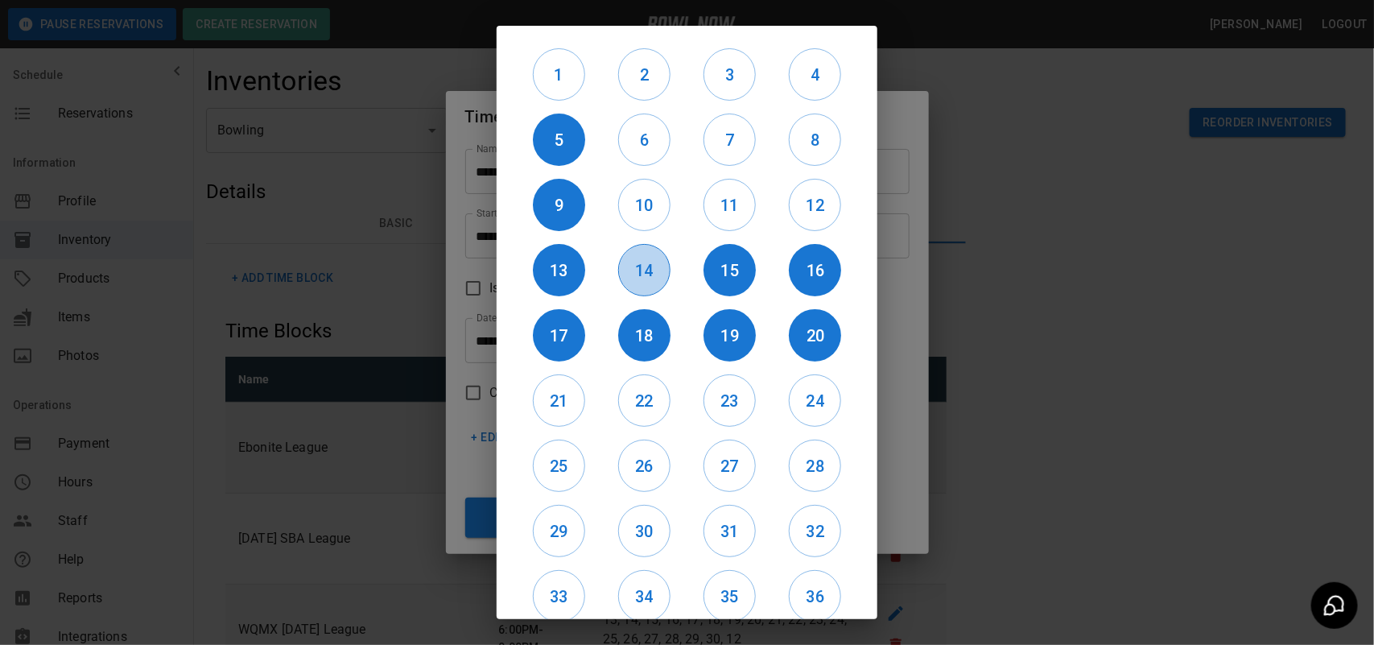
click at [634, 275] on h6 "14" at bounding box center [644, 271] width 51 height 26
click at [642, 219] on button "10" at bounding box center [644, 205] width 52 height 52
click at [704, 215] on h6 "11" at bounding box center [729, 205] width 51 height 26
click at [791, 206] on h6 "12" at bounding box center [815, 205] width 51 height 26
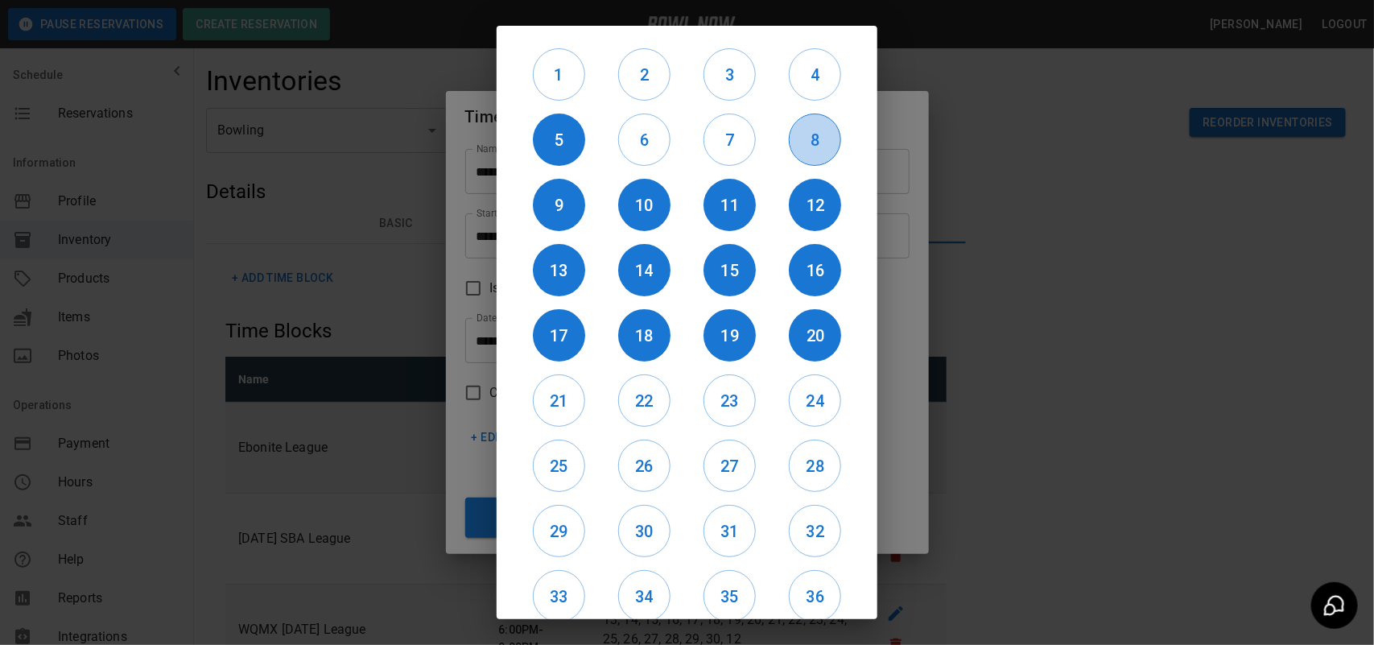
click at [795, 135] on h6 "8" at bounding box center [815, 140] width 51 height 26
click at [734, 138] on h6 "7" at bounding box center [729, 140] width 51 height 26
click at [662, 142] on h6 "6" at bounding box center [644, 140] width 51 height 26
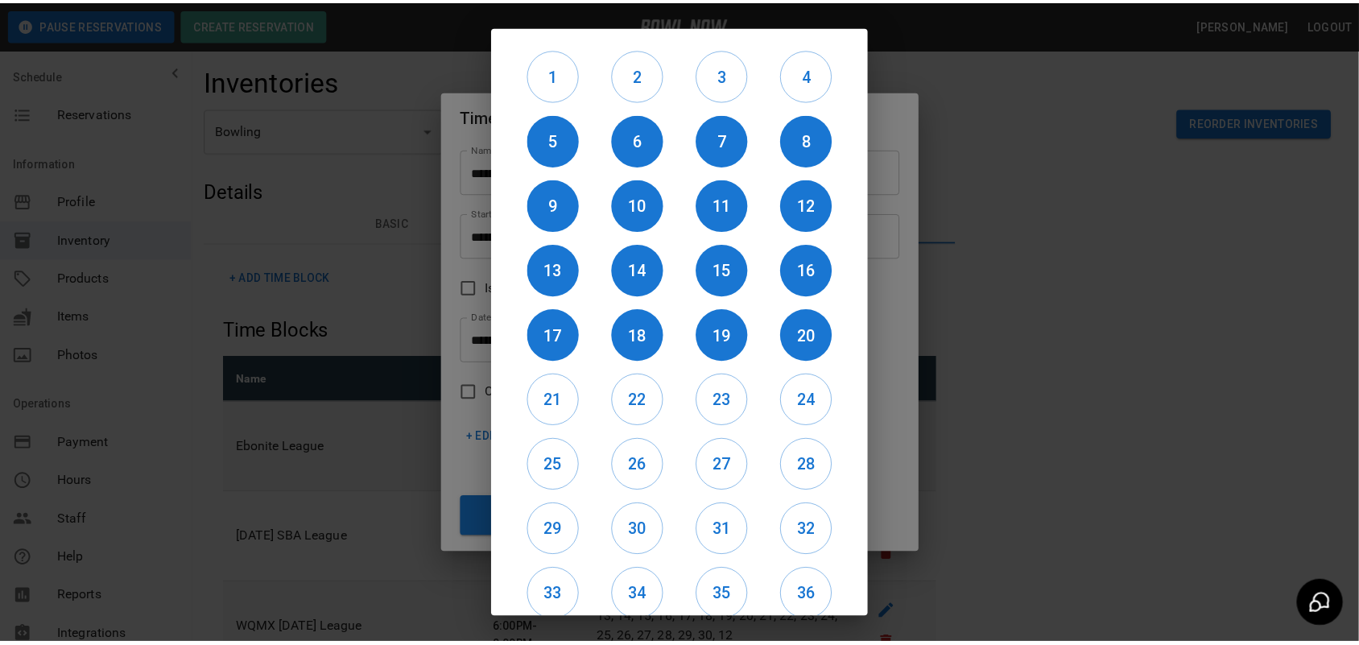
scroll to position [135, 0]
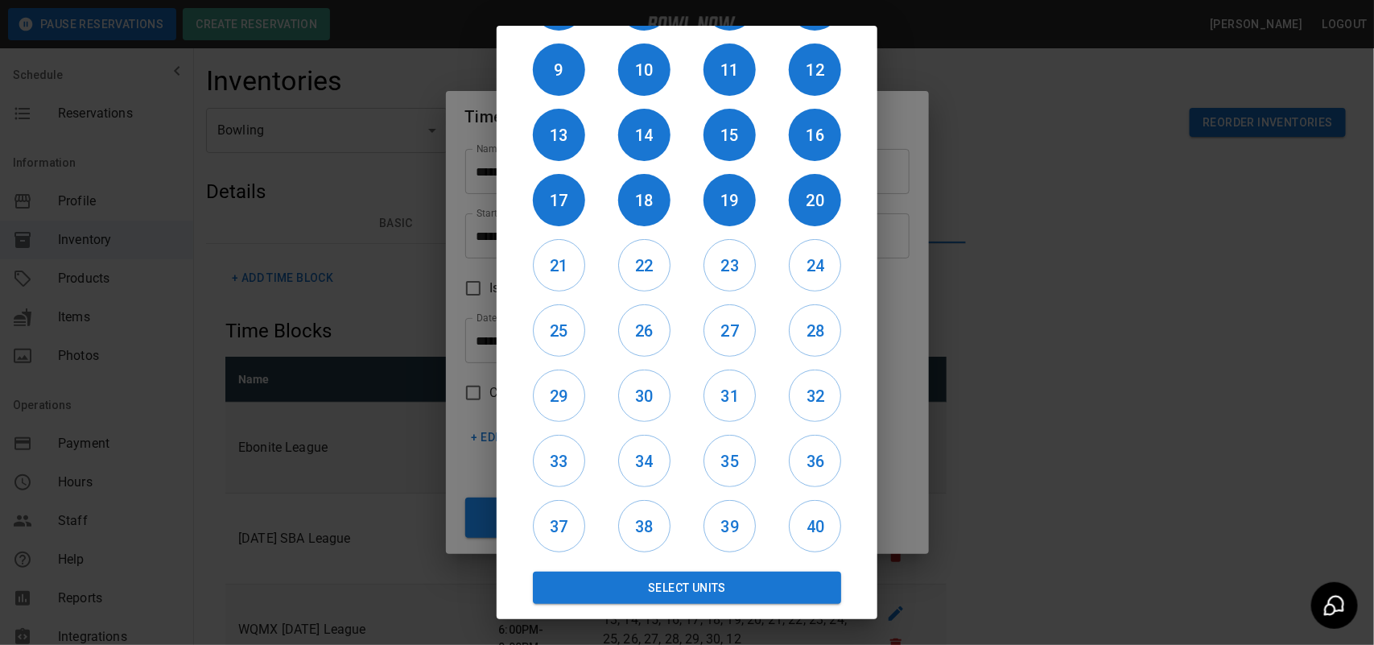
click at [725, 561] on div "Select Units" at bounding box center [687, 581] width 342 height 45
click at [734, 592] on button "Select Units" at bounding box center [687, 588] width 308 height 32
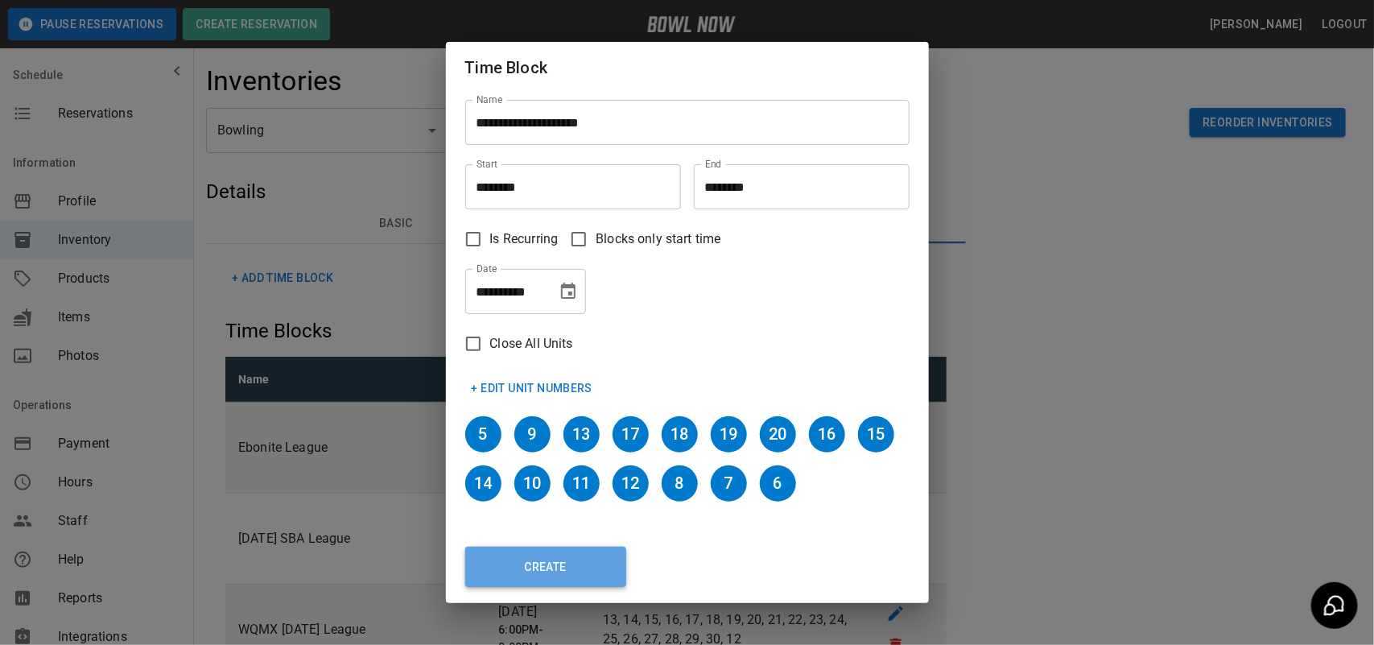
click at [576, 561] on button "Create" at bounding box center [545, 567] width 161 height 40
type input "********"
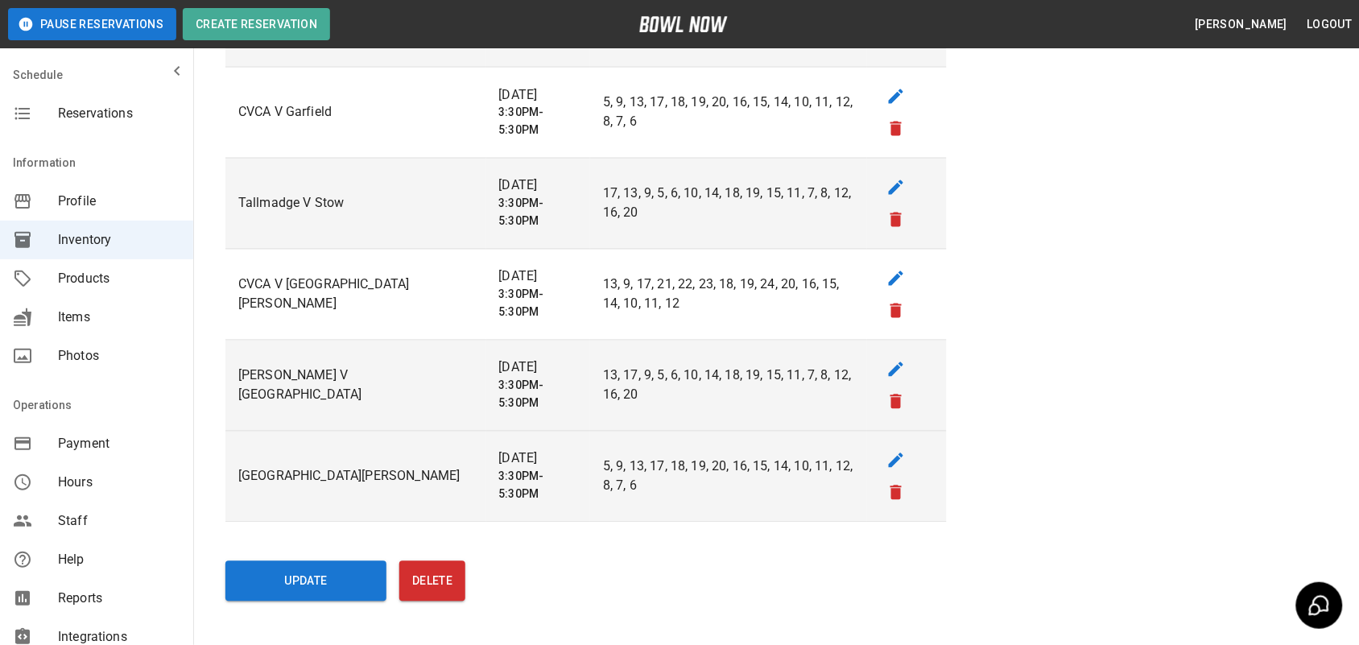
scroll to position [4505, 0]
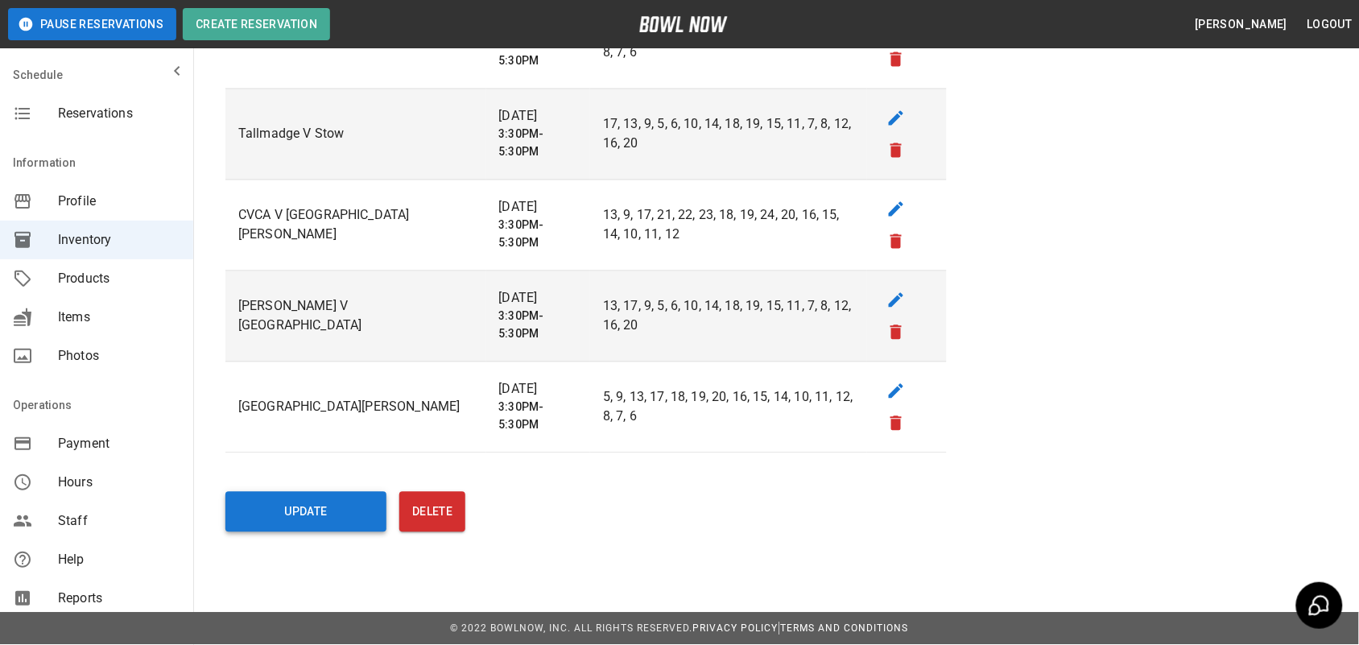
click at [365, 520] on button "Update" at bounding box center [305, 512] width 161 height 40
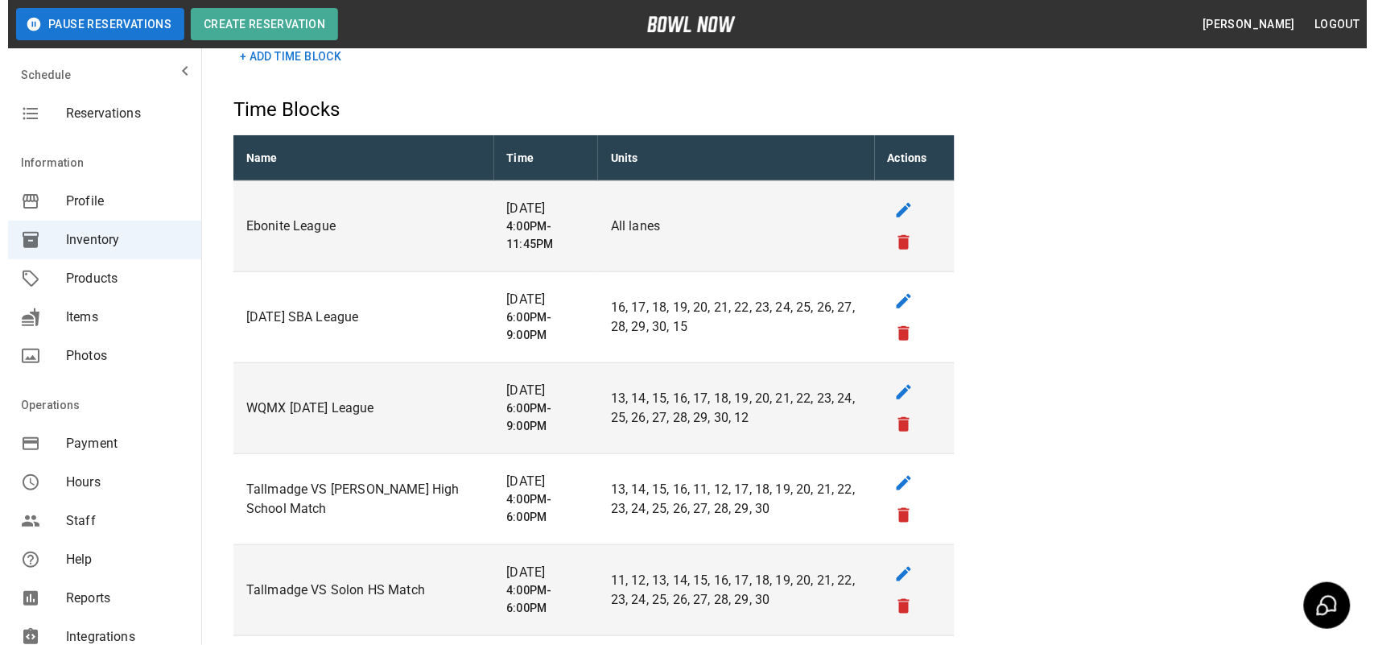
scroll to position [0, 0]
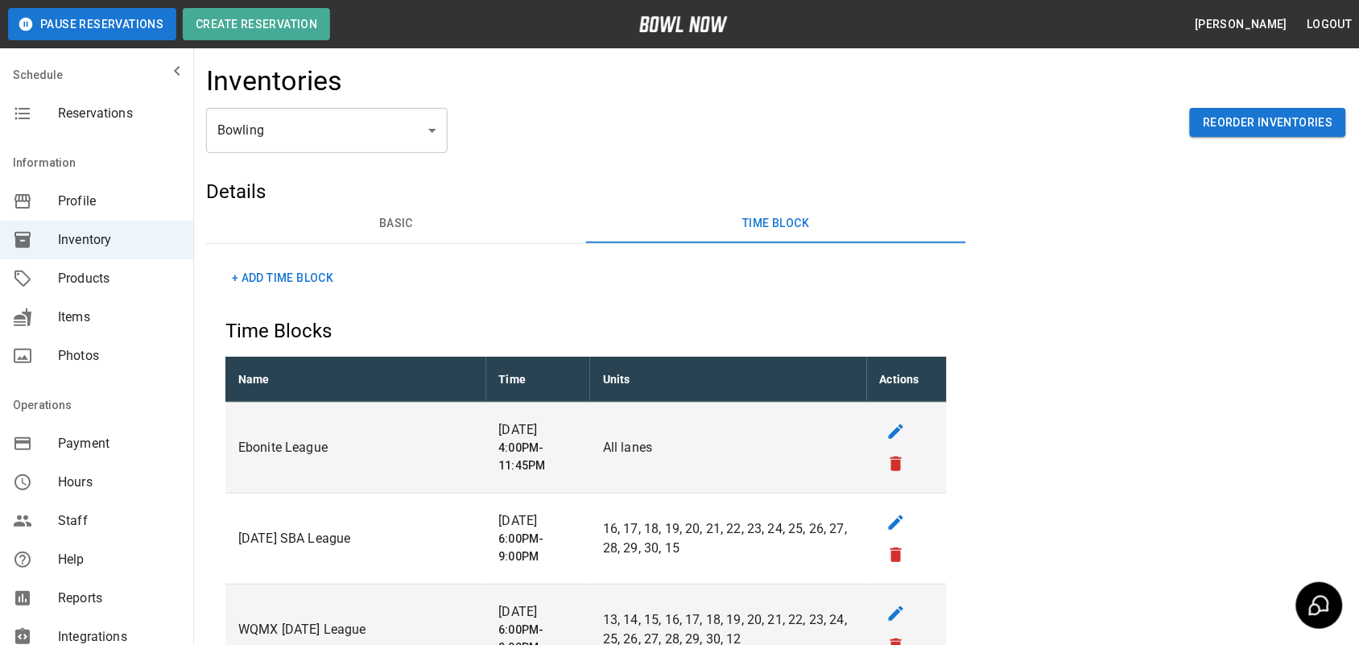
click at [332, 266] on button "+ Add Time Block" at bounding box center [282, 278] width 114 height 30
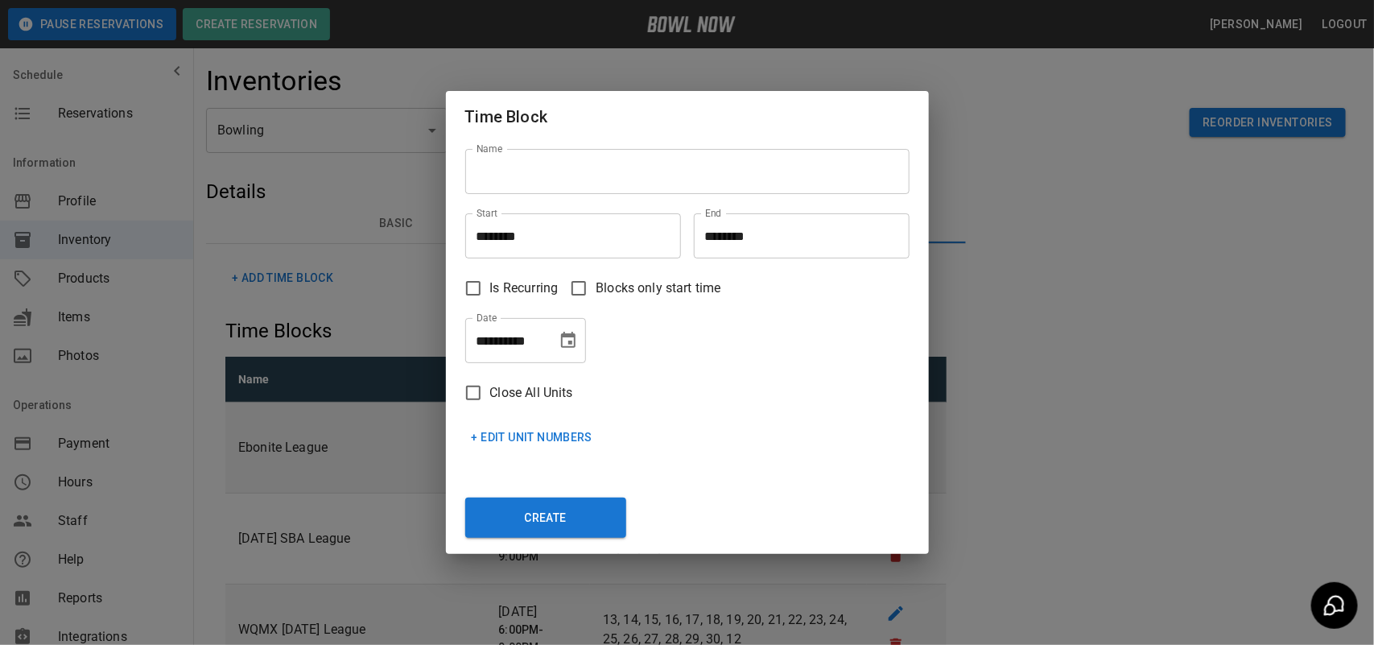
click at [519, 179] on input "Name" at bounding box center [687, 171] width 444 height 45
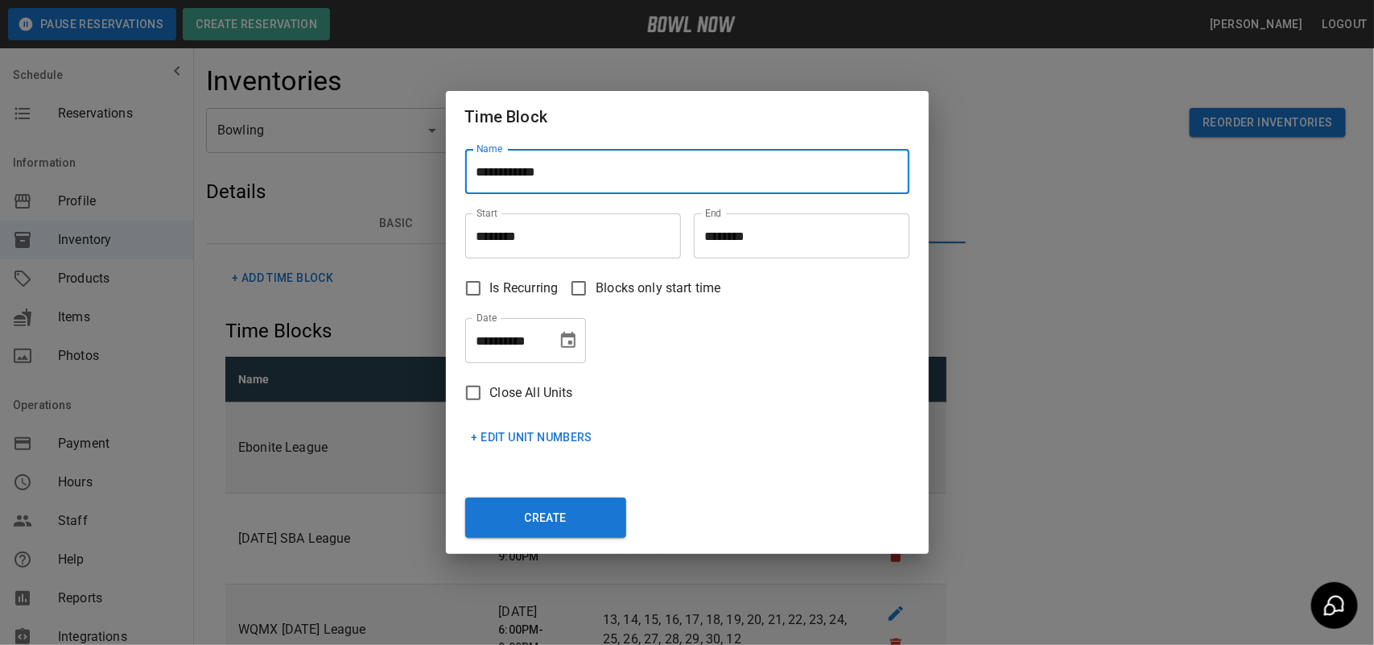
type input "**********"
click at [553, 251] on input "********" at bounding box center [567, 235] width 204 height 45
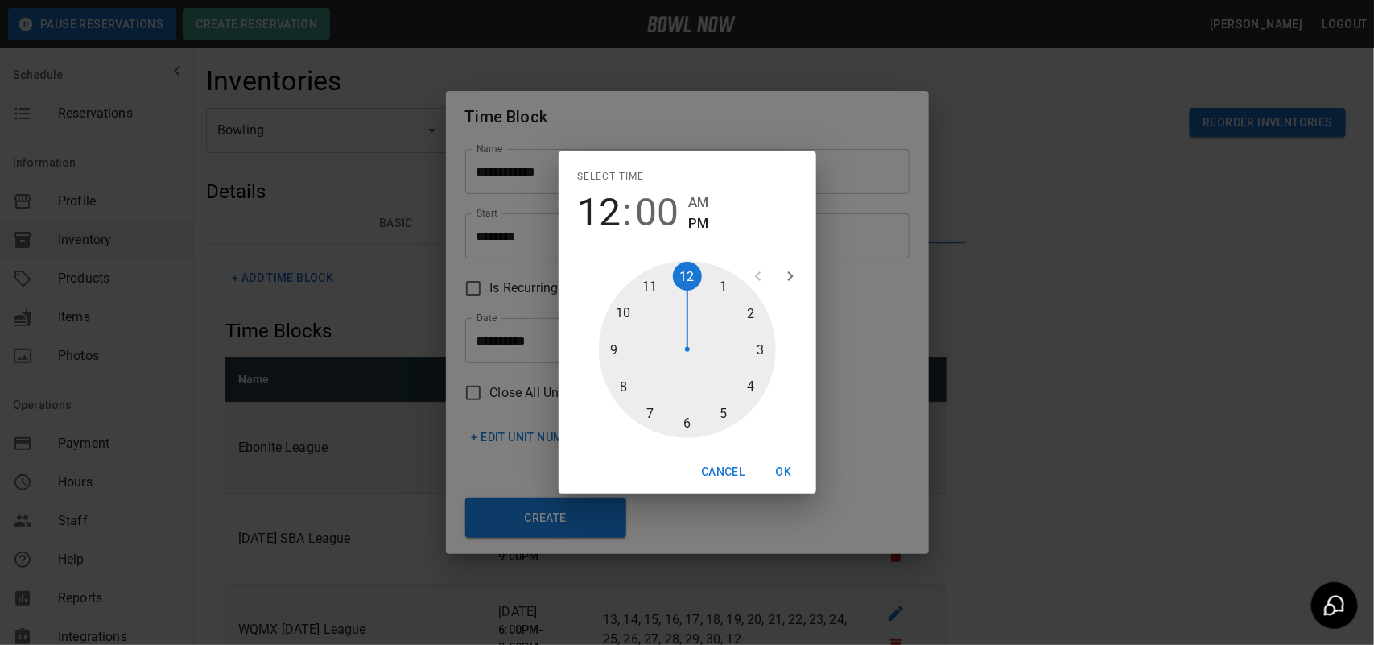
click at [759, 355] on div at bounding box center [687, 349] width 177 height 177
type input "********"
drag, startPoint x: 689, startPoint y: 420, endPoint x: 729, endPoint y: 440, distance: 44.3
click at [690, 420] on div at bounding box center [687, 349] width 177 height 177
click at [791, 471] on button "OK" at bounding box center [784, 472] width 52 height 30
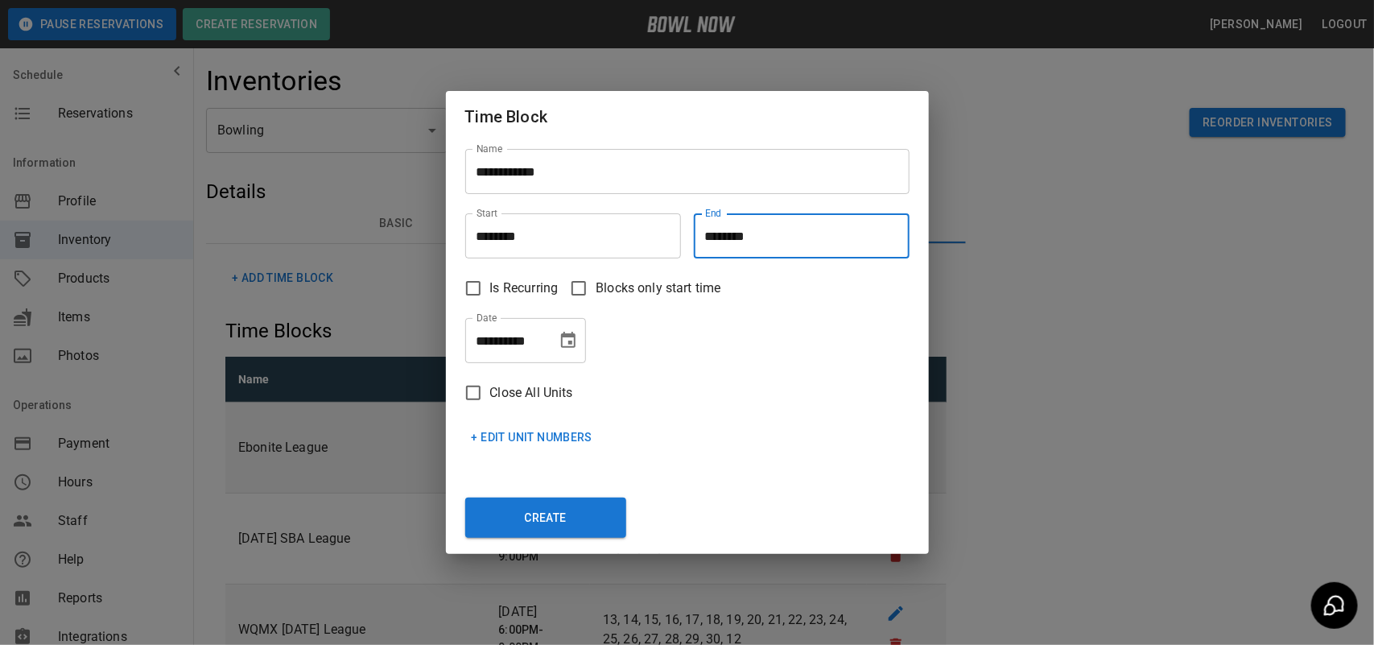
click at [775, 242] on input "********" at bounding box center [796, 235] width 204 height 45
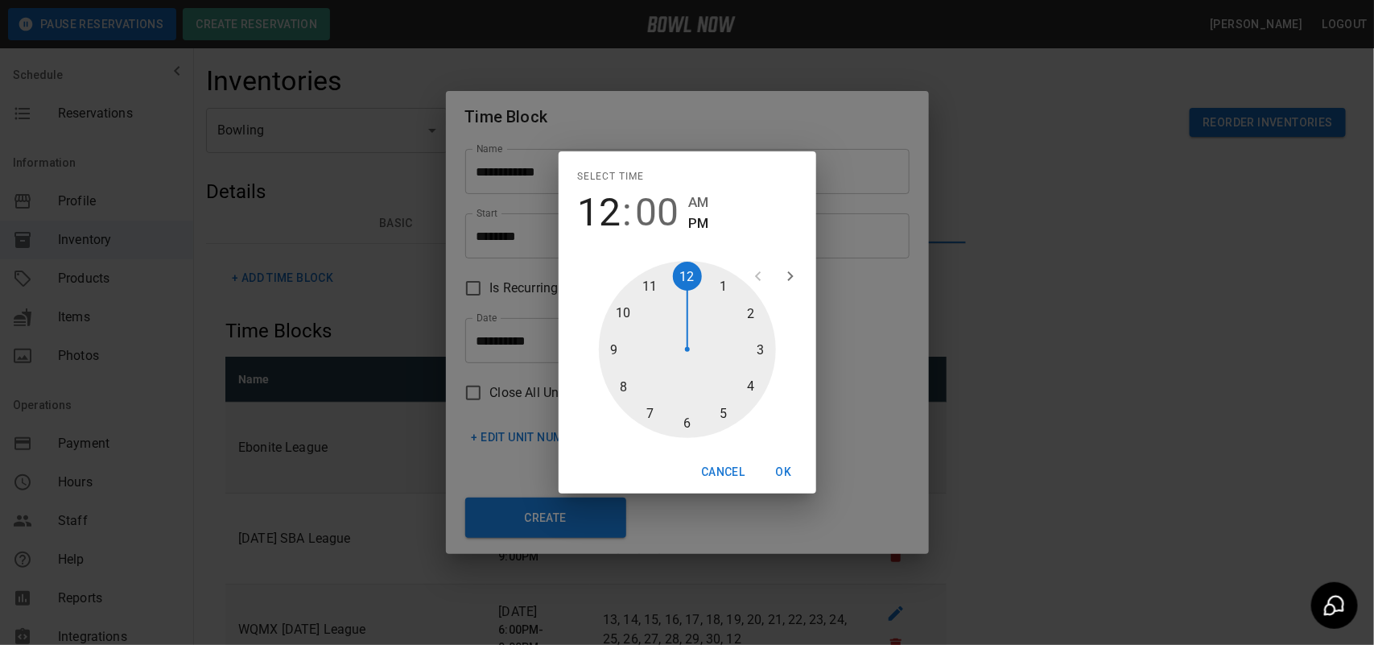
click at [717, 411] on div at bounding box center [687, 349] width 177 height 177
click at [691, 420] on div at bounding box center [687, 349] width 177 height 177
type input "********"
click at [773, 465] on button "OK" at bounding box center [784, 472] width 52 height 30
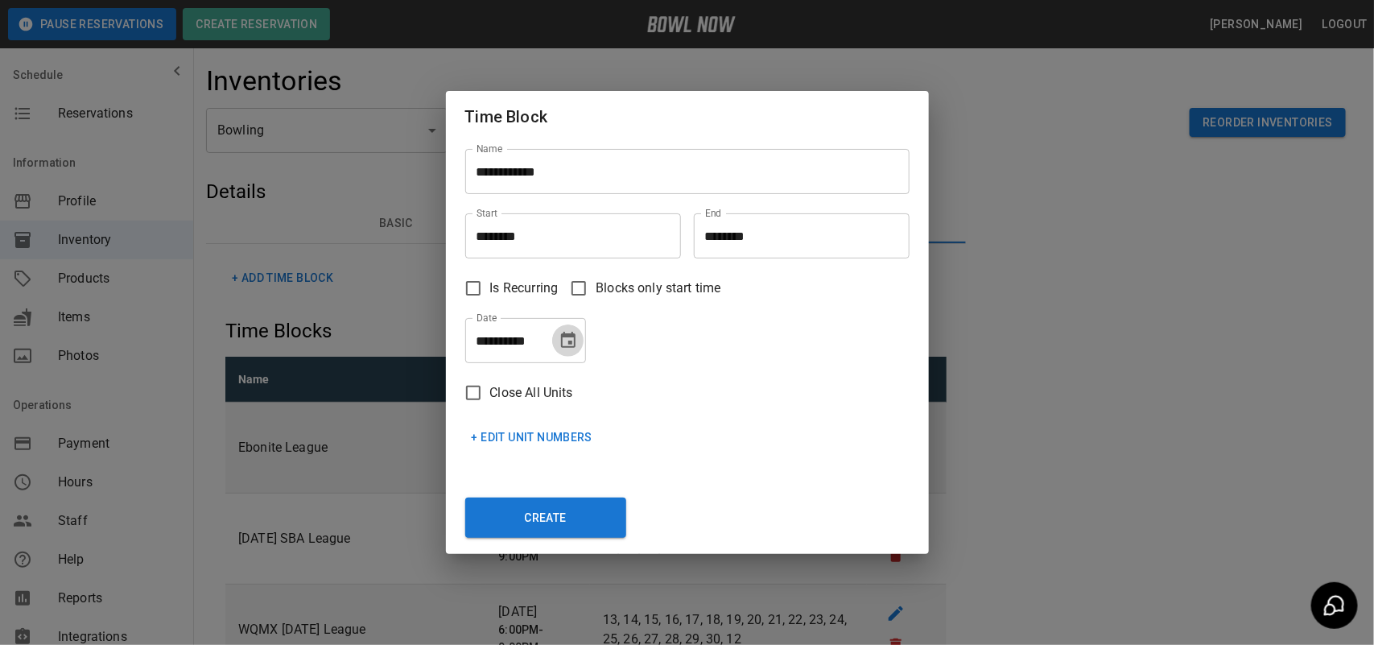
click at [574, 344] on icon "Choose date, selected date is Oct 7, 2025" at bounding box center [568, 340] width 19 height 19
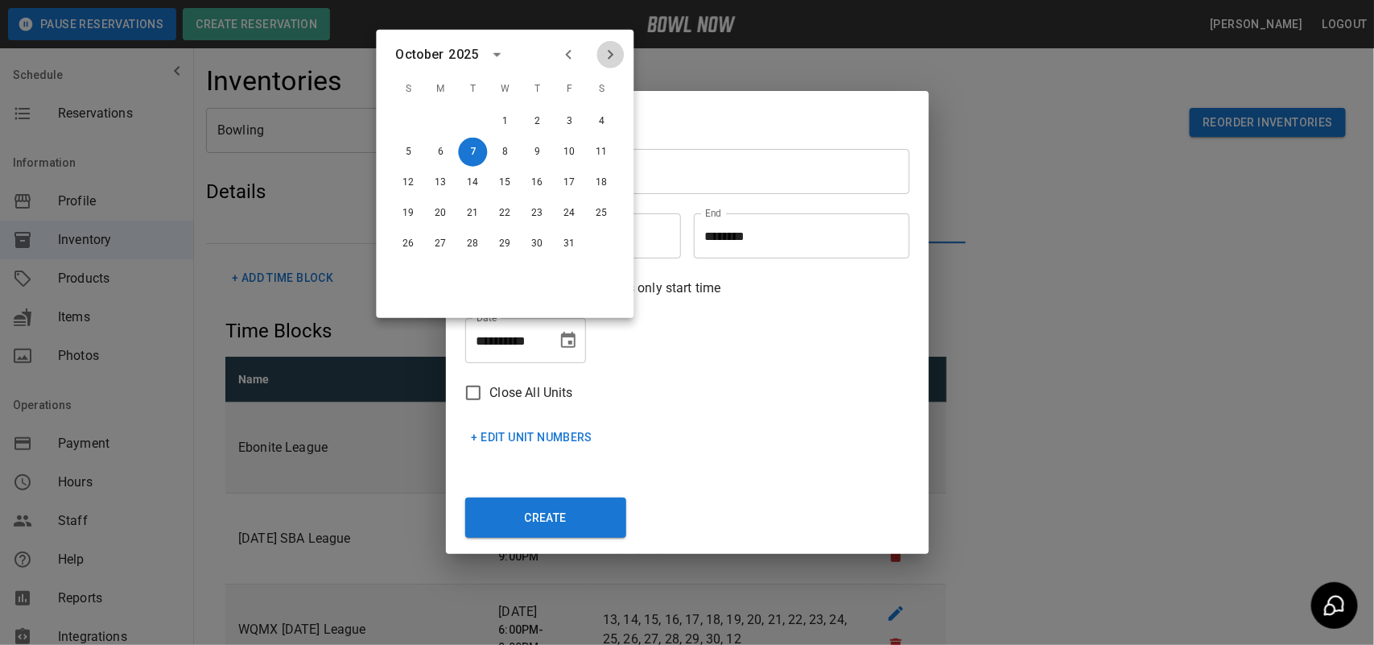
click at [612, 50] on icon "Next month" at bounding box center [610, 54] width 19 height 19
click at [471, 122] on button "3" at bounding box center [473, 121] width 29 height 29
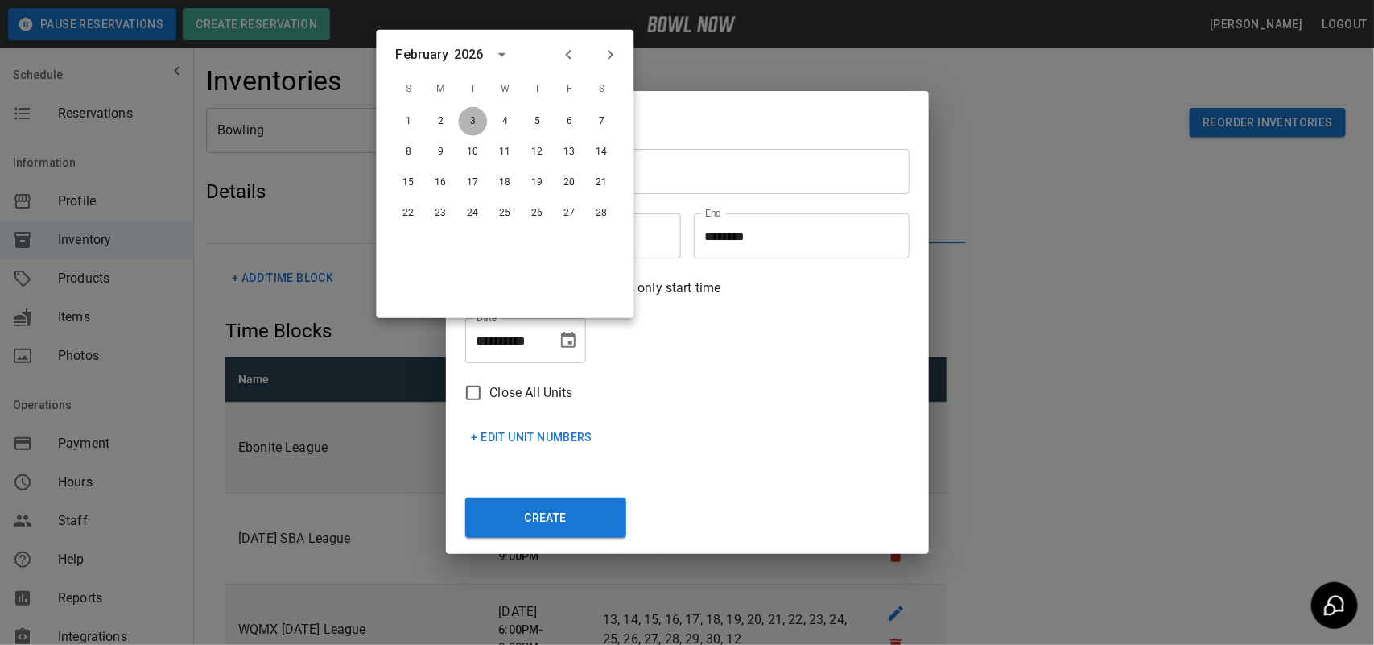
type input "**********"
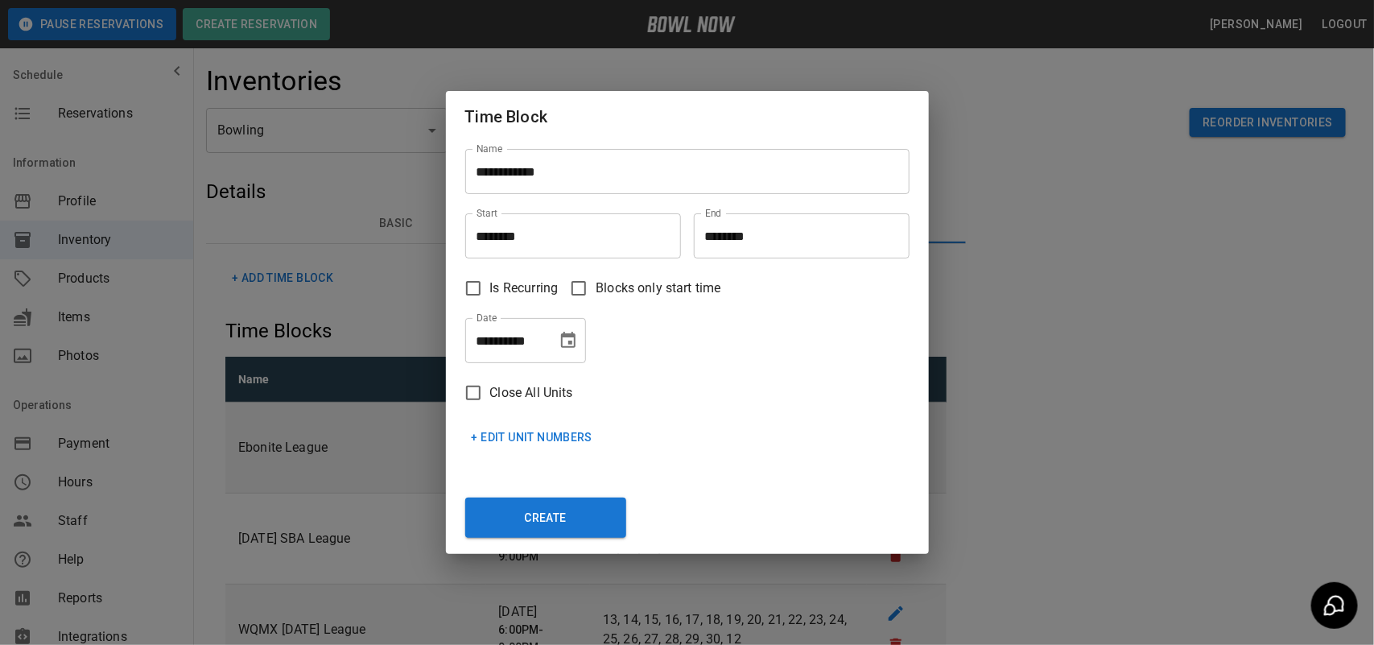
click at [561, 432] on button "+ Edit Unit Numbers" at bounding box center [532, 438] width 134 height 30
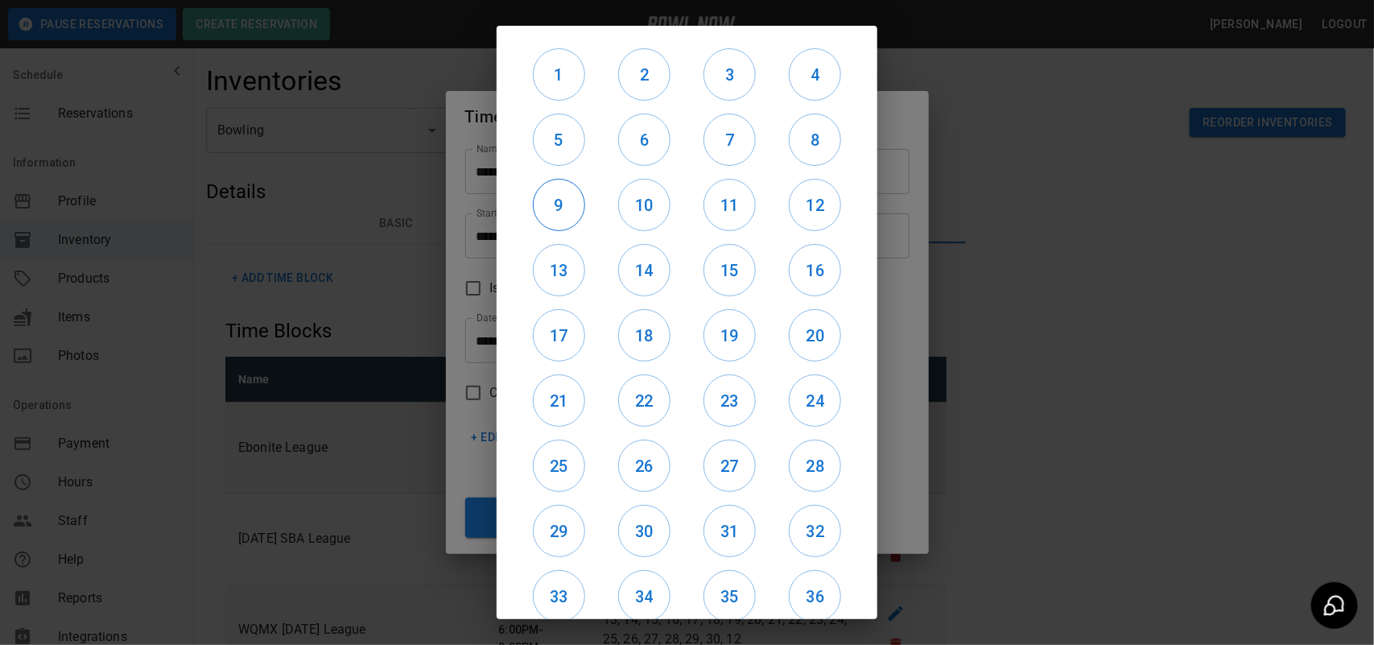
click at [549, 179] on button "9" at bounding box center [559, 205] width 52 height 52
click at [557, 145] on h6 "5" at bounding box center [559, 140] width 51 height 26
drag, startPoint x: 548, startPoint y: 247, endPoint x: 549, endPoint y: 258, distance: 10.5
click at [548, 251] on button "13" at bounding box center [559, 270] width 52 height 52
click at [551, 323] on h6 "17" at bounding box center [559, 336] width 51 height 26
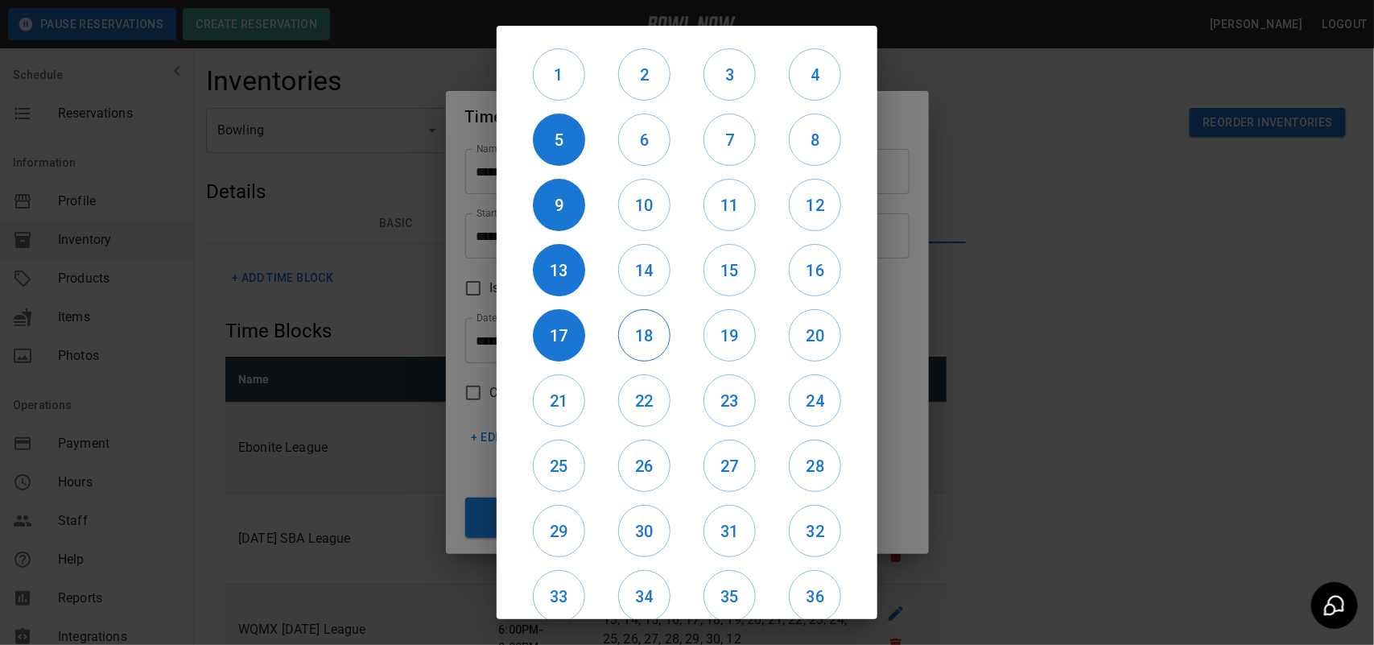
click at [626, 323] on h6 "18" at bounding box center [644, 336] width 51 height 26
click at [646, 272] on h6 "14" at bounding box center [644, 271] width 51 height 26
click at [646, 203] on h6 "10" at bounding box center [644, 205] width 51 height 26
click at [646, 134] on h6 "6" at bounding box center [644, 140] width 51 height 26
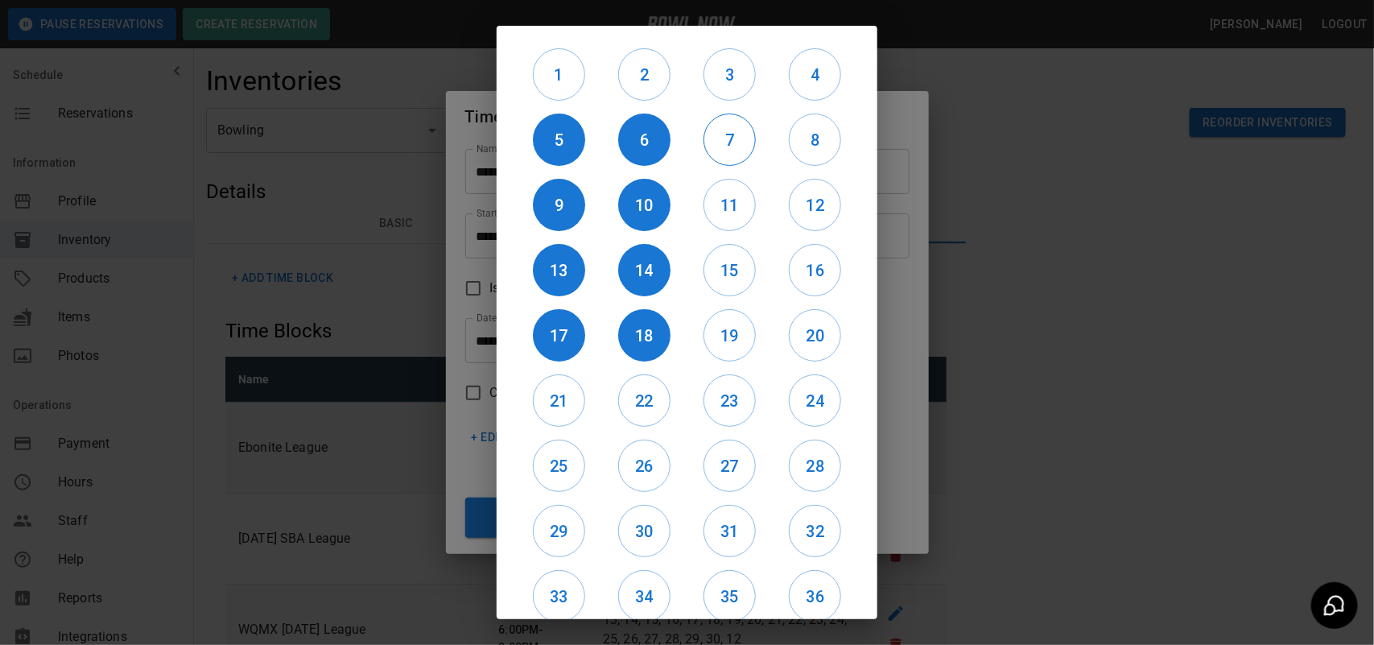
drag, startPoint x: 706, startPoint y: 134, endPoint x: 721, endPoint y: 167, distance: 36.4
click at [707, 134] on h6 "7" at bounding box center [729, 140] width 51 height 26
drag, startPoint x: 729, startPoint y: 188, endPoint x: 729, endPoint y: 204, distance: 16.1
click at [729, 192] on button "11" at bounding box center [730, 205] width 52 height 52
click at [712, 259] on h6 "15" at bounding box center [729, 271] width 51 height 26
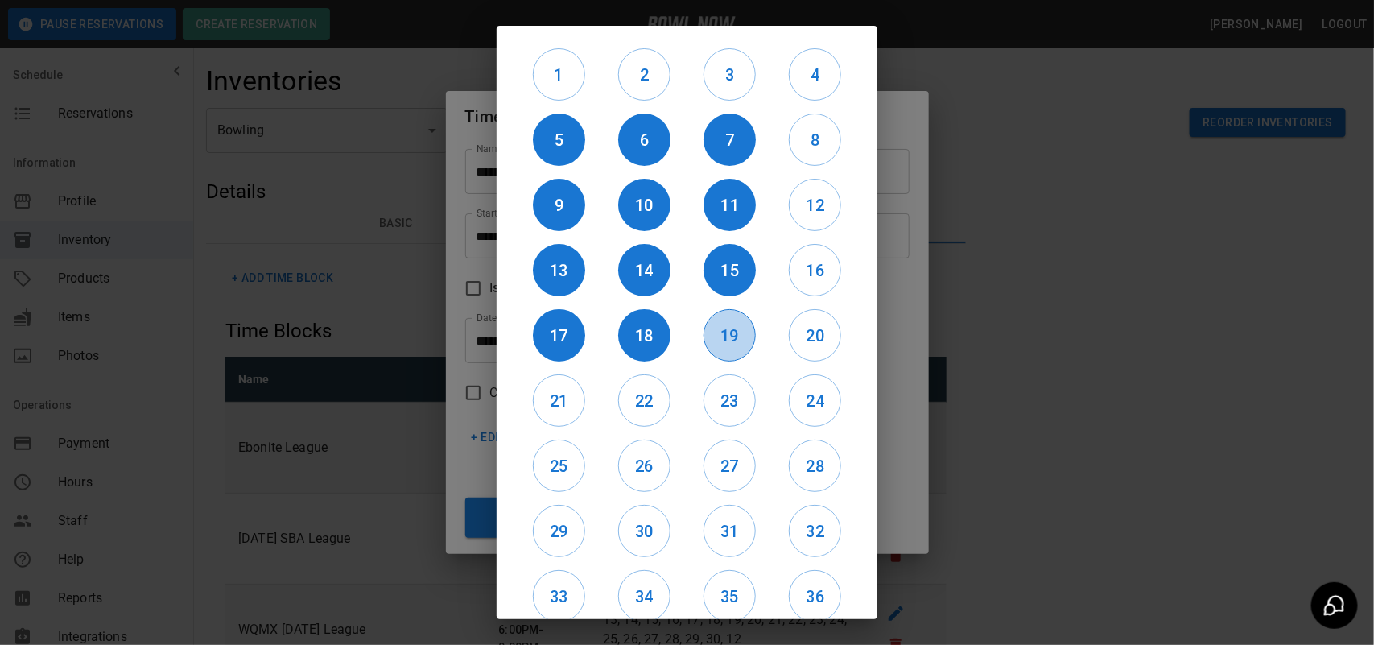
drag, startPoint x: 712, startPoint y: 360, endPoint x: 754, endPoint y: 338, distance: 47.2
click at [713, 360] on button "19" at bounding box center [730, 335] width 52 height 52
drag, startPoint x: 786, startPoint y: 328, endPoint x: 802, endPoint y: 260, distance: 69.5
click at [789, 318] on button "20" at bounding box center [815, 335] width 52 height 52
drag, startPoint x: 802, startPoint y: 260, endPoint x: 799, endPoint y: 203, distance: 57.2
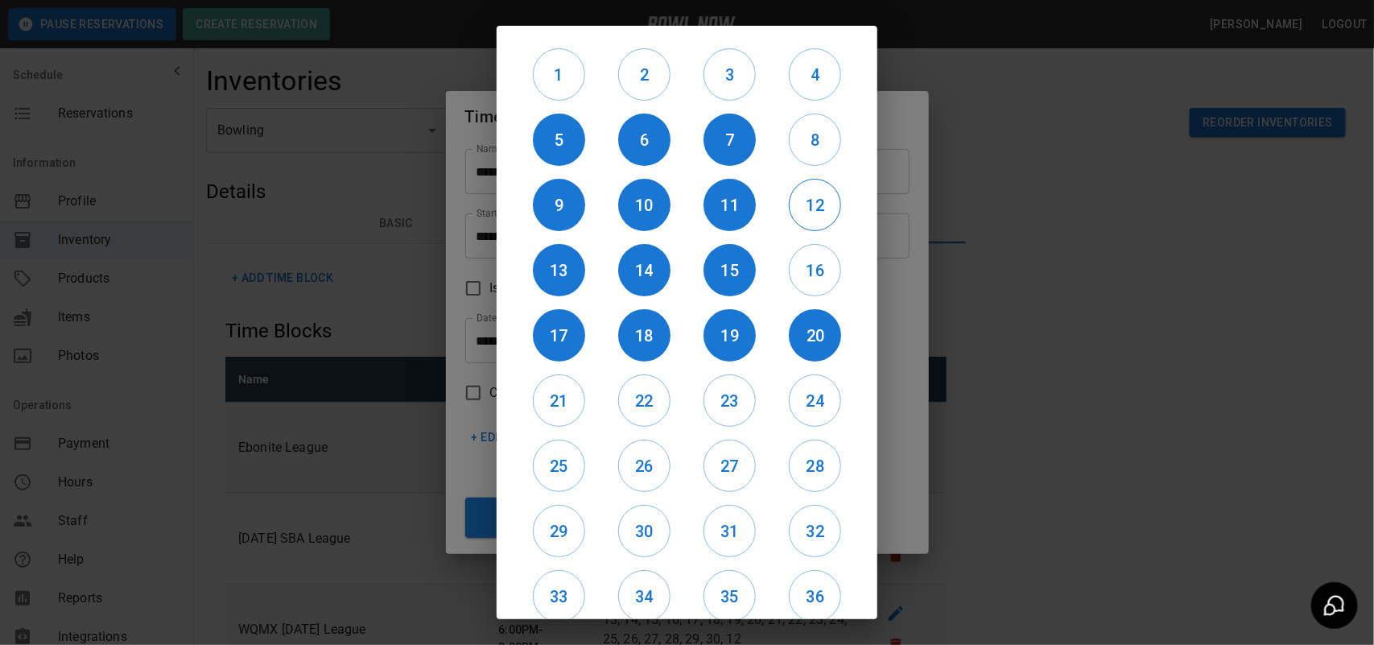
click at [799, 258] on h6 "16" at bounding box center [815, 271] width 51 height 26
click at [799, 193] on h6 "12" at bounding box center [815, 205] width 51 height 26
click at [809, 135] on h6 "8" at bounding box center [815, 140] width 51 height 26
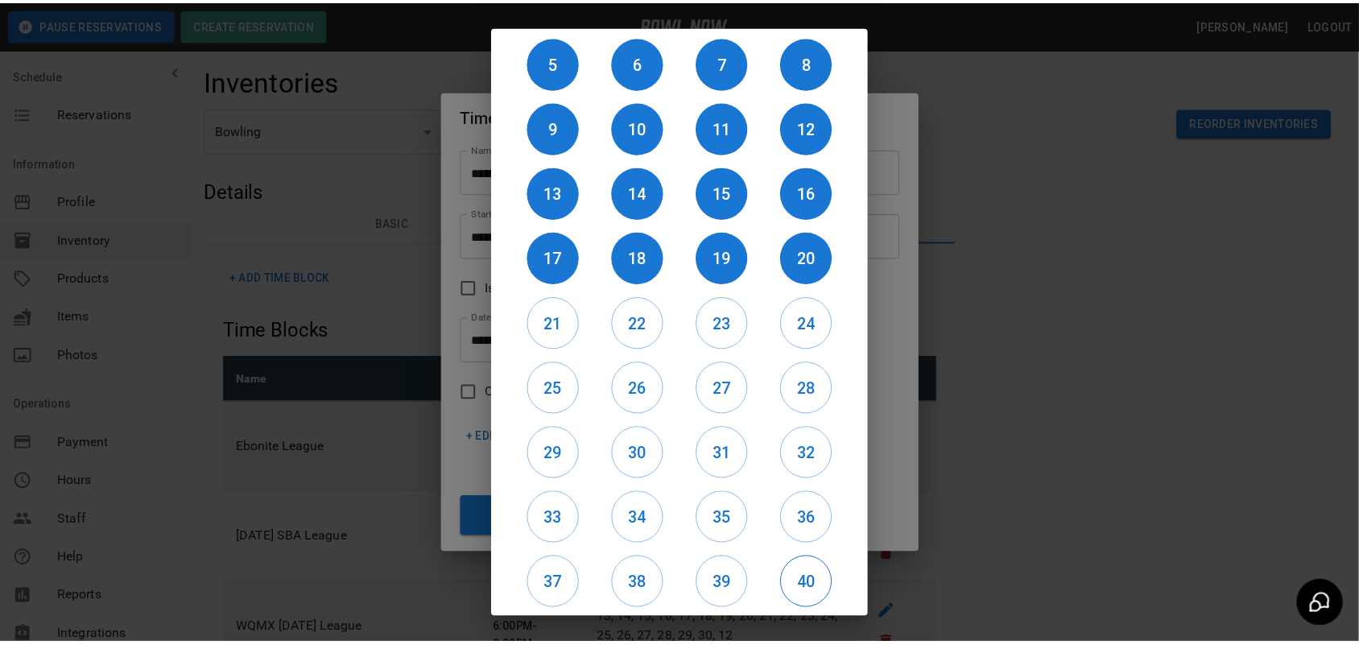
scroll to position [135, 0]
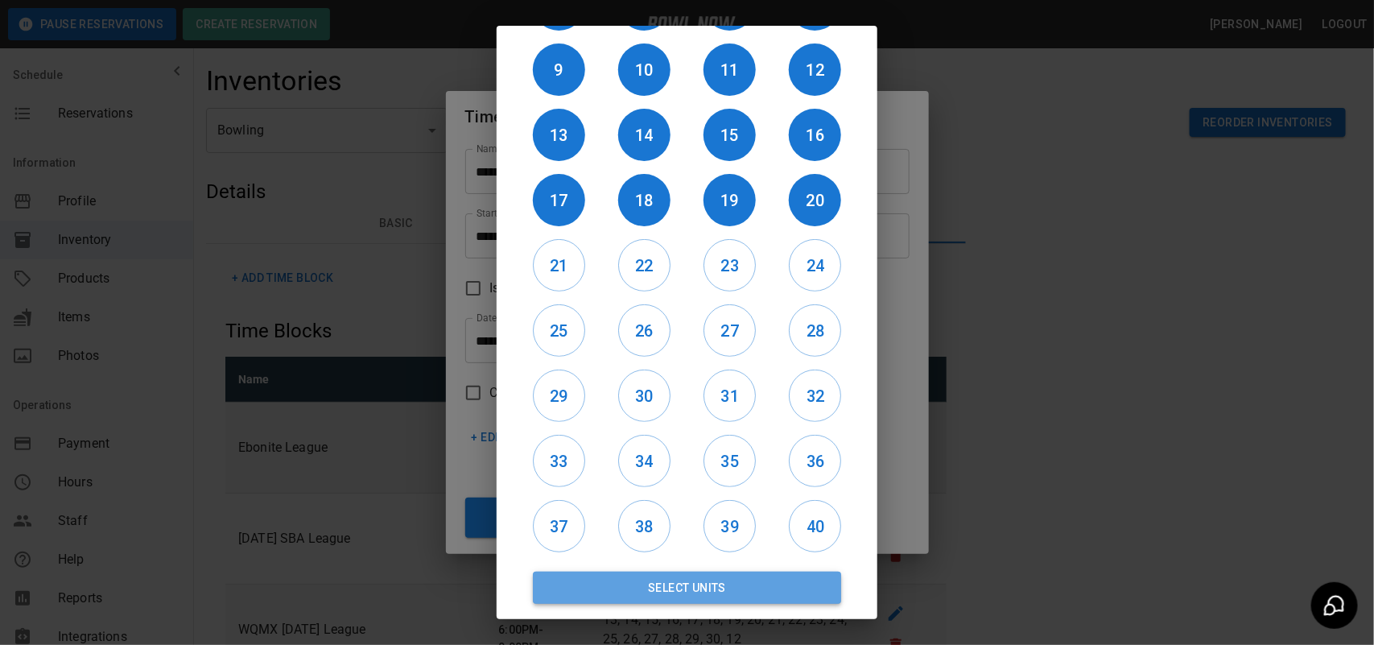
click at [753, 580] on button "Select Units" at bounding box center [687, 588] width 308 height 32
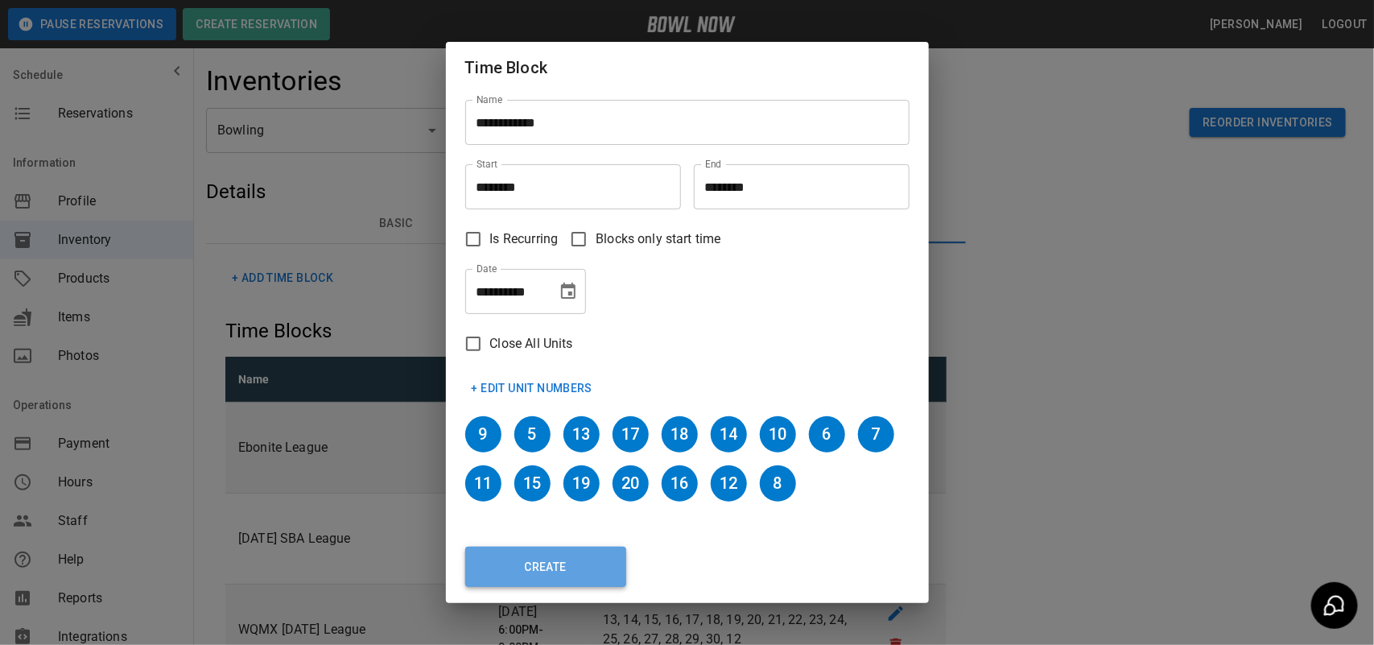
click at [561, 555] on button "Create" at bounding box center [545, 567] width 161 height 40
type input "********"
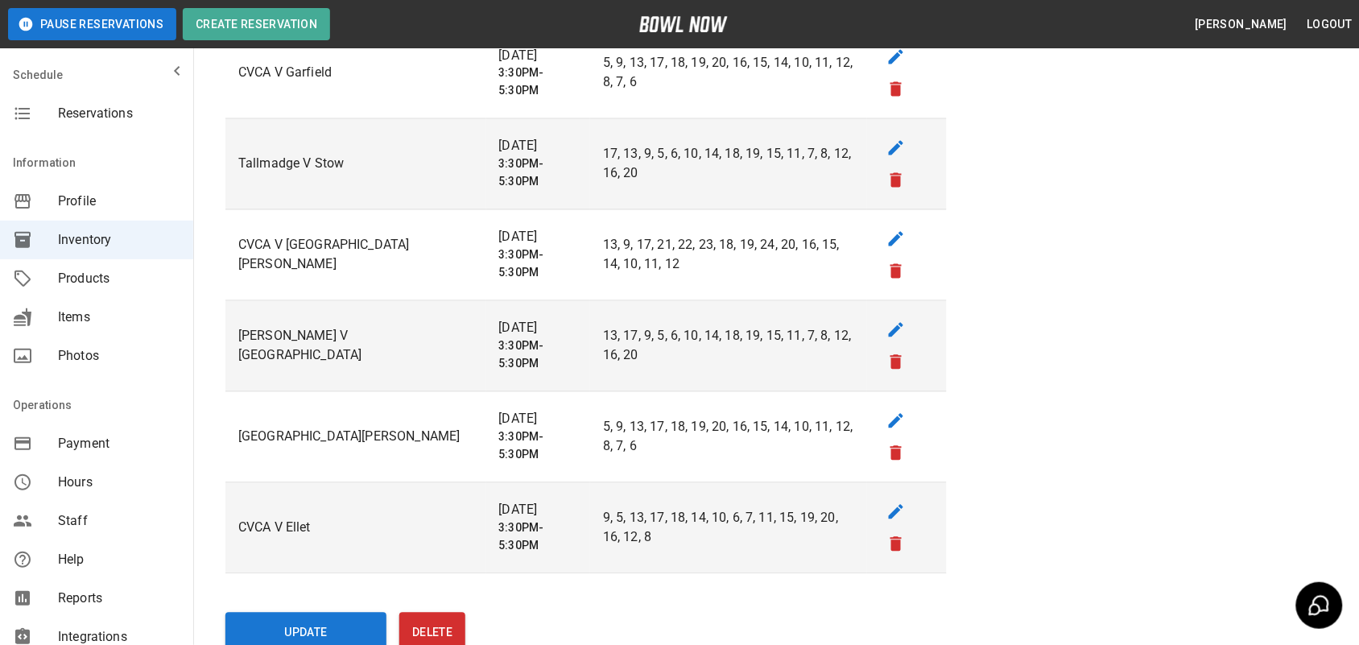
scroll to position [4595, 0]
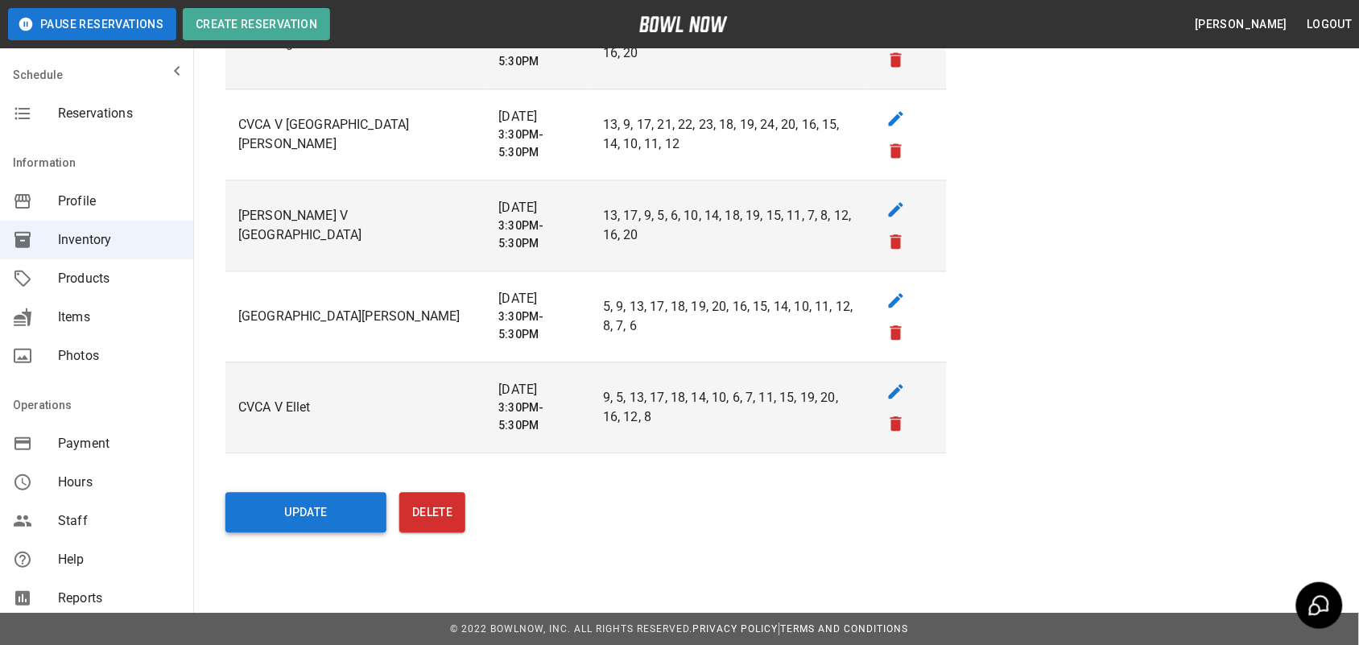
click at [338, 509] on button "Update" at bounding box center [305, 512] width 161 height 40
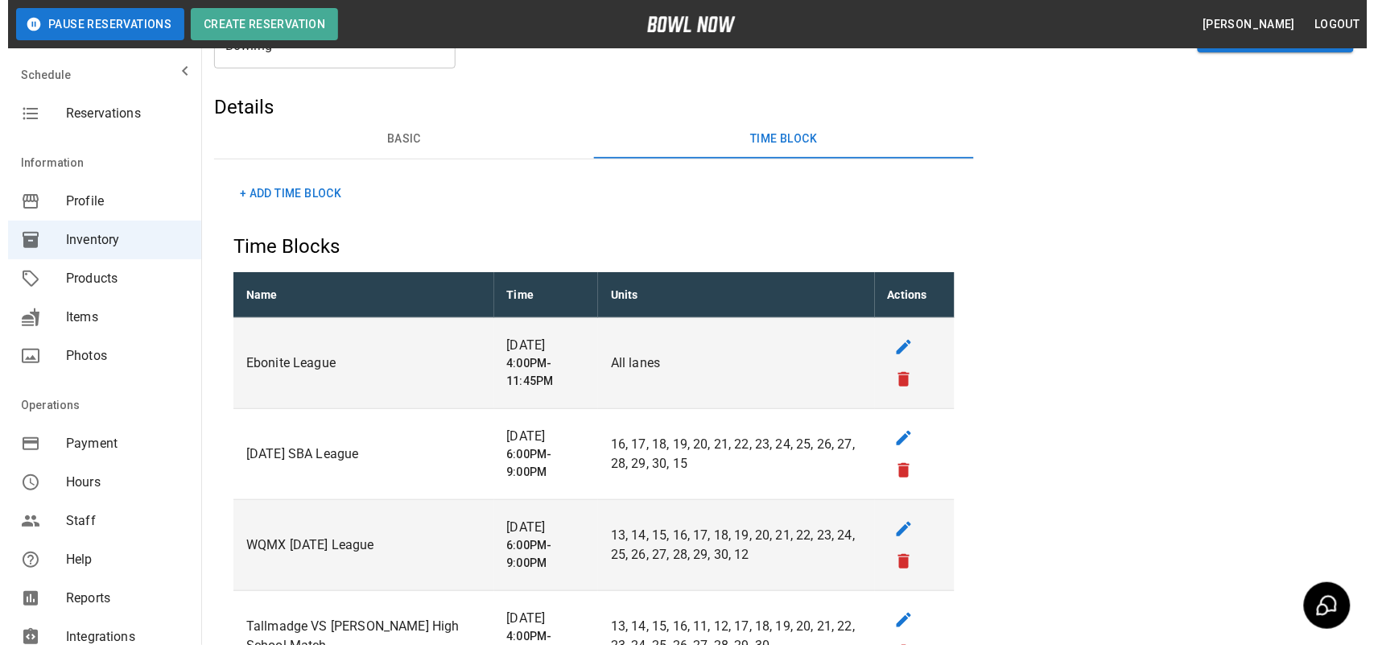
scroll to position [0, 0]
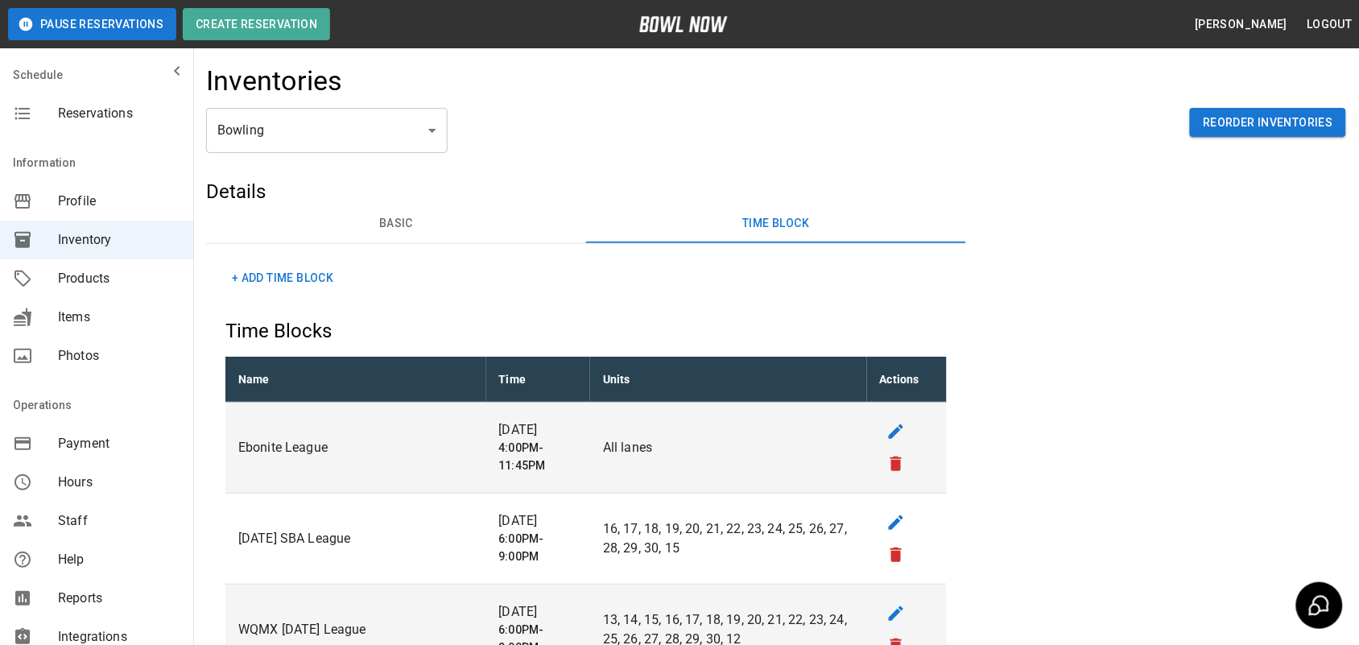
click at [300, 279] on button "+ Add Time Block" at bounding box center [282, 278] width 114 height 30
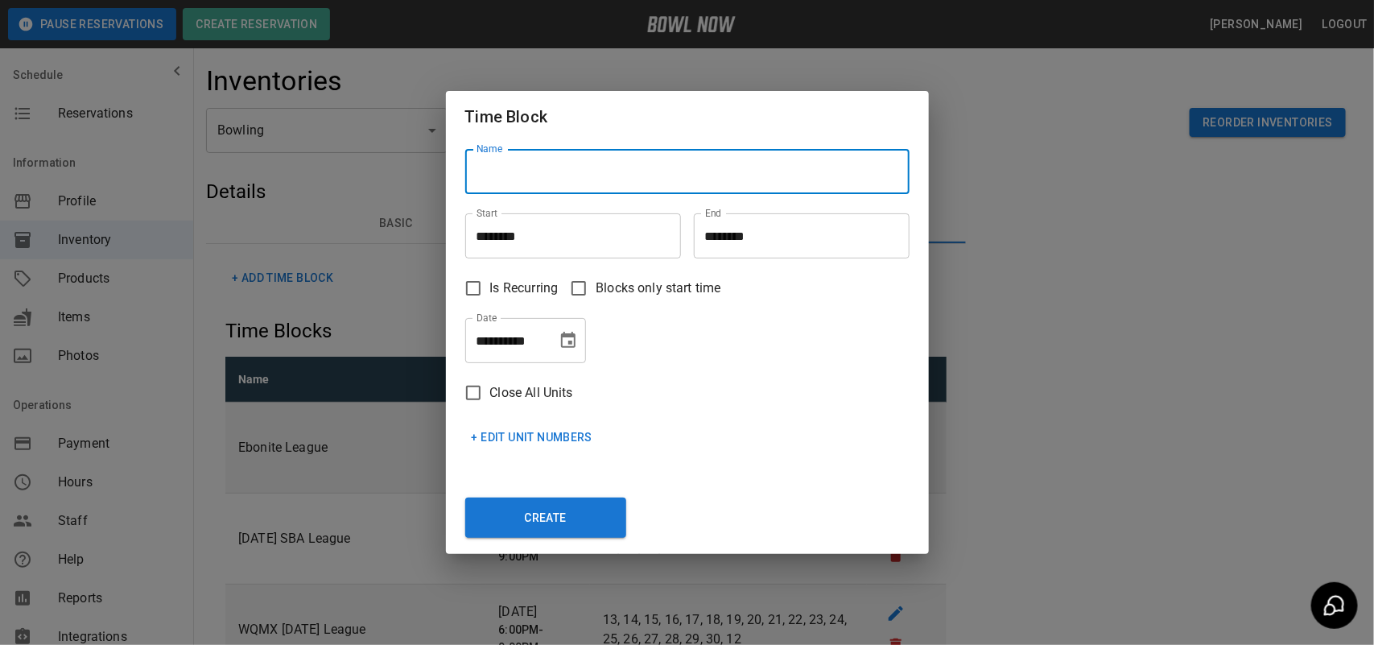
click at [534, 153] on input "Name" at bounding box center [687, 171] width 444 height 45
type input "**********"
click at [562, 224] on input "********" at bounding box center [567, 235] width 204 height 45
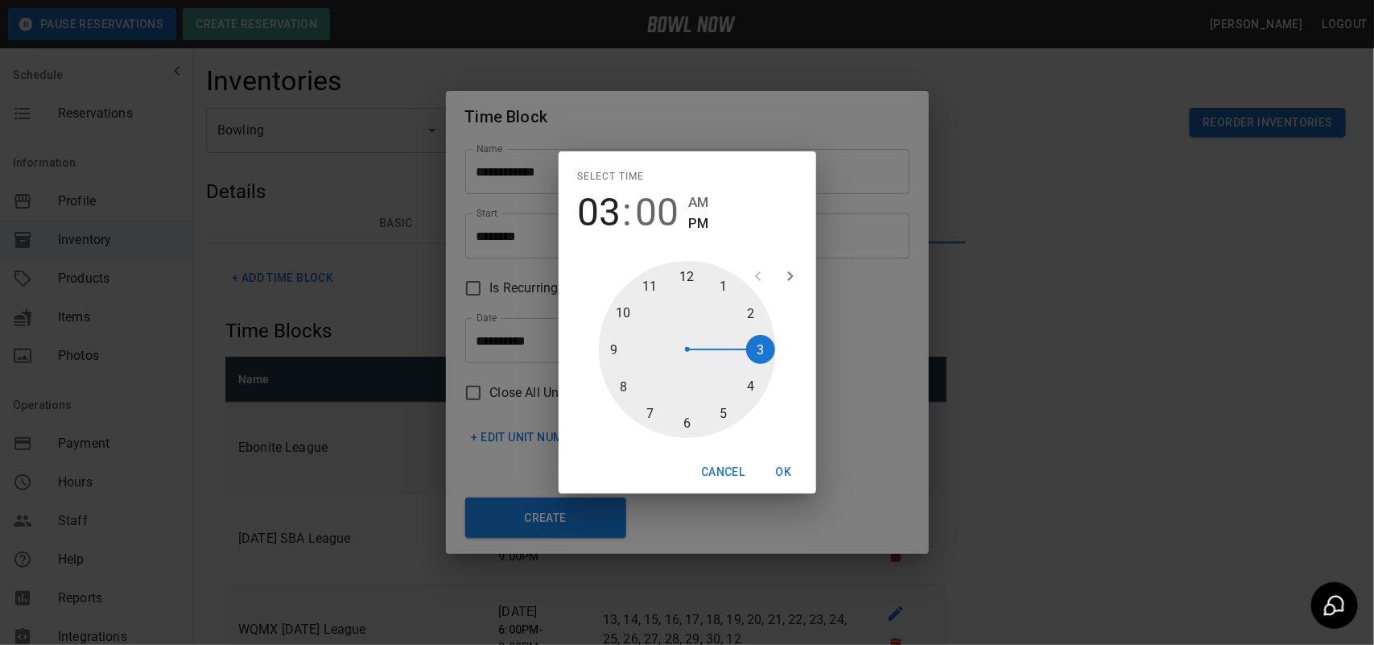
click at [766, 345] on div at bounding box center [687, 349] width 177 height 177
click at [678, 428] on div at bounding box center [687, 349] width 177 height 177
type input "********"
drag, startPoint x: 783, startPoint y: 473, endPoint x: 739, endPoint y: 360, distance: 121.1
click at [785, 471] on button "OK" at bounding box center [784, 472] width 52 height 30
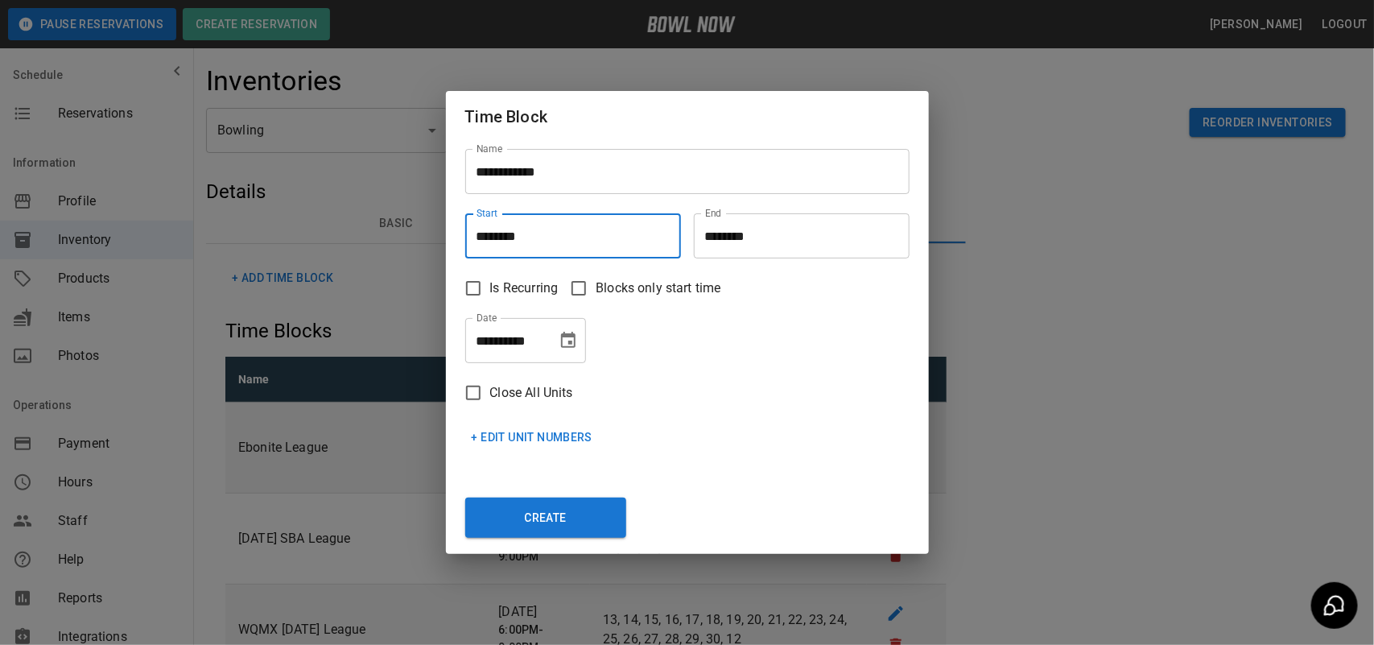
click at [762, 222] on input "********" at bounding box center [796, 235] width 204 height 45
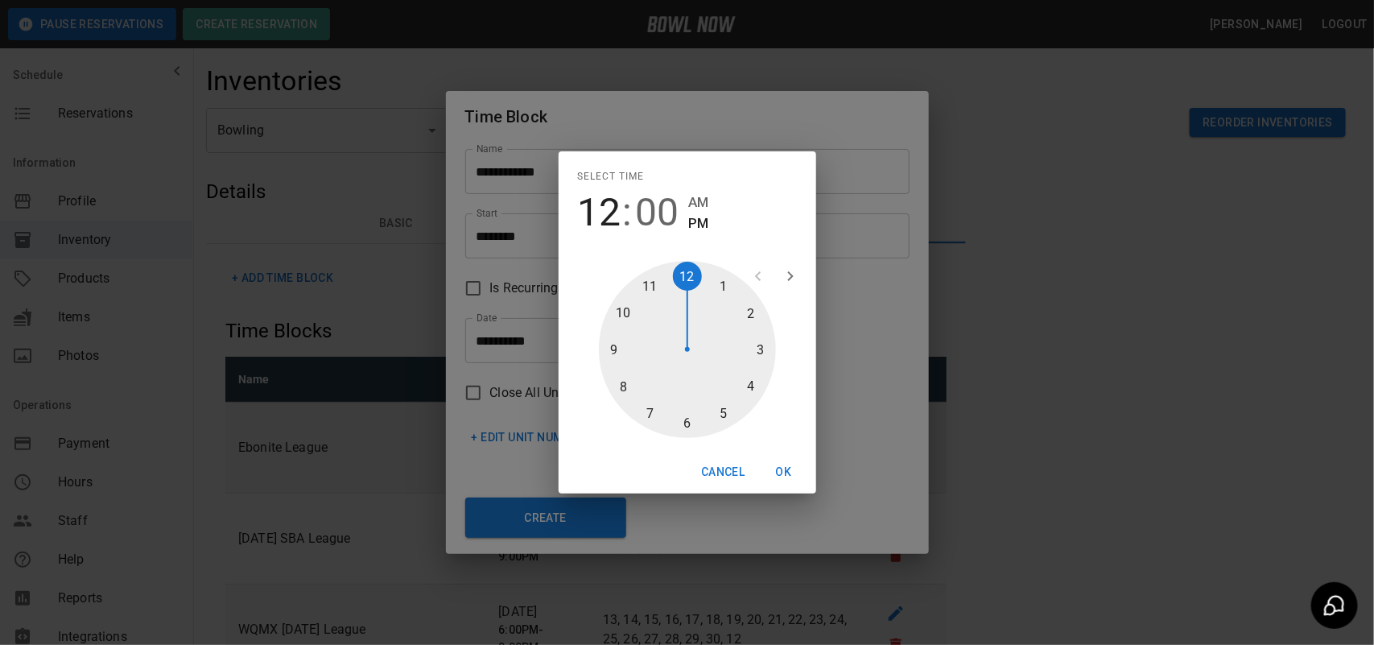
drag, startPoint x: 725, startPoint y: 405, endPoint x: 717, endPoint y: 411, distance: 9.8
click at [721, 407] on div at bounding box center [687, 349] width 177 height 177
click at [696, 419] on div at bounding box center [687, 349] width 177 height 177
type input "********"
click at [765, 460] on button "OK" at bounding box center [784, 472] width 52 height 30
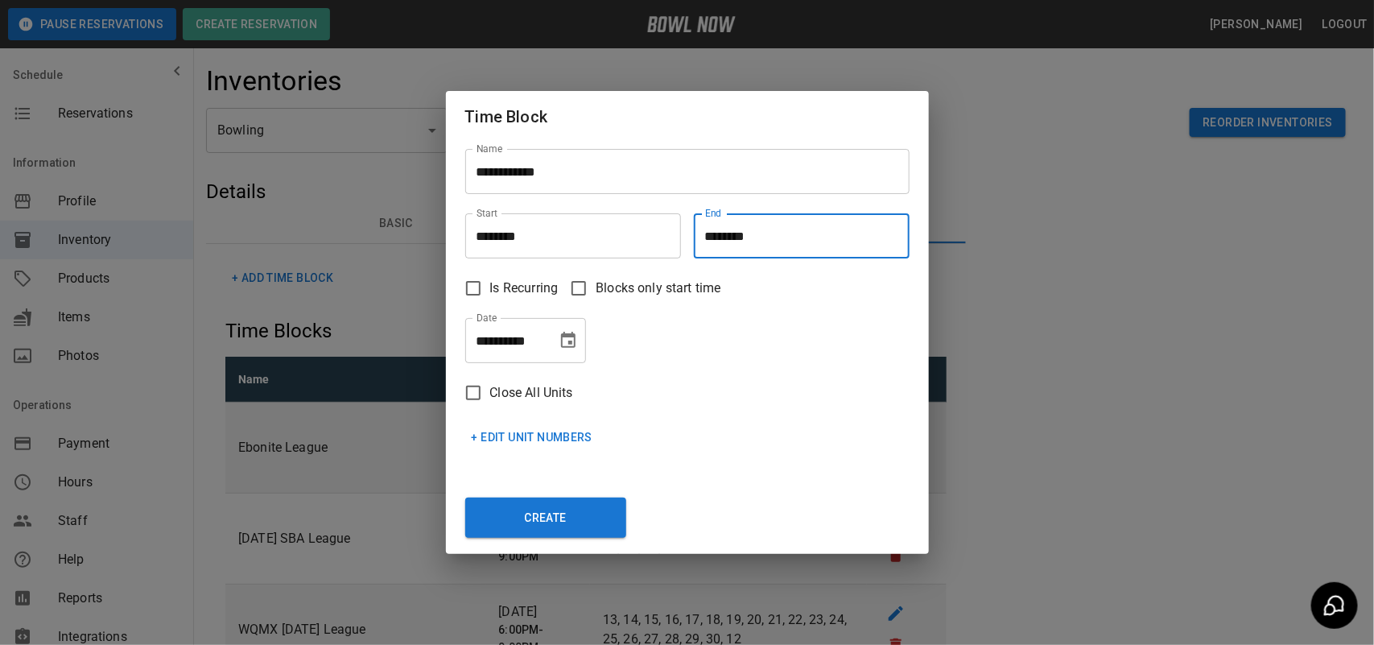
click at [572, 352] on button "Choose date, selected date is Oct 7, 2025" at bounding box center [568, 340] width 32 height 32
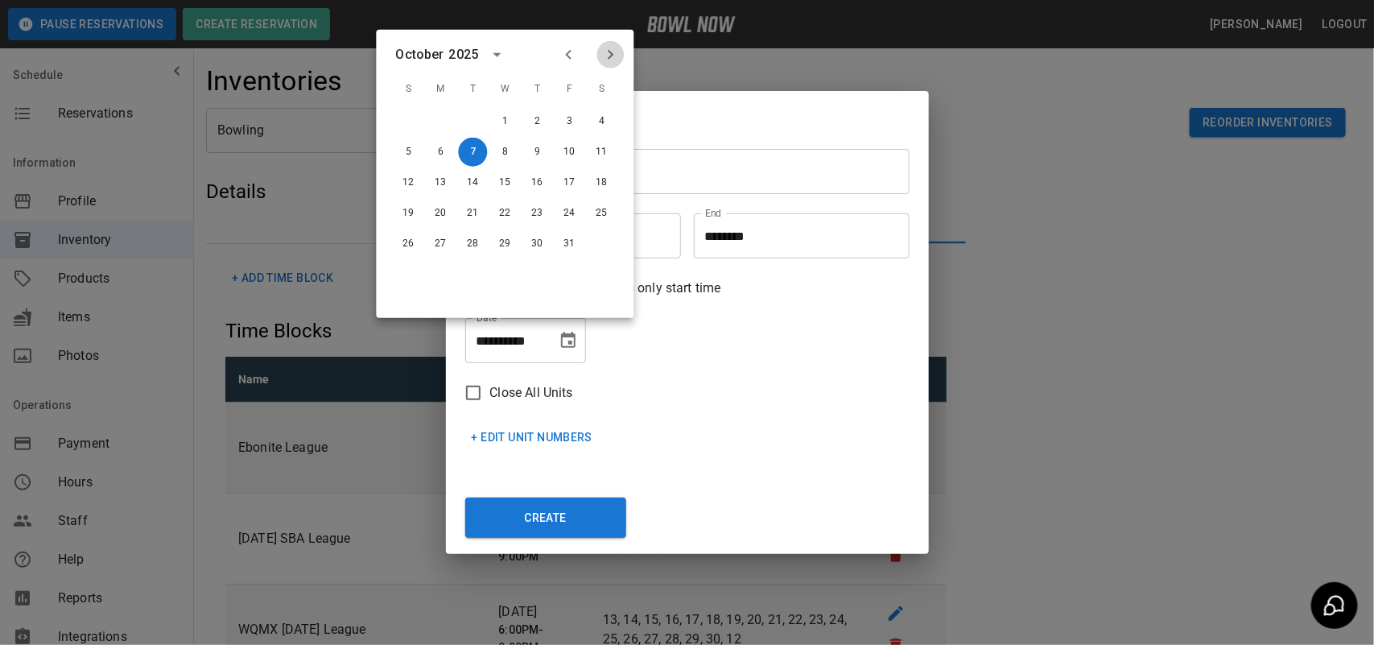
click at [612, 54] on icon "Next month" at bounding box center [611, 55] width 6 height 10
click at [468, 145] on button "10" at bounding box center [473, 152] width 29 height 29
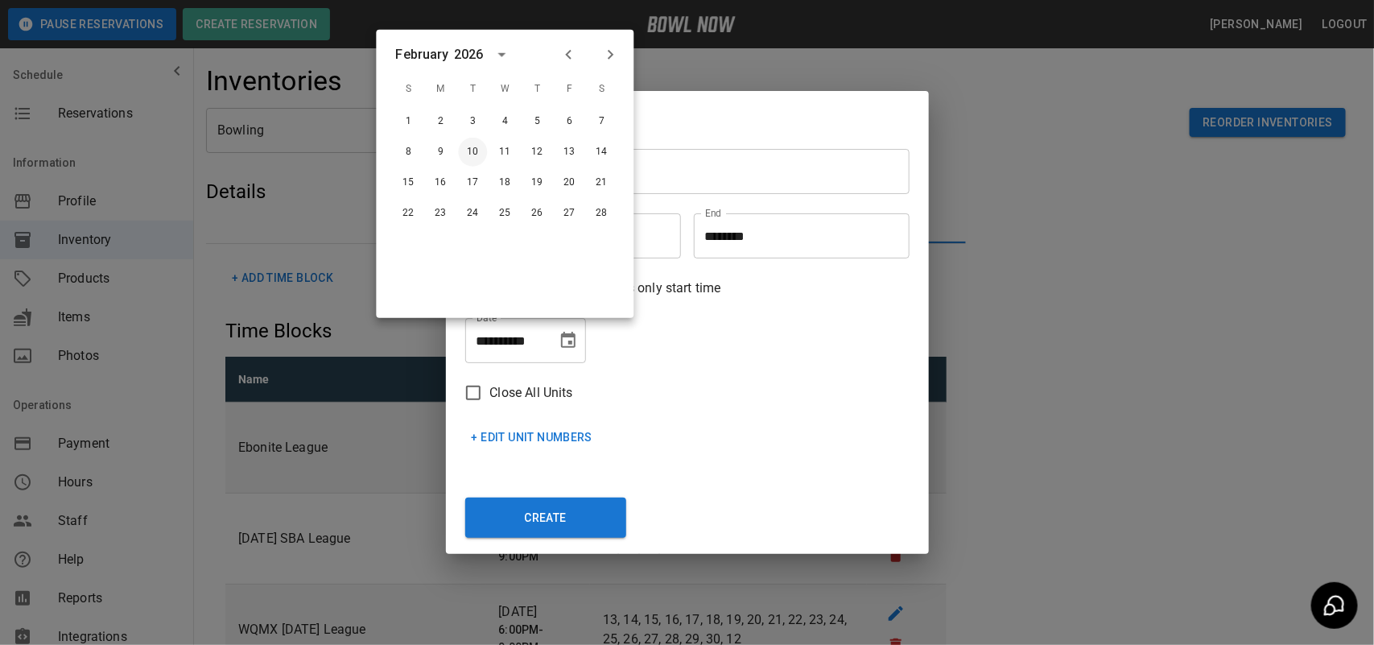
type input "**********"
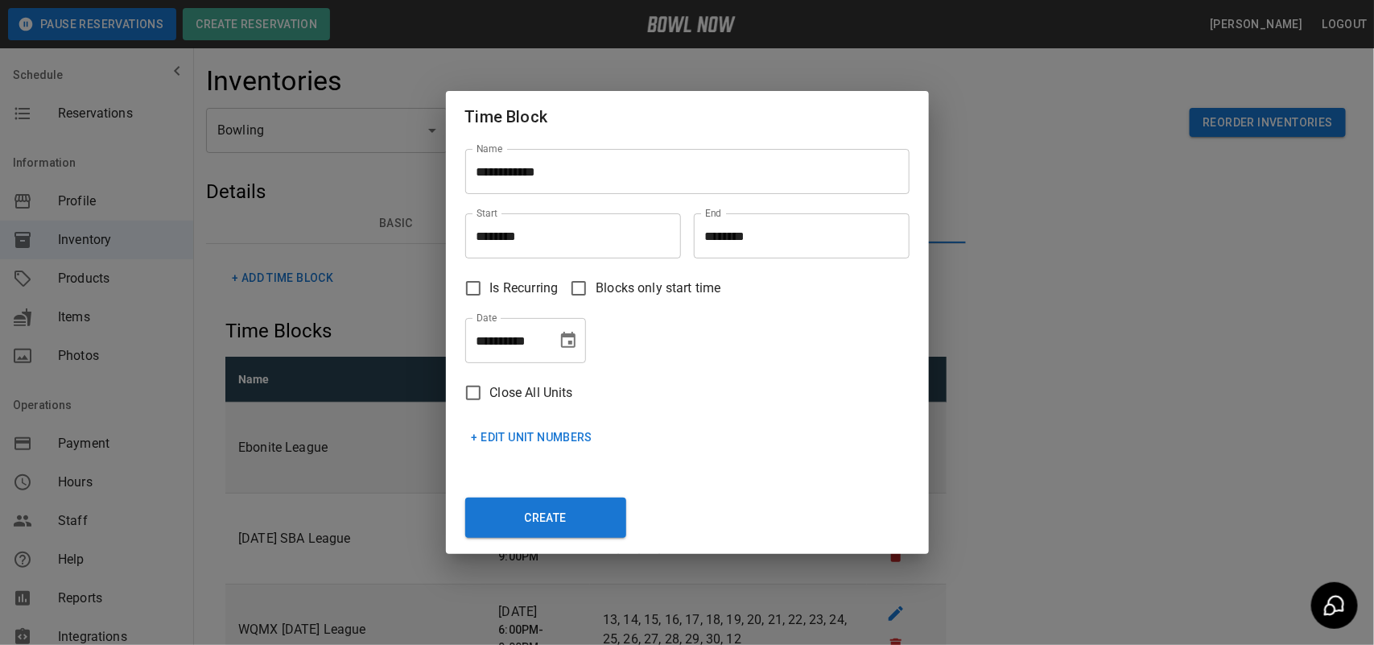
click at [548, 435] on button "+ Edit Unit Numbers" at bounding box center [532, 438] width 134 height 30
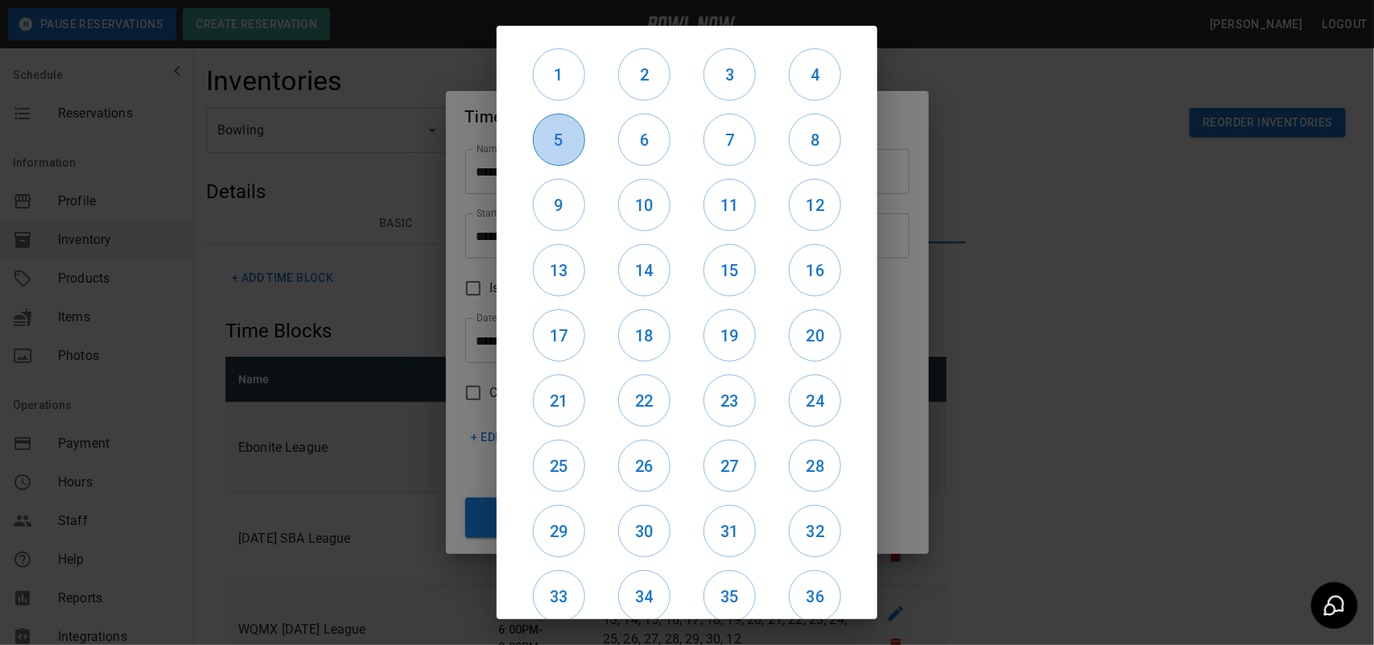
click at [559, 138] on h6 "5" at bounding box center [559, 140] width 51 height 26
click at [559, 192] on h6 "9" at bounding box center [559, 205] width 51 height 26
click at [564, 251] on button "13" at bounding box center [559, 270] width 52 height 52
click at [559, 316] on button "17" at bounding box center [559, 335] width 52 height 52
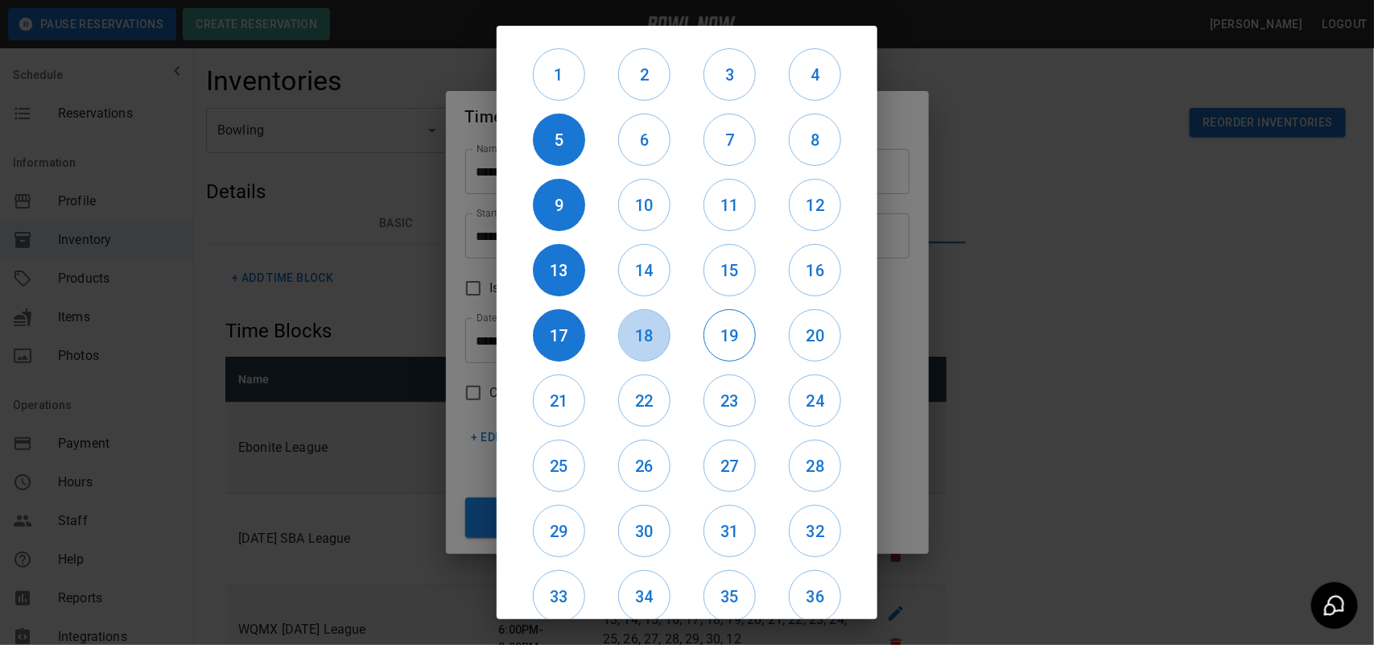
drag, startPoint x: 626, startPoint y: 324, endPoint x: 700, endPoint y: 324, distance: 74.9
click at [640, 324] on h6 "18" at bounding box center [644, 336] width 51 height 26
drag, startPoint x: 700, startPoint y: 324, endPoint x: 759, endPoint y: 328, distance: 58.9
click at [705, 327] on h6 "19" at bounding box center [729, 336] width 51 height 26
click at [773, 328] on div "20" at bounding box center [815, 335] width 85 height 65
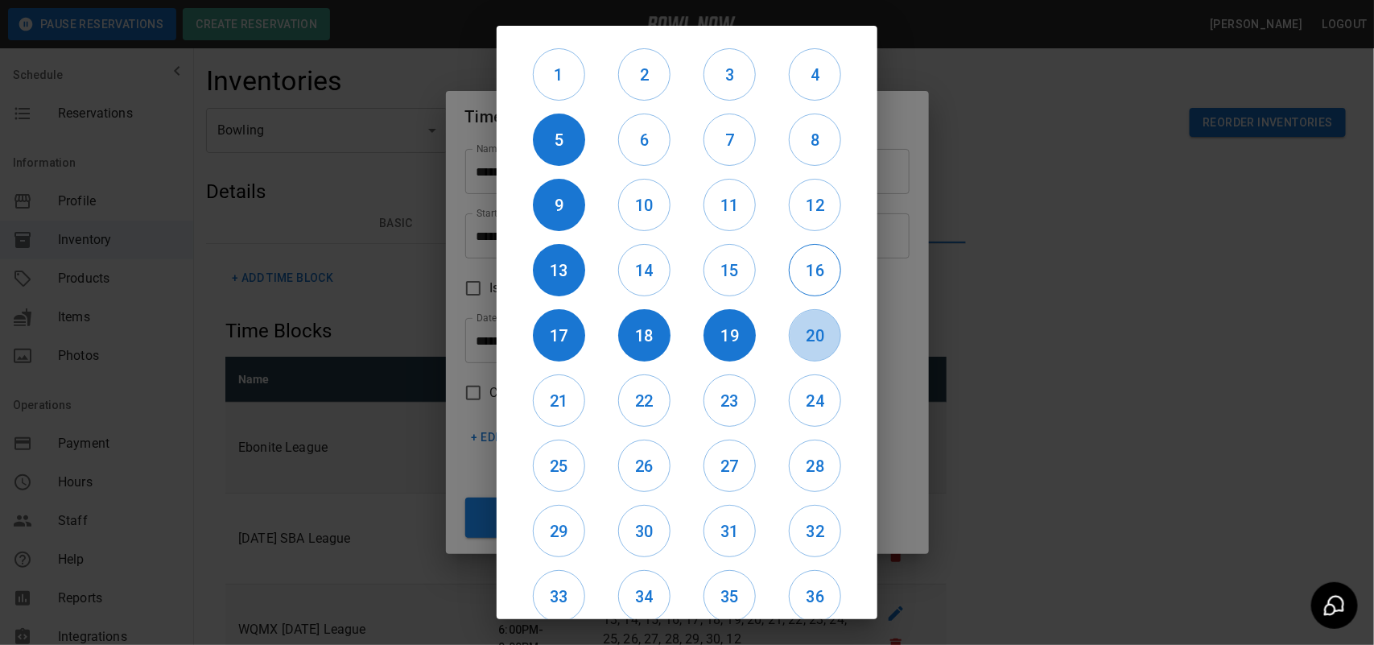
drag, startPoint x: 806, startPoint y: 331, endPoint x: 799, endPoint y: 275, distance: 56.8
click at [806, 324] on h6 "20" at bounding box center [815, 336] width 51 height 26
drag, startPoint x: 799, startPoint y: 275, endPoint x: 745, endPoint y: 271, distance: 53.2
click at [798, 275] on h6 "16" at bounding box center [815, 271] width 51 height 26
click at [729, 270] on h6 "15" at bounding box center [729, 271] width 51 height 26
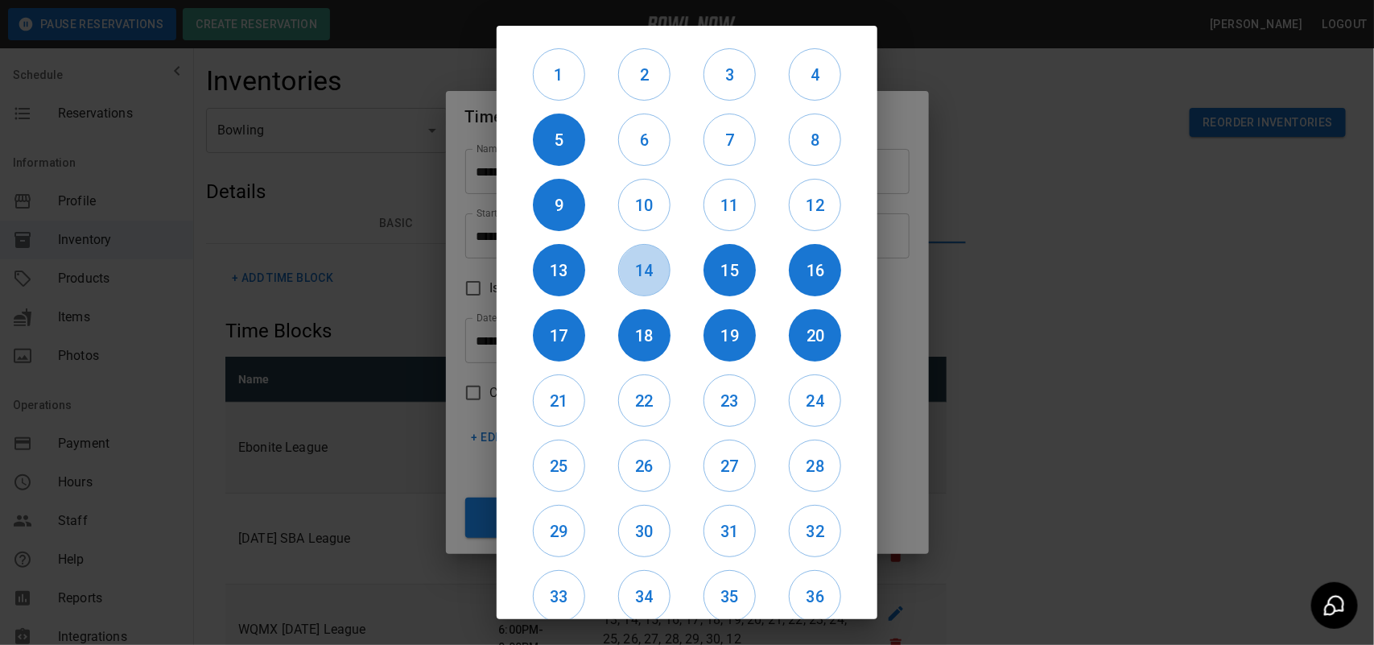
drag, startPoint x: 652, startPoint y: 264, endPoint x: 638, endPoint y: 238, distance: 29.2
click at [650, 263] on h6 "14" at bounding box center [644, 271] width 51 height 26
click at [621, 197] on h6 "10" at bounding box center [644, 205] width 51 height 26
drag, startPoint x: 691, startPoint y: 202, endPoint x: 738, endPoint y: 207, distance: 47.7
click at [692, 202] on div "11" at bounding box center [729, 204] width 85 height 65
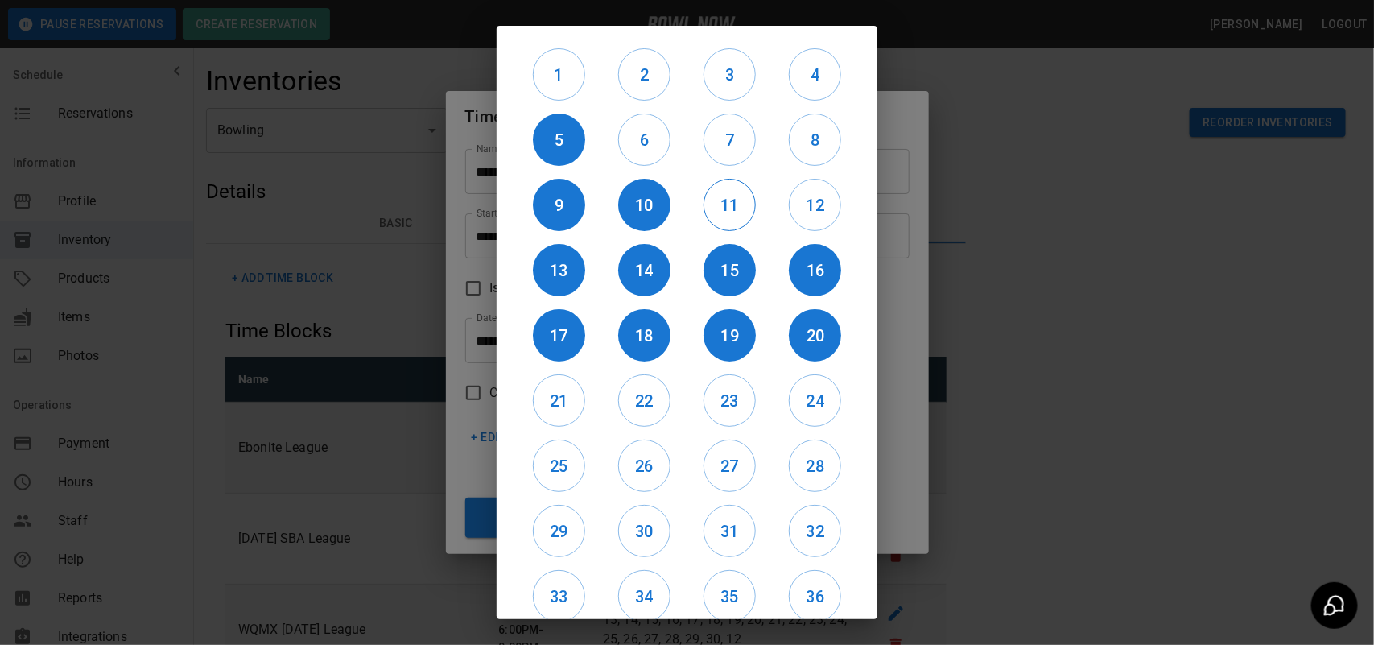
click at [734, 203] on h6 "11" at bounding box center [729, 205] width 51 height 26
click at [790, 207] on h6 "12" at bounding box center [815, 205] width 51 height 26
click at [795, 129] on h6 "8" at bounding box center [815, 140] width 51 height 26
click at [717, 142] on h6 "7" at bounding box center [729, 140] width 51 height 26
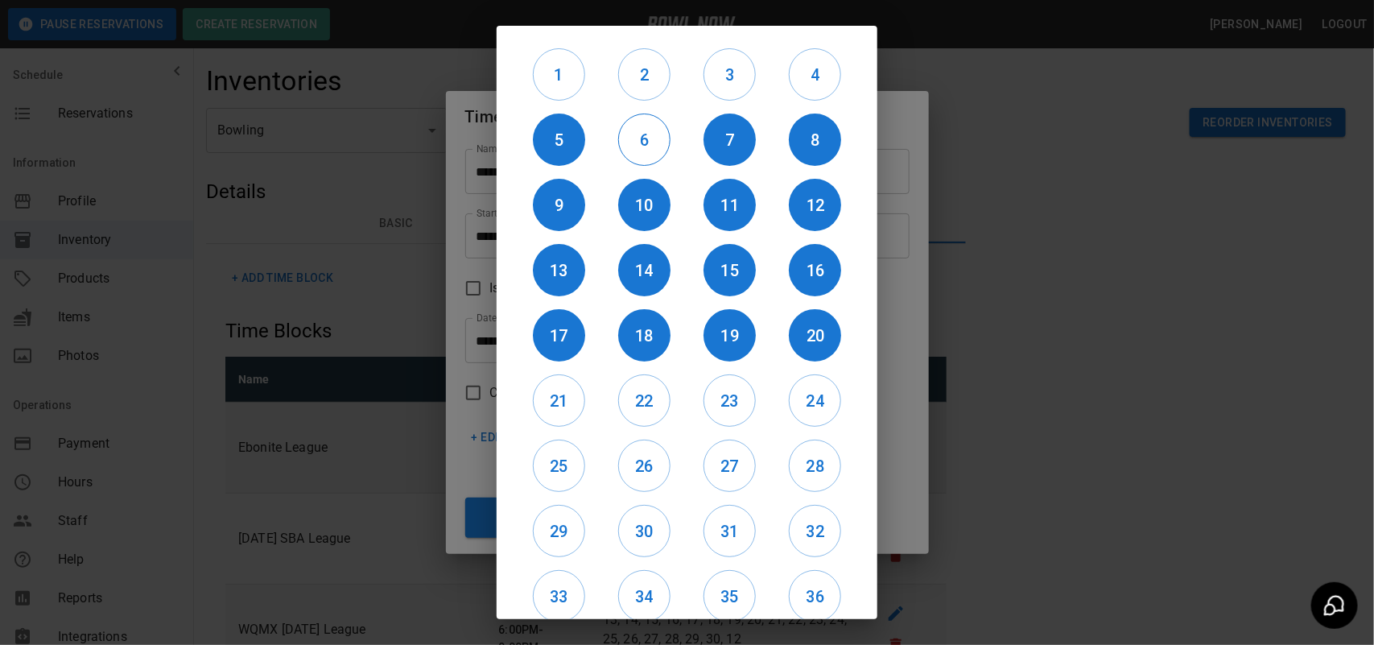
click at [661, 146] on h6 "6" at bounding box center [644, 140] width 51 height 26
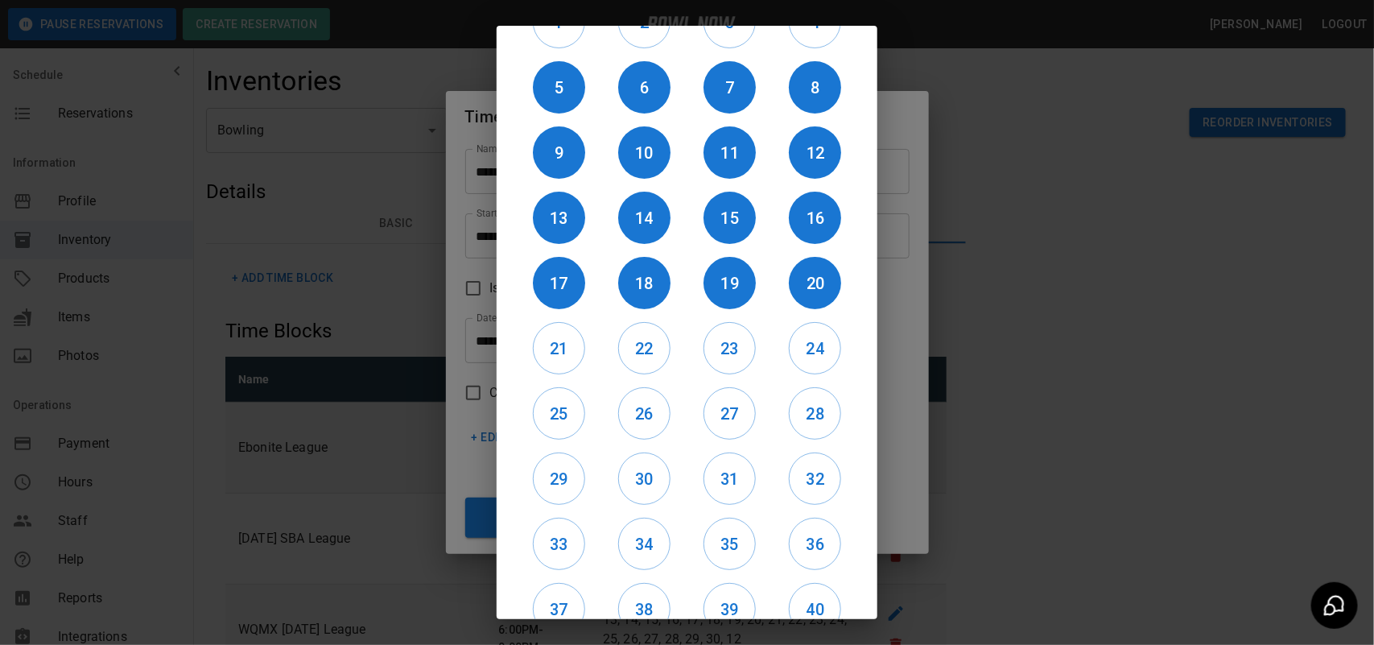
scroll to position [135, 0]
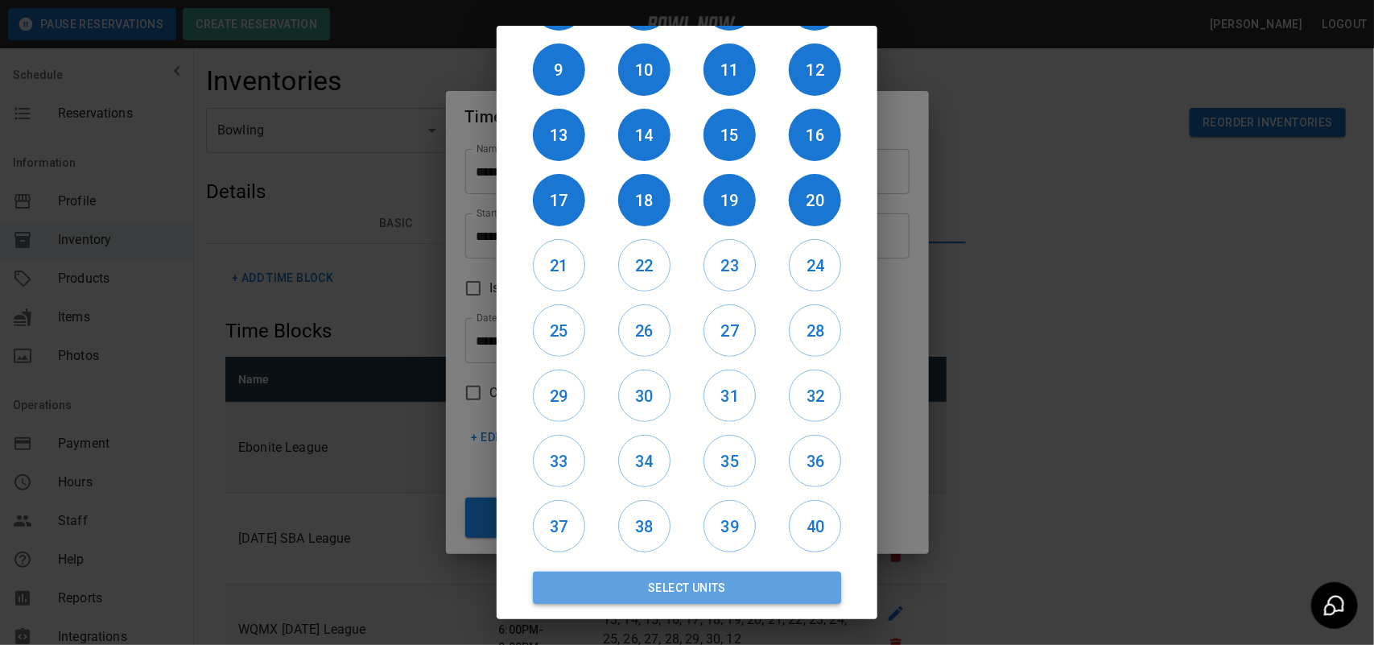
click at [737, 572] on button "Select Units" at bounding box center [687, 588] width 308 height 32
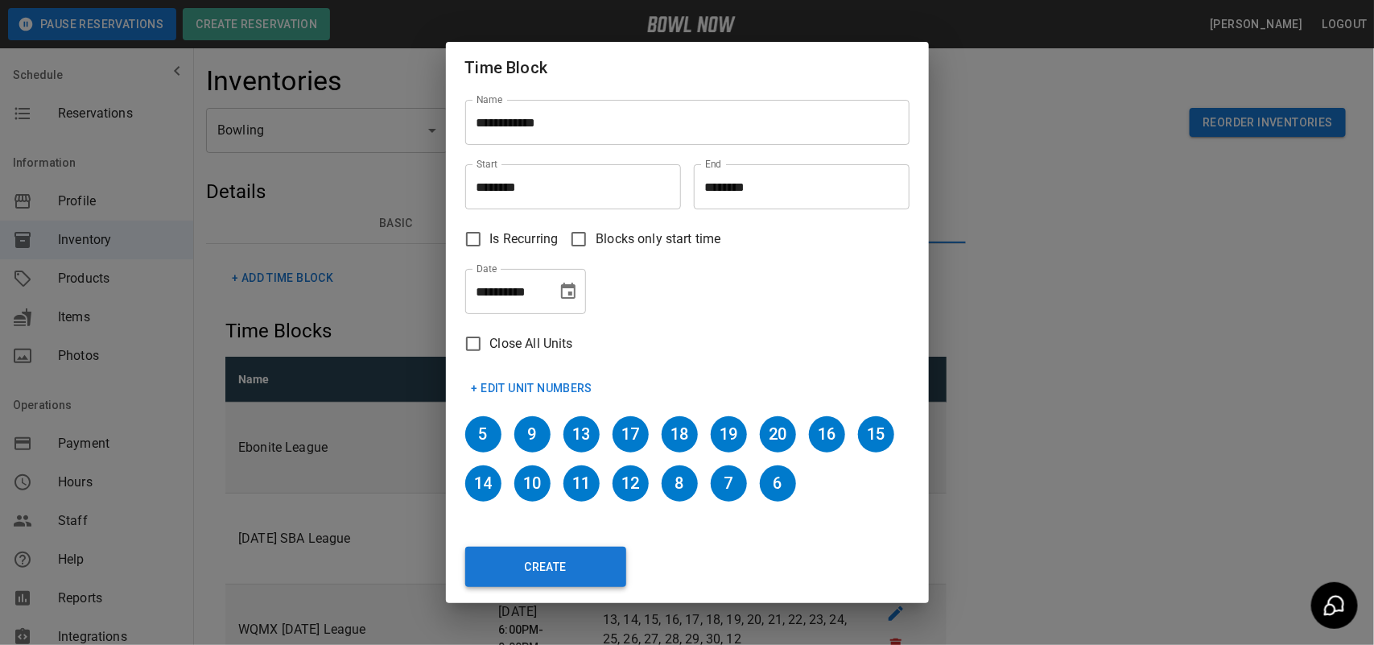
click at [539, 553] on button "Create" at bounding box center [545, 567] width 161 height 40
type input "********"
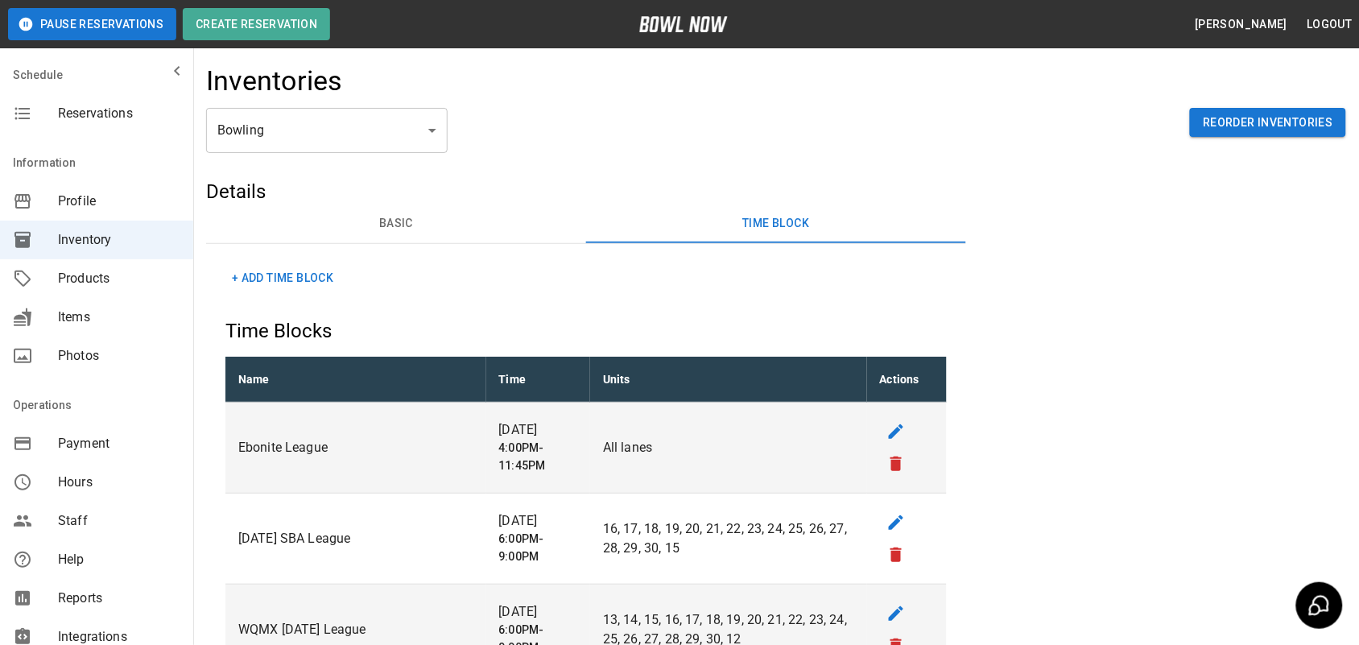
click at [93, 102] on div "Reservations" at bounding box center [96, 113] width 193 height 39
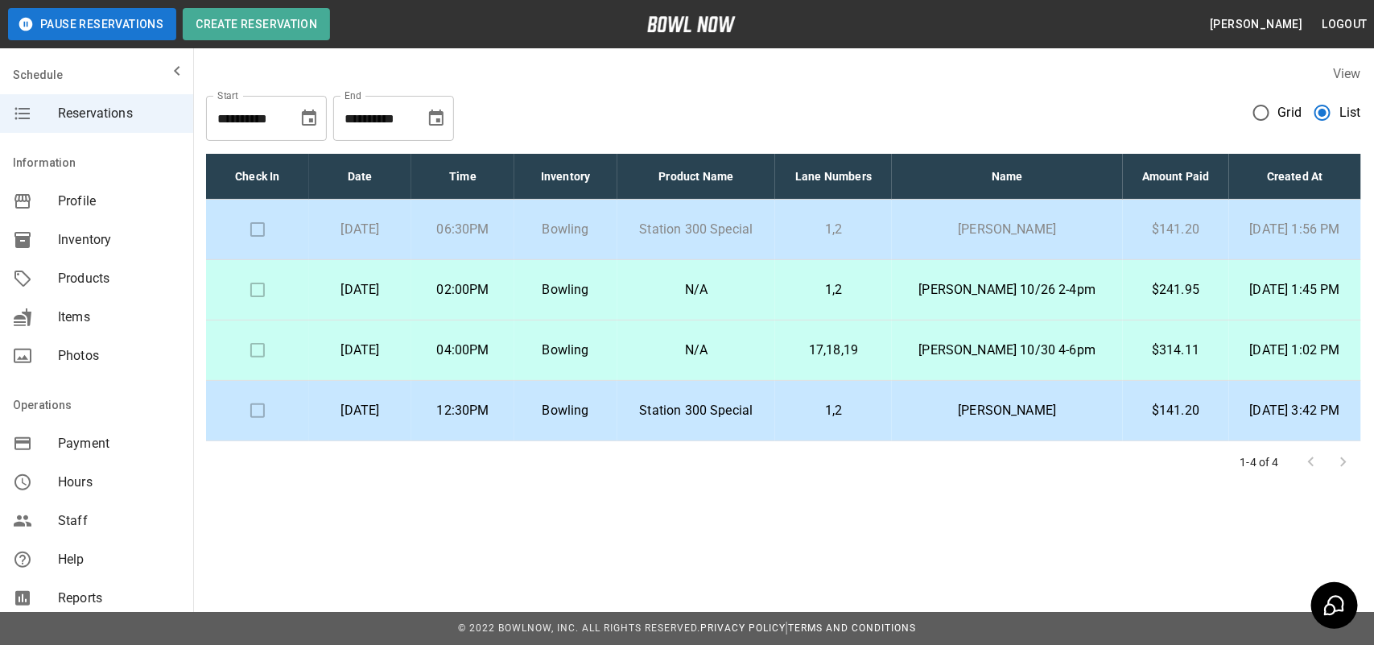
click at [1229, 236] on td "[DATE] 1:56 PM" at bounding box center [1295, 230] width 132 height 60
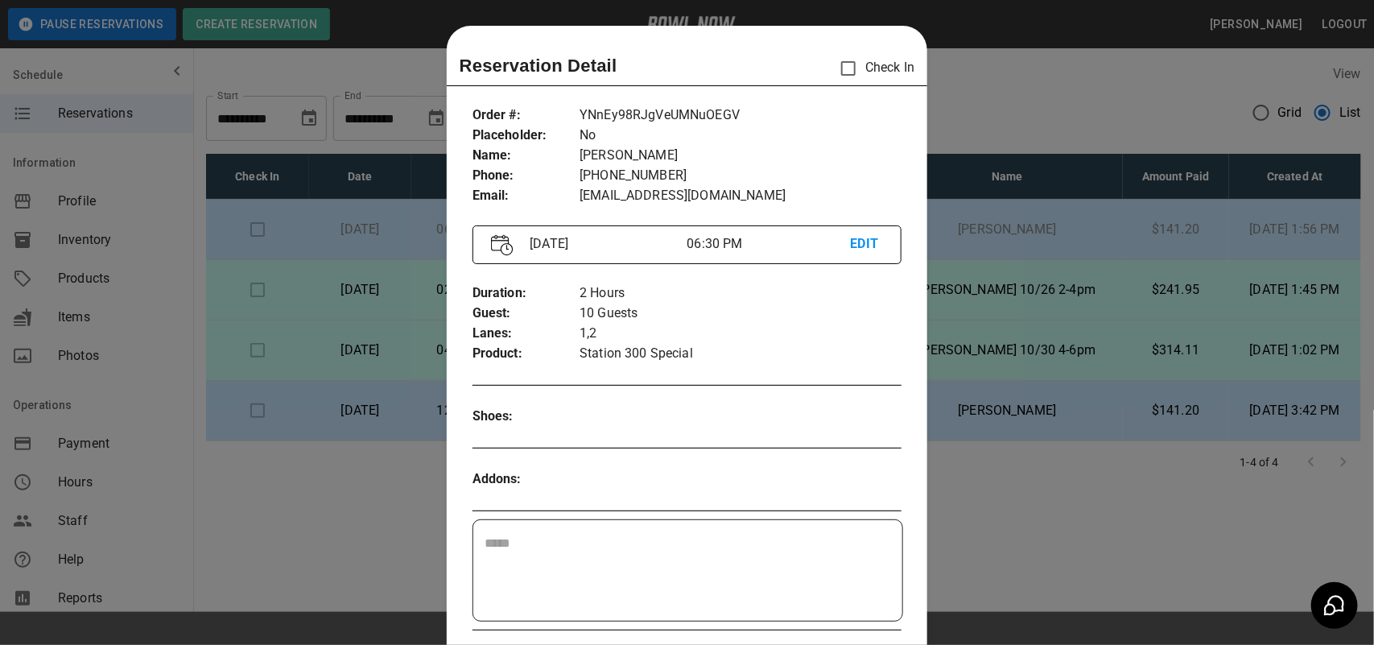
scroll to position [26, 0]
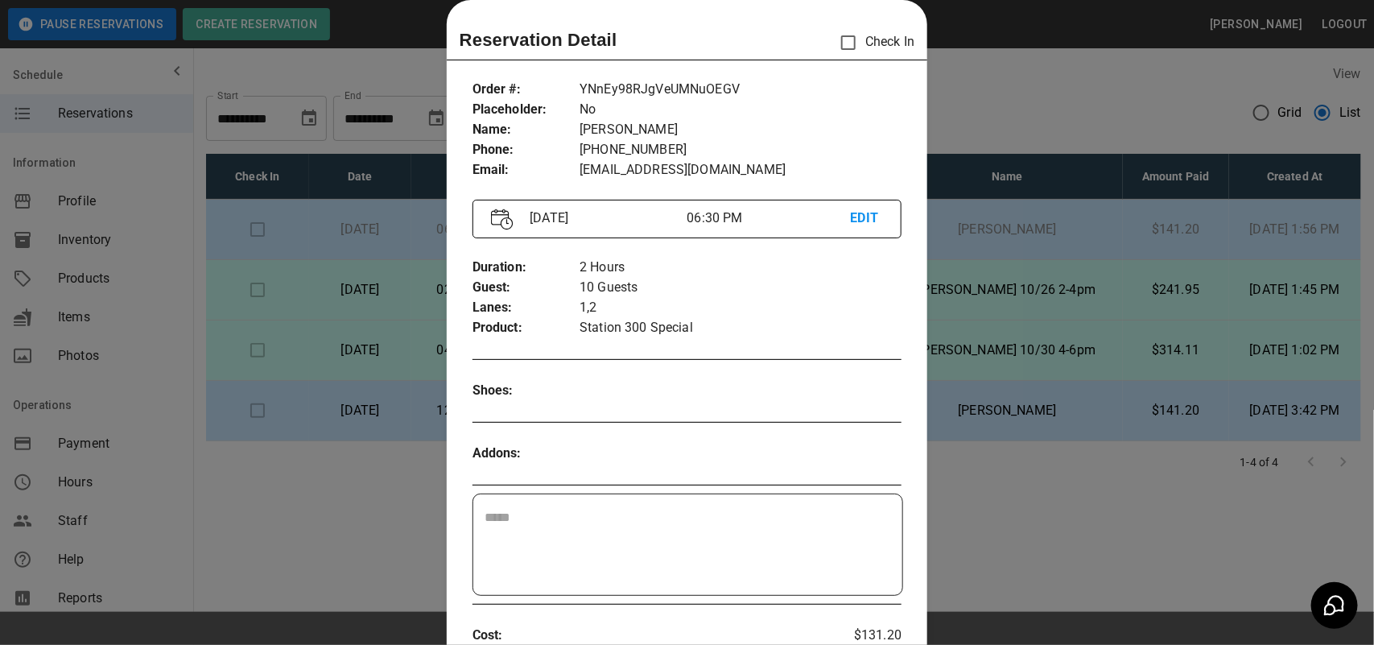
click at [1059, 298] on div at bounding box center [687, 322] width 1374 height 645
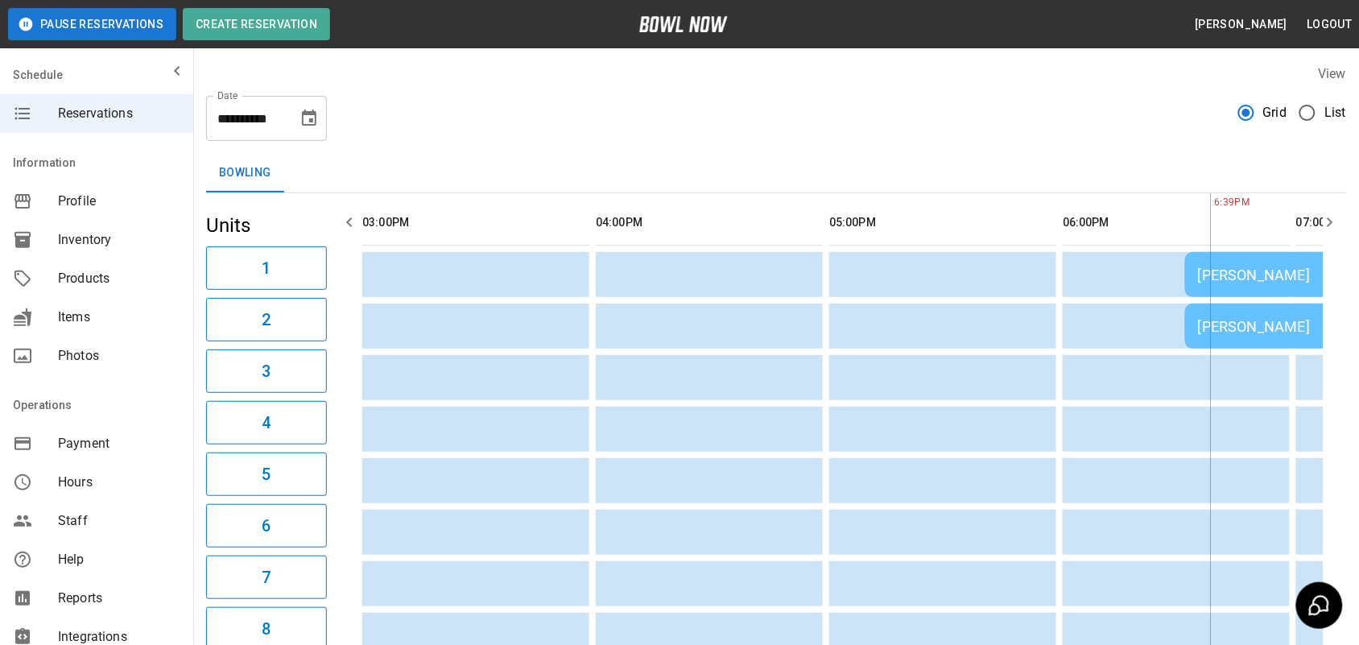
scroll to position [0, 700]
